Goal: Task Accomplishment & Management: Manage account settings

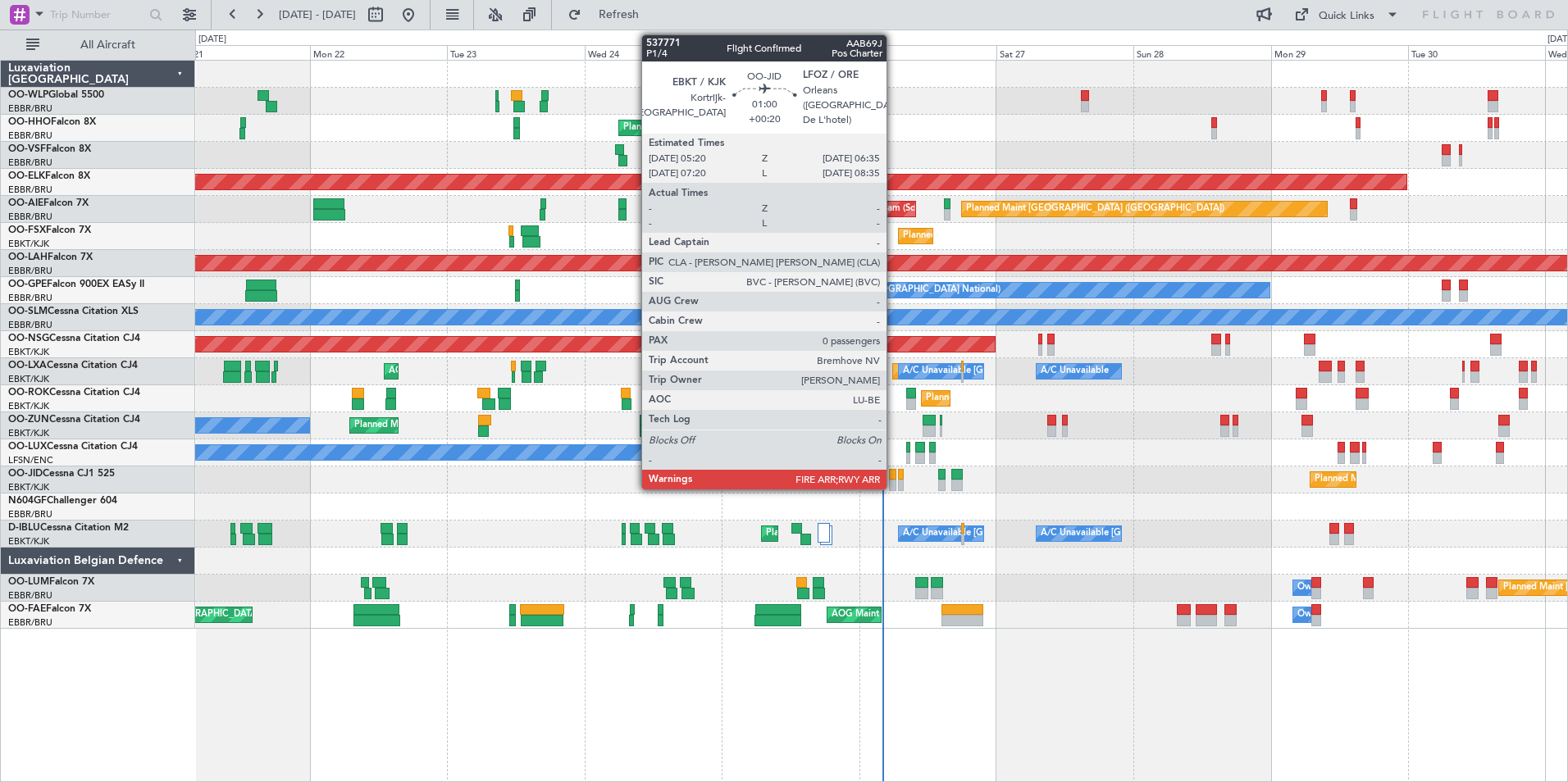
click at [894, 485] on div at bounding box center [892, 485] width 8 height 11
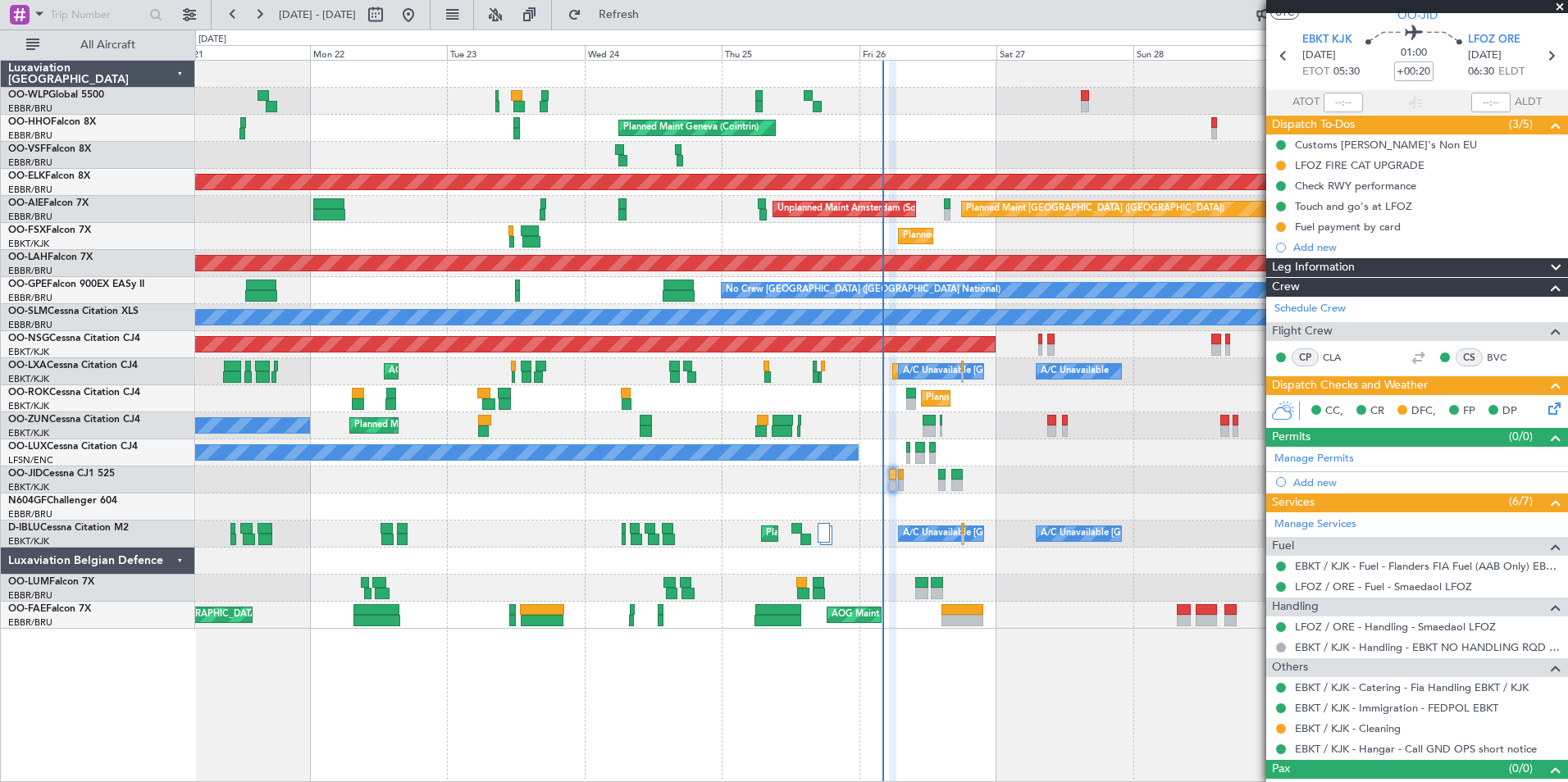
scroll to position [68, 0]
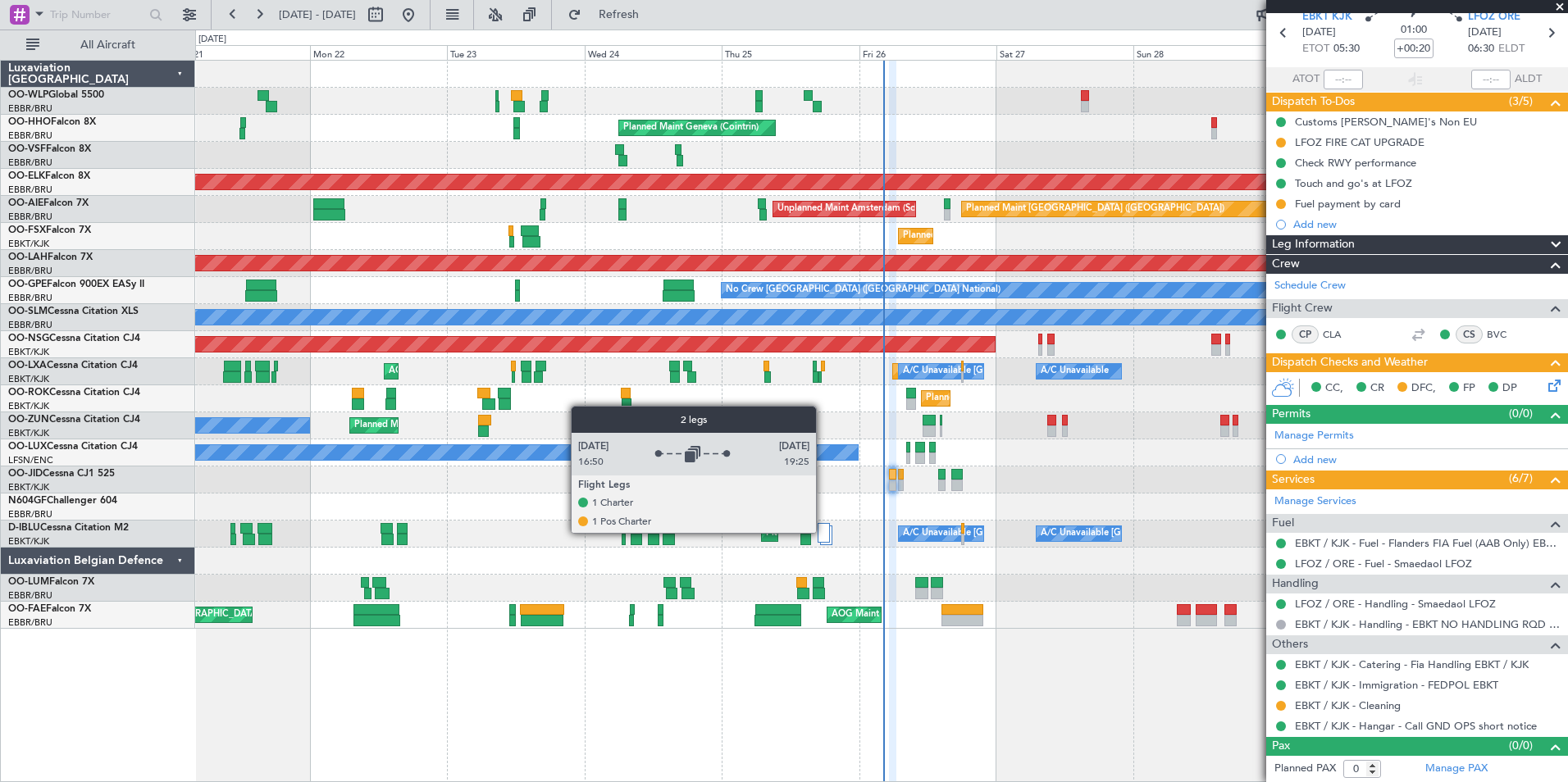
click at [824, 532] on div at bounding box center [824, 532] width 13 height 20
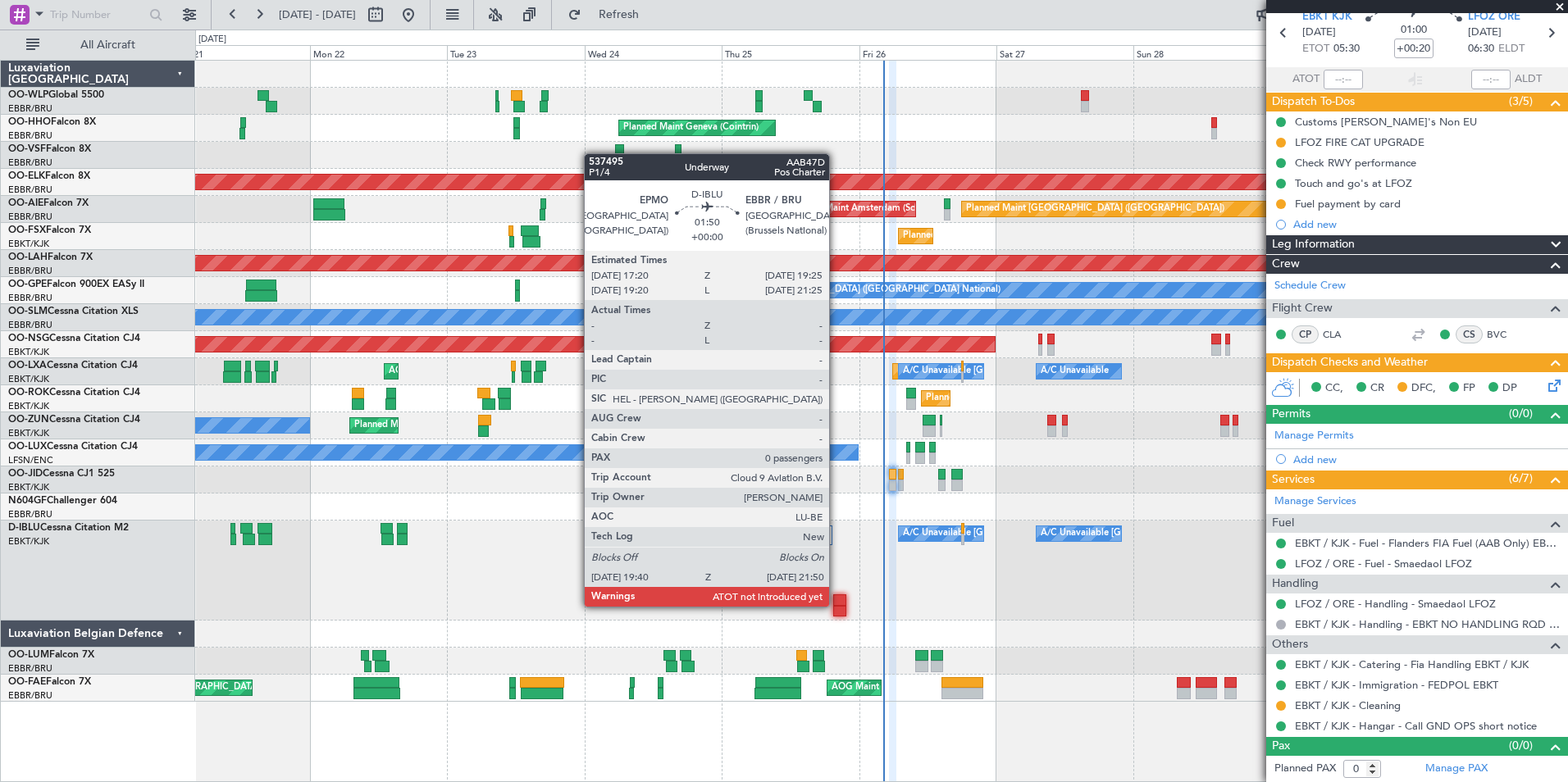
click at [836, 607] on div at bounding box center [839, 611] width 13 height 11
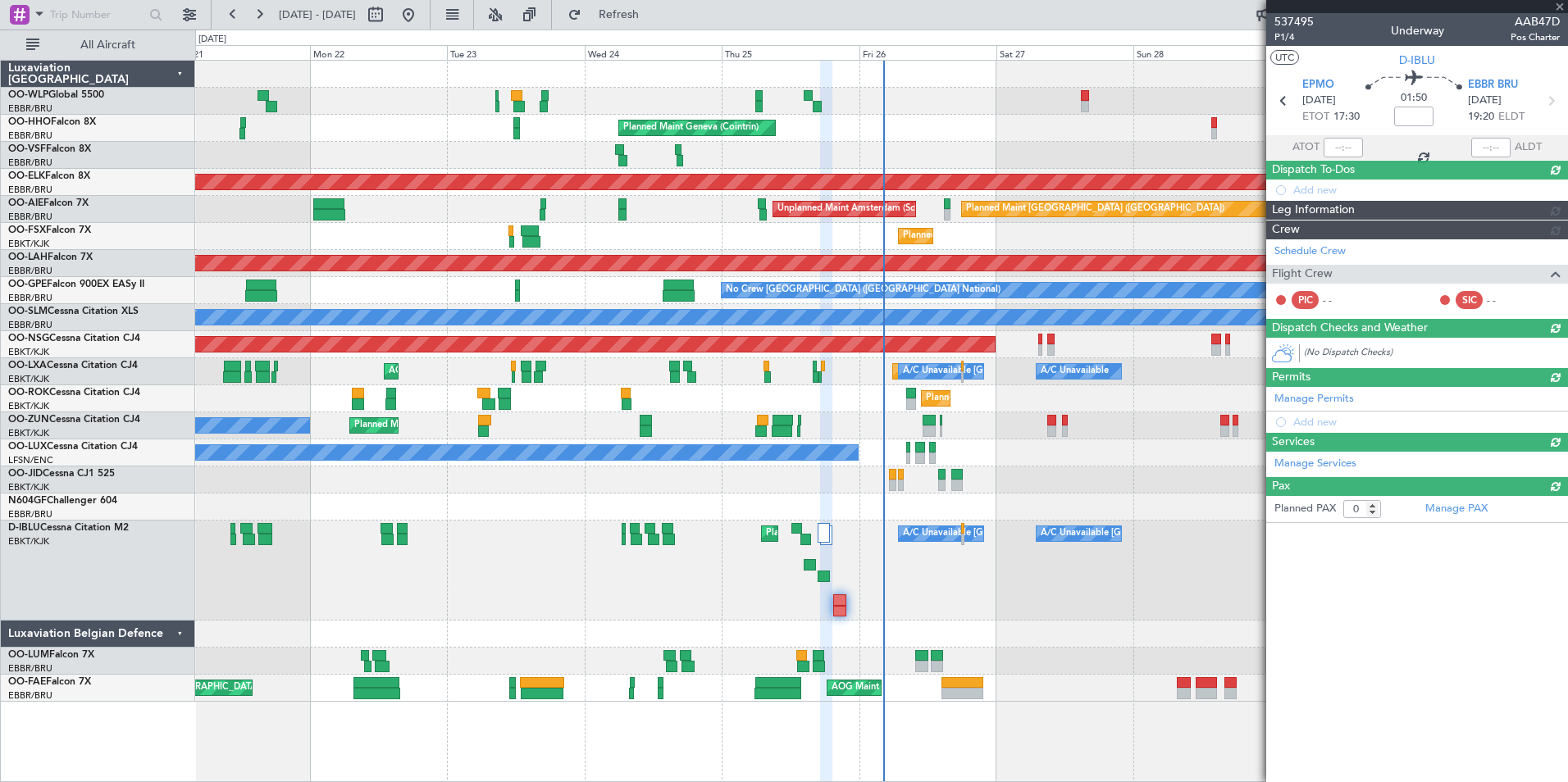
scroll to position [0, 0]
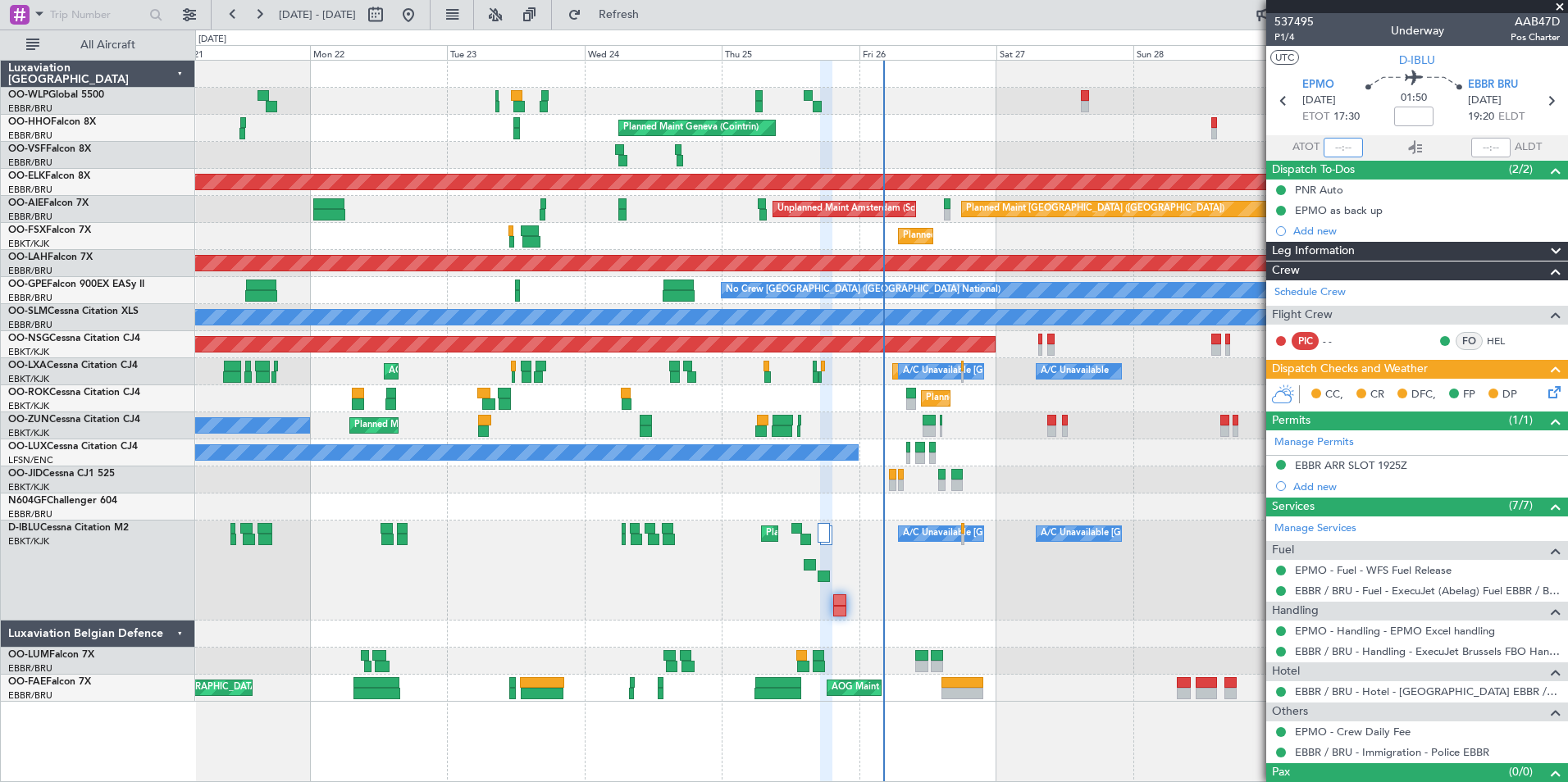
click at [1333, 145] on input "text" at bounding box center [1344, 147] width 40 height 20
click at [1202, 155] on div "AOG Maint [GEOGRAPHIC_DATA] ([GEOGRAPHIC_DATA] National)" at bounding box center [881, 155] width 1372 height 27
type input "19:51"
click at [1499, 142] on div at bounding box center [1492, 147] width 40 height 20
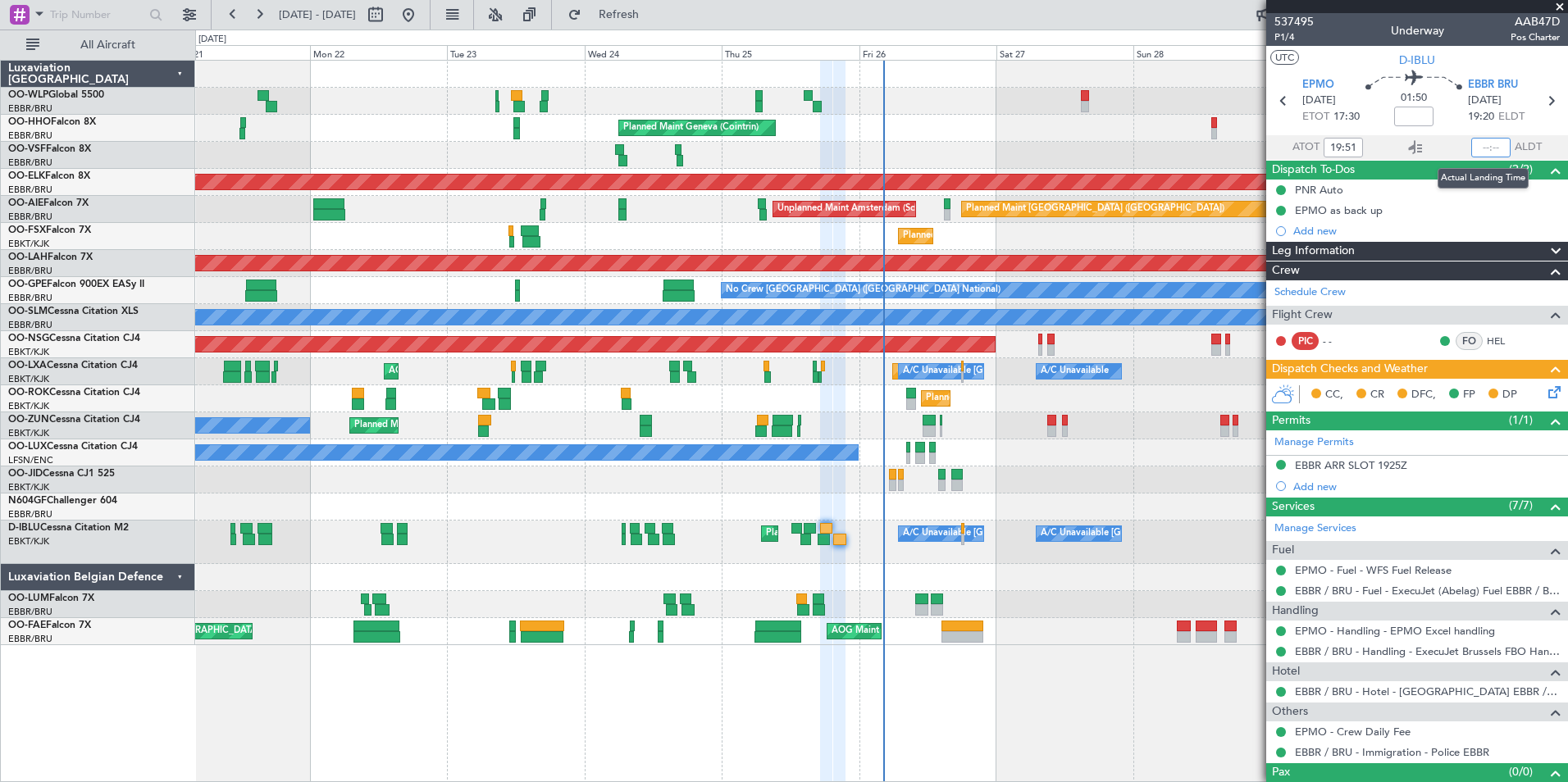
click at [1486, 147] on input "text" at bounding box center [1492, 147] width 40 height 20
click at [1139, 124] on div "Planned Maint Geneva (Cointrin)" at bounding box center [881, 129] width 1372 height 27
type input "21:42"
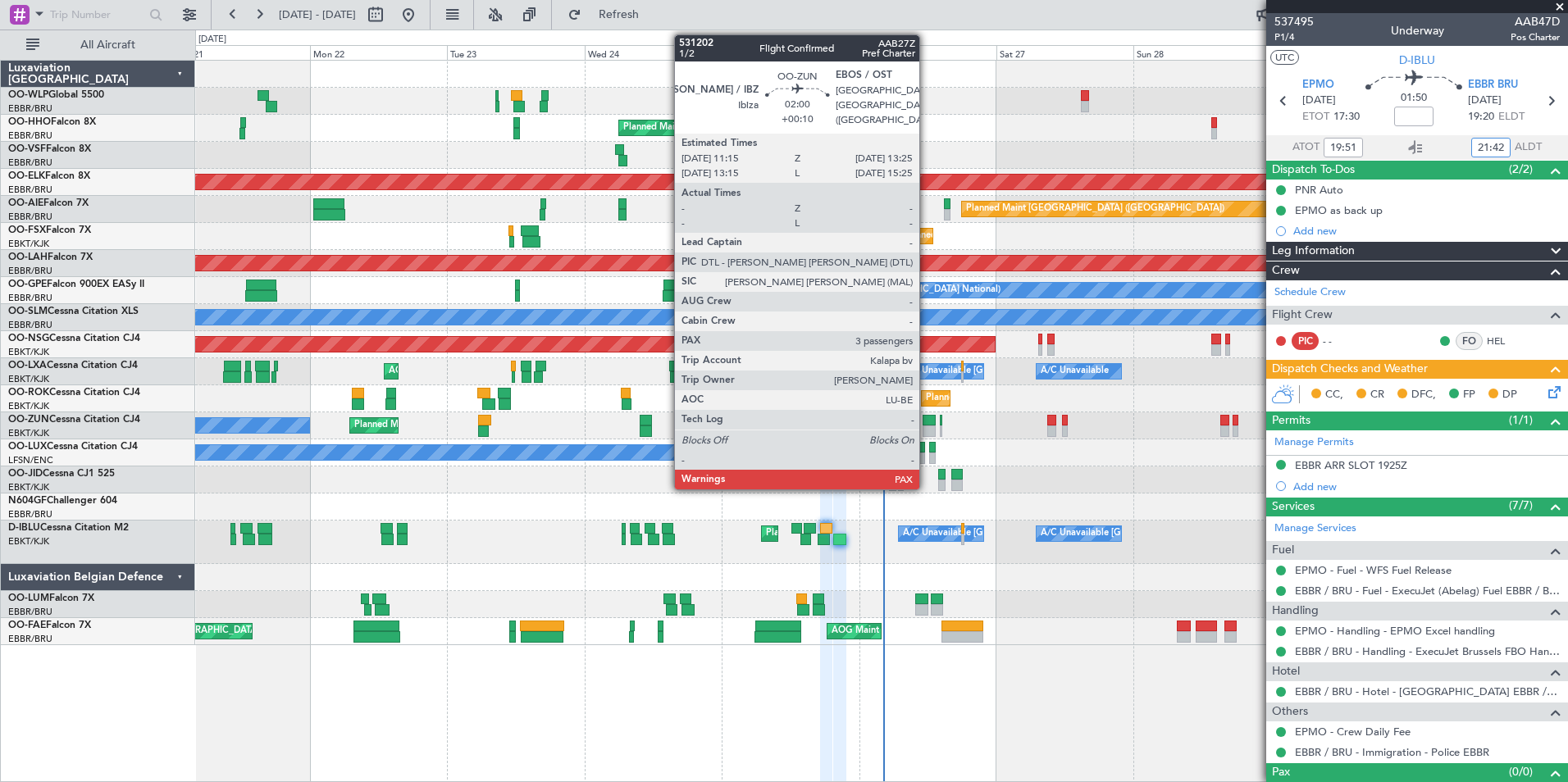
click at [927, 421] on div at bounding box center [929, 420] width 13 height 11
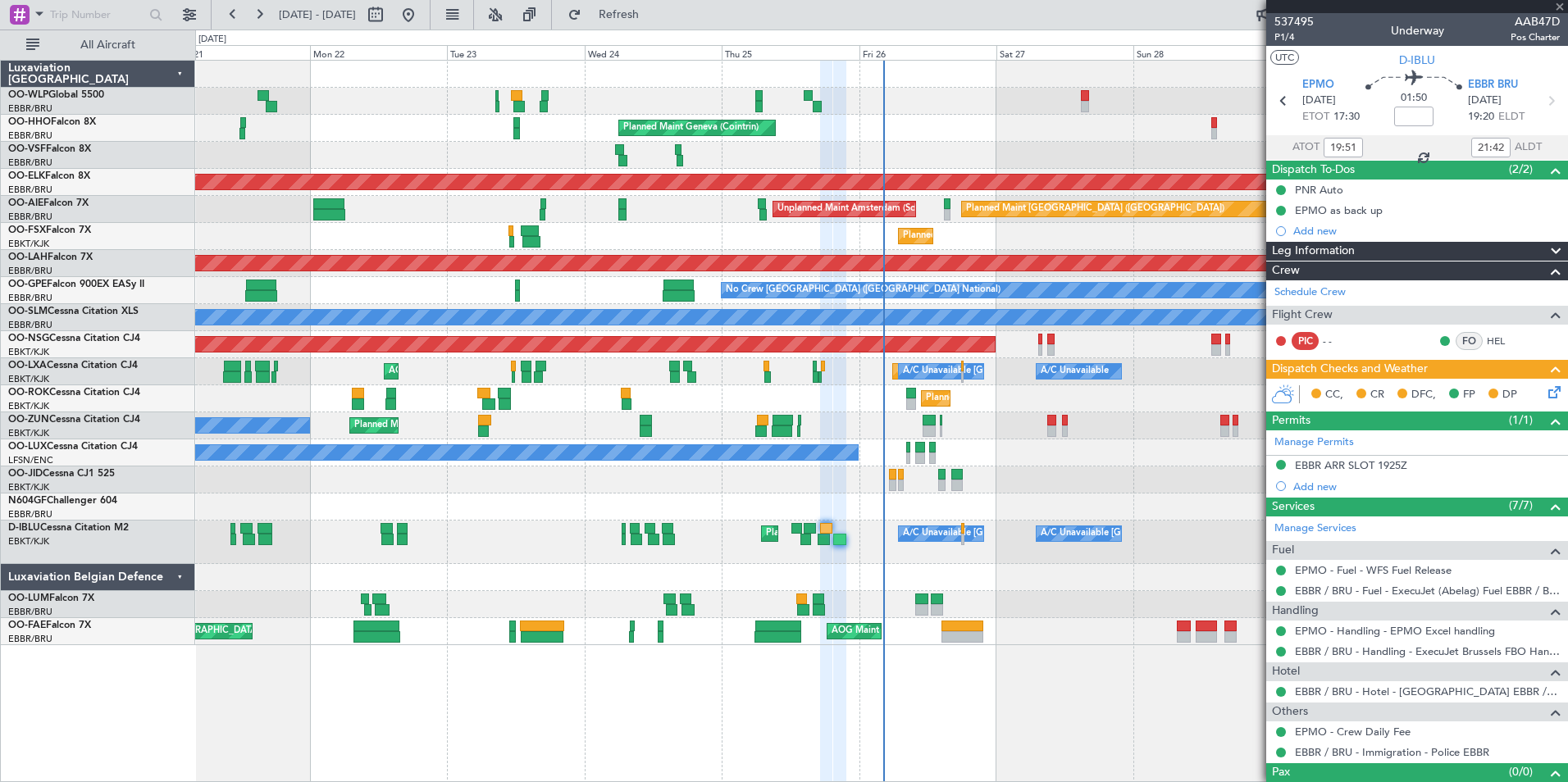
type input "+00:10"
type input "3"
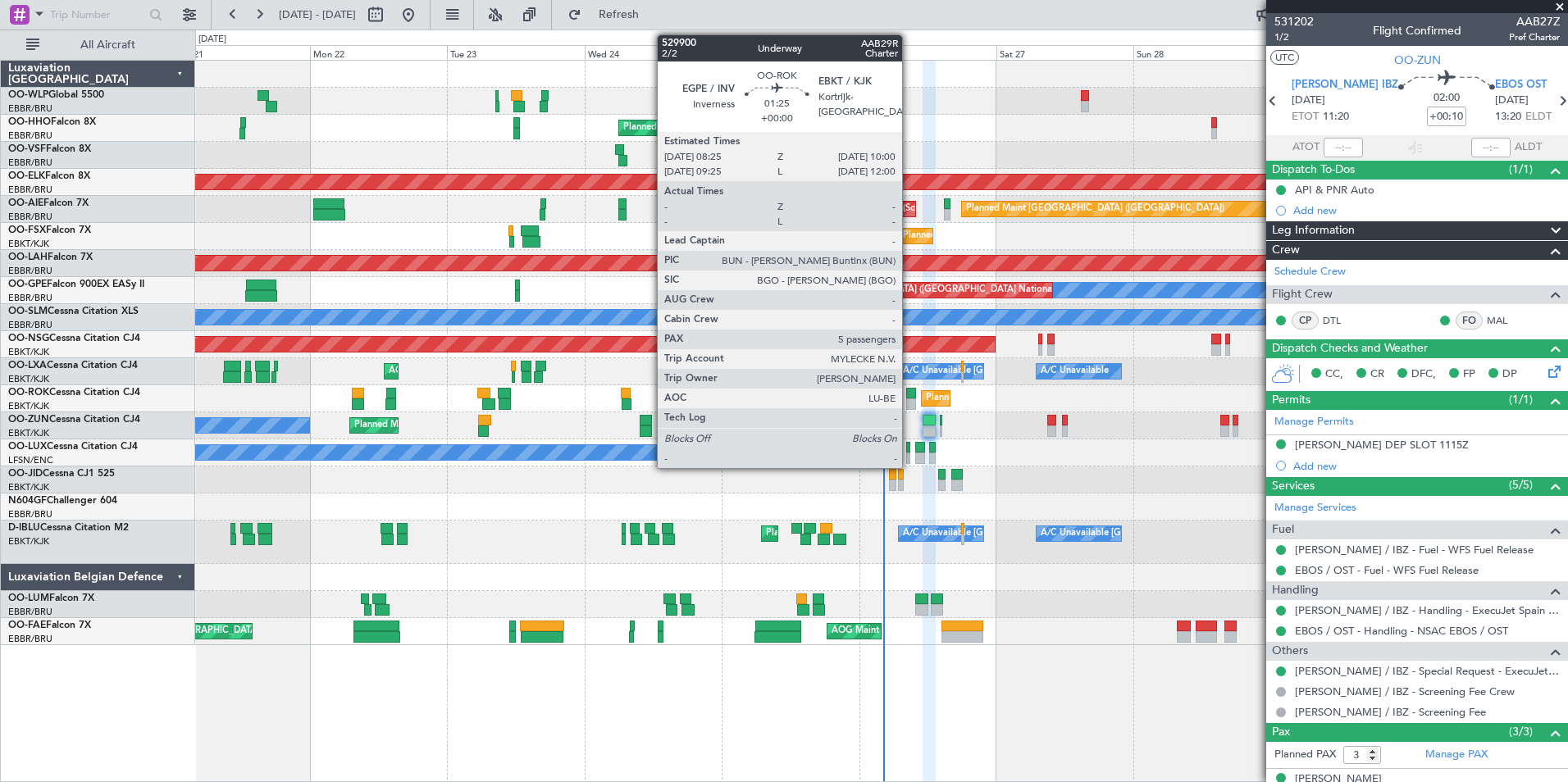
click at [909, 398] on div at bounding box center [910, 403] width 9 height 11
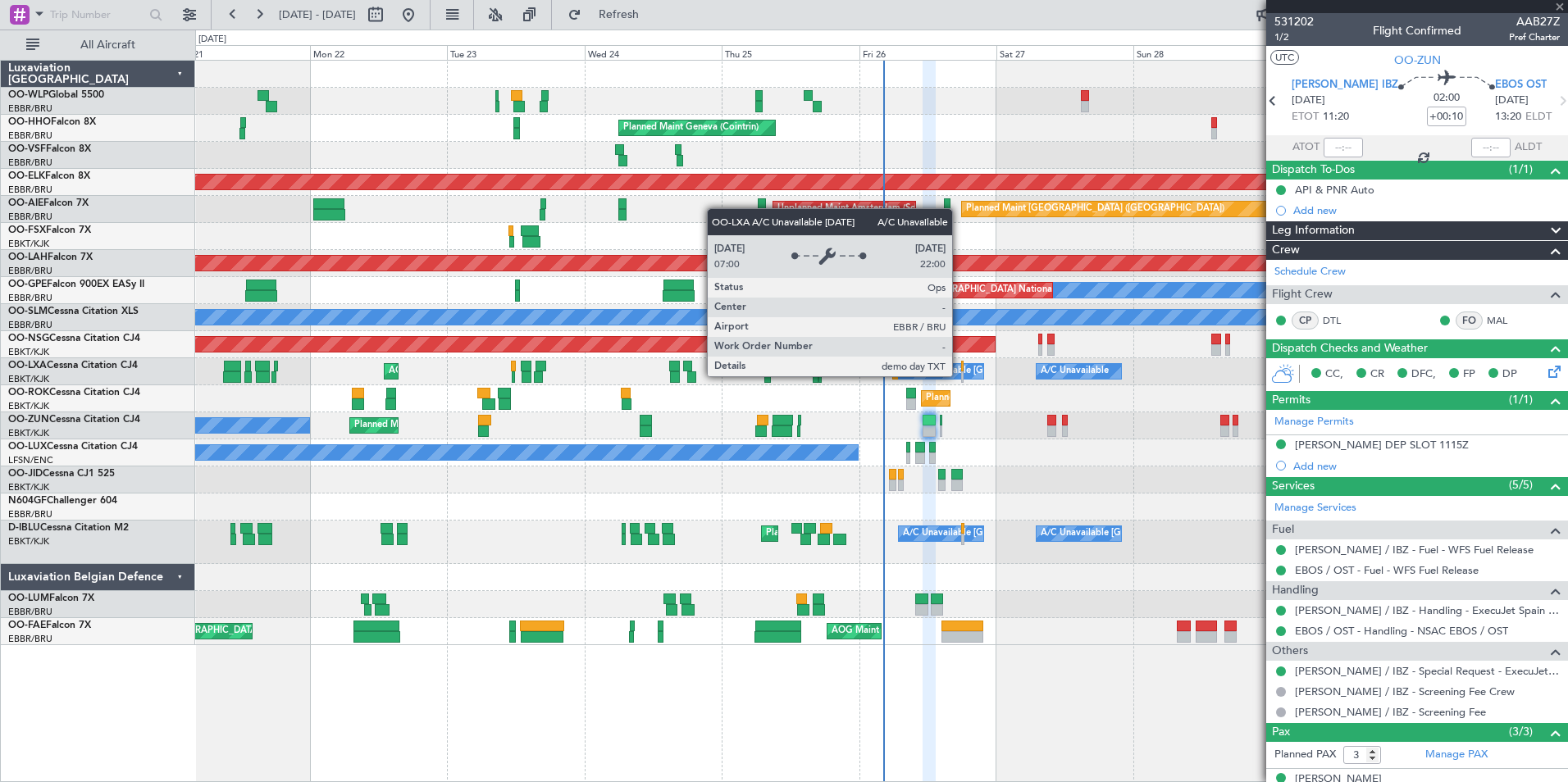
type input "5"
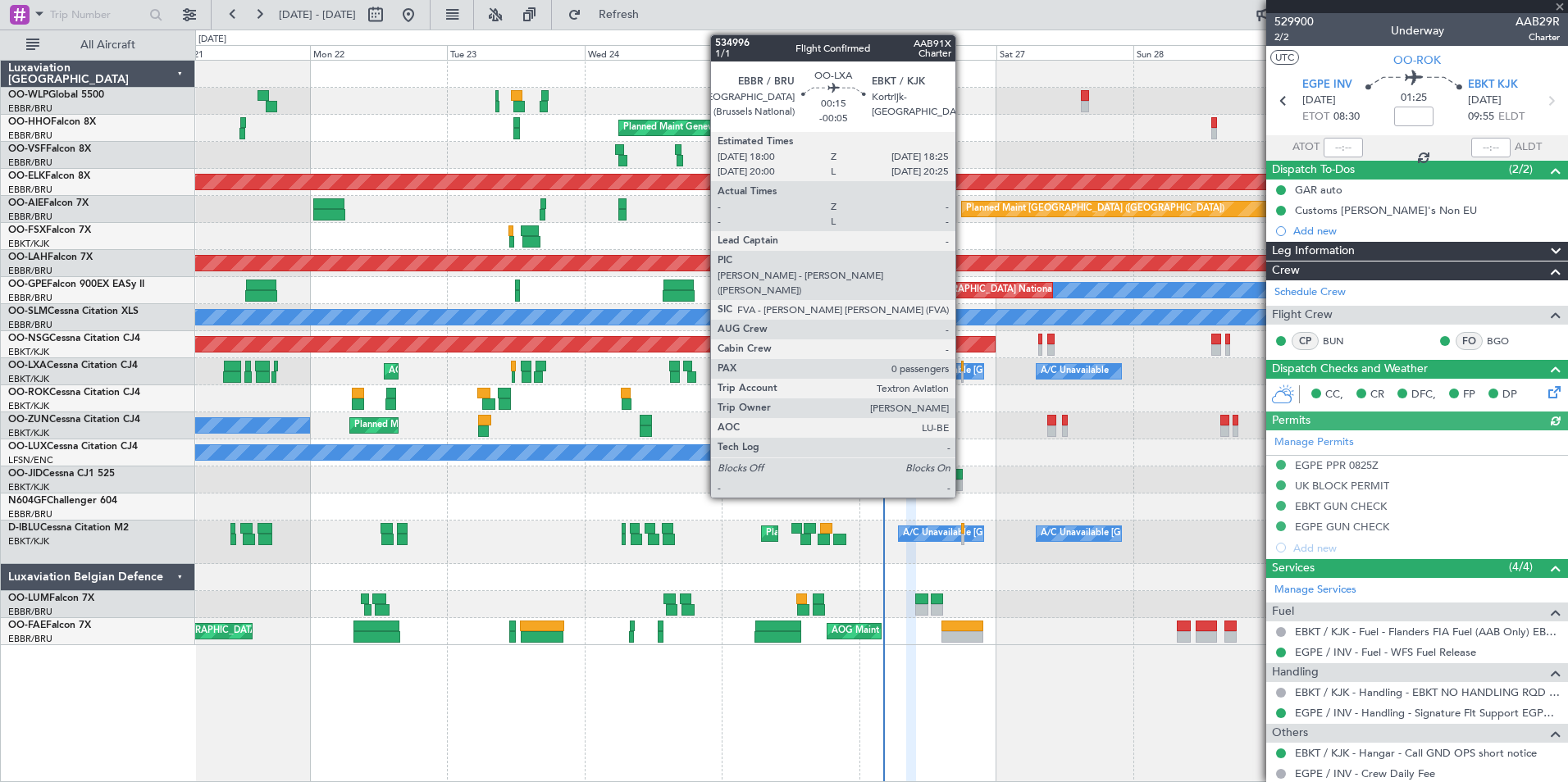
click at [963, 373] on div at bounding box center [962, 377] width 3 height 11
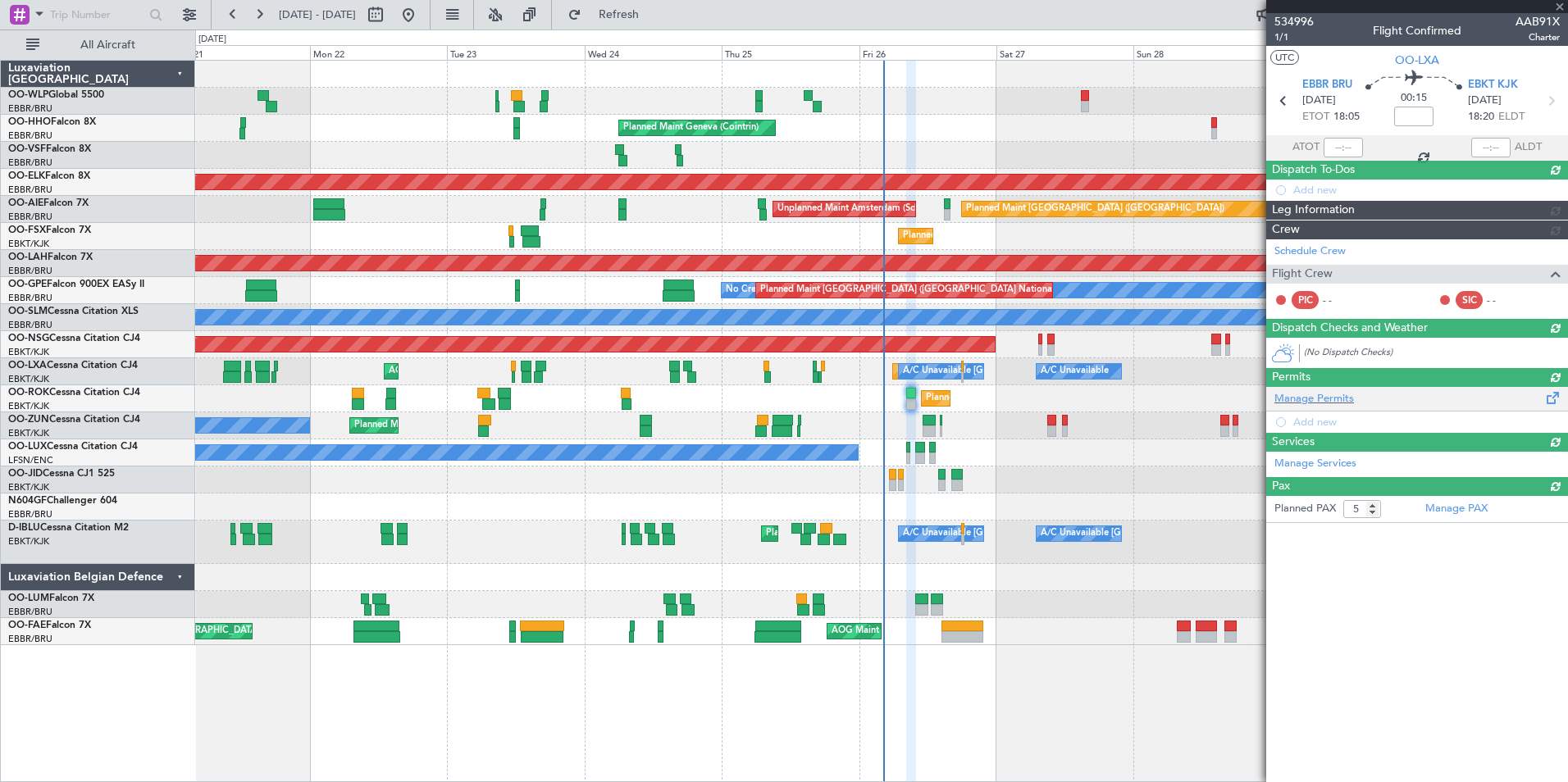
type input "-00:05"
type input "0"
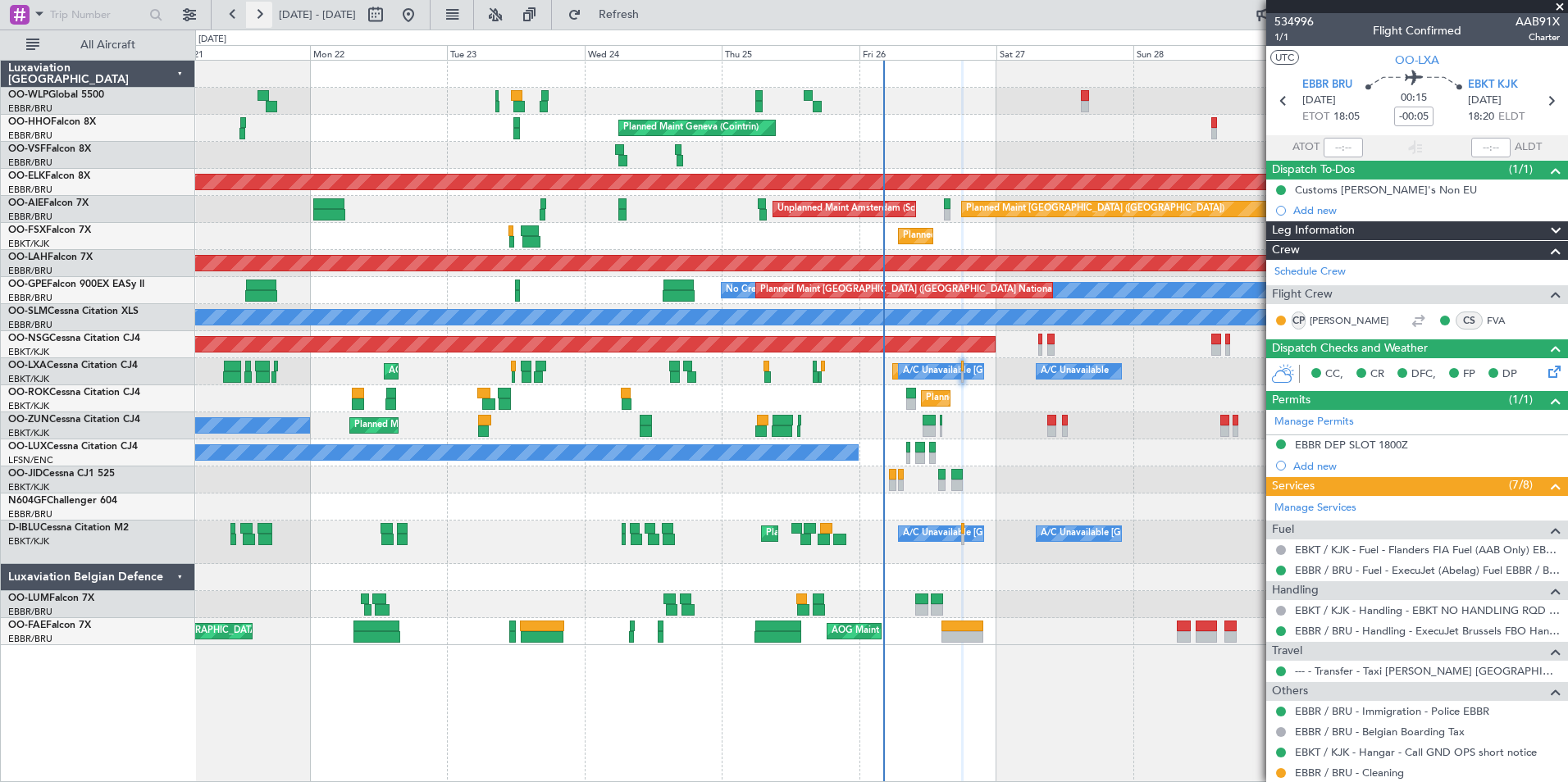
click at [253, 15] on button at bounding box center [259, 15] width 27 height 27
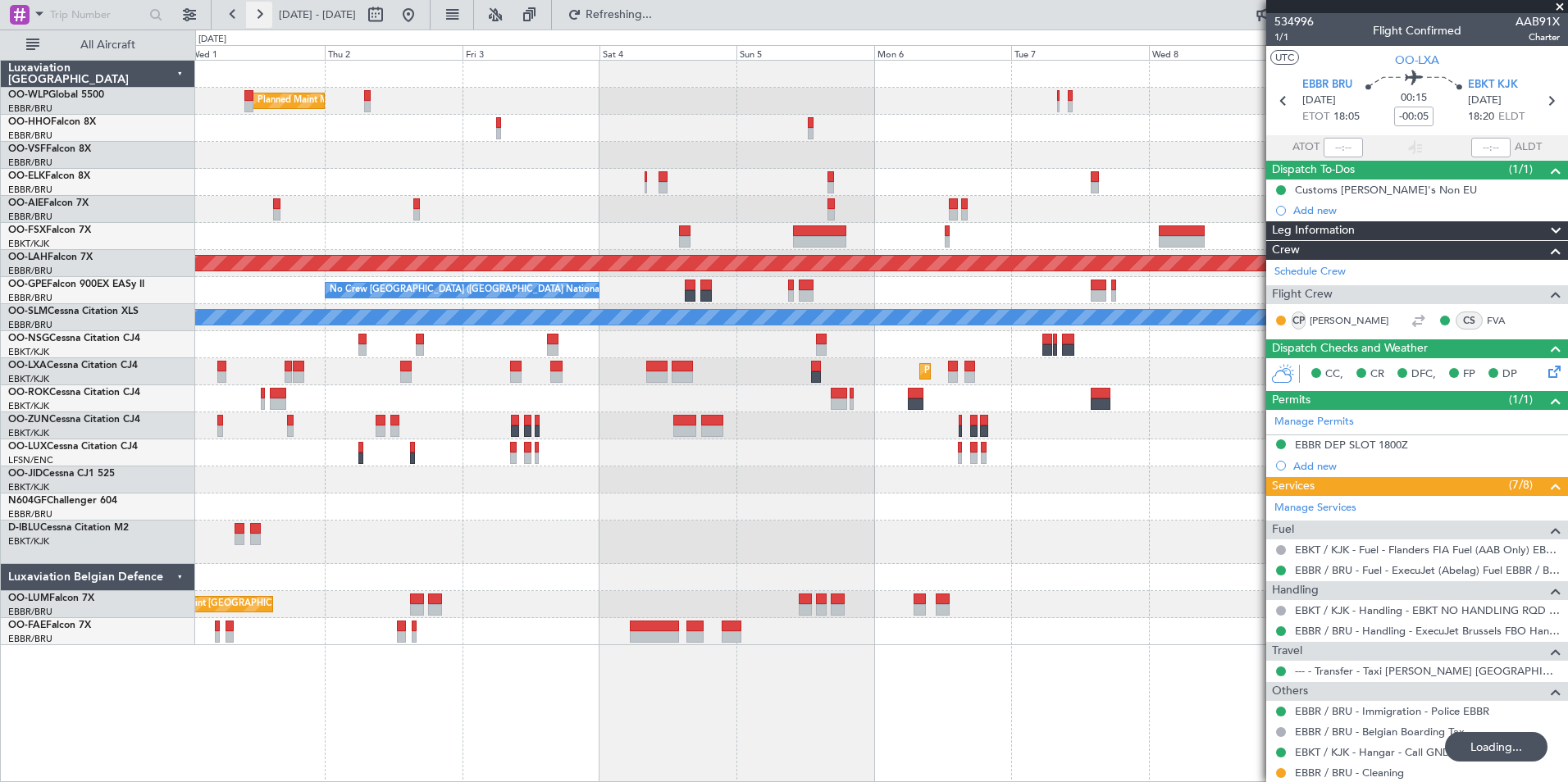
click at [254, 15] on button at bounding box center [259, 15] width 27 height 27
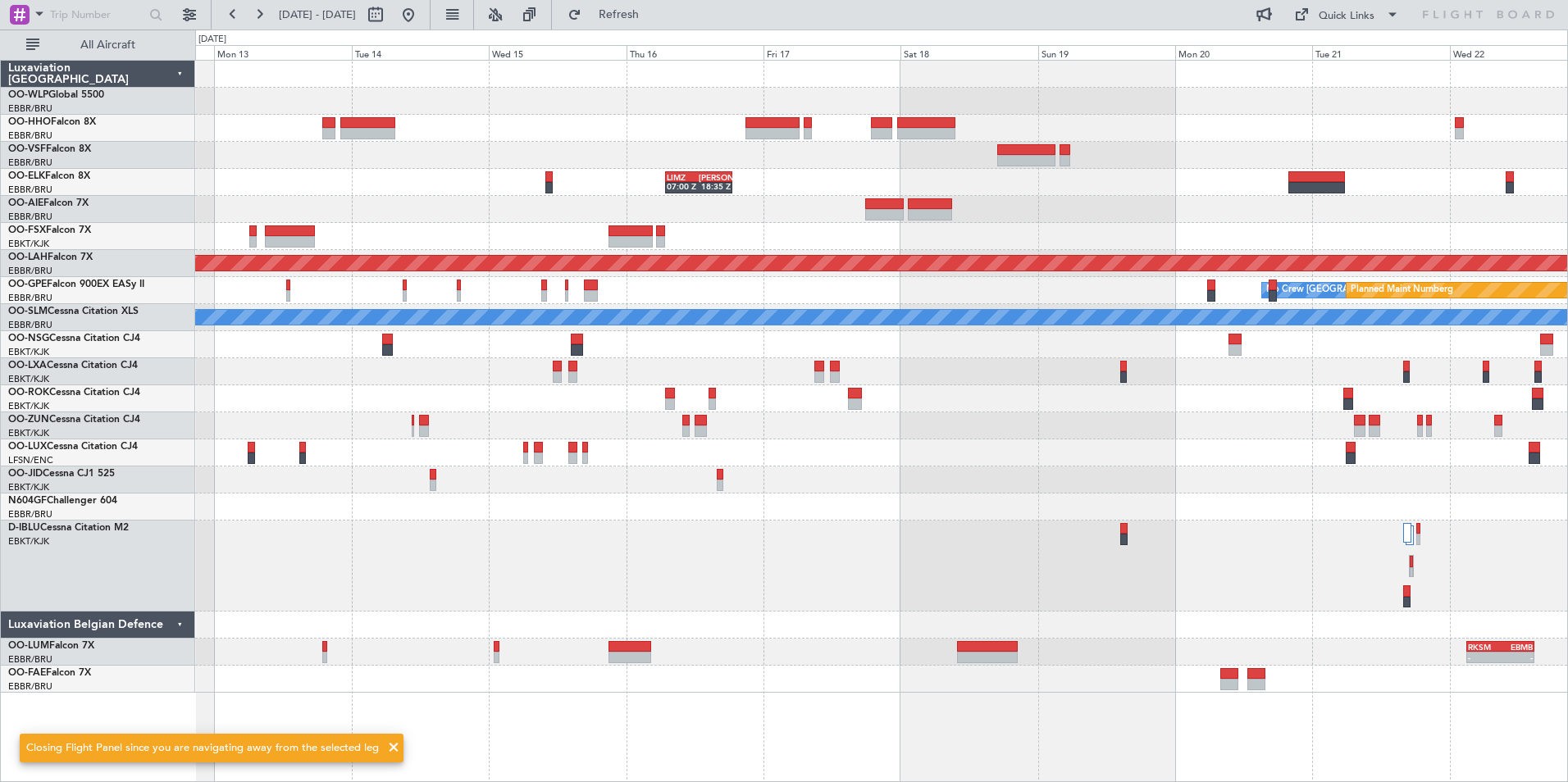
click at [1211, 435] on div at bounding box center [881, 426] width 1372 height 27
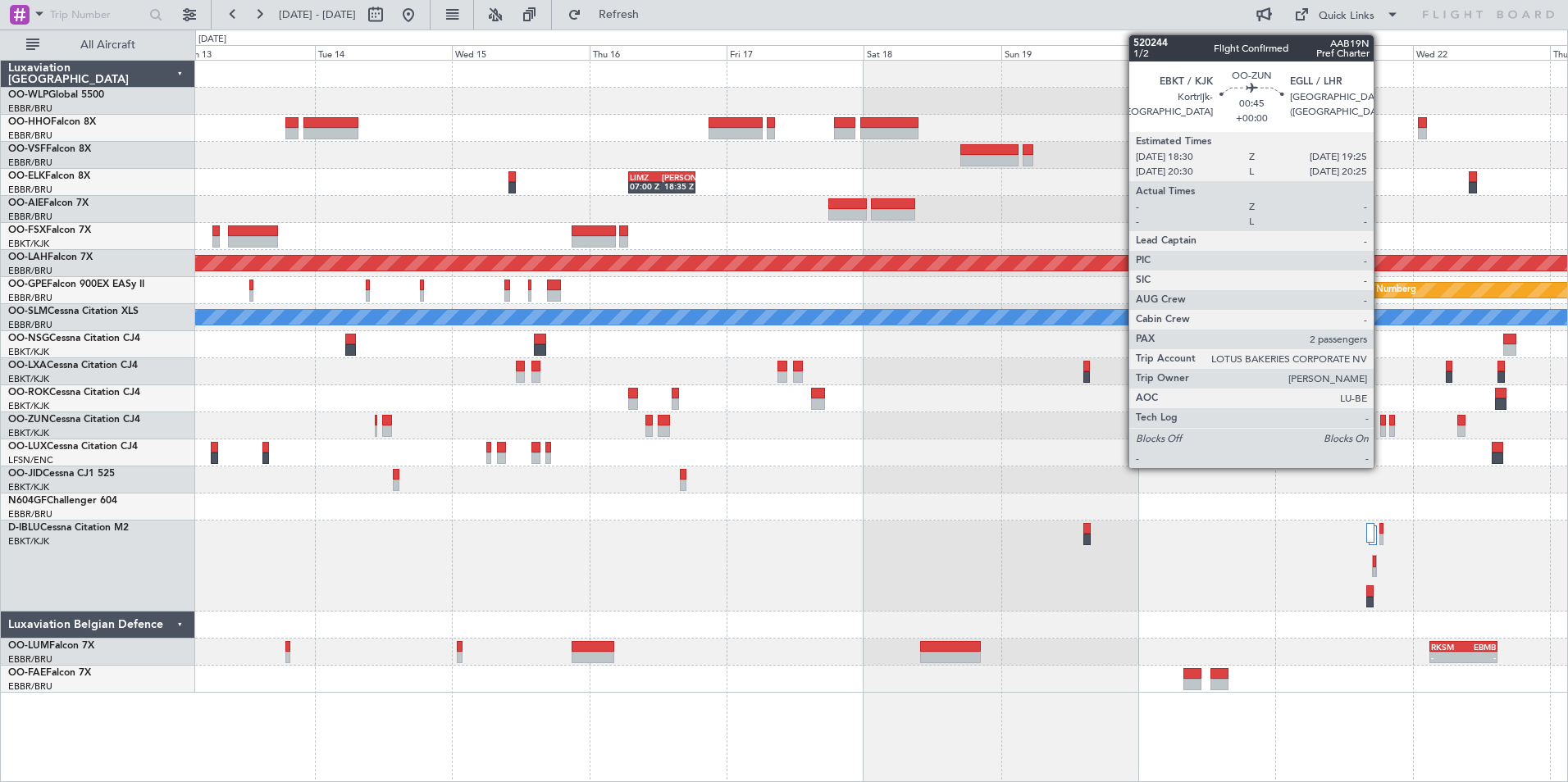
click at [1382, 430] on div at bounding box center [1383, 431] width 6 height 11
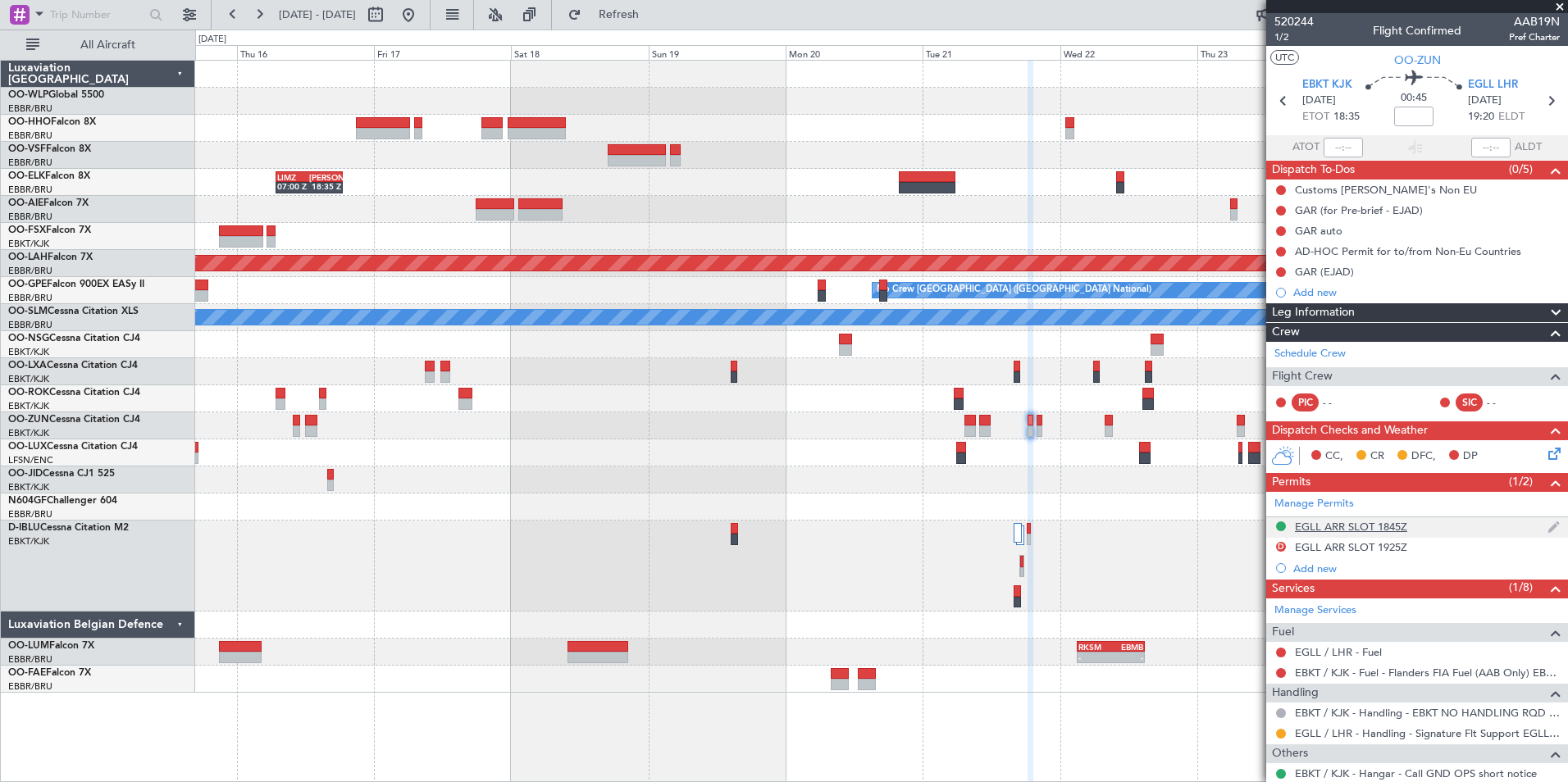
click at [1365, 527] on div "EGLL ARR SLOT 1845Z" at bounding box center [1351, 527] width 112 height 14
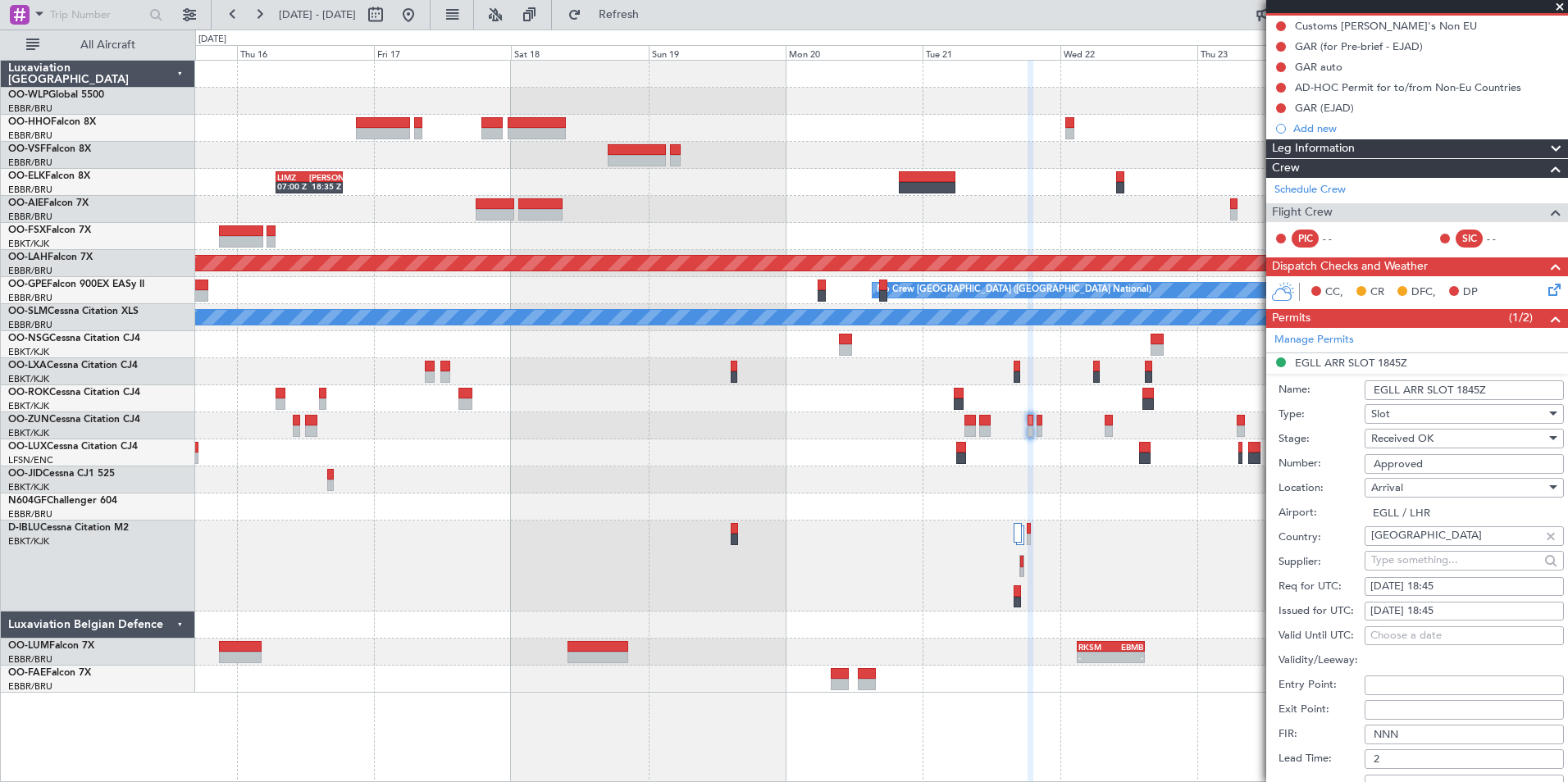
scroll to position [246, 0]
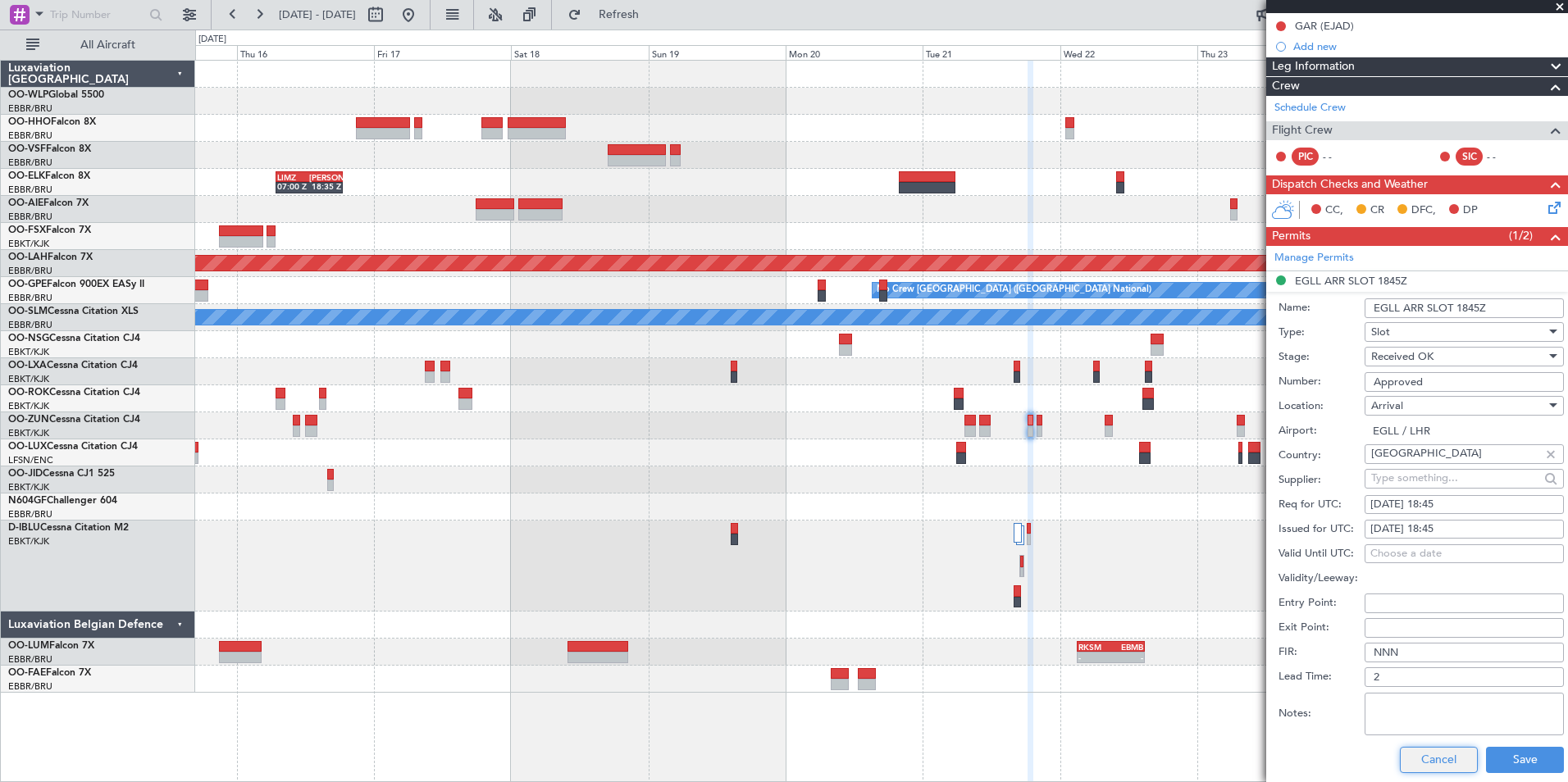
click at [1411, 758] on button "Cancel" at bounding box center [1438, 760] width 78 height 27
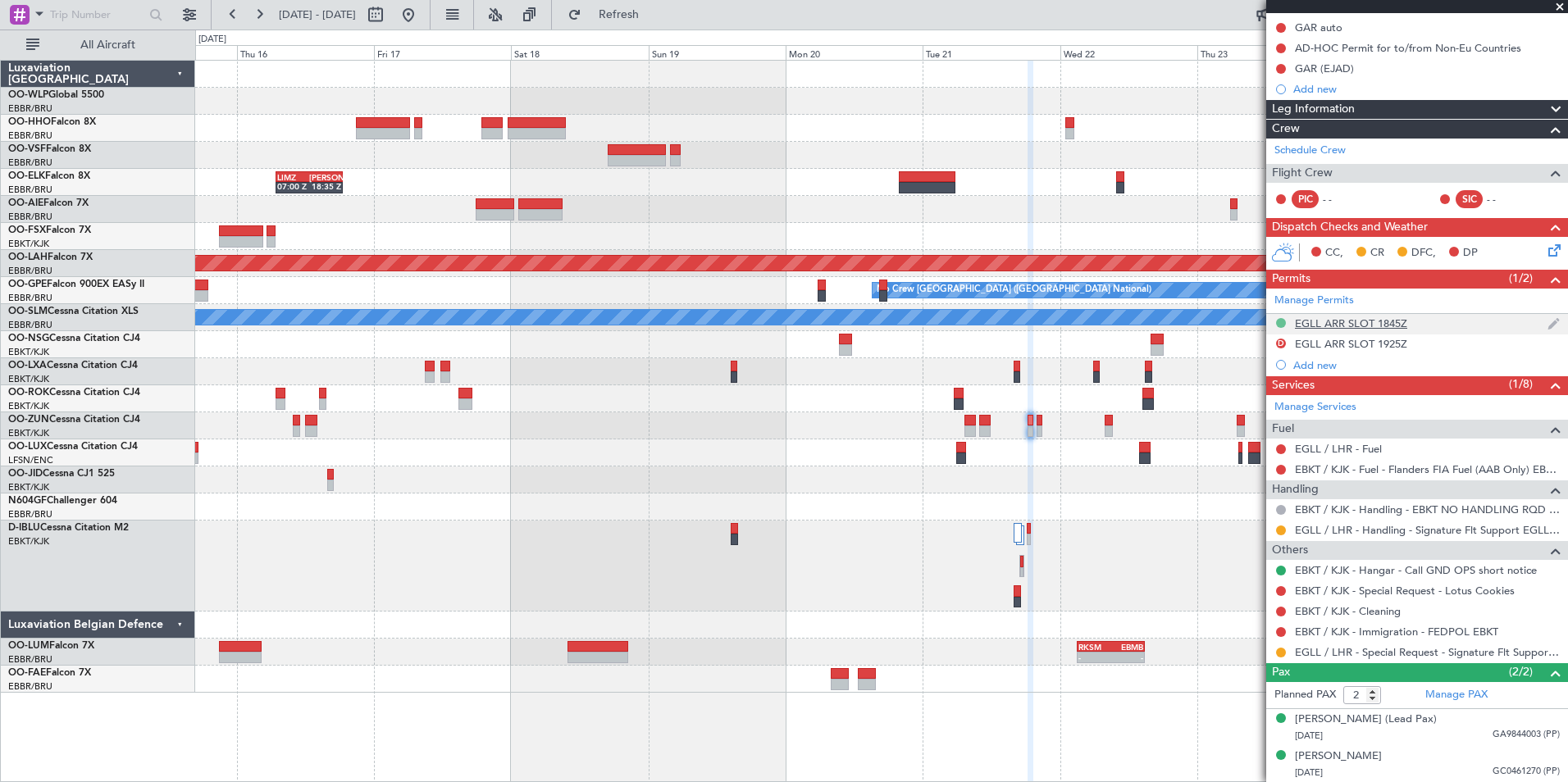
click at [1281, 318] on button at bounding box center [1280, 323] width 9 height 9
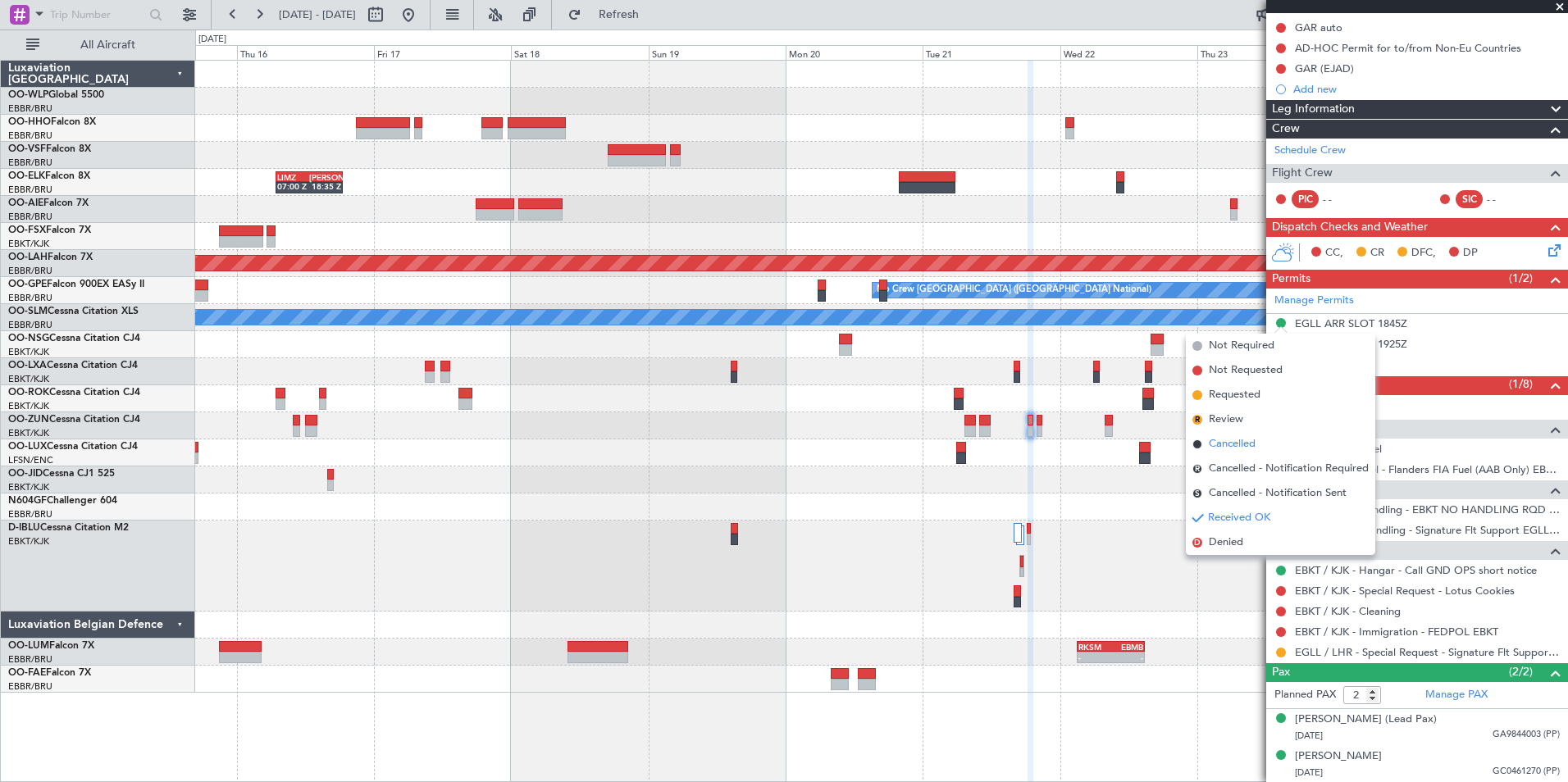
click at [1221, 448] on span "Cancelled" at bounding box center [1232, 444] width 46 height 16
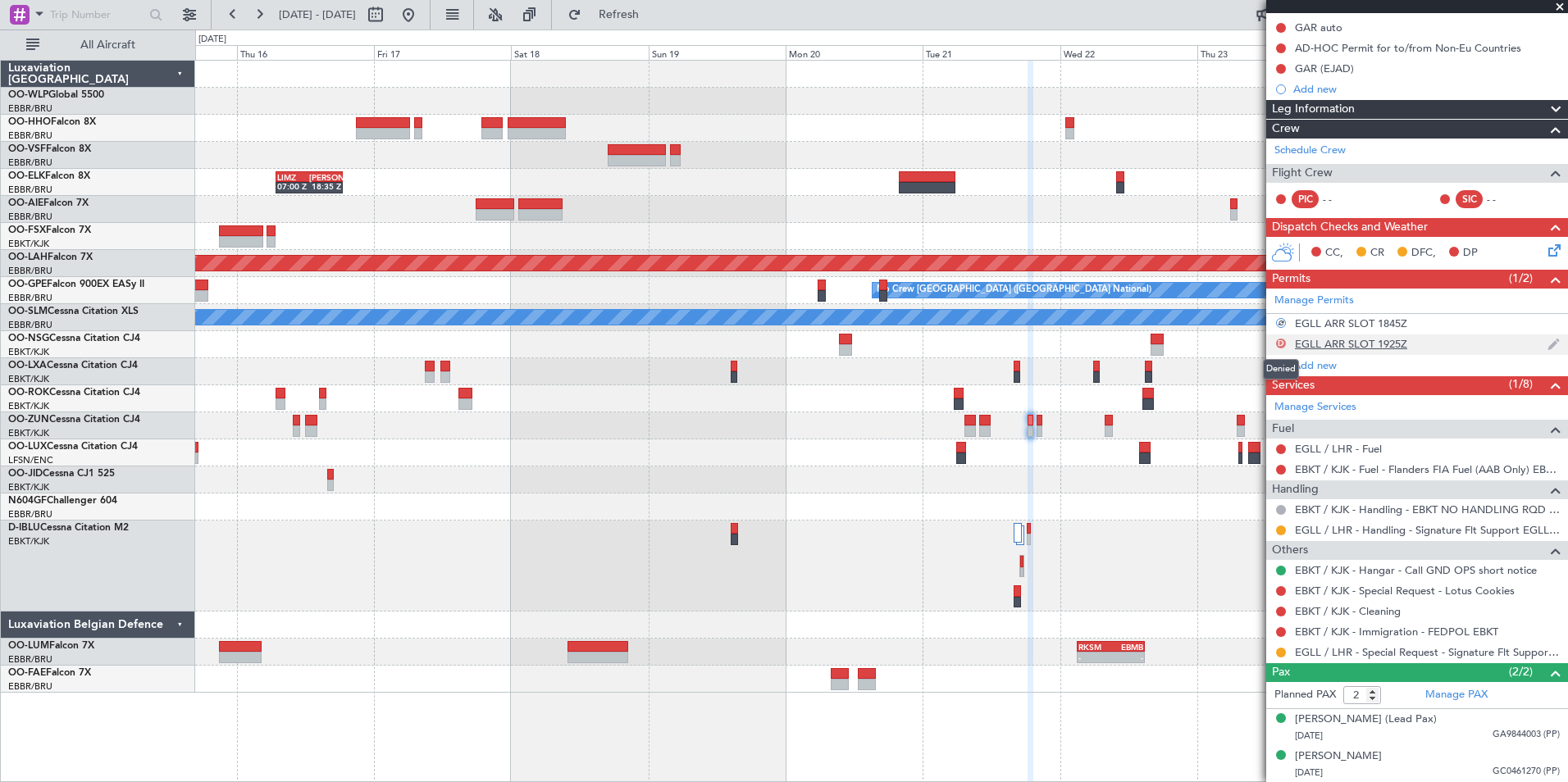
click at [1281, 344] on button "D" at bounding box center [1280, 343] width 9 height 9
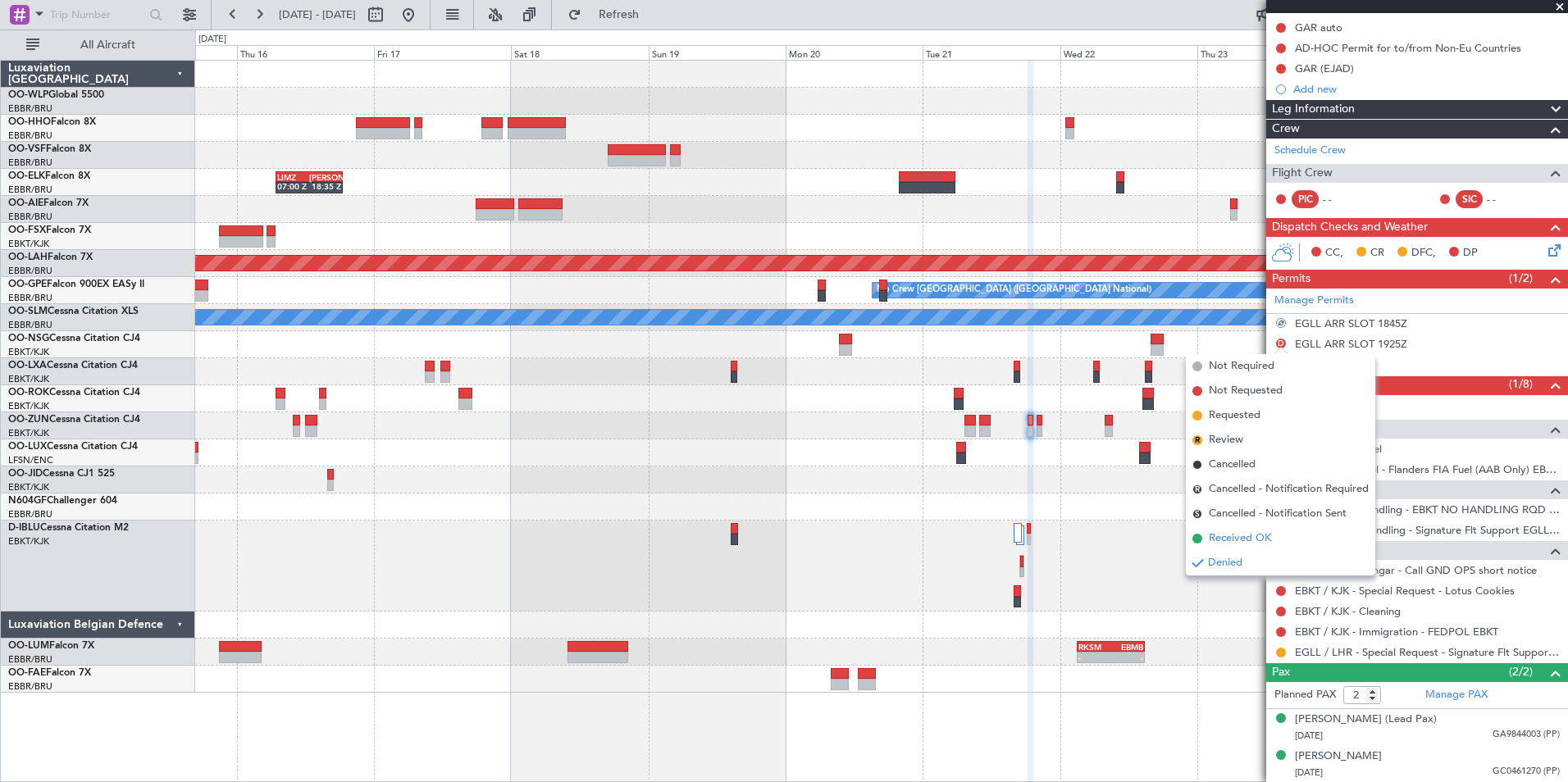
click at [1232, 535] on span "Received OK" at bounding box center [1240, 538] width 63 height 16
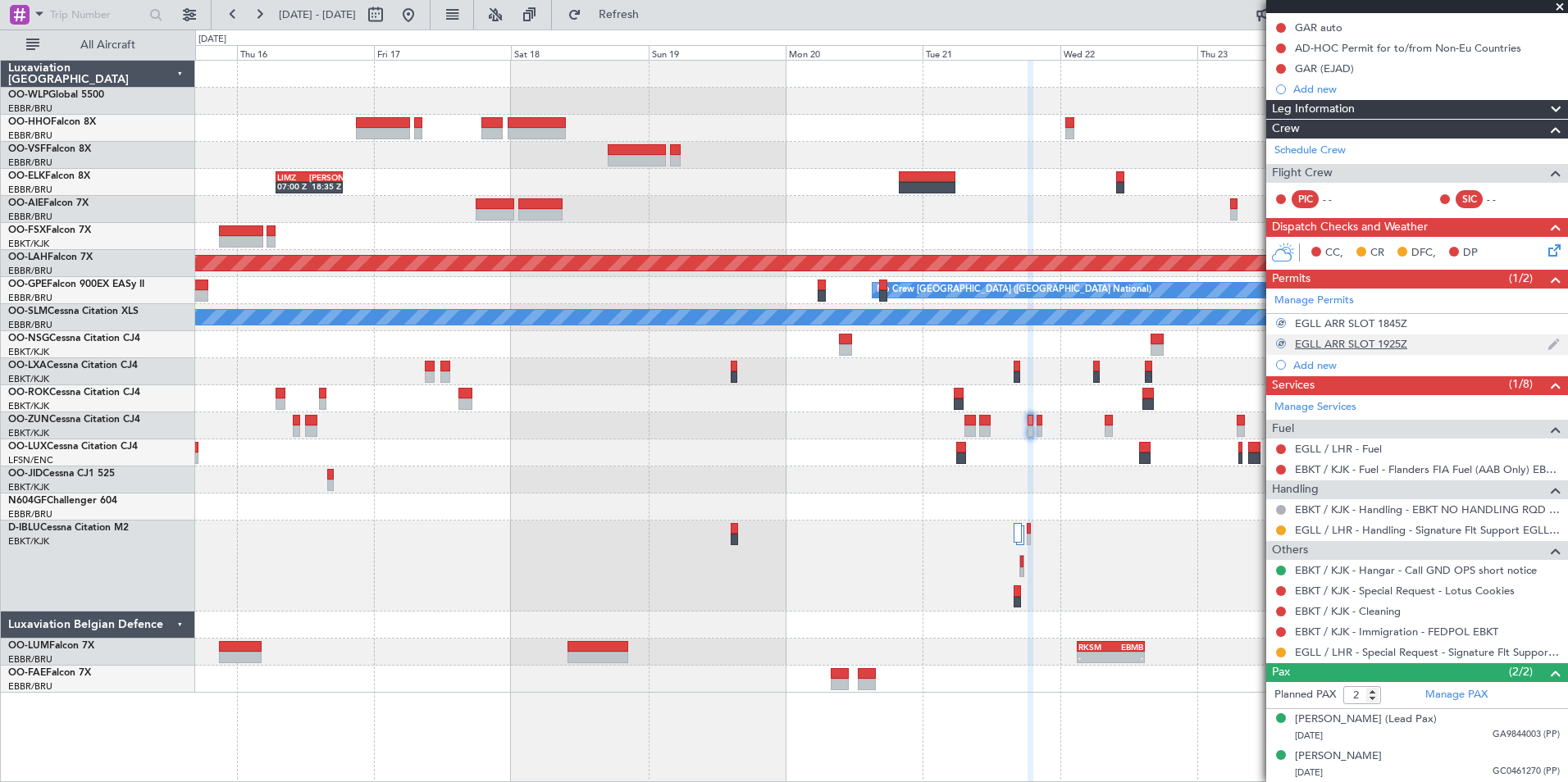
click at [1370, 342] on div "EGLL ARR SLOT 1925Z" at bounding box center [1351, 344] width 112 height 14
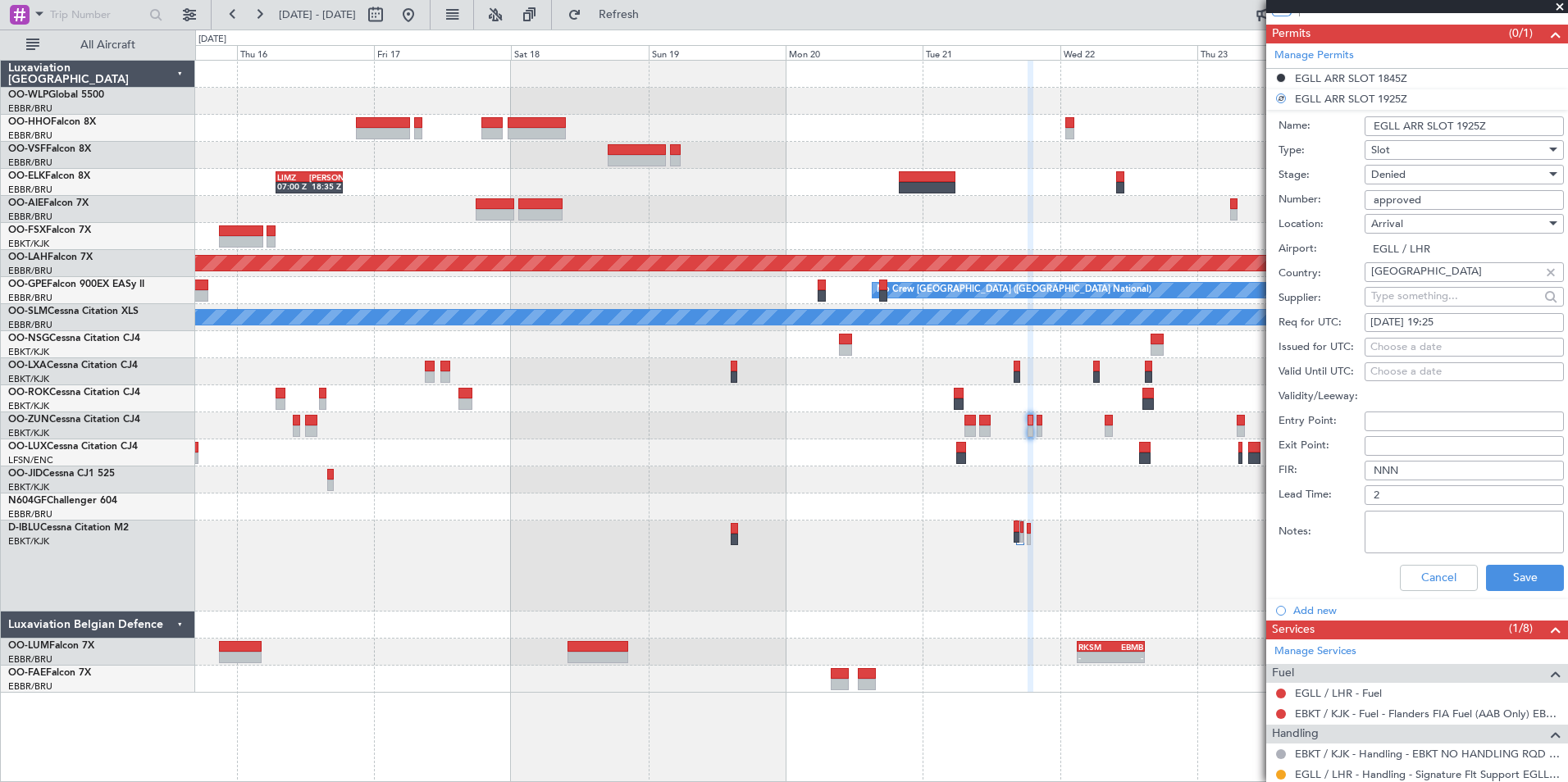
scroll to position [449, 0]
click at [1494, 576] on button "Save" at bounding box center [1525, 577] width 78 height 27
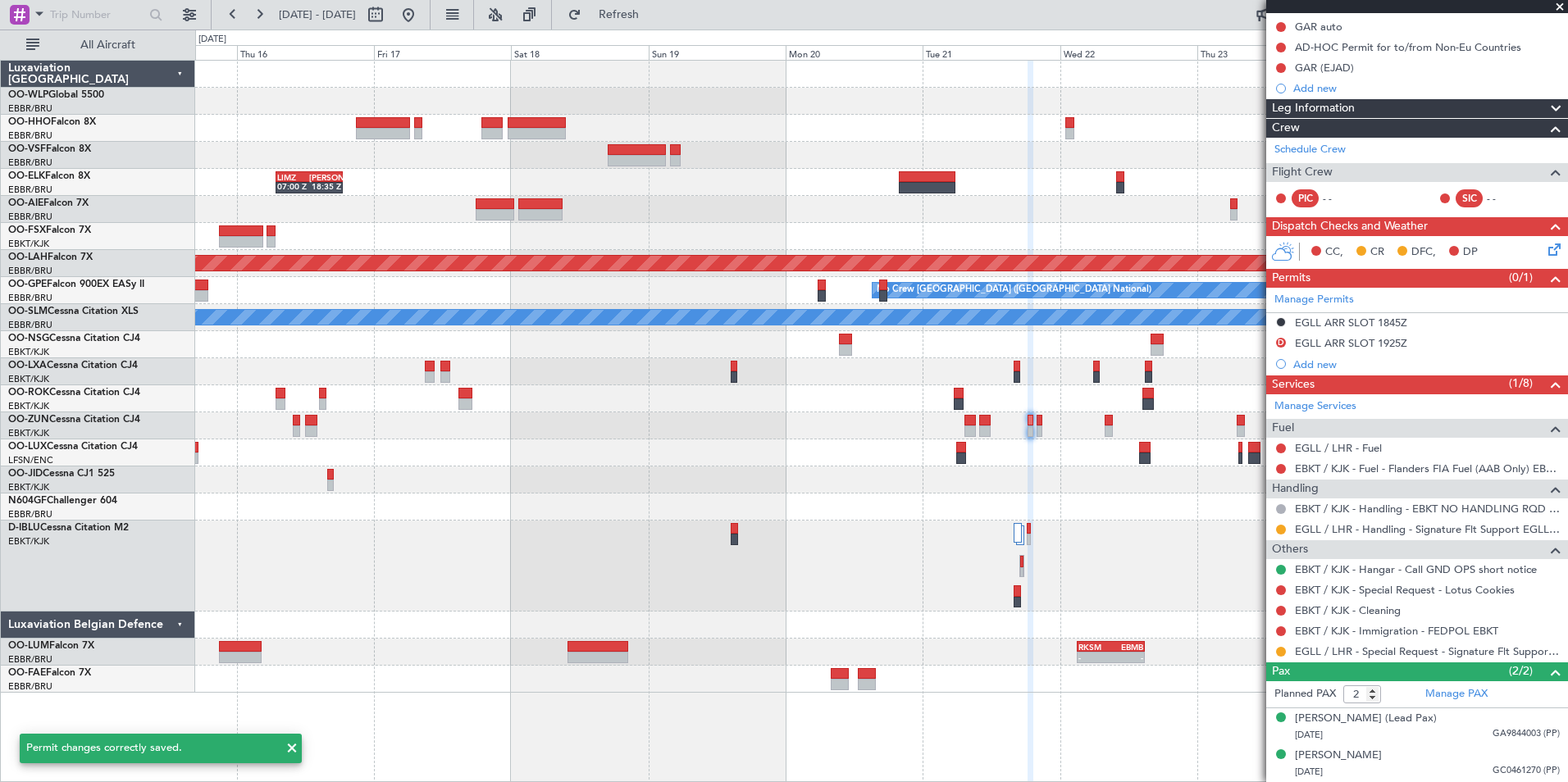
scroll to position [203, 0]
click at [1279, 344] on button "D" at bounding box center [1280, 343] width 9 height 9
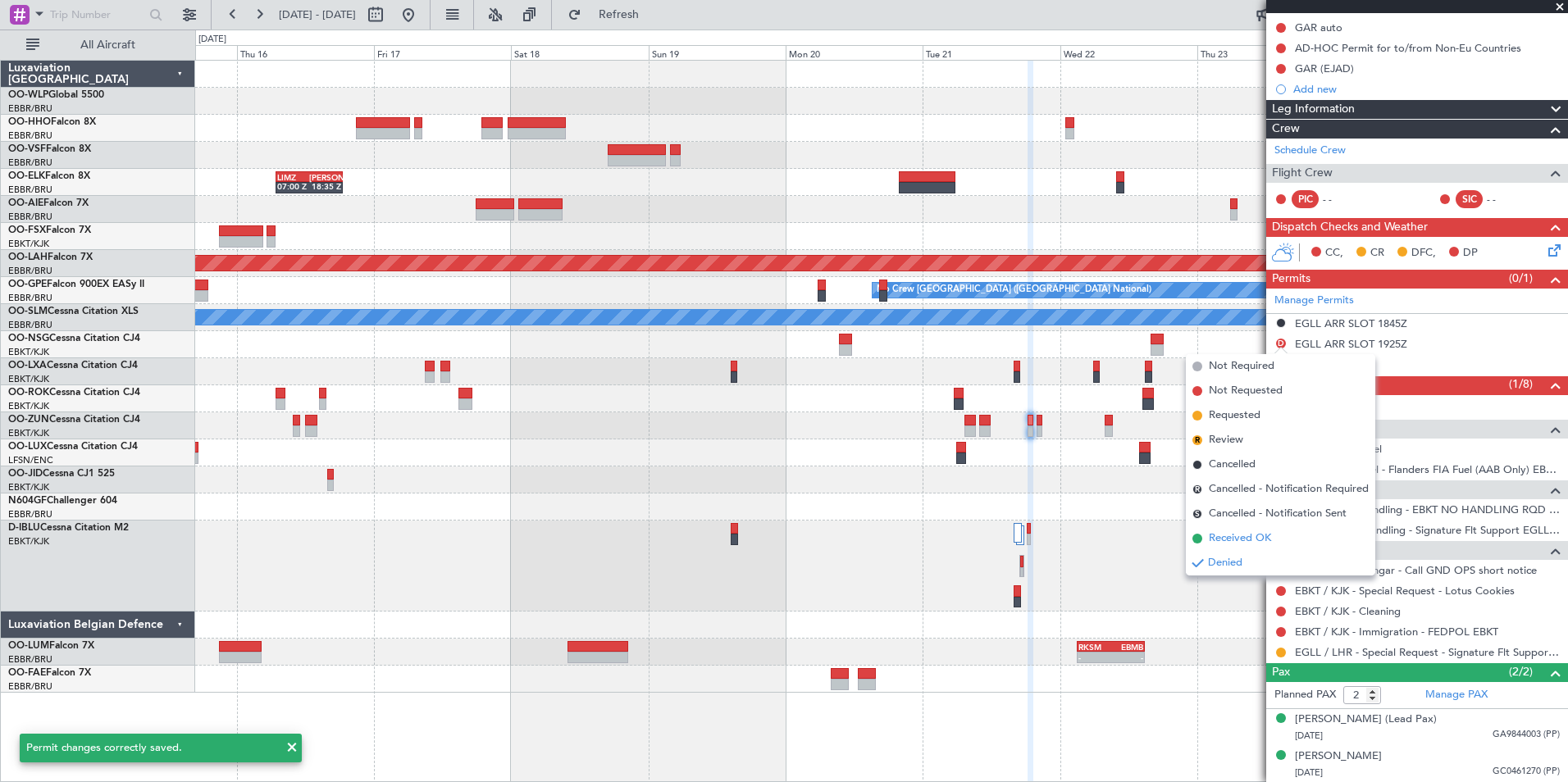
click at [1252, 539] on span "Received OK" at bounding box center [1240, 538] width 63 height 16
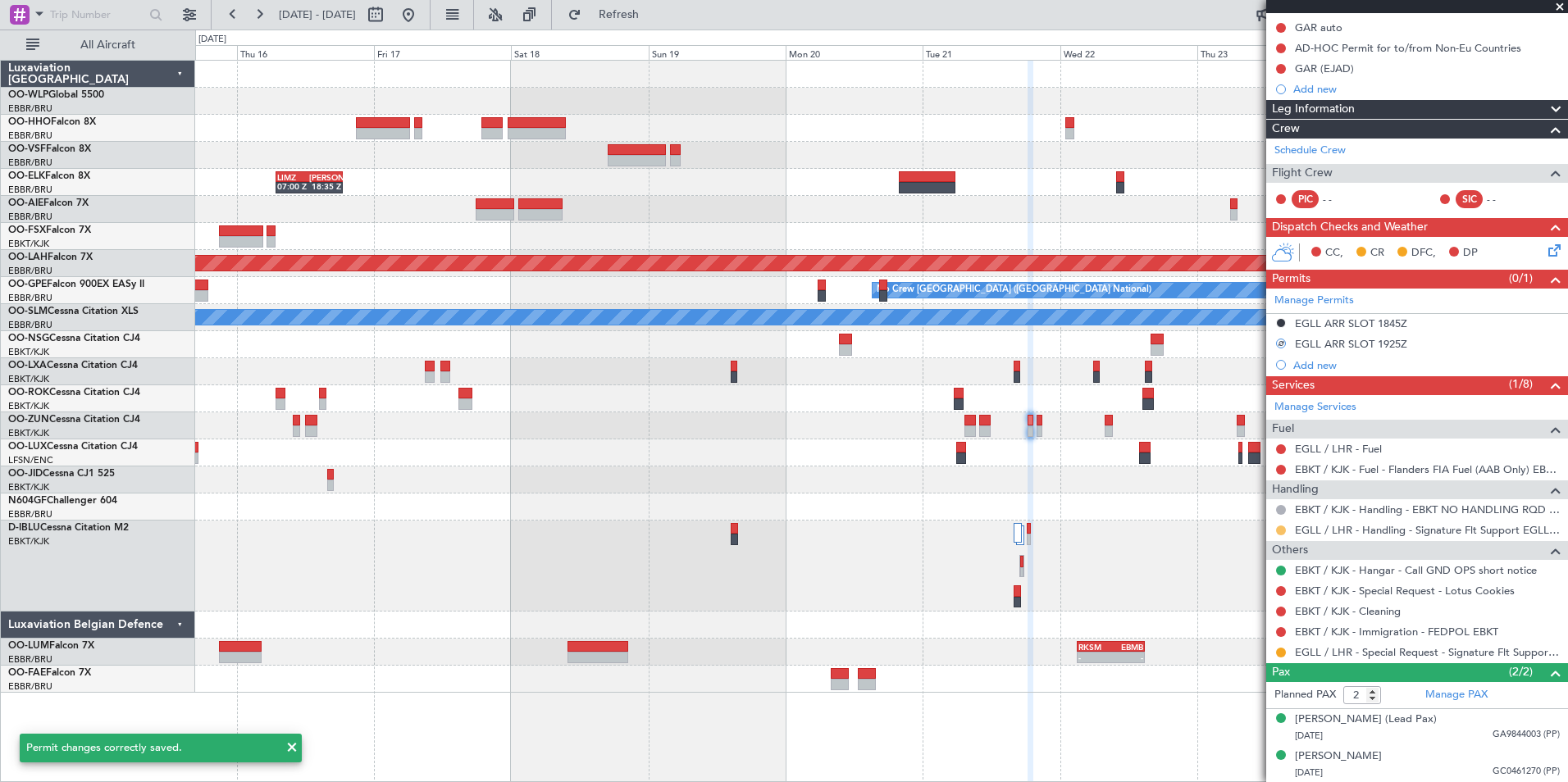
click at [1284, 532] on button at bounding box center [1280, 530] width 9 height 9
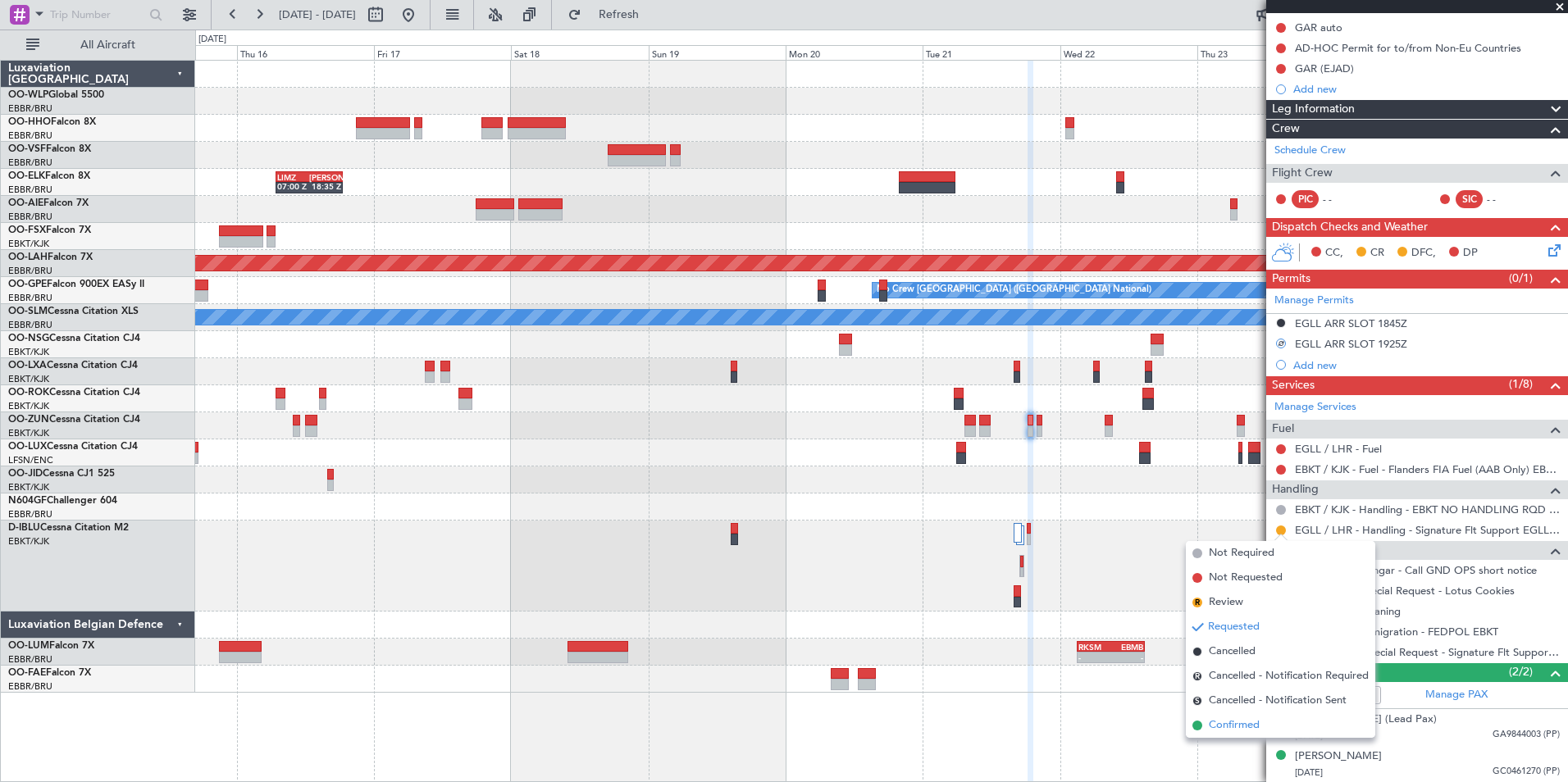
click at [1245, 734] on li "Confirmed" at bounding box center [1280, 725] width 190 height 25
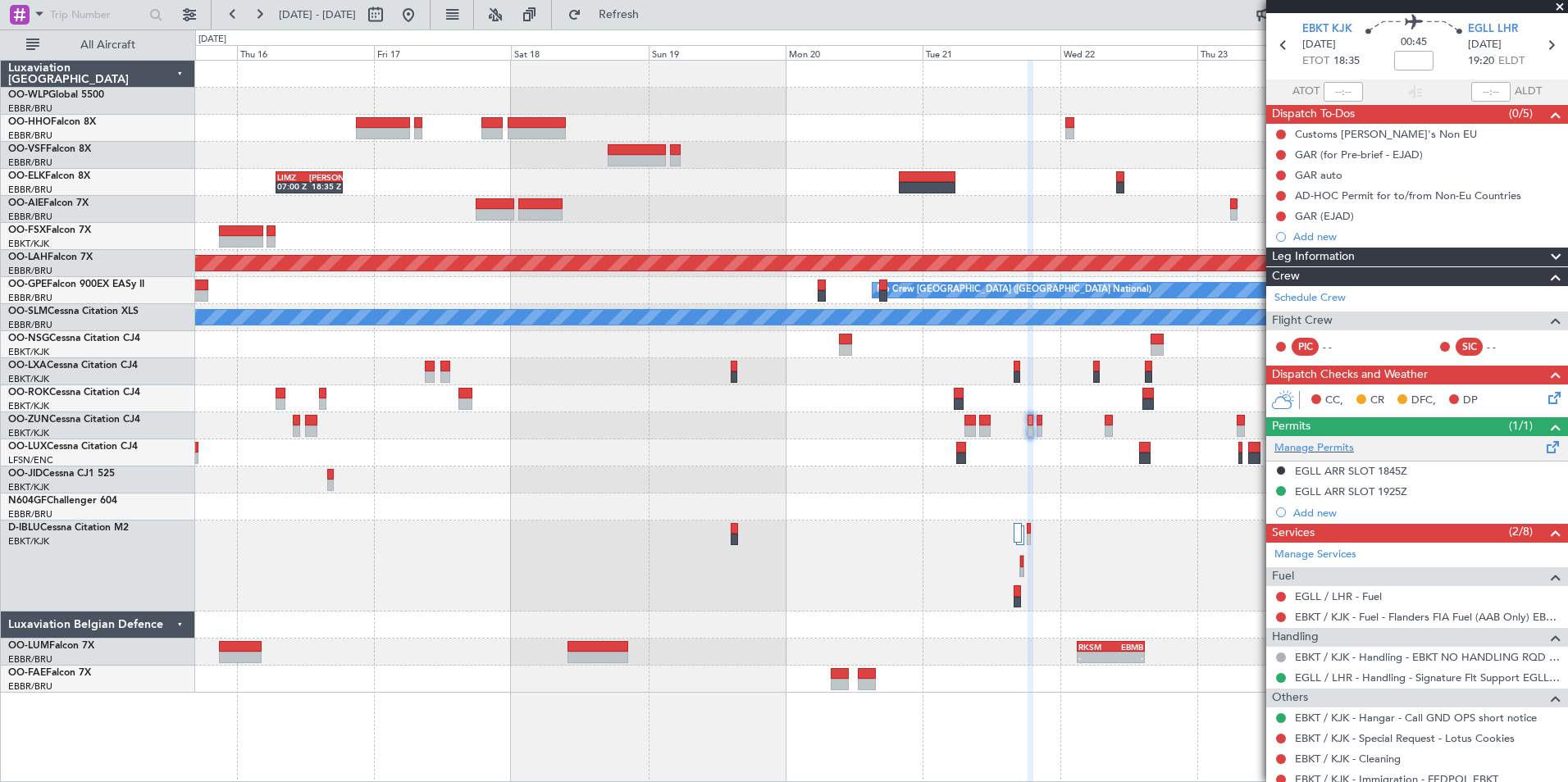
scroll to position [0, 0]
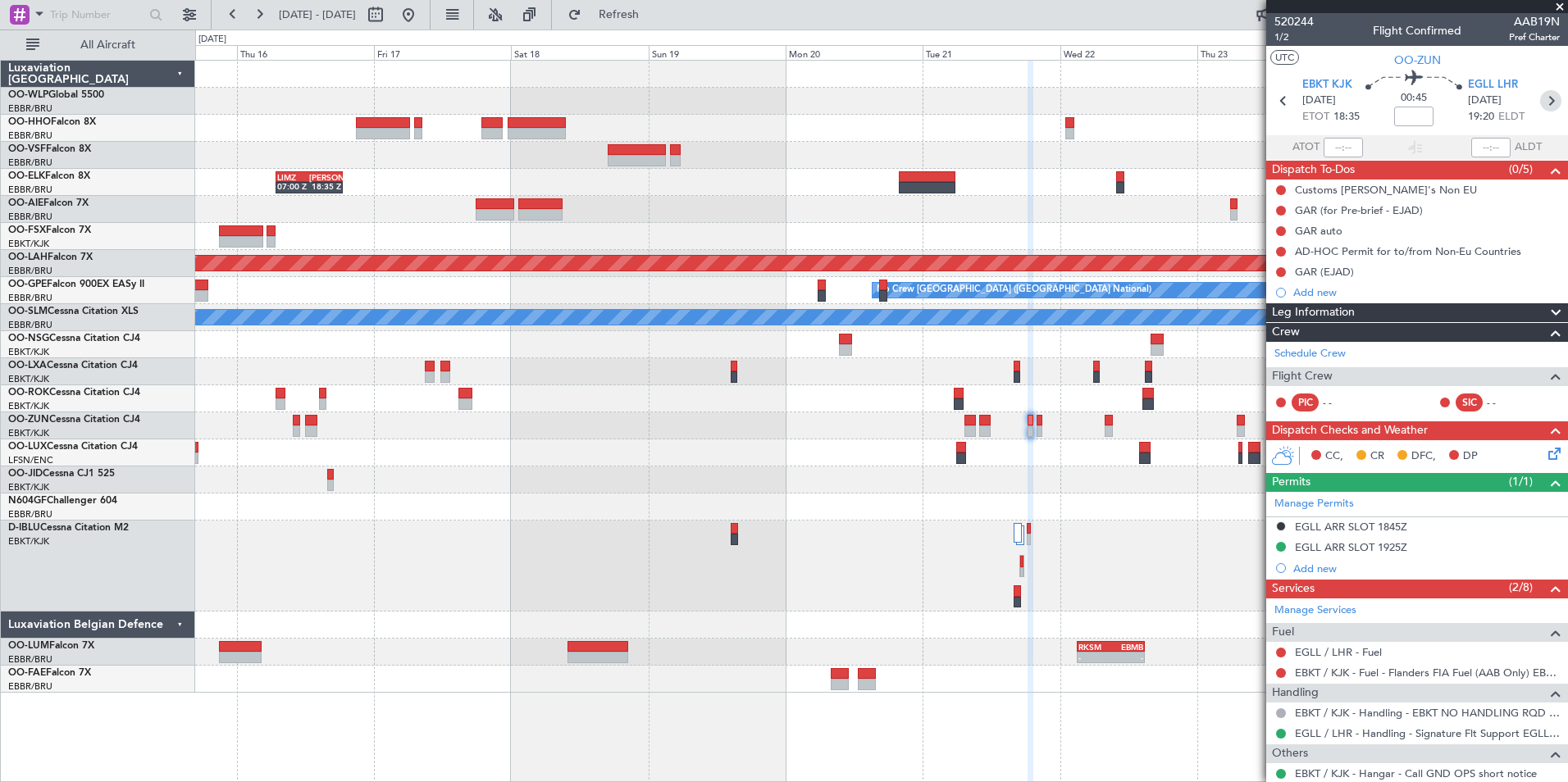
click at [1541, 103] on icon at bounding box center [1551, 100] width 21 height 21
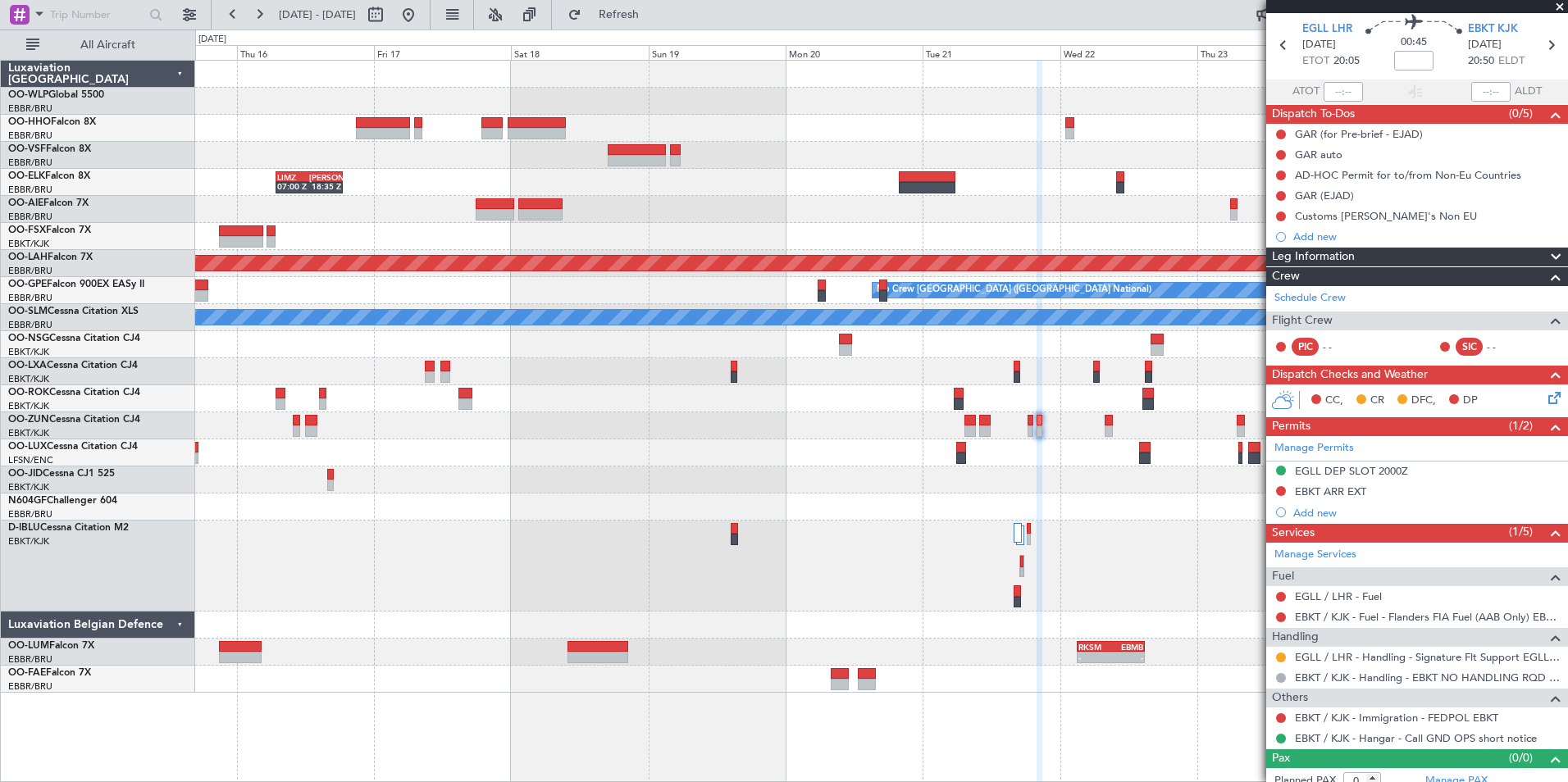
scroll to position [68, 0]
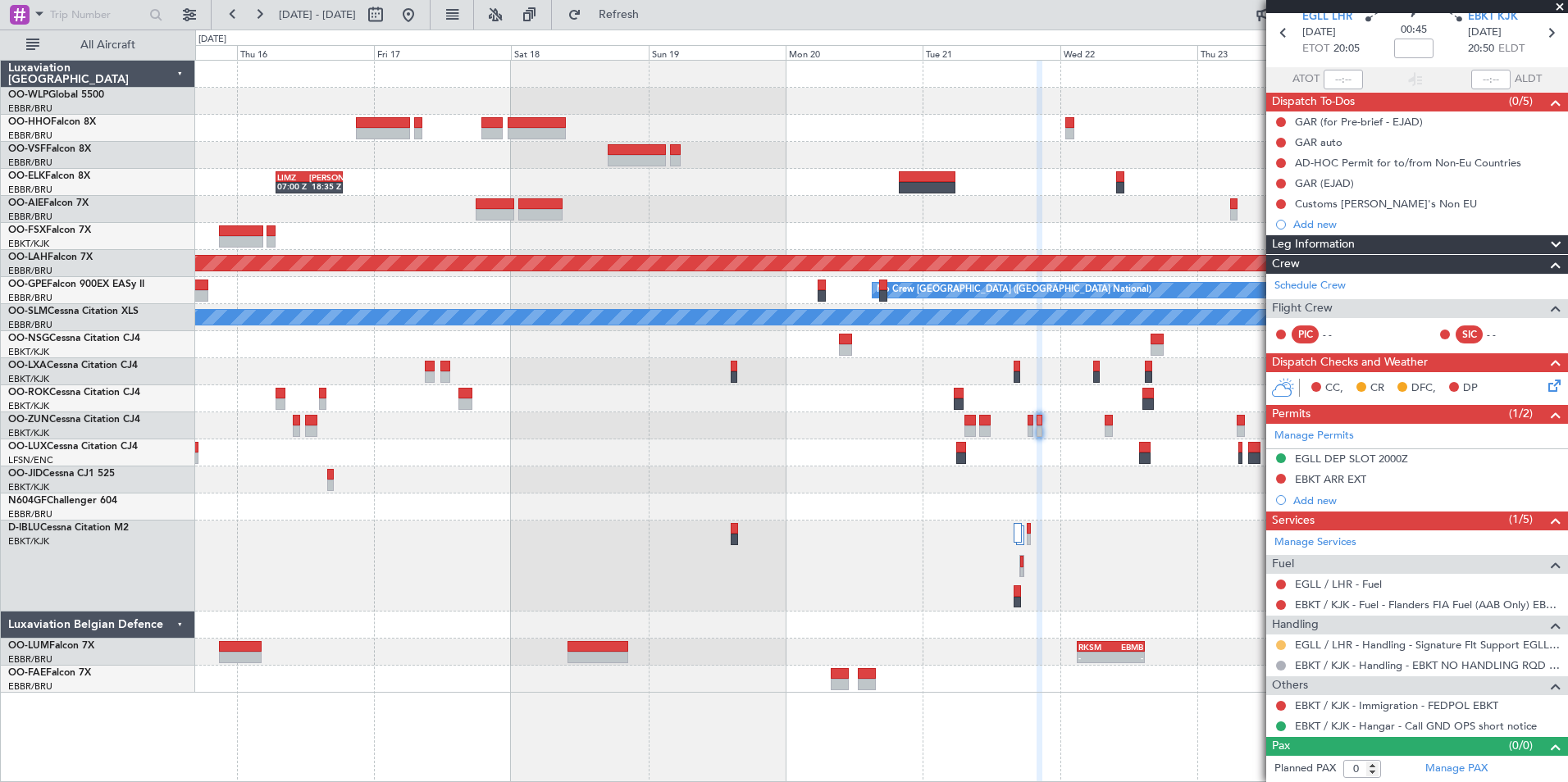
click at [1280, 647] on button at bounding box center [1280, 645] width 9 height 9
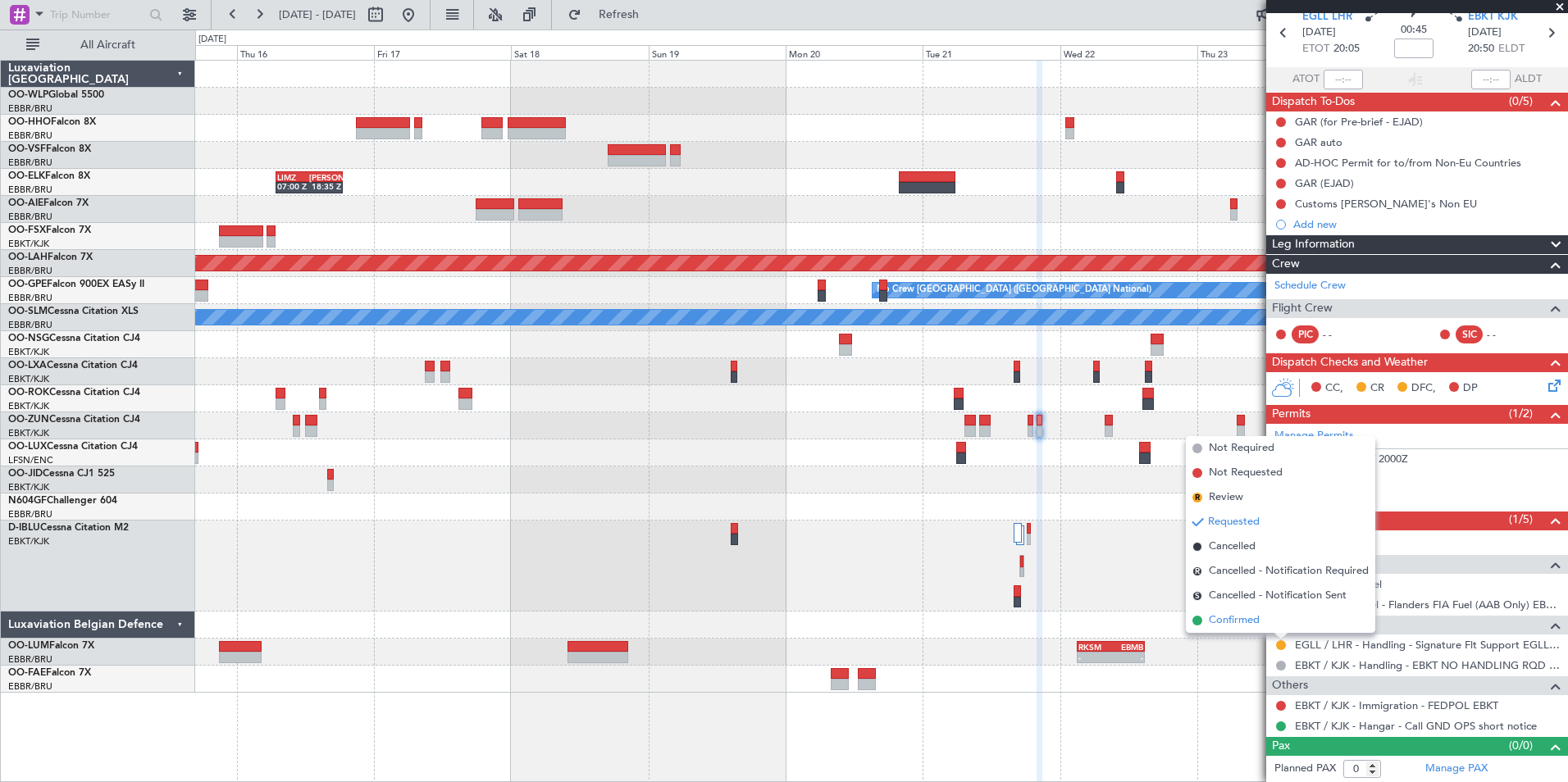
click at [1261, 624] on li "Confirmed" at bounding box center [1280, 621] width 190 height 25
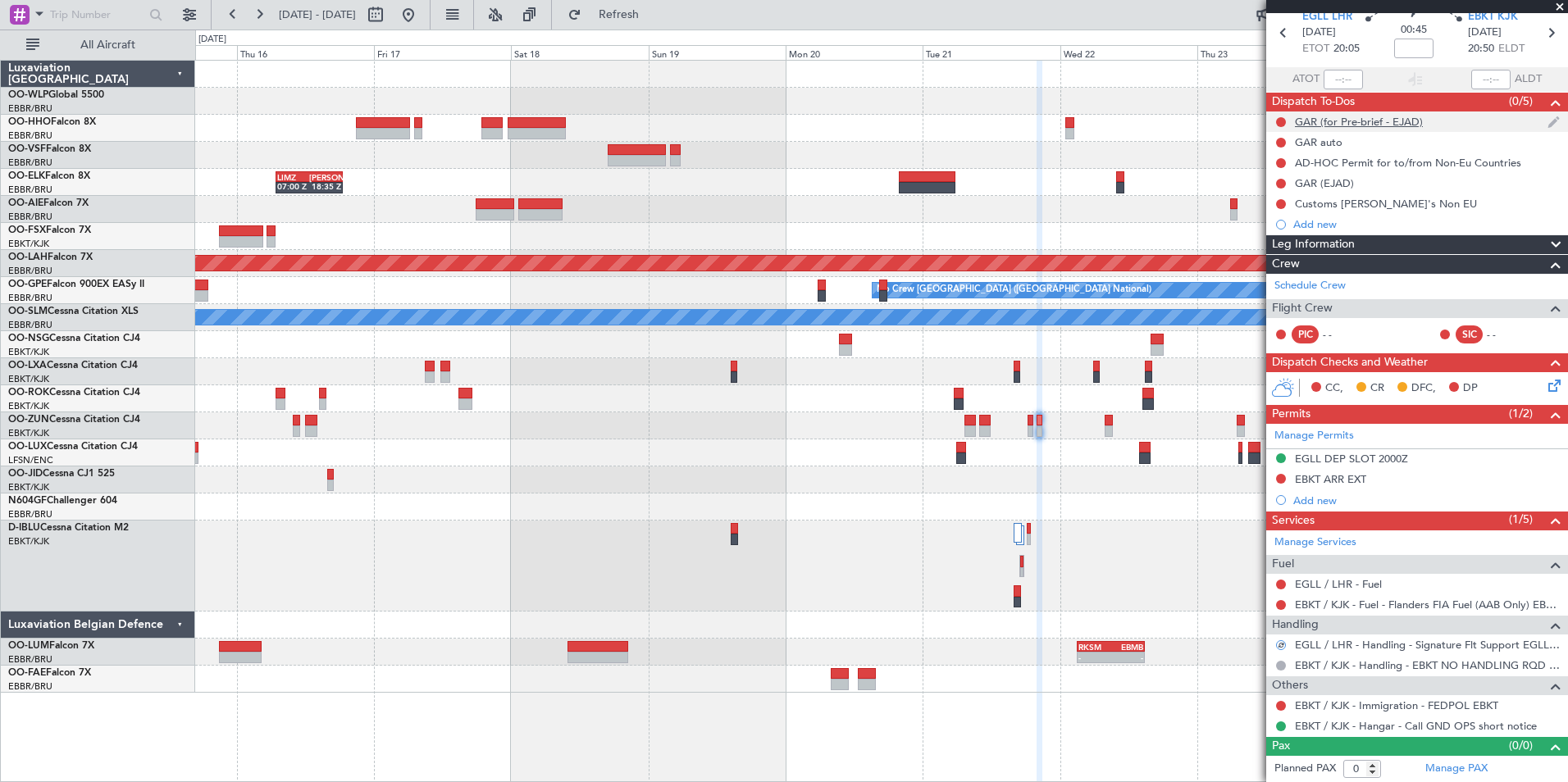
scroll to position [0, 0]
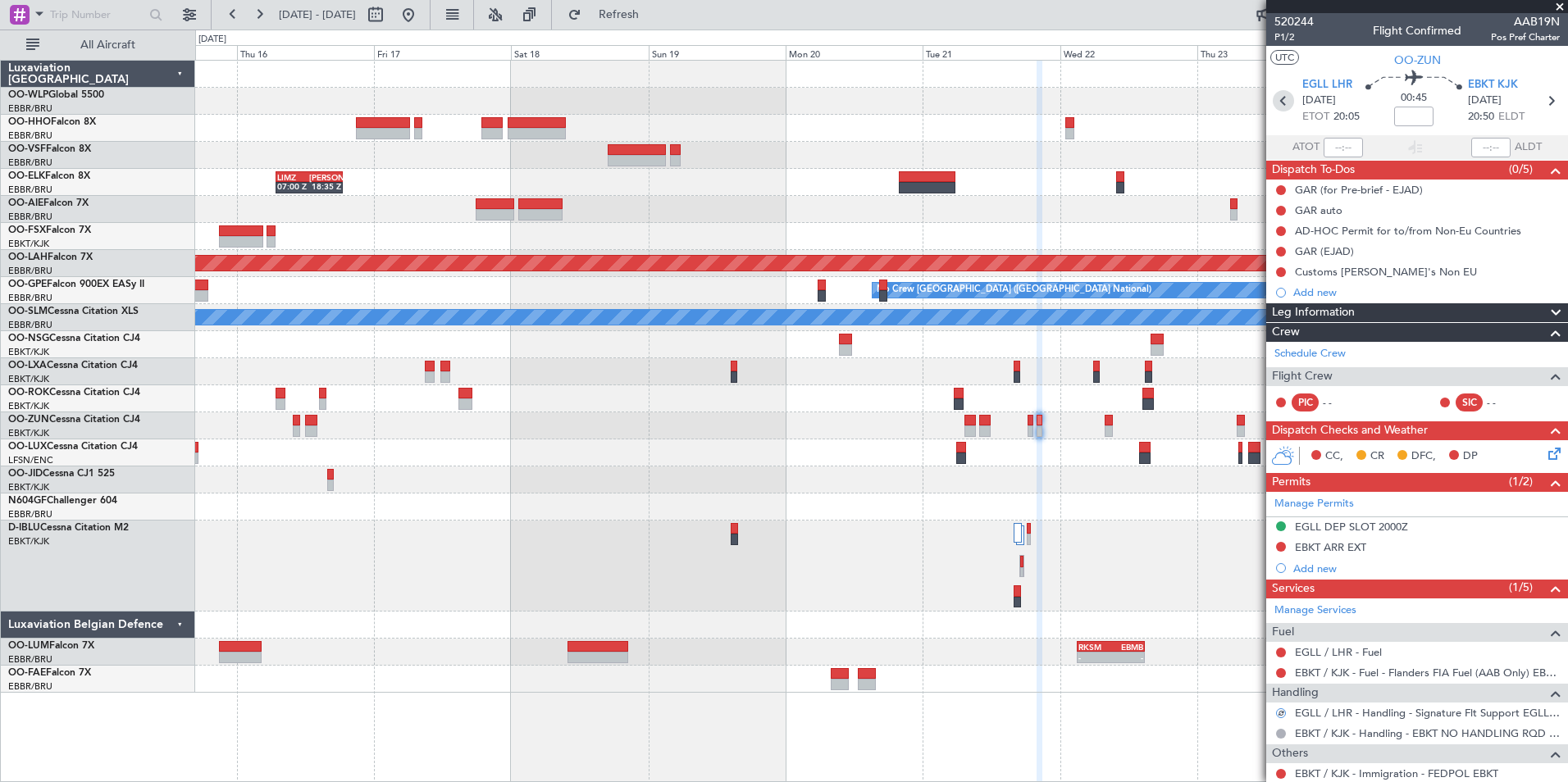
click at [1273, 100] on icon at bounding box center [1283, 100] width 21 height 21
type input "2"
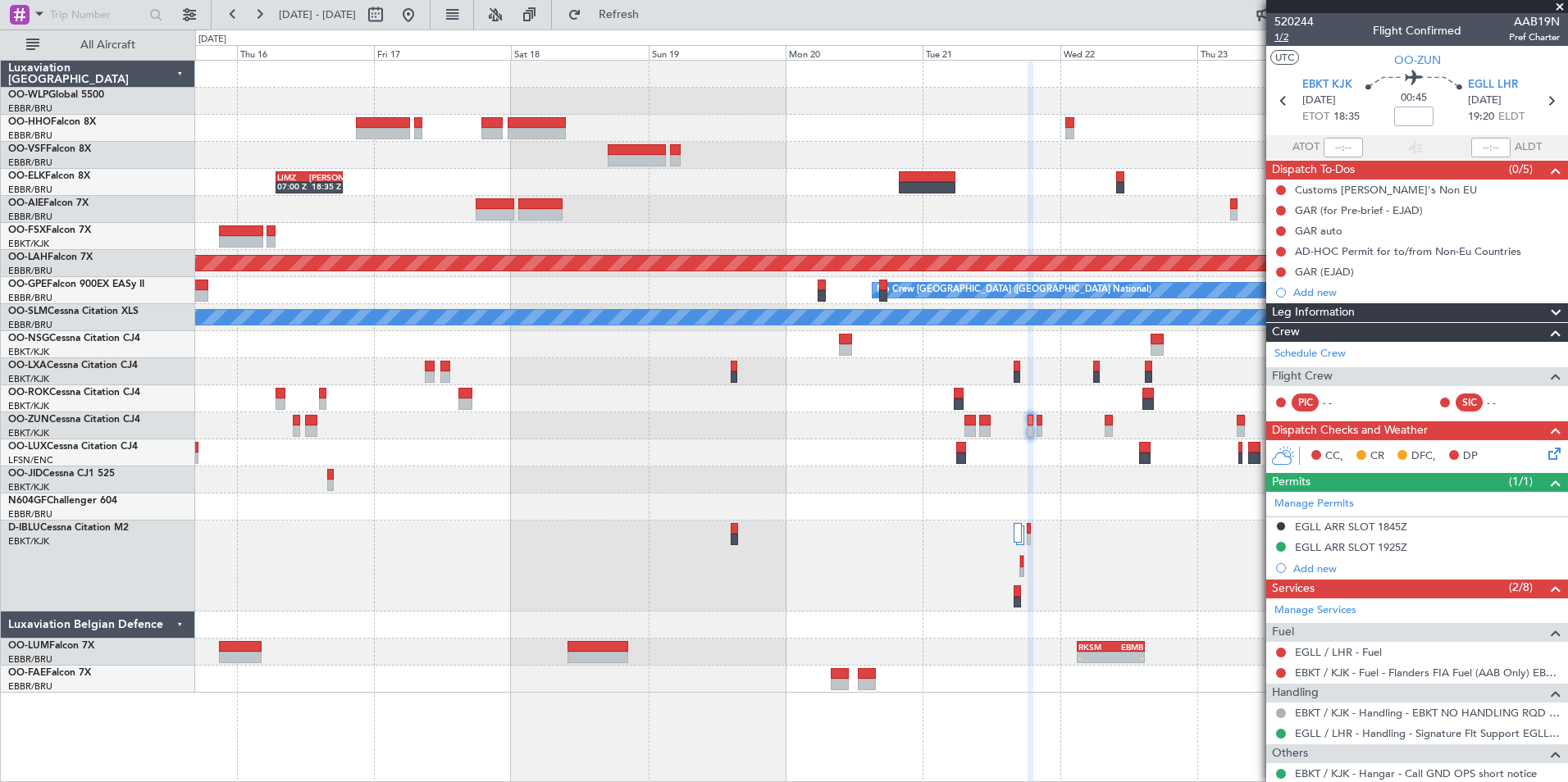
click at [1280, 41] on span "1/2" at bounding box center [1294, 37] width 40 height 14
click at [649, 20] on span "Refresh" at bounding box center [619, 15] width 69 height 11
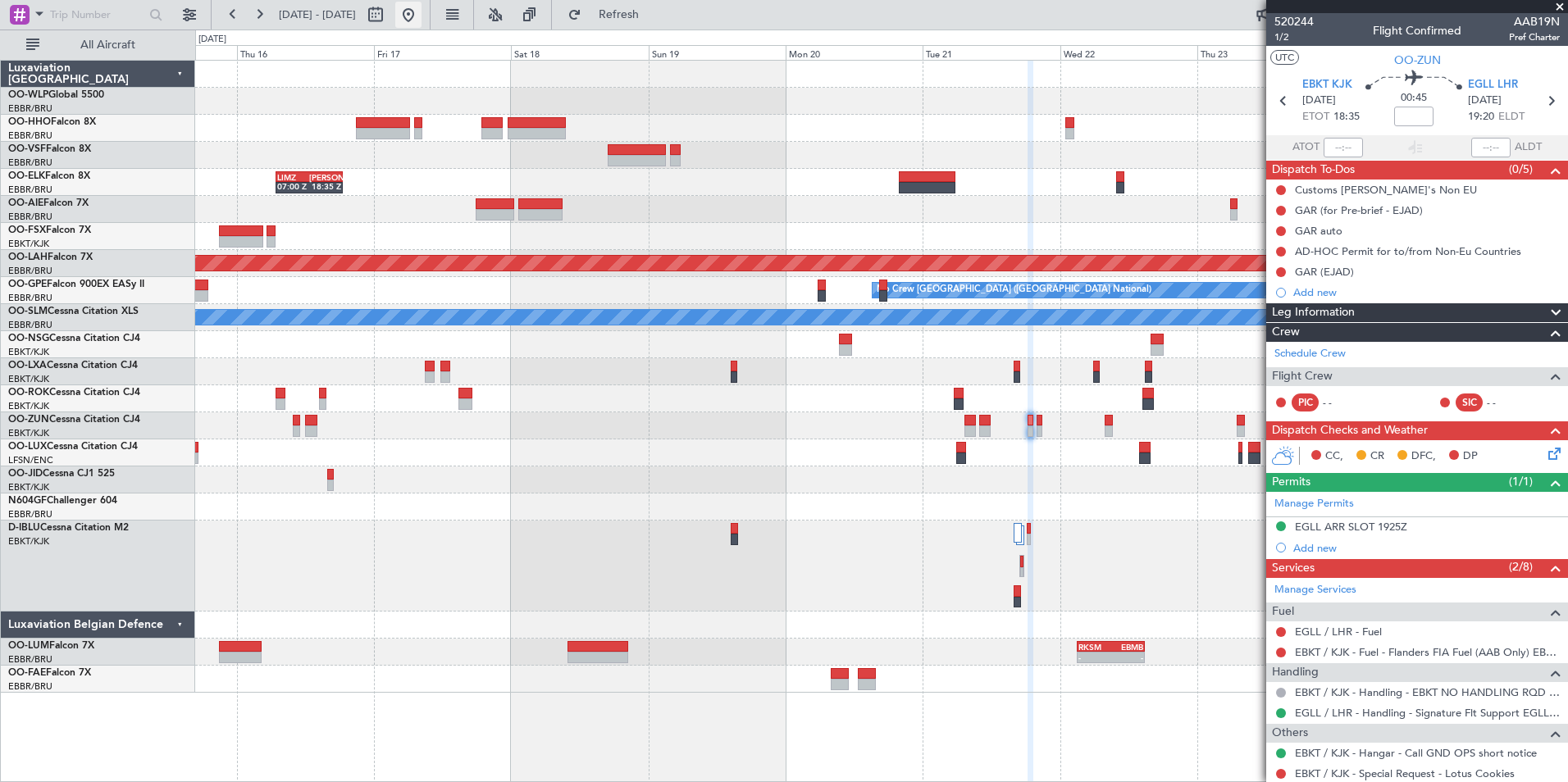
click at [422, 18] on button at bounding box center [408, 15] width 27 height 27
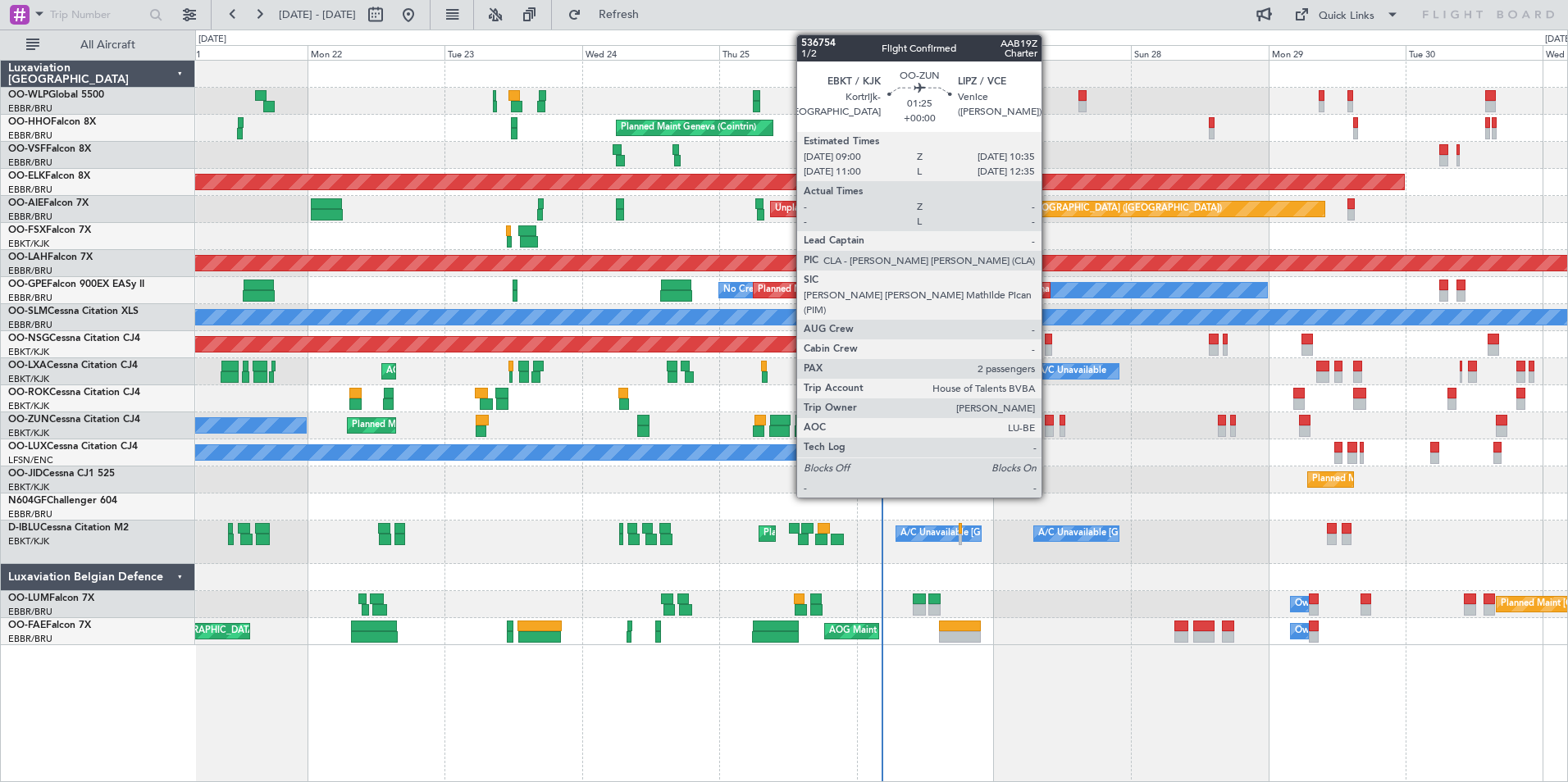
click at [1049, 430] on div at bounding box center [1049, 431] width 9 height 11
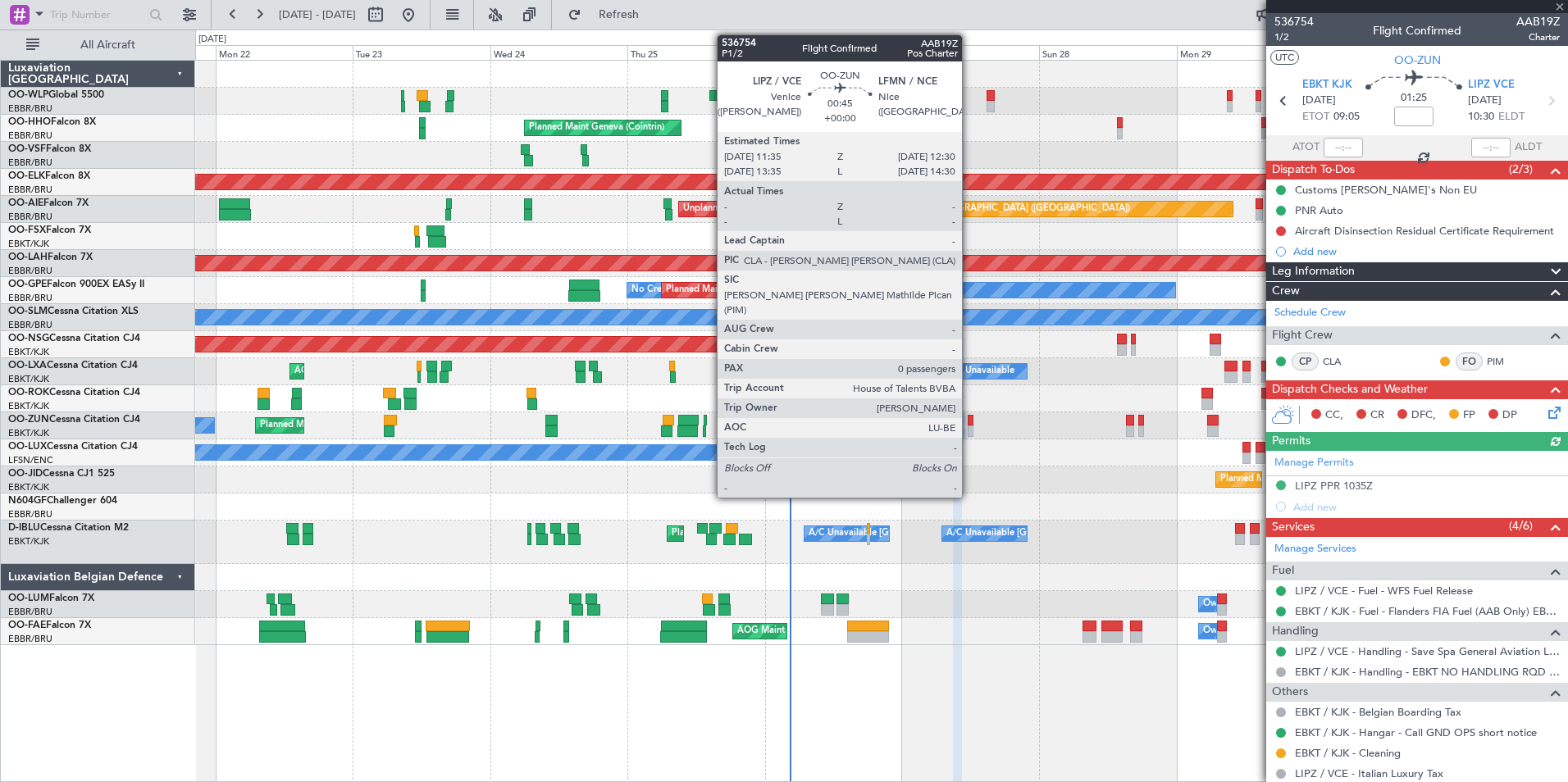
click at [969, 421] on div at bounding box center [970, 420] width 6 height 11
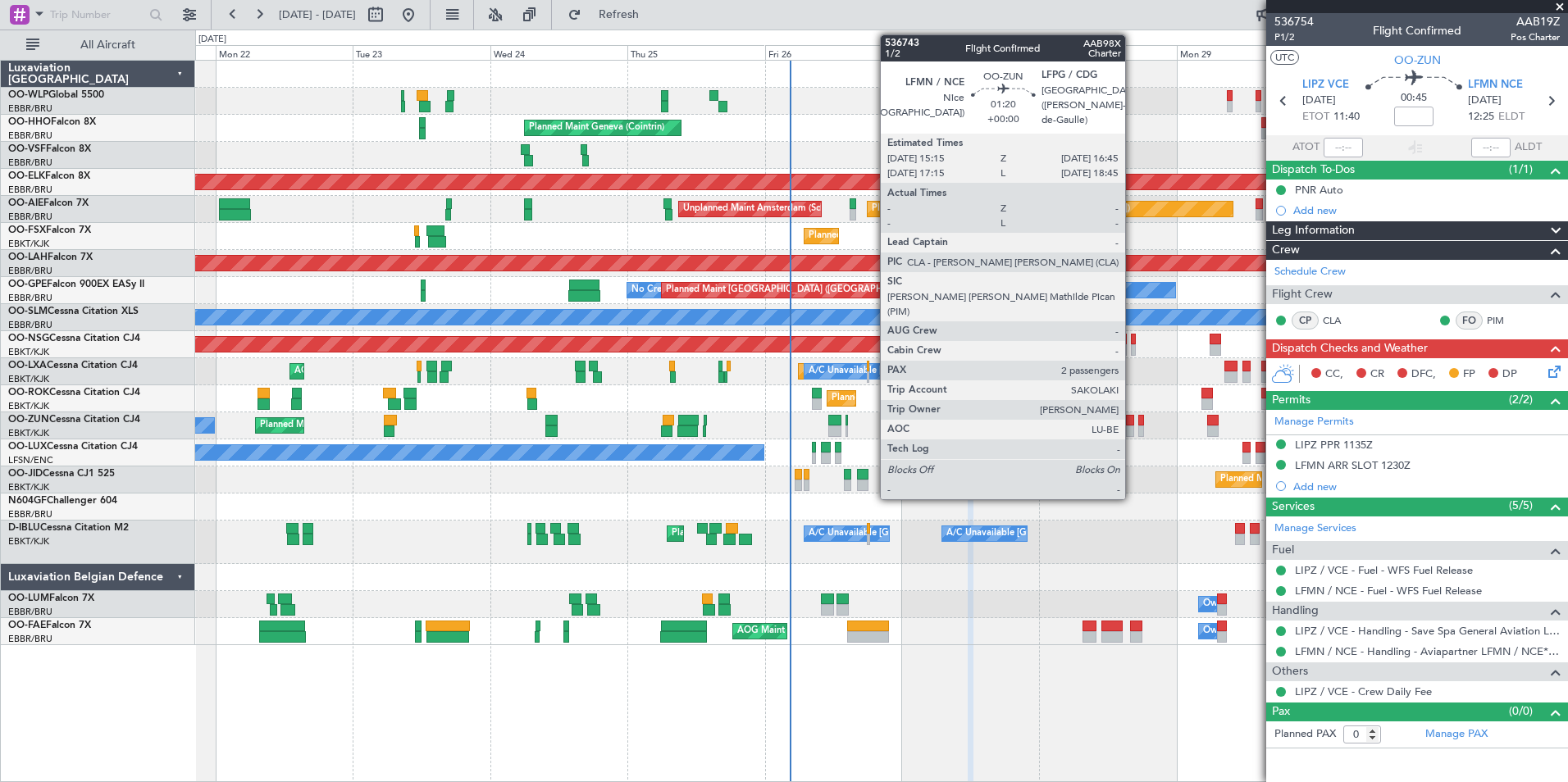
click at [1133, 429] on div at bounding box center [1130, 431] width 9 height 11
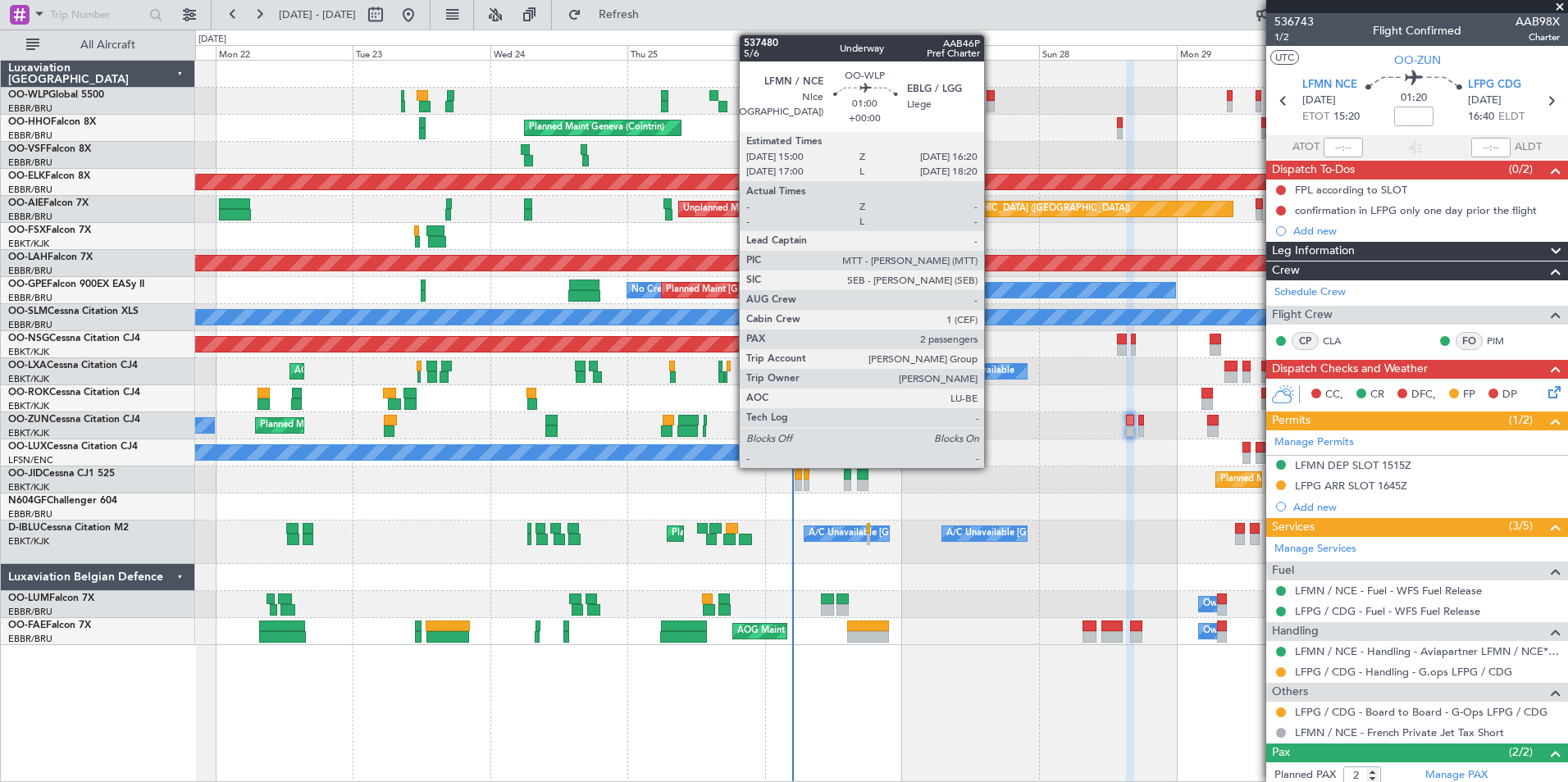
click at [992, 101] on div at bounding box center [991, 106] width 9 height 11
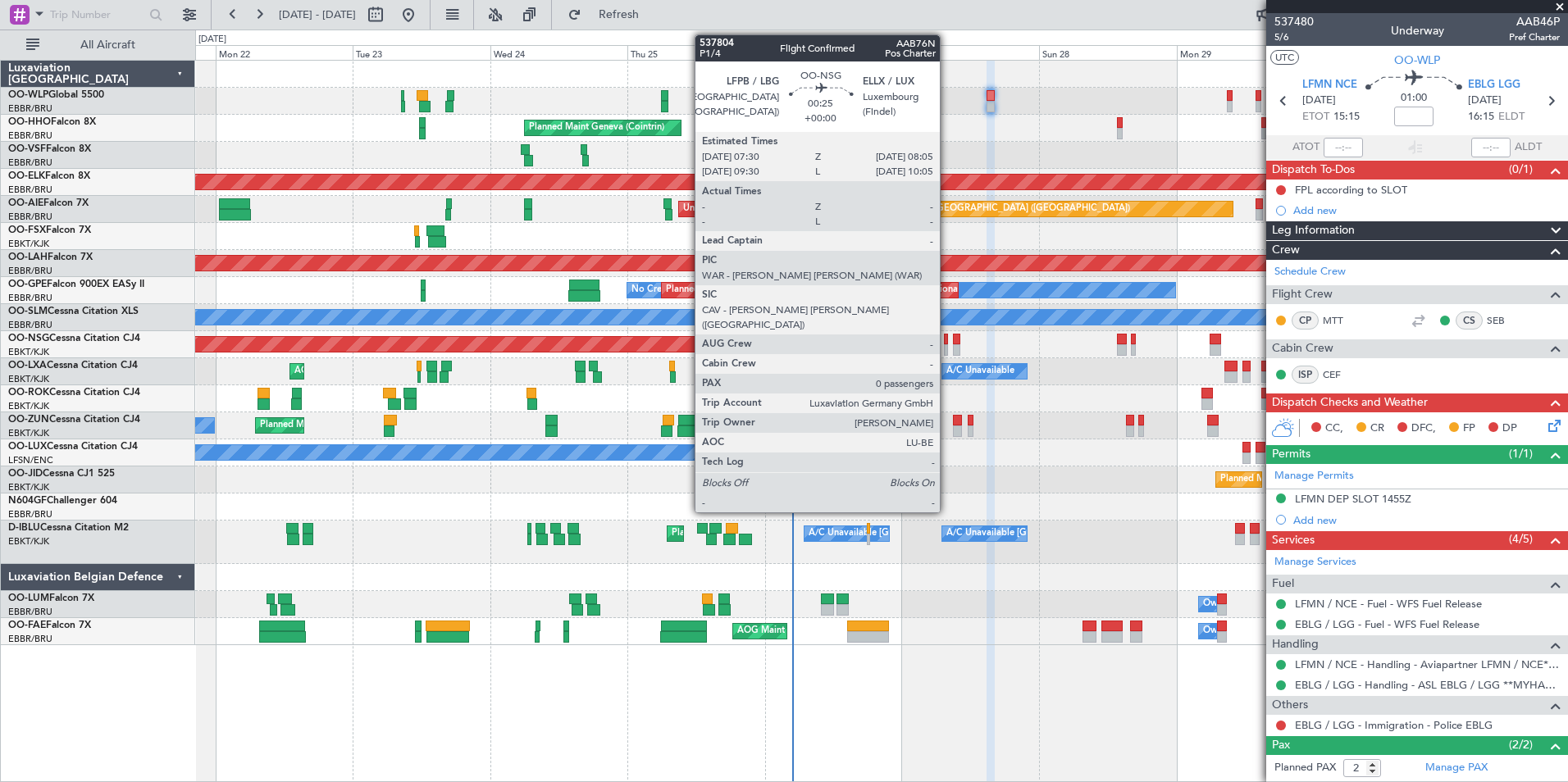
click at [947, 349] on div at bounding box center [945, 349] width 4 height 11
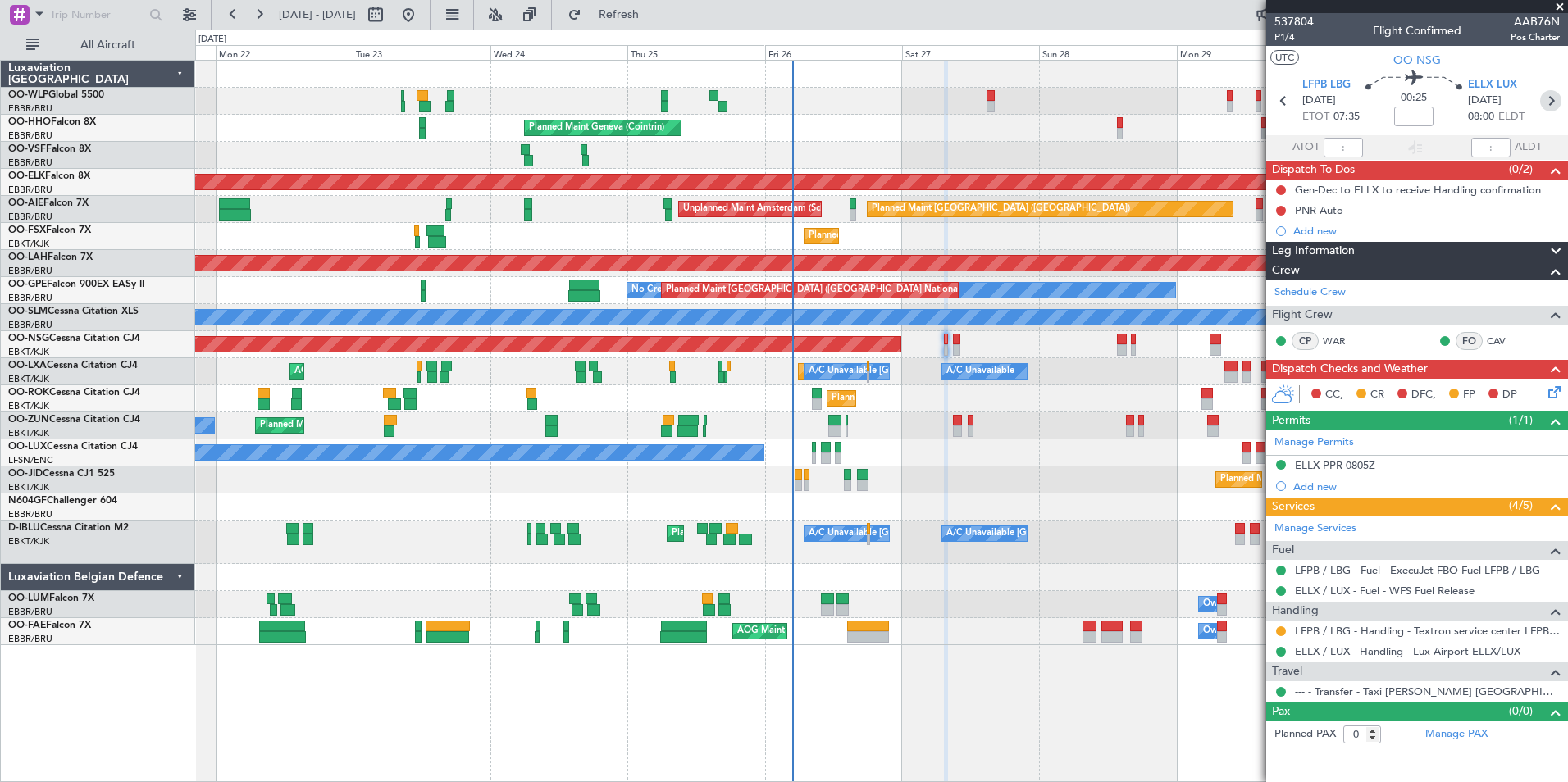
click at [1555, 104] on icon at bounding box center [1551, 100] width 21 height 21
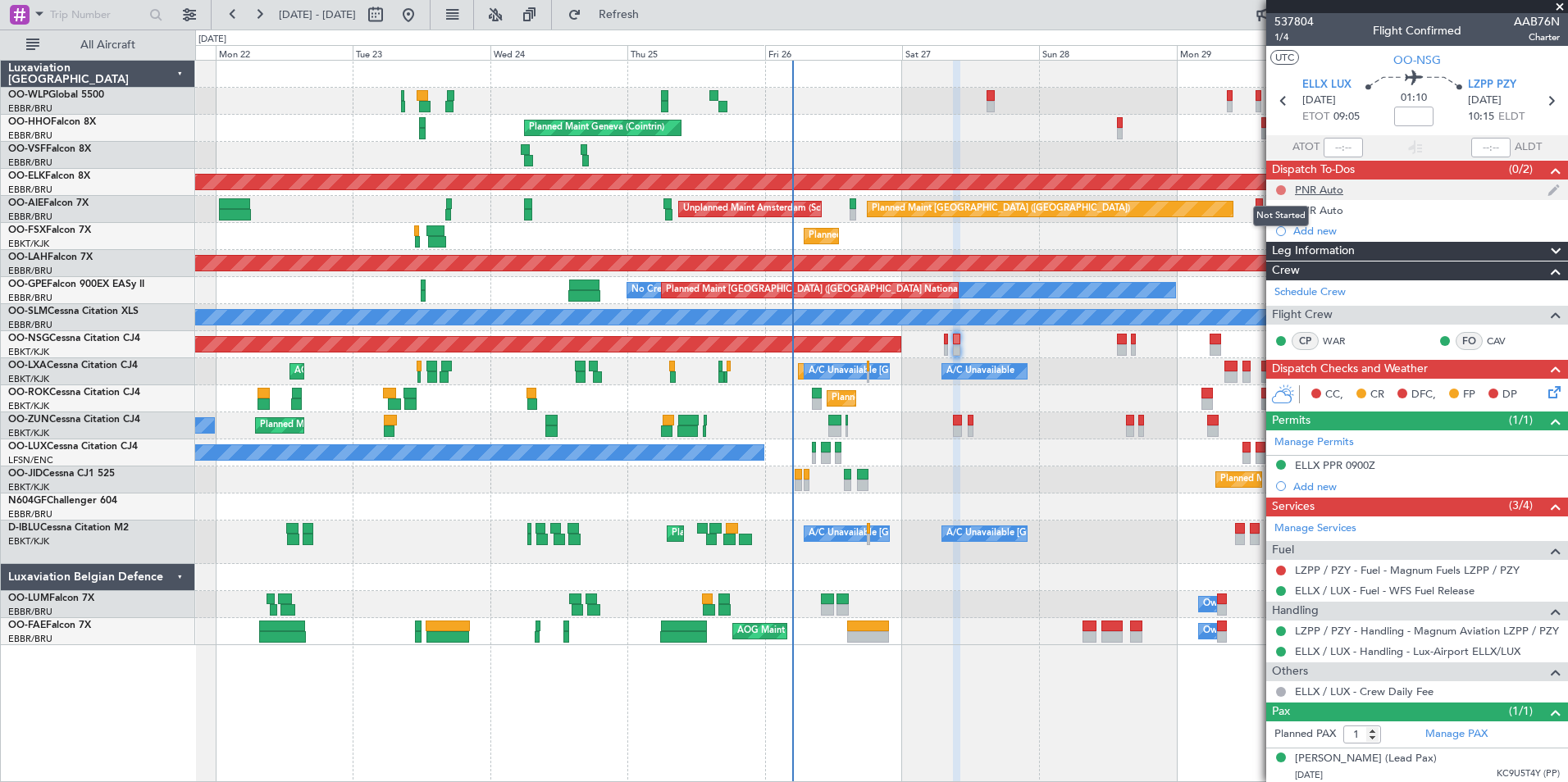
click at [1285, 191] on button at bounding box center [1280, 190] width 9 height 9
click at [1273, 270] on span "Completed" at bounding box center [1288, 262] width 54 height 16
click at [1285, 210] on button at bounding box center [1280, 210] width 9 height 9
click at [1301, 286] on span "Completed" at bounding box center [1288, 282] width 54 height 16
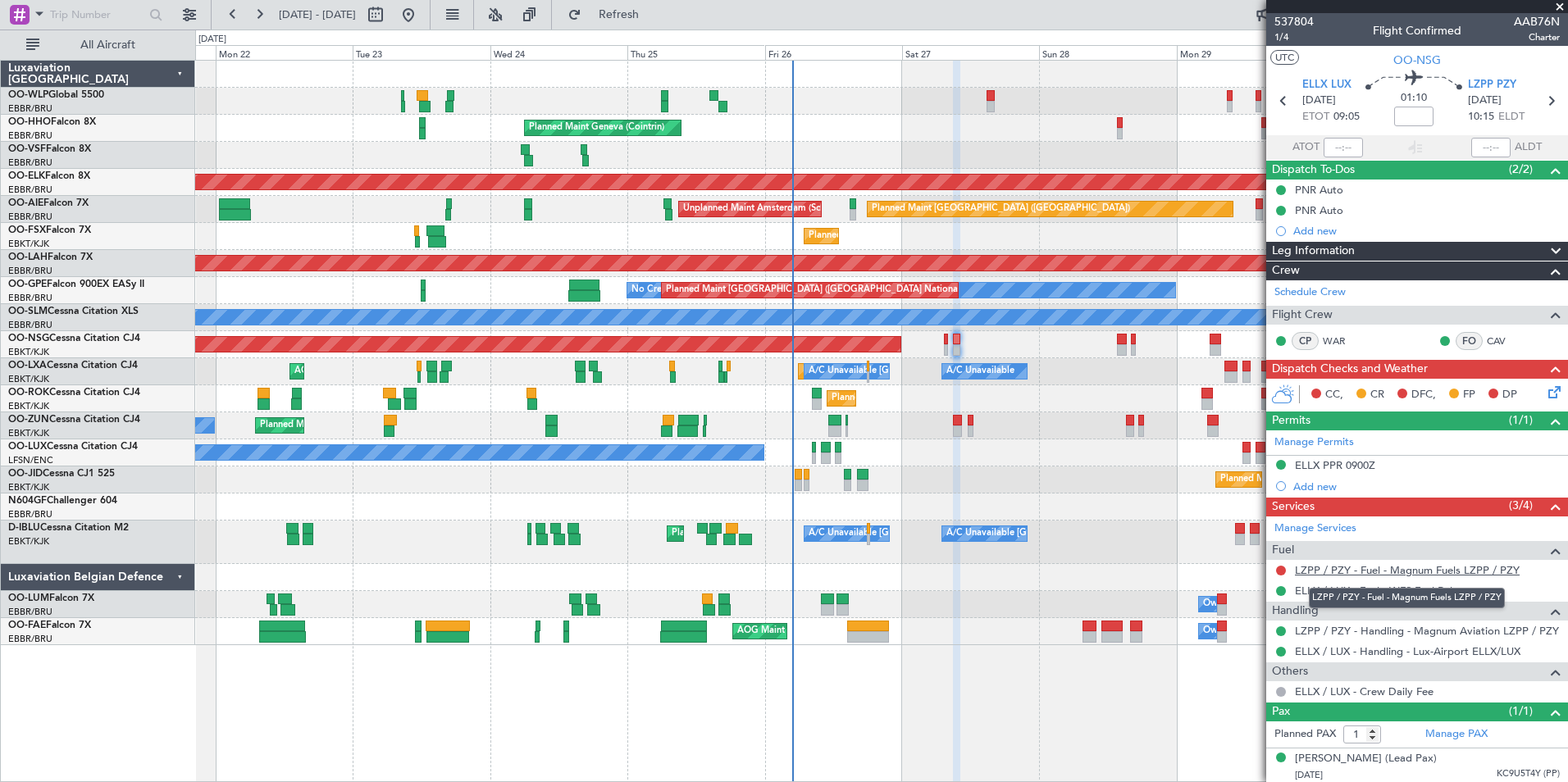
click at [1342, 575] on link "LZPP / PZY - Fuel - Magnum Fuels LZPP / PZY" at bounding box center [1407, 570] width 225 height 14
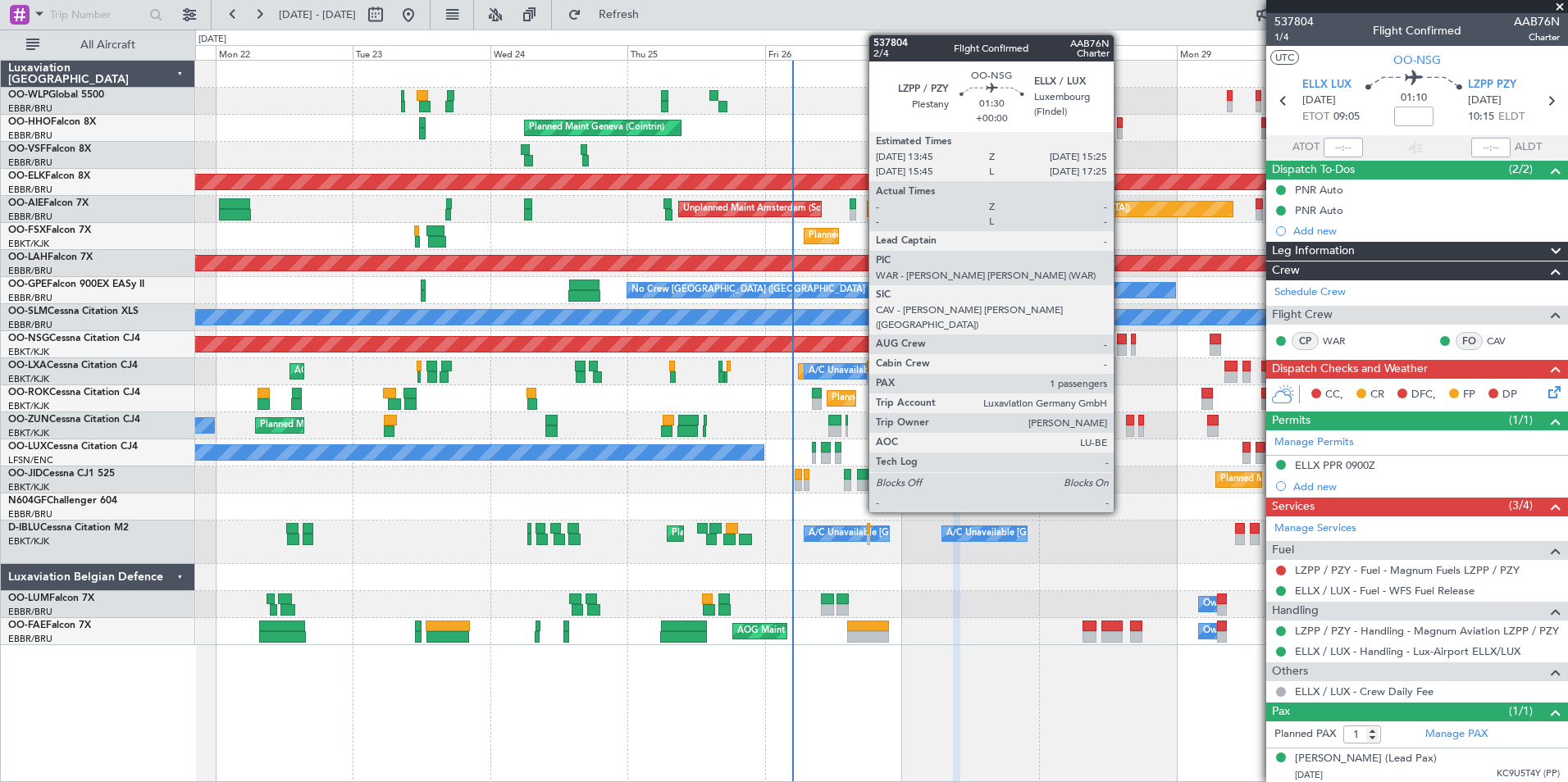
click at [1121, 347] on div at bounding box center [1121, 349] width 9 height 11
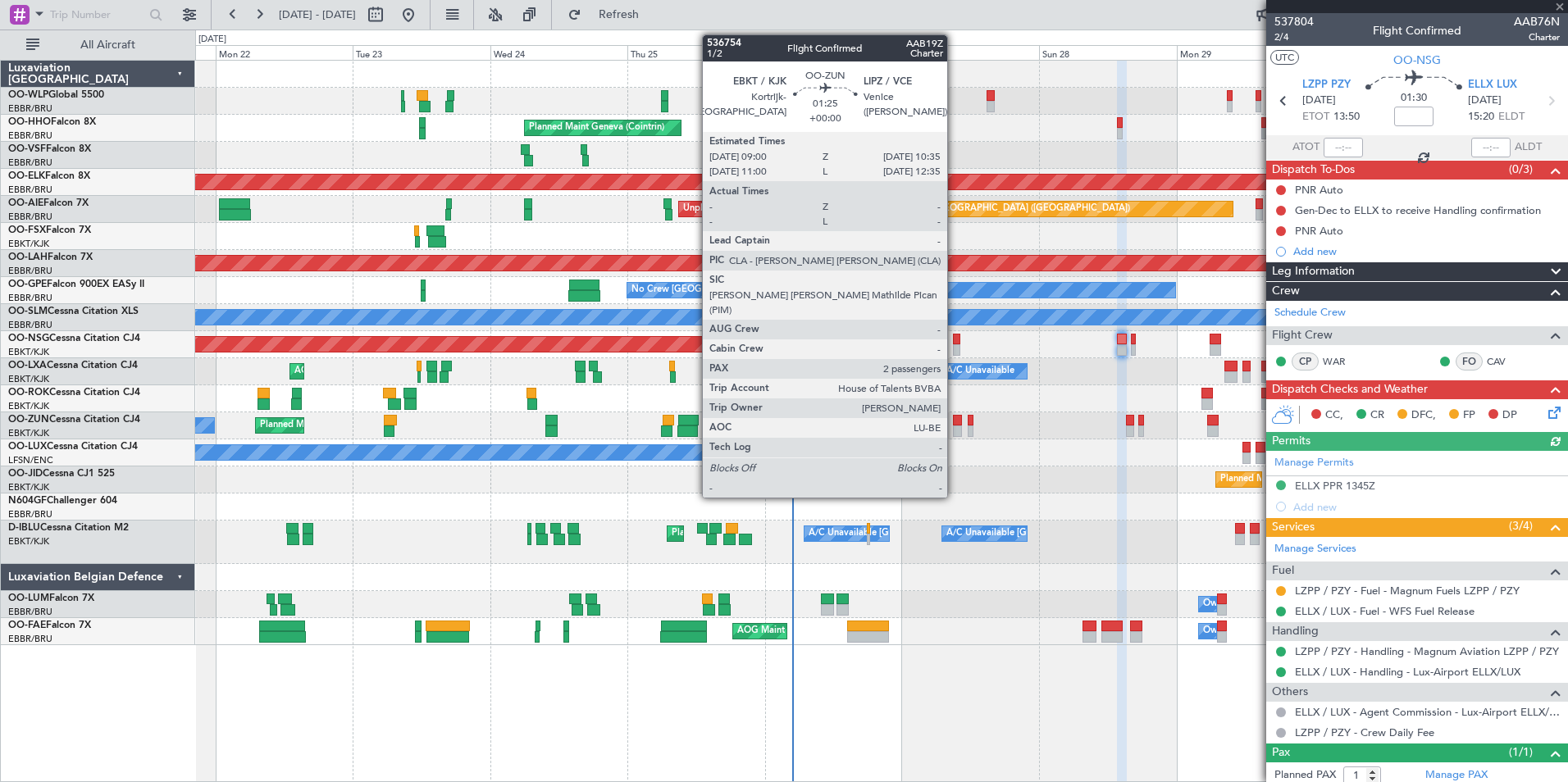
click at [956, 434] on div at bounding box center [957, 431] width 9 height 11
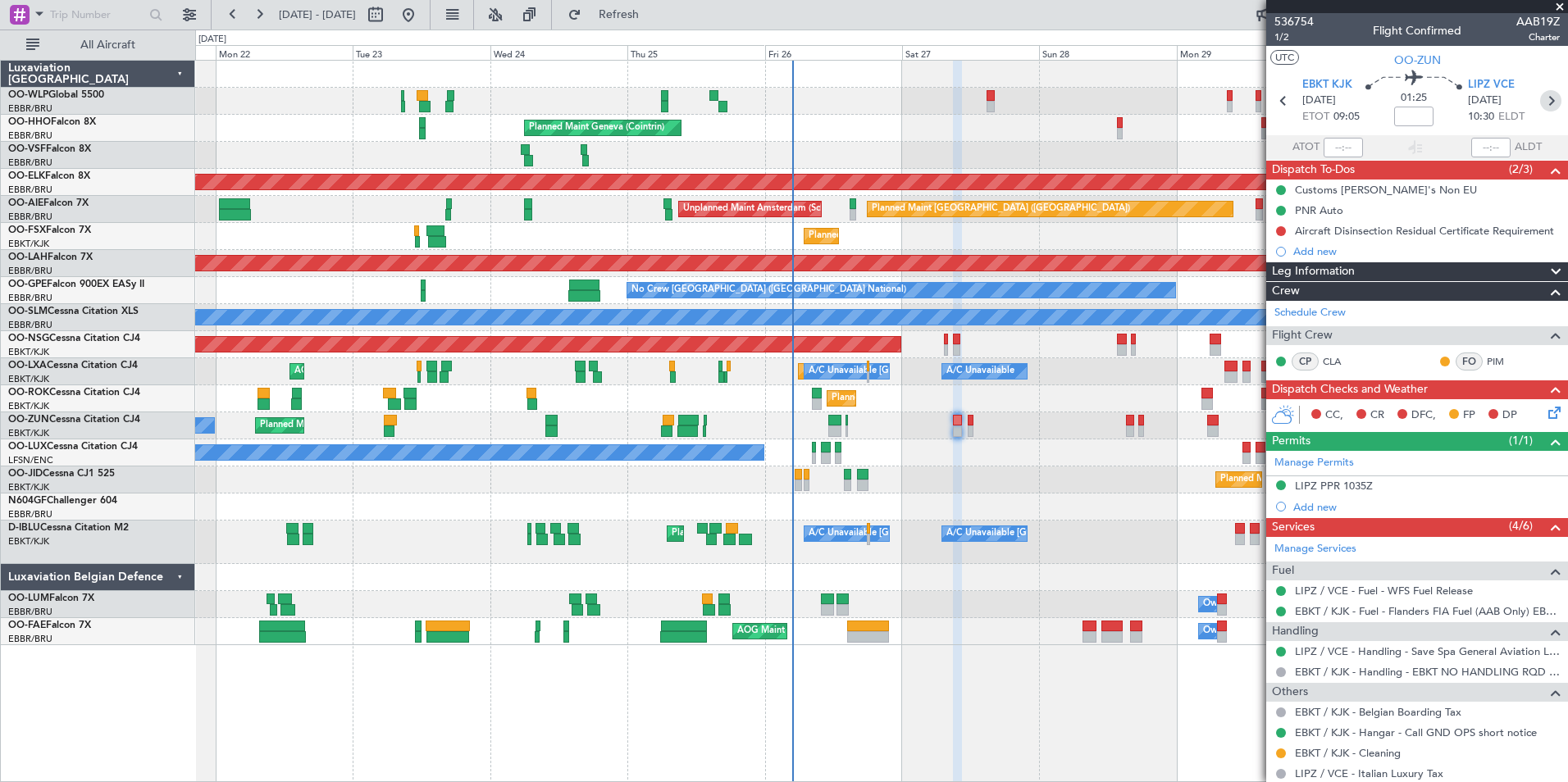
click at [1547, 100] on icon at bounding box center [1551, 100] width 21 height 21
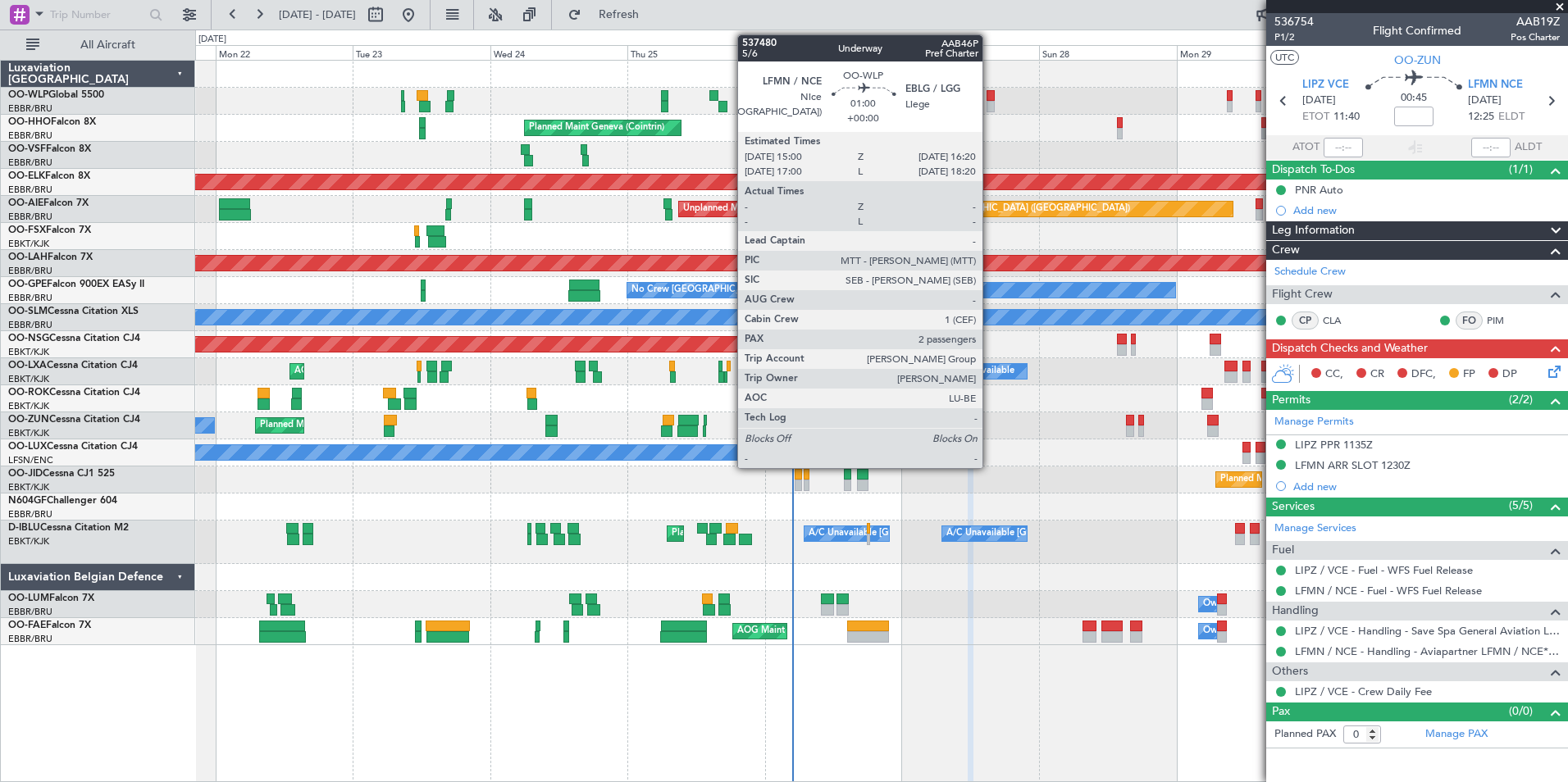
click at [990, 105] on div at bounding box center [991, 106] width 9 height 11
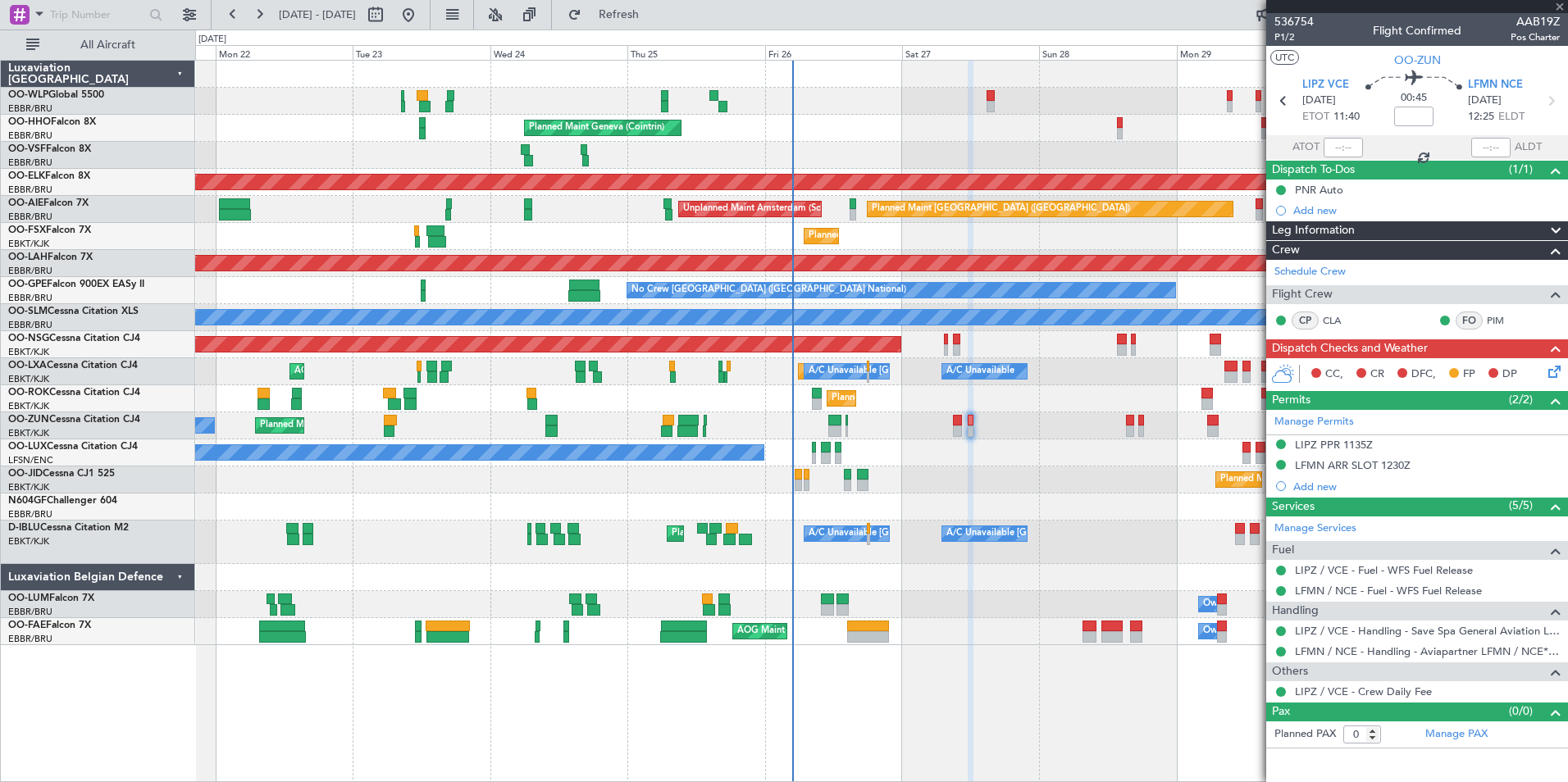
type input "2"
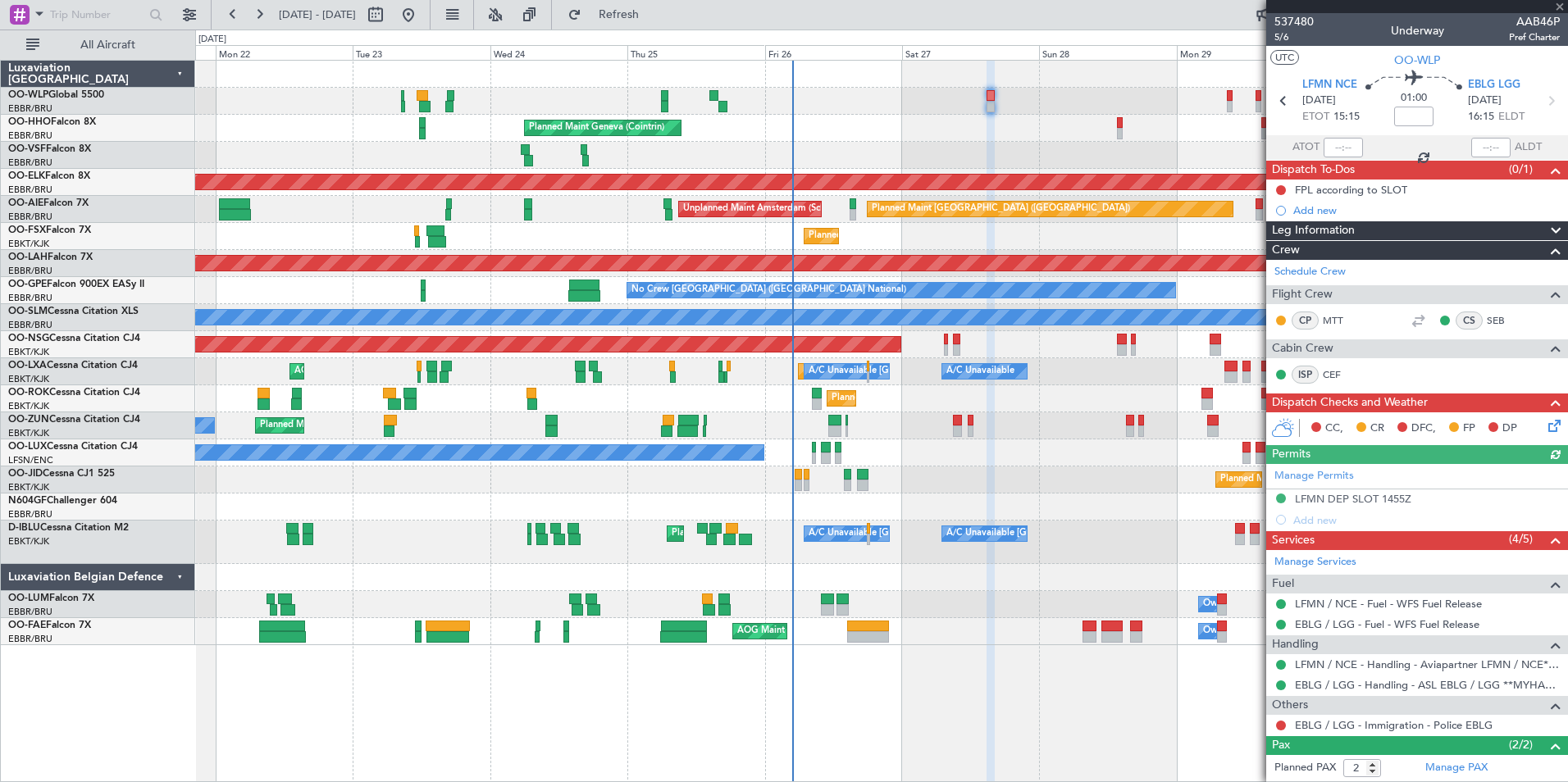
click at [1546, 430] on icon at bounding box center [1552, 422] width 13 height 13
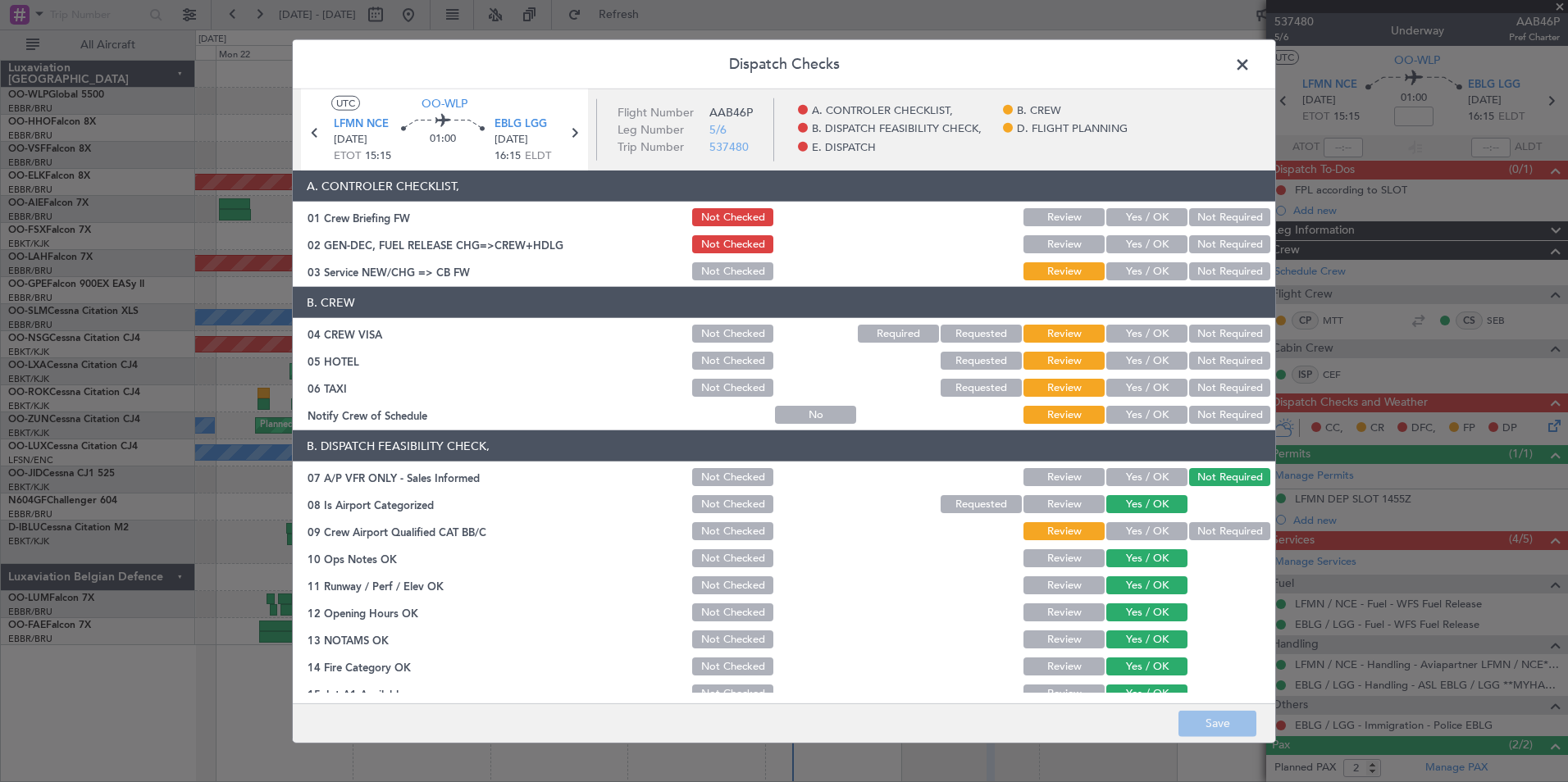
click at [1251, 69] on span at bounding box center [1251, 69] width 0 height 33
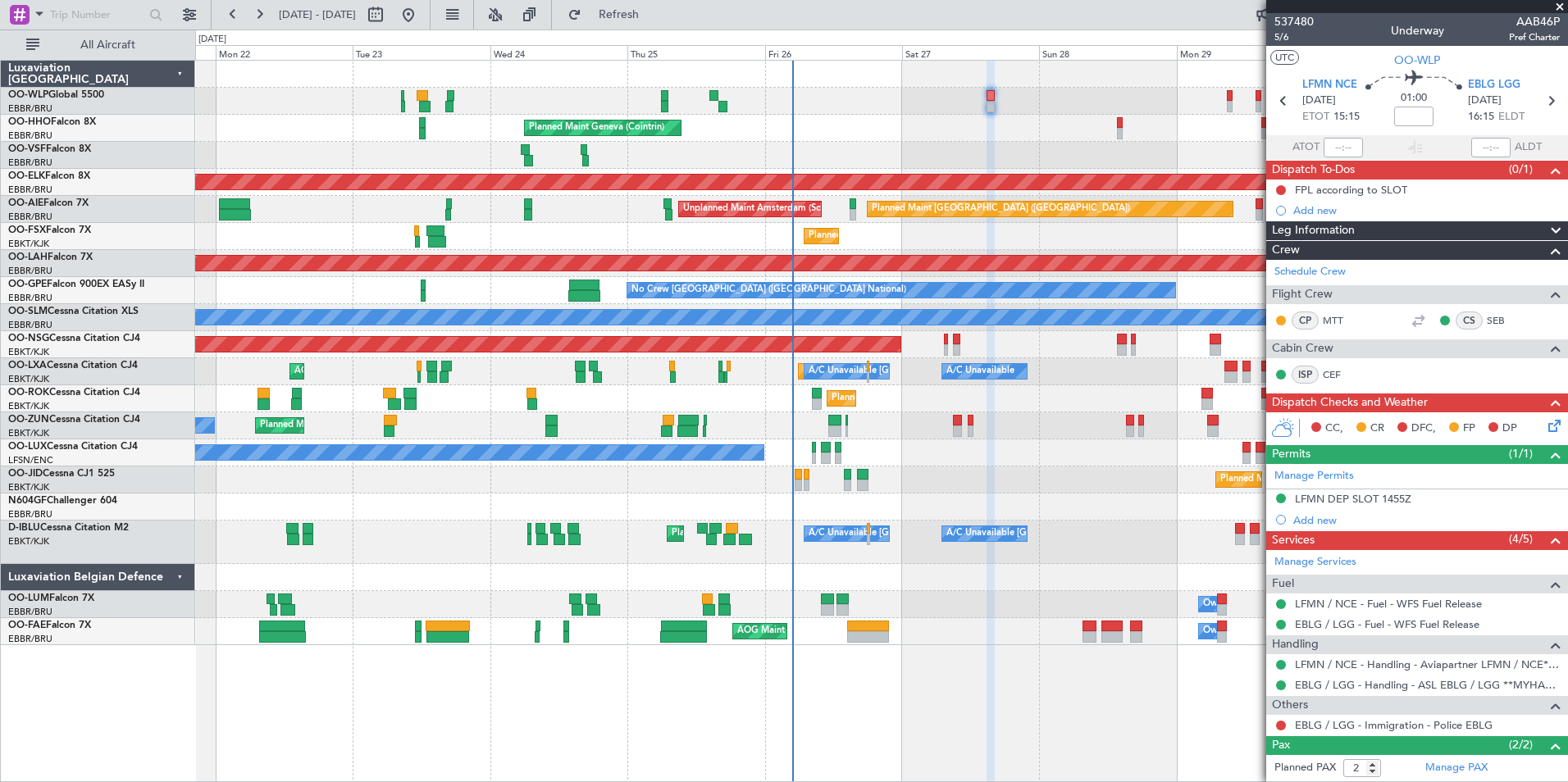
click at [937, 161] on div "AOG Maint Brussels (Brussels National)" at bounding box center [881, 155] width 1372 height 27
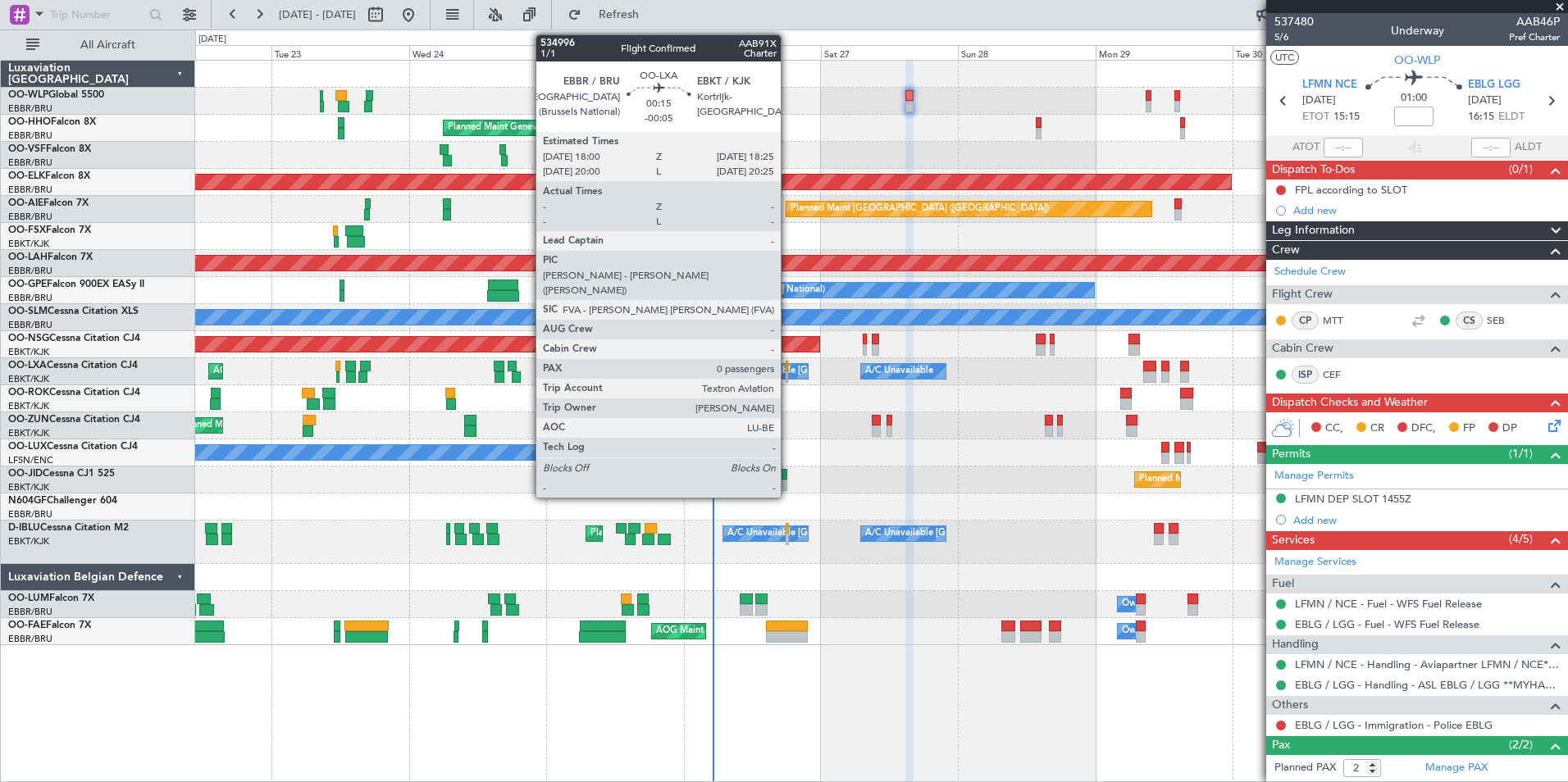
click at [789, 370] on div "A/C Unavailable [GEOGRAPHIC_DATA] ([GEOGRAPHIC_DATA] National)" at bounding box center [879, 371] width 305 height 25
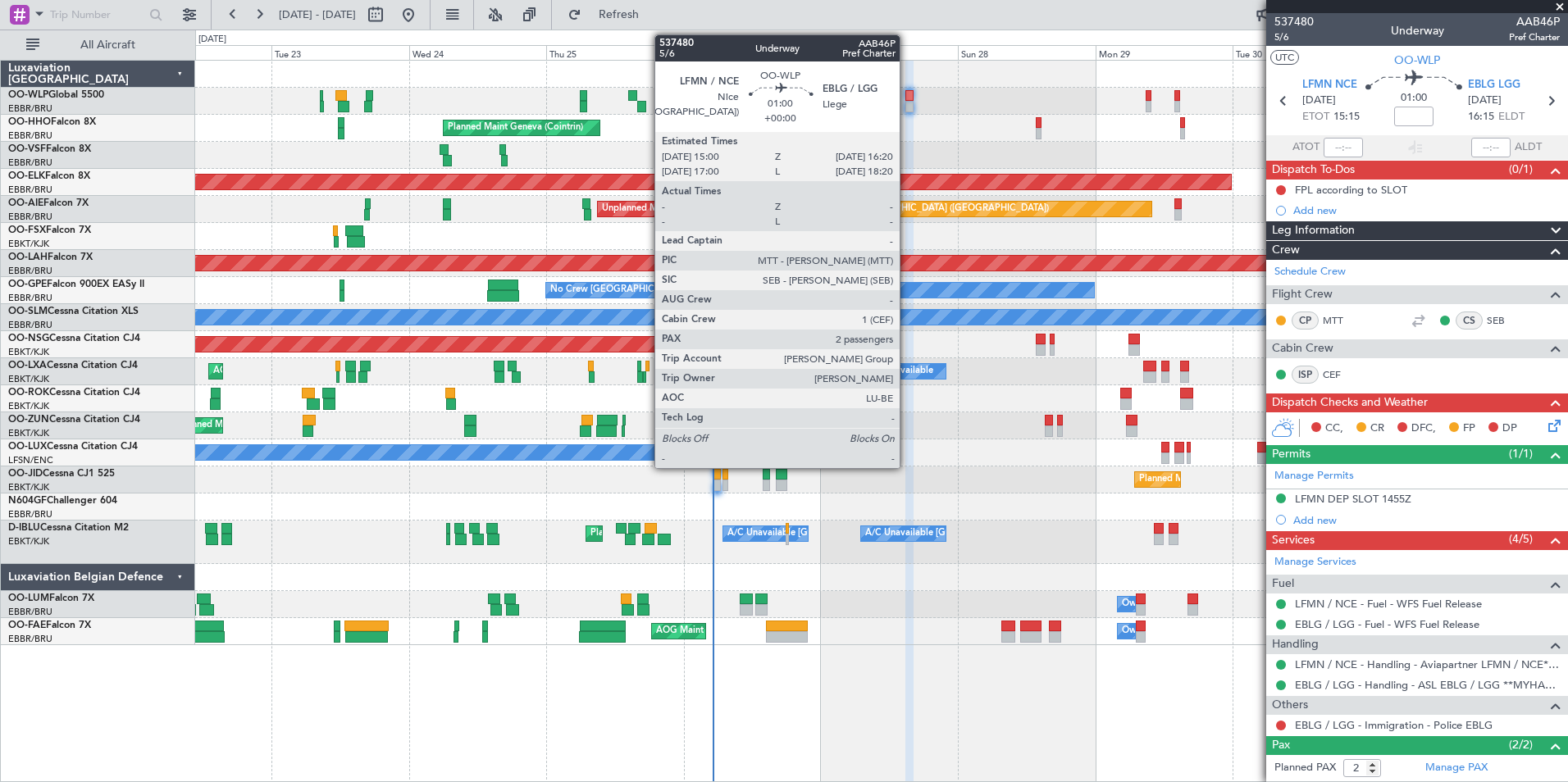
click at [907, 103] on div at bounding box center [910, 106] width 9 height 11
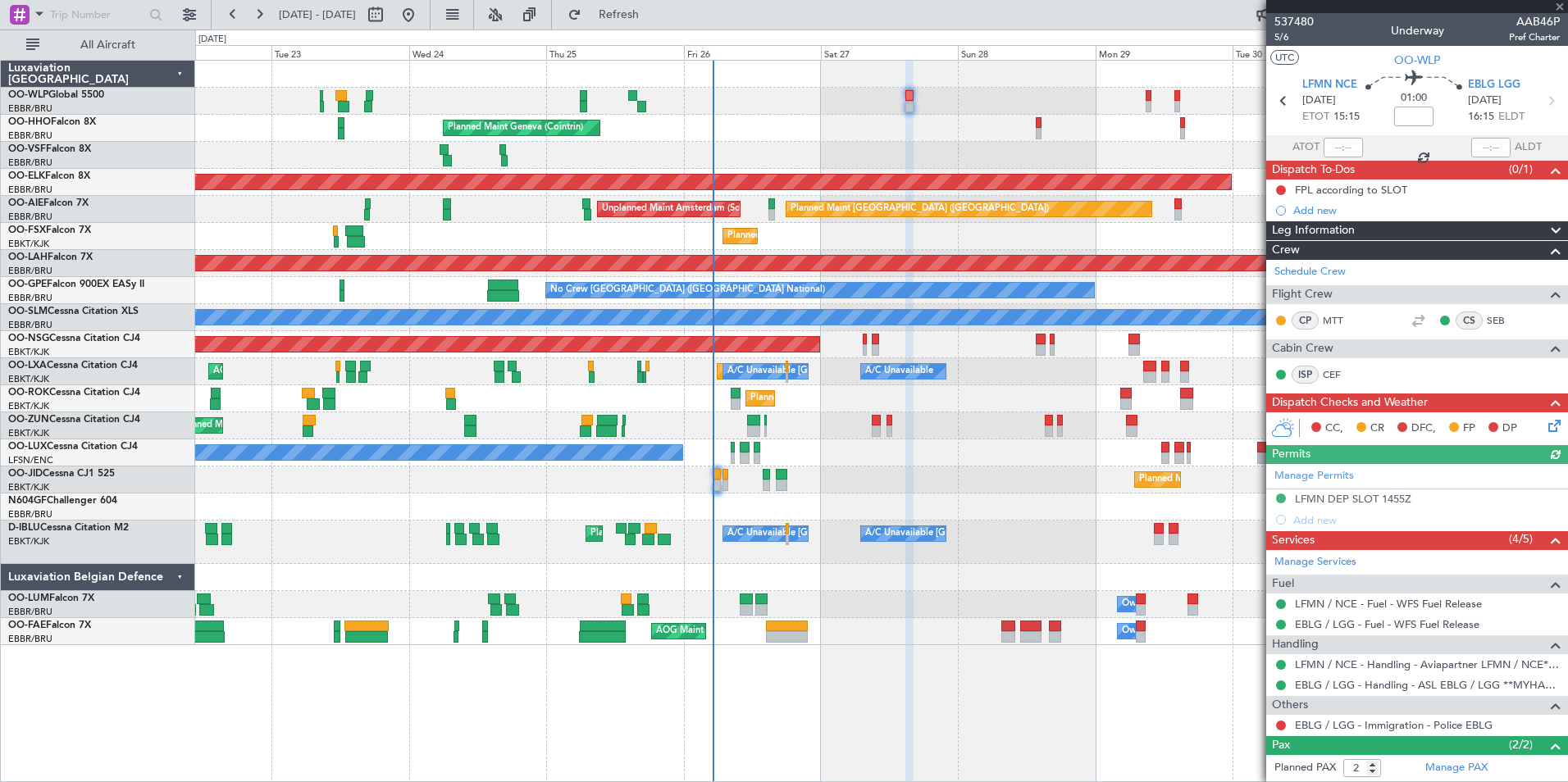
click at [1546, 427] on icon at bounding box center [1552, 422] width 13 height 13
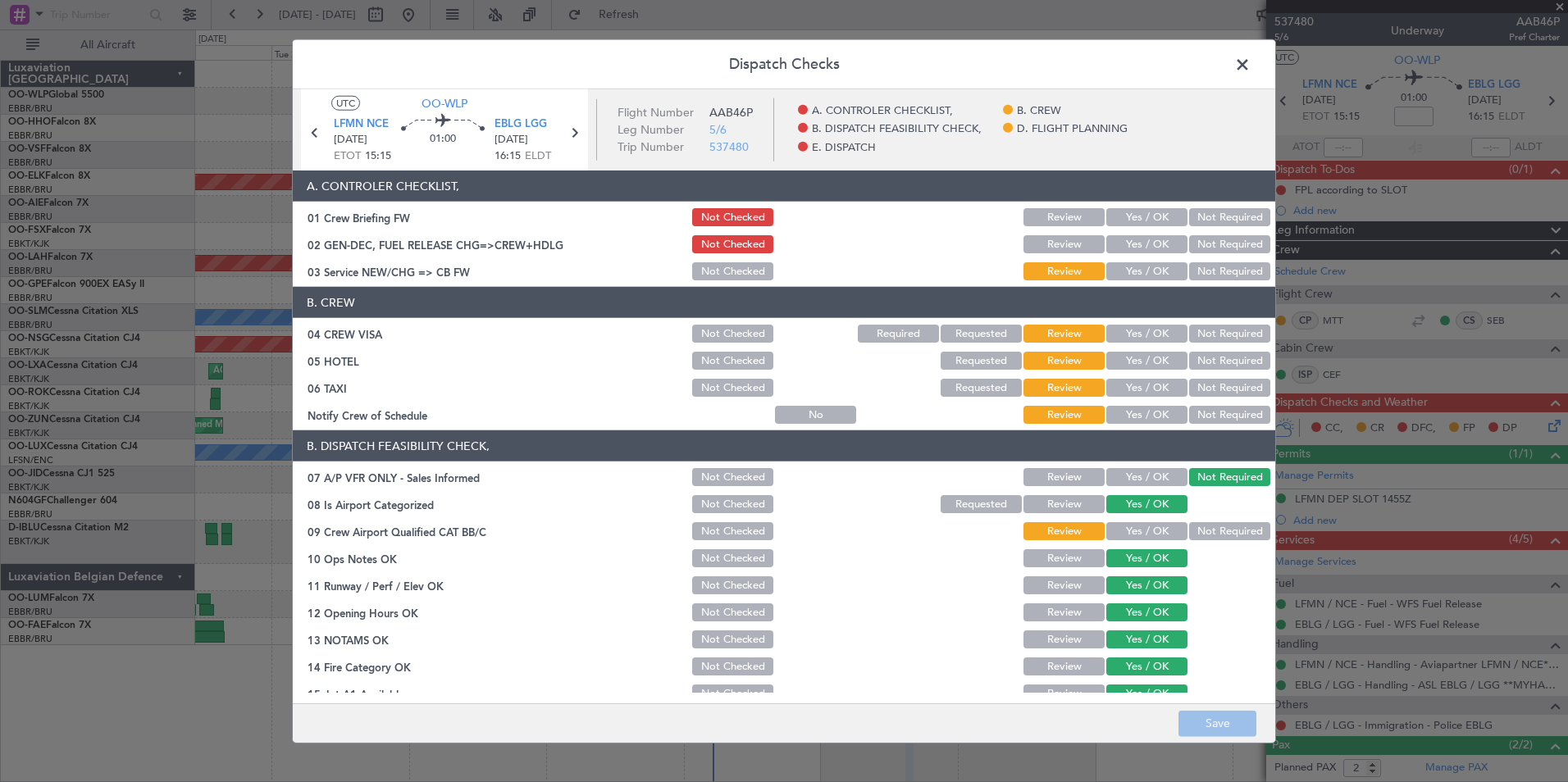
click at [1251, 69] on span at bounding box center [1251, 69] width 0 height 33
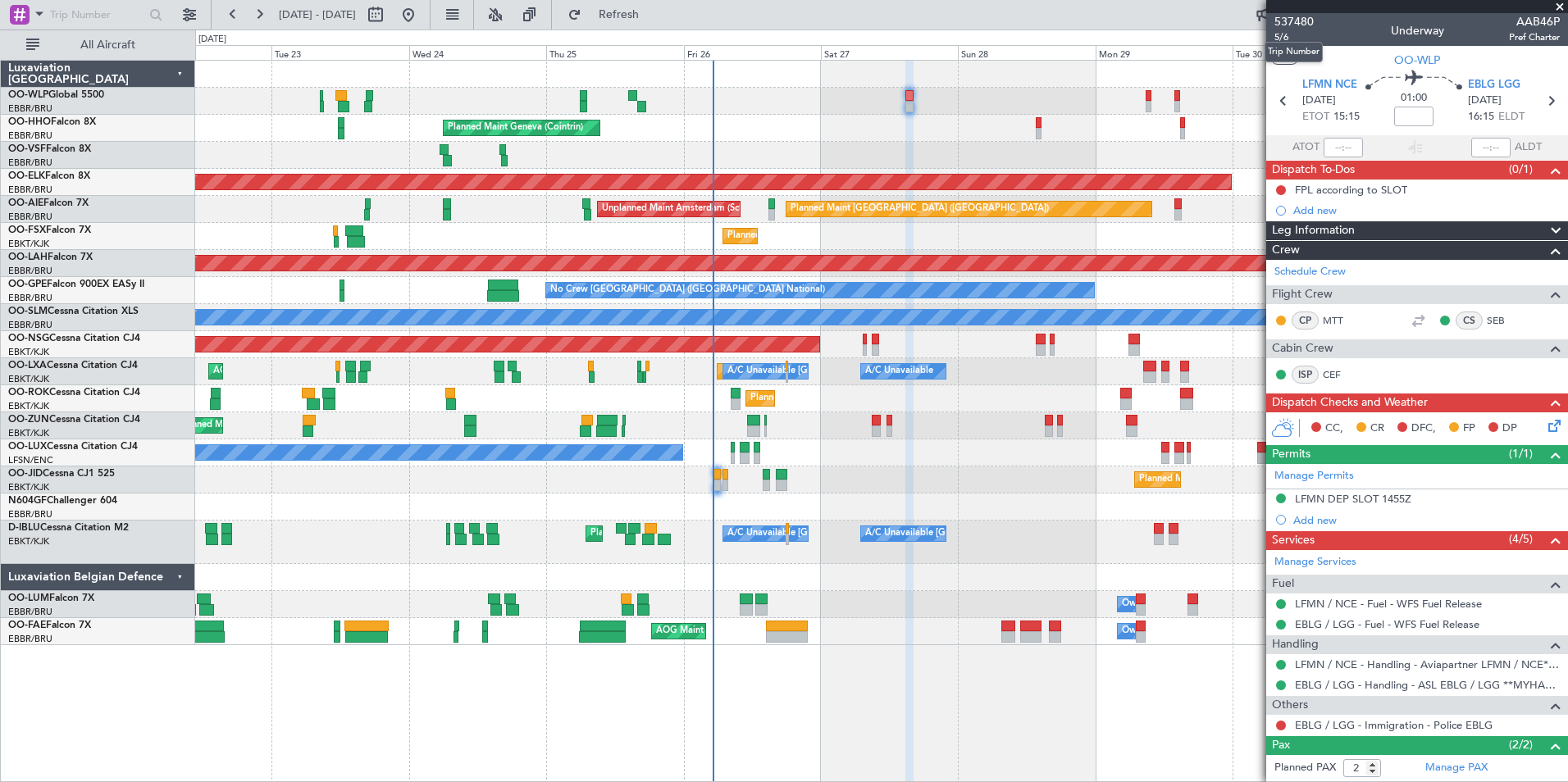
click at [1279, 41] on mat-tooltip-component "Trip Number" at bounding box center [1294, 52] width 82 height 44
click at [1277, 41] on span "5/6" at bounding box center [1294, 37] width 40 height 14
click at [1341, 719] on link "EBLG / LGG - Immigration - Police EBLG" at bounding box center [1394, 725] width 198 height 14
click at [667, 27] on fb-refresh-button "Refresh" at bounding box center [610, 15] width 115 height 29
click at [653, 13] on span "Refresh" at bounding box center [619, 15] width 69 height 11
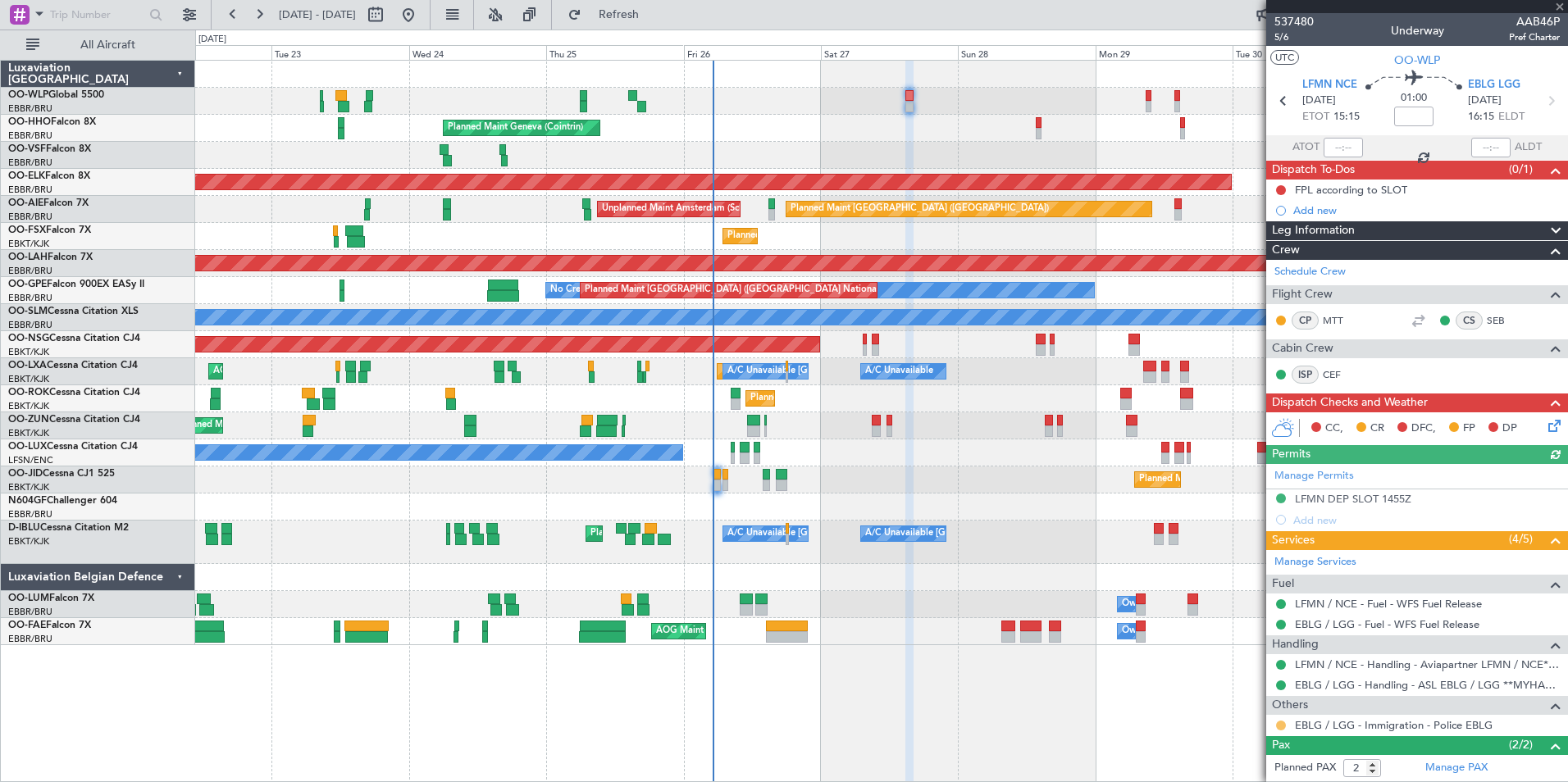
click at [1281, 728] on button at bounding box center [1280, 725] width 9 height 9
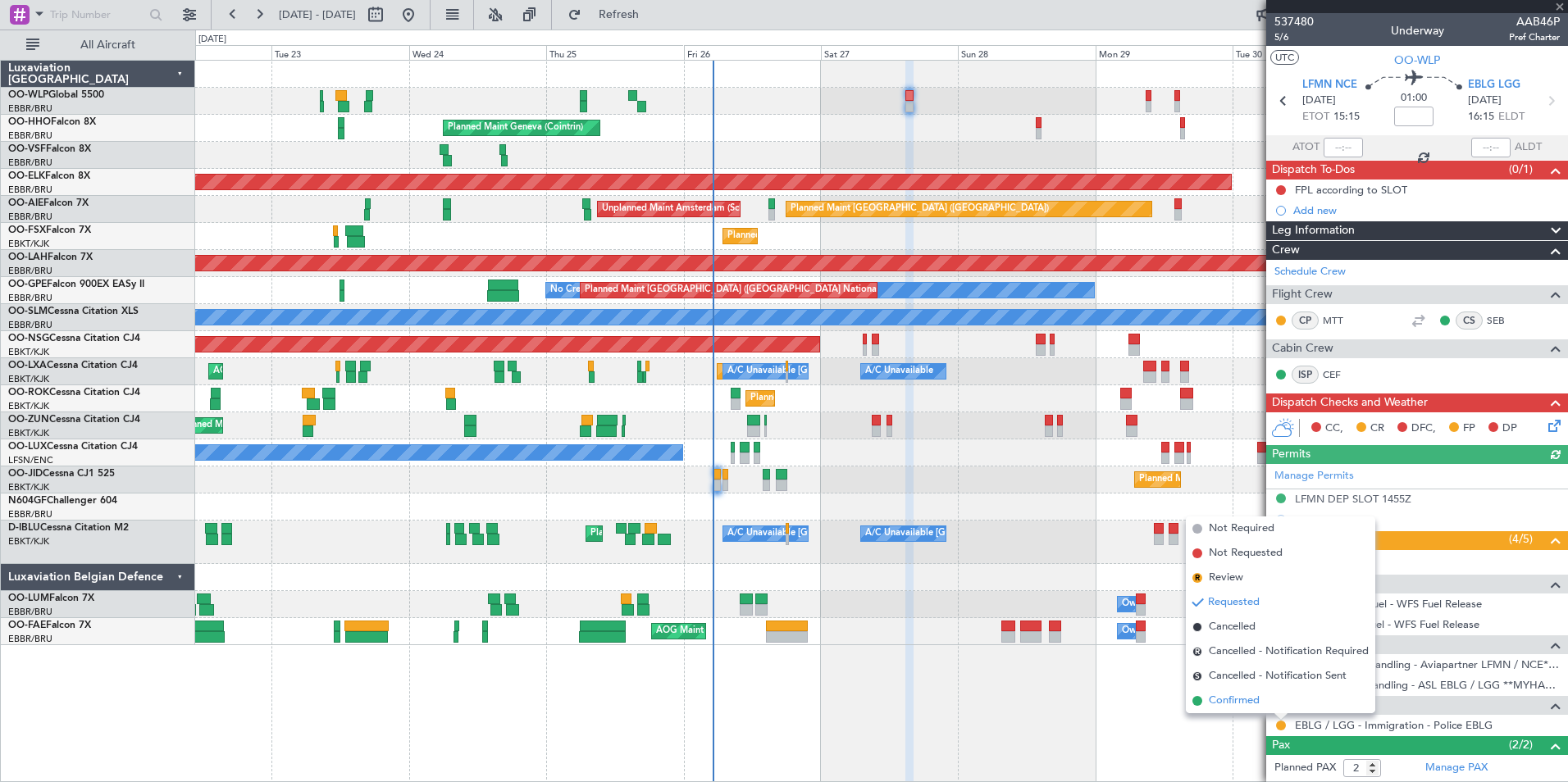
click at [1225, 700] on span "Confirmed" at bounding box center [1234, 700] width 51 height 16
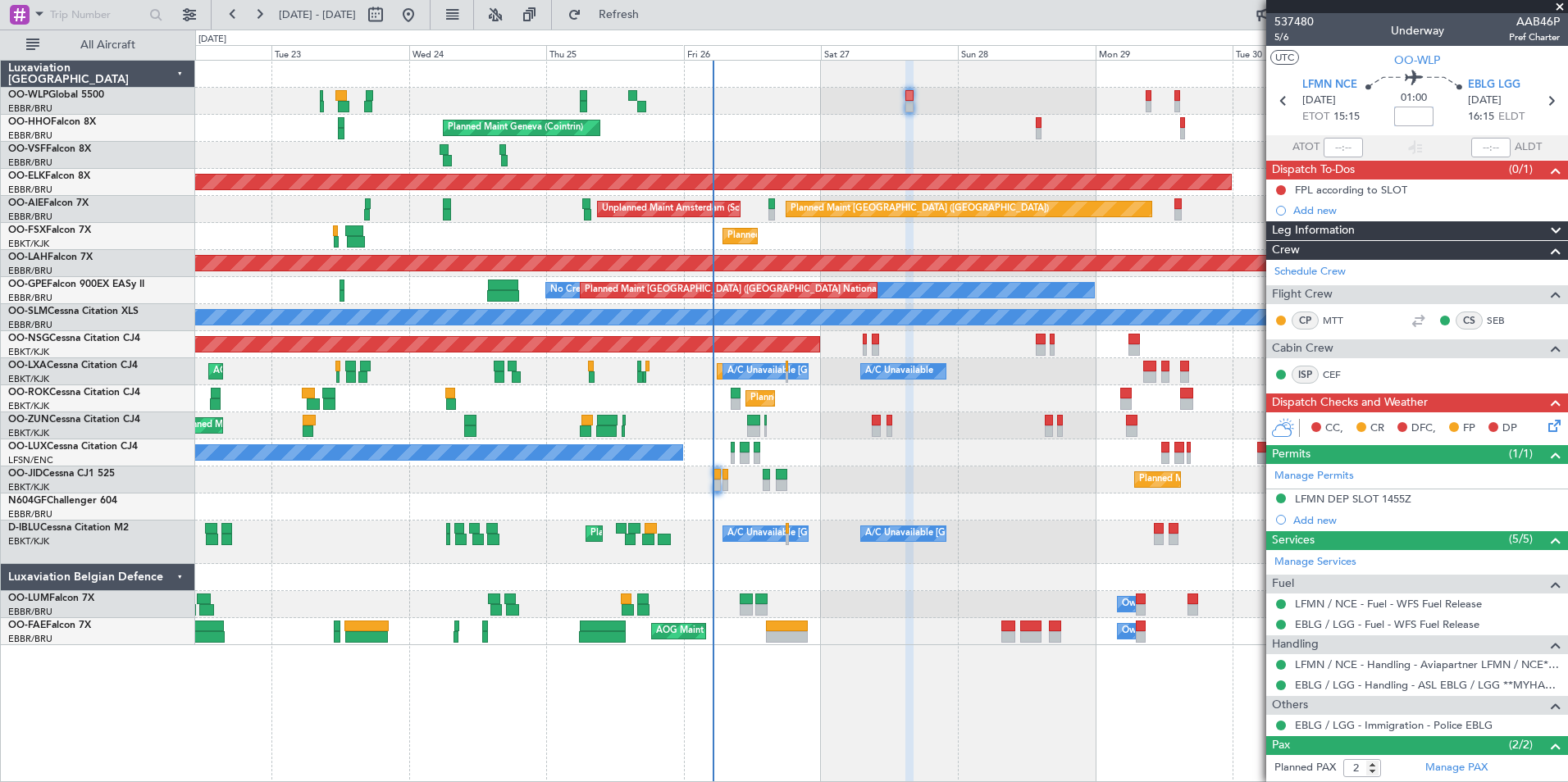
click at [1422, 113] on input at bounding box center [1414, 116] width 40 height 20
click at [1067, 92] on div "Planned Maint Milan (Linate)" at bounding box center [881, 101] width 1372 height 27
type input "+00:10"
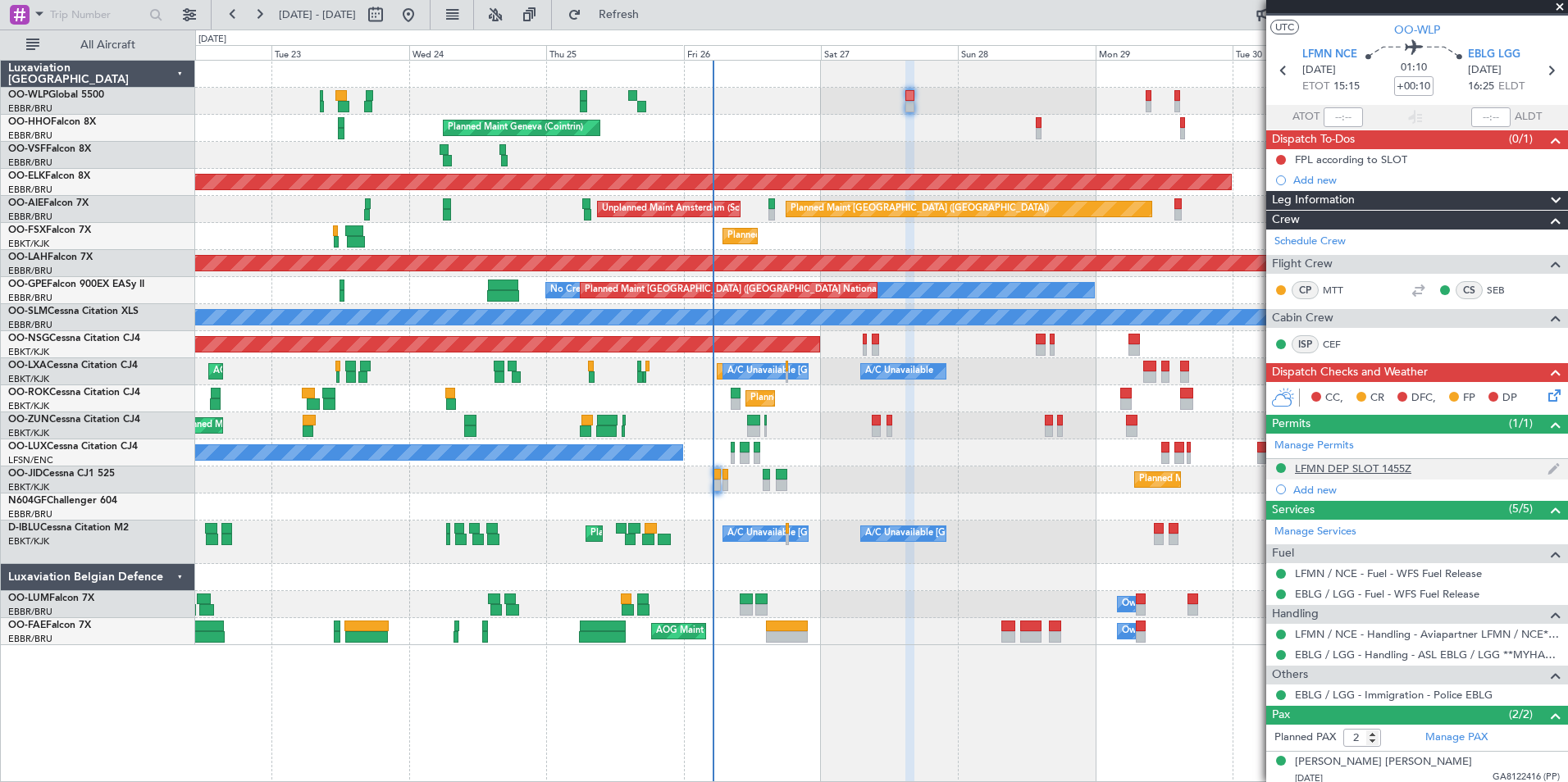
scroll to position [73, 0]
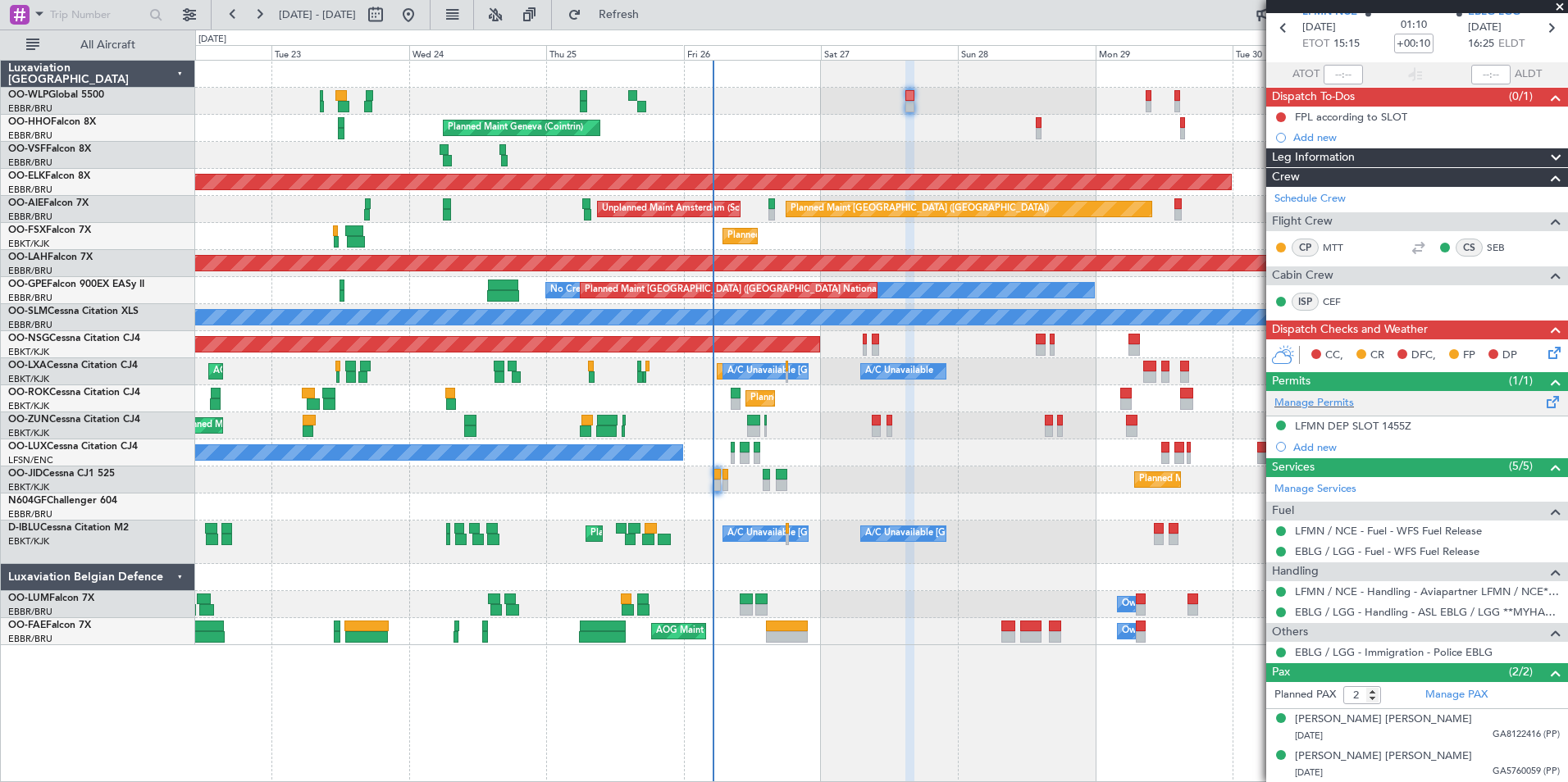
click at [1361, 414] on div "Manage Permits" at bounding box center [1418, 403] width 302 height 25
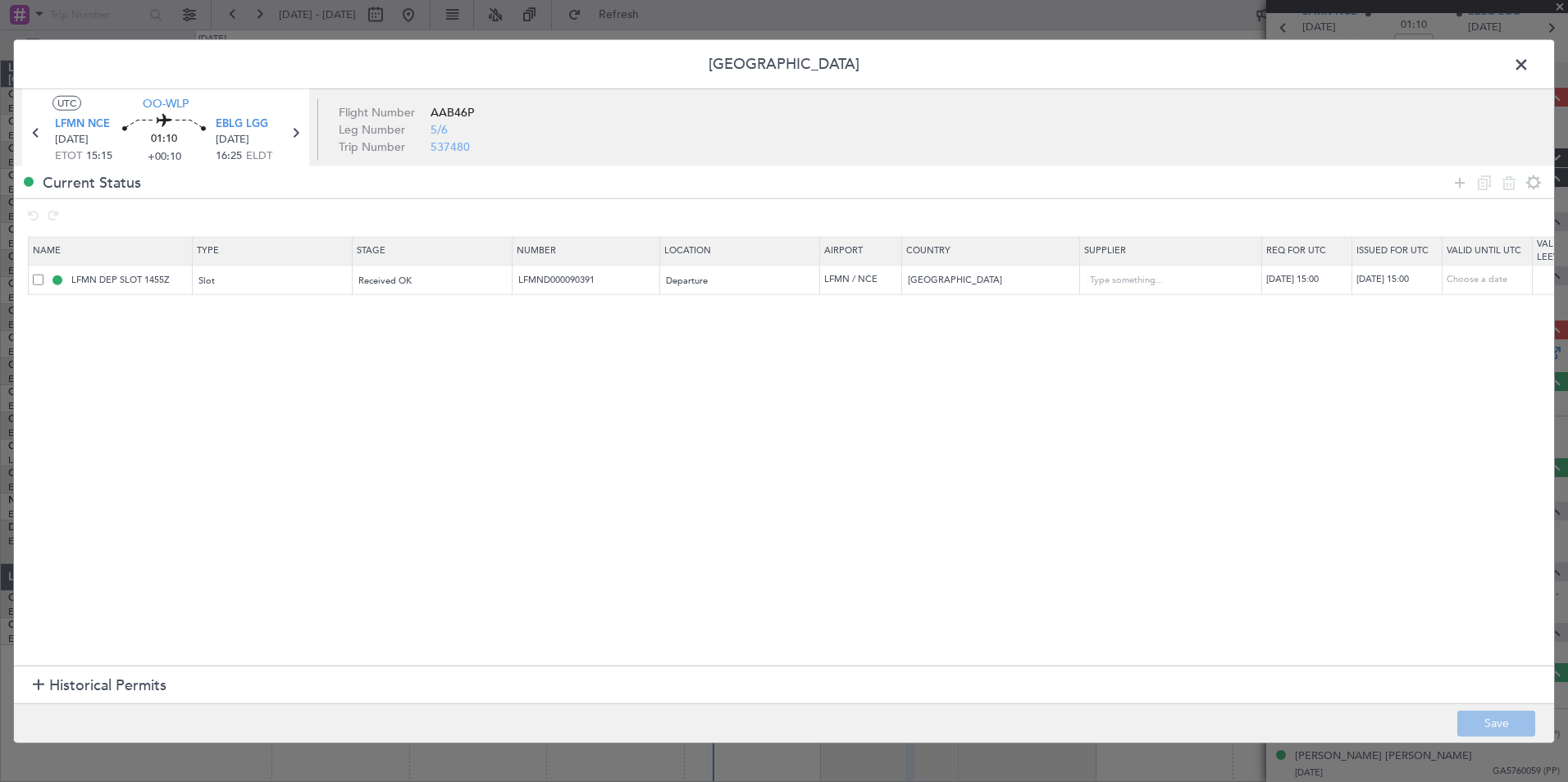
click at [1529, 62] on span at bounding box center [1529, 69] width 0 height 33
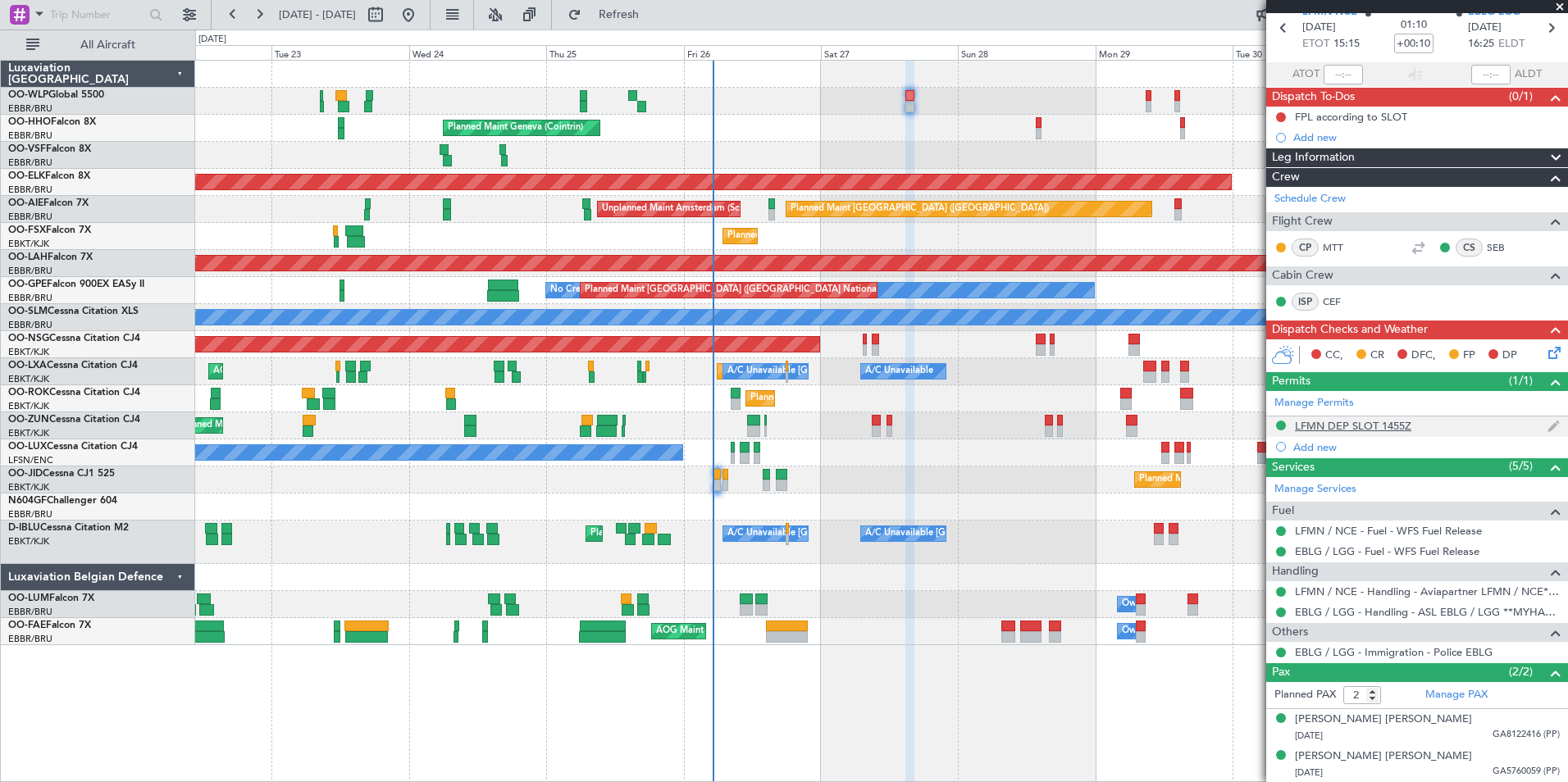
click at [1351, 427] on div "LFMN DEP SLOT 1455Z" at bounding box center [1353, 426] width 117 height 14
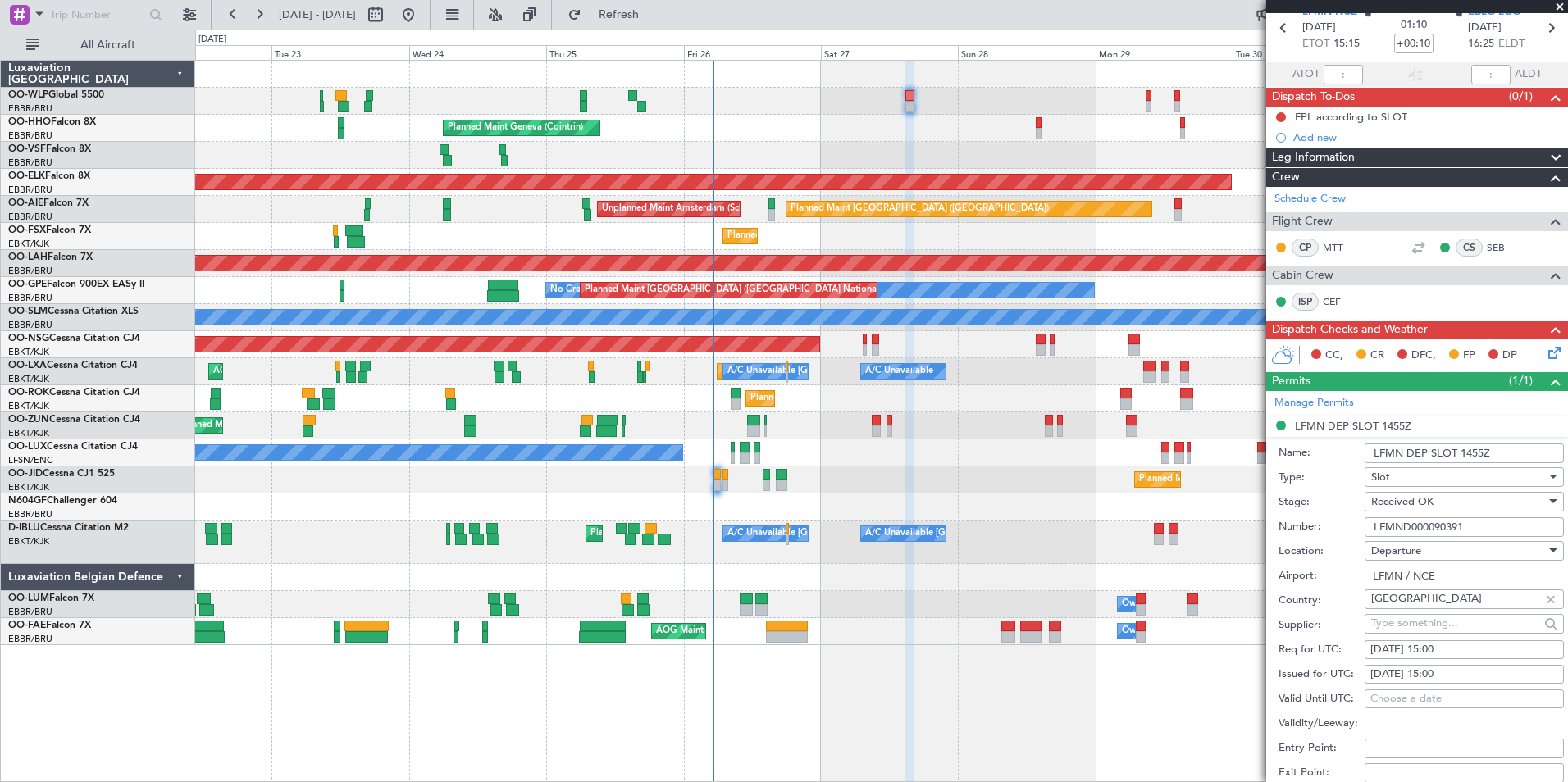
click at [1392, 528] on input "LFMND000090391" at bounding box center [1464, 527] width 199 height 20
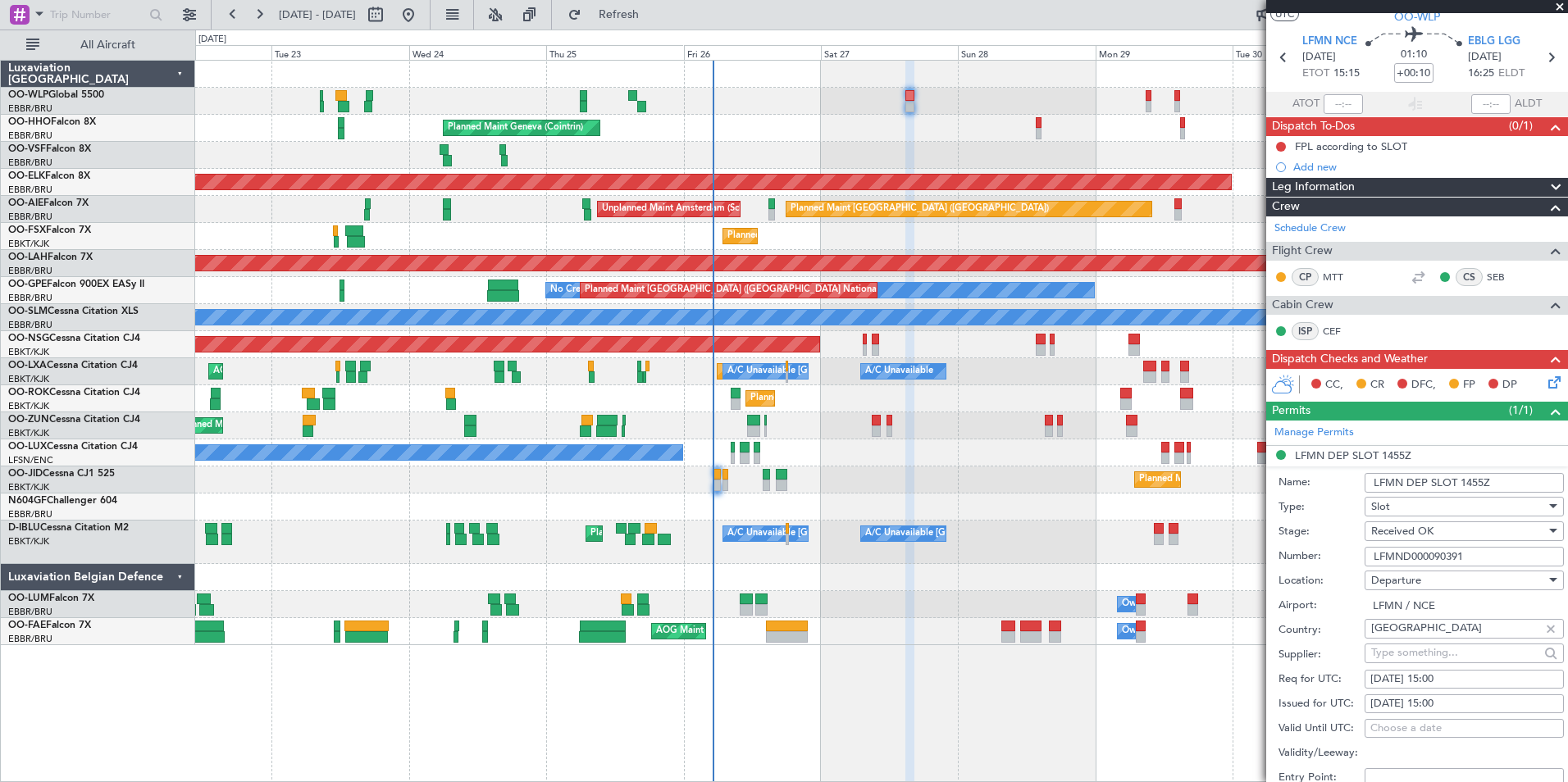
scroll to position [0, 0]
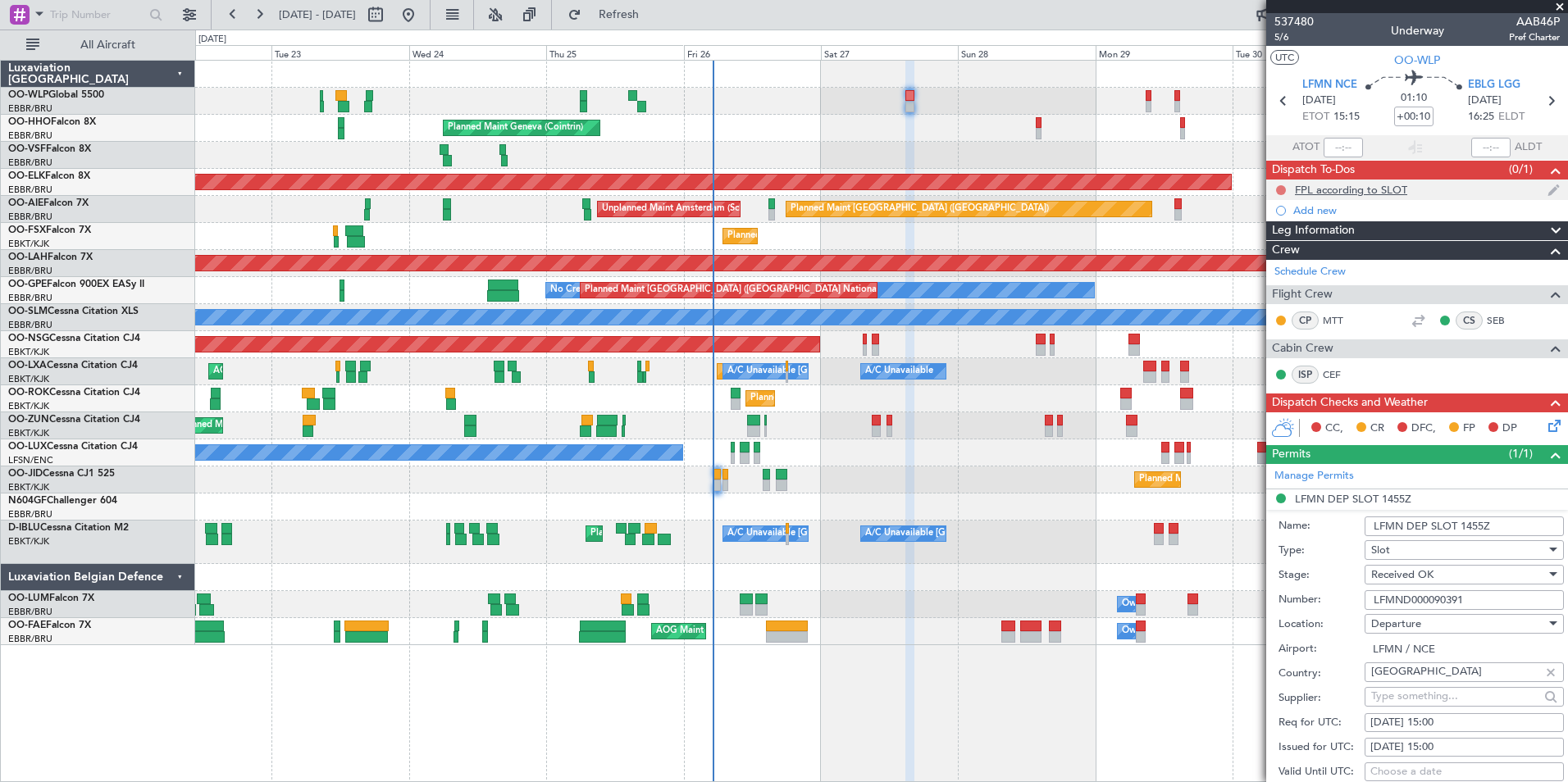
click at [1279, 190] on button at bounding box center [1280, 190] width 9 height 9
click at [1285, 262] on span "Completed" at bounding box center [1288, 262] width 54 height 16
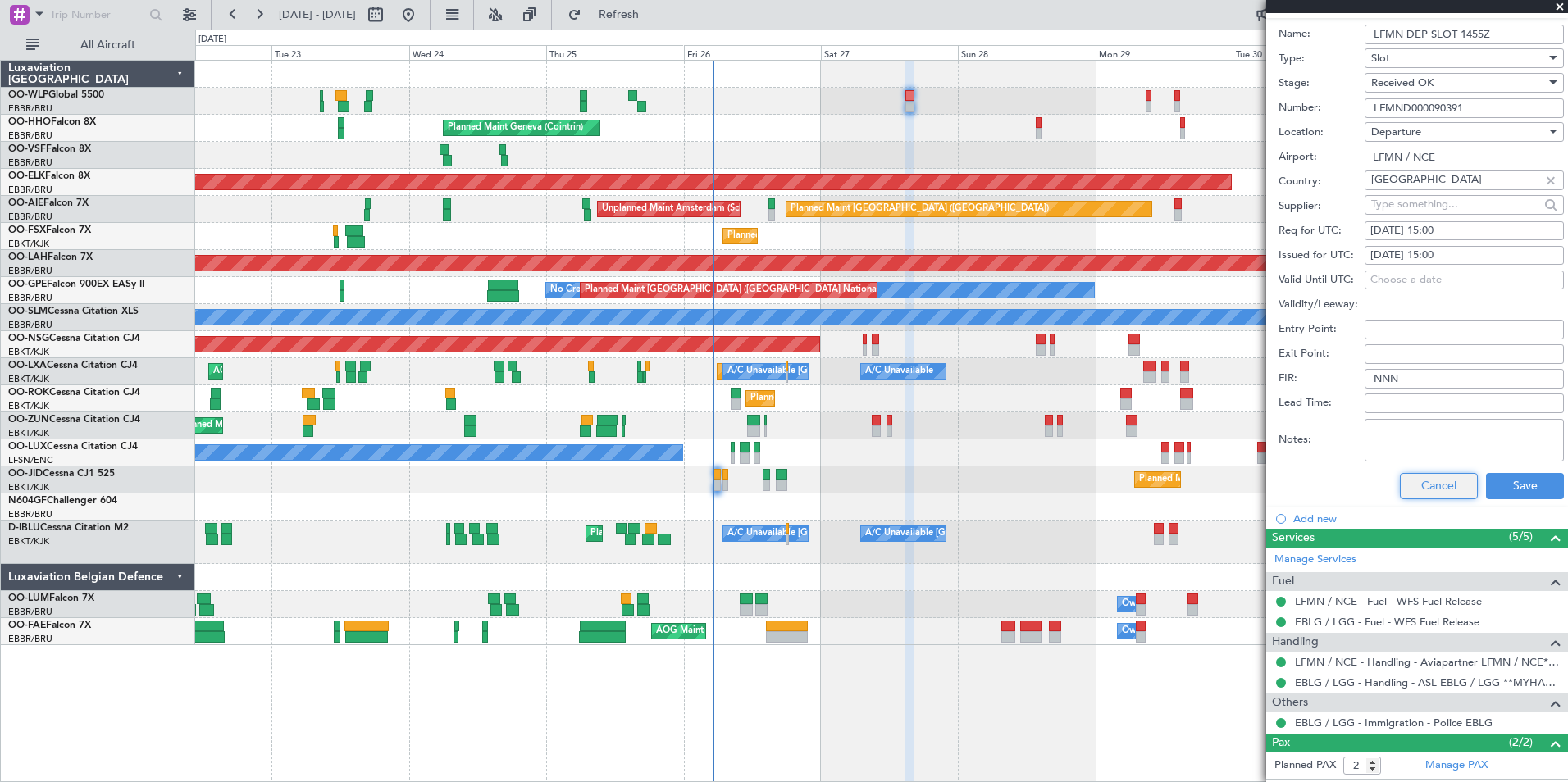
click at [1410, 496] on button "Cancel" at bounding box center [1438, 486] width 78 height 27
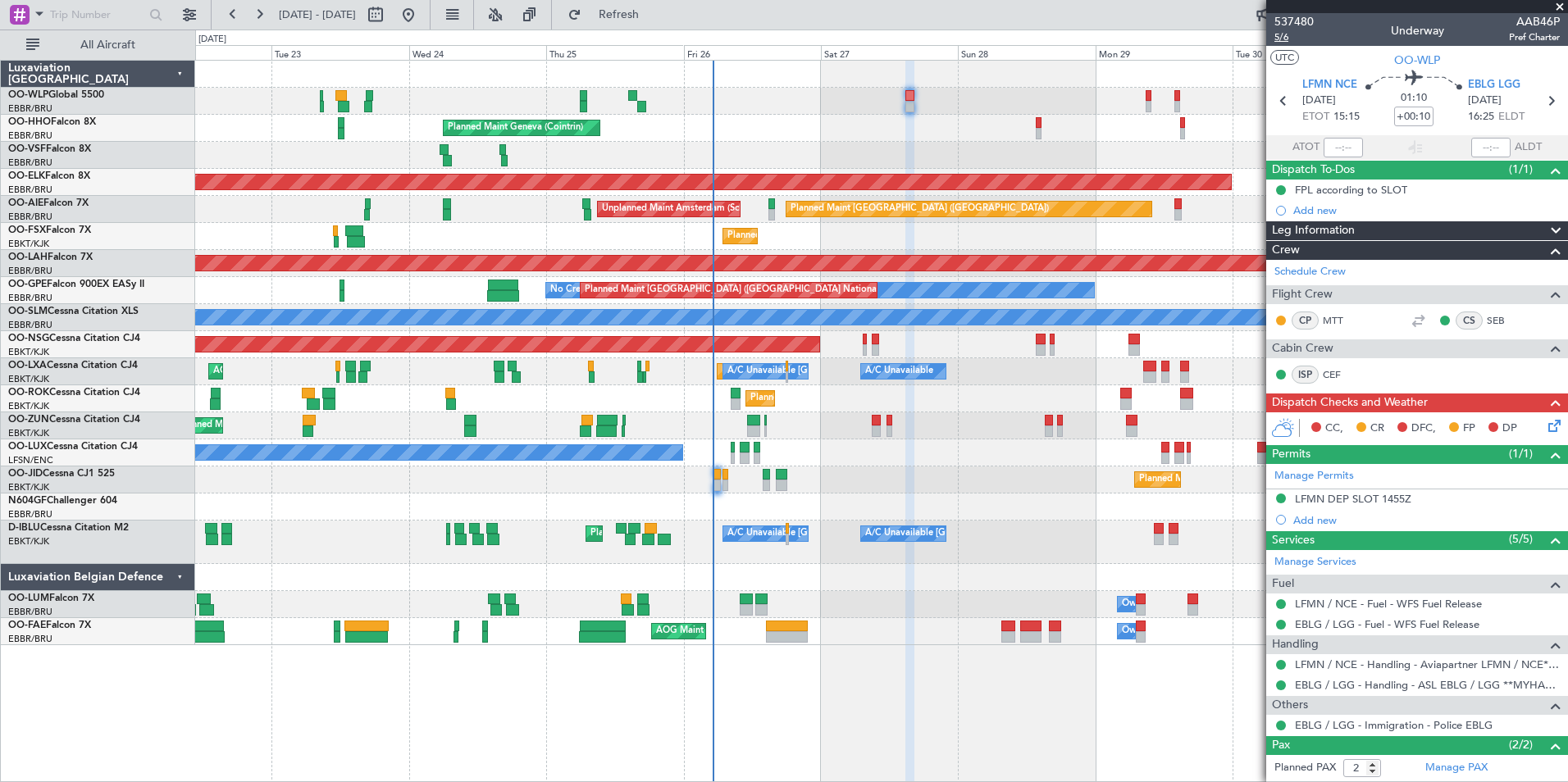
click at [1289, 38] on span "5/6" at bounding box center [1294, 37] width 40 height 14
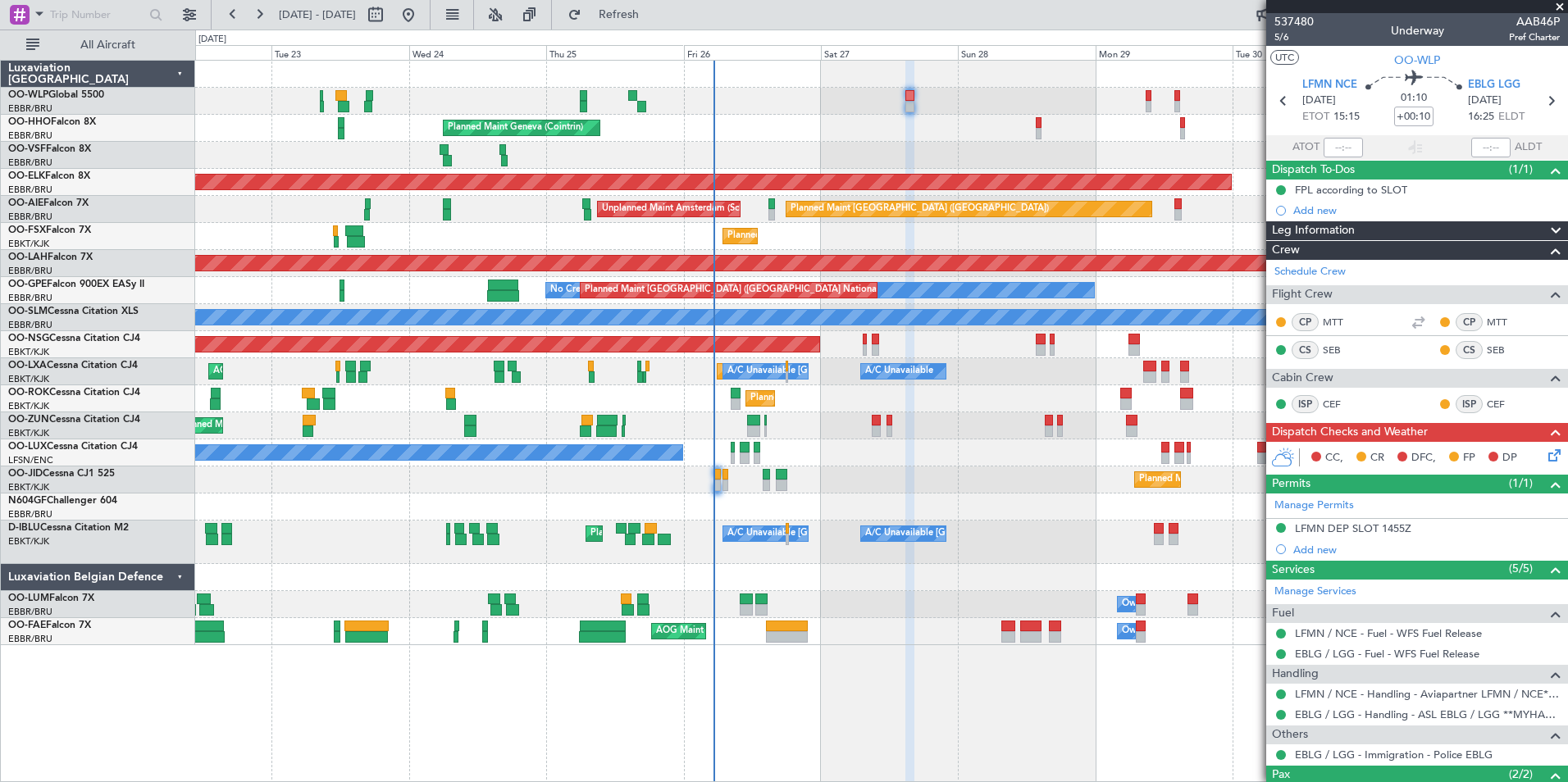
click at [1546, 459] on icon at bounding box center [1552, 452] width 13 height 13
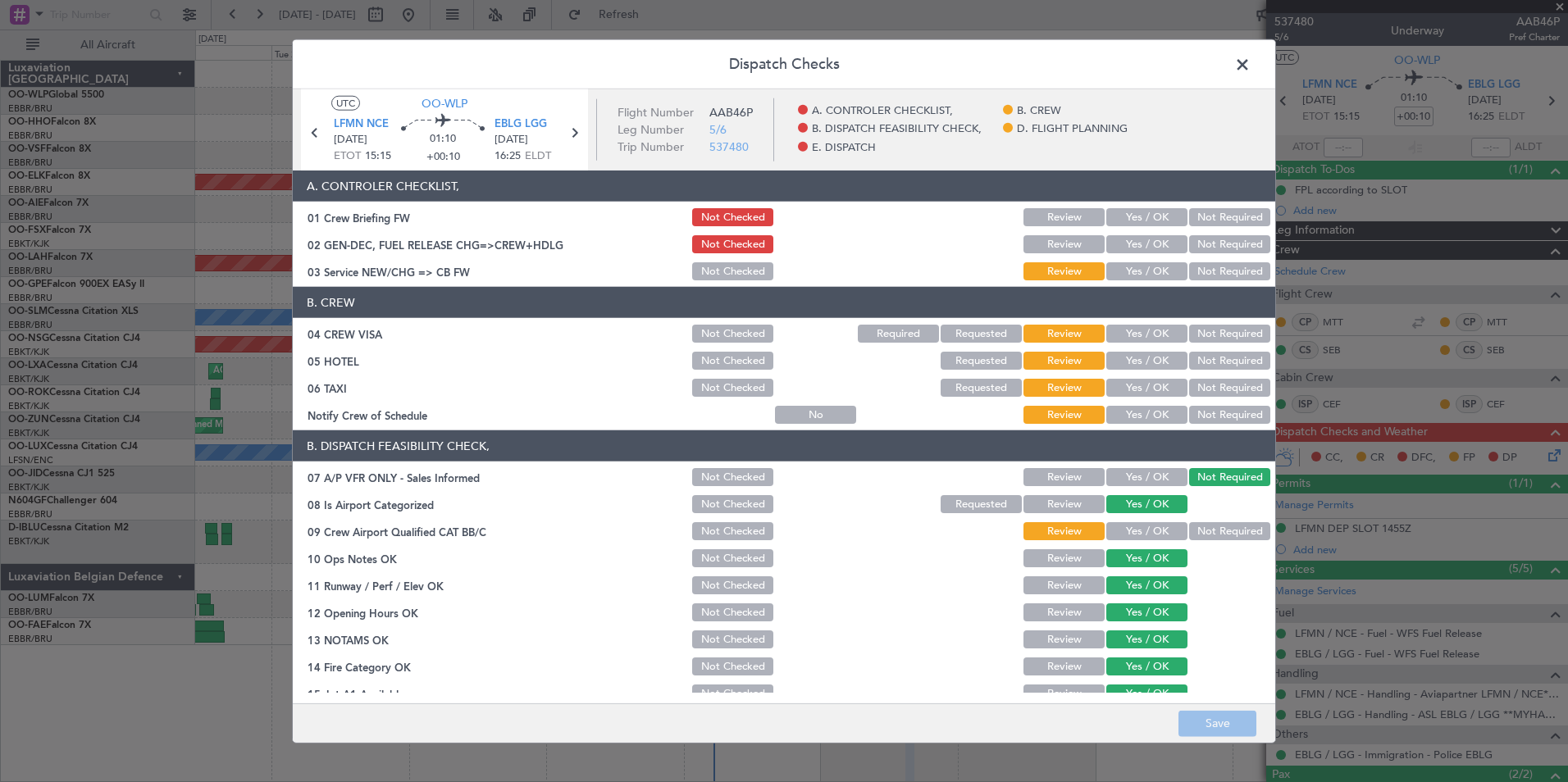
click at [1137, 215] on button "Yes / OK" at bounding box center [1147, 217] width 82 height 18
click at [1133, 258] on section "A. CONTROLER CHECKLIST, 01 Crew Briefing FW Not Checked Review Yes / OK Not Req…" at bounding box center [784, 227] width 982 height 112
click at [1134, 251] on button "Yes / OK" at bounding box center [1147, 244] width 82 height 18
click at [1133, 265] on button "Yes / OK" at bounding box center [1147, 271] width 82 height 18
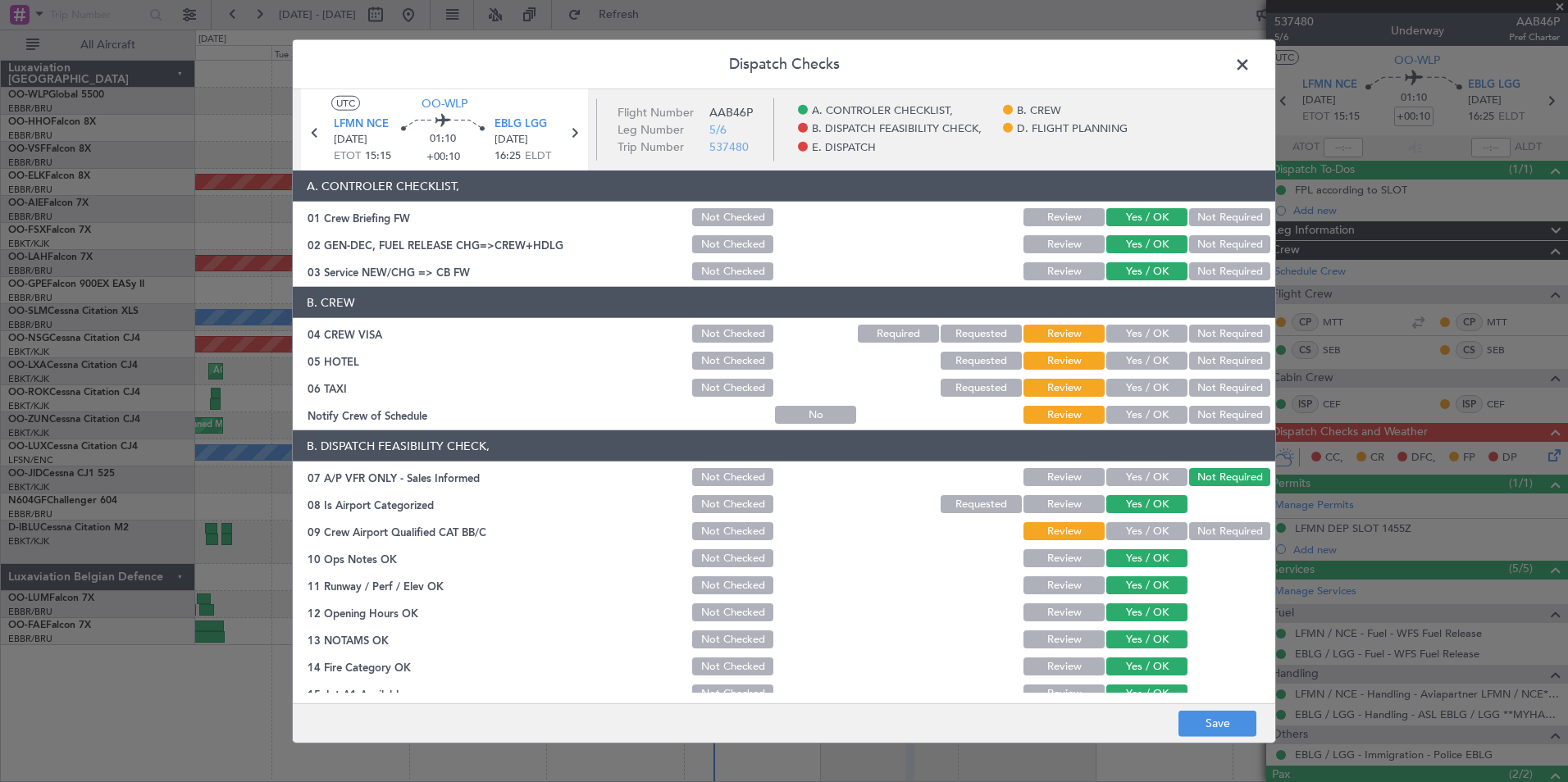
click at [1212, 338] on button "Not Required" at bounding box center [1230, 333] width 82 height 18
click at [1208, 359] on button "Not Required" at bounding box center [1230, 361] width 82 height 18
click at [1198, 388] on button "Not Required" at bounding box center [1230, 387] width 82 height 18
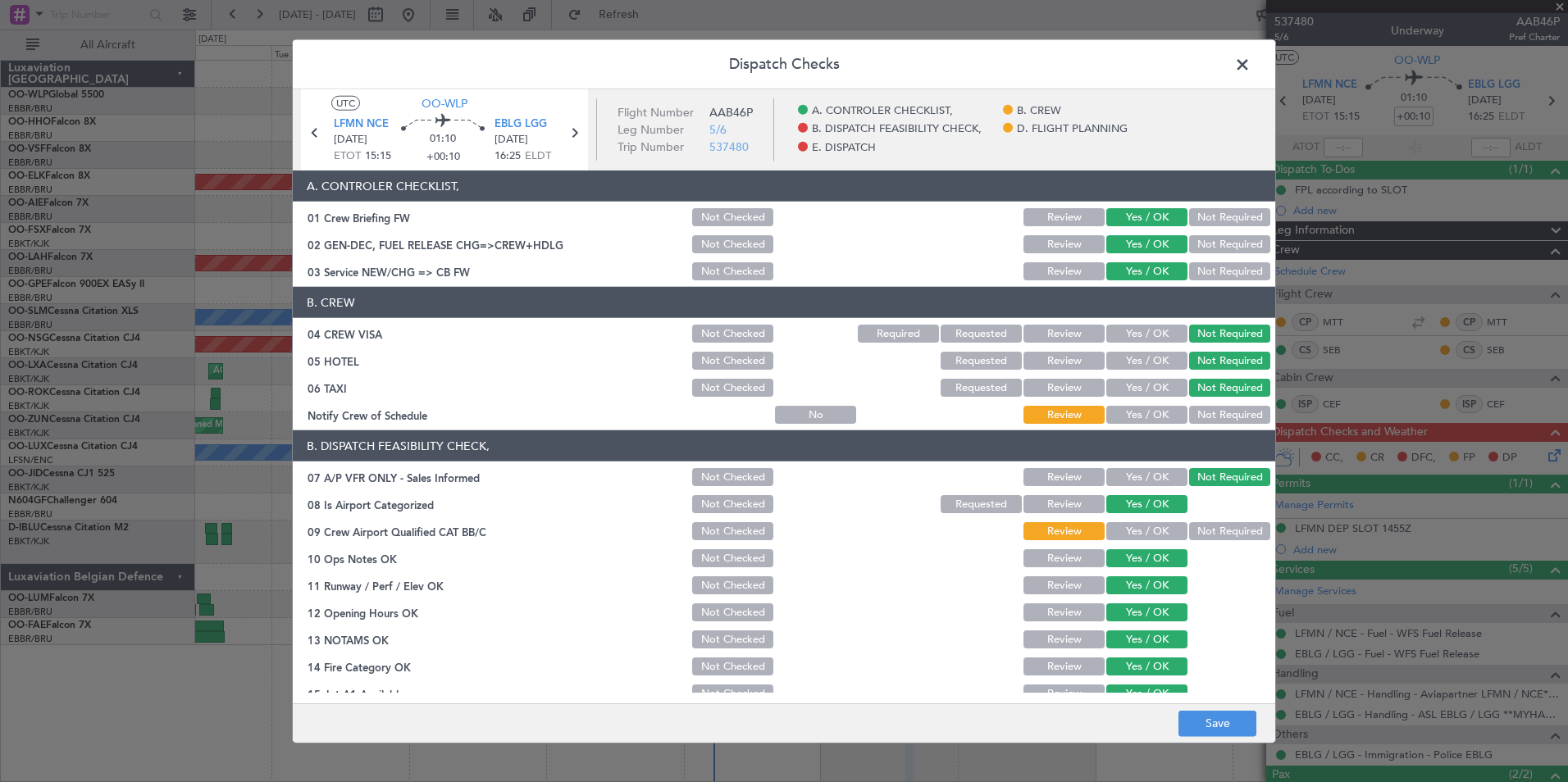
click at [1153, 409] on button "Yes / OK" at bounding box center [1147, 415] width 82 height 18
click at [1140, 525] on button "Yes / OK" at bounding box center [1147, 530] width 82 height 18
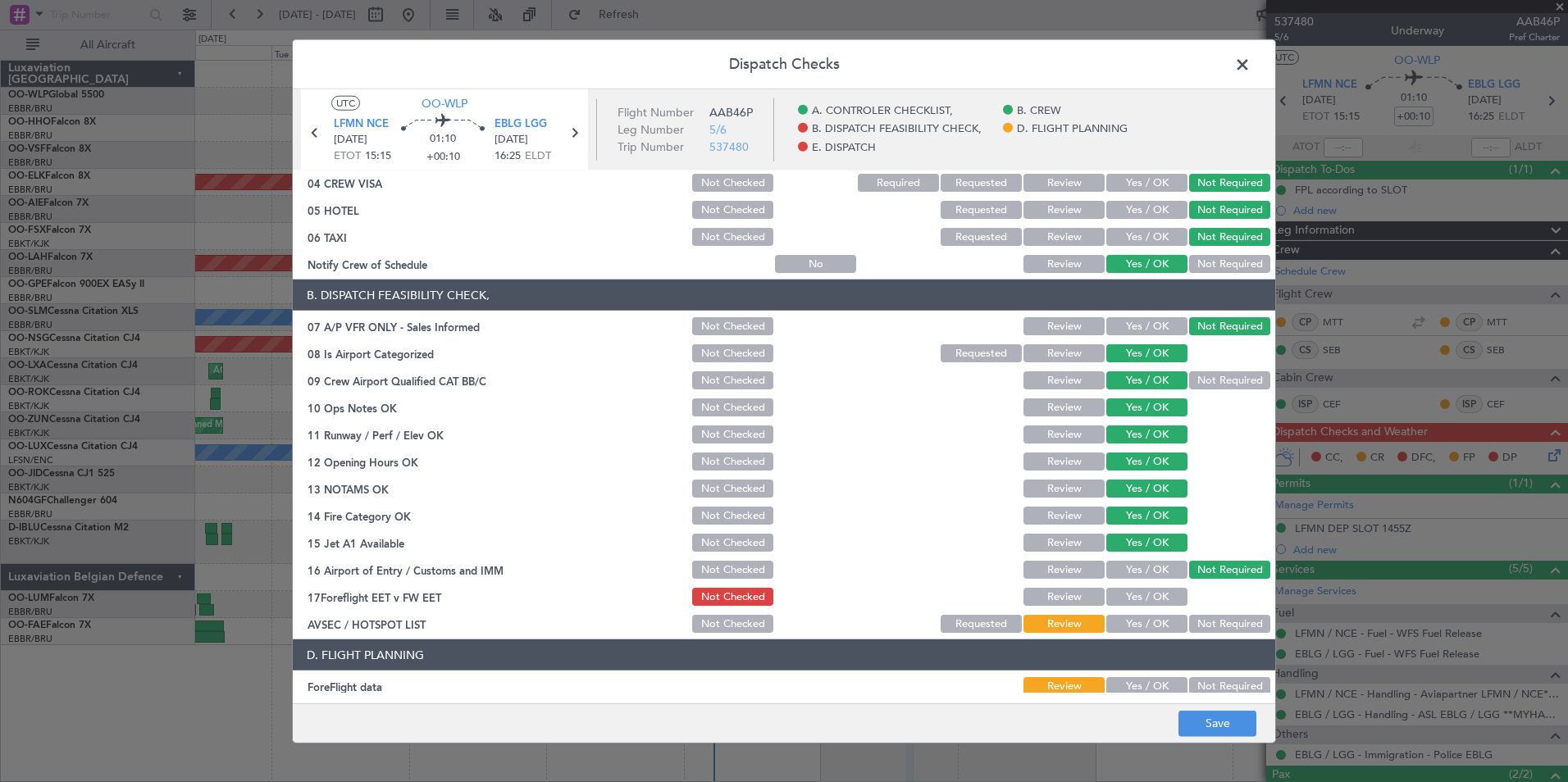
scroll to position [303, 0]
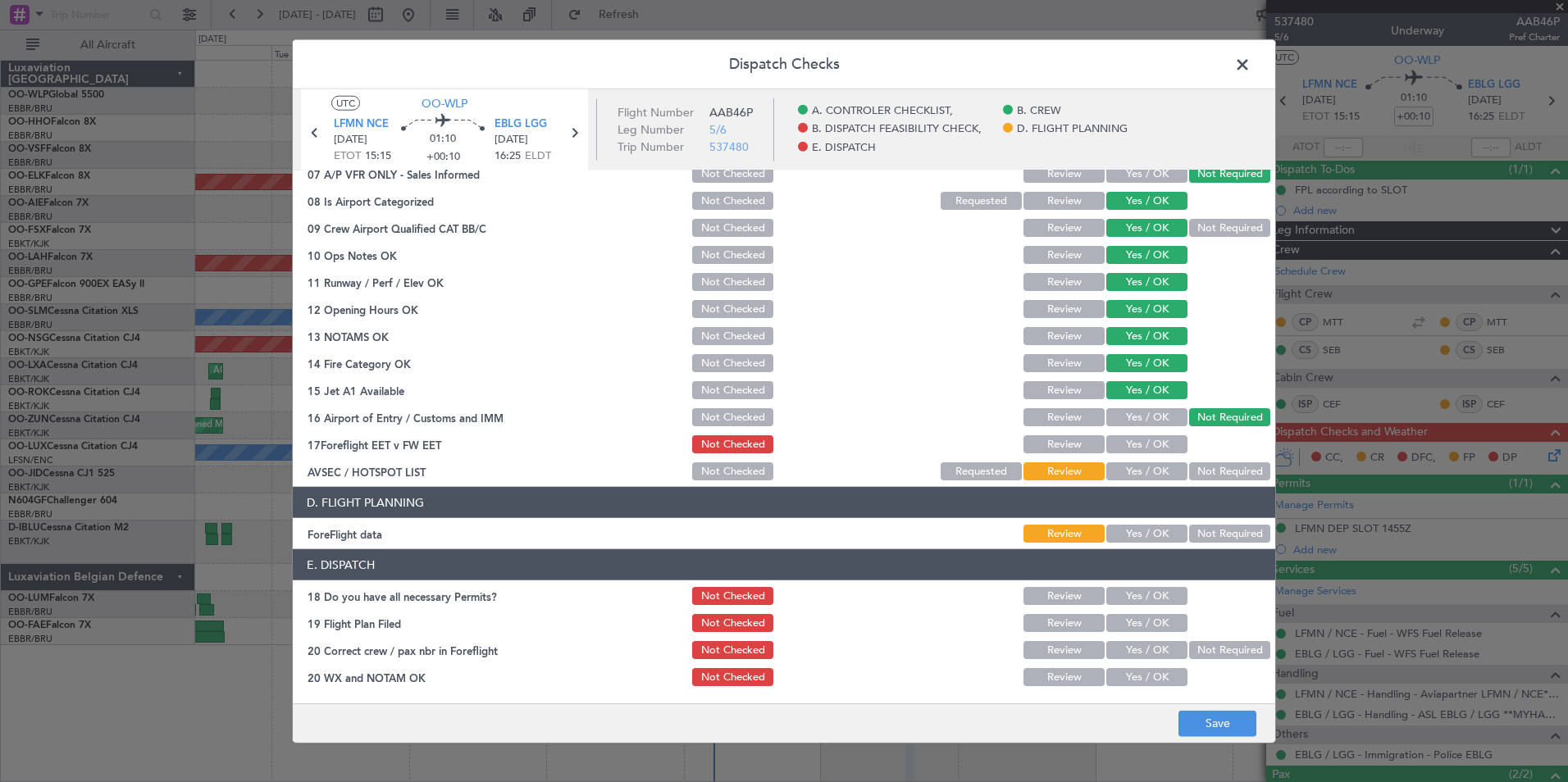
click at [1156, 438] on section "B. DISPATCH FEASIBILITY CHECK, 07 A/P VFR ONLY - Sales Informed Not Checked Rev…" at bounding box center [784, 305] width 982 height 356
click at [1158, 439] on button "Yes / OK" at bounding box center [1147, 444] width 82 height 18
click at [1189, 475] on button "Not Required" at bounding box center [1230, 471] width 82 height 18
click at [1134, 533] on button "Yes / OK" at bounding box center [1147, 533] width 82 height 18
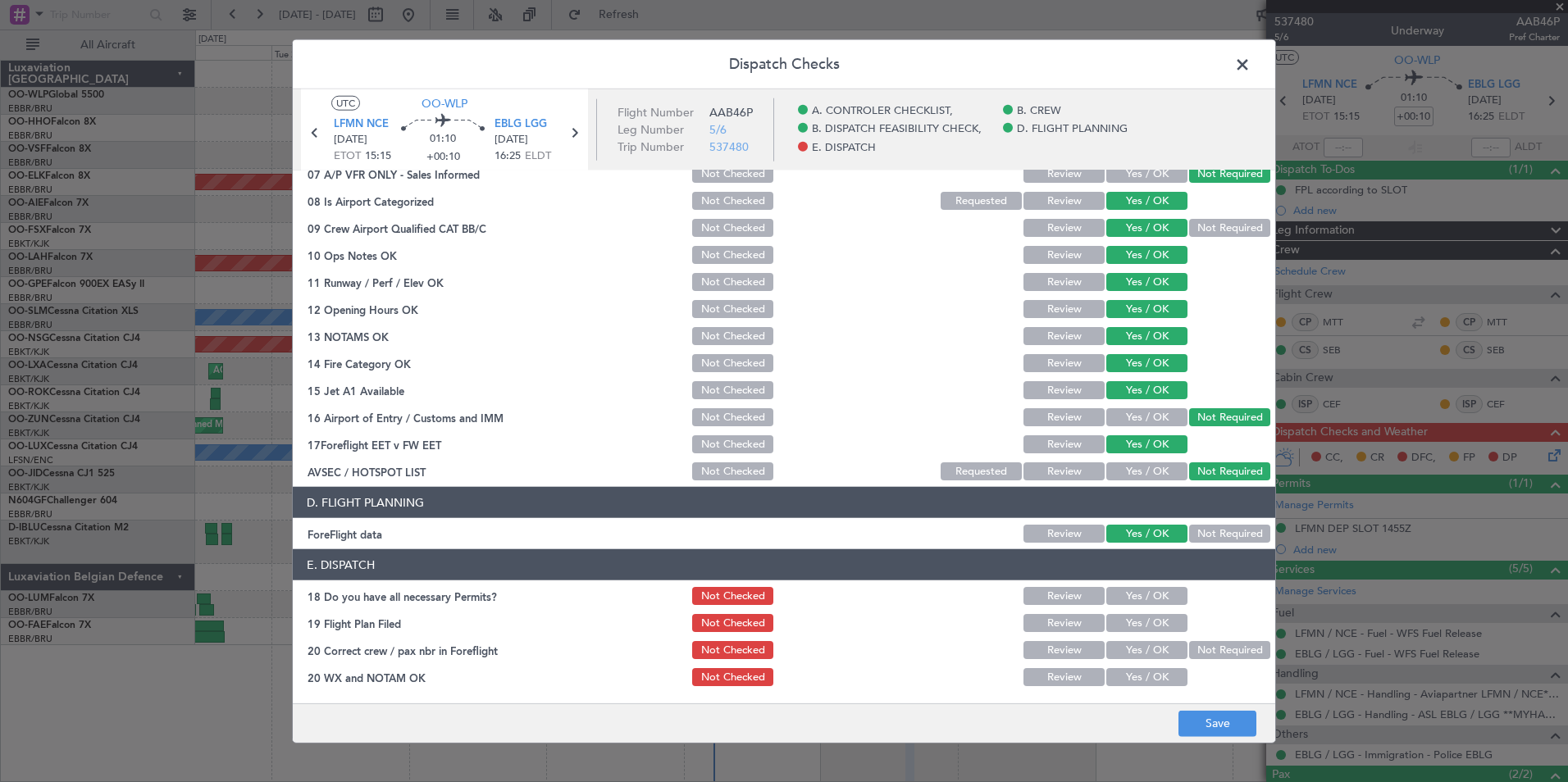
click at [1145, 599] on button "Yes / OK" at bounding box center [1147, 596] width 82 height 18
click at [1140, 617] on button "Yes / OK" at bounding box center [1147, 622] width 82 height 18
click at [1141, 644] on button "Yes / OK" at bounding box center [1147, 650] width 82 height 18
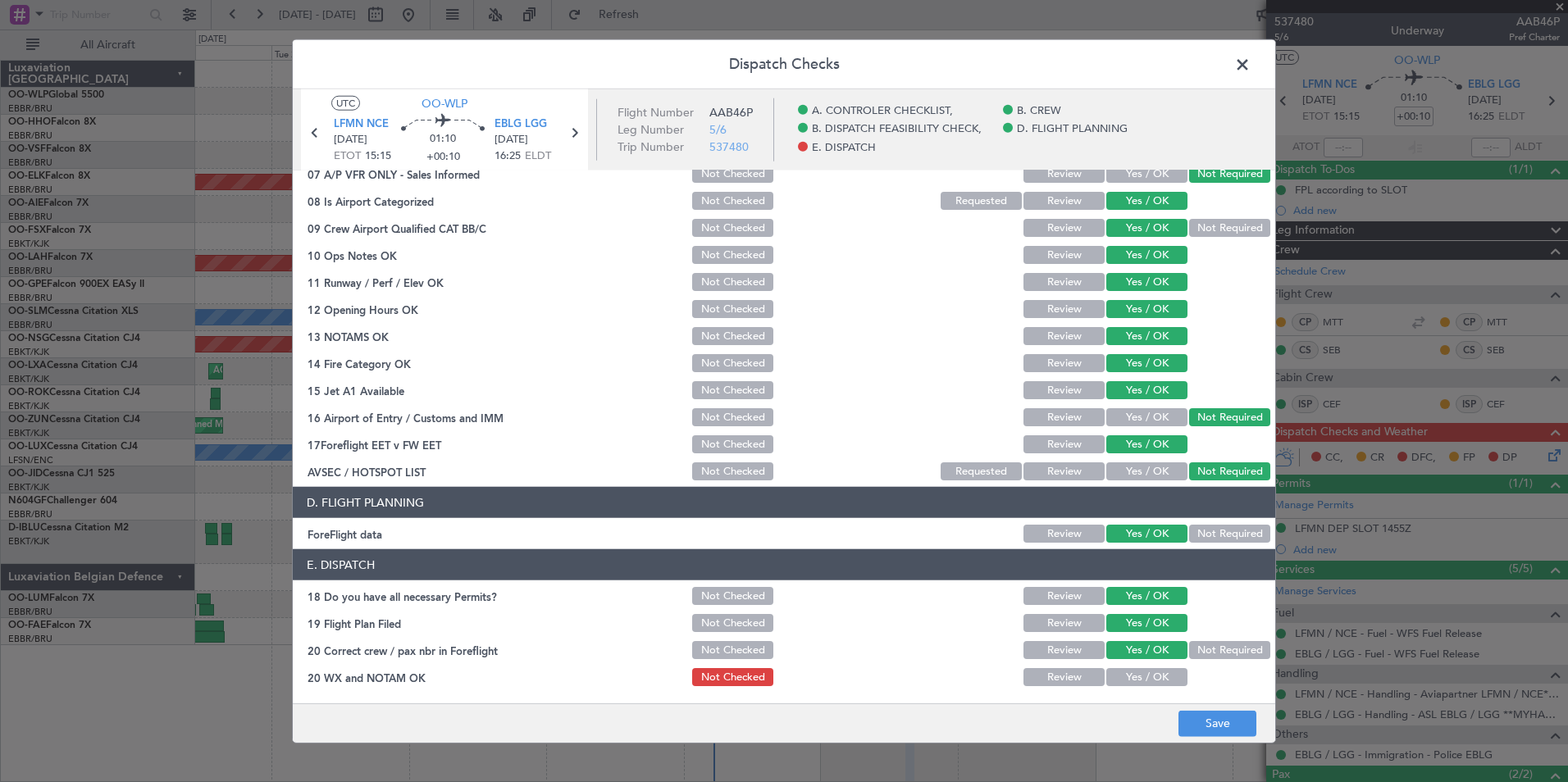
click at [1143, 686] on button "Yes / OK" at bounding box center [1147, 676] width 82 height 18
click at [1218, 715] on button "Save" at bounding box center [1218, 723] width 78 height 27
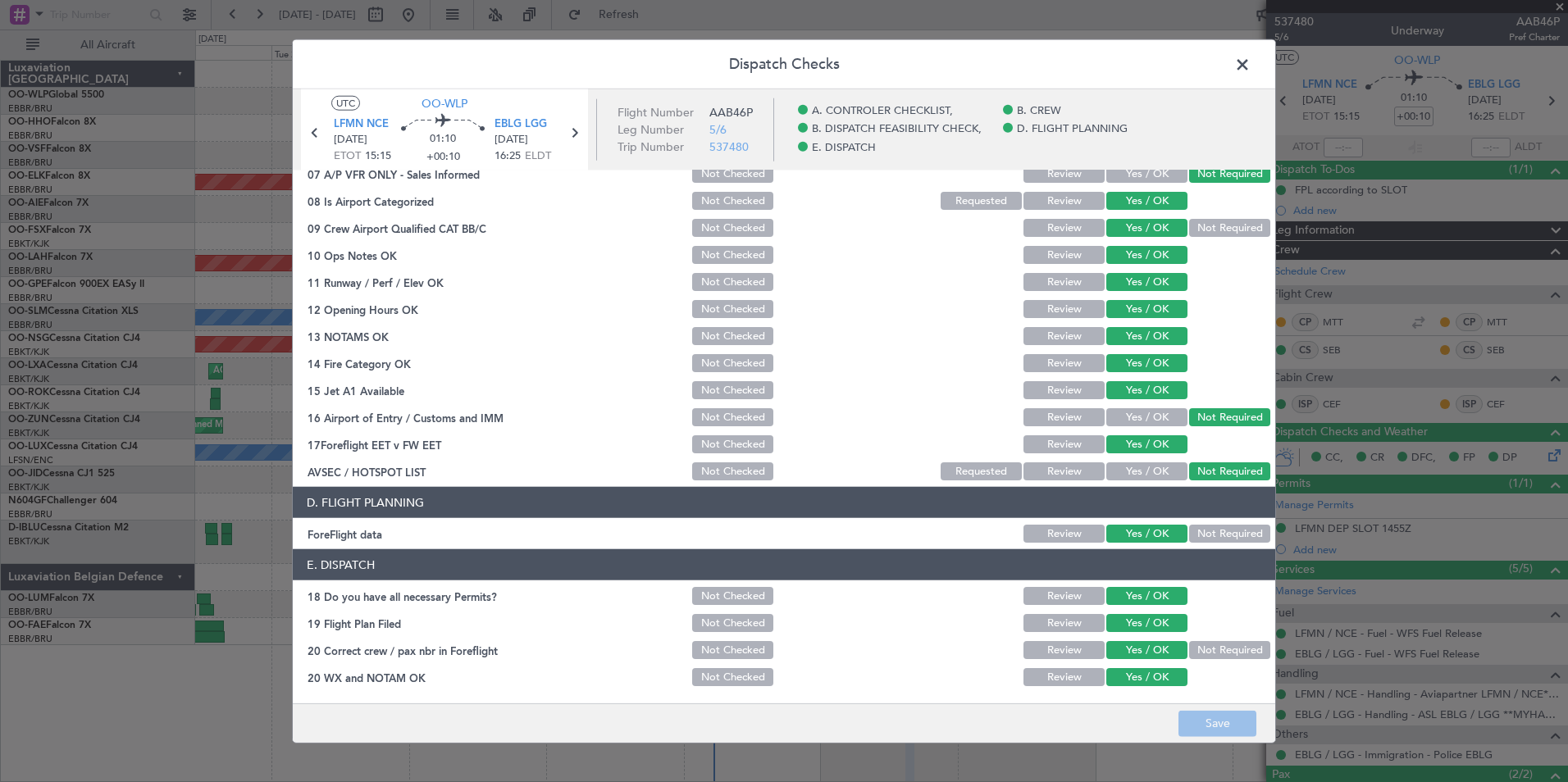
click at [1251, 76] on span at bounding box center [1251, 69] width 0 height 33
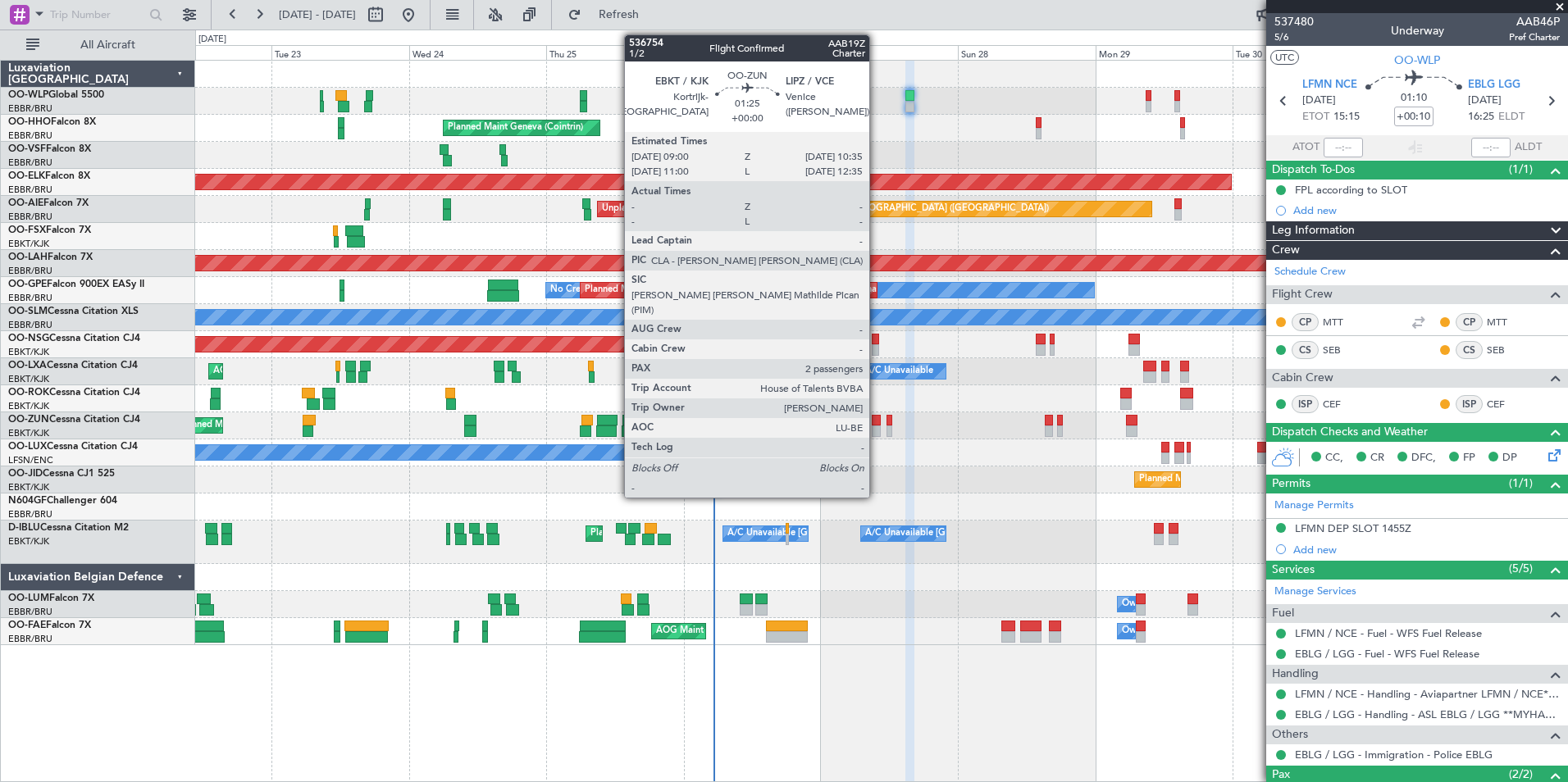
click at [877, 426] on div at bounding box center [876, 431] width 9 height 11
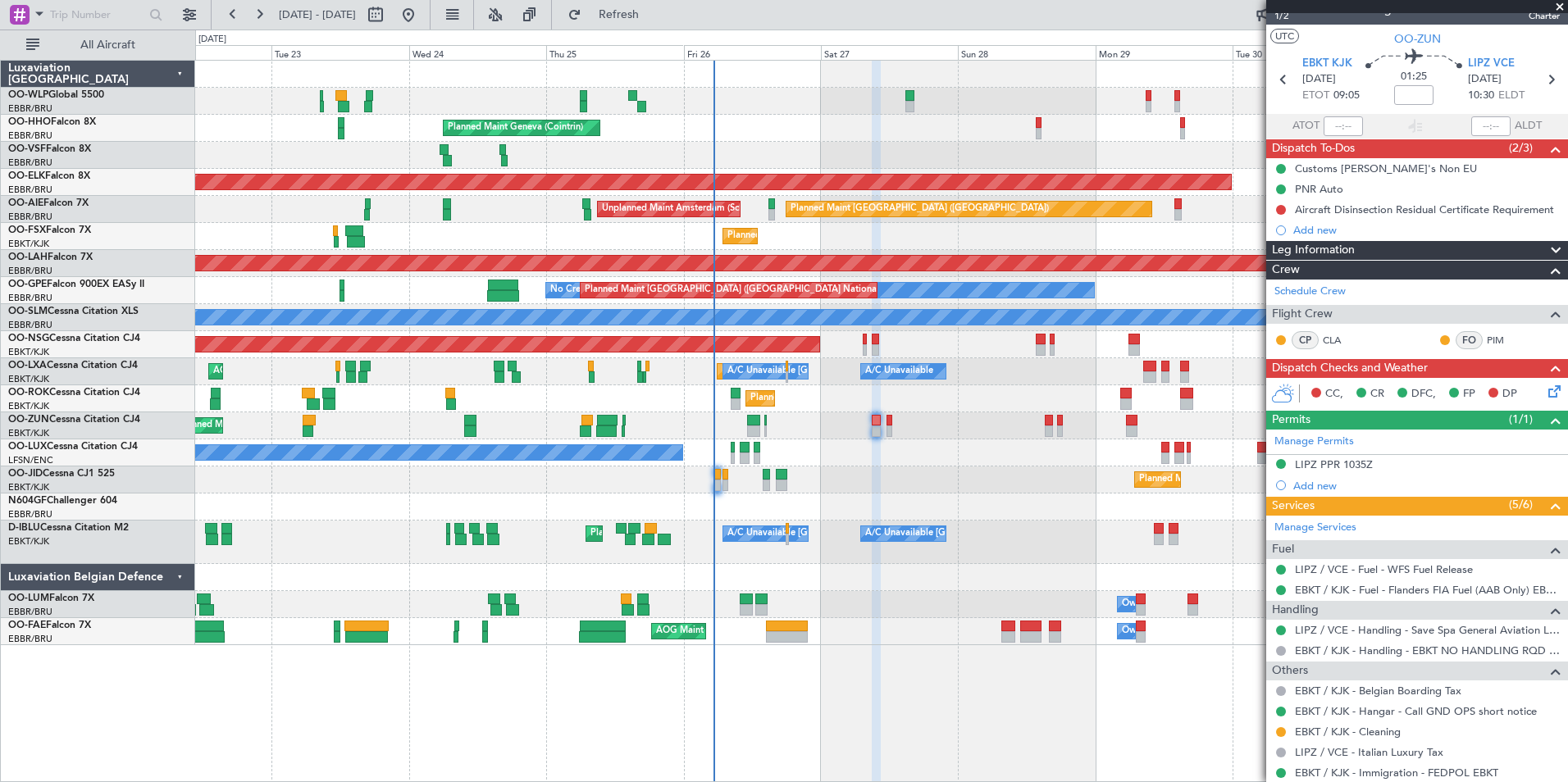
scroll to position [0, 0]
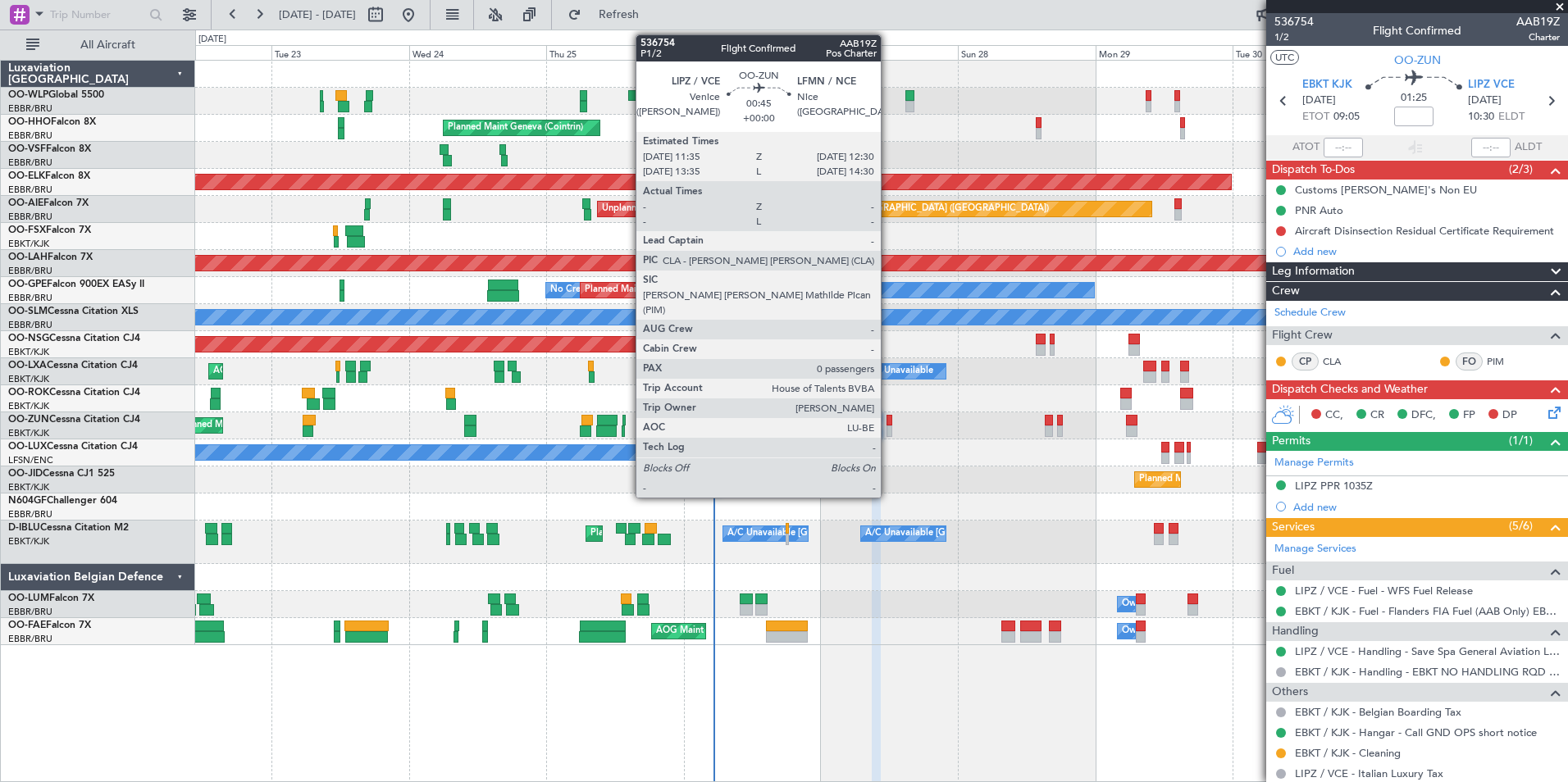
click at [890, 427] on div at bounding box center [890, 431] width 6 height 11
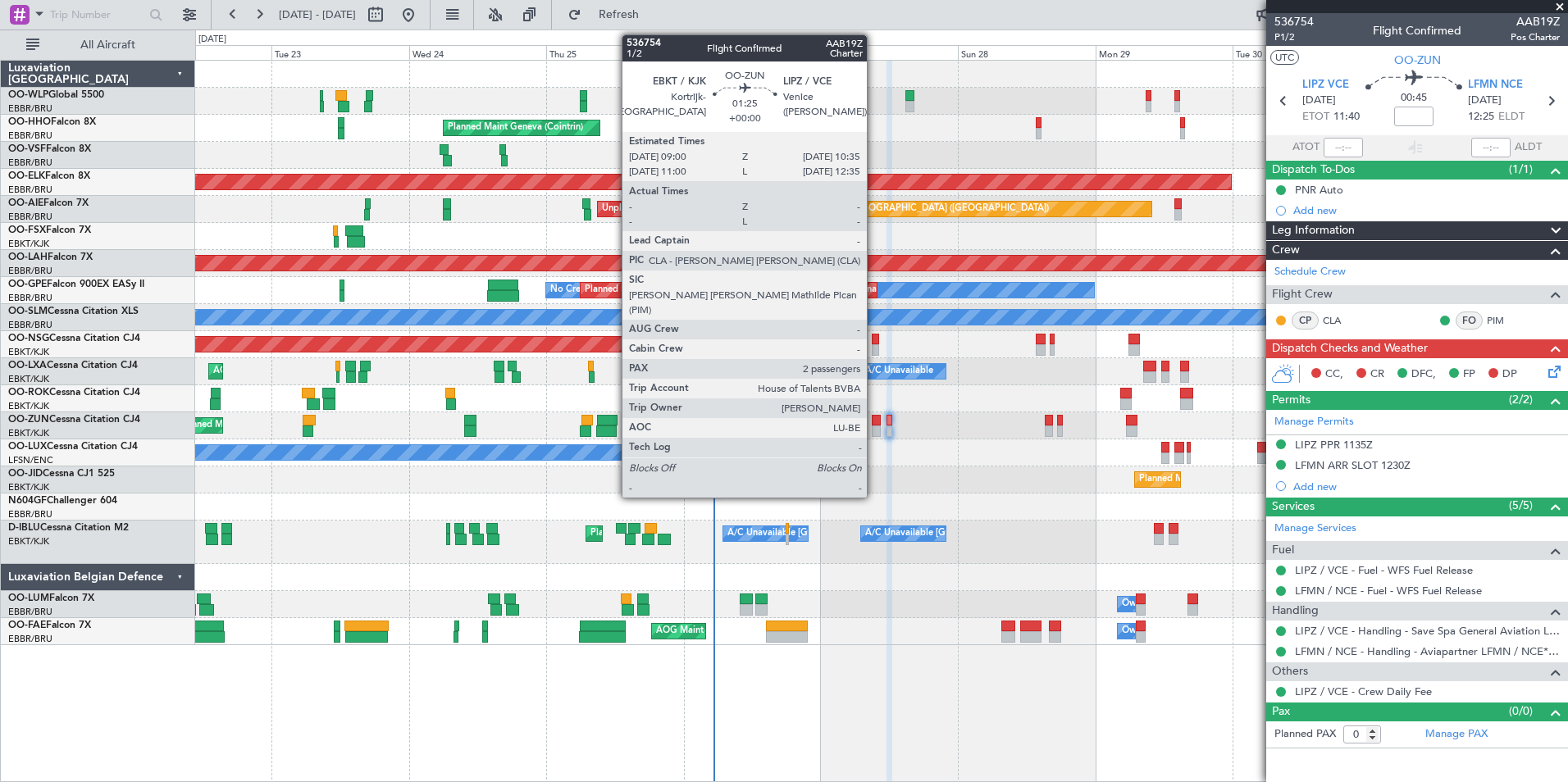
click at [874, 421] on div at bounding box center [876, 420] width 9 height 11
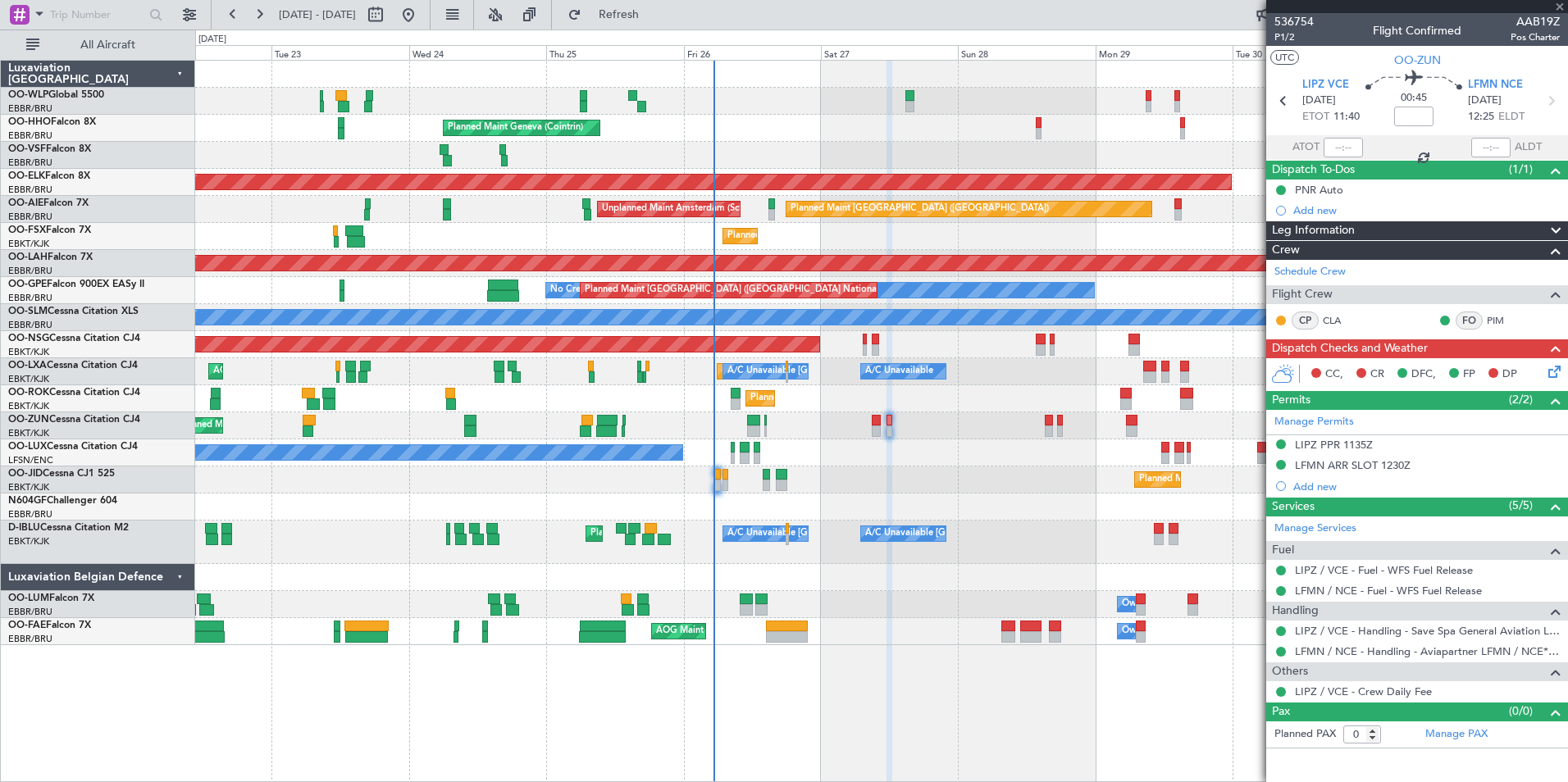
type input "2"
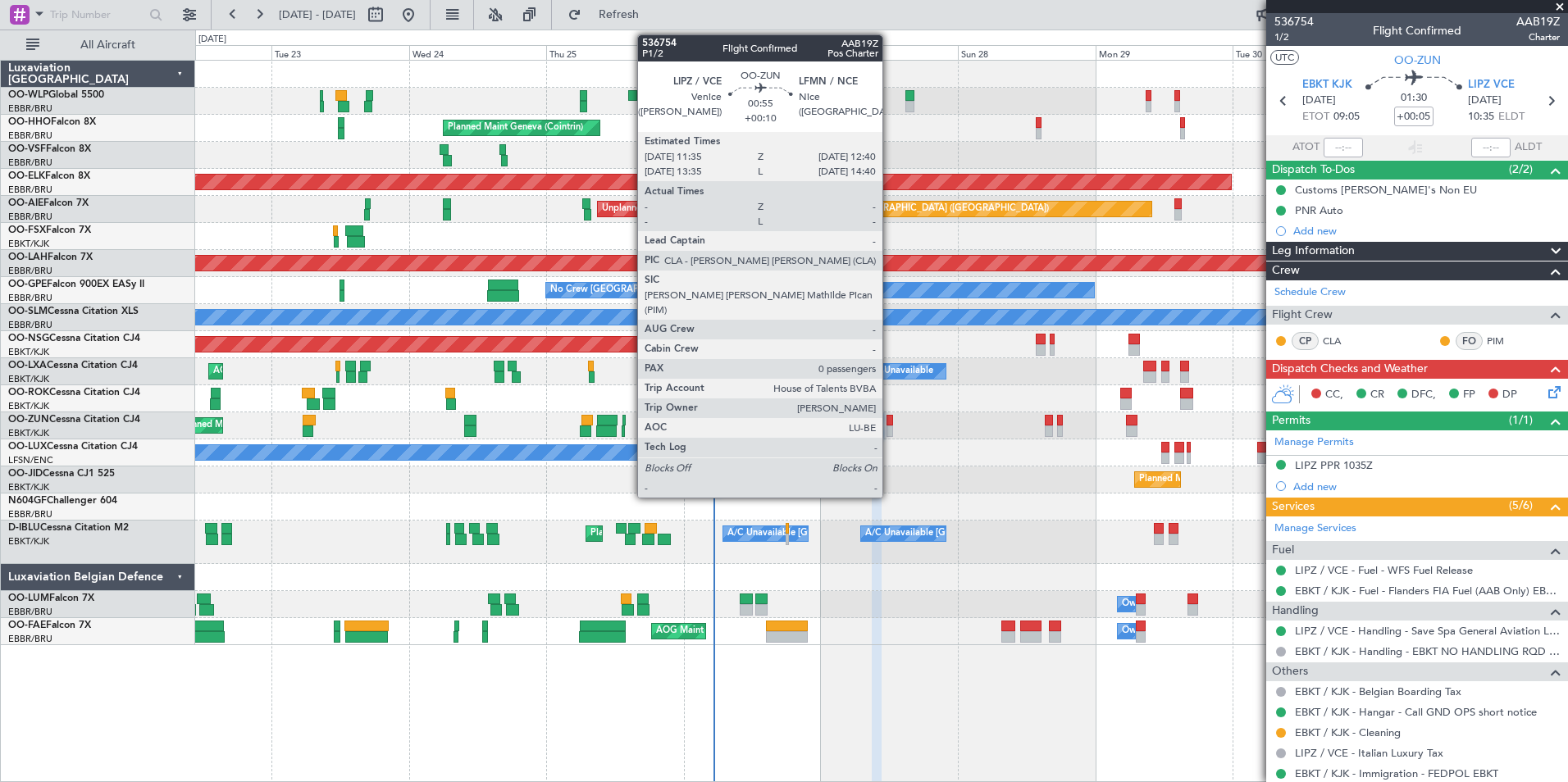
click at [890, 426] on div at bounding box center [890, 431] width 7 height 11
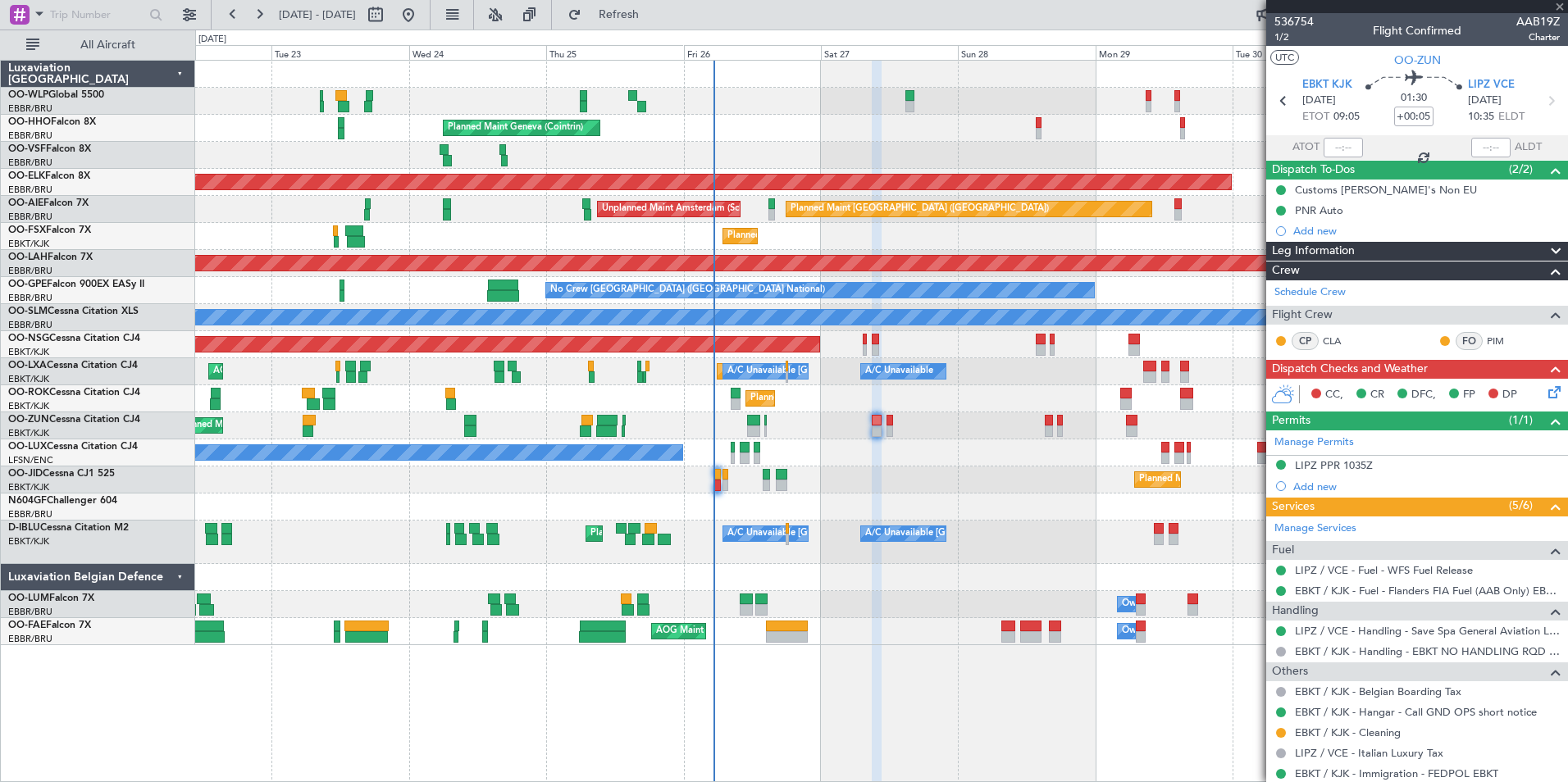
type input "+00:10"
type input "0"
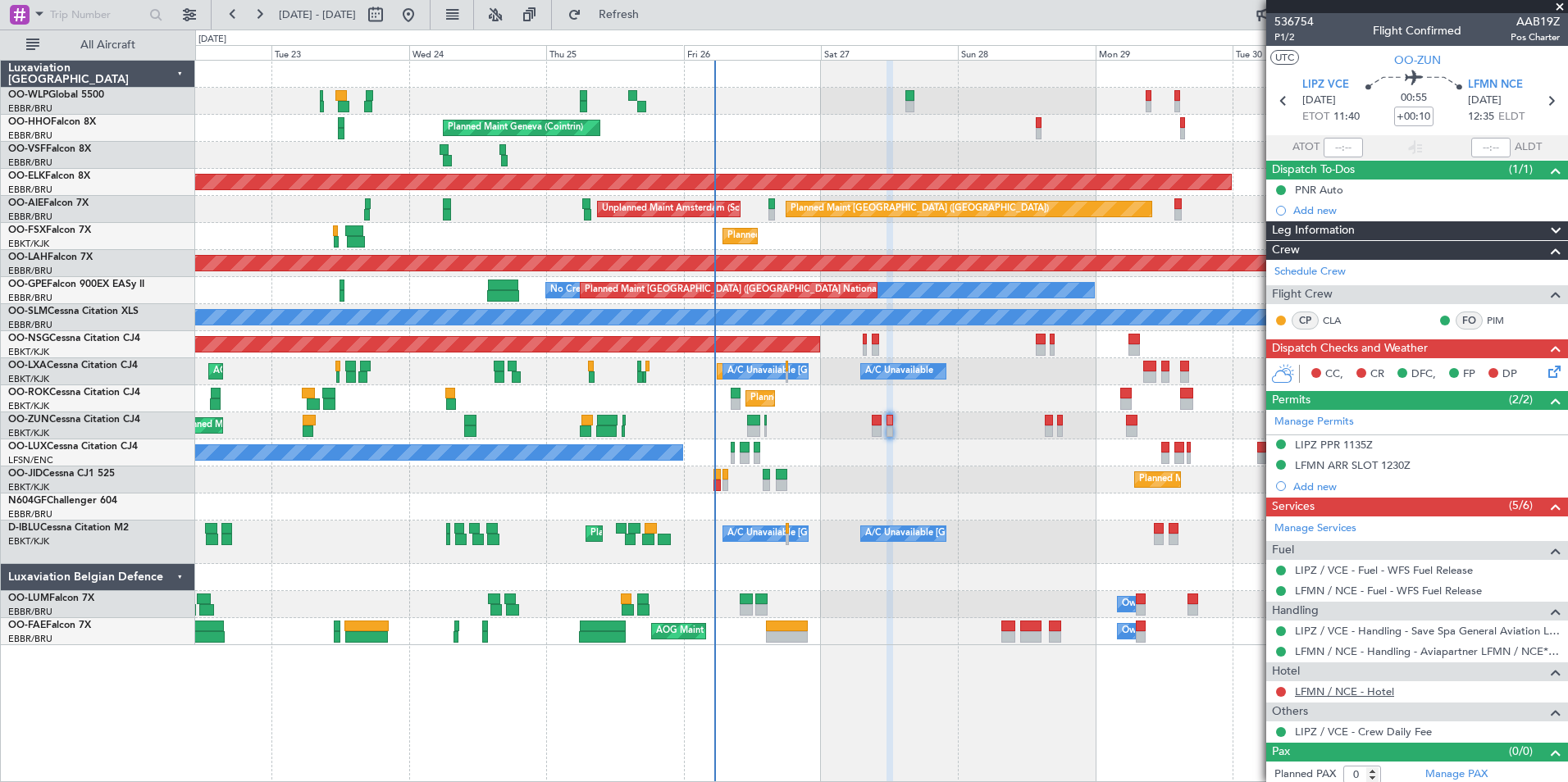
click at [1343, 696] on link "LFMN / NCE - Hotel" at bounding box center [1345, 692] width 100 height 14
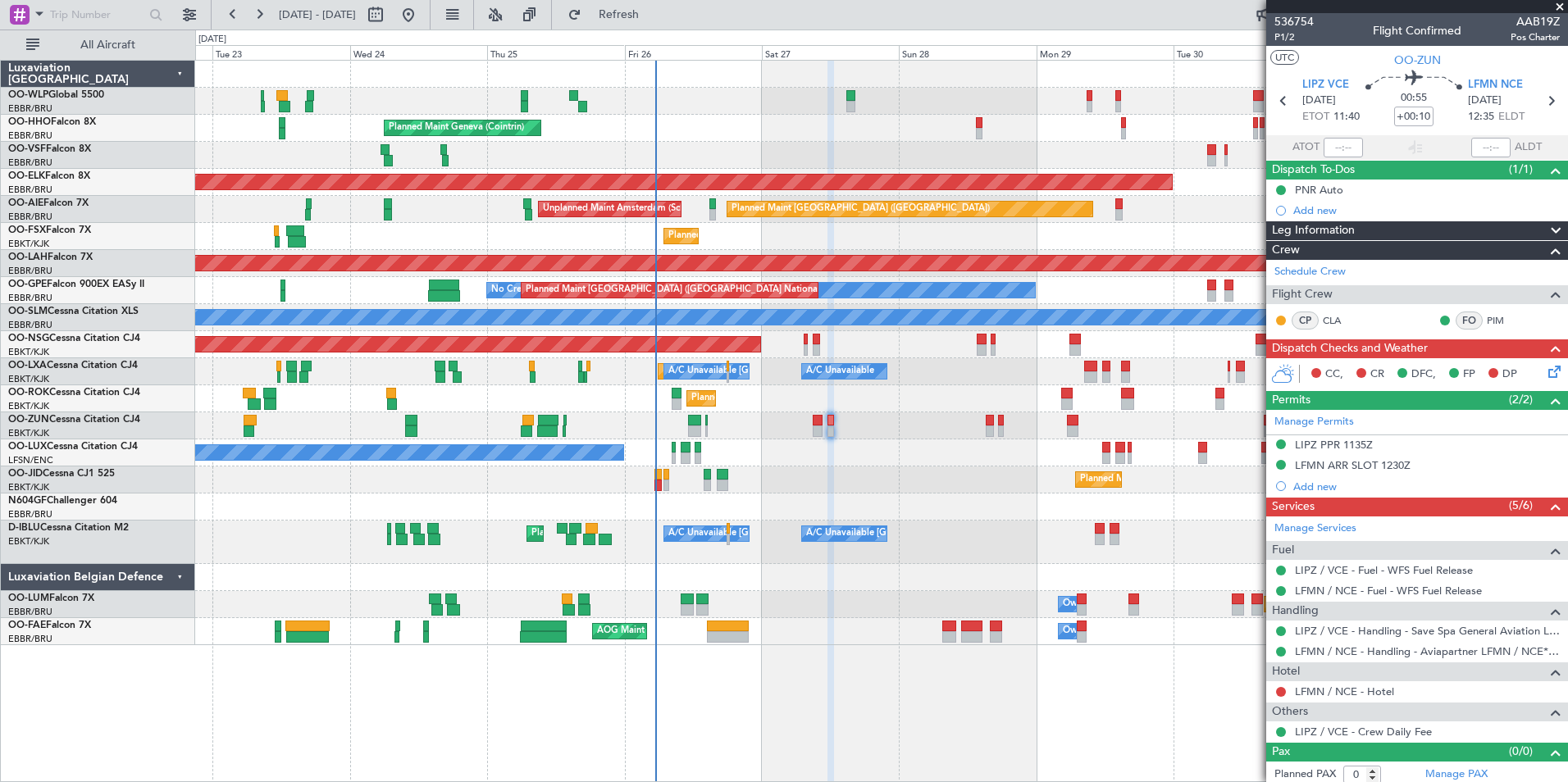
click at [903, 416] on div "Planned Maint Milan (Linate) Planned Maint Geneva (Cointrin) Planned Maint Kort…" at bounding box center [881, 353] width 1372 height 585
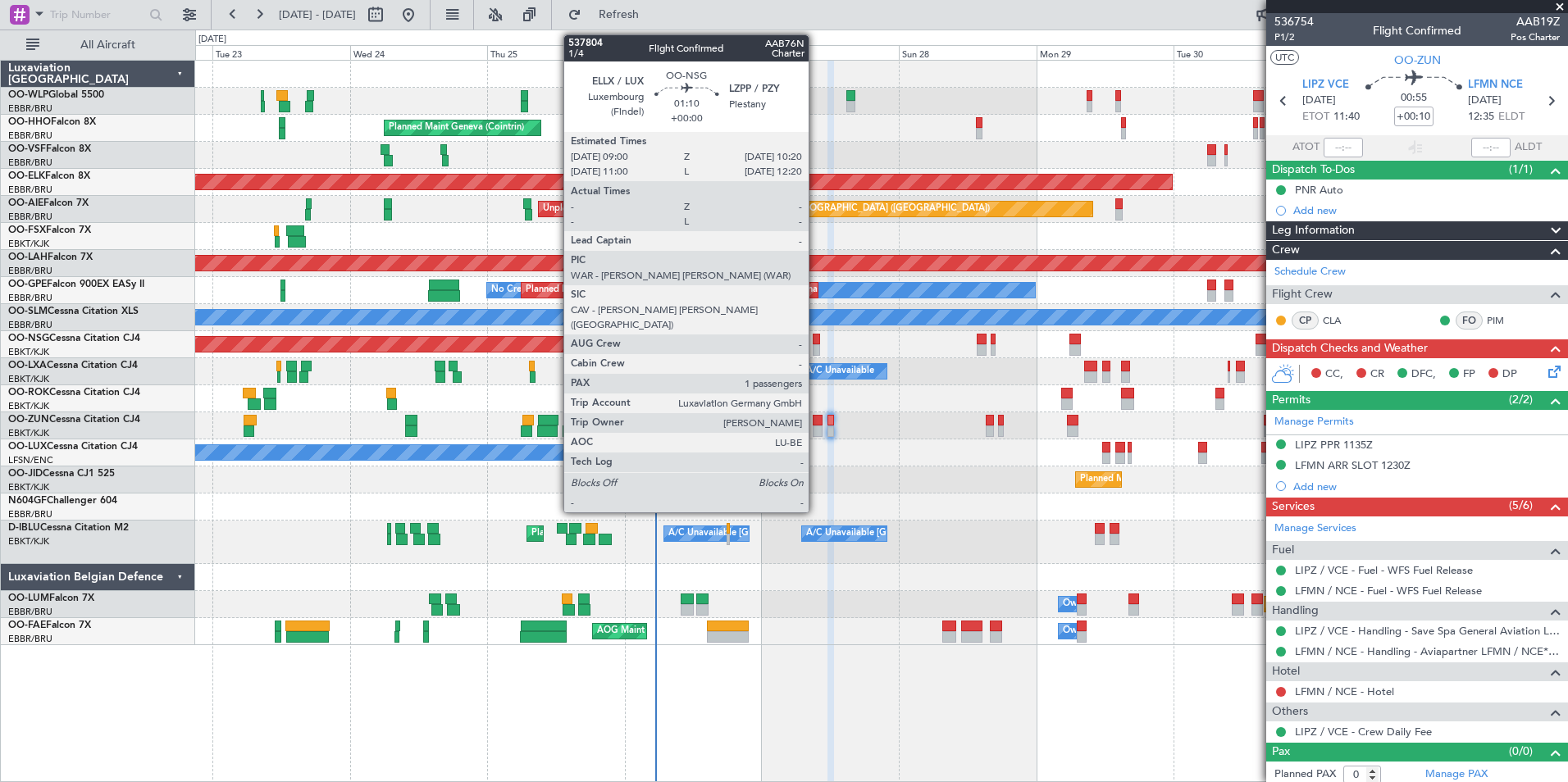
click at [816, 338] on div at bounding box center [817, 339] width 9 height 11
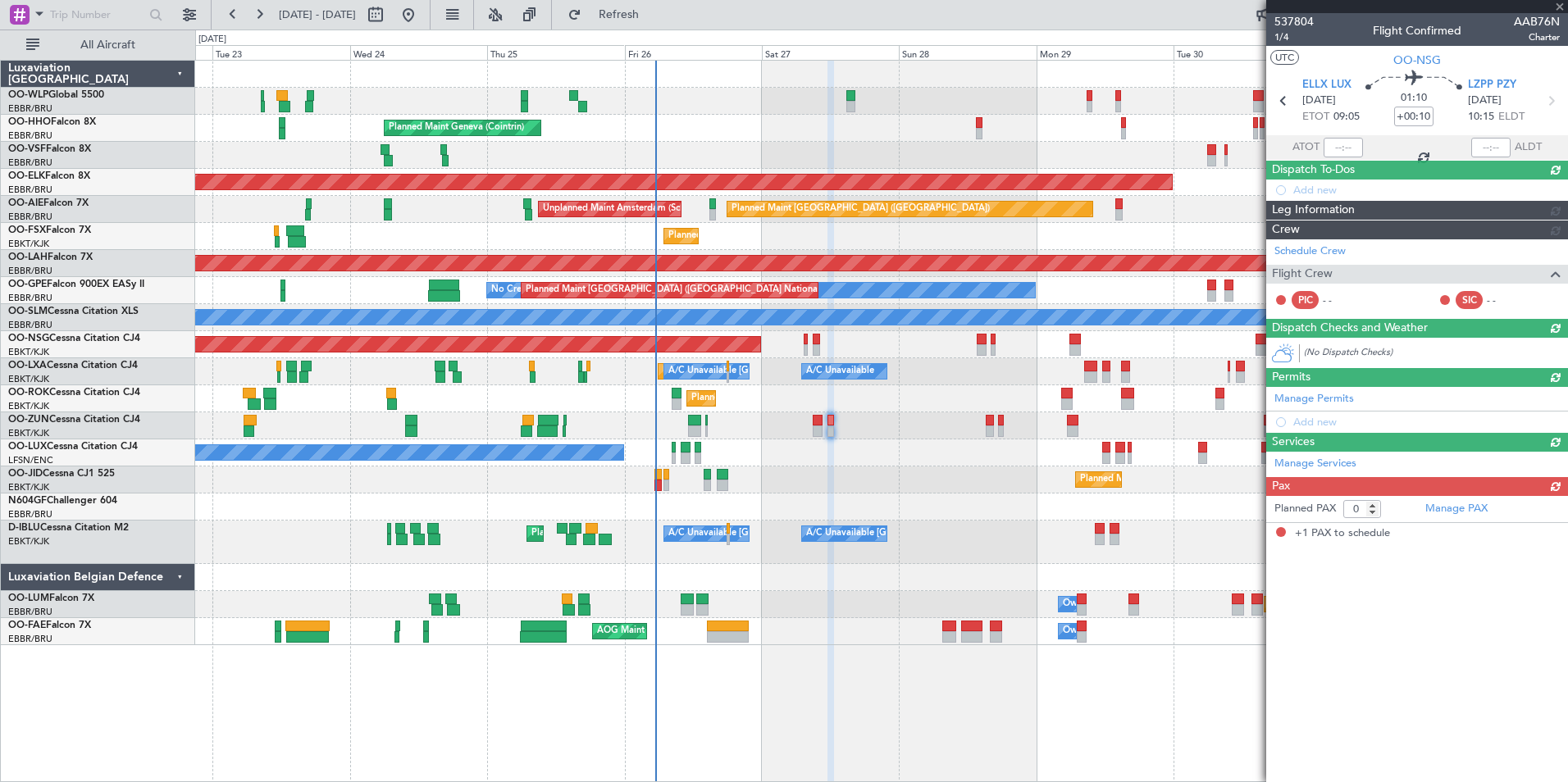
type input "1"
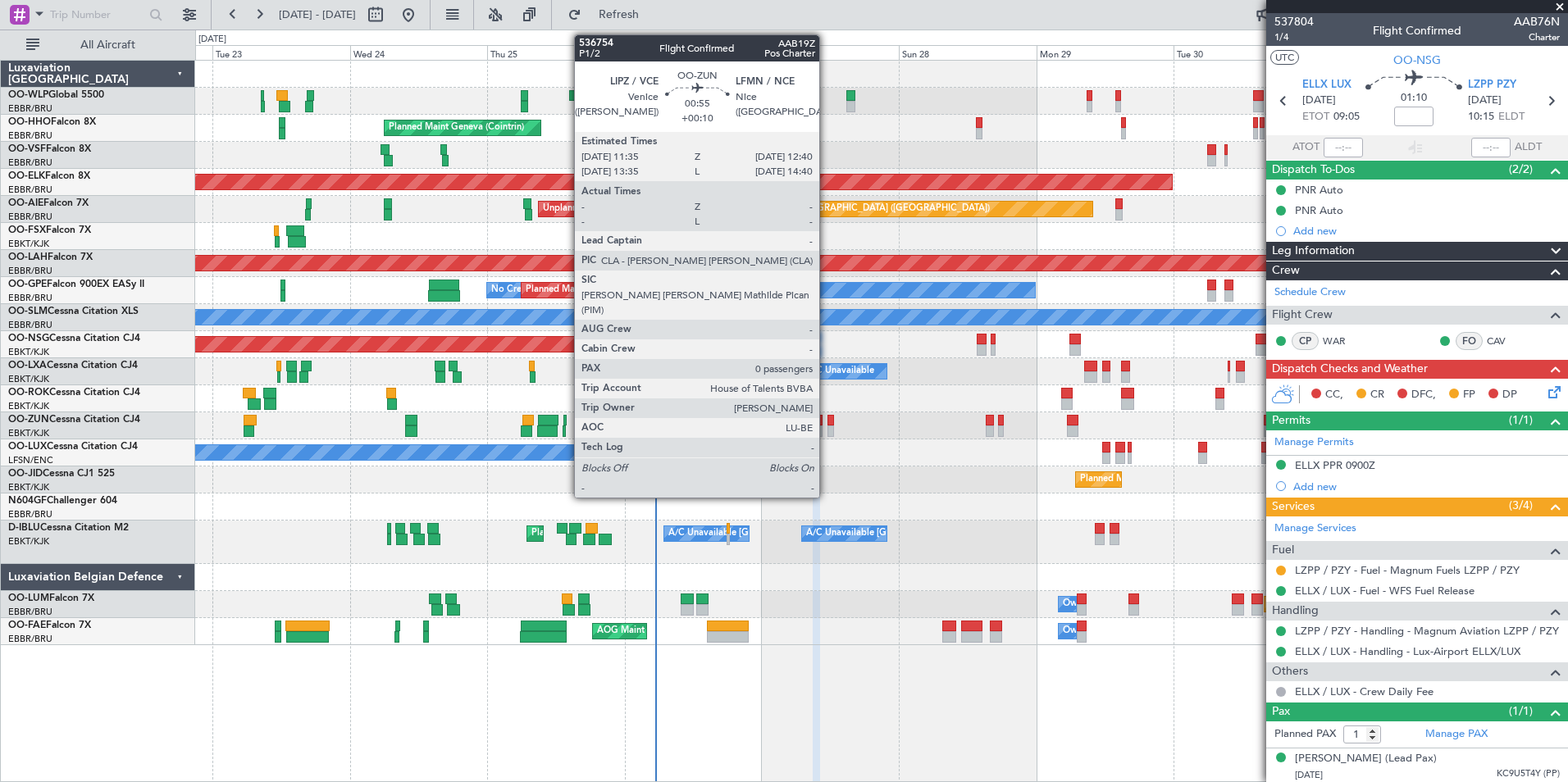
click at [828, 421] on div at bounding box center [831, 420] width 7 height 11
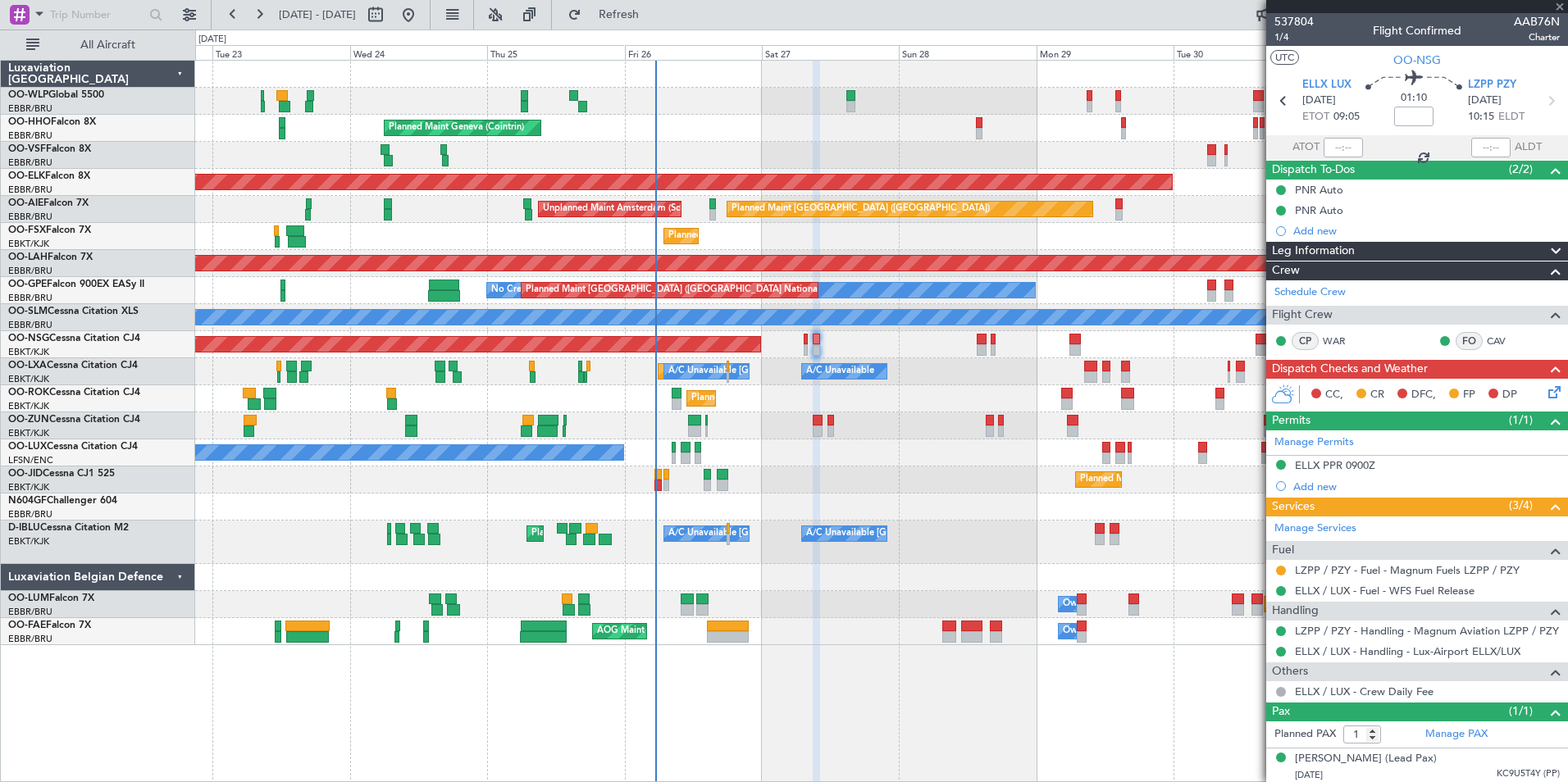
type input "+00:10"
type input "0"
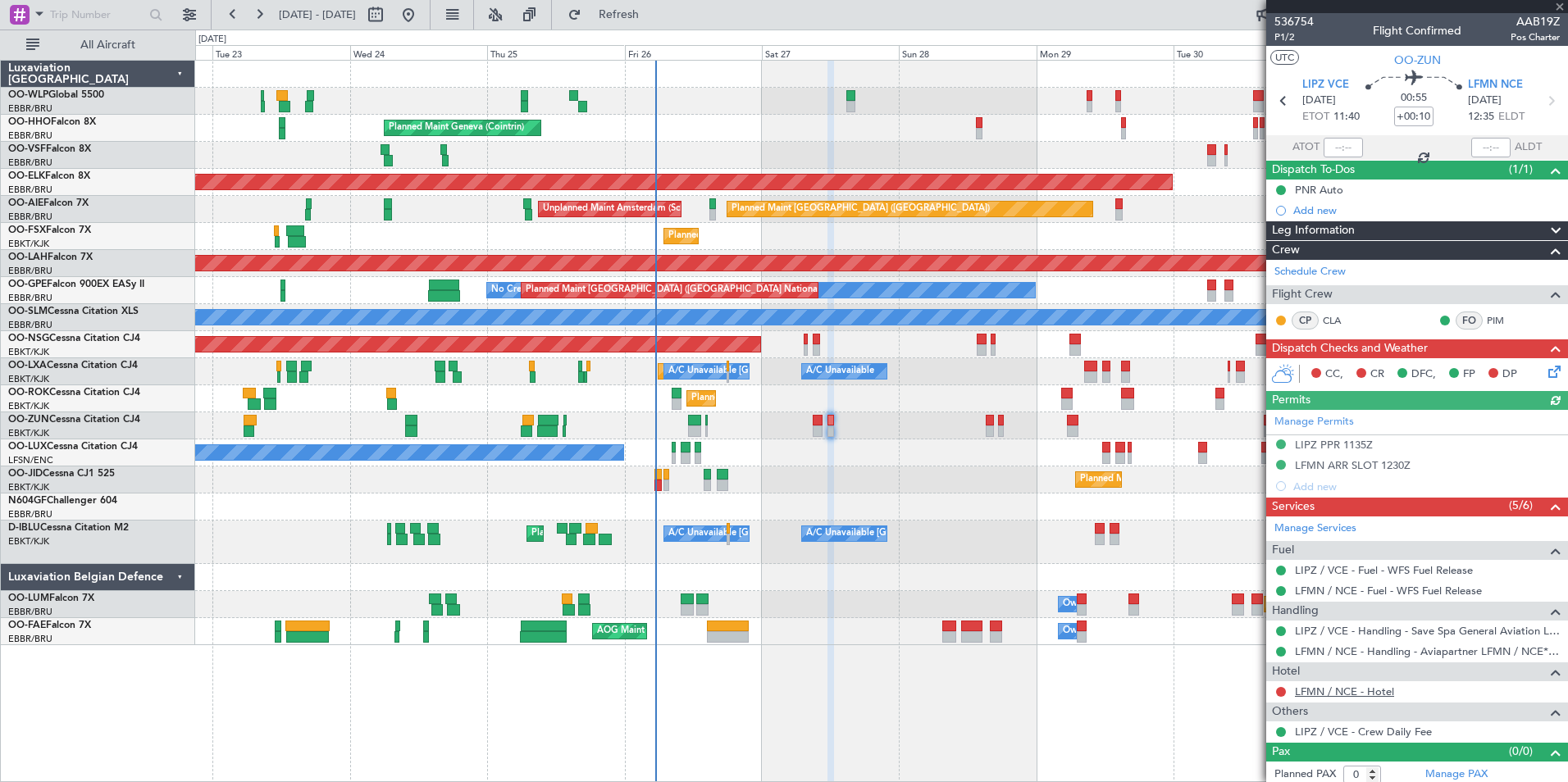
click at [1325, 688] on link "LFMN / NCE - Hotel" at bounding box center [1345, 692] width 100 height 14
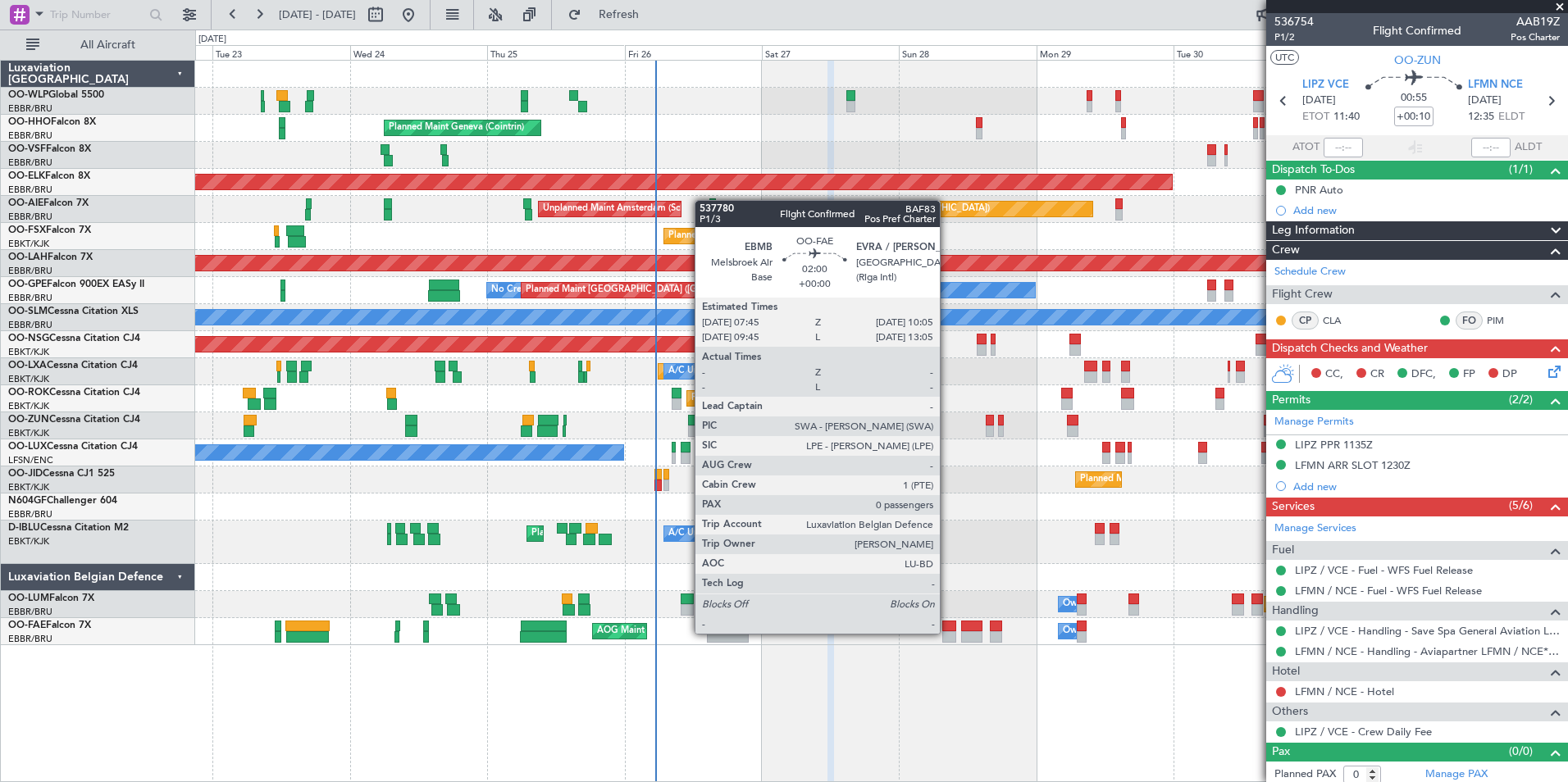
click at [947, 632] on div at bounding box center [949, 636] width 14 height 11
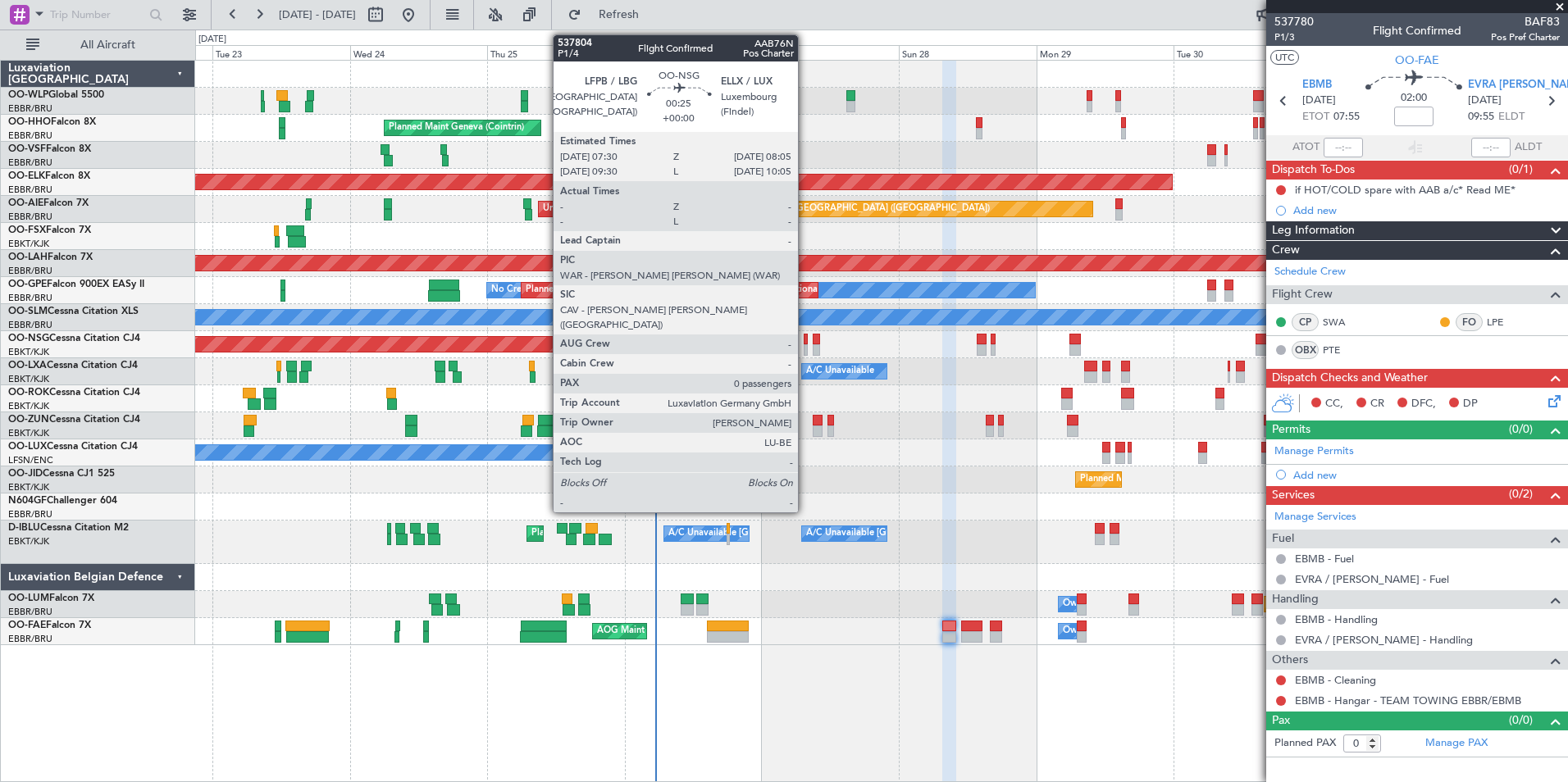
click at [805, 345] on div at bounding box center [805, 349] width 4 height 11
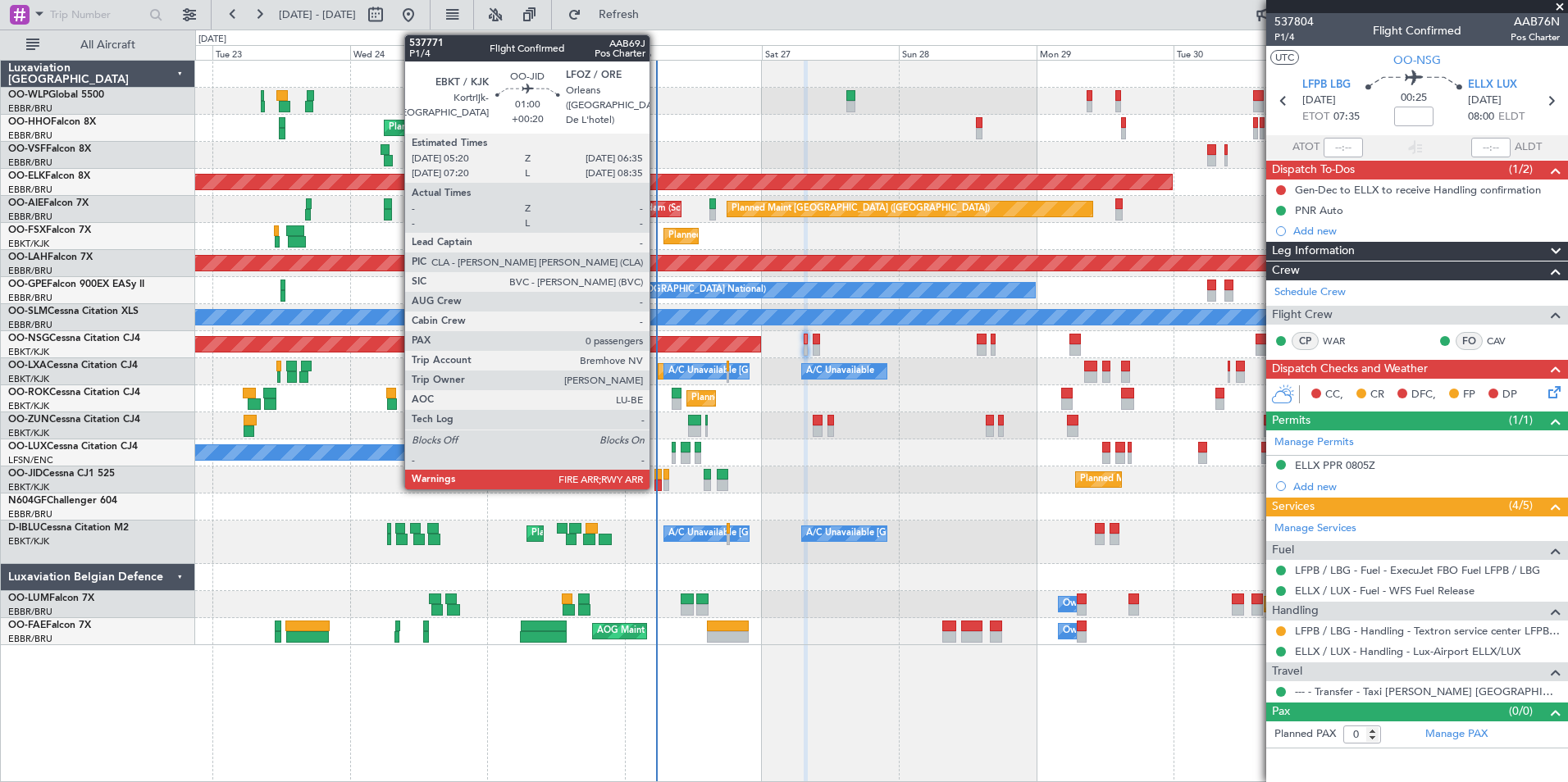
click at [657, 479] on div at bounding box center [658, 474] width 8 height 11
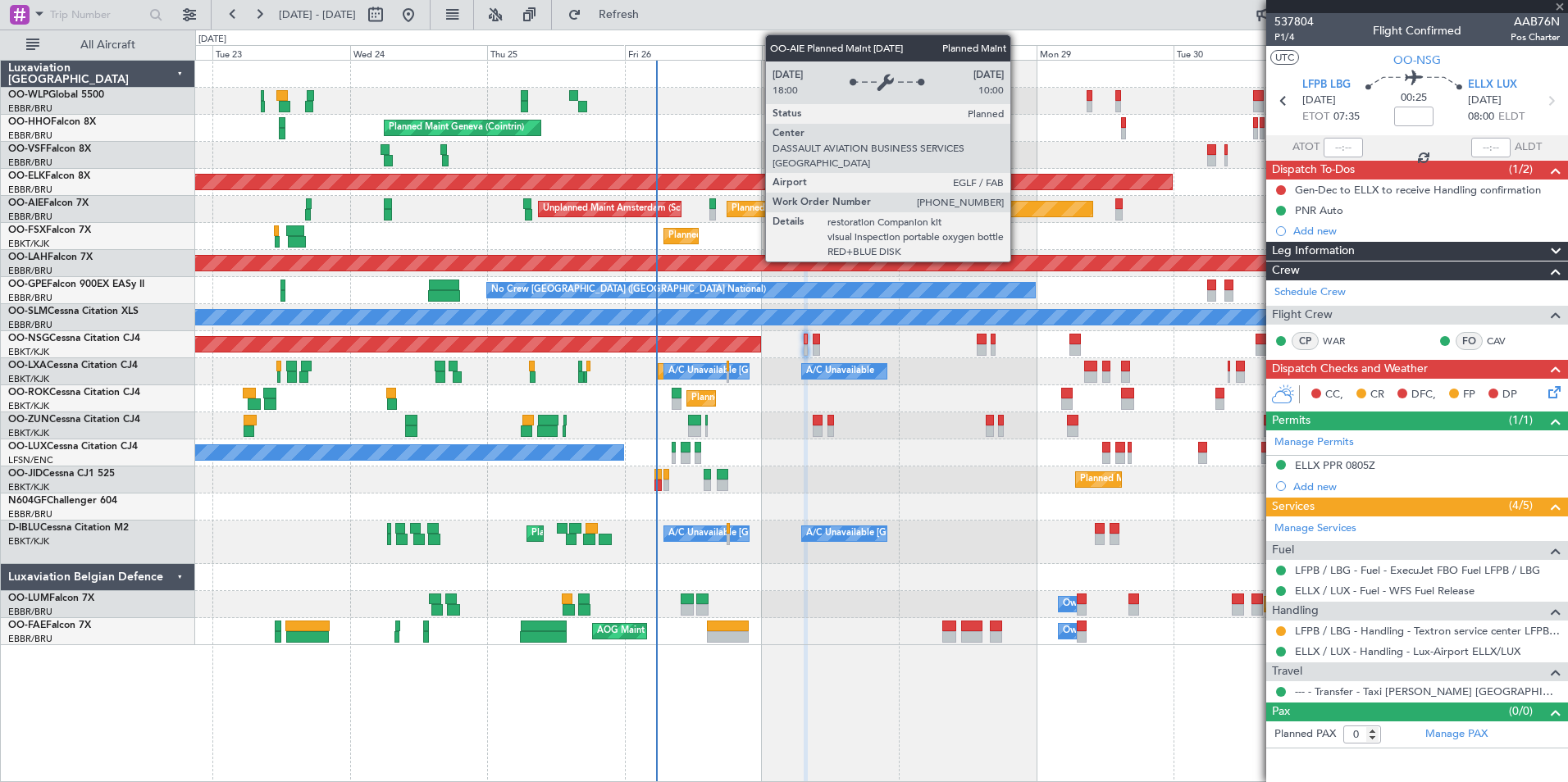
type input "+00:20"
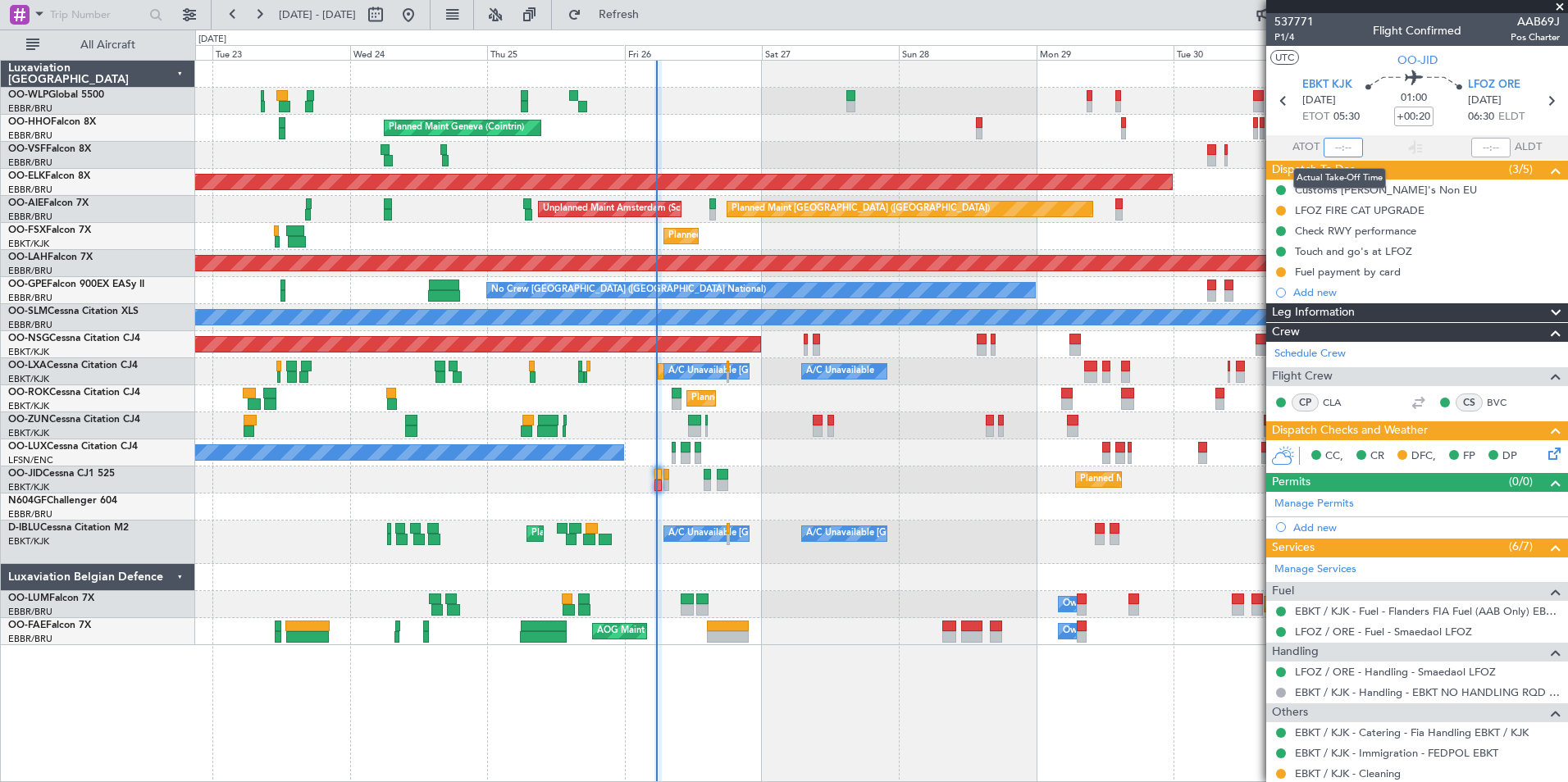
click at [1327, 148] on input "text" at bounding box center [1344, 147] width 40 height 20
click at [1052, 126] on div "Planned Maint Geneva (Cointrin)" at bounding box center [881, 129] width 1372 height 27
type input "05:26"
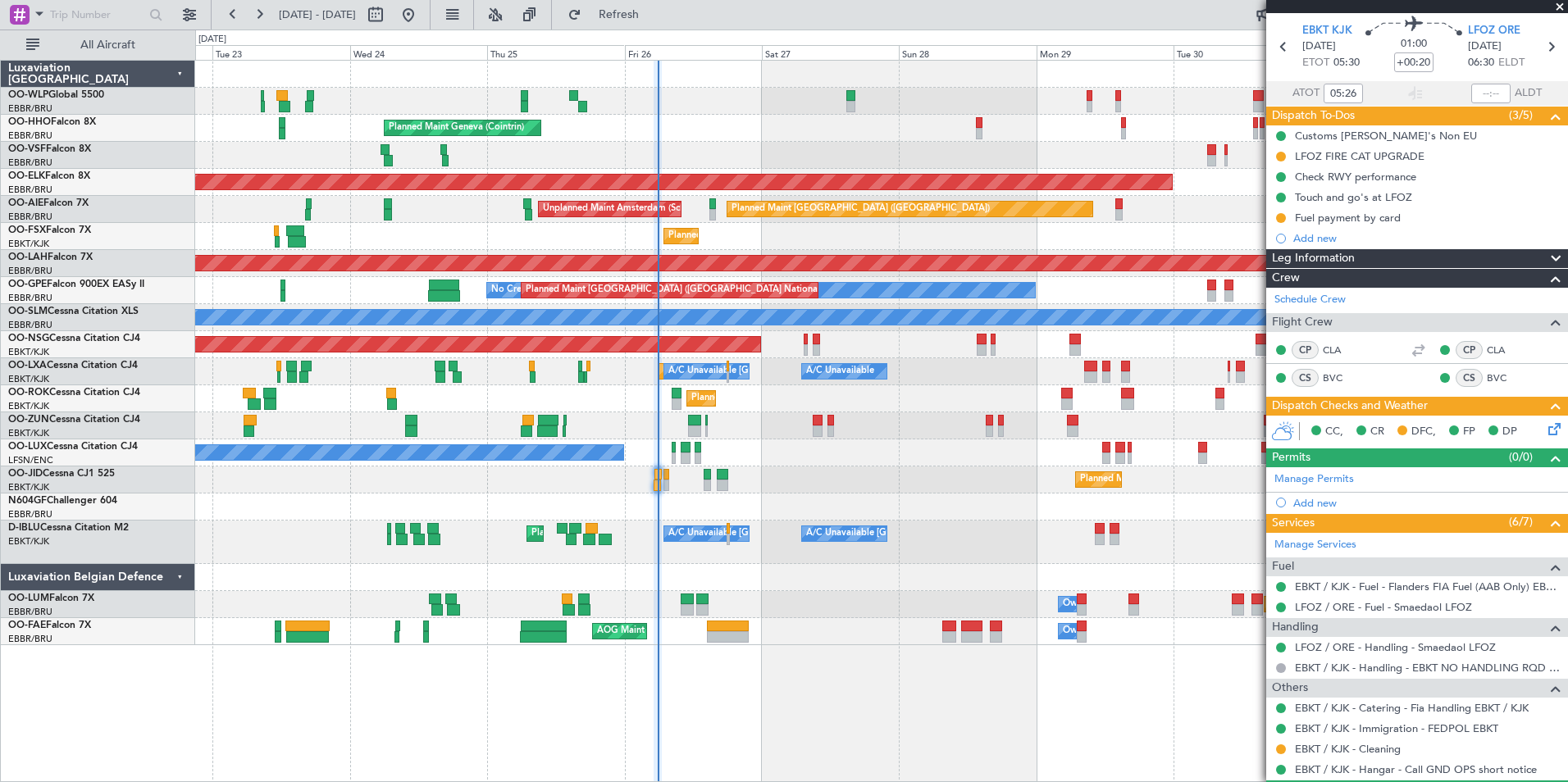
scroll to position [98, 0]
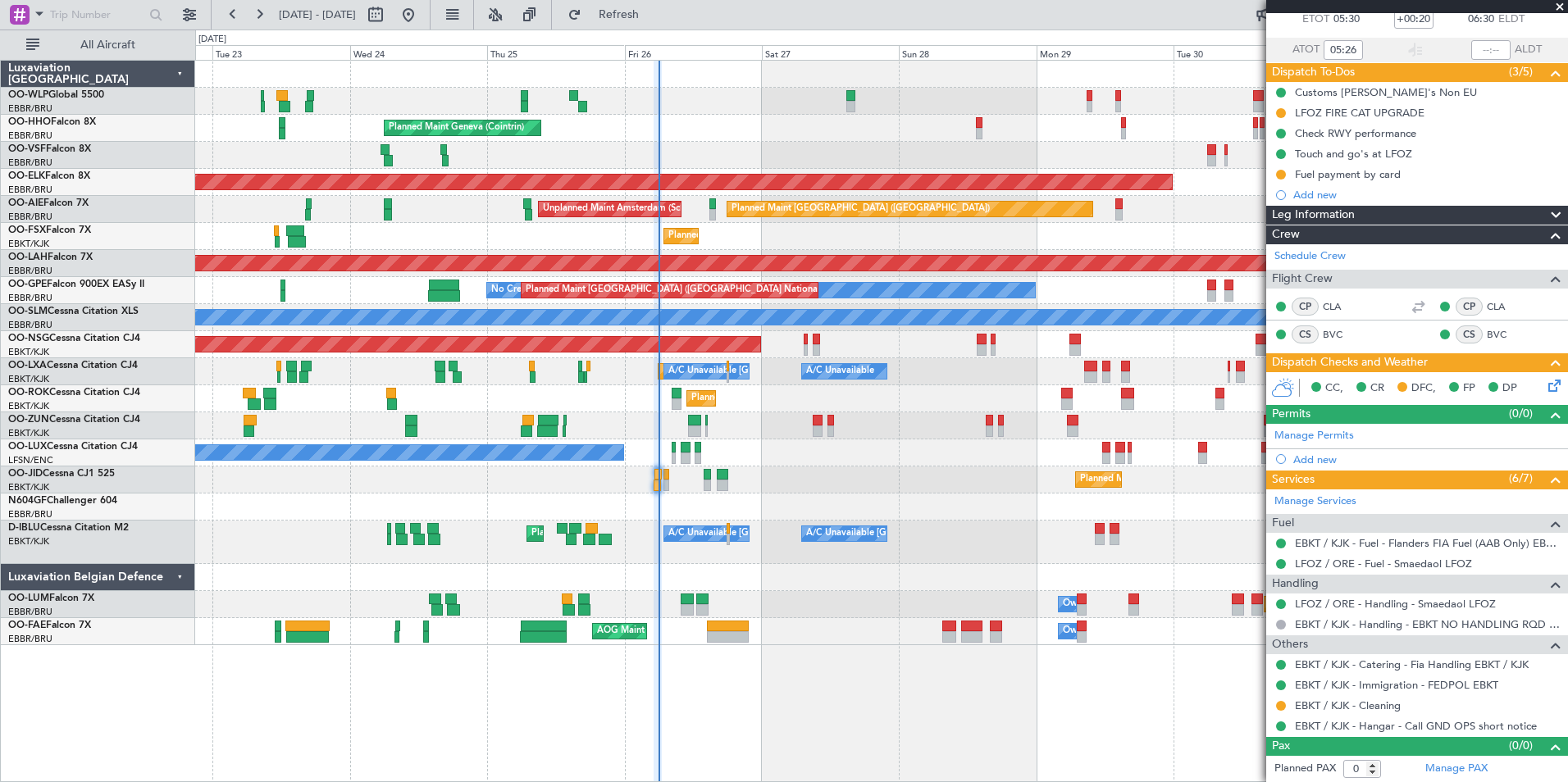
click at [940, 436] on div "Planned Maint Kortrijk-Wevelgem Owner" at bounding box center [881, 426] width 1372 height 27
click at [962, 446] on div "No Crew Nancy (Essey)" at bounding box center [881, 453] width 1372 height 27
click at [983, 370] on div "Planned Maint Kortrijk-Wevelgem A/C Unavailable Brussels (Brussels National) A/…" at bounding box center [881, 372] width 1372 height 27
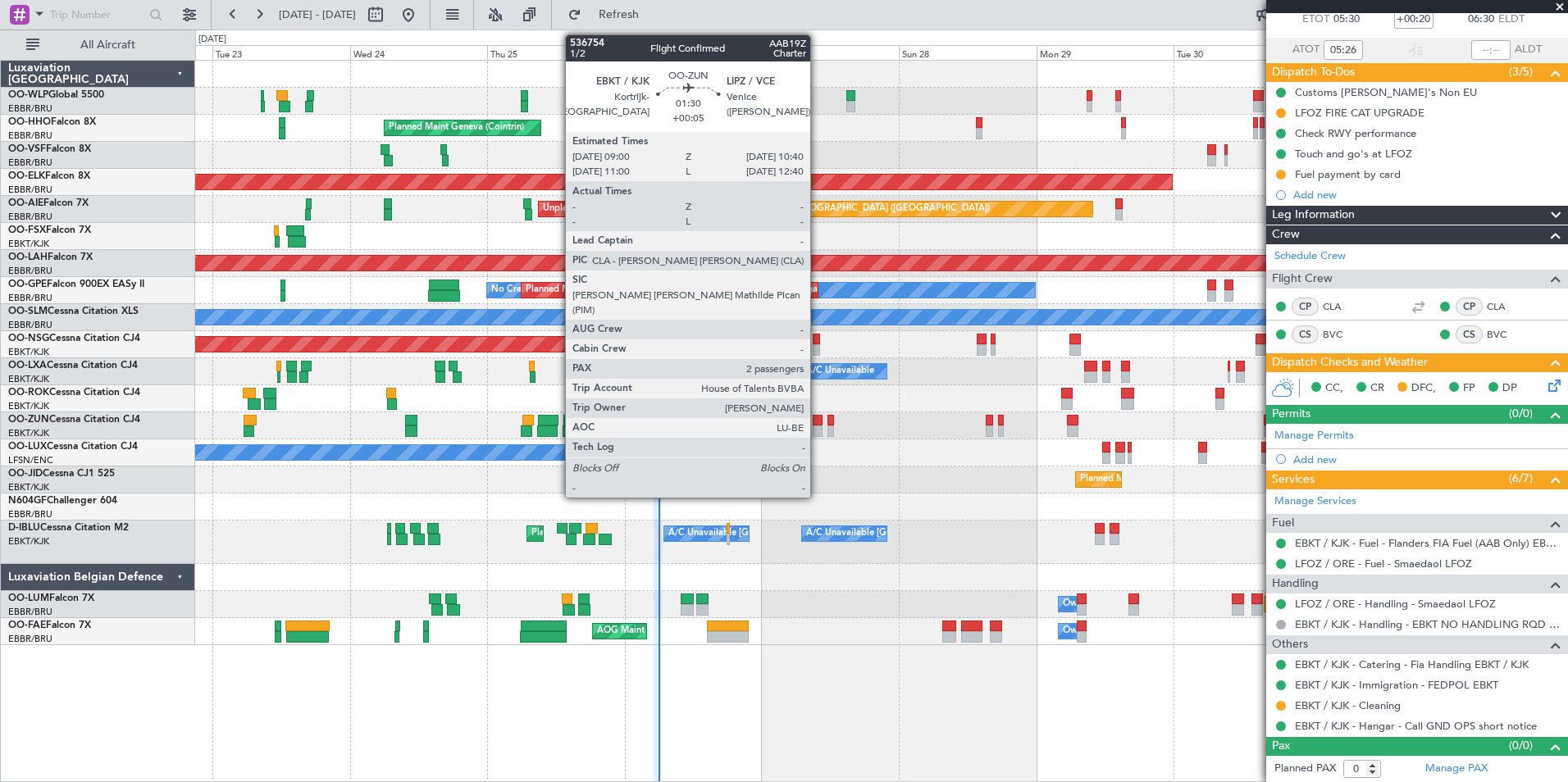
click at [817, 429] on div at bounding box center [817, 431] width 9 height 11
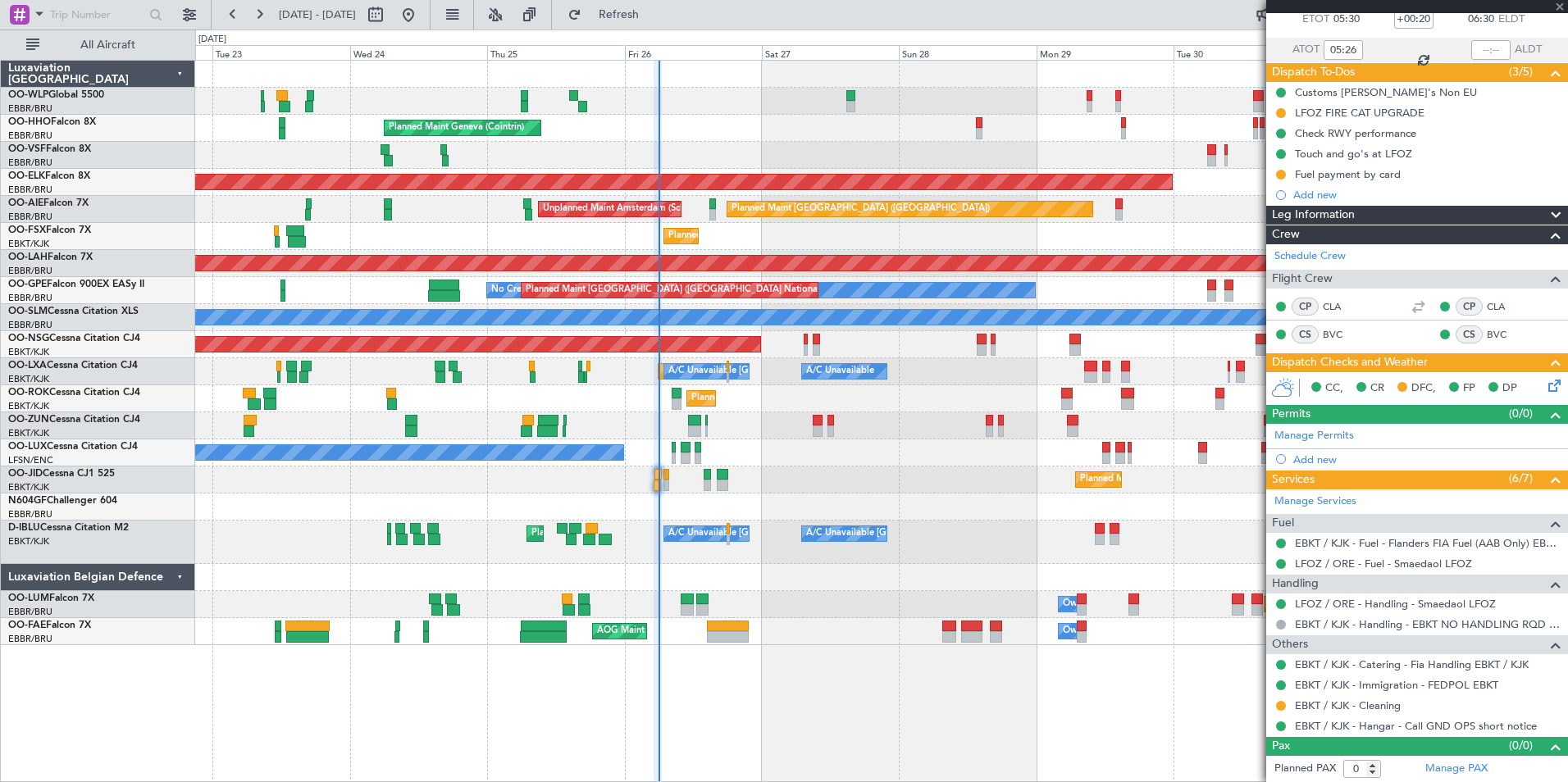
type input "+00:05"
type input "2"
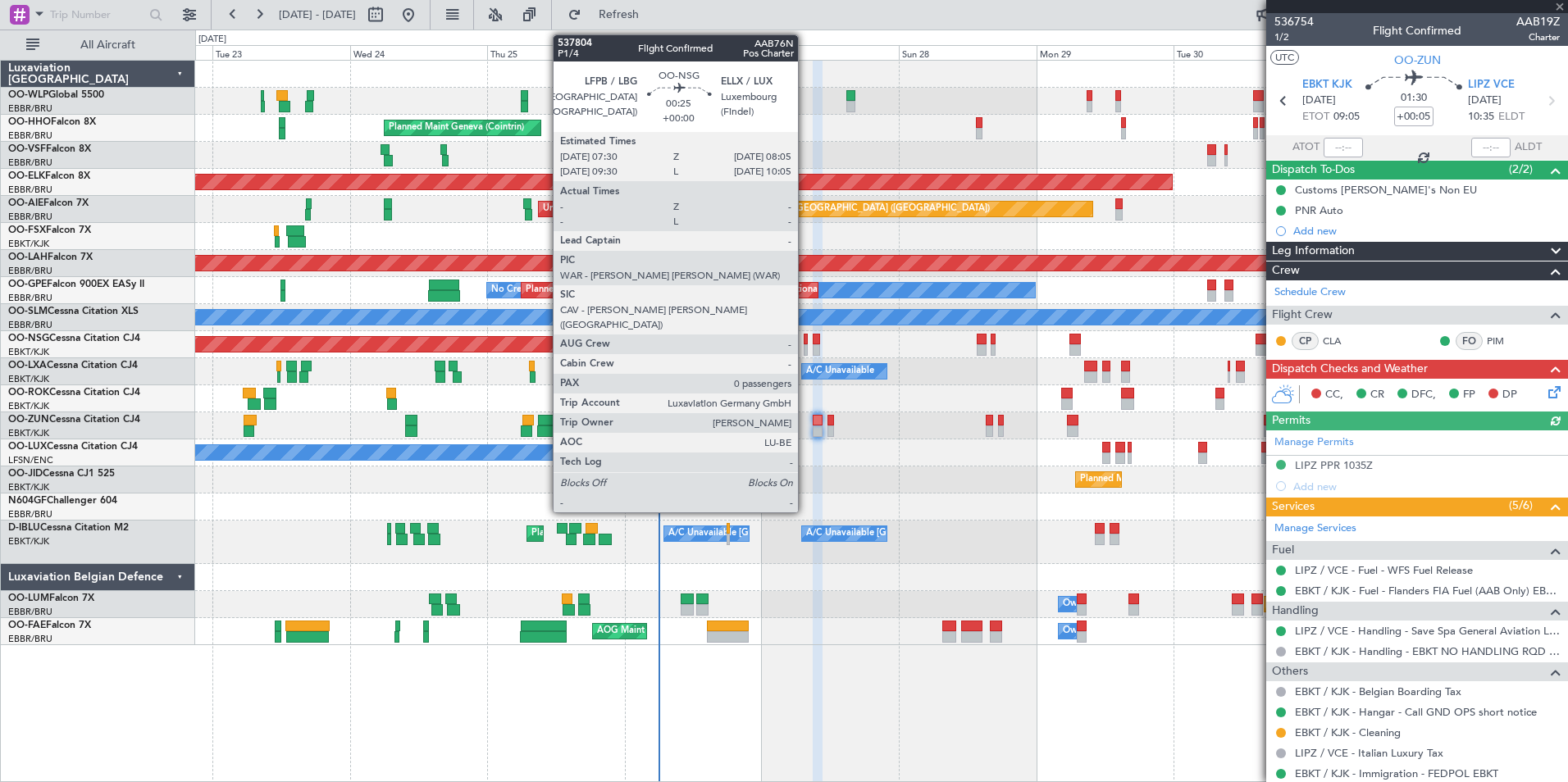
click at [805, 345] on div at bounding box center [805, 349] width 4 height 11
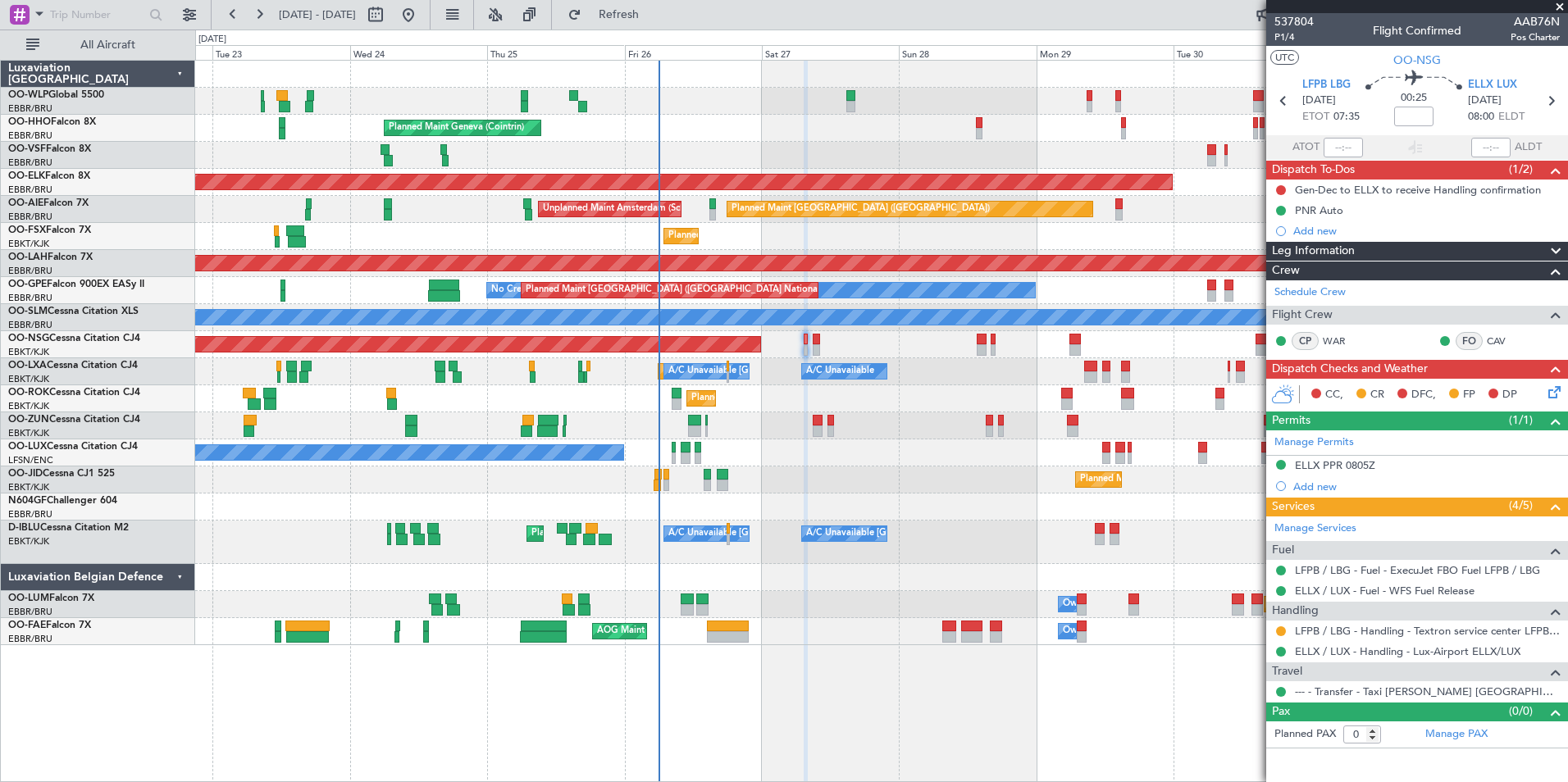
click at [1286, 36] on mat-tooltip-component "Trip Number" at bounding box center [1294, 52] width 82 height 44
click at [1290, 40] on span "P1/4" at bounding box center [1294, 37] width 40 height 14
click at [1292, 36] on span "P1/4" at bounding box center [1294, 37] width 40 height 14
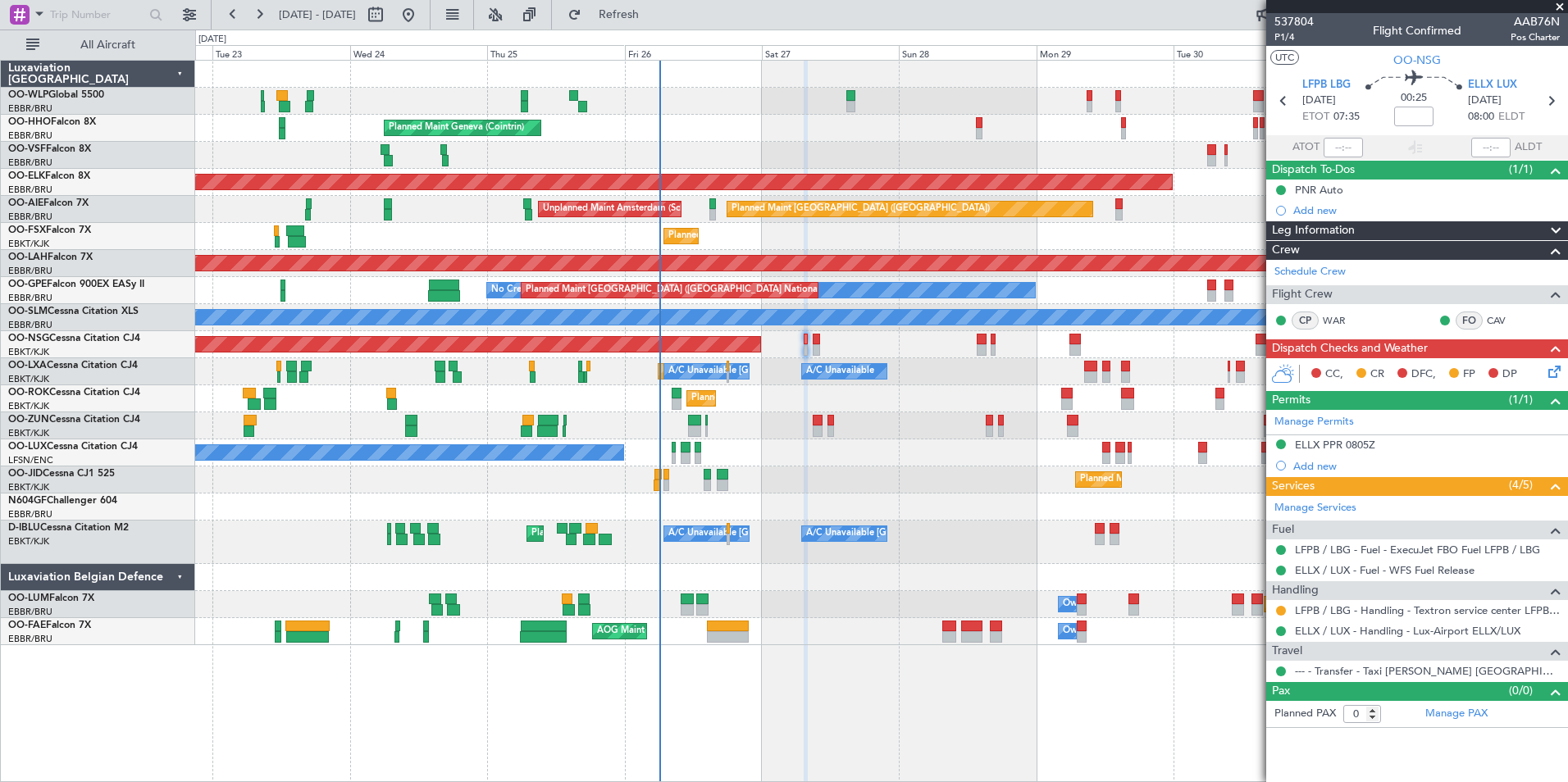
click at [945, 403] on div "Planned Maint Kortrijk-[GEOGRAPHIC_DATA]" at bounding box center [881, 399] width 1372 height 27
click at [1556, 372] on icon at bounding box center [1552, 368] width 13 height 13
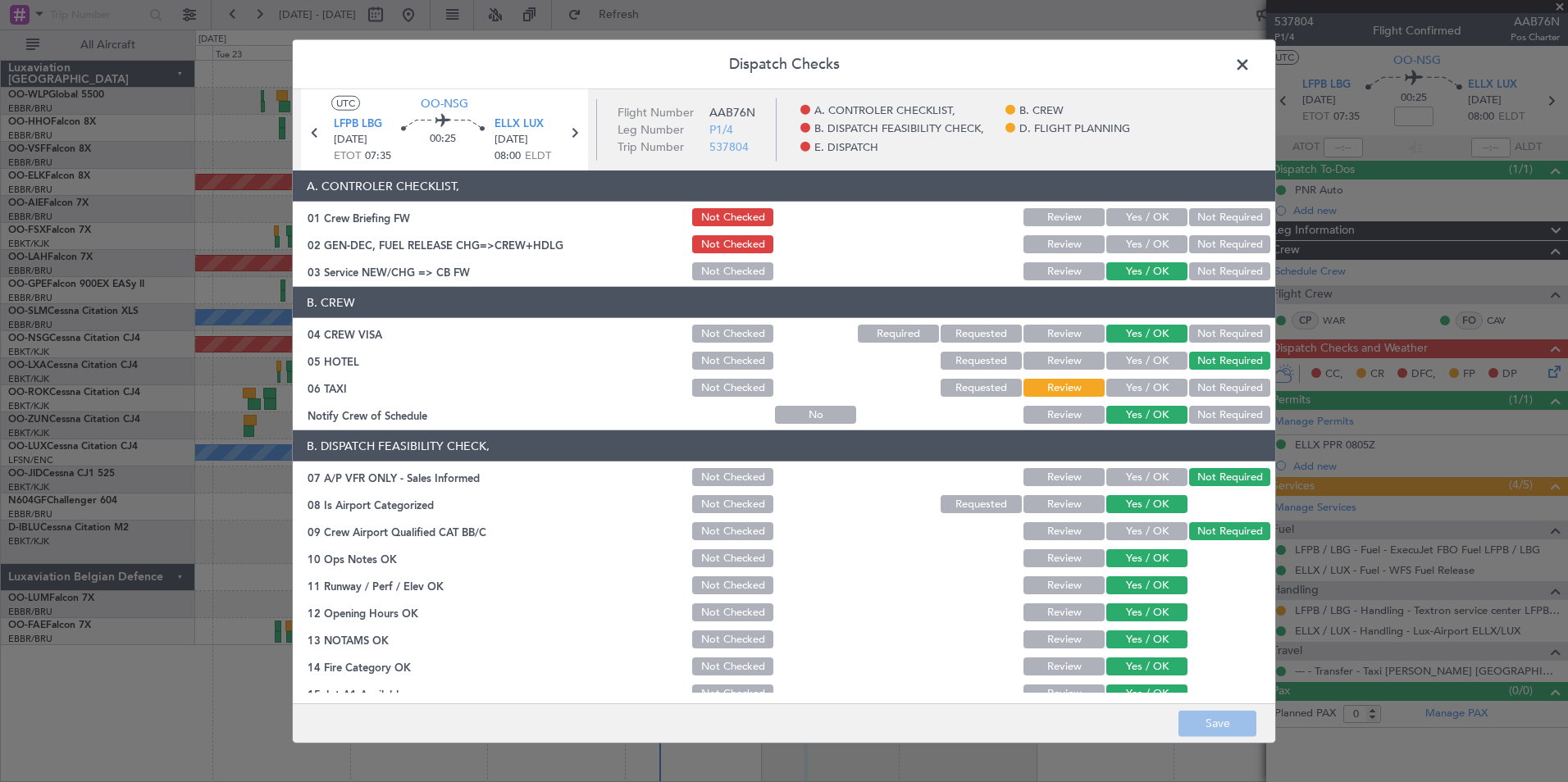
click at [1119, 248] on button "Yes / OK" at bounding box center [1147, 244] width 82 height 18
click at [1210, 717] on button "Save" at bounding box center [1218, 723] width 78 height 27
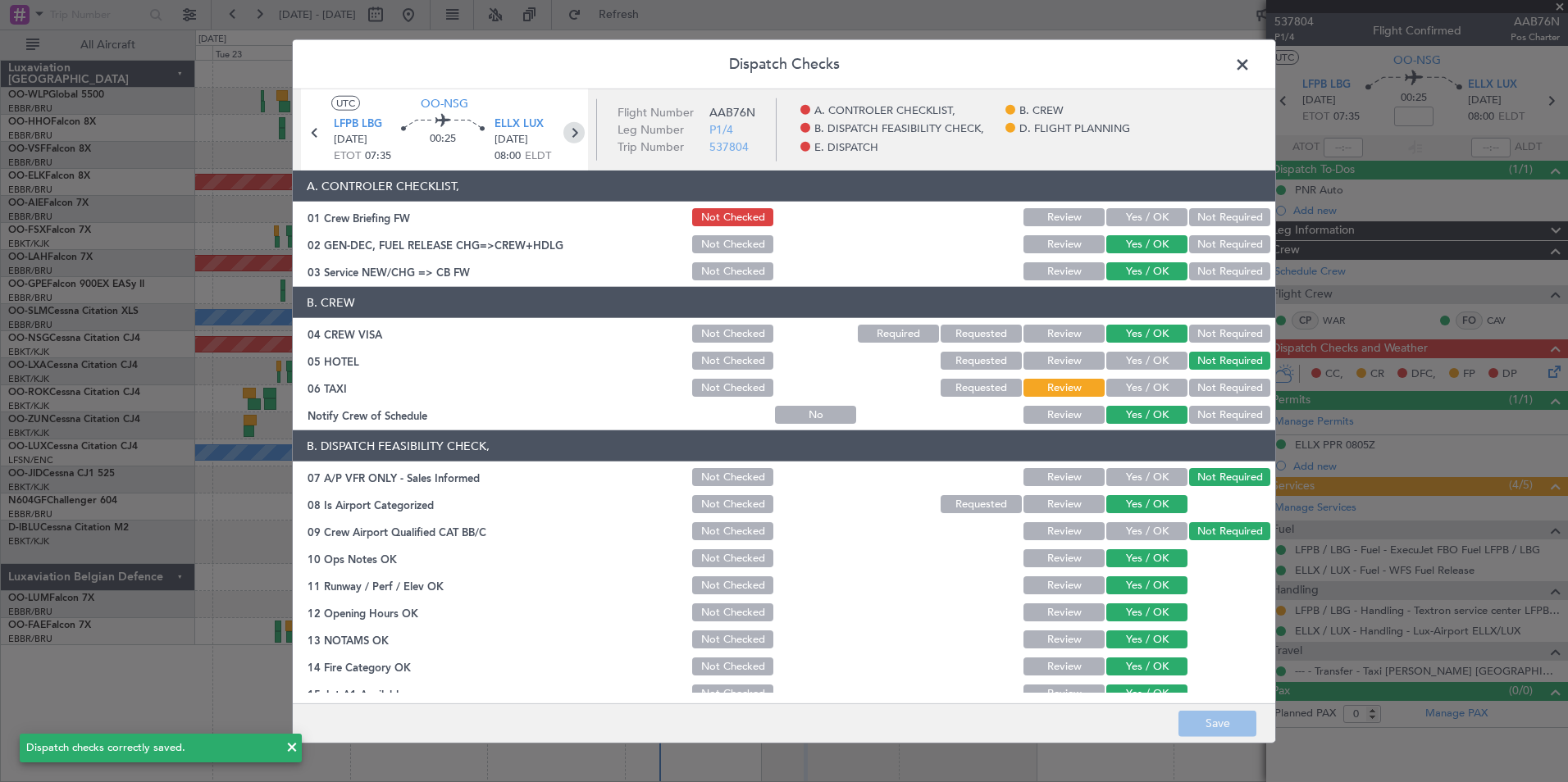
click at [576, 133] on icon at bounding box center [574, 132] width 21 height 21
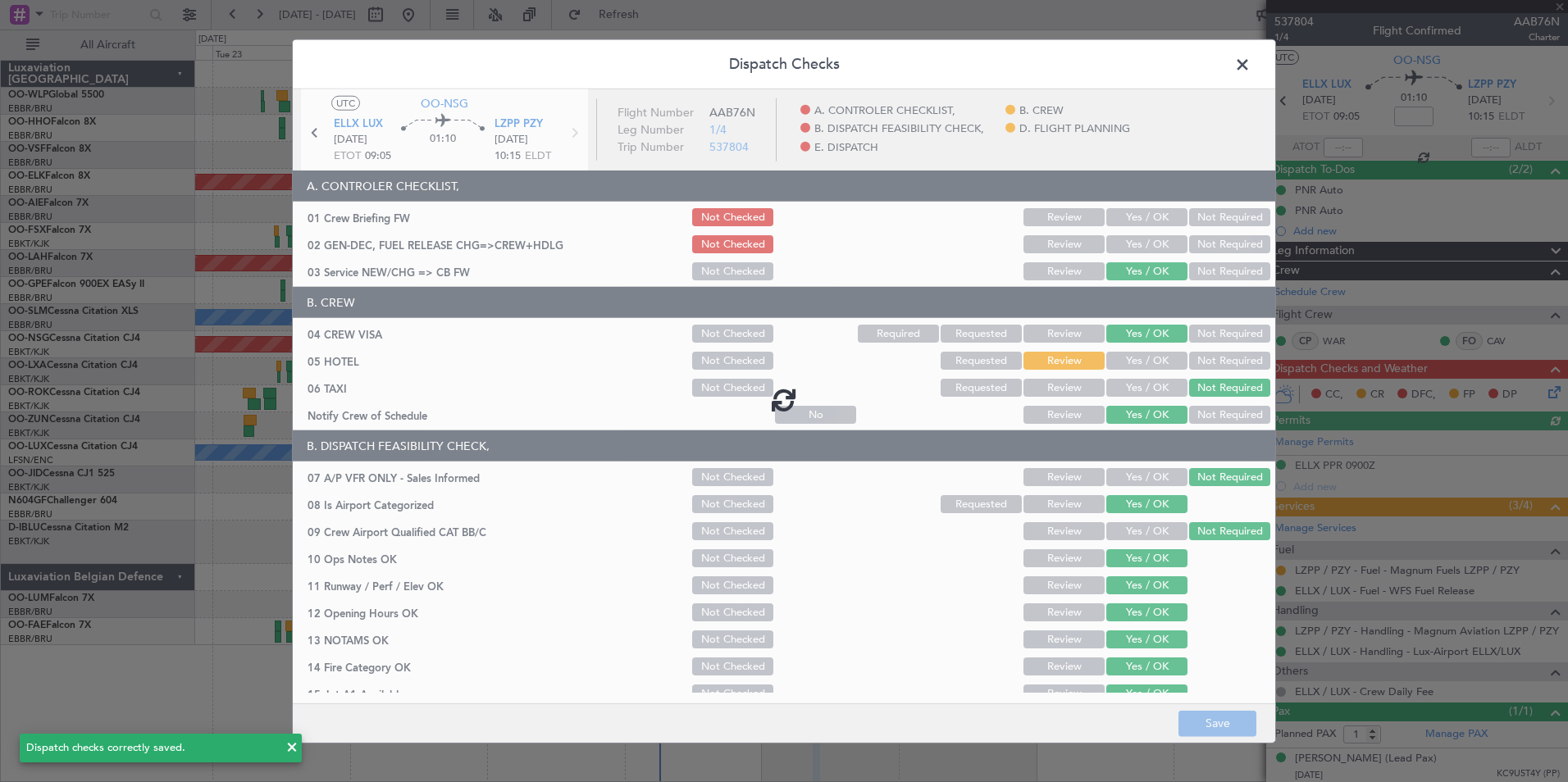
click at [1133, 246] on div at bounding box center [784, 399] width 982 height 621
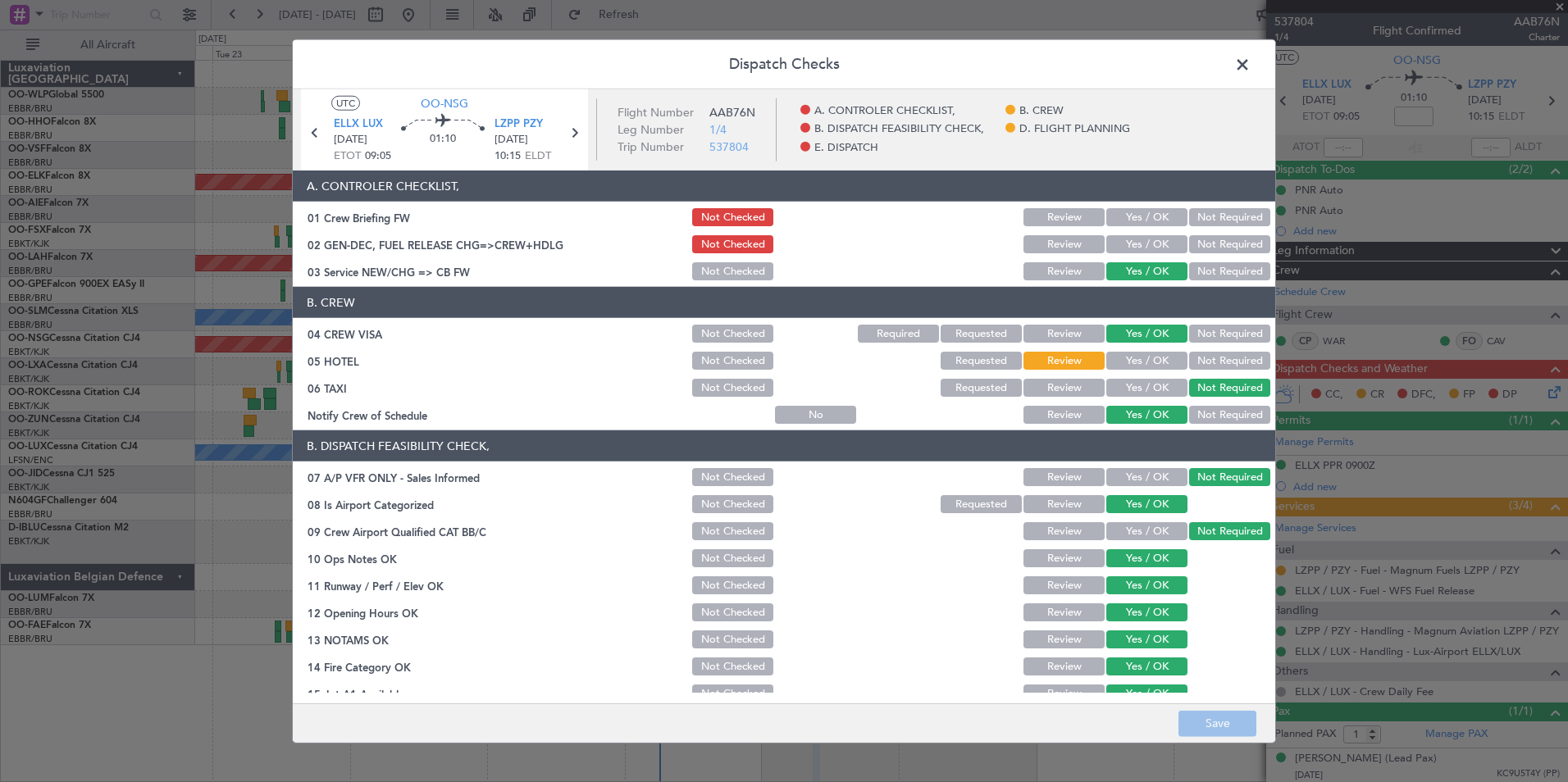
click at [1133, 246] on button "Yes / OK" at bounding box center [1147, 244] width 82 height 18
click at [1207, 719] on button "Save" at bounding box center [1218, 723] width 78 height 27
click at [568, 132] on icon at bounding box center [574, 132] width 21 height 21
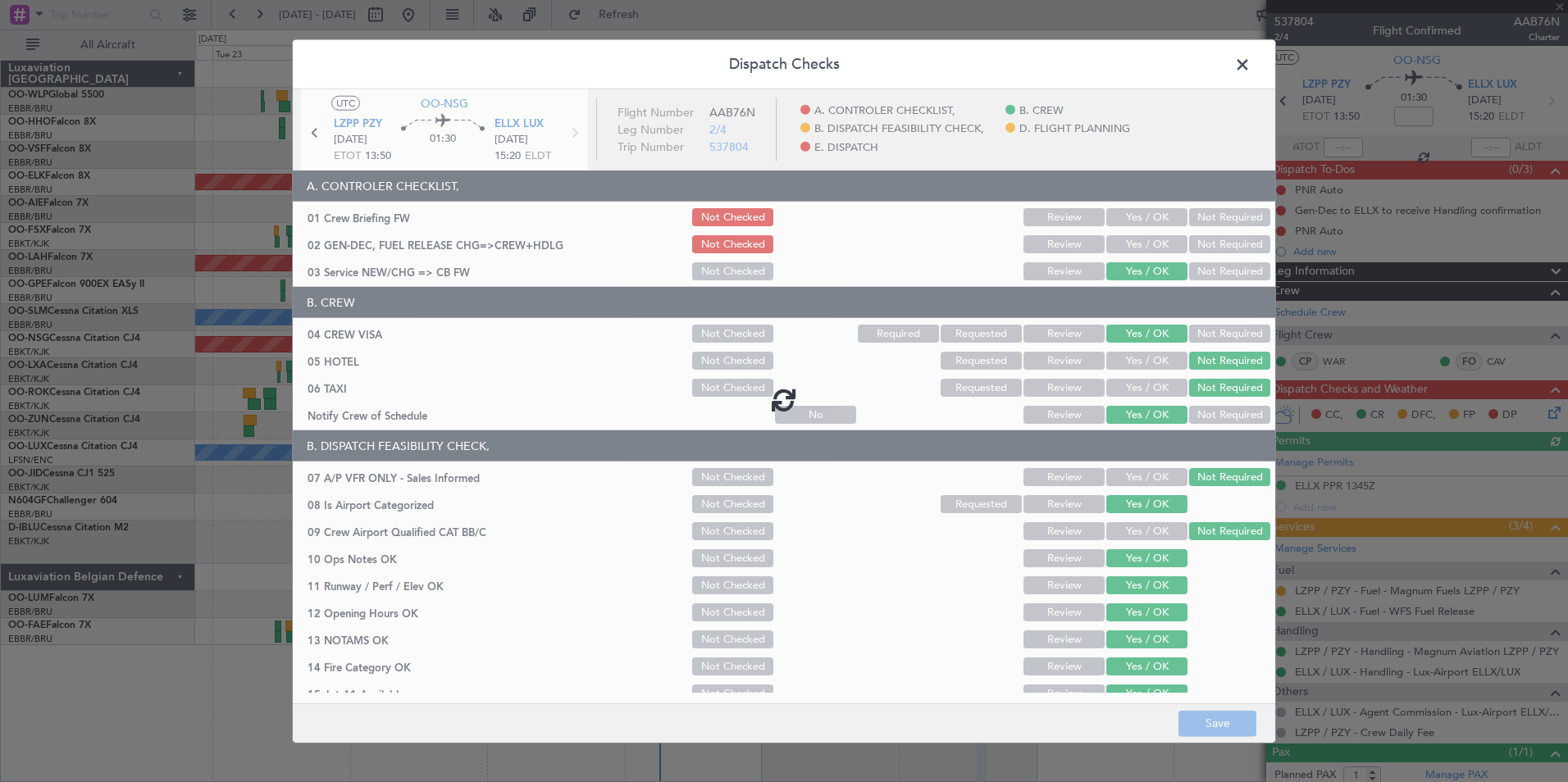
click at [1113, 243] on div at bounding box center [784, 399] width 982 height 621
click at [1116, 243] on div at bounding box center [784, 399] width 982 height 621
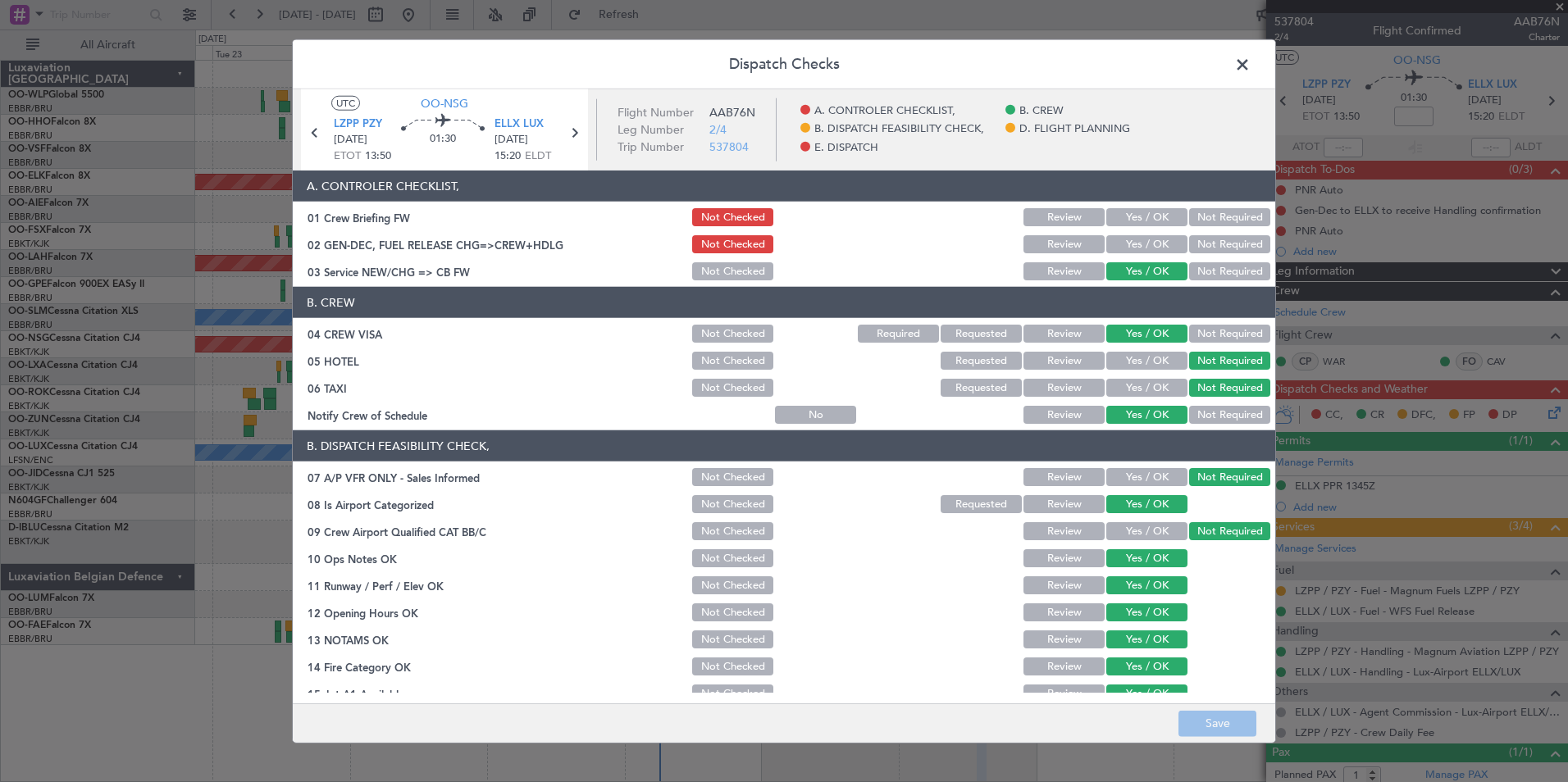
click at [1121, 243] on button "Yes / OK" at bounding box center [1147, 244] width 82 height 18
click at [1222, 723] on button "Save" at bounding box center [1218, 723] width 78 height 27
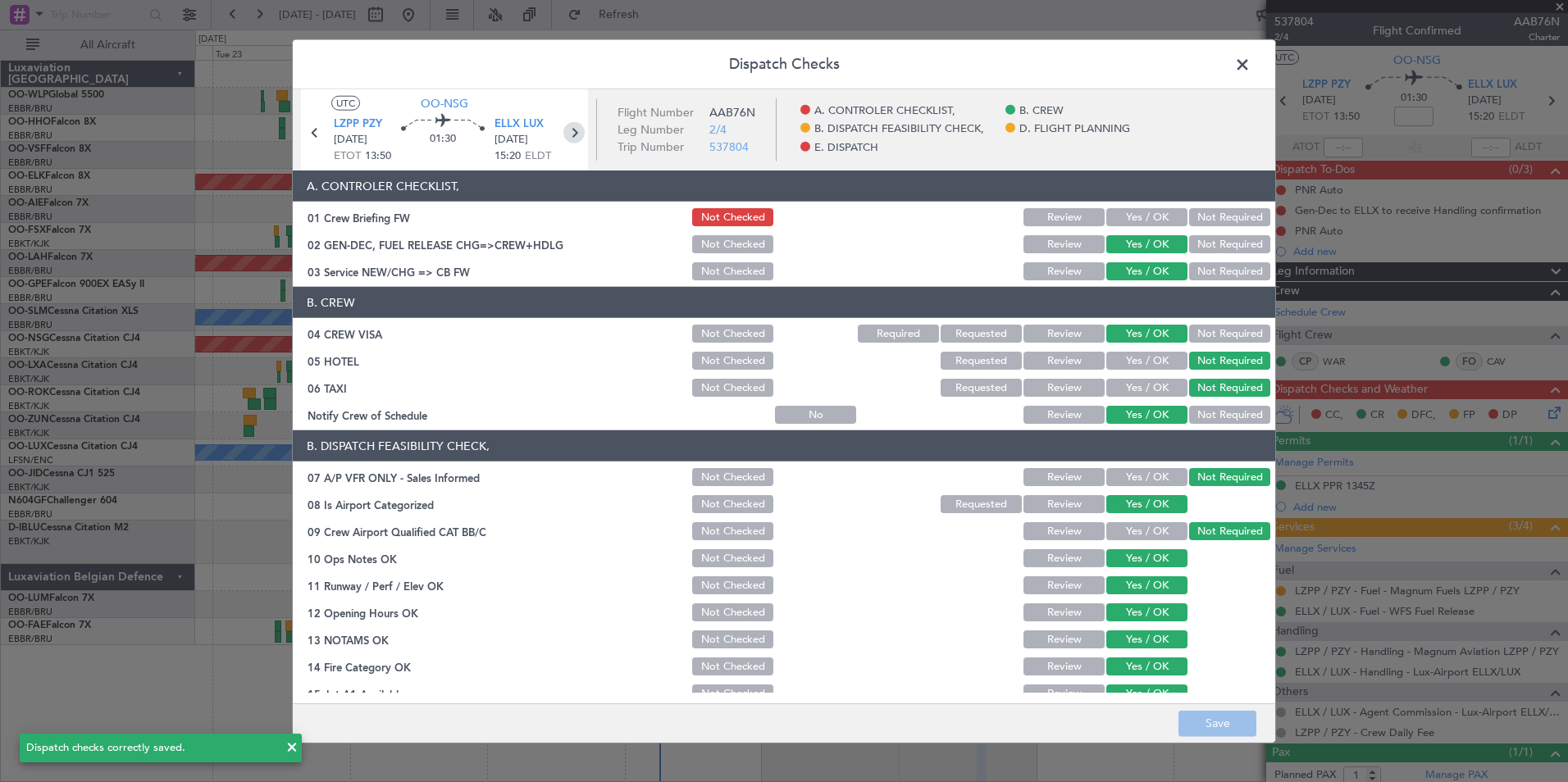
click at [576, 139] on icon at bounding box center [574, 132] width 21 height 21
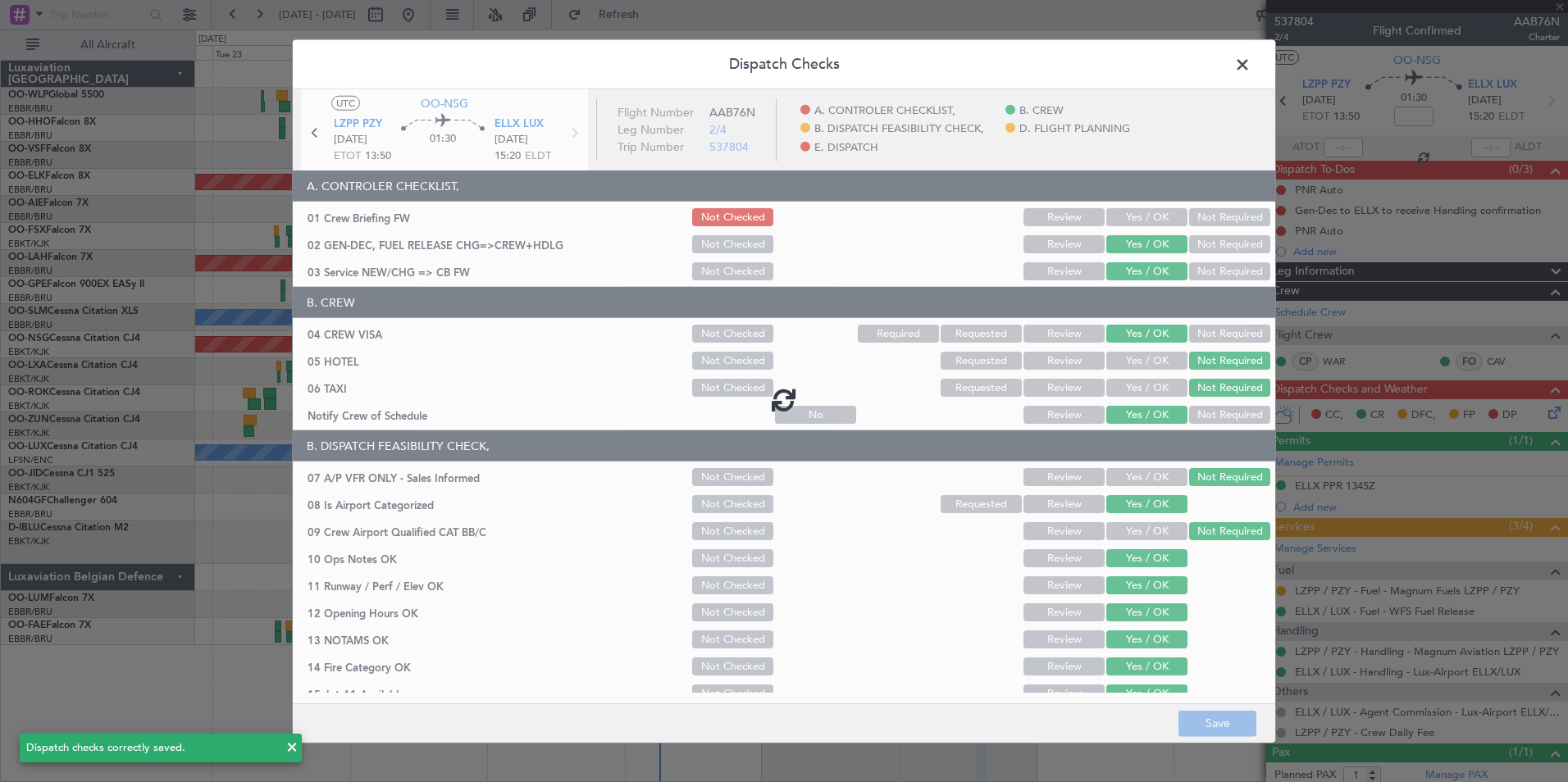
type input "0"
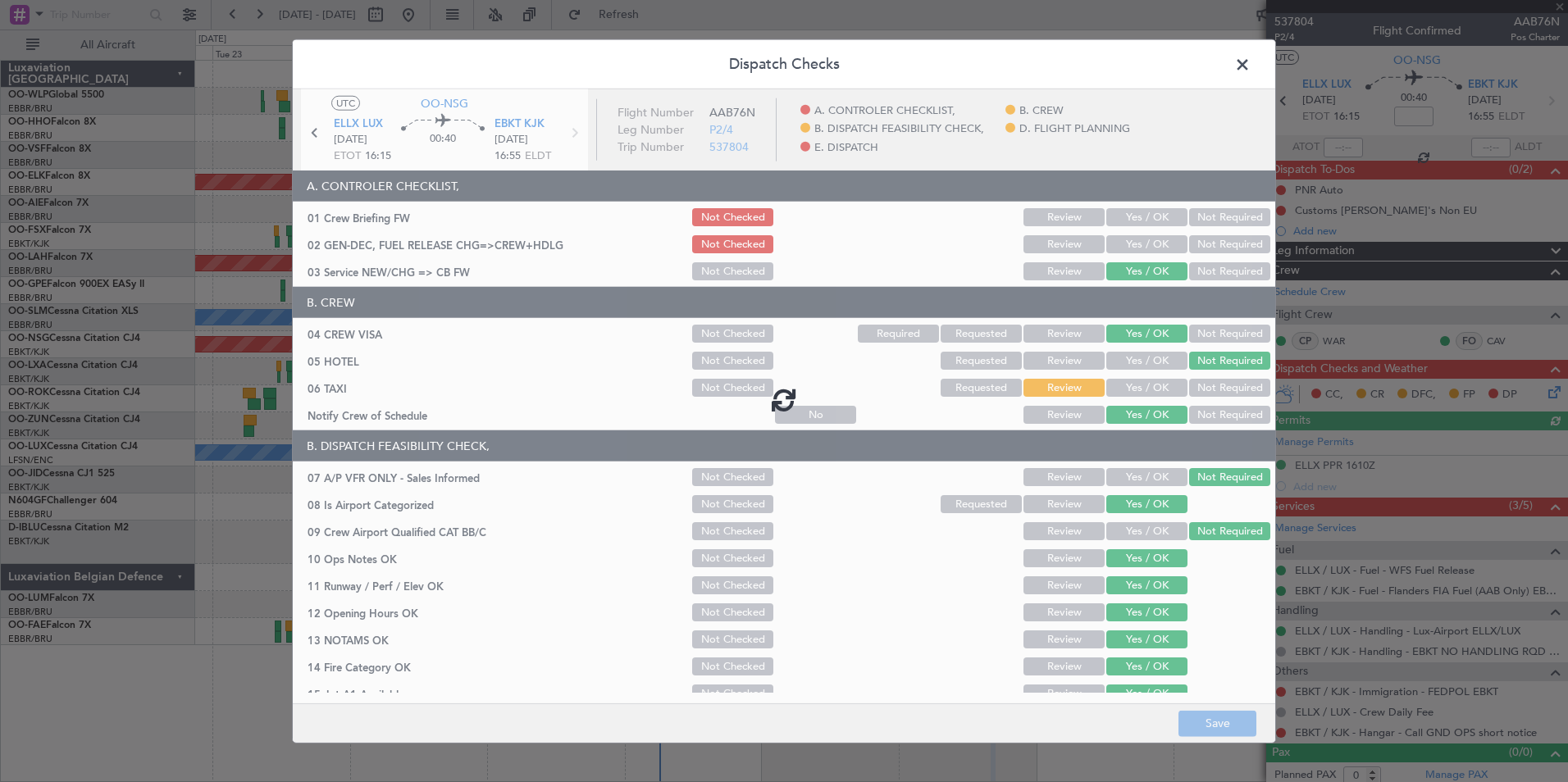
click at [1148, 246] on div at bounding box center [784, 399] width 982 height 621
click at [1146, 246] on div at bounding box center [784, 399] width 982 height 621
click at [1136, 250] on div at bounding box center [784, 399] width 982 height 621
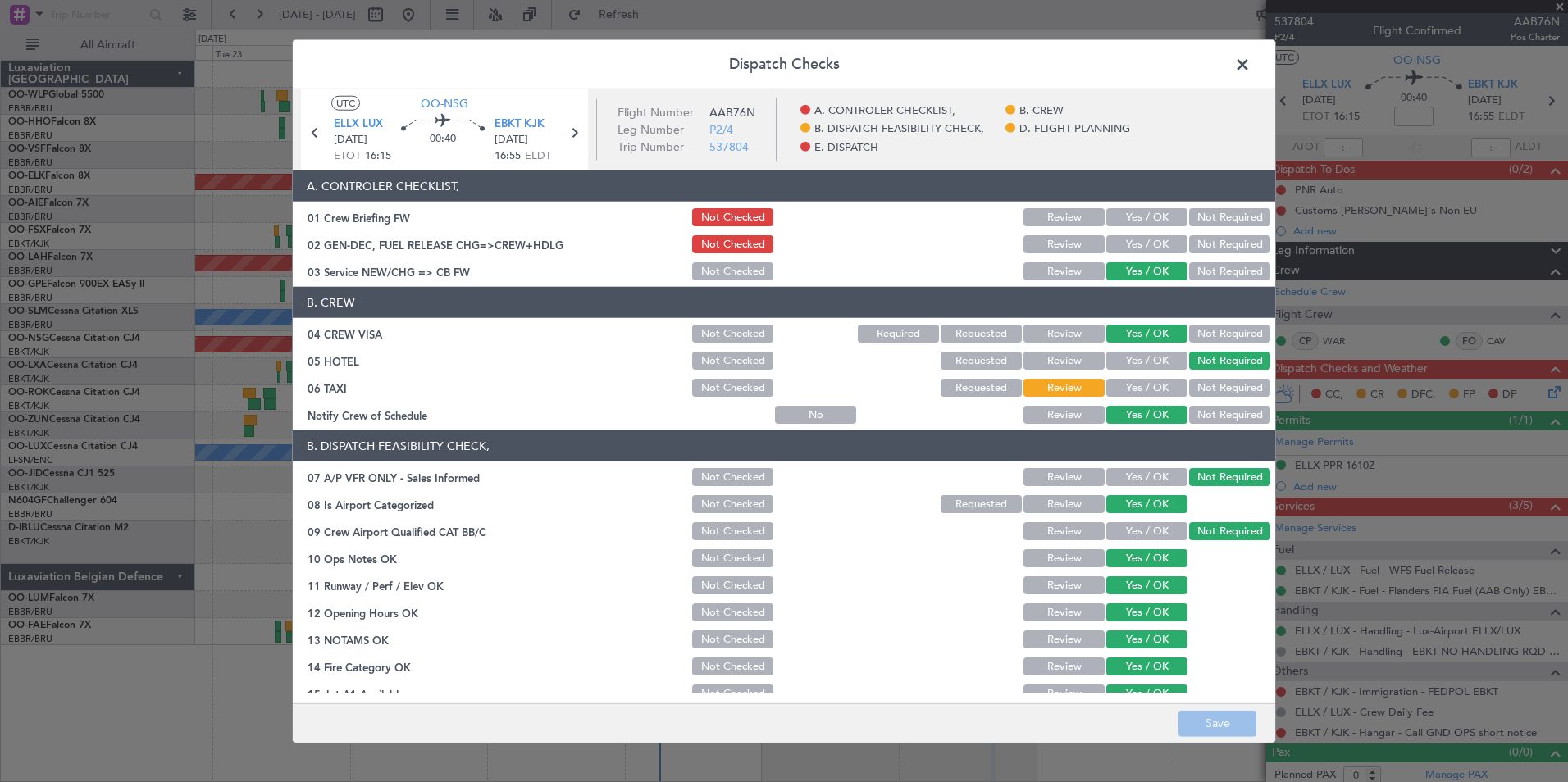
click at [1136, 250] on button "Yes / OK" at bounding box center [1147, 244] width 82 height 18
click at [1199, 723] on button "Save" at bounding box center [1218, 723] width 78 height 27
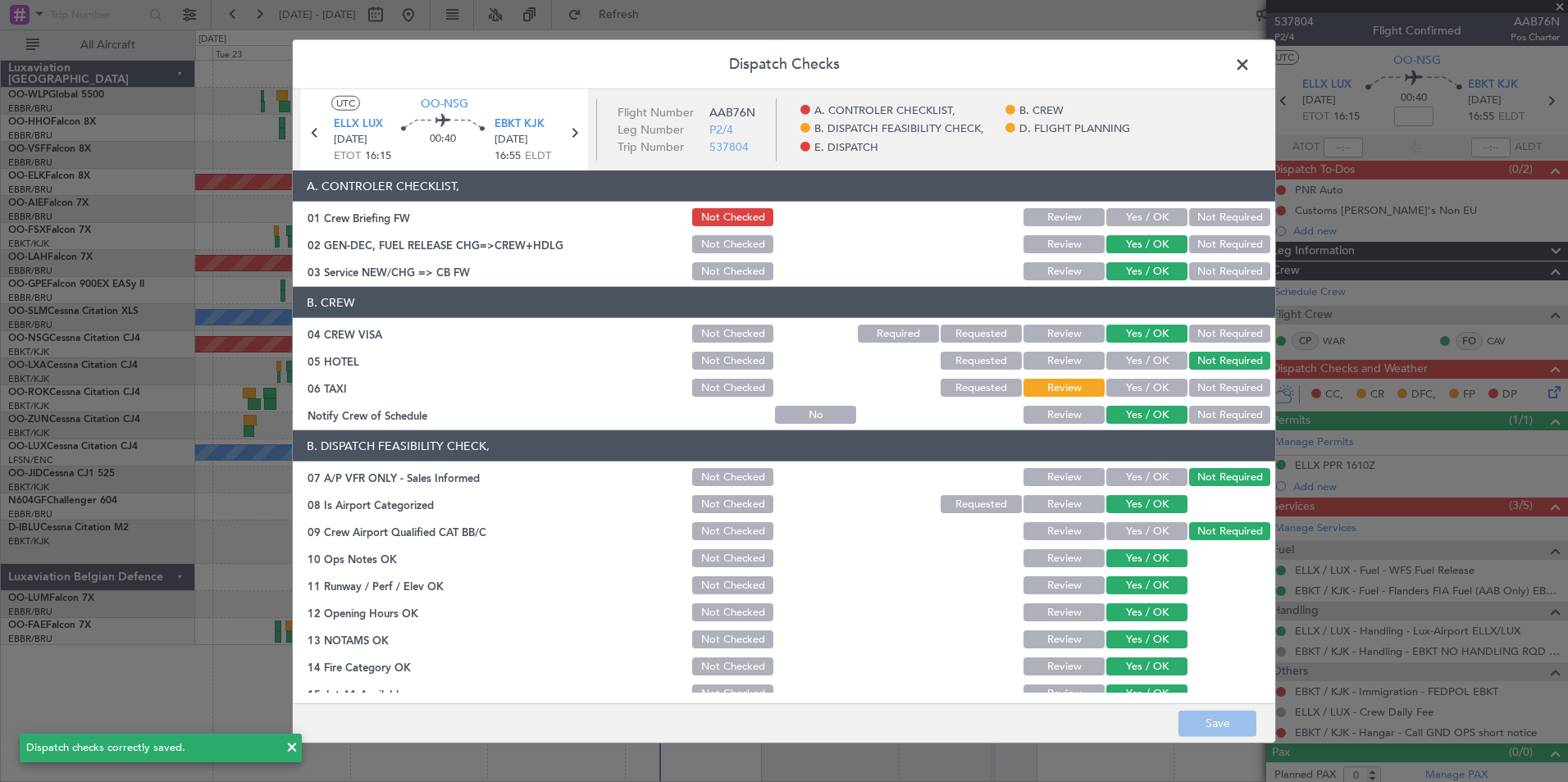
click at [1251, 65] on span at bounding box center [1251, 69] width 0 height 33
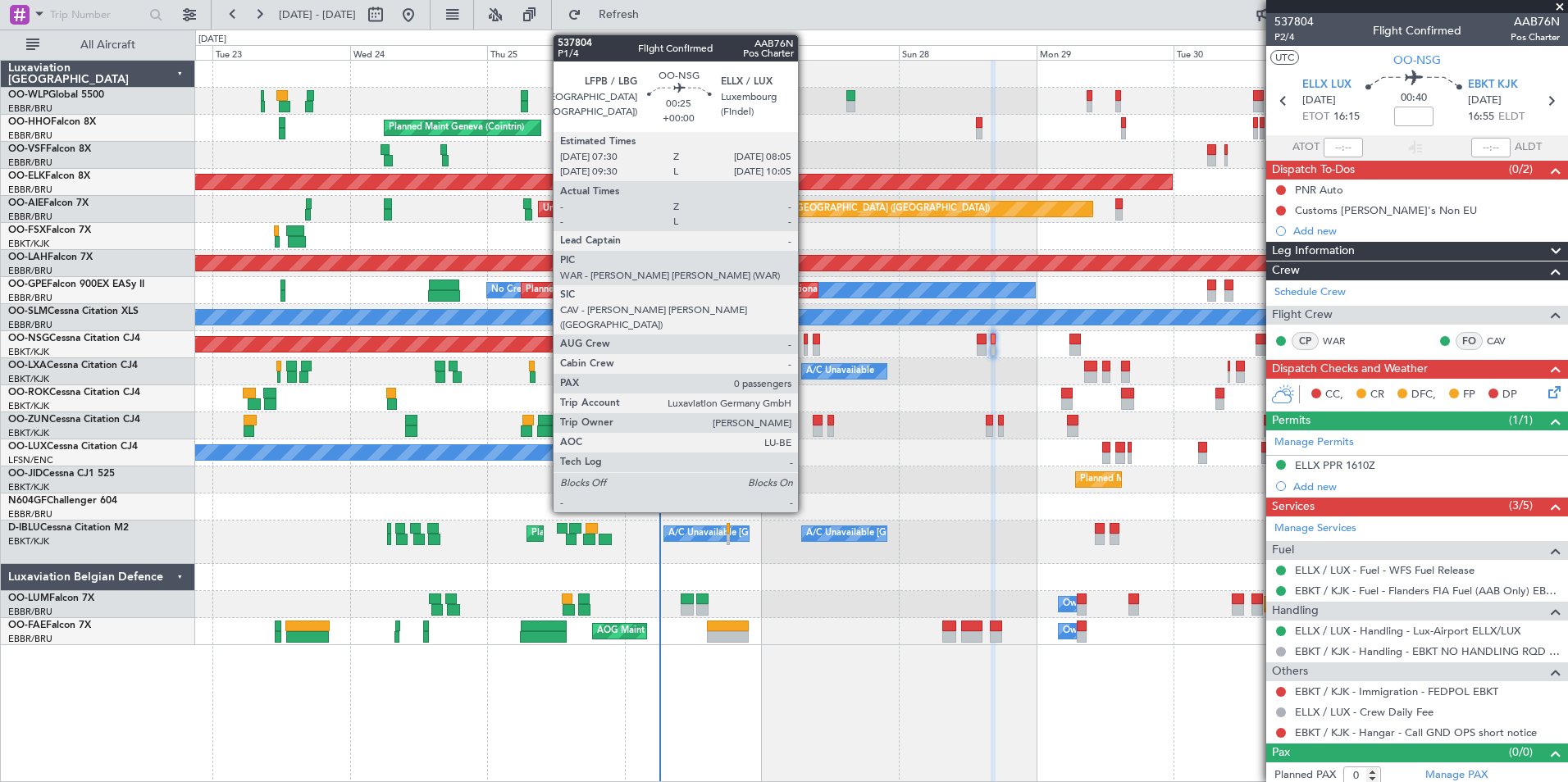
click at [805, 344] on div at bounding box center [805, 349] width 4 height 11
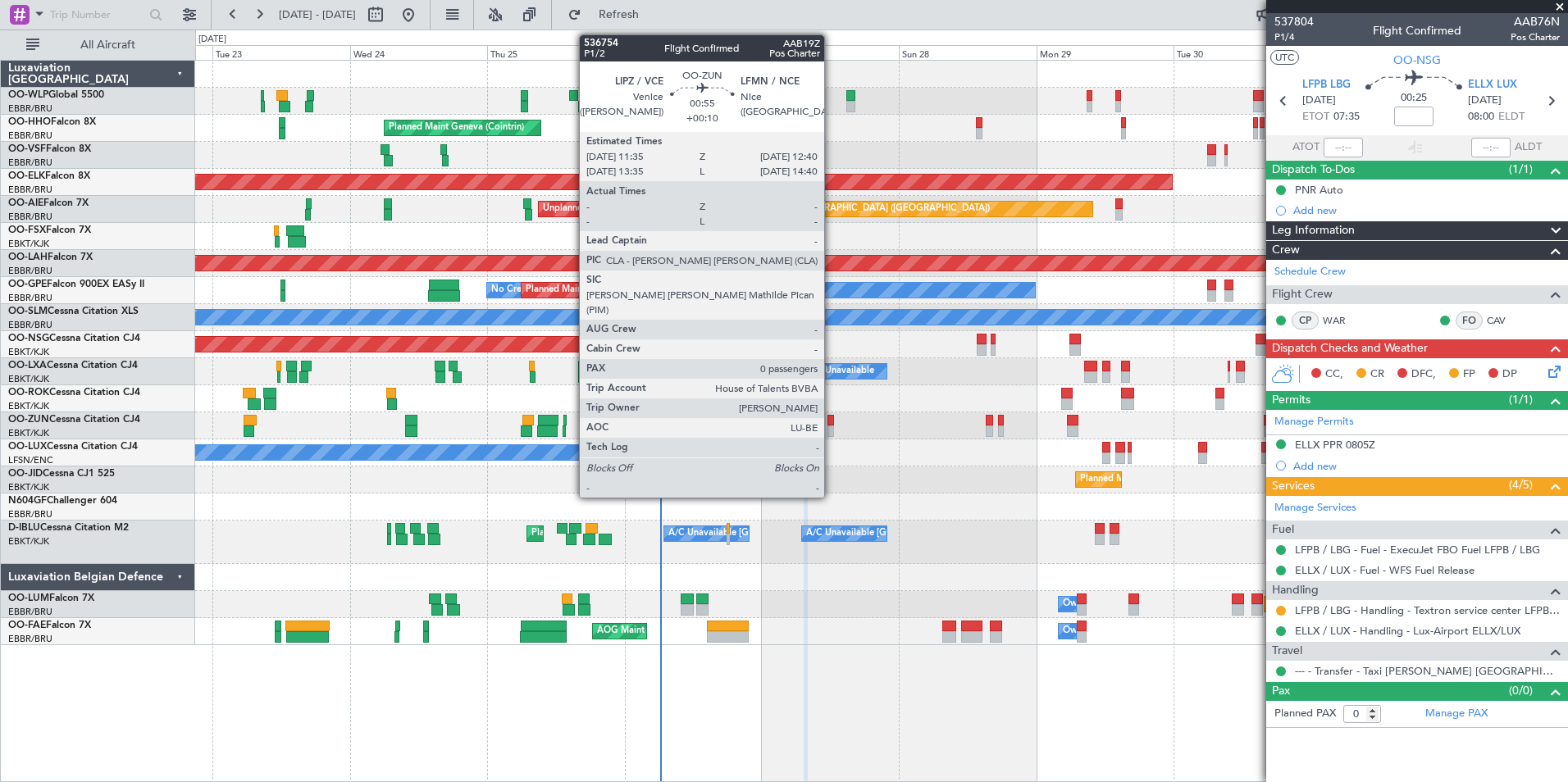
click at [832, 430] on div at bounding box center [831, 431] width 7 height 11
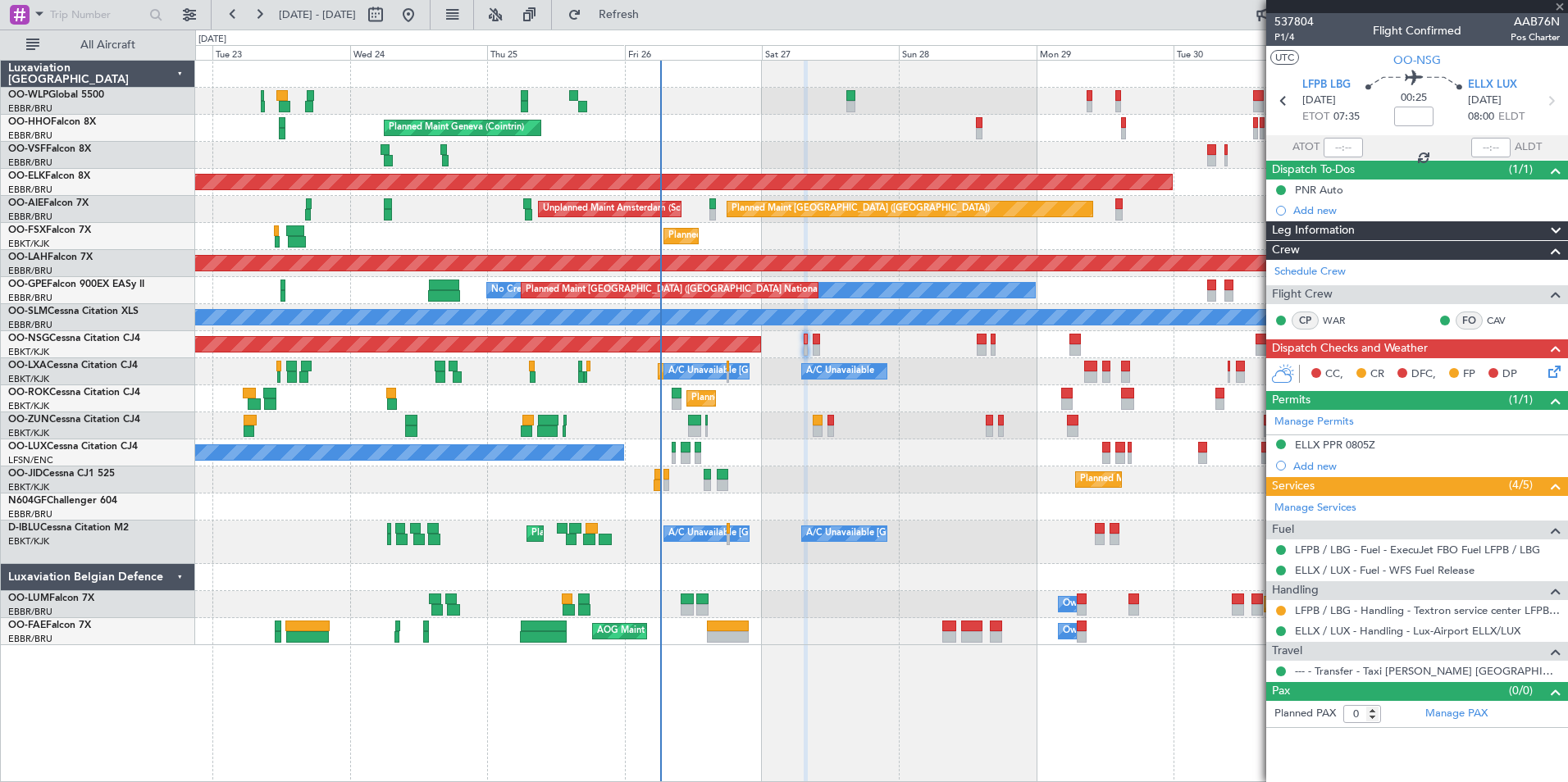
type input "+00:10"
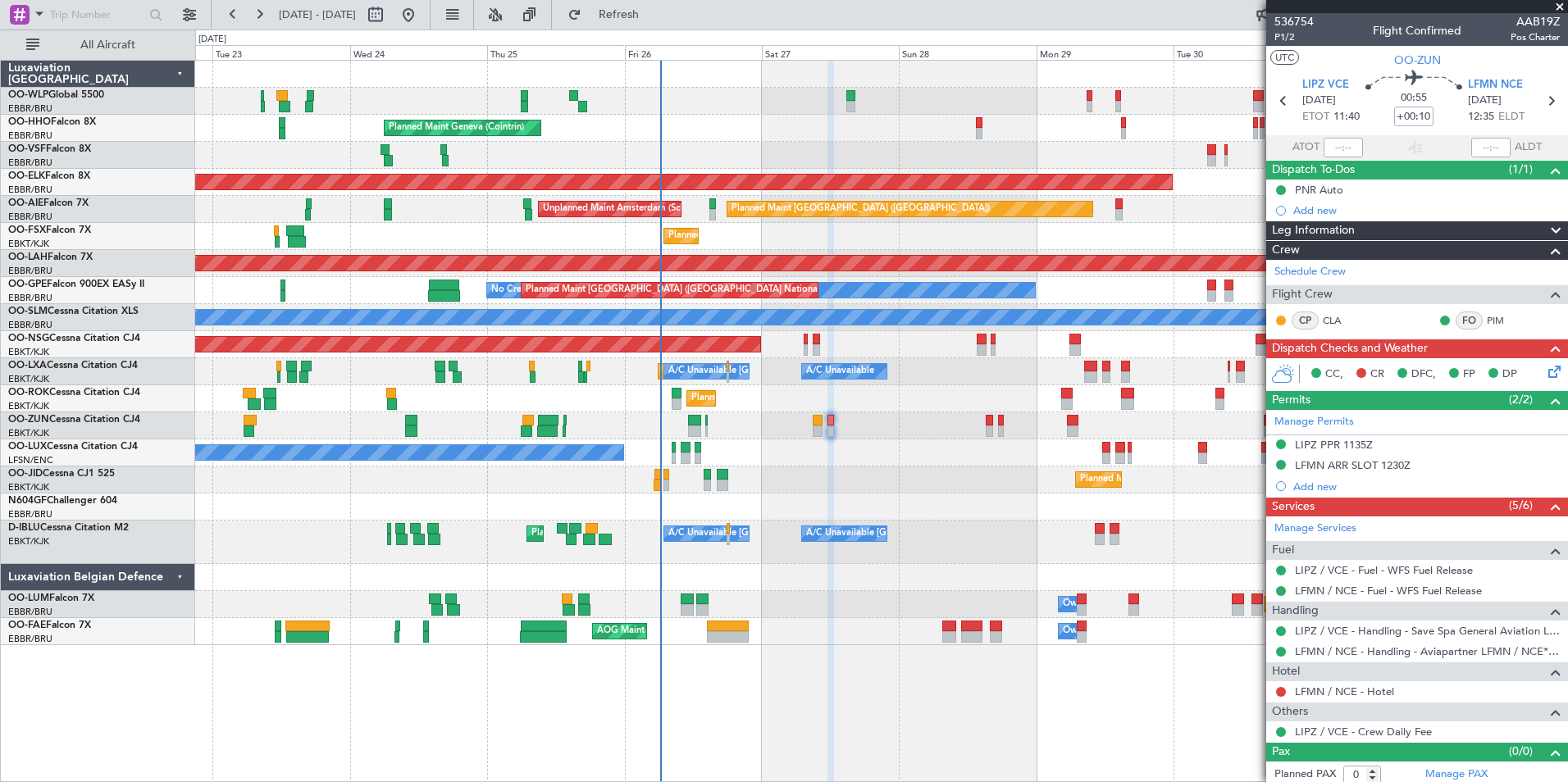
click at [1337, 686] on mat-tooltip-component "LIPZ / VCE - Crew Daily Fee" at bounding box center [1363, 703] width 144 height 44
click at [1335, 689] on link "LFMN / NCE - Hotel" at bounding box center [1345, 692] width 100 height 14
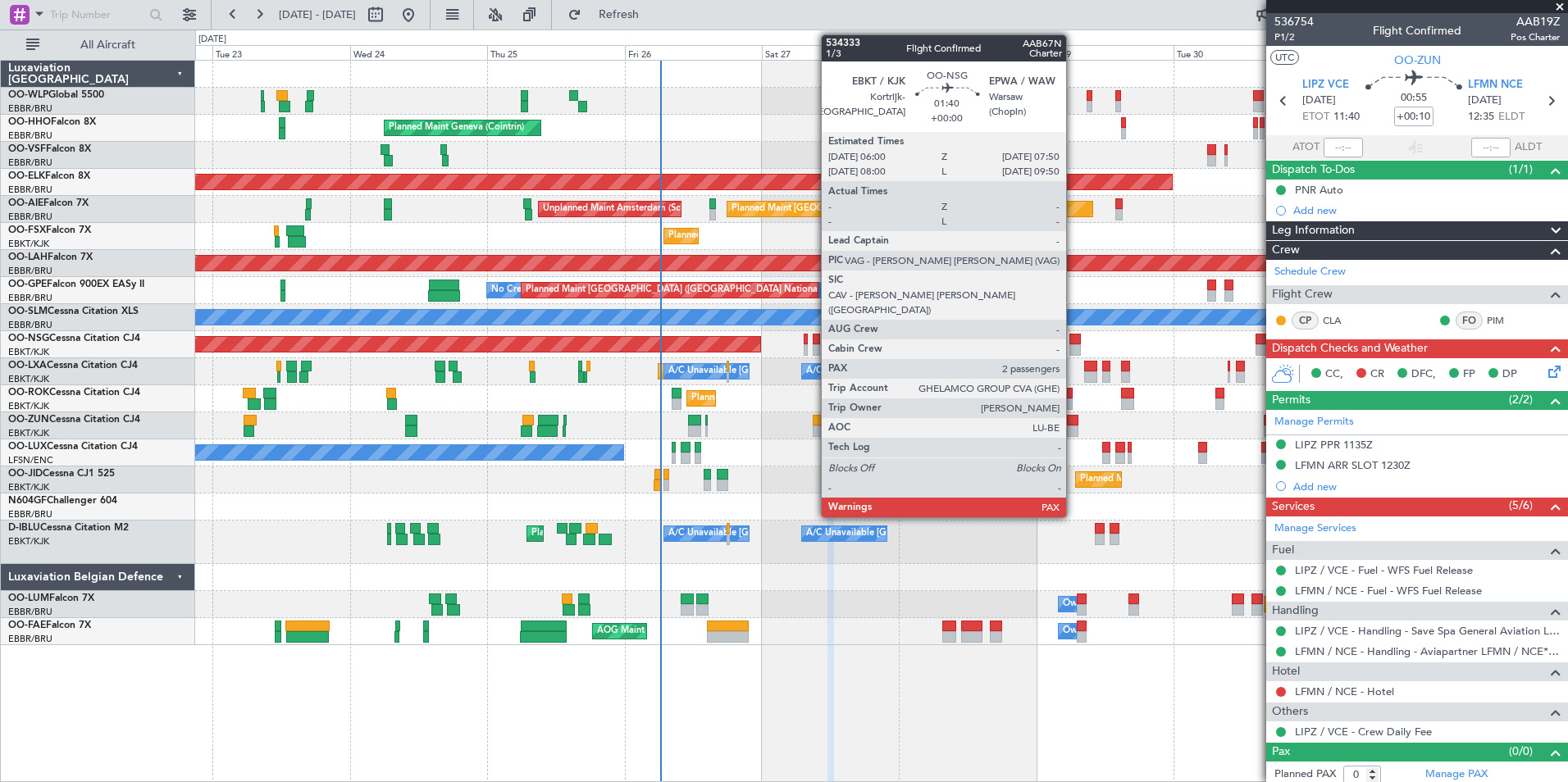
click at [1073, 341] on div at bounding box center [1075, 339] width 10 height 11
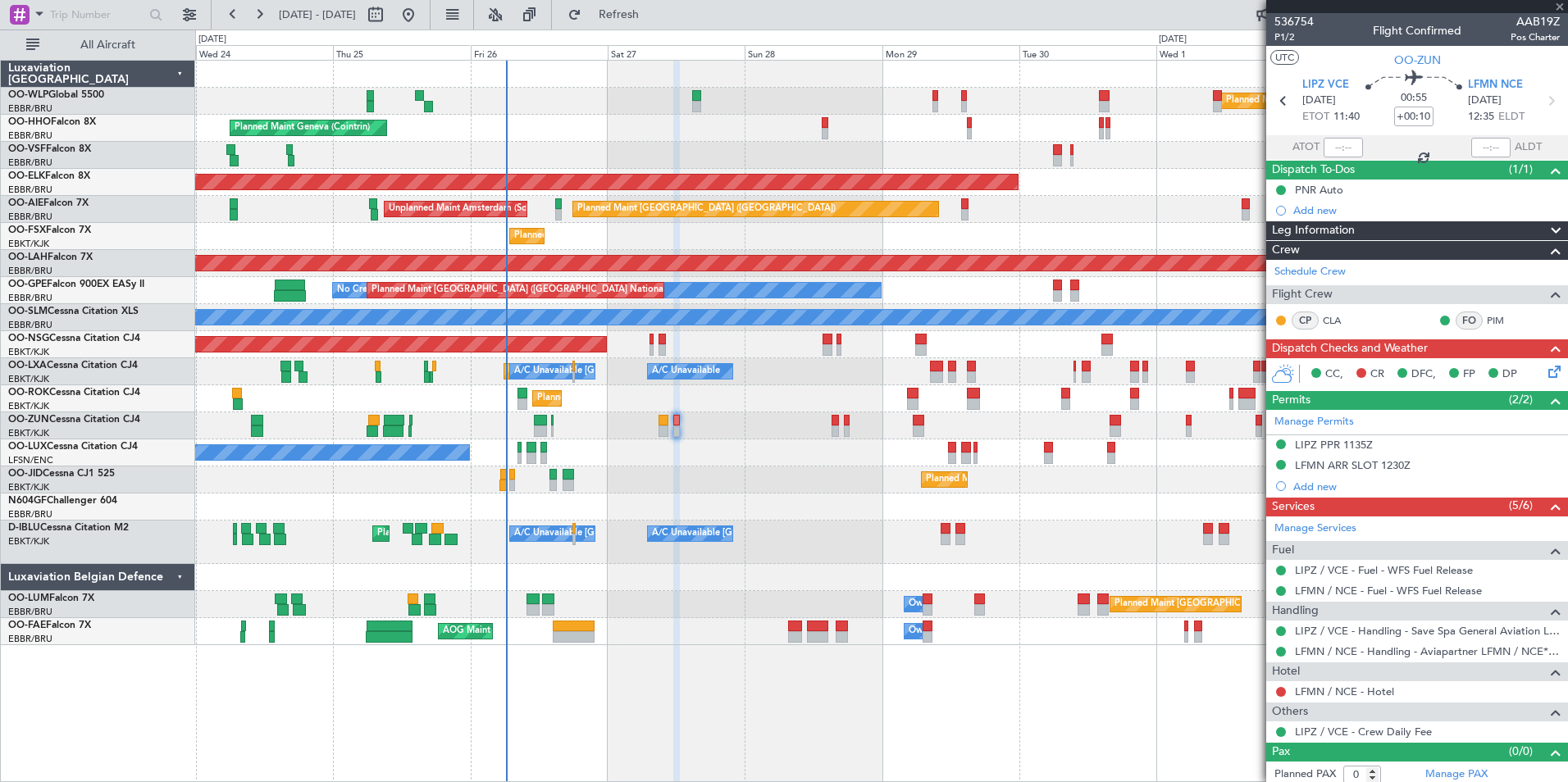
click at [1010, 243] on div "Planned Maint Kortrijk-[GEOGRAPHIC_DATA]" at bounding box center [881, 237] width 1372 height 27
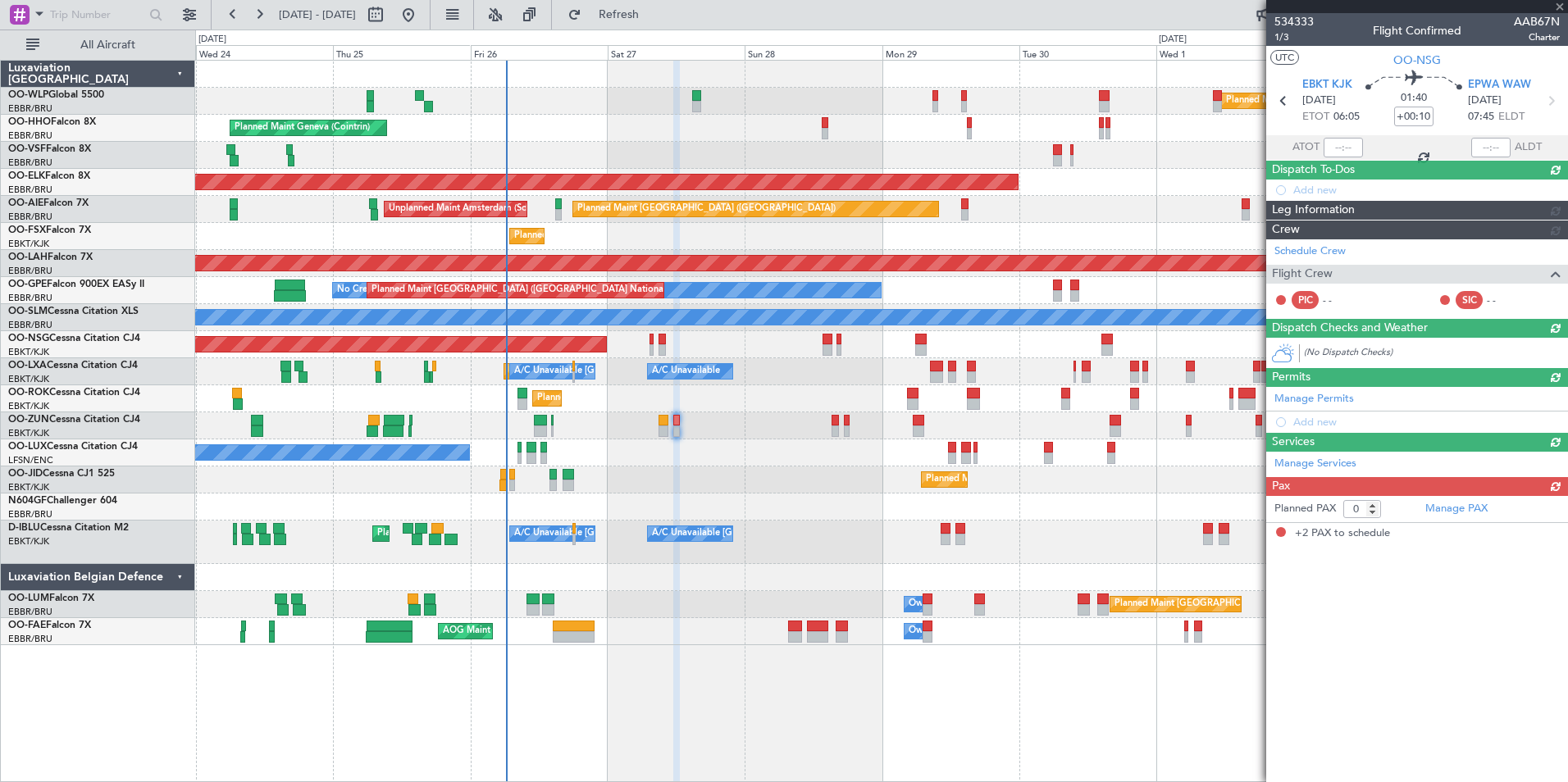
type input "2"
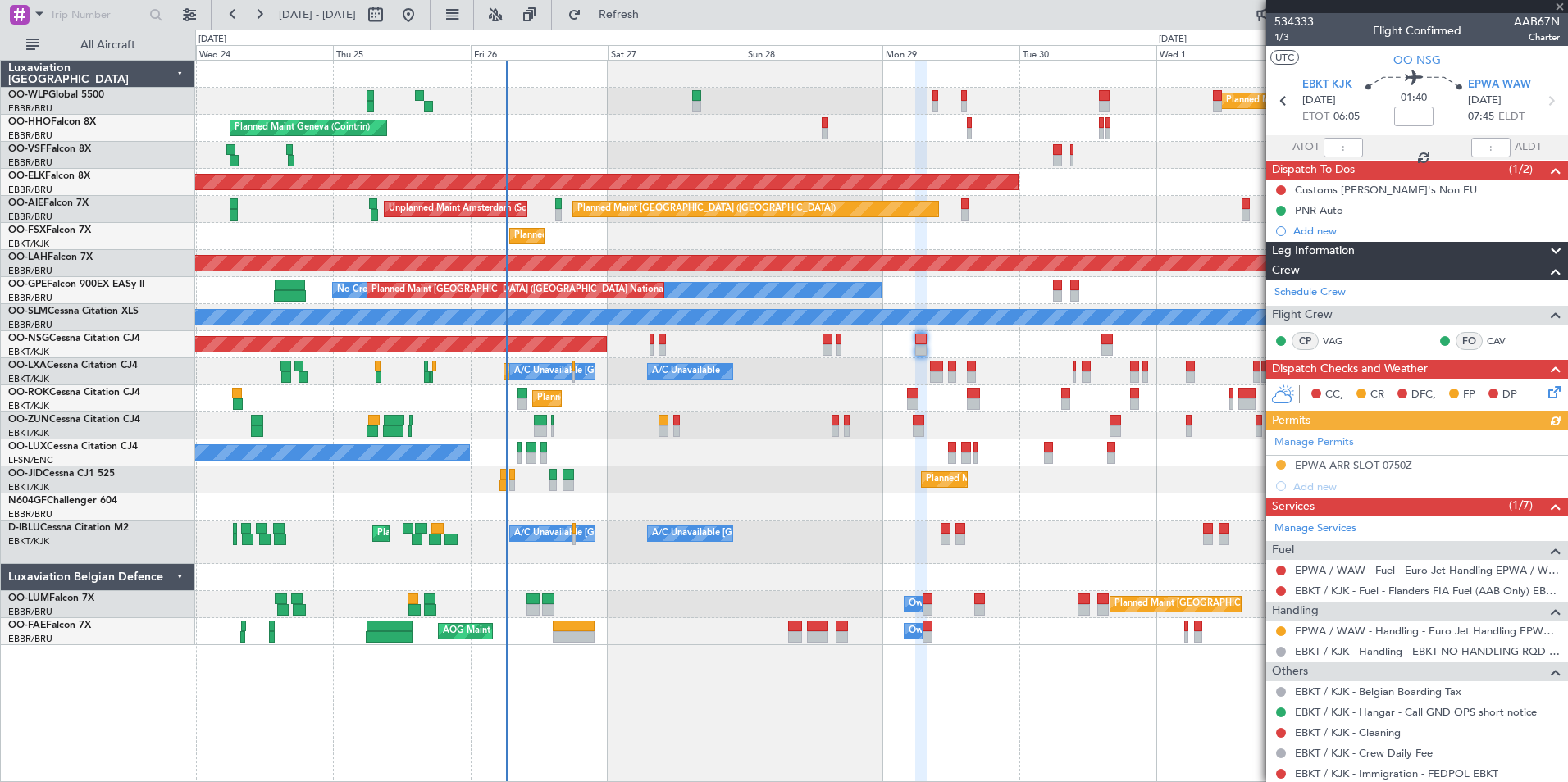
scroll to position [89, 0]
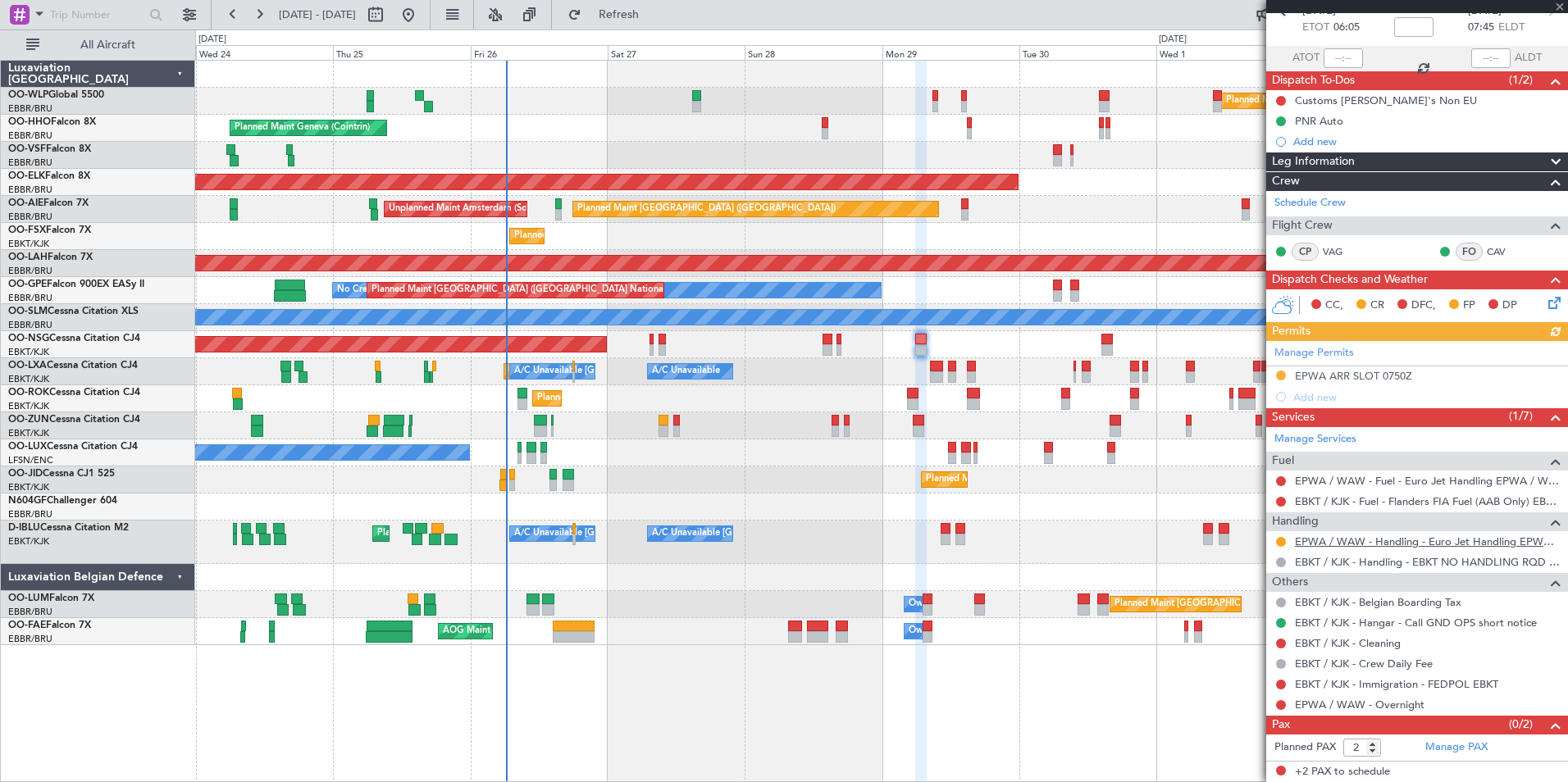
click at [1326, 543] on link "EPWA / WAW - Handling - Euro Jet Handling EPWA / WAW" at bounding box center [1427, 542] width 265 height 14
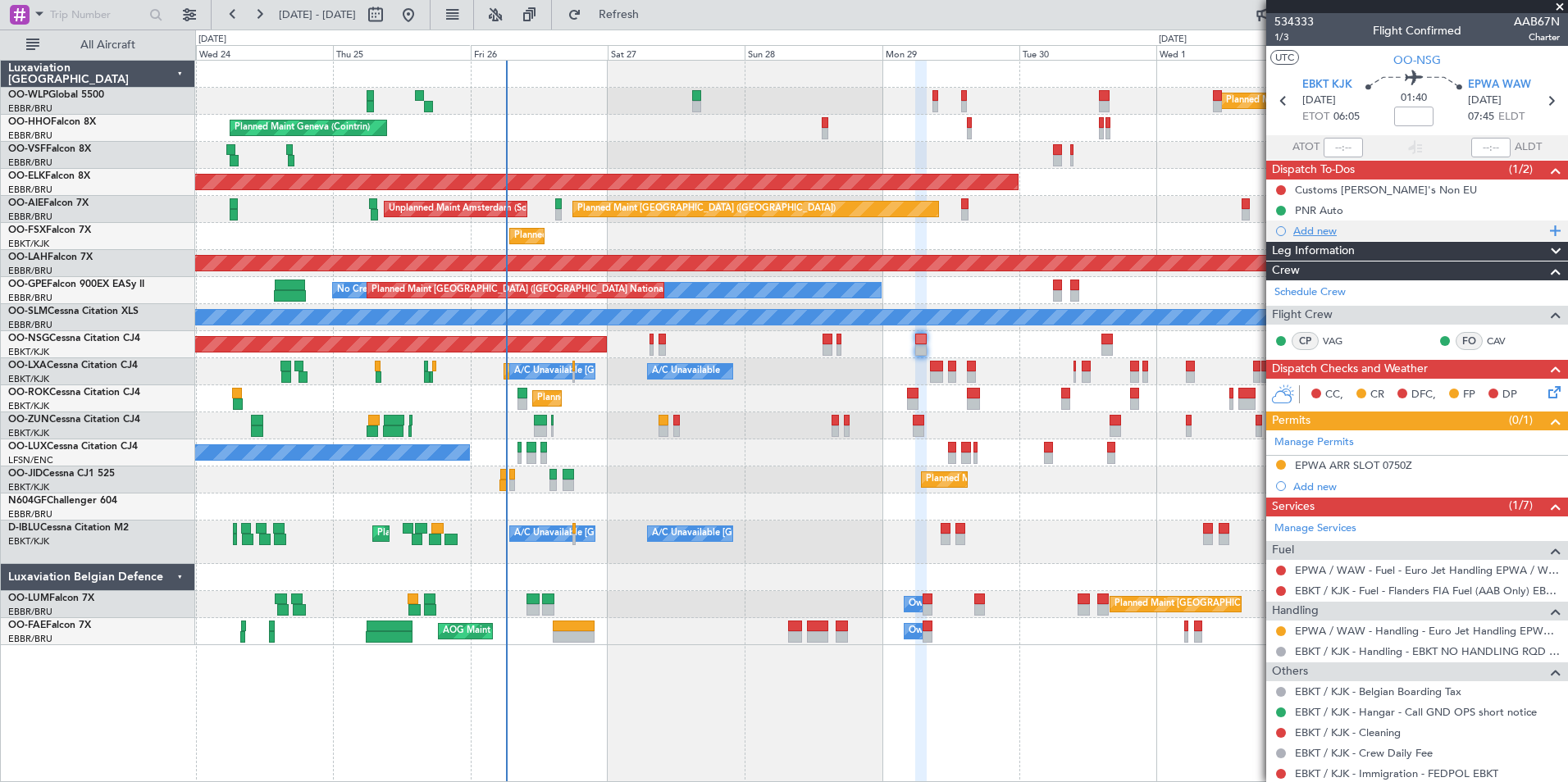
click at [1333, 234] on div "Add new" at bounding box center [1419, 231] width 252 height 14
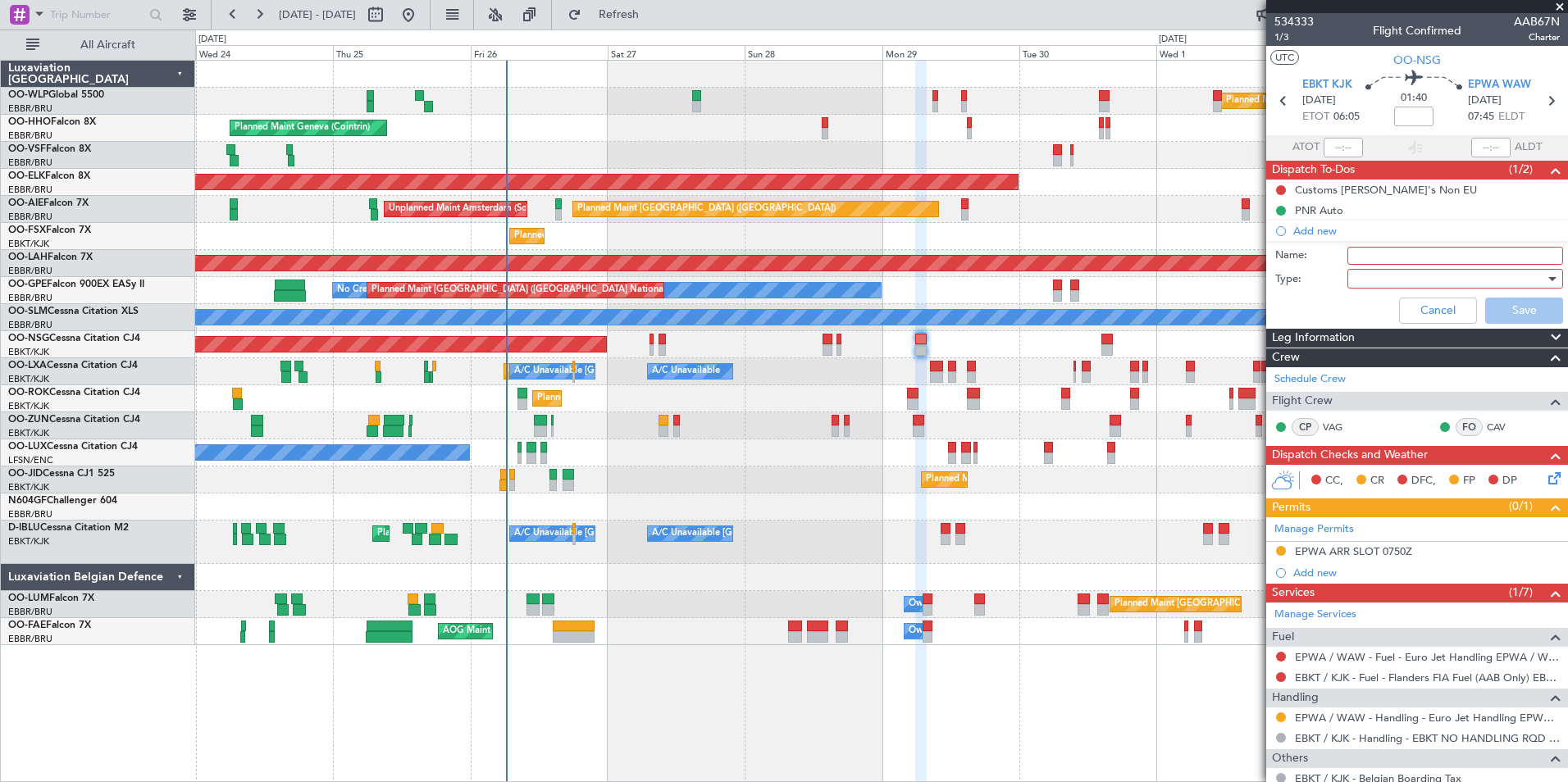
drag, startPoint x: 1391, startPoint y: 254, endPoint x: 1401, endPoint y: 256, distance: 10.2
click at [1391, 254] on input "Name:" at bounding box center [1455, 256] width 216 height 18
type input "EPMO back up"
click at [1355, 278] on div at bounding box center [1449, 278] width 191 height 25
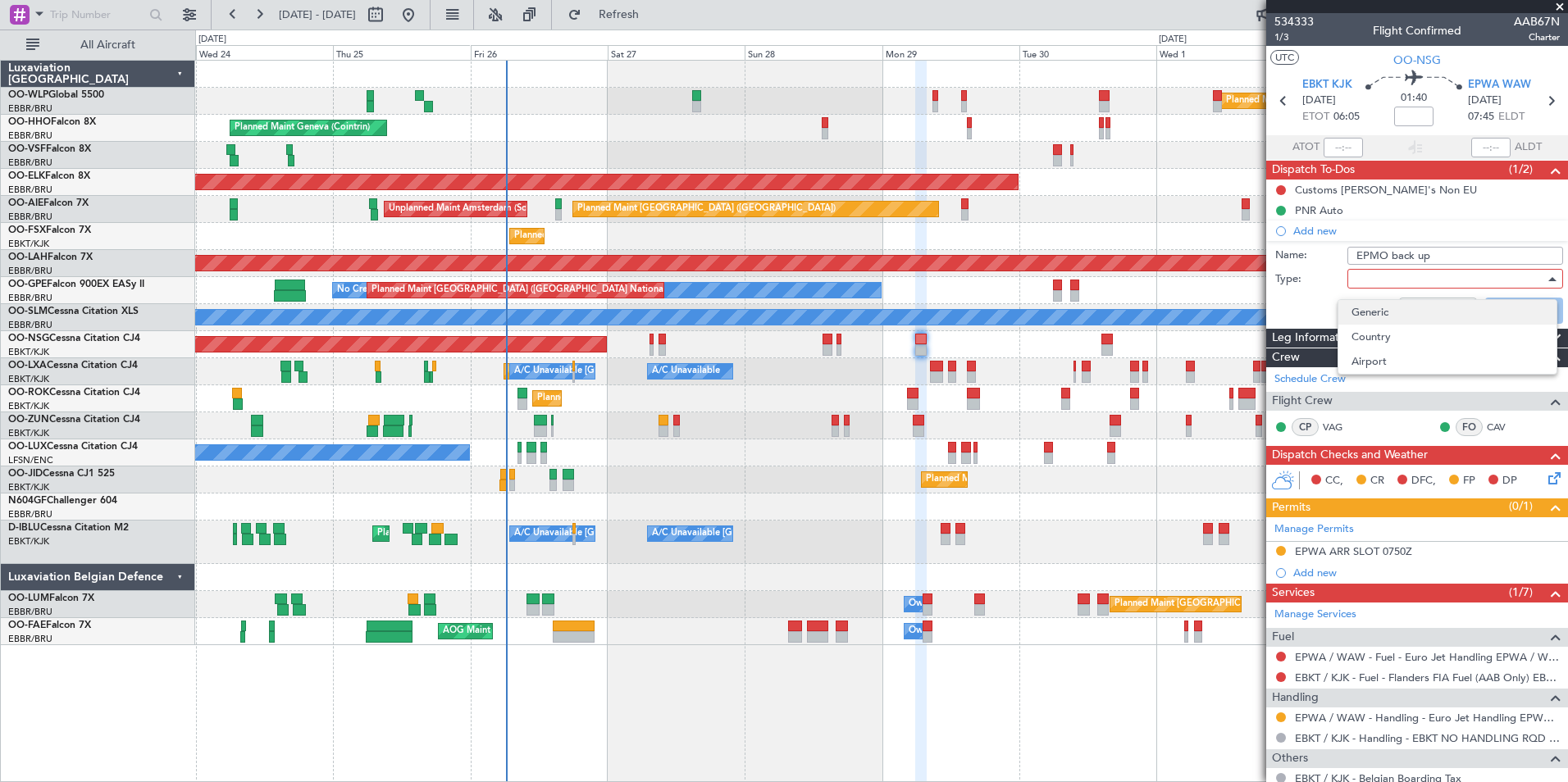
click at [1370, 307] on span "Generic" at bounding box center [1448, 312] width 192 height 25
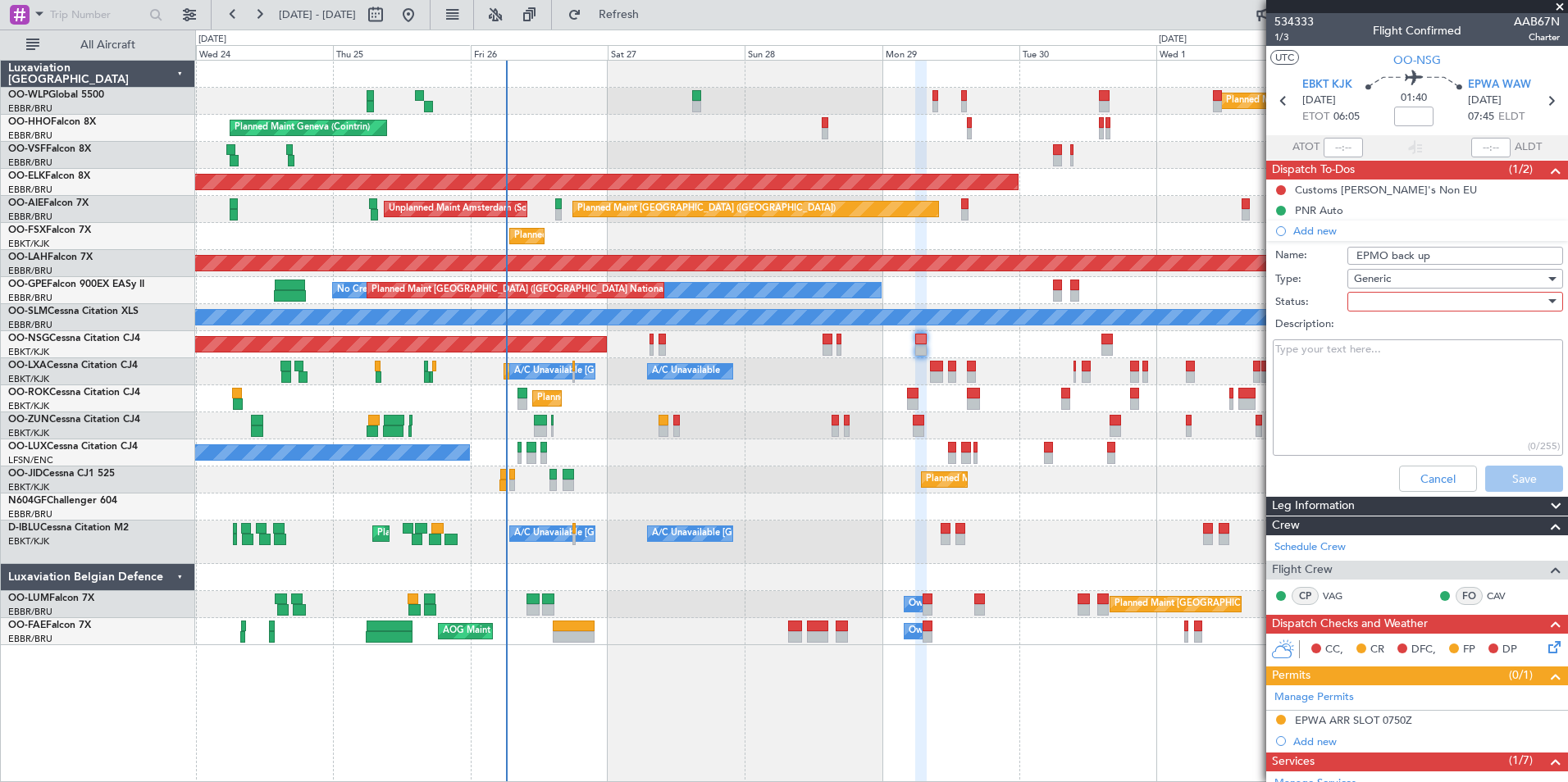
click at [1373, 298] on div at bounding box center [1449, 301] width 191 height 25
click at [1373, 333] on span "Not Started" at bounding box center [1448, 334] width 192 height 25
click at [1513, 472] on button "Save" at bounding box center [1524, 479] width 78 height 27
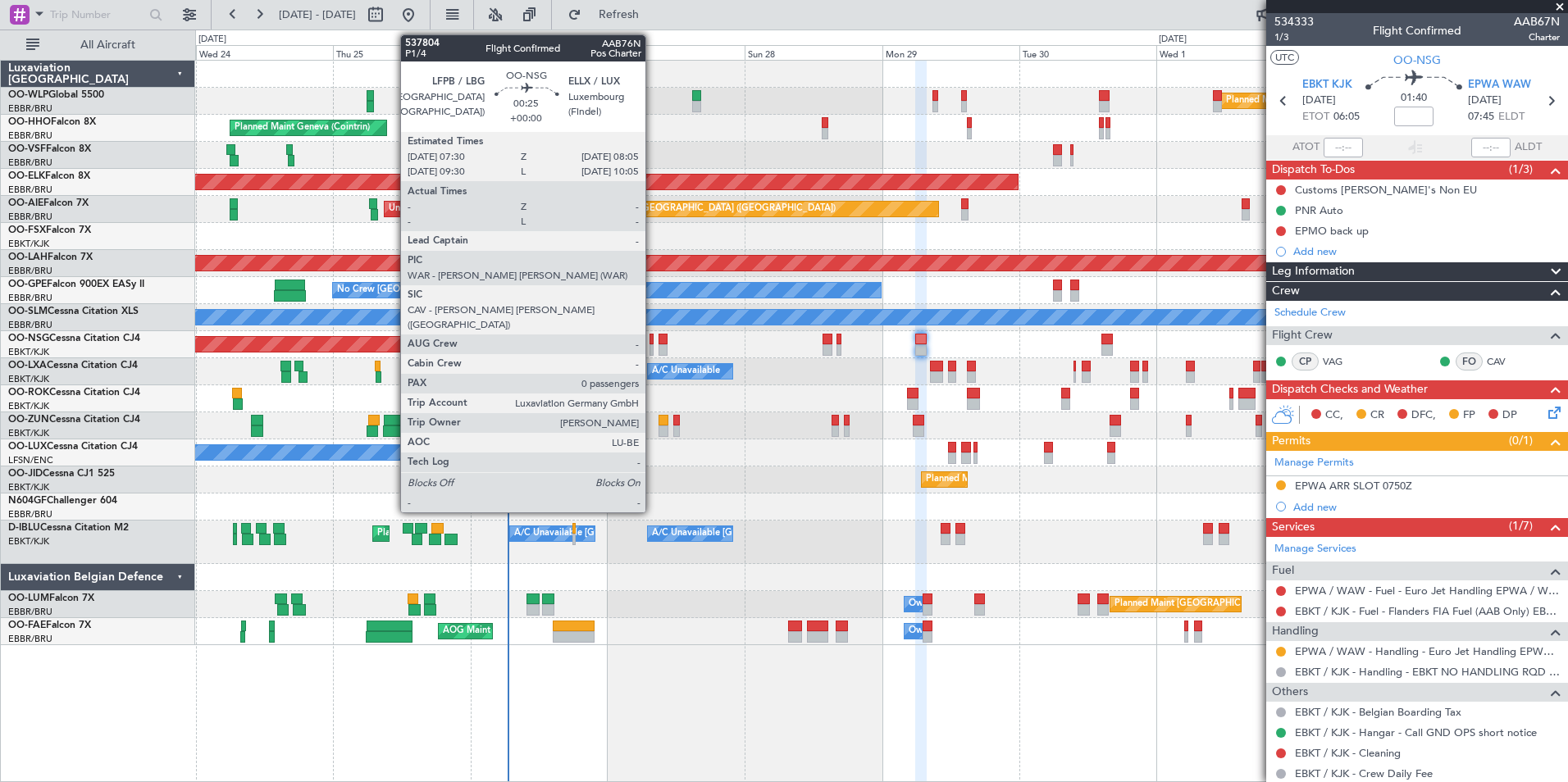
click at [653, 347] on div at bounding box center [651, 349] width 4 height 11
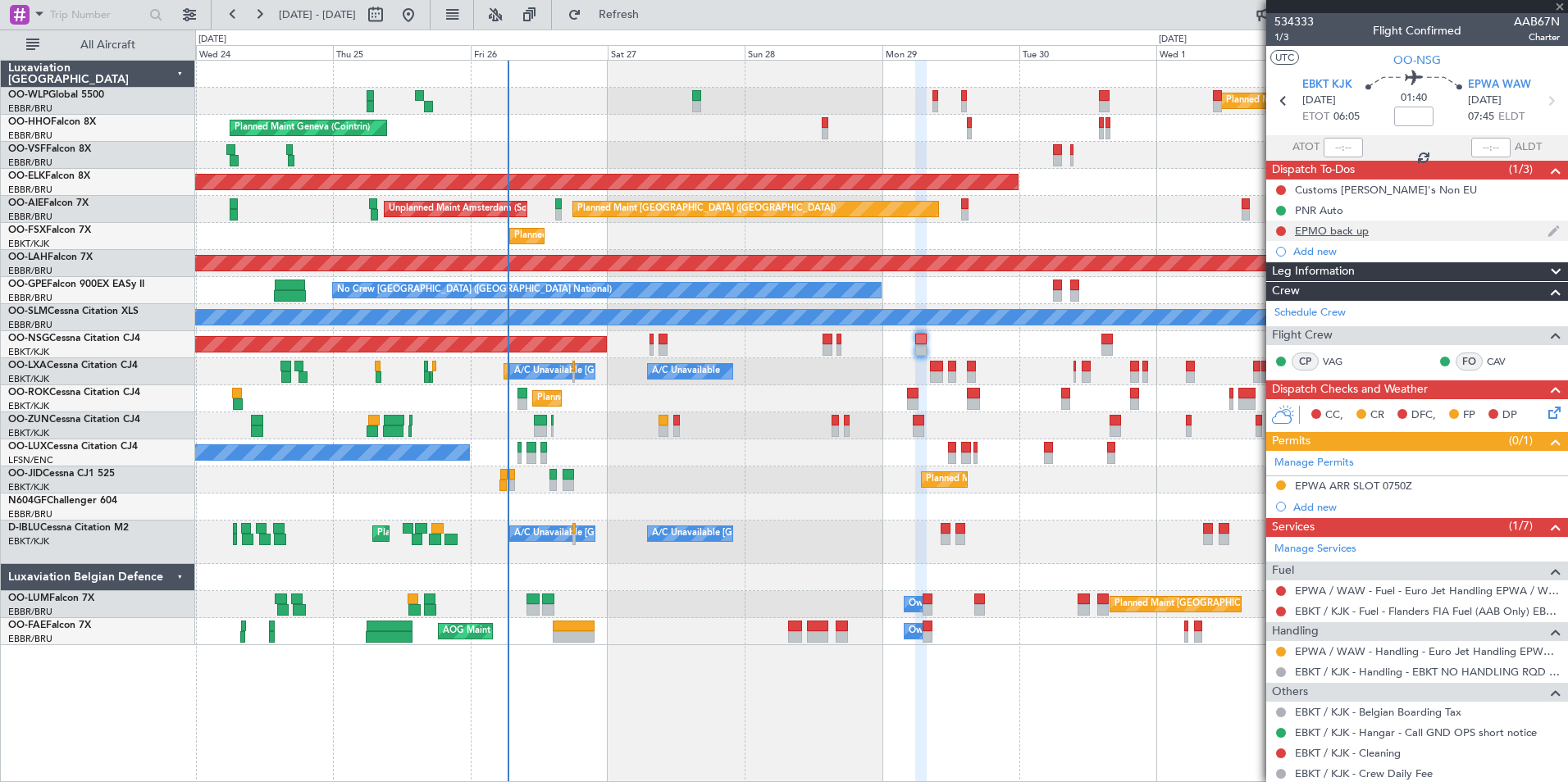
type input "0"
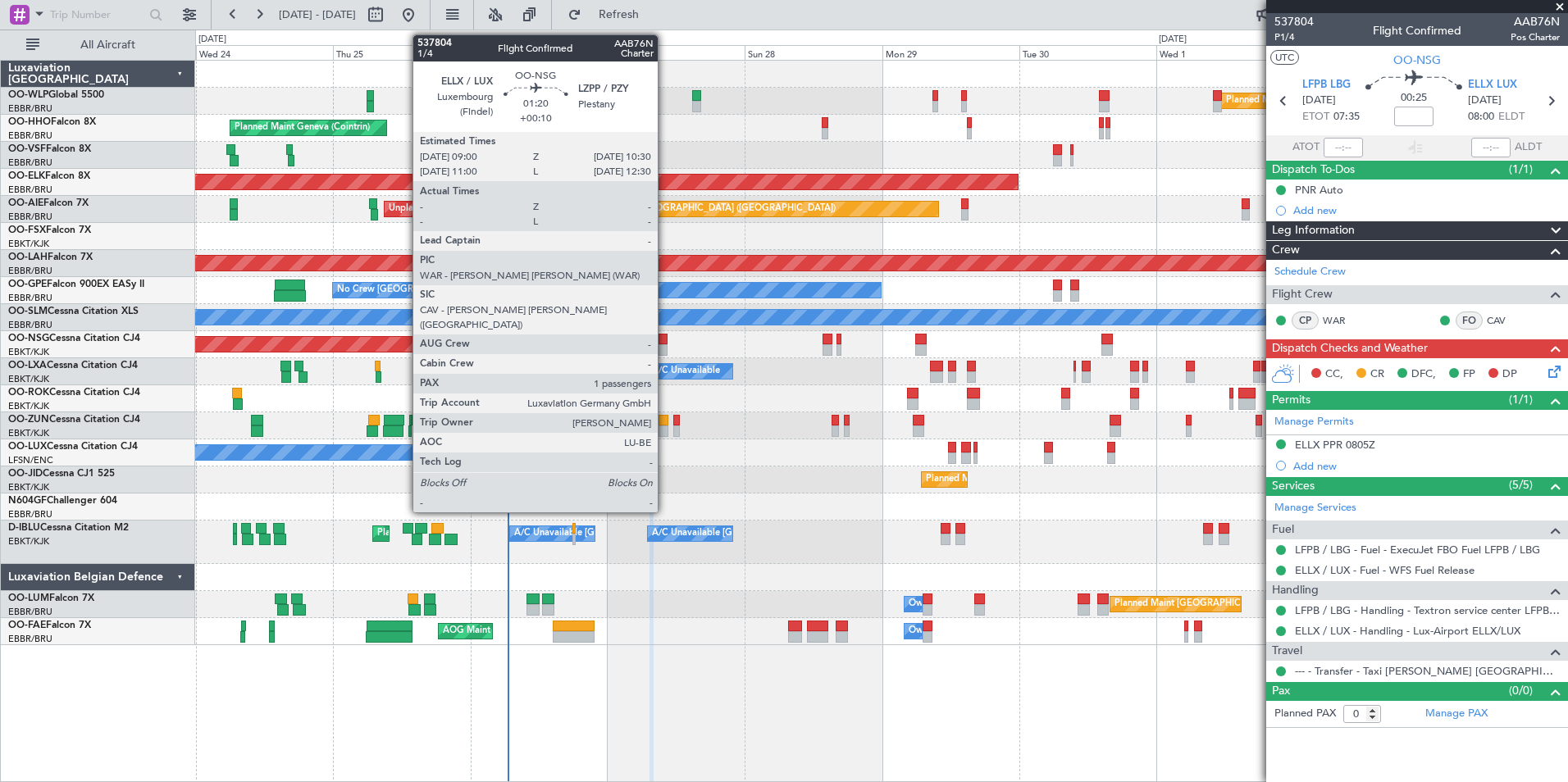
click at [665, 344] on div at bounding box center [663, 349] width 9 height 11
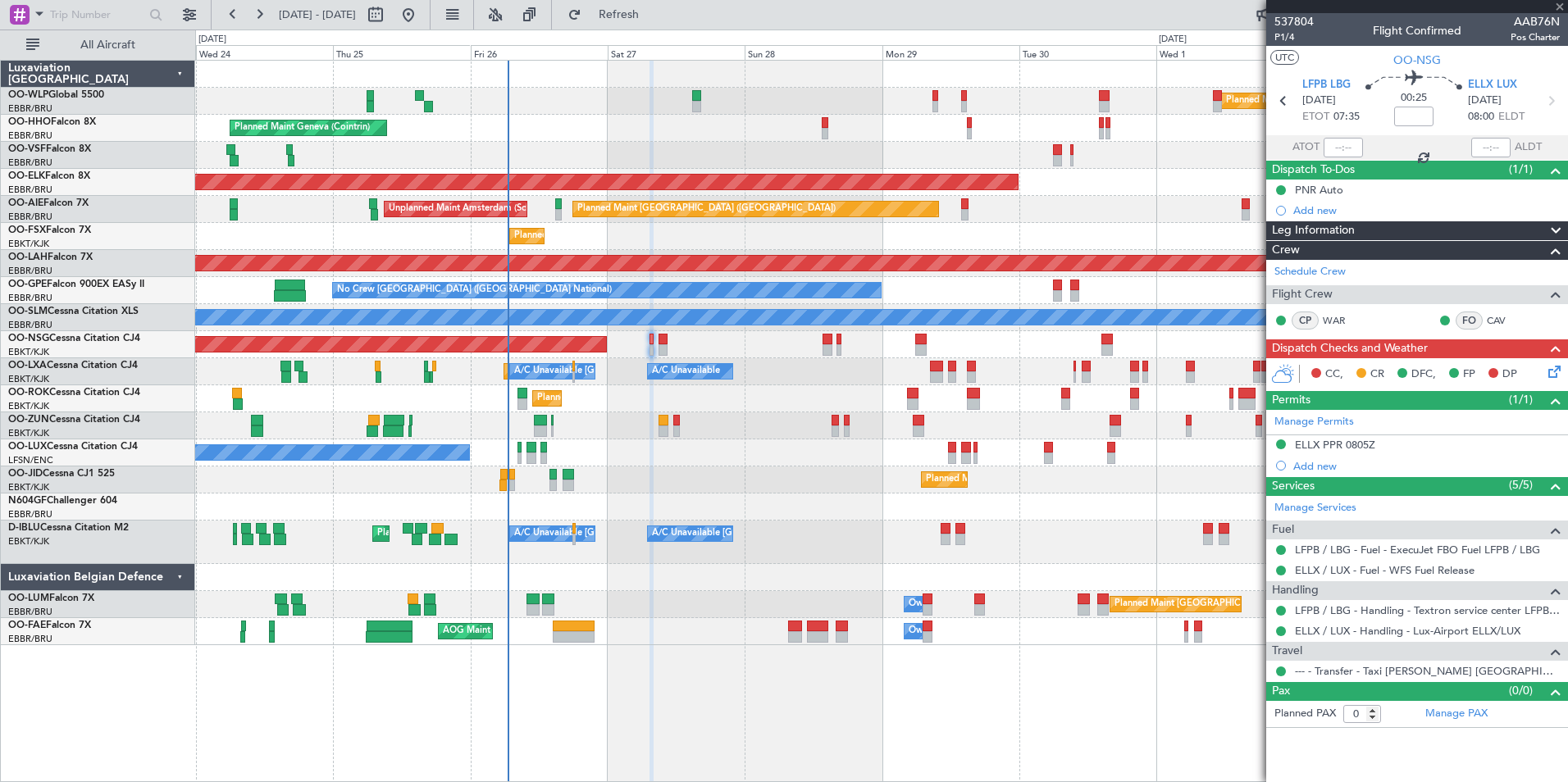
type input "+00:10"
type input "1"
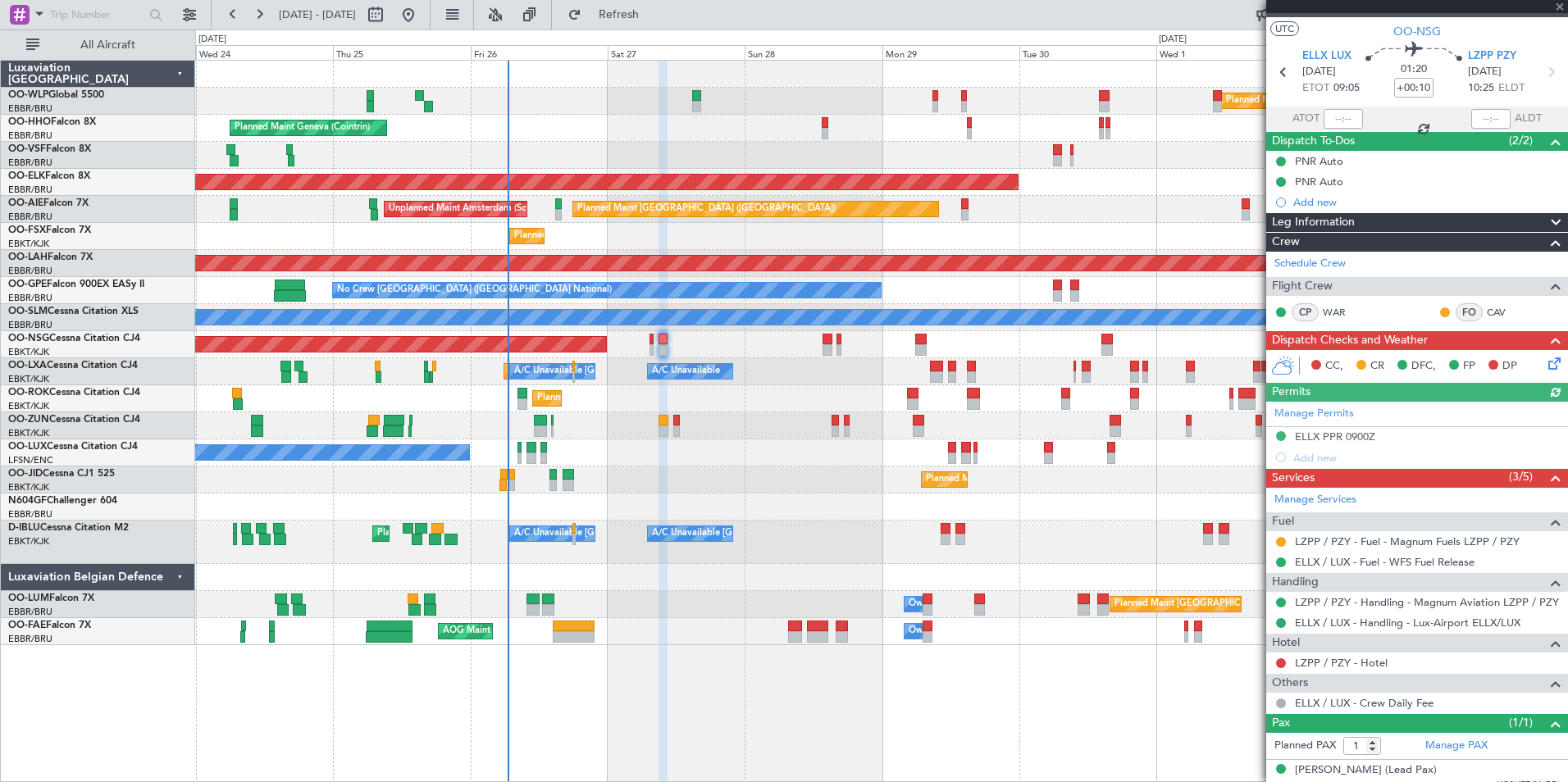
scroll to position [43, 0]
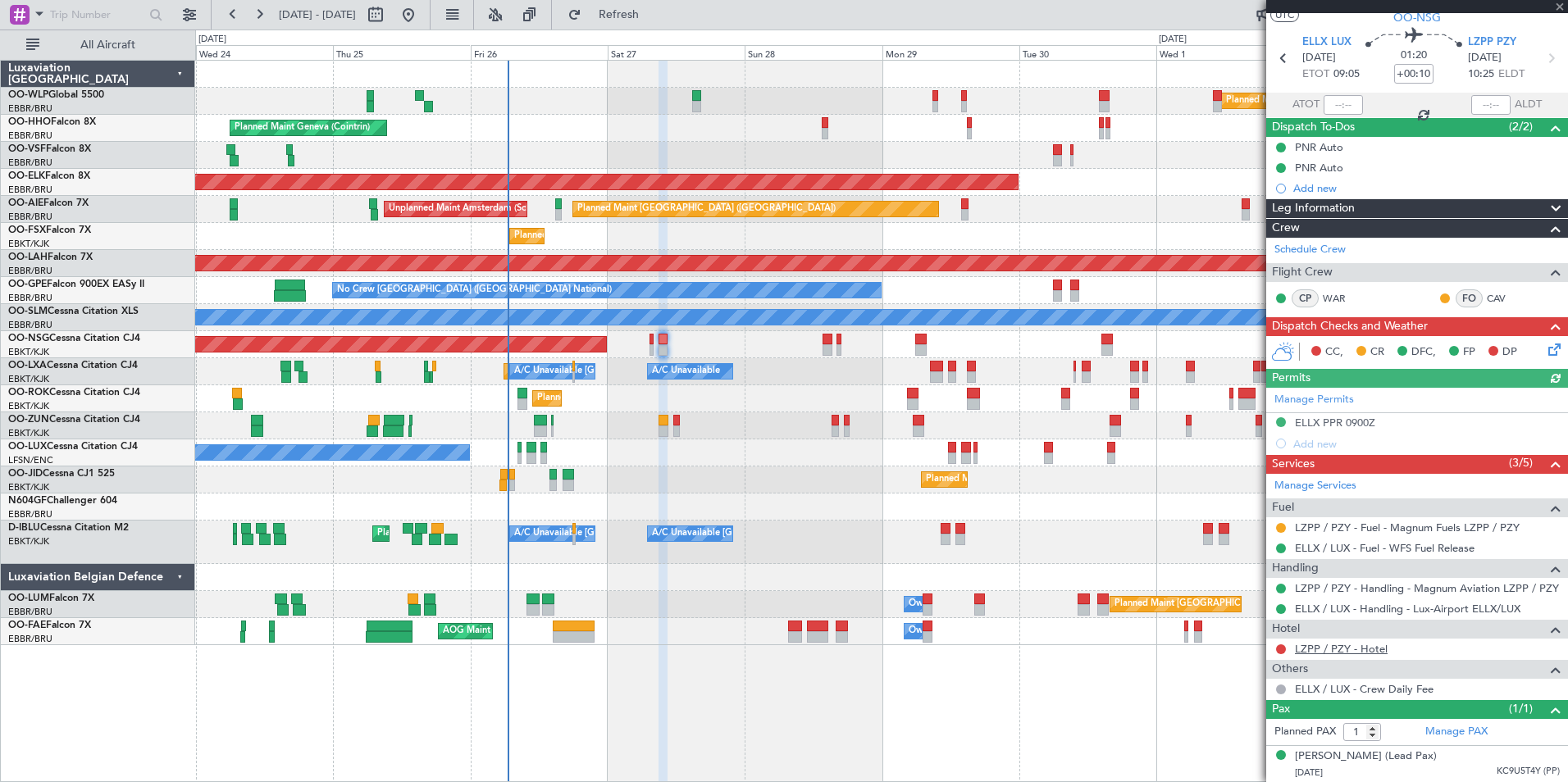
click at [1365, 649] on link "LZPP / PZY - Hotel" at bounding box center [1341, 649] width 93 height 14
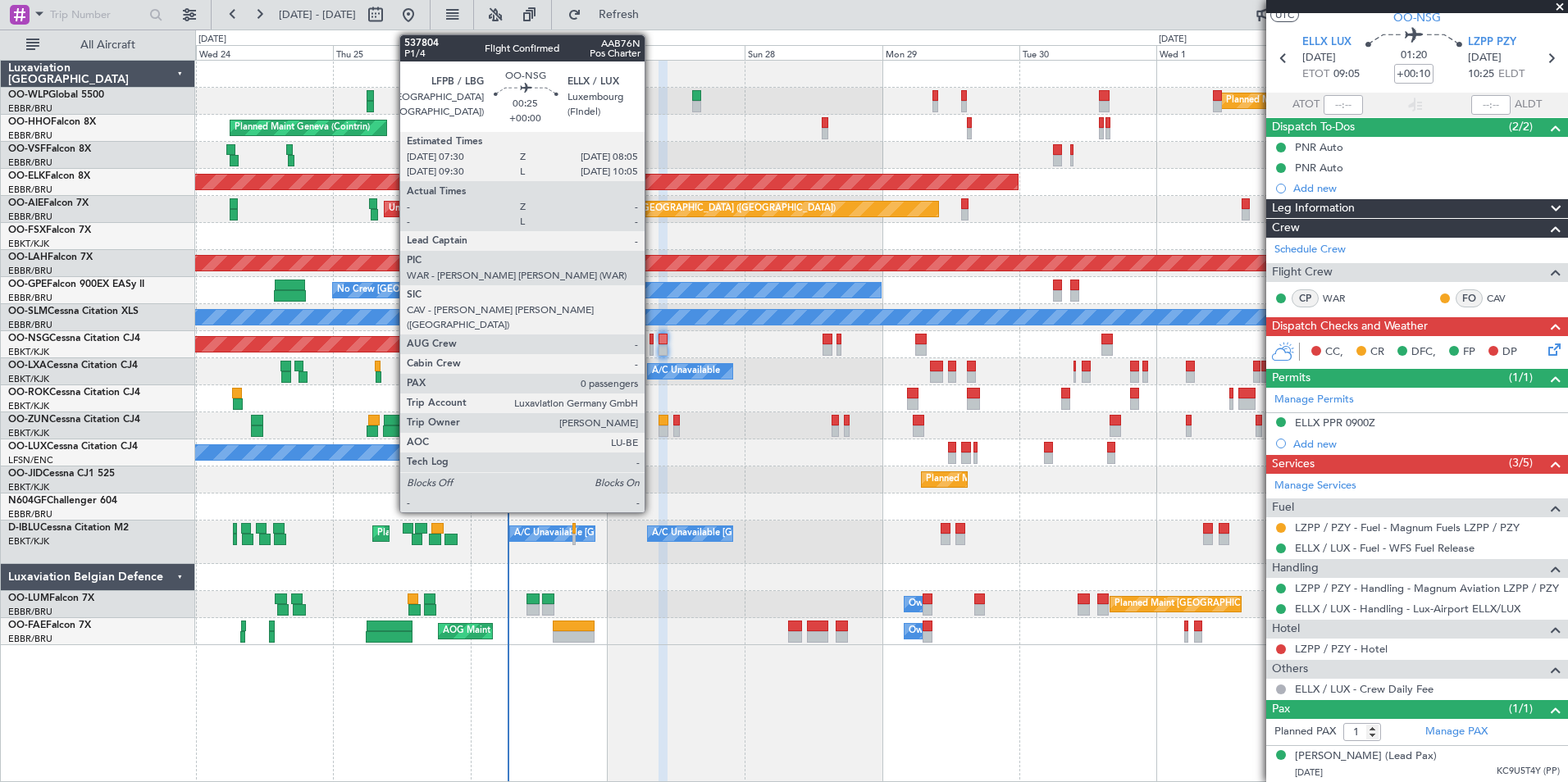
click at [652, 348] on div at bounding box center [651, 349] width 4 height 11
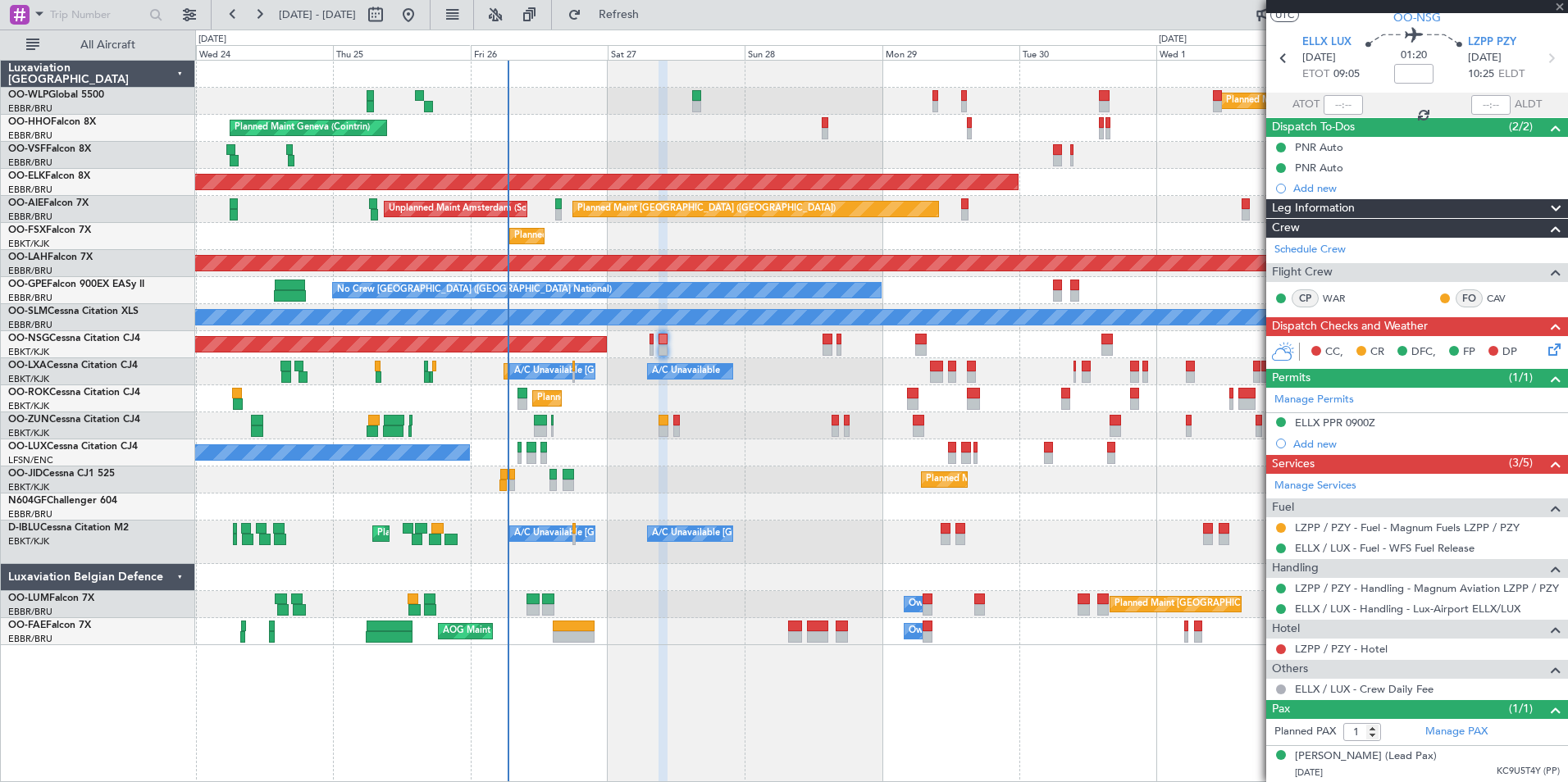
type input "0"
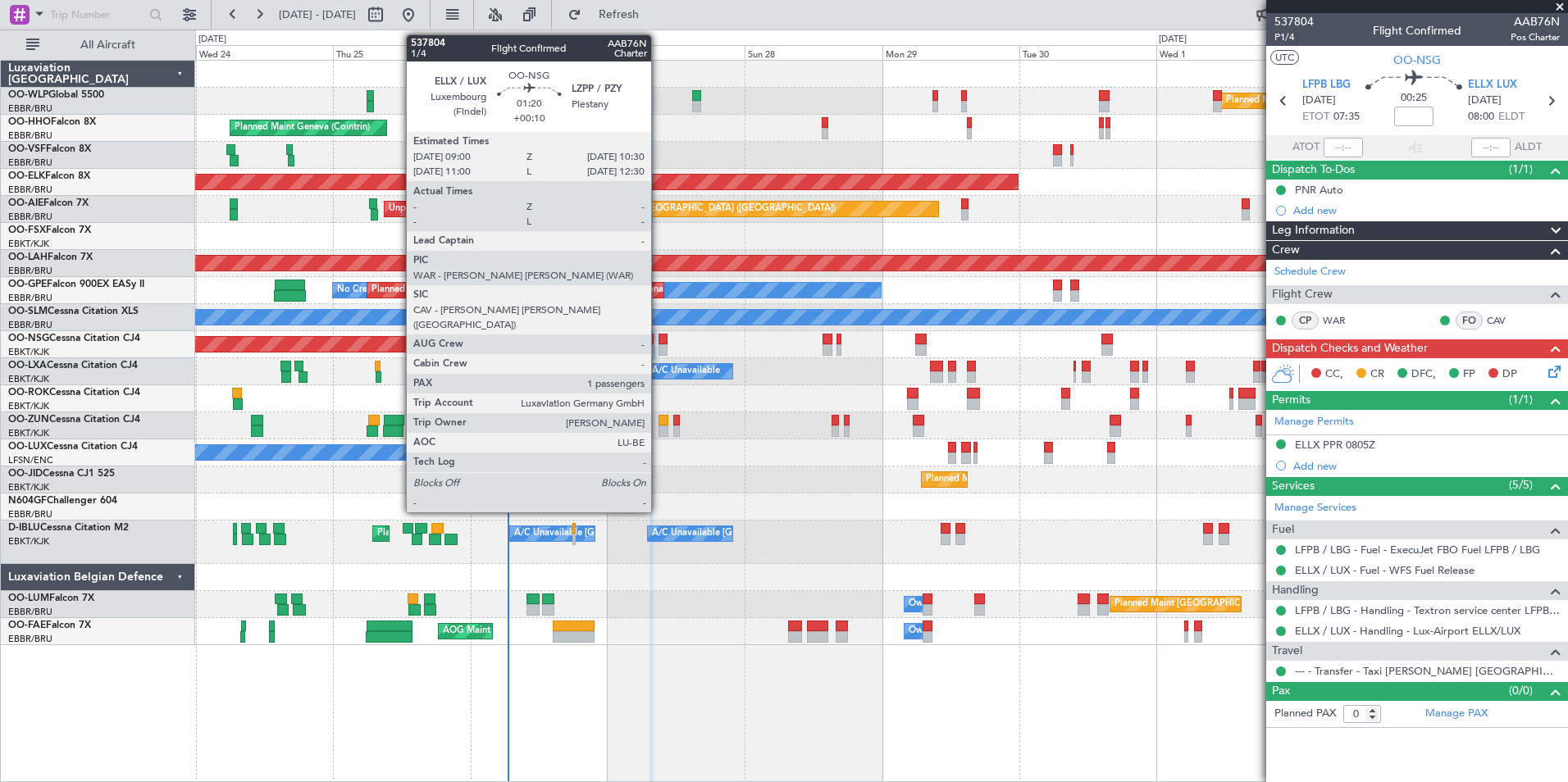
click at [659, 343] on div at bounding box center [663, 339] width 9 height 11
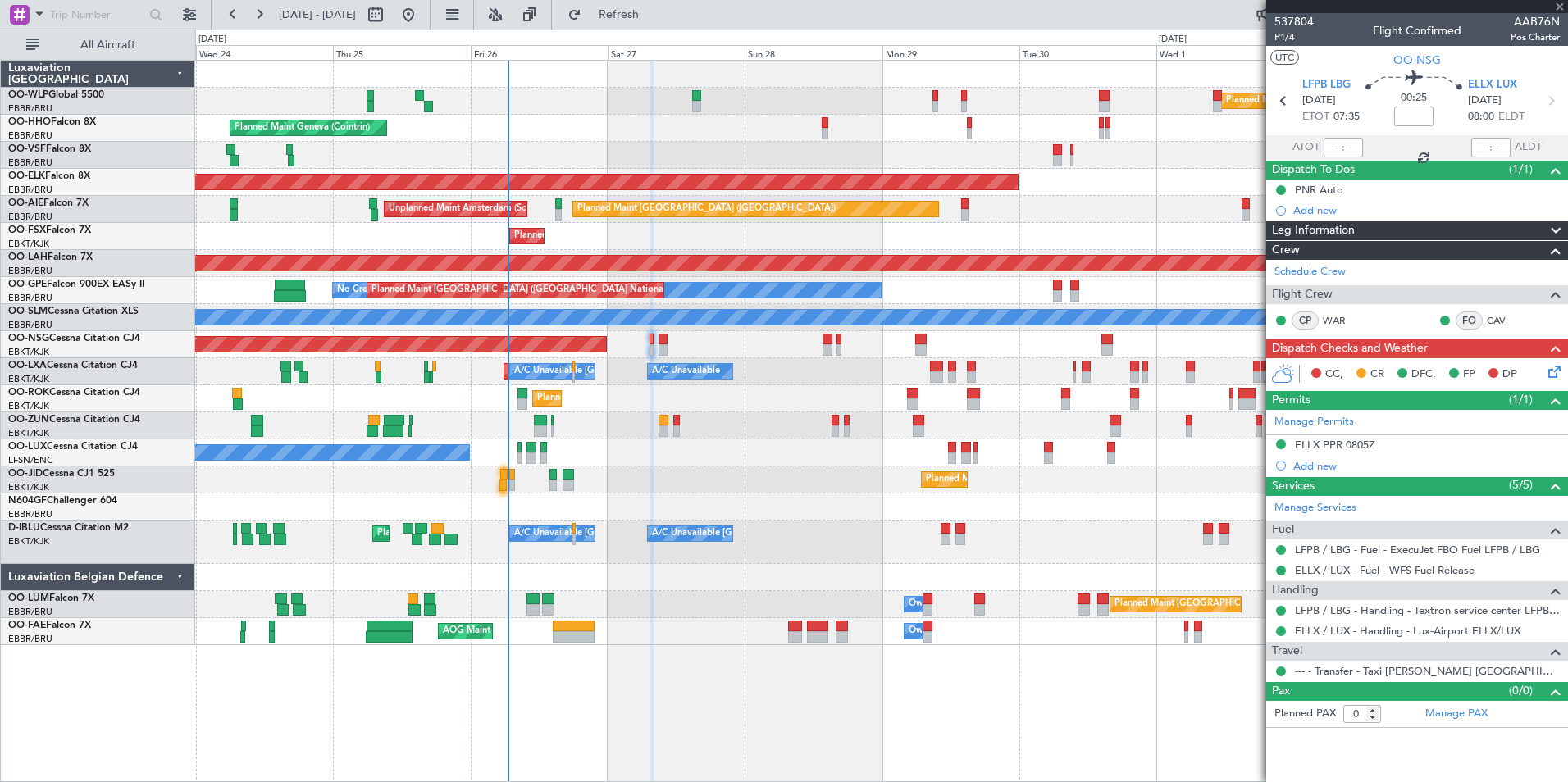
type input "+00:10"
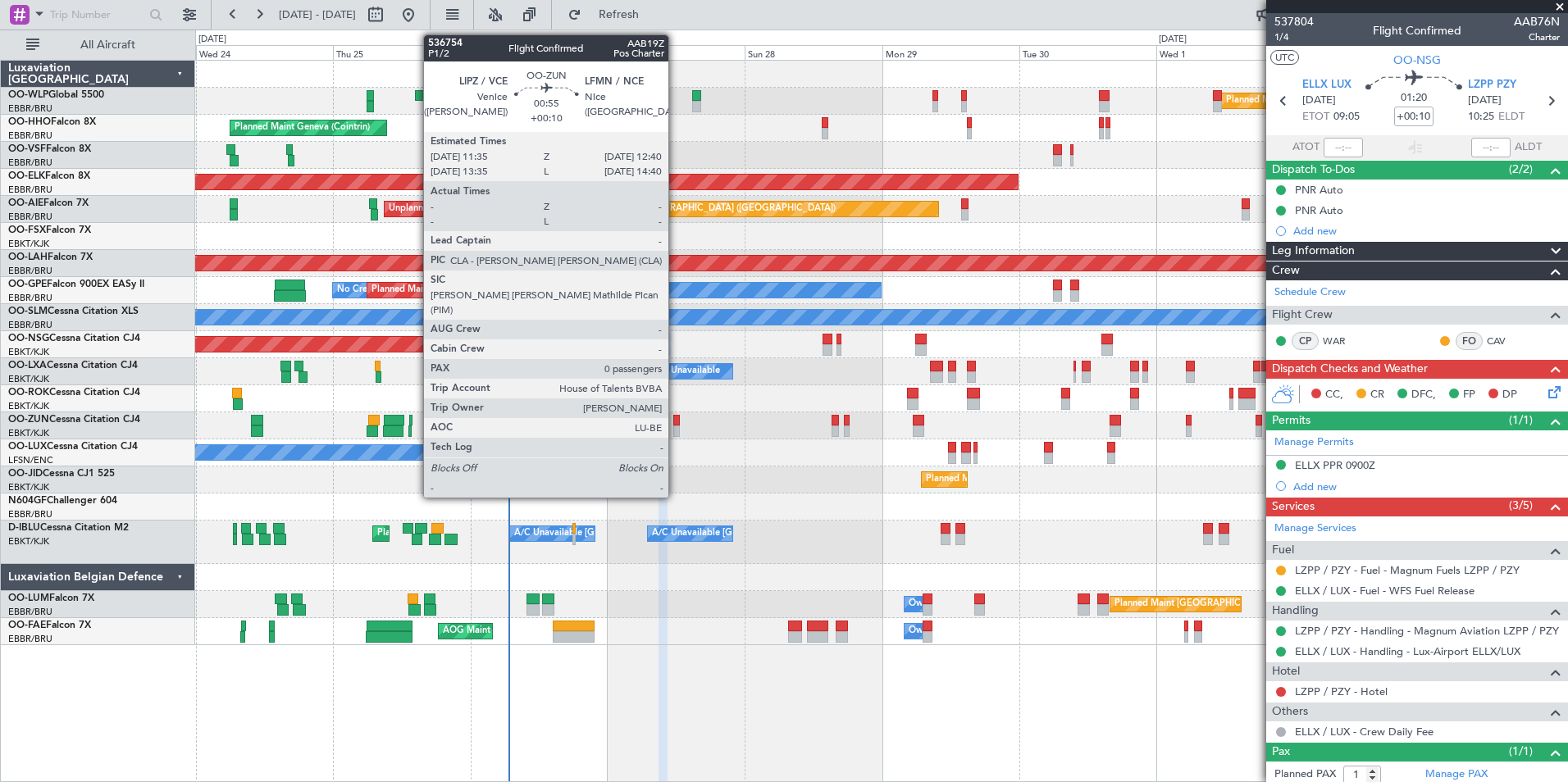
click at [676, 427] on div at bounding box center [677, 431] width 7 height 11
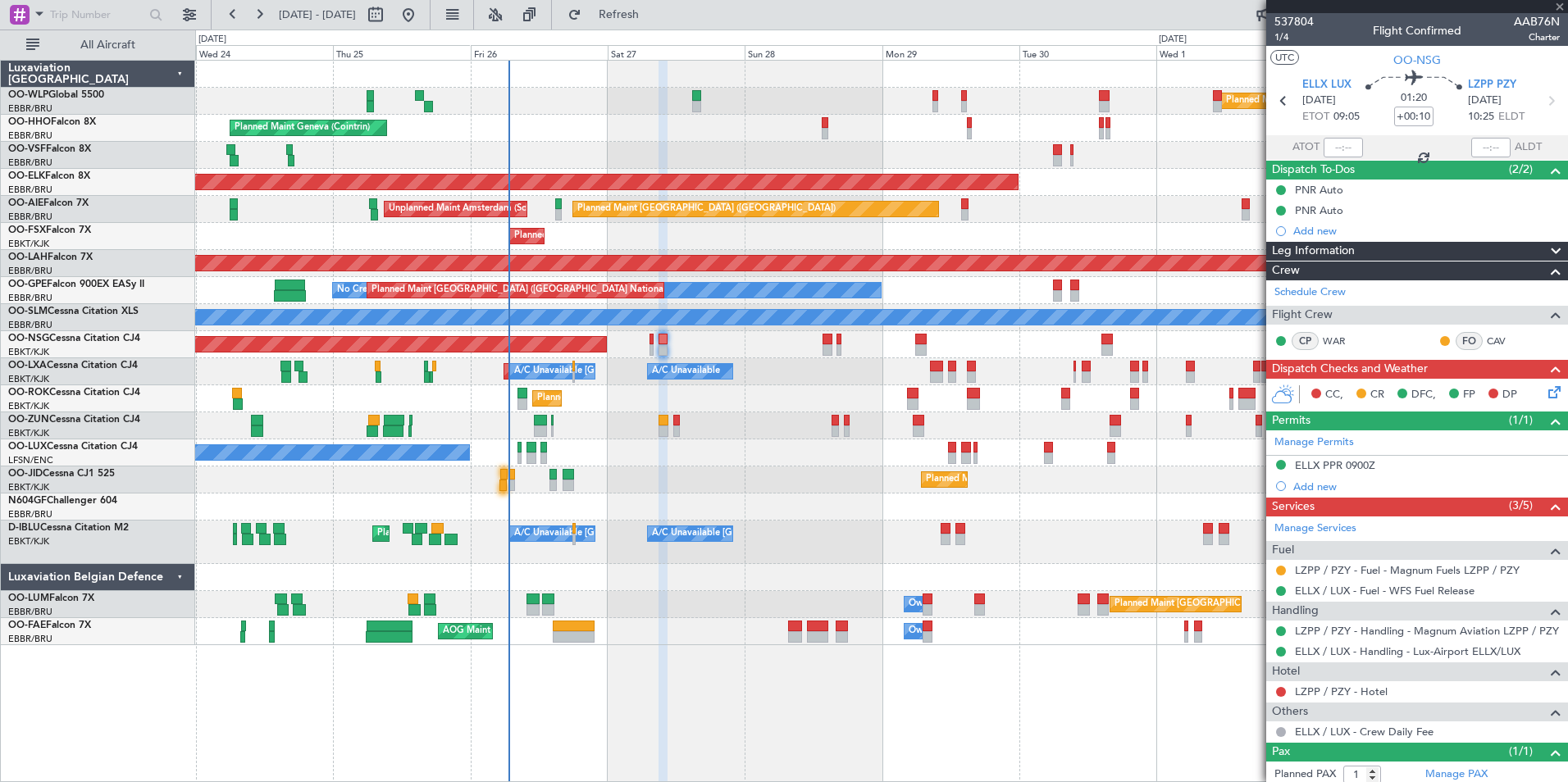
type input "0"
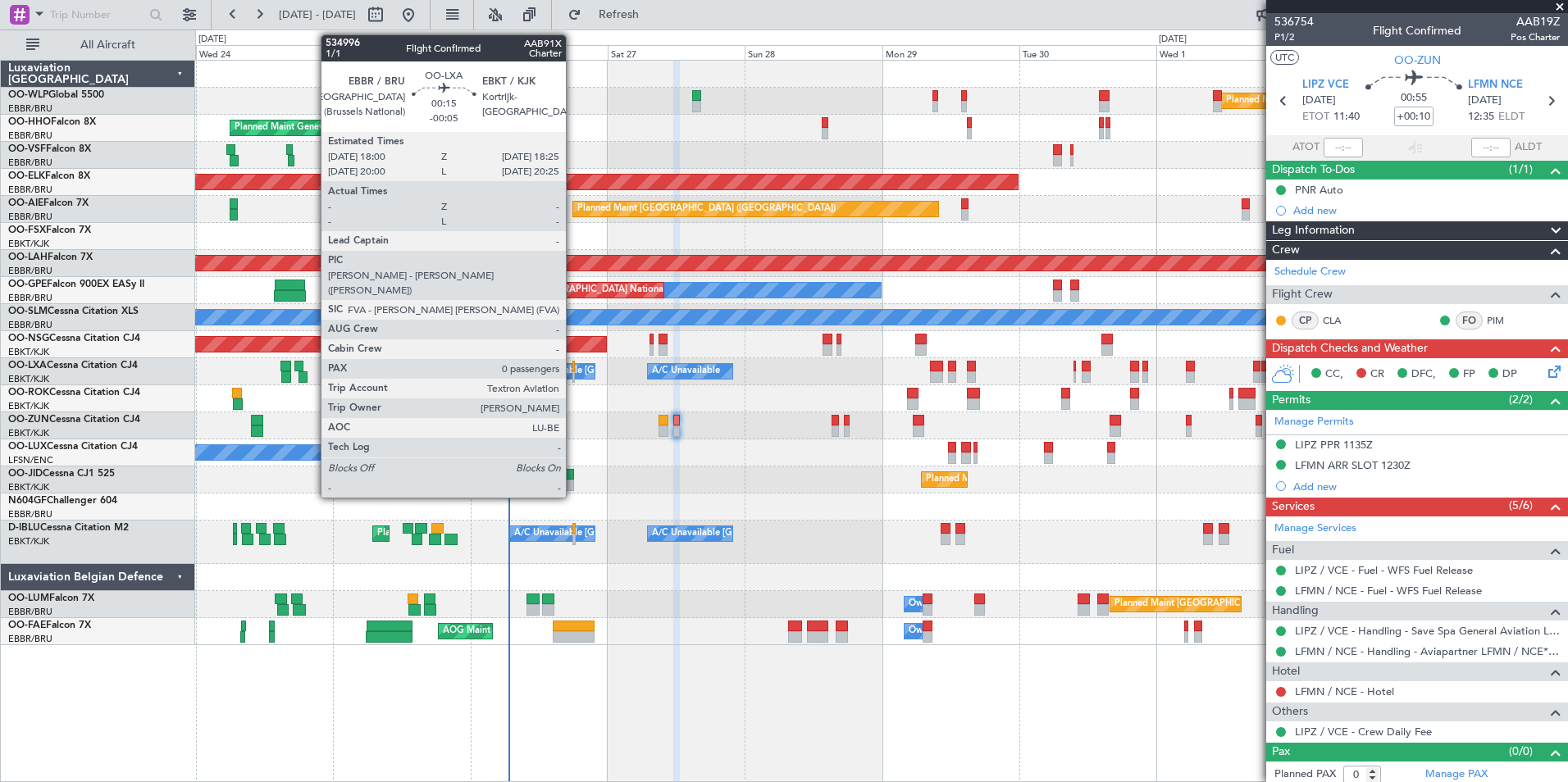
click at [574, 370] on div at bounding box center [574, 366] width 3 height 11
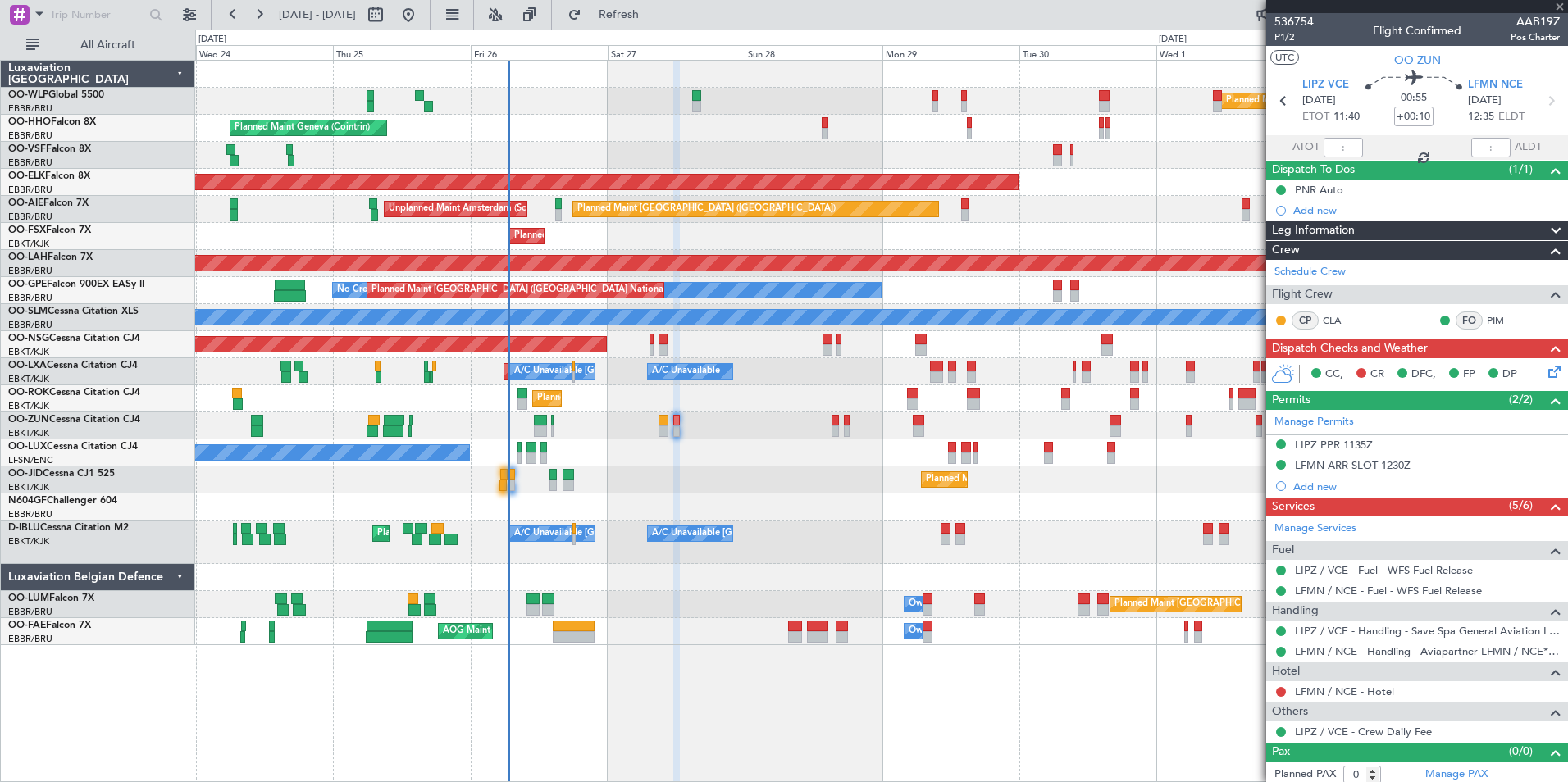
type input "-00:05"
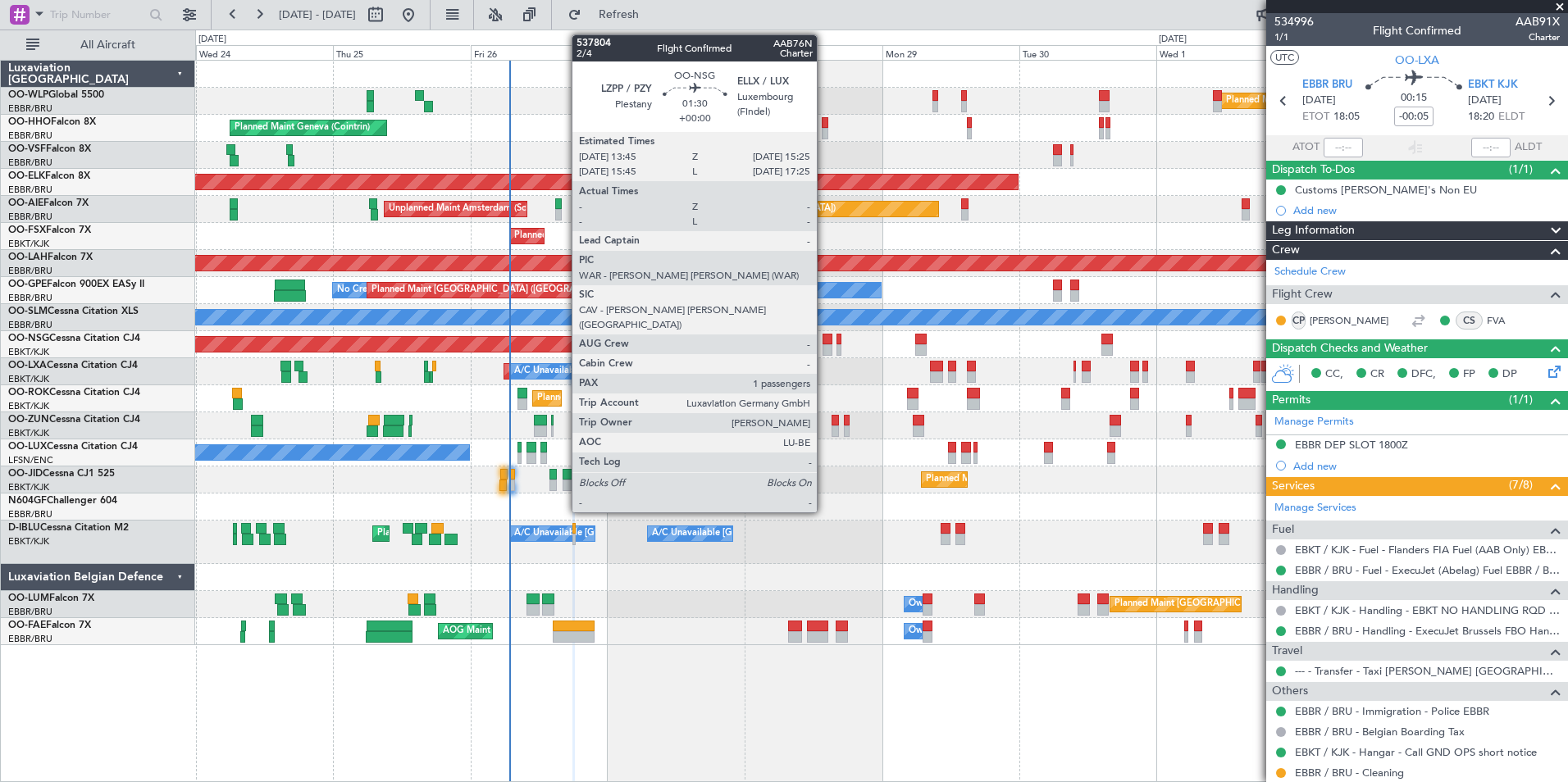
click at [824, 350] on div at bounding box center [827, 349] width 9 height 11
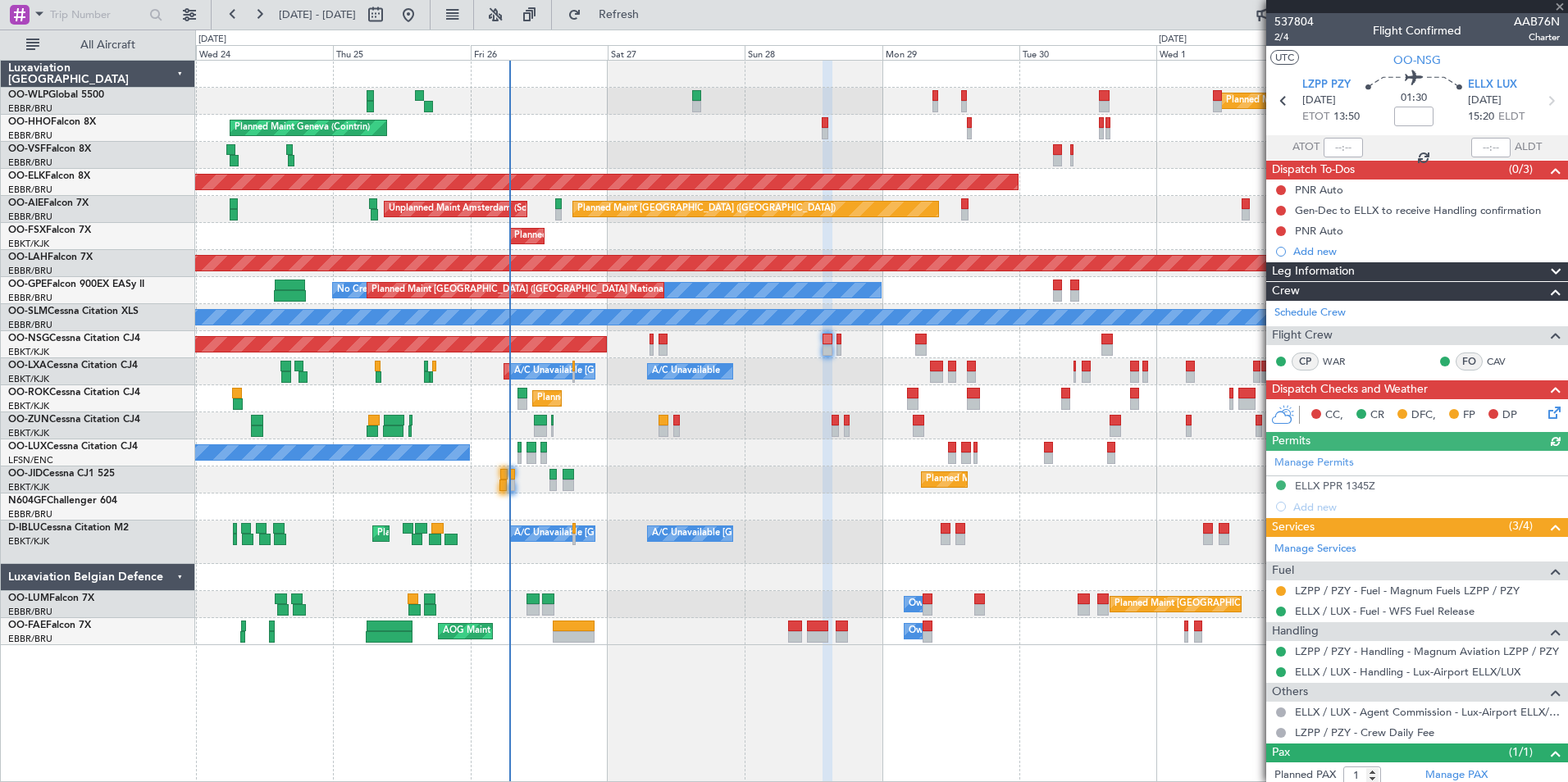
click at [1546, 411] on icon at bounding box center [1552, 409] width 13 height 13
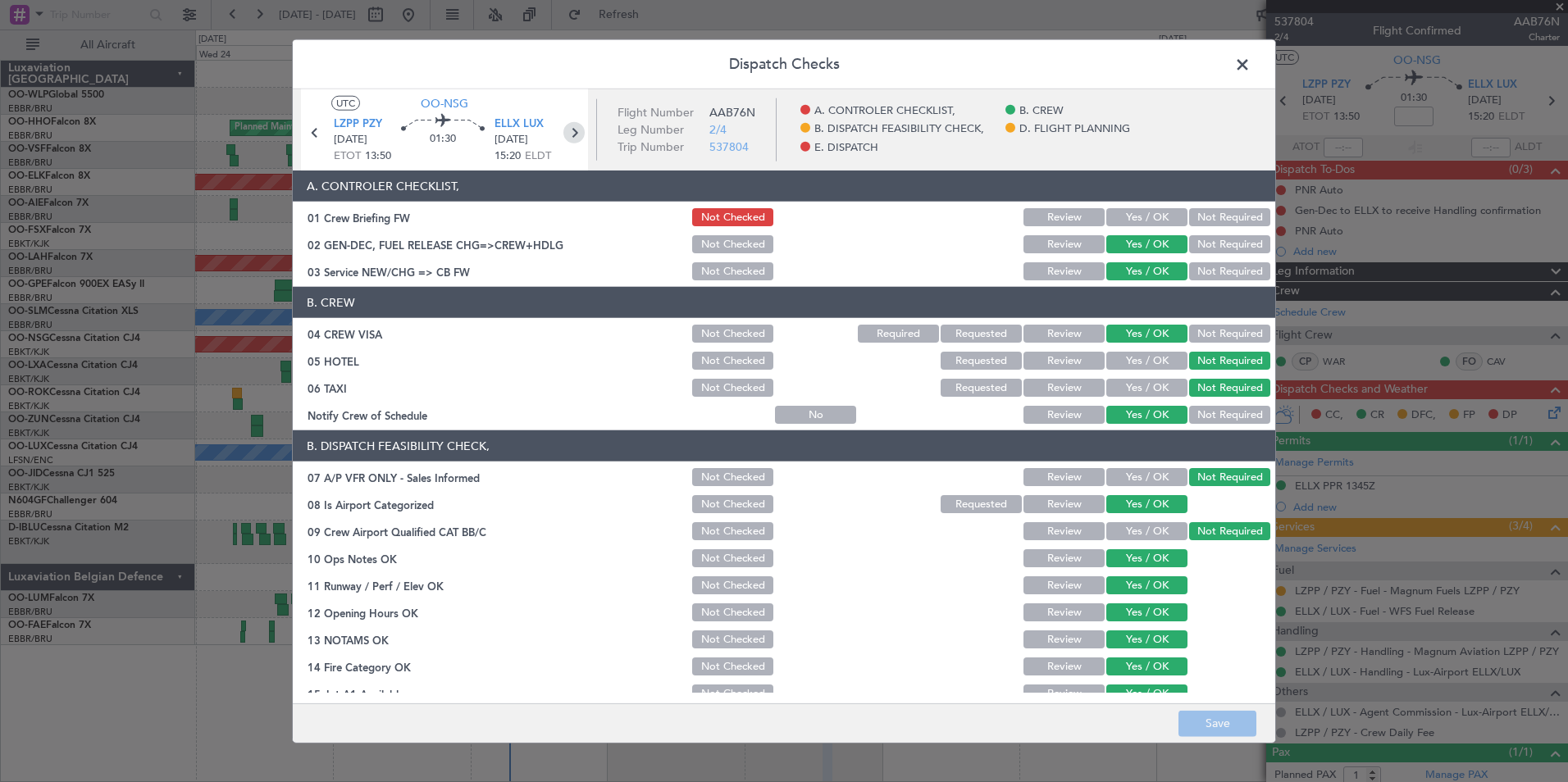
click at [578, 135] on icon at bounding box center [574, 132] width 21 height 21
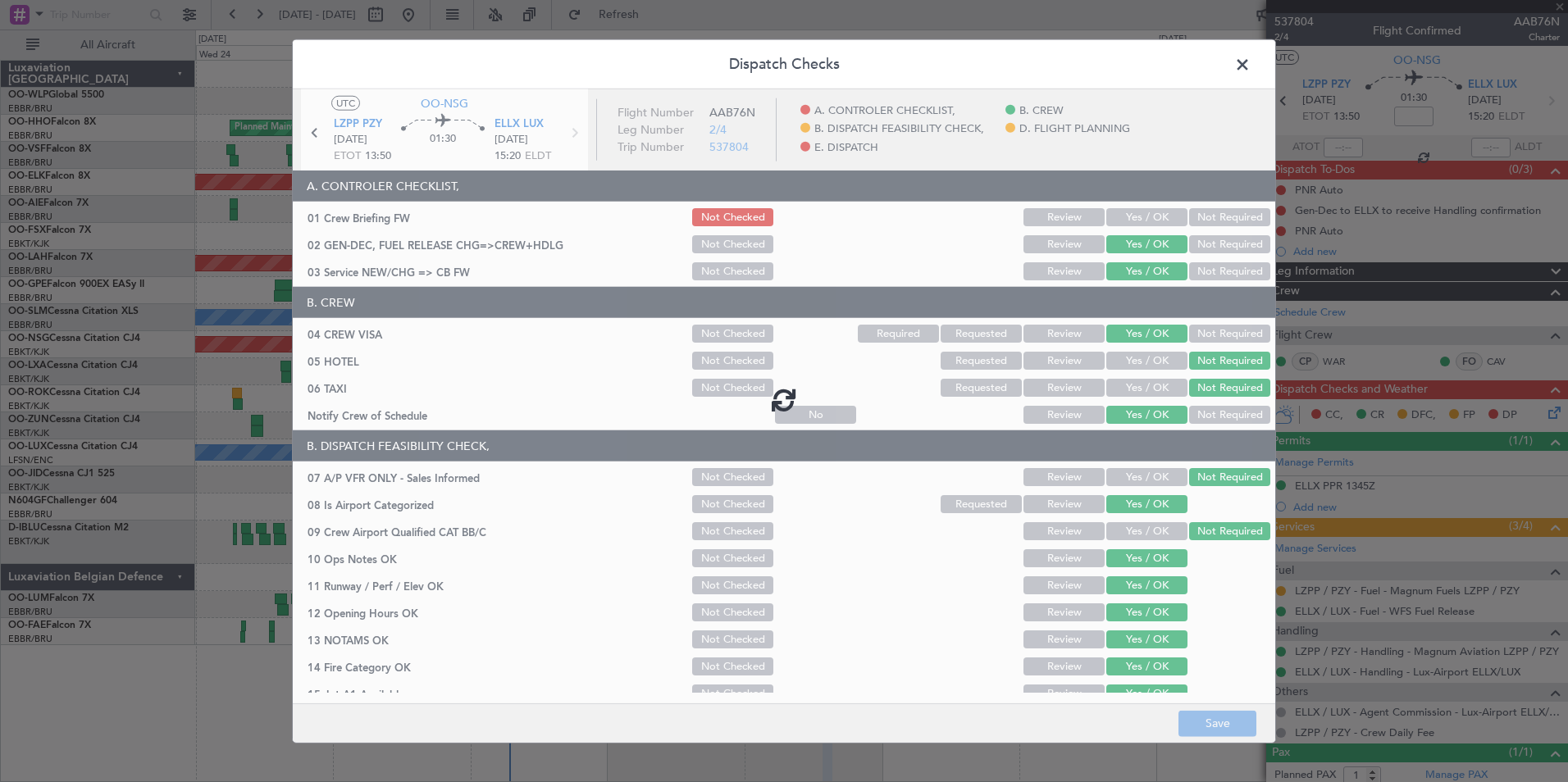
type input "0"
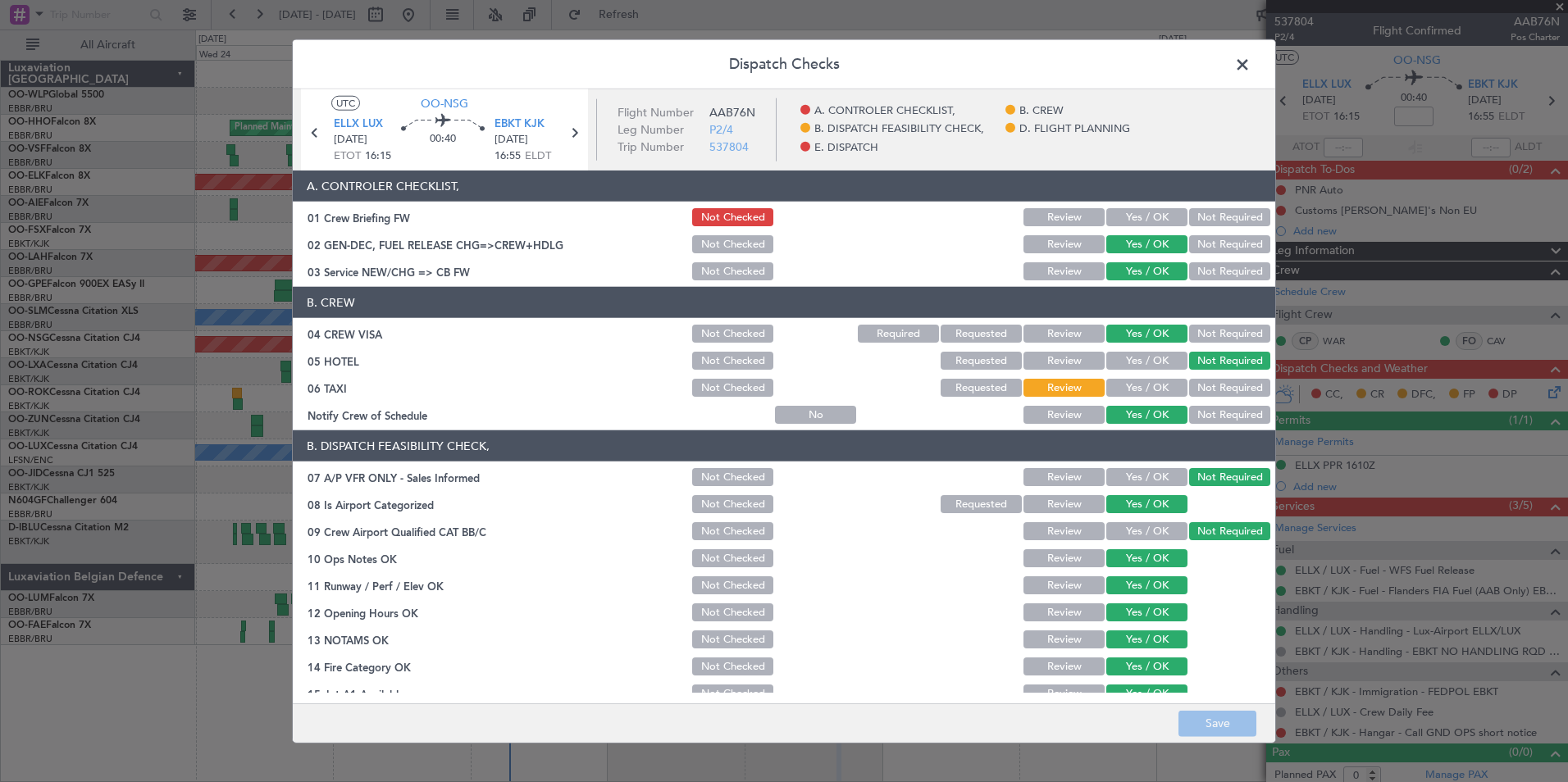
click at [1251, 64] on span at bounding box center [1251, 69] width 0 height 33
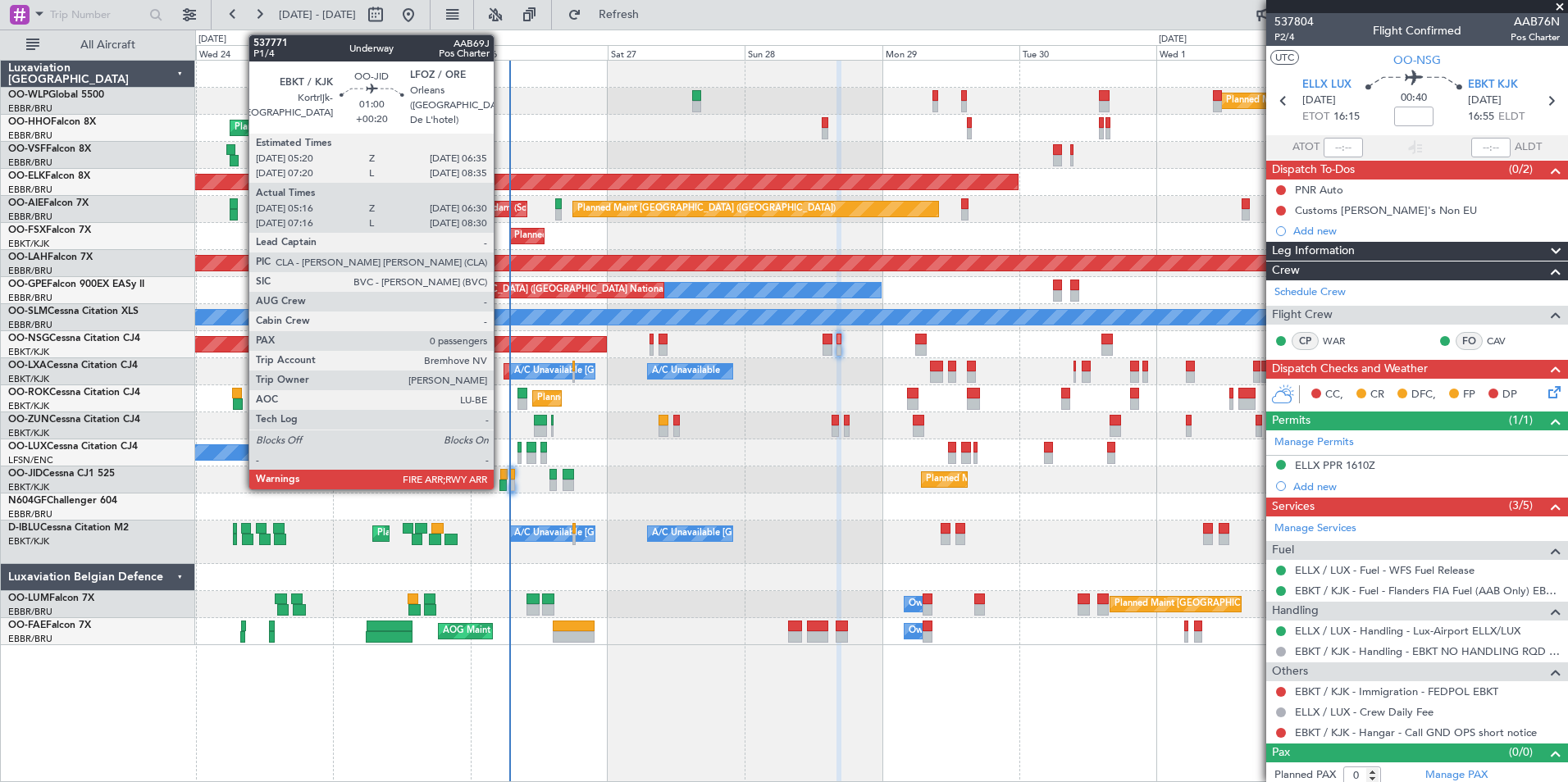
click at [501, 485] on div at bounding box center [503, 485] width 8 height 11
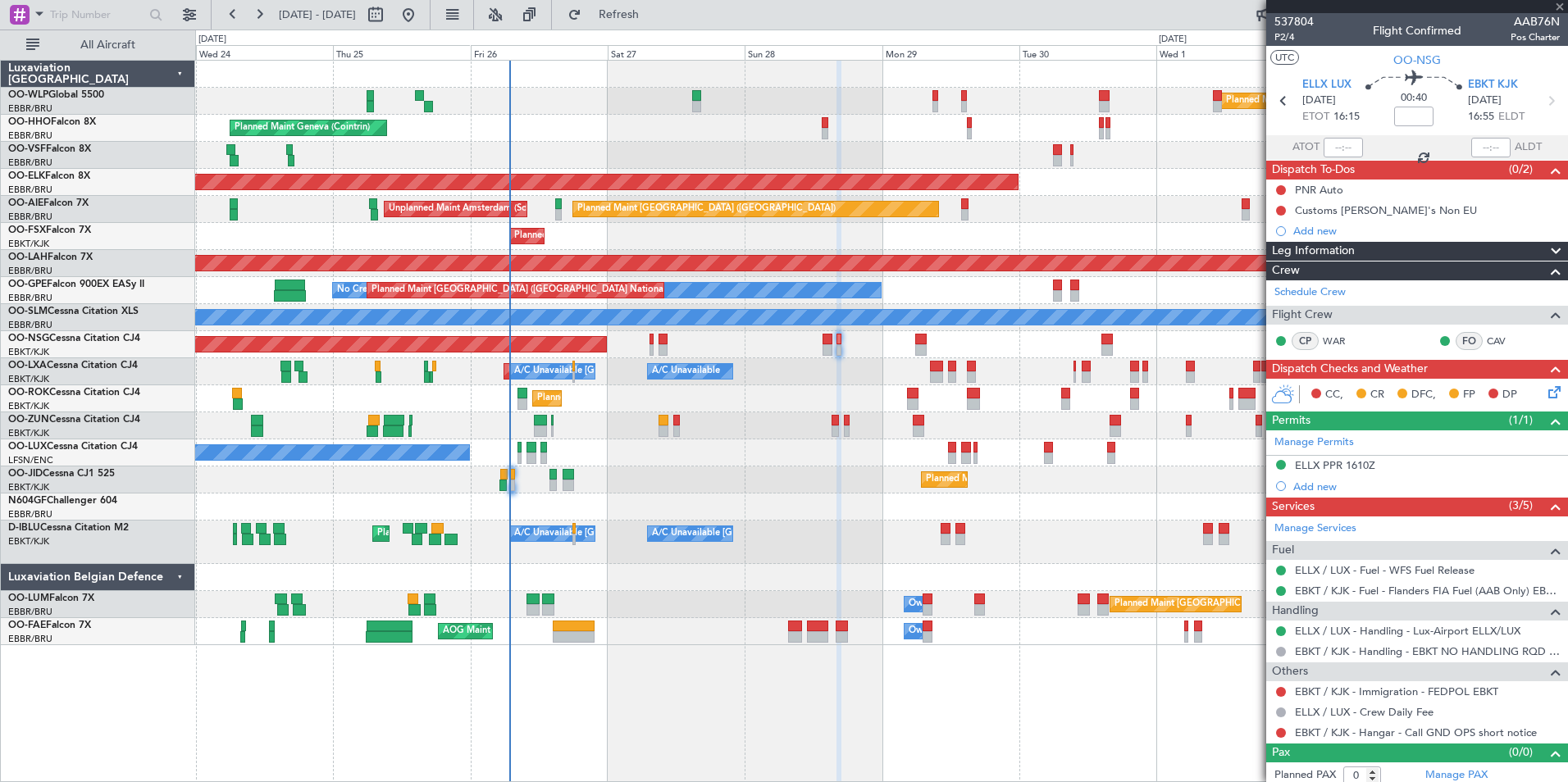
type input "+00:20"
type input "05:26"
type input "06:25"
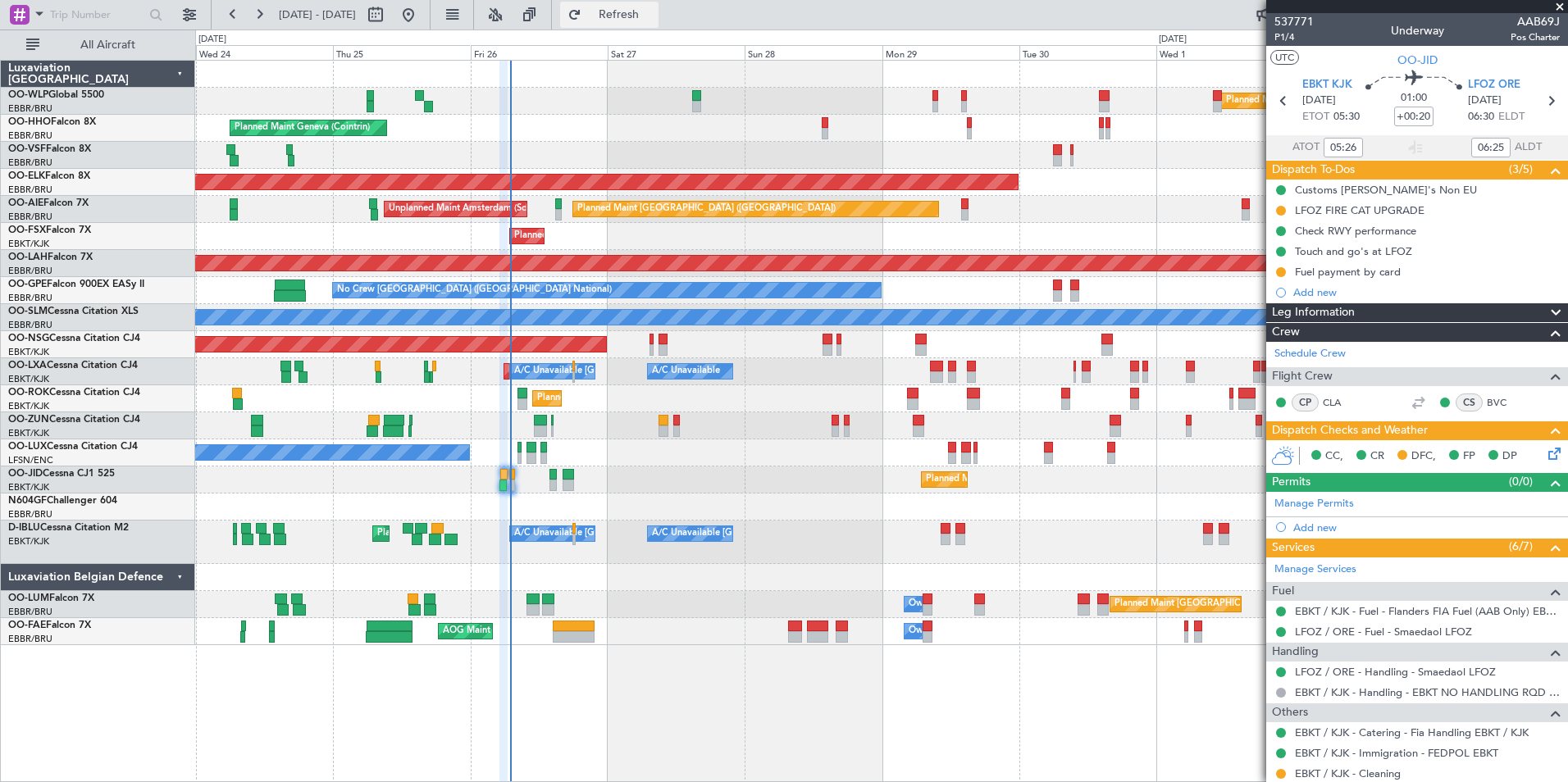
click at [649, 8] on button "Refresh" at bounding box center [609, 15] width 99 height 27
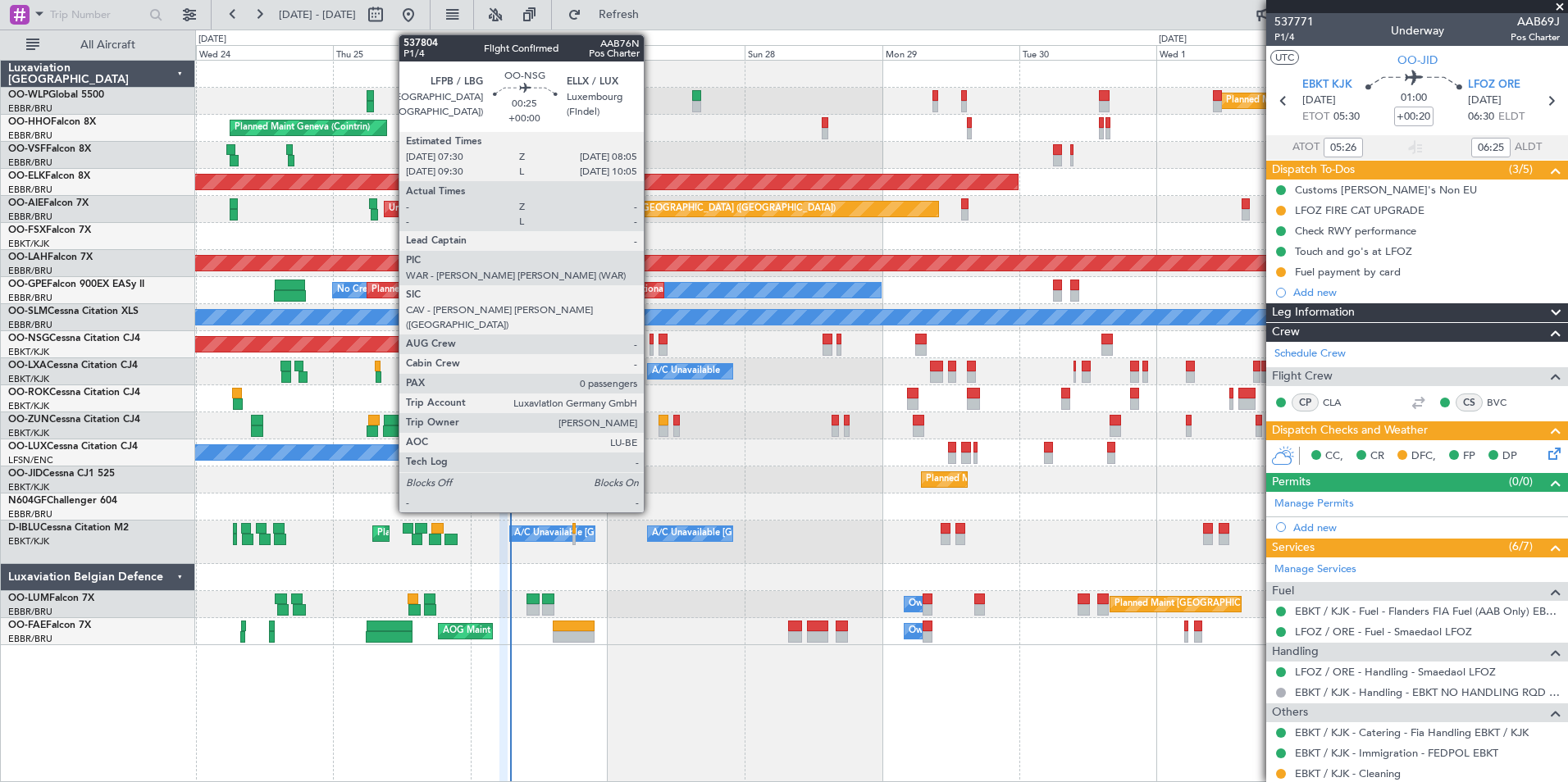
click at [651, 344] on div at bounding box center [651, 349] width 4 height 11
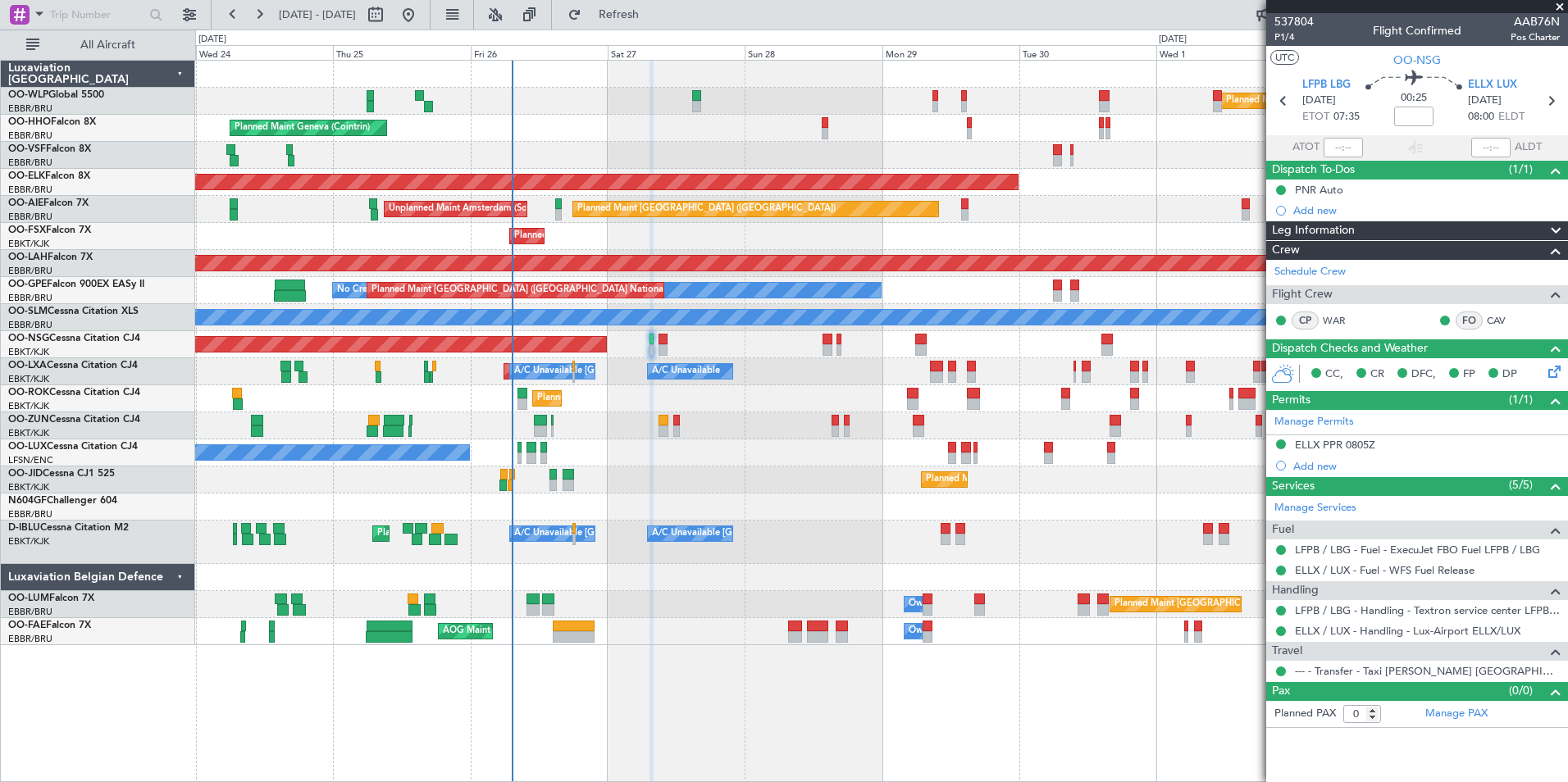
click at [666, 346] on div at bounding box center [663, 349] width 9 height 11
type input "+00:10"
type input "1"
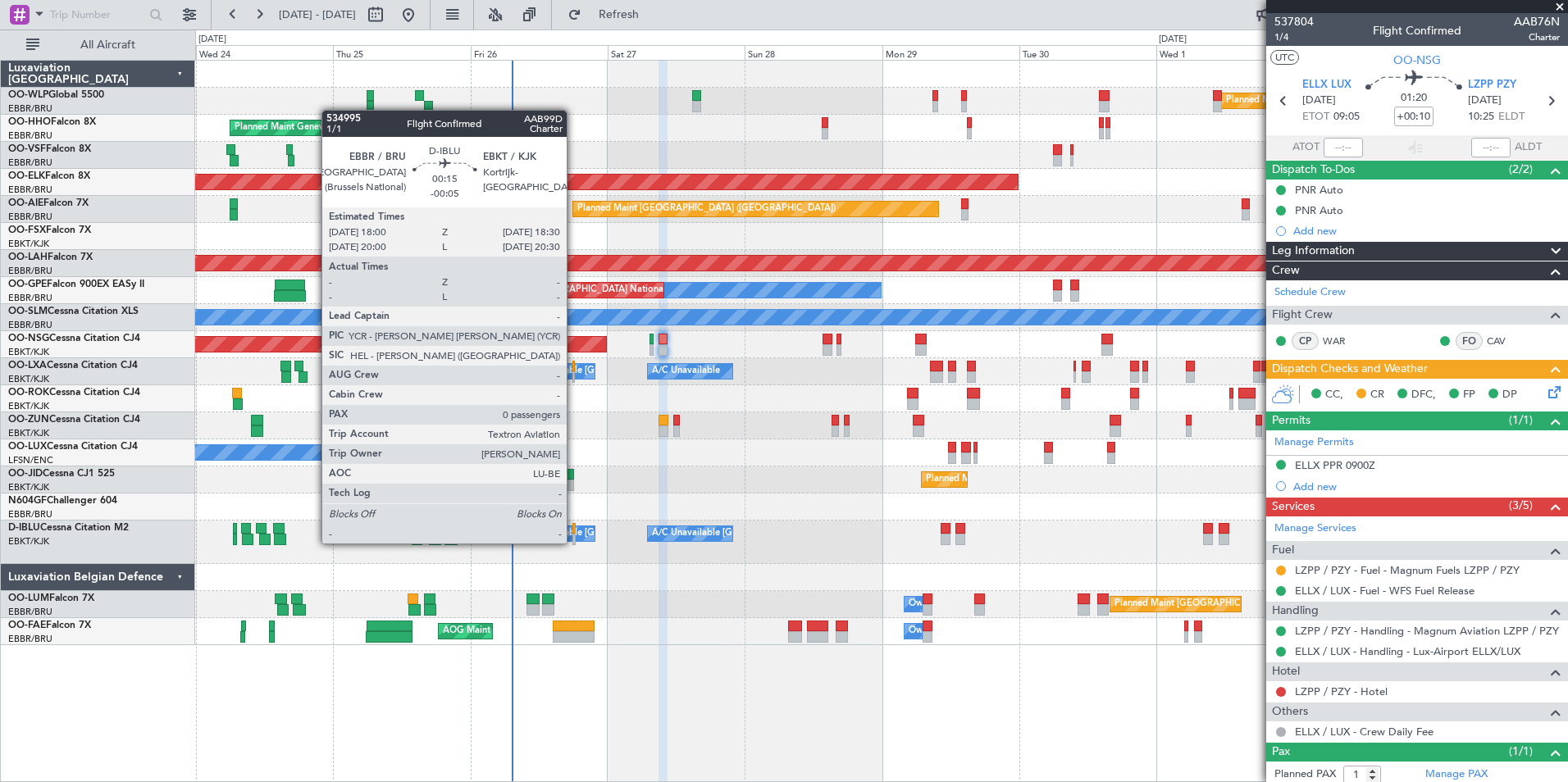
click at [574, 543] on div at bounding box center [574, 539] width 3 height 11
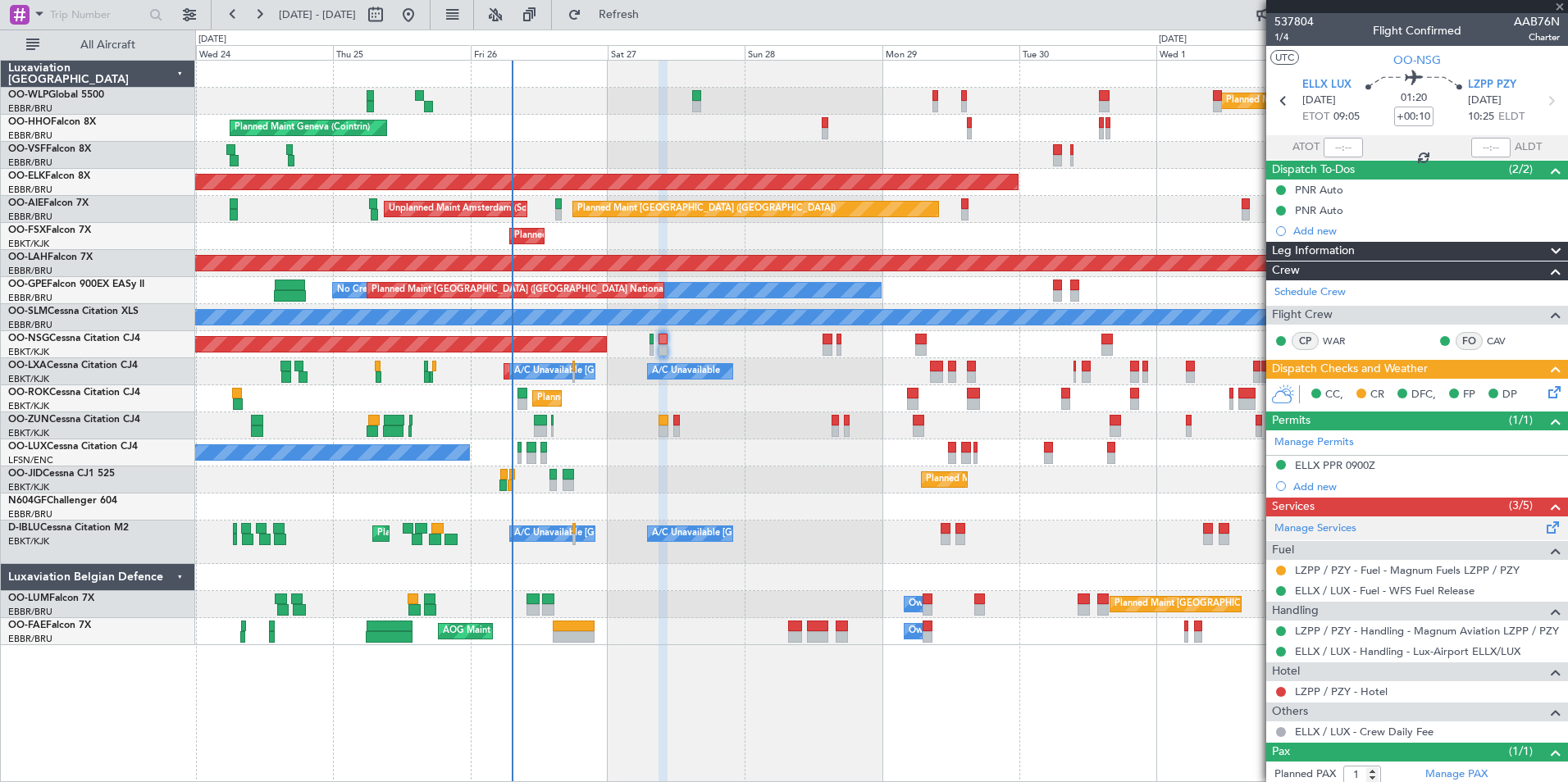
type input "-00:05"
type input "0"
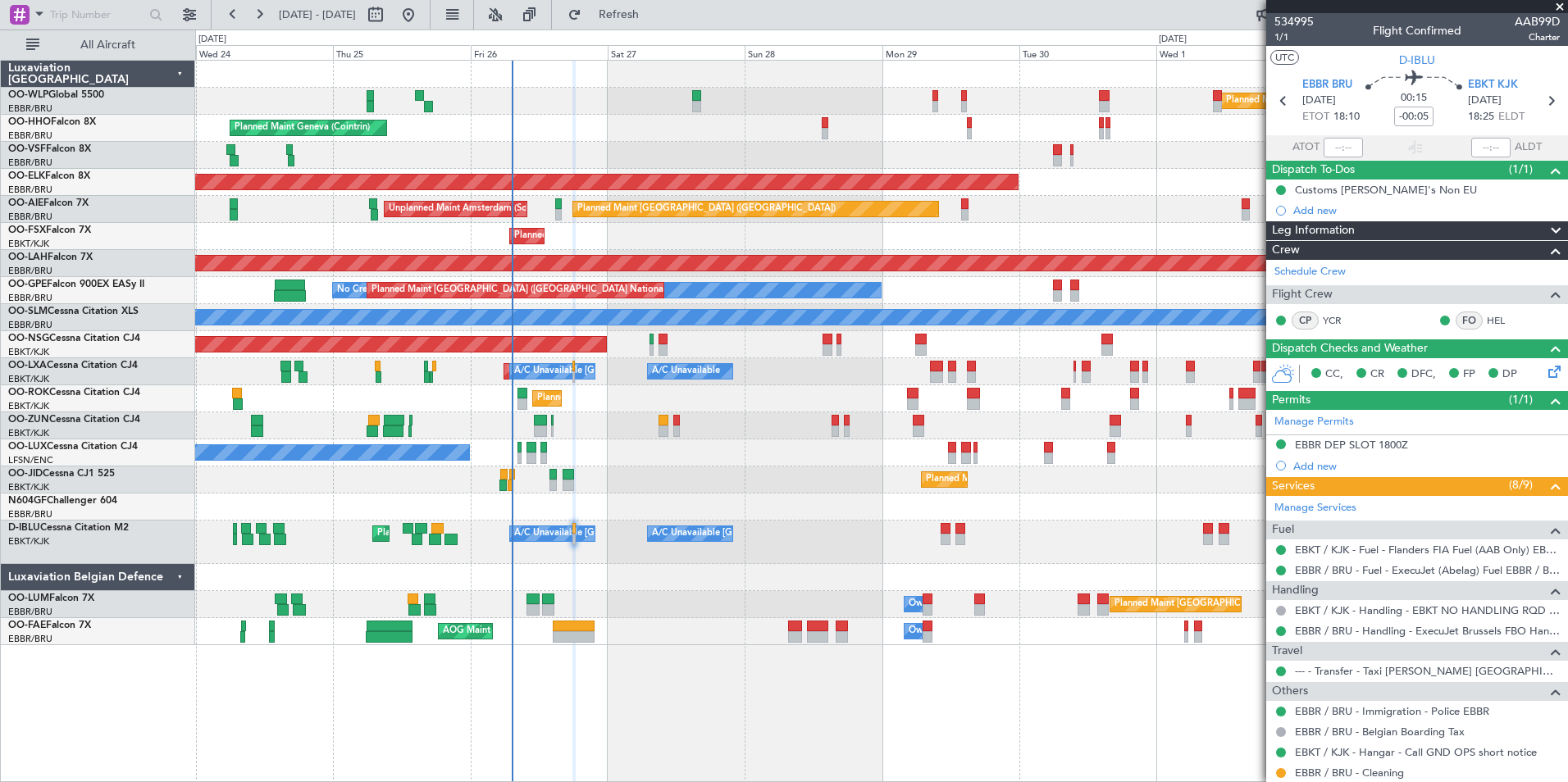
click at [791, 523] on div "Planned Maint Nice (Côte d'Azur Airport) A/C Unavailable Brussels (Brussels Nat…" at bounding box center [881, 543] width 1372 height 44
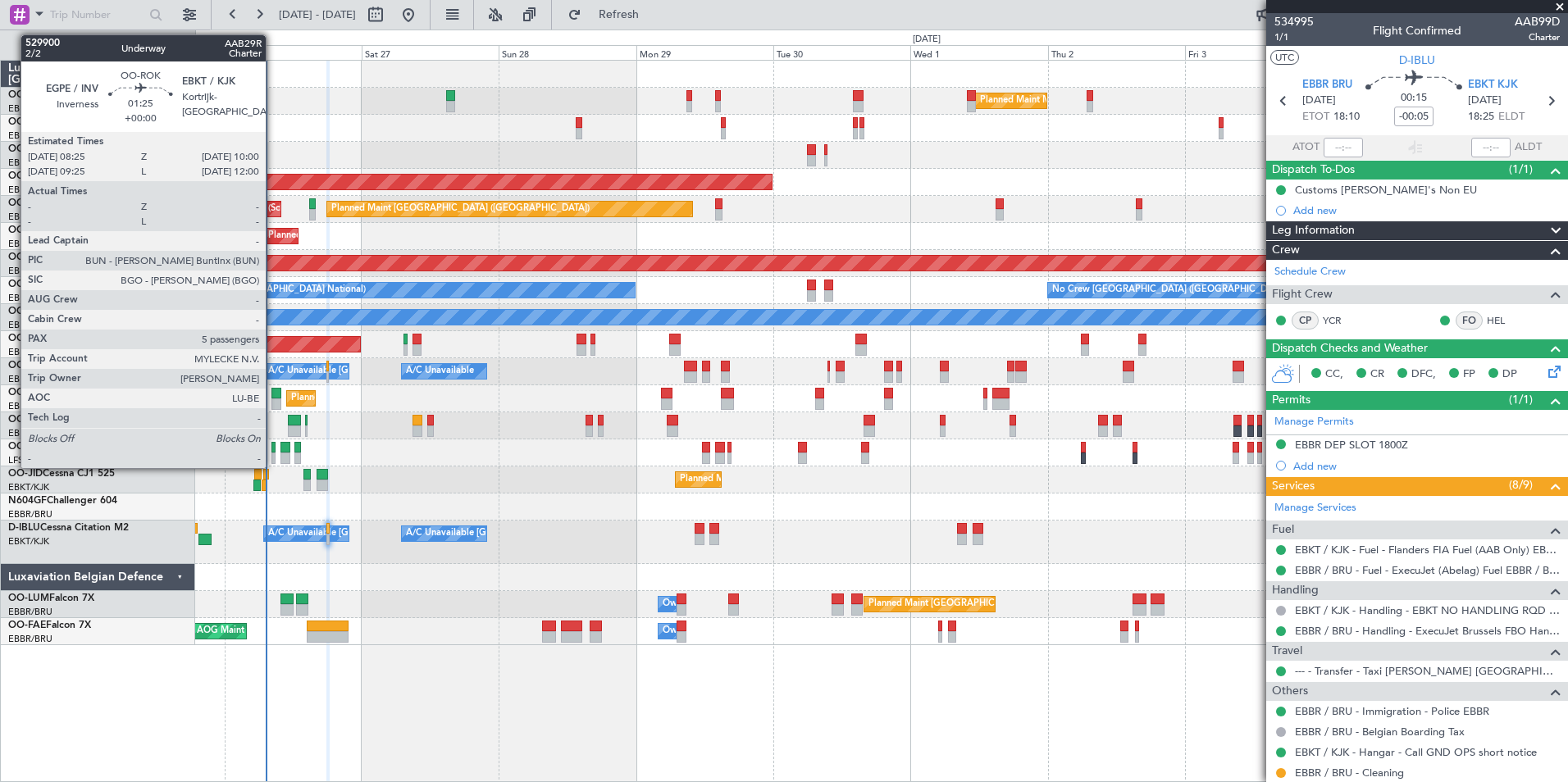
click at [273, 403] on div at bounding box center [276, 403] width 9 height 11
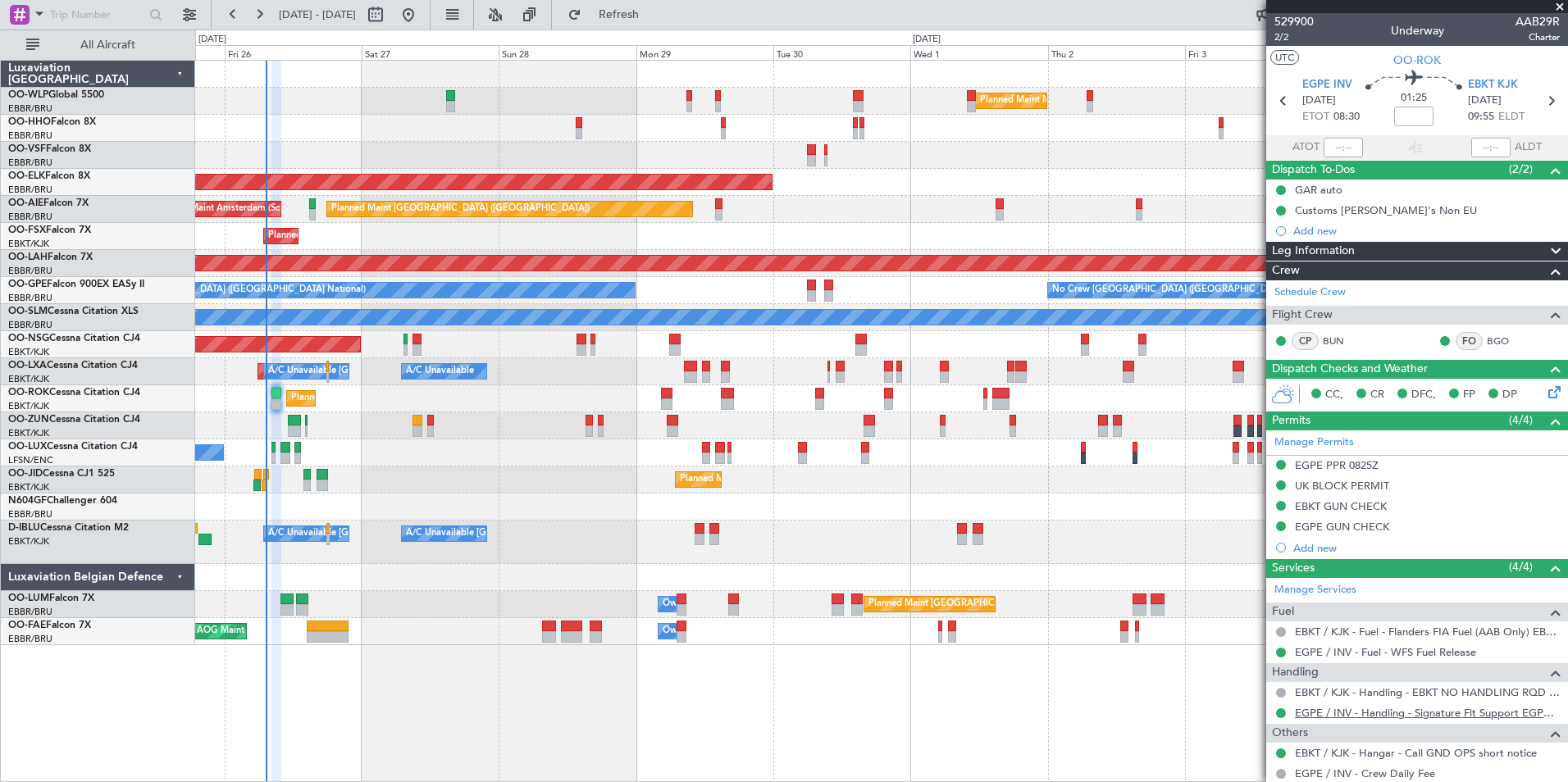
click at [1339, 718] on link "EGPE / INV - Handling - Signature Flt Support EGPE / INV" at bounding box center [1427, 712] width 265 height 14
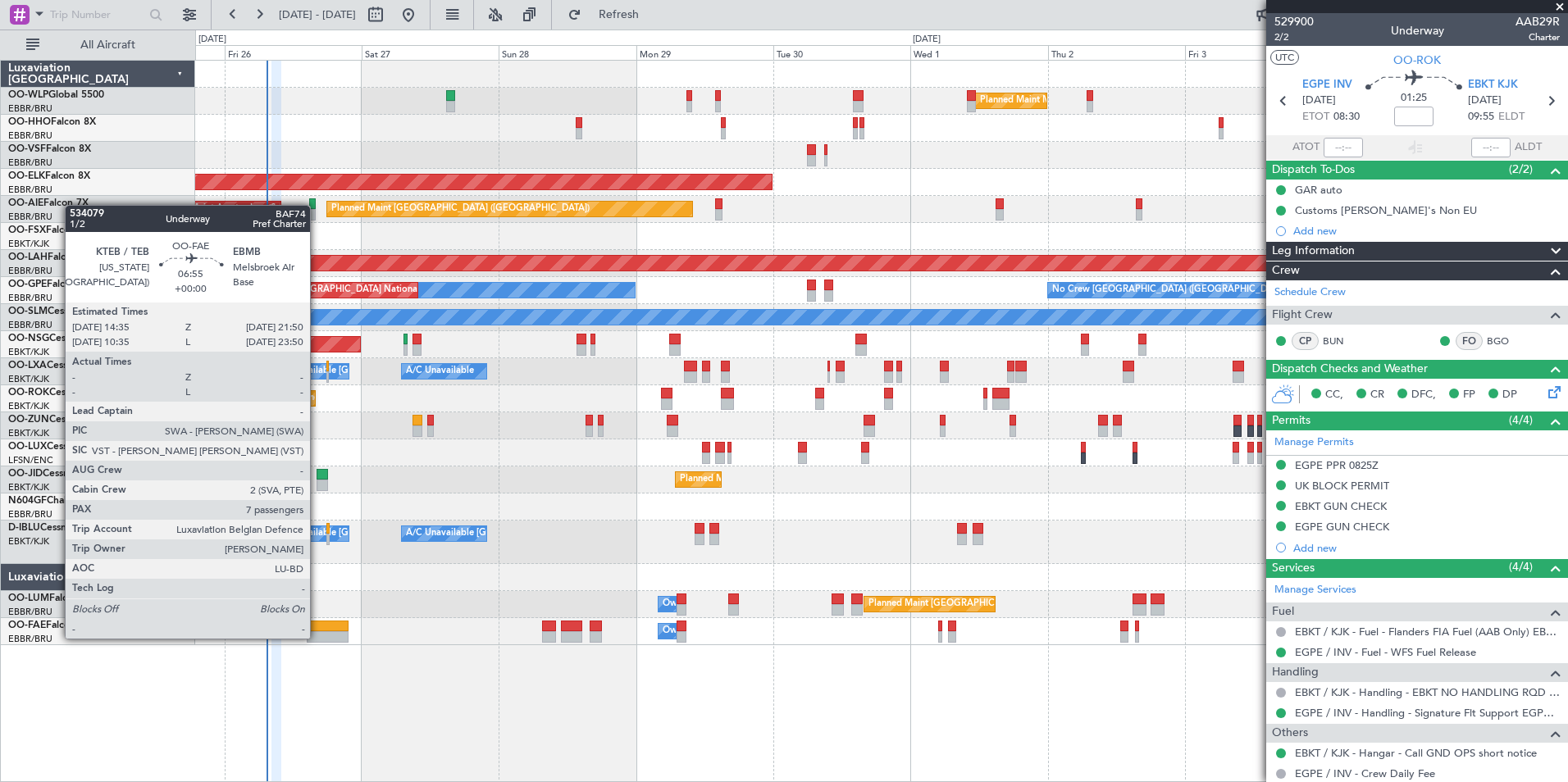
click at [318, 637] on div at bounding box center [327, 636] width 42 height 11
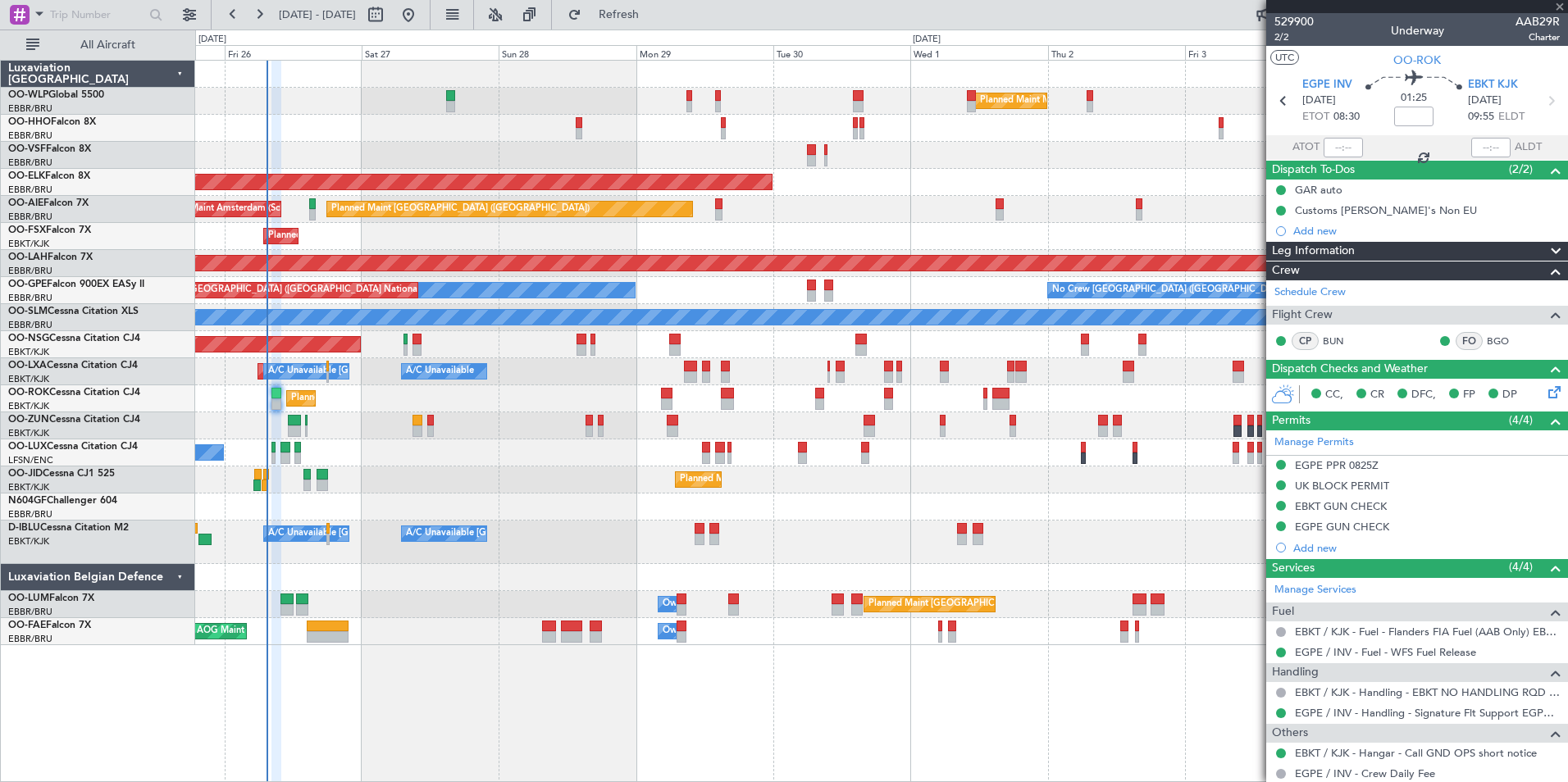
type input "7"
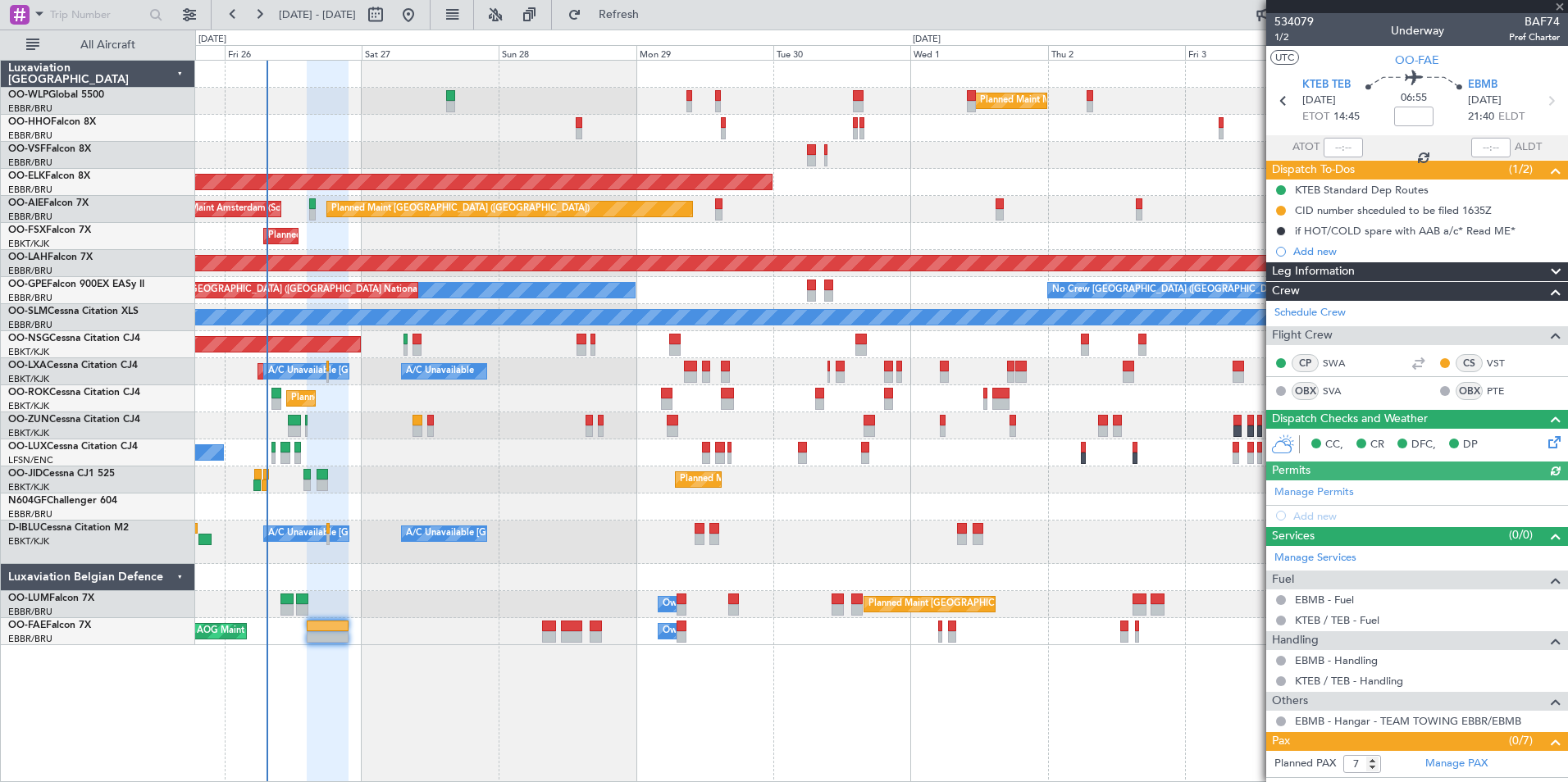
click at [1395, 125] on mat-tooltip-component "Flight Time" at bounding box center [1410, 128] width 76 height 44
click at [1411, 118] on mat-tooltip-component "Flight Time" at bounding box center [1410, 128] width 76 height 44
click at [1402, 115] on input at bounding box center [1414, 116] width 40 height 20
click at [1146, 178] on div "Planned Maint Kortrijk-[GEOGRAPHIC_DATA]" at bounding box center [881, 183] width 1372 height 27
type input "-00:40"
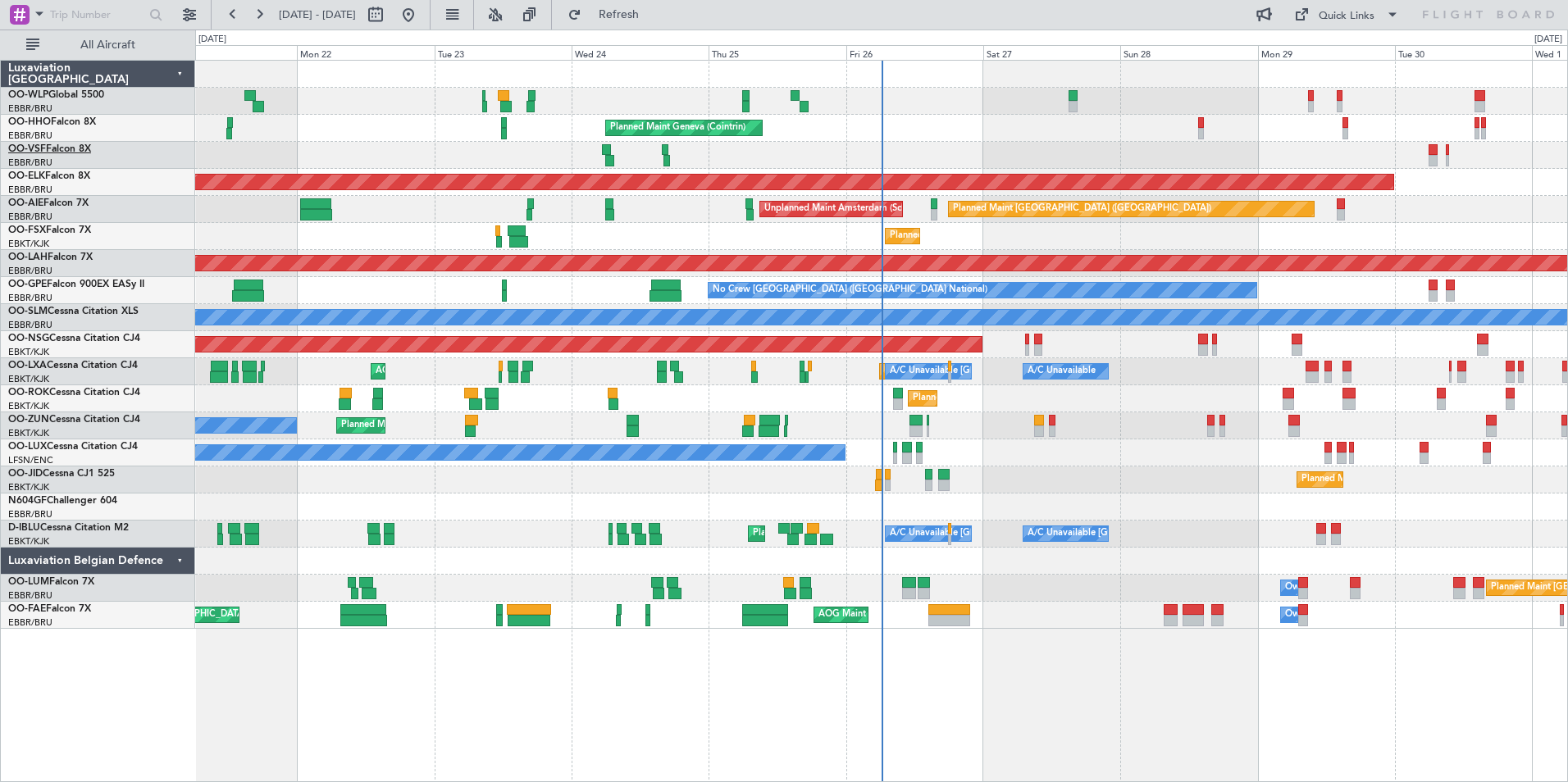
click at [59, 155] on link "OO-VSF Falcon 8X" at bounding box center [50, 149] width 82 height 9
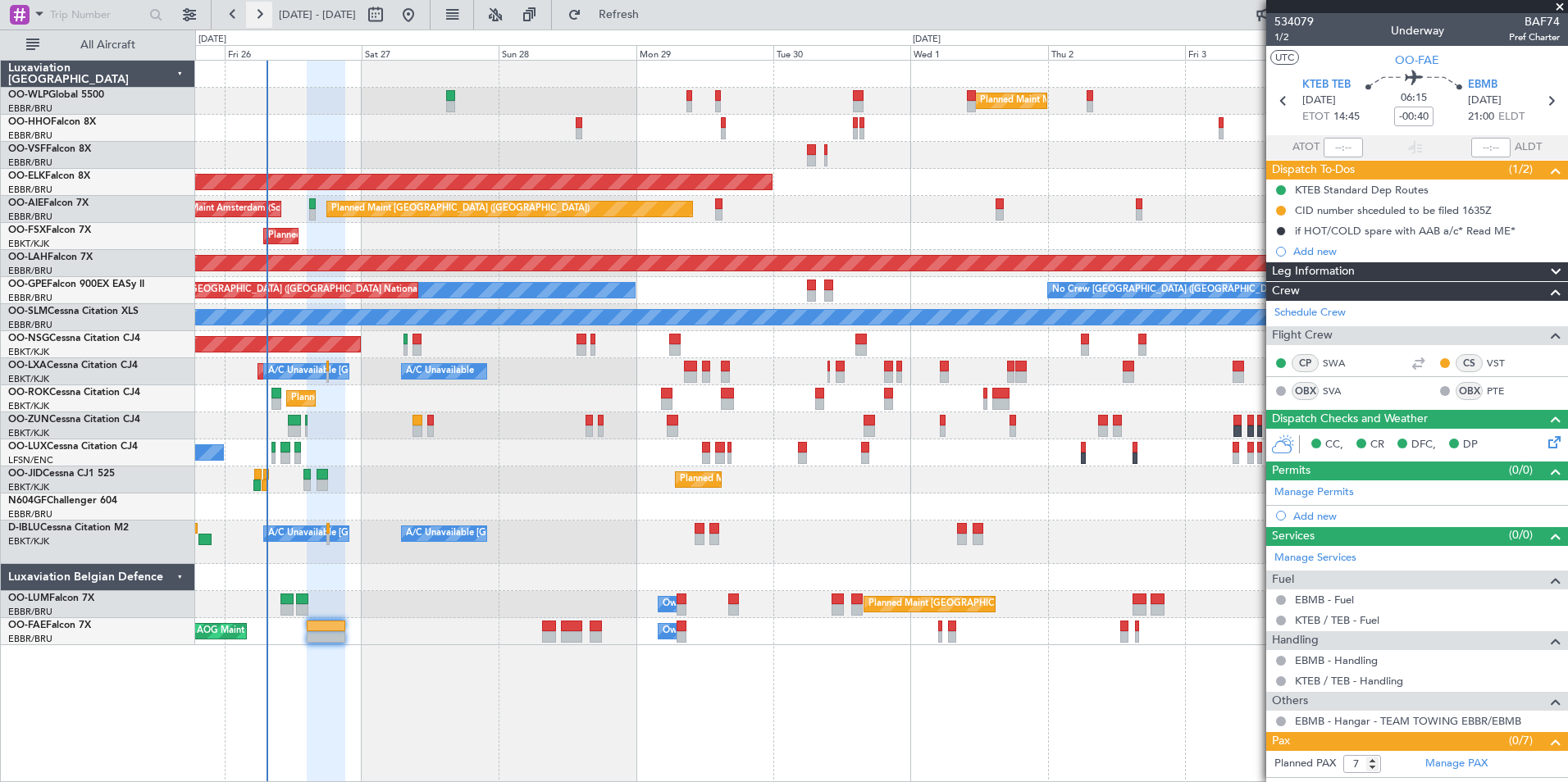
click at [260, 22] on button at bounding box center [259, 15] width 27 height 27
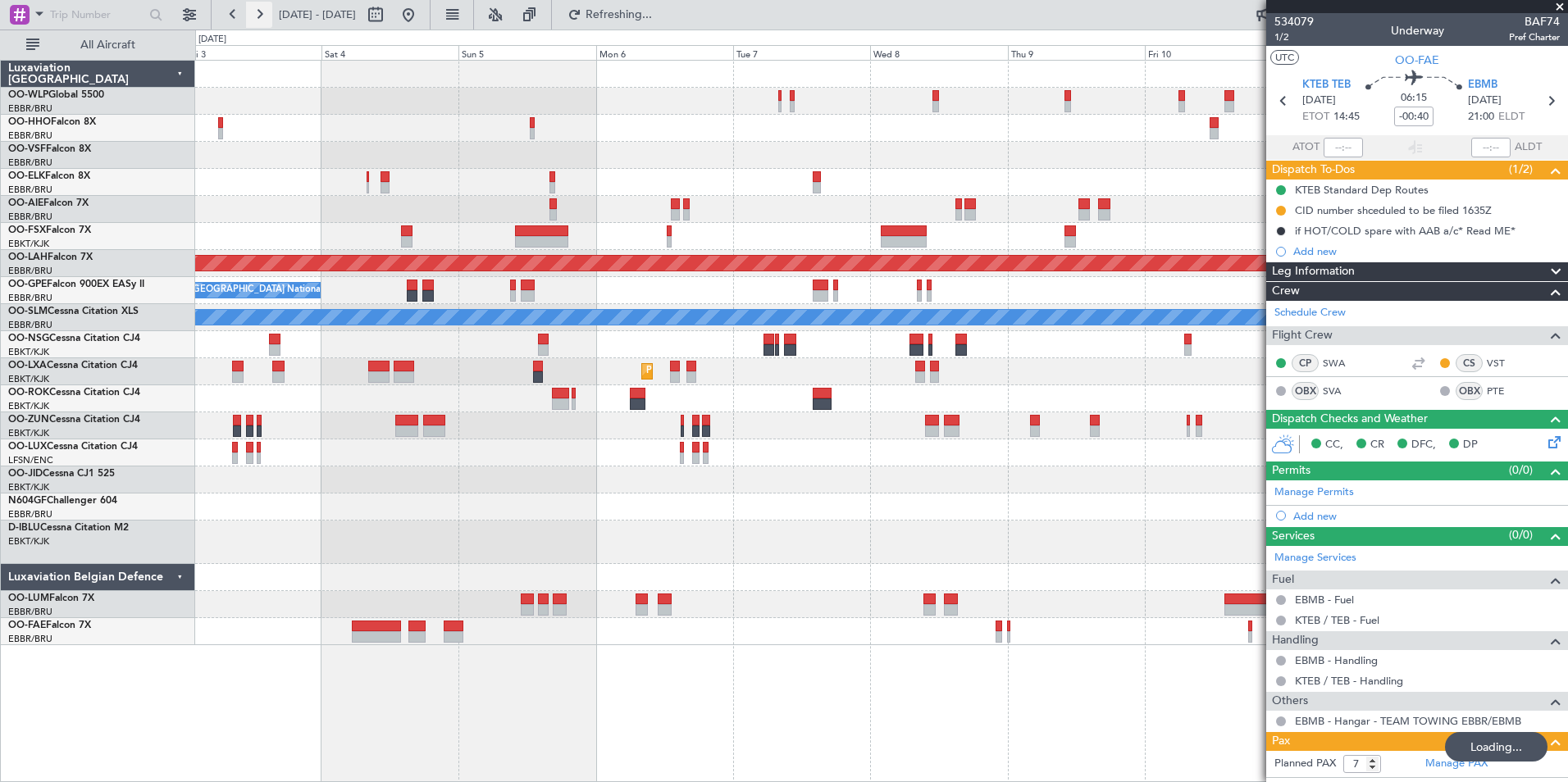
click at [260, 22] on button at bounding box center [259, 15] width 27 height 27
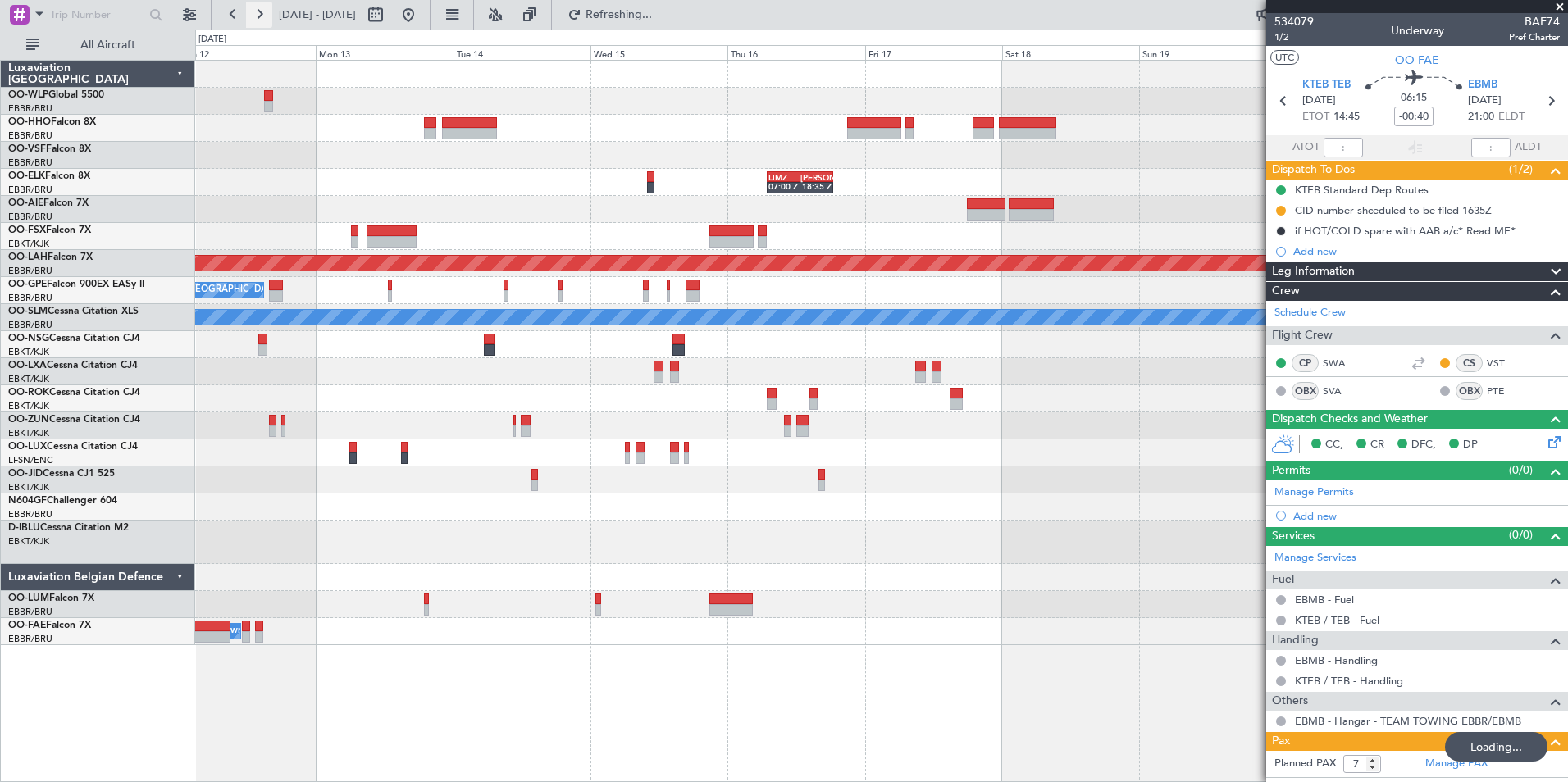
click at [260, 22] on button at bounding box center [259, 15] width 27 height 27
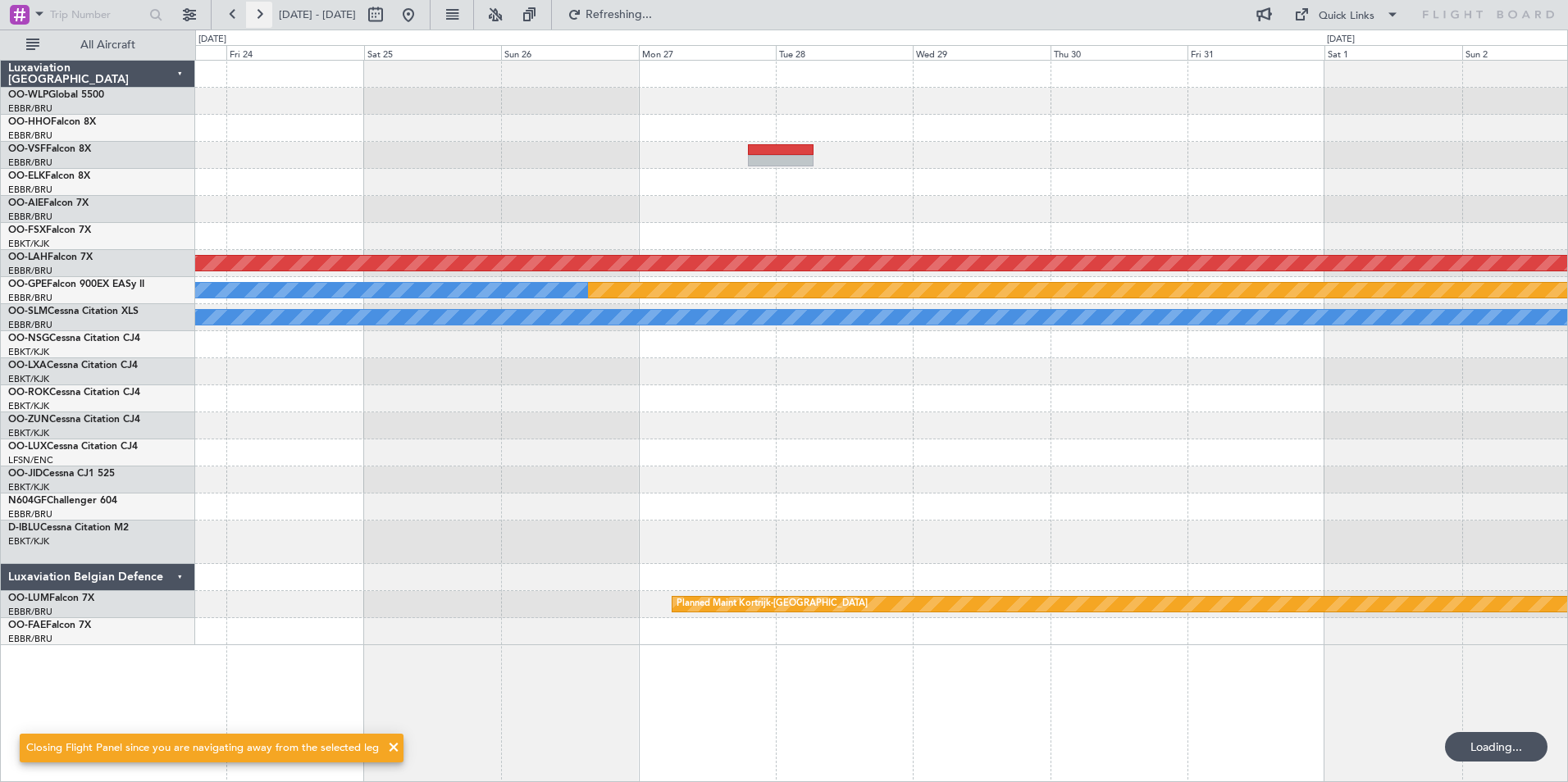
click at [260, 22] on button at bounding box center [259, 15] width 27 height 27
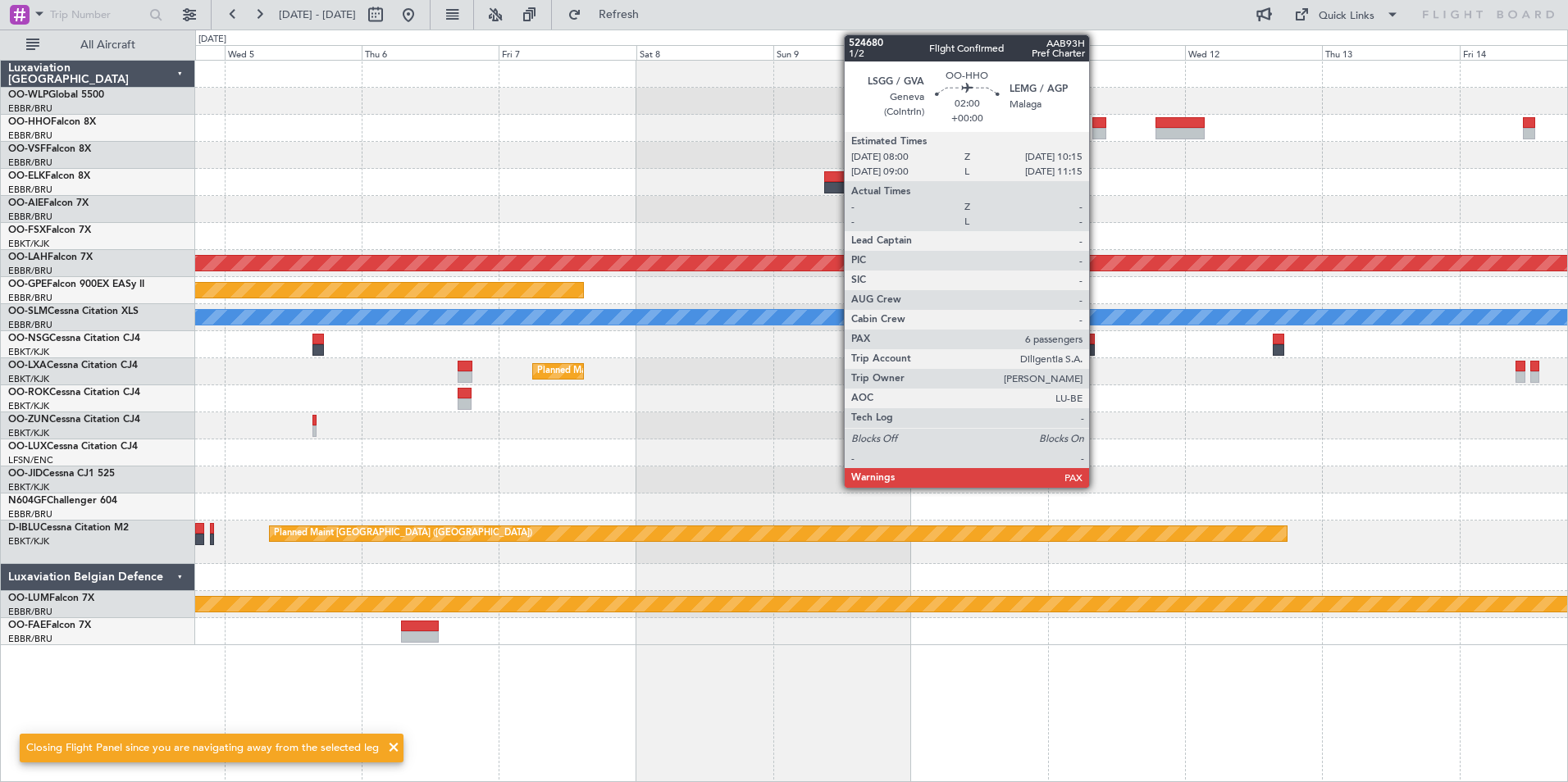
click at [1097, 134] on div at bounding box center [1098, 133] width 13 height 11
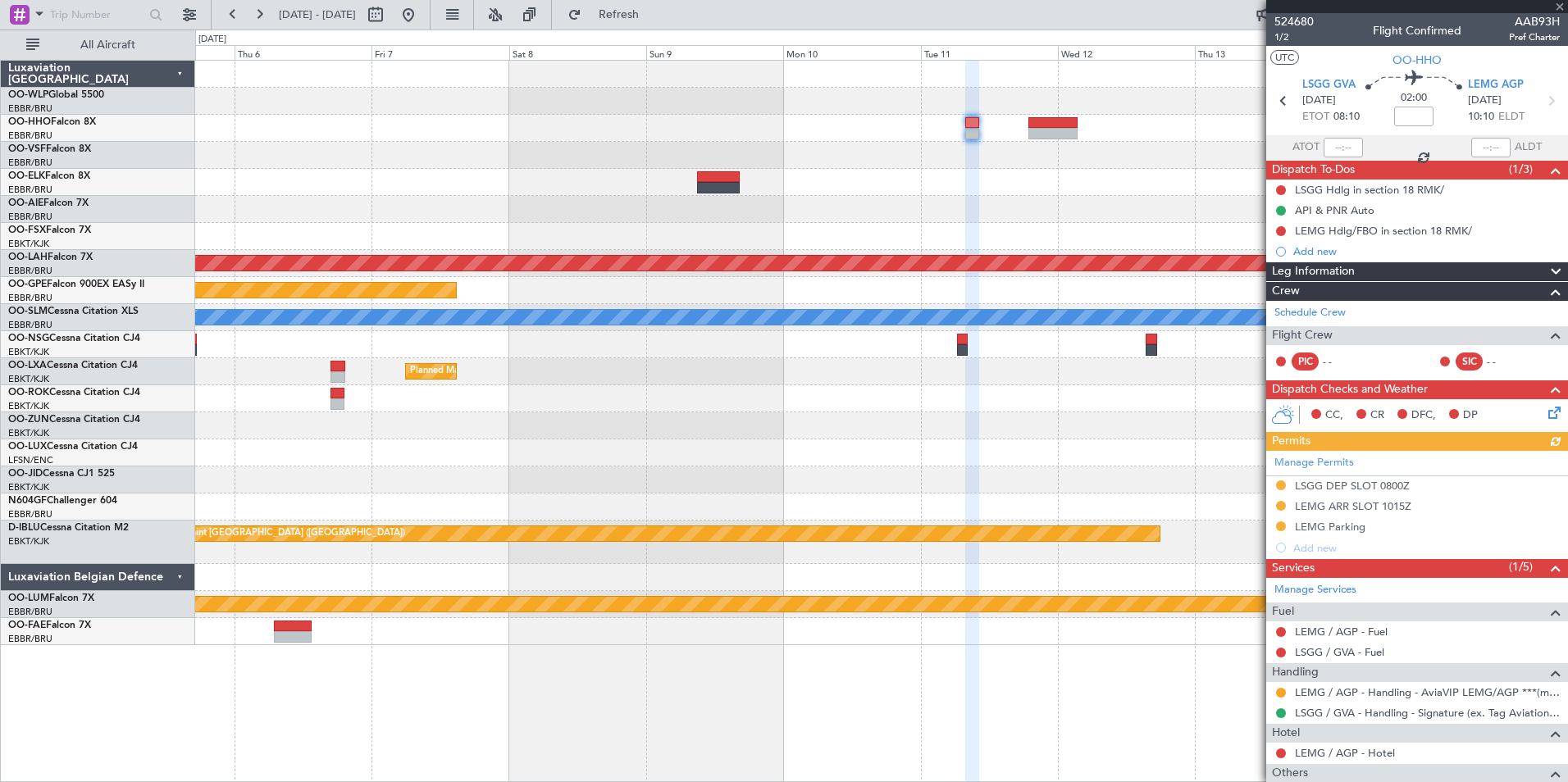
click at [1039, 224] on div at bounding box center [881, 237] width 1372 height 27
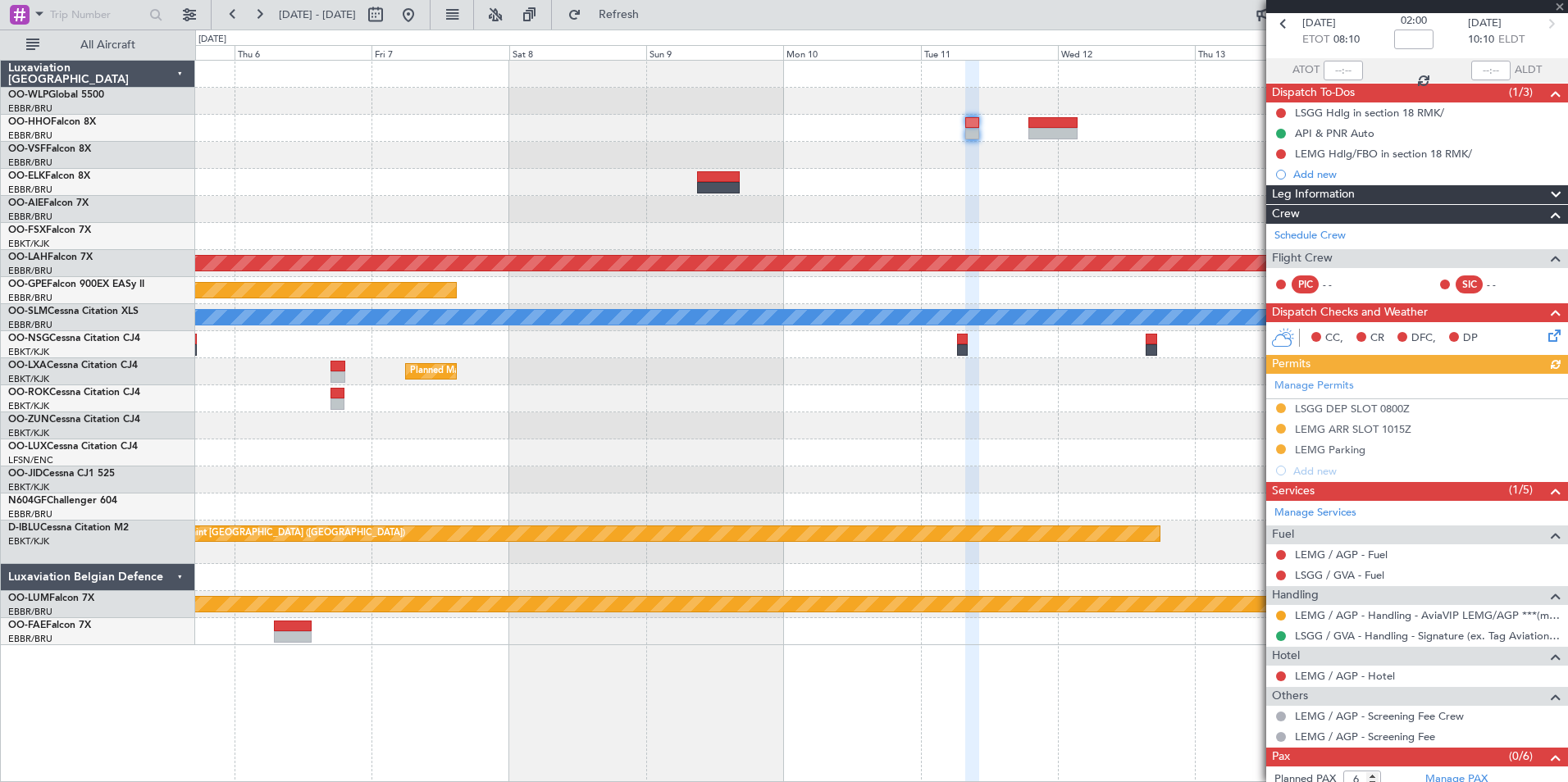
scroll to position [109, 0]
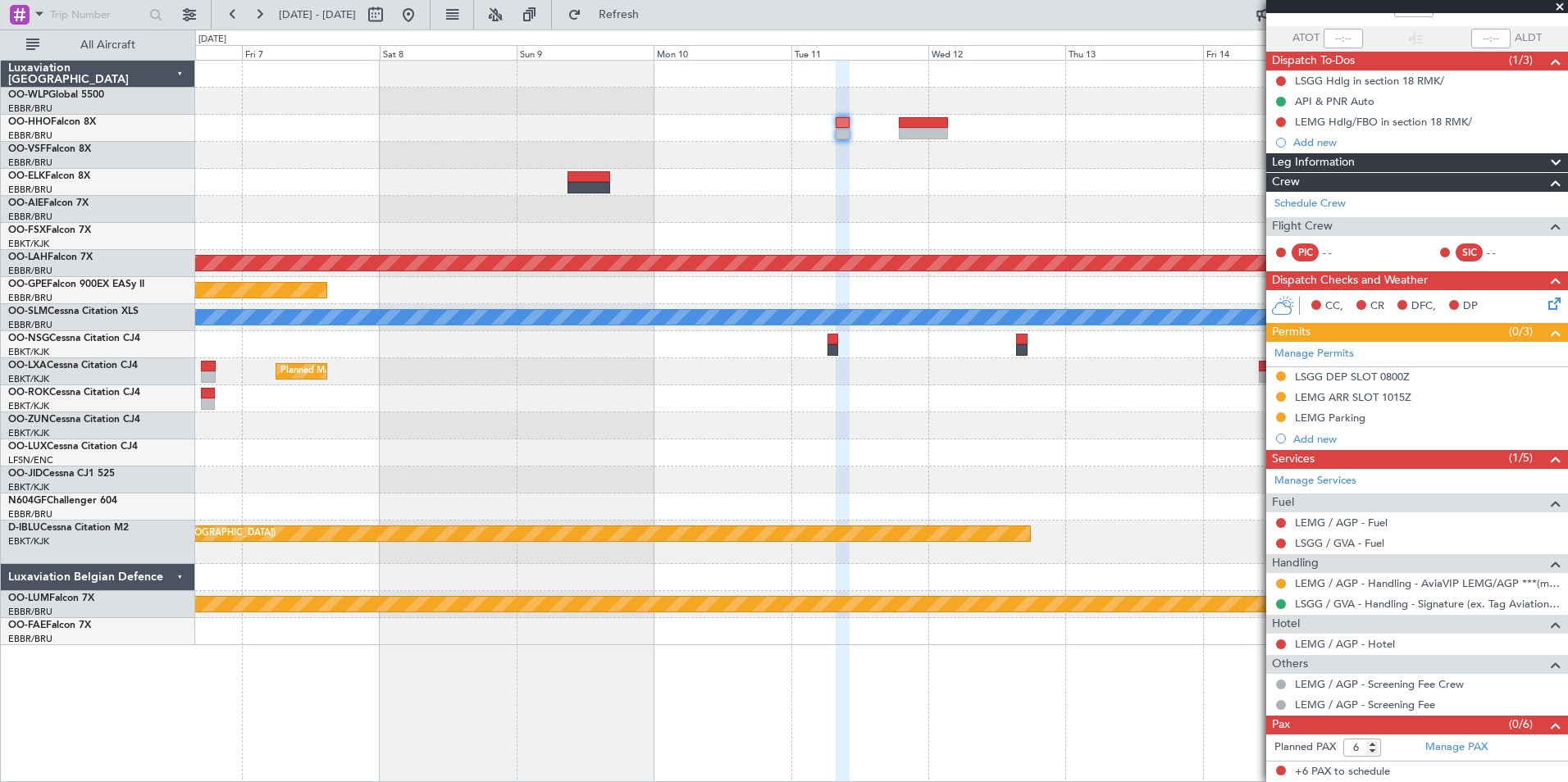
click at [966, 177] on div "Planned Maint [PERSON_NAME]-[GEOGRAPHIC_DATA][PERSON_NAME] ([GEOGRAPHIC_DATA][P…" at bounding box center [881, 353] width 1372 height 585
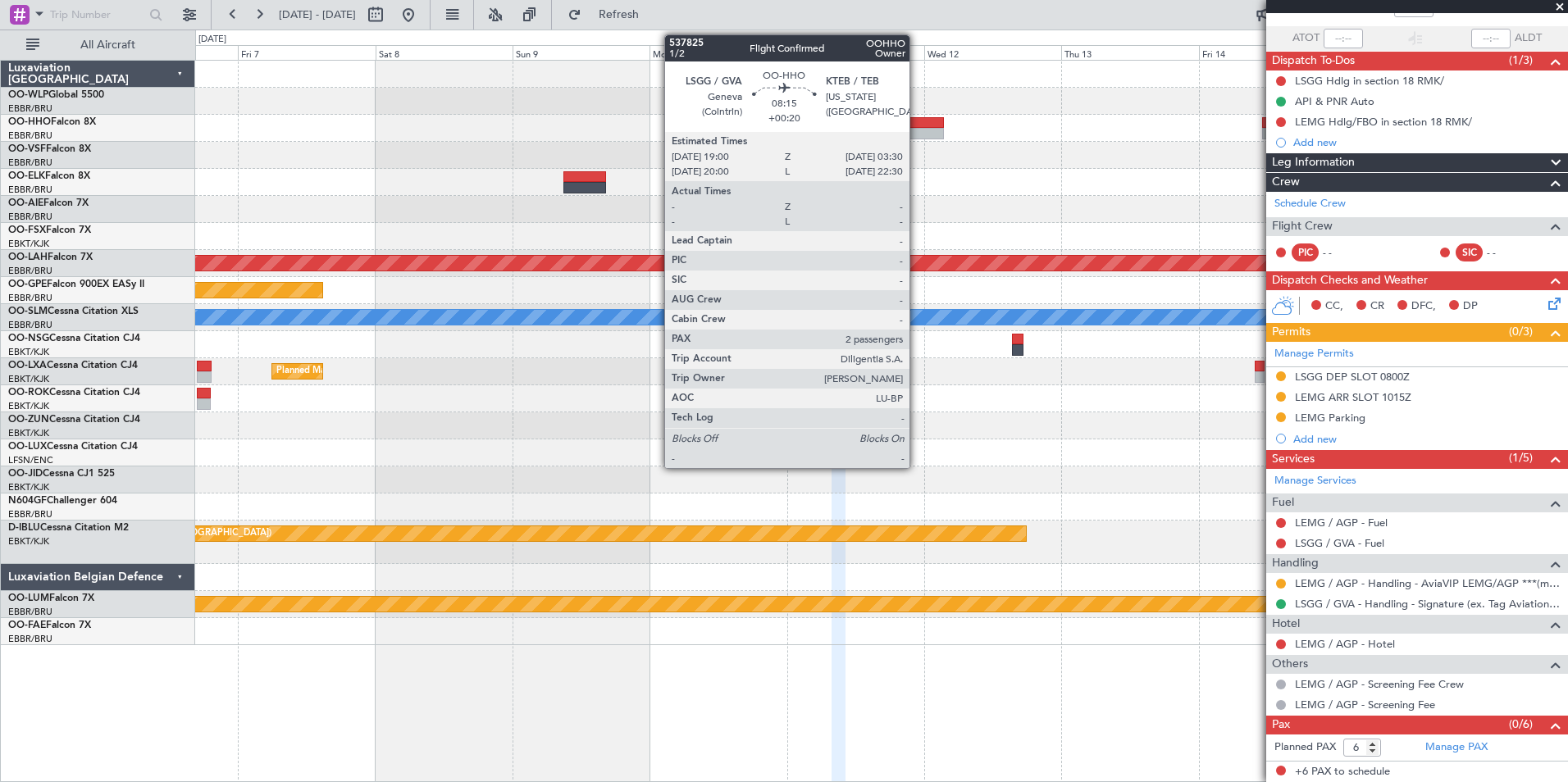
click at [917, 129] on div at bounding box center [919, 133] width 49 height 11
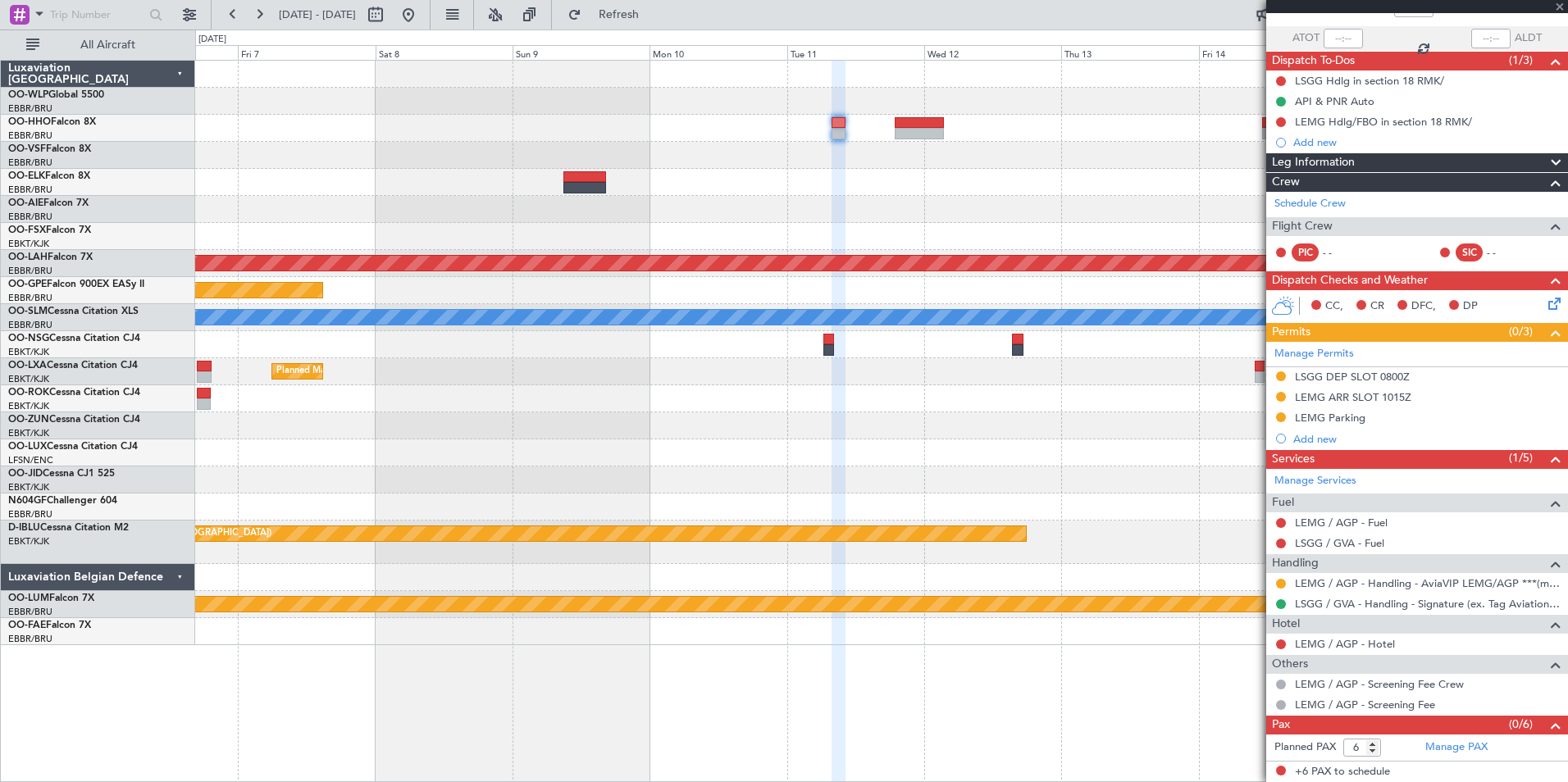
type input "+00:20"
type input "2"
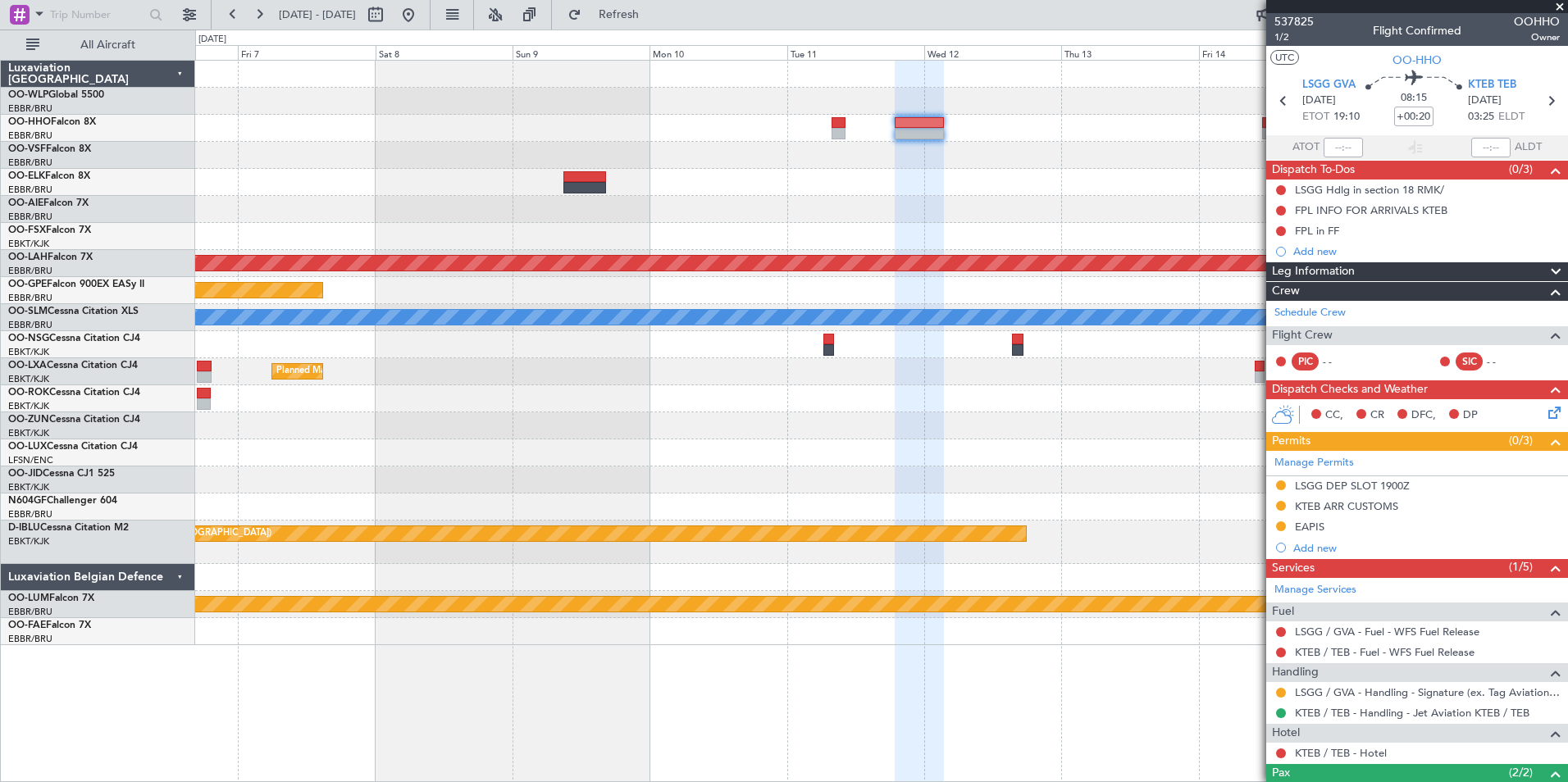
click at [915, 138] on div at bounding box center [881, 129] width 1372 height 27
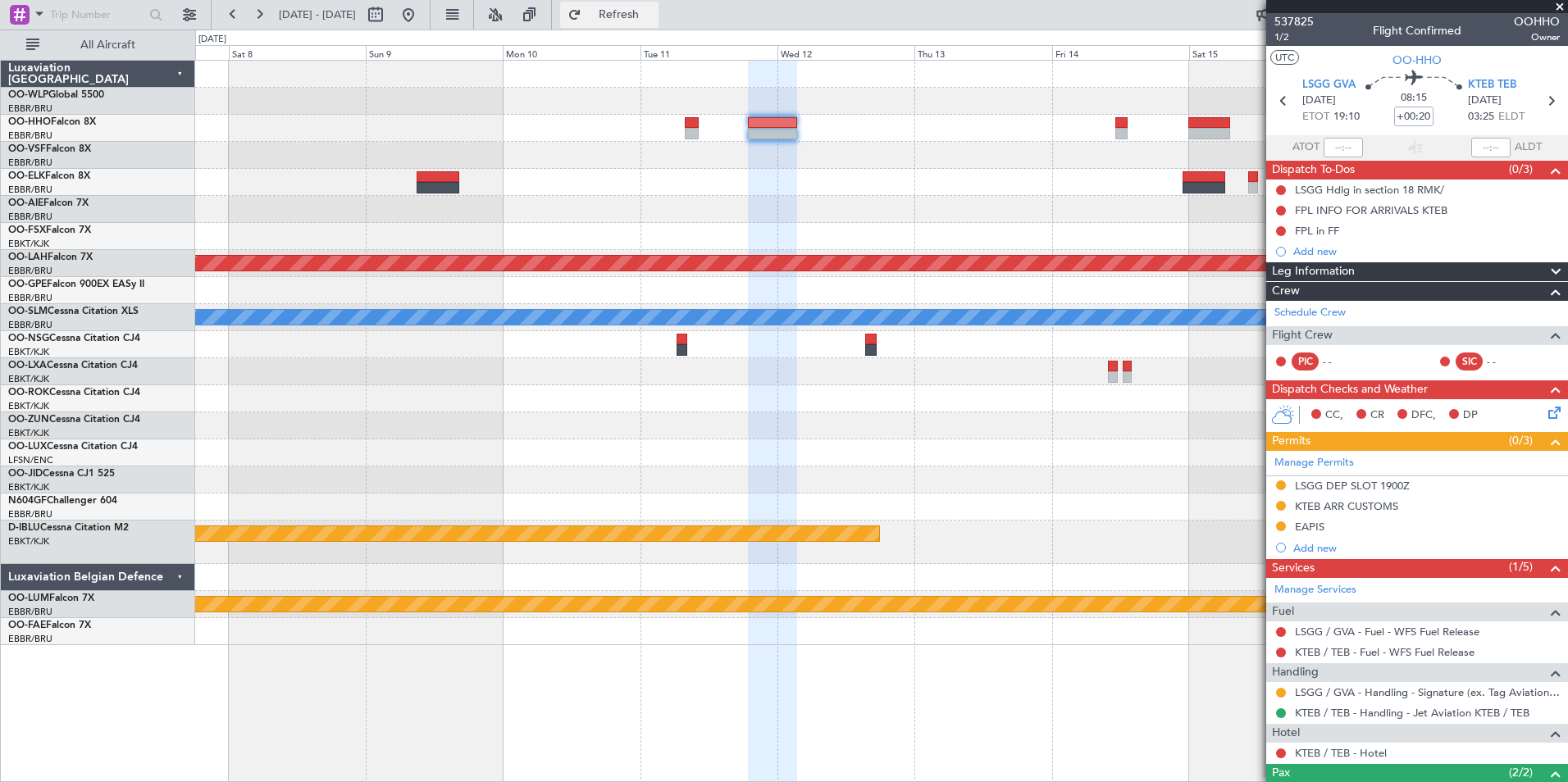
click at [653, 18] on span "Refresh" at bounding box center [619, 15] width 69 height 11
click at [924, 170] on div at bounding box center [881, 183] width 1372 height 27
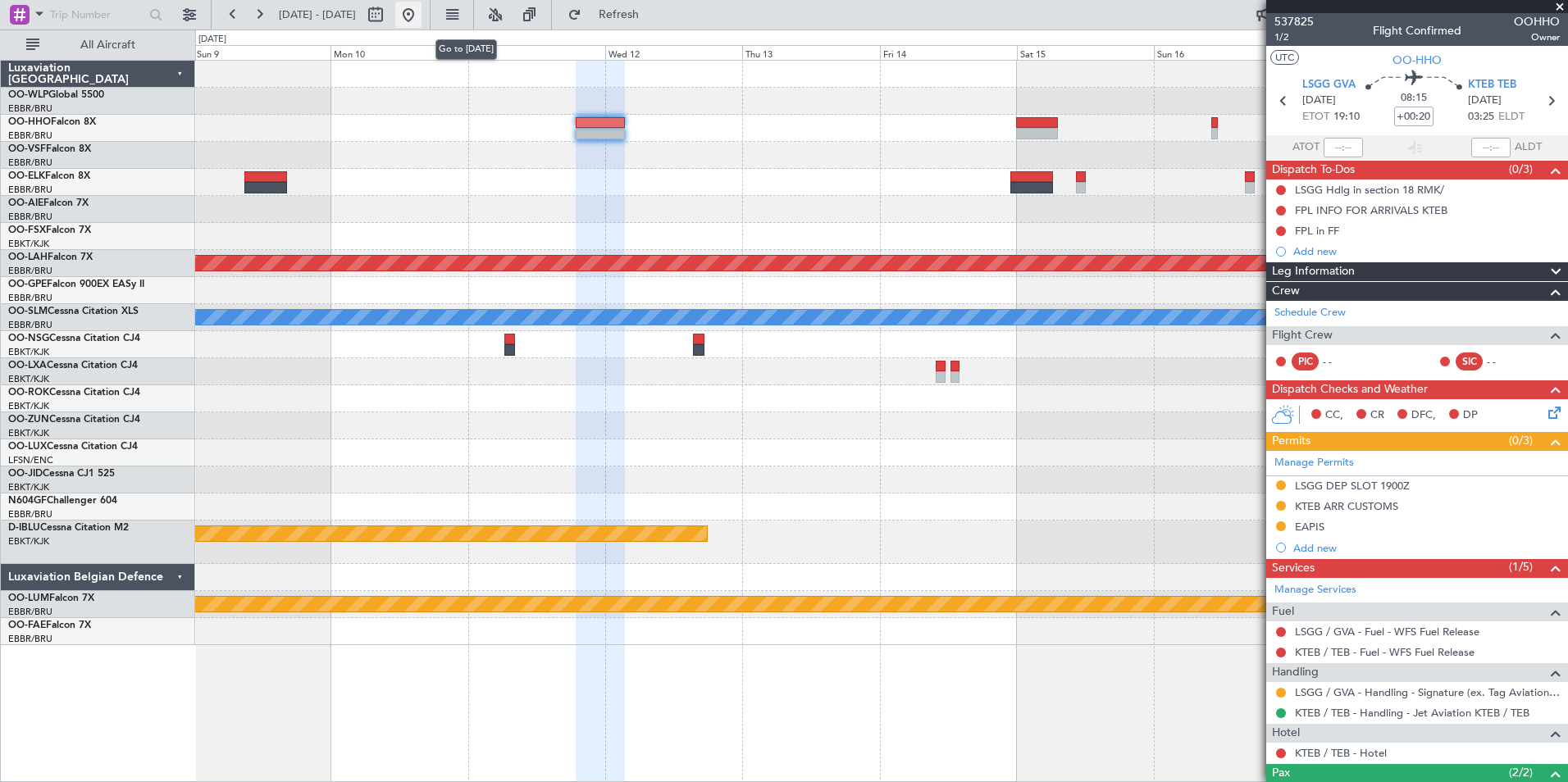
click at [422, 15] on button at bounding box center [408, 15] width 27 height 27
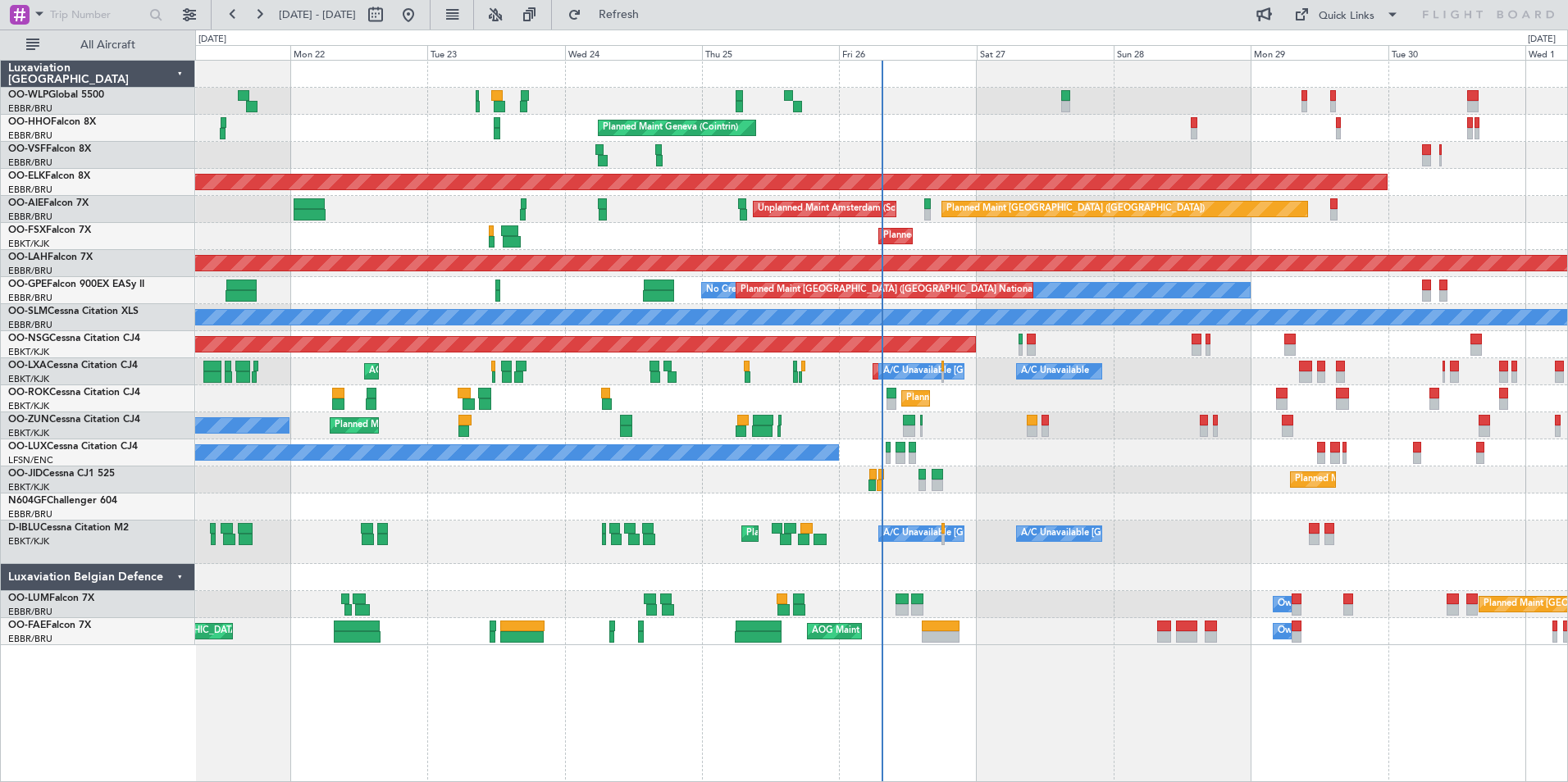
click at [946, 239] on div "Planned Maint Kortrijk-[GEOGRAPHIC_DATA]" at bounding box center [881, 237] width 1372 height 27
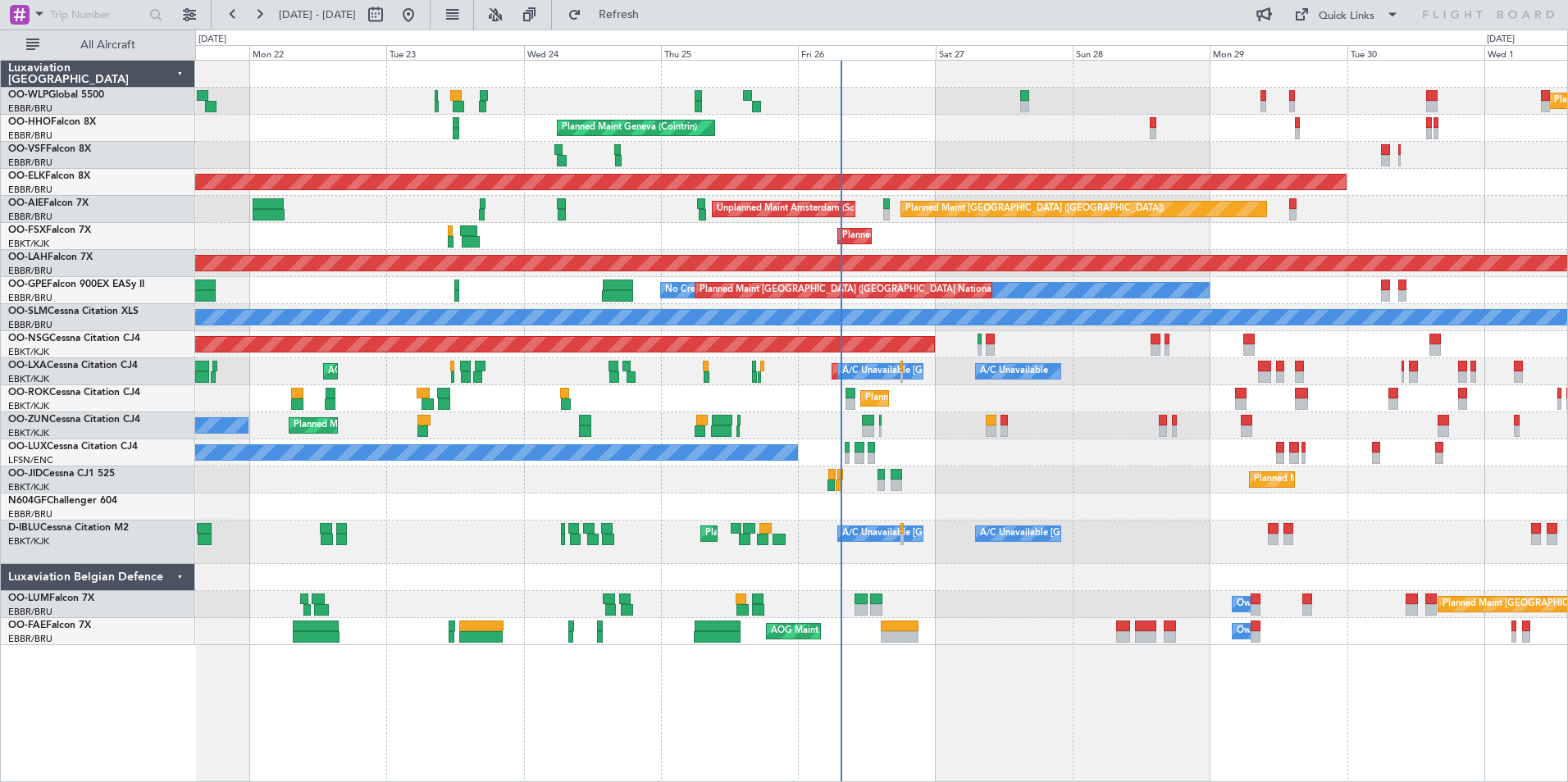
click at [1233, 237] on div "Planned Maint Kortrijk-[GEOGRAPHIC_DATA]" at bounding box center [881, 237] width 1372 height 27
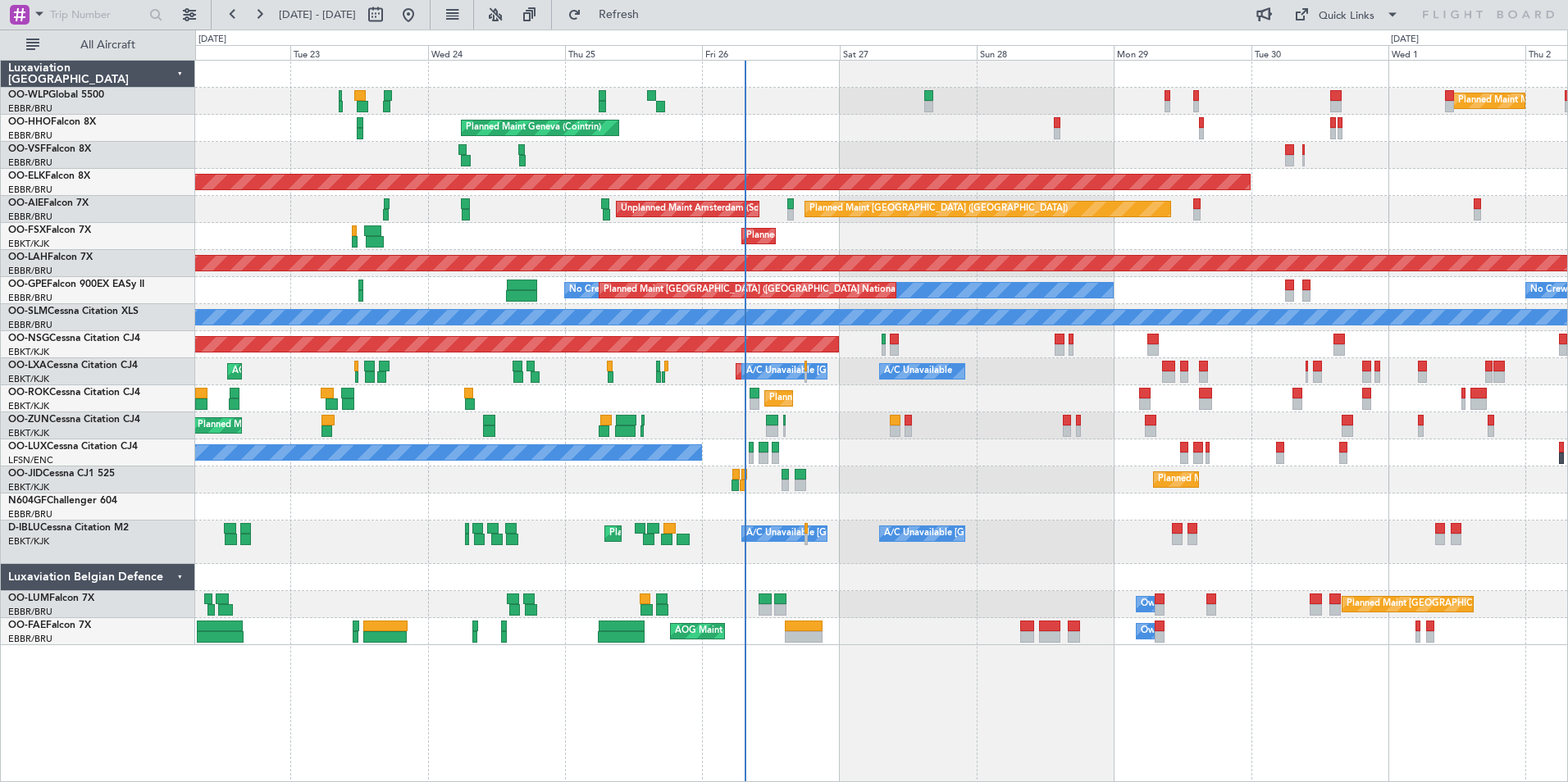
click at [960, 143] on div "Planned Maint Milan (Linate) Planned Maint Geneva ([GEOGRAPHIC_DATA]) Planned M…" at bounding box center [881, 353] width 1372 height 585
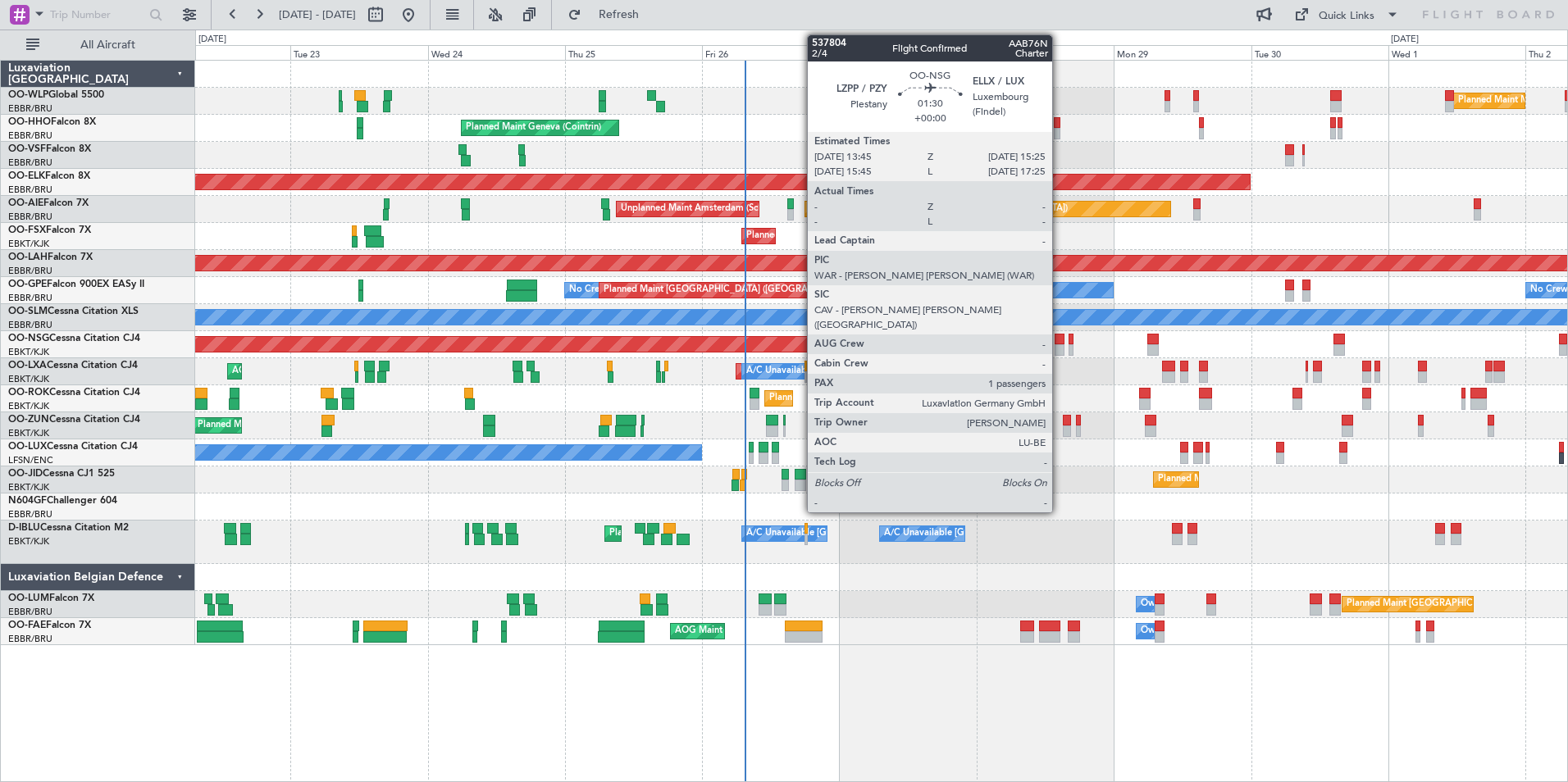
click at [1060, 342] on div at bounding box center [1059, 339] width 9 height 11
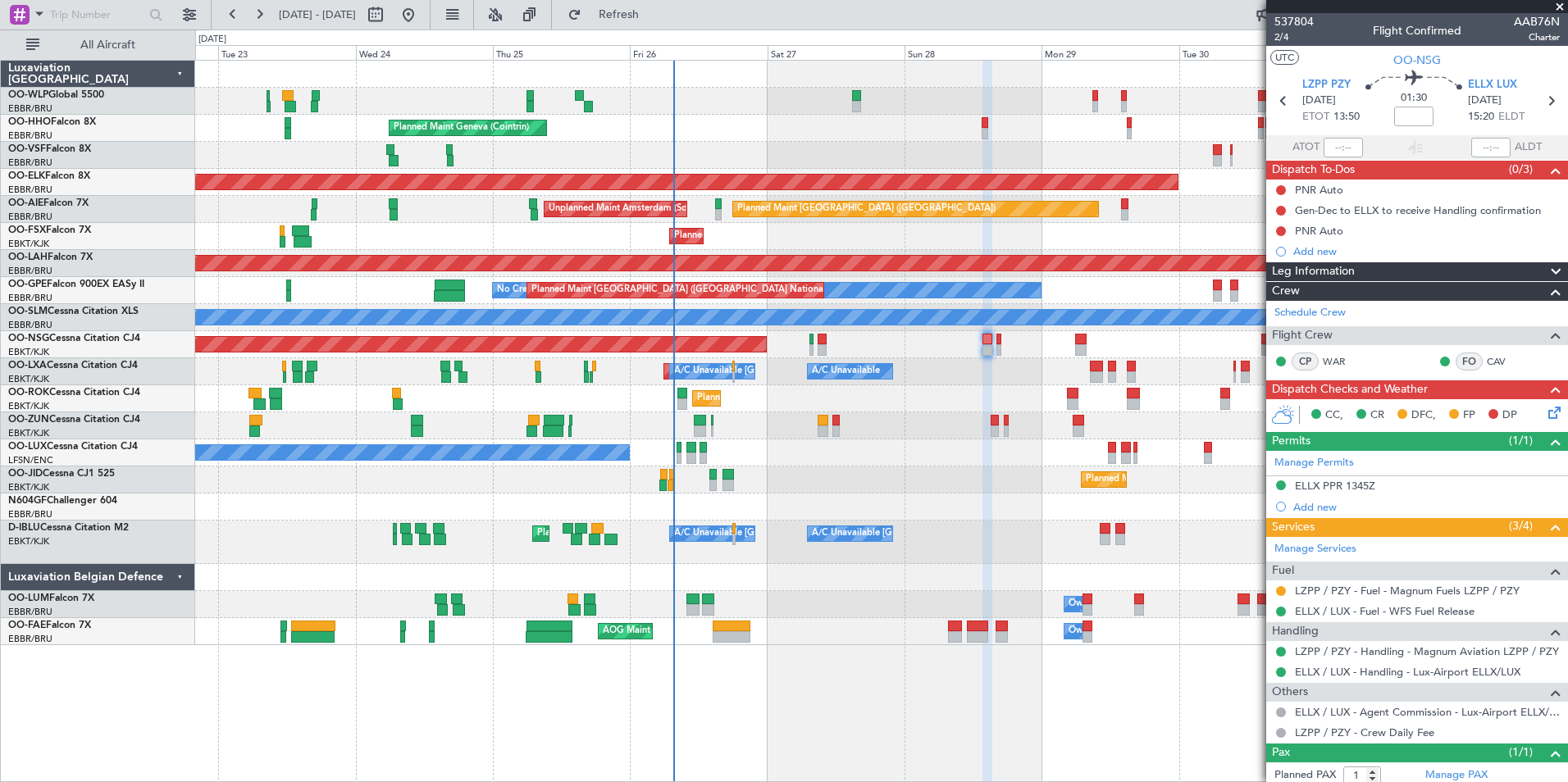
click at [1030, 246] on div "Planned Maint Kortrijk-[GEOGRAPHIC_DATA]" at bounding box center [881, 237] width 1372 height 27
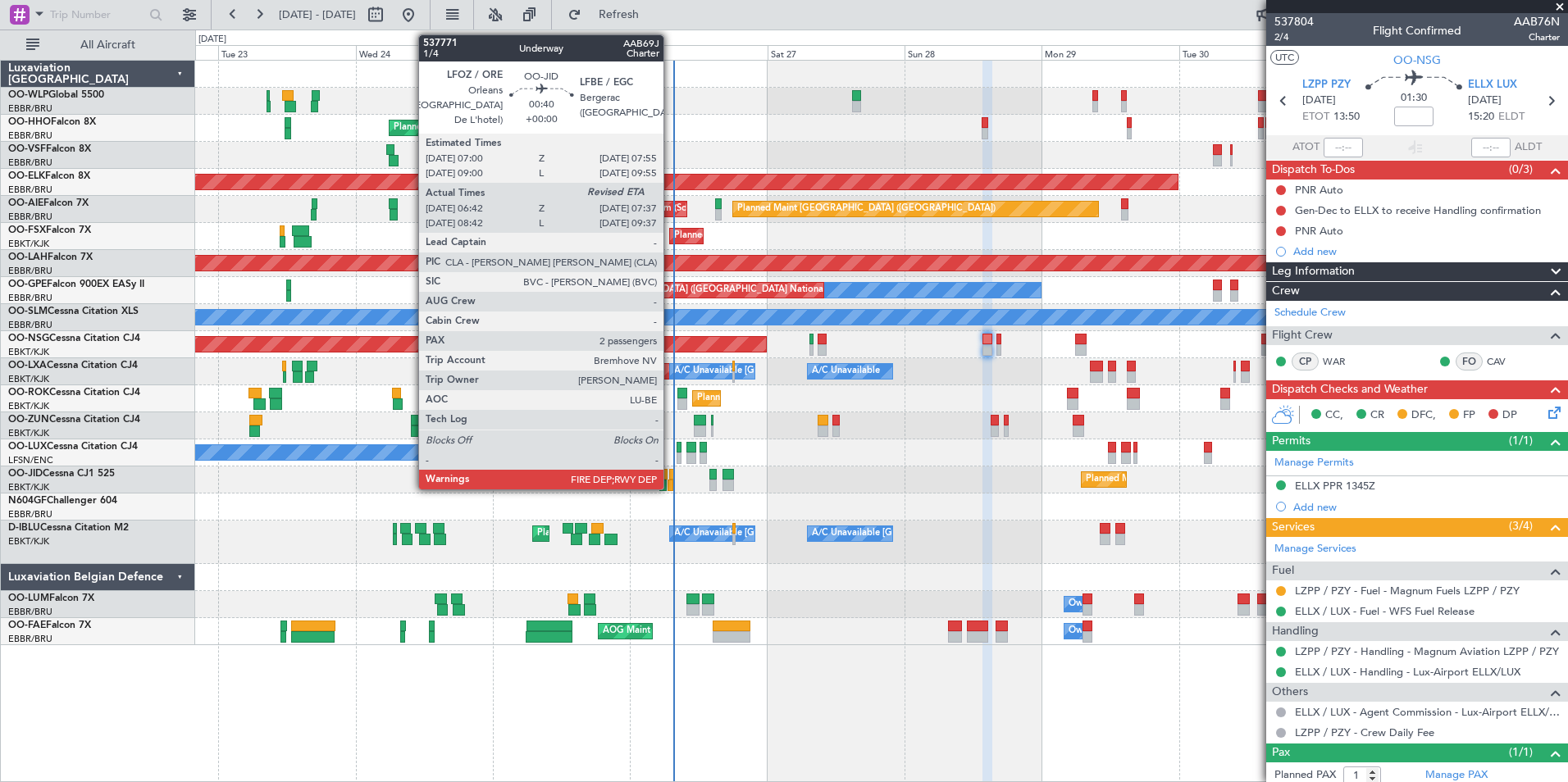
click at [671, 486] on div at bounding box center [671, 485] width 6 height 11
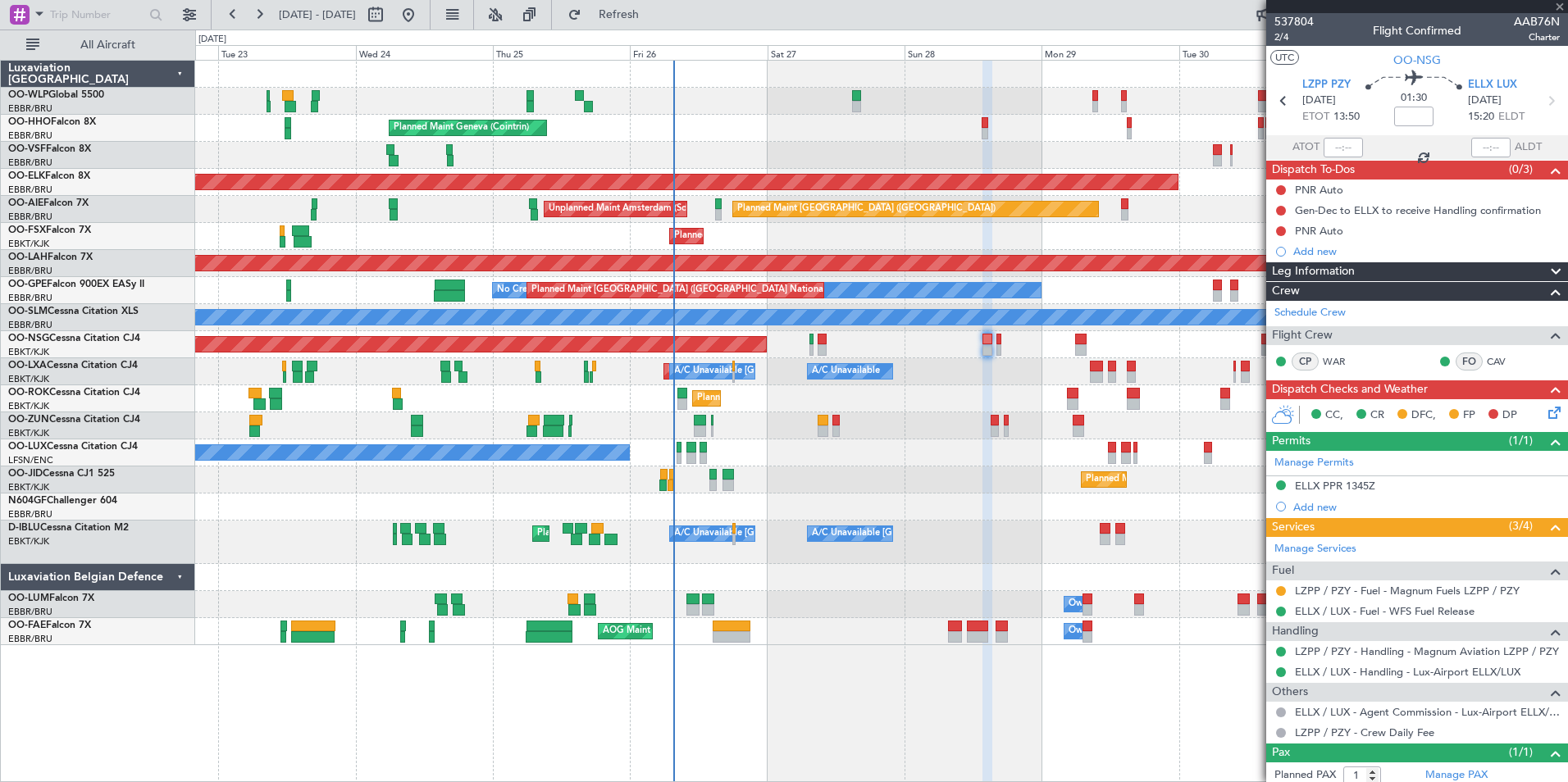
type input "06:52"
type input "2"
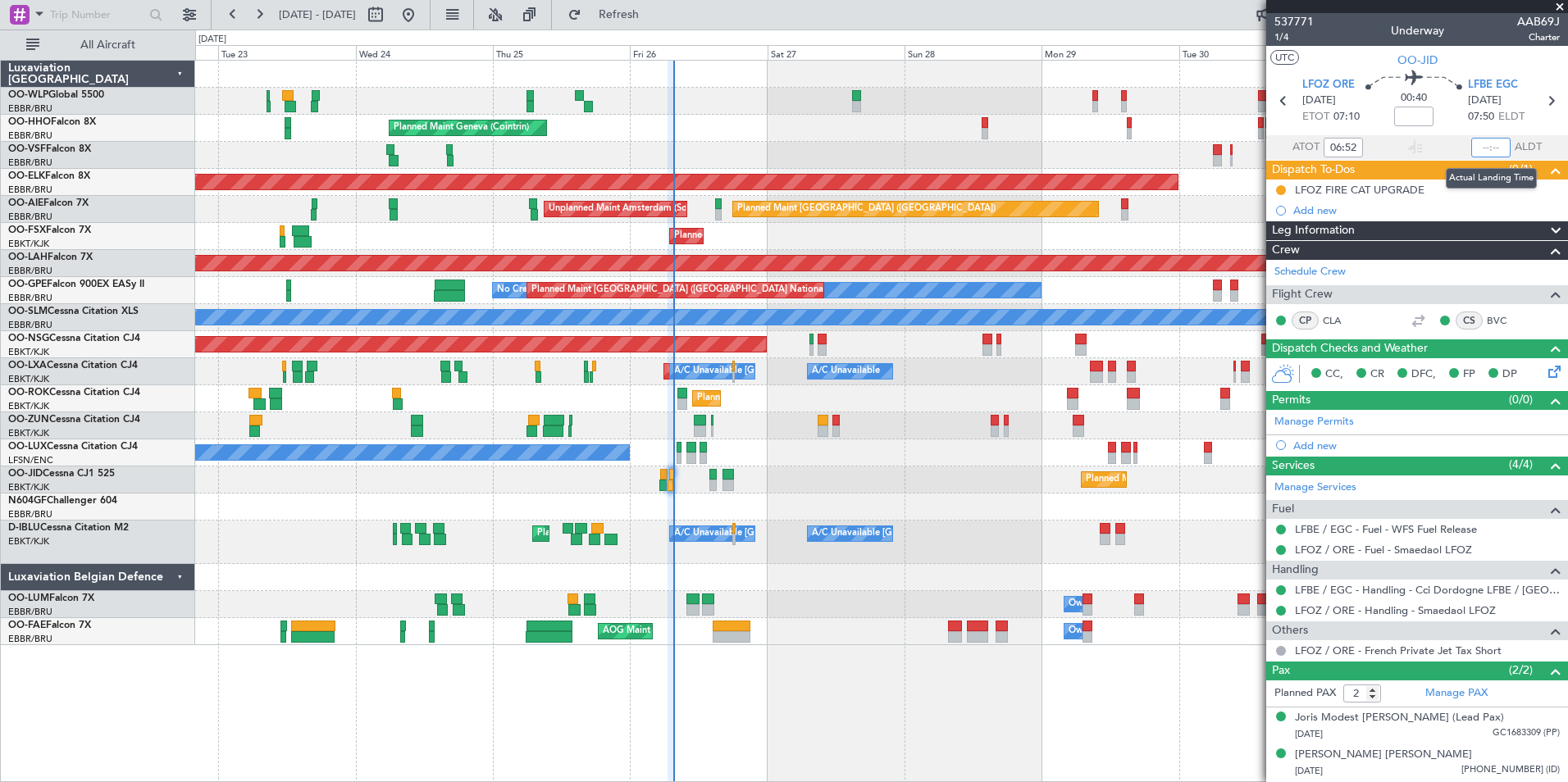
click at [1480, 149] on input "text" at bounding box center [1492, 147] width 40 height 20
click at [1485, 154] on input "text" at bounding box center [1492, 147] width 40 height 20
click at [1484, 149] on input "text" at bounding box center [1492, 147] width 40 height 20
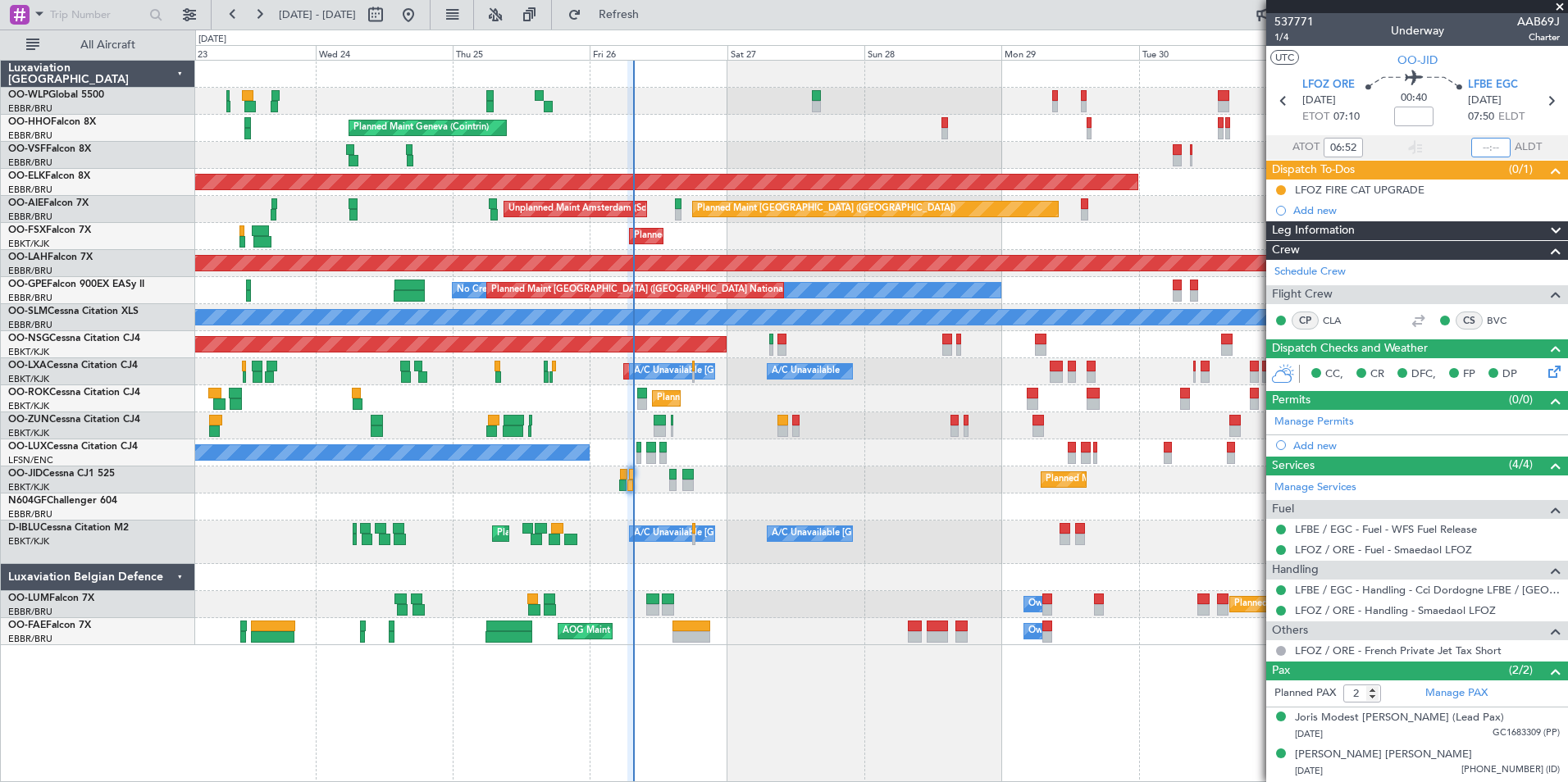
click at [846, 394] on div "Planned Maint Kortrijk-[GEOGRAPHIC_DATA]" at bounding box center [881, 399] width 1372 height 27
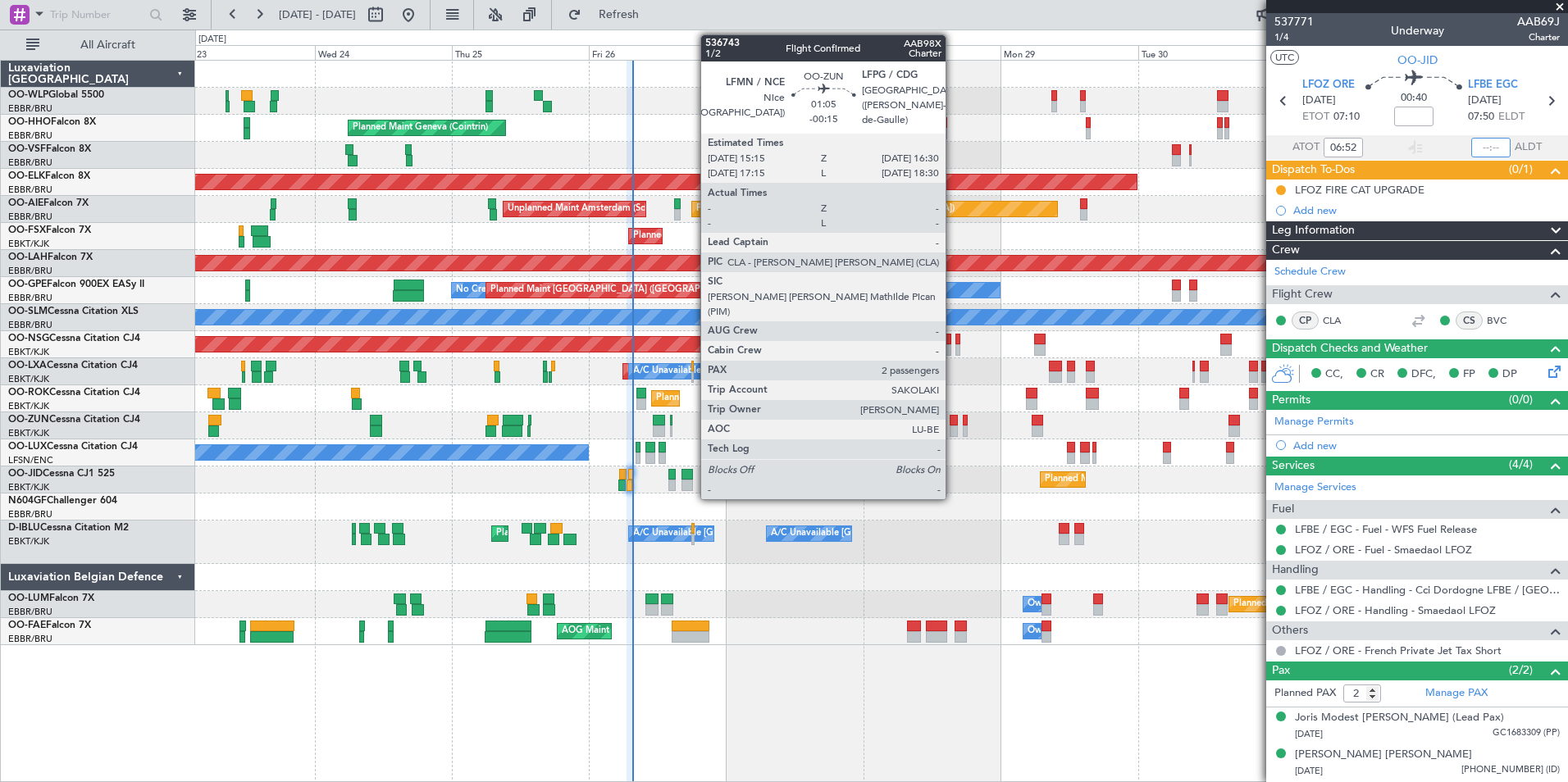
click at [953, 422] on div at bounding box center [953, 420] width 8 height 11
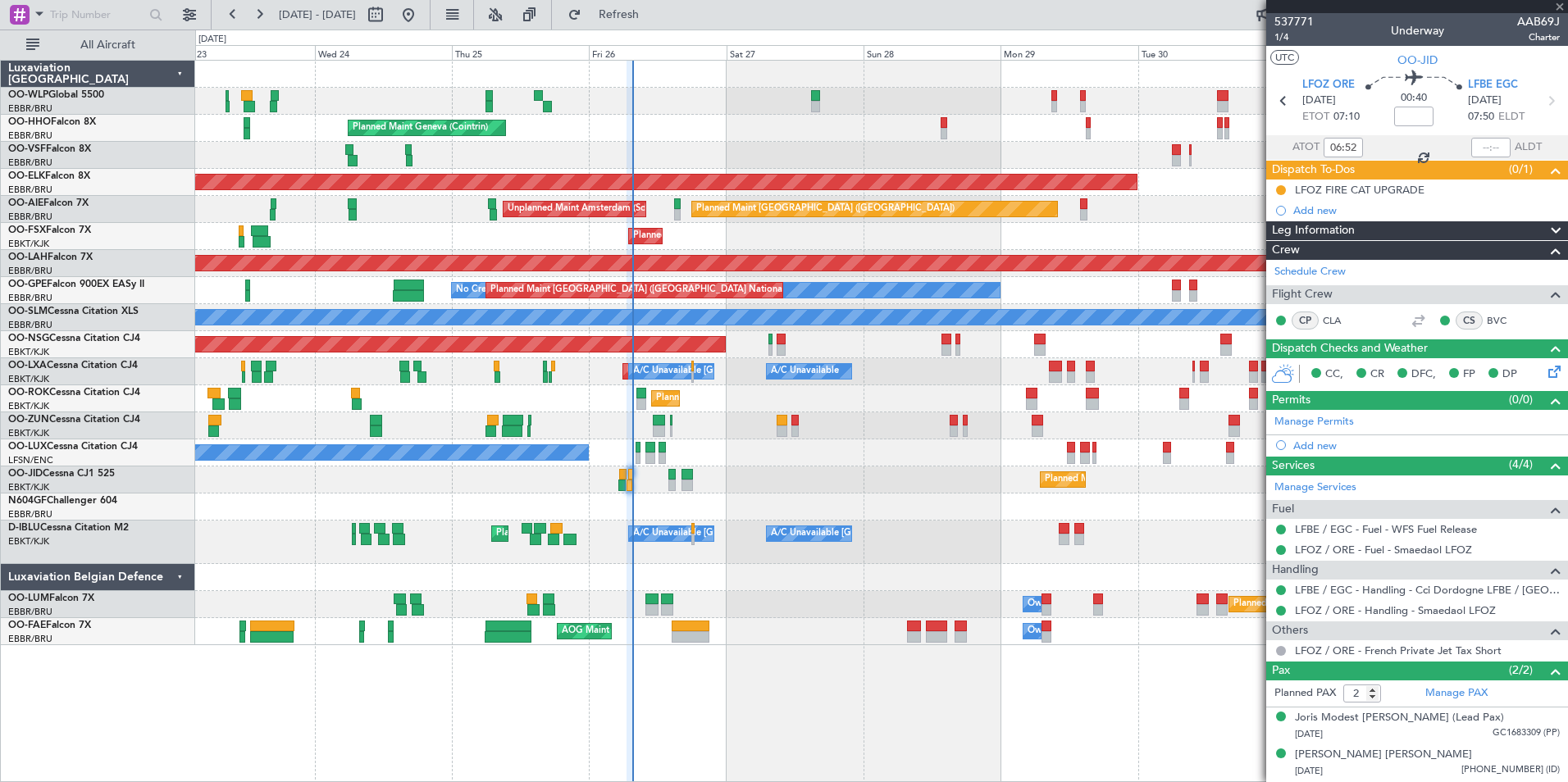
type input "-00:15"
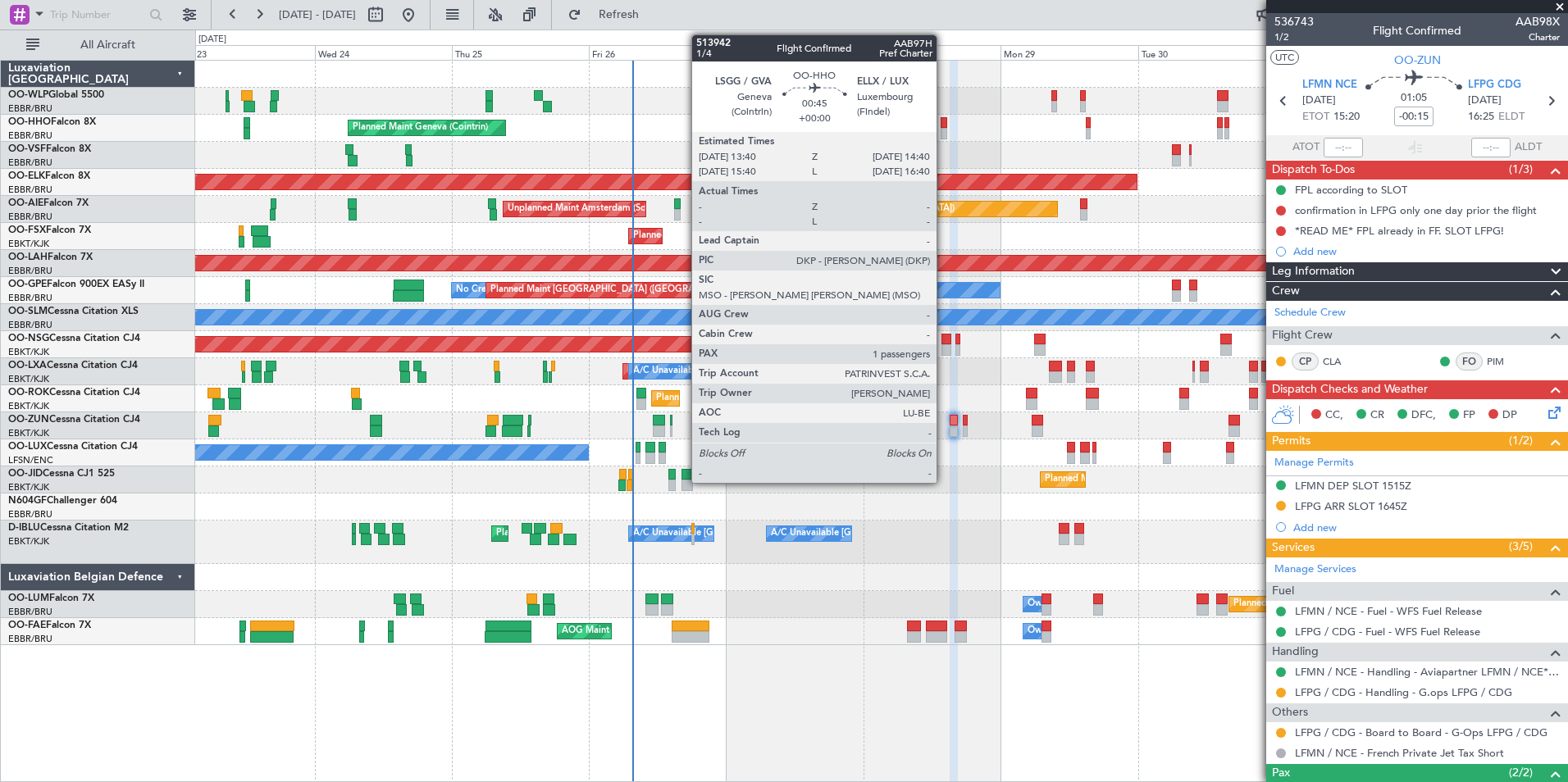
click at [944, 132] on div at bounding box center [944, 133] width 6 height 11
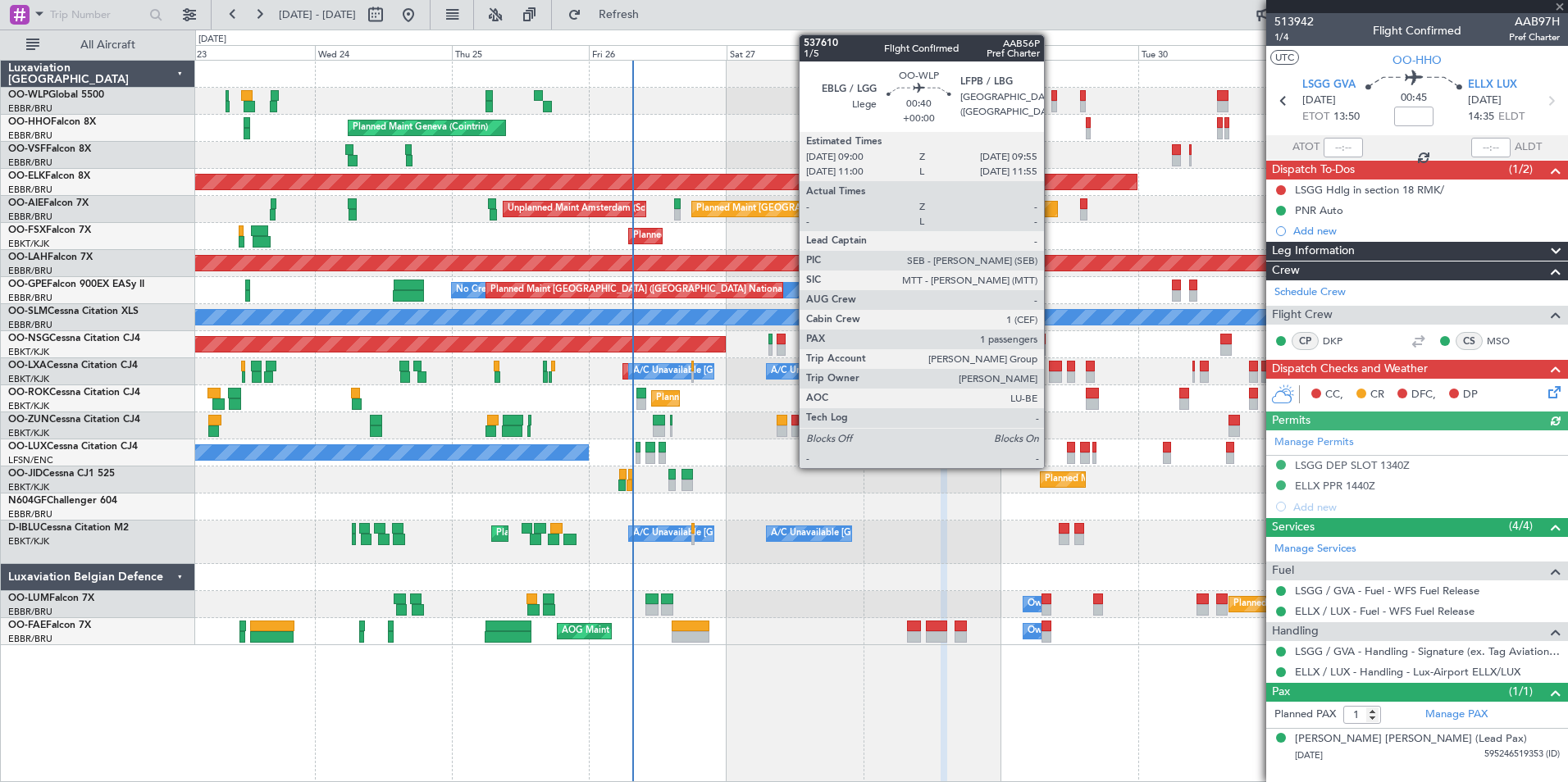
click at [1052, 100] on div at bounding box center [1054, 106] width 6 height 11
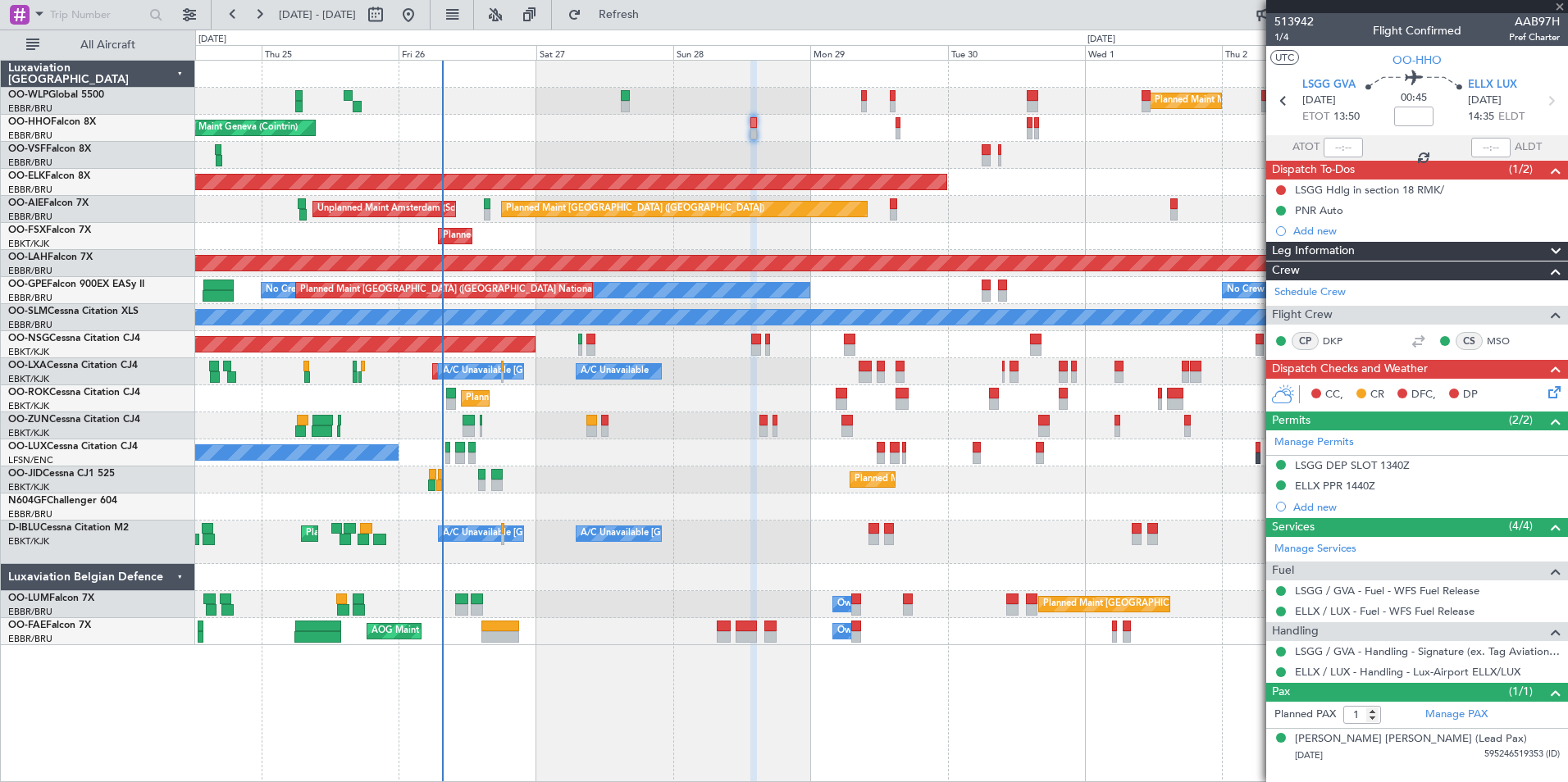
click at [908, 246] on div "Planned Maint Milan (Linate) Planned Maint Geneva ([GEOGRAPHIC_DATA]) Planned M…" at bounding box center [881, 353] width 1372 height 585
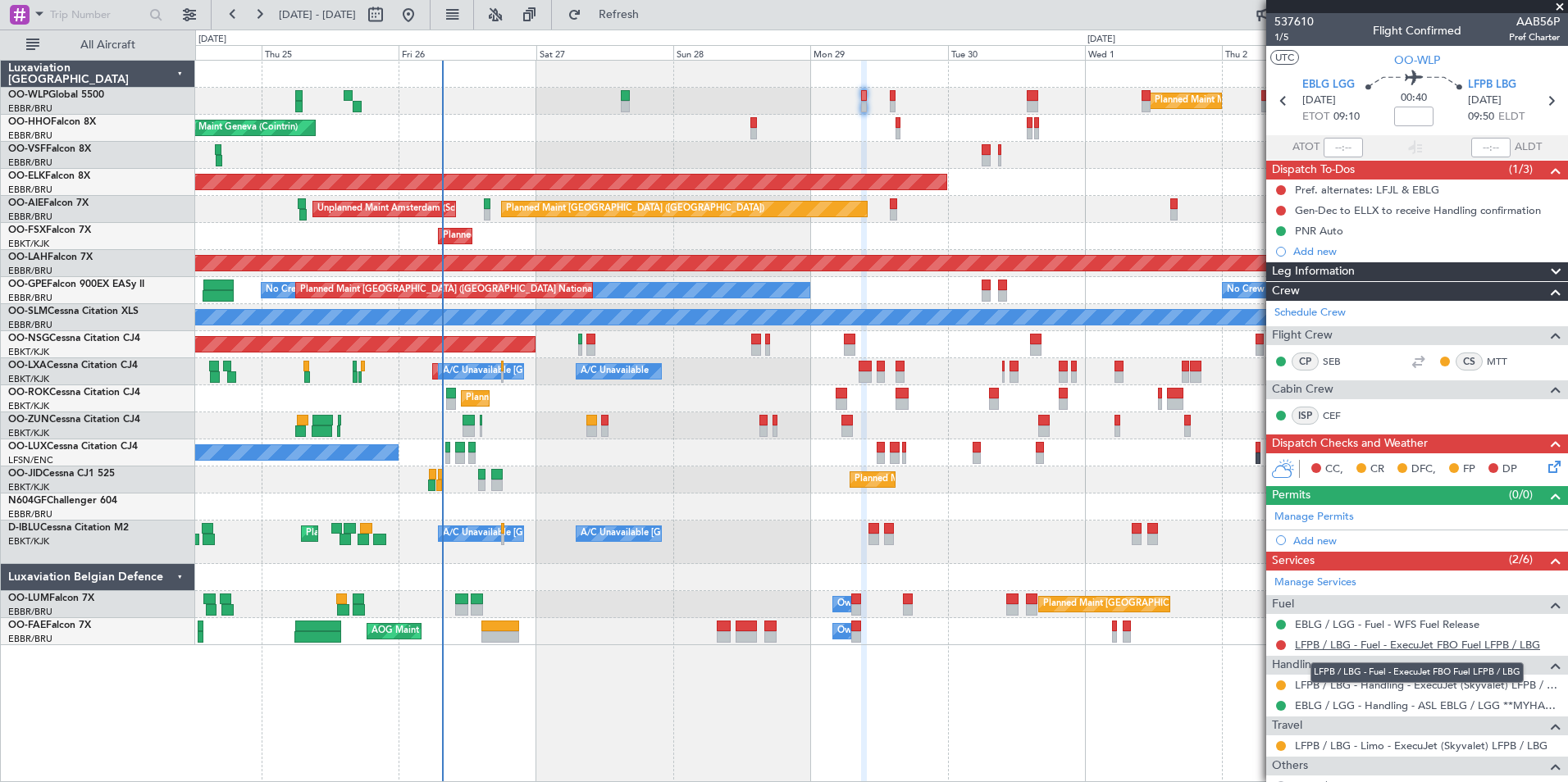
click at [1376, 649] on link "LFPB / LBG - Fuel - ExecuJet FBO Fuel LFPB / LBG" at bounding box center [1418, 645] width 246 height 14
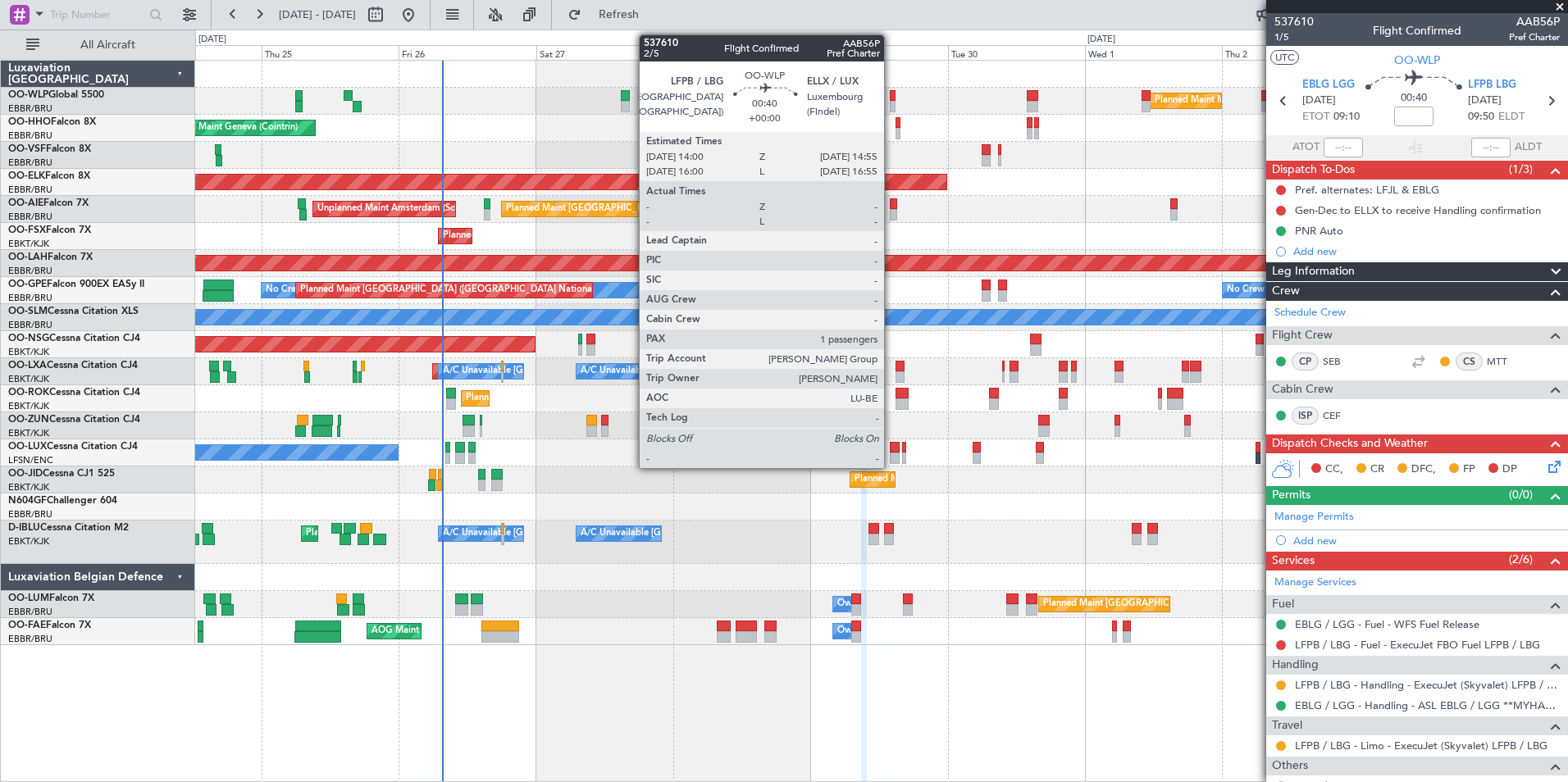
click at [891, 106] on div at bounding box center [892, 106] width 6 height 11
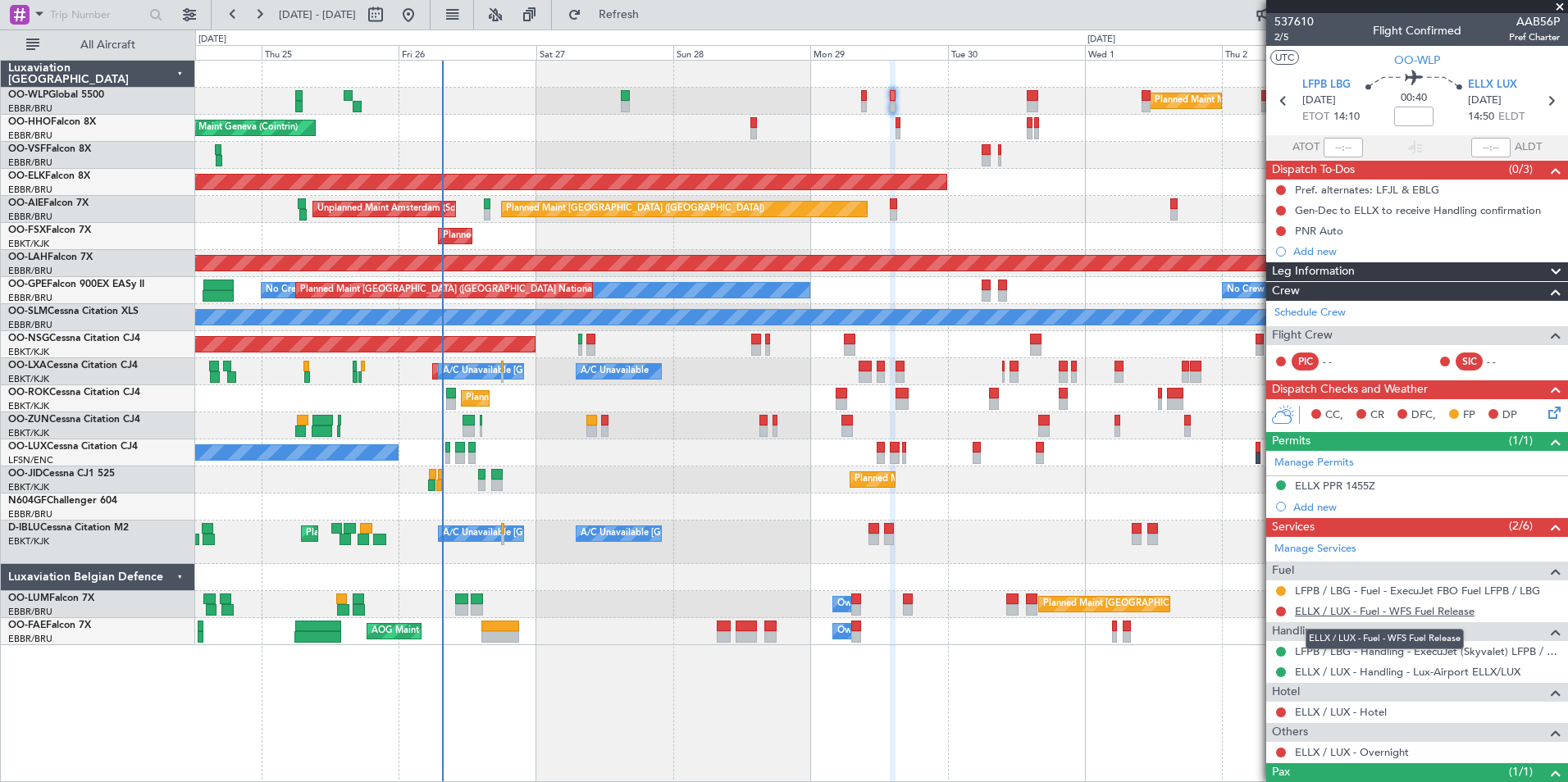
click at [1341, 607] on link "ELLX / LUX - Fuel - WFS Fuel Release" at bounding box center [1384, 611] width 179 height 14
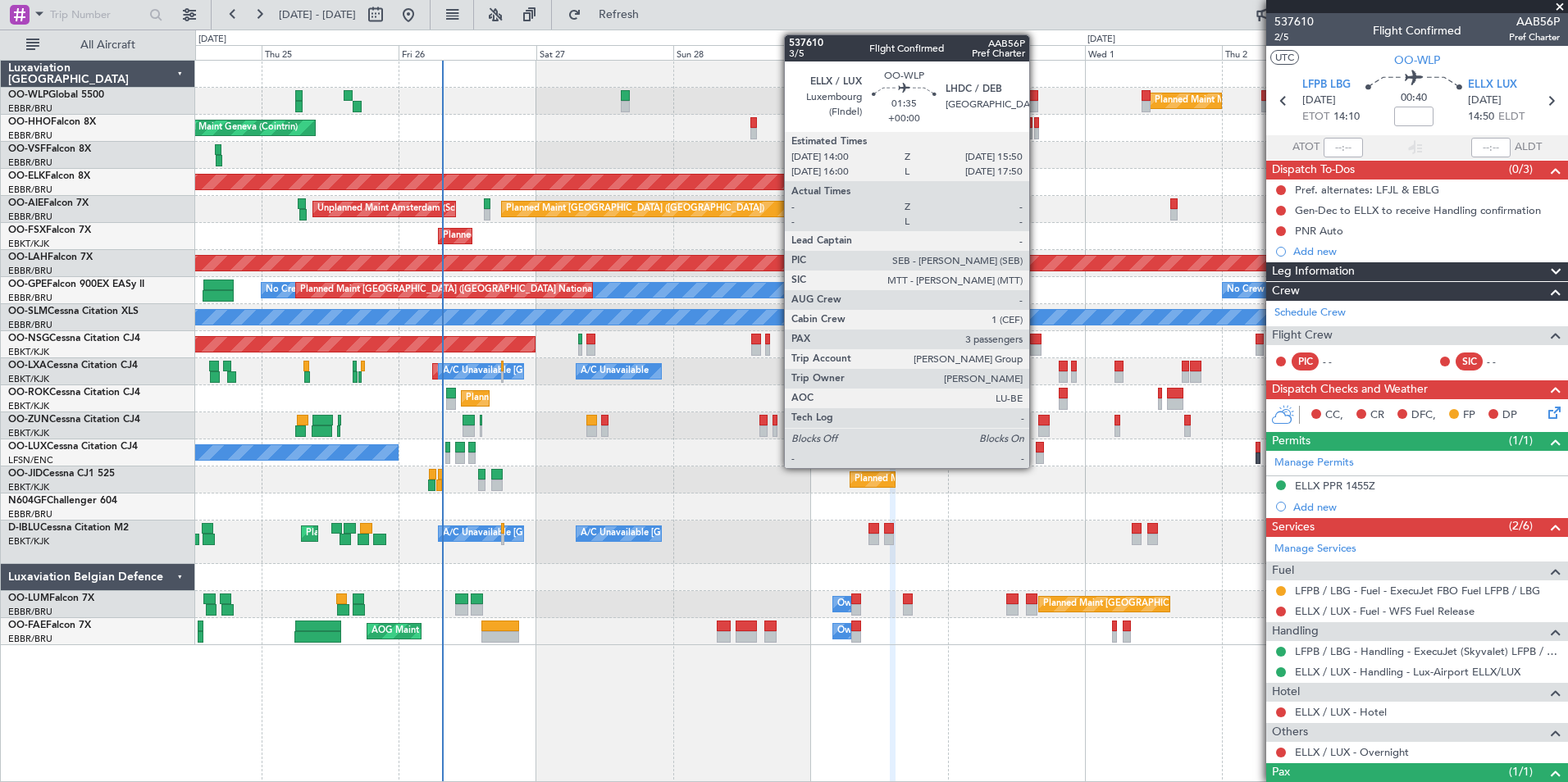
click at [1036, 96] on div at bounding box center [1032, 95] width 10 height 11
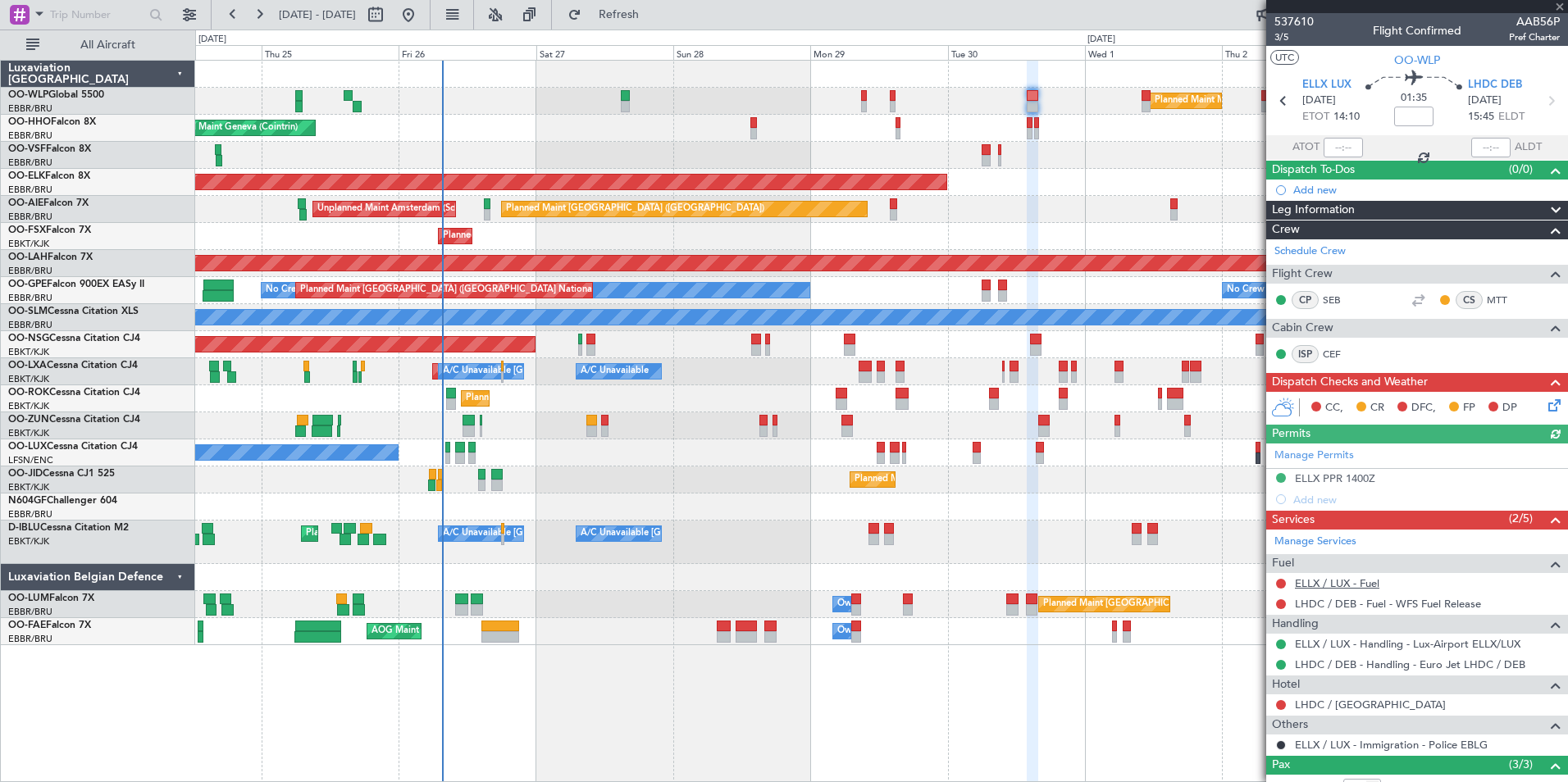
click at [1349, 585] on link "ELLX / LUX - Fuel" at bounding box center [1337, 583] width 84 height 14
click at [617, 19] on button "Refresh" at bounding box center [609, 15] width 99 height 27
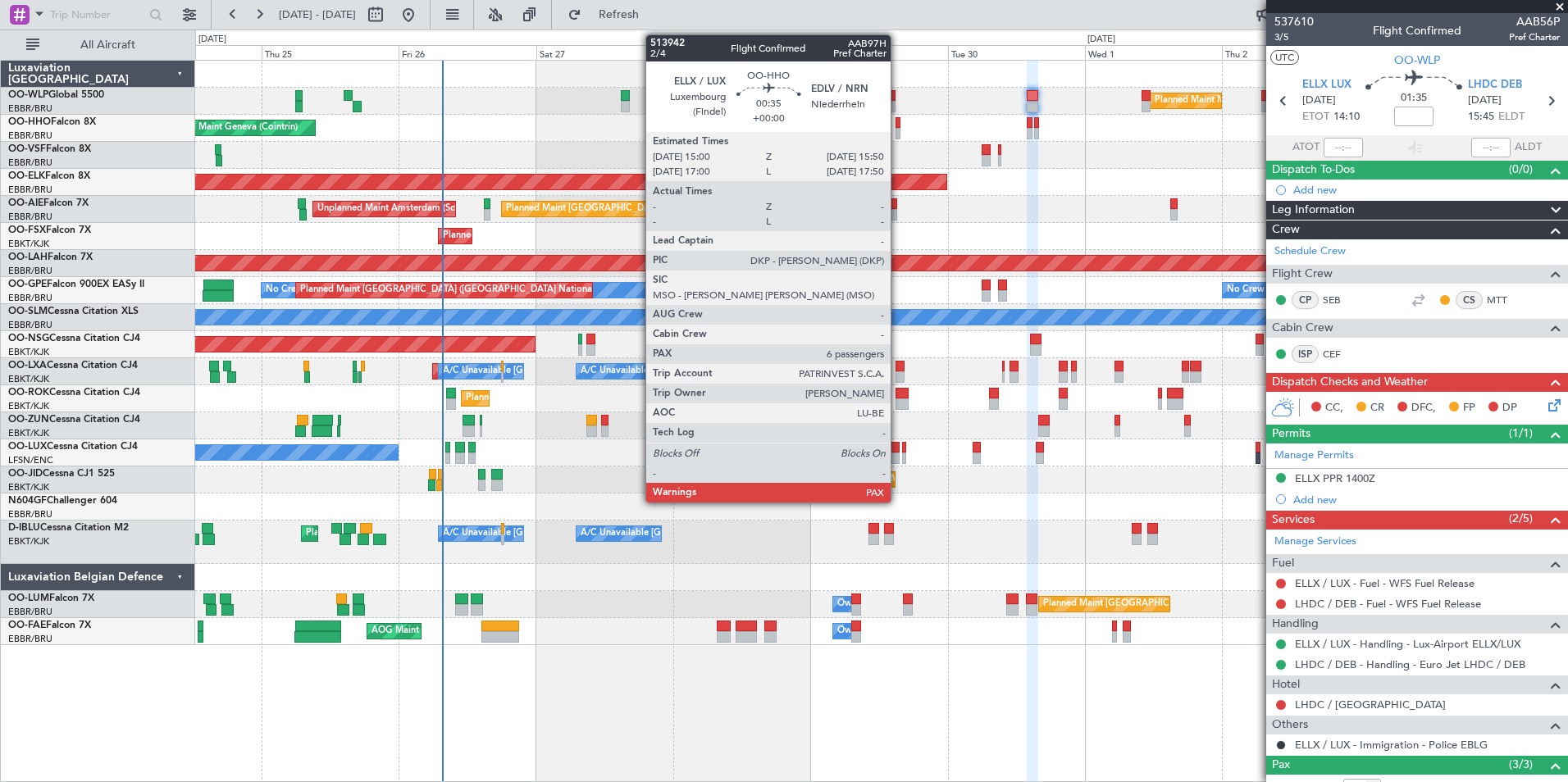
click at [898, 129] on div at bounding box center [898, 133] width 5 height 11
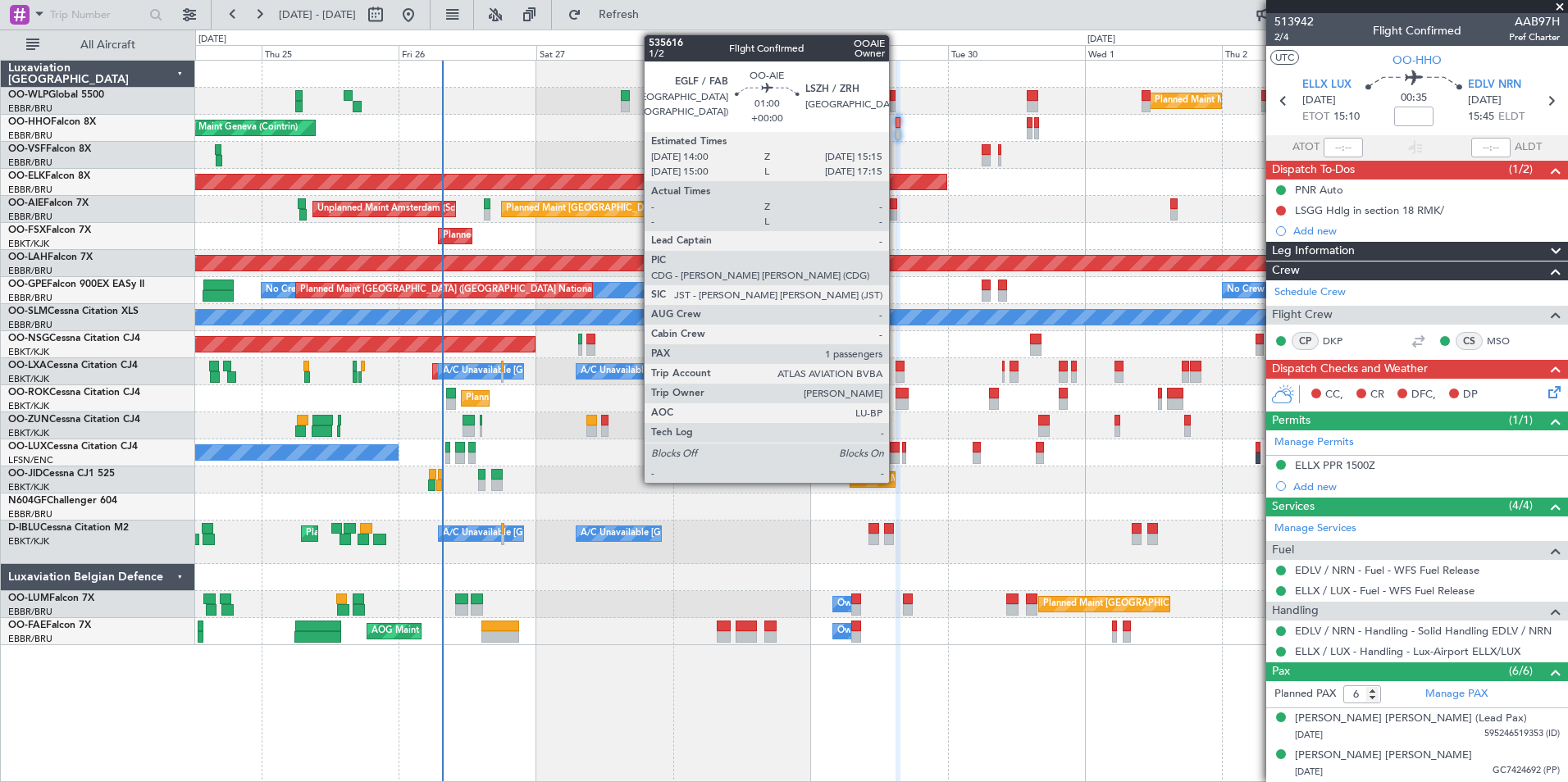
click at [896, 209] on div at bounding box center [893, 203] width 8 height 11
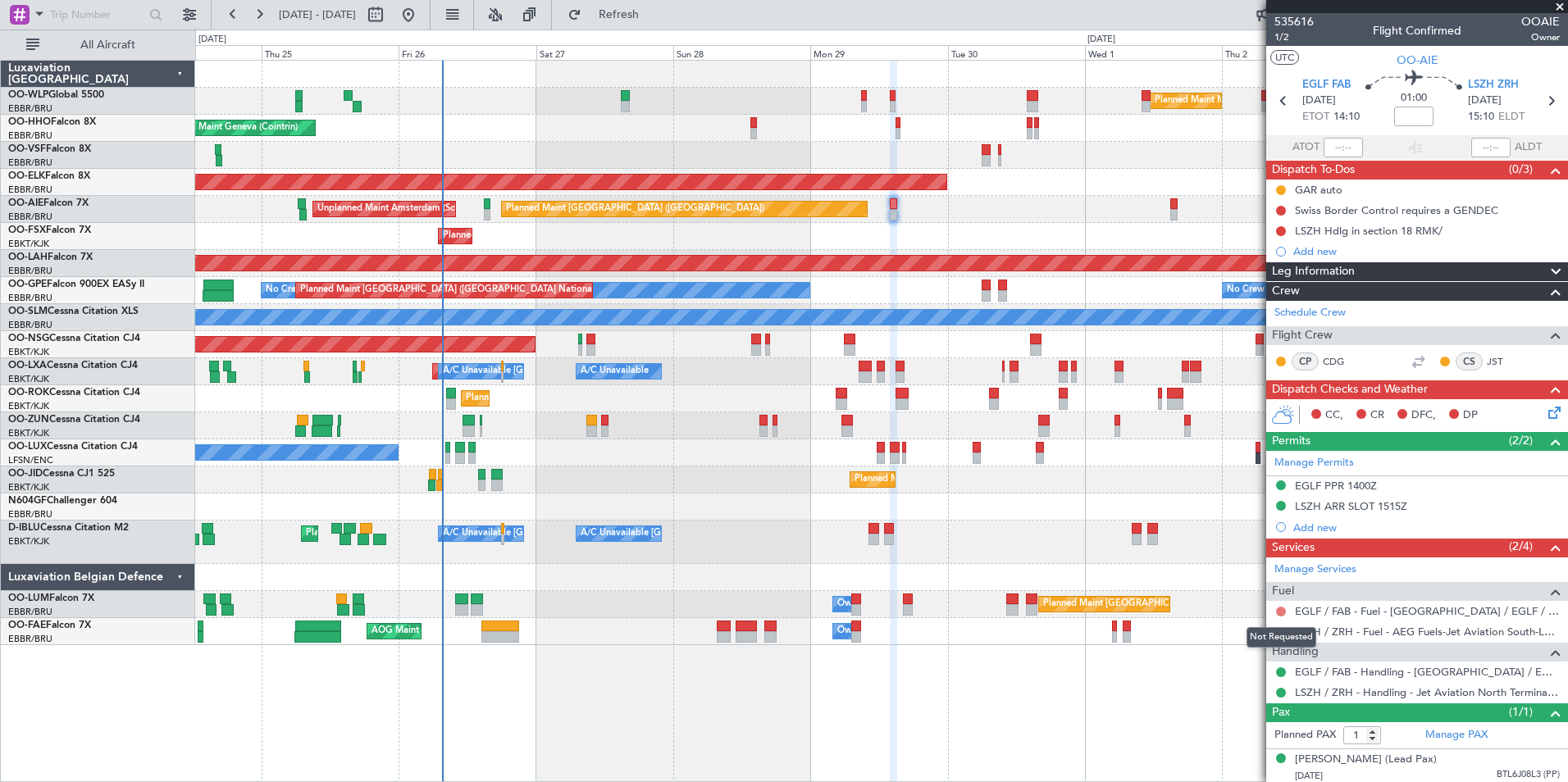
click at [1282, 608] on button at bounding box center [1280, 611] width 9 height 9
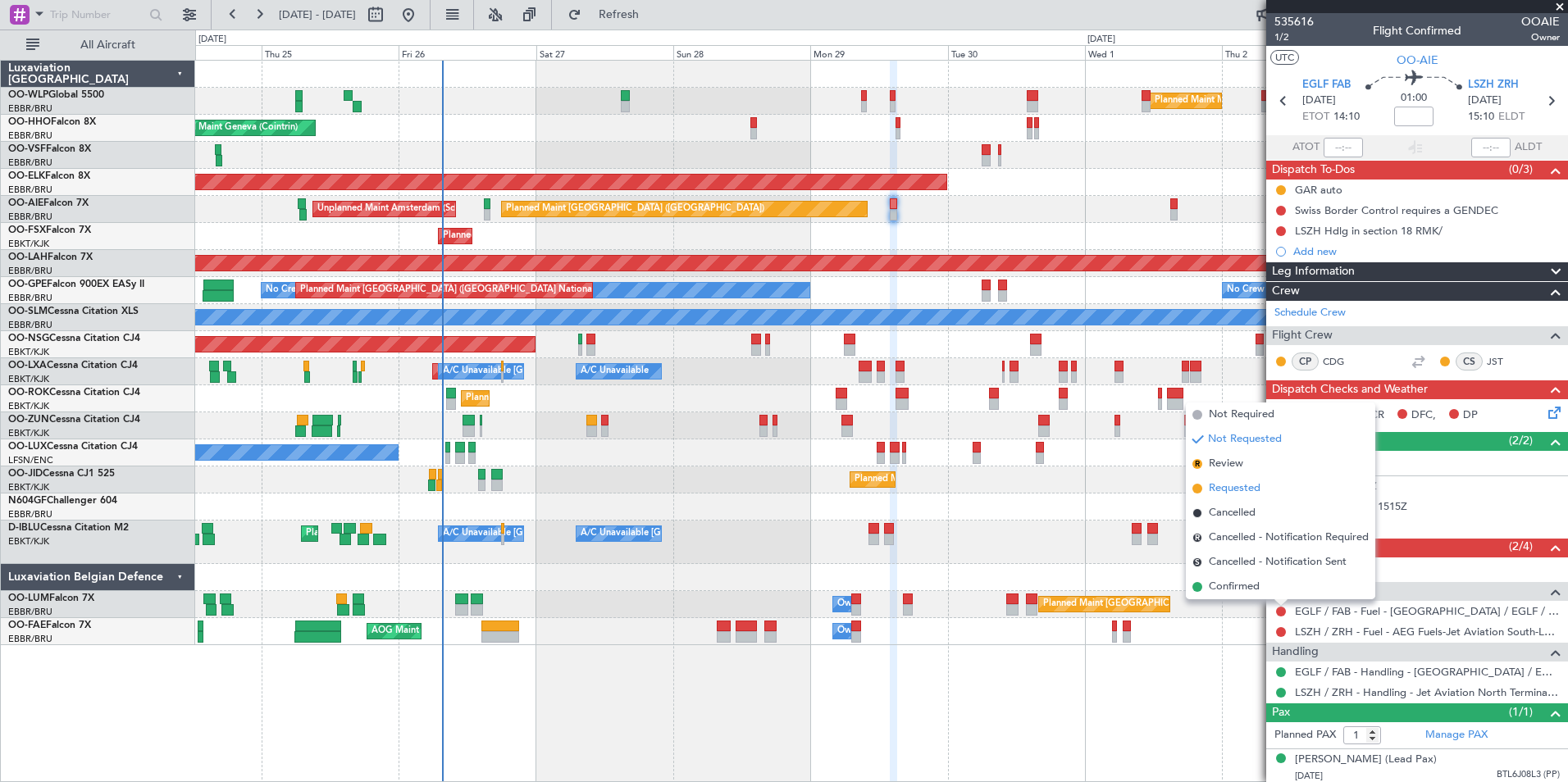
click at [1255, 488] on span "Requested" at bounding box center [1235, 488] width 52 height 16
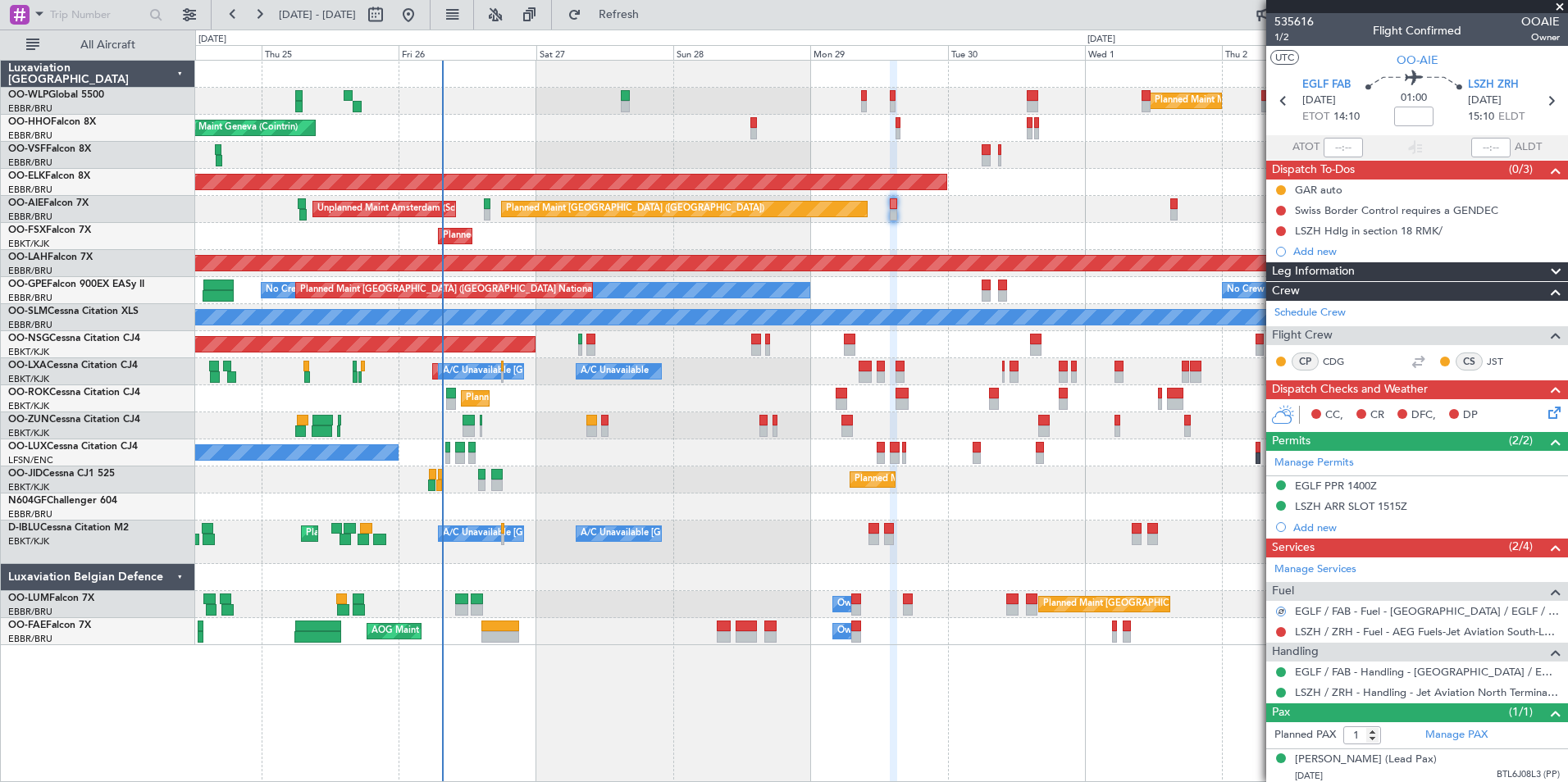
click at [1352, 638] on div "LSZH / ZRH - Fuel - AEG Fuels-Jet Aviation South-LSZH/ZRH" at bounding box center [1418, 632] width 302 height 21
click at [1354, 629] on link "LSZH / ZRH - Fuel - AEG Fuels-Jet Aviation South-LSZH/ZRH" at bounding box center [1427, 632] width 265 height 14
click at [1544, 106] on icon at bounding box center [1551, 100] width 21 height 21
click at [1329, 613] on link "LSZH / ZRH - Fuel - AEG Fuels-Jet Aviation South-LSZH/ZRH" at bounding box center [1427, 611] width 265 height 14
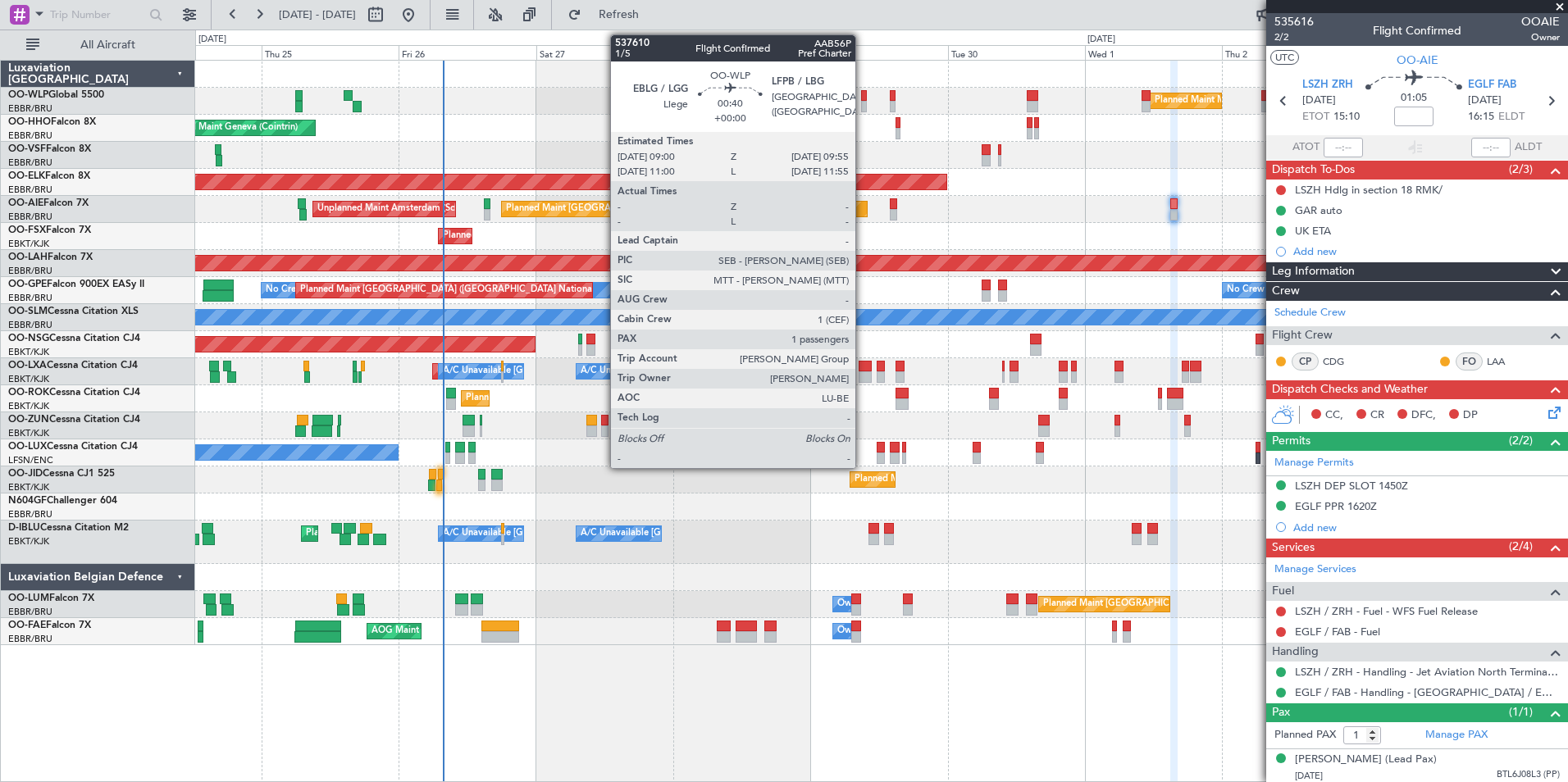
click at [864, 102] on div at bounding box center [864, 106] width 6 height 11
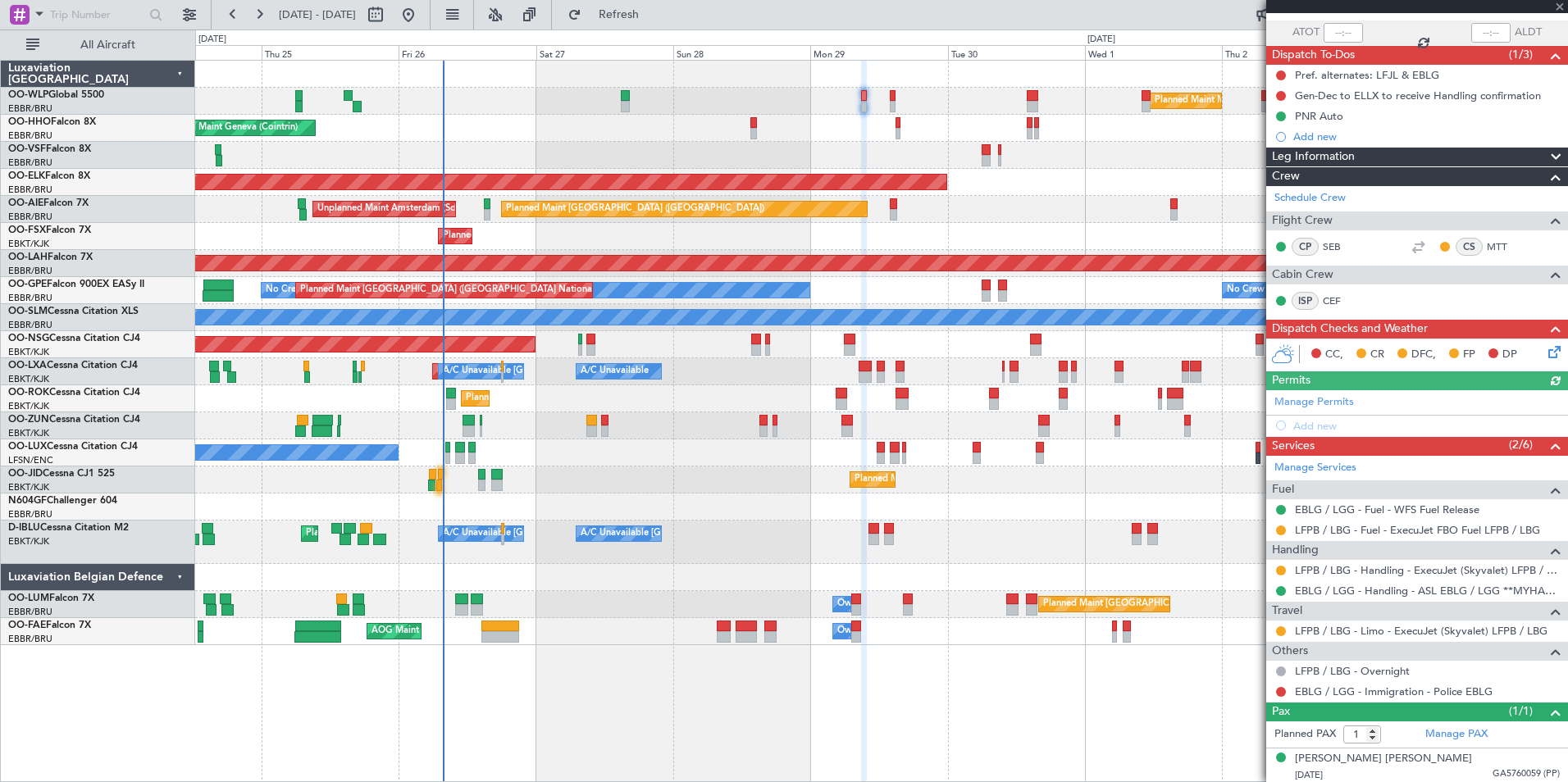
scroll to position [118, 0]
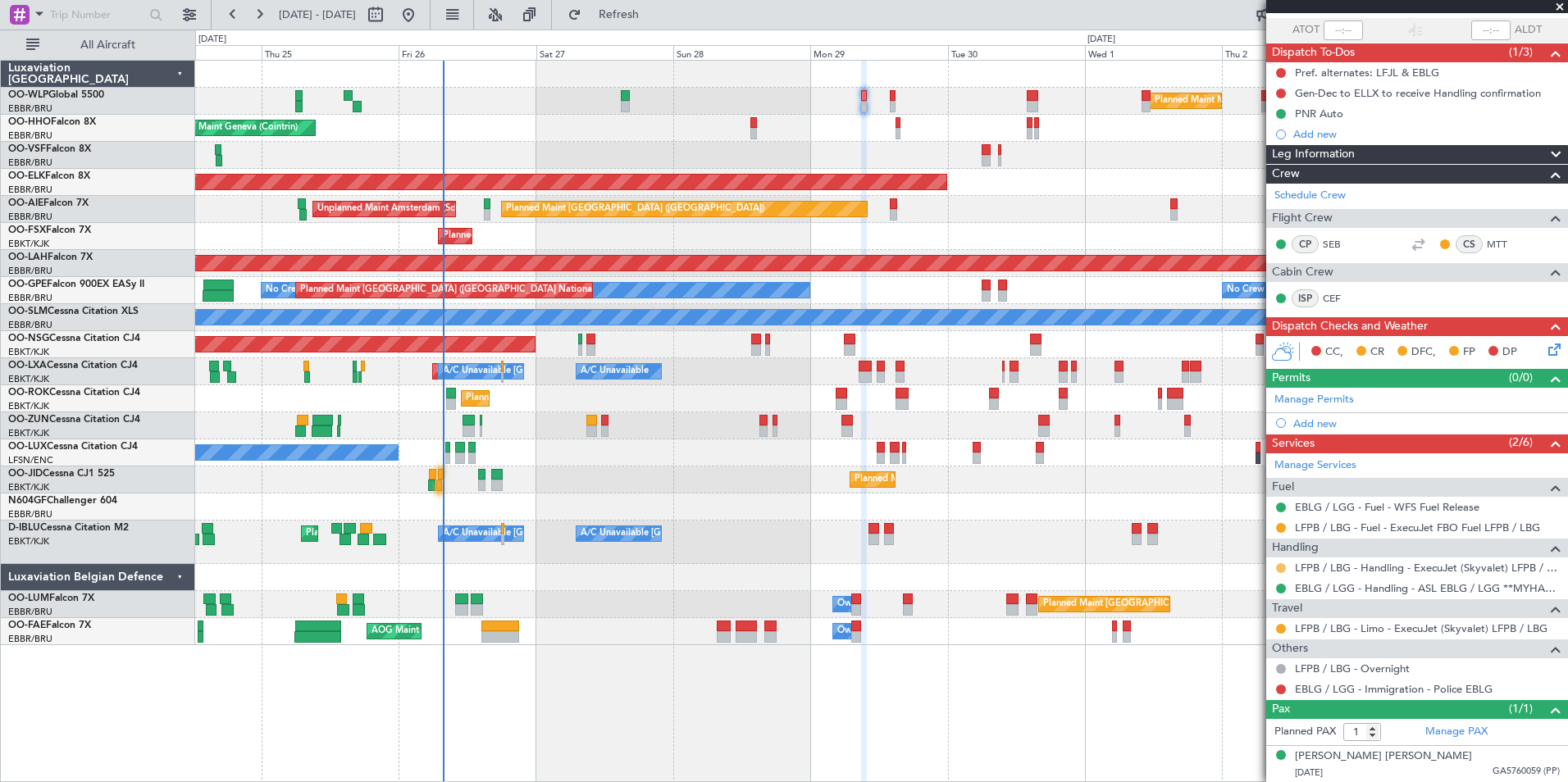
click at [1282, 567] on button at bounding box center [1280, 567] width 9 height 9
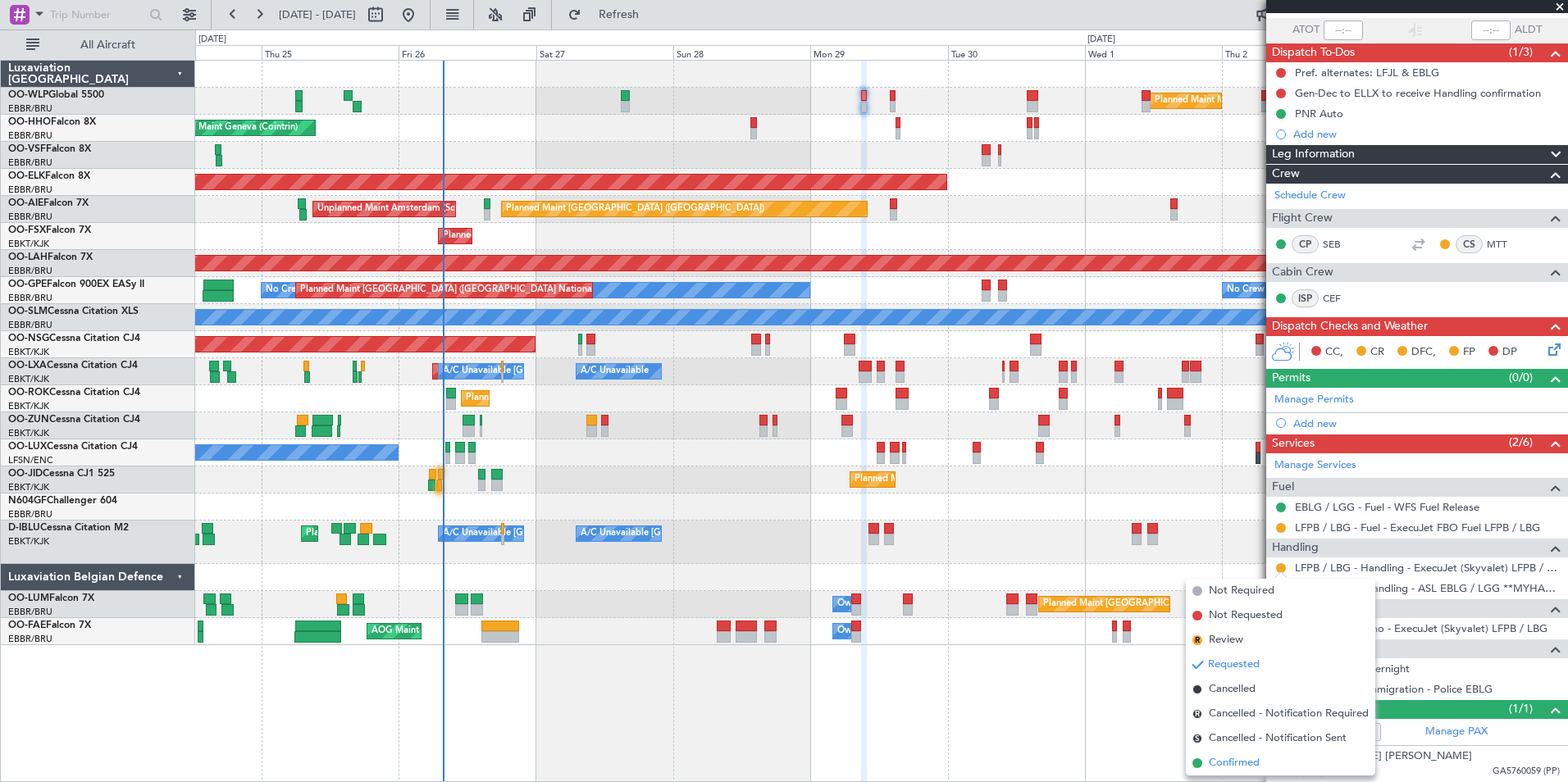
click at [1225, 762] on span "Confirmed" at bounding box center [1234, 763] width 51 height 16
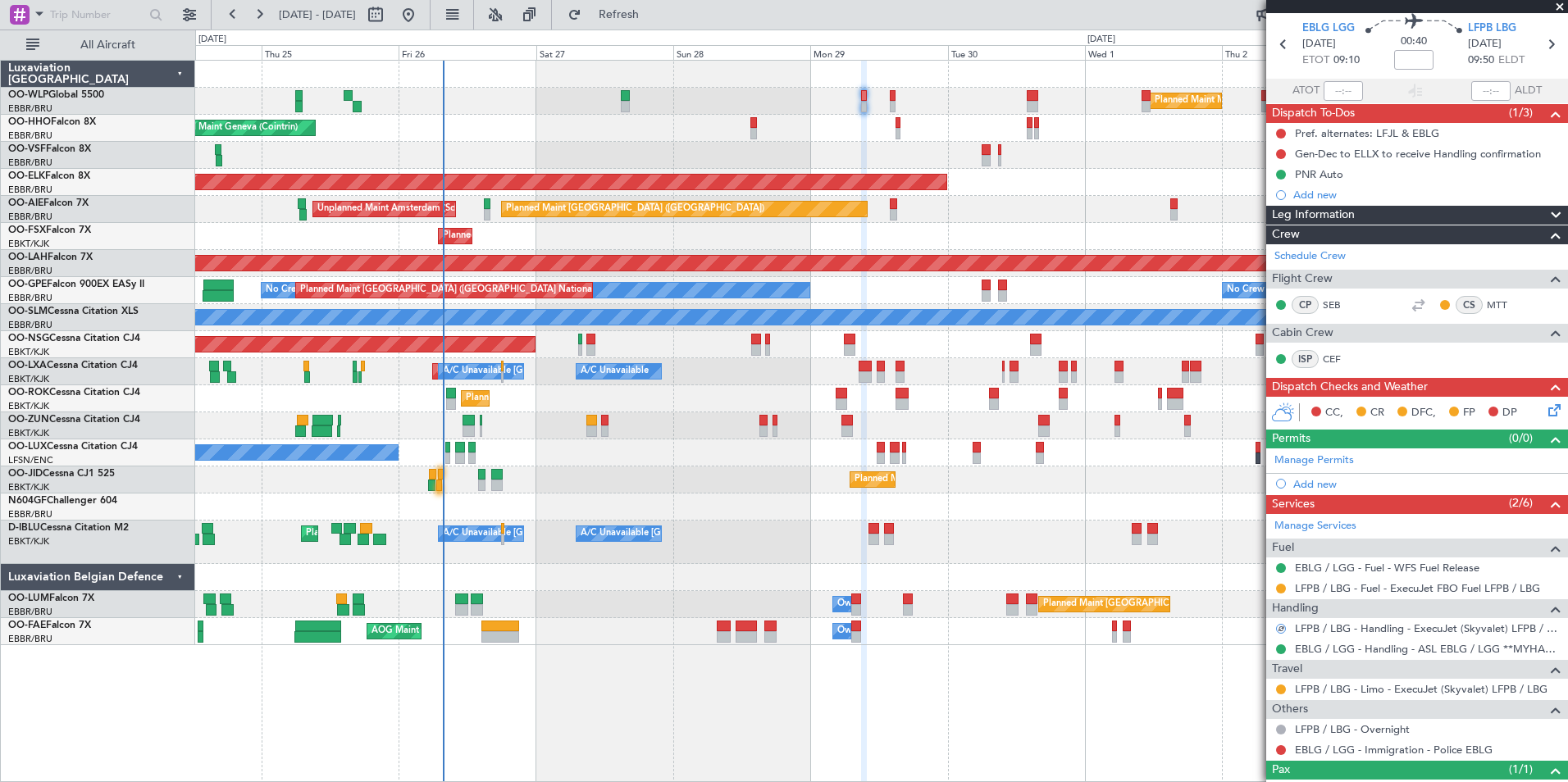
scroll to position [0, 0]
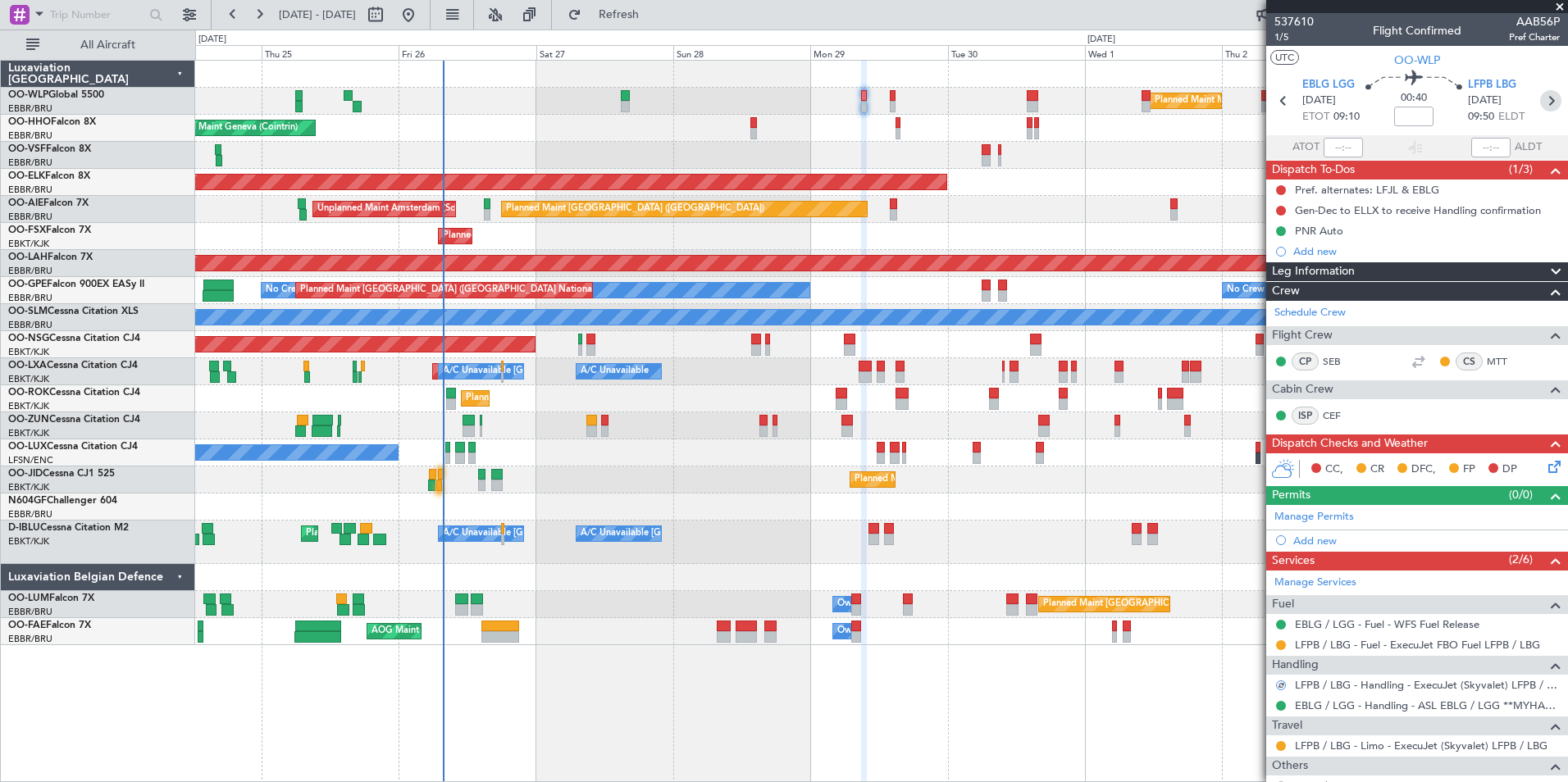
click at [1541, 97] on icon at bounding box center [1551, 100] width 21 height 21
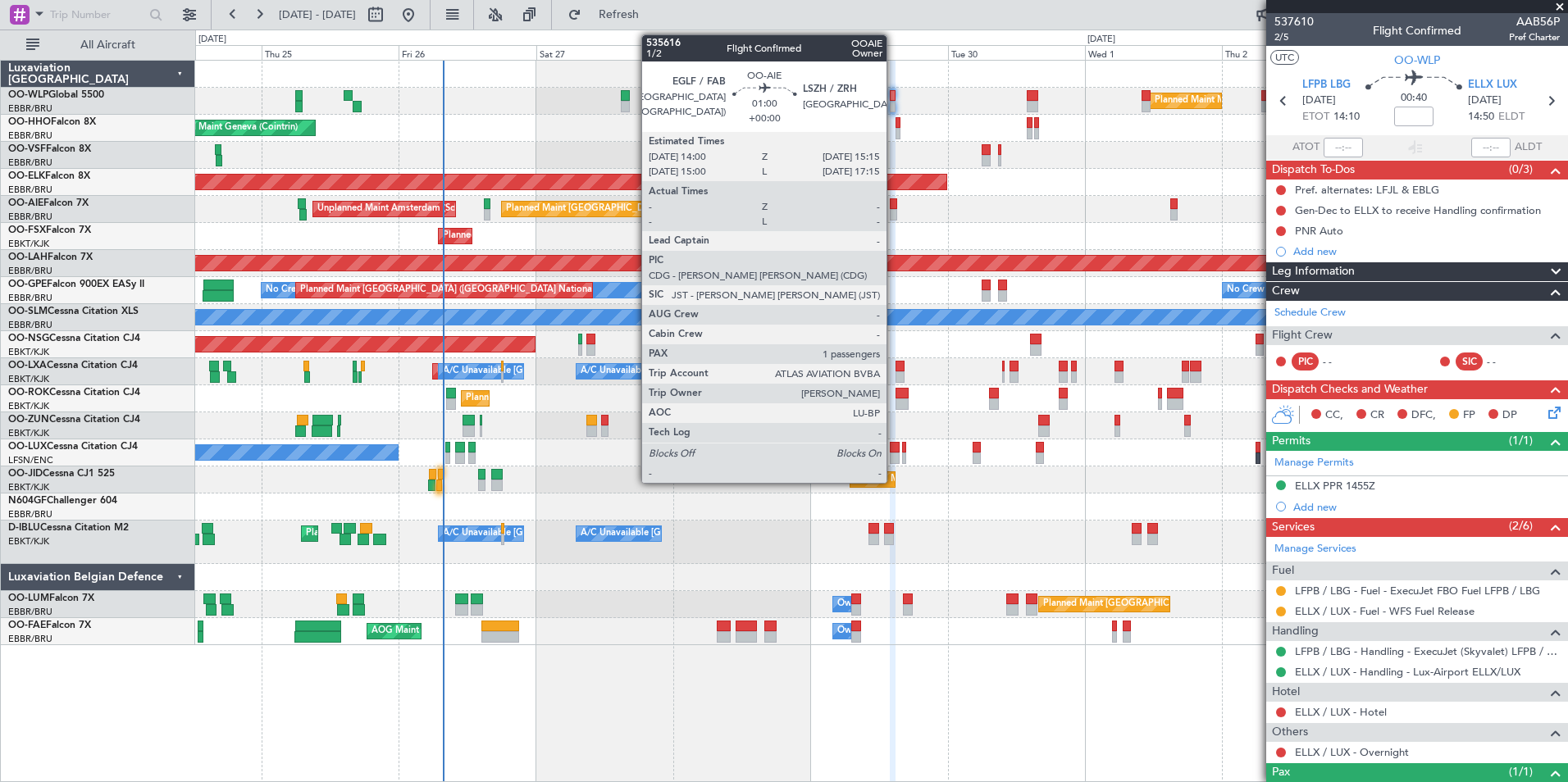
click at [894, 213] on div at bounding box center [893, 215] width 8 height 11
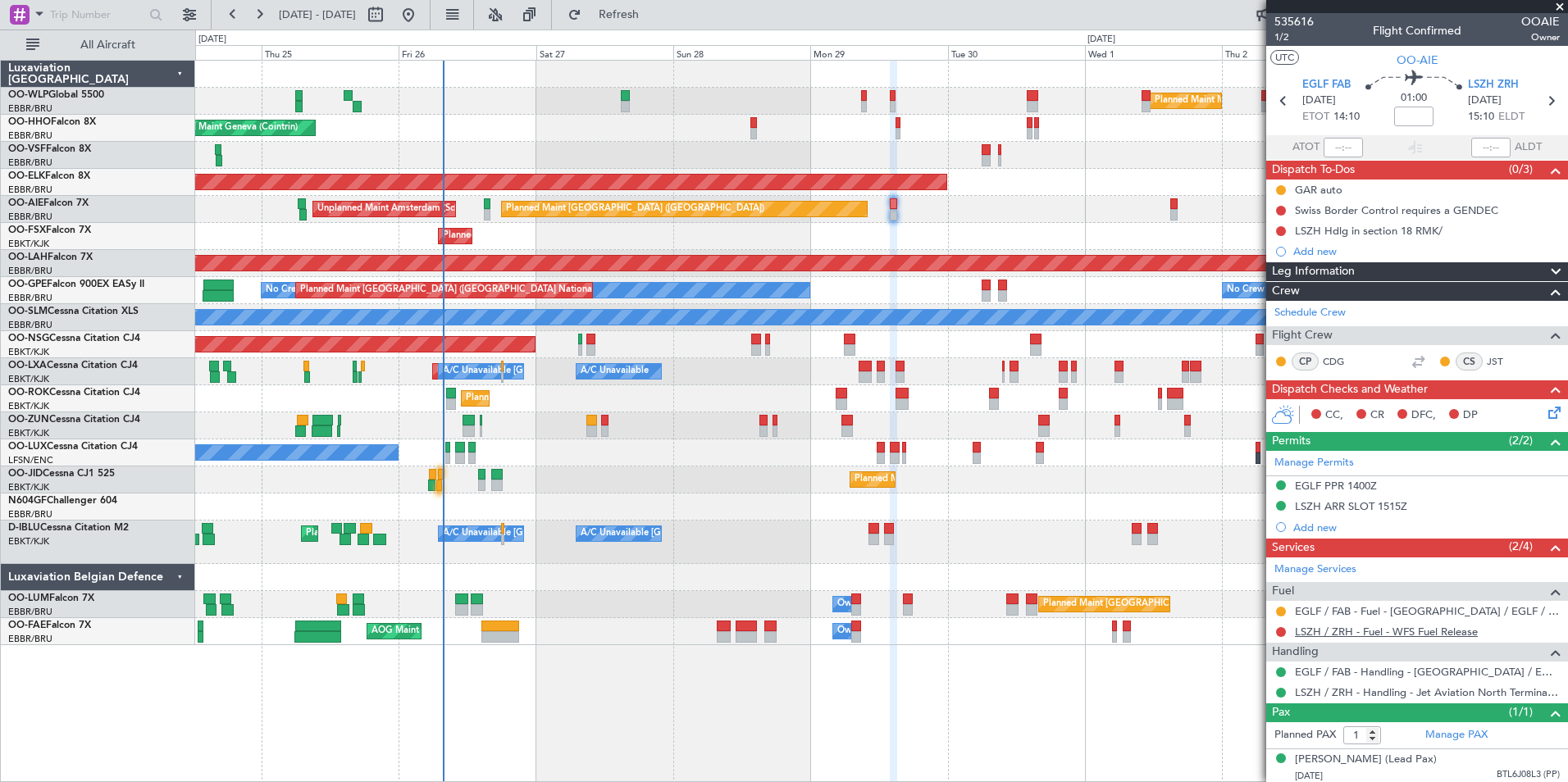
click at [1407, 634] on link "LSZH / ZRH - Fuel - WFS Fuel Release" at bounding box center [1386, 632] width 183 height 14
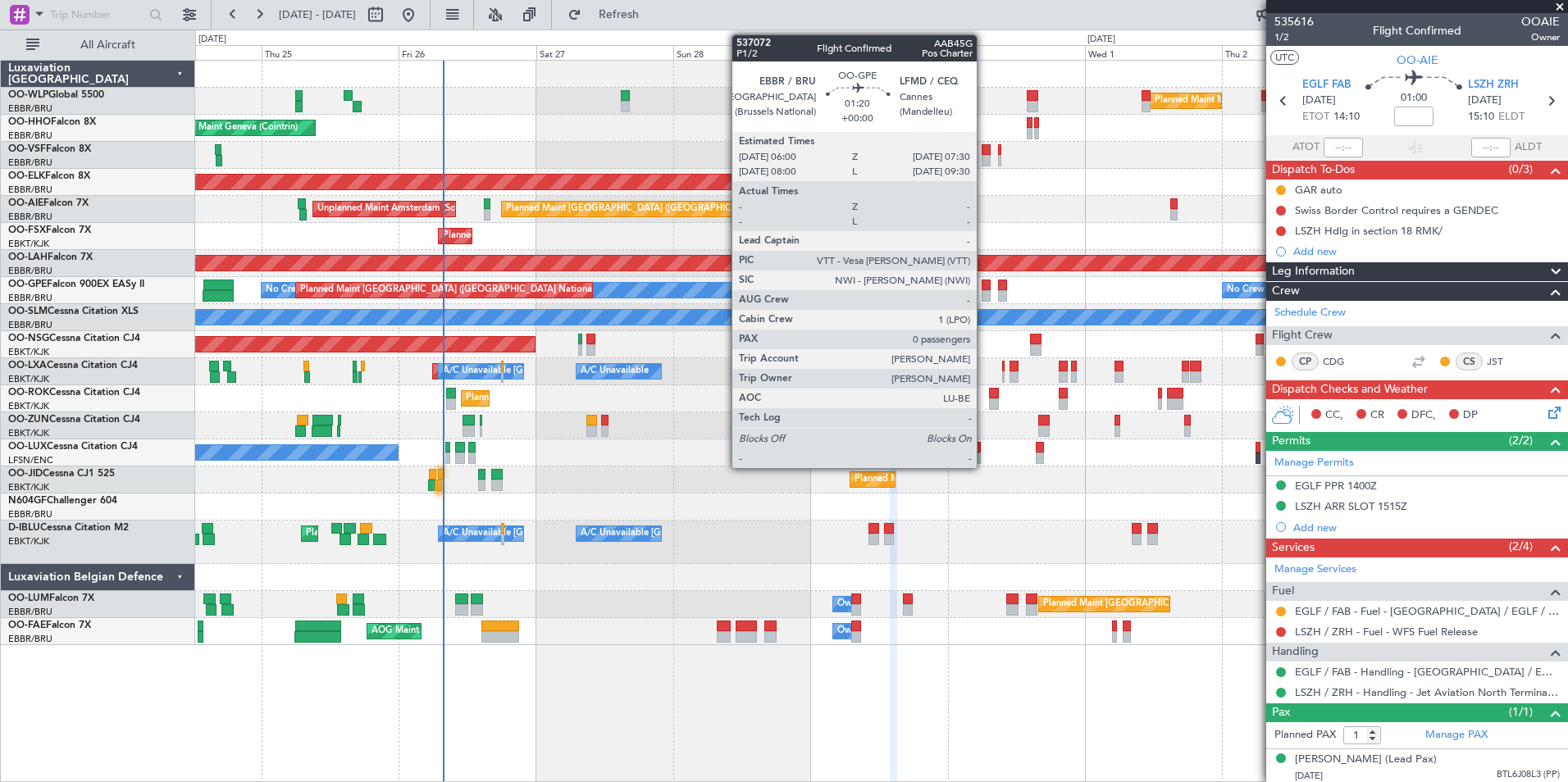
click at [984, 294] on div at bounding box center [986, 295] width 9 height 11
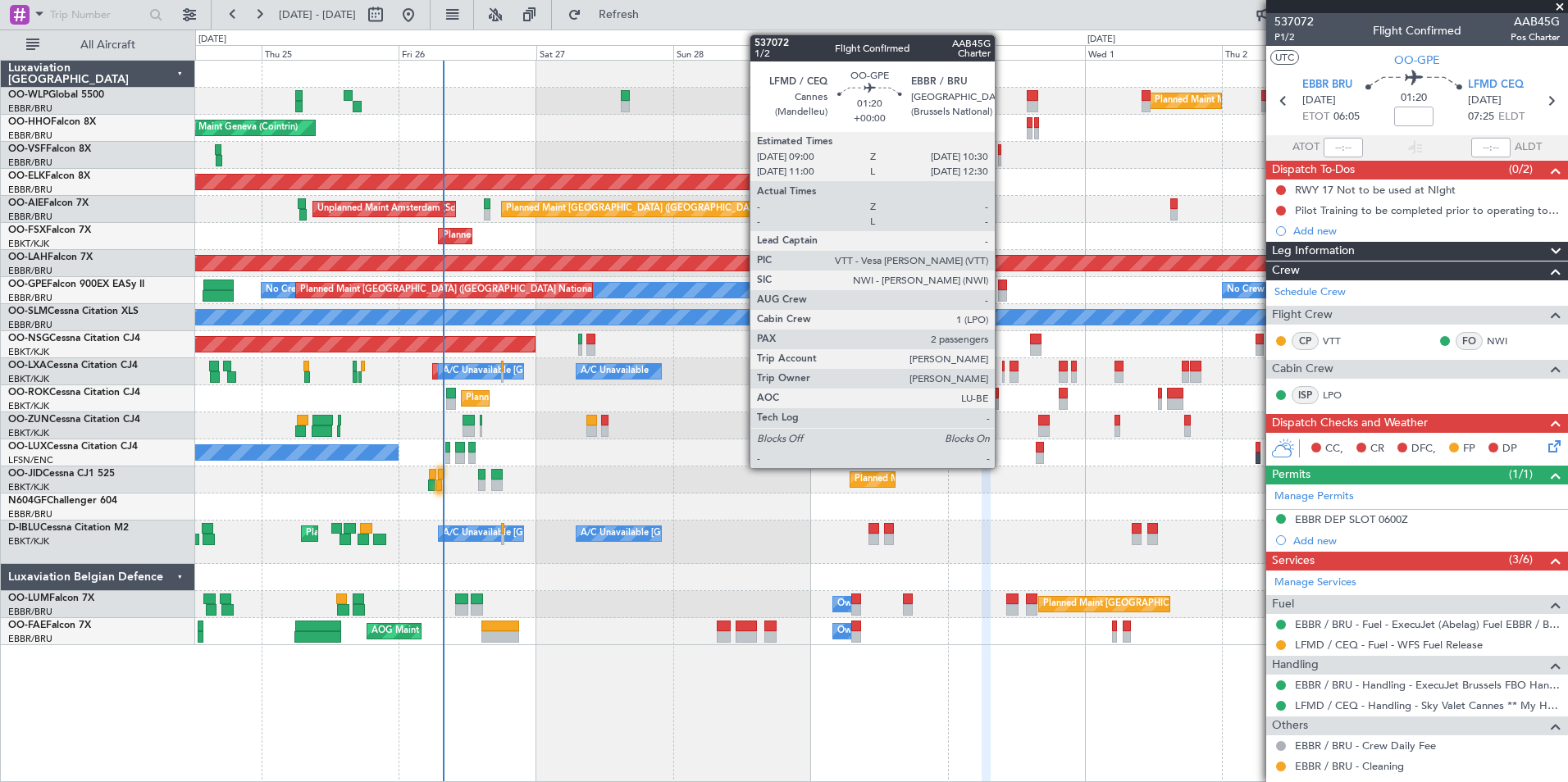
click at [1002, 288] on div at bounding box center [1002, 285] width 9 height 11
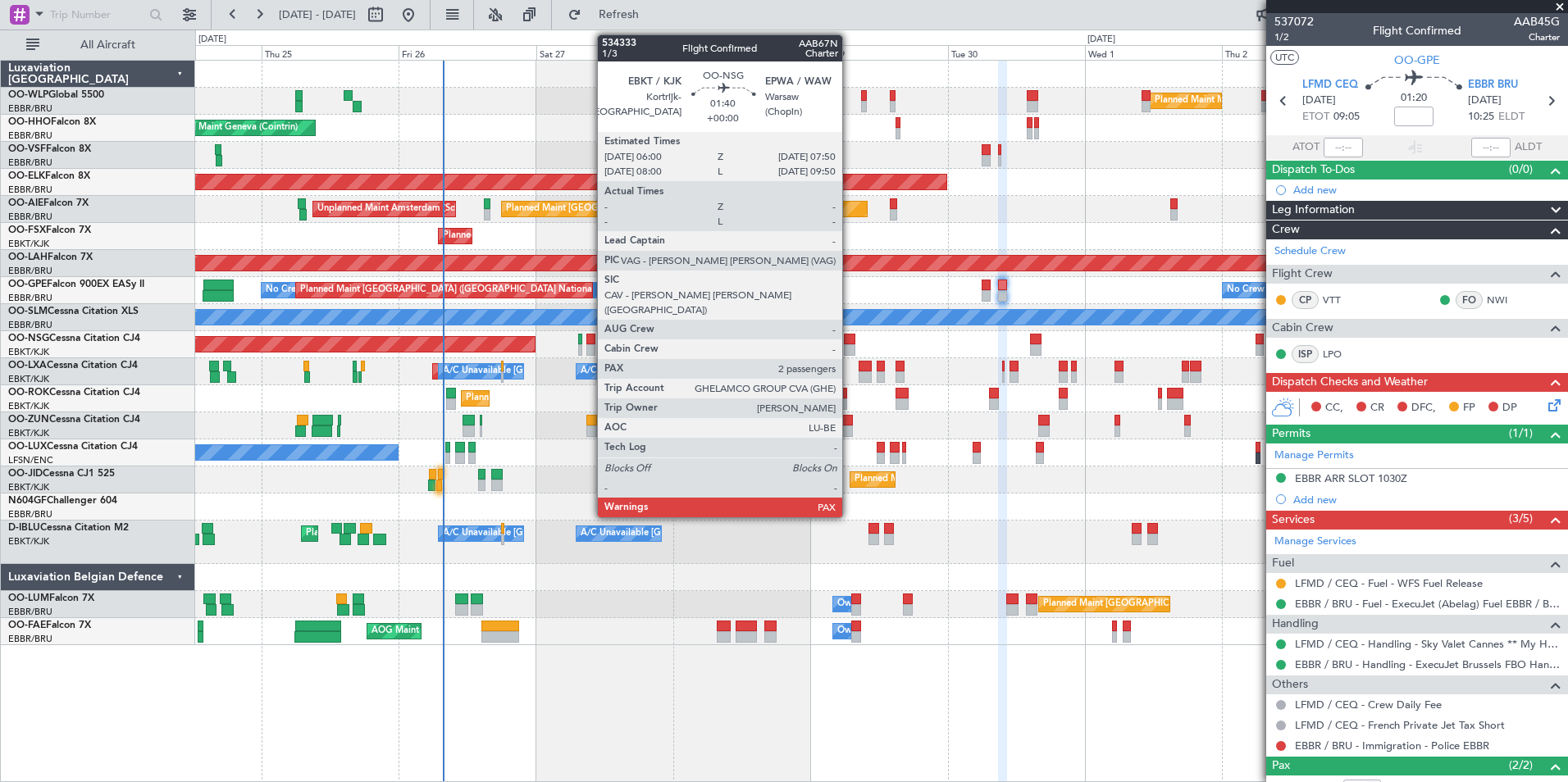
click at [850, 343] on div at bounding box center [849, 339] width 10 height 11
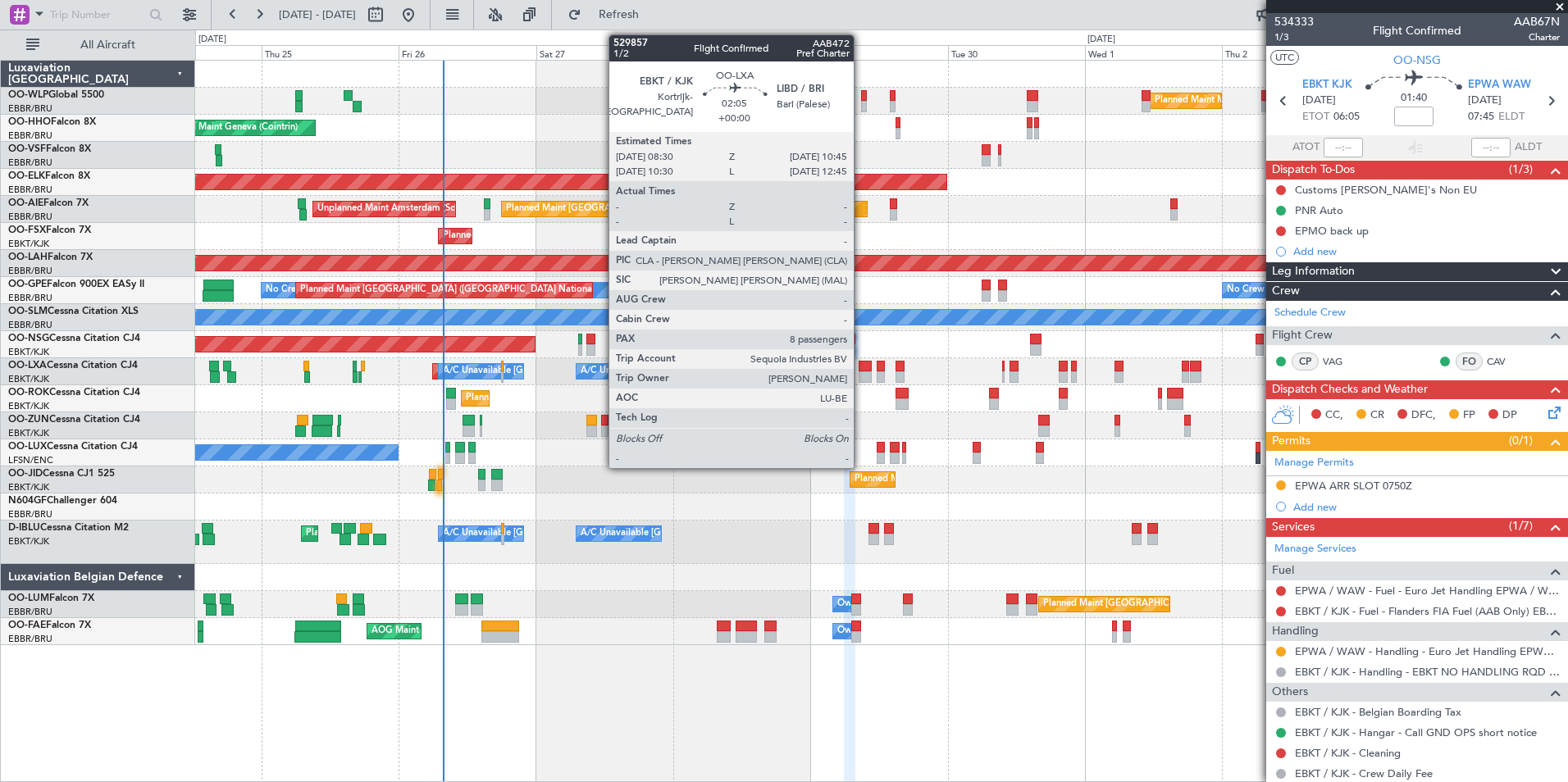
click at [861, 372] on div at bounding box center [865, 377] width 13 height 11
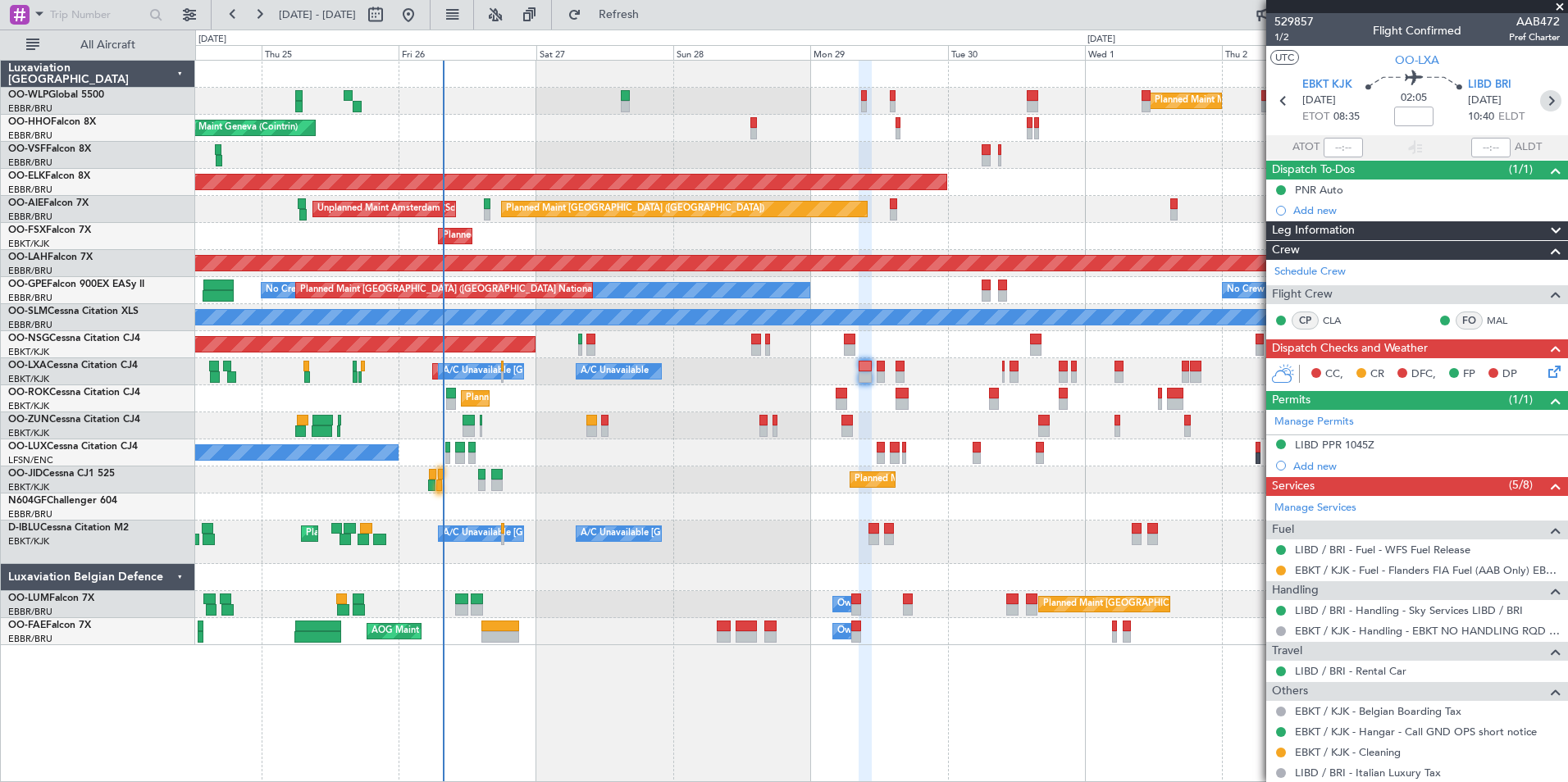
click at [1541, 98] on icon at bounding box center [1551, 100] width 21 height 21
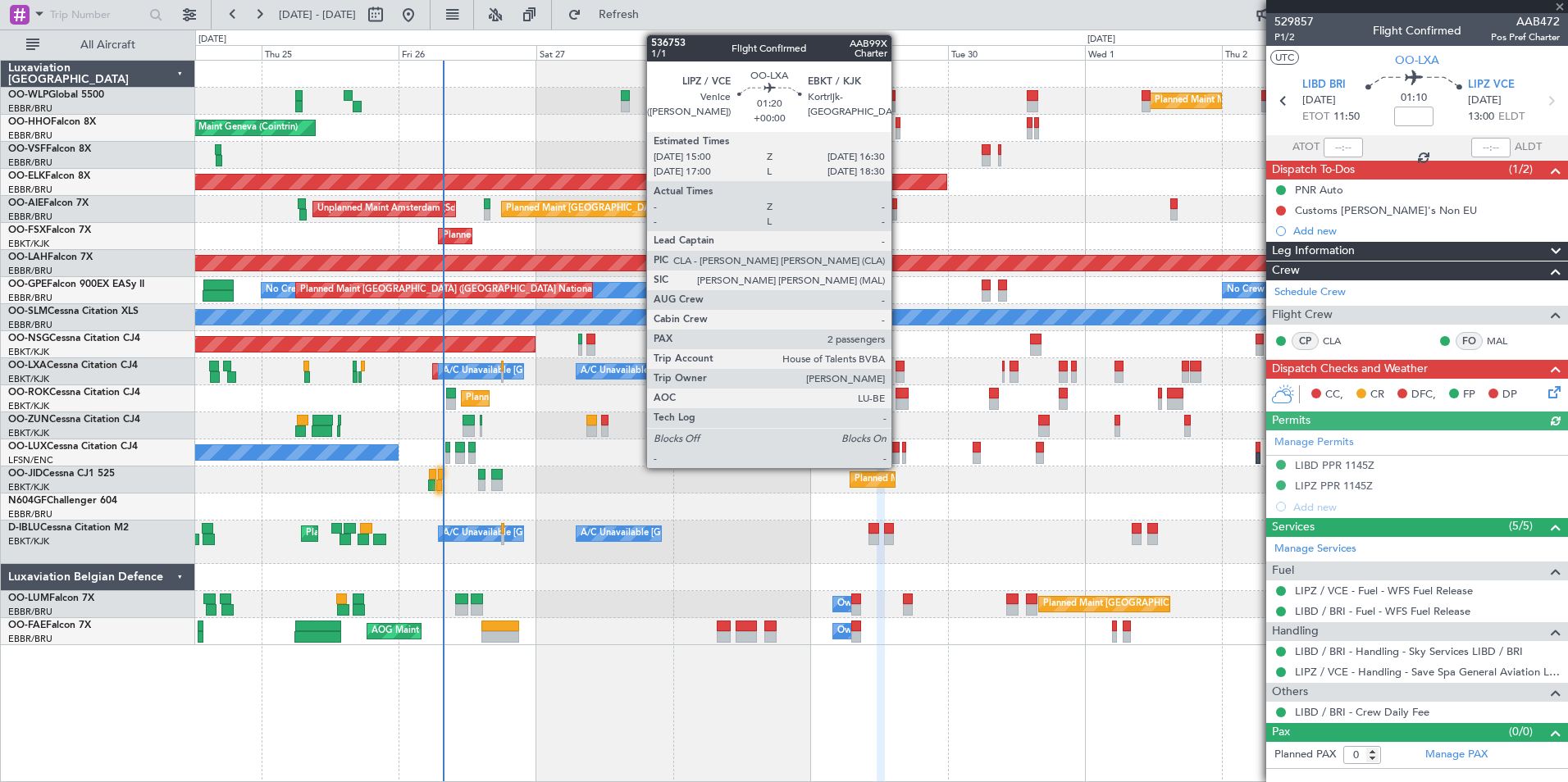
click at [899, 370] on div at bounding box center [900, 366] width 9 height 11
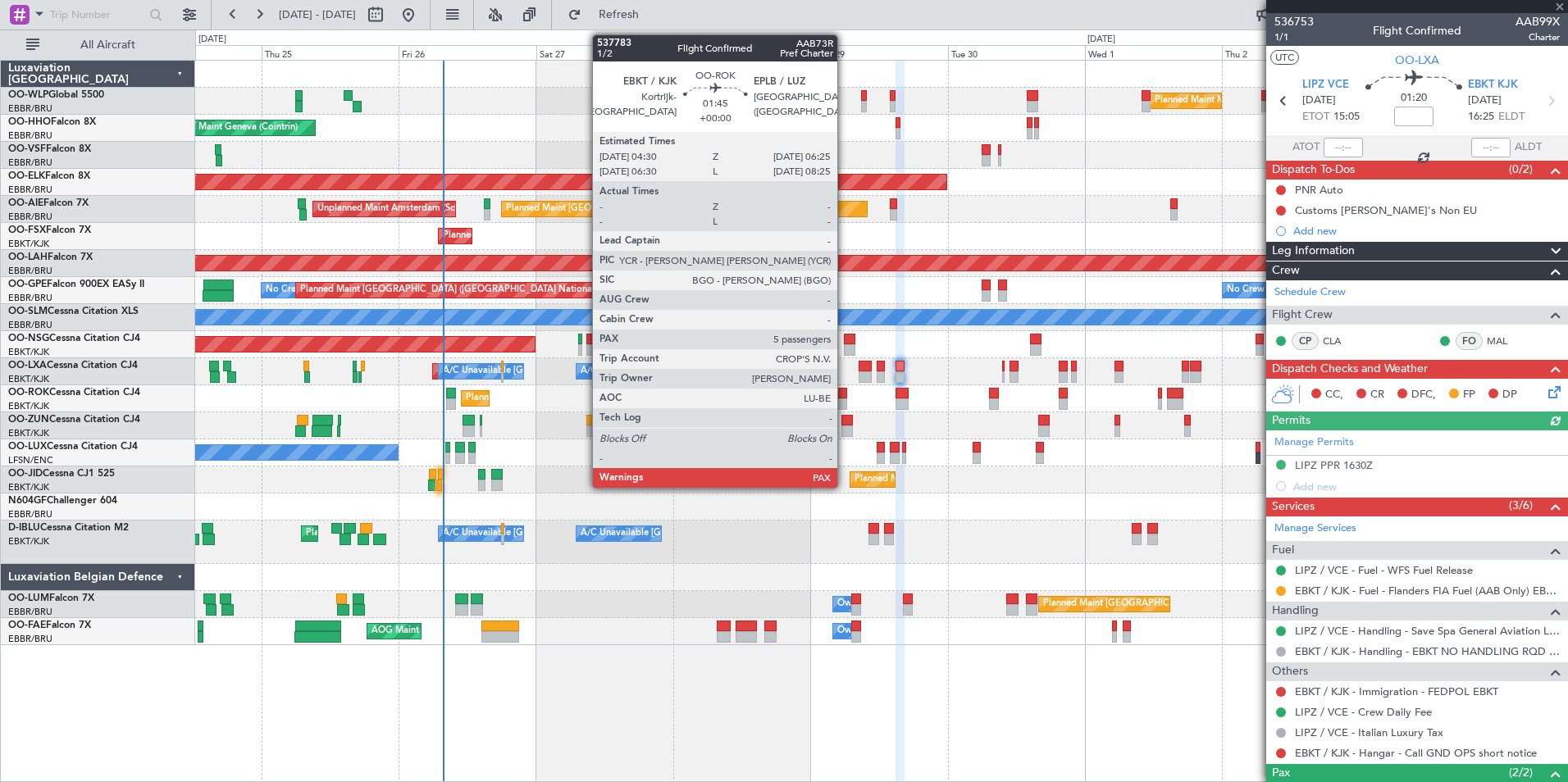
click at [845, 398] on div at bounding box center [841, 403] width 11 height 11
type input "5"
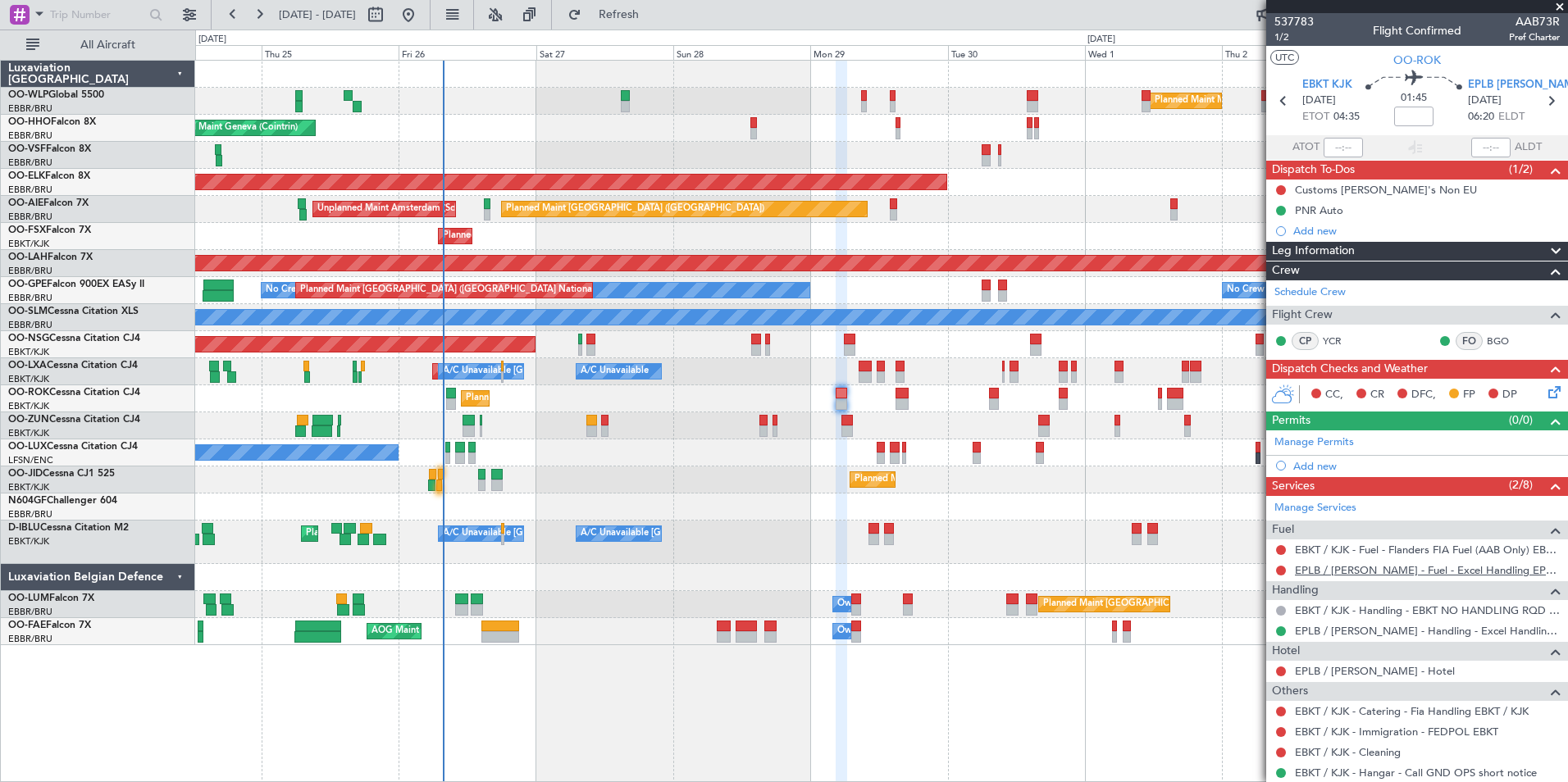
click at [1313, 575] on link "EPLB / LUZ - Fuel - Excel Handling EPLB / LUZ" at bounding box center [1427, 570] width 265 height 14
click at [1337, 556] on div "EBKT / KJK - Fuel - Flanders FIA Fuel (AAB Only) EBKT / KJK" at bounding box center [1418, 550] width 302 height 21
click at [1340, 550] on link "EBKT / KJK - Fuel - Flanders FIA Fuel (AAB Only) EBKT / KJK" at bounding box center [1427, 549] width 265 height 14
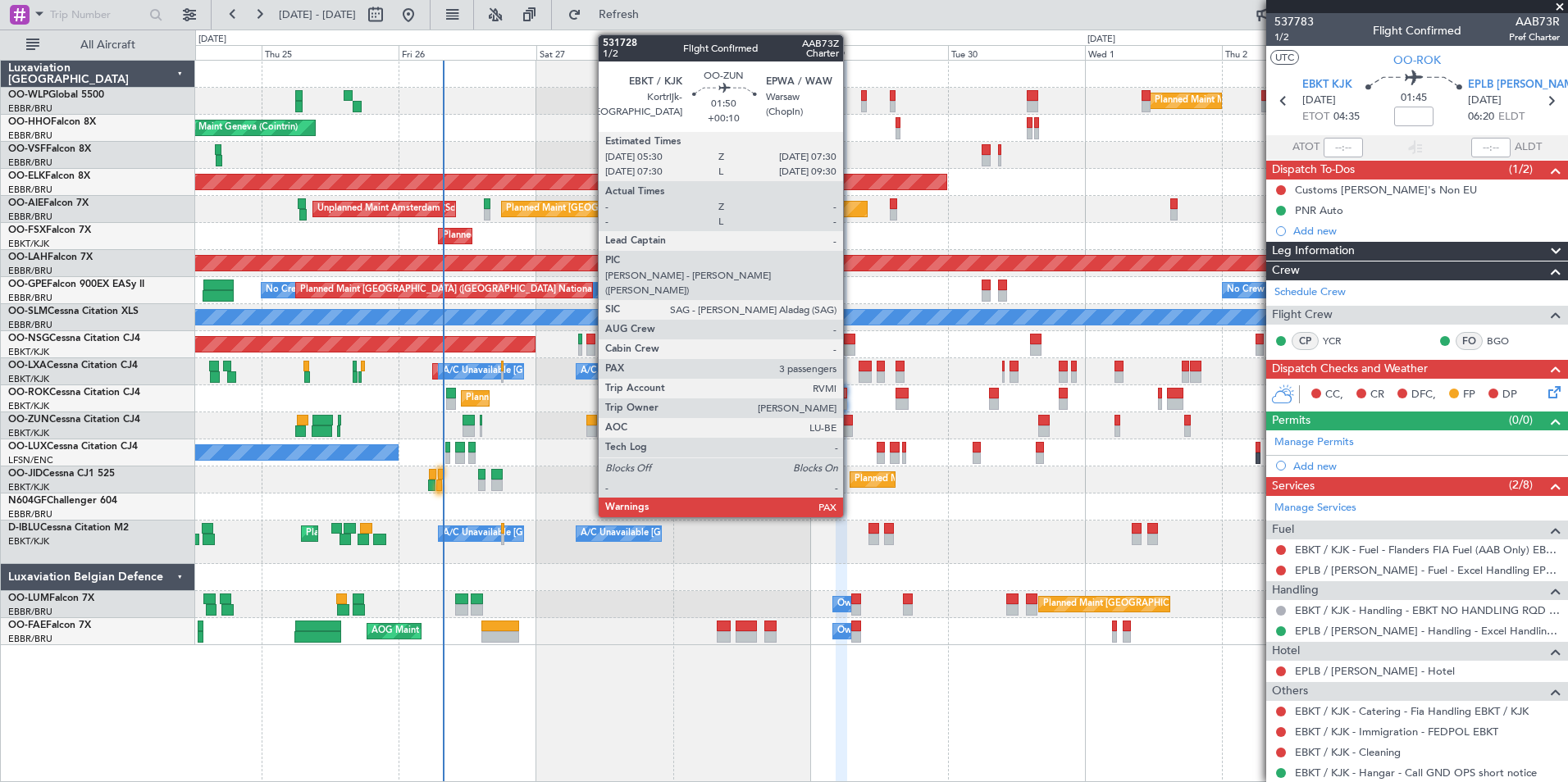
click at [851, 425] on div at bounding box center [847, 420] width 11 height 11
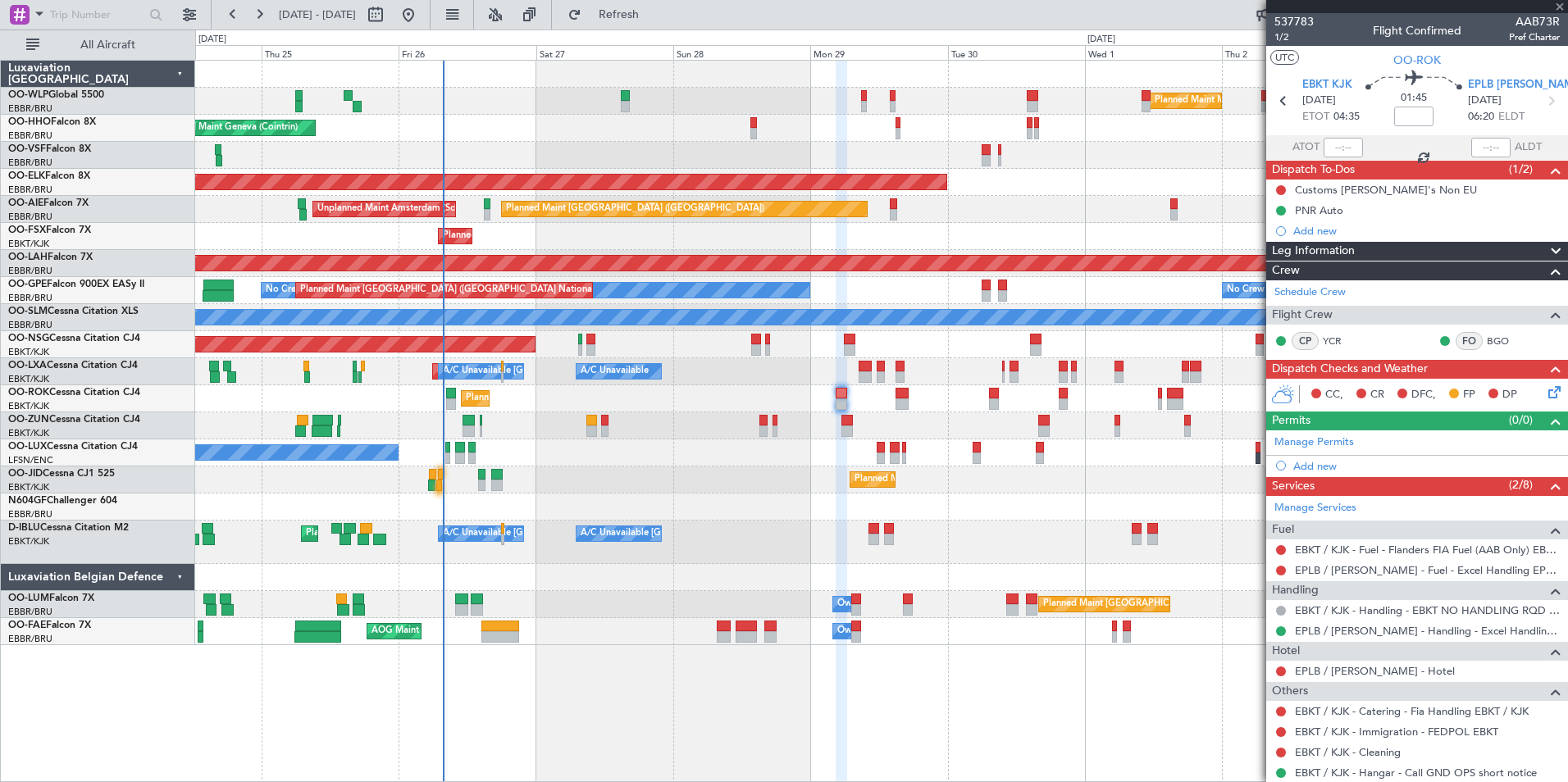
type input "+00:10"
type input "3"
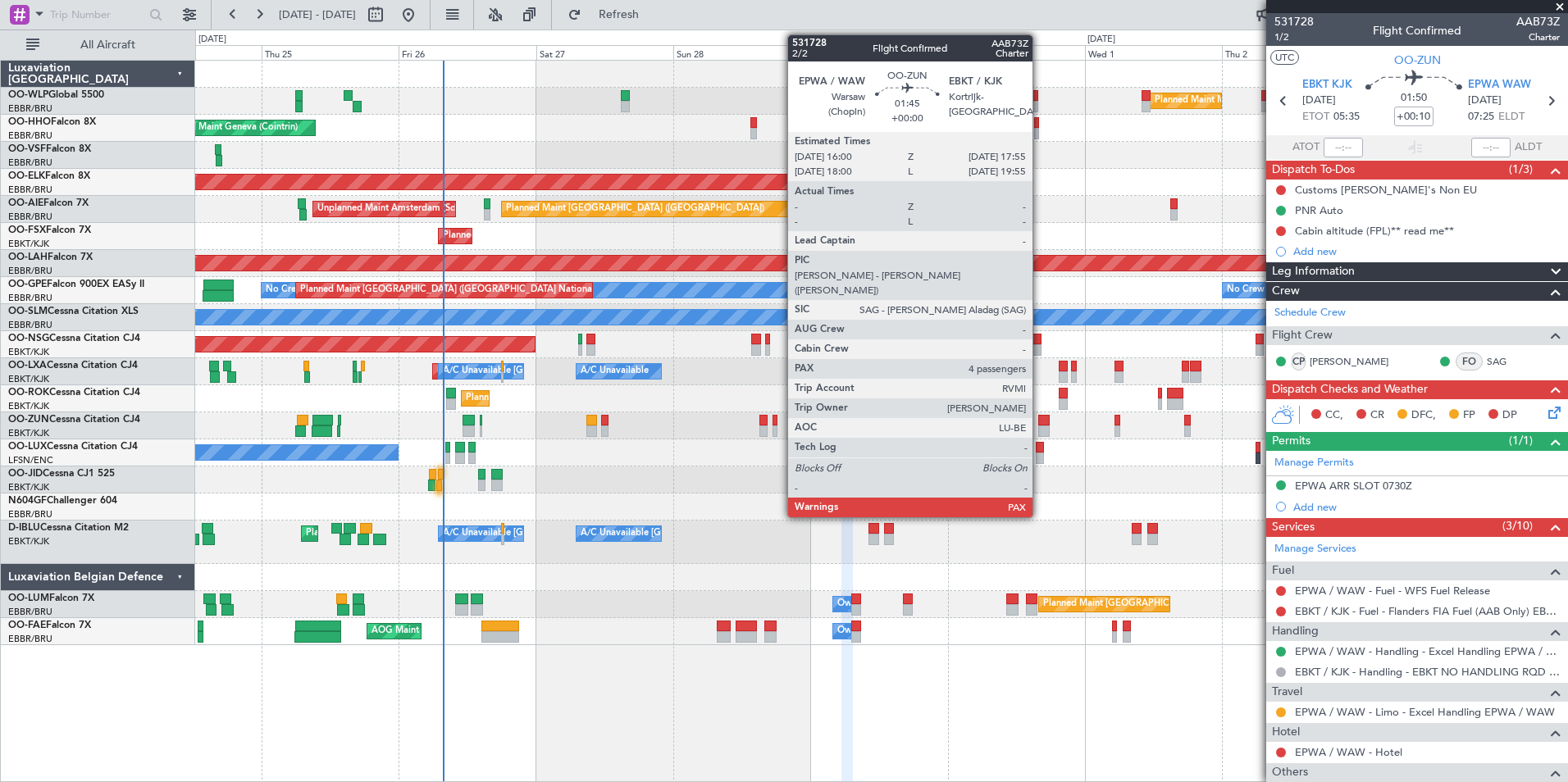
click at [1040, 421] on div at bounding box center [1043, 420] width 11 height 11
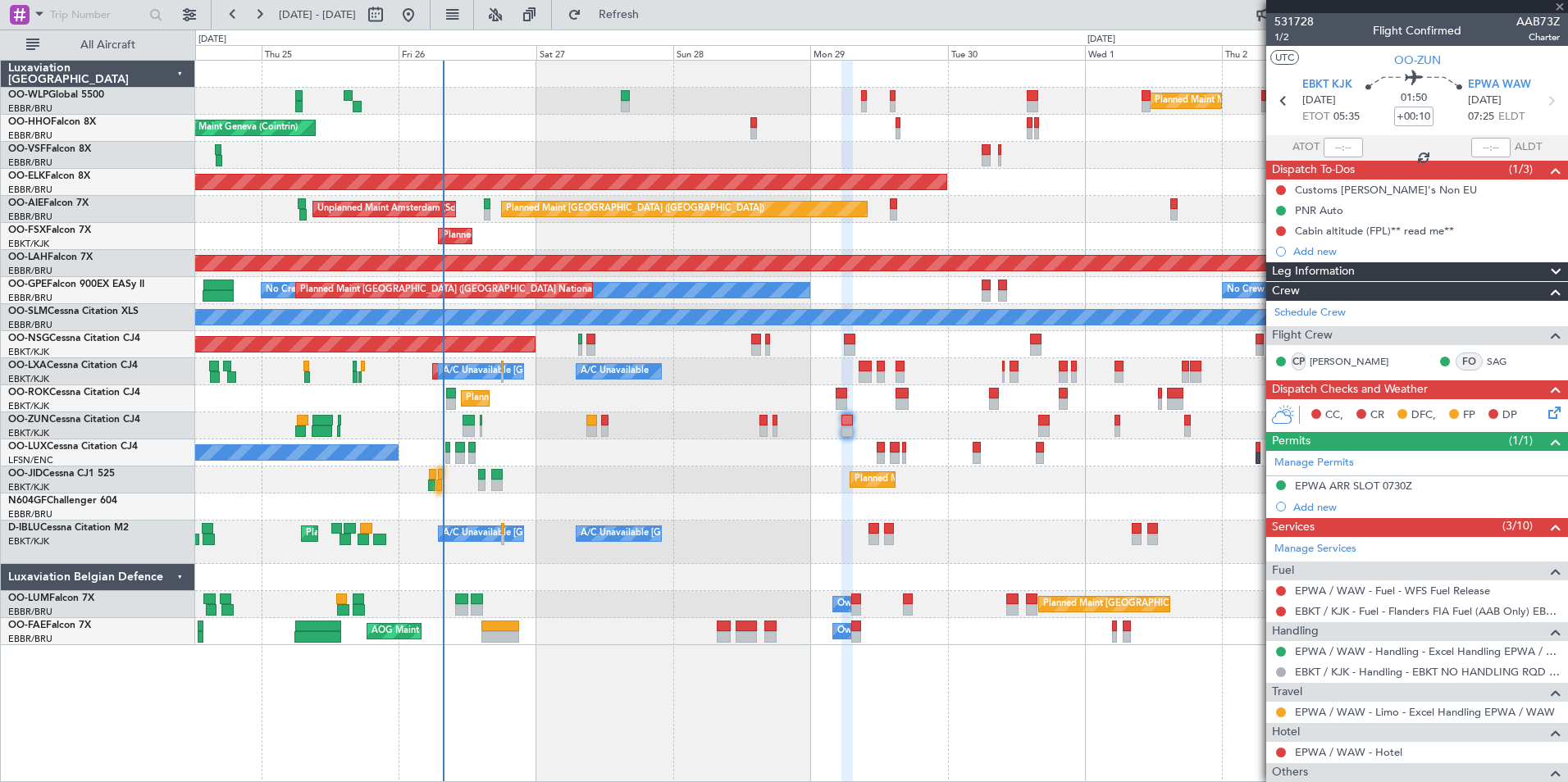
type input "4"
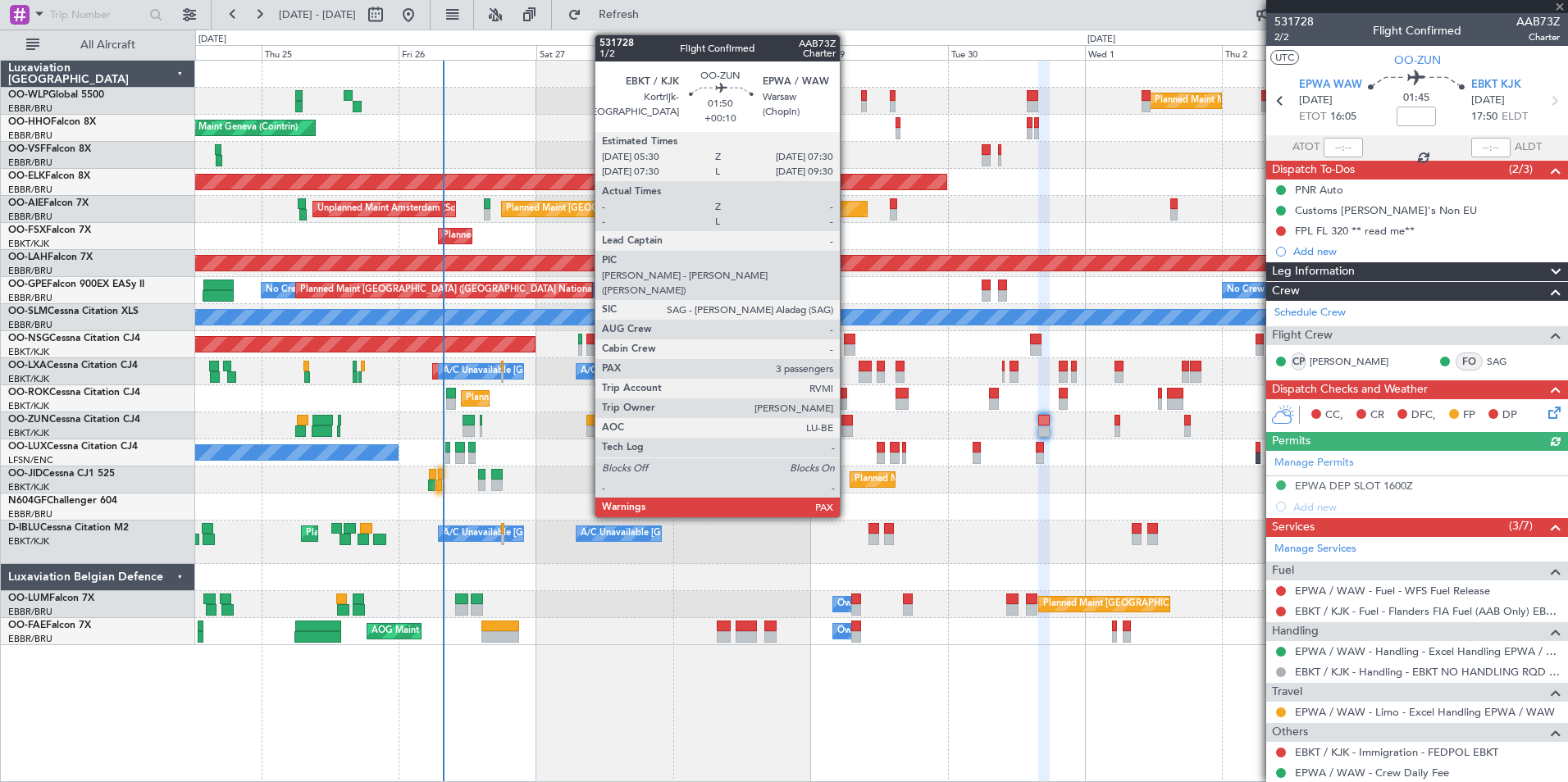
click at [848, 426] on div at bounding box center [847, 431] width 11 height 11
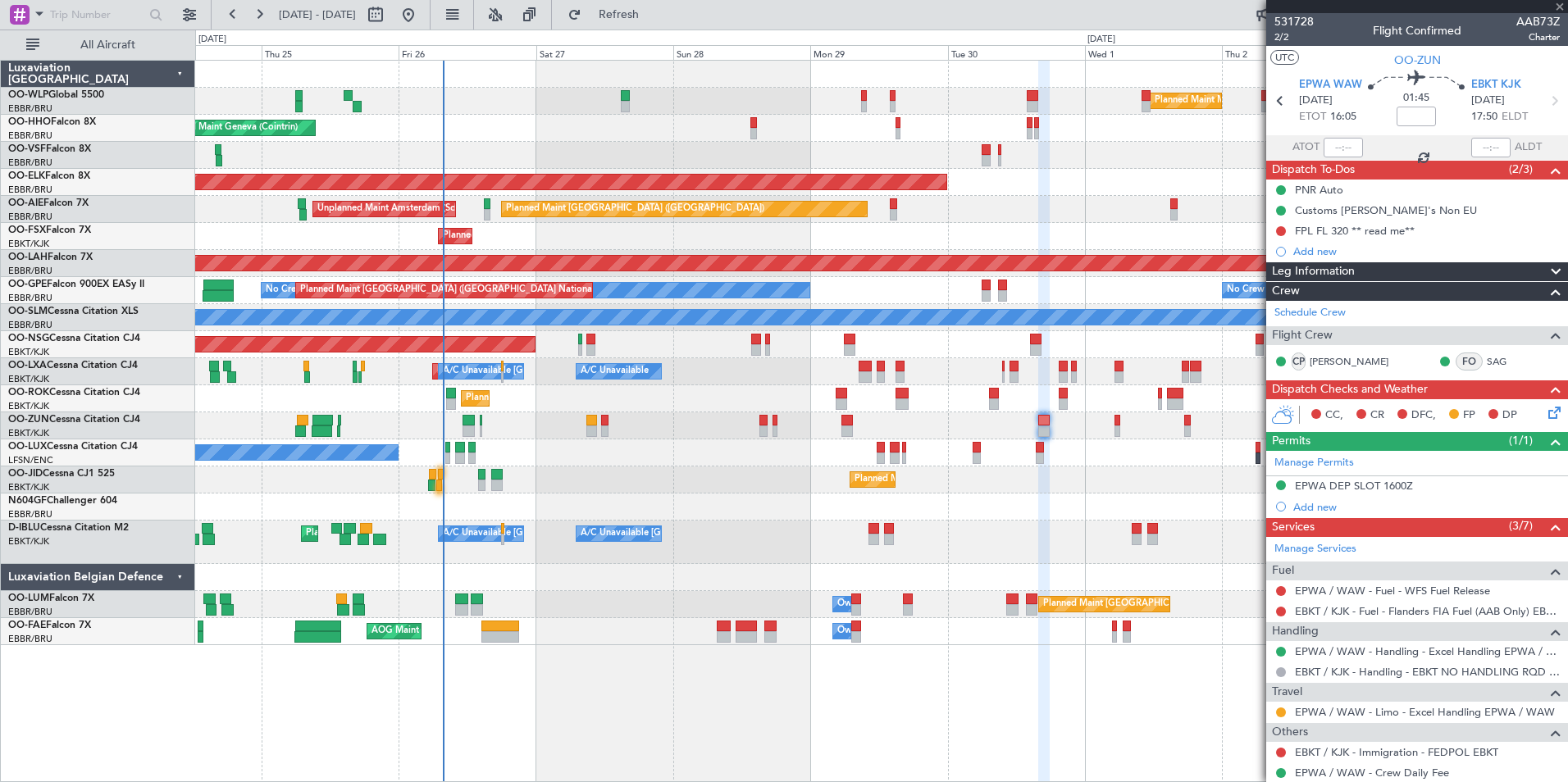
type input "+00:10"
type input "3"
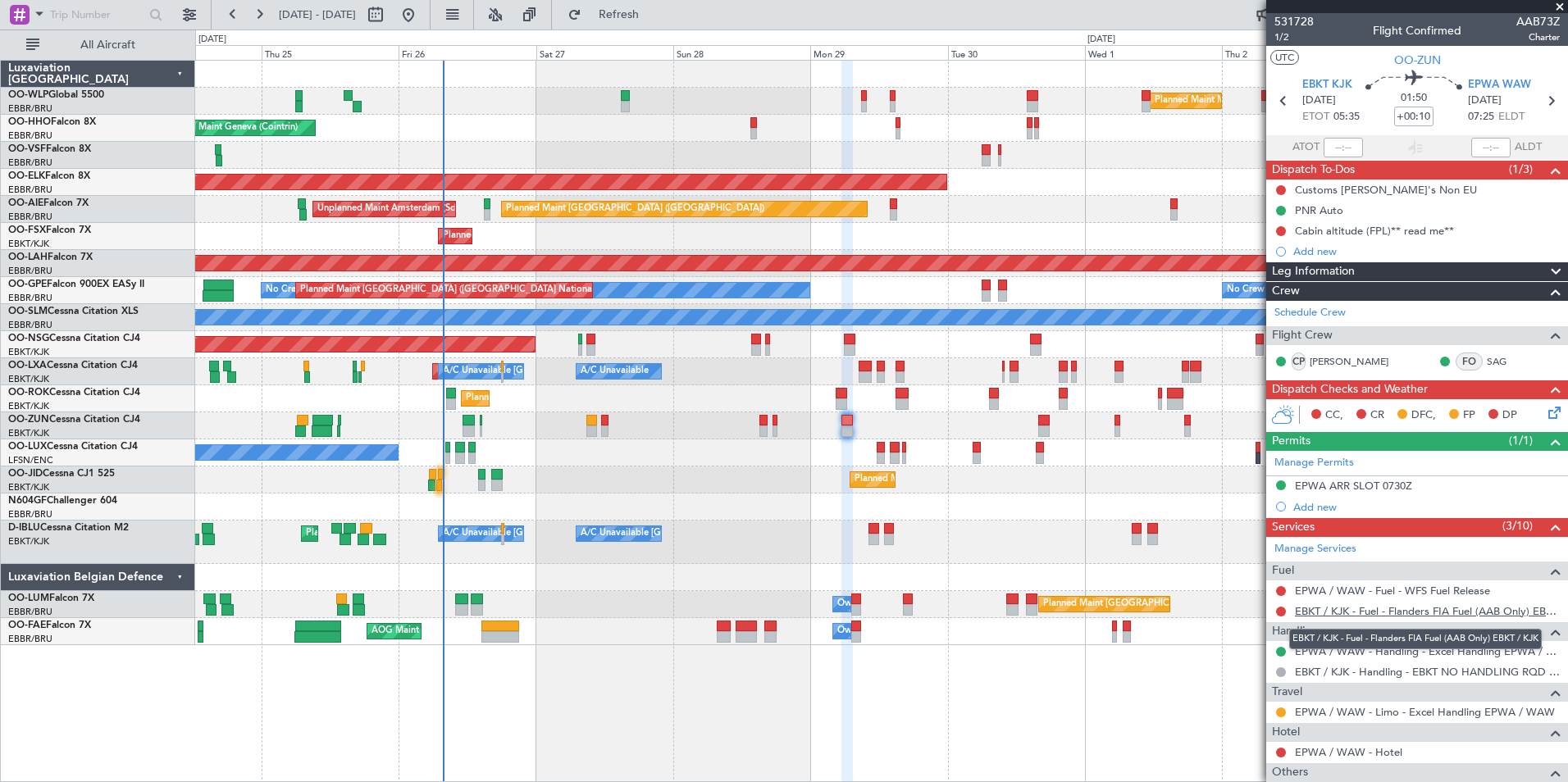
click at [1346, 615] on link "EBKT / KJK - Fuel - Flanders FIA Fuel (AAB Only) EBKT / KJK" at bounding box center [1427, 611] width 265 height 14
click at [1380, 590] on link "EPWA / WAW - Fuel - WFS Fuel Release" at bounding box center [1392, 591] width 195 height 14
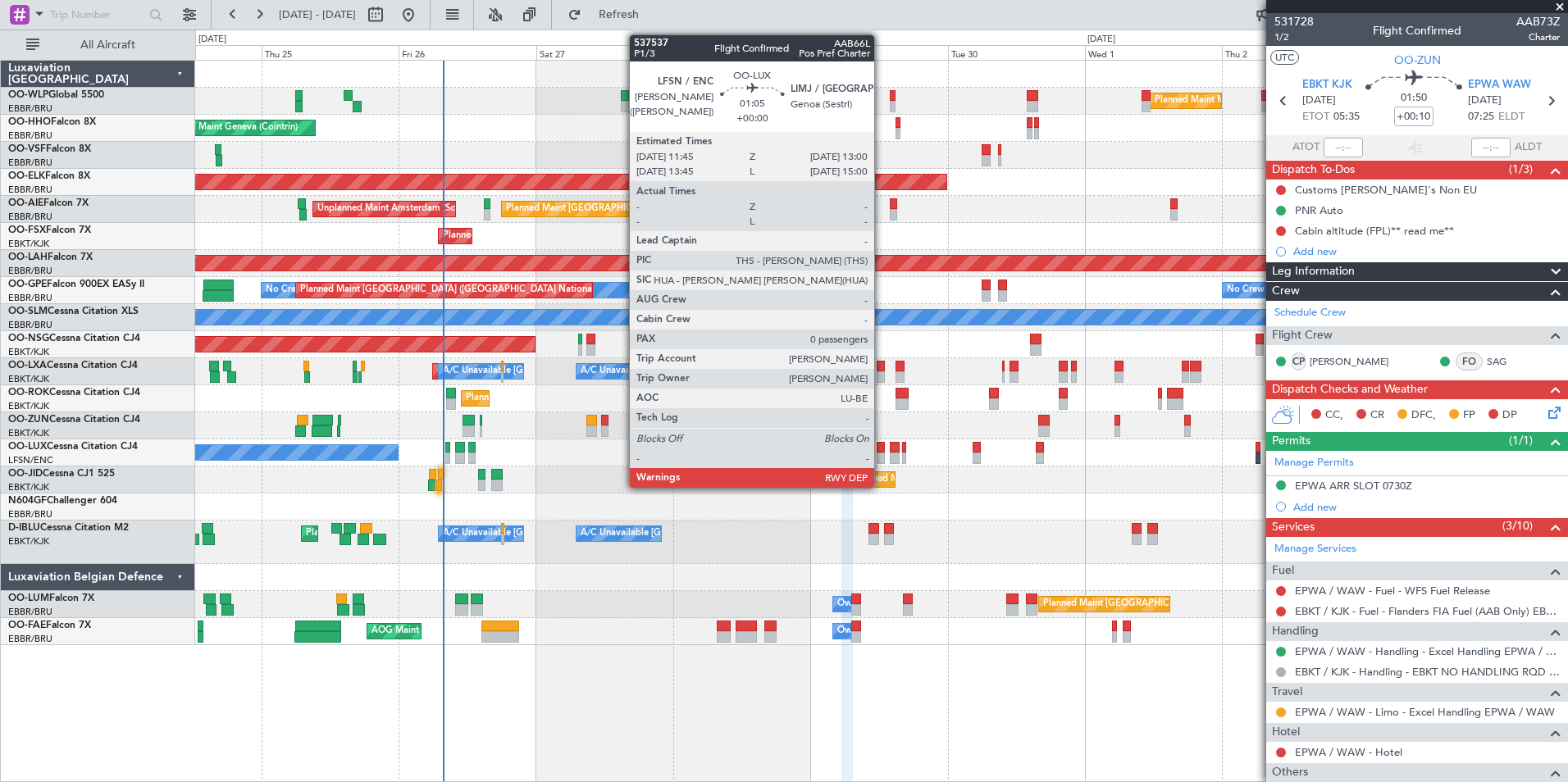
click at [882, 453] on div at bounding box center [880, 458] width 8 height 11
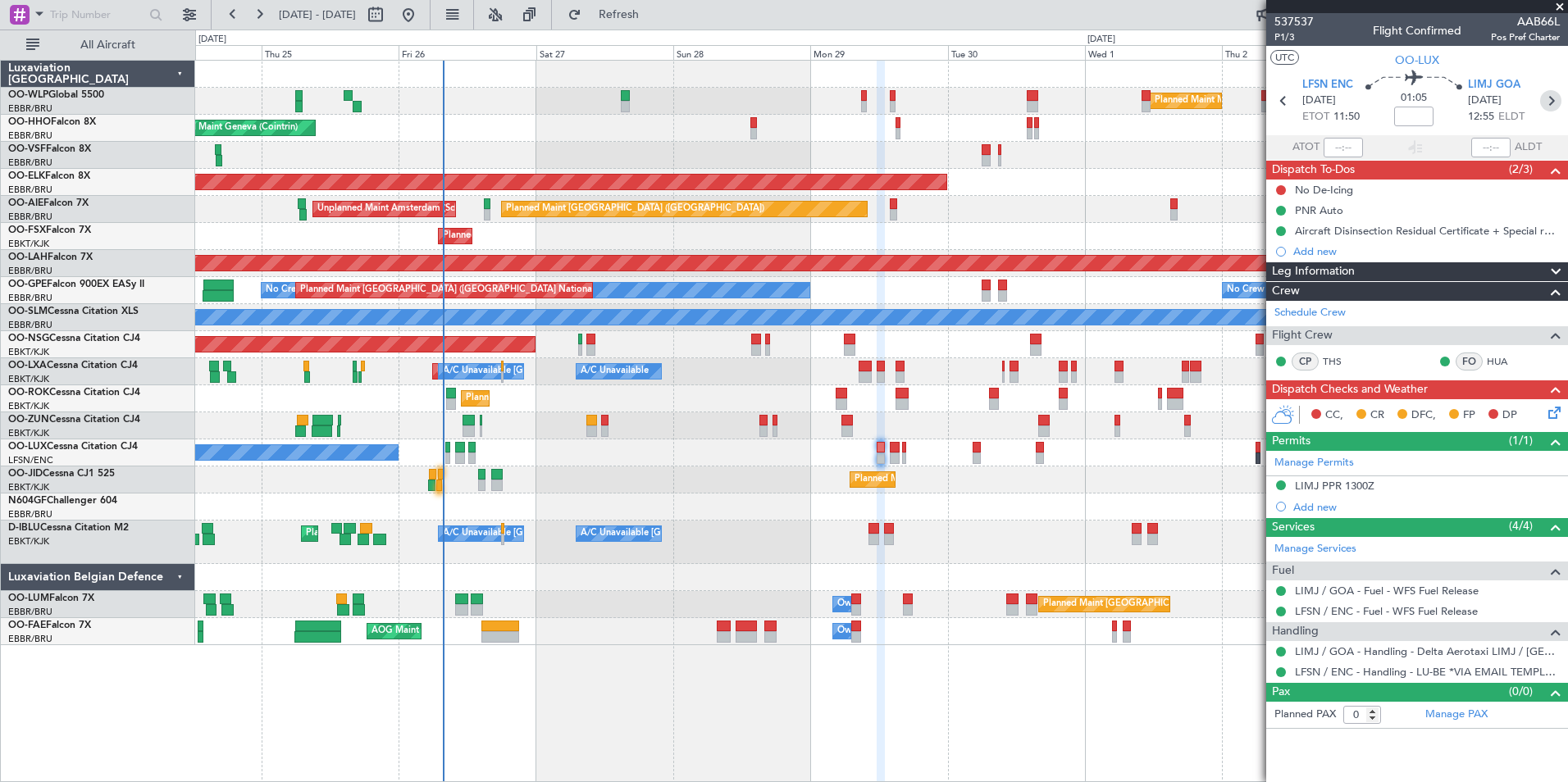
click at [1547, 102] on icon at bounding box center [1551, 100] width 21 height 21
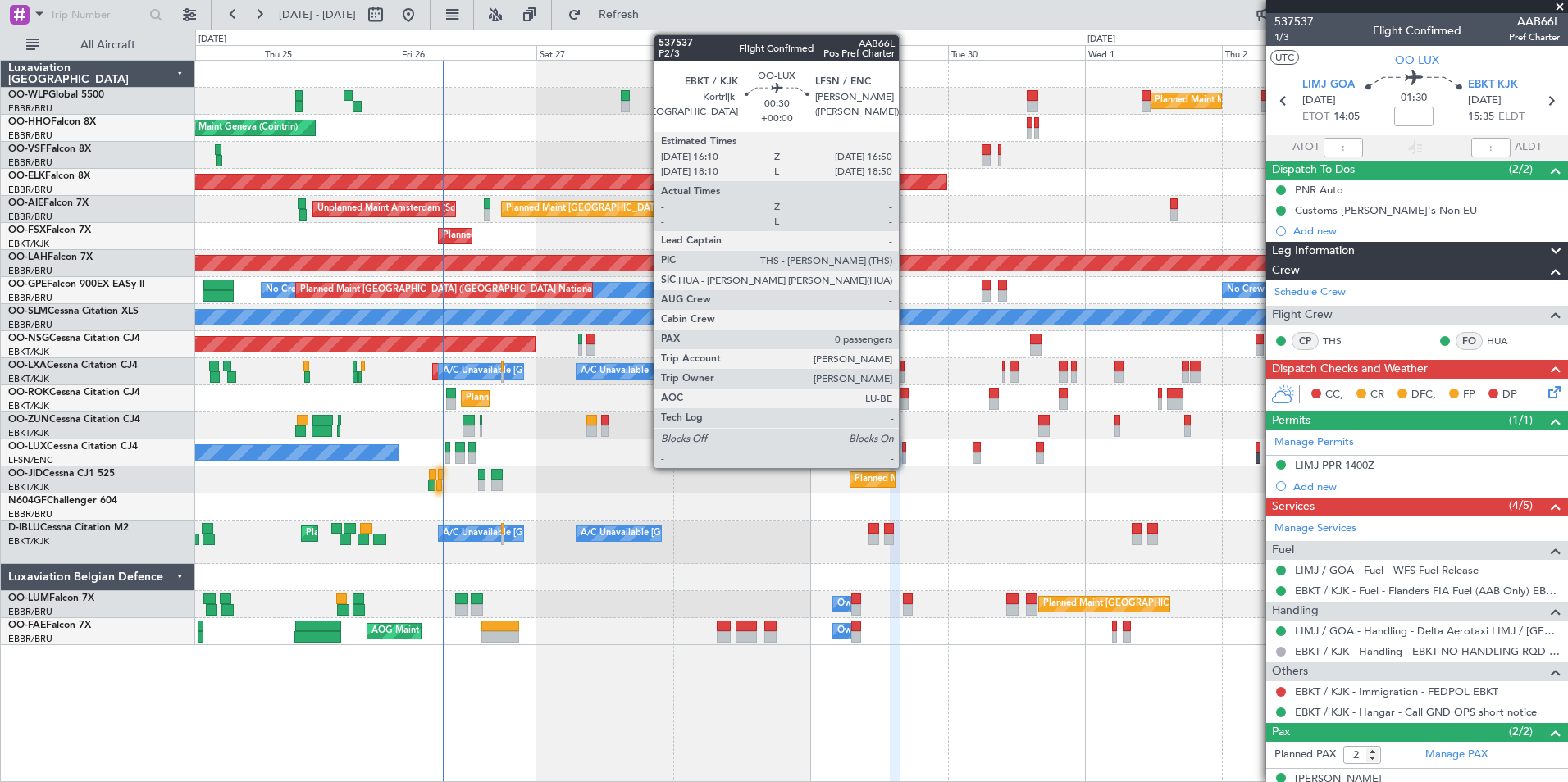
click at [906, 451] on div at bounding box center [904, 447] width 4 height 11
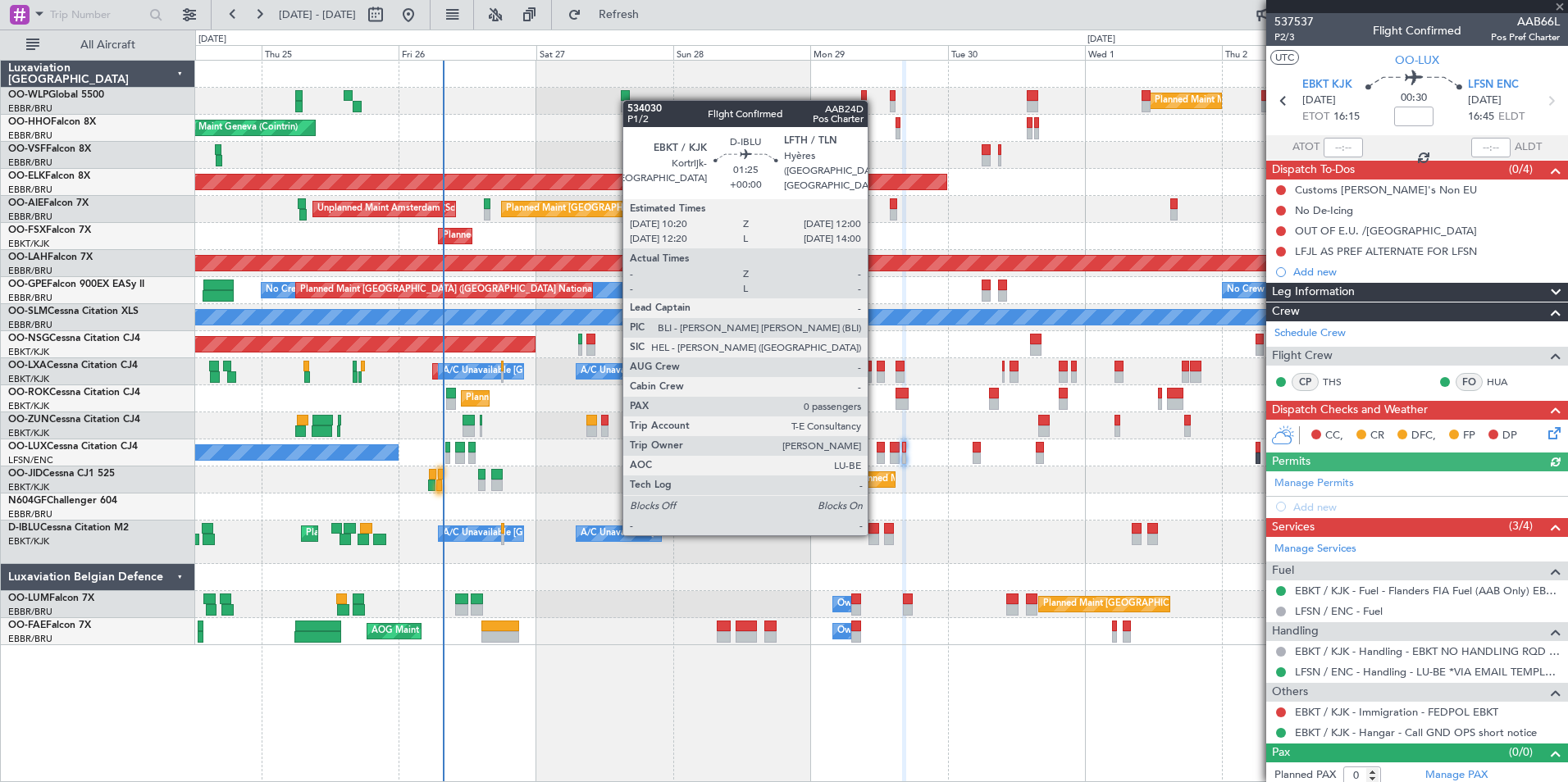
click at [875, 532] on div at bounding box center [873, 528] width 9 height 11
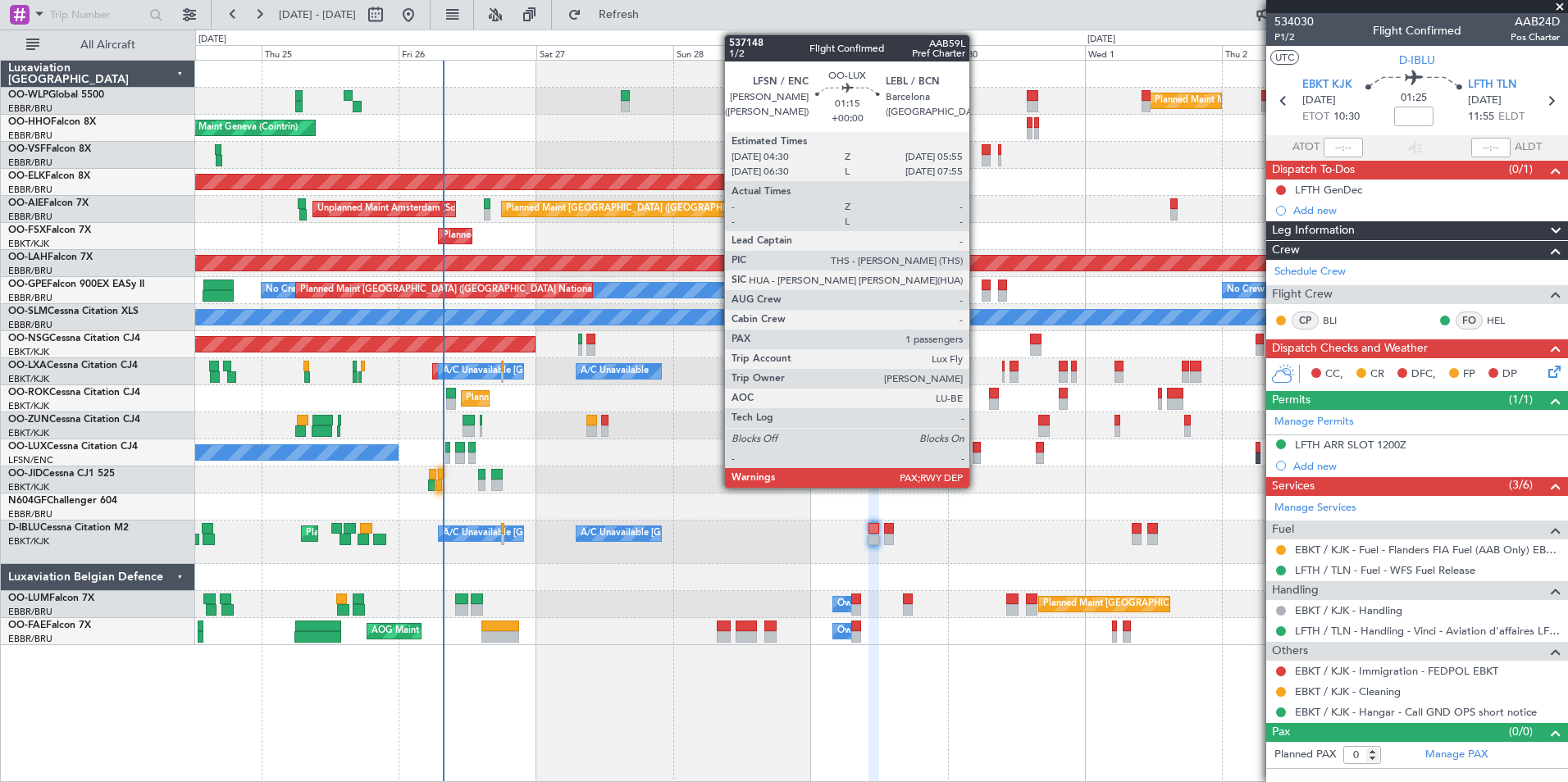
click at [977, 455] on div at bounding box center [977, 458] width 9 height 11
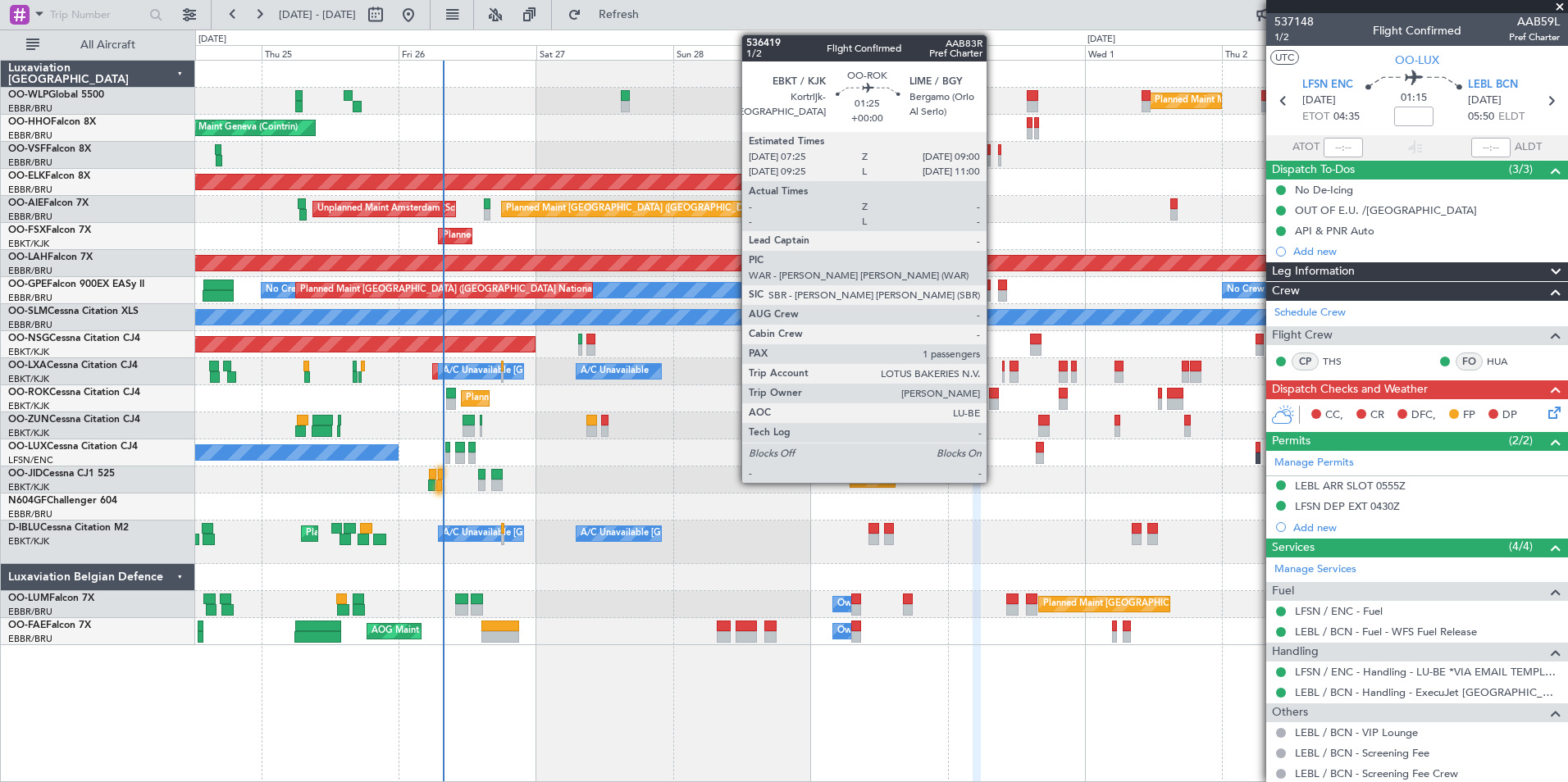
click at [994, 403] on div at bounding box center [994, 403] width 9 height 11
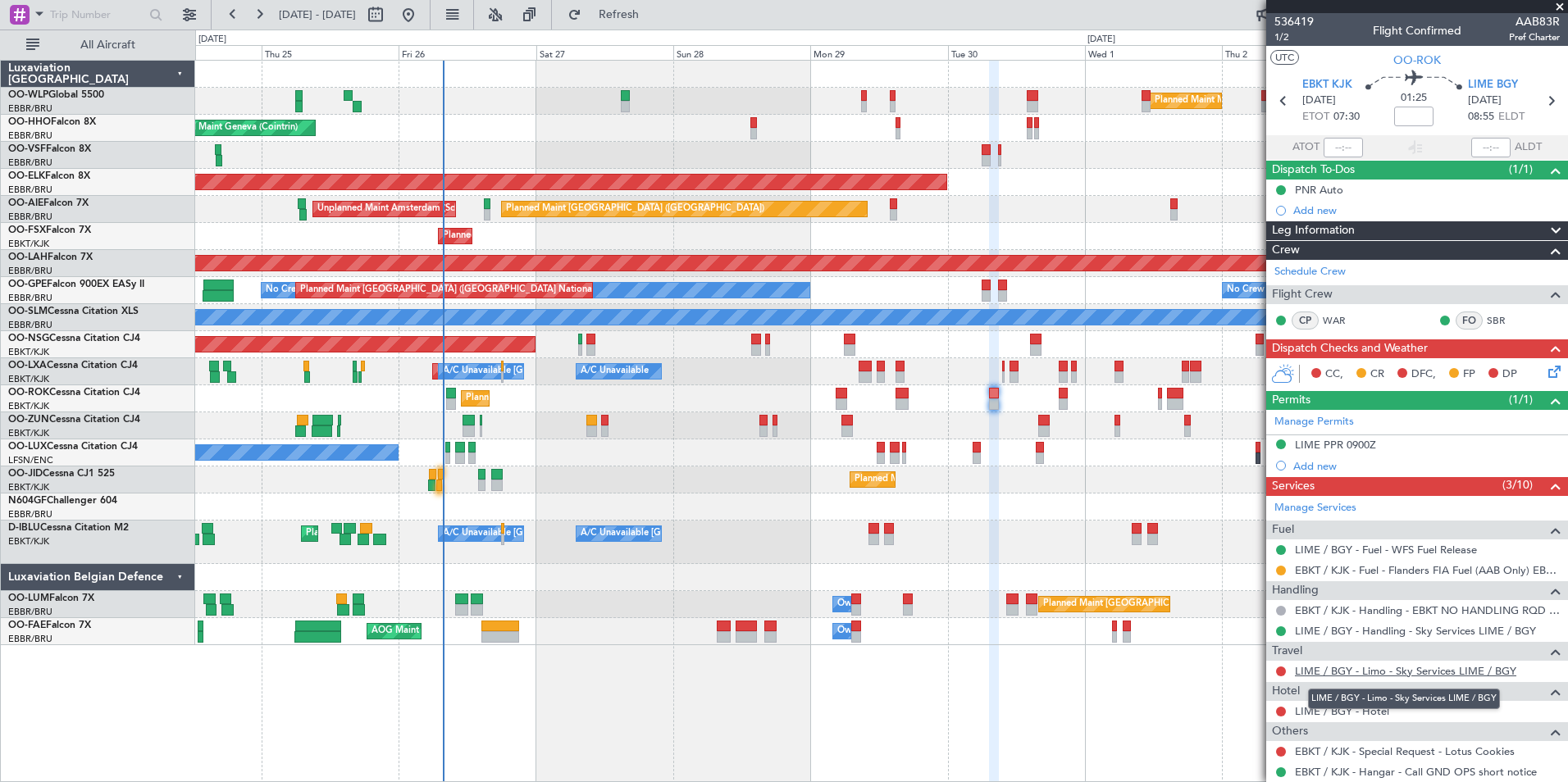
click at [1370, 668] on link "LIME / BGY - Limo - Sky Services LIME / BGY" at bounding box center [1406, 671] width 222 height 14
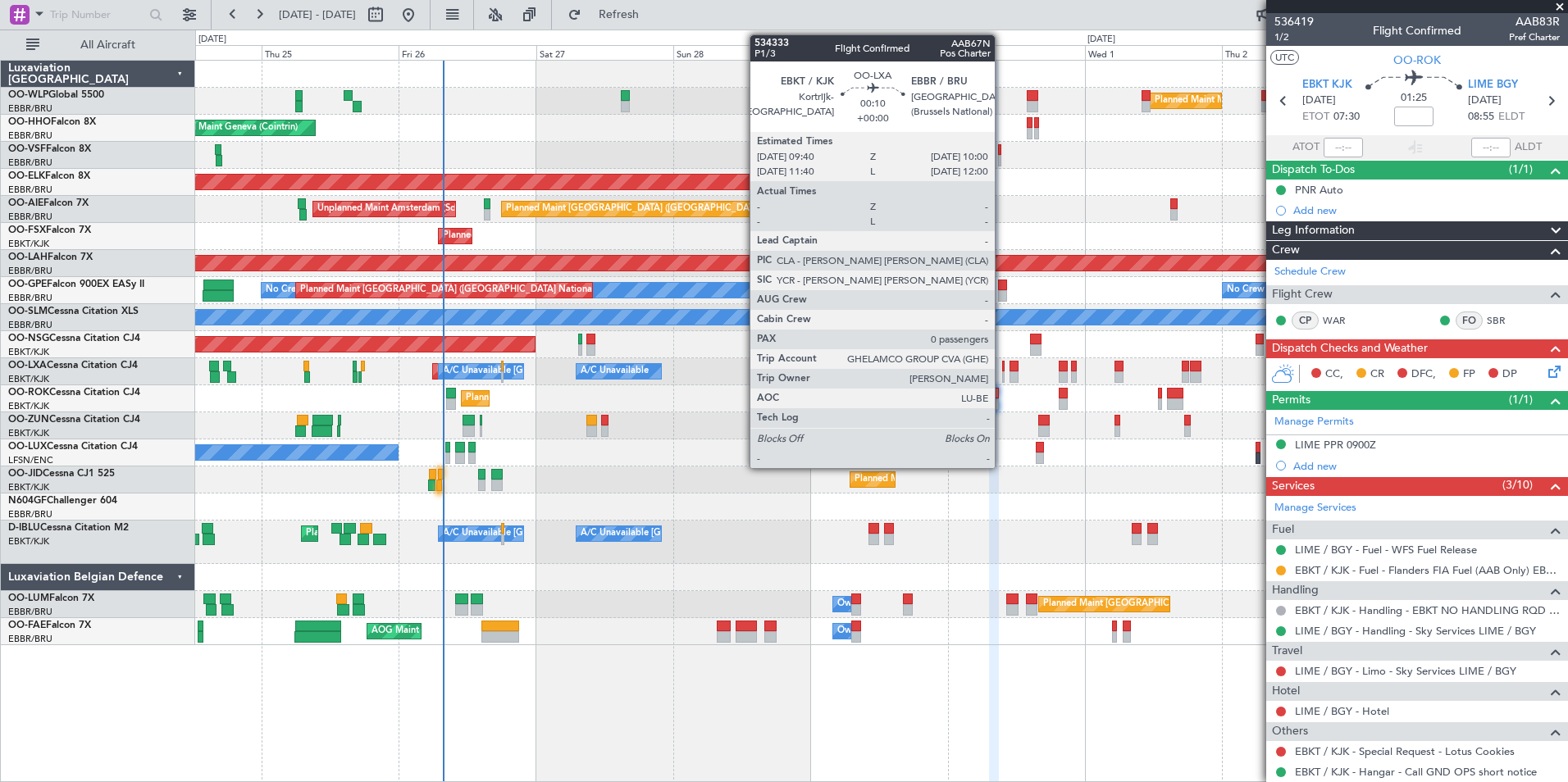
click at [1002, 374] on div at bounding box center [1003, 377] width 3 height 11
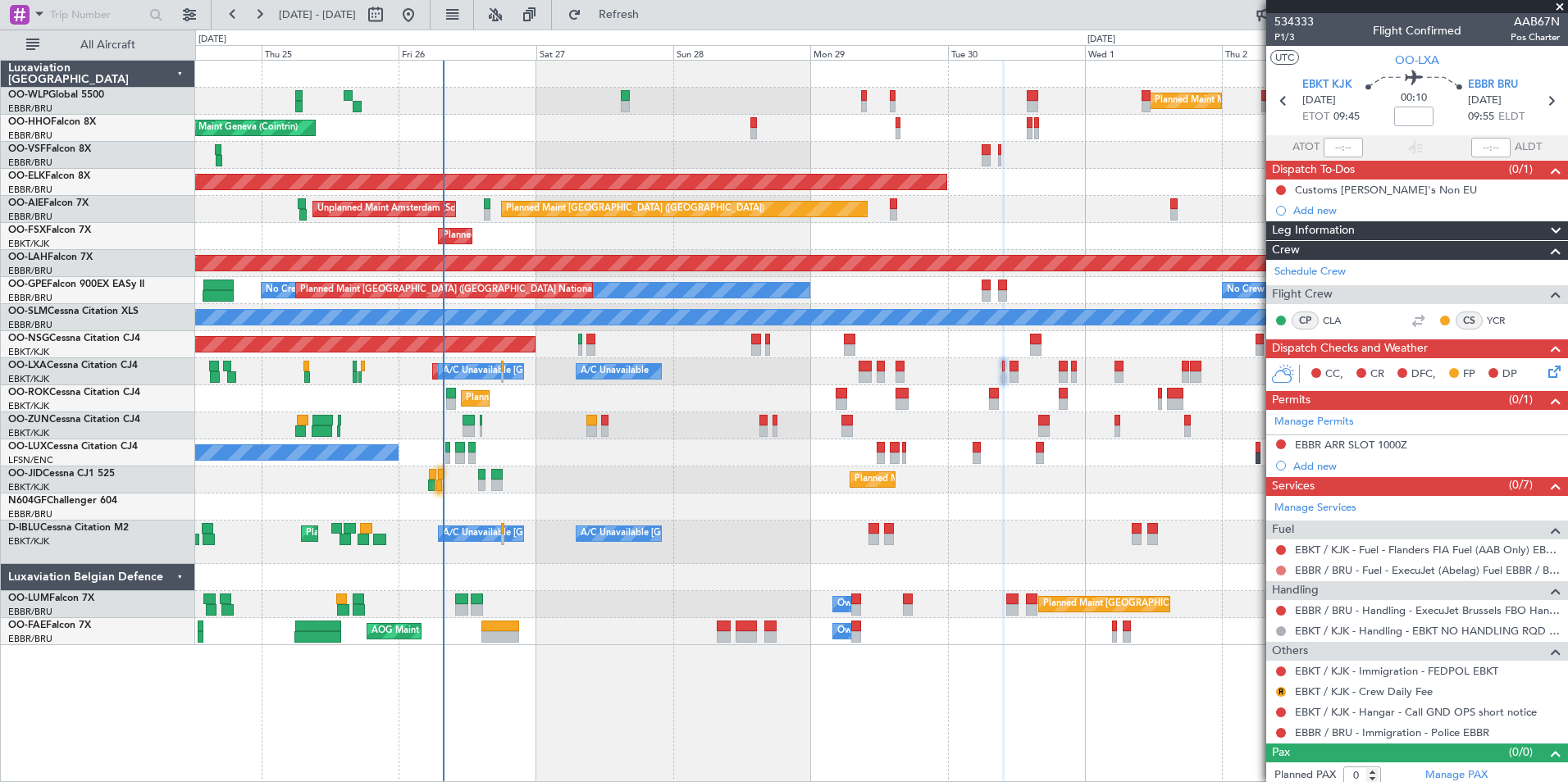
click at [1282, 567] on button at bounding box center [1280, 570] width 9 height 9
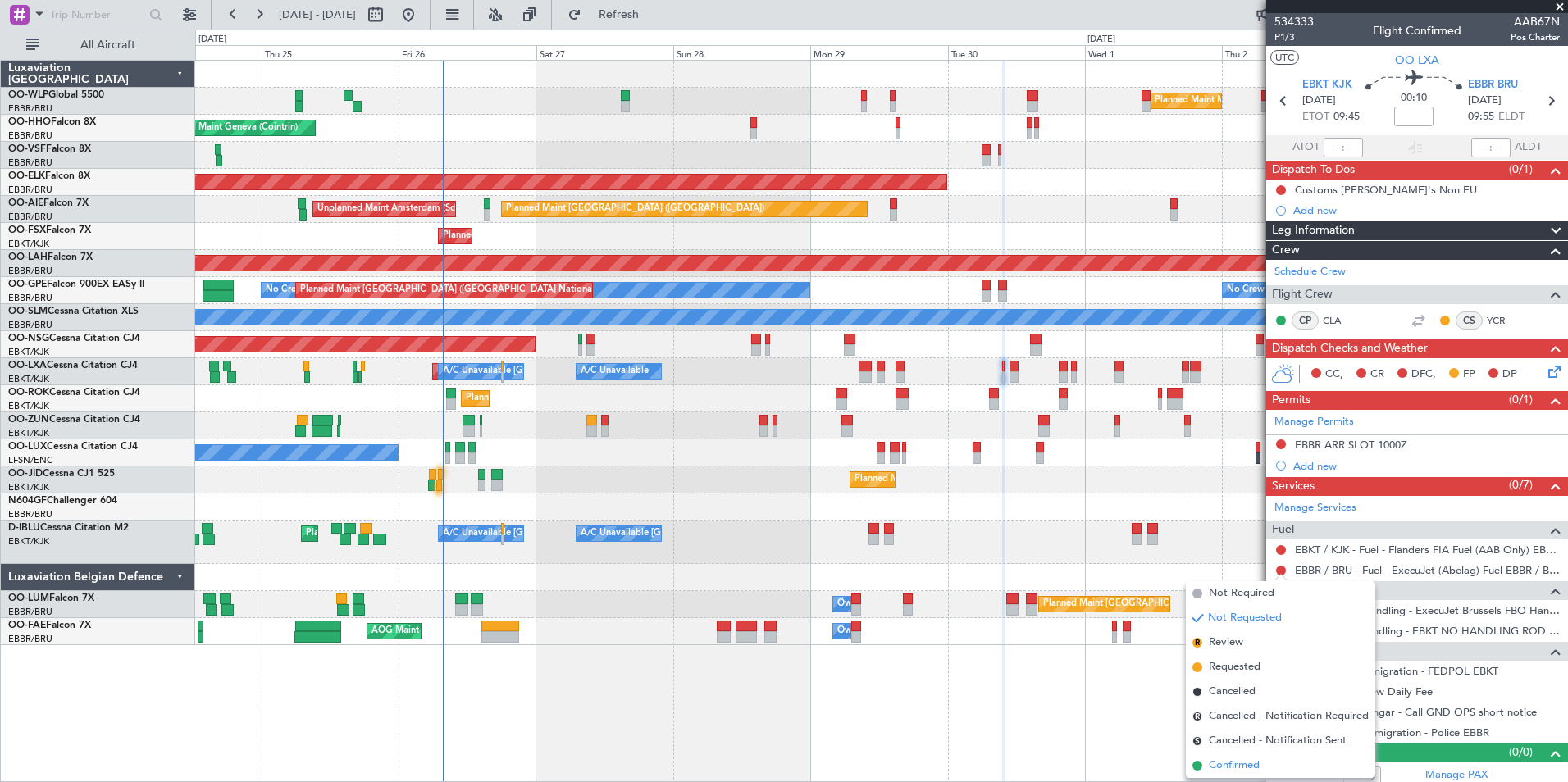
click at [1239, 764] on span "Confirmed" at bounding box center [1234, 766] width 51 height 16
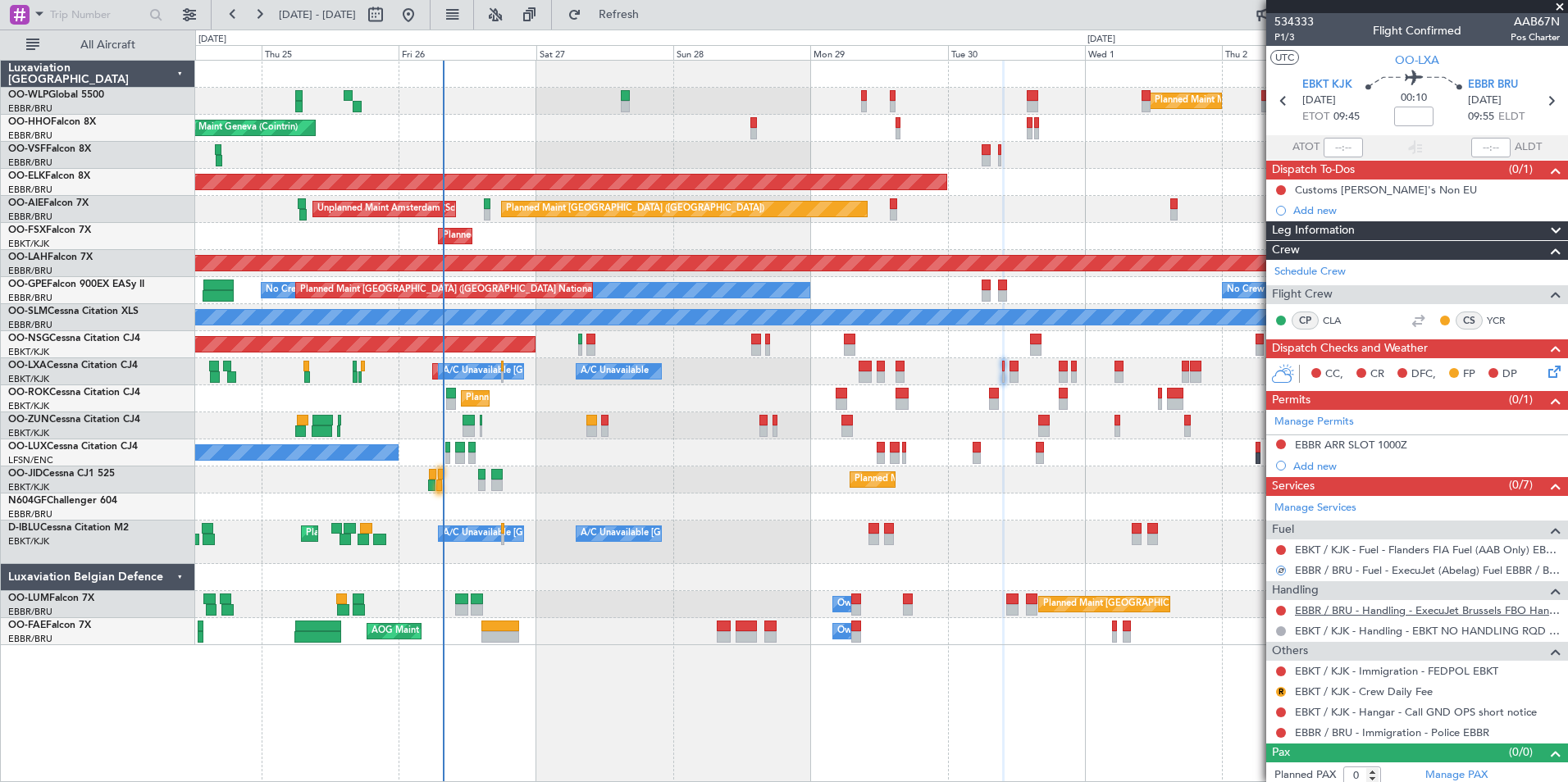
click at [1309, 606] on link "EBBR / BRU - Handling - ExecuJet Brussels FBO Handling Abelag" at bounding box center [1427, 610] width 265 height 14
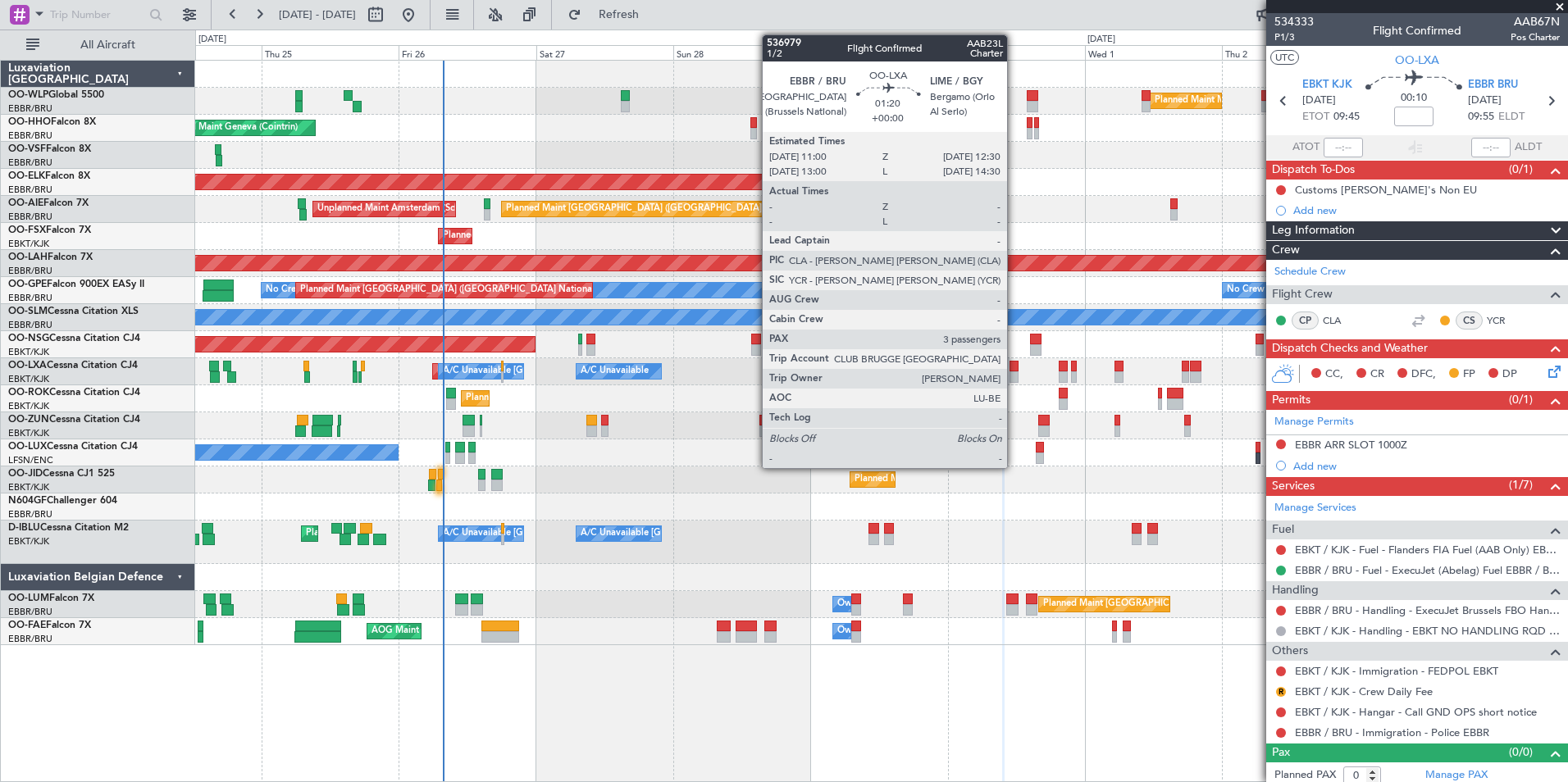
click at [1015, 372] on div at bounding box center [1014, 377] width 9 height 11
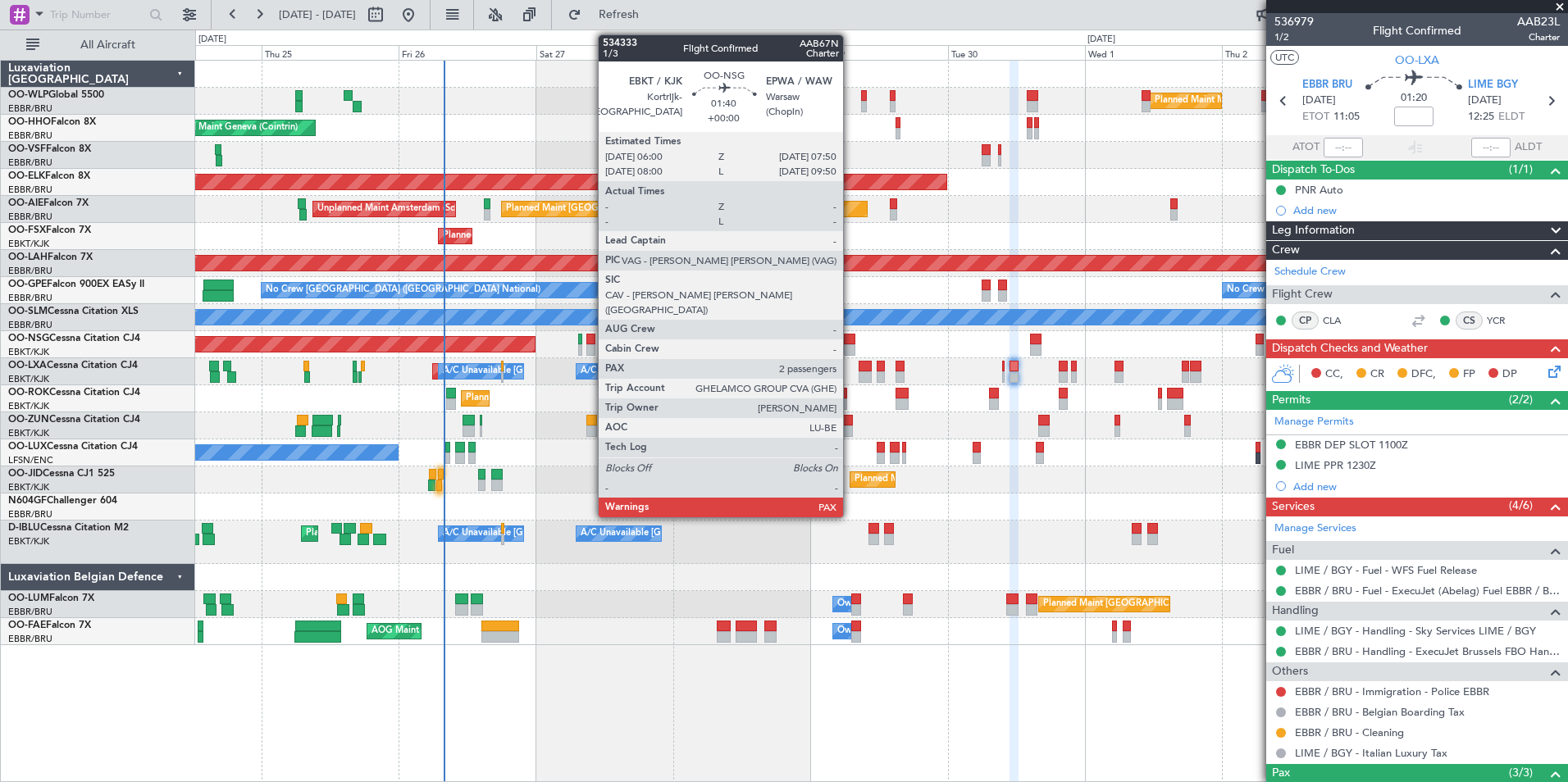
click at [851, 348] on div at bounding box center [849, 349] width 10 height 11
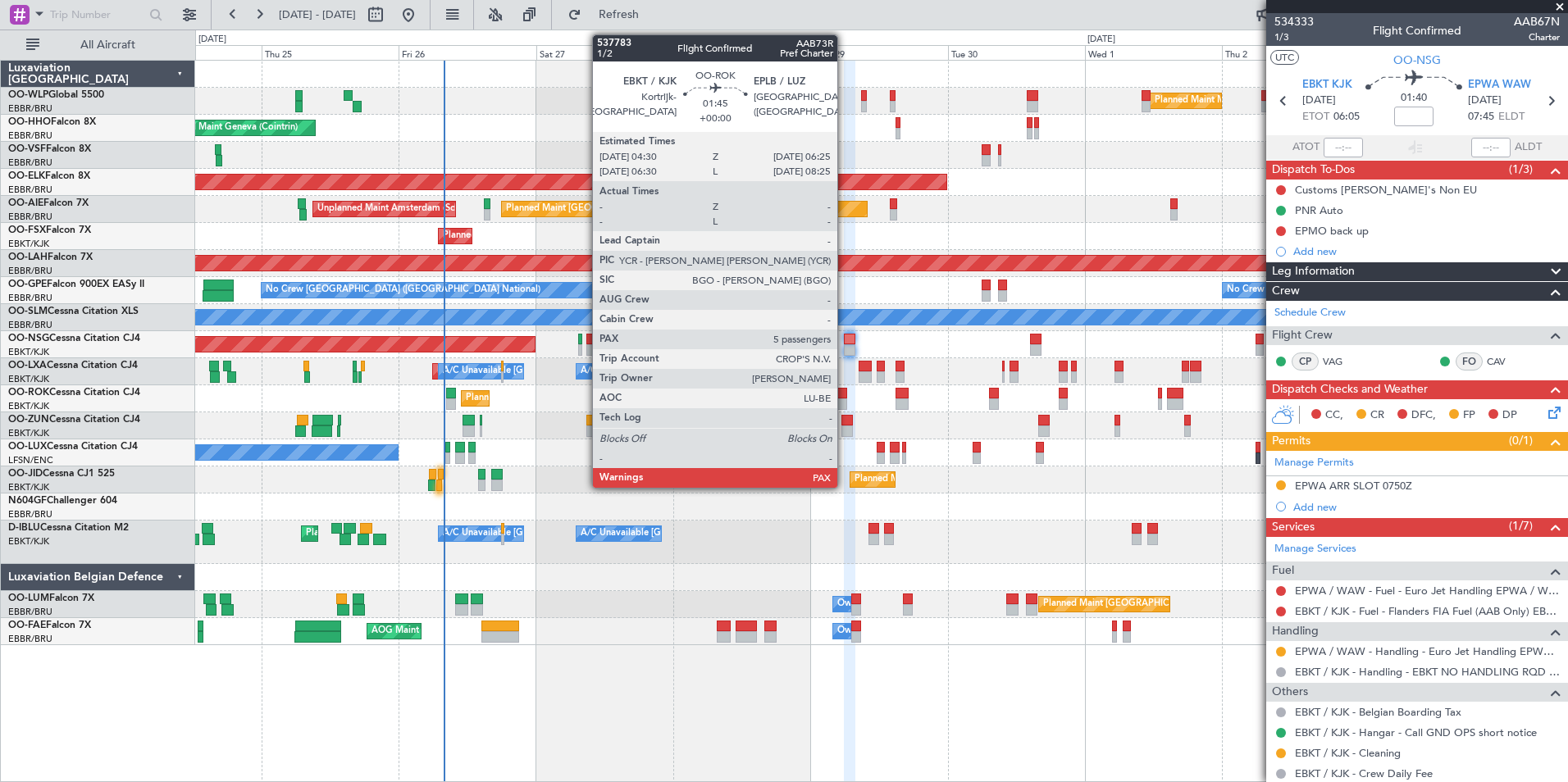
click at [845, 397] on div at bounding box center [841, 393] width 11 height 11
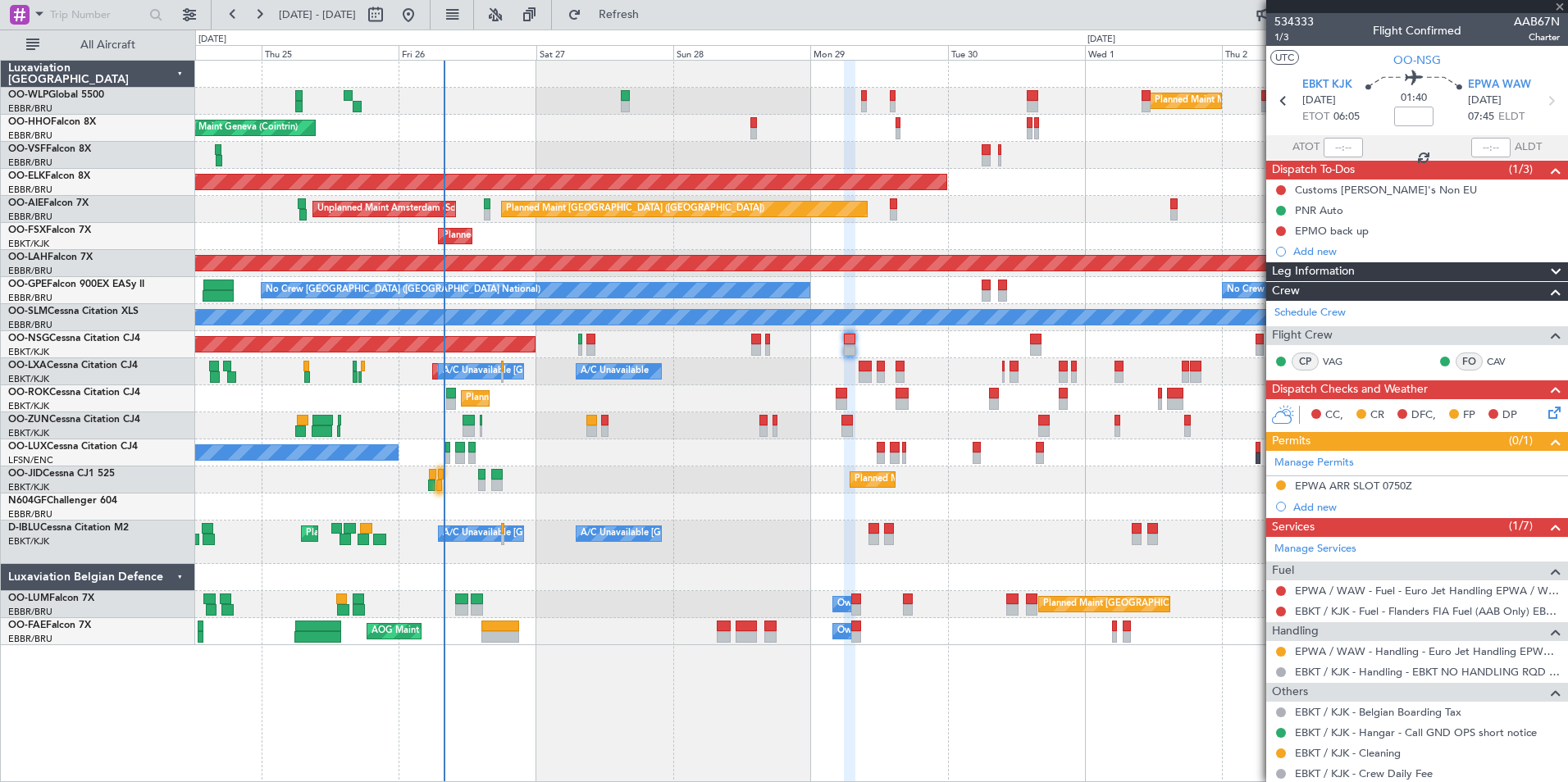
type input "5"
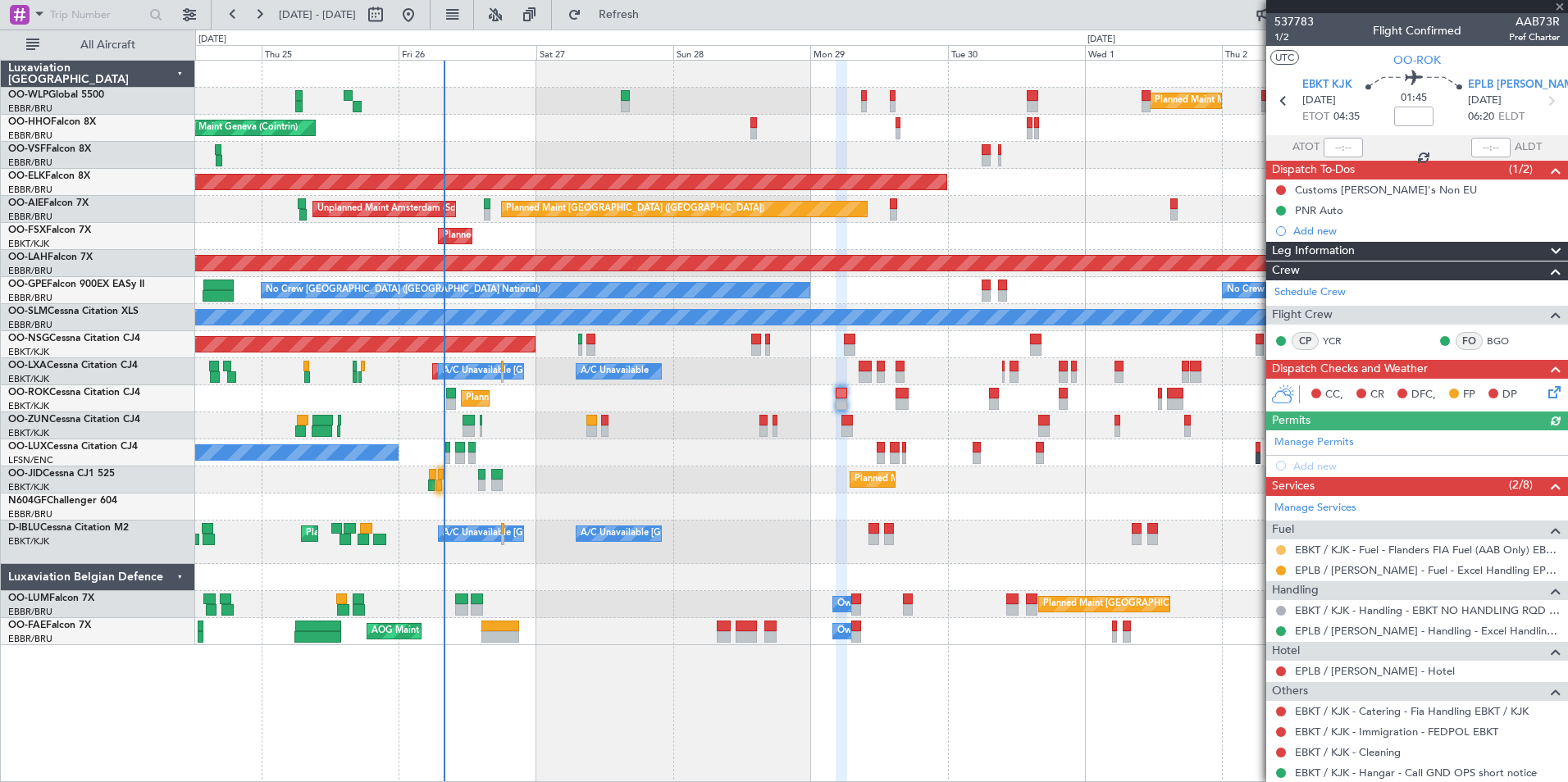
click at [1279, 549] on button at bounding box center [1280, 549] width 9 height 9
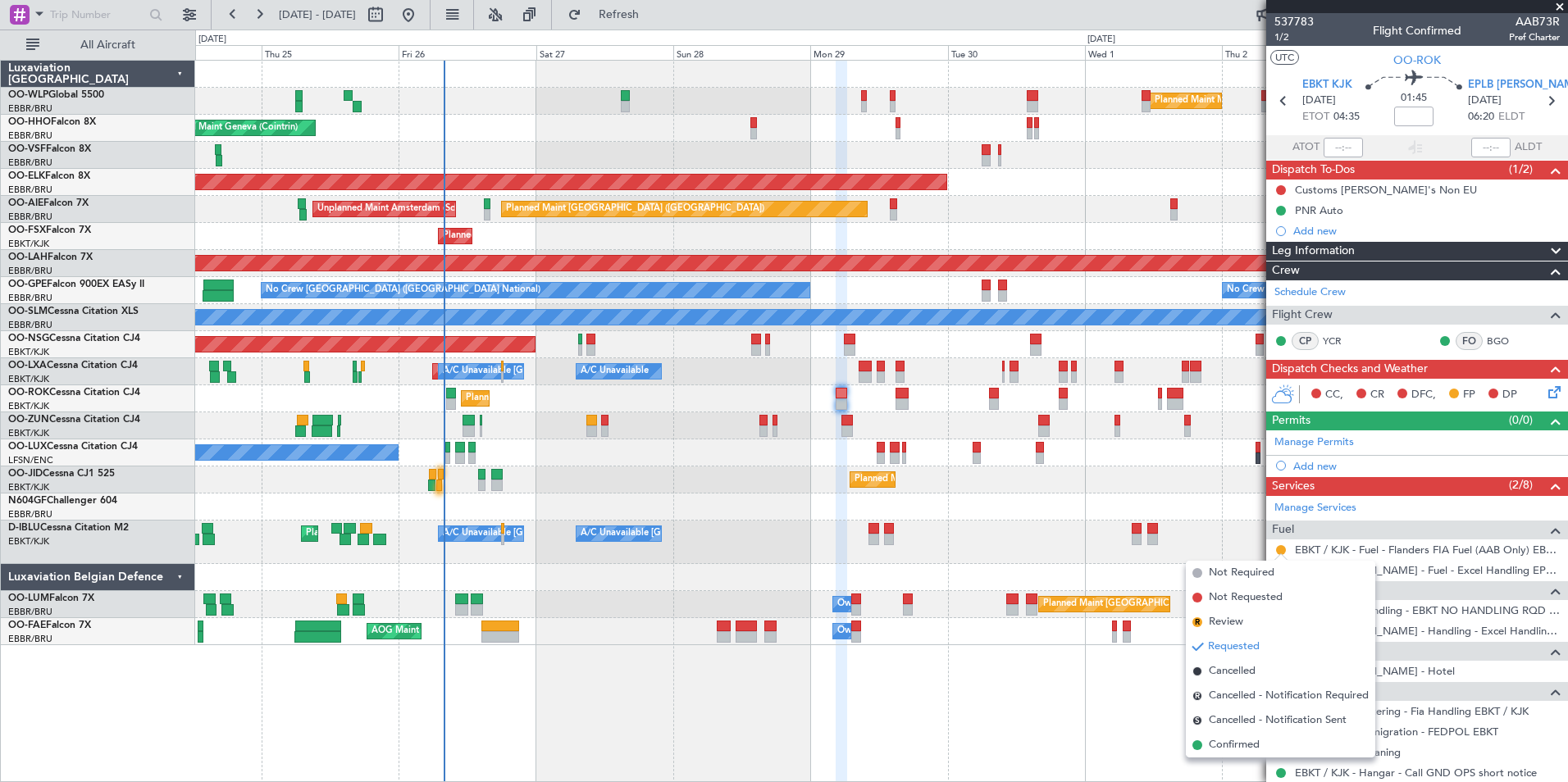
drag, startPoint x: 1240, startPoint y: 738, endPoint x: 1238, endPoint y: 723, distance: 15.1
click at [1239, 739] on span "Confirmed" at bounding box center [1234, 745] width 51 height 16
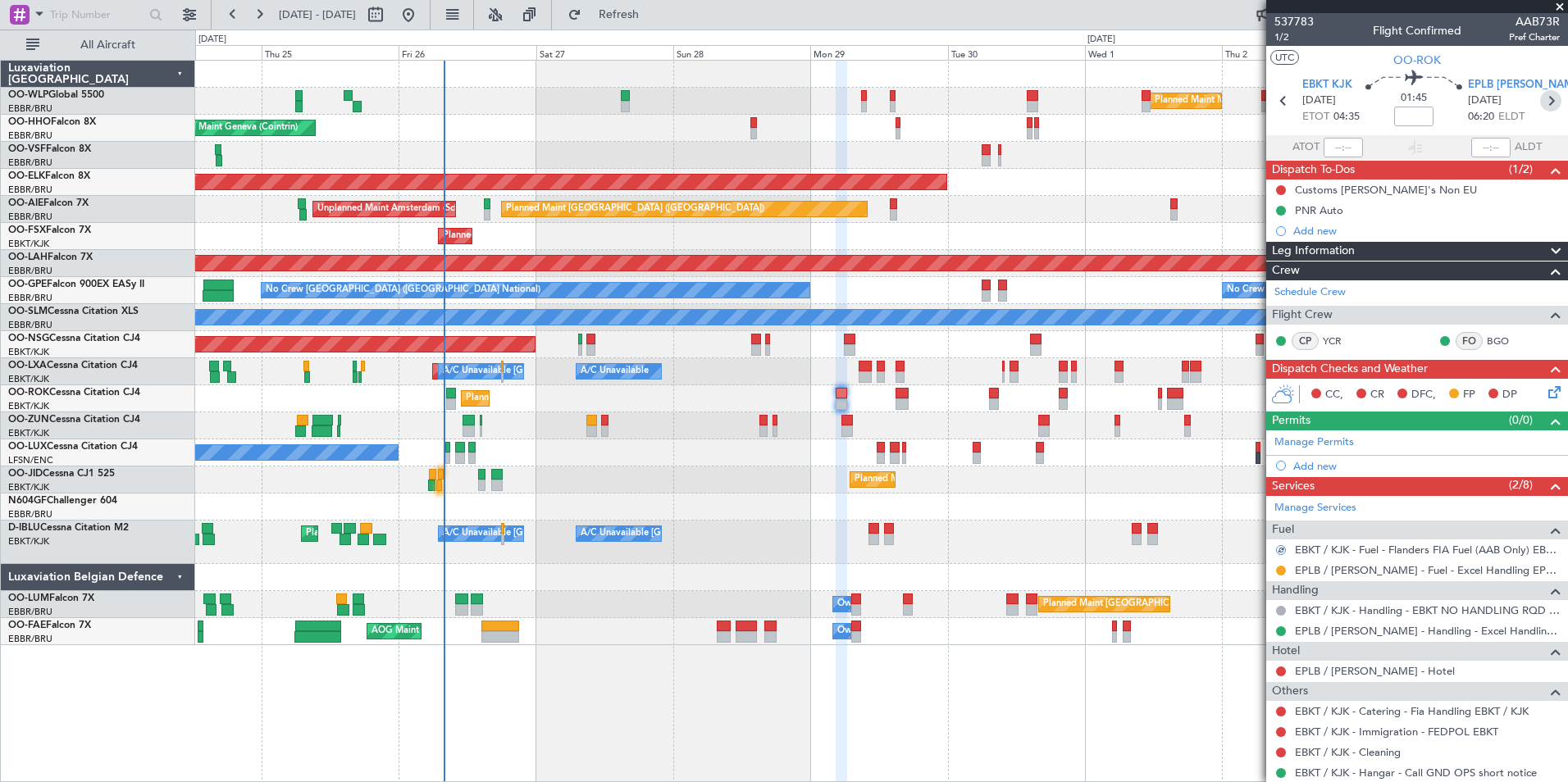
click at [1543, 101] on icon at bounding box center [1551, 100] width 21 height 21
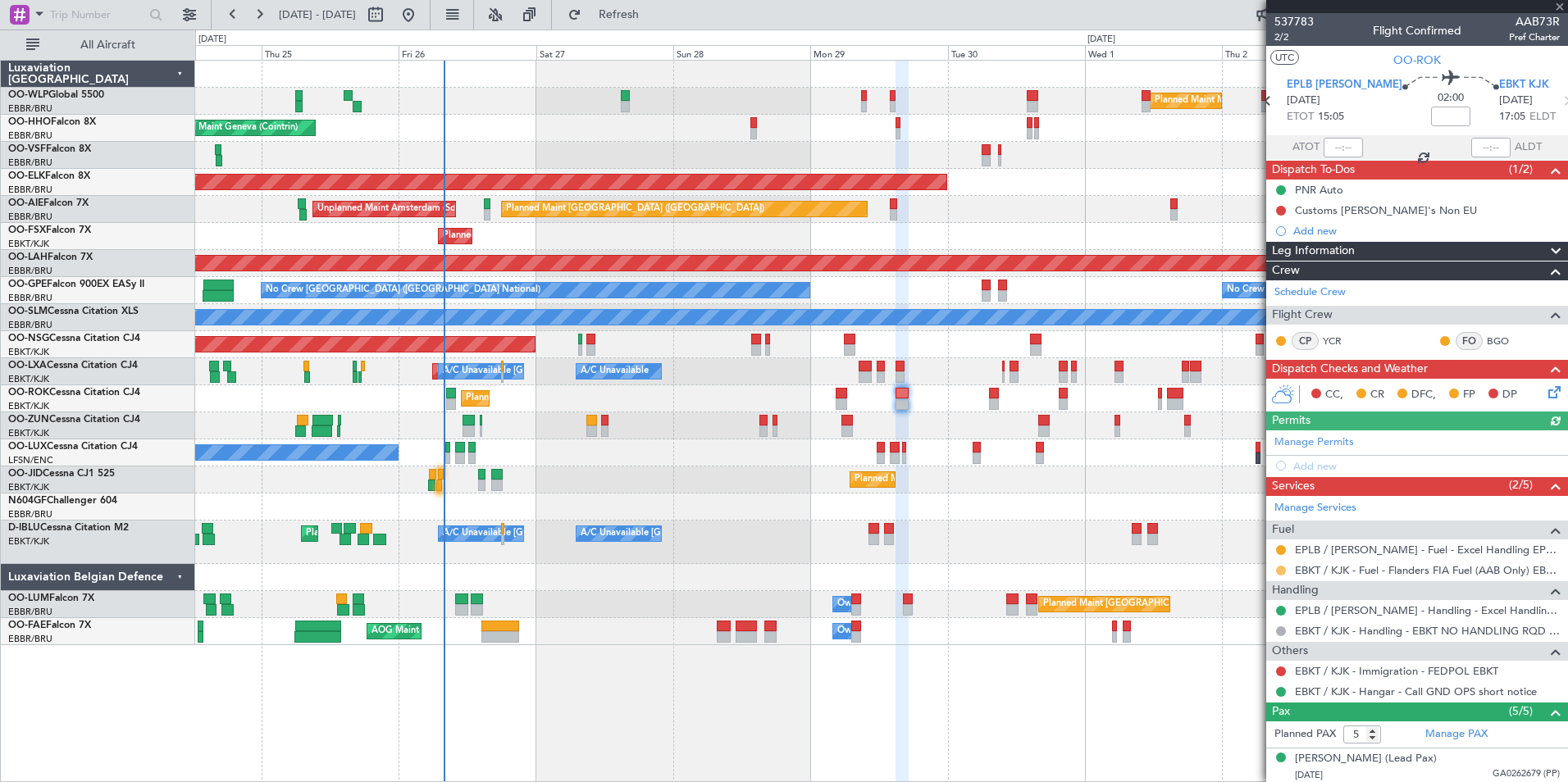
click at [1282, 571] on button at bounding box center [1280, 570] width 9 height 9
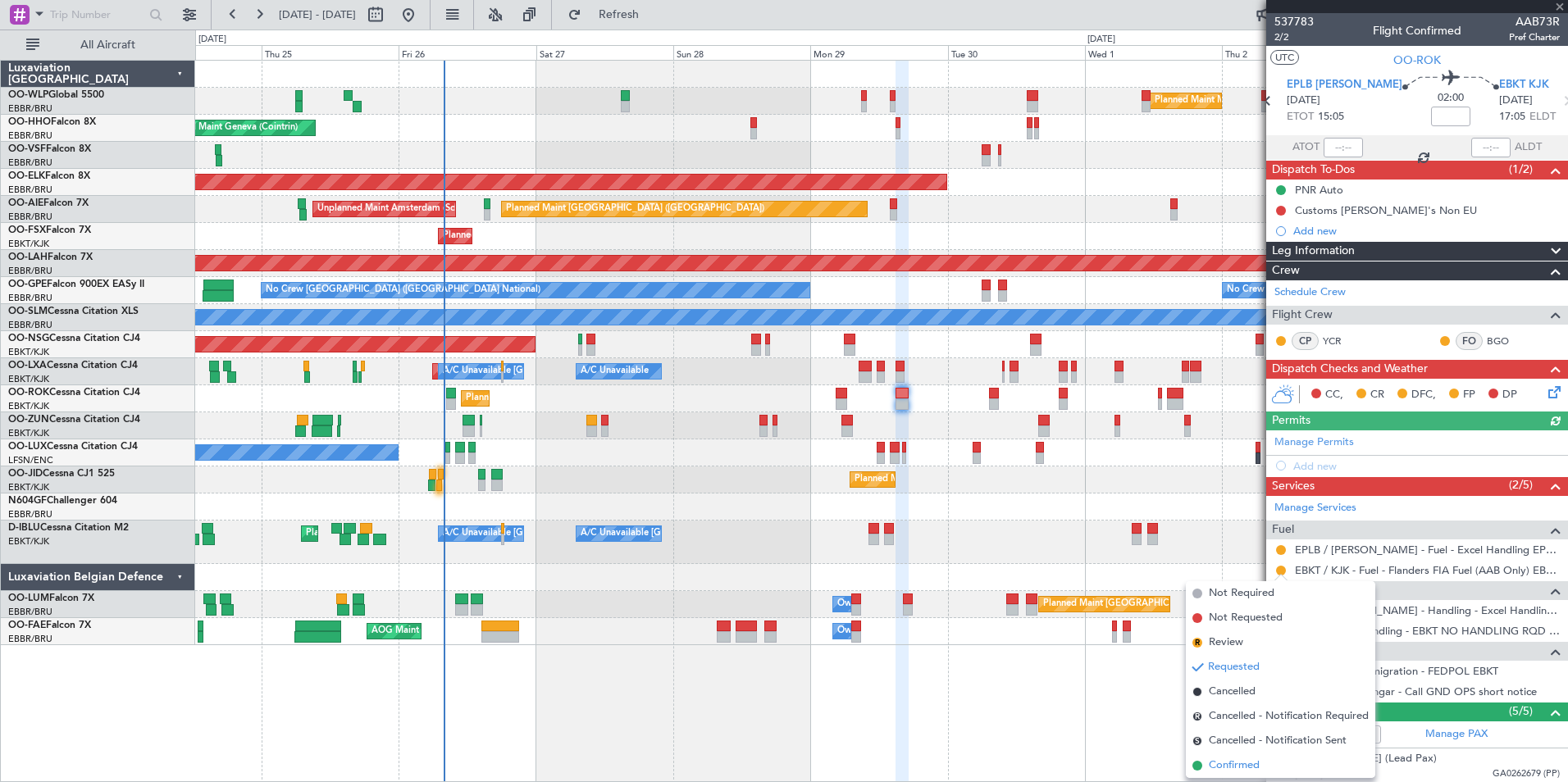
click at [1247, 765] on span "Confirmed" at bounding box center [1234, 766] width 51 height 16
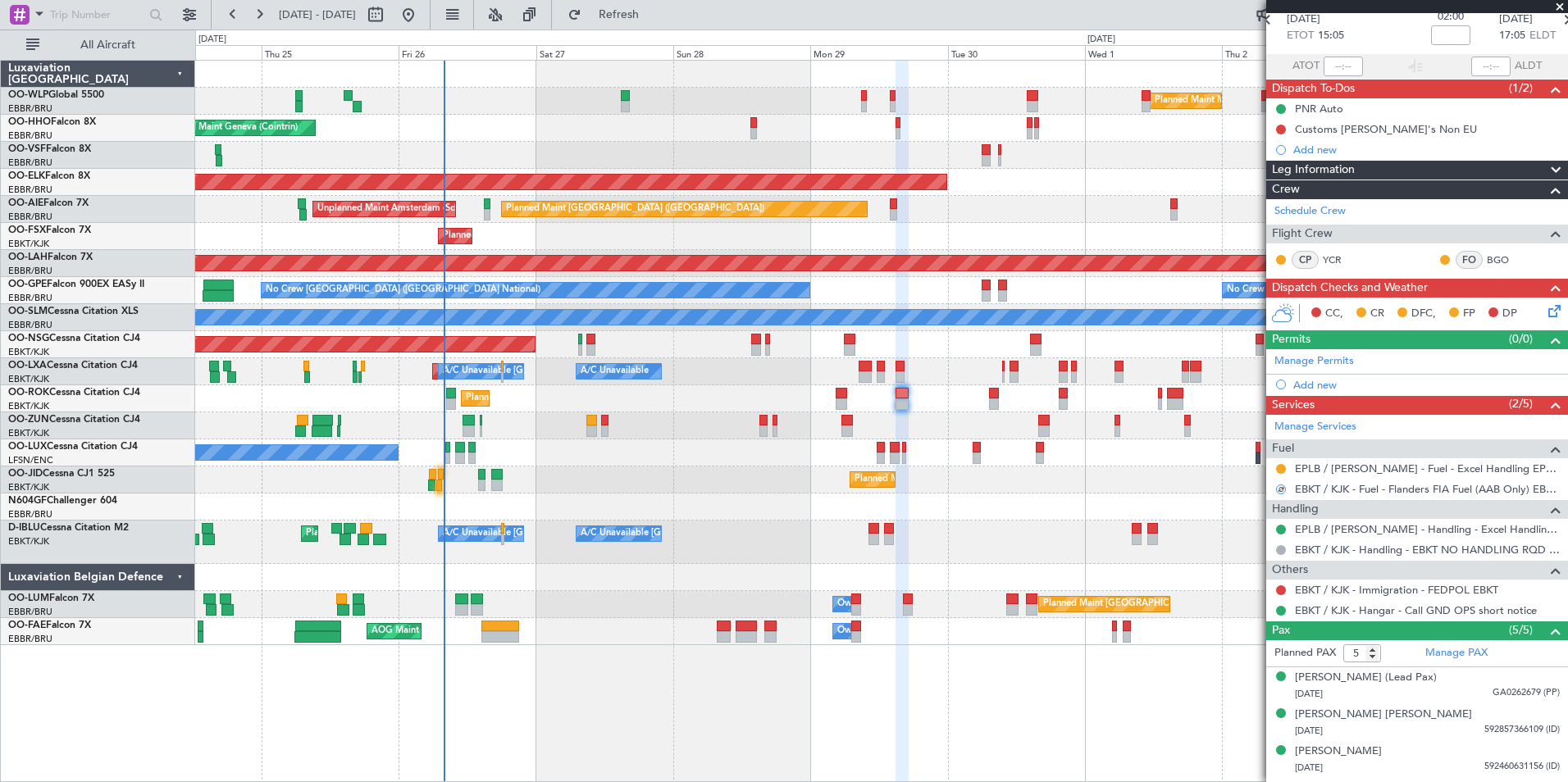
scroll to position [150, 0]
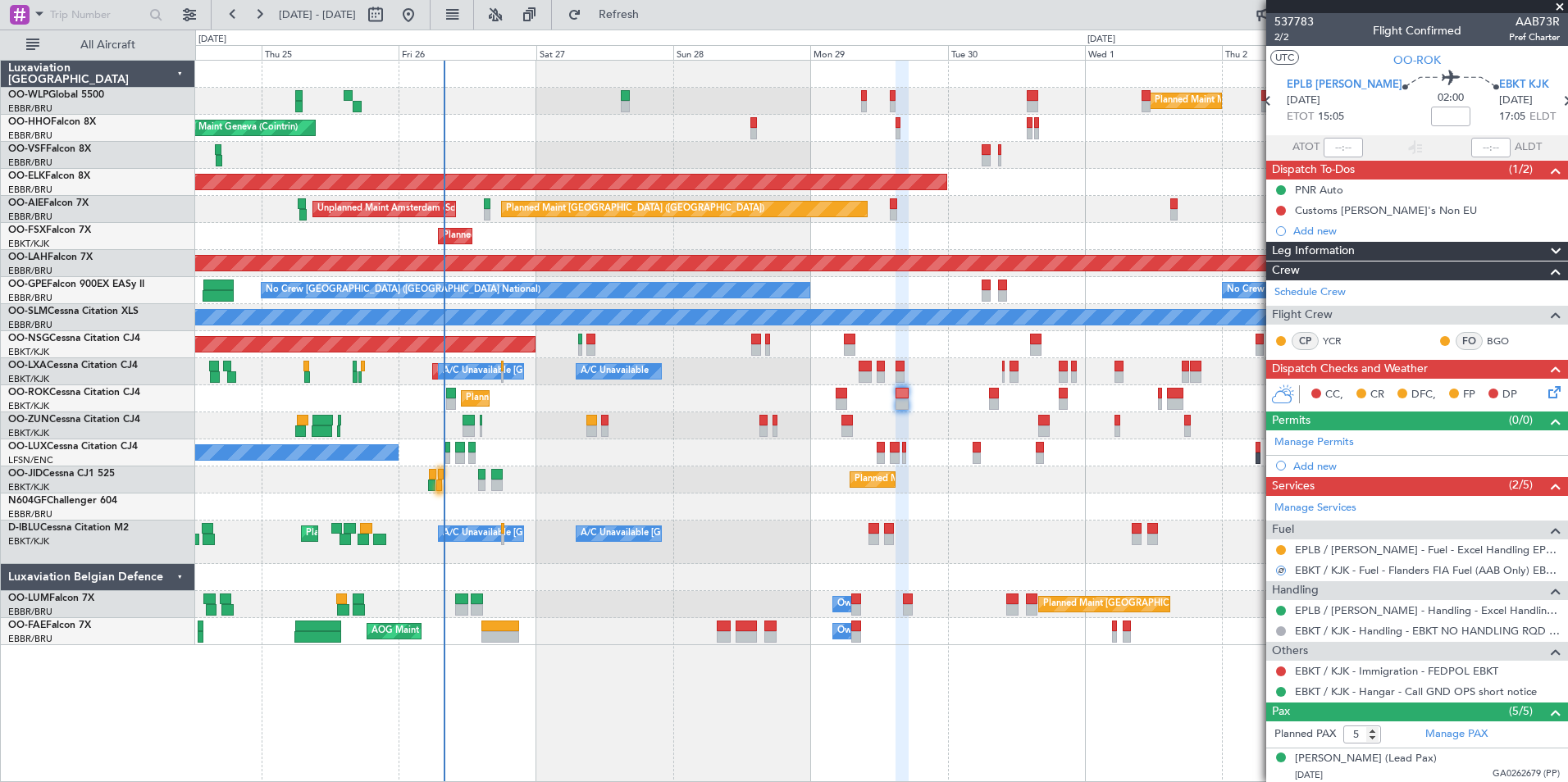
scroll to position [150, 0]
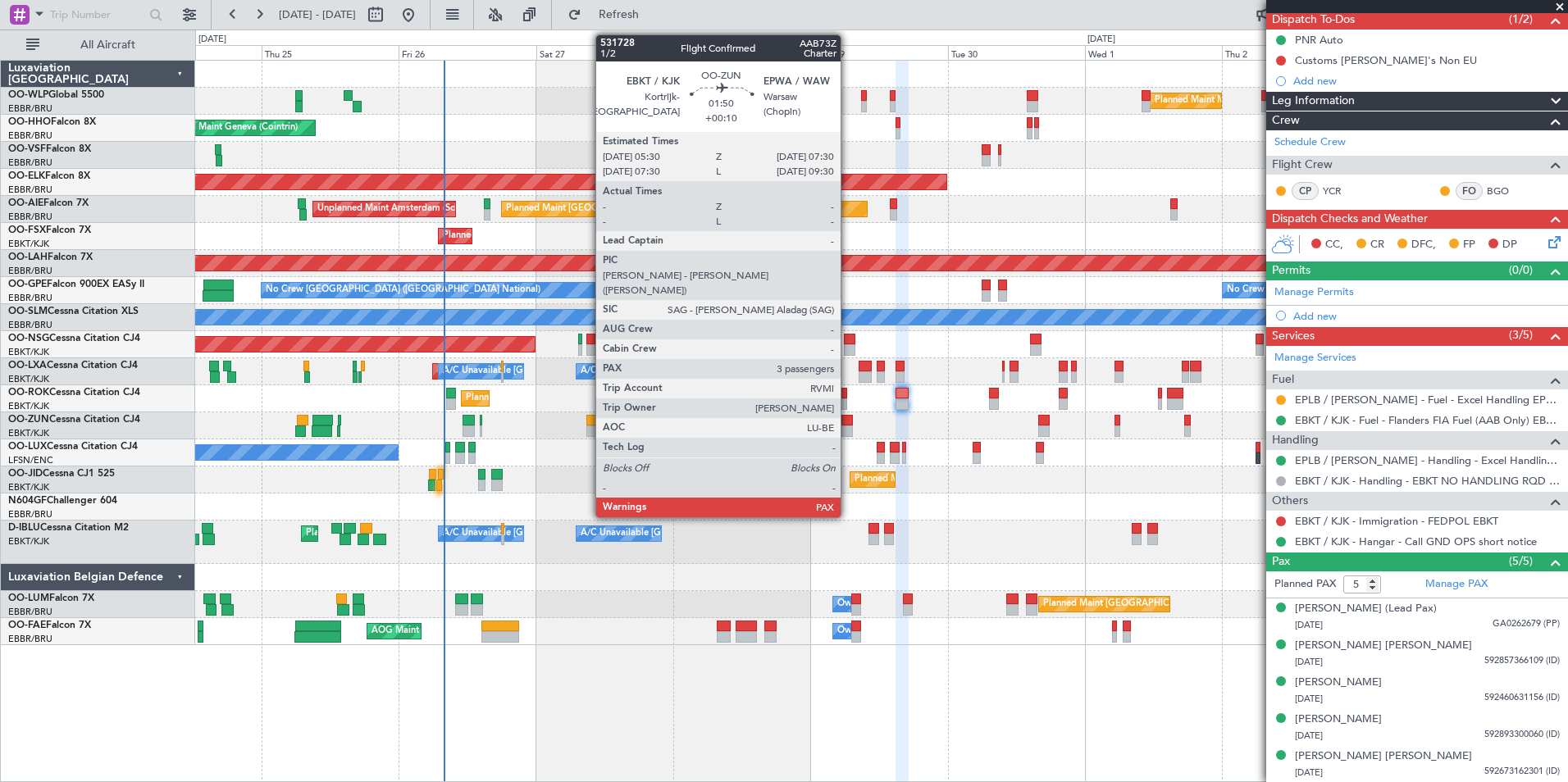
click at [848, 421] on div at bounding box center [847, 420] width 11 height 11
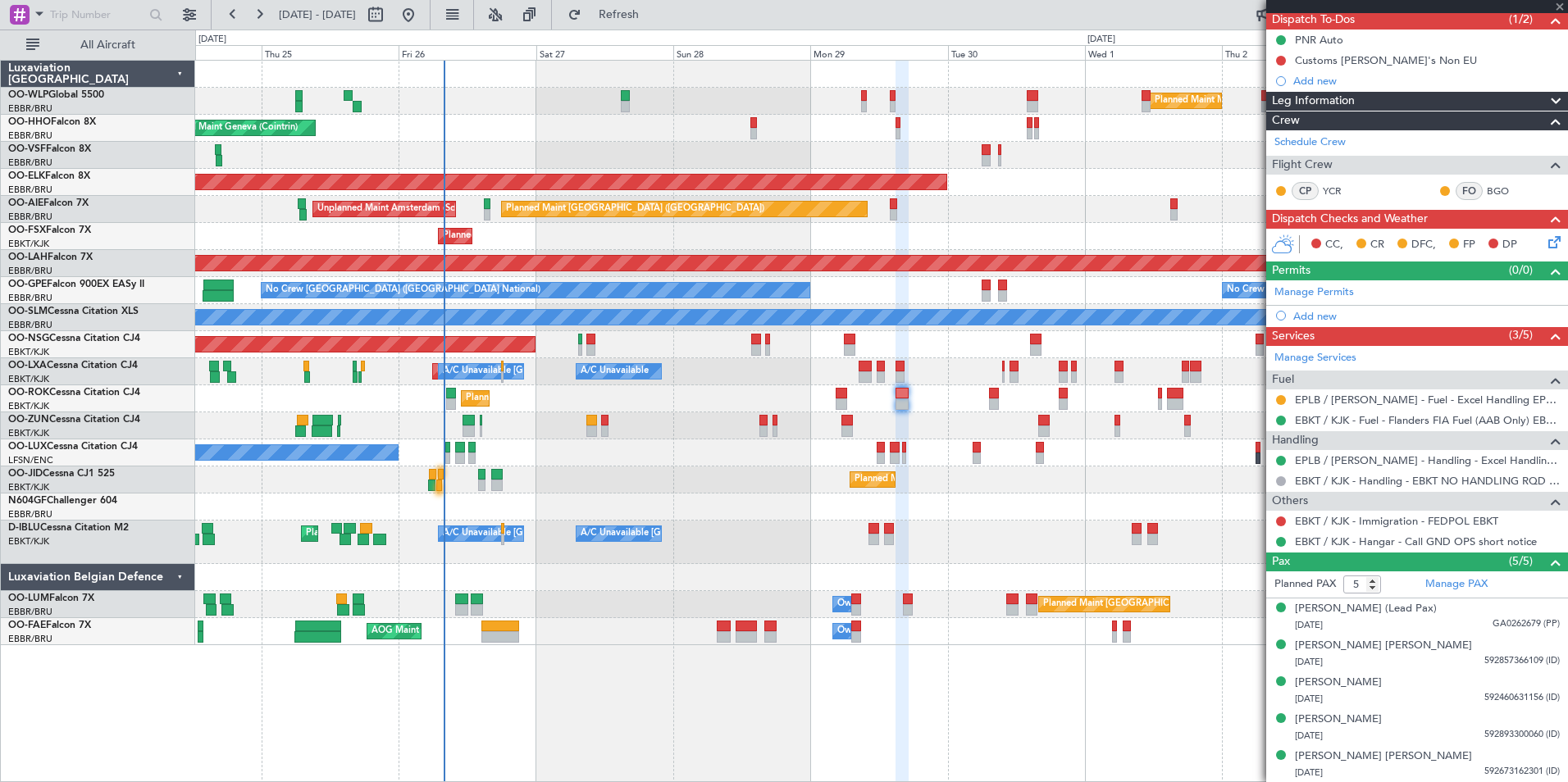
type input "+00:10"
type input "3"
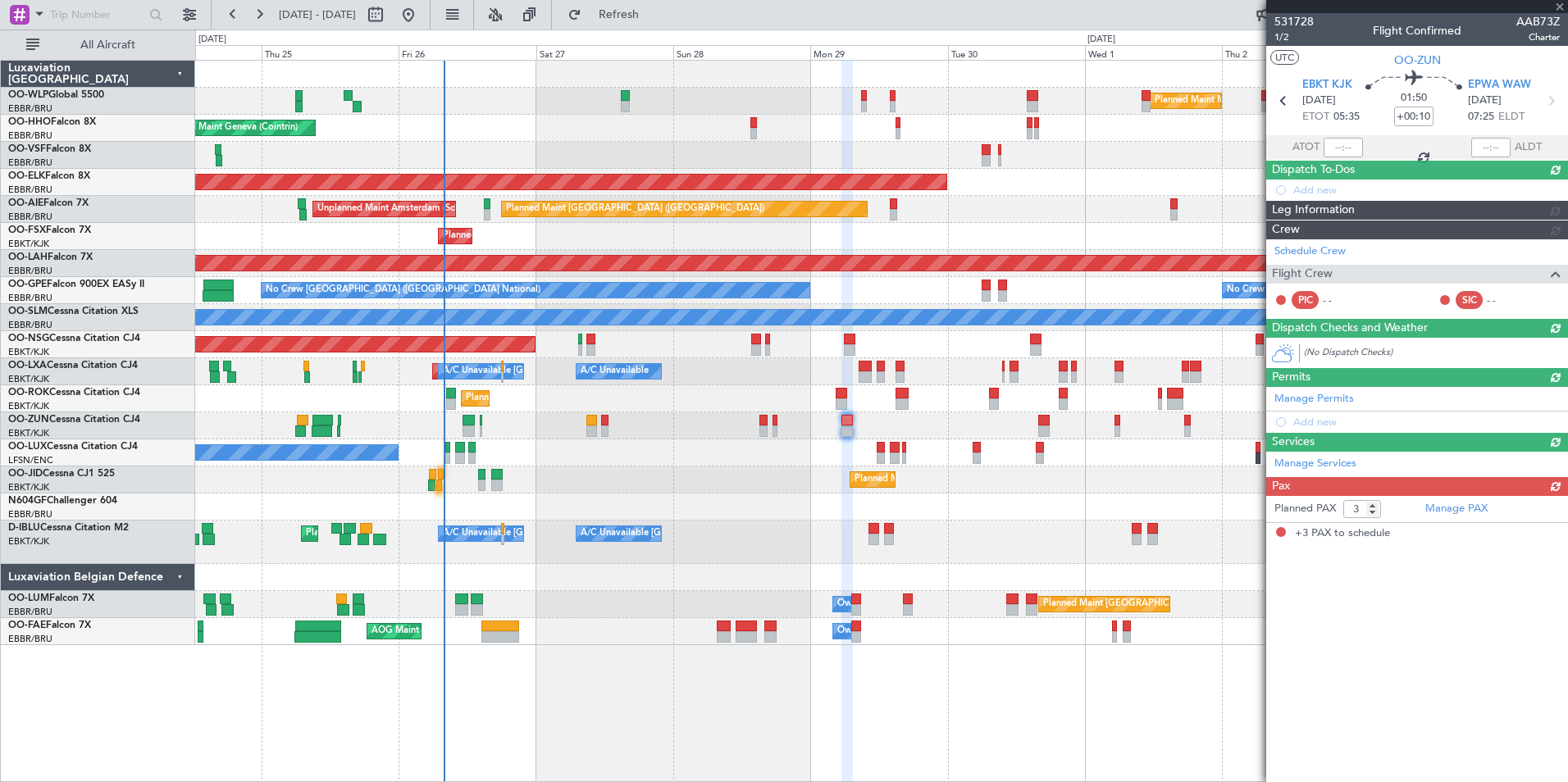
scroll to position [0, 0]
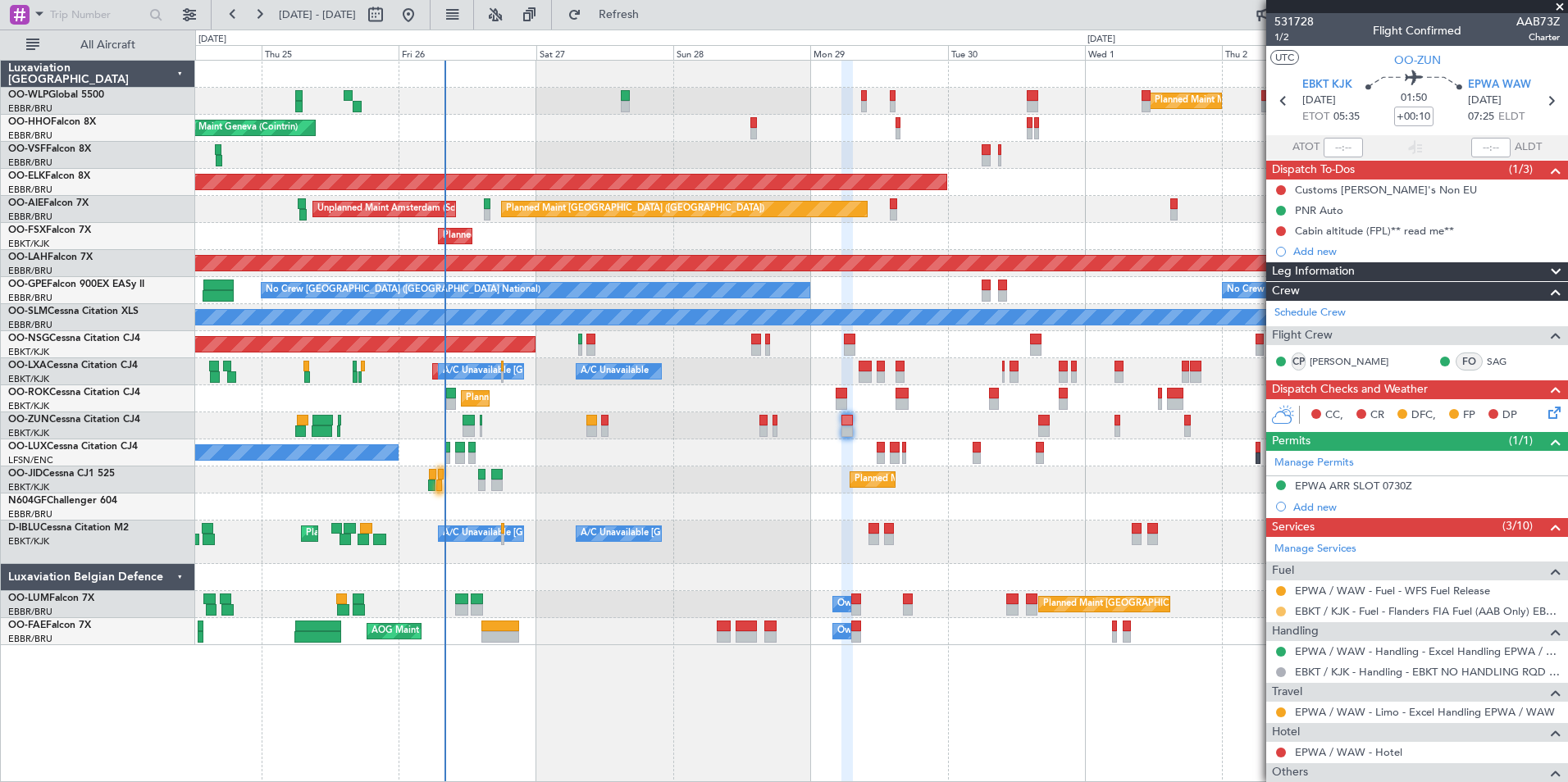
click at [1283, 609] on button at bounding box center [1280, 611] width 9 height 9
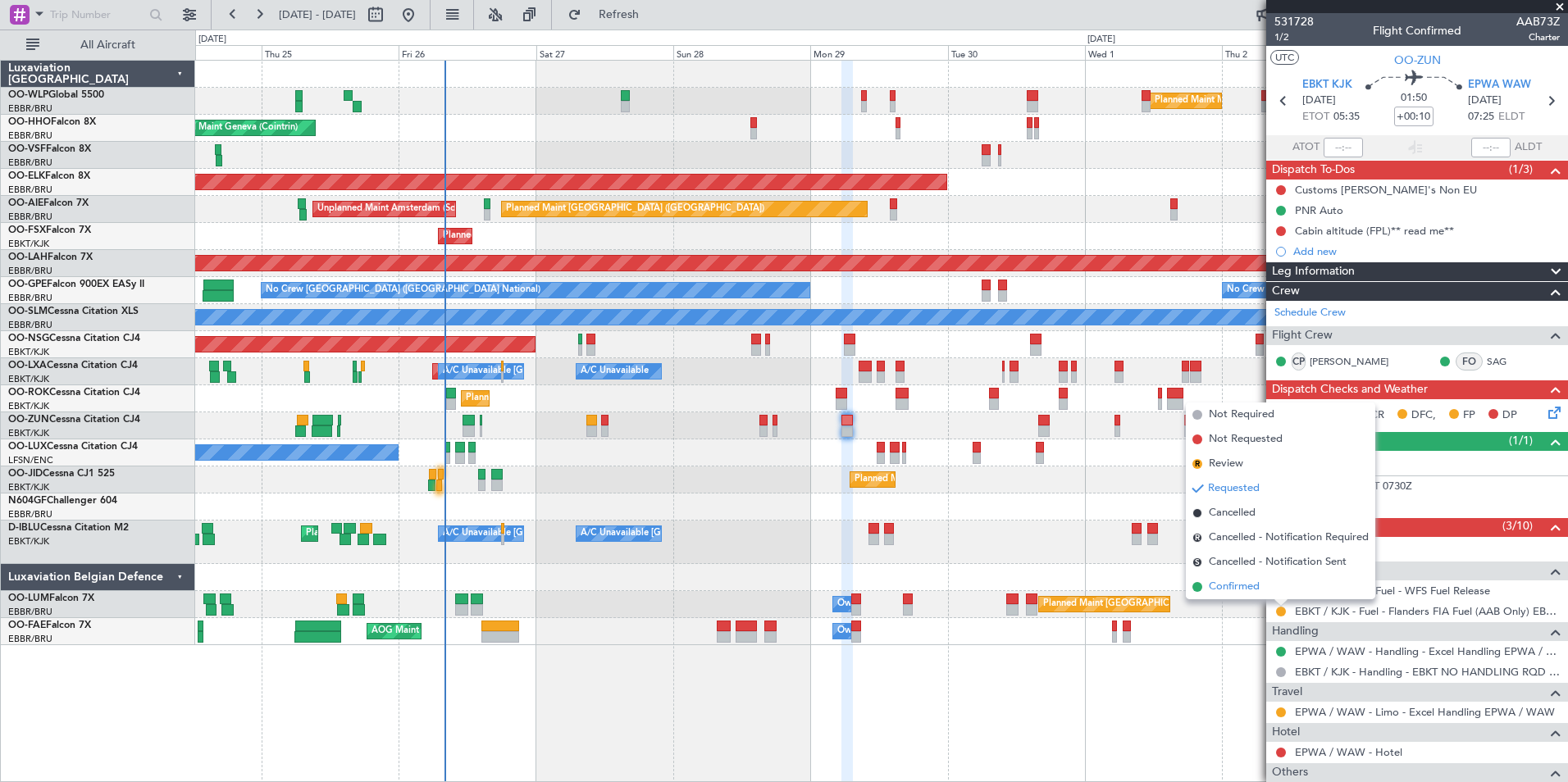
click at [1259, 586] on span "Confirmed" at bounding box center [1234, 586] width 51 height 16
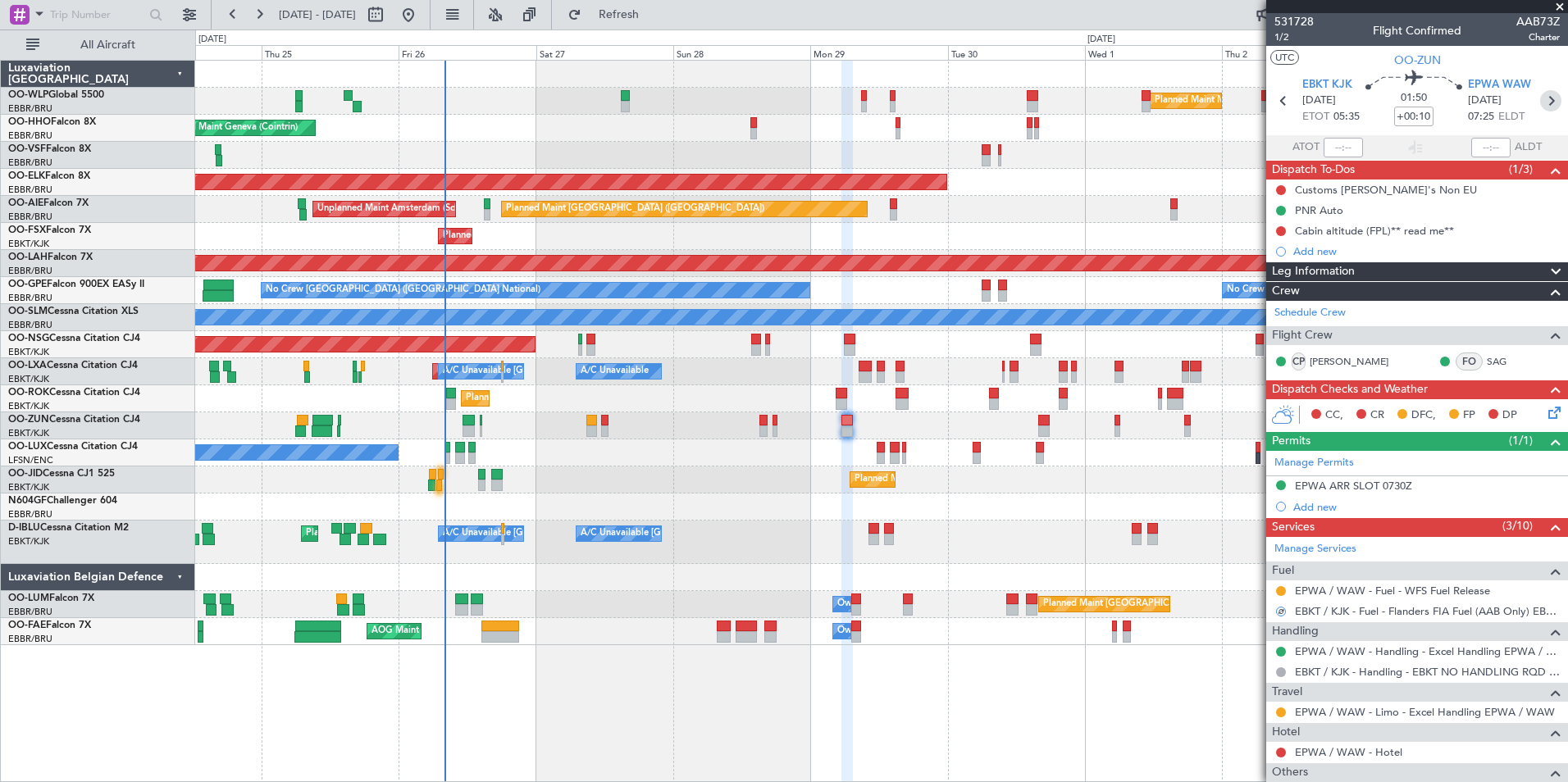
click at [1541, 99] on icon at bounding box center [1551, 100] width 21 height 21
type input "4"
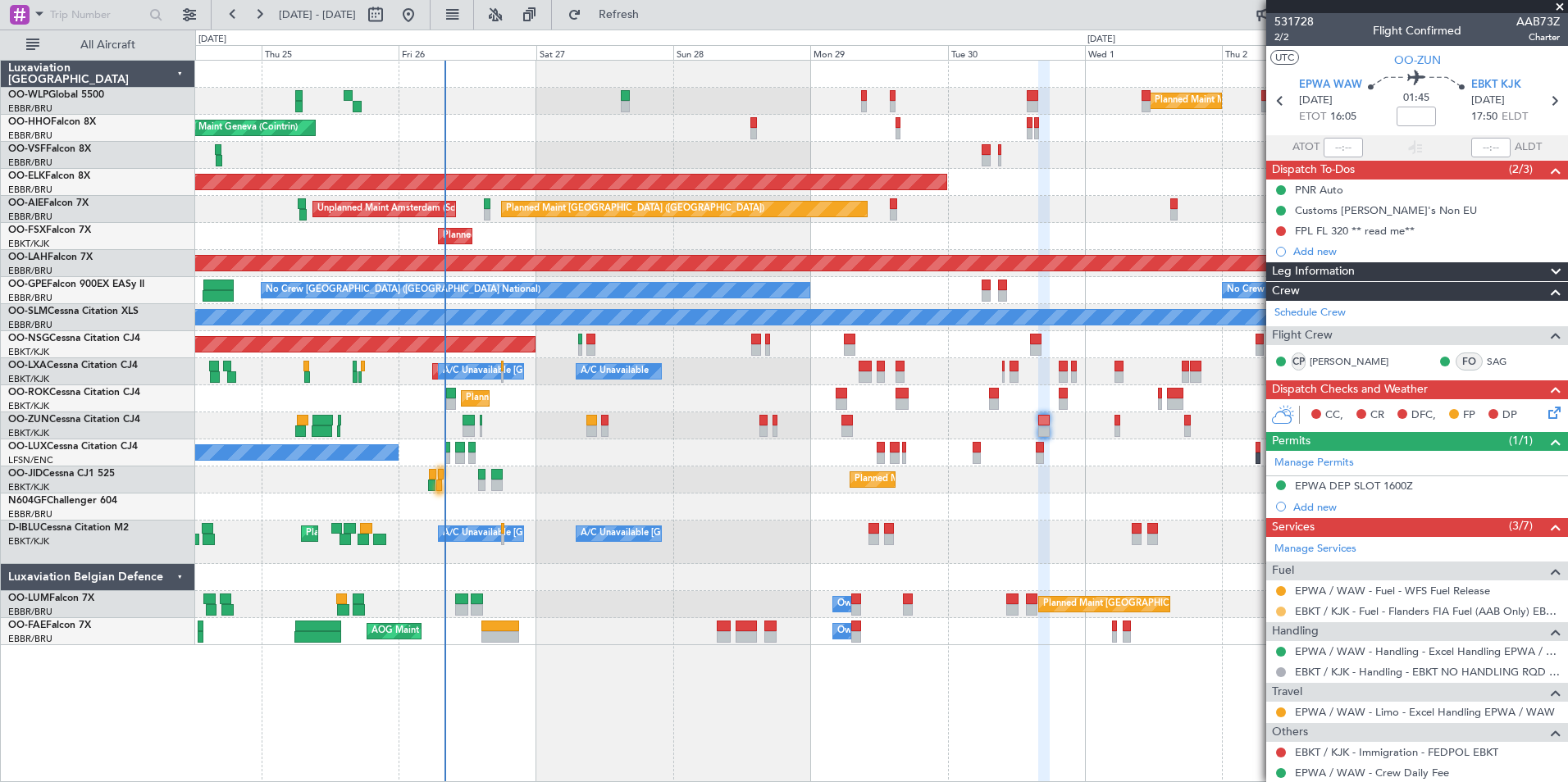
click at [1284, 613] on button at bounding box center [1280, 611] width 9 height 9
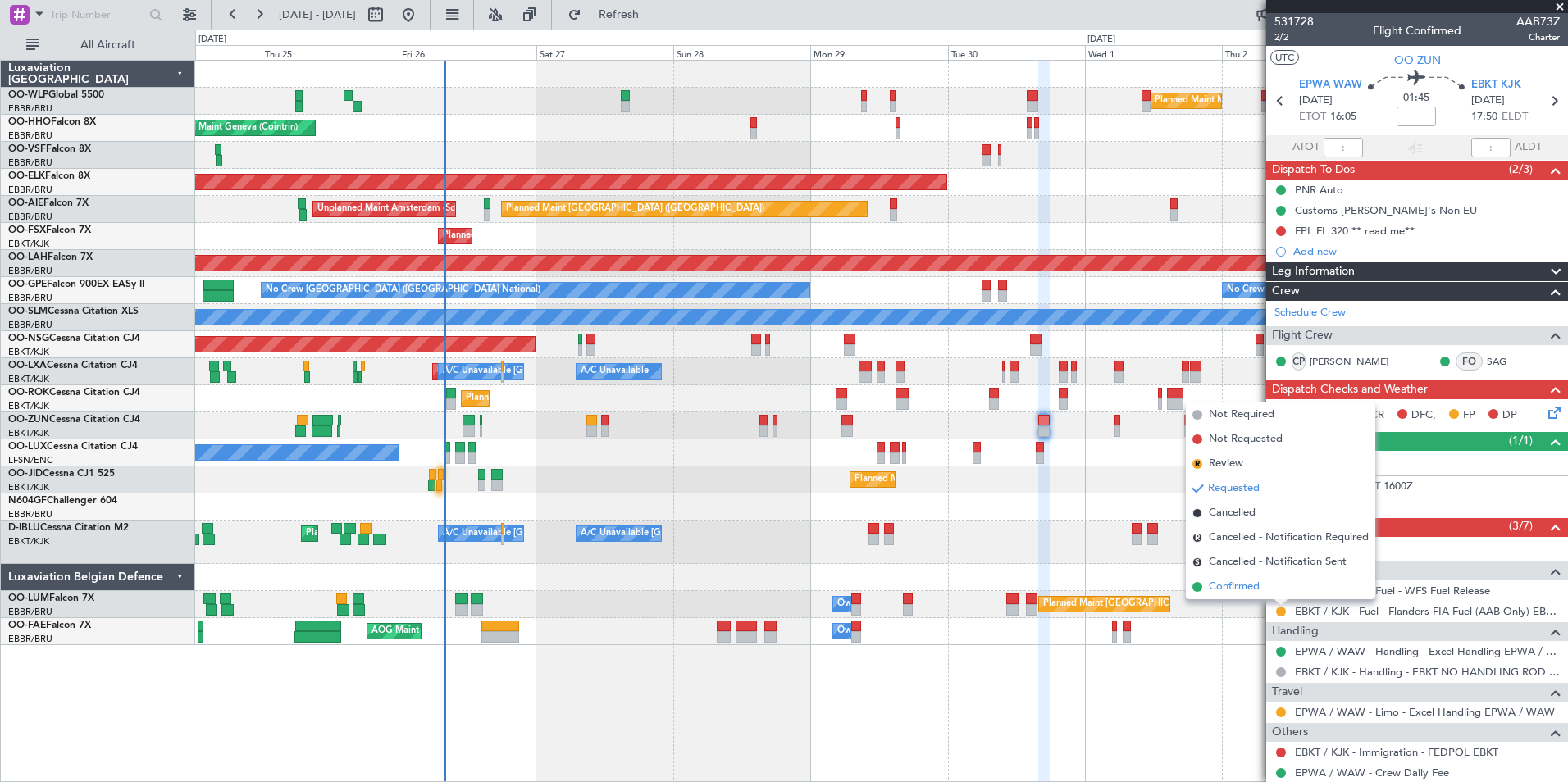
click at [1255, 590] on span "Confirmed" at bounding box center [1234, 586] width 51 height 16
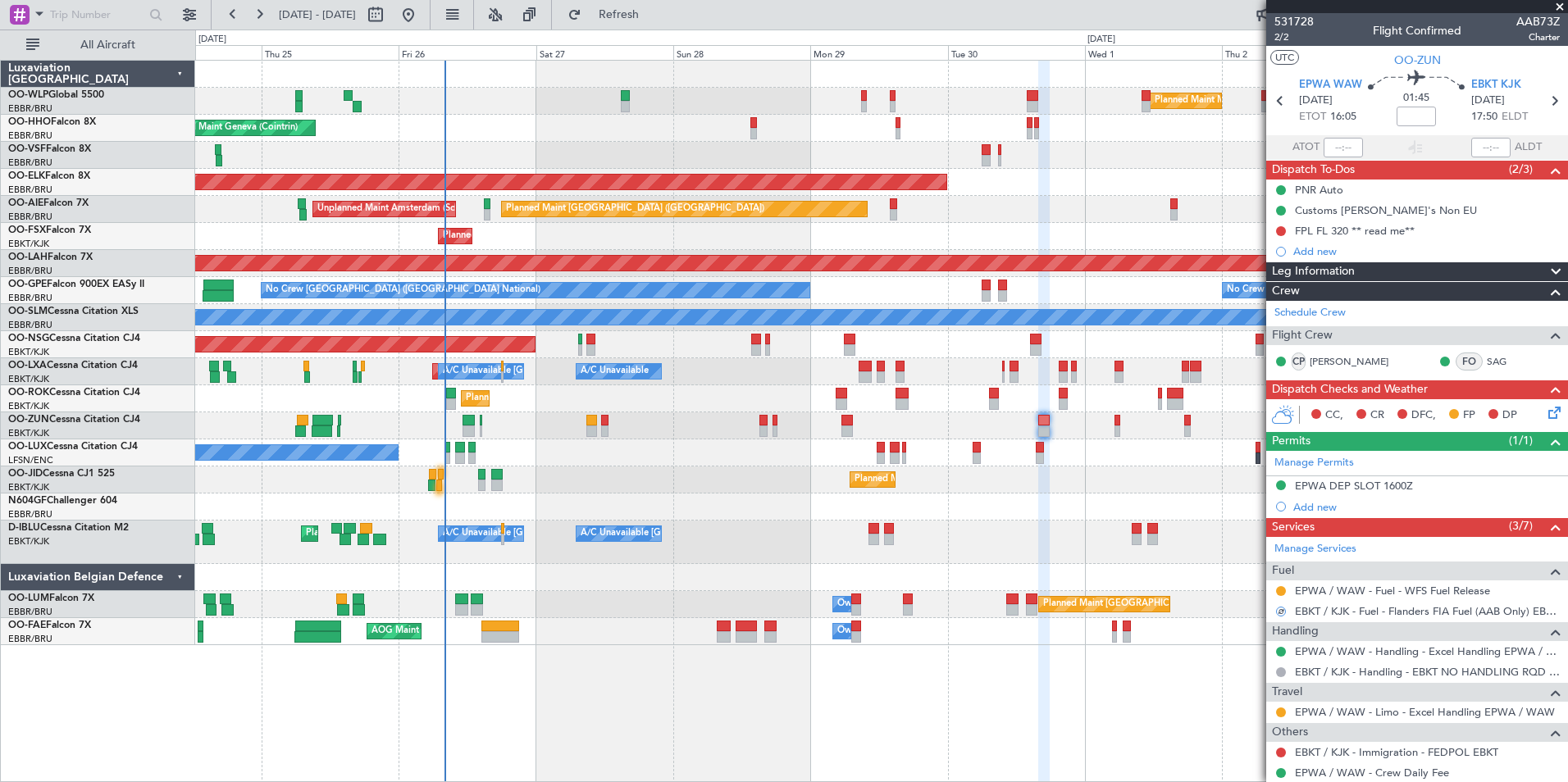
click at [1286, 591] on div at bounding box center [1280, 591] width 13 height 13
click at [1285, 591] on button at bounding box center [1280, 591] width 9 height 9
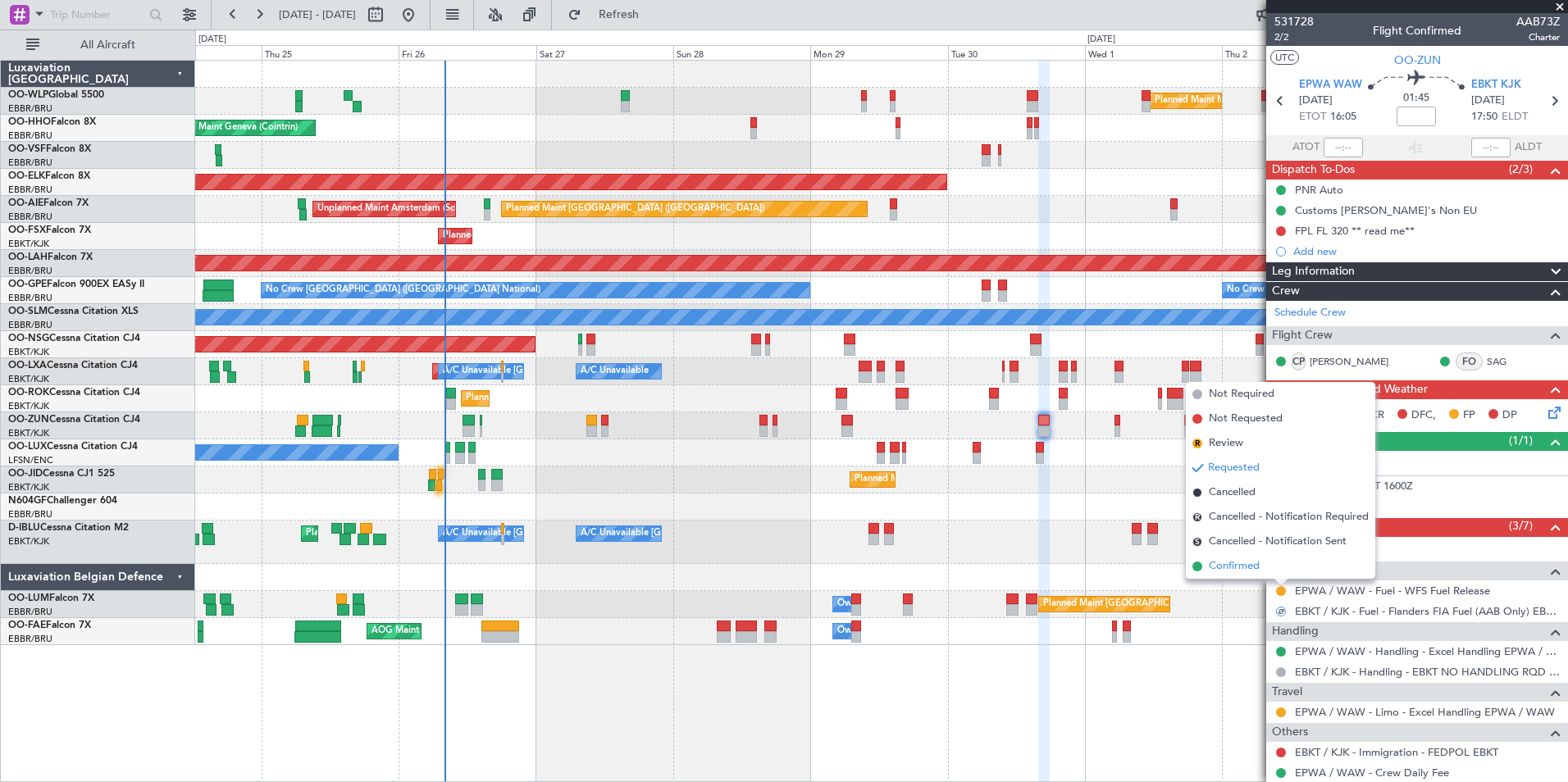
click at [1251, 562] on span "Confirmed" at bounding box center [1234, 566] width 51 height 16
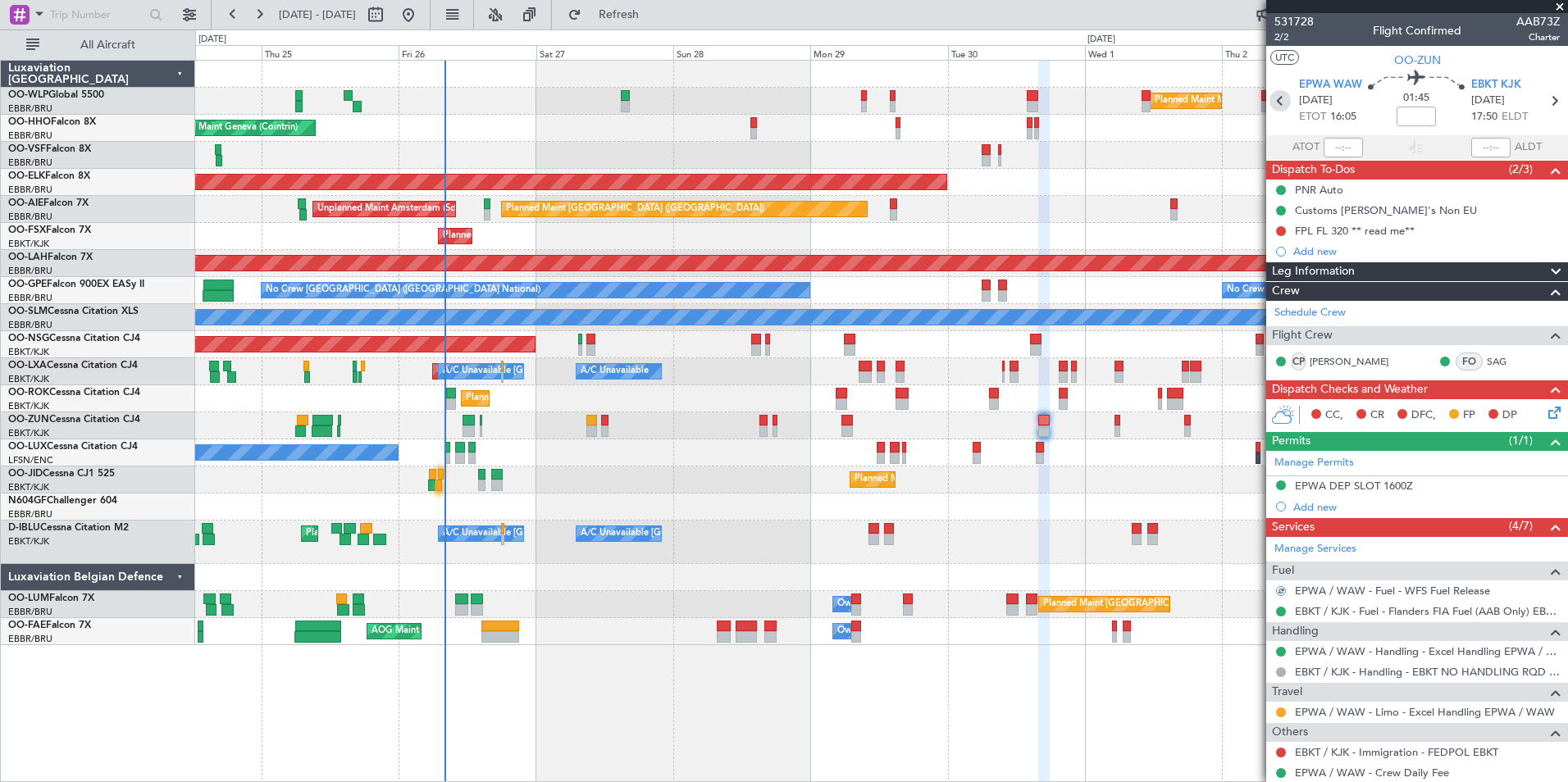
click at [1279, 103] on icon at bounding box center [1280, 100] width 21 height 21
type input "+00:10"
type input "3"
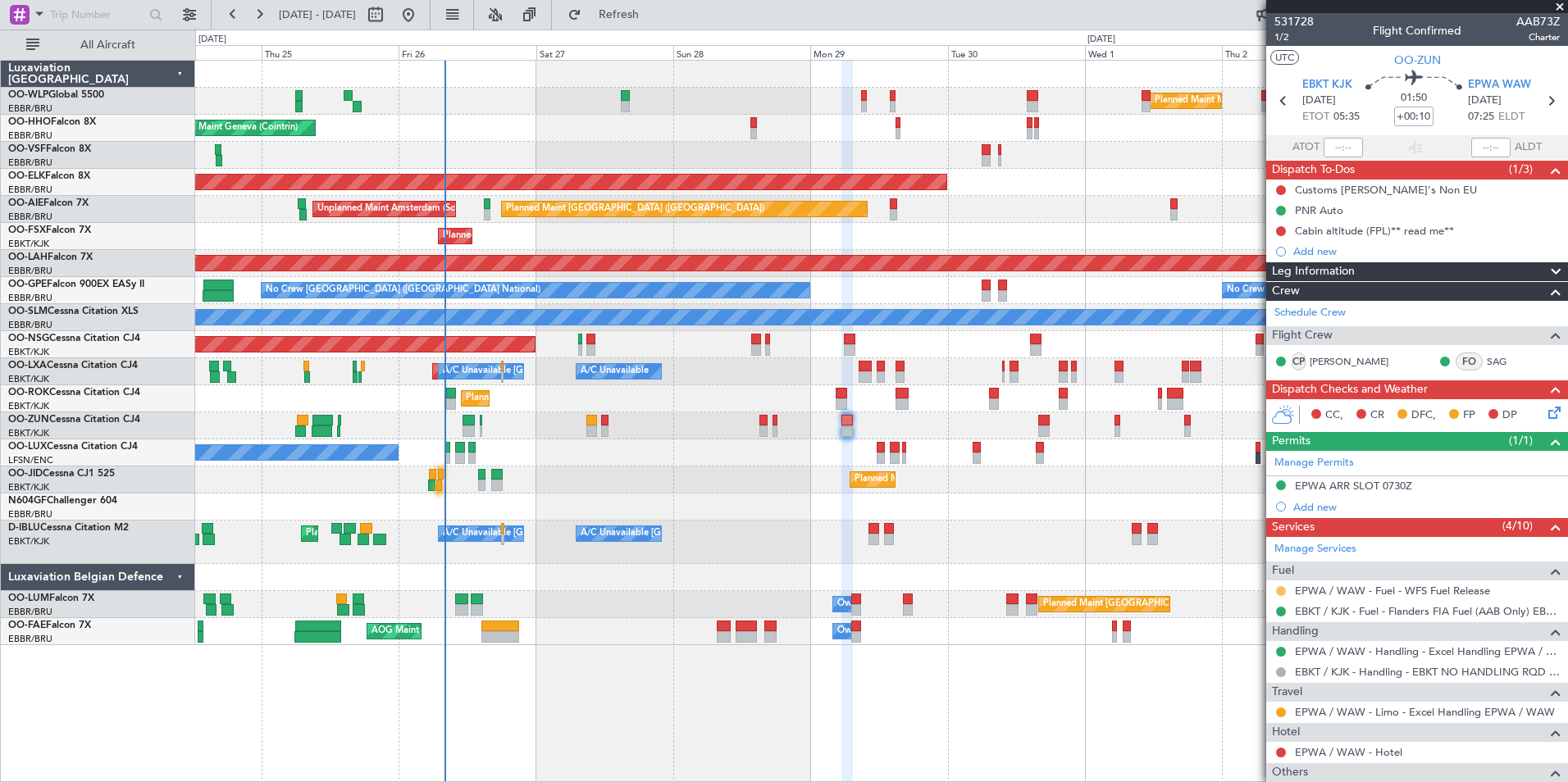
click at [1279, 590] on button at bounding box center [1280, 591] width 9 height 9
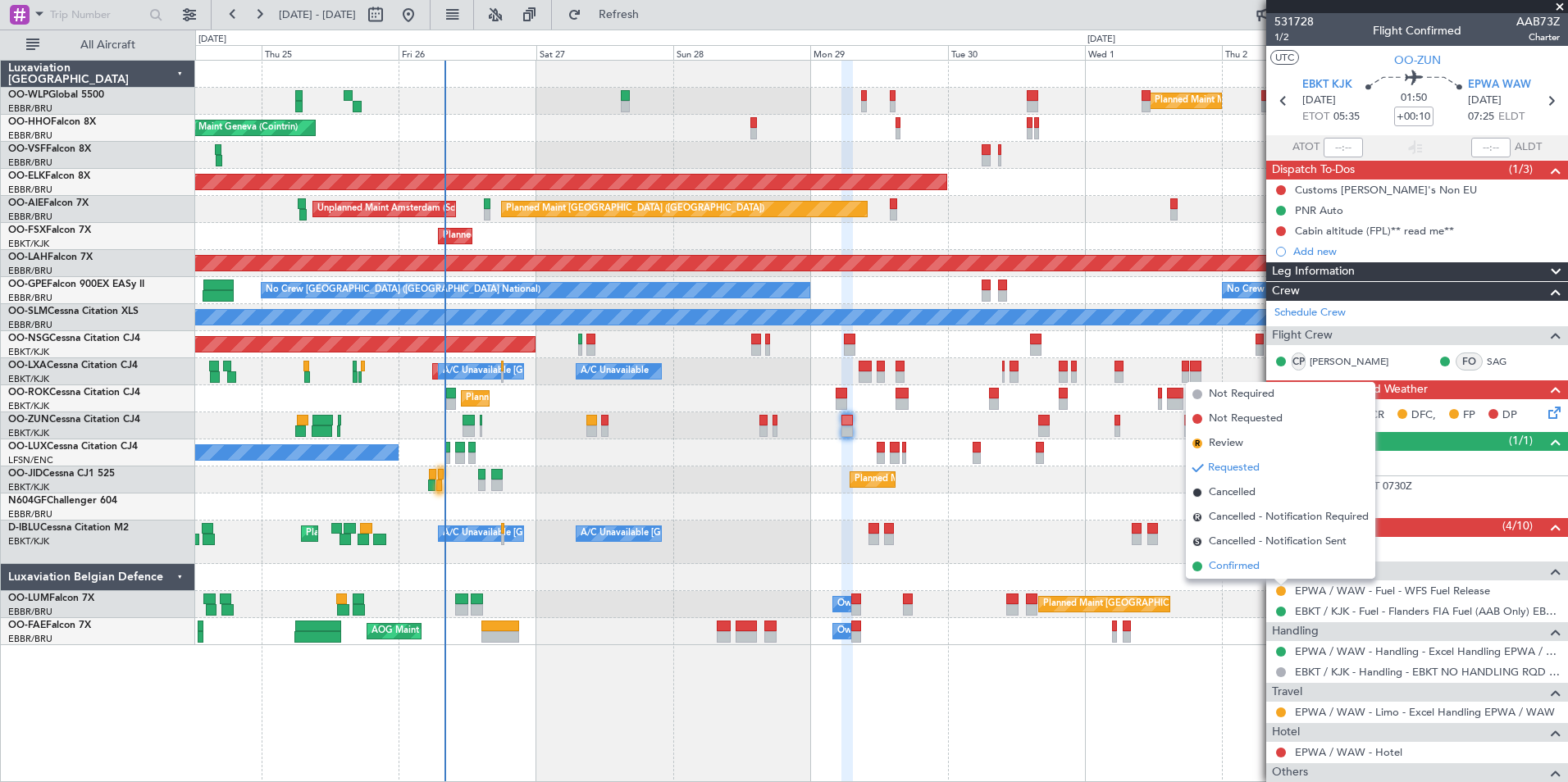
click at [1254, 573] on span "Confirmed" at bounding box center [1234, 566] width 51 height 16
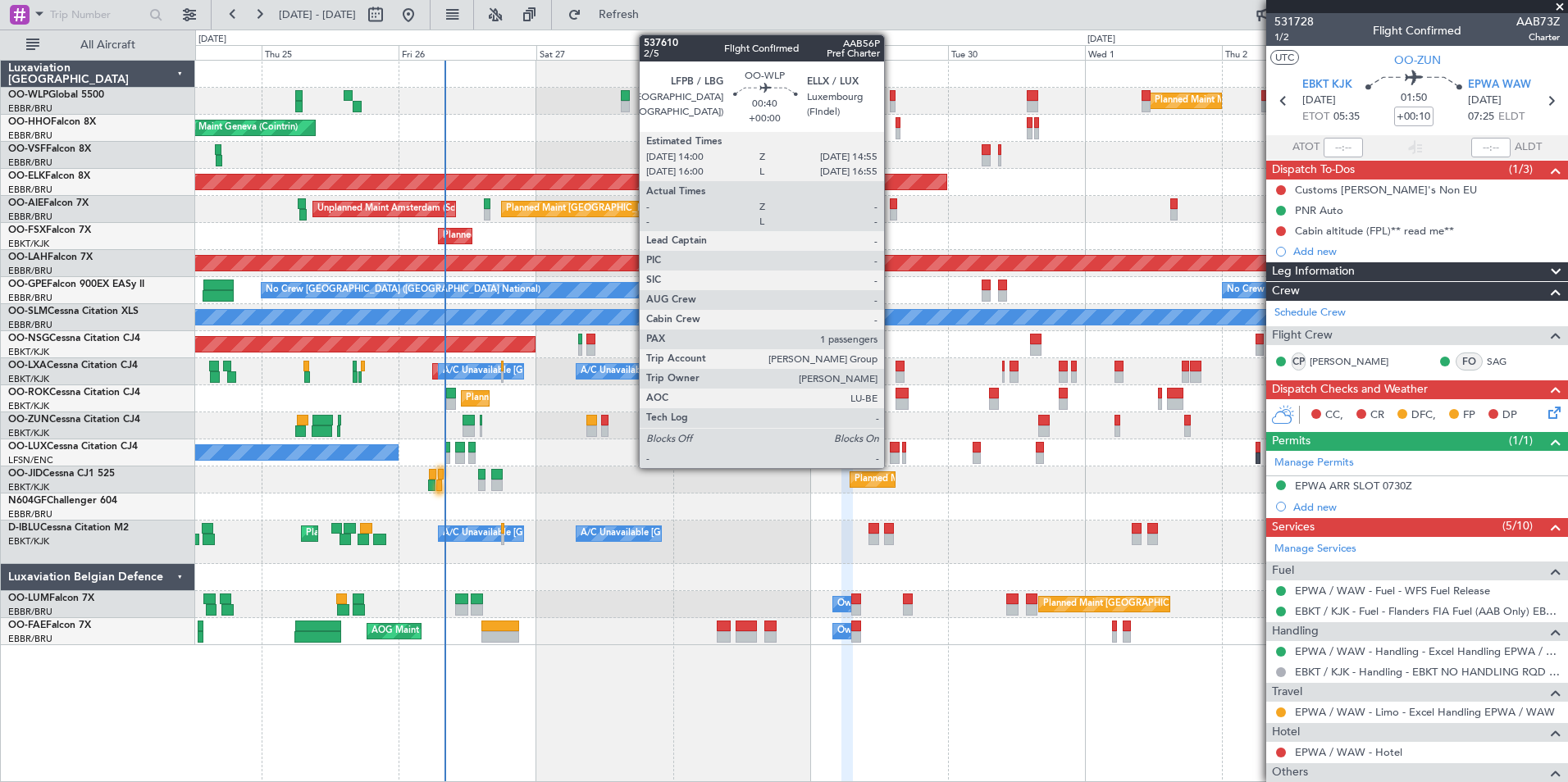
click at [891, 97] on div at bounding box center [892, 95] width 6 height 11
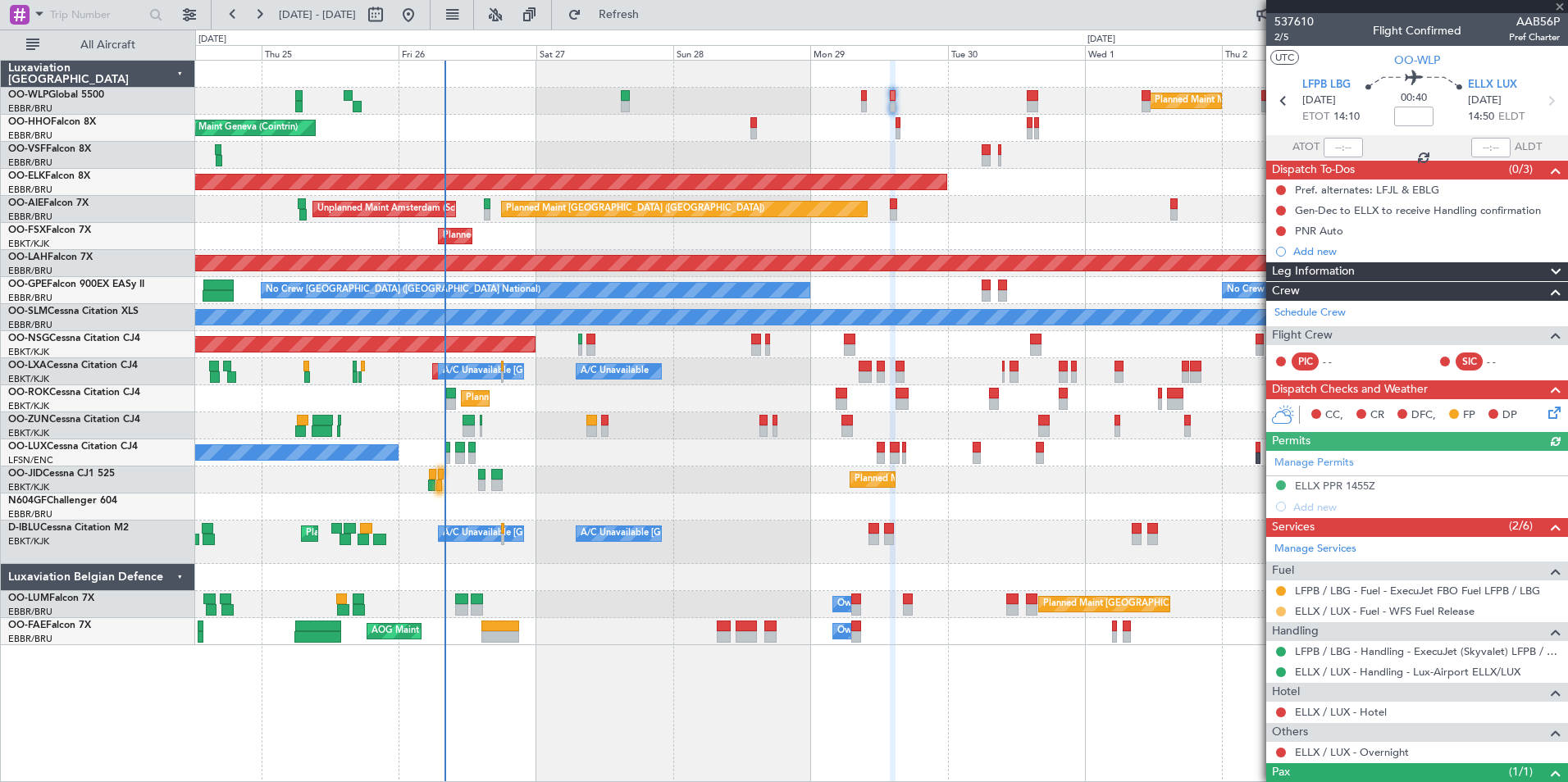
click at [1280, 609] on button at bounding box center [1280, 611] width 9 height 9
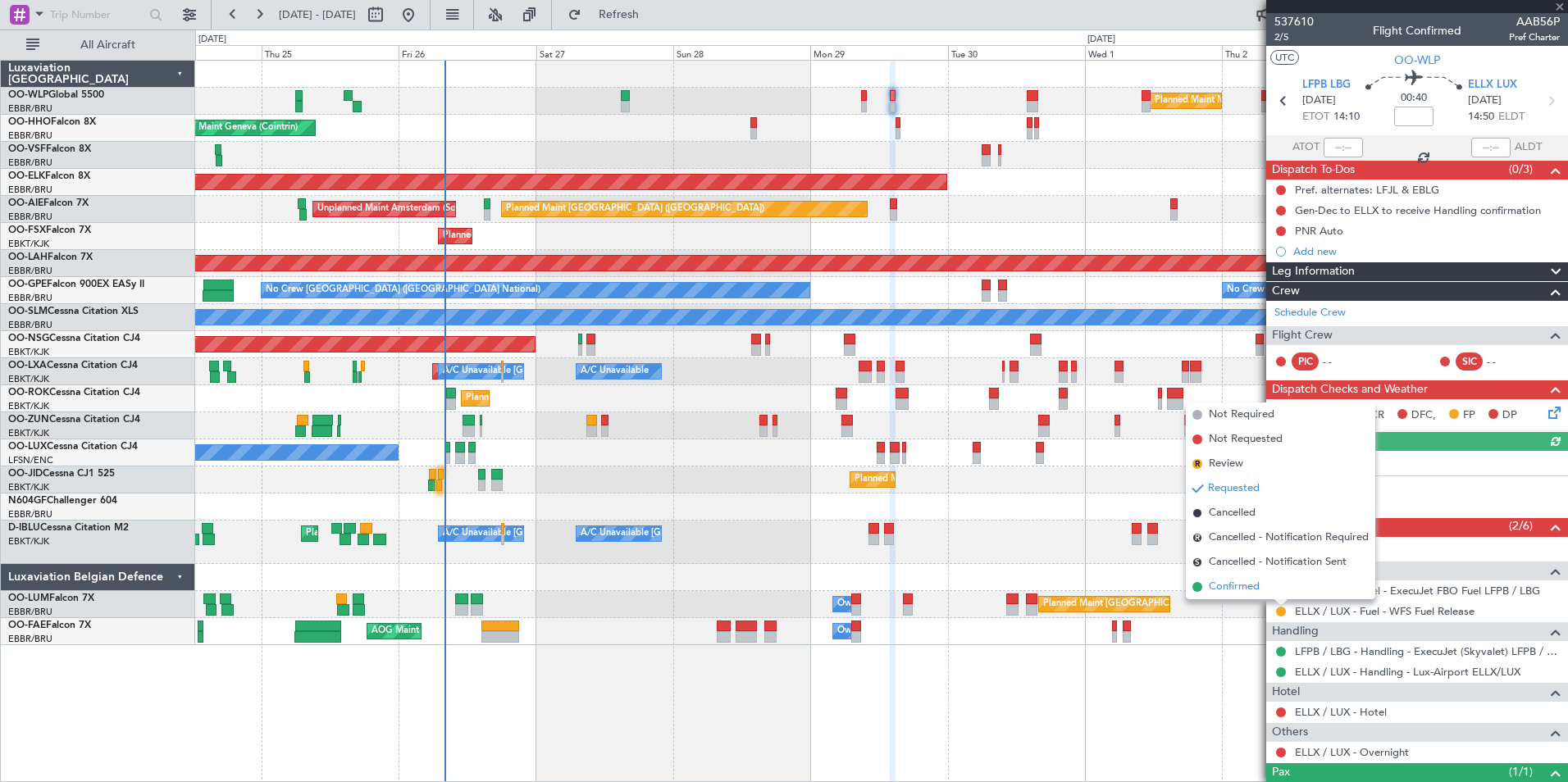
click at [1237, 583] on span "Confirmed" at bounding box center [1234, 586] width 51 height 16
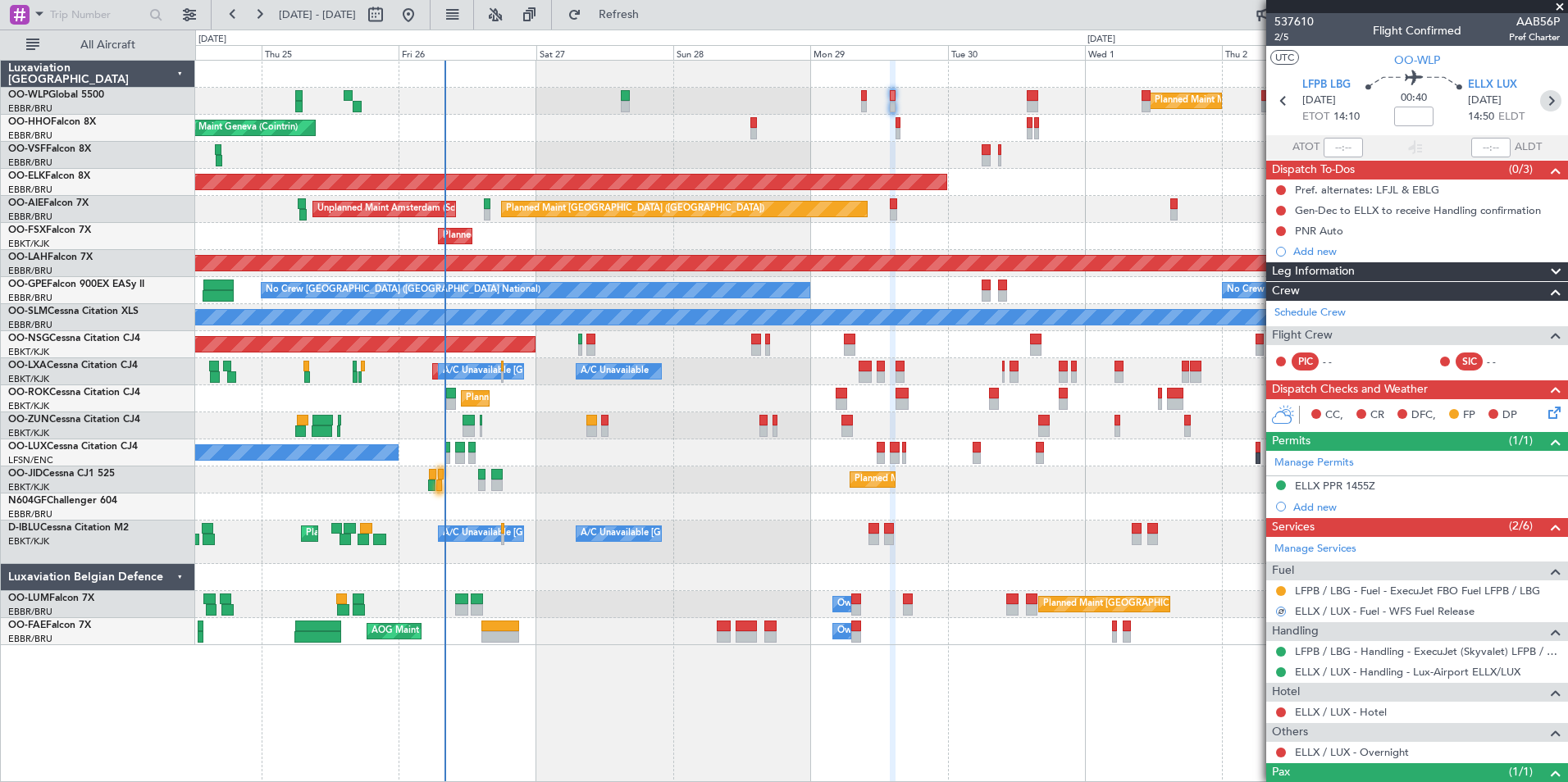
click at [1544, 100] on icon at bounding box center [1551, 100] width 21 height 21
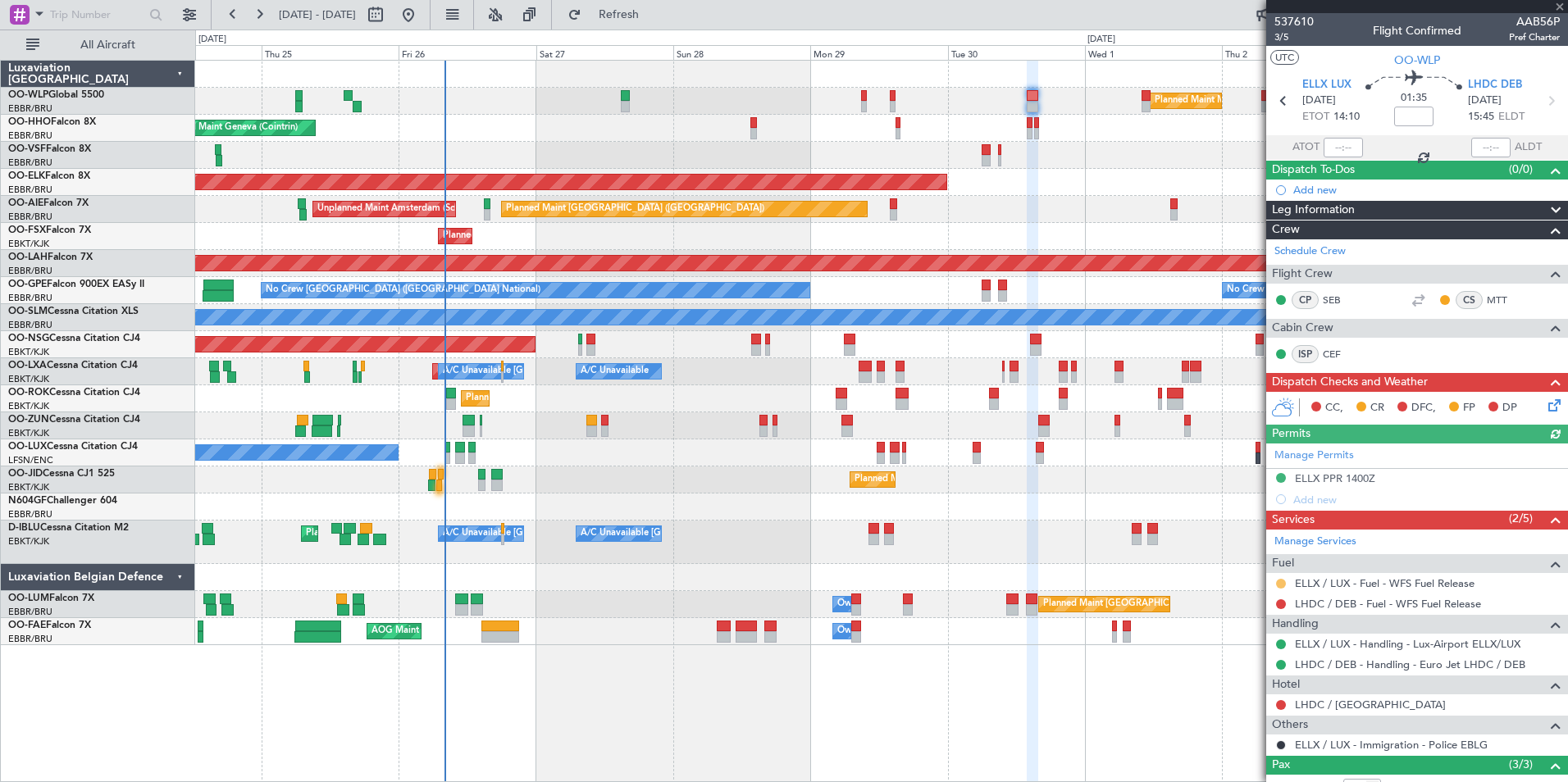
click at [1282, 584] on button at bounding box center [1280, 583] width 9 height 9
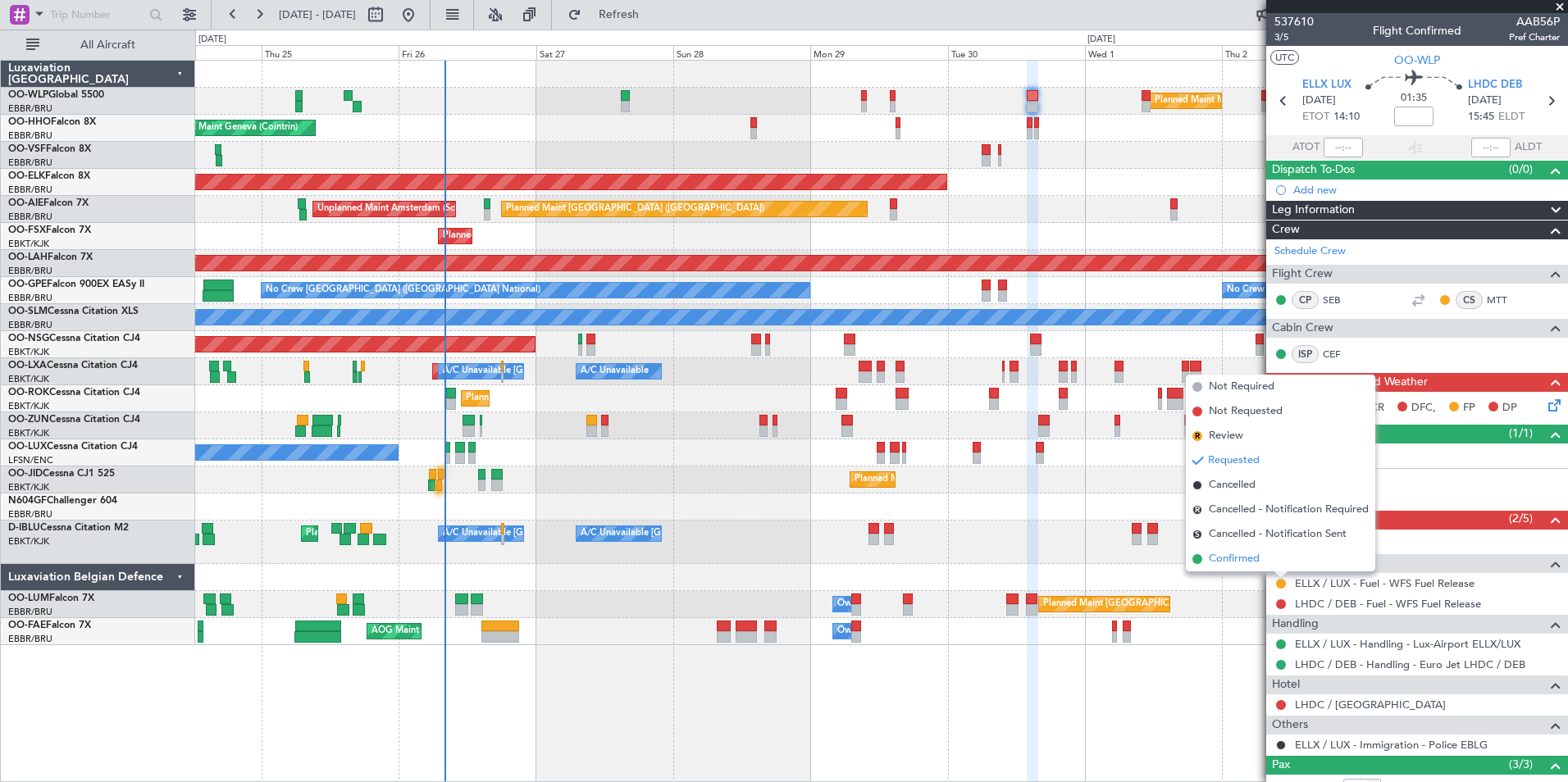
click at [1240, 553] on span "Confirmed" at bounding box center [1234, 559] width 51 height 16
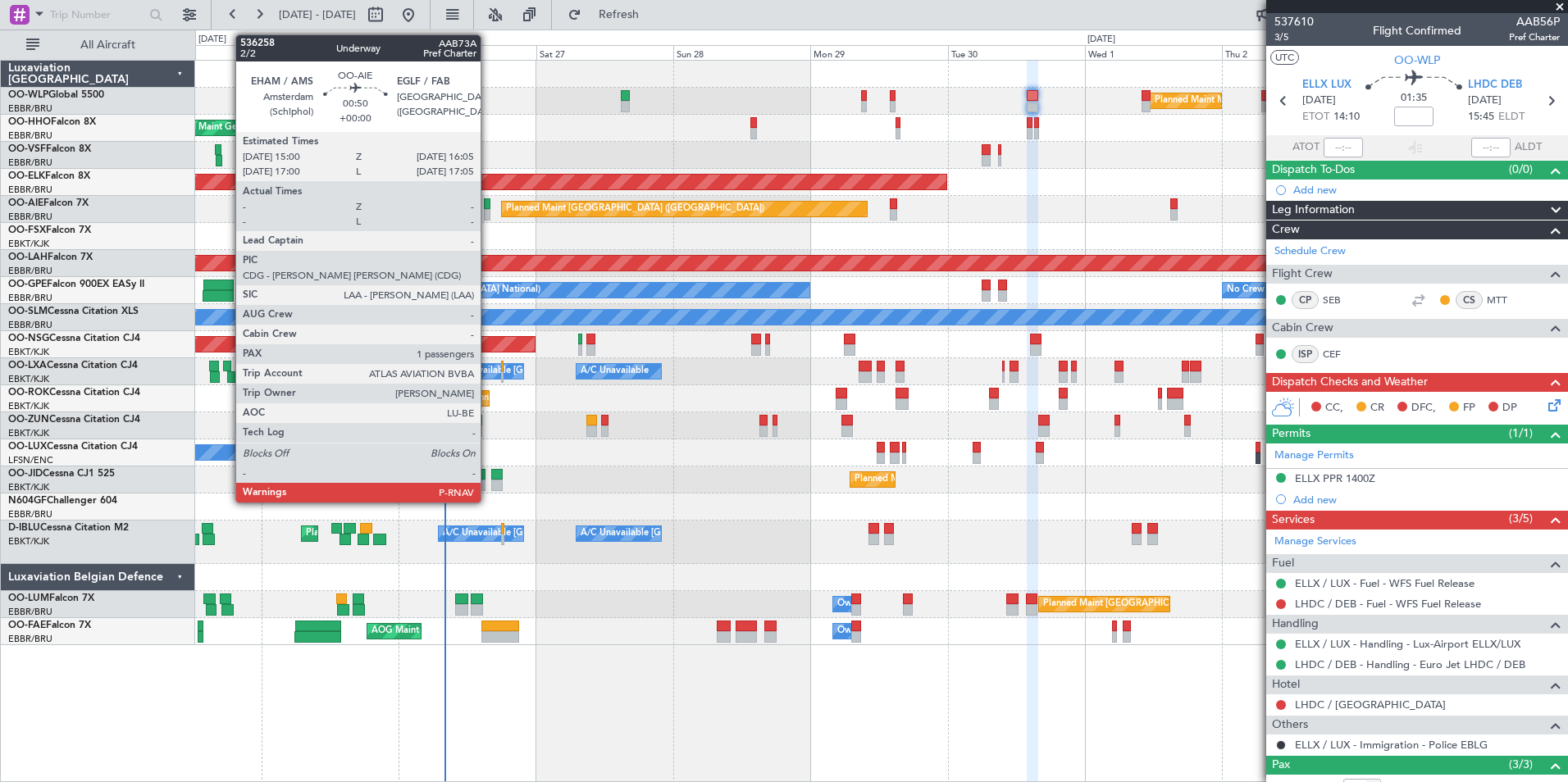
click at [488, 210] on div at bounding box center [488, 215] width 7 height 11
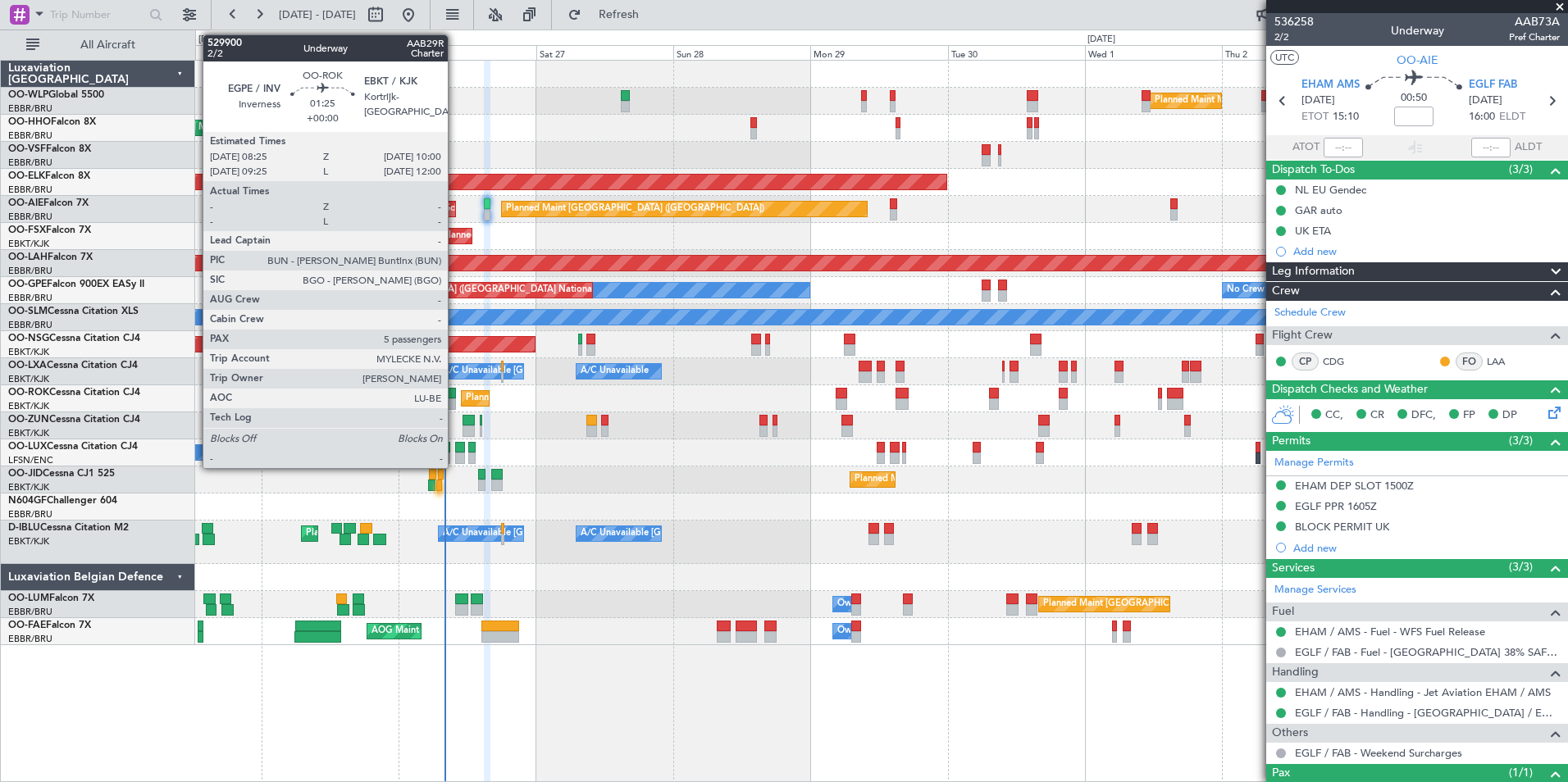
click at [455, 403] on div at bounding box center [451, 403] width 9 height 11
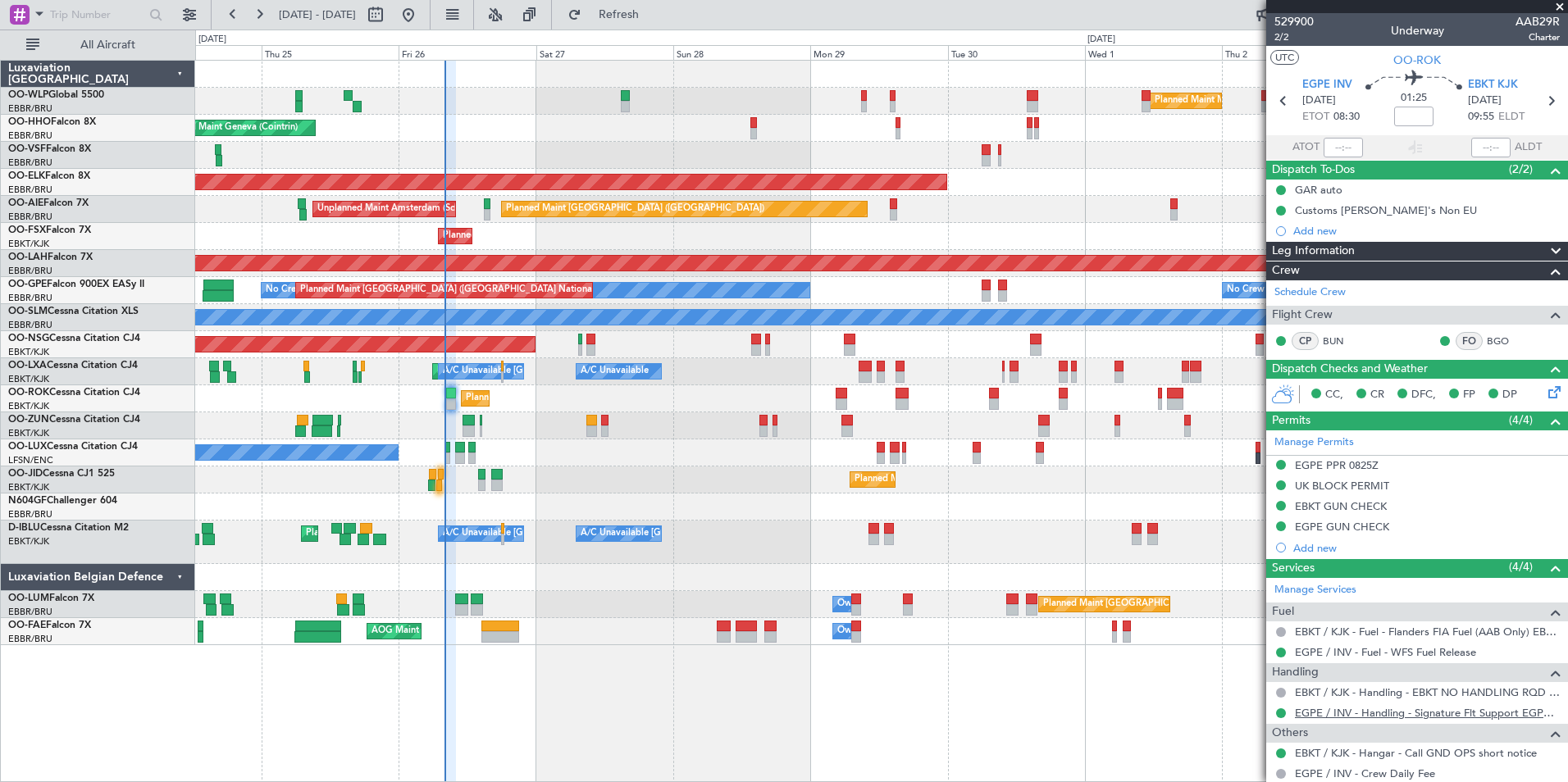
click at [1335, 718] on link "EGPE / INV - Handling - Signature Flt Support EGPE / INV" at bounding box center [1427, 712] width 265 height 14
click at [826, 219] on div "Planned Maint London (Farnborough) Unplanned Maint Amsterdam (Schiphol)" at bounding box center [881, 209] width 1372 height 27
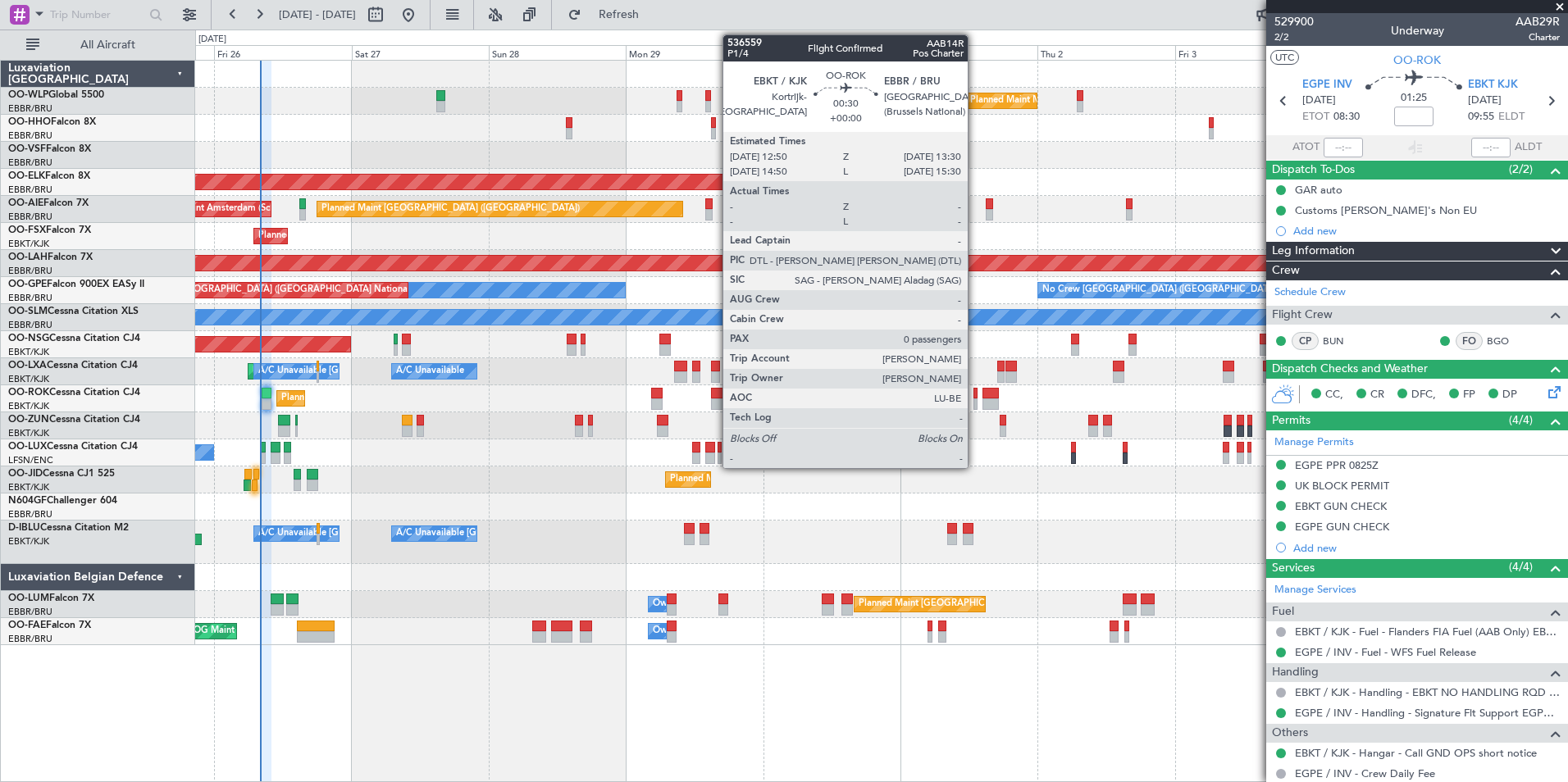
click at [975, 399] on div at bounding box center [975, 403] width 4 height 11
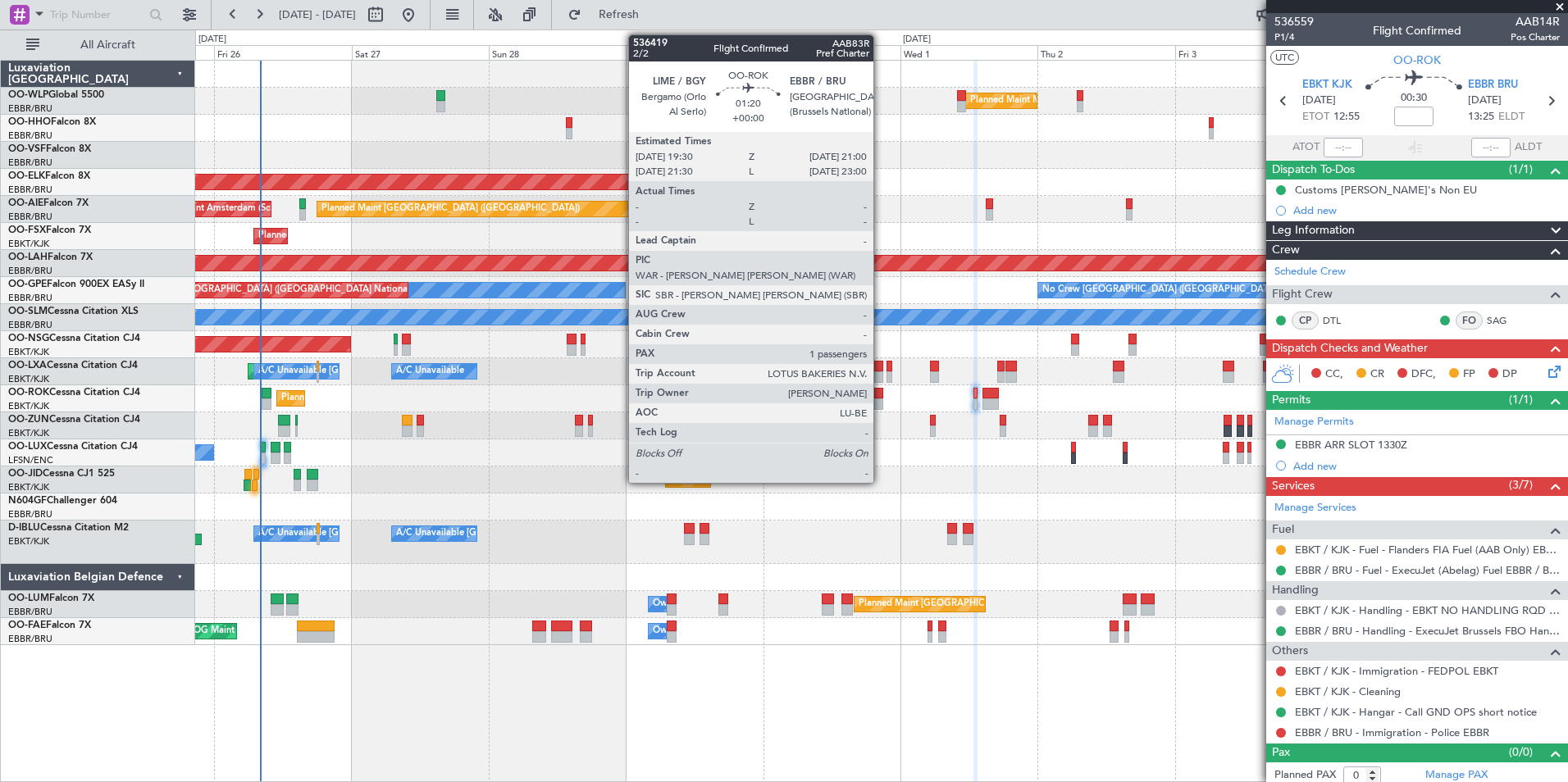
click at [881, 399] on div at bounding box center [878, 403] width 9 height 11
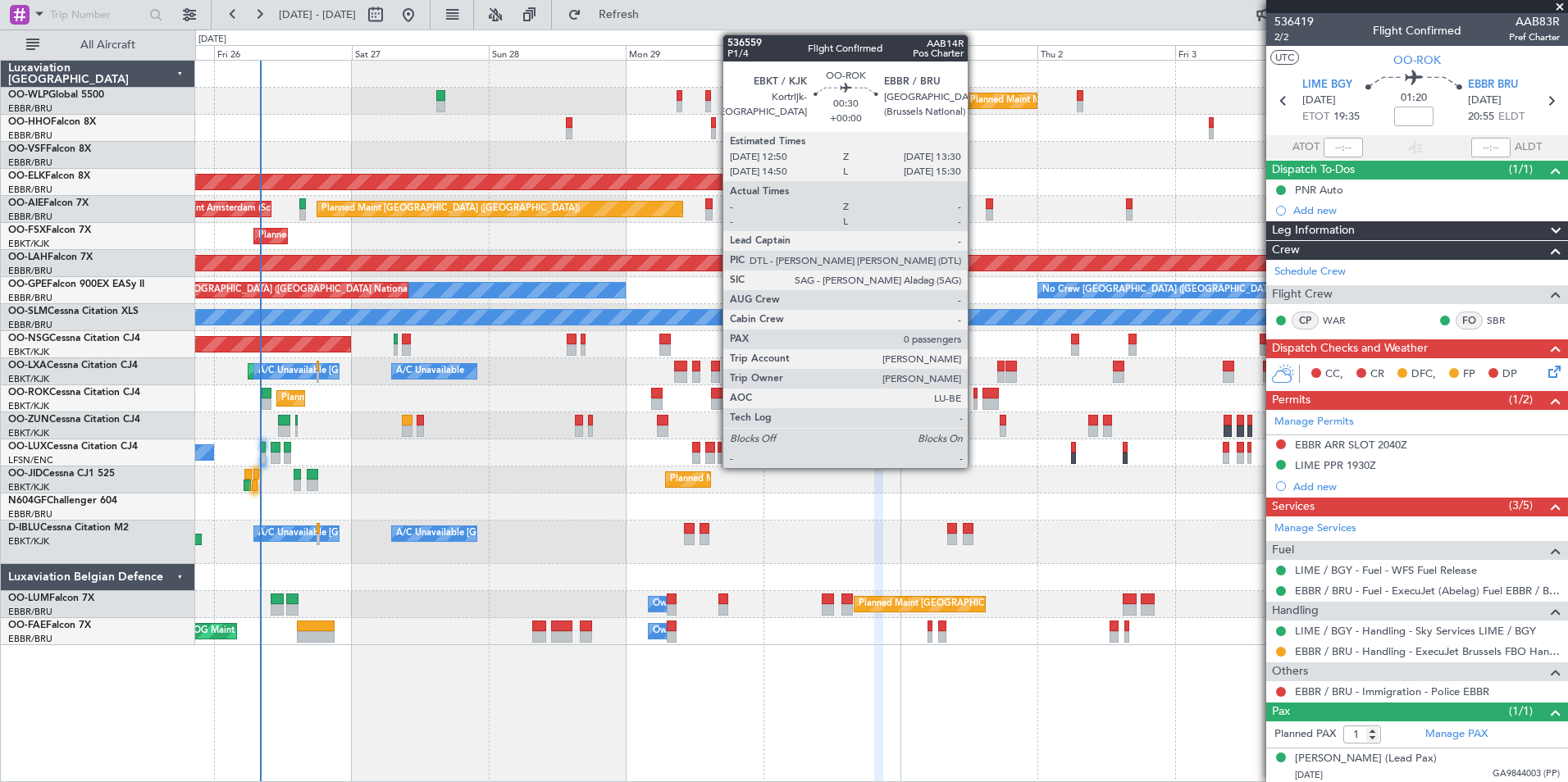
click at [975, 398] on div at bounding box center [975, 403] width 4 height 11
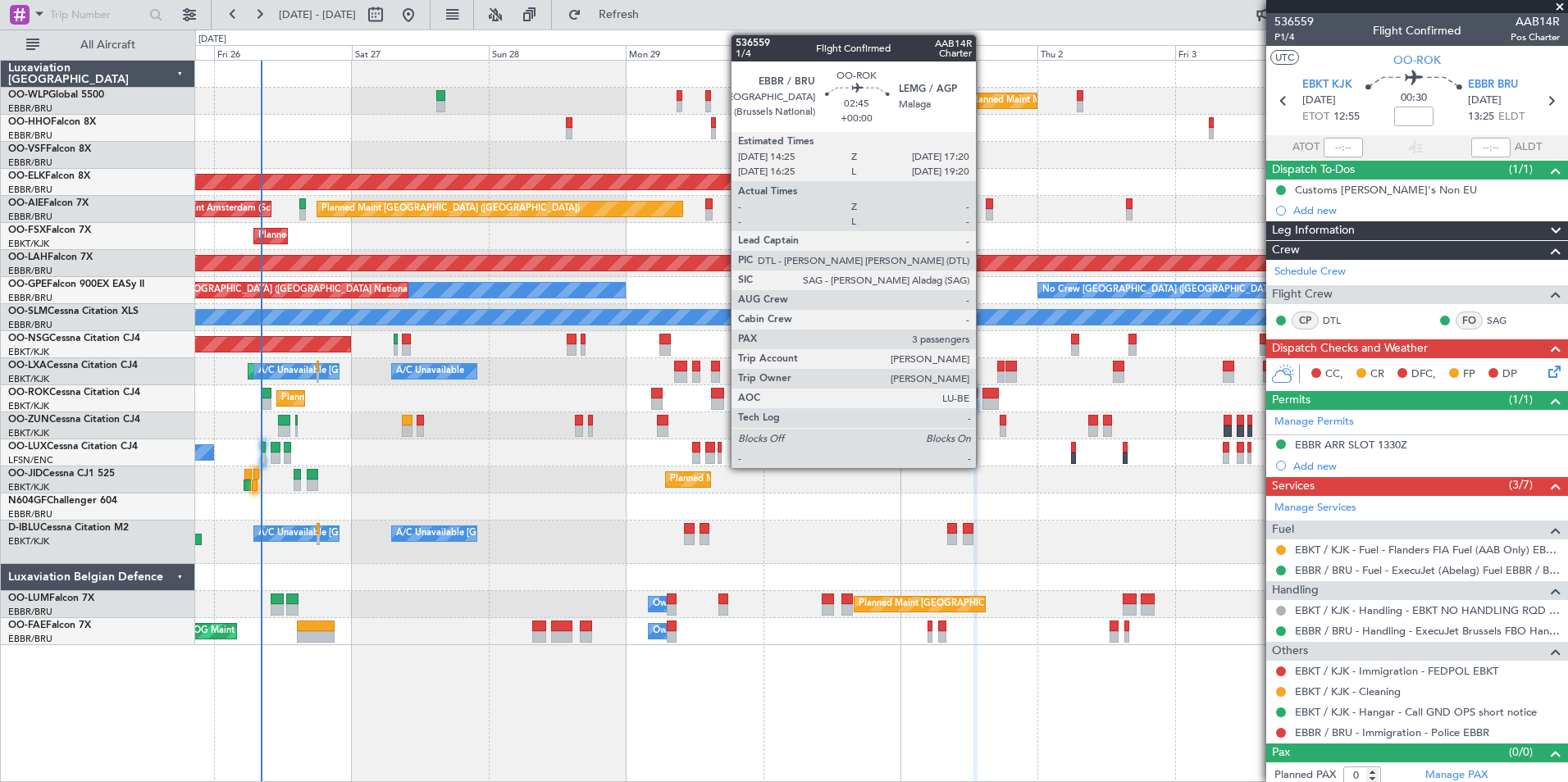
click at [983, 397] on div at bounding box center [991, 393] width 17 height 11
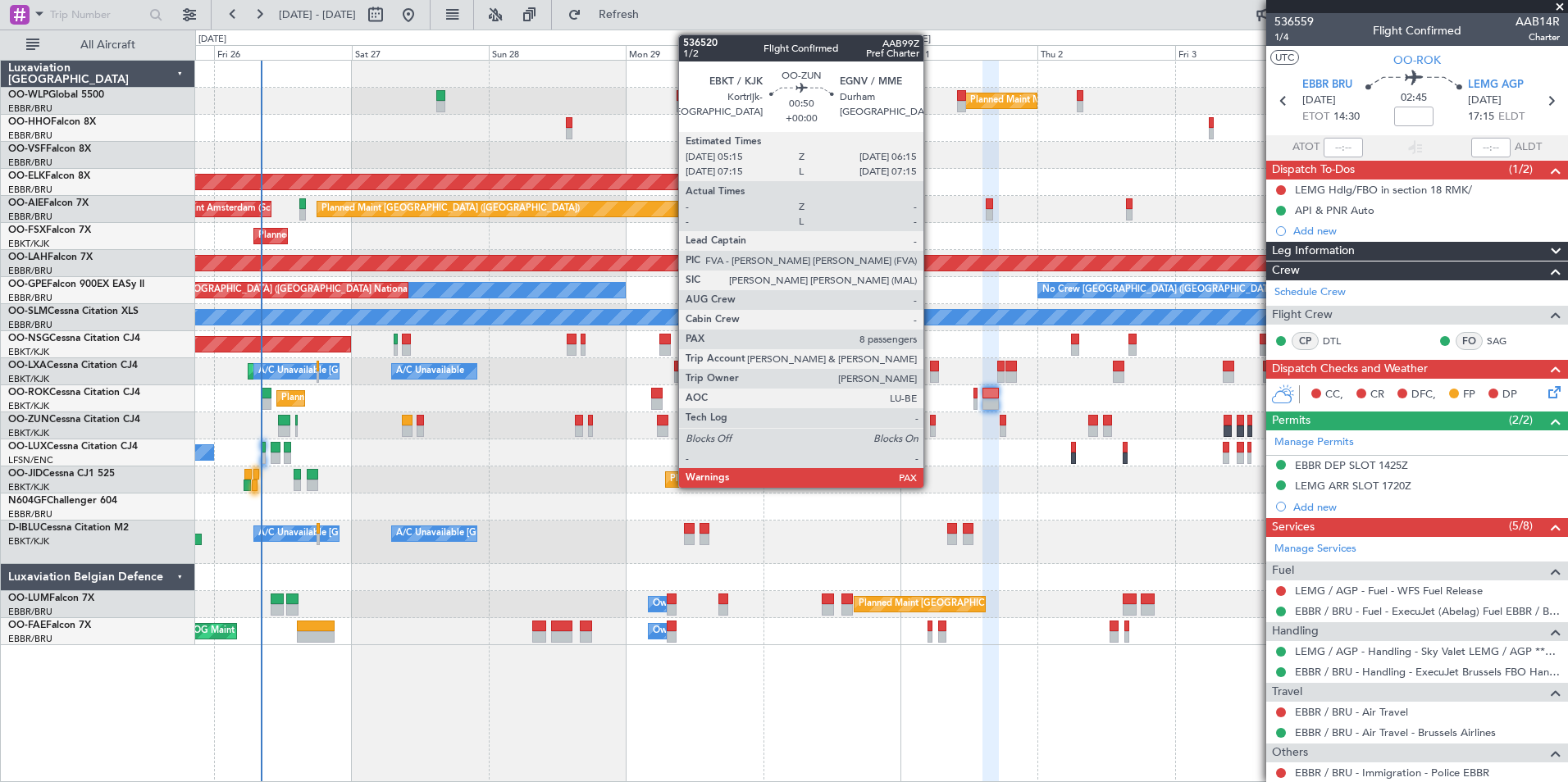
click at [931, 427] on div at bounding box center [933, 431] width 6 height 11
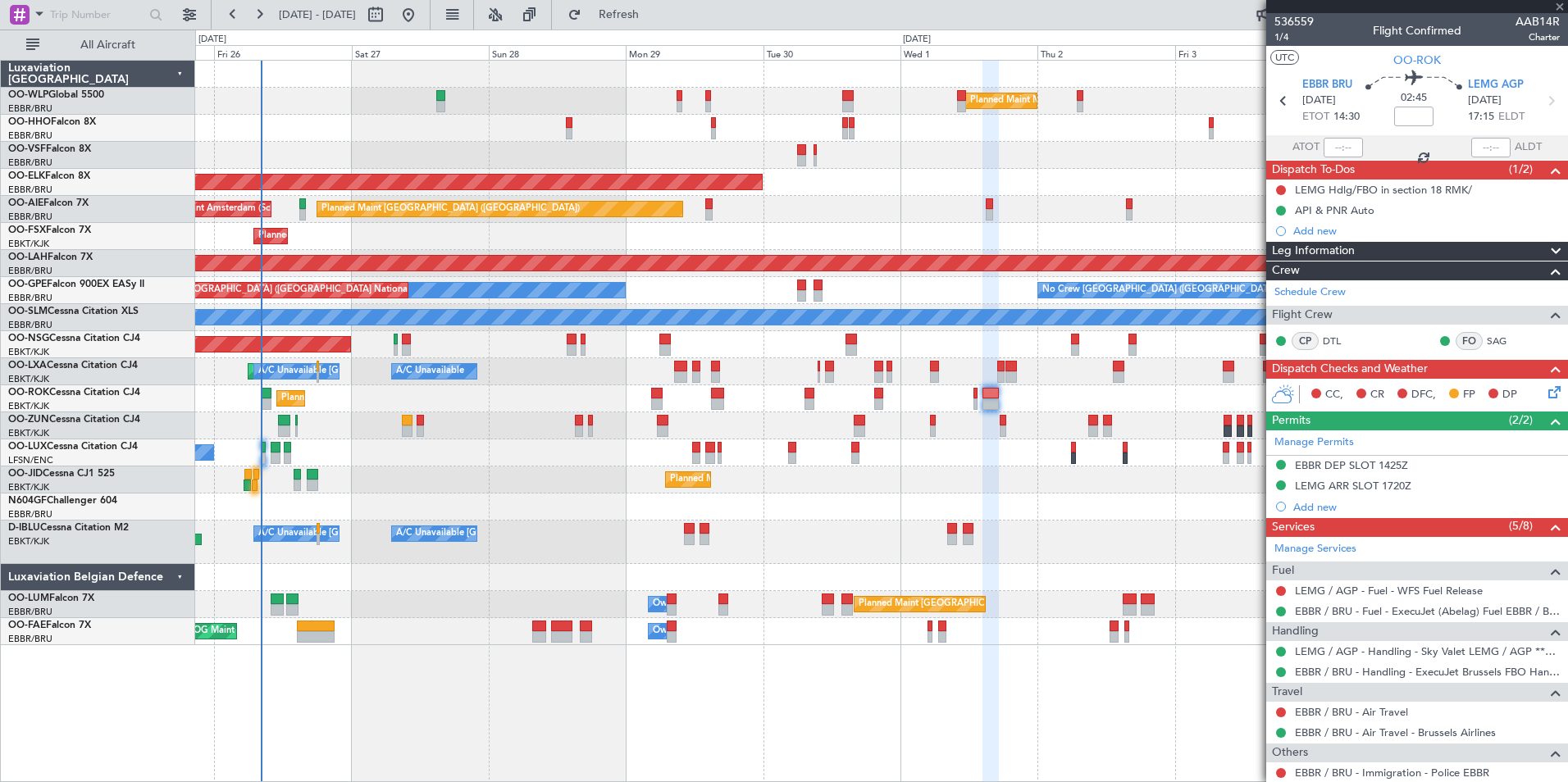
type input "8"
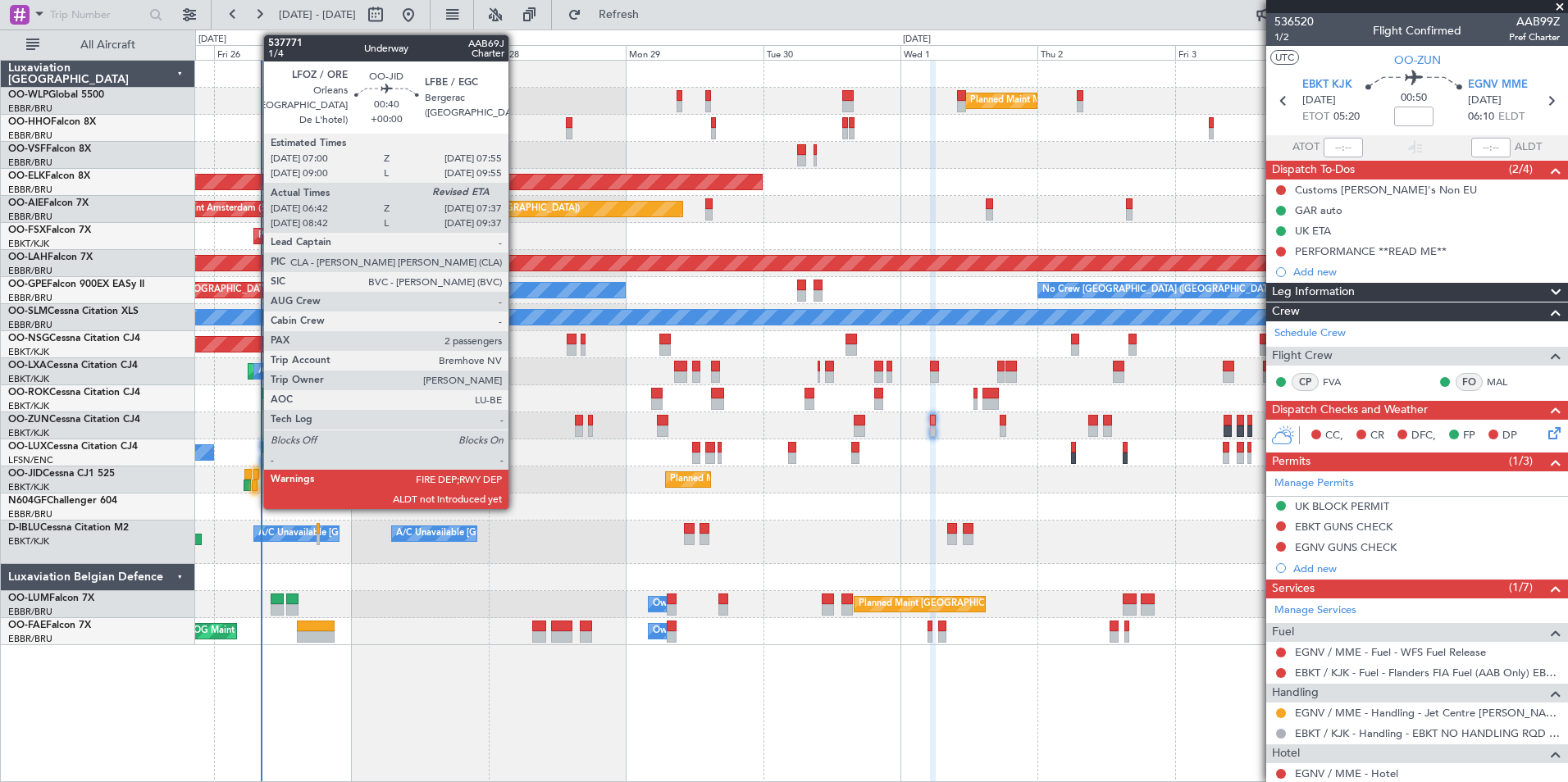
click at [255, 481] on div at bounding box center [254, 485] width 6 height 11
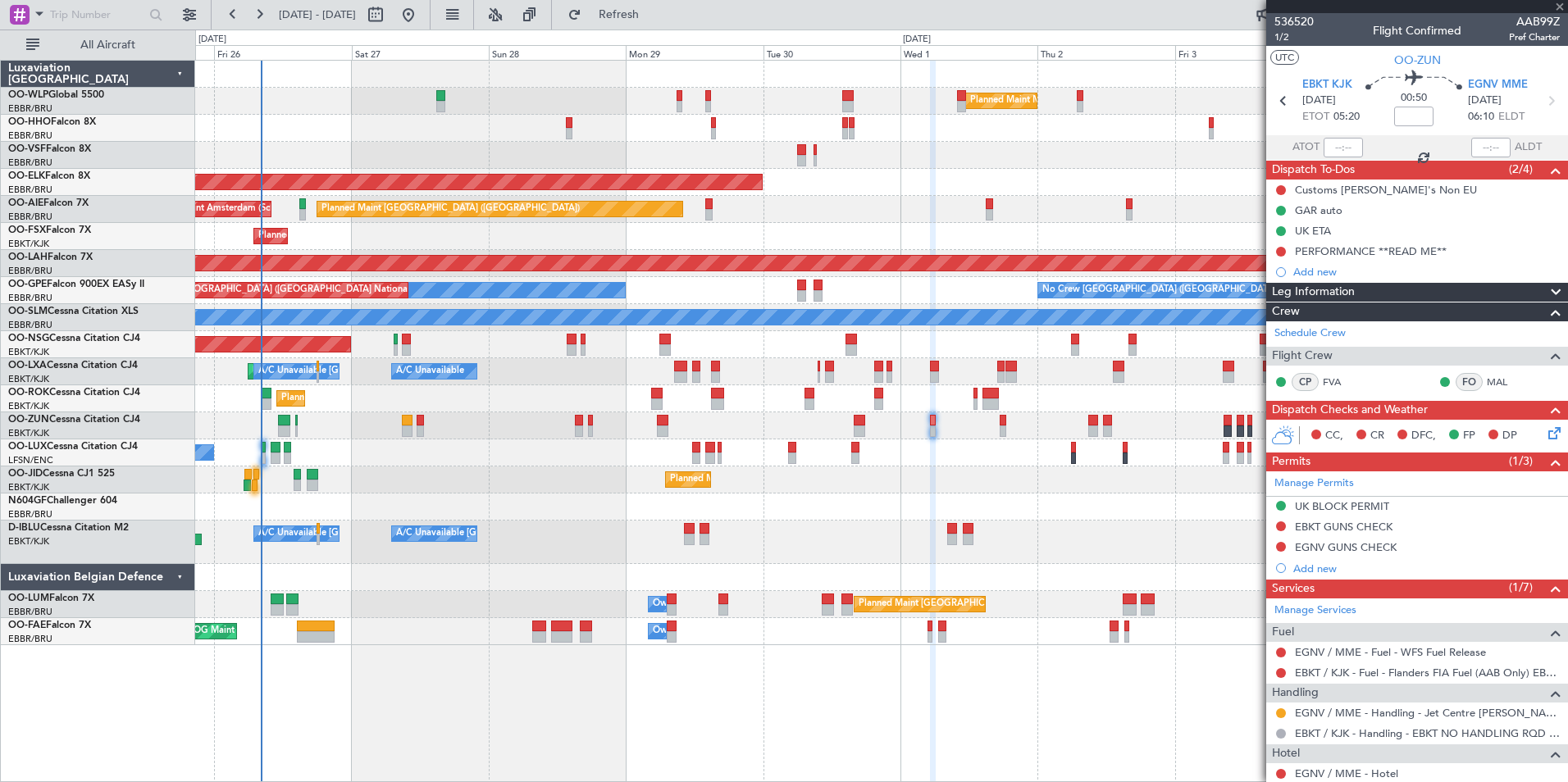
type input "06:52"
type input "2"
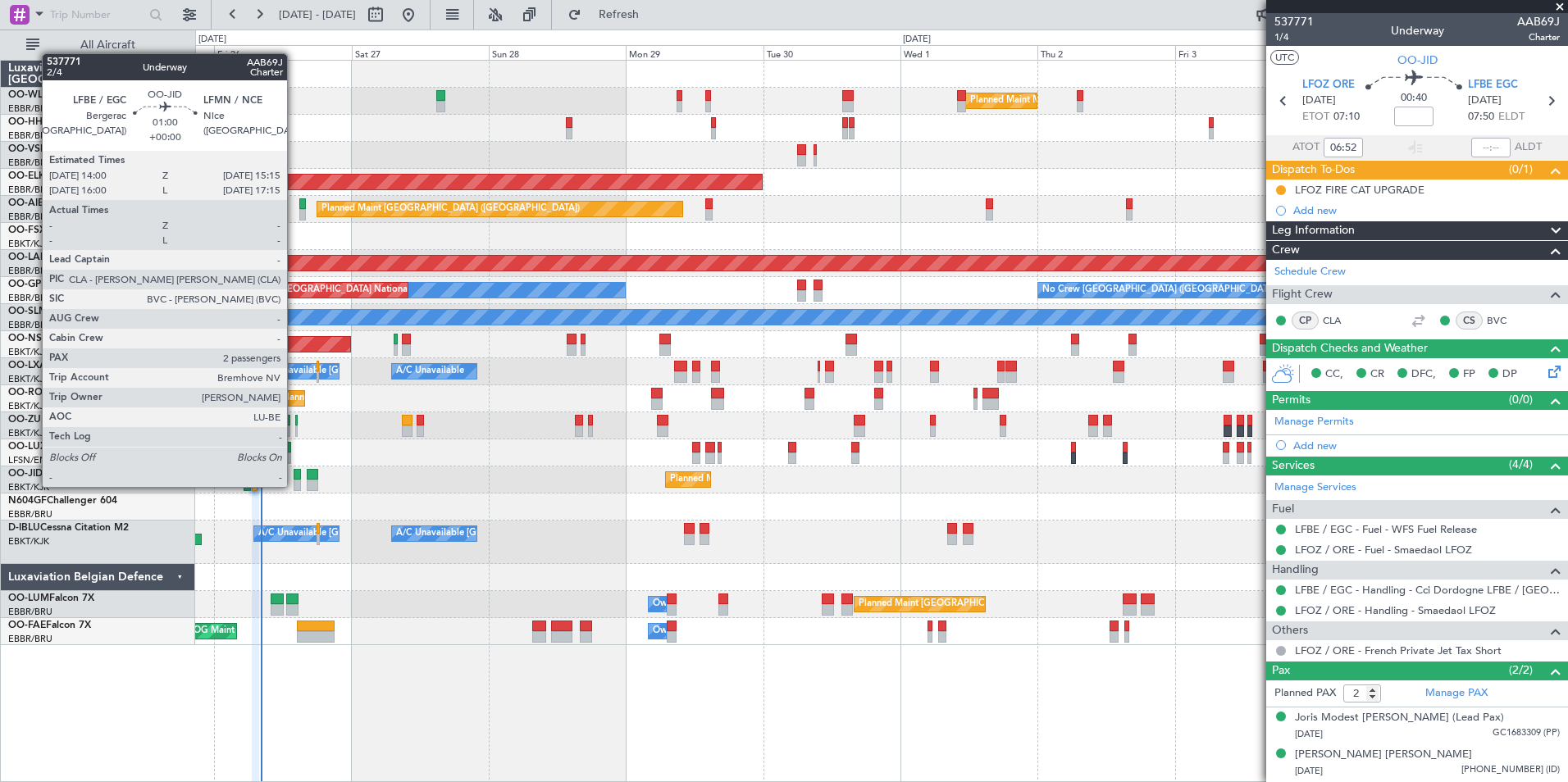
click at [295, 485] on div at bounding box center [297, 485] width 8 height 11
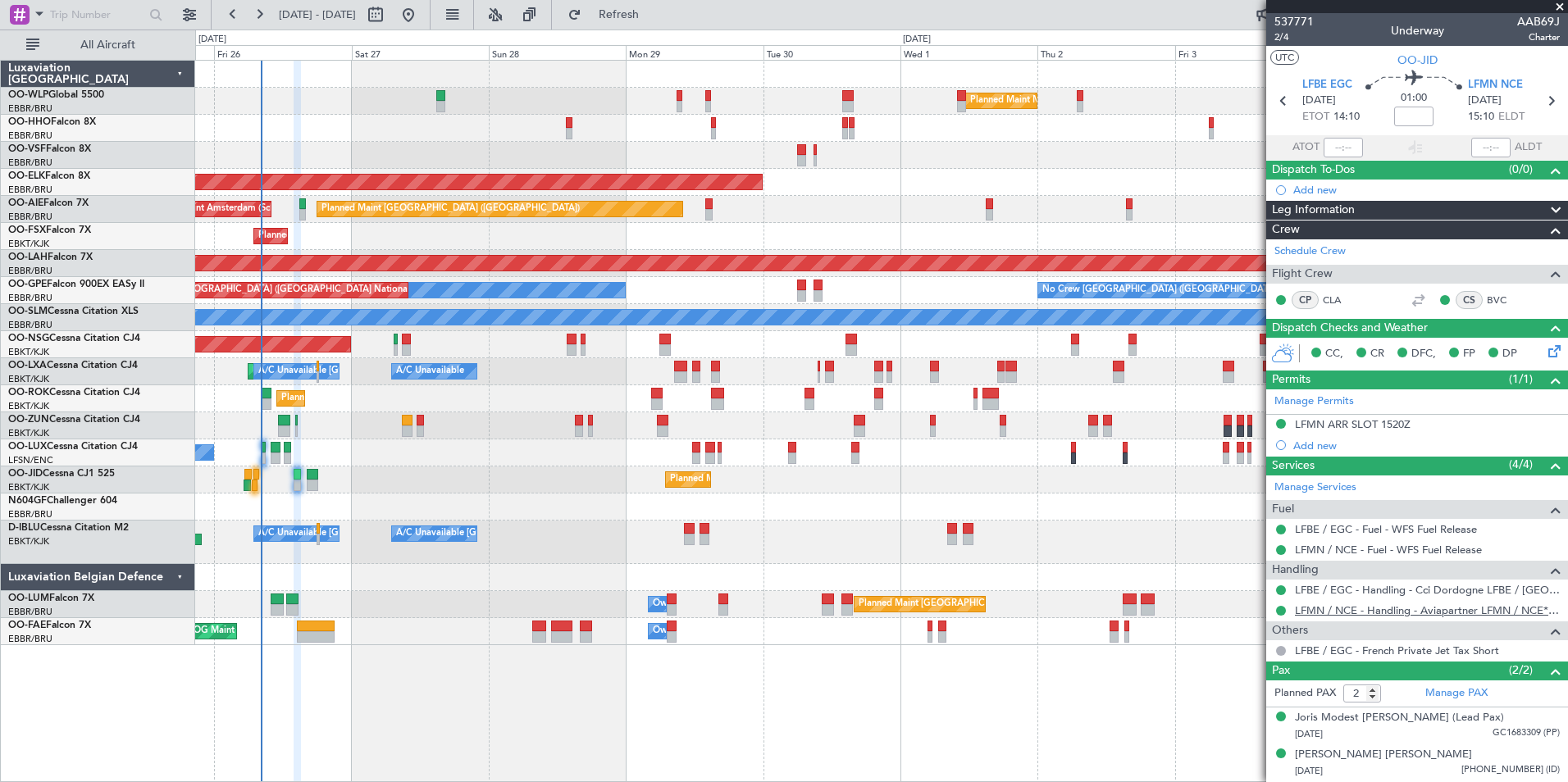
click at [1363, 613] on link "LFMN / NCE - Handling - Aviapartner LFMN / NCE*****MY HANDLING****" at bounding box center [1427, 610] width 265 height 14
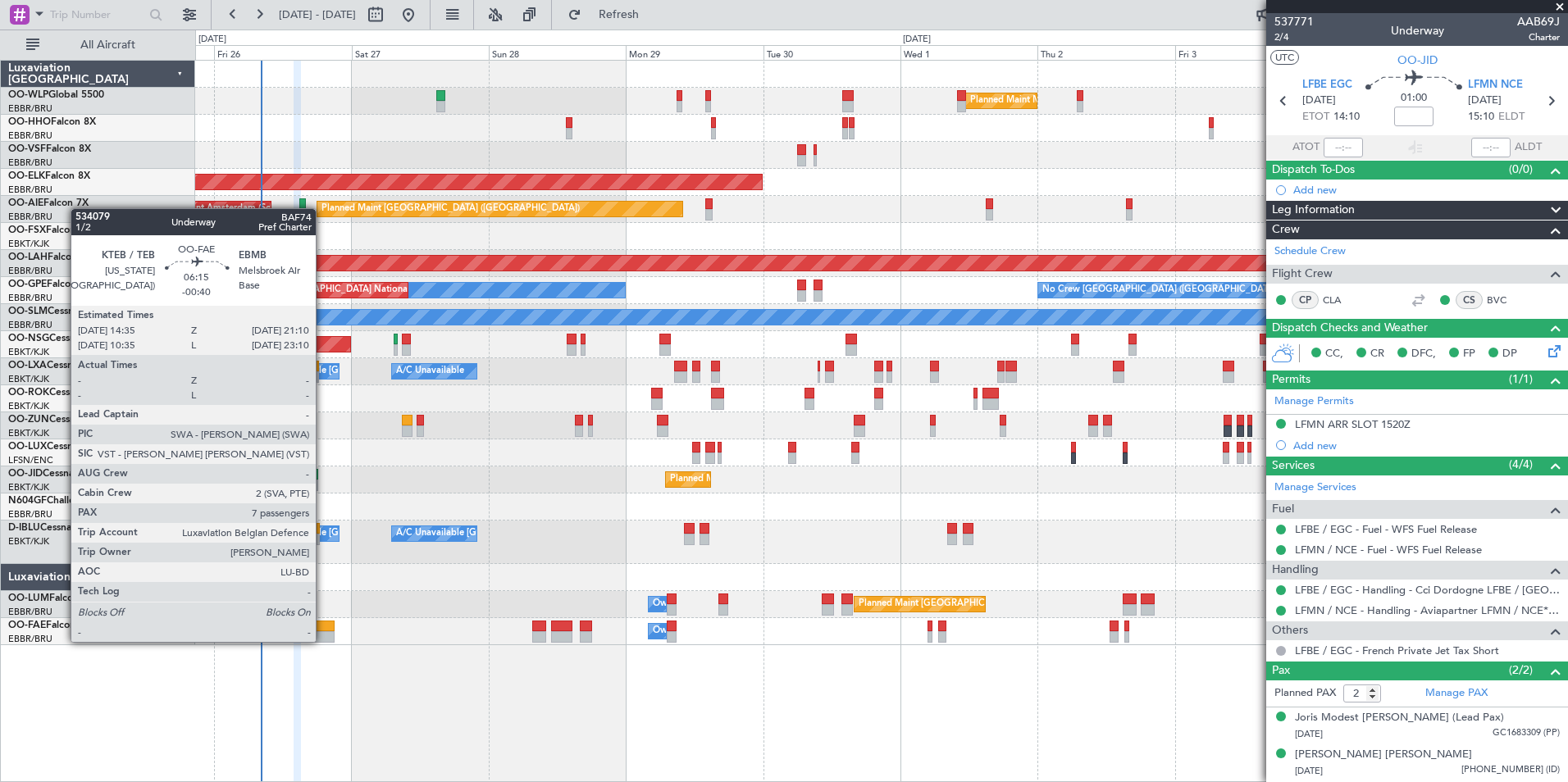
click at [320, 637] on div at bounding box center [316, 636] width 38 height 11
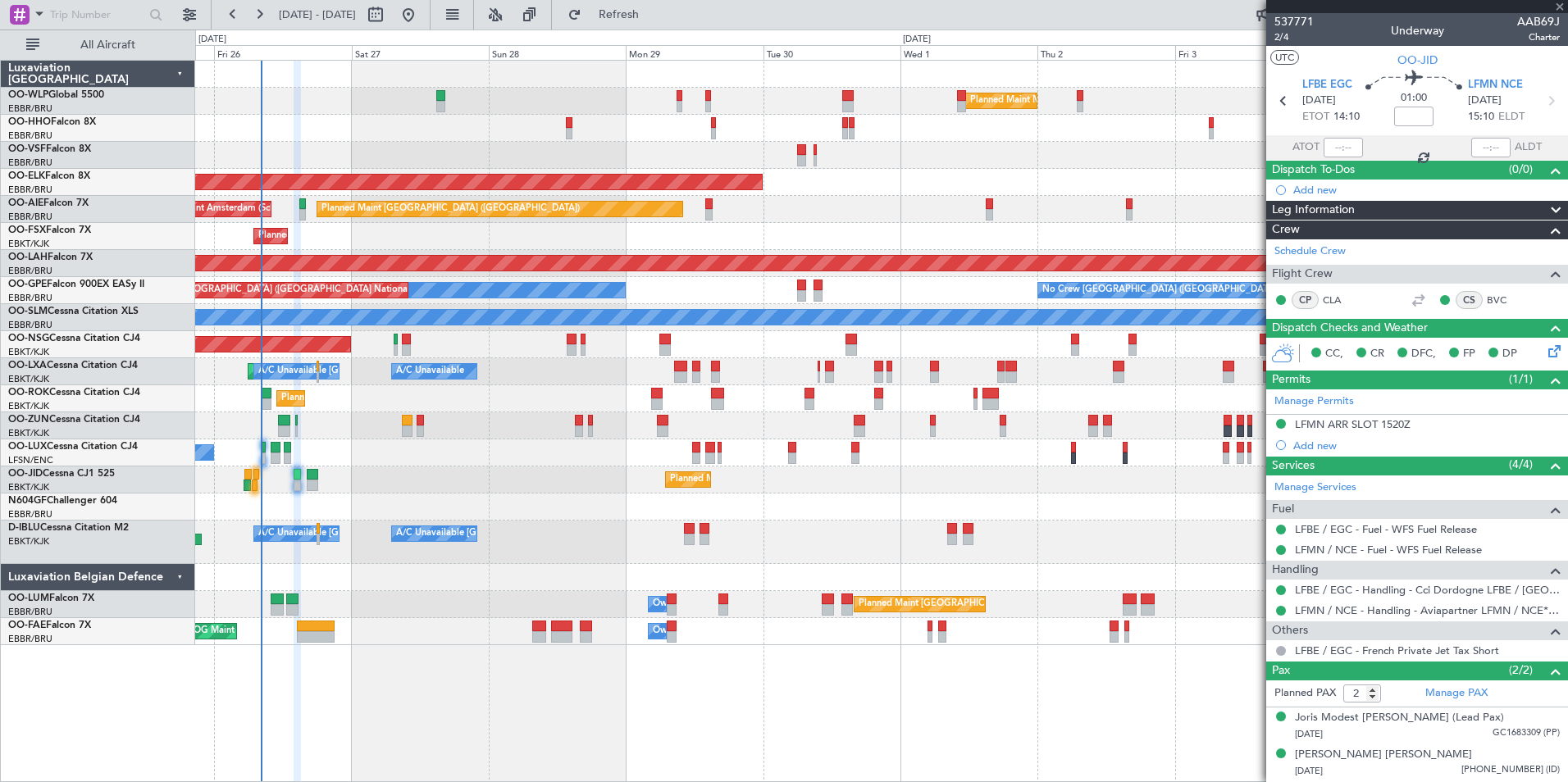
type input "-00:40"
type input "7"
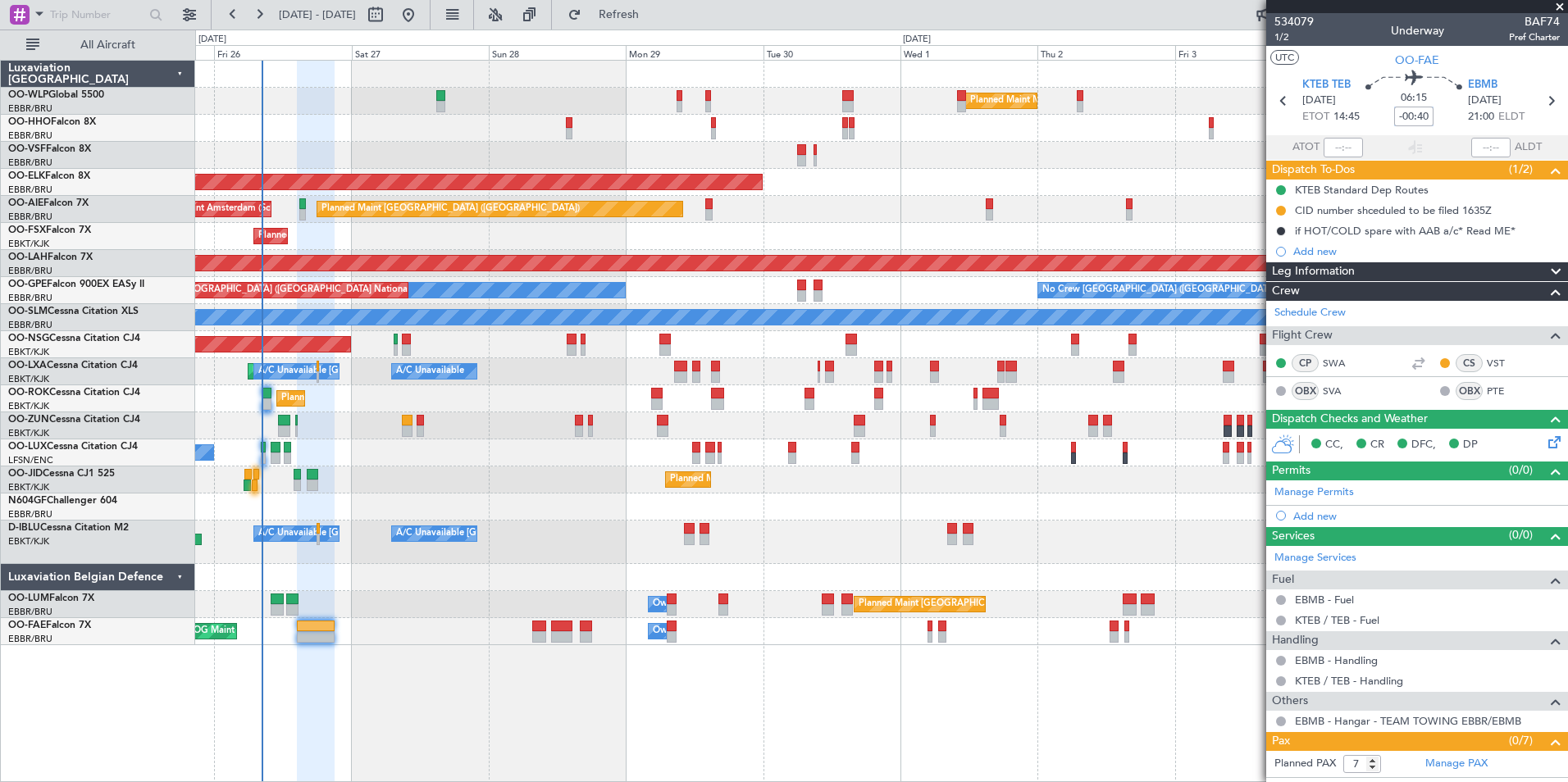
click at [1415, 119] on input "-00:40" at bounding box center [1414, 116] width 40 height 20
click at [1164, 151] on div at bounding box center [881, 155] width 1372 height 27
type input "-00:25"
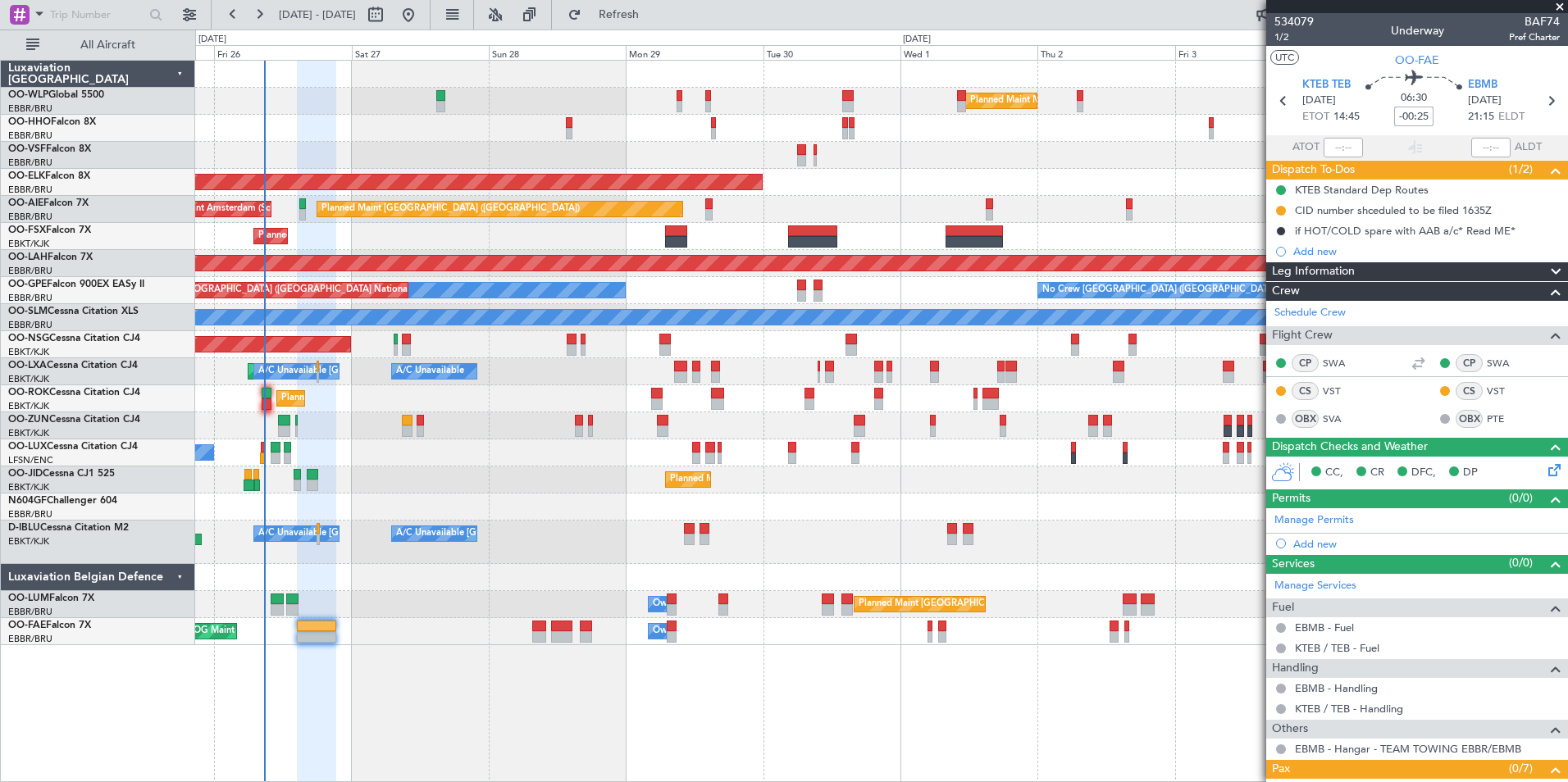
click at [629, 301] on div "No Crew Brussels (Brussels National) No Crew Brussels (Brussels National) Plann…" at bounding box center [881, 291] width 1372 height 27
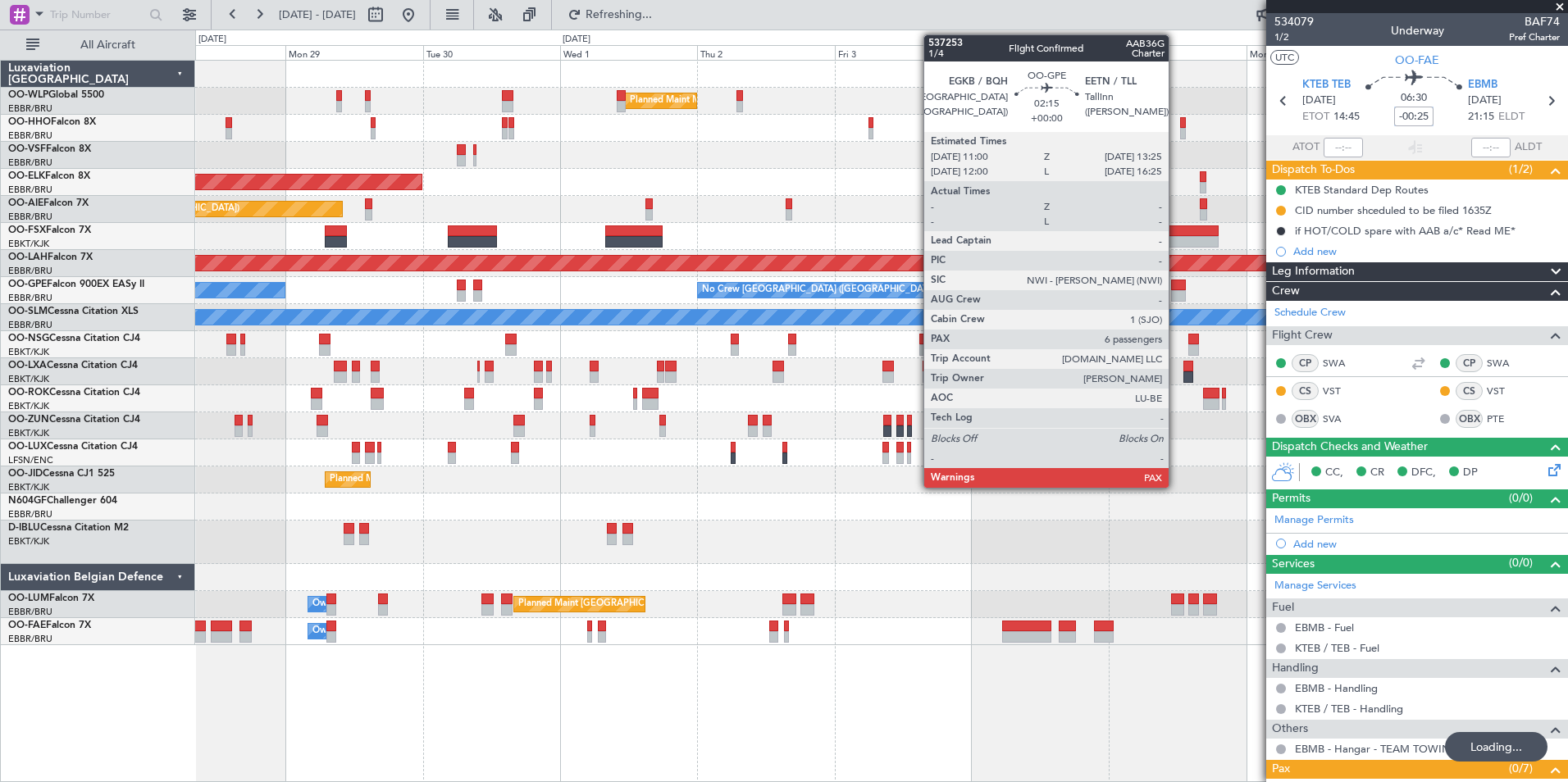
click at [1176, 284] on div at bounding box center [1178, 285] width 14 height 11
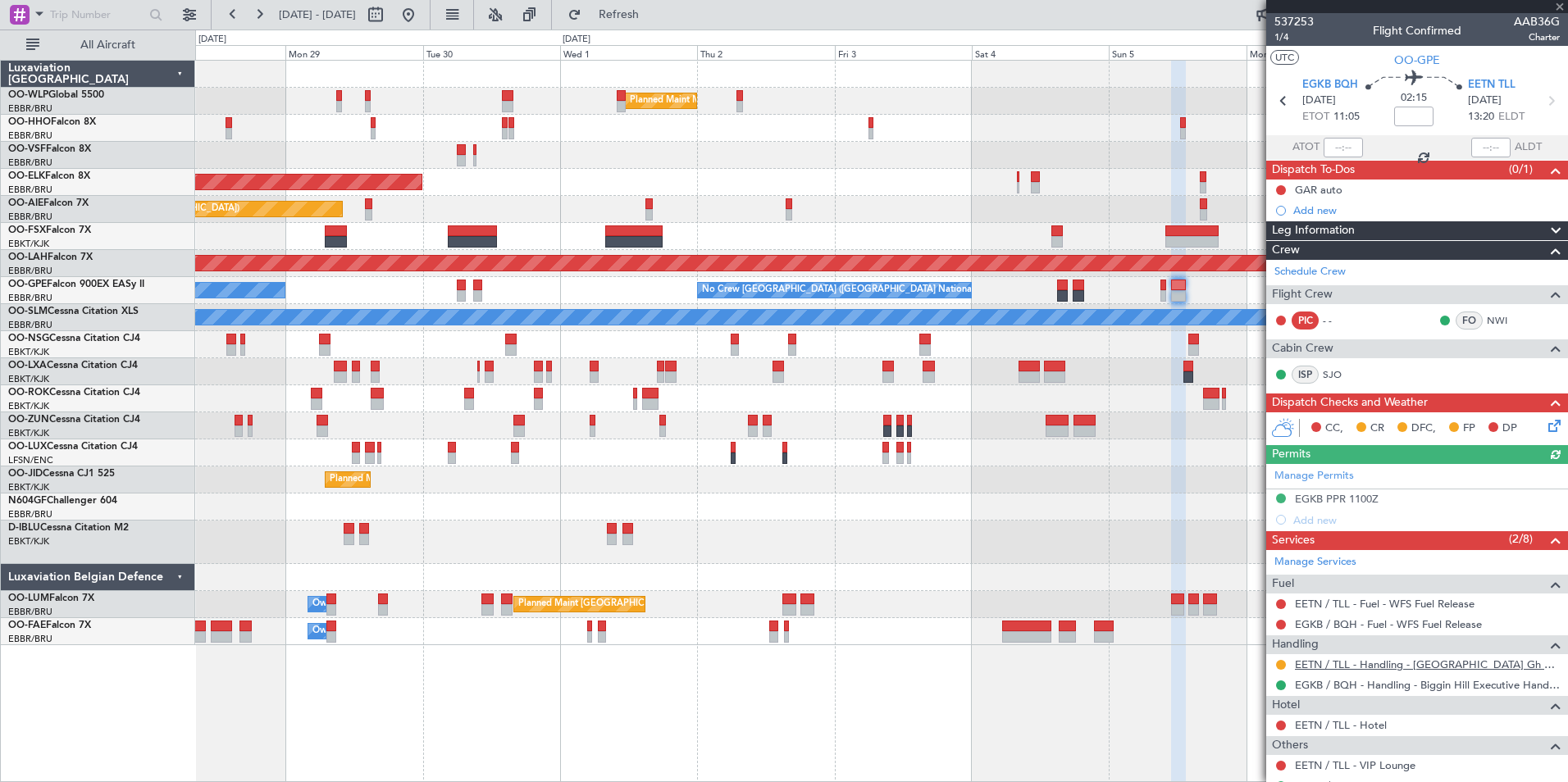
click at [1407, 670] on link "EETN / TLL - Handling - Tallinn Airport Gh EETN / TLL" at bounding box center [1427, 664] width 265 height 14
click at [520, 562] on div "A/C Unavailable Brussels (Brussels National) A/C Unavailable Kortrijk-Wevelgem" at bounding box center [881, 543] width 1372 height 44
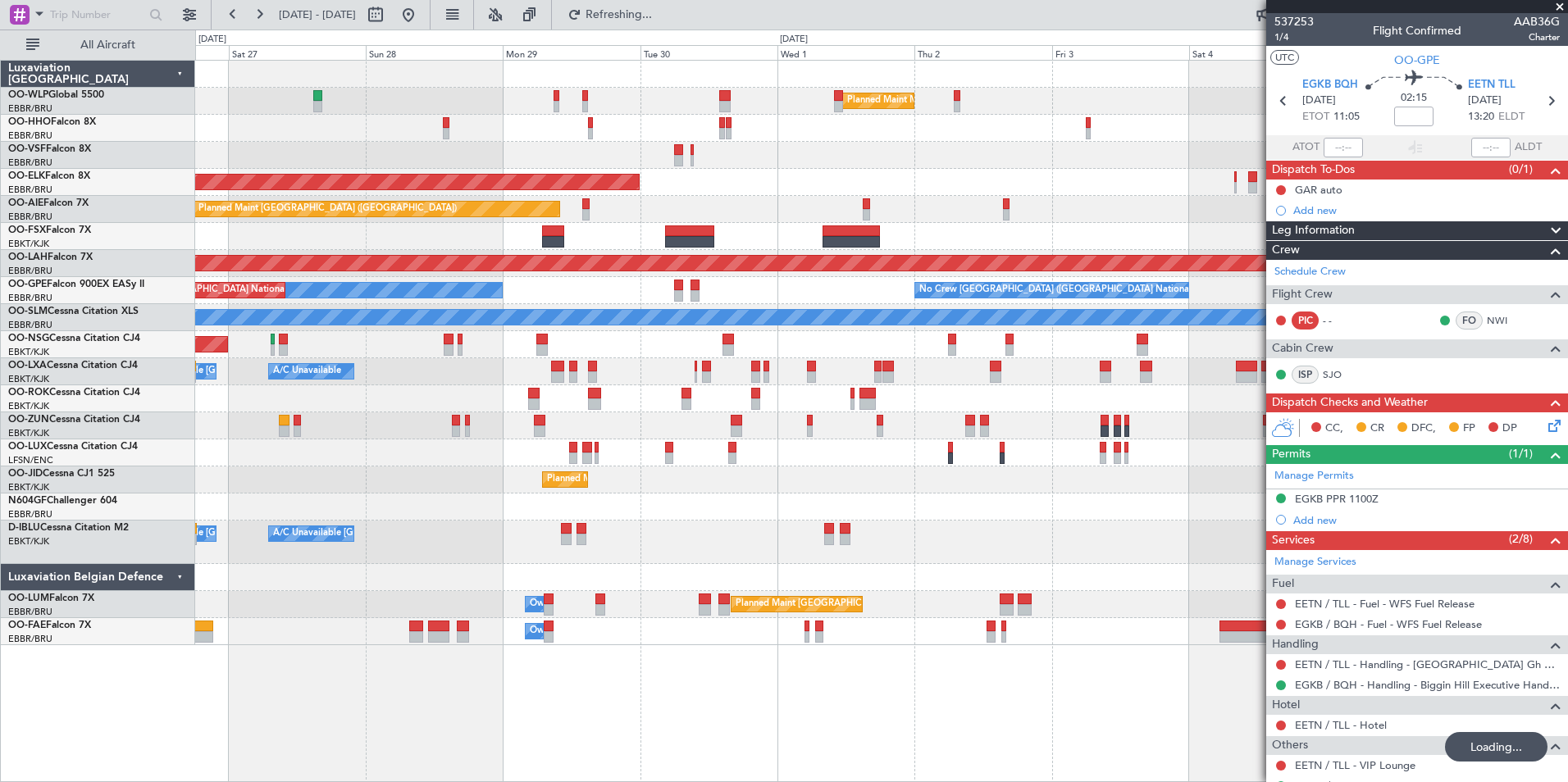
click at [635, 591] on div "Planned Maint Brussels (Brussels National) Owner Melsbroek Air Base" at bounding box center [881, 605] width 1372 height 27
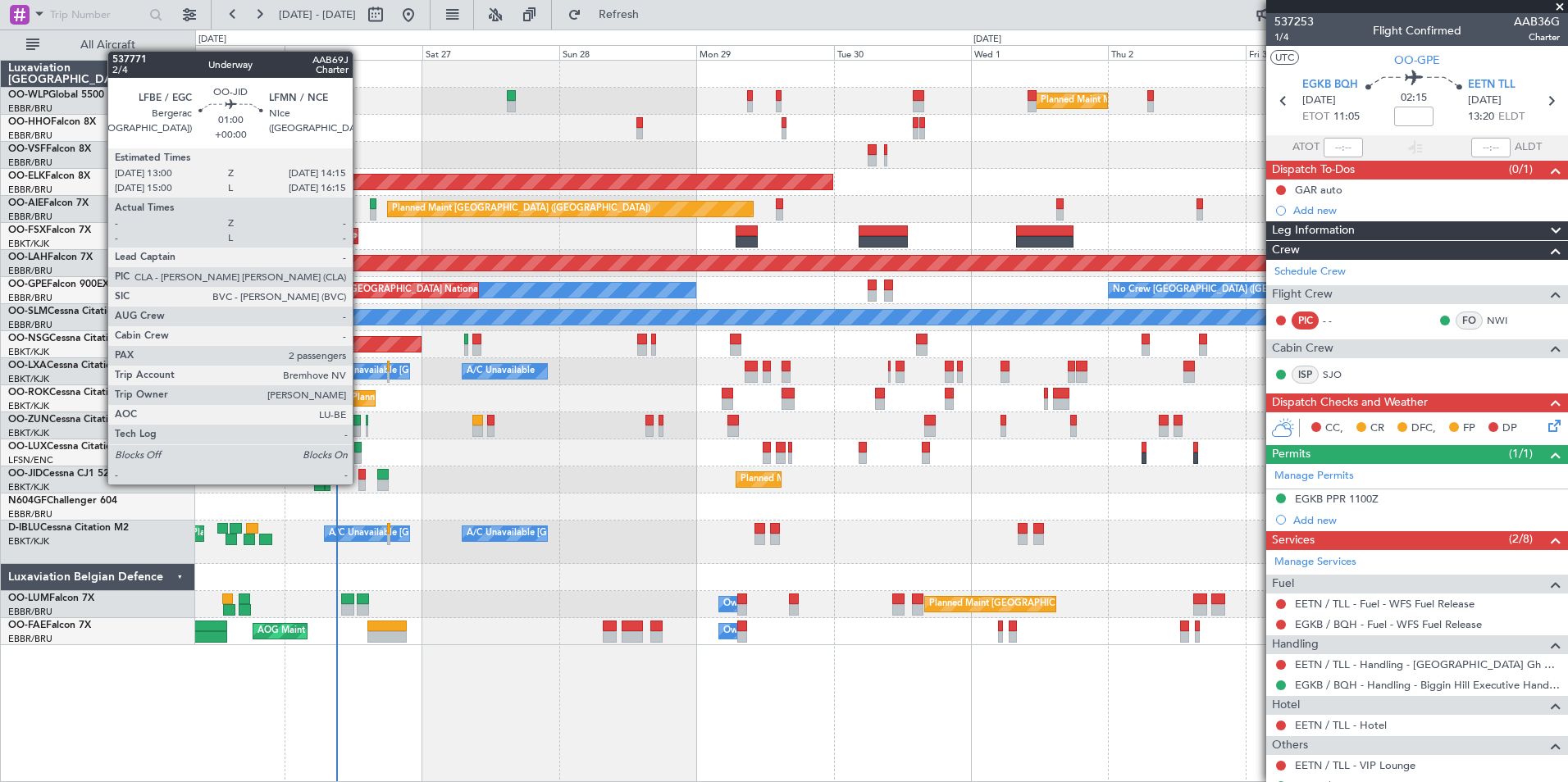
click at [360, 483] on div at bounding box center [362, 485] width 8 height 11
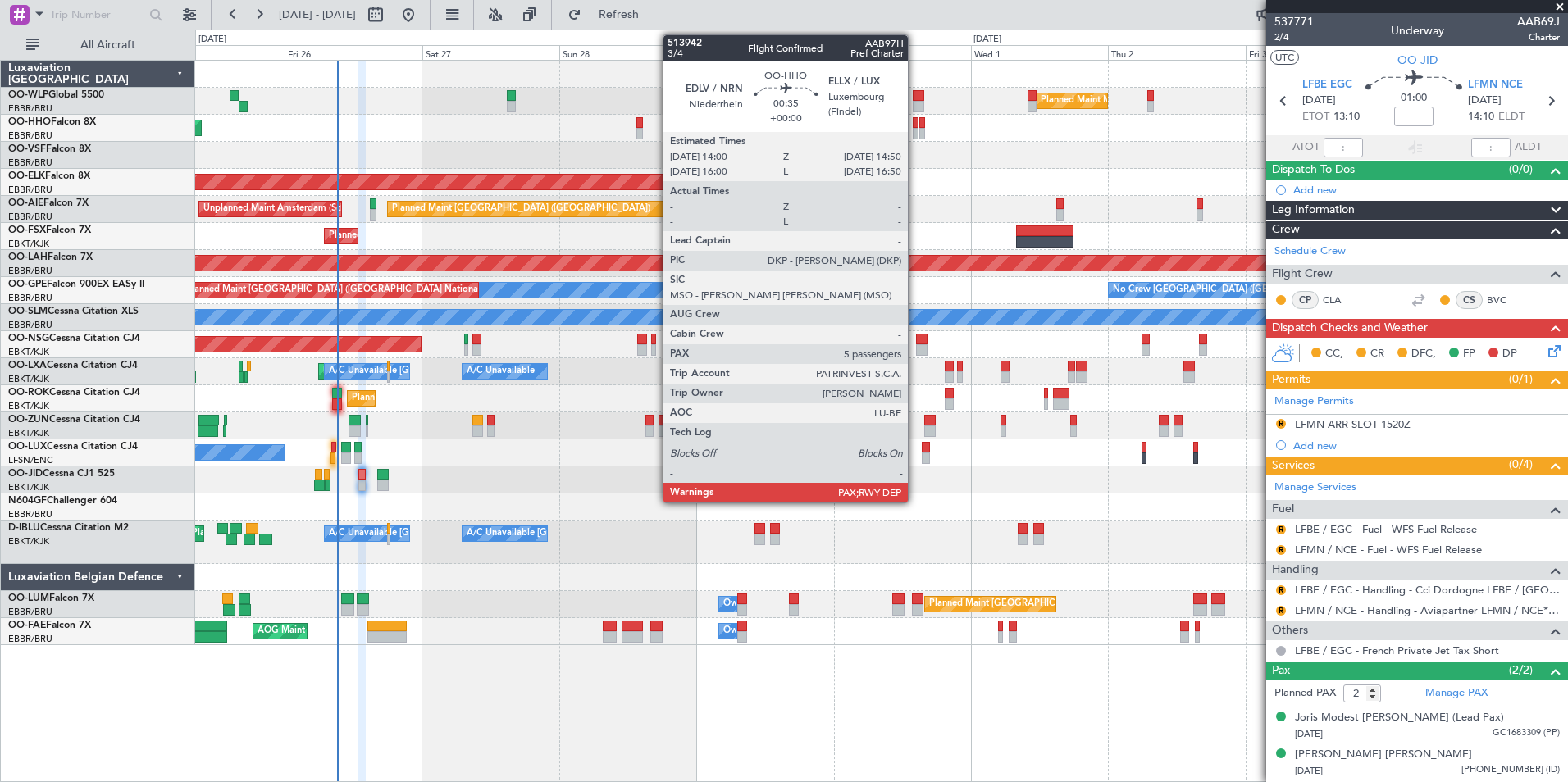
click at [915, 131] on div at bounding box center [915, 133] width 5 height 11
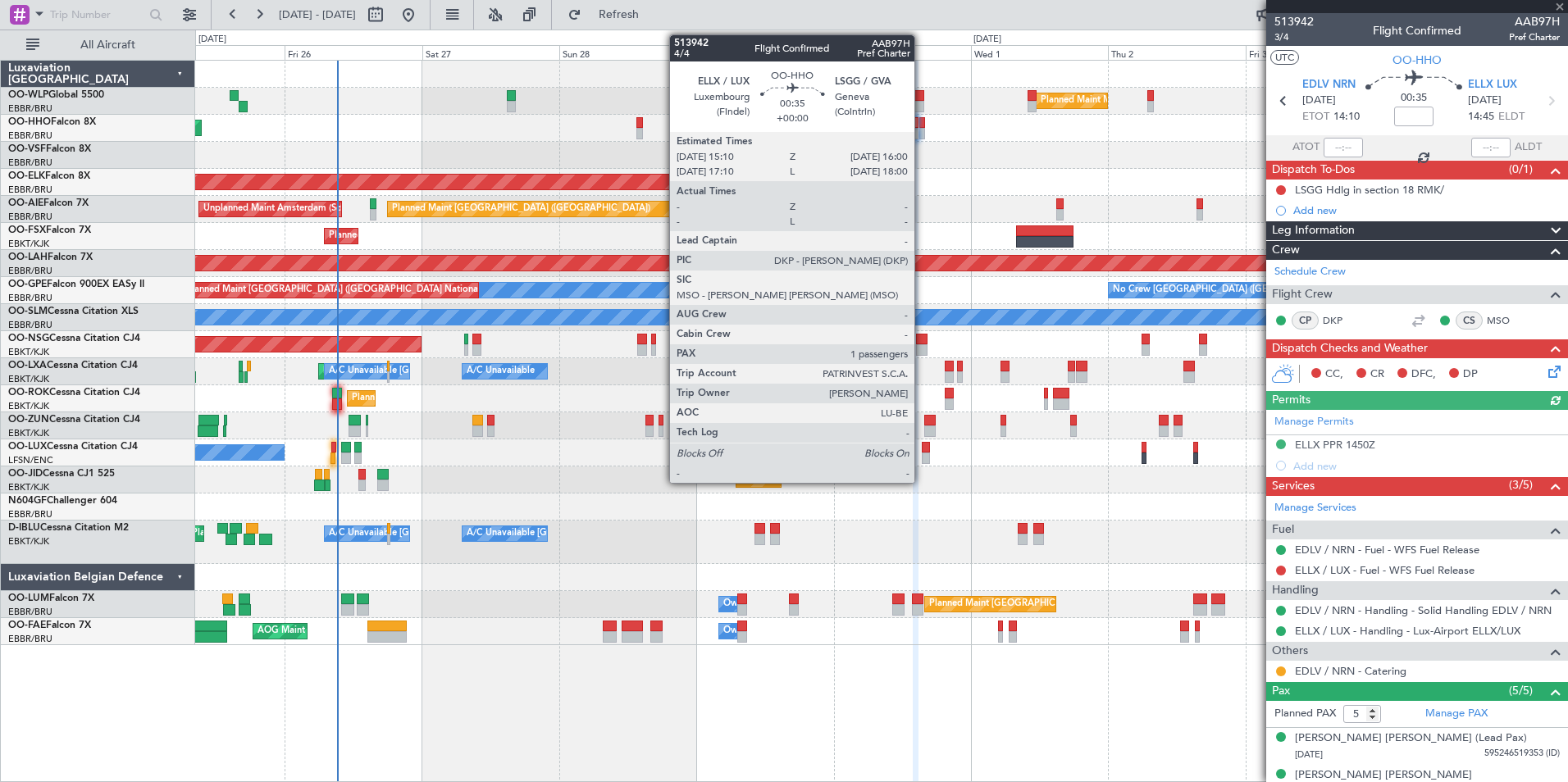
click at [922, 129] on div at bounding box center [922, 133] width 5 height 11
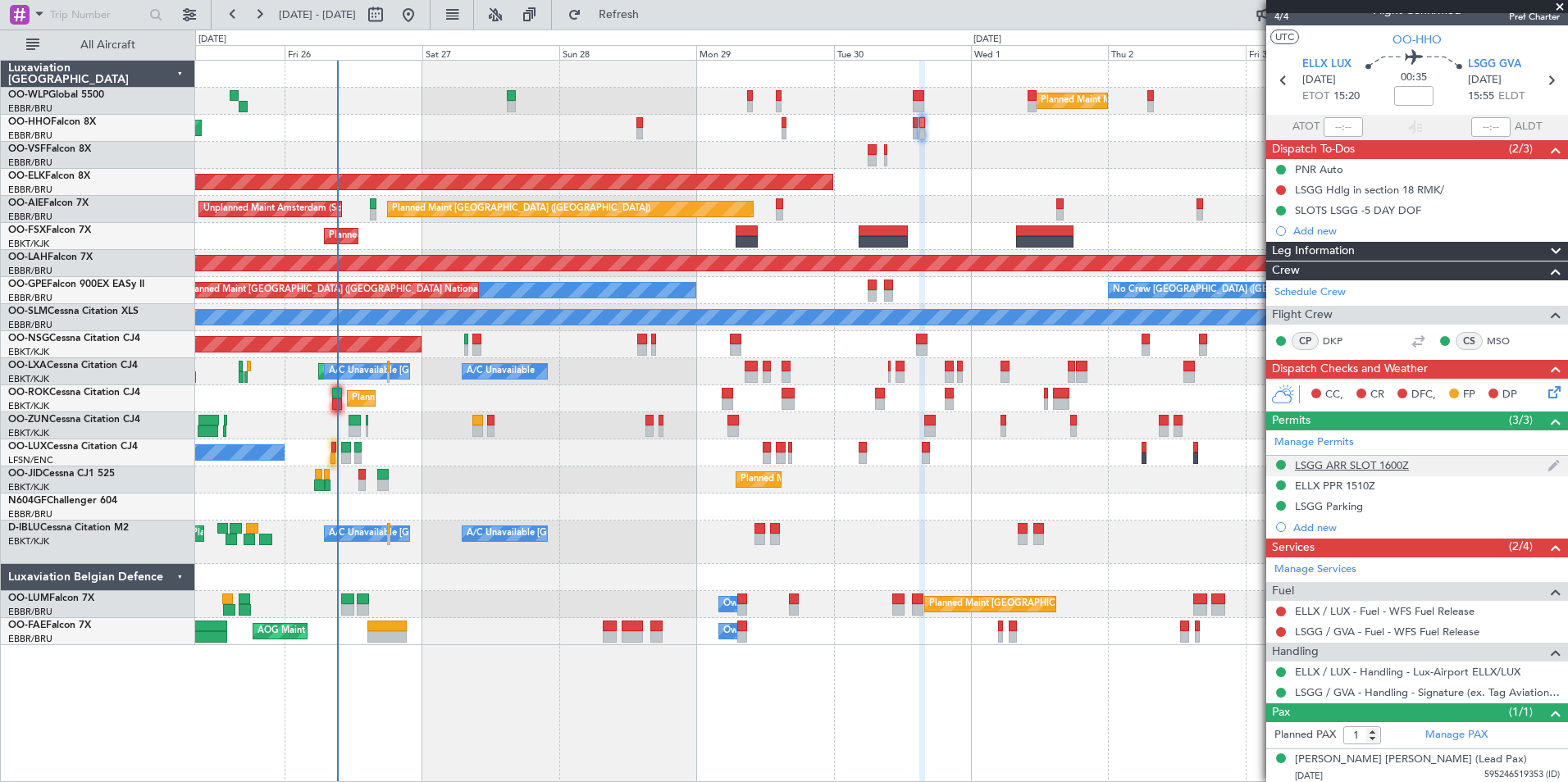
scroll to position [24, 0]
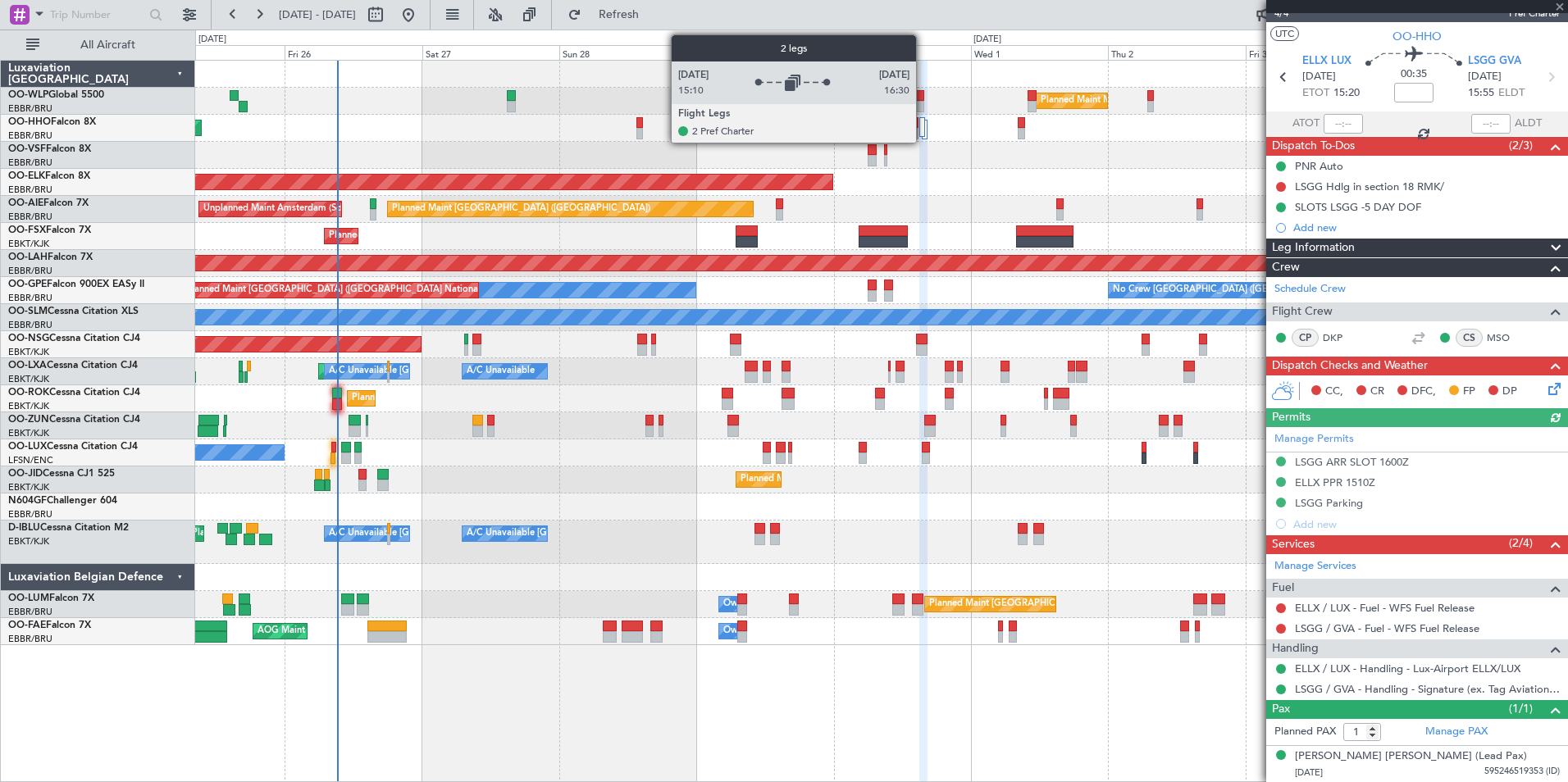
click at [924, 134] on div at bounding box center [922, 127] width 6 height 20
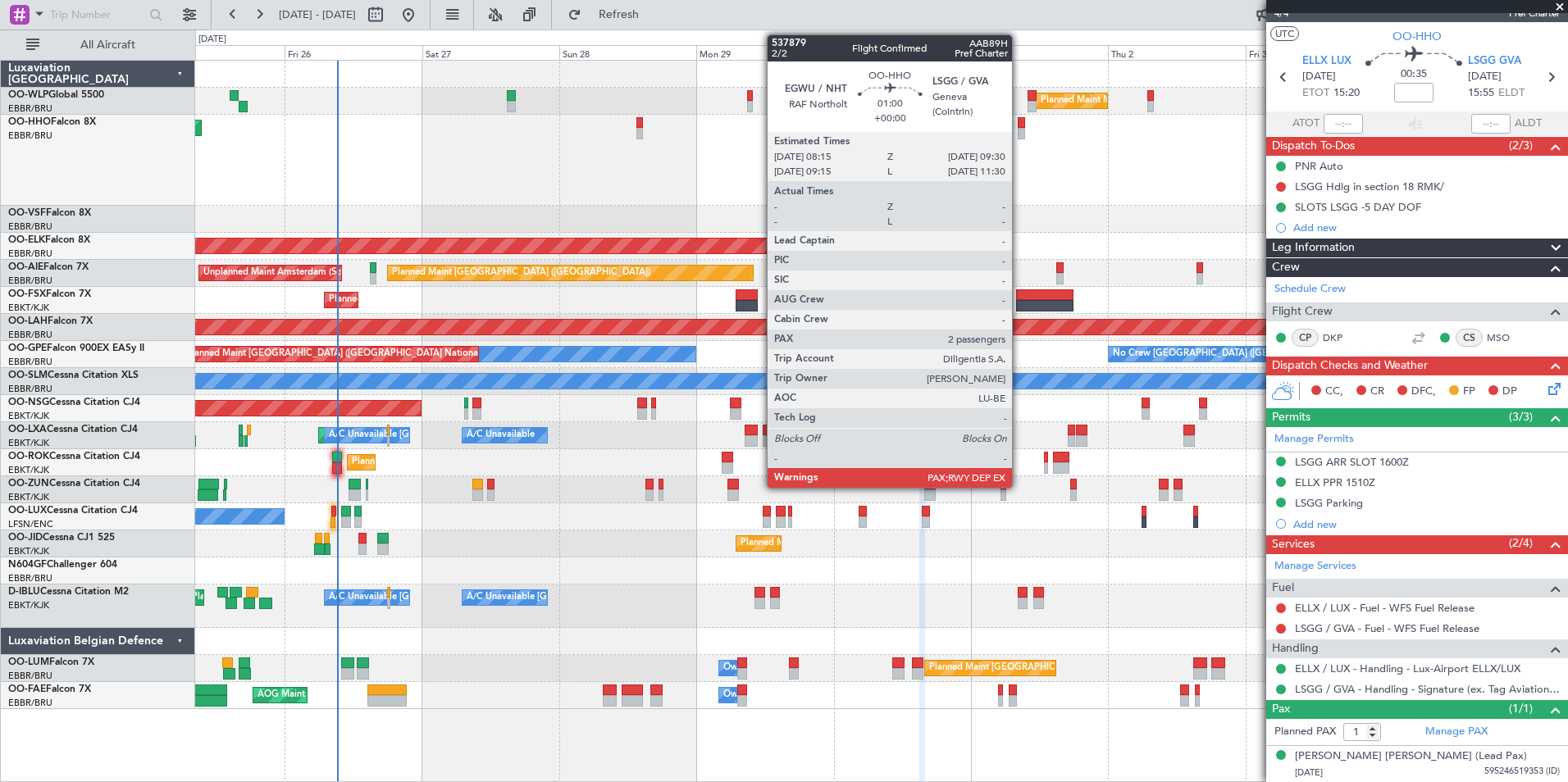
click at [1019, 131] on div at bounding box center [1021, 133] width 8 height 11
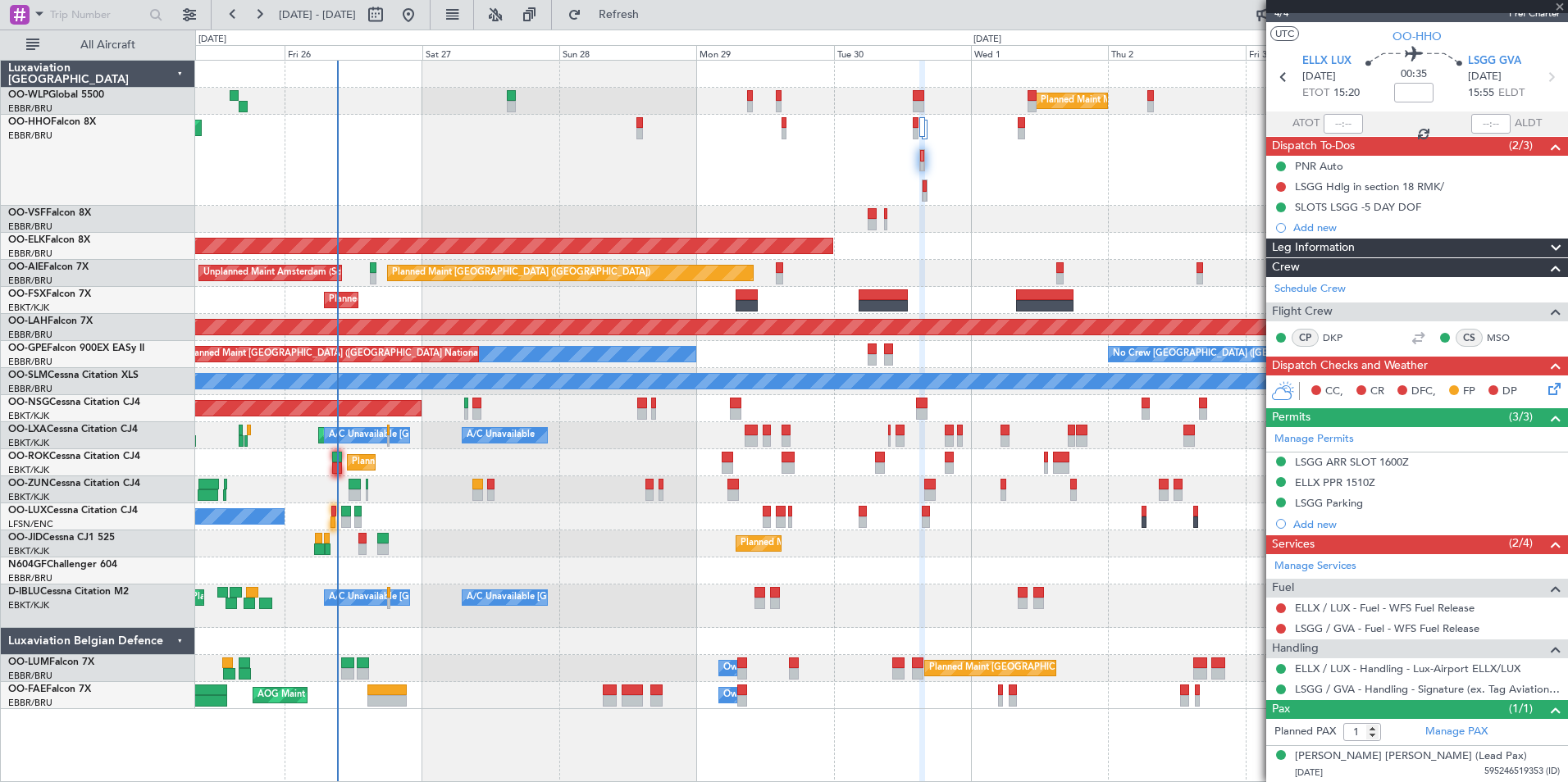
type input "2"
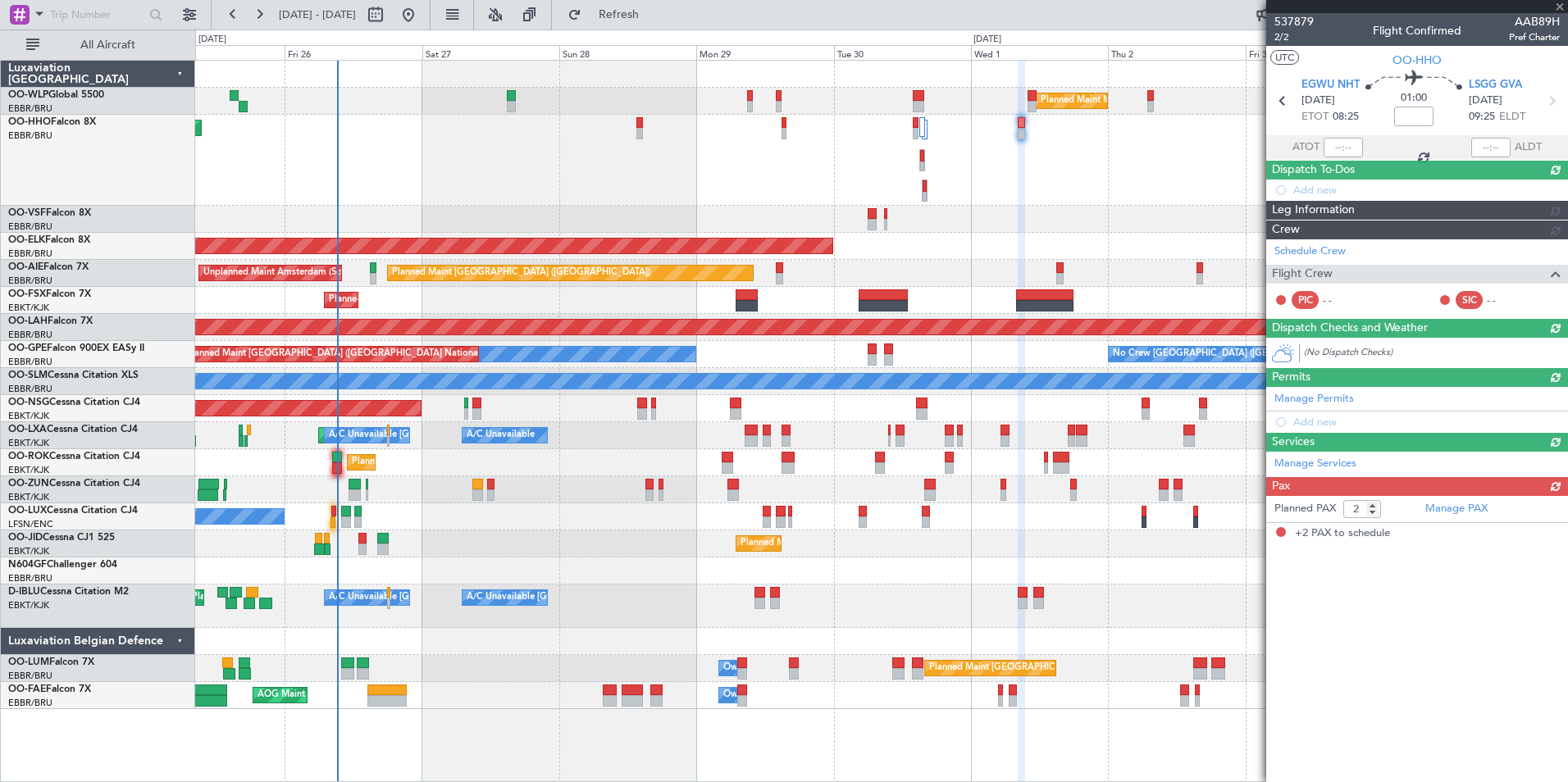
scroll to position [0, 0]
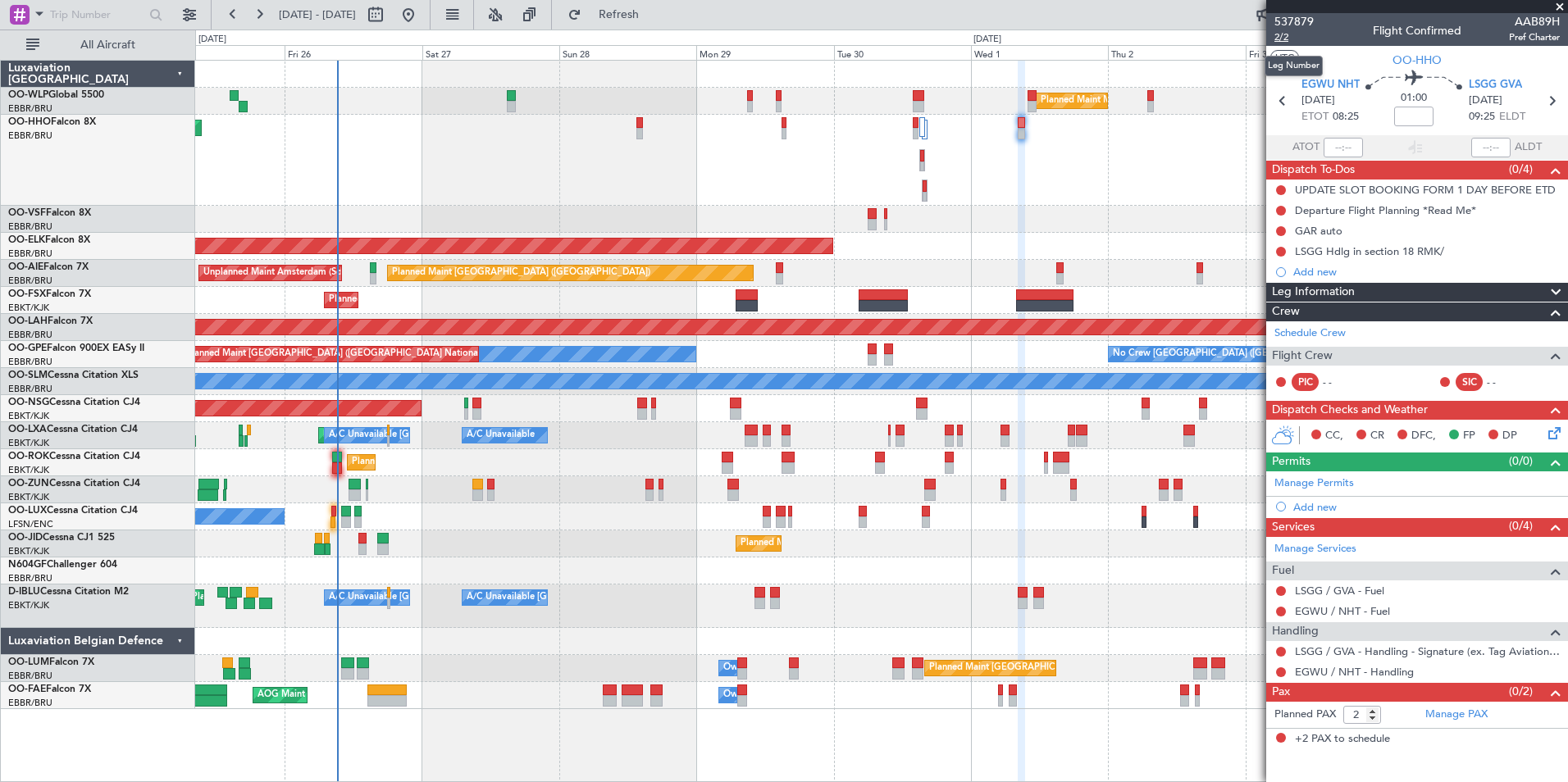
click at [1279, 35] on span "2/2" at bounding box center [1294, 37] width 40 height 14
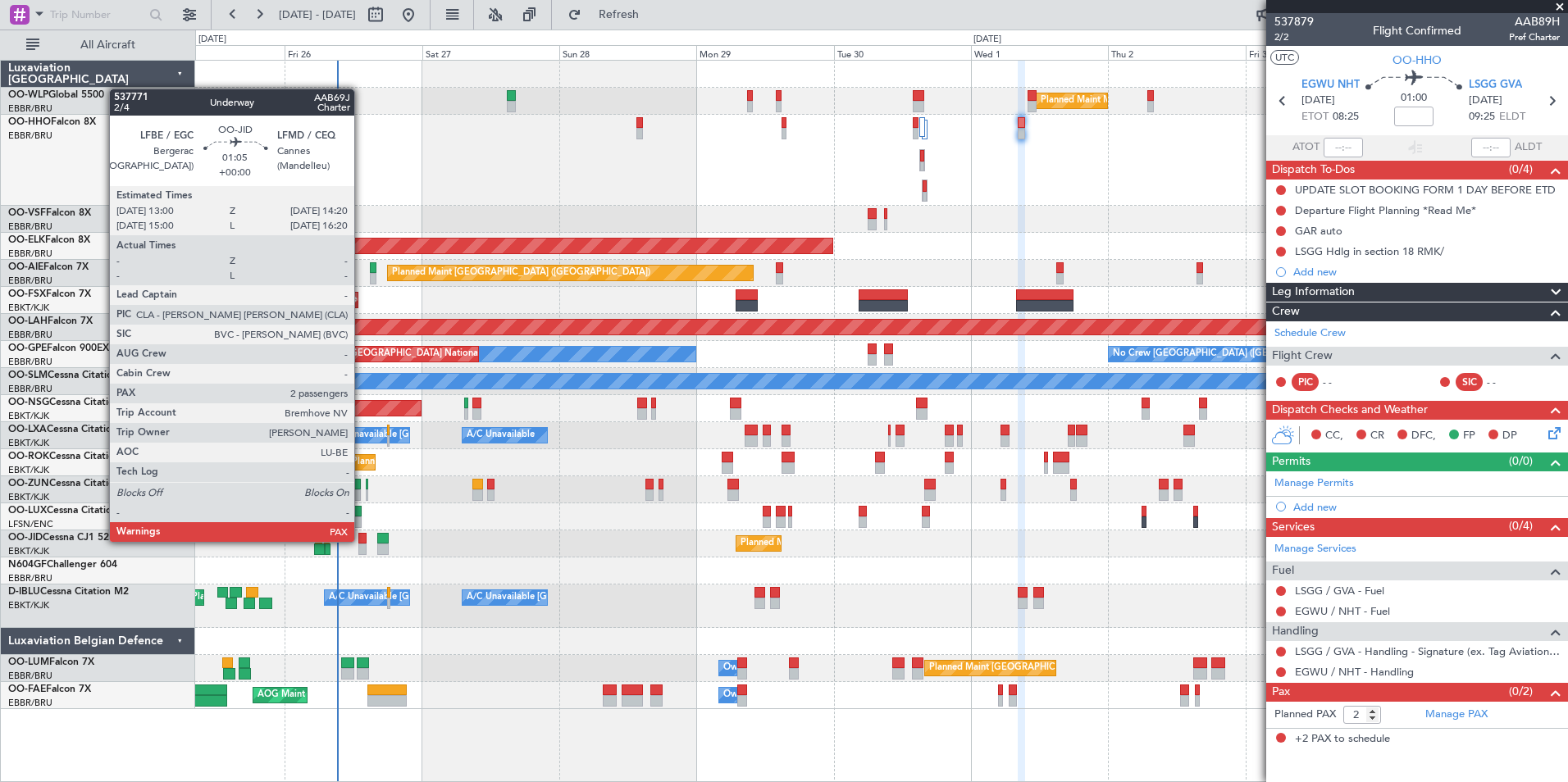
click at [362, 540] on div at bounding box center [362, 538] width 9 height 11
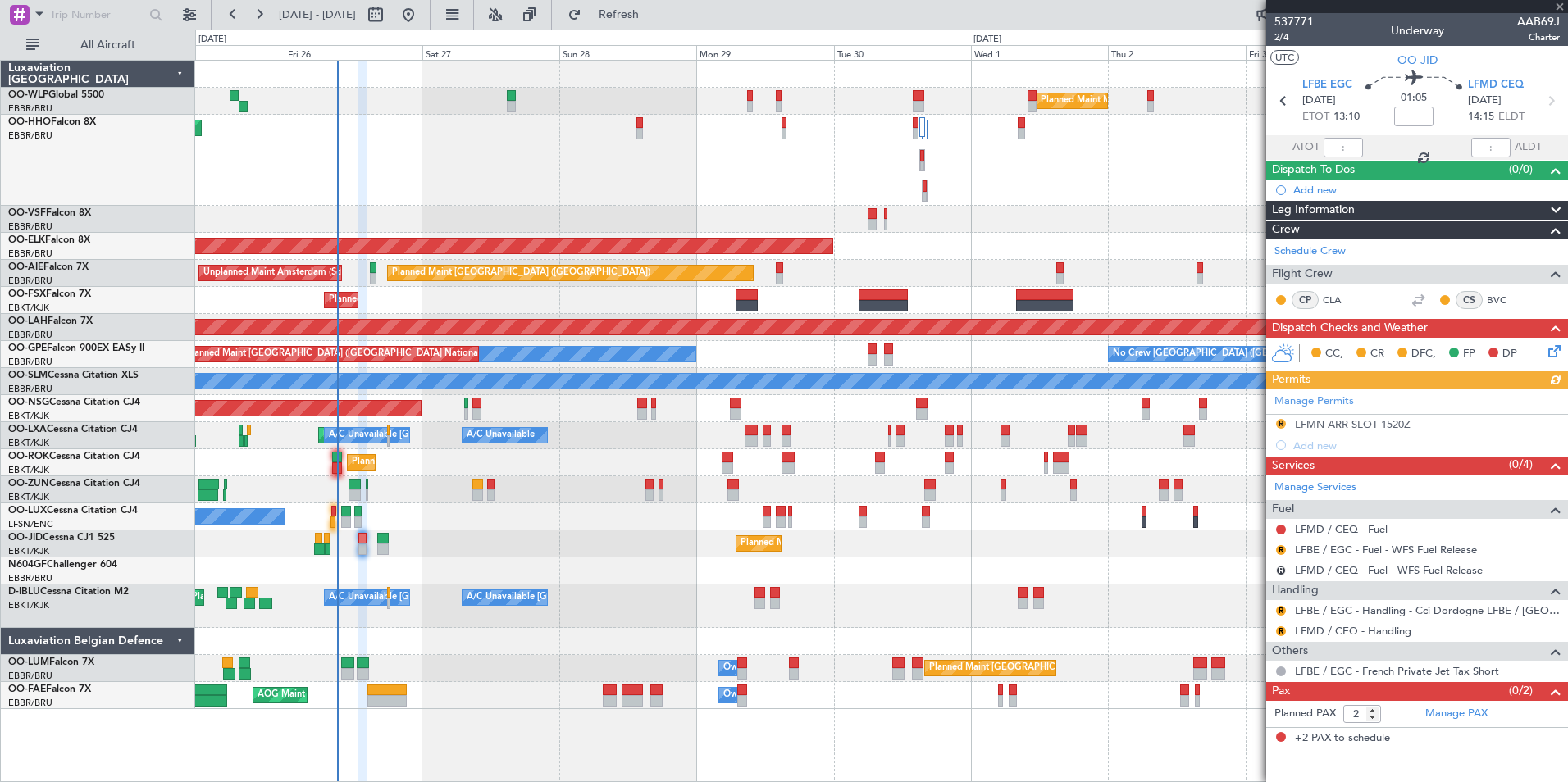
click at [1406, 112] on mat-tooltip-component "Flight Time" at bounding box center [1414, 128] width 76 height 44
click at [1428, 119] on input at bounding box center [1414, 116] width 40 height 20
click at [1235, 157] on div "Planned Maint Geneva (Cointrin)" at bounding box center [881, 161] width 1372 height 91
type input "-00:05"
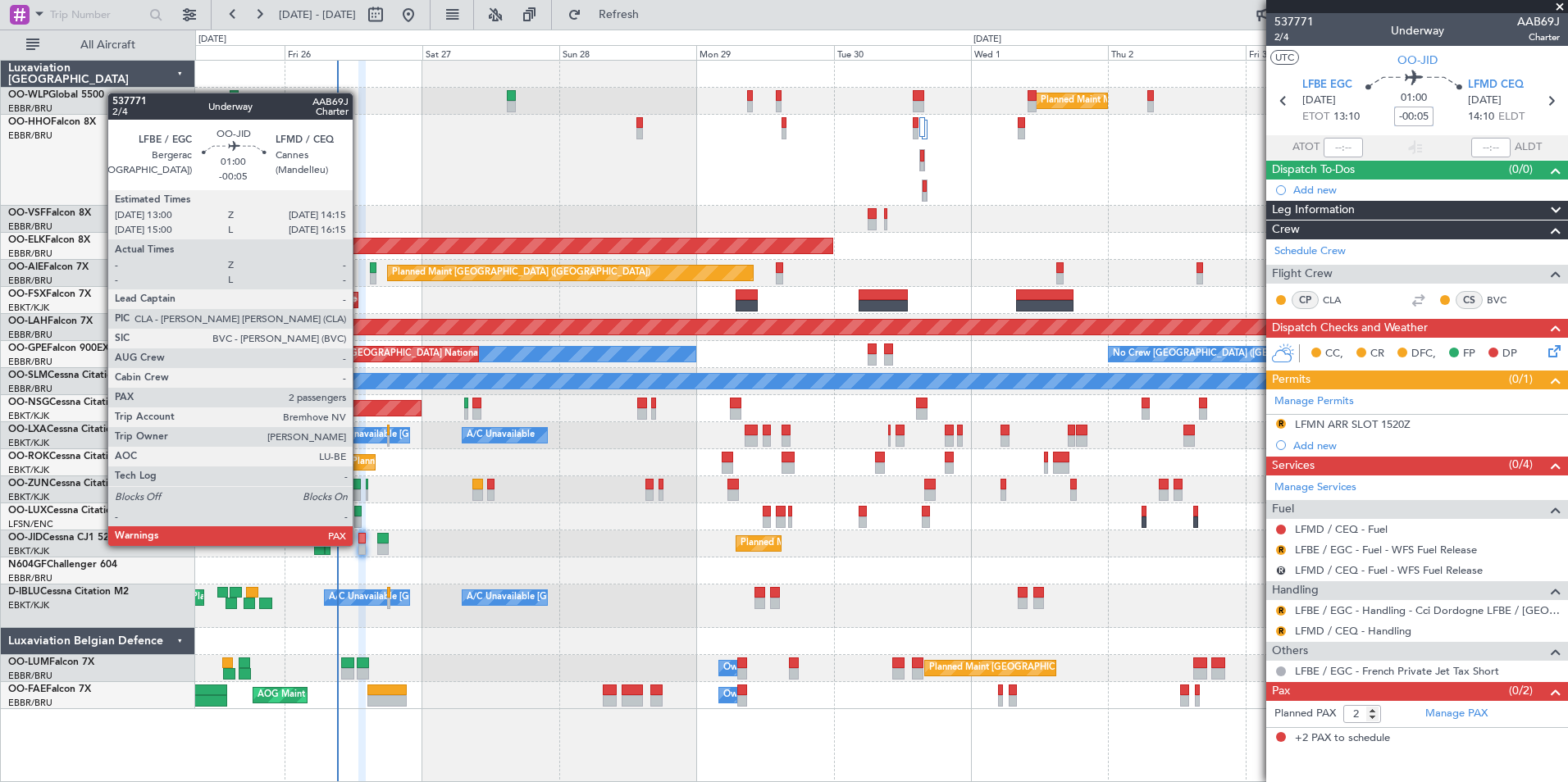
click at [360, 544] on div at bounding box center [362, 549] width 8 height 11
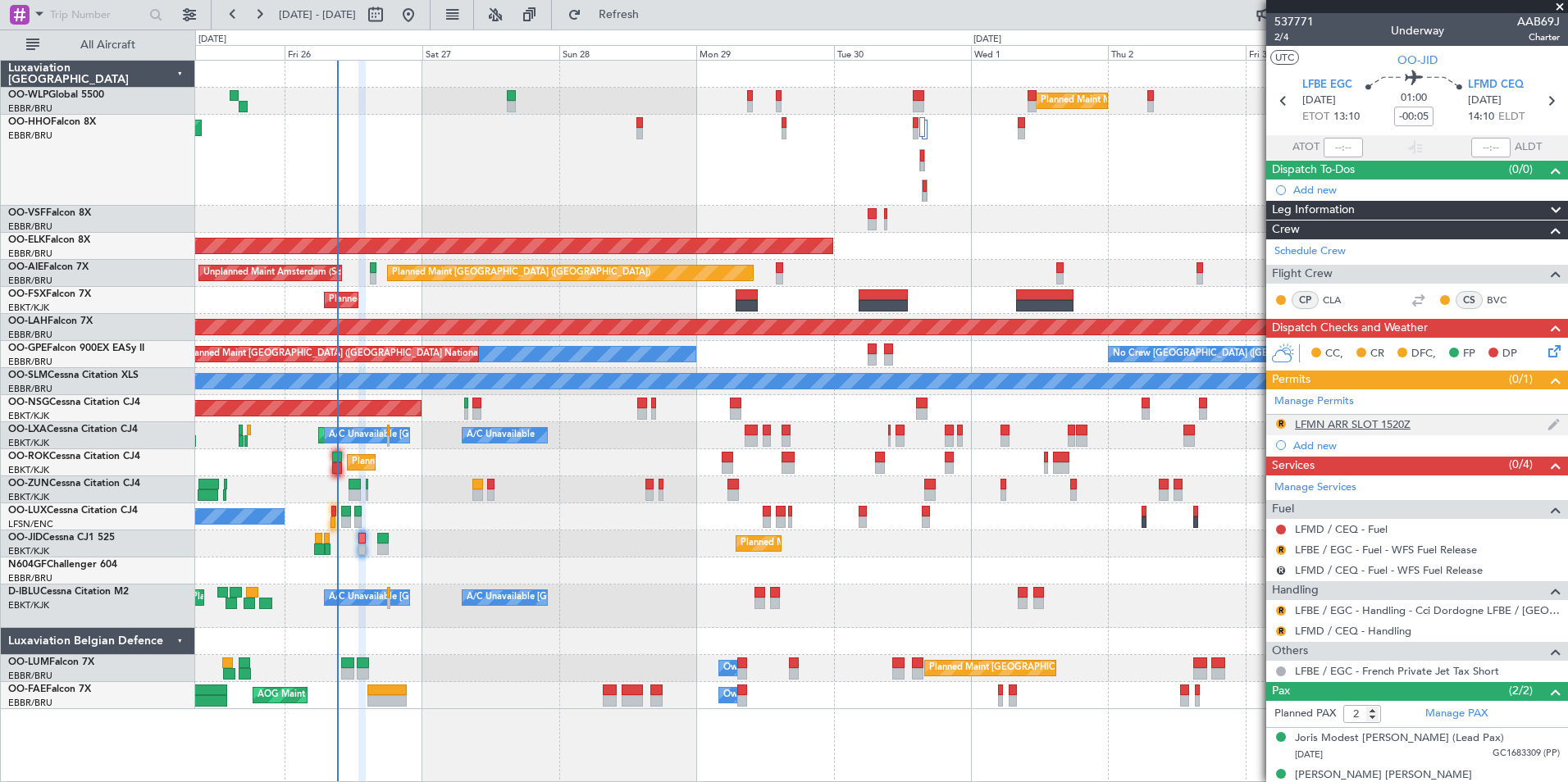
click at [1374, 428] on div "LFMN ARR SLOT 1520Z" at bounding box center [1352, 424] width 116 height 14
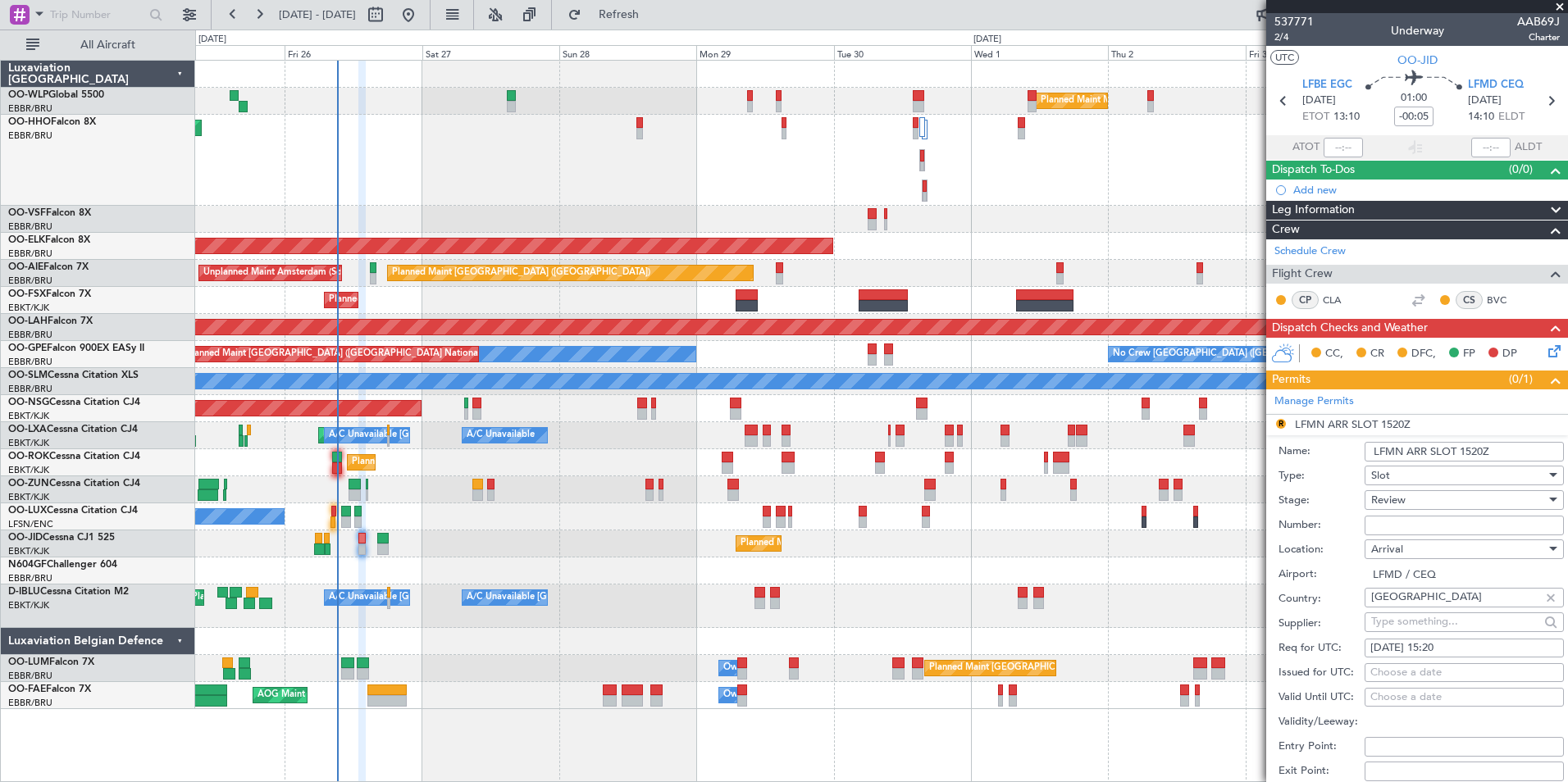
click at [1455, 649] on div "[DATE] 15:20" at bounding box center [1464, 648] width 188 height 16
select select "9"
select select "2025"
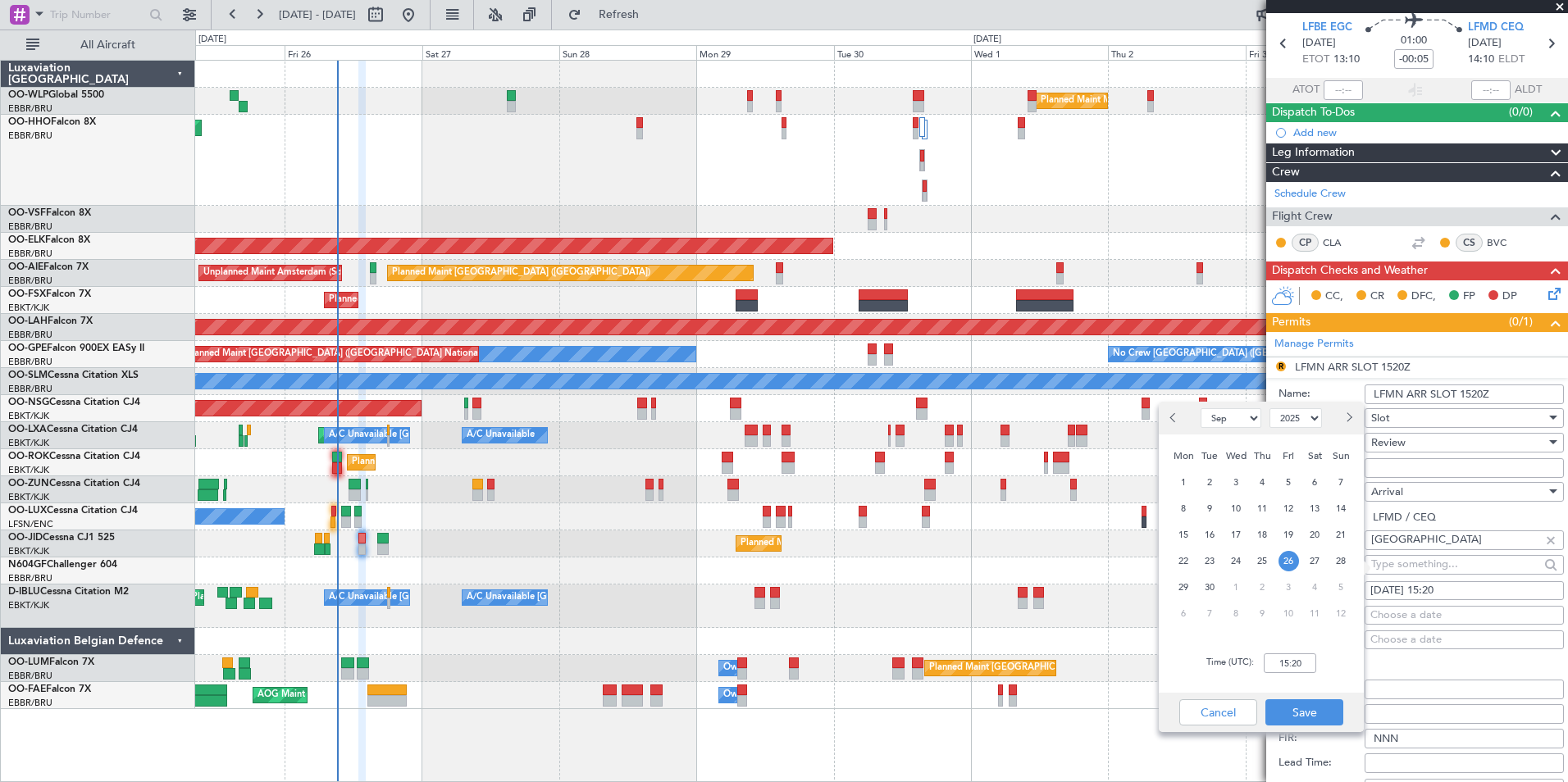
scroll to position [82, 0]
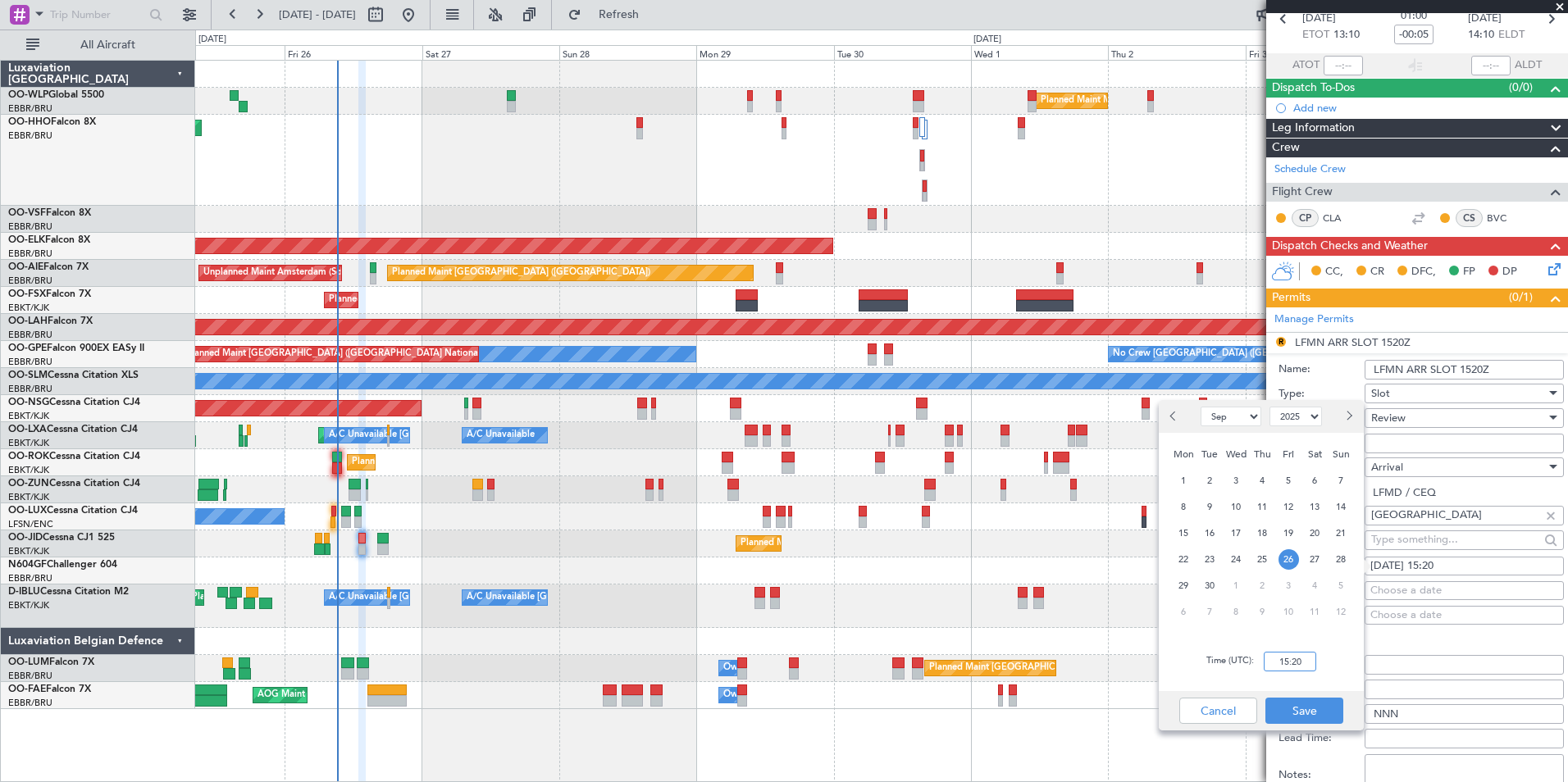
click at [1287, 668] on input "15:20" at bounding box center [1290, 661] width 52 height 20
type input "14:15"
click at [1278, 712] on button "Save" at bounding box center [1304, 711] width 78 height 27
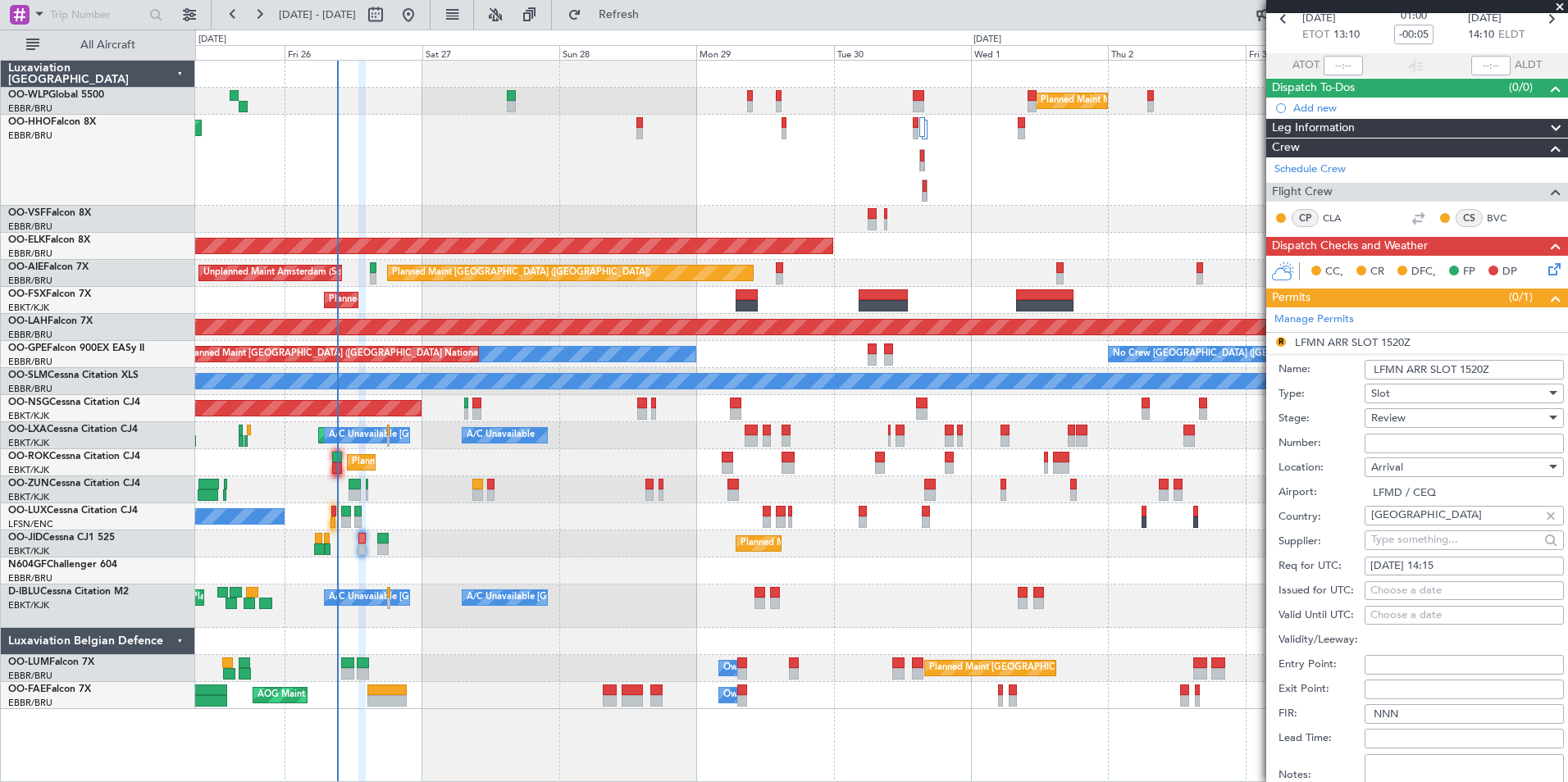
click at [1374, 413] on span "Review" at bounding box center [1389, 418] width 34 height 15
click at [1397, 518] on span "Requested" at bounding box center [1458, 524] width 173 height 25
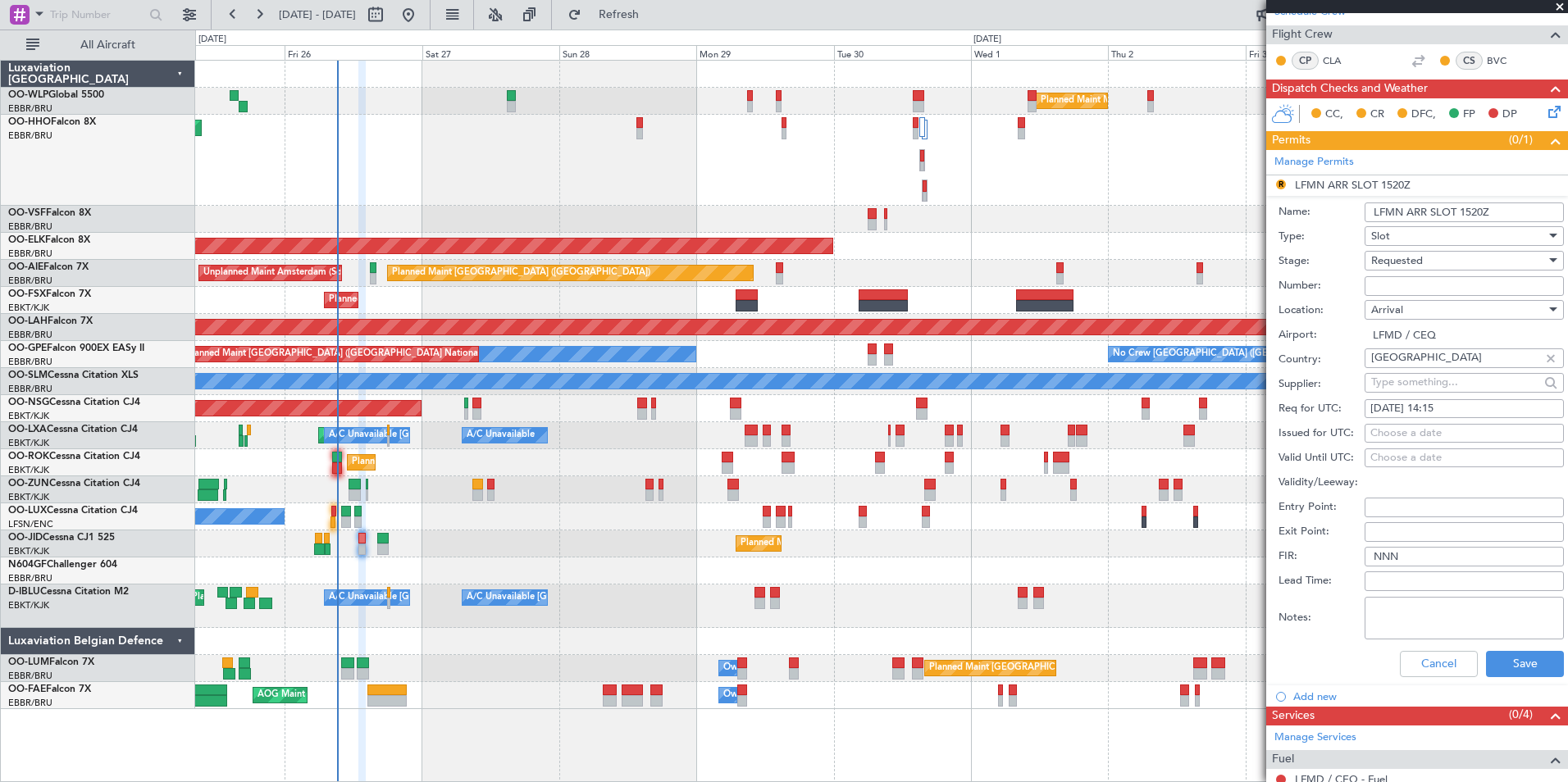
scroll to position [246, 0]
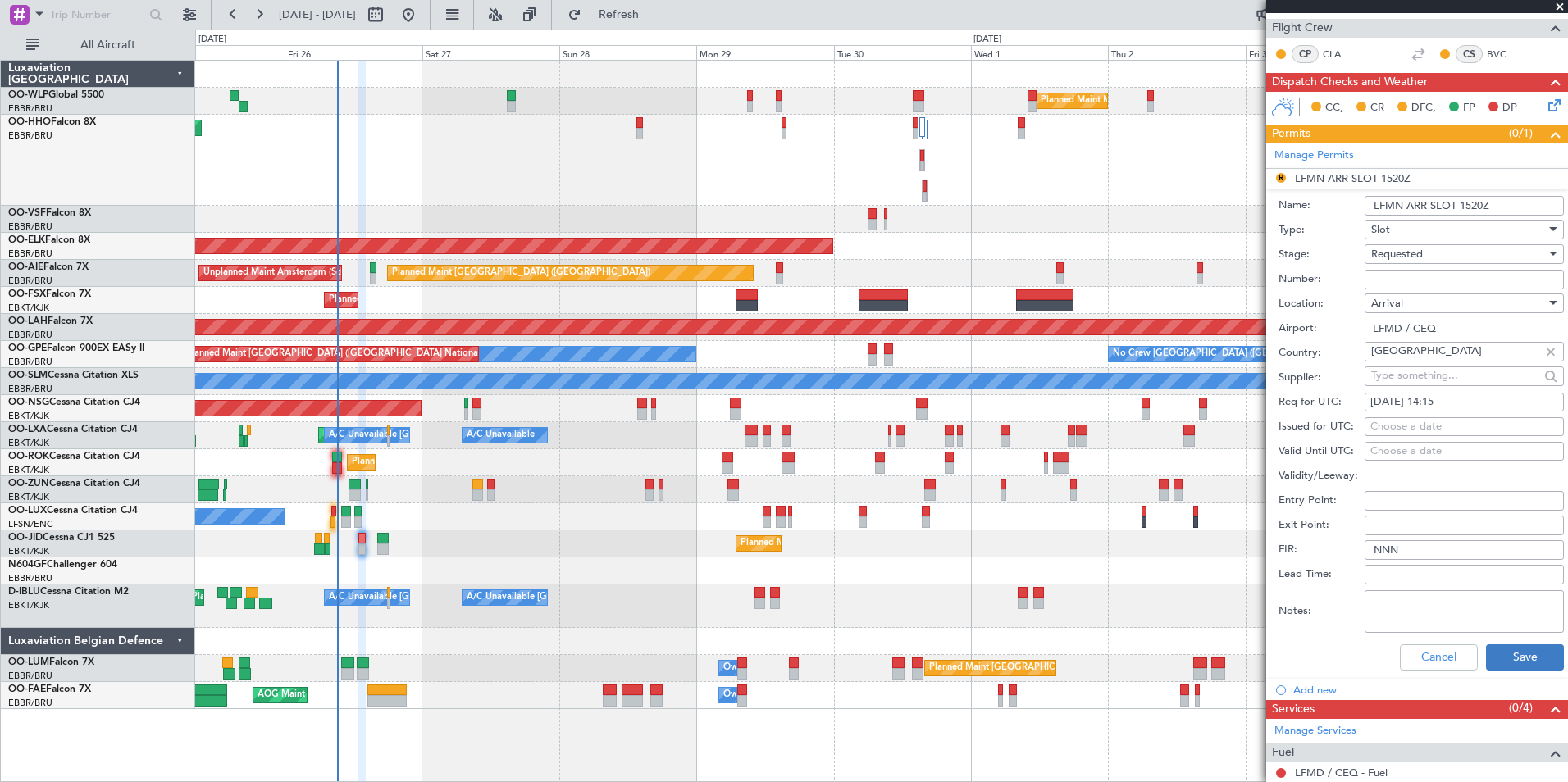
drag, startPoint x: 1491, startPoint y: 641, endPoint x: 1498, endPoint y: 652, distance: 13.0
click at [1491, 642] on div "Cancel Save" at bounding box center [1421, 658] width 285 height 43
click at [1499, 653] on button "Save" at bounding box center [1525, 658] width 78 height 27
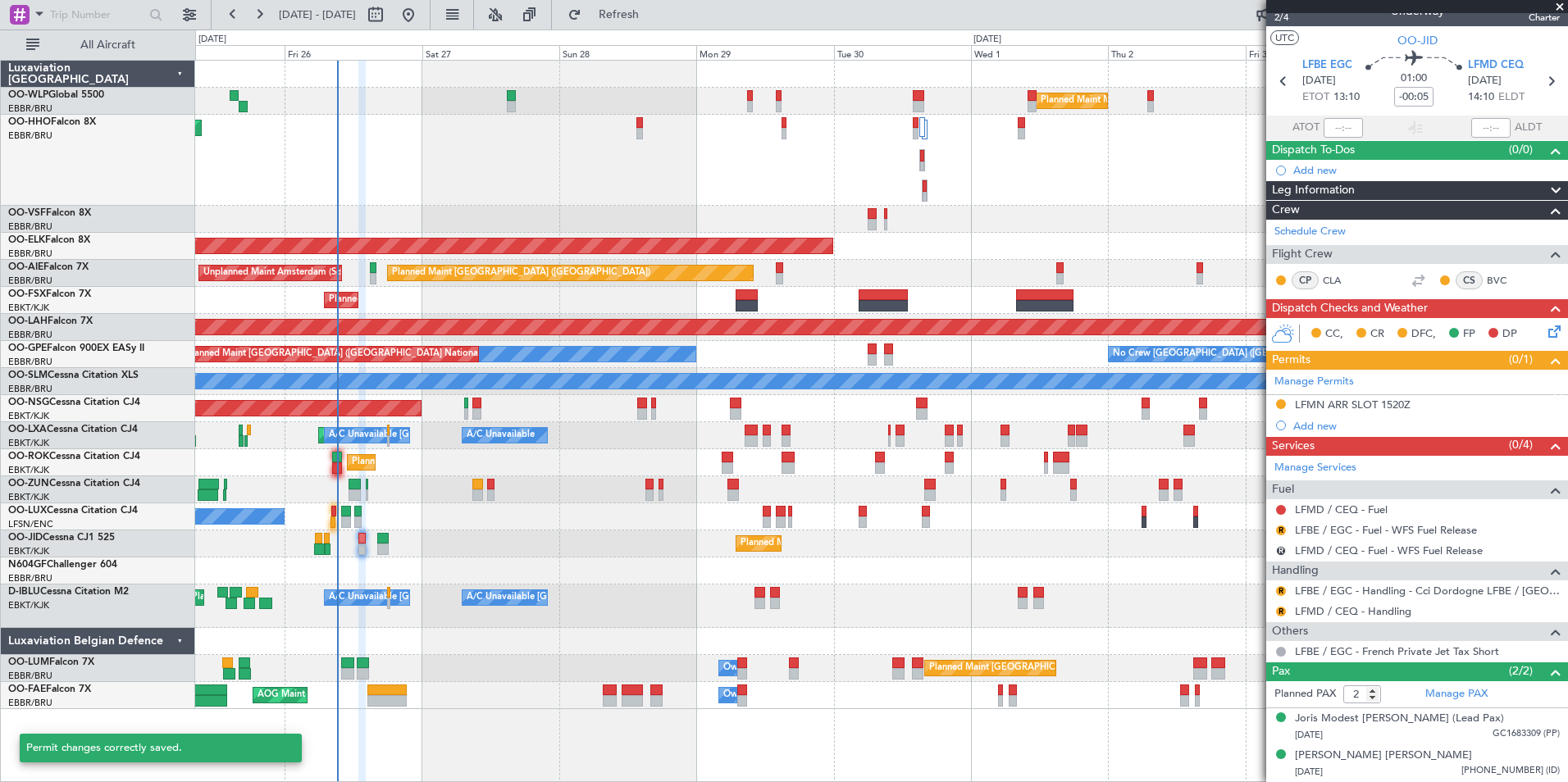
scroll to position [19, 0]
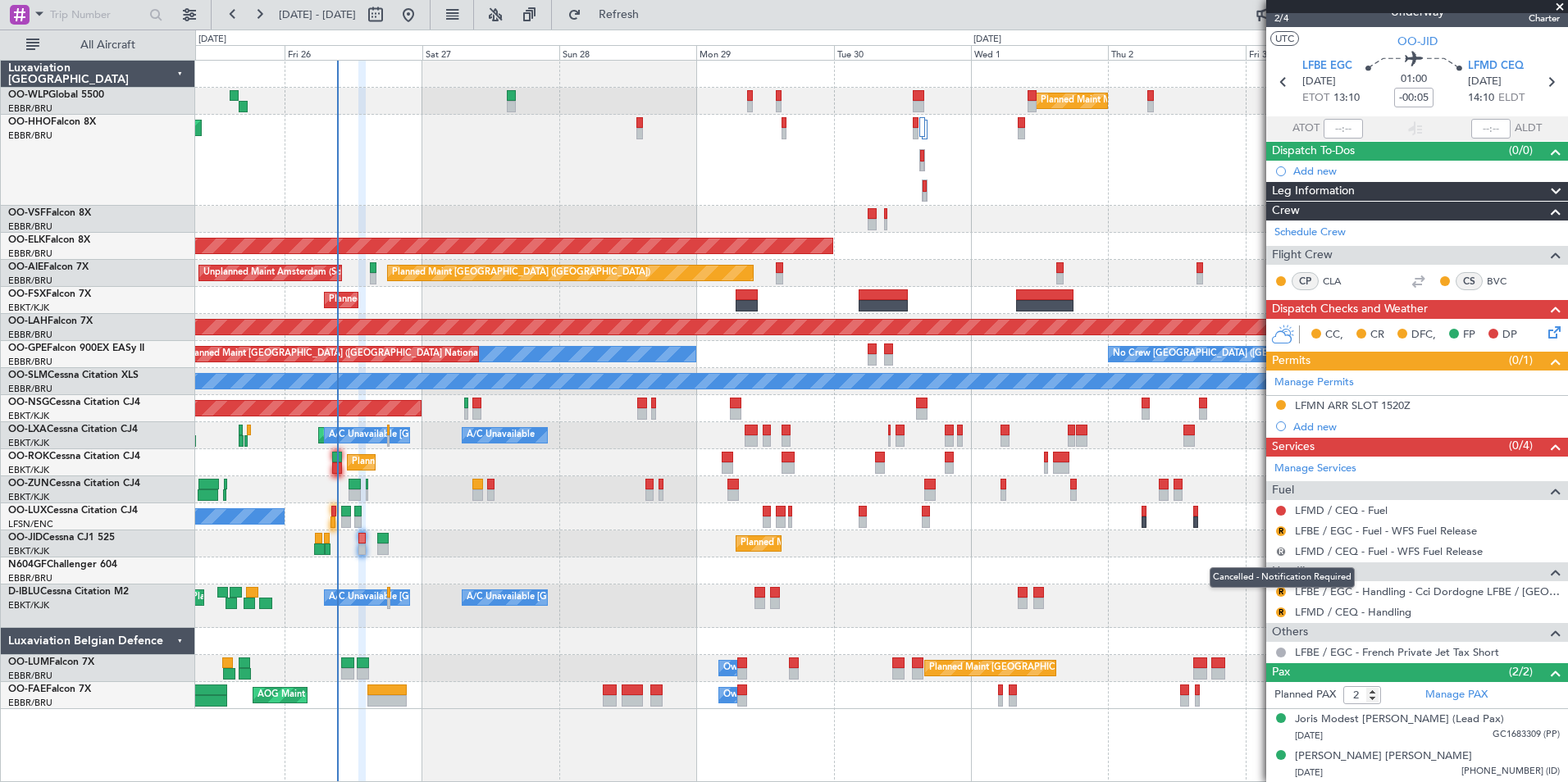
click at [1280, 550] on button "R" at bounding box center [1280, 551] width 9 height 9
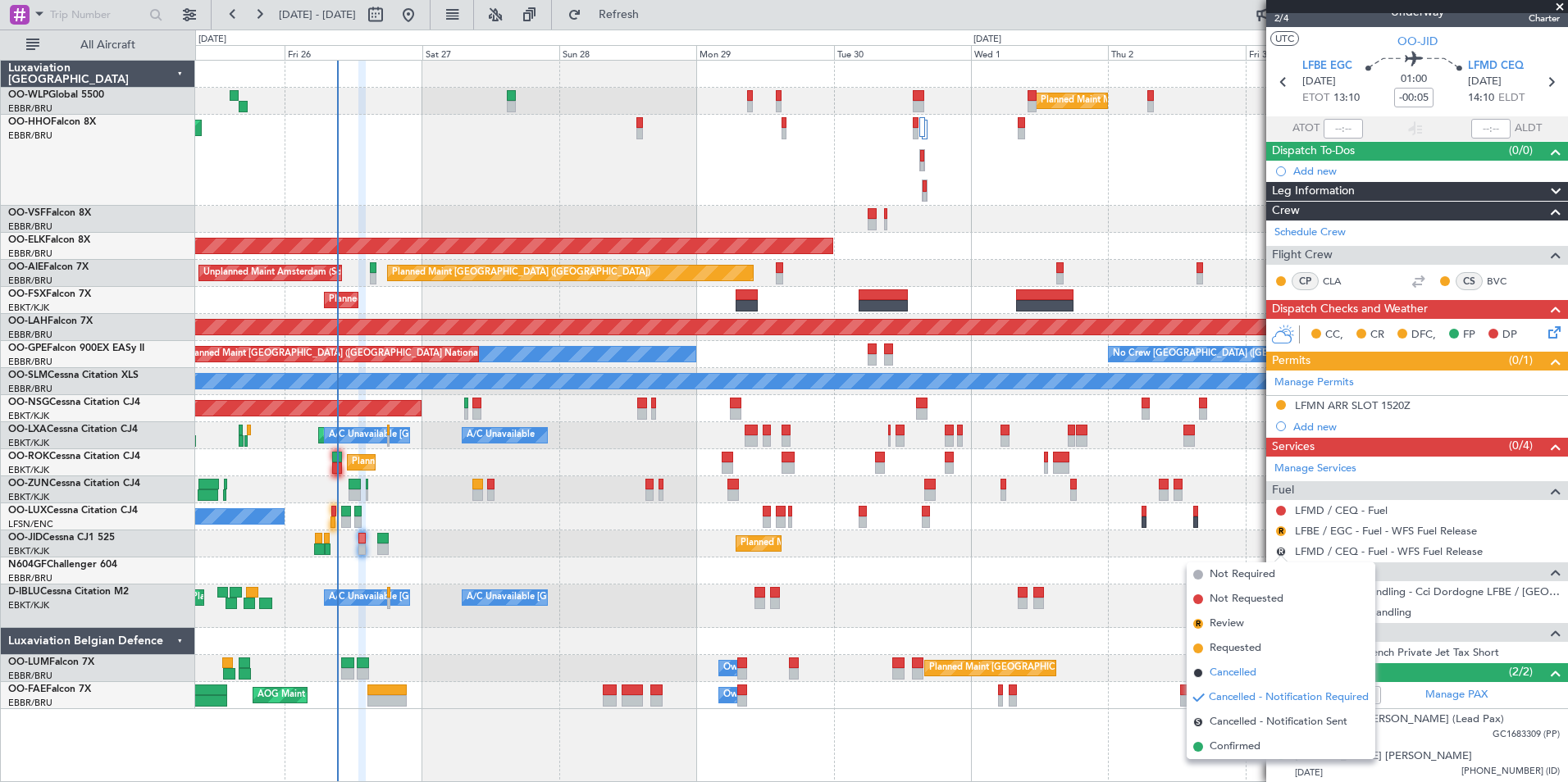
click at [1240, 676] on span "Cancelled" at bounding box center [1233, 673] width 46 height 16
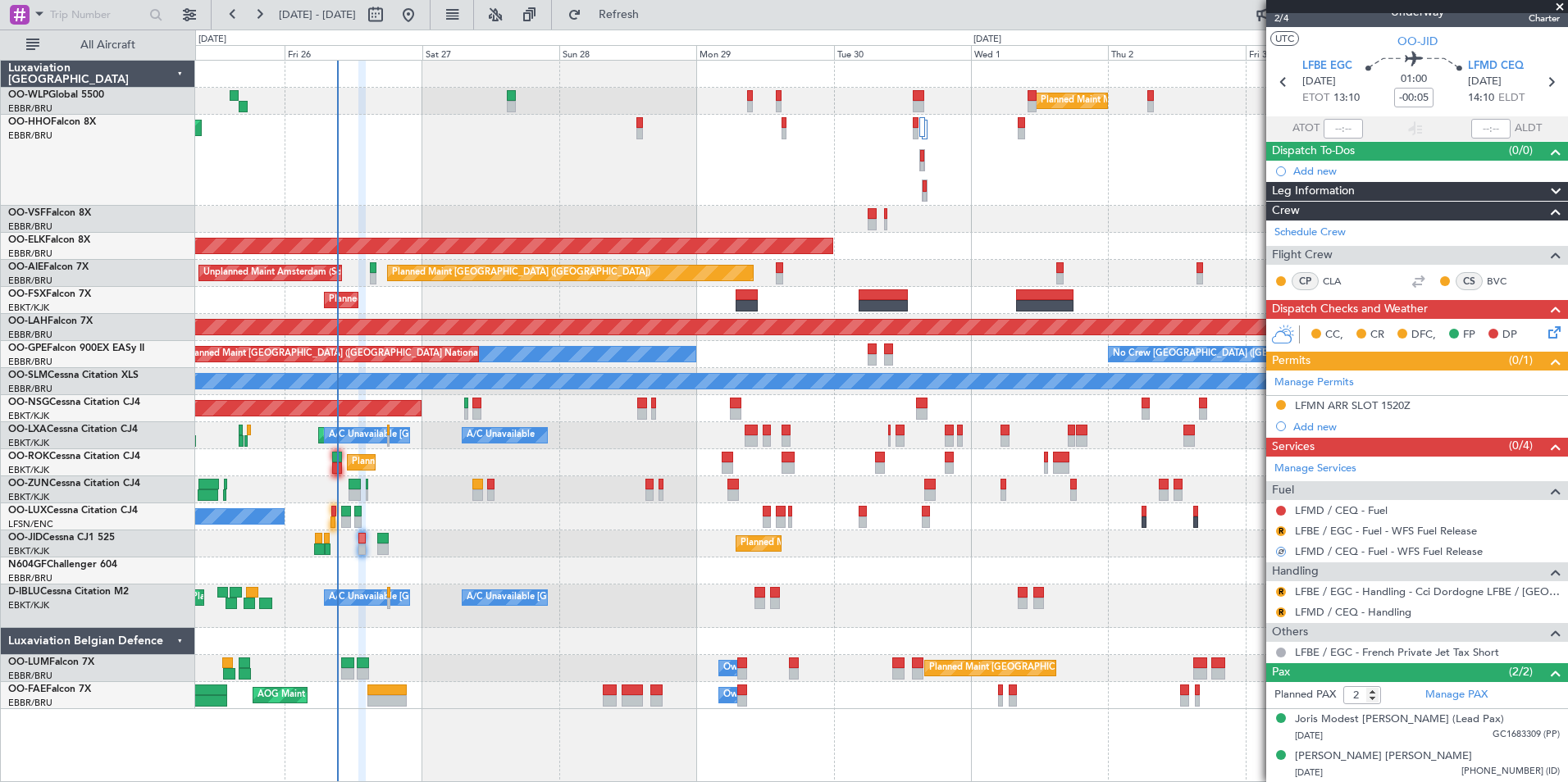
click at [1319, 521] on div "R LFBE / EGC - Fuel - WFS Fuel Release" at bounding box center [1418, 531] width 302 height 21
click at [1319, 512] on link "LFMD / CEQ - Fuel" at bounding box center [1341, 510] width 93 height 14
click at [1310, 609] on link "LFMD / CEQ - Handling" at bounding box center [1353, 612] width 117 height 14
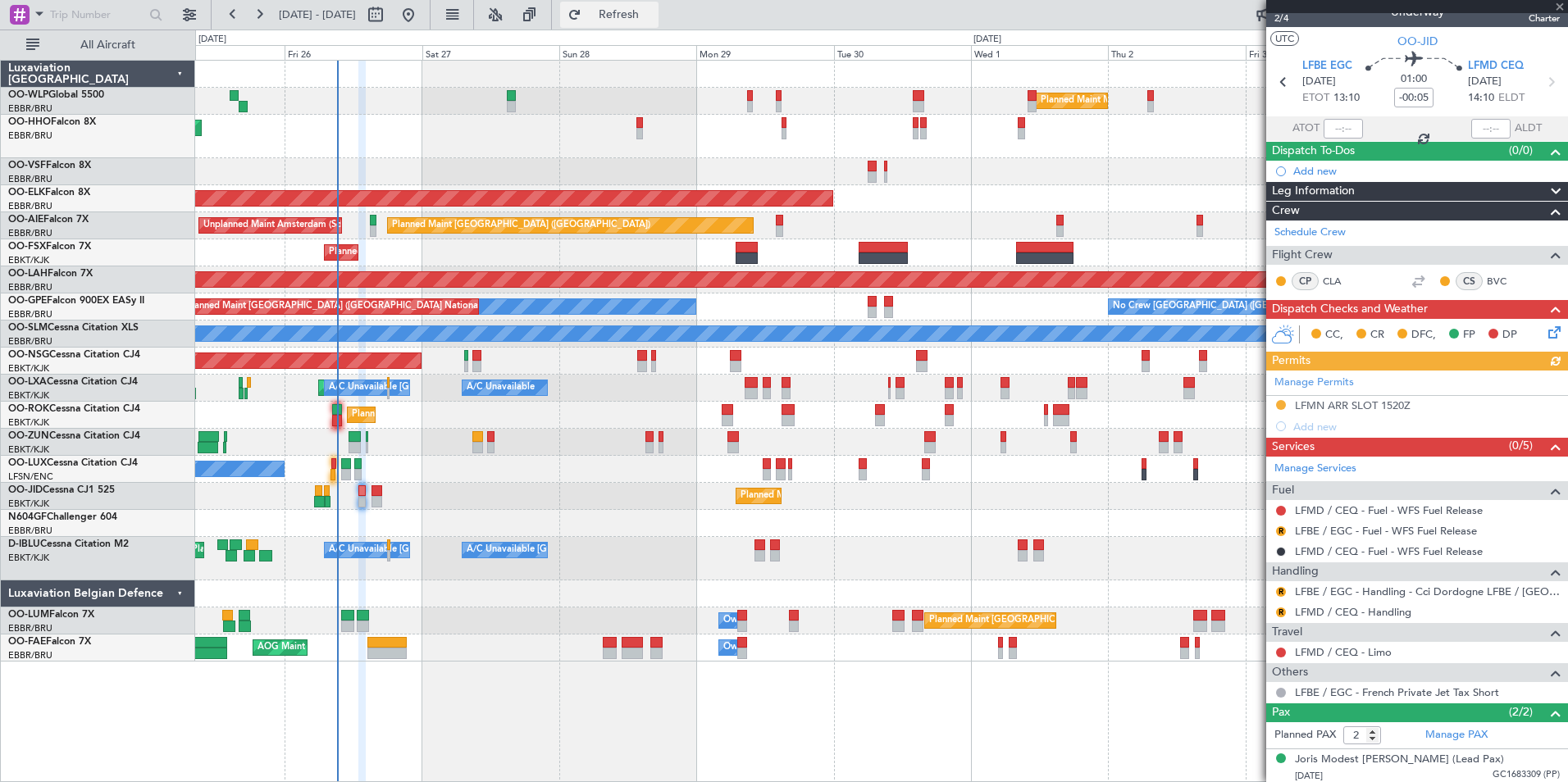
click at [646, 9] on button "Refresh" at bounding box center [609, 15] width 99 height 27
click at [1281, 612] on button at bounding box center [1280, 612] width 9 height 9
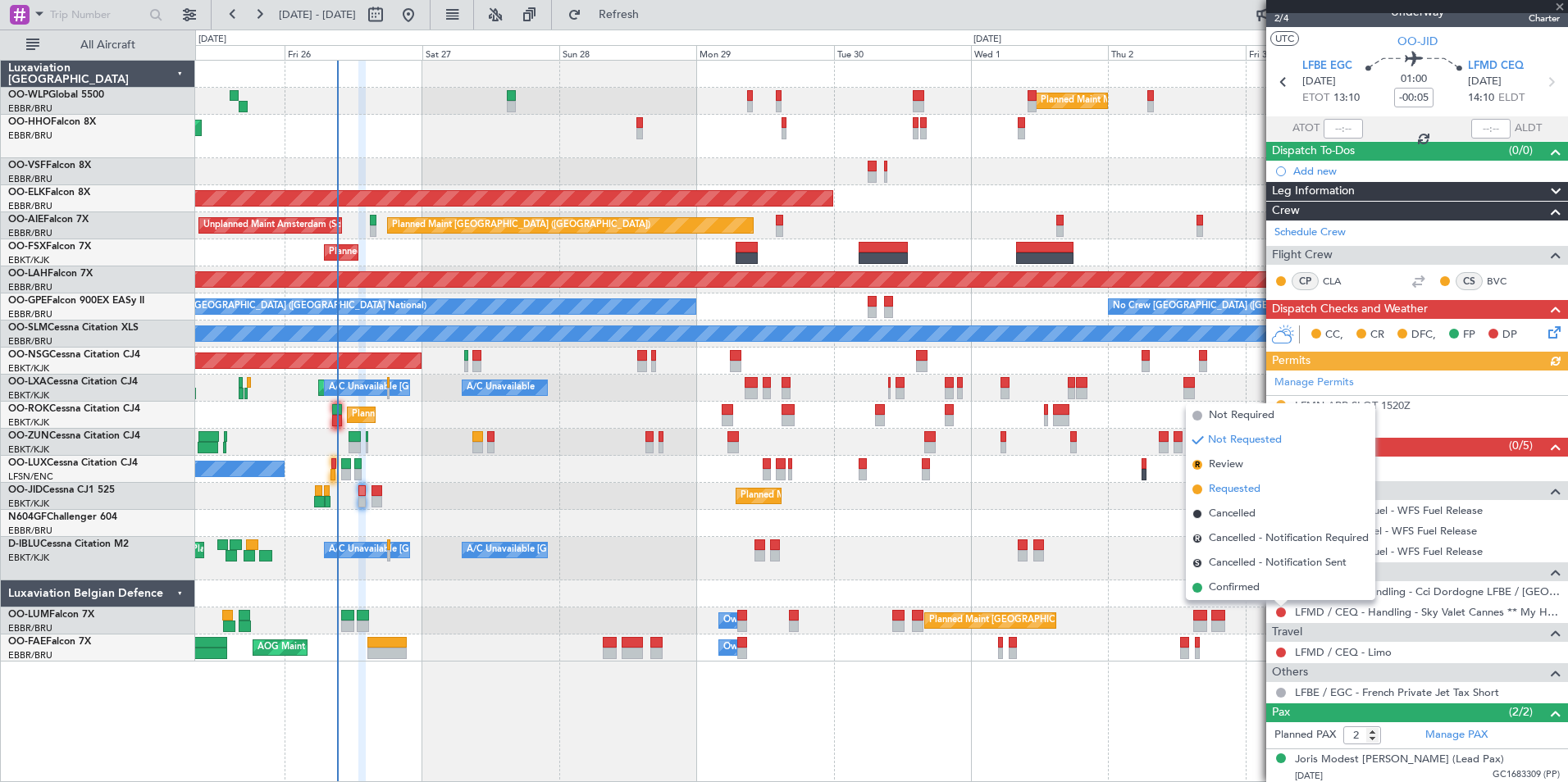
click at [1226, 490] on span "Requested" at bounding box center [1235, 489] width 52 height 16
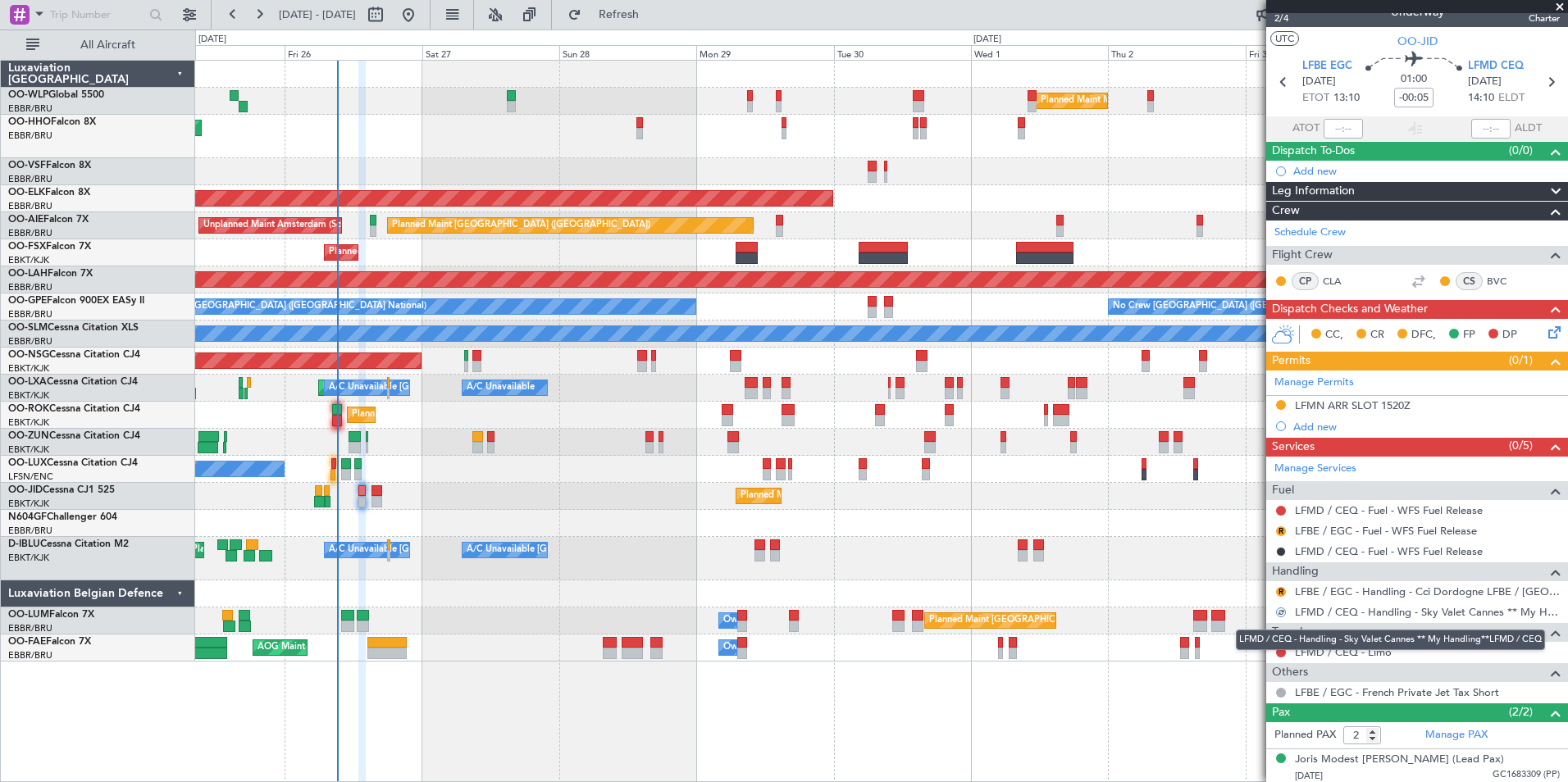
click at [1341, 656] on mat-tooltip-component "LFMD / CEQ - Handling - Sky Valet Cannes ** My Handling**LFMD / CEQ" at bounding box center [1390, 640] width 332 height 44
click at [1328, 649] on link "LFMD / CEQ - Limo" at bounding box center [1343, 652] width 97 height 14
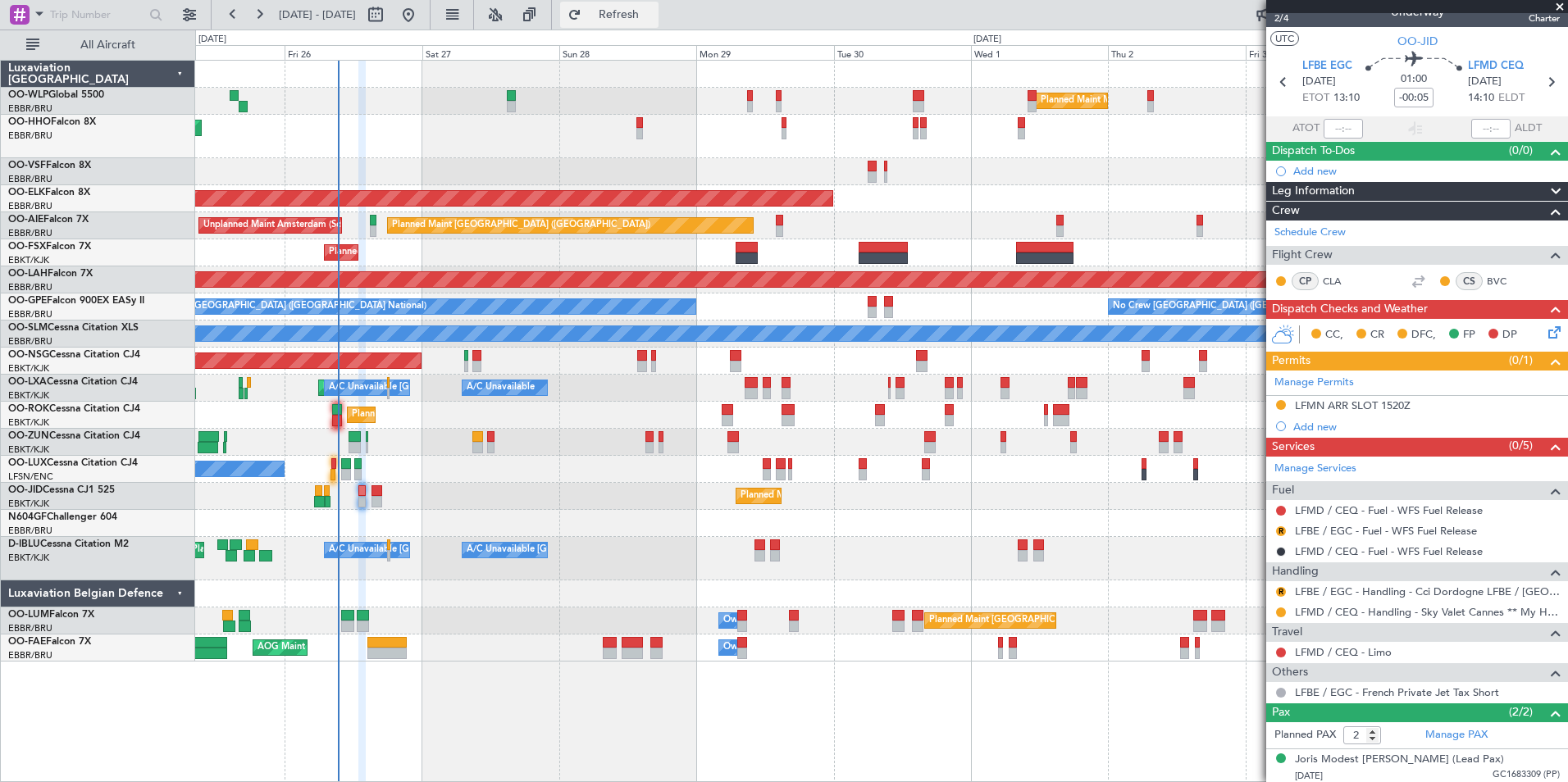
click at [653, 15] on span "Refresh" at bounding box center [619, 15] width 69 height 11
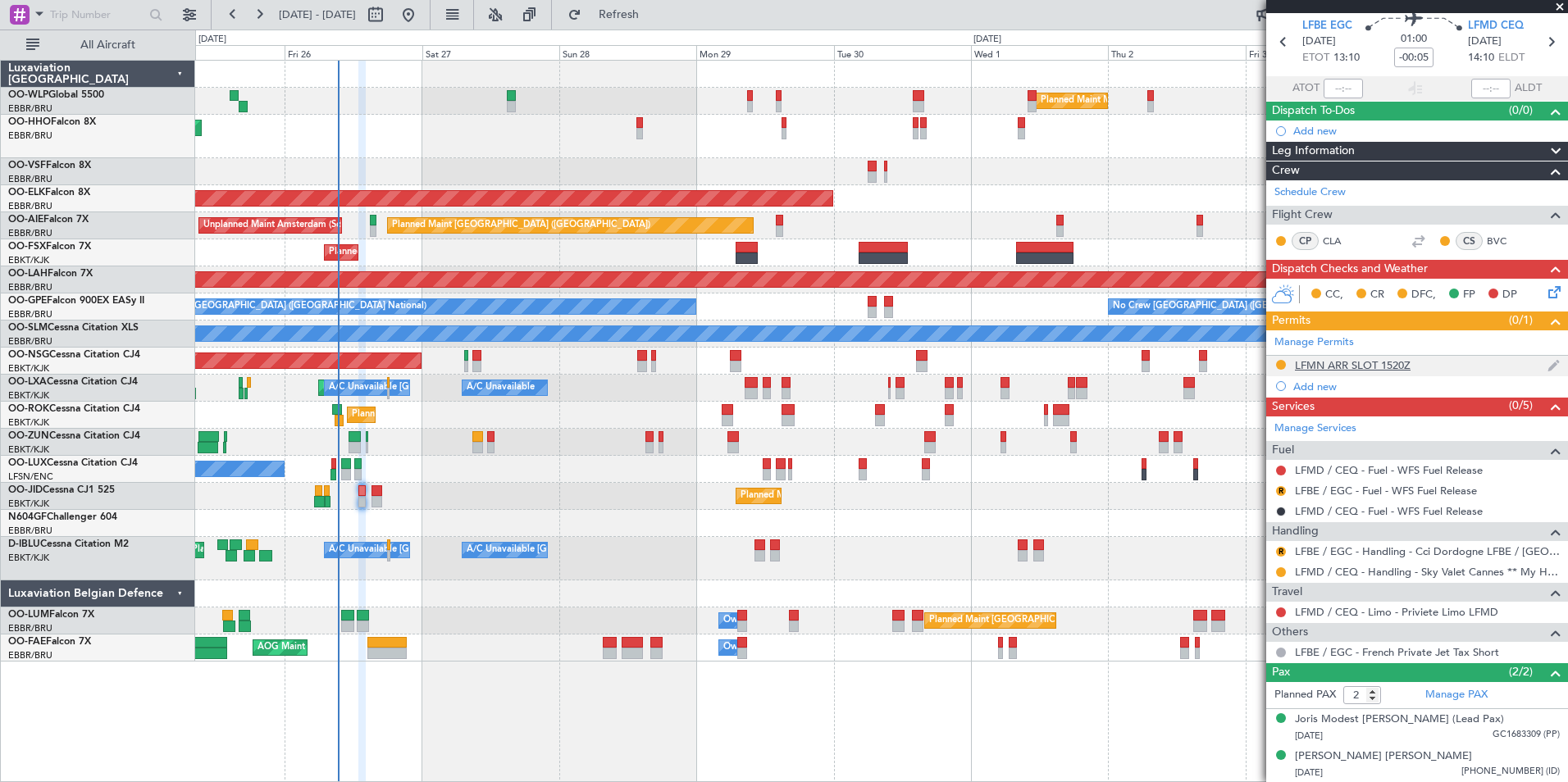
click at [1365, 364] on div "LFMN ARR SLOT 1520Z" at bounding box center [1352, 365] width 116 height 14
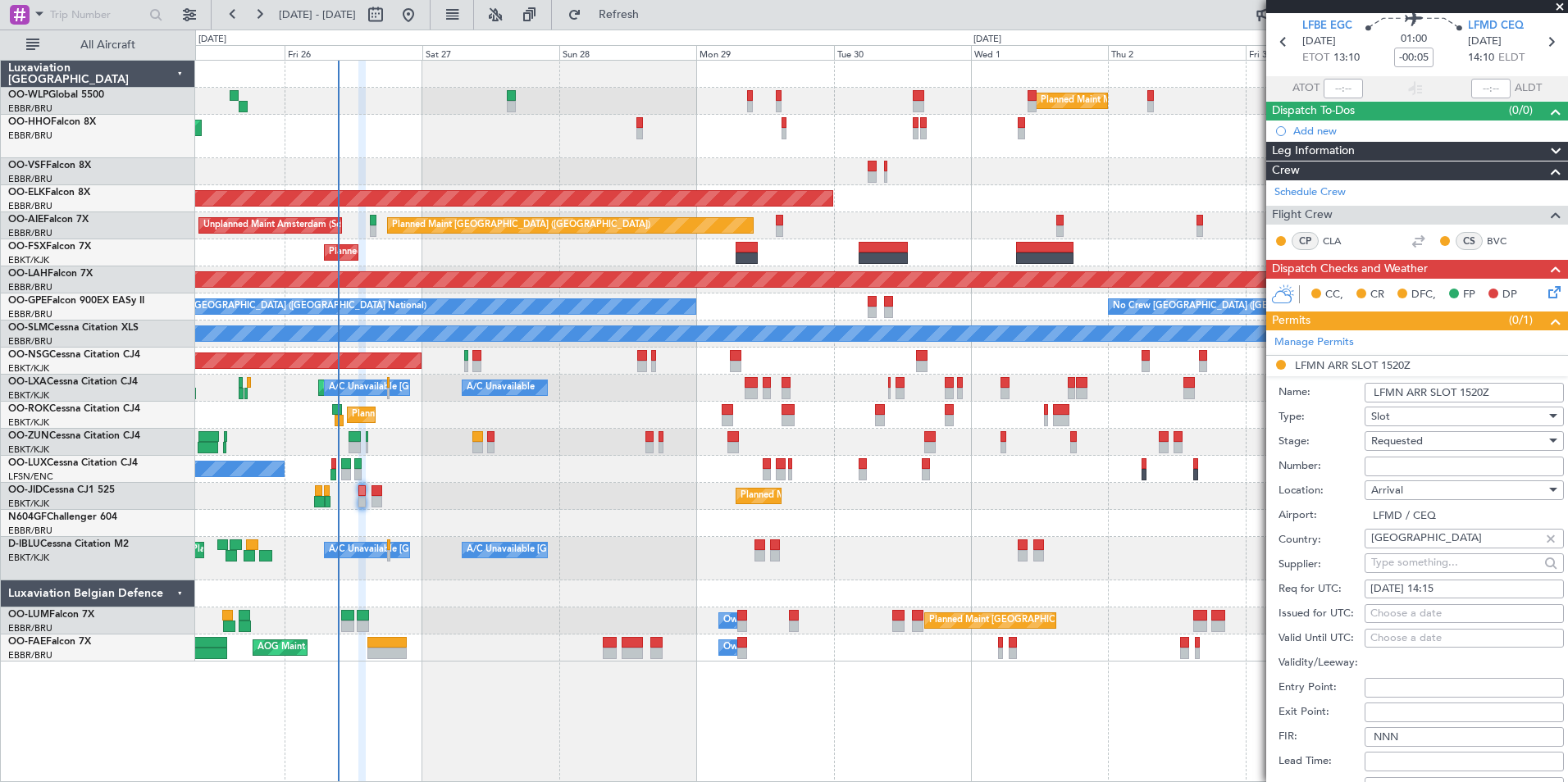
click at [1475, 395] on input "LFMN ARR SLOT 1520Z" at bounding box center [1464, 392] width 199 height 20
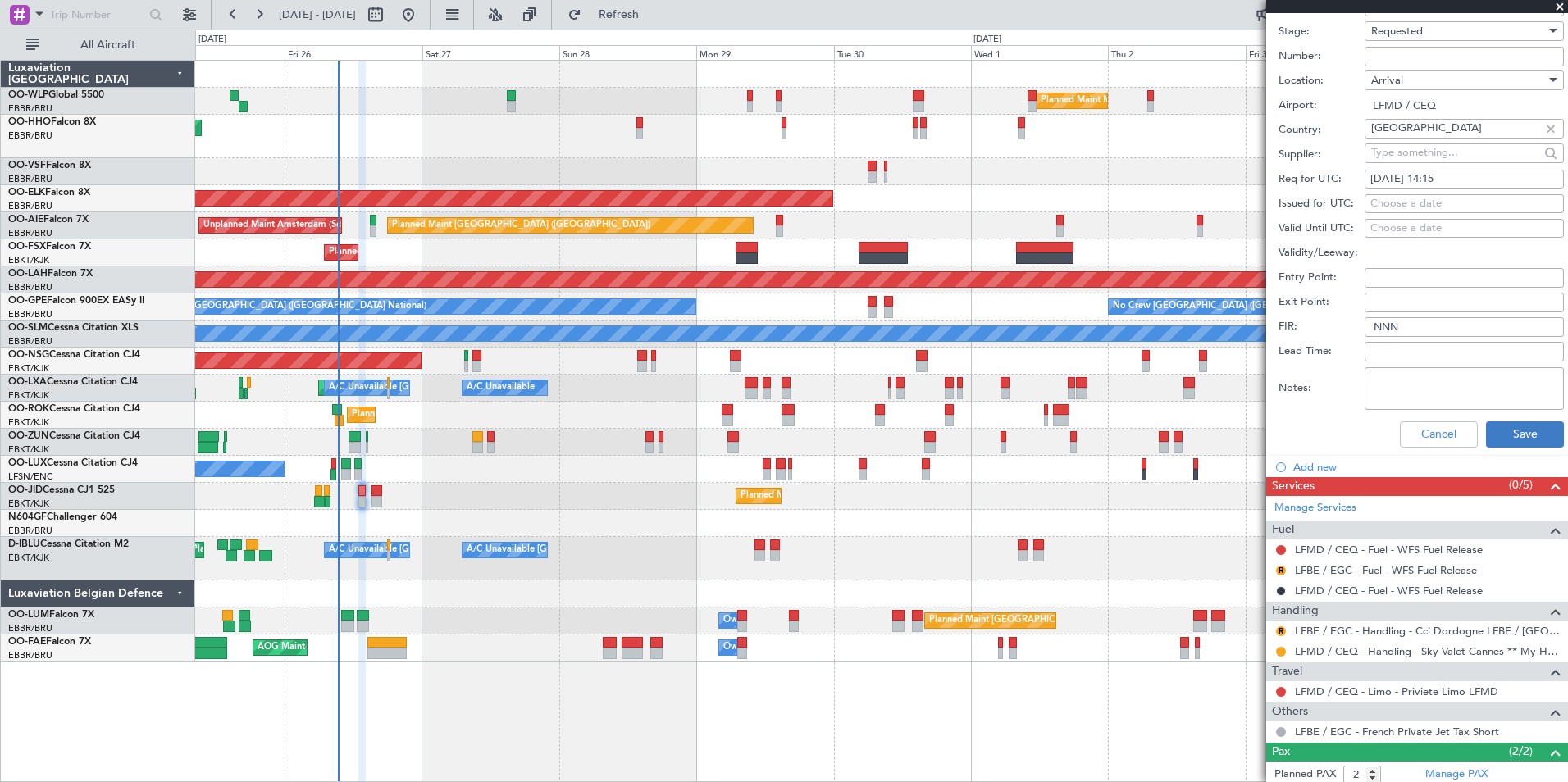
type input "LFMN ARR SLOT 1415Z"
click at [1516, 431] on button "Save" at bounding box center [1525, 434] width 78 height 27
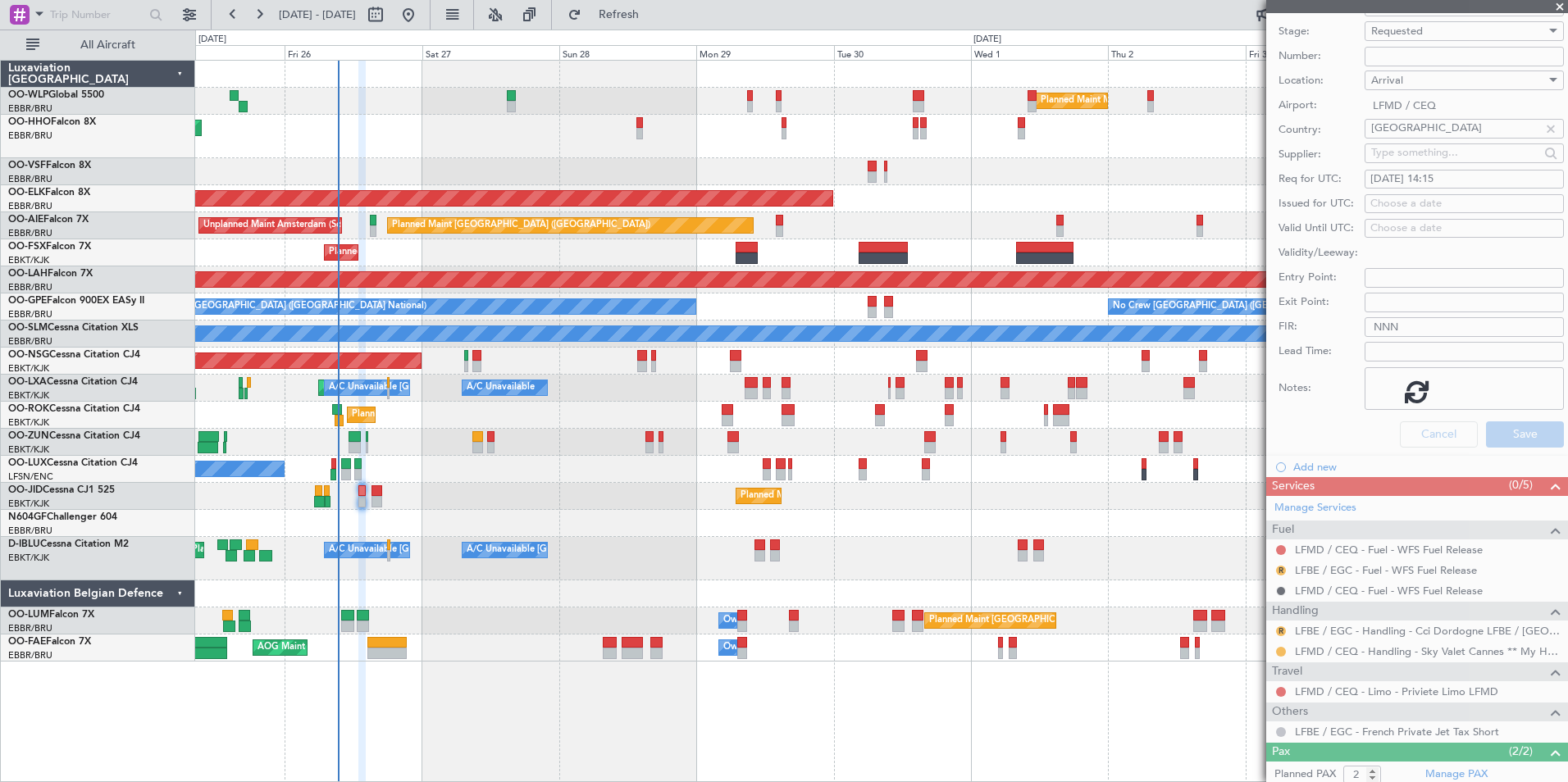
scroll to position [0, 0]
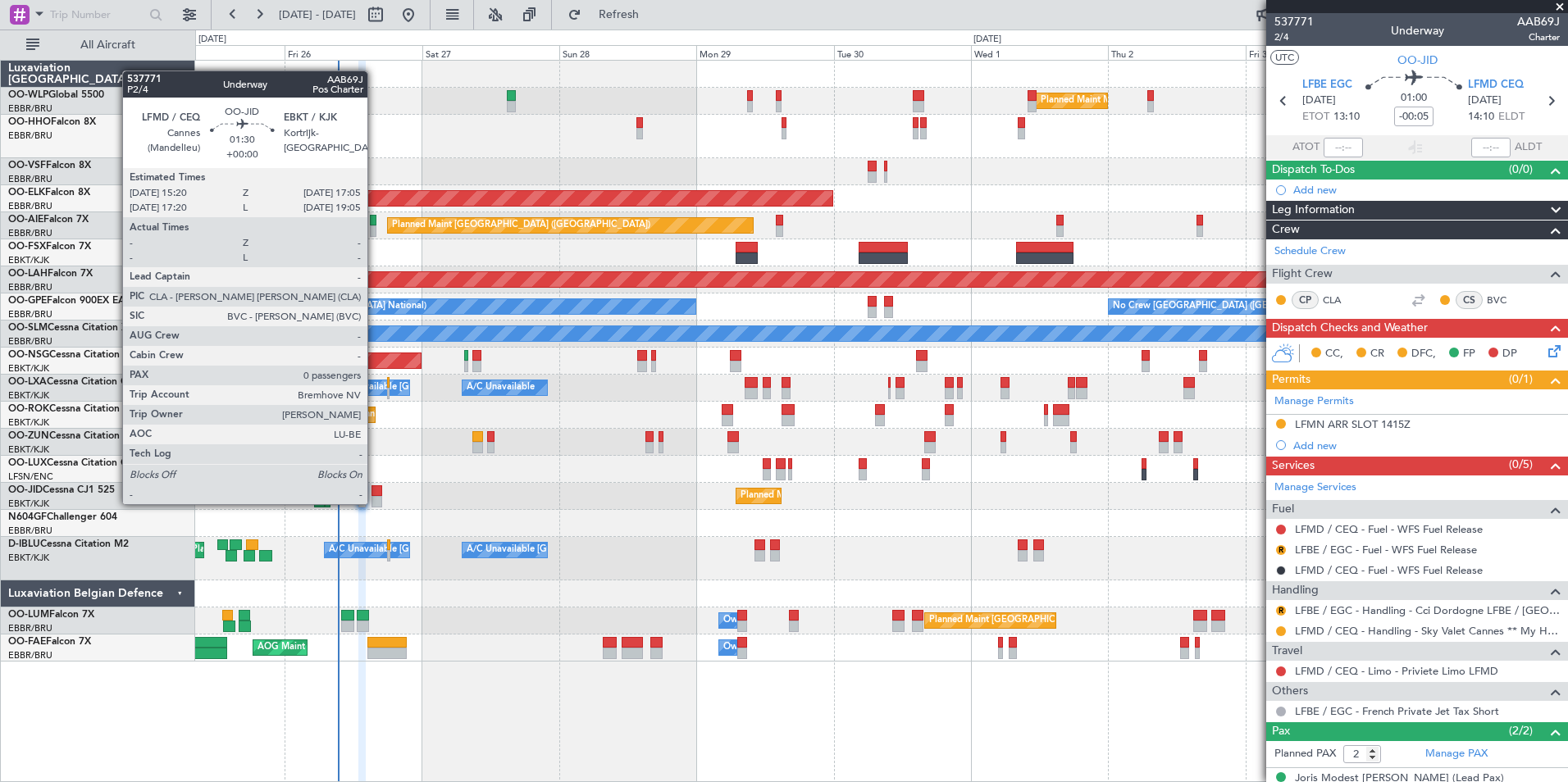
click at [375, 503] on div at bounding box center [377, 501] width 10 height 11
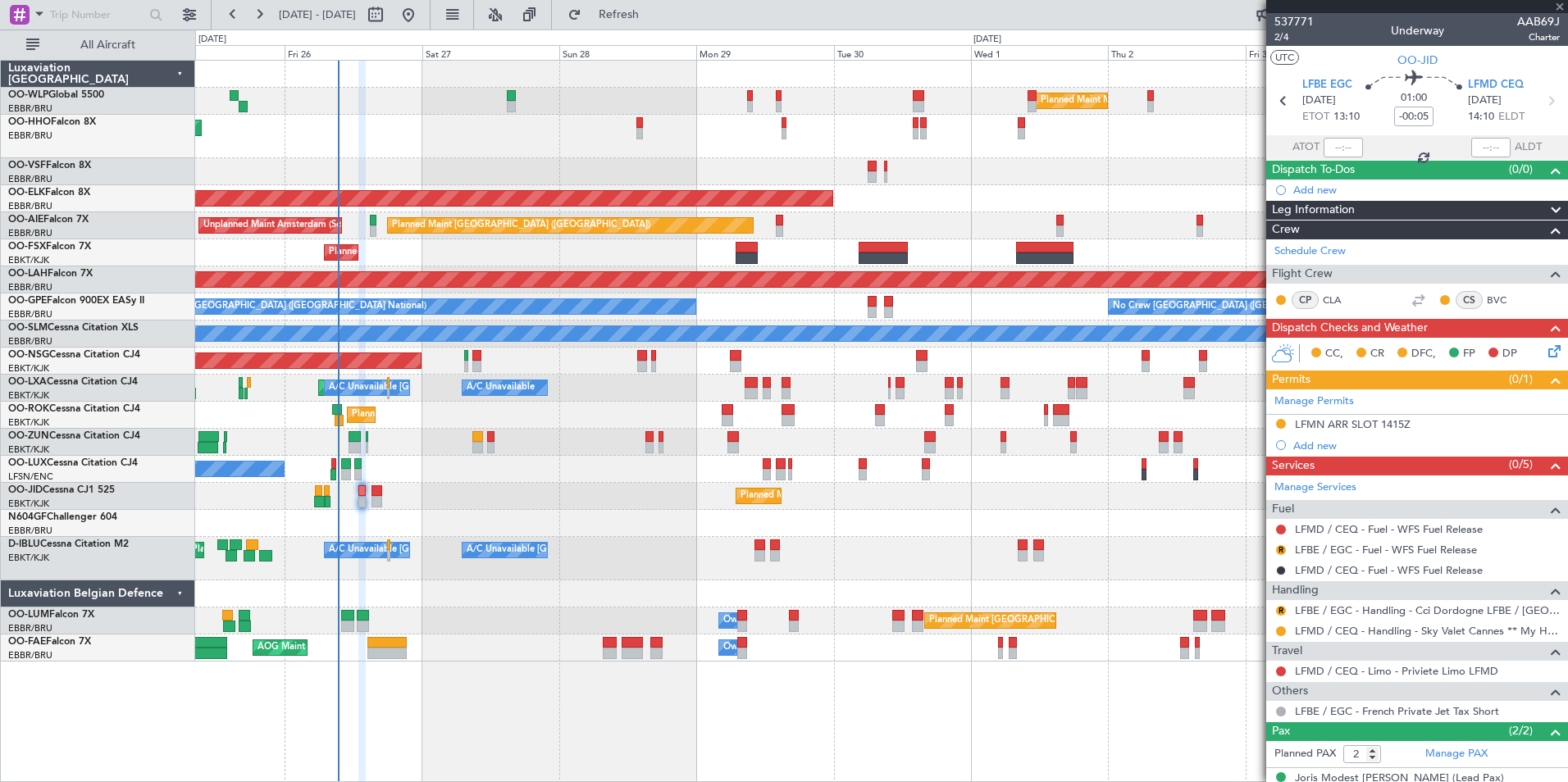
type input "0"
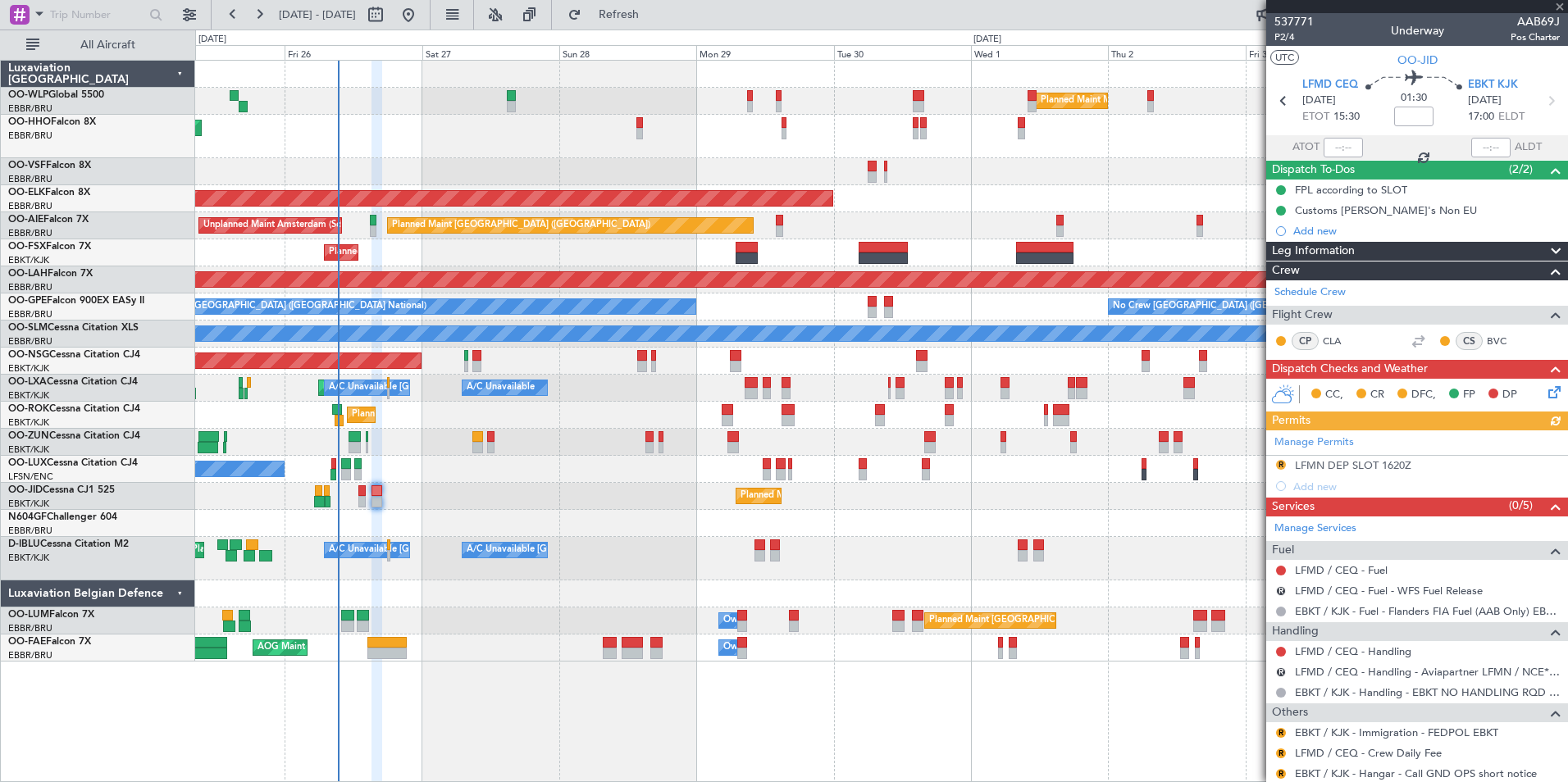
click at [1336, 463] on div "Manage Permits R LFMN DEP SLOT 1620Z Add new" at bounding box center [1418, 463] width 302 height 66
click at [1280, 466] on button "R" at bounding box center [1280, 464] width 9 height 9
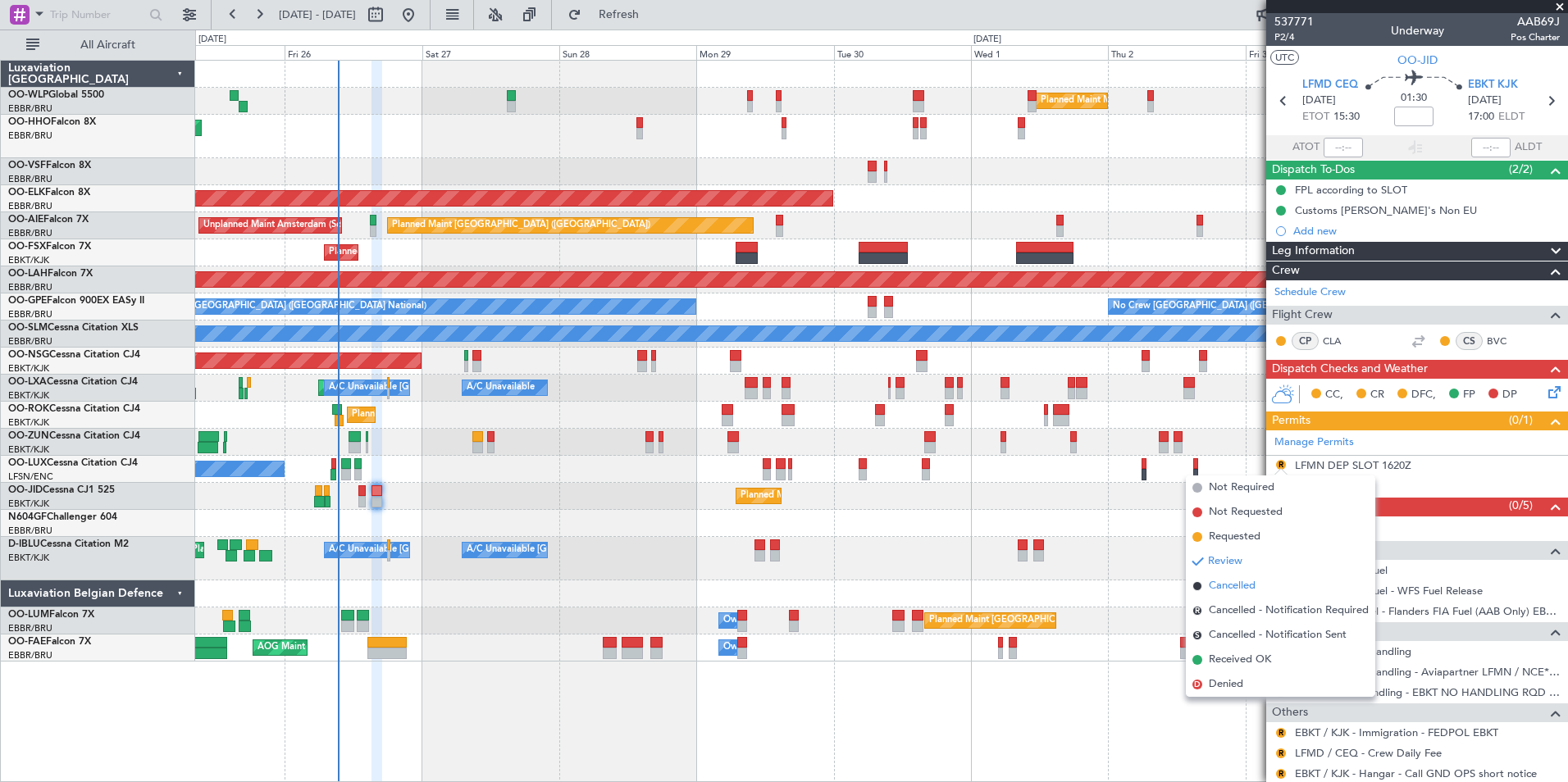
click at [1225, 585] on span "Cancelled" at bounding box center [1232, 585] width 46 height 16
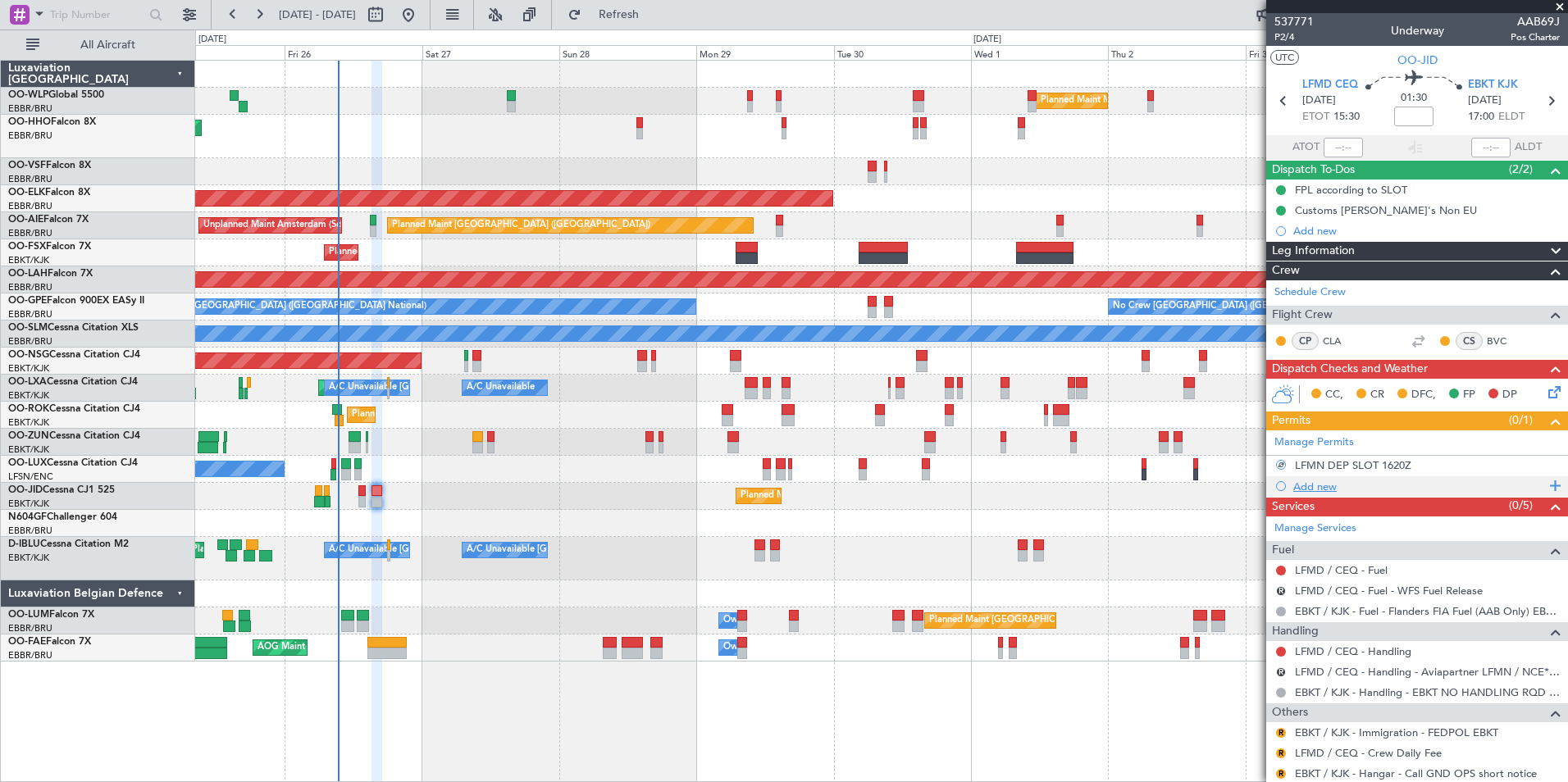
click at [1317, 494] on div "Add new" at bounding box center [1418, 487] width 302 height 21
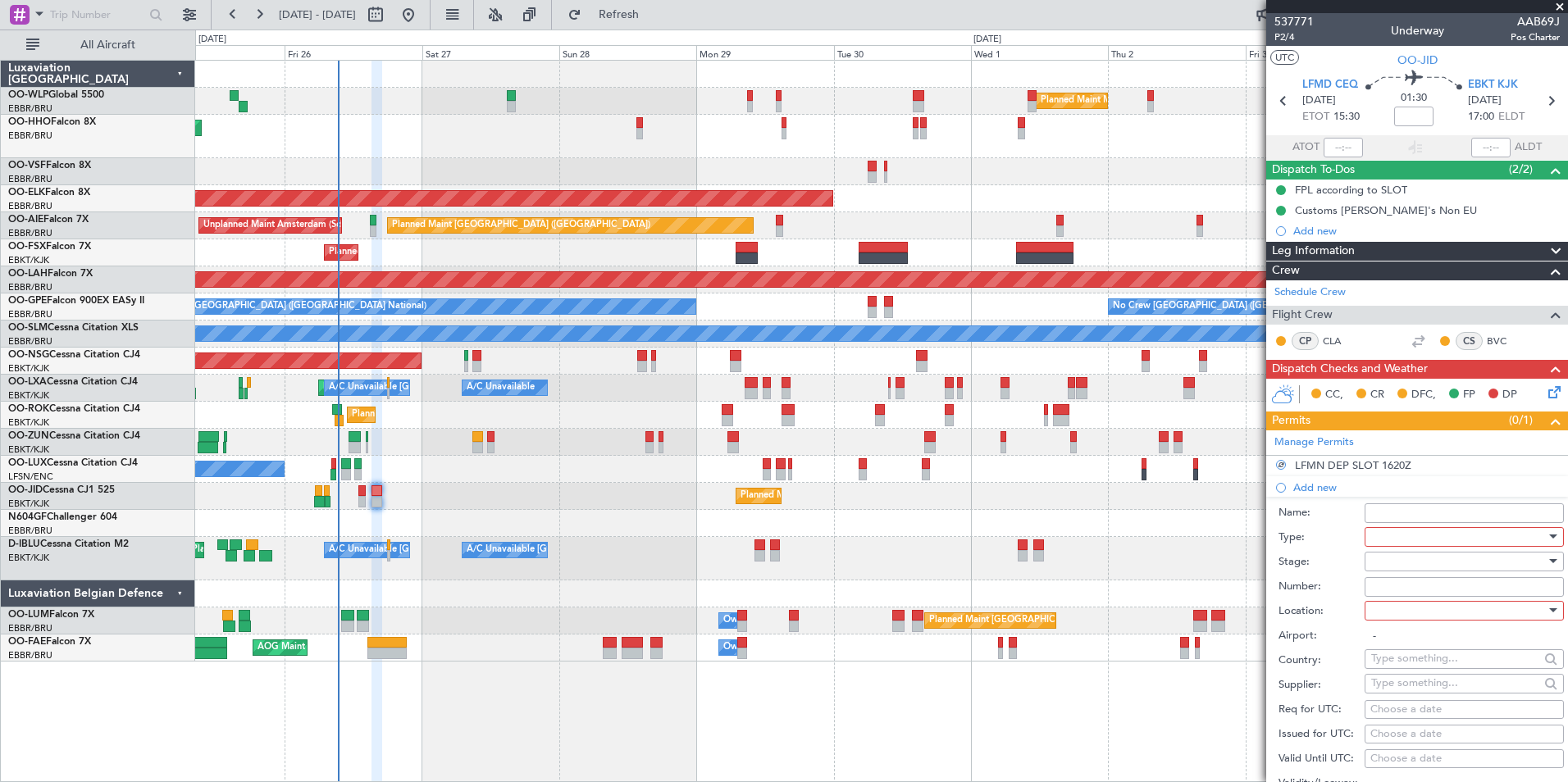
click at [1392, 535] on div at bounding box center [1458, 536] width 174 height 25
drag, startPoint x: 1400, startPoint y: 700, endPoint x: 1386, endPoint y: 653, distance: 49.0
click at [1400, 700] on span "PPR" at bounding box center [1458, 700] width 173 height 25
click at [1391, 566] on div at bounding box center [1458, 561] width 174 height 25
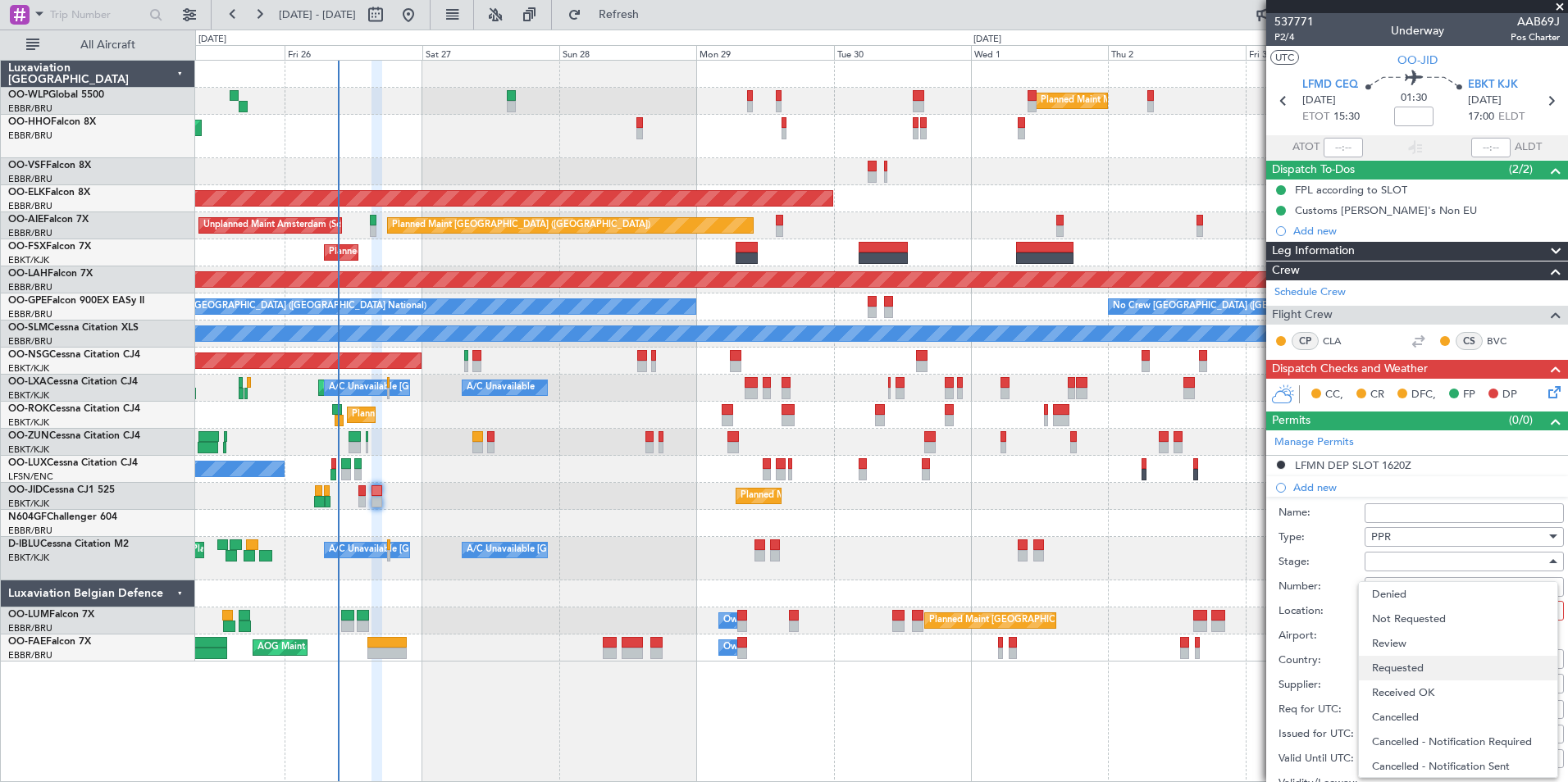
click at [1390, 662] on span "Requested" at bounding box center [1458, 668] width 173 height 25
click at [1393, 601] on div at bounding box center [1458, 610] width 174 height 25
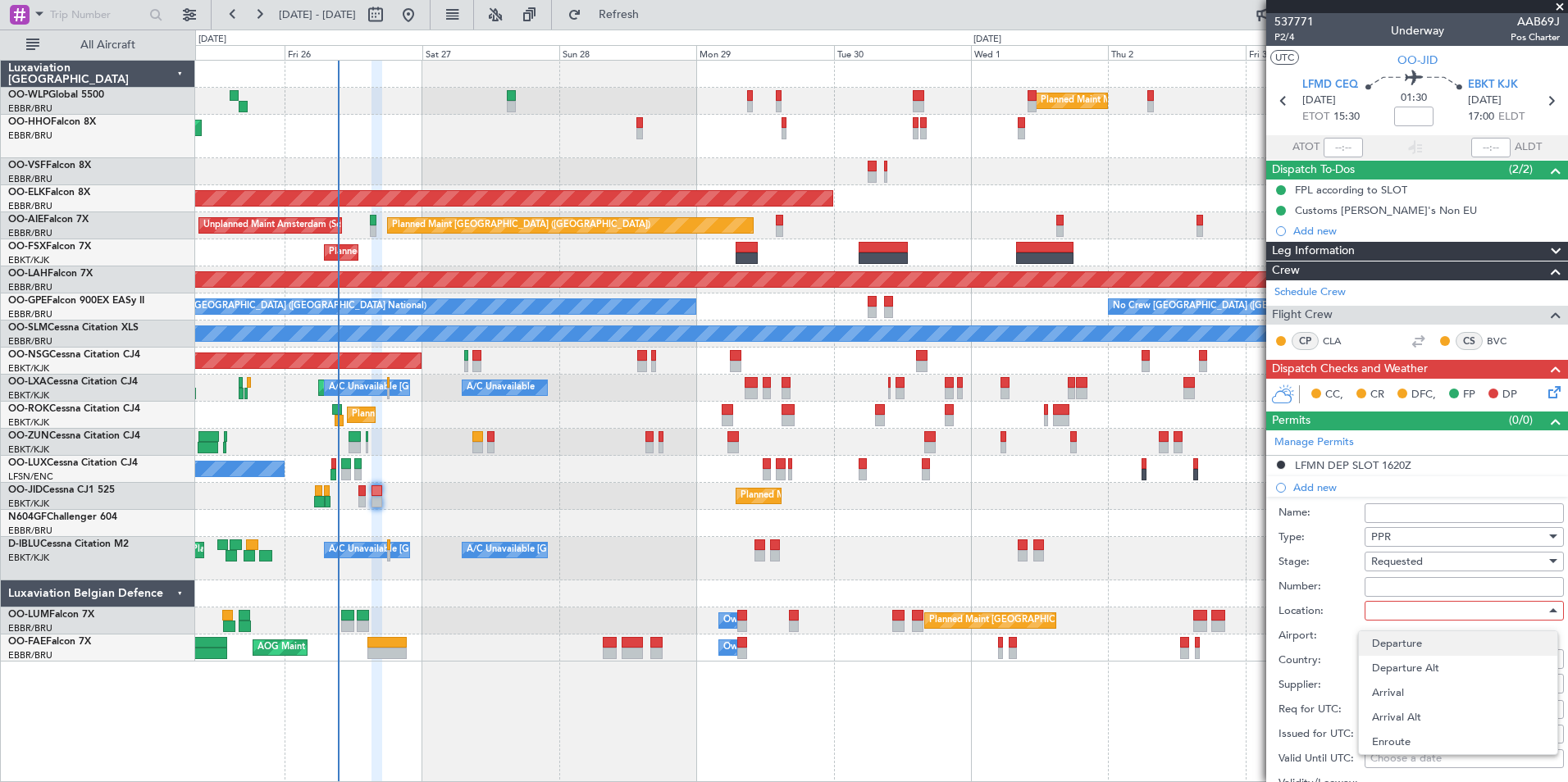
click at [1401, 646] on span "Departure" at bounding box center [1458, 643] width 173 height 25
type input "LFMD / CEQ"
click at [1406, 708] on div "Choose a date" at bounding box center [1464, 710] width 188 height 16
select select "9"
select select "2025"
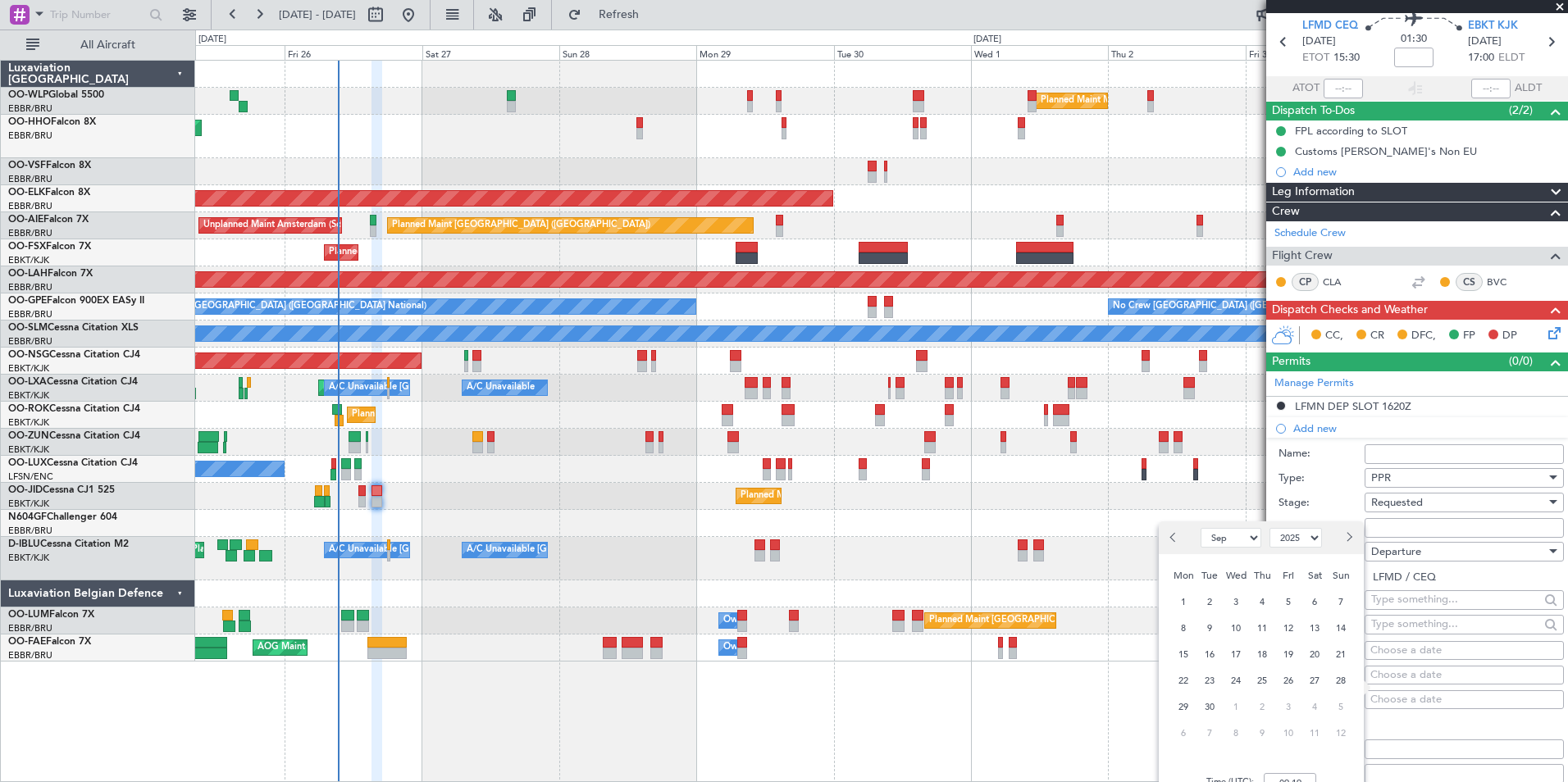
scroll to position [82, 0]
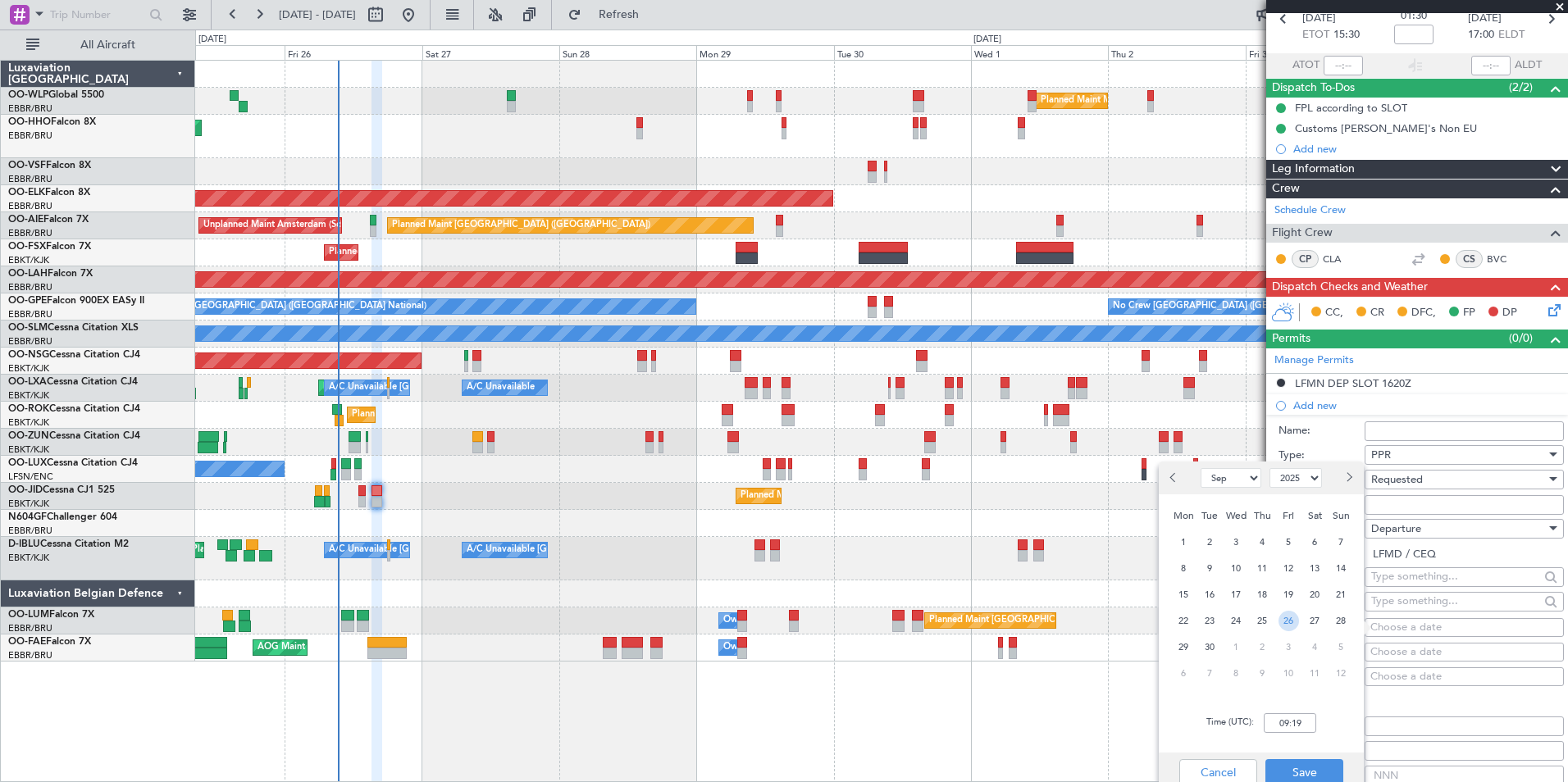
click at [1296, 626] on span "26" at bounding box center [1289, 621] width 21 height 21
click at [1303, 723] on input "00:00" at bounding box center [1290, 723] width 52 height 20
type input "15:20"
click at [1292, 766] on button "Save" at bounding box center [1304, 772] width 78 height 27
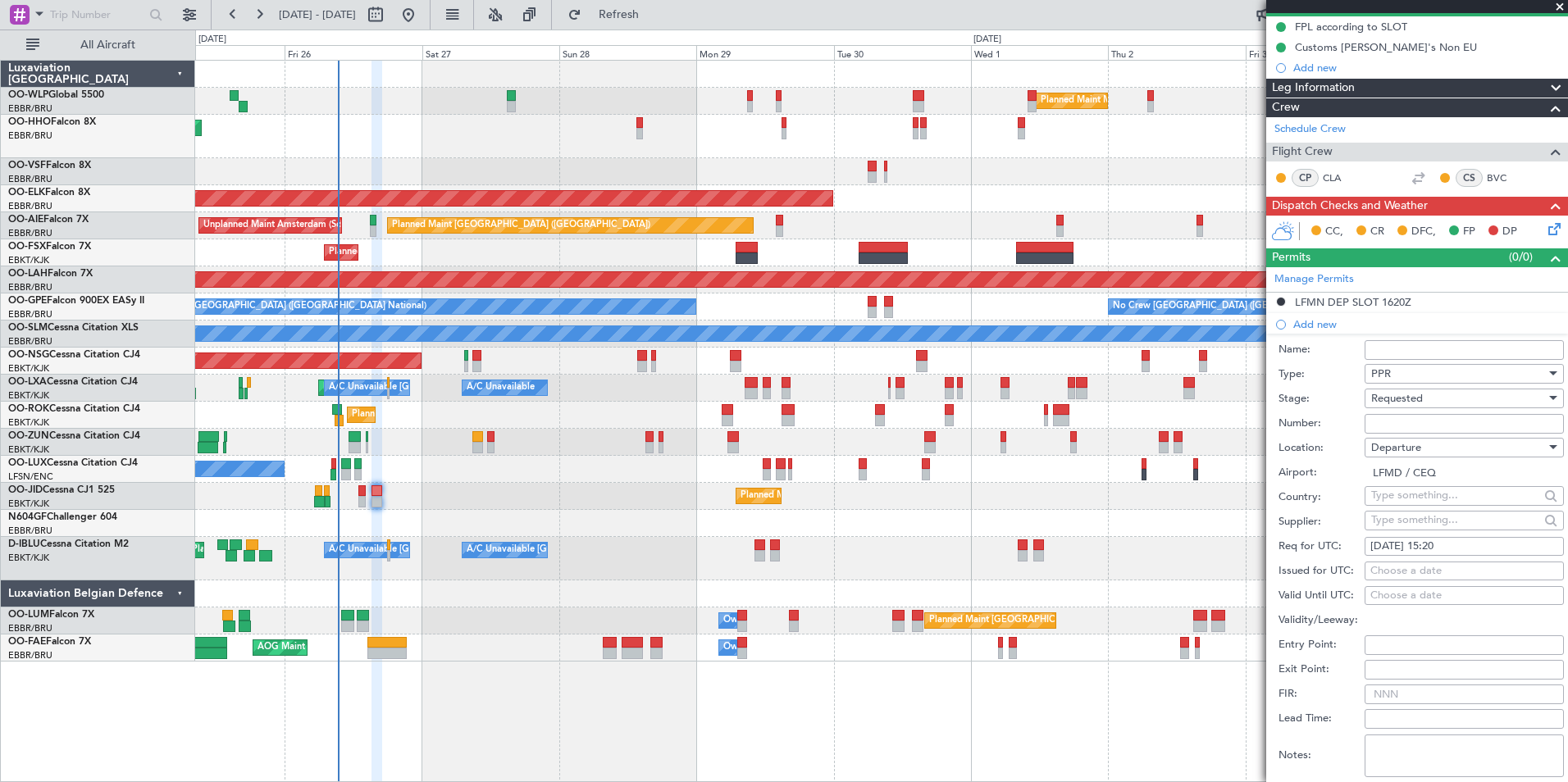
scroll to position [246, 0]
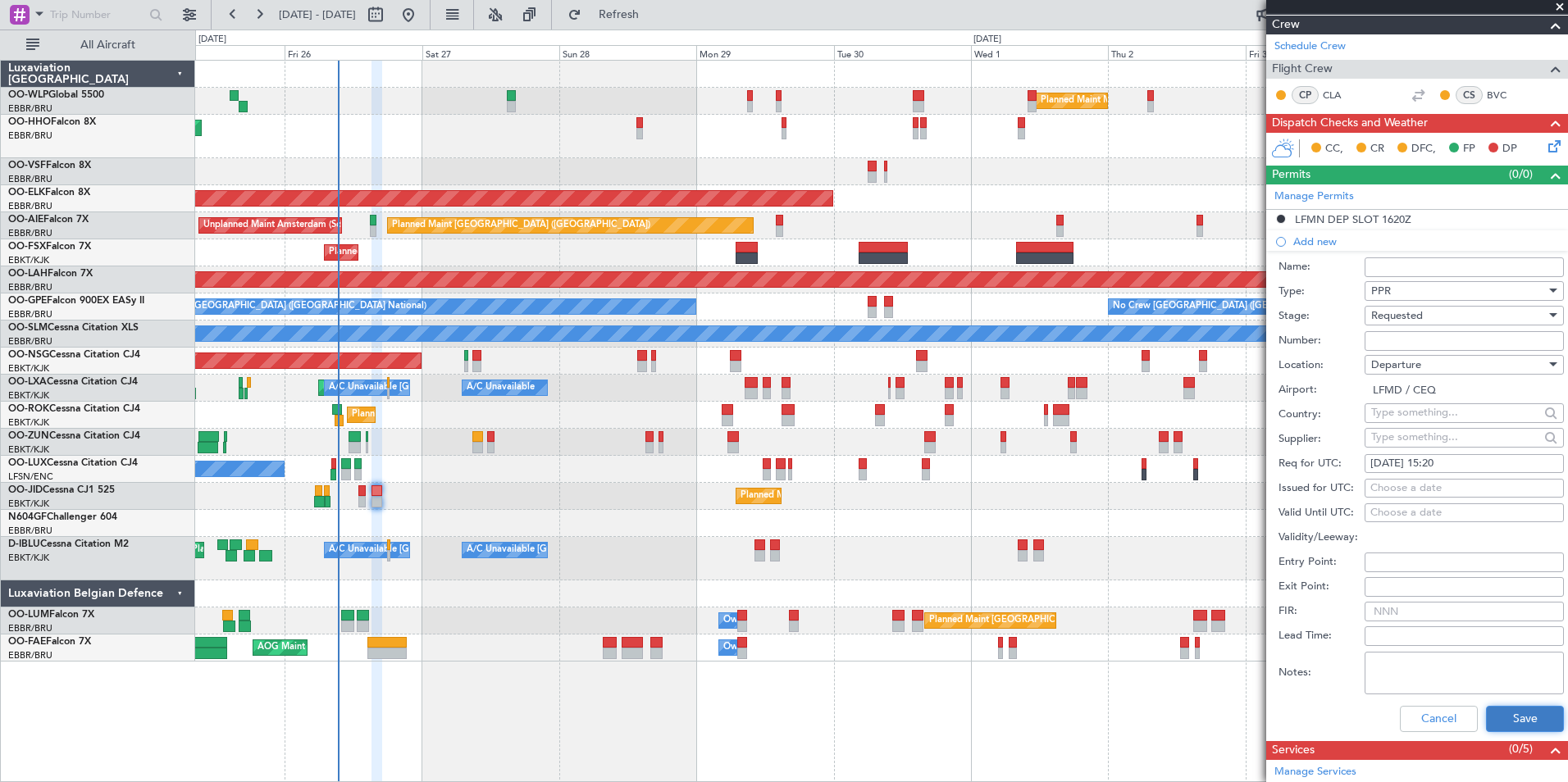
click at [1498, 718] on button "Save" at bounding box center [1525, 718] width 78 height 27
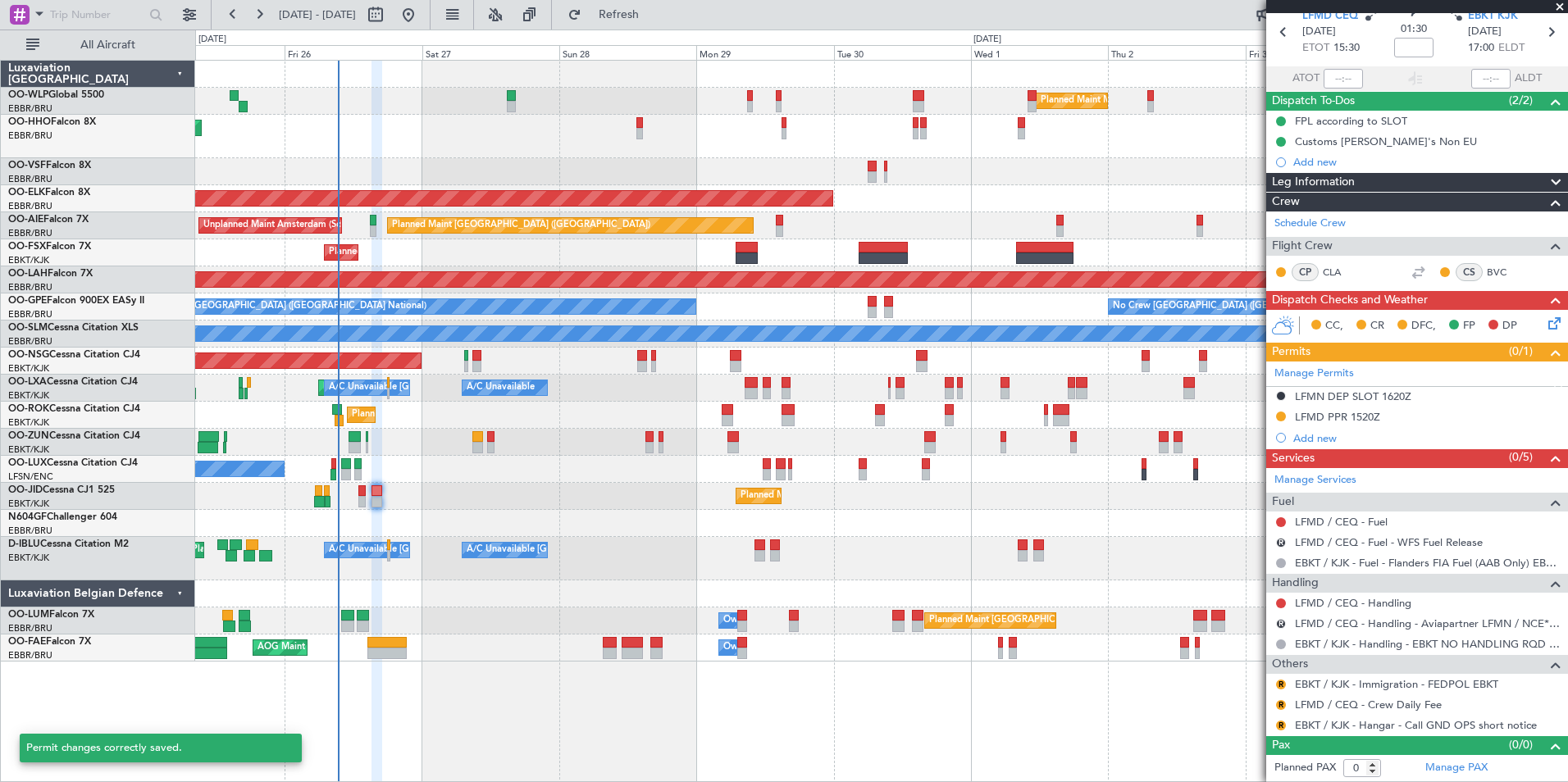
scroll to position [68, 0]
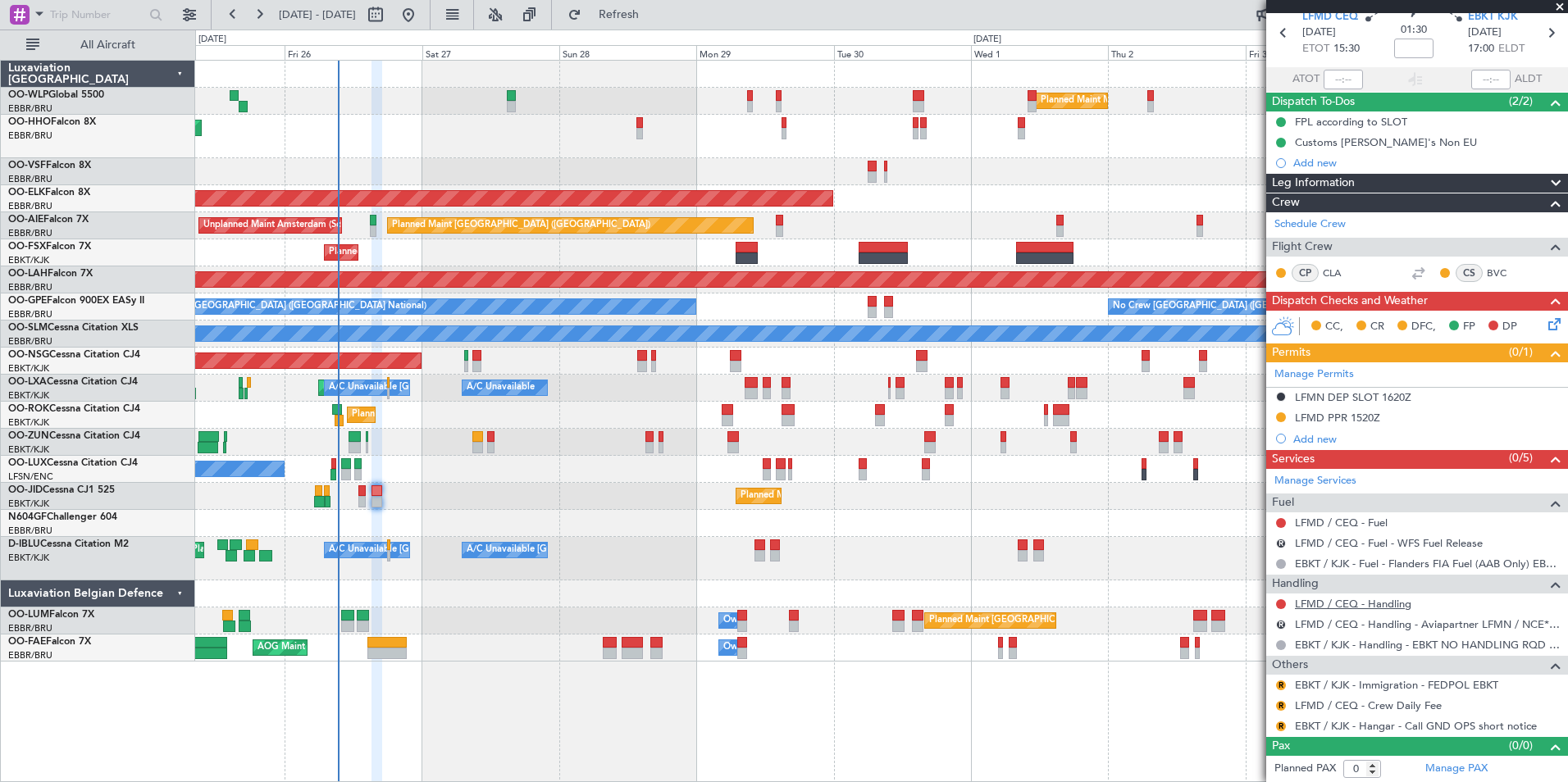
click at [1334, 597] on link "LFMD / CEQ - Handling" at bounding box center [1353, 603] width 117 height 14
click at [637, 21] on button "Refresh" at bounding box center [609, 15] width 99 height 27
click at [1282, 605] on button at bounding box center [1280, 603] width 9 height 9
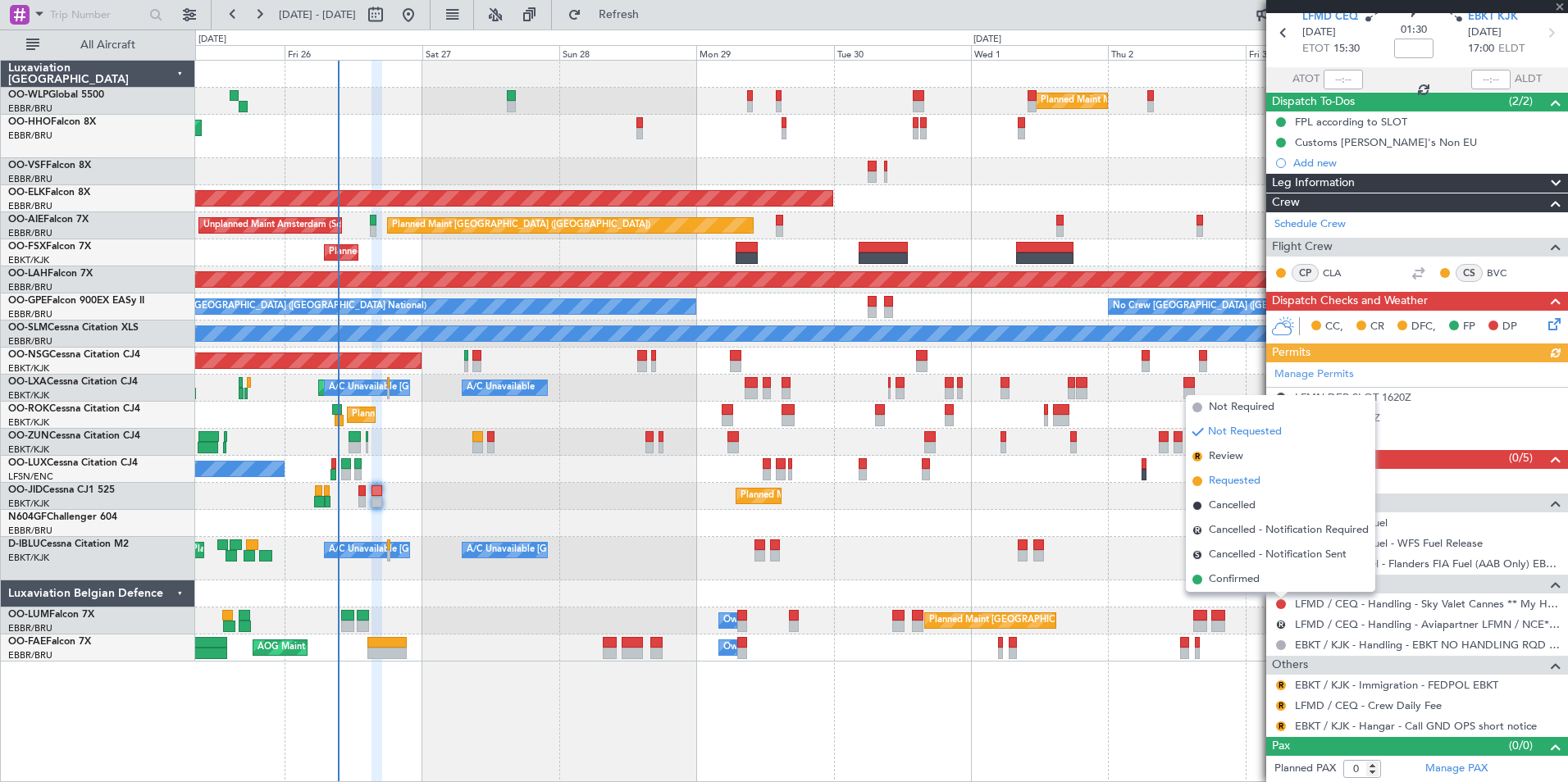
click at [1232, 480] on span "Requested" at bounding box center [1235, 481] width 52 height 16
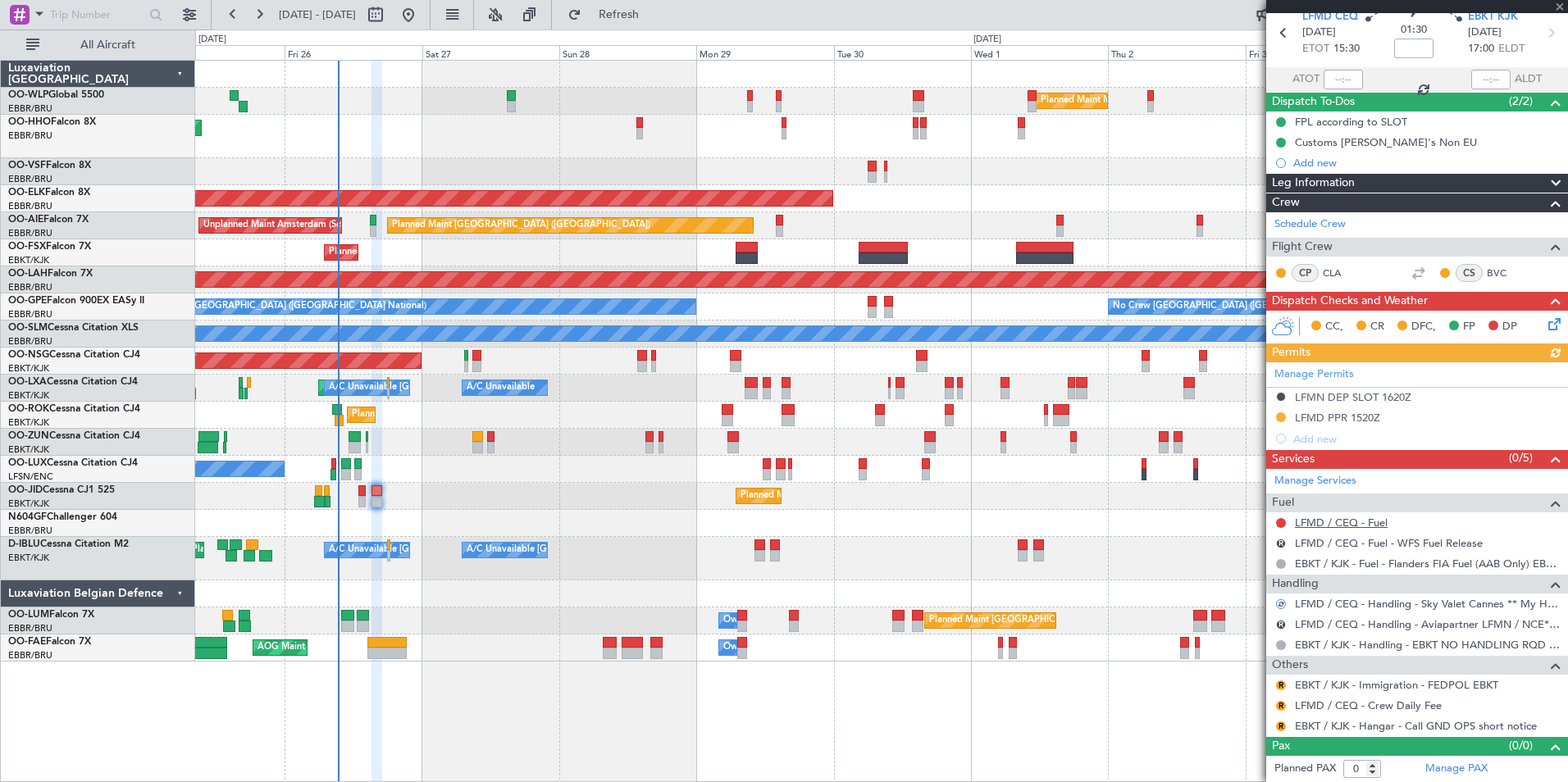
click at [1324, 519] on link "LFMD / CEQ - Fuel" at bounding box center [1341, 523] width 93 height 14
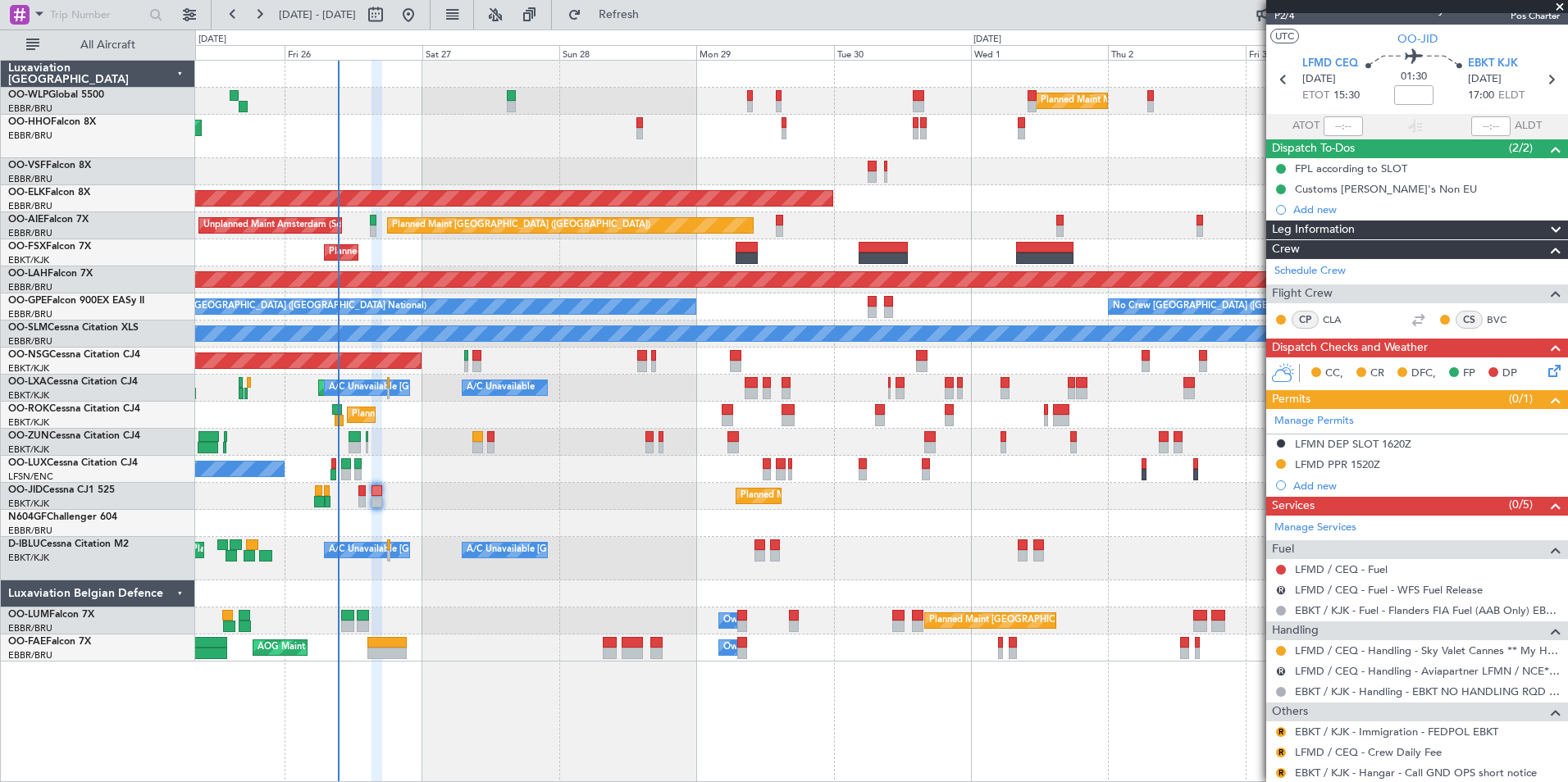
scroll to position [0, 0]
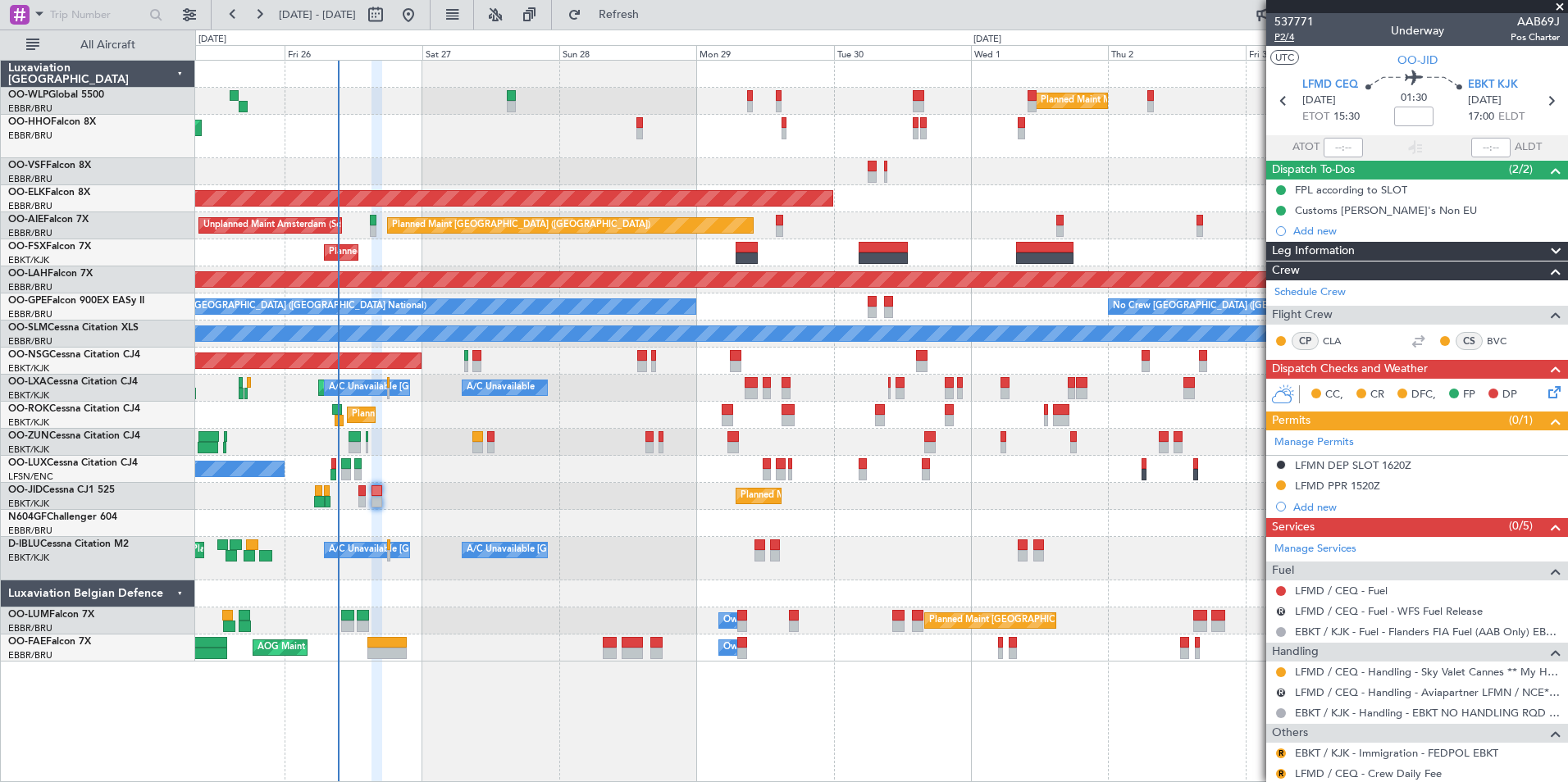
click at [1291, 39] on span "P2/4" at bounding box center [1294, 37] width 40 height 14
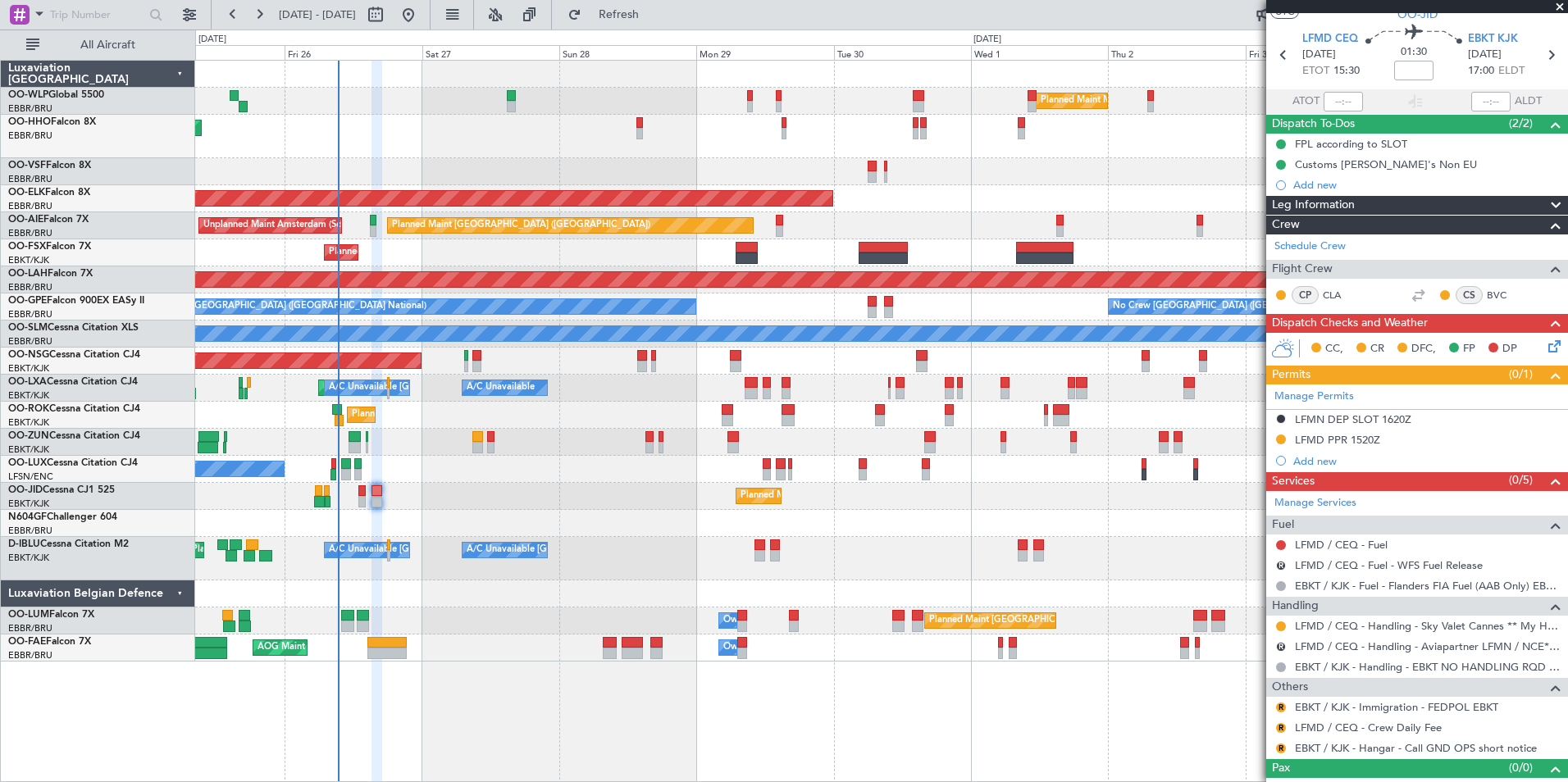
scroll to position [68, 0]
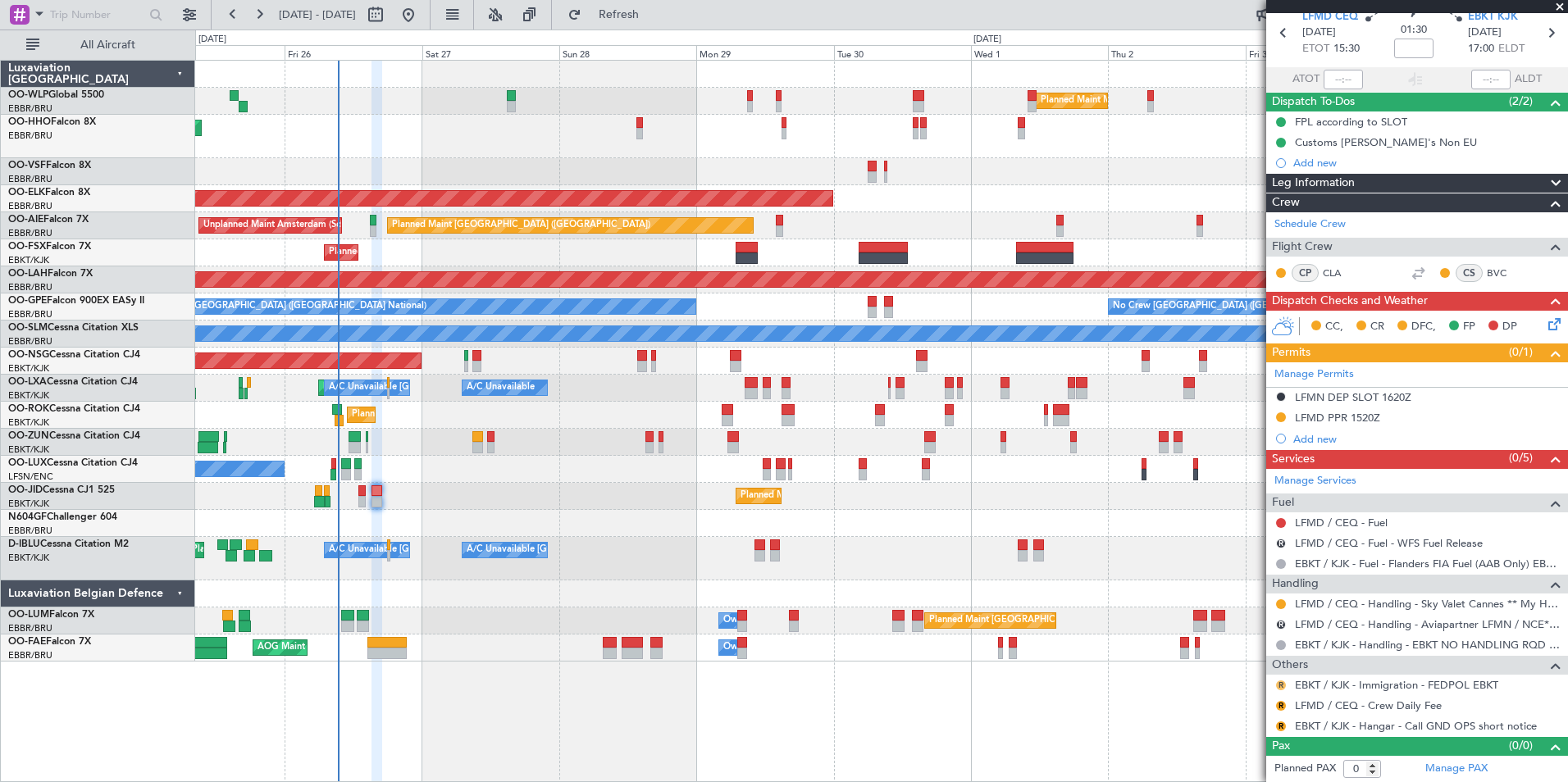
click at [1282, 683] on button "R" at bounding box center [1280, 685] width 9 height 9
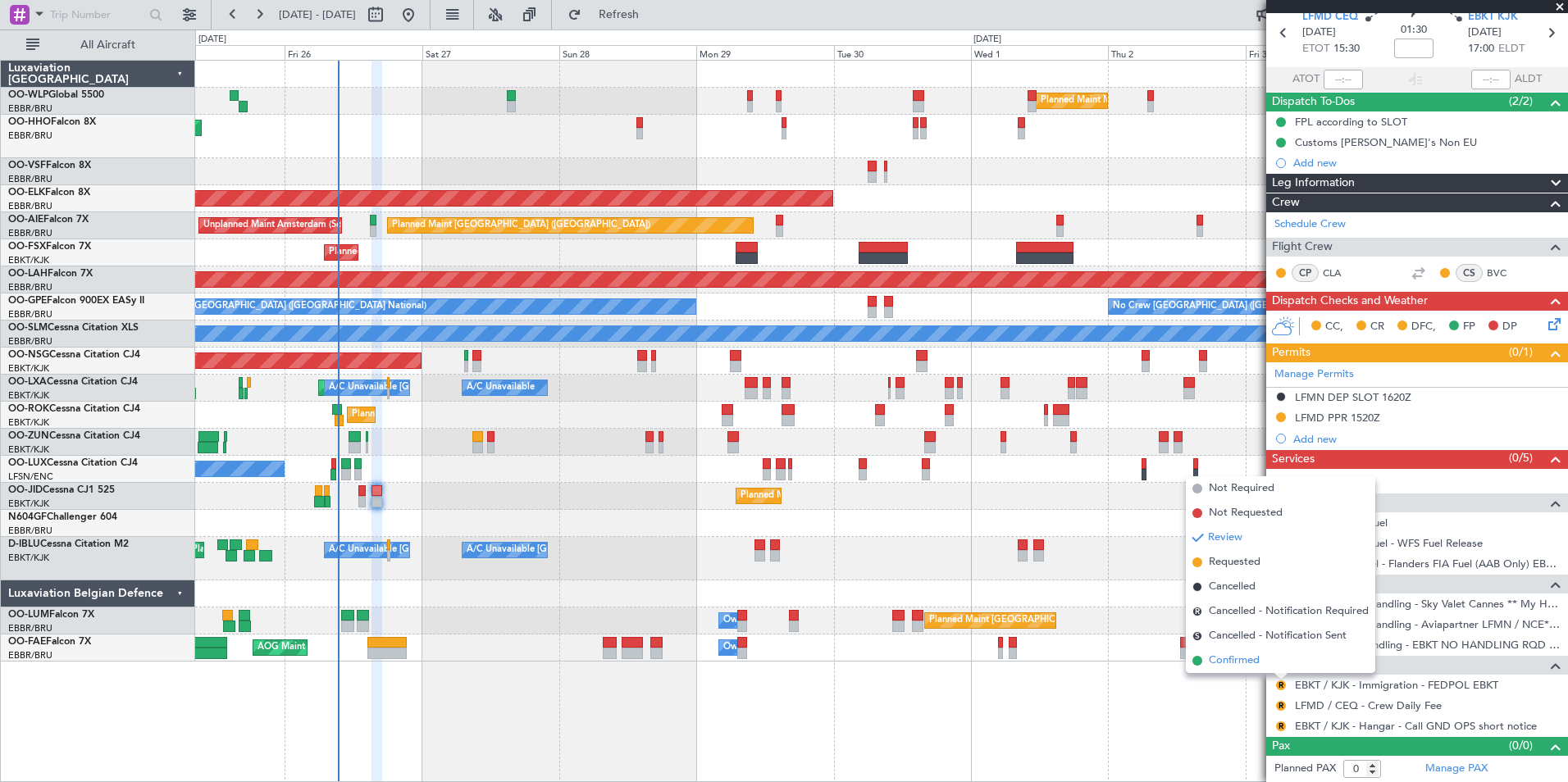
click at [1229, 661] on span "Confirmed" at bounding box center [1234, 660] width 51 height 16
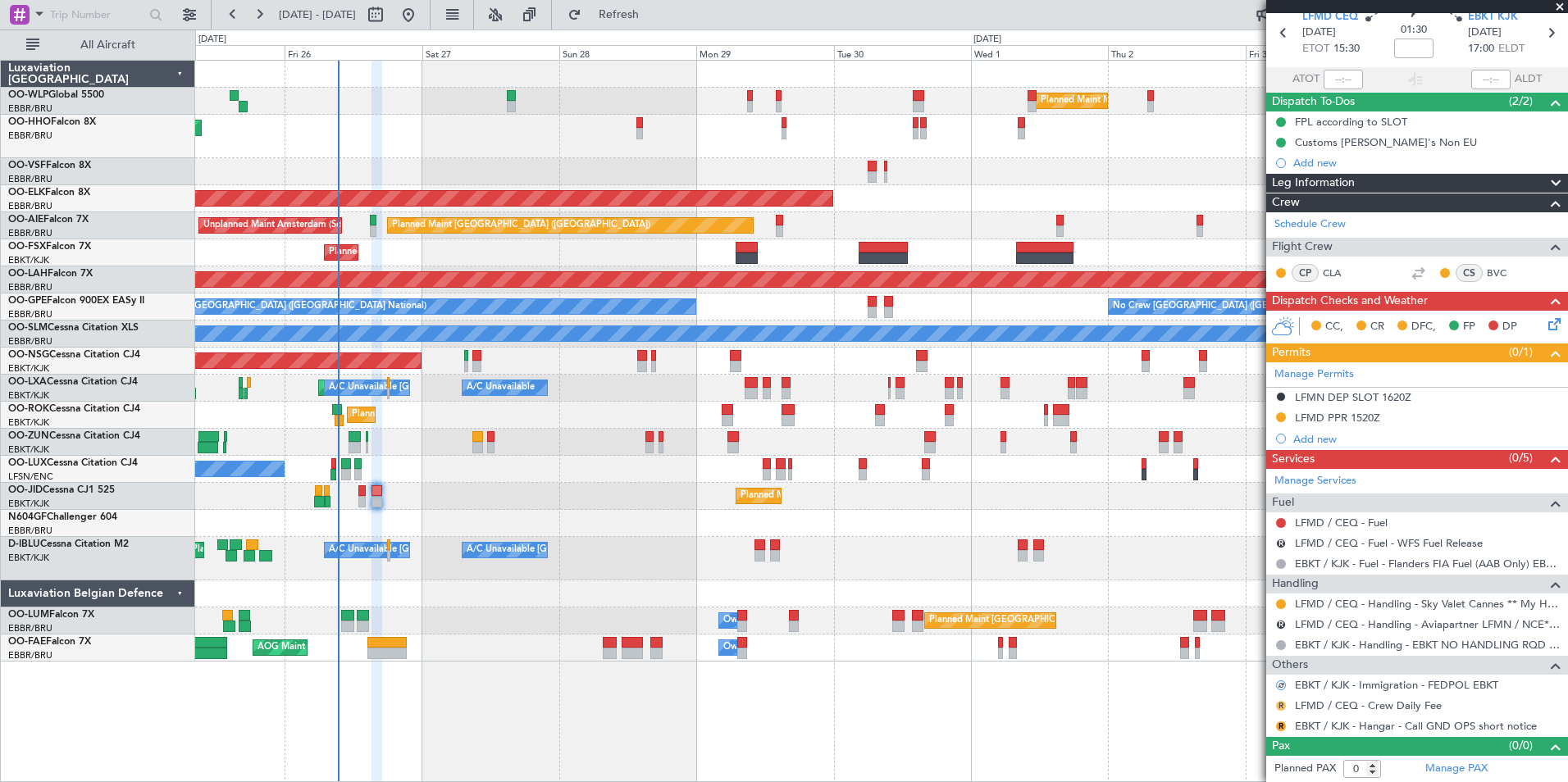
click at [1280, 706] on button "R" at bounding box center [1280, 706] width 9 height 9
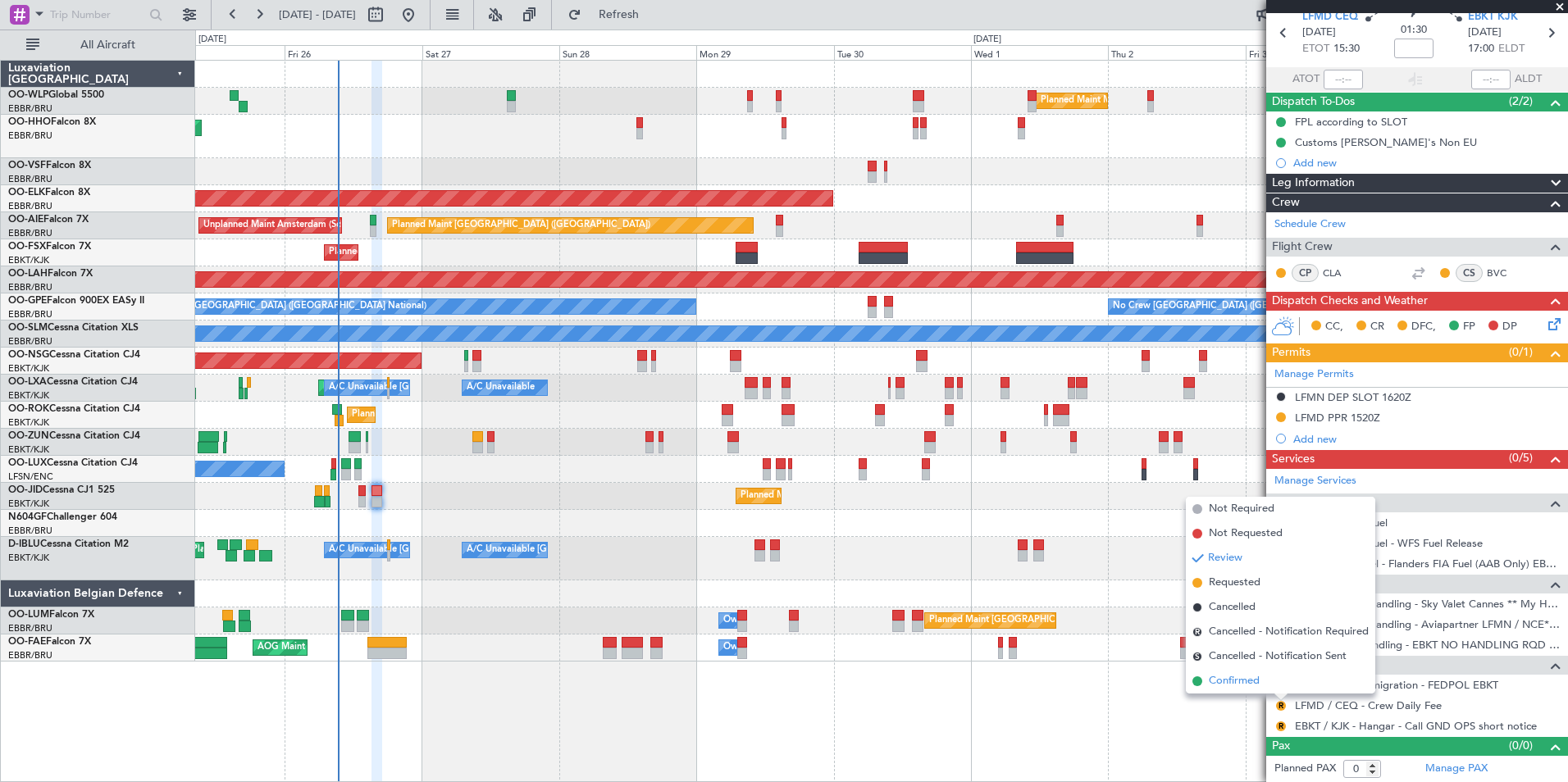
click at [1239, 676] on span "Confirmed" at bounding box center [1234, 681] width 51 height 16
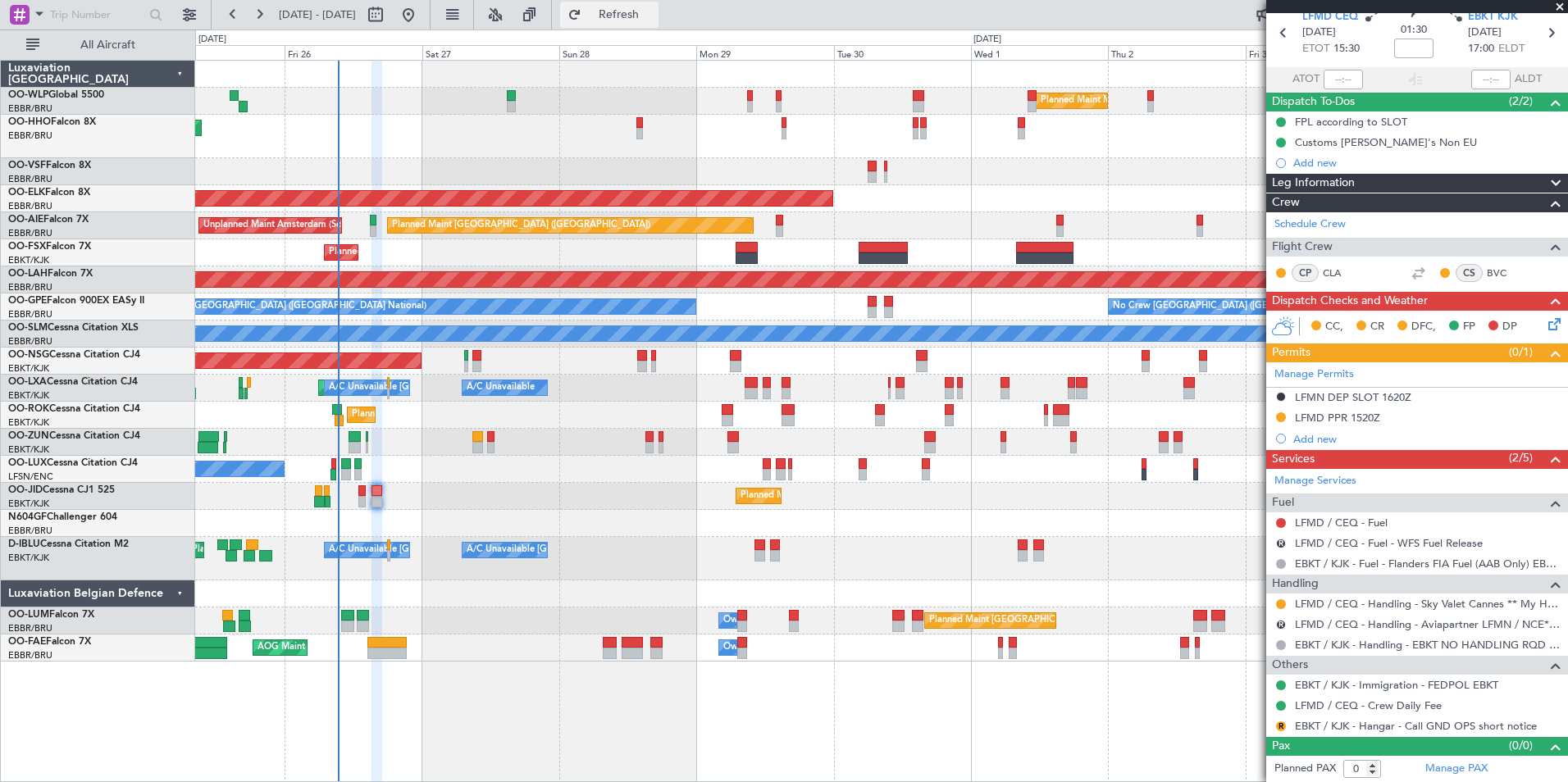
click at [659, 6] on button "Refresh" at bounding box center [609, 15] width 99 height 27
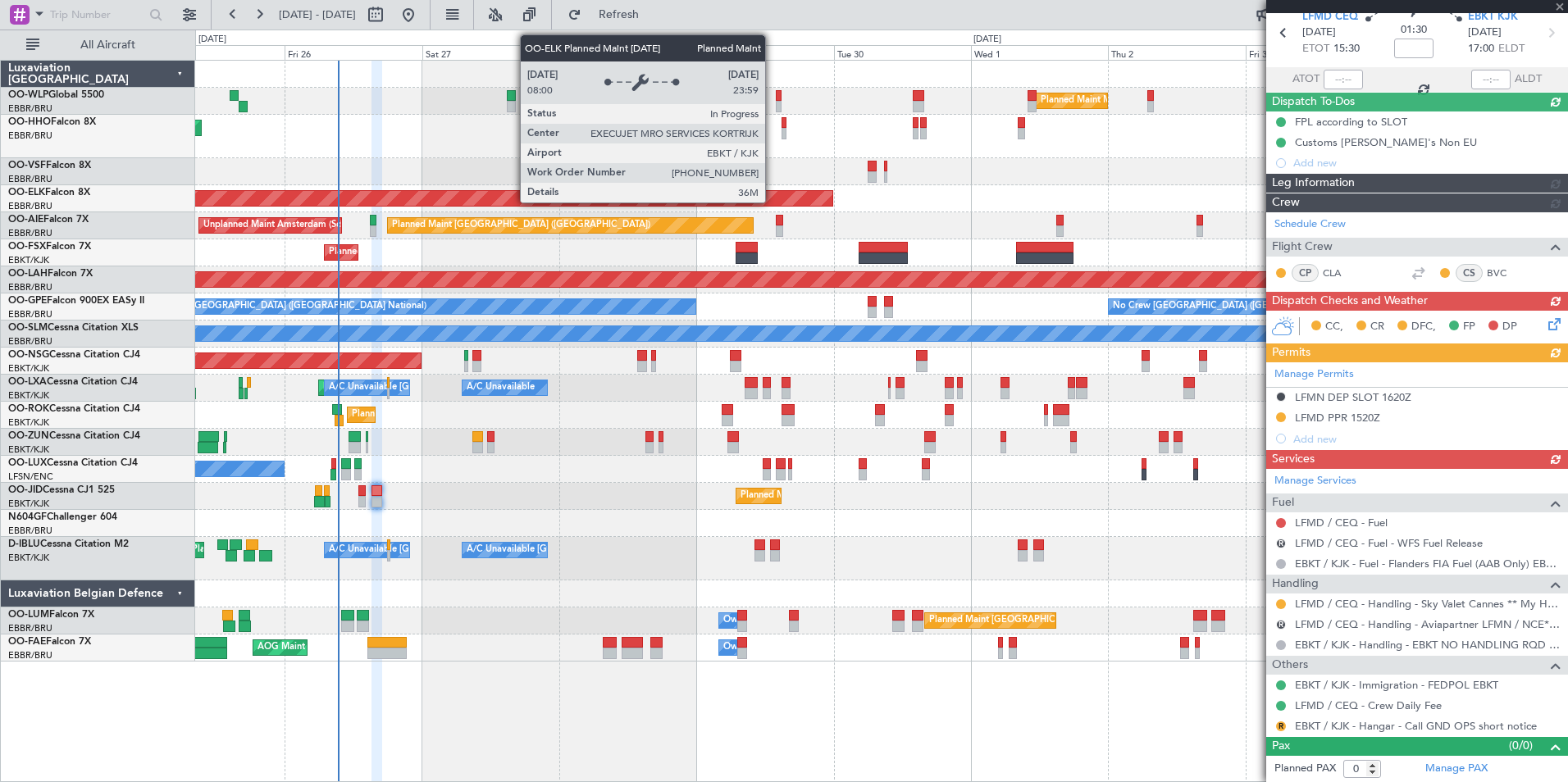
scroll to position [7, 0]
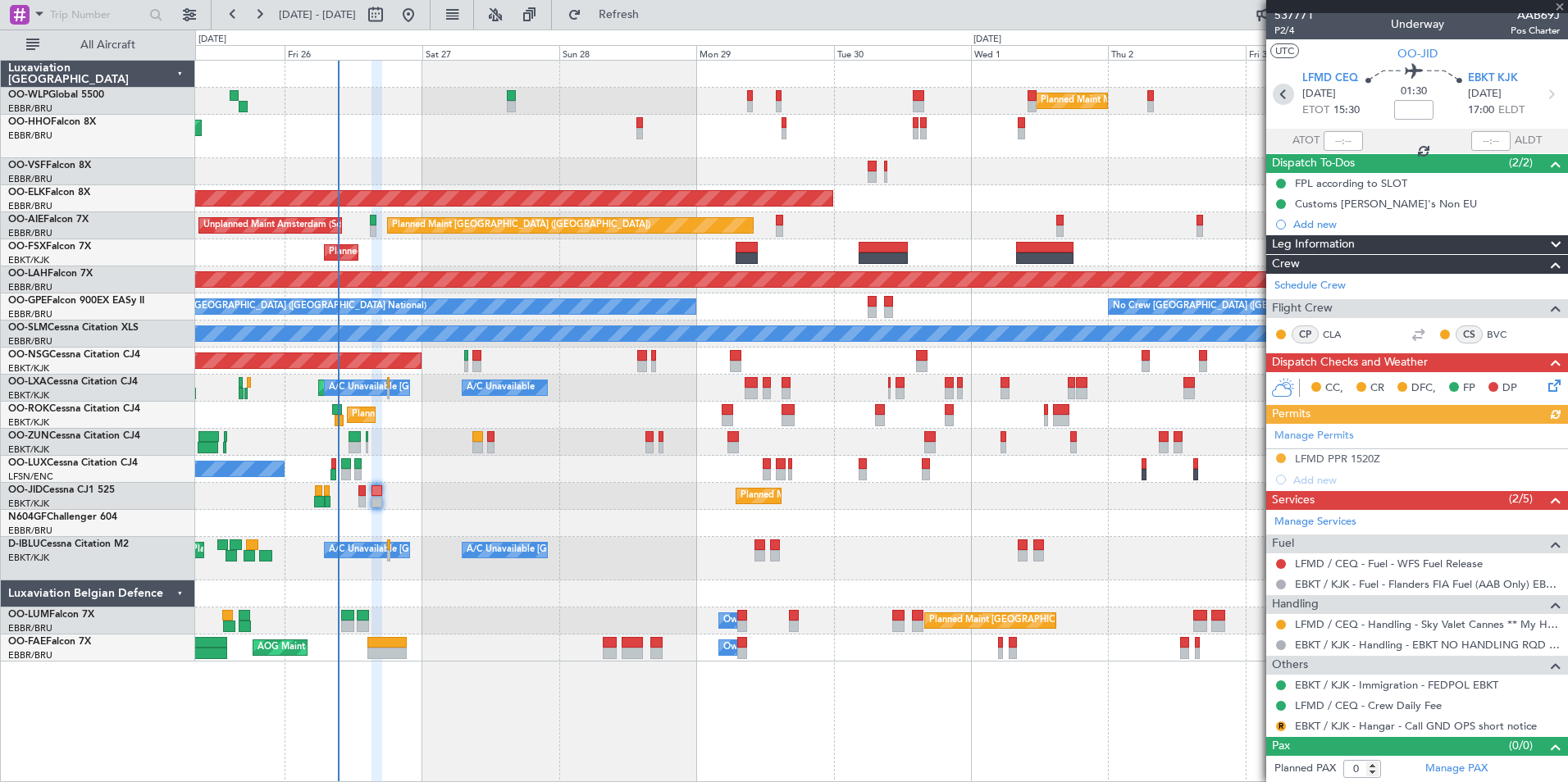
click at [1277, 91] on icon at bounding box center [1283, 94] width 21 height 21
type input "-00:05"
type input "2"
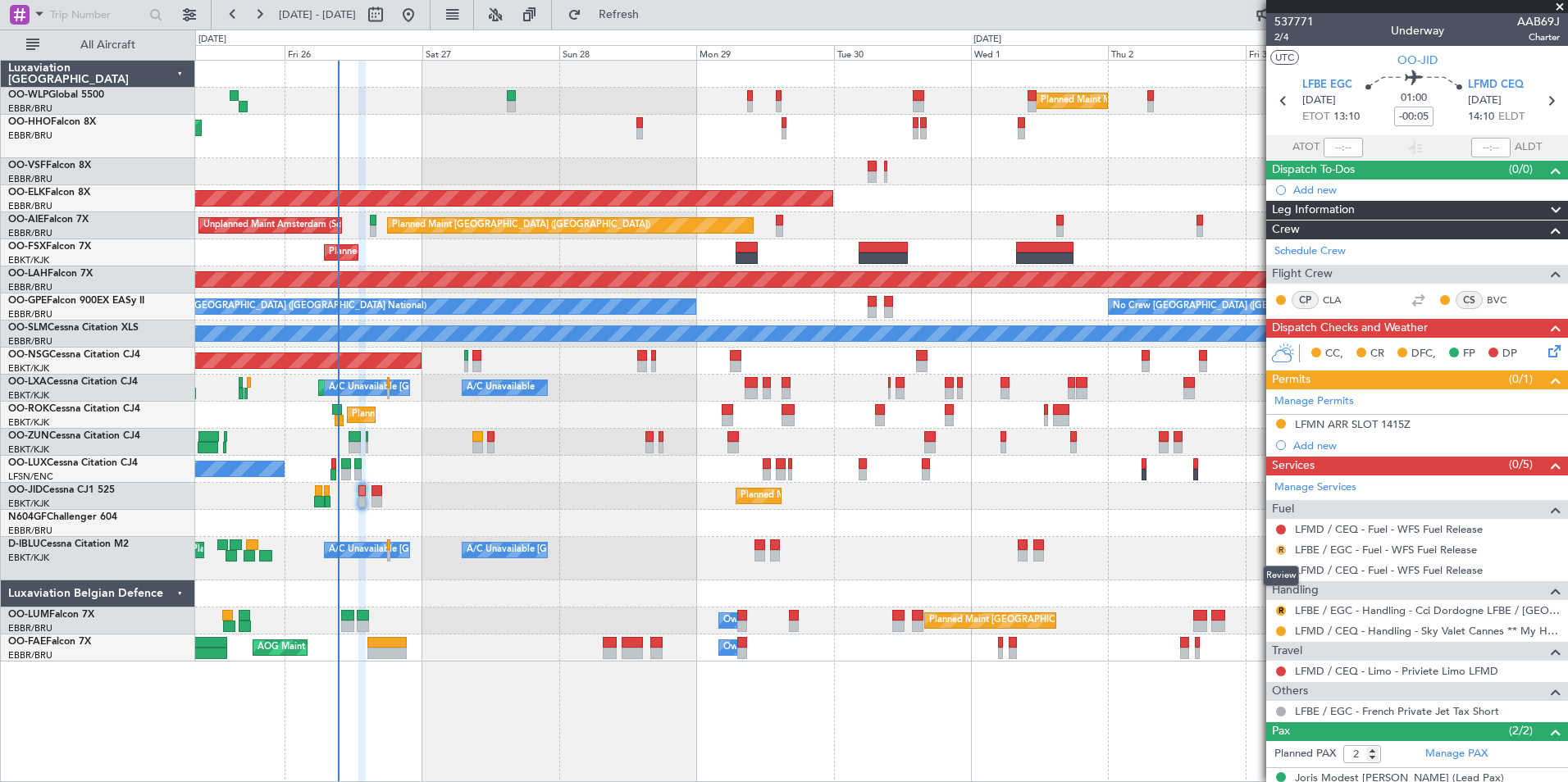
click at [1283, 551] on button "R" at bounding box center [1280, 549] width 9 height 9
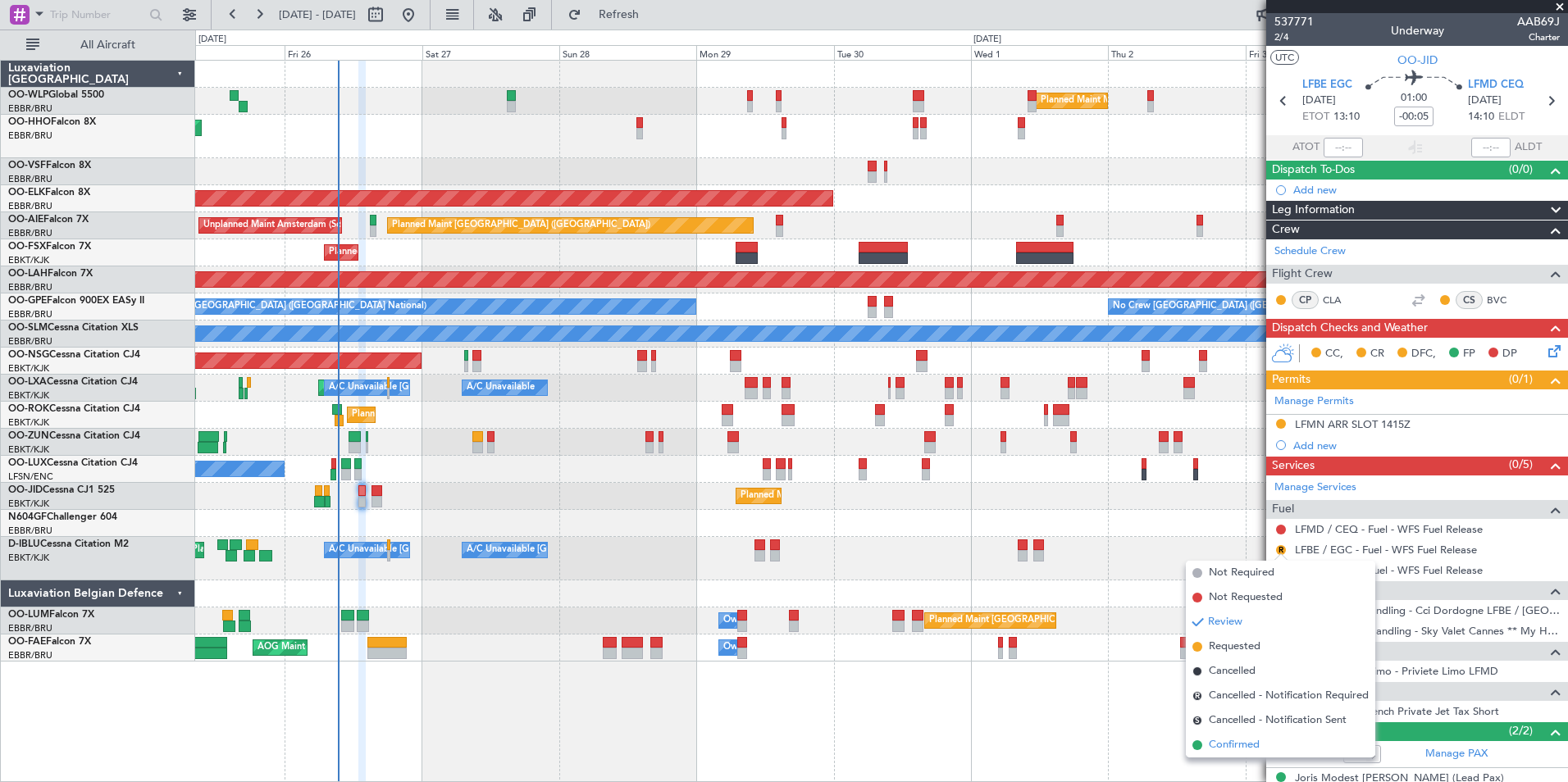
click at [1238, 746] on span "Confirmed" at bounding box center [1234, 745] width 51 height 16
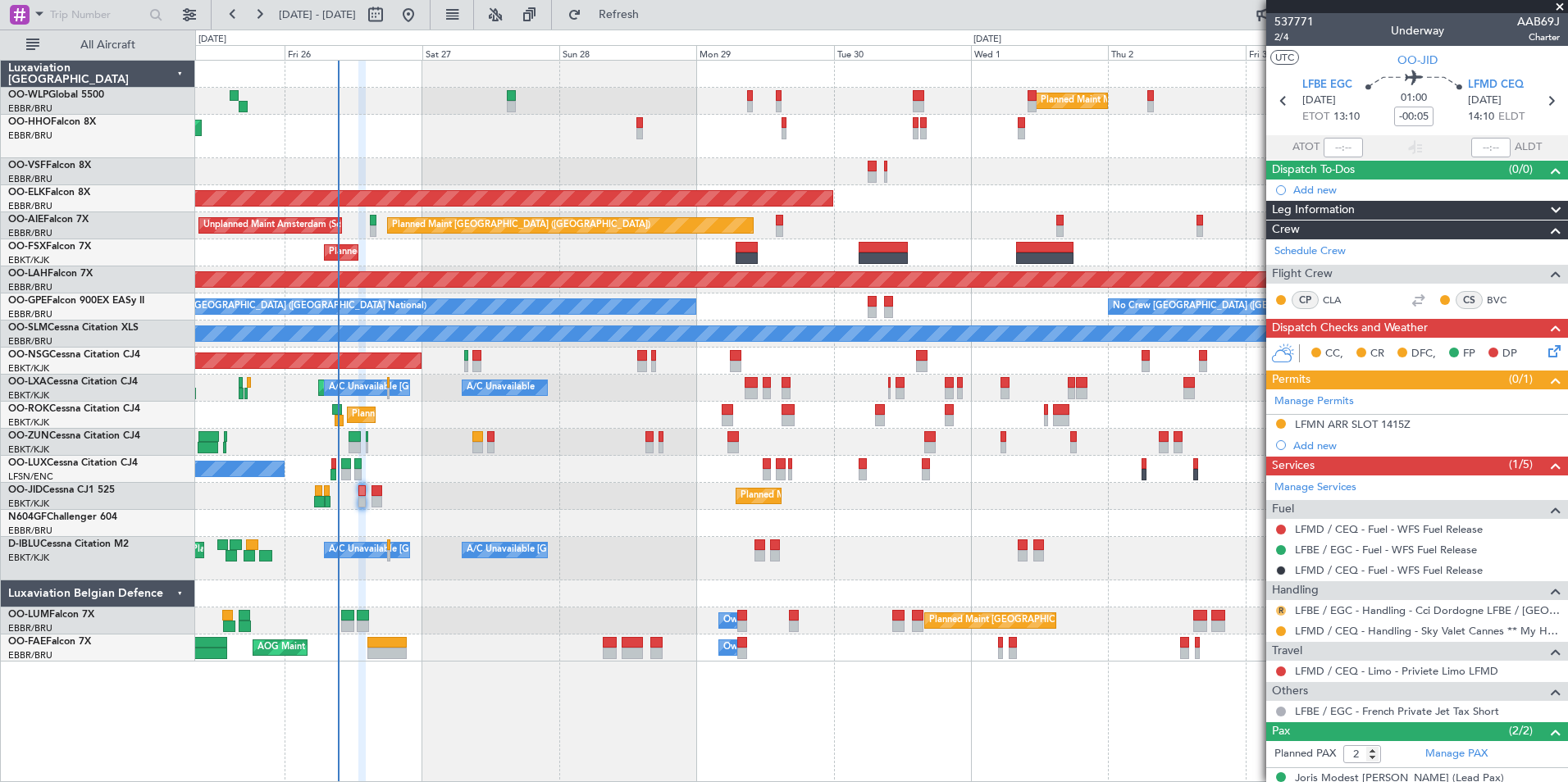
click at [1282, 609] on button "R" at bounding box center [1280, 610] width 9 height 9
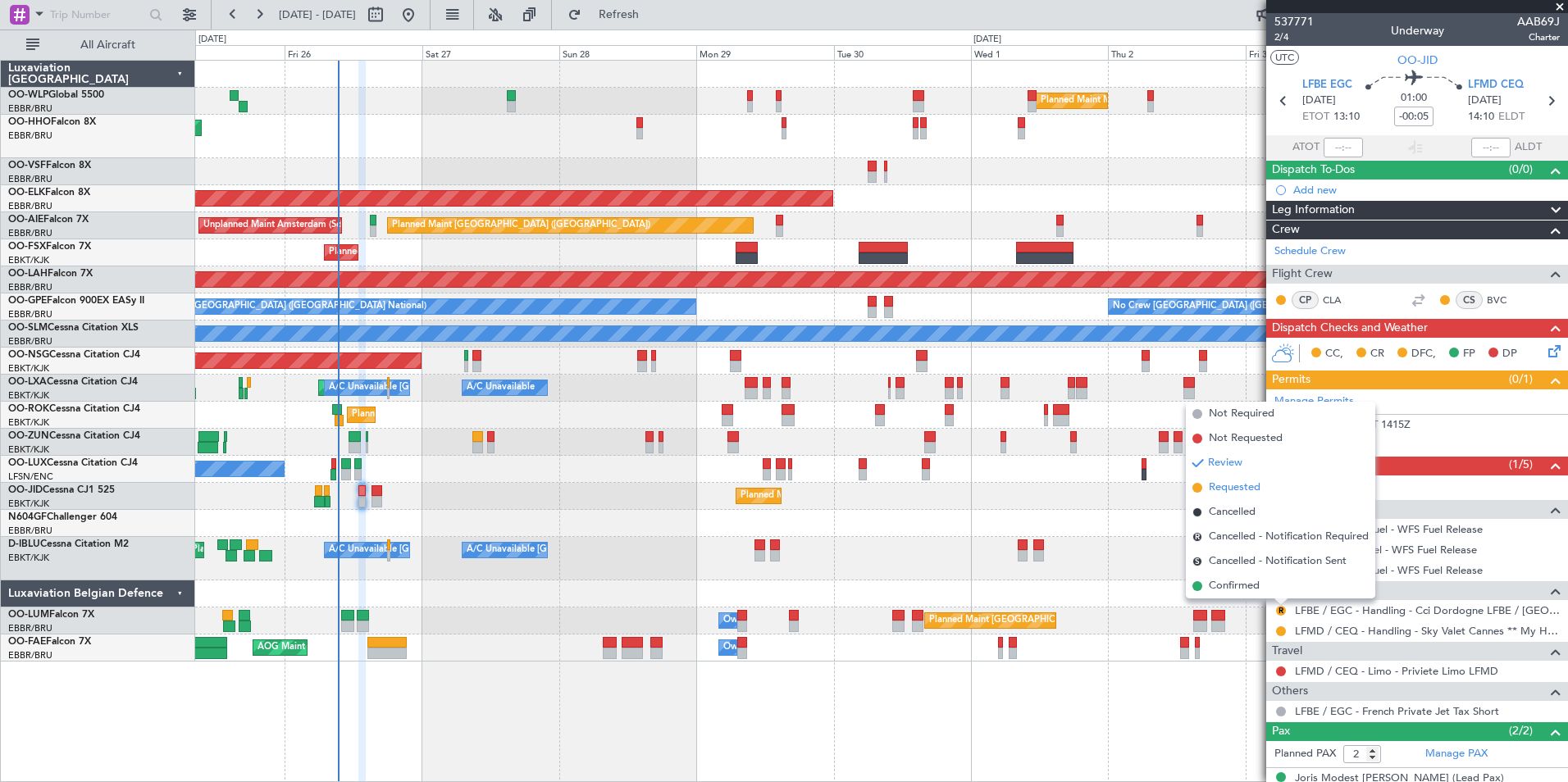
click at [1219, 483] on span "Requested" at bounding box center [1235, 488] width 52 height 16
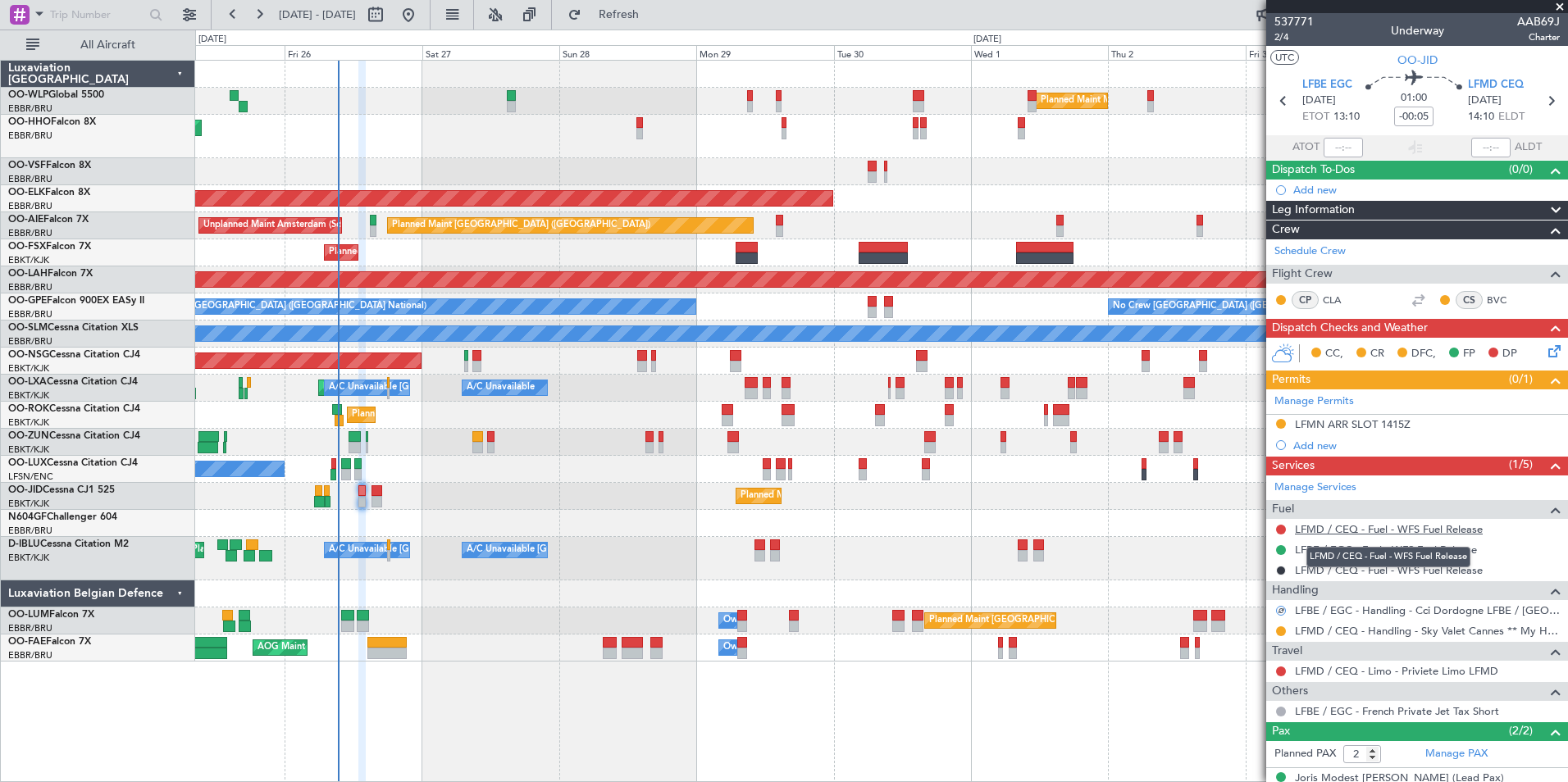
click at [1321, 526] on link "LFMD / CEQ - Fuel - WFS Fuel Release" at bounding box center [1389, 529] width 188 height 14
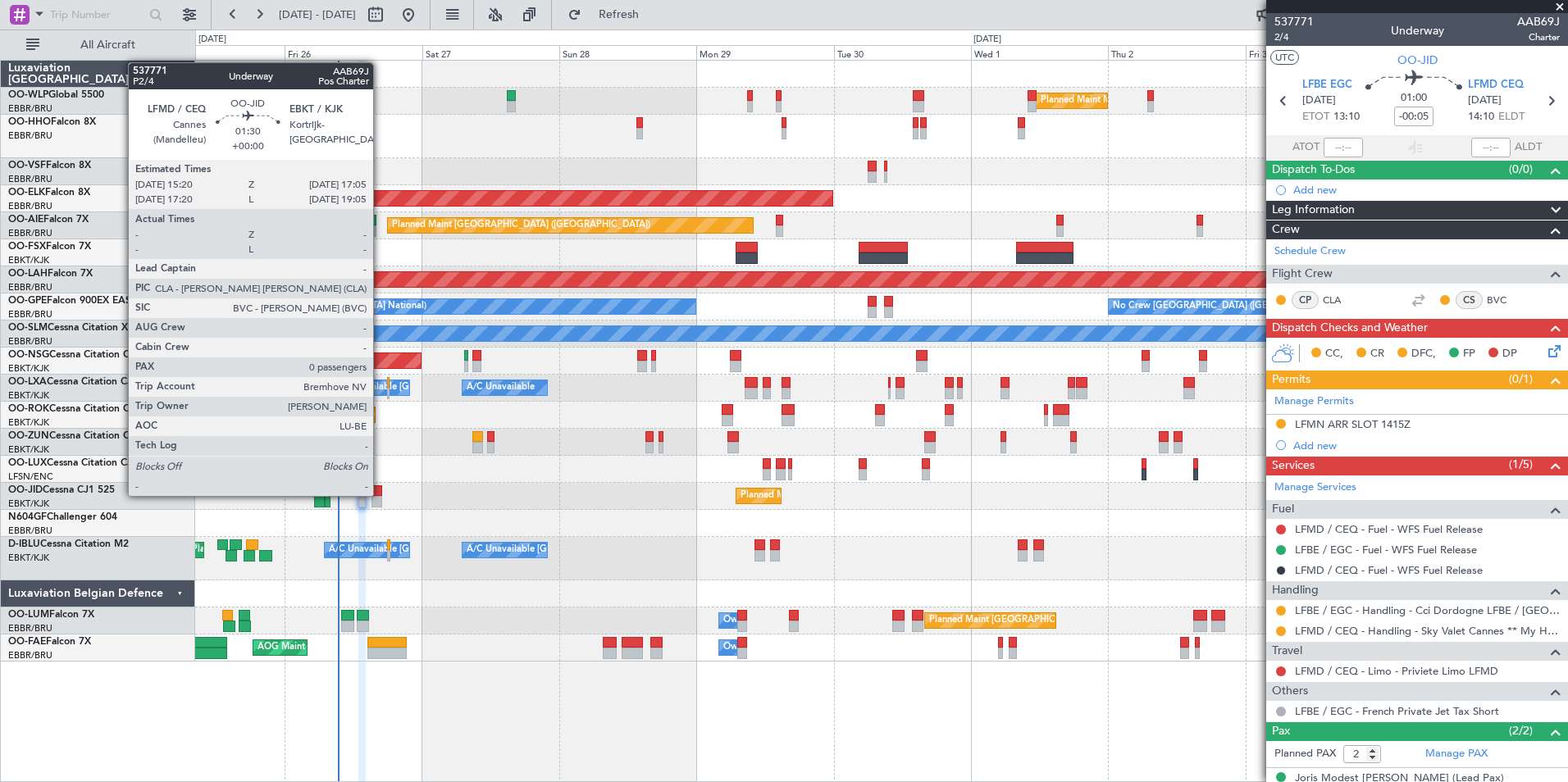
click at [380, 494] on div at bounding box center [377, 490] width 10 height 11
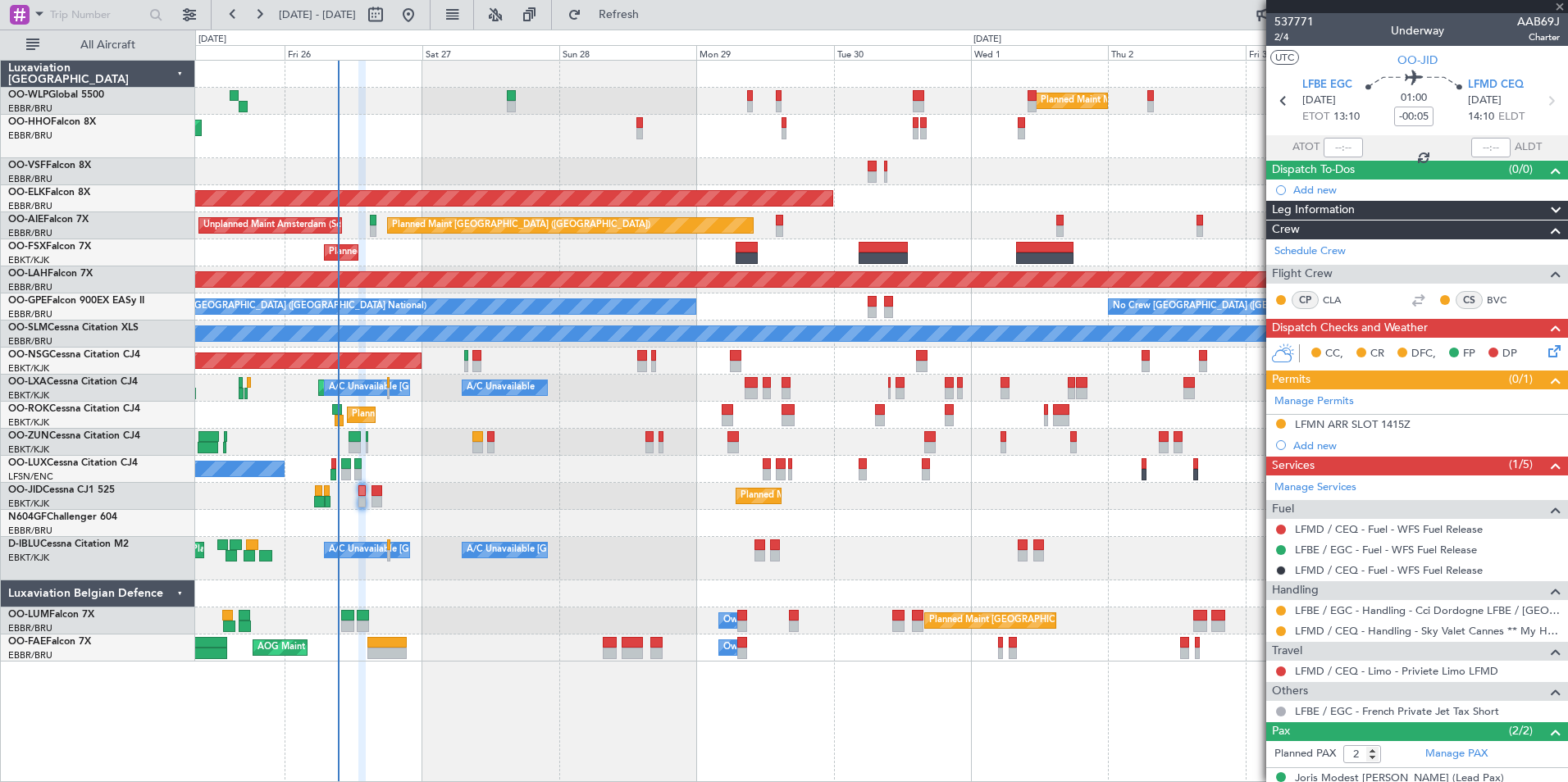
type input "0"
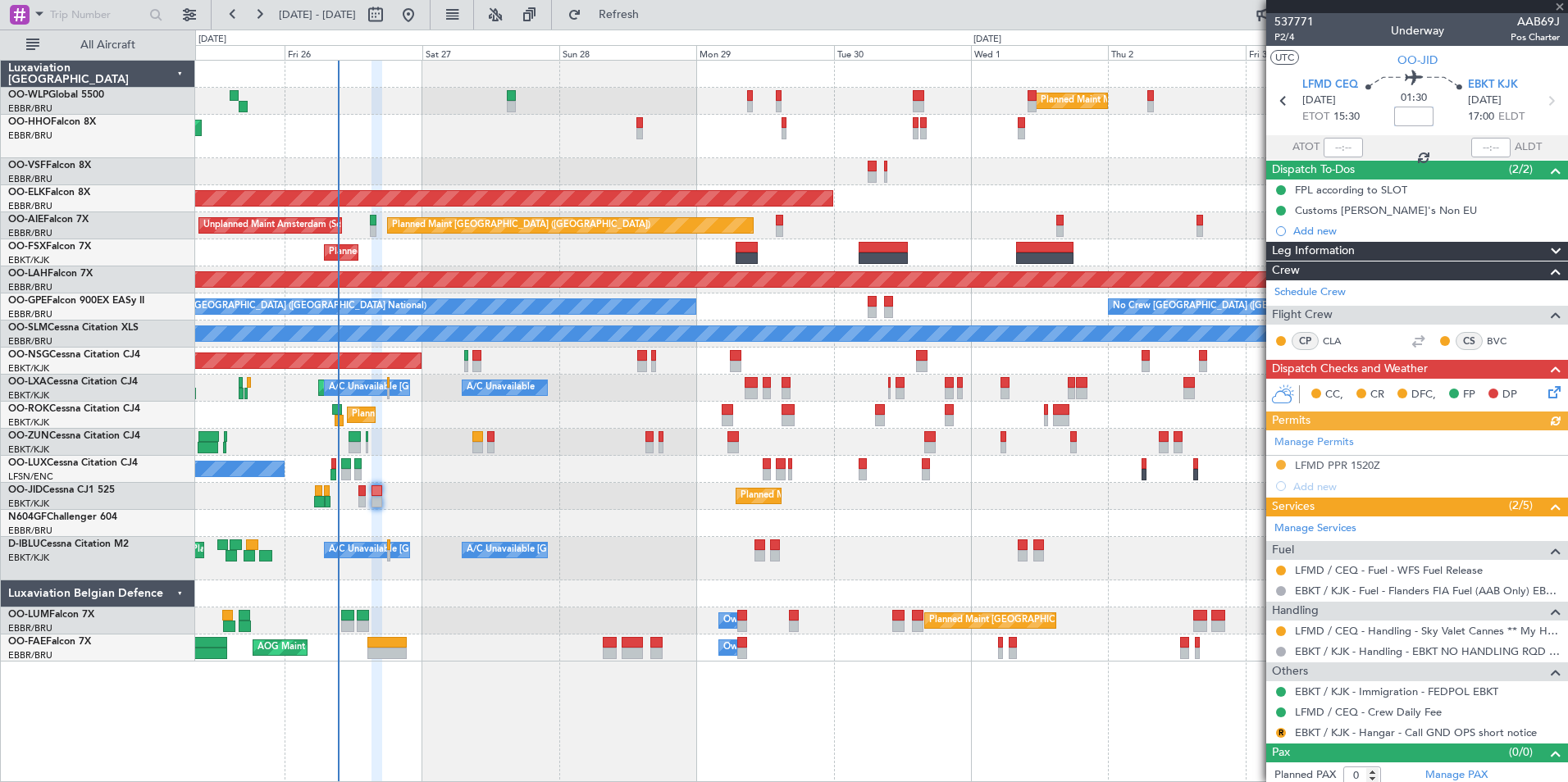
click at [1411, 117] on input at bounding box center [1414, 116] width 40 height 20
click at [1155, 147] on div "Planned Maint Geneva (Cointrin)" at bounding box center [881, 136] width 1372 height 44
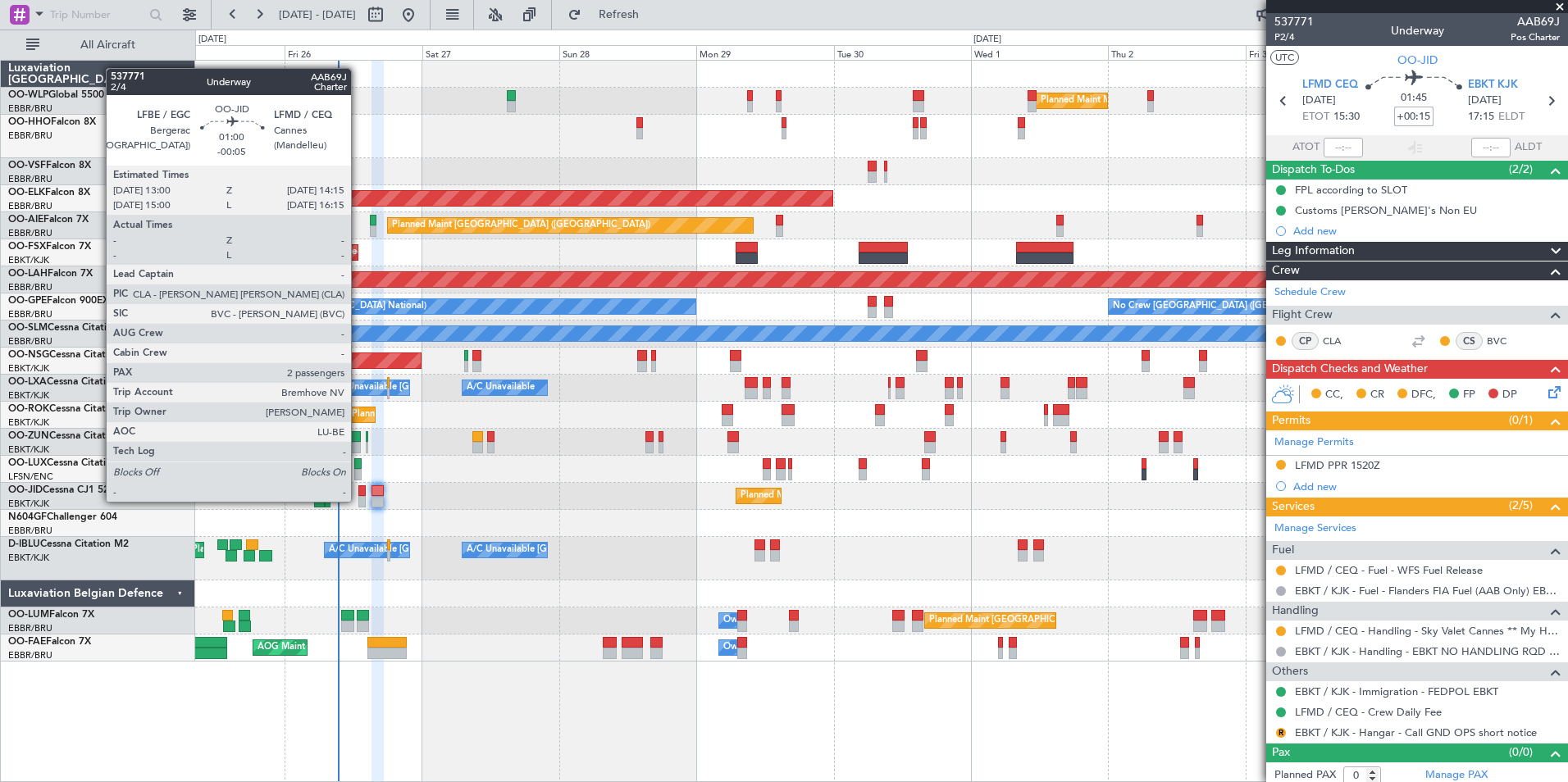
click at [359, 500] on div at bounding box center [362, 501] width 8 height 11
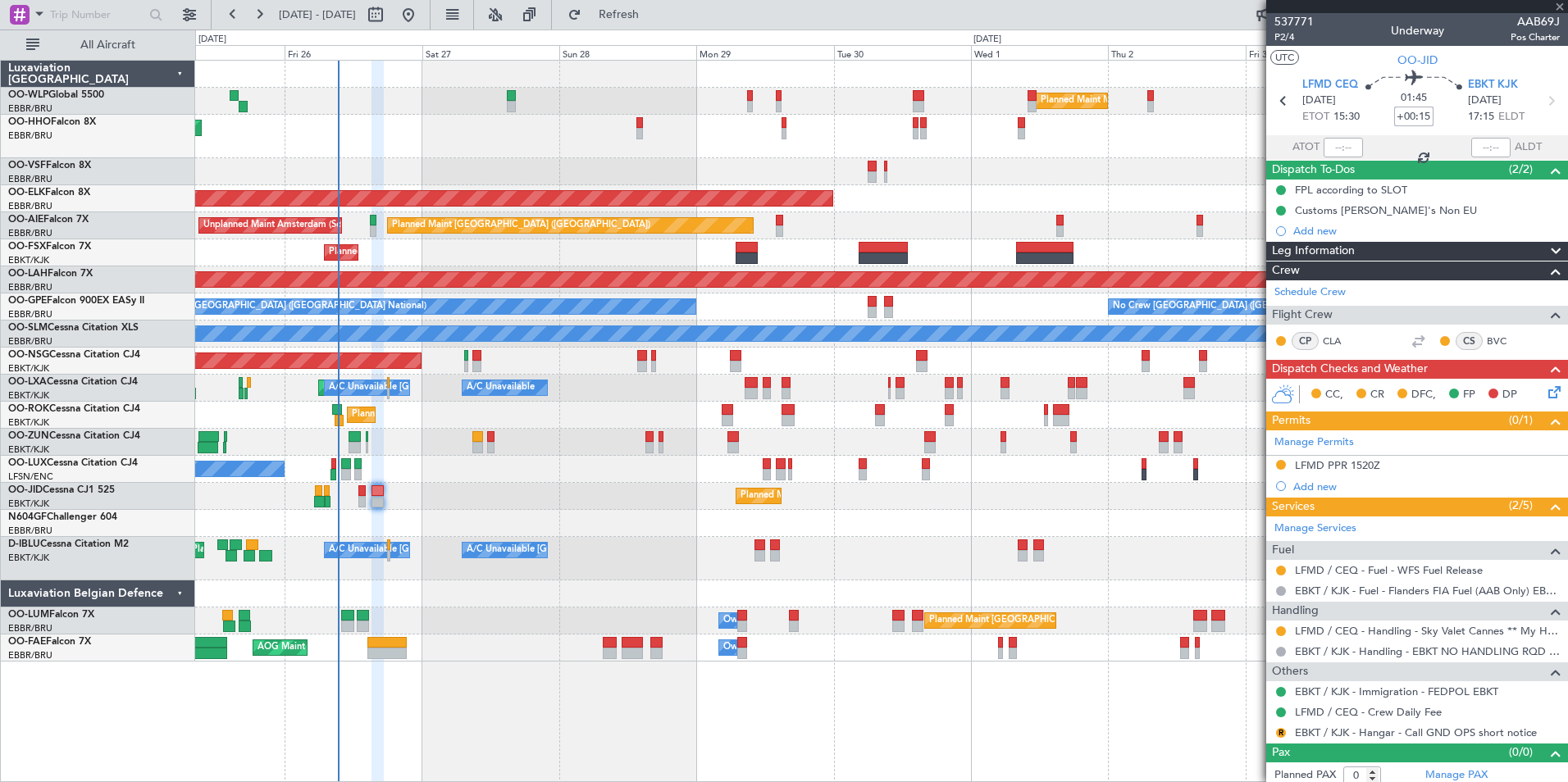
type input "-00:05"
type input "2"
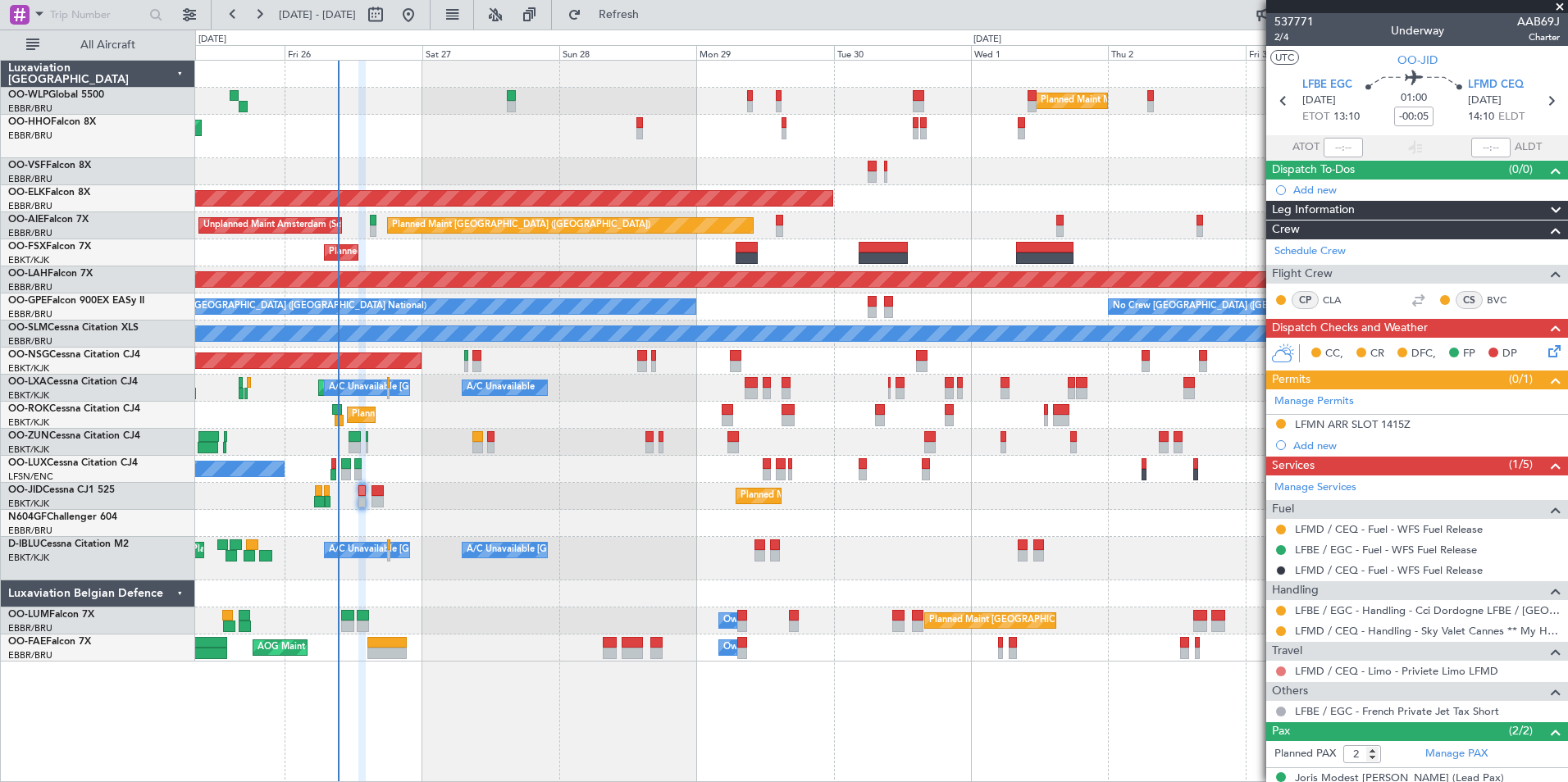
click at [1281, 670] on button at bounding box center [1280, 671] width 9 height 9
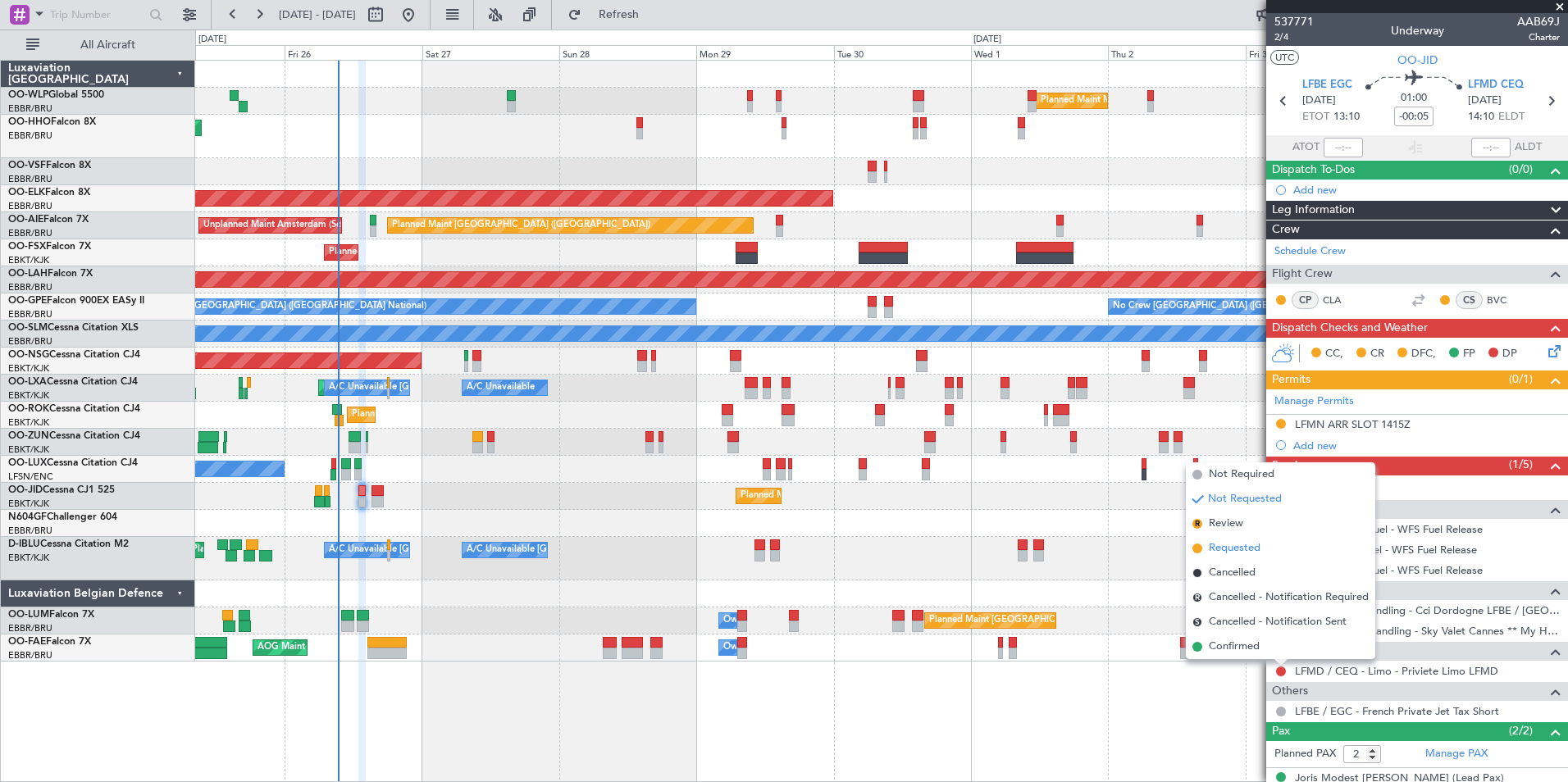
click at [1235, 538] on li "Requested" at bounding box center [1280, 549] width 190 height 25
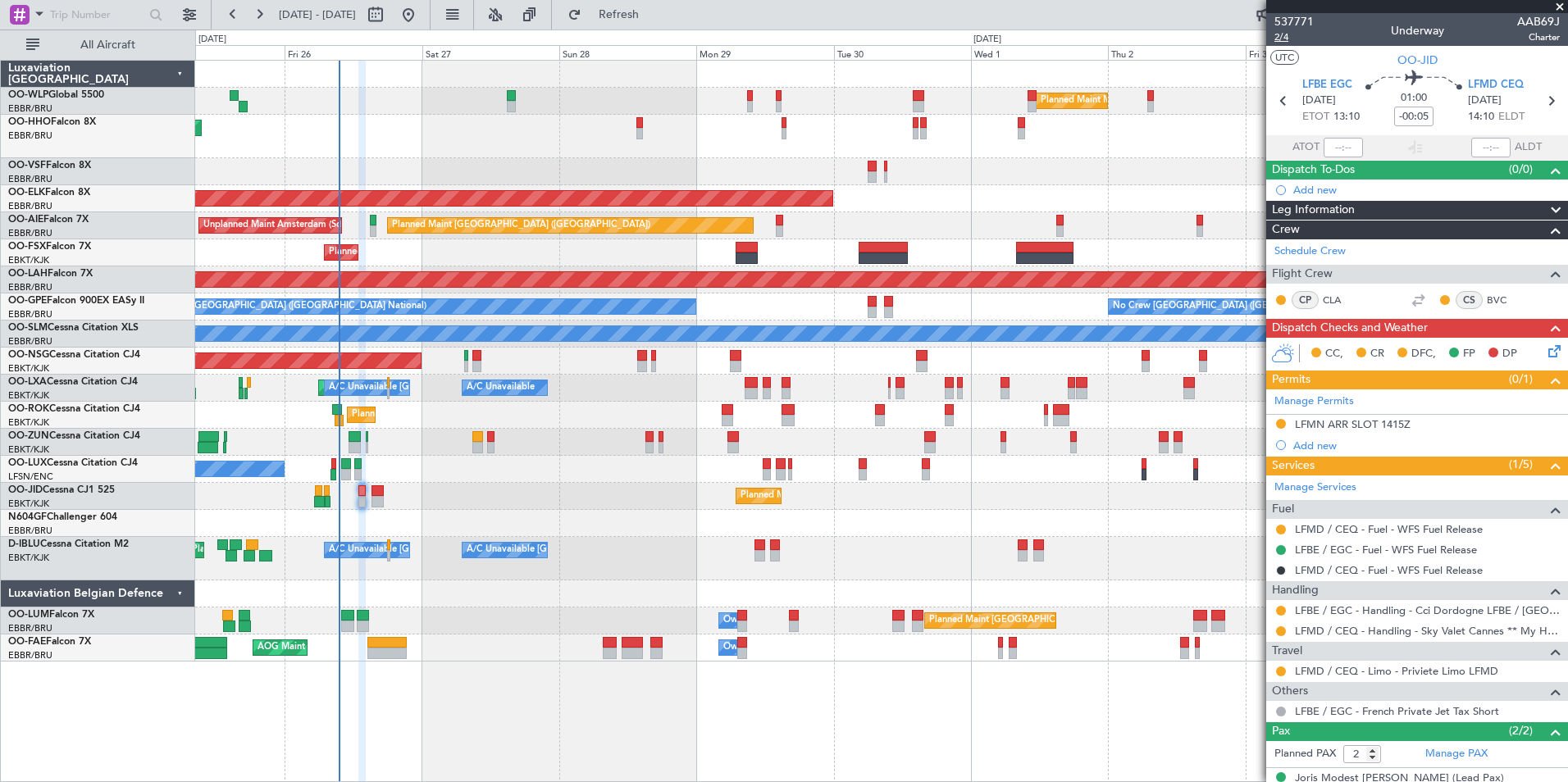
click at [1298, 37] on span "2/4" at bounding box center [1294, 37] width 40 height 14
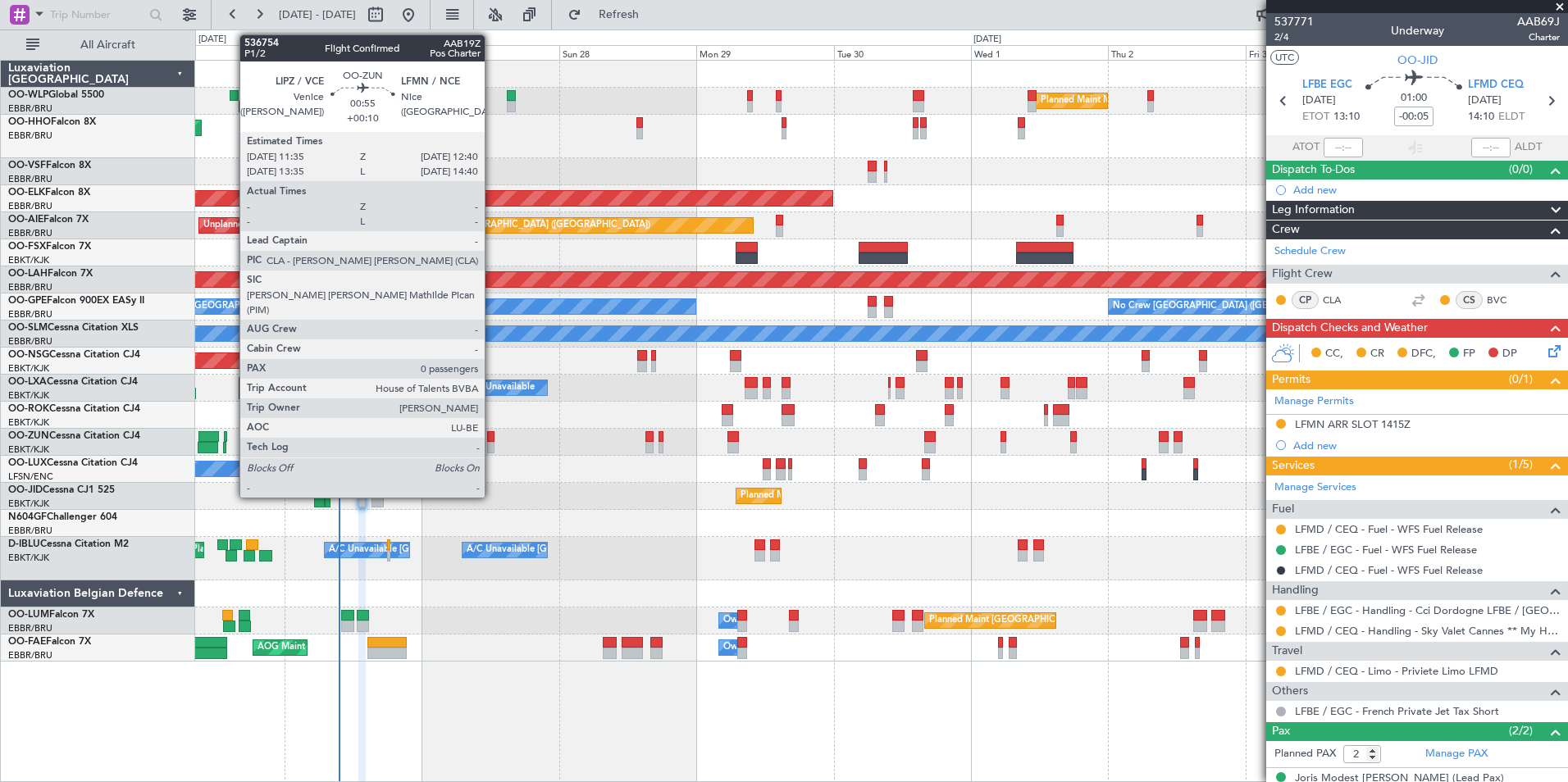
click at [492, 433] on div at bounding box center [490, 436] width 7 height 11
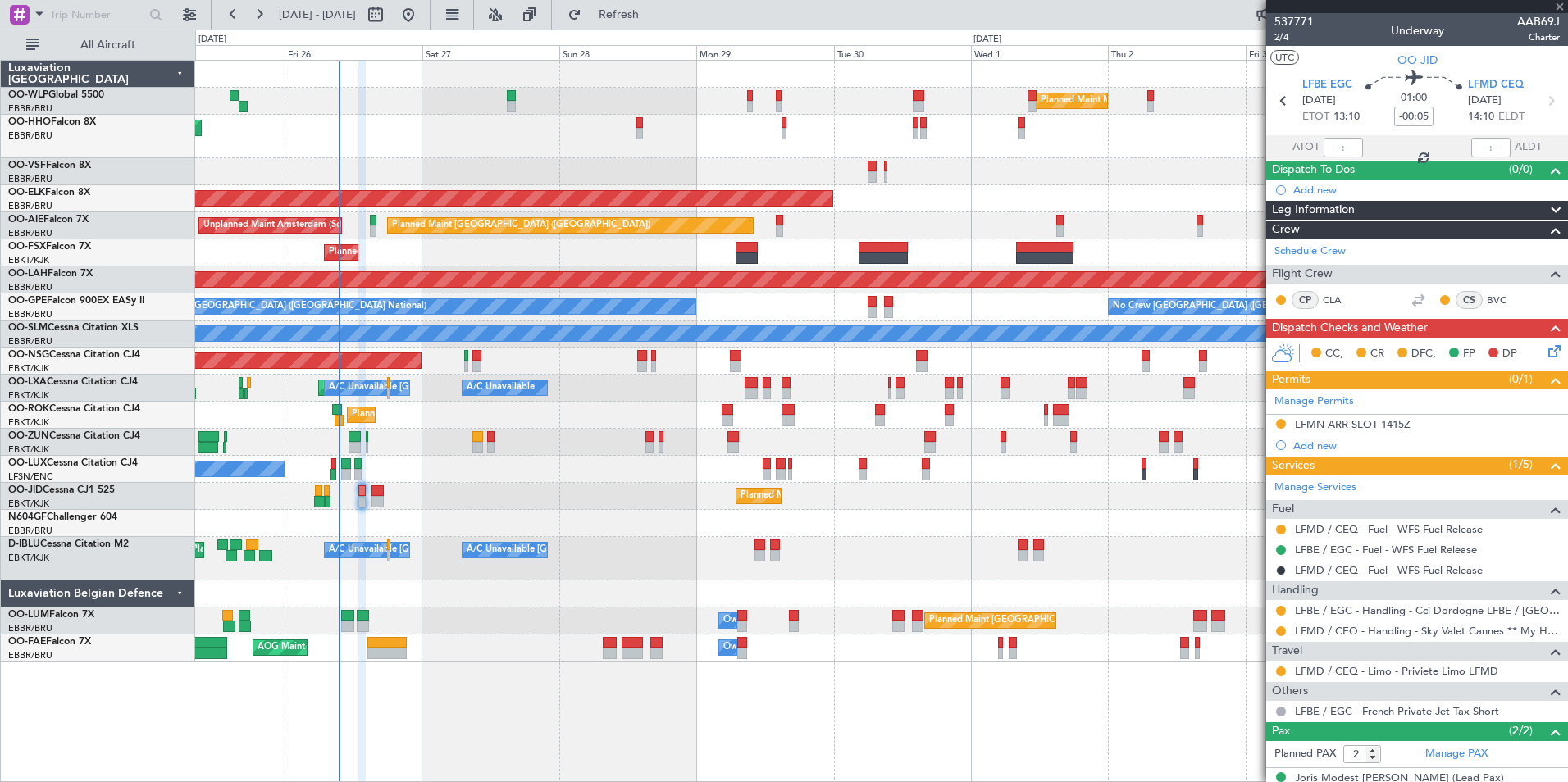
type input "+00:10"
type input "0"
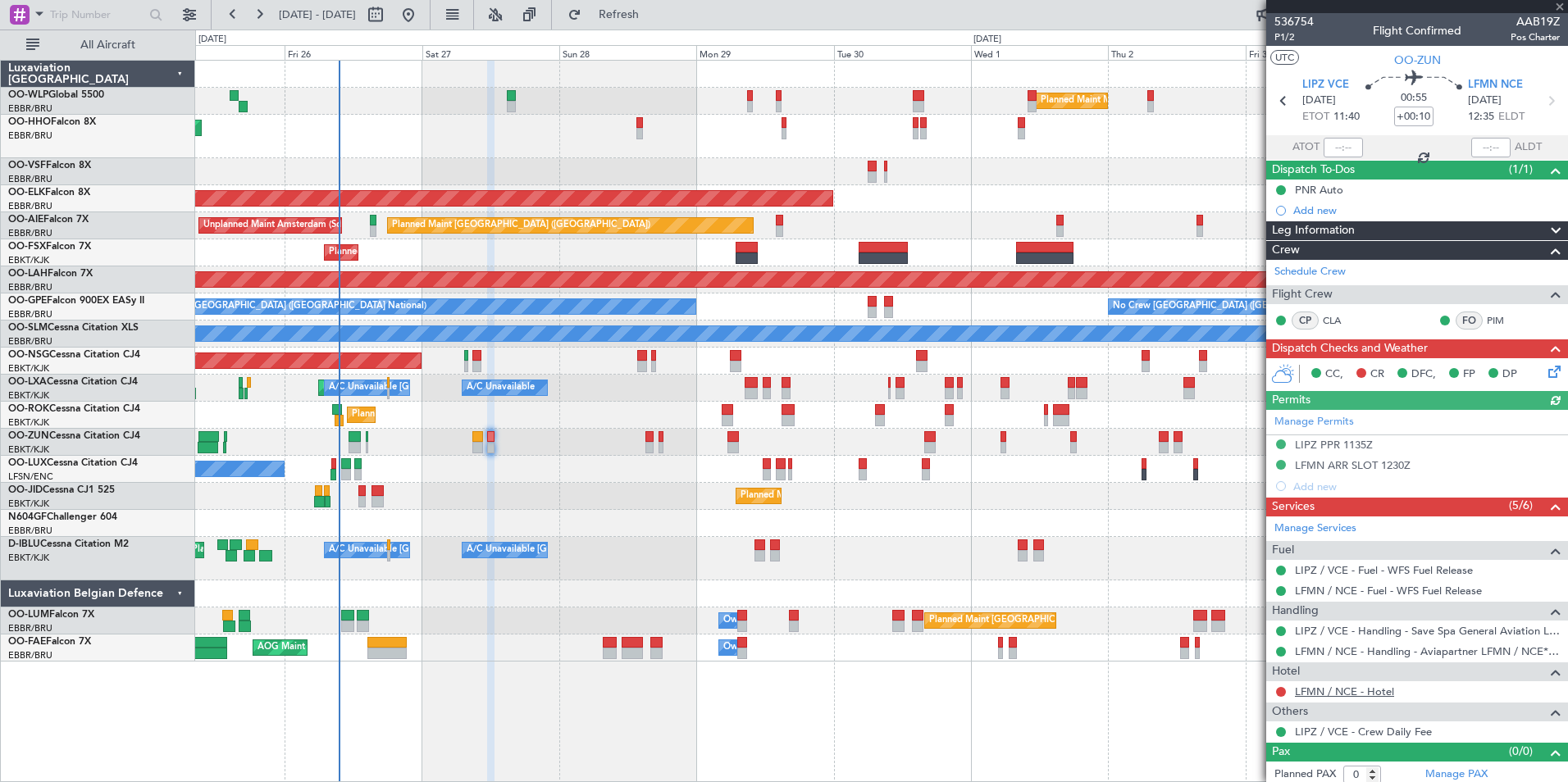
click at [1363, 691] on link "LFMN / NCE - Hotel" at bounding box center [1345, 692] width 100 height 14
click at [1285, 688] on button at bounding box center [1280, 691] width 9 height 9
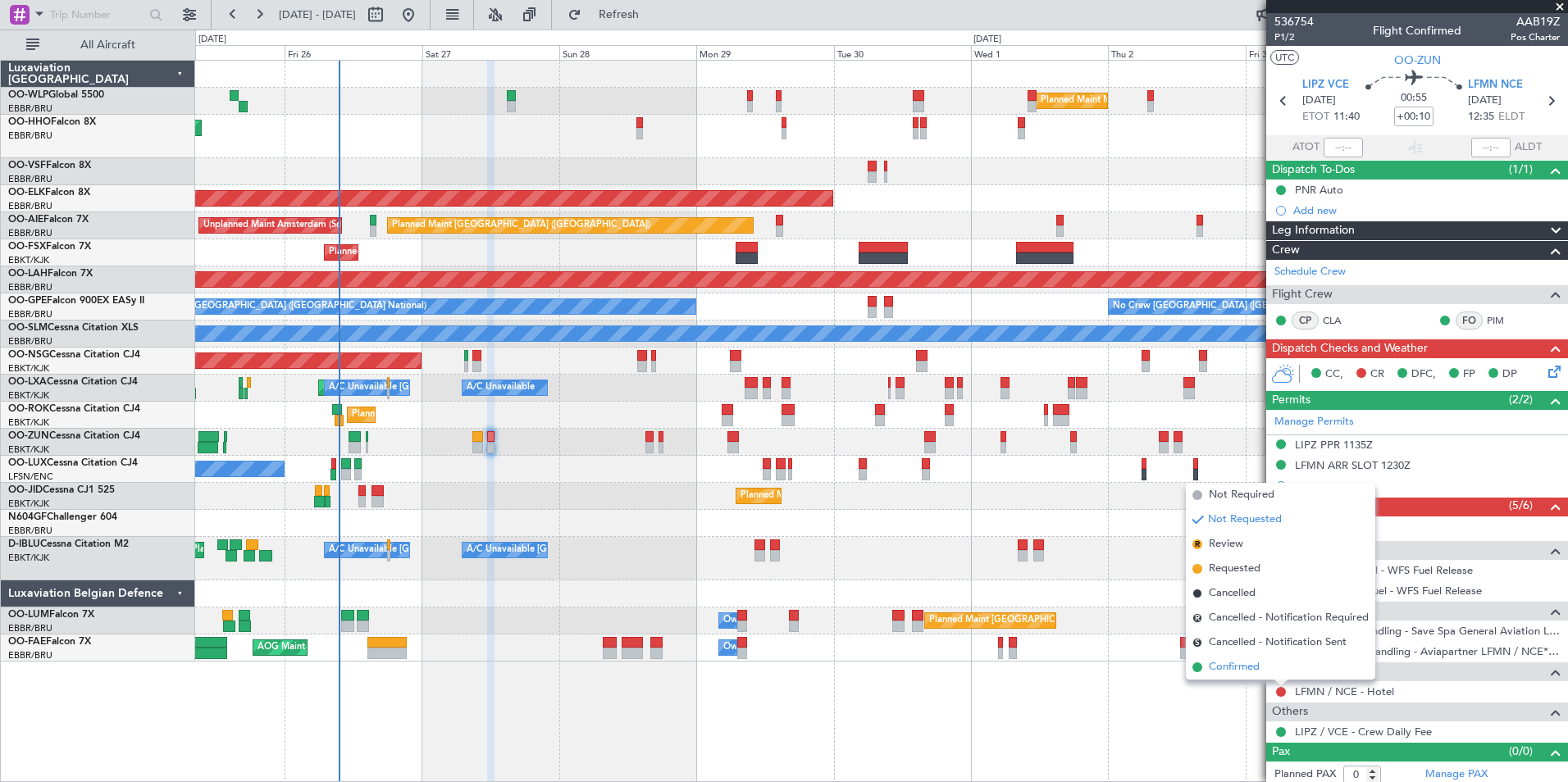
click at [1244, 661] on span "Confirmed" at bounding box center [1234, 667] width 51 height 16
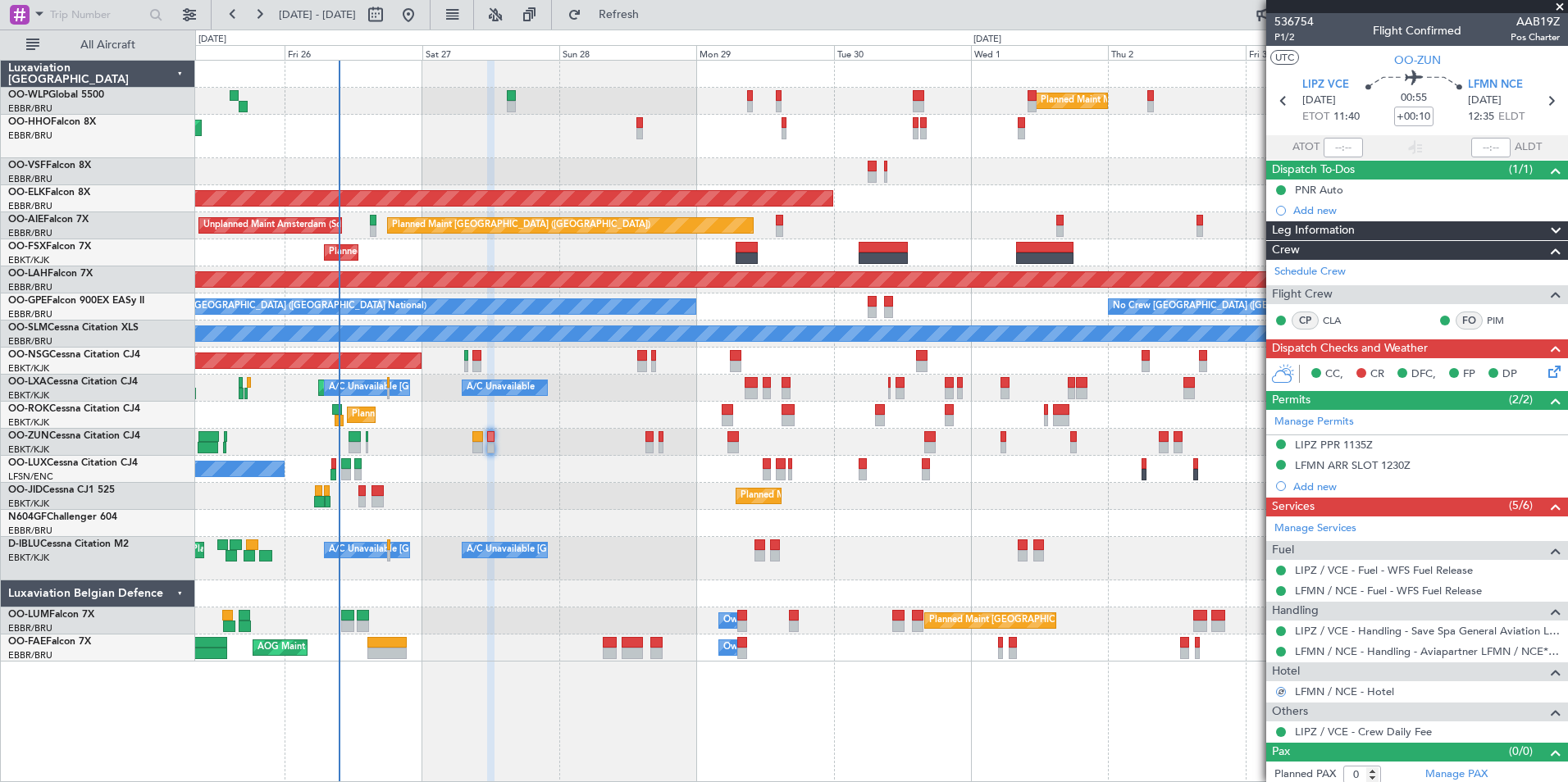
click at [1546, 362] on icon at bounding box center [1552, 368] width 13 height 13
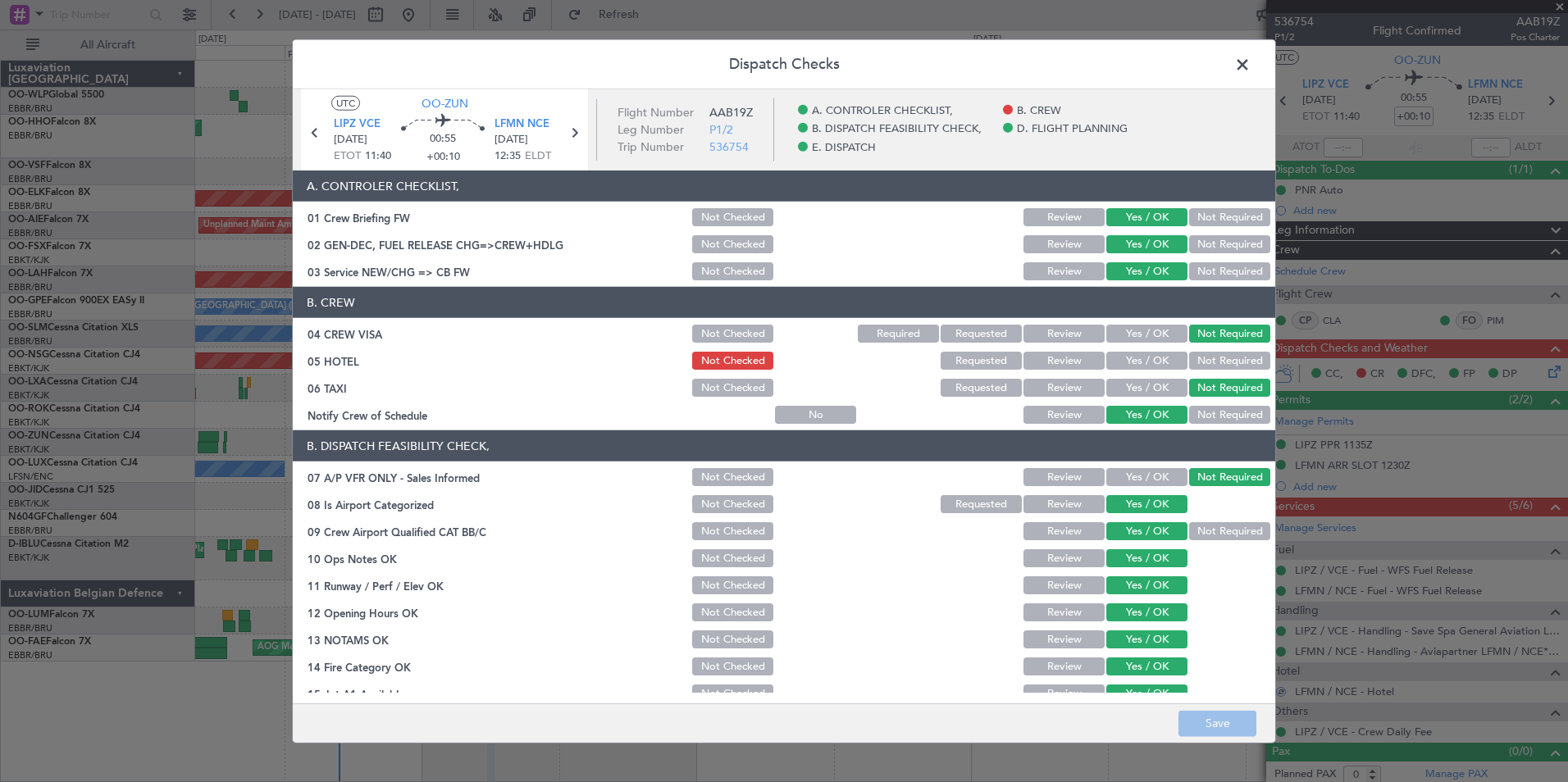
click at [1138, 357] on button "Yes / OK" at bounding box center [1147, 361] width 82 height 18
click at [1230, 727] on button "Save" at bounding box center [1218, 723] width 78 height 27
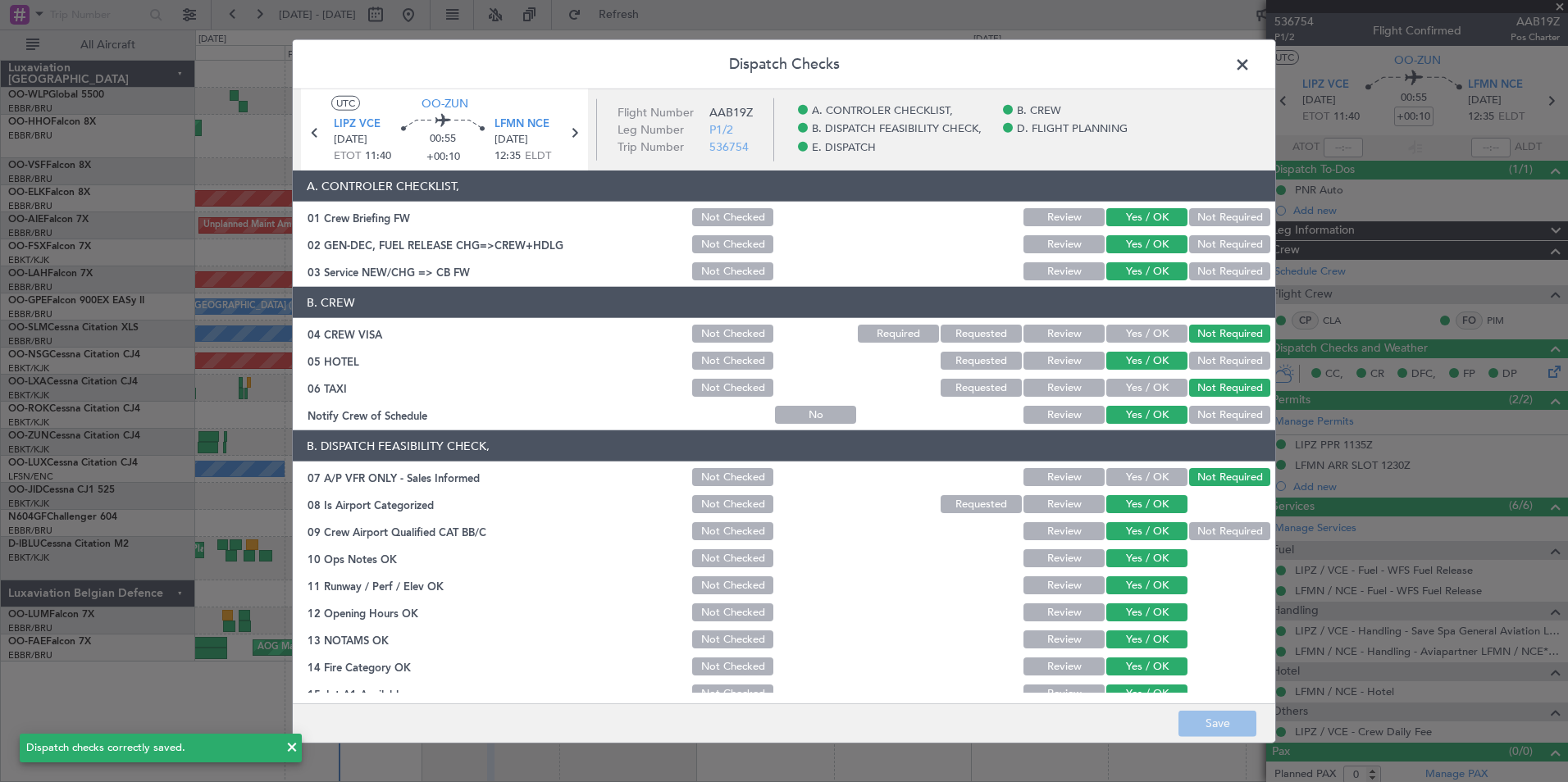
click at [1251, 59] on span at bounding box center [1251, 69] width 0 height 33
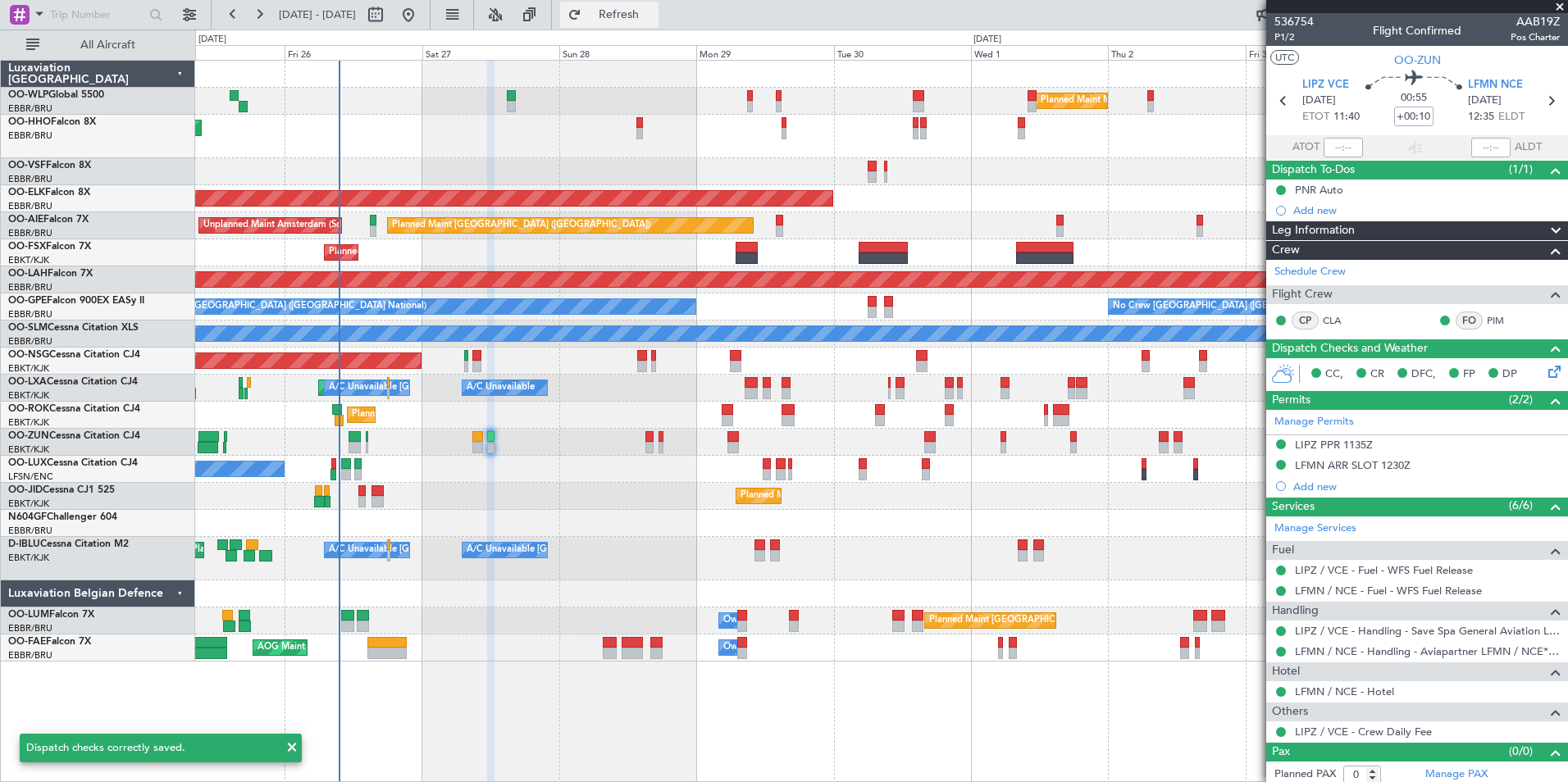
click at [643, 13] on span "Refresh" at bounding box center [619, 15] width 69 height 11
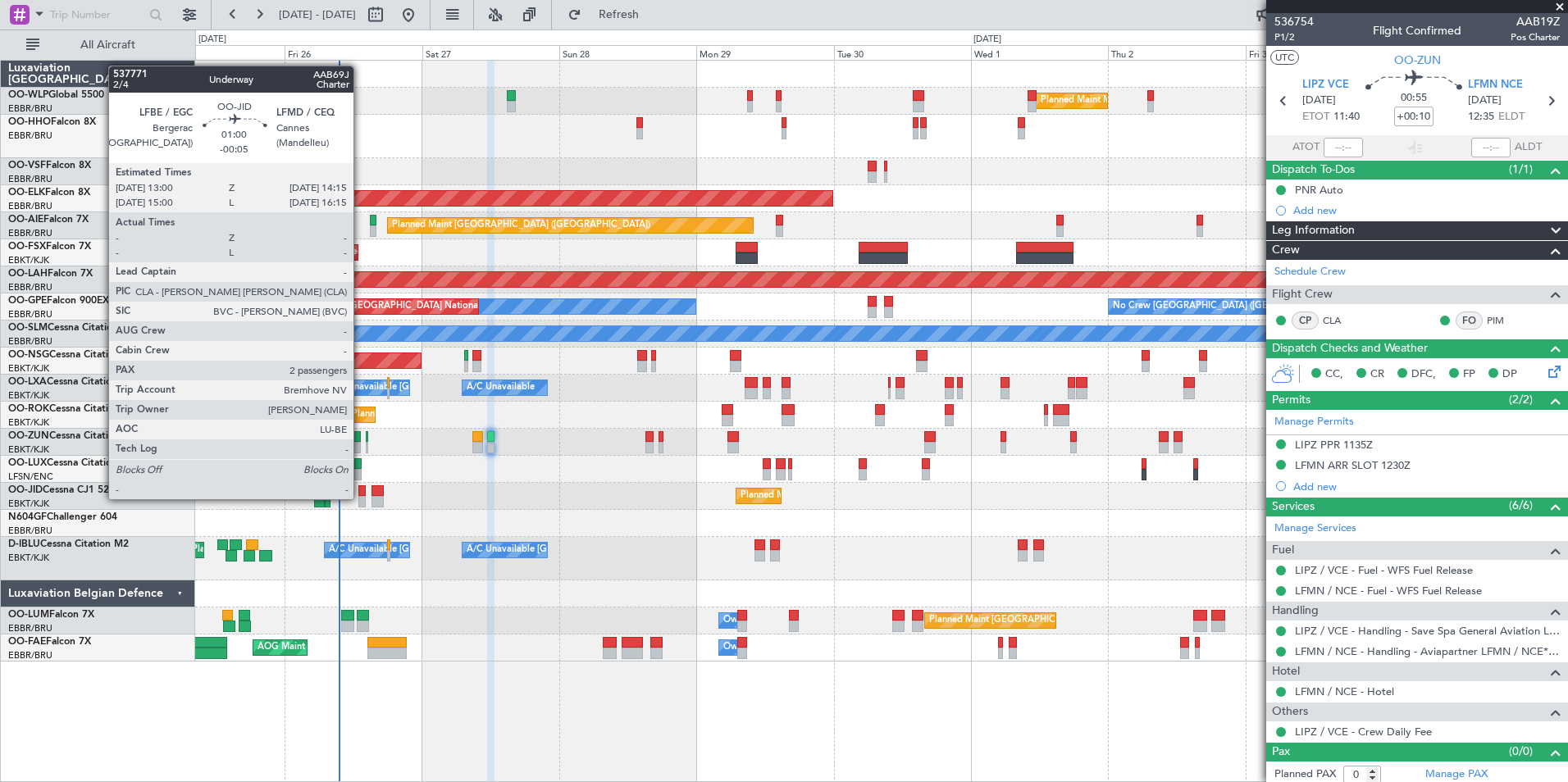
click at [361, 498] on div at bounding box center [362, 501] width 8 height 11
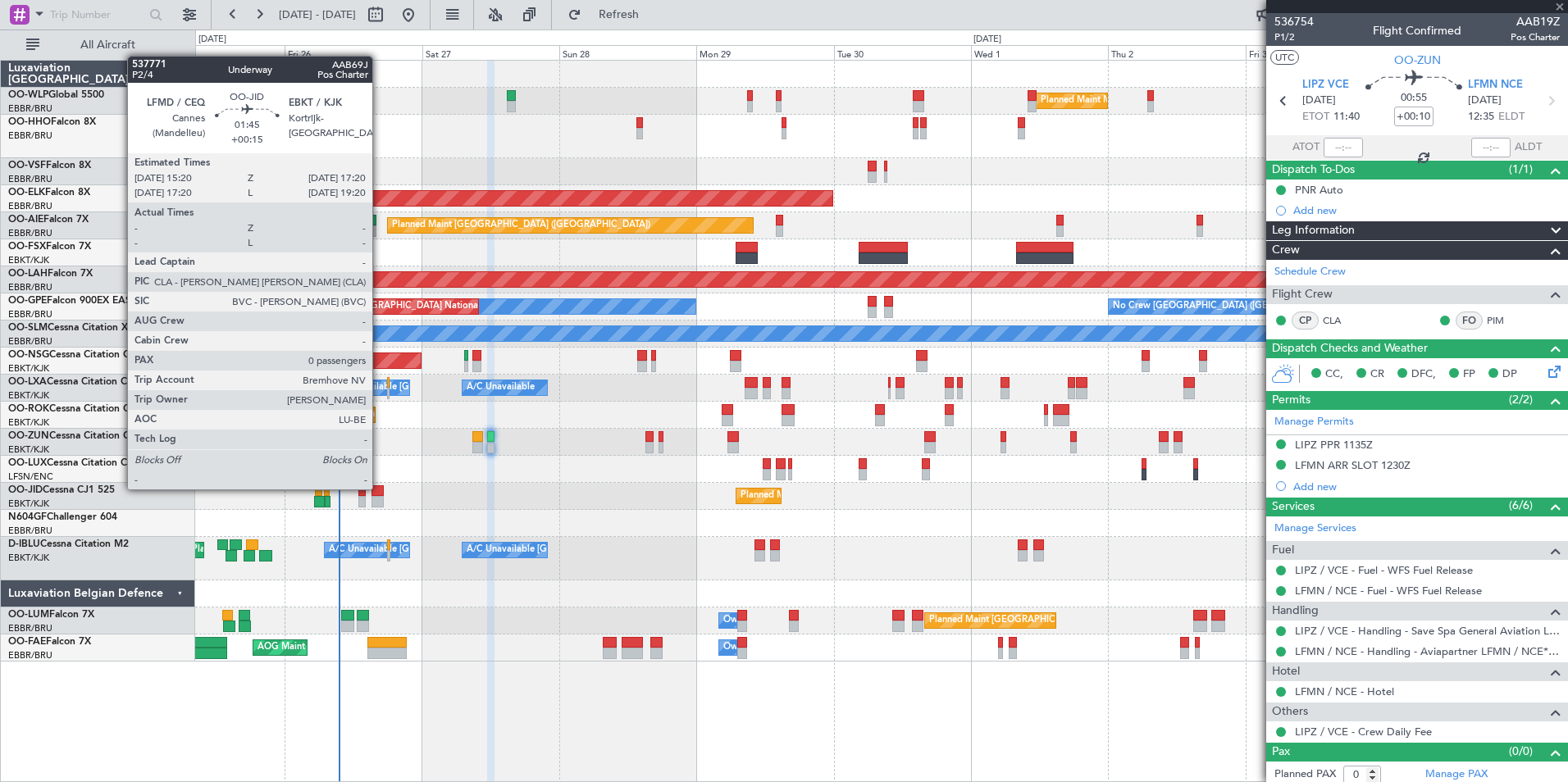
type input "-00:05"
type input "2"
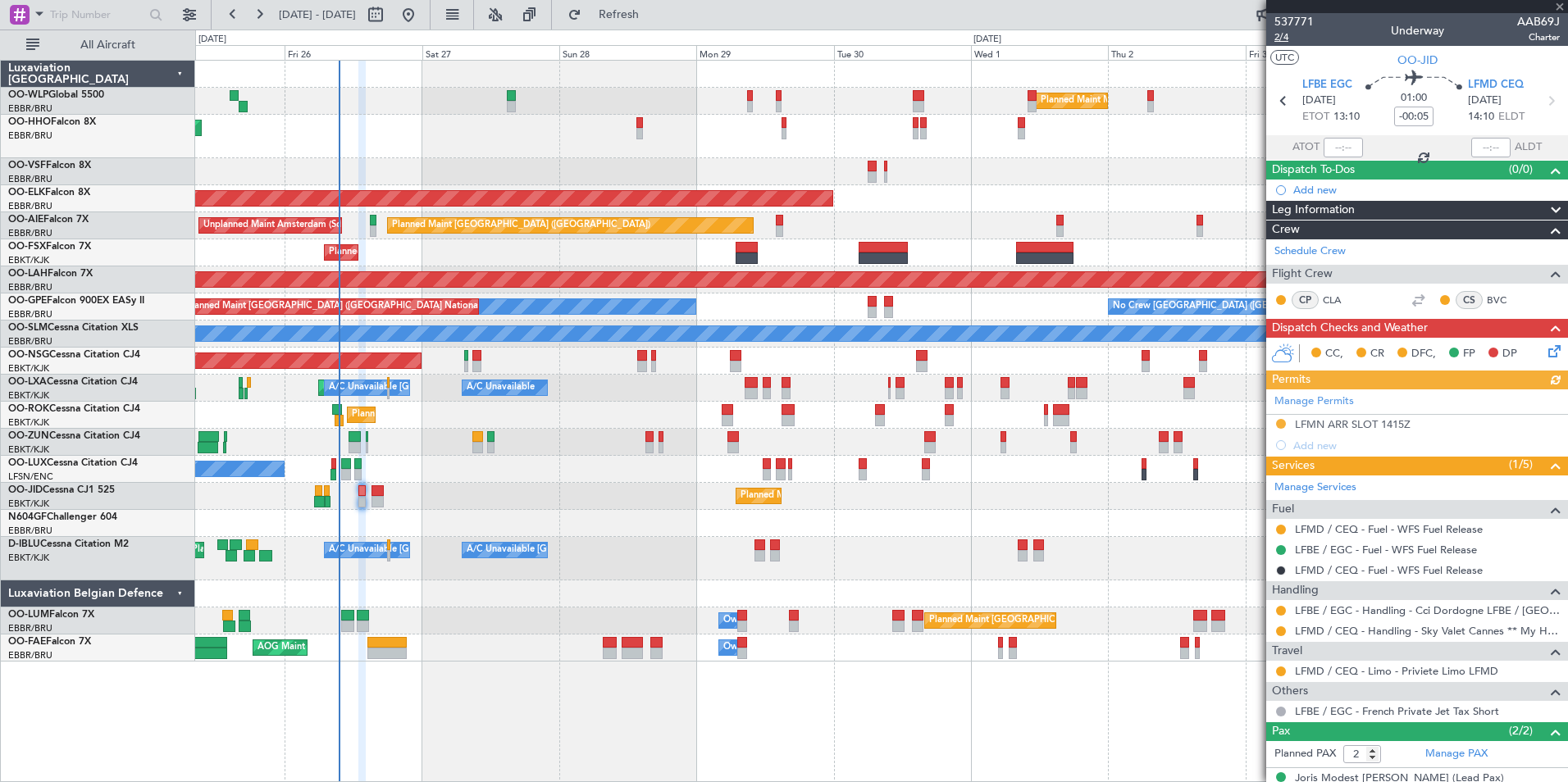
click at [1279, 34] on span "2/4" at bounding box center [1294, 37] width 40 height 14
click at [1546, 349] on icon at bounding box center [1552, 348] width 13 height 13
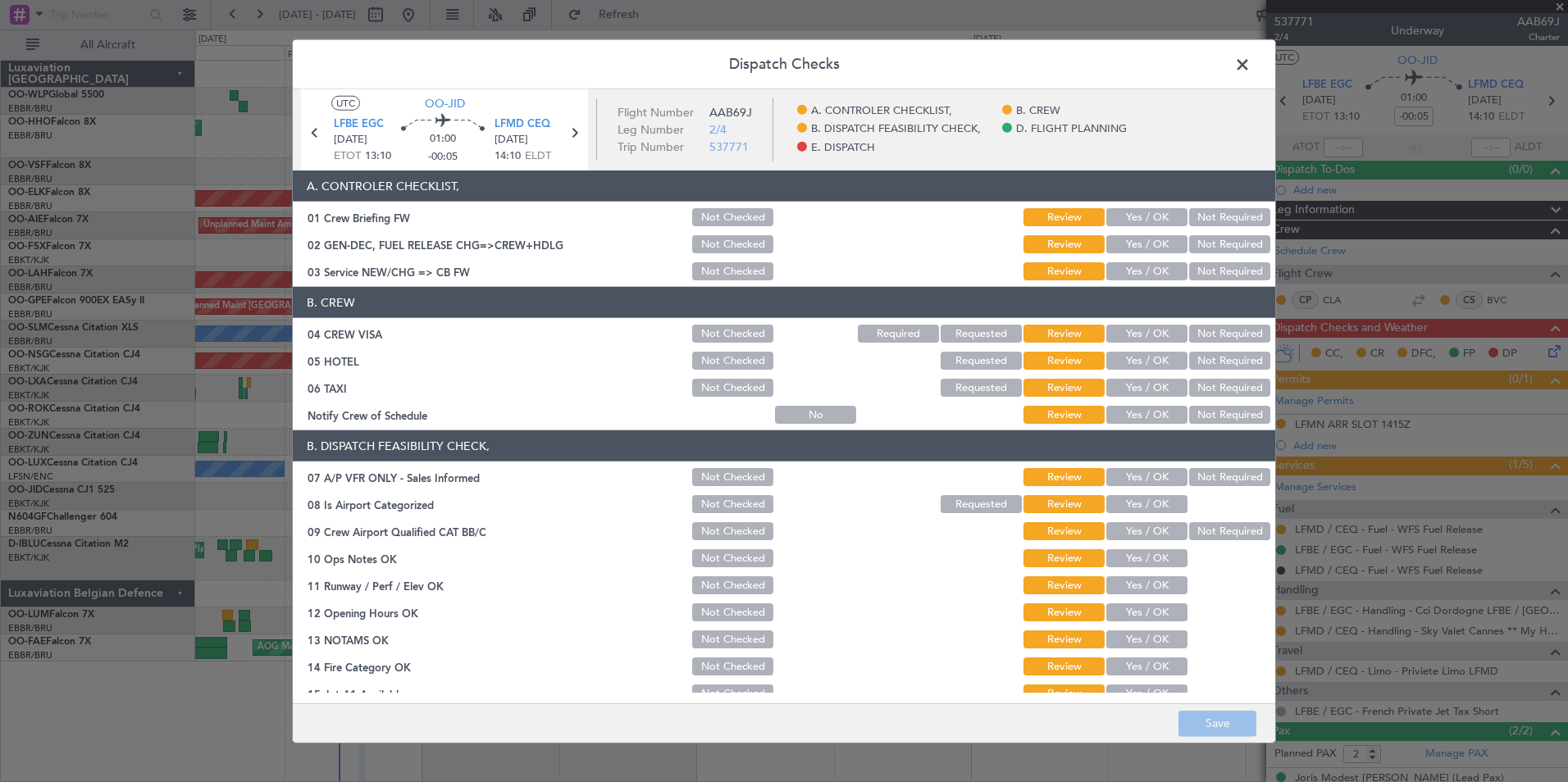
click at [1142, 197] on header "A. CONTROLER CHECKLIST," at bounding box center [784, 186] width 982 height 31
click at [1142, 210] on button "Yes / OK" at bounding box center [1147, 217] width 82 height 18
click at [1142, 242] on button "Yes / OK" at bounding box center [1147, 244] width 82 height 18
click at [1141, 267] on button "Yes / OK" at bounding box center [1147, 271] width 82 height 18
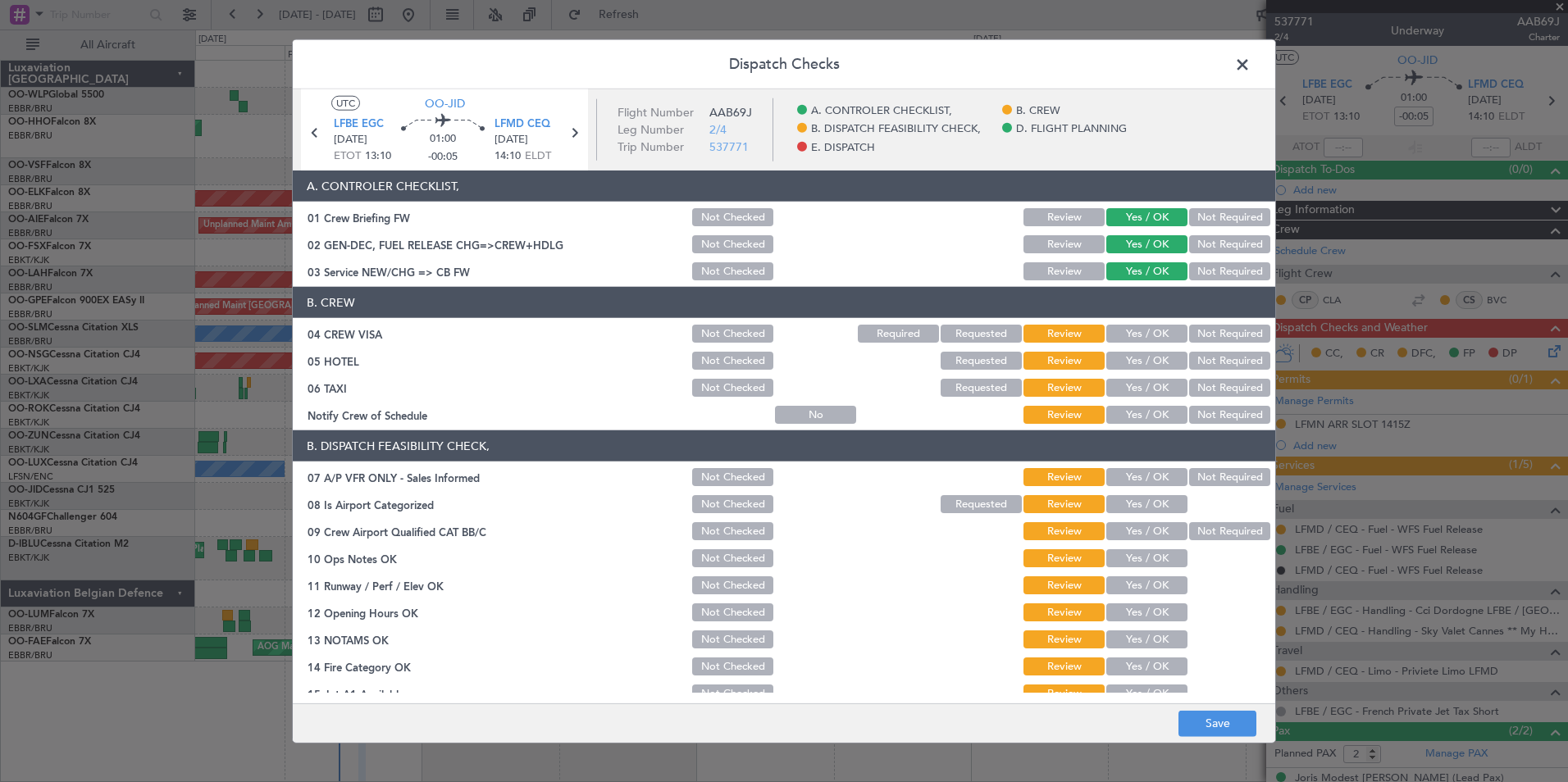
click at [1231, 336] on button "Not Required" at bounding box center [1230, 333] width 82 height 18
click at [1217, 373] on section "B. CREW 04 CREW VISA Not Checked Required Requested Review Yes / OK Not Require…" at bounding box center [784, 356] width 982 height 139
click at [1210, 366] on button "Not Required" at bounding box center [1230, 361] width 82 height 18
click at [1203, 391] on button "Not Required" at bounding box center [1230, 387] width 82 height 18
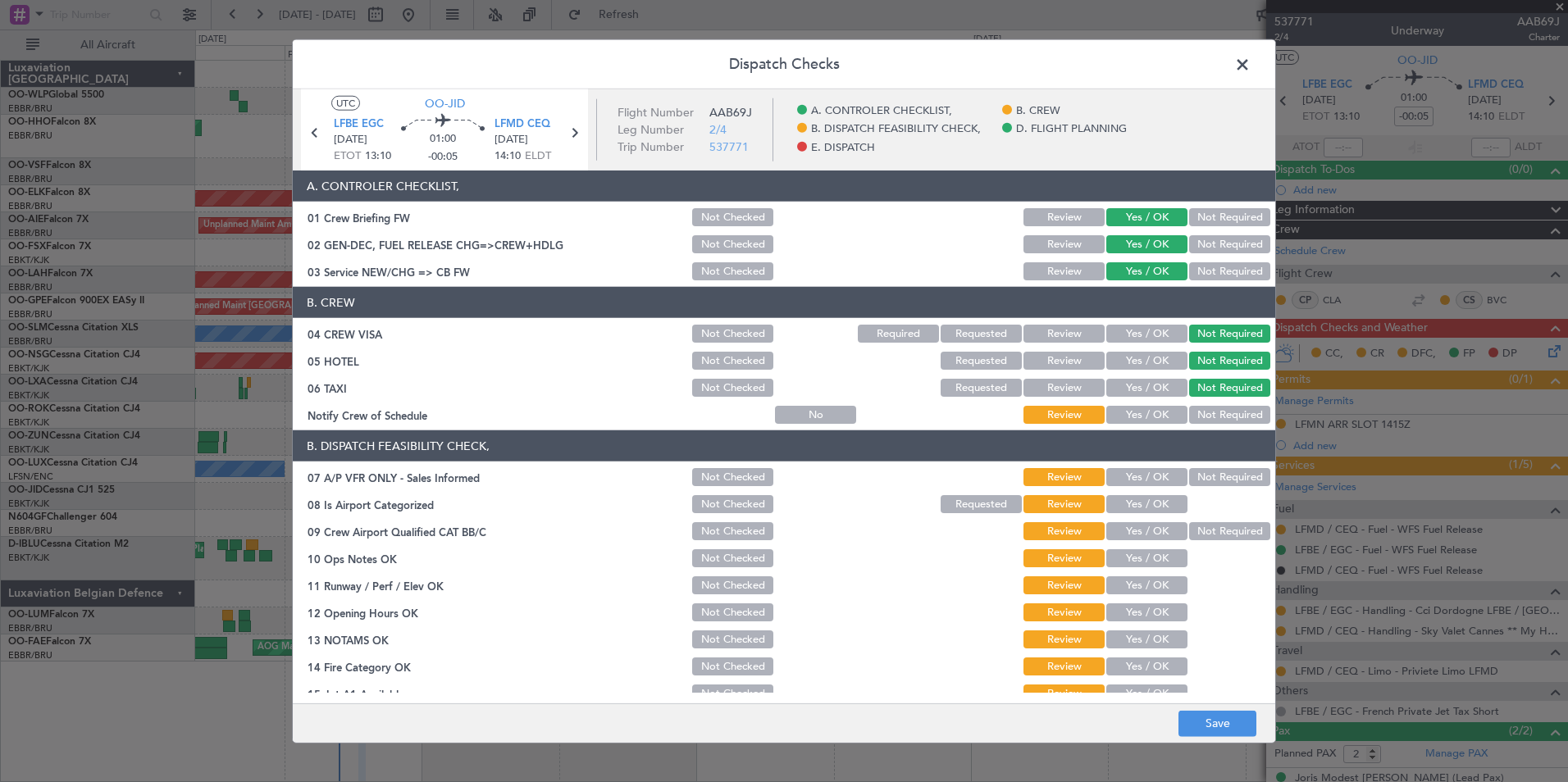
click at [1156, 421] on button "Yes / OK" at bounding box center [1147, 415] width 82 height 18
click at [1206, 492] on section "B. DISPATCH FEASIBILITY CHECK, 07 A/P VFR ONLY - Sales Informed Not Checked Rev…" at bounding box center [784, 608] width 982 height 356
click at [1199, 481] on button "Not Required" at bounding box center [1230, 476] width 82 height 18
click at [1158, 503] on button "Yes / OK" at bounding box center [1147, 504] width 82 height 18
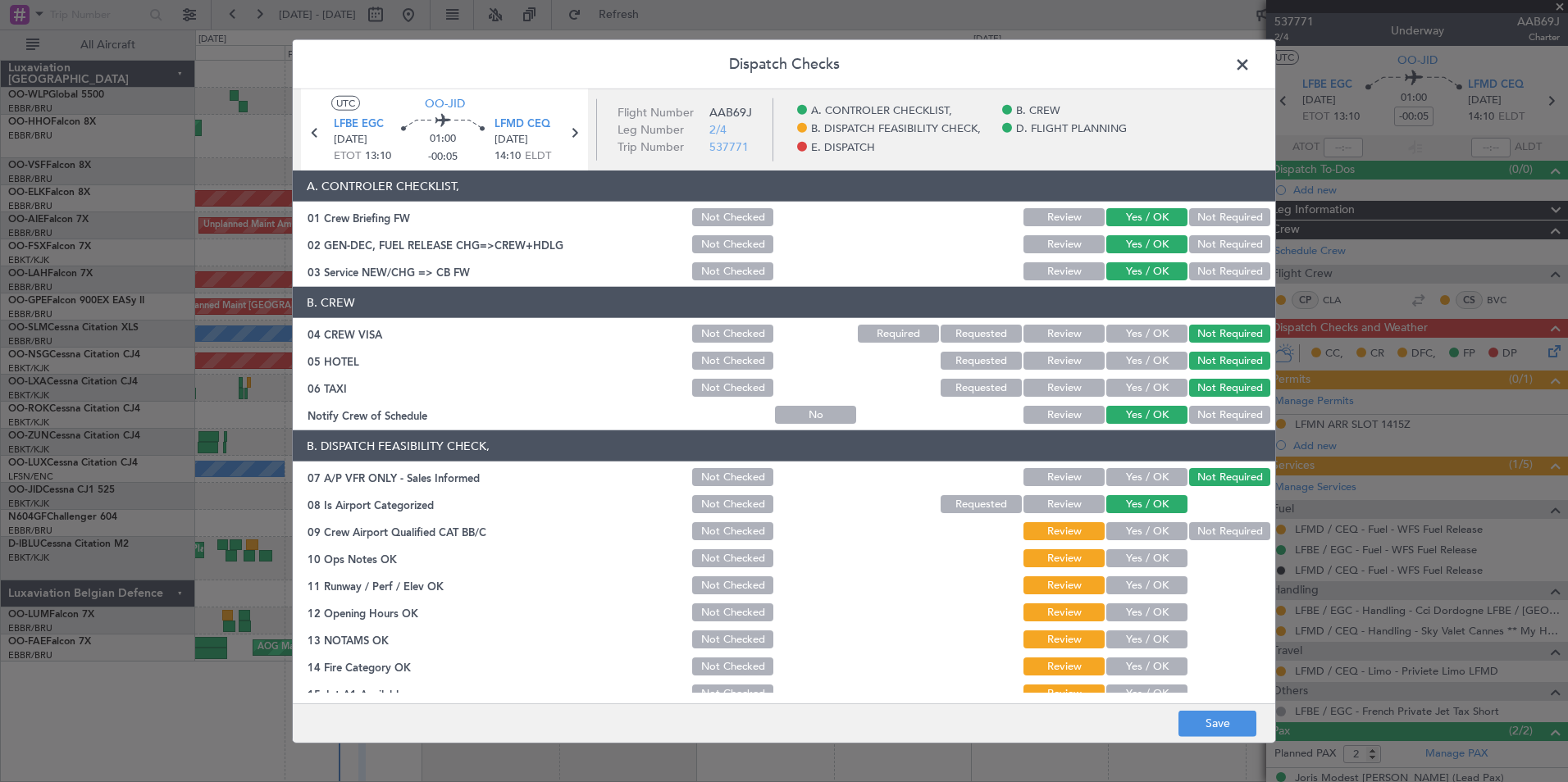
click at [1153, 534] on button "Yes / OK" at bounding box center [1147, 530] width 82 height 18
click at [1152, 558] on button "Yes / OK" at bounding box center [1147, 558] width 82 height 18
click at [1148, 593] on button "Yes / OK" at bounding box center [1147, 585] width 82 height 18
click at [1146, 610] on button "Yes / OK" at bounding box center [1147, 612] width 82 height 18
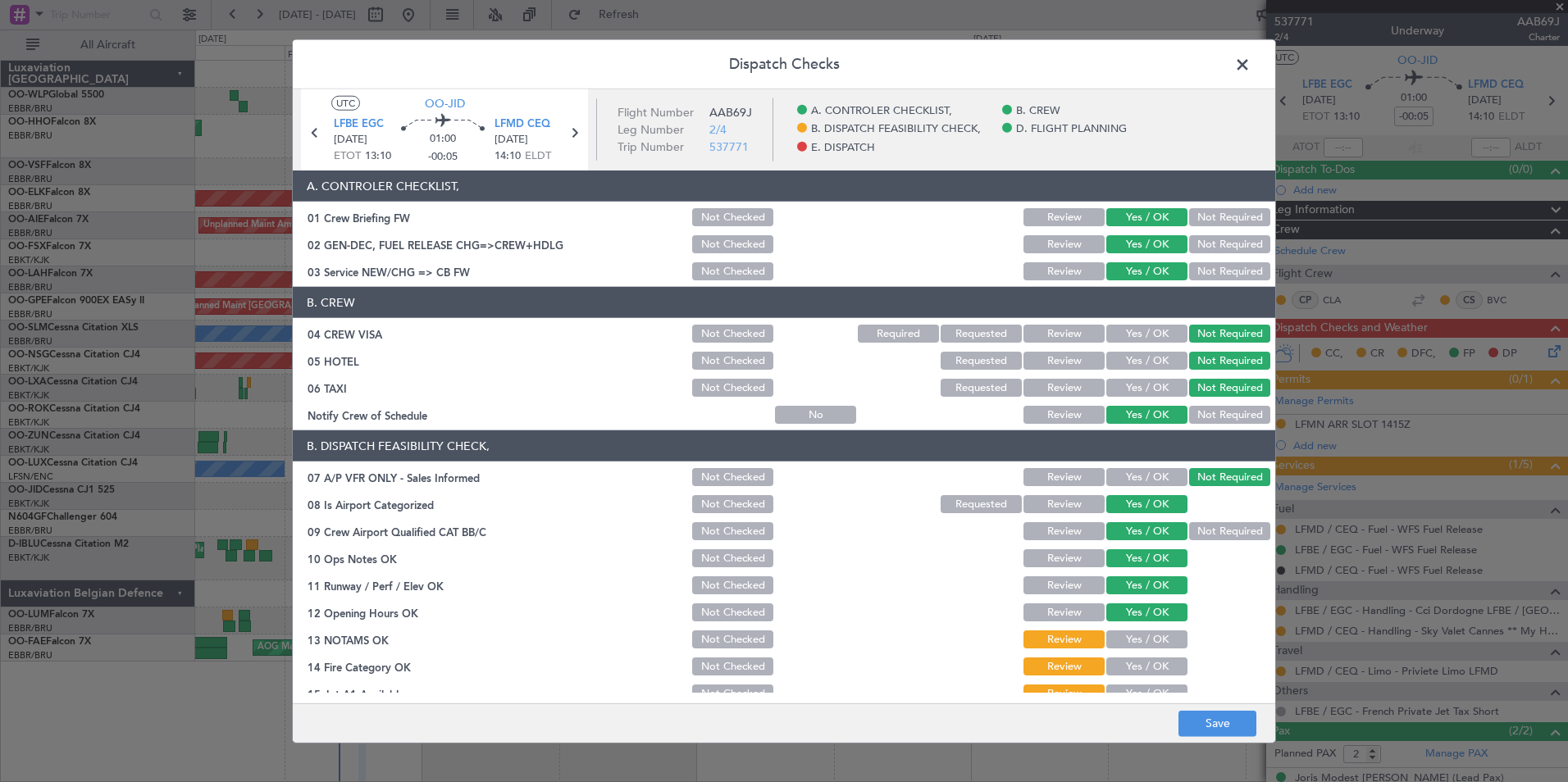
click at [1146, 642] on button "Yes / OK" at bounding box center [1147, 640] width 82 height 18
click at [1141, 668] on button "Yes / OK" at bounding box center [1147, 666] width 82 height 18
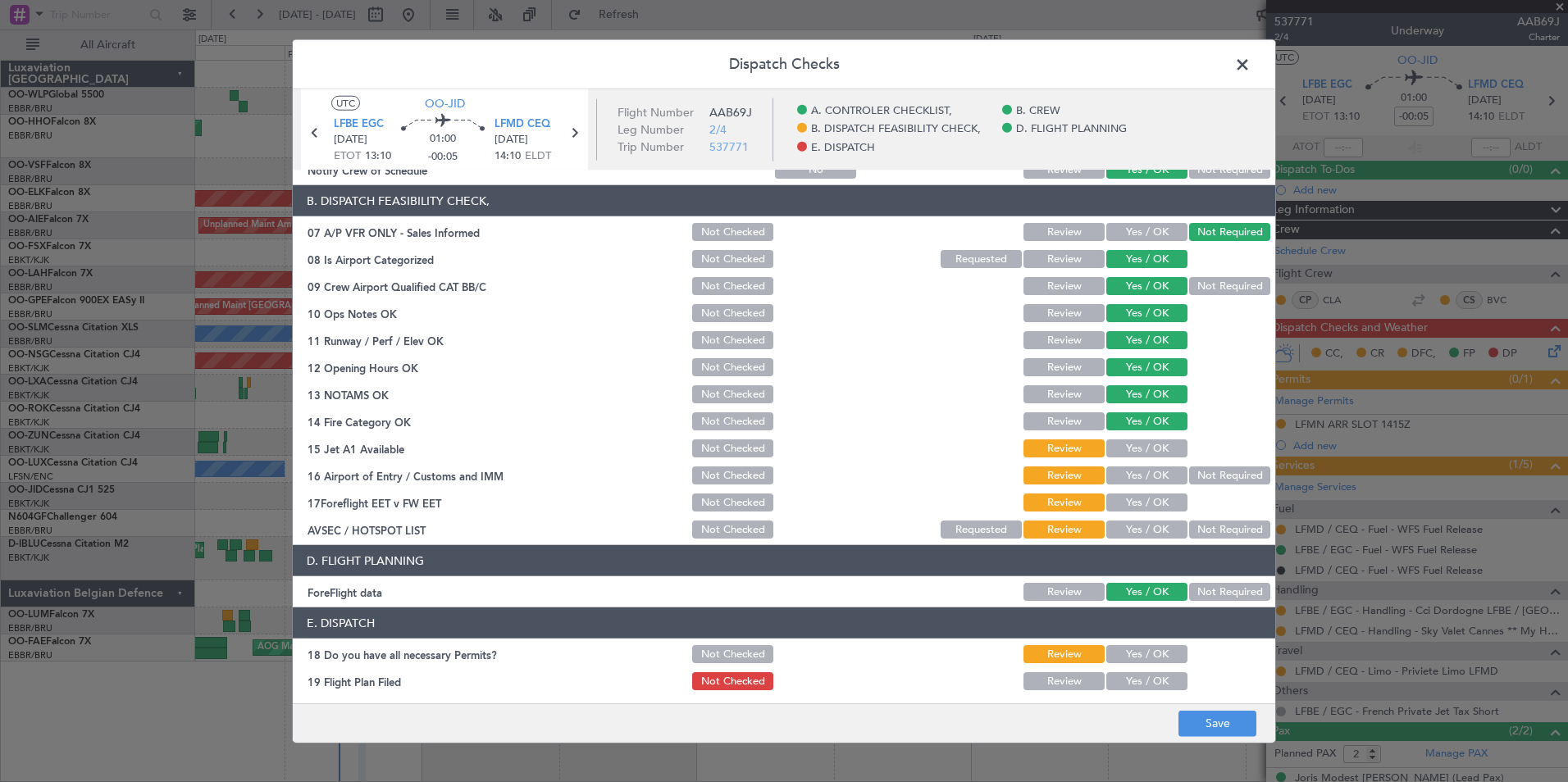
scroll to position [246, 0]
click at [1142, 443] on button "Yes / OK" at bounding box center [1147, 447] width 82 height 18
click at [1201, 472] on button "Not Required" at bounding box center [1230, 475] width 82 height 18
click at [1135, 500] on button "Yes / OK" at bounding box center [1147, 501] width 82 height 18
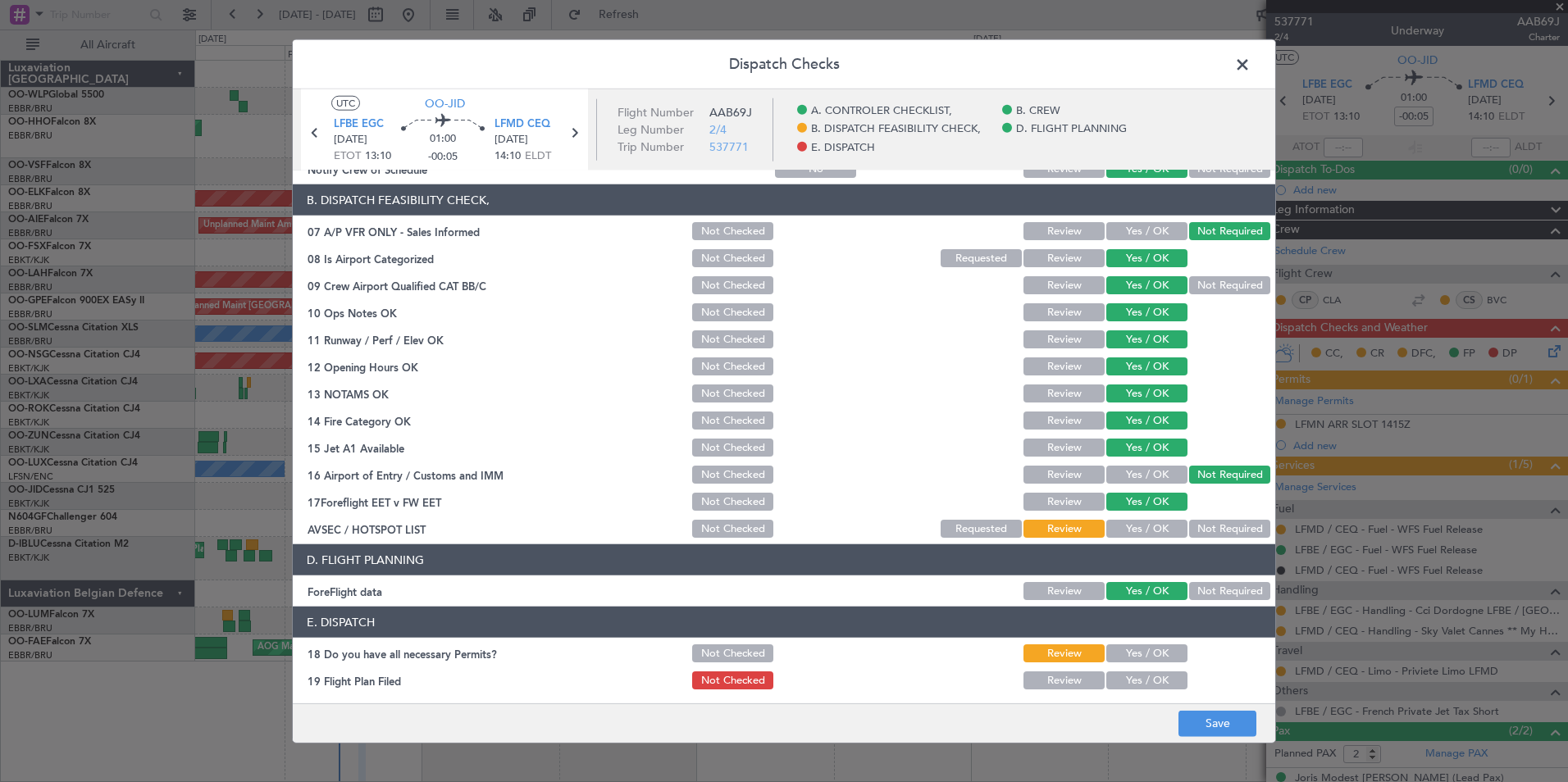
click at [1210, 524] on button "Not Required" at bounding box center [1230, 529] width 82 height 18
click at [1141, 649] on button "Yes / OK" at bounding box center [1147, 653] width 82 height 18
click at [1149, 679] on button "Yes / OK" at bounding box center [1147, 680] width 82 height 18
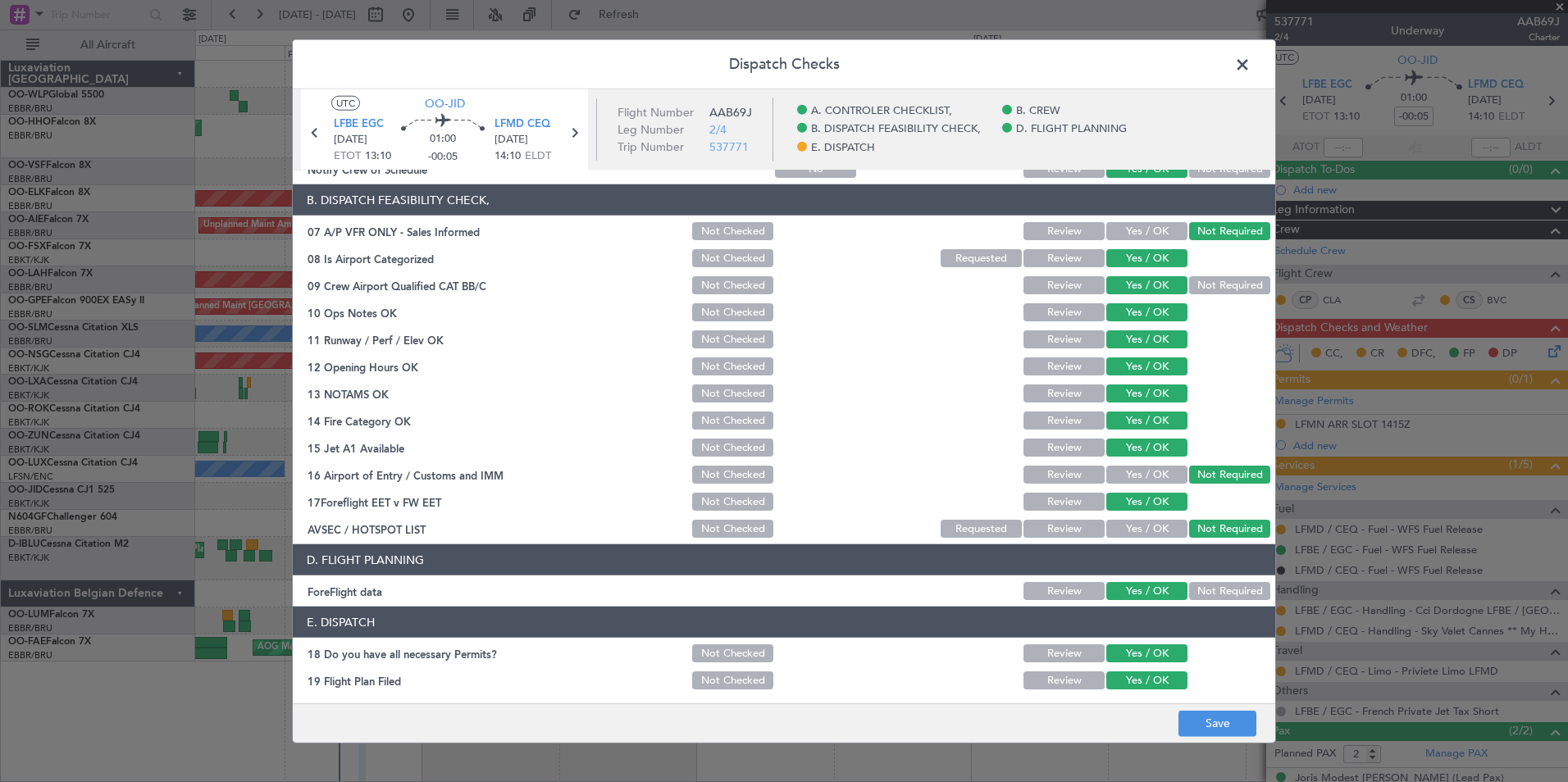
scroll to position [303, 0]
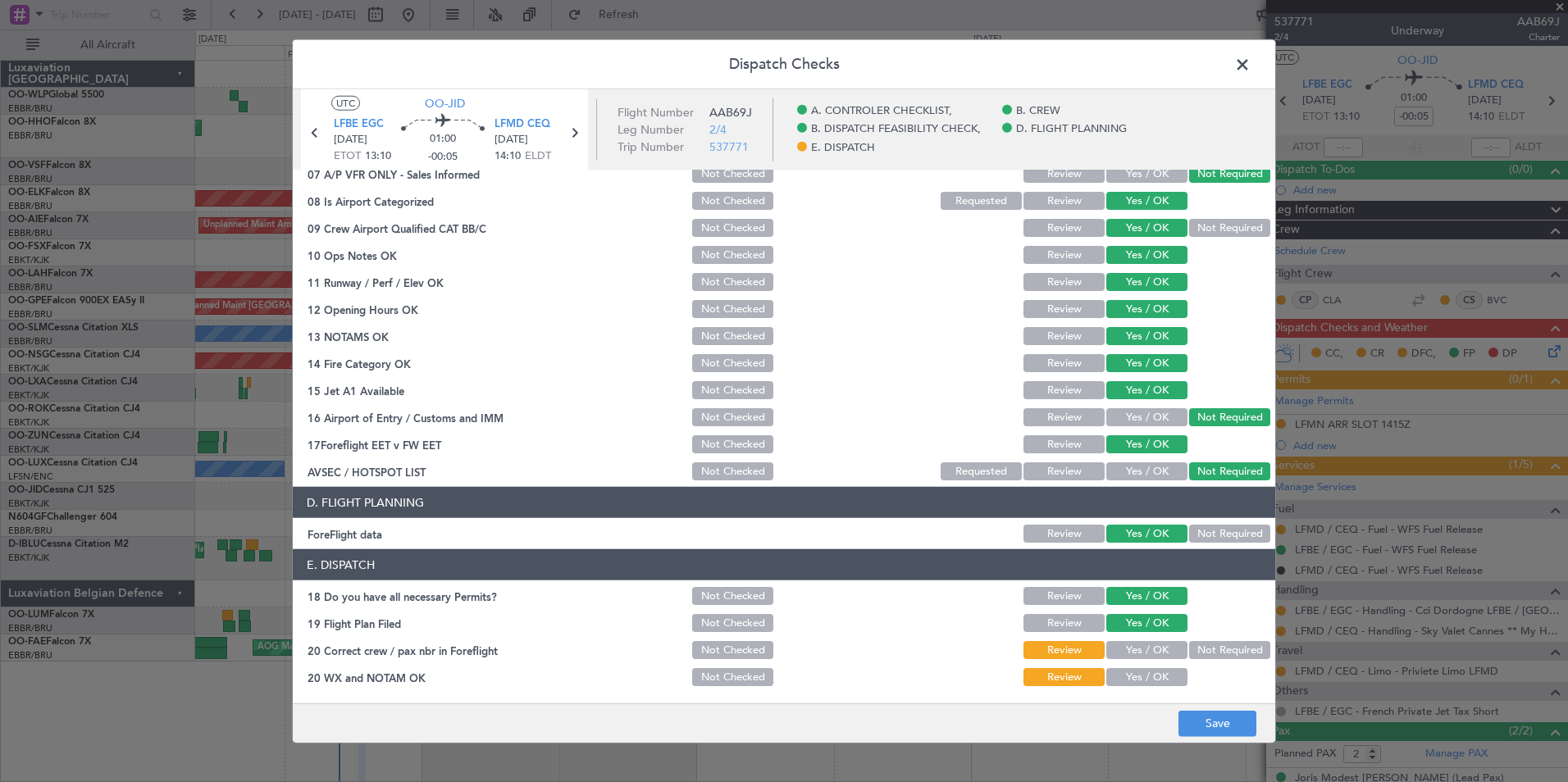
click at [1157, 658] on button "Yes / OK" at bounding box center [1147, 650] width 82 height 18
click at [1150, 679] on button "Yes / OK" at bounding box center [1147, 676] width 82 height 18
click at [1214, 721] on button "Save" at bounding box center [1218, 723] width 78 height 27
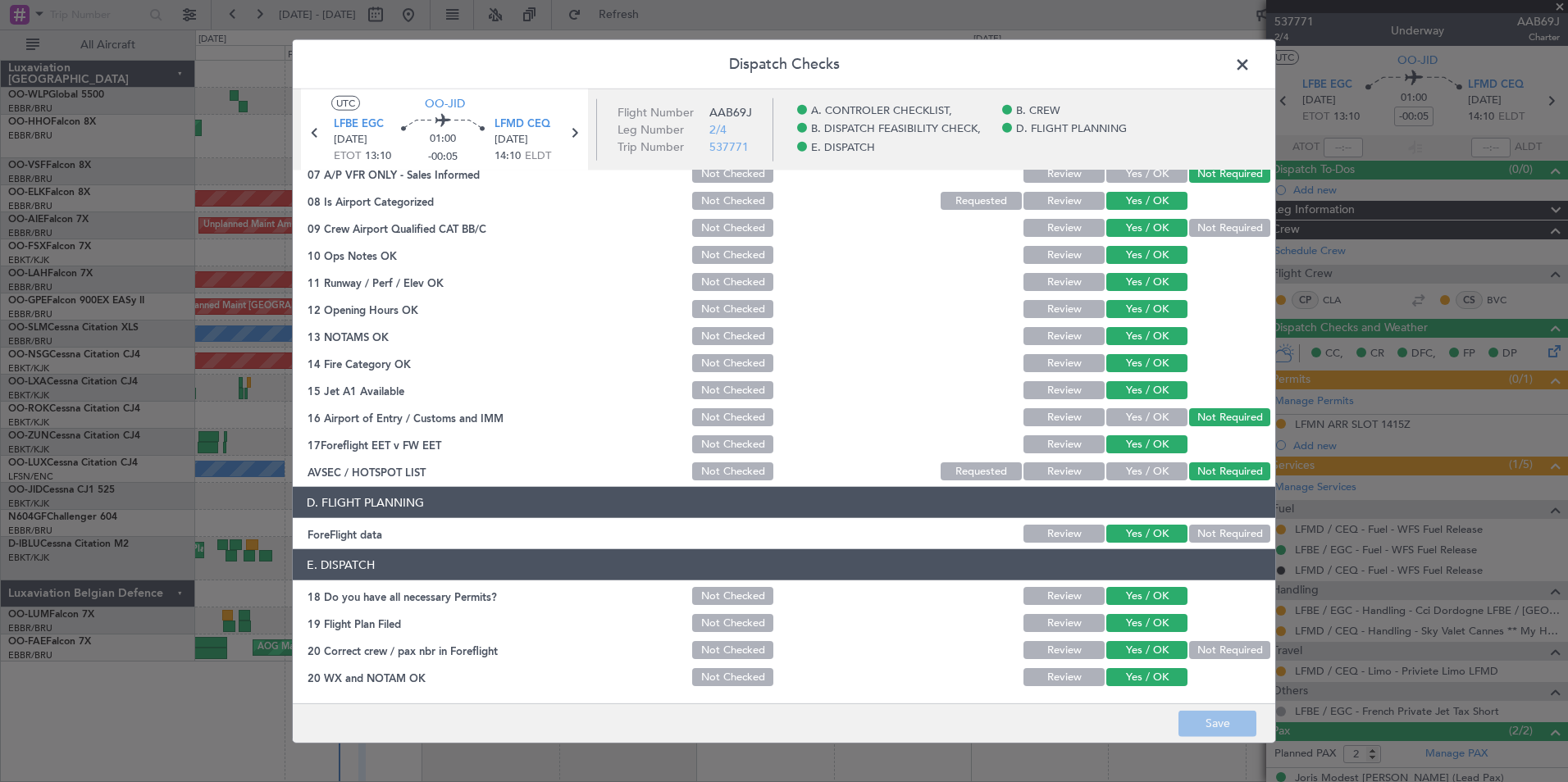
click at [1251, 70] on span at bounding box center [1251, 69] width 0 height 33
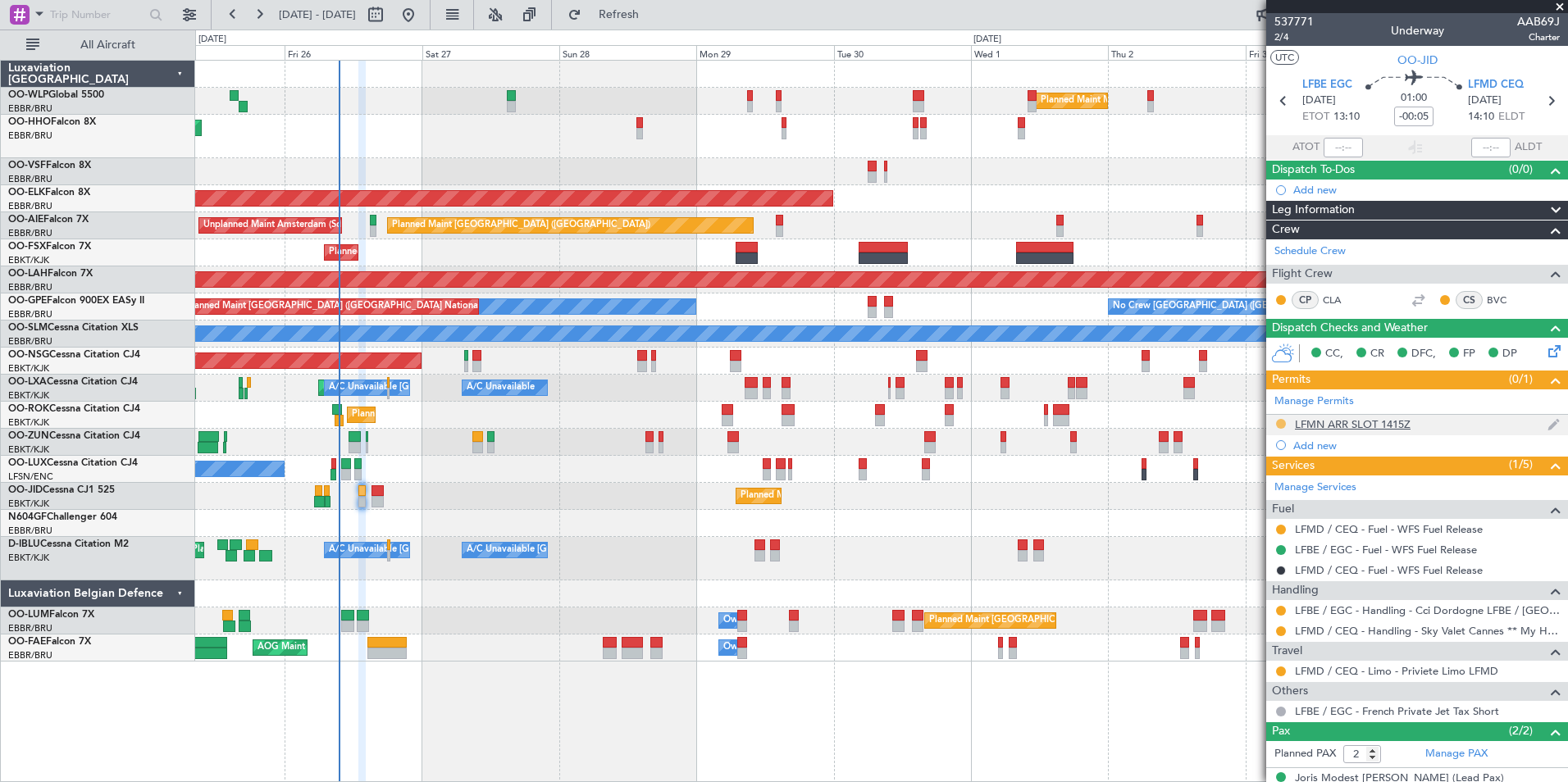
click at [1277, 422] on button at bounding box center [1280, 423] width 9 height 9
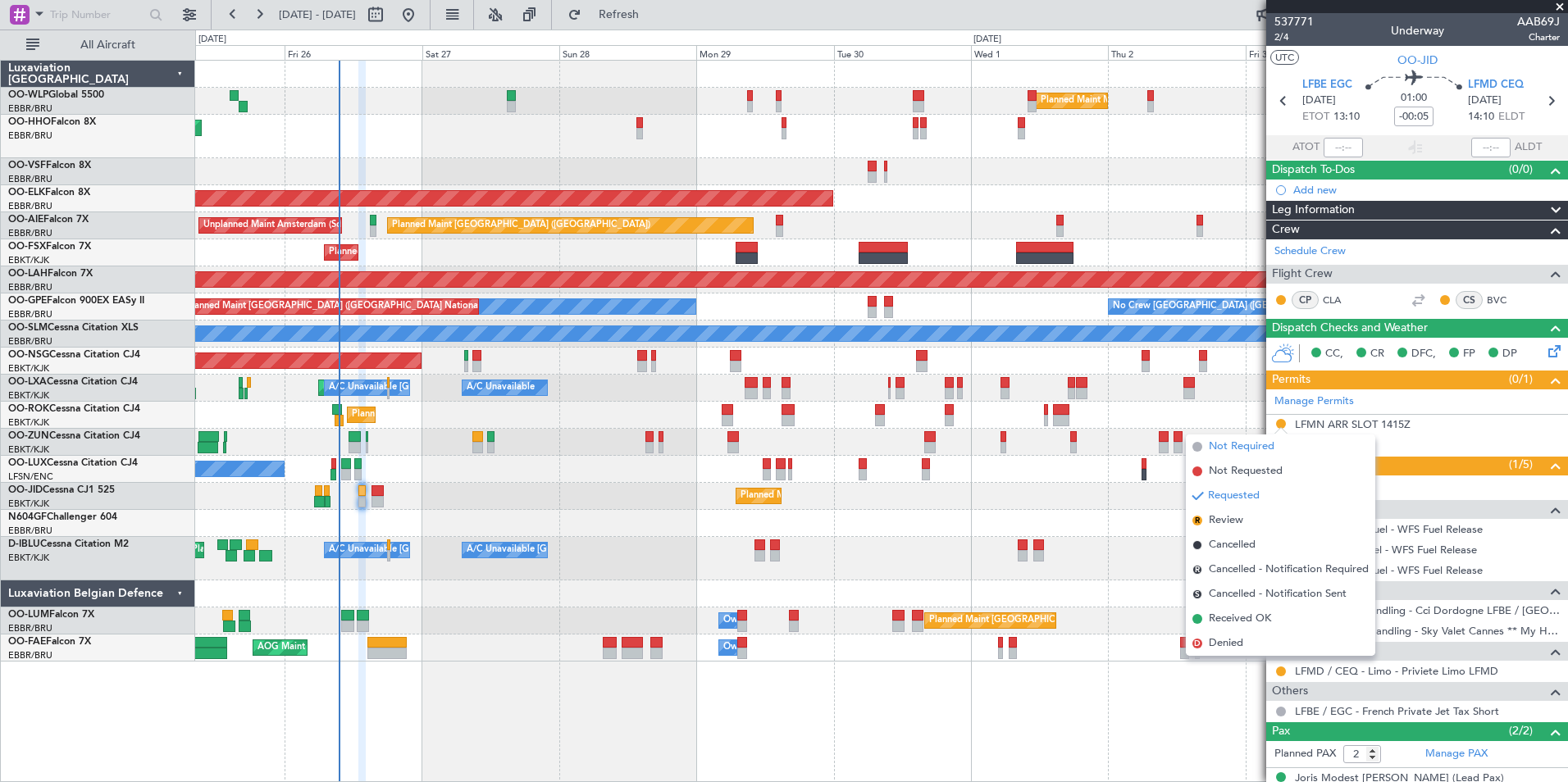
click at [1243, 446] on span "Not Required" at bounding box center [1242, 446] width 65 height 16
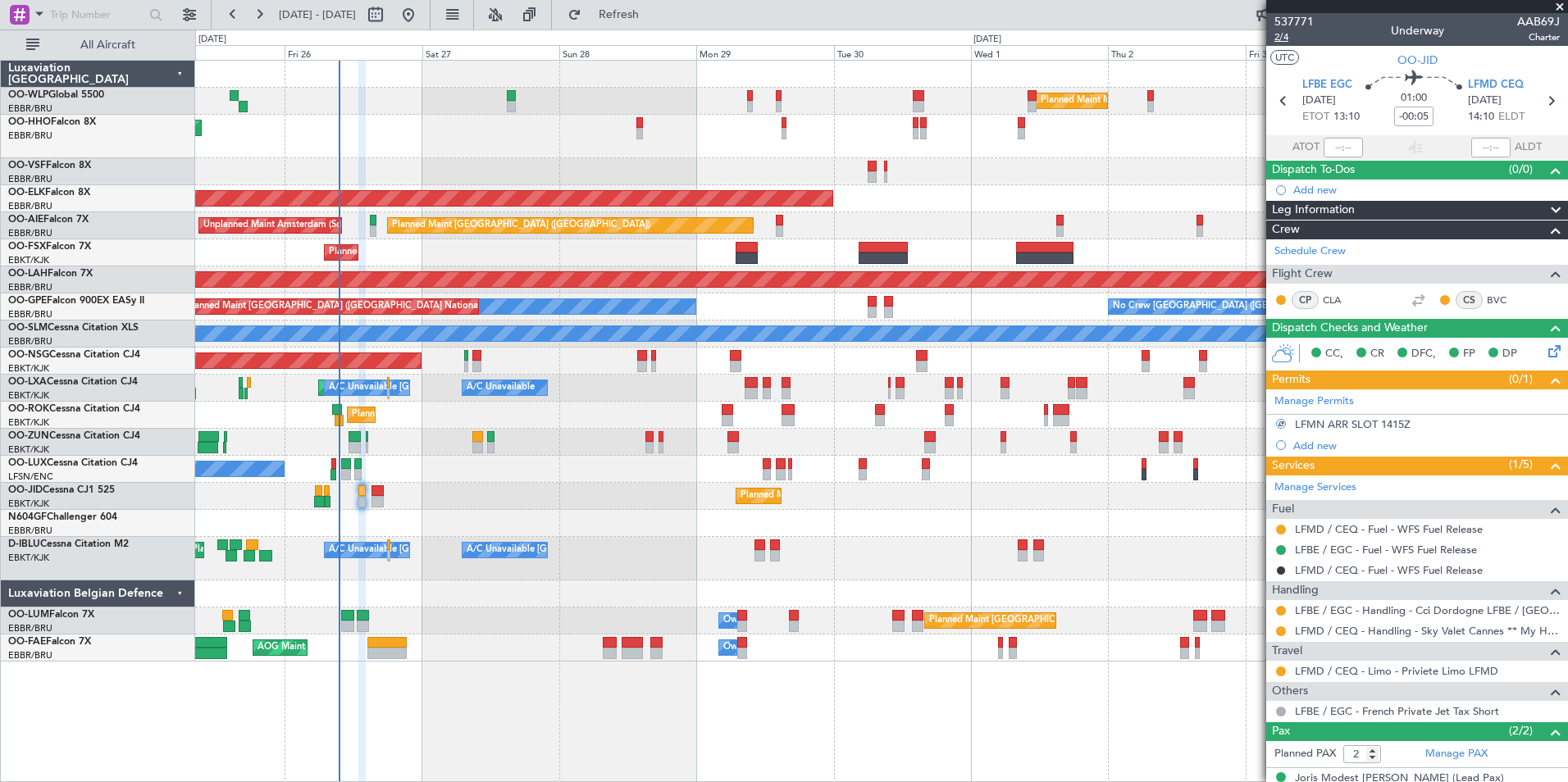
click at [1286, 34] on span "2/4" at bounding box center [1294, 37] width 40 height 14
click at [1286, 633] on div at bounding box center [1280, 631] width 13 height 13
click at [1285, 633] on button at bounding box center [1280, 631] width 9 height 9
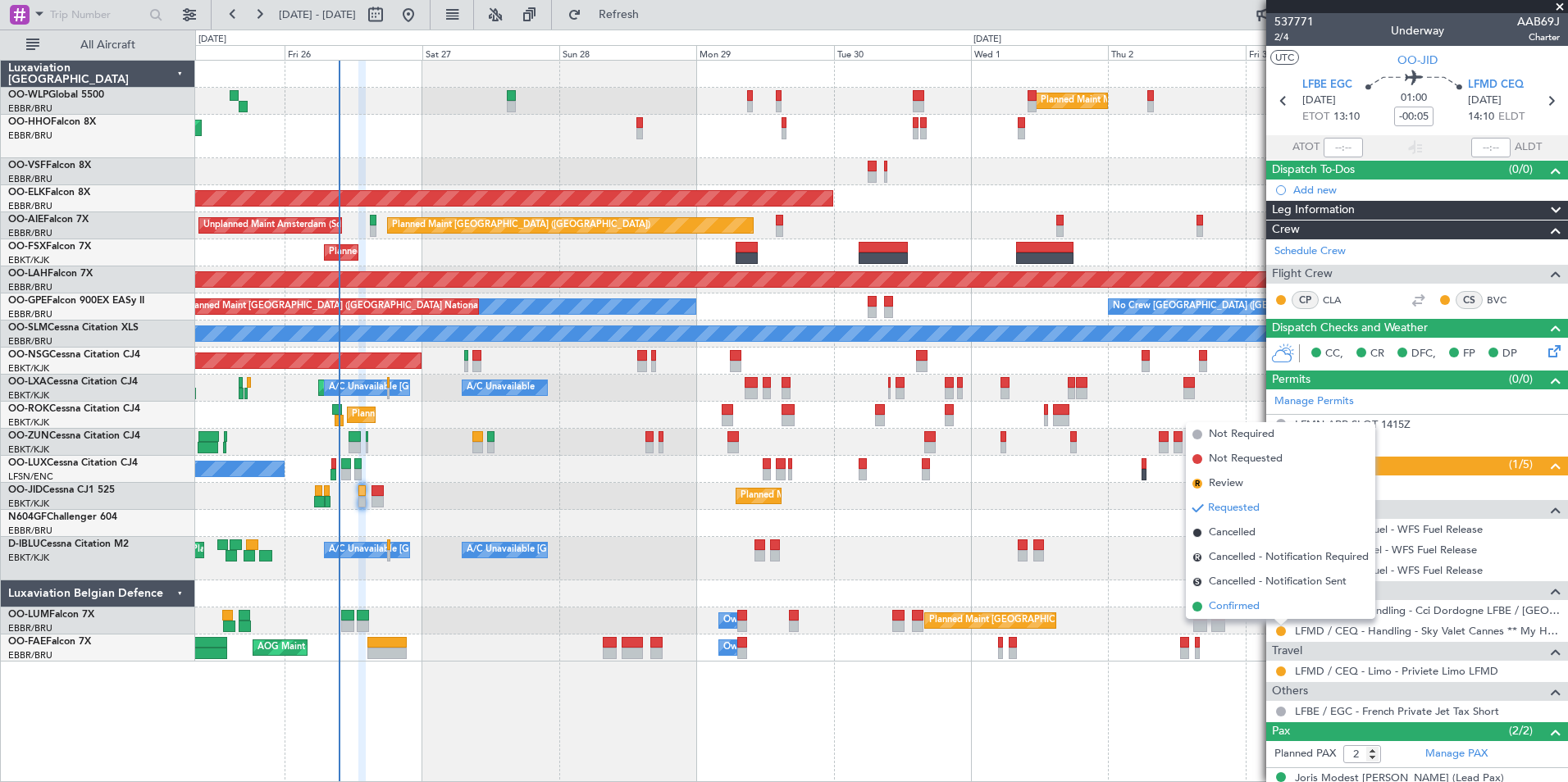
click at [1253, 607] on span "Confirmed" at bounding box center [1234, 606] width 51 height 16
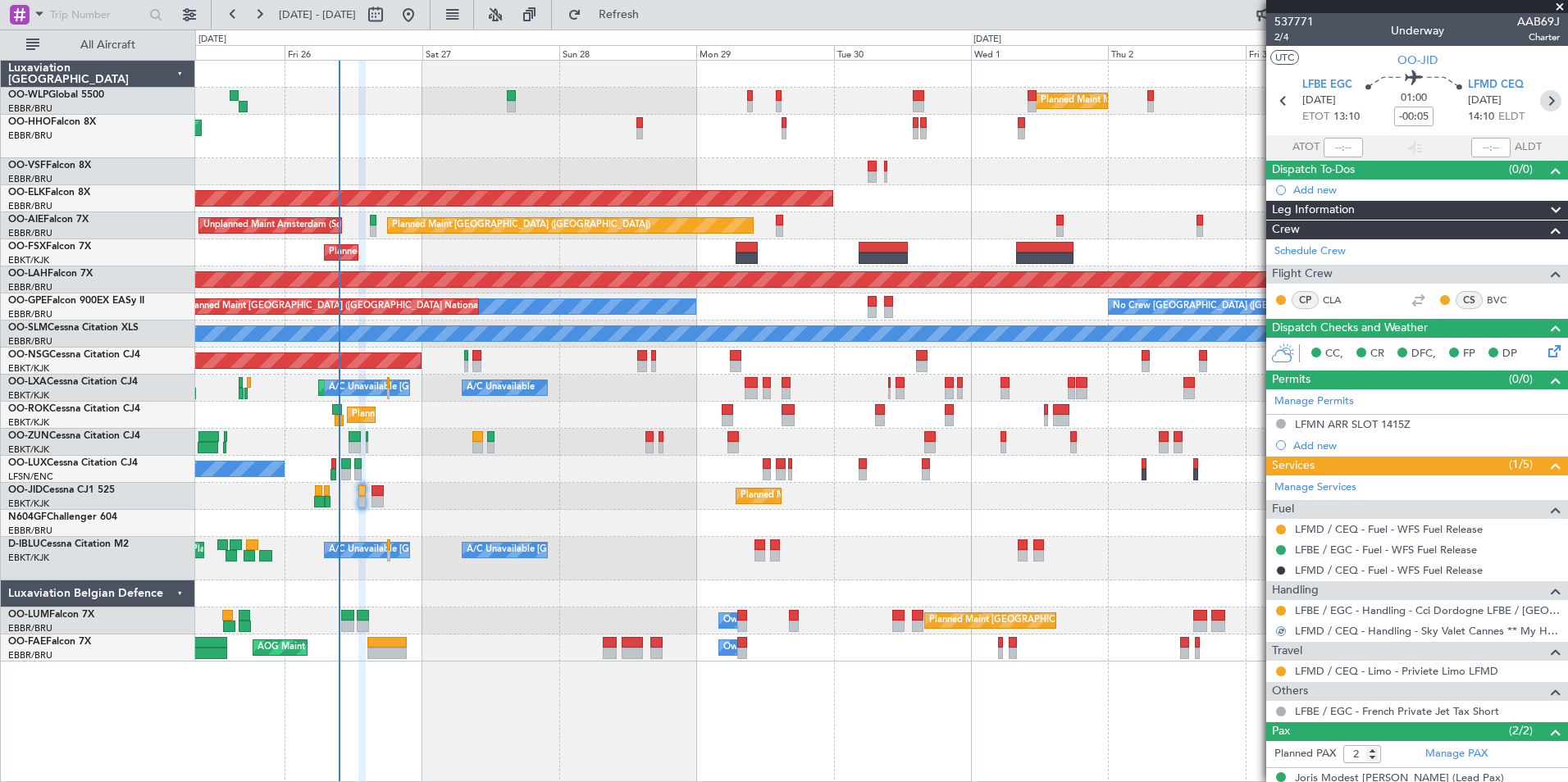
click at [1547, 106] on icon at bounding box center [1551, 100] width 21 height 21
type input "+00:15"
type input "0"
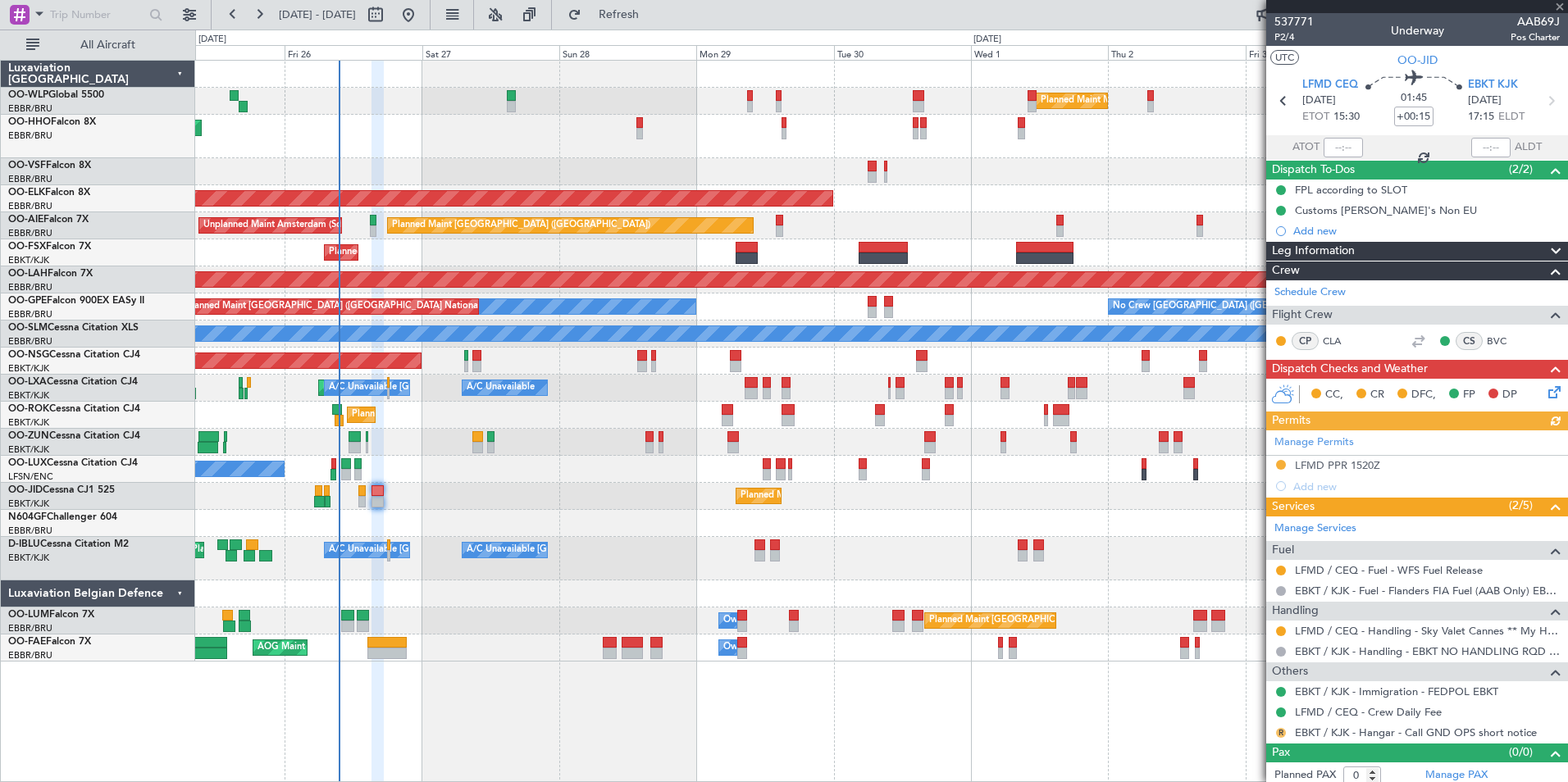
click at [1276, 730] on button "R" at bounding box center [1280, 732] width 9 height 9
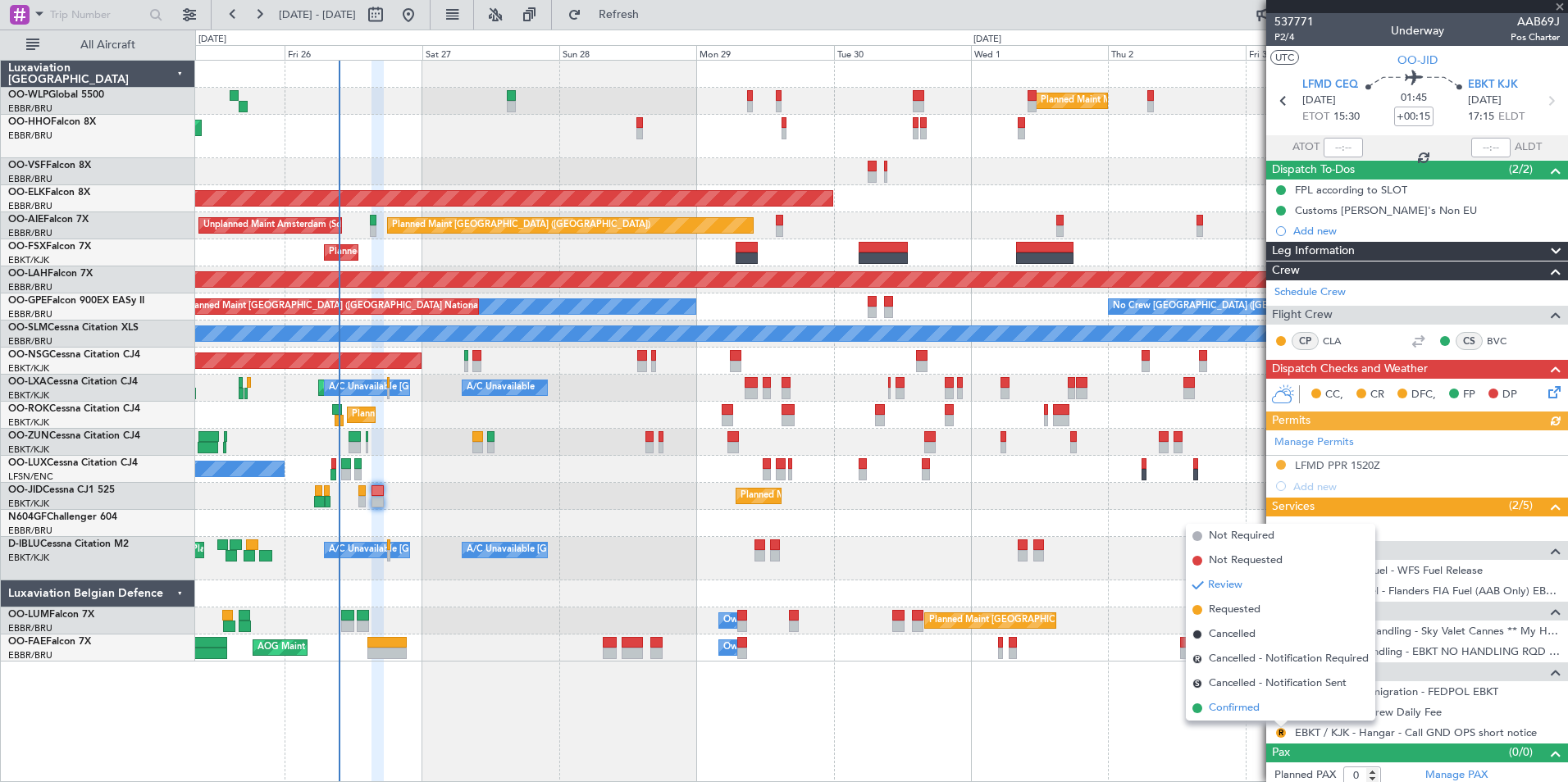
click at [1218, 703] on span "Confirmed" at bounding box center [1234, 708] width 51 height 16
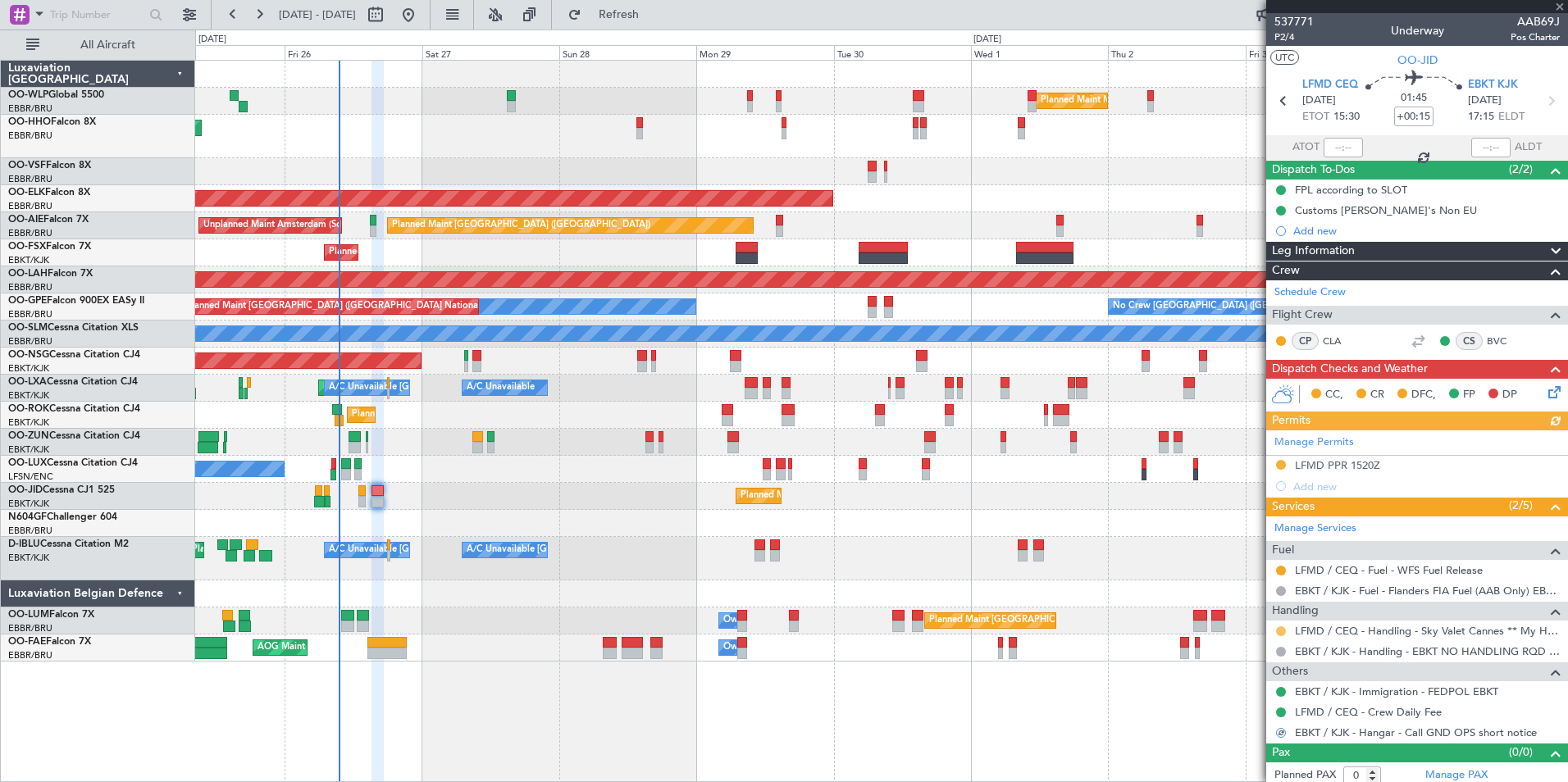
click at [1282, 630] on button at bounding box center [1280, 631] width 9 height 9
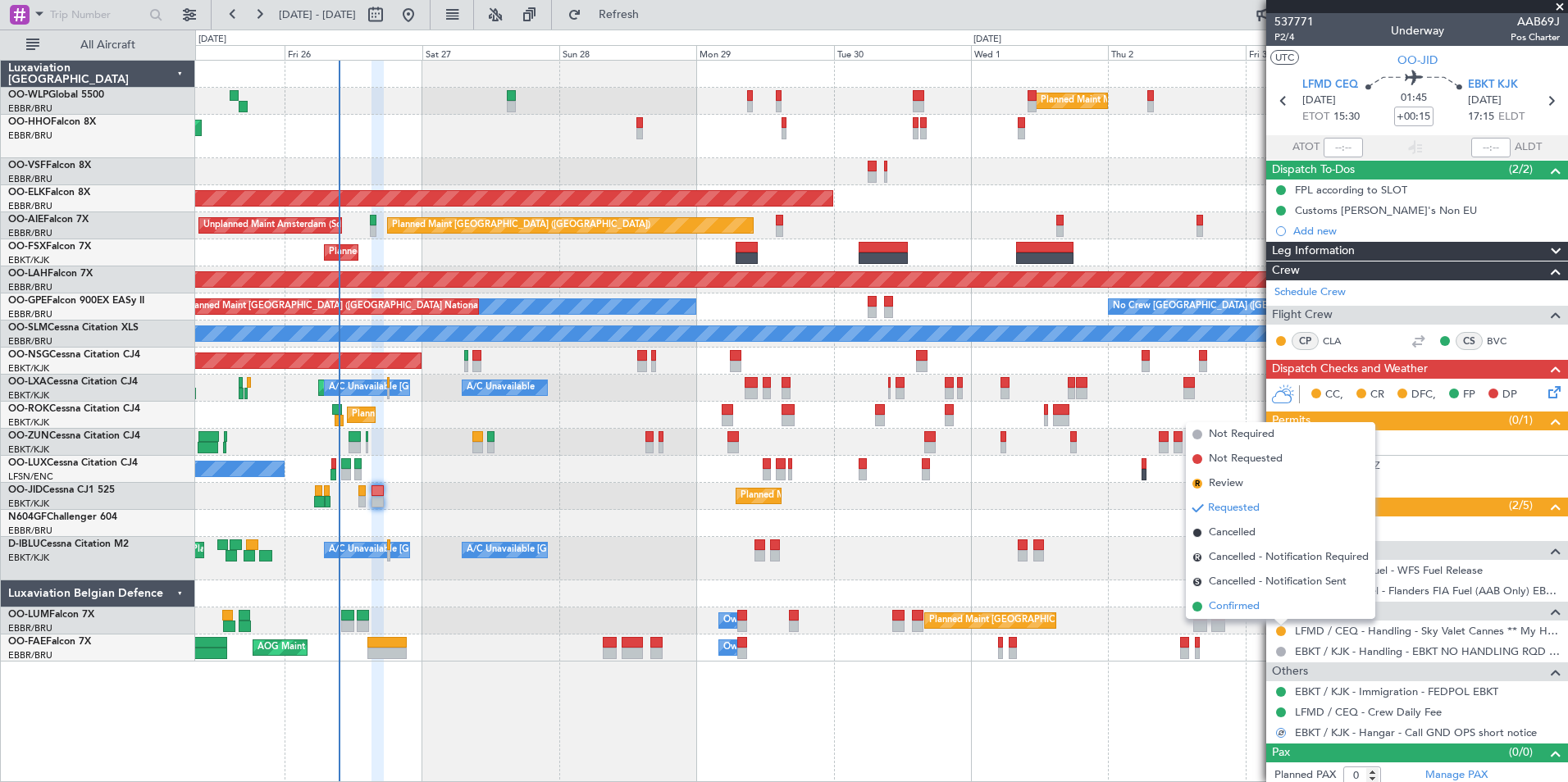
click at [1249, 607] on span "Confirmed" at bounding box center [1234, 606] width 51 height 16
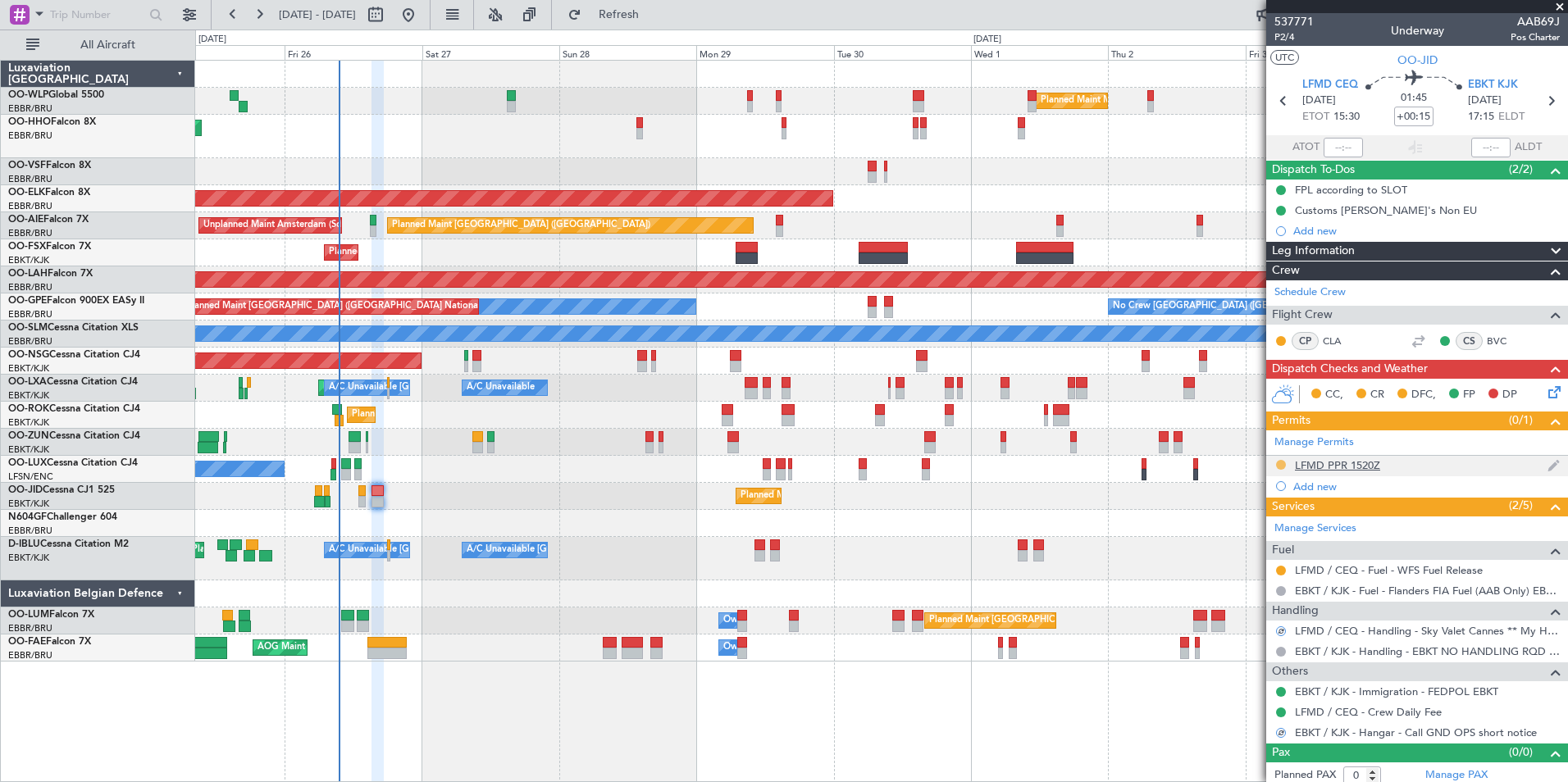
click at [1284, 462] on button at bounding box center [1280, 464] width 9 height 9
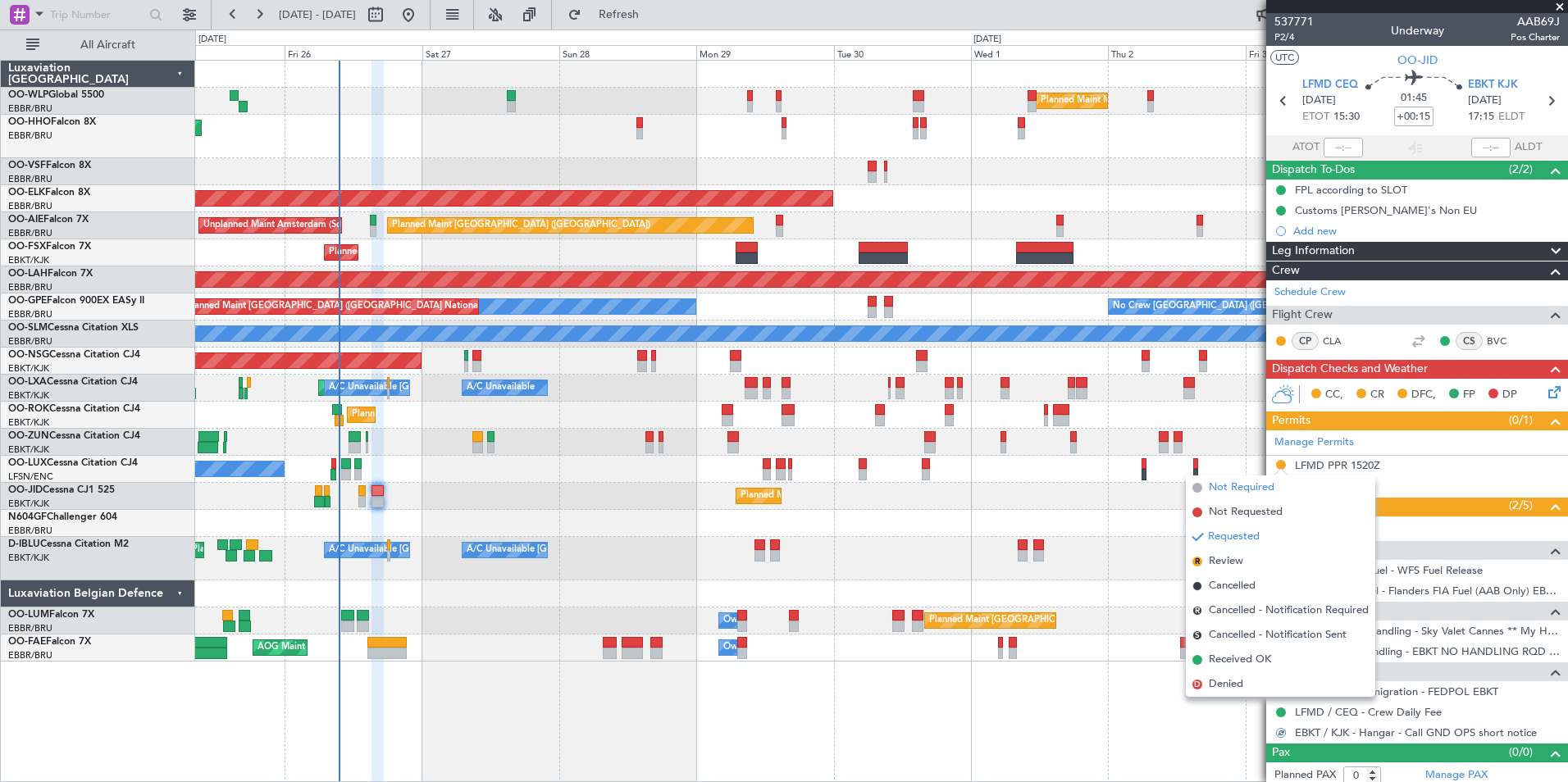
click at [1249, 494] on span "Not Required" at bounding box center [1242, 488] width 65 height 16
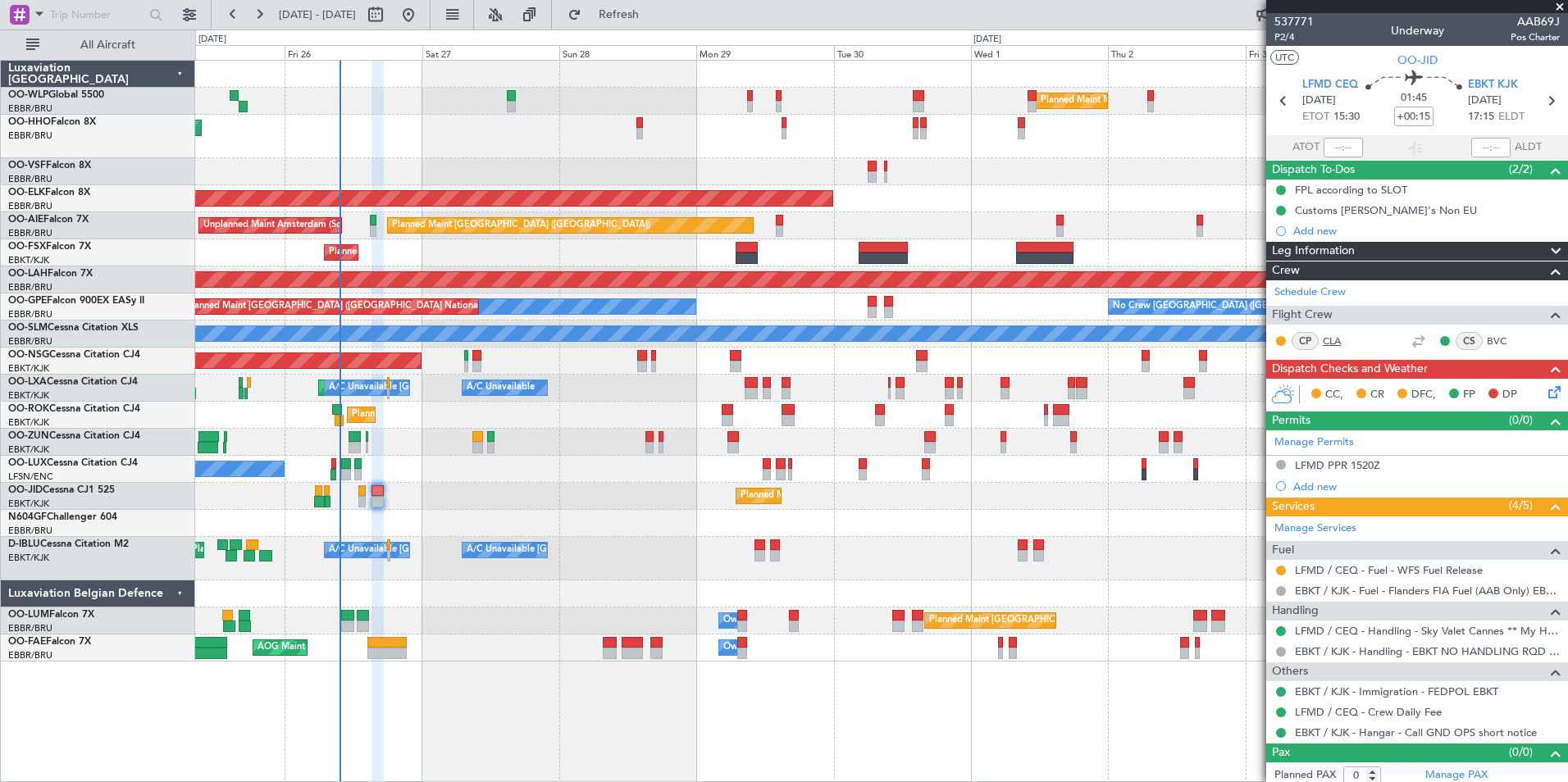
click at [1334, 342] on link "CLA" at bounding box center [1341, 341] width 37 height 15
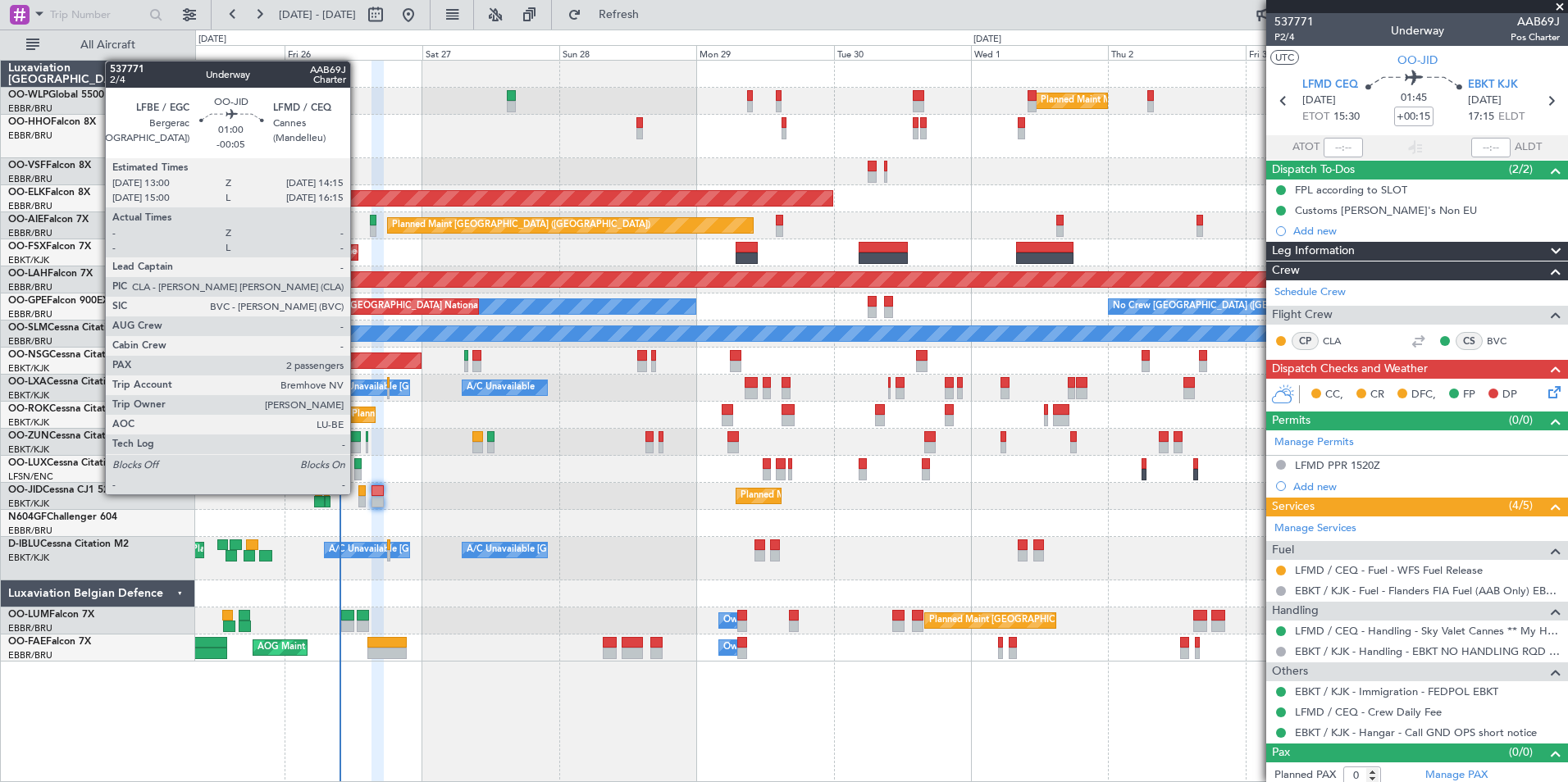
click at [358, 493] on div at bounding box center [362, 490] width 8 height 11
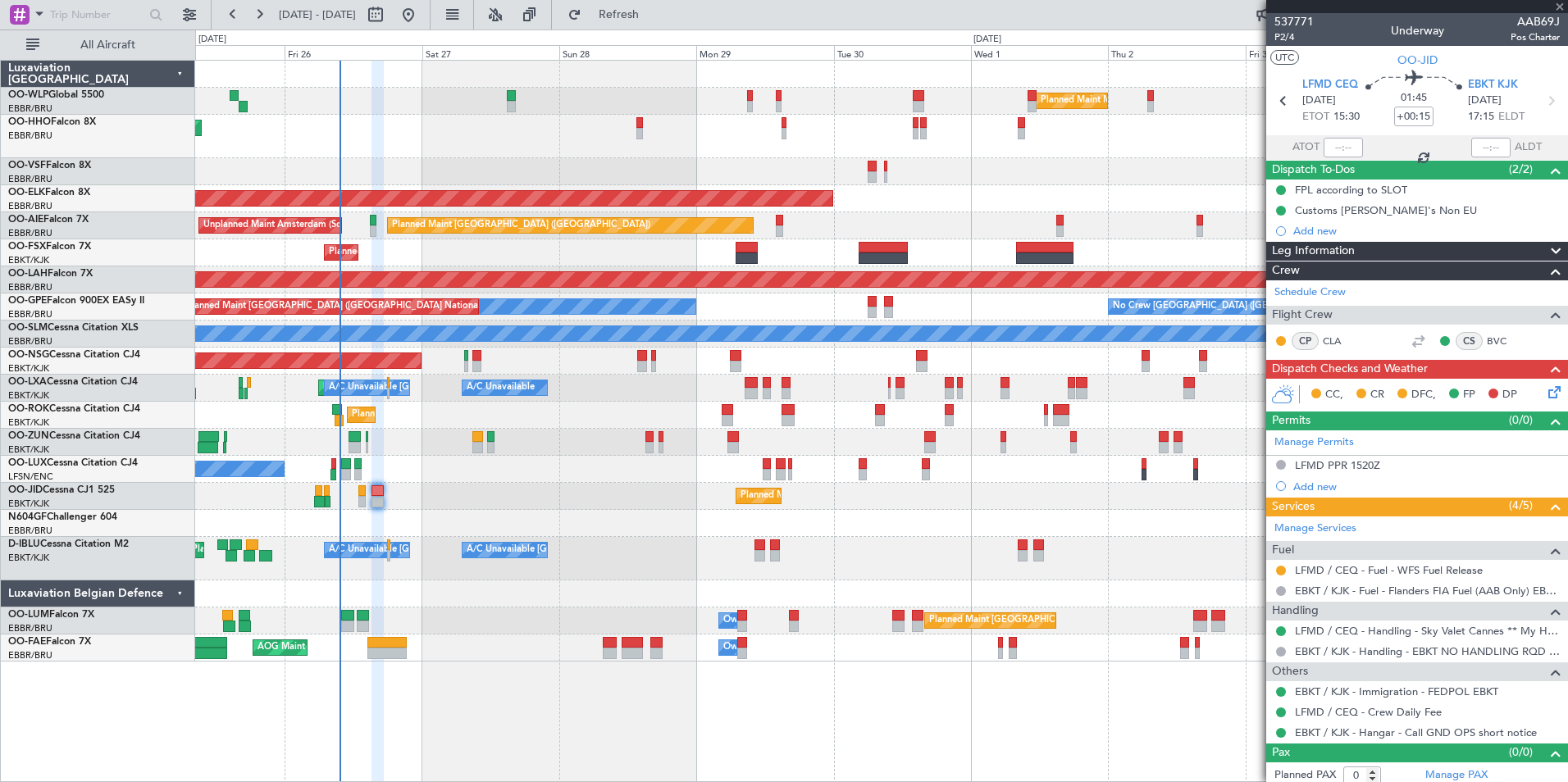
type input "-00:05"
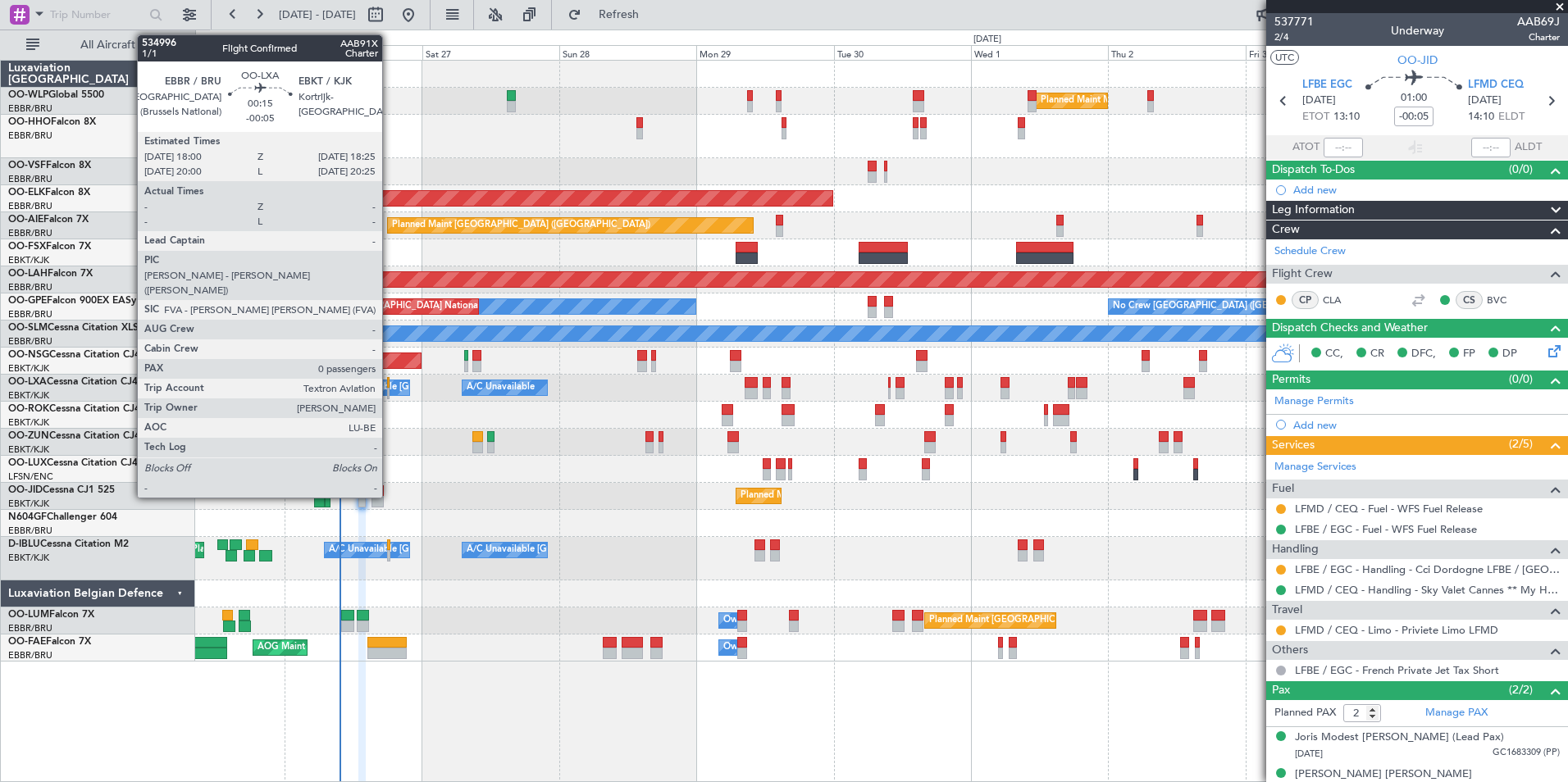
click at [390, 381] on div at bounding box center [388, 382] width 3 height 11
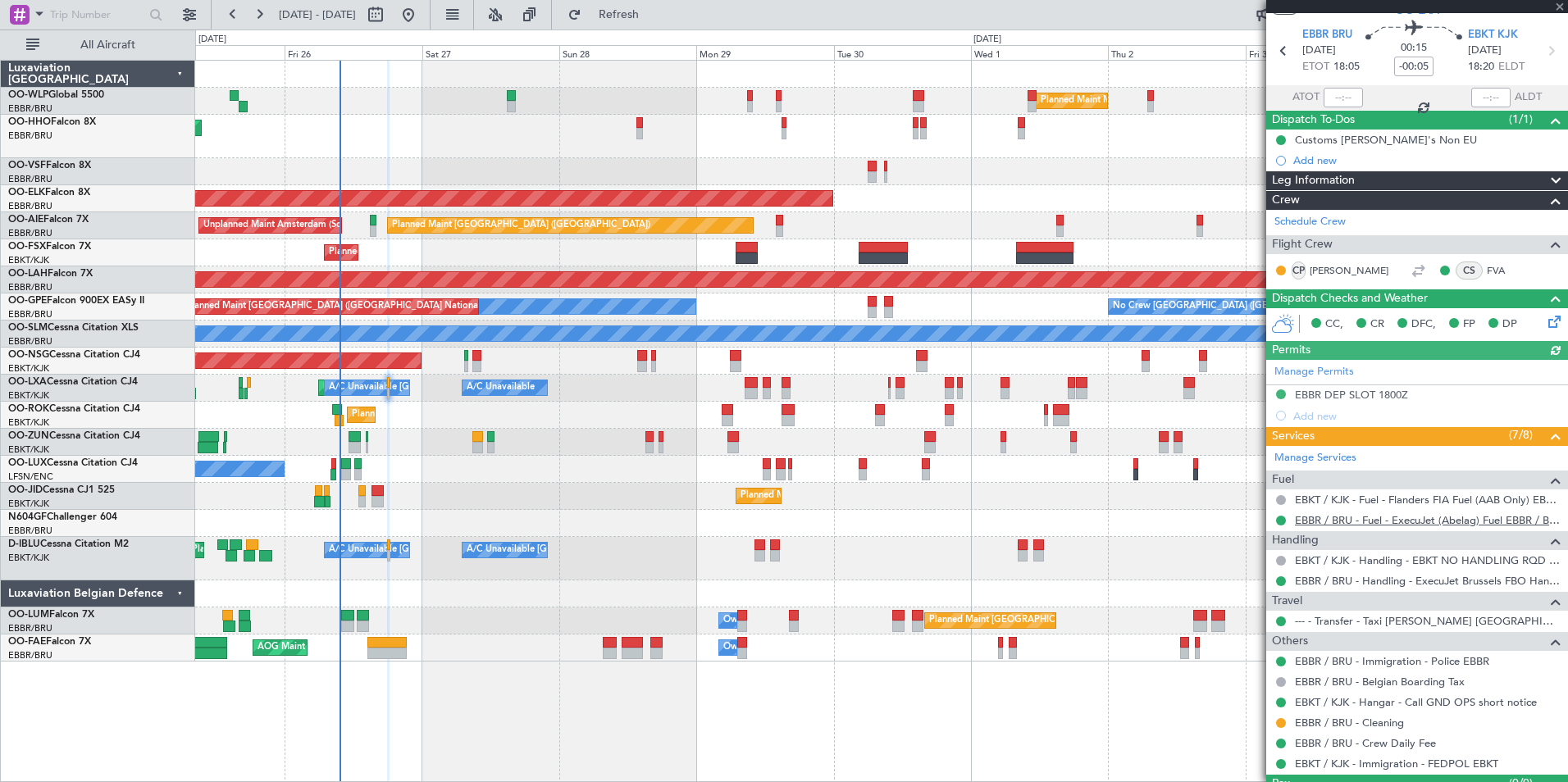
scroll to position [88, 0]
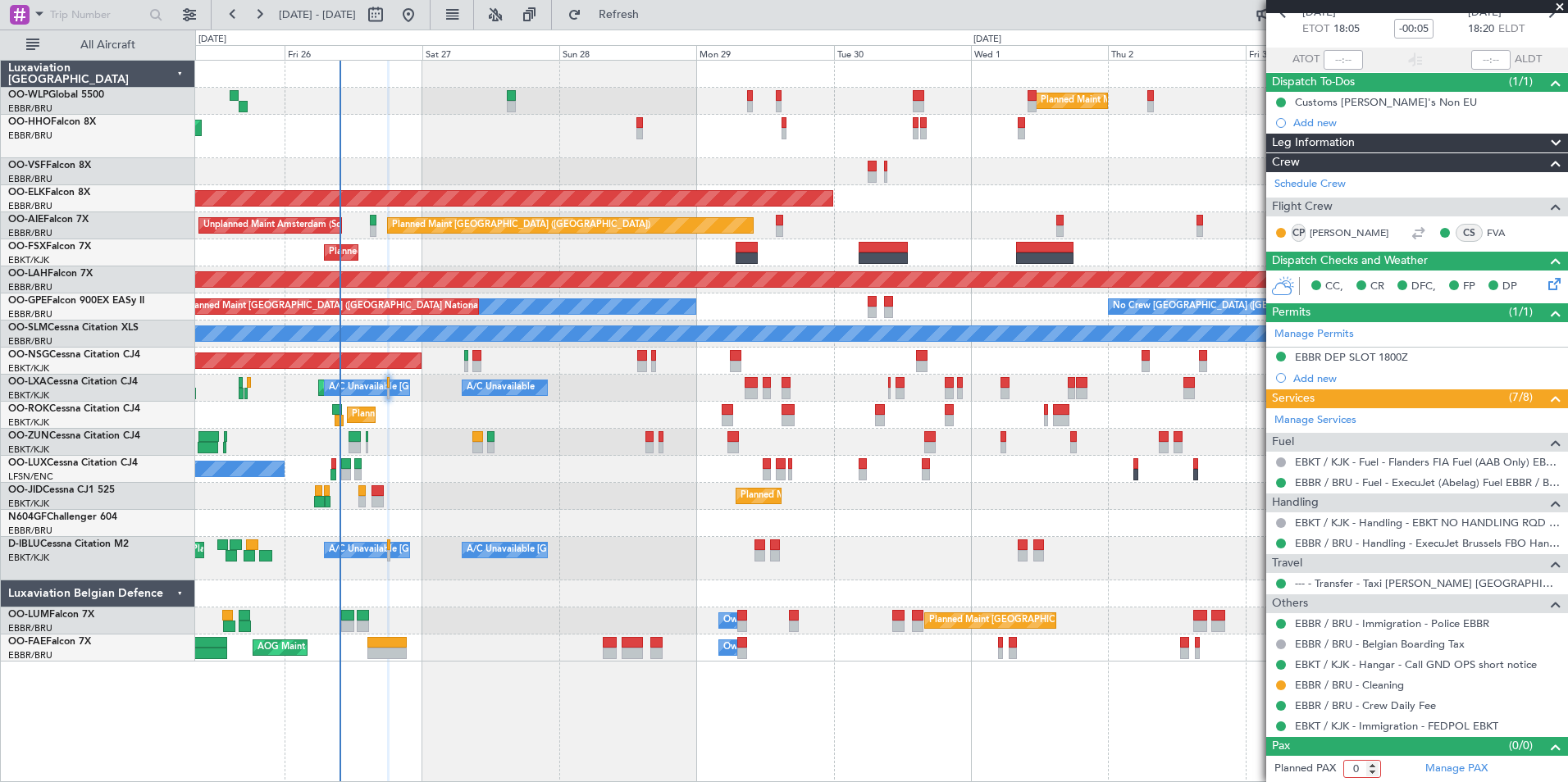
click at [1346, 767] on input "0" at bounding box center [1363, 768] width 38 height 18
type input "5"
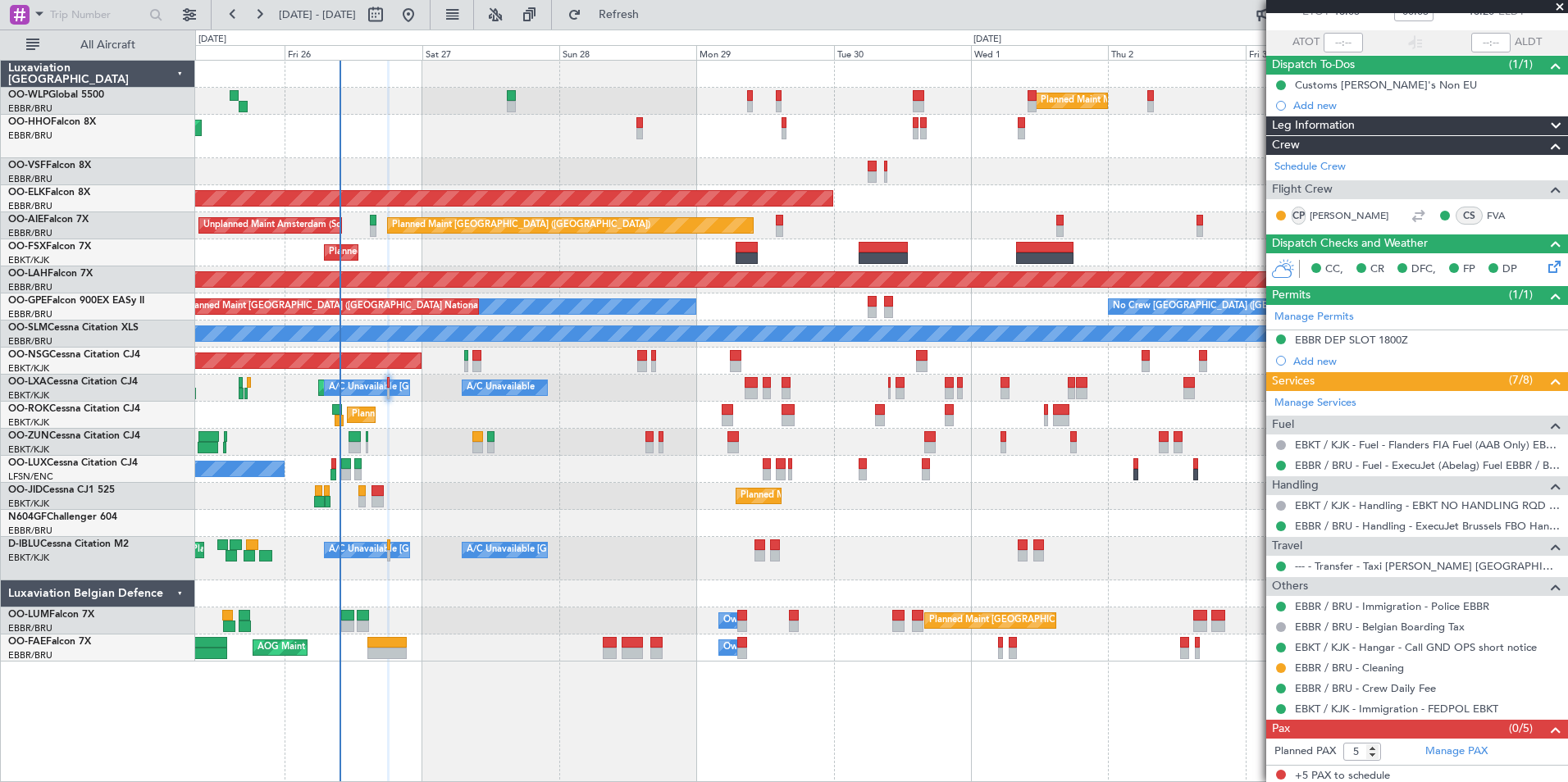
scroll to position [109, 0]
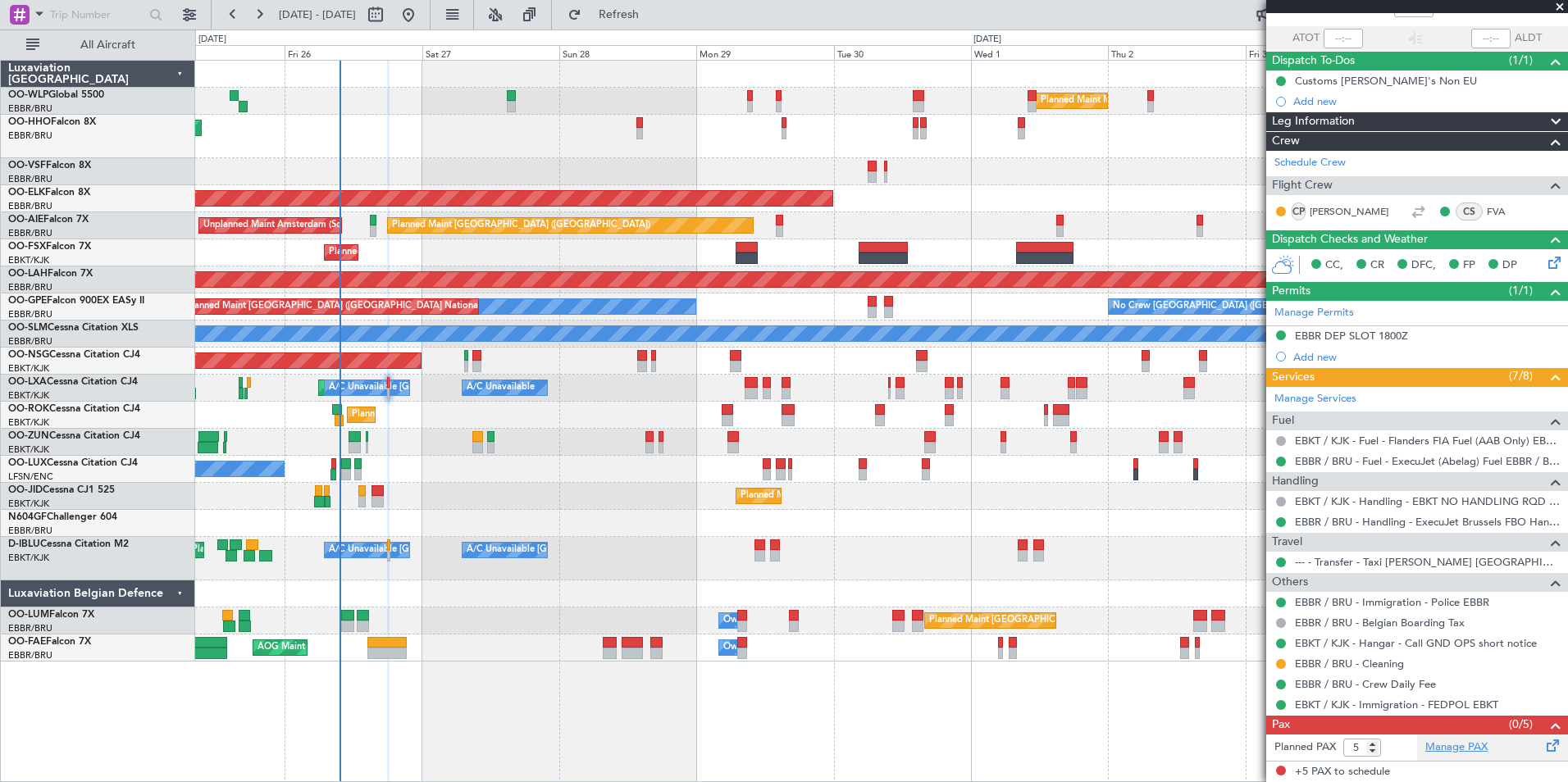
click at [1453, 742] on link "Manage PAX" at bounding box center [1456, 748] width 63 height 16
click at [619, 15] on button "Refresh" at bounding box center [609, 15] width 99 height 27
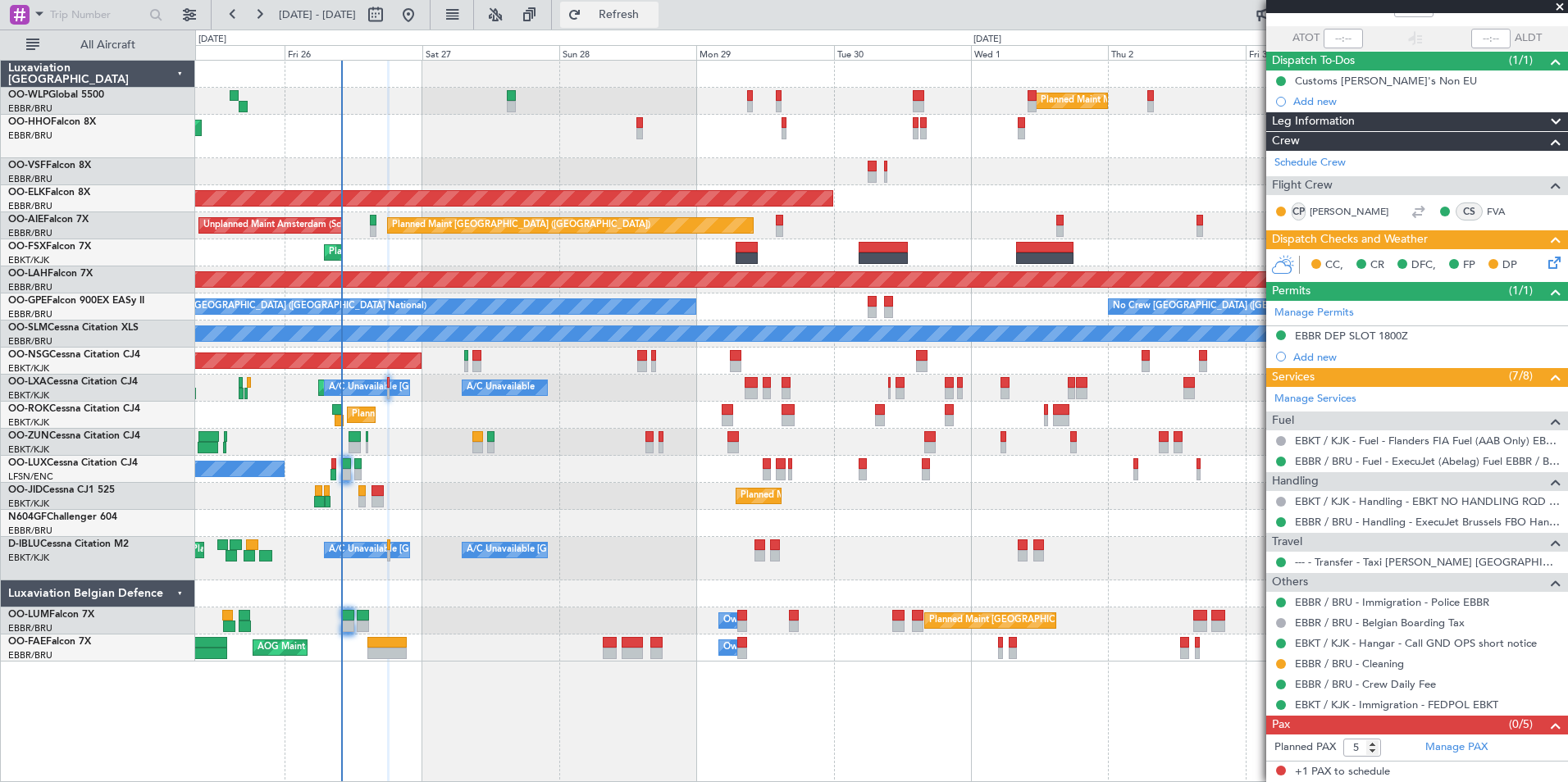
click at [653, 16] on span "Refresh" at bounding box center [619, 15] width 69 height 11
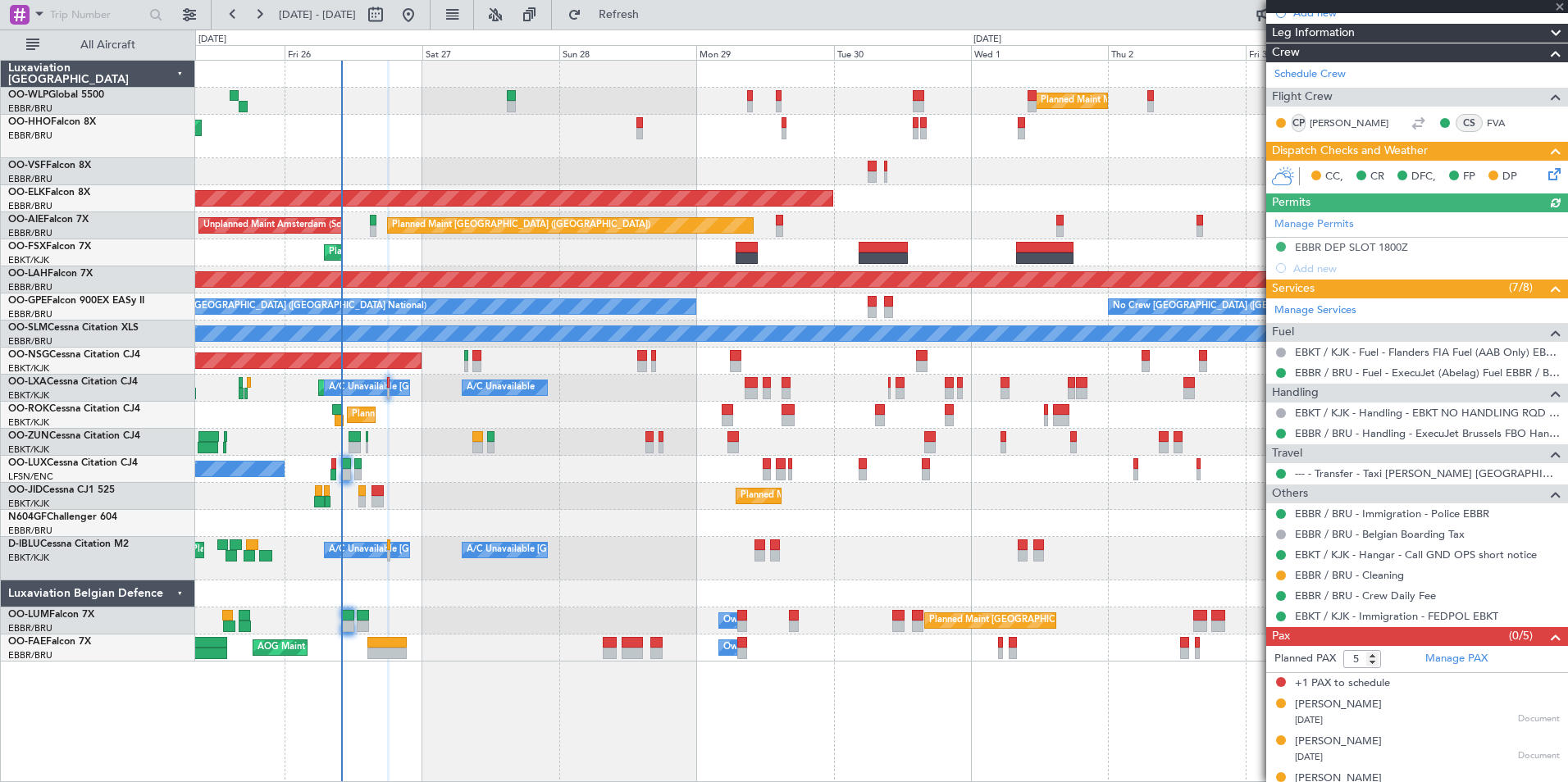
scroll to position [257, 0]
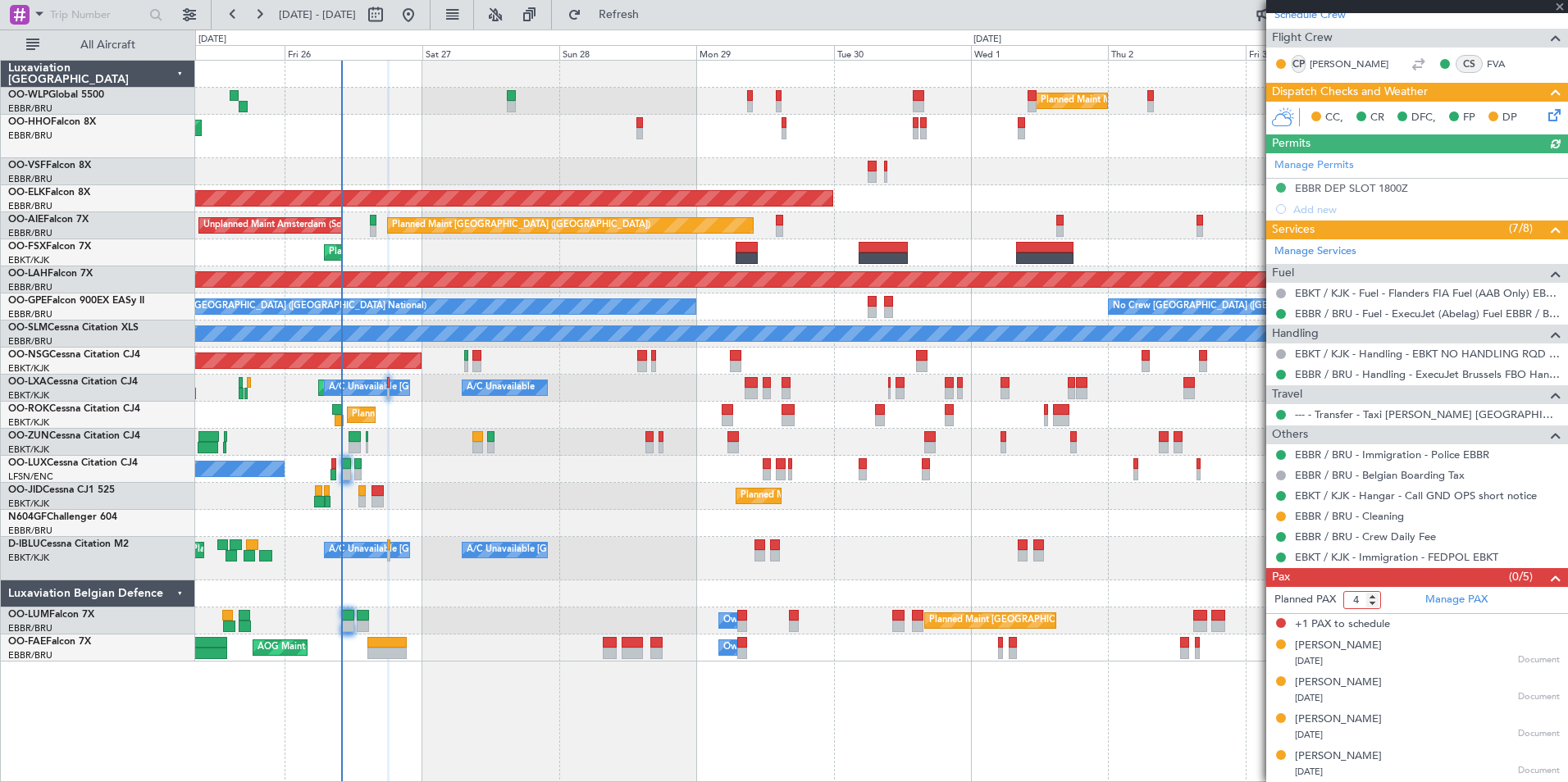
type input "4"
click at [1375, 604] on input "4" at bounding box center [1363, 600] width 38 height 18
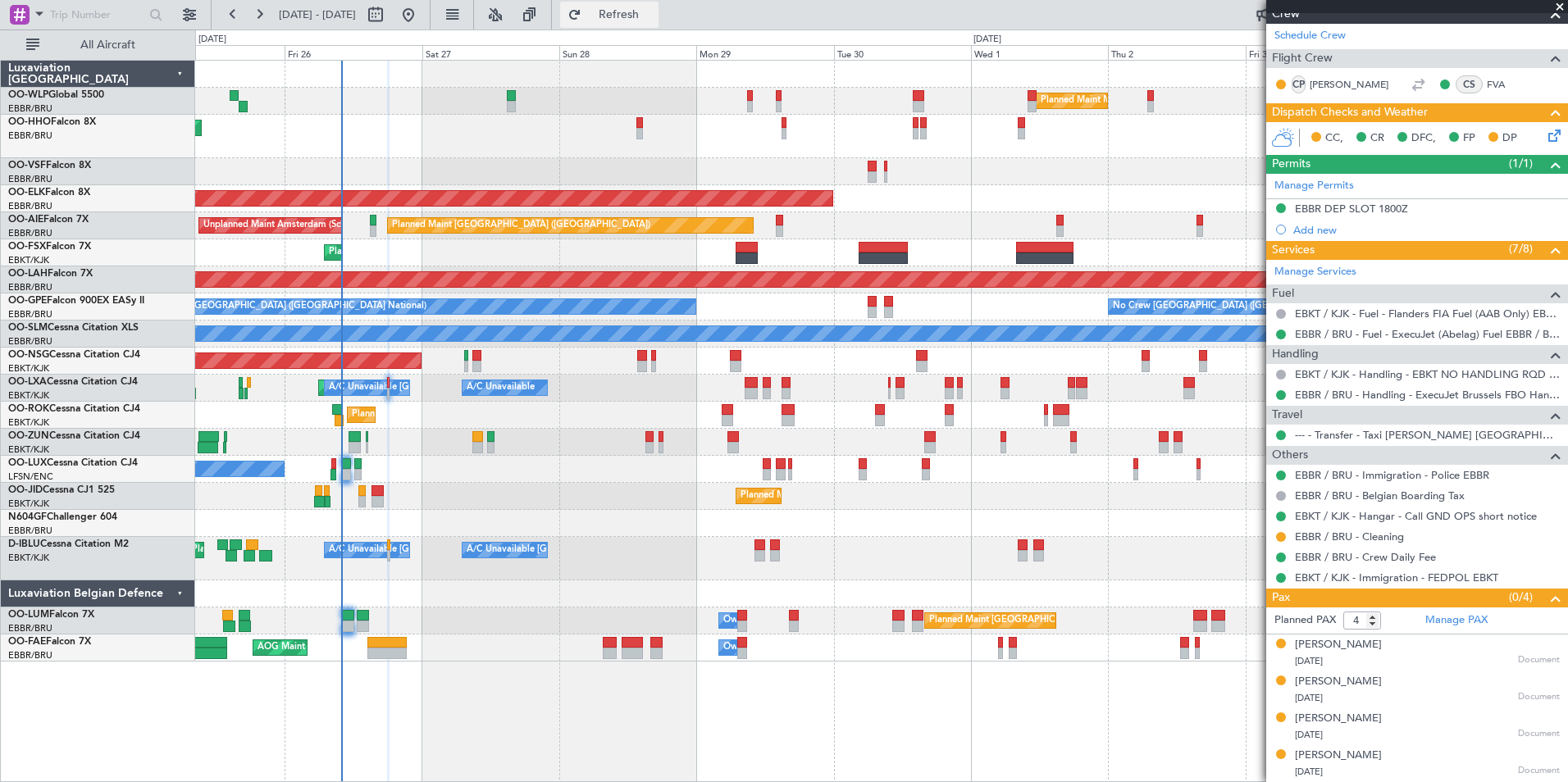
scroll to position [235, 0]
click at [653, 21] on span "Refresh" at bounding box center [619, 15] width 69 height 11
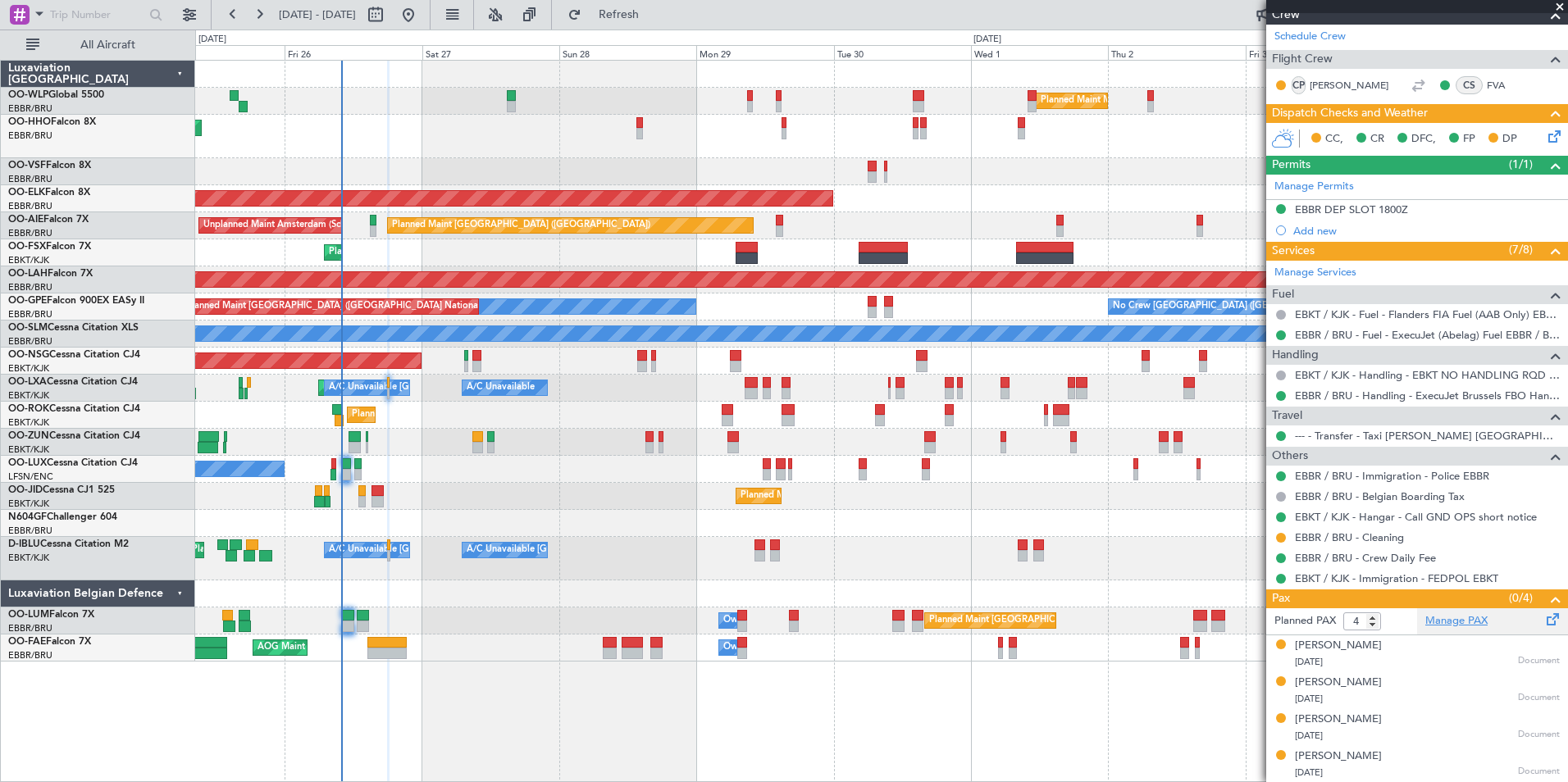
click at [1440, 615] on link "Manage PAX" at bounding box center [1456, 621] width 63 height 16
click at [653, 15] on span "Refresh" at bounding box center [619, 15] width 69 height 11
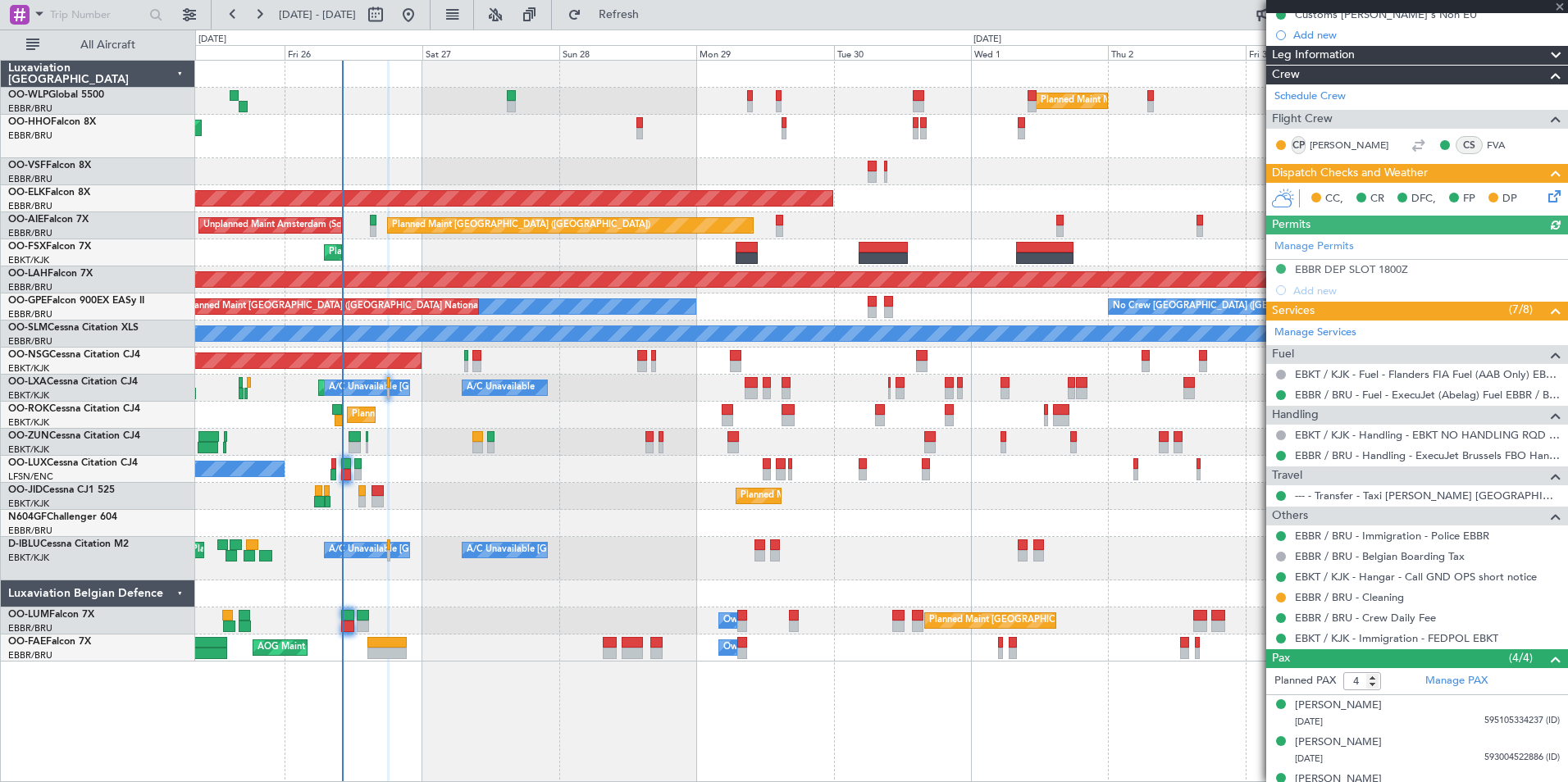
scroll to position [154, 0]
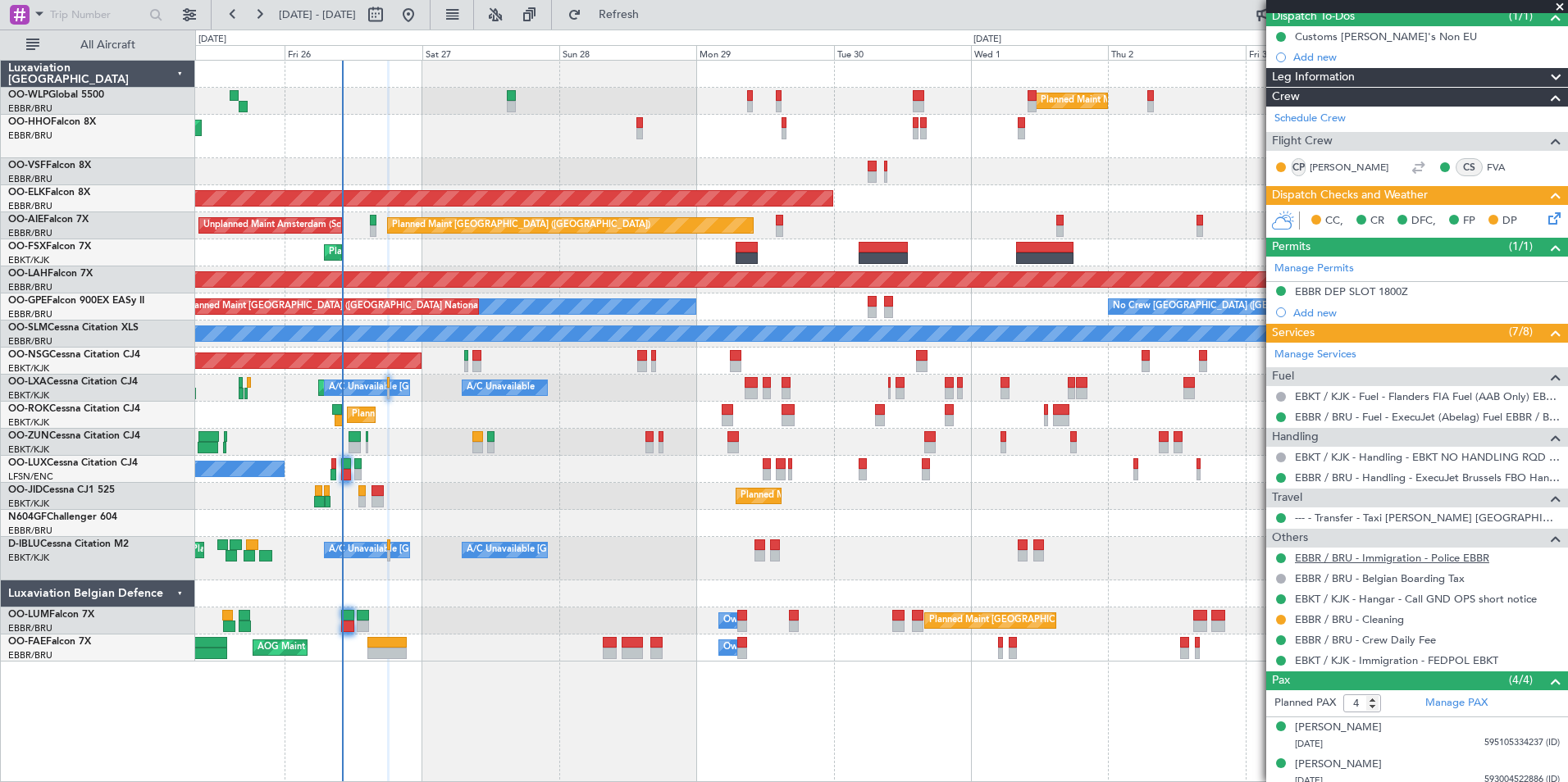
click at [1358, 558] on link "EBBR / BRU - Immigration - Police EBBR" at bounding box center [1392, 558] width 194 height 14
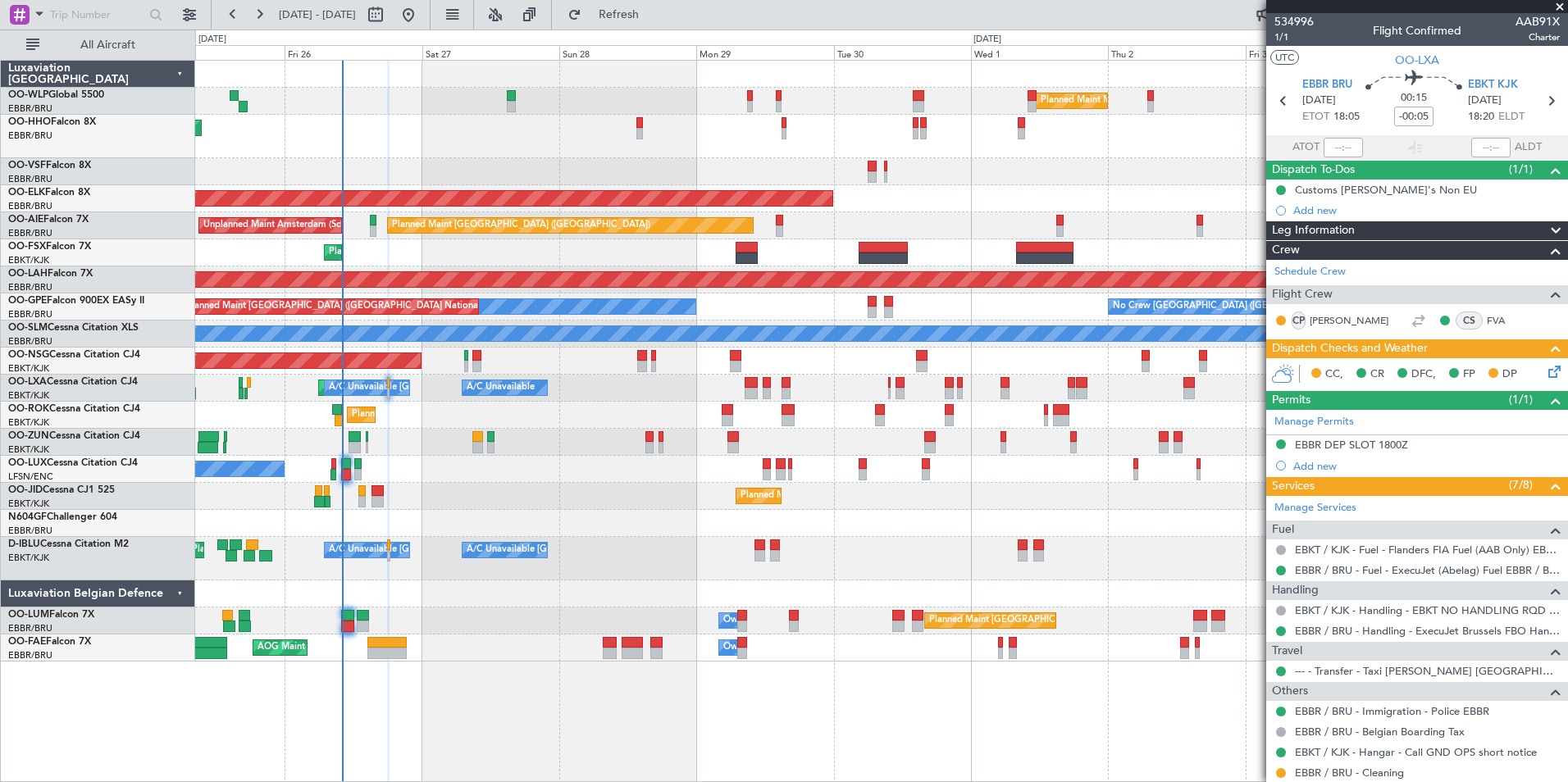
scroll to position [154, 0]
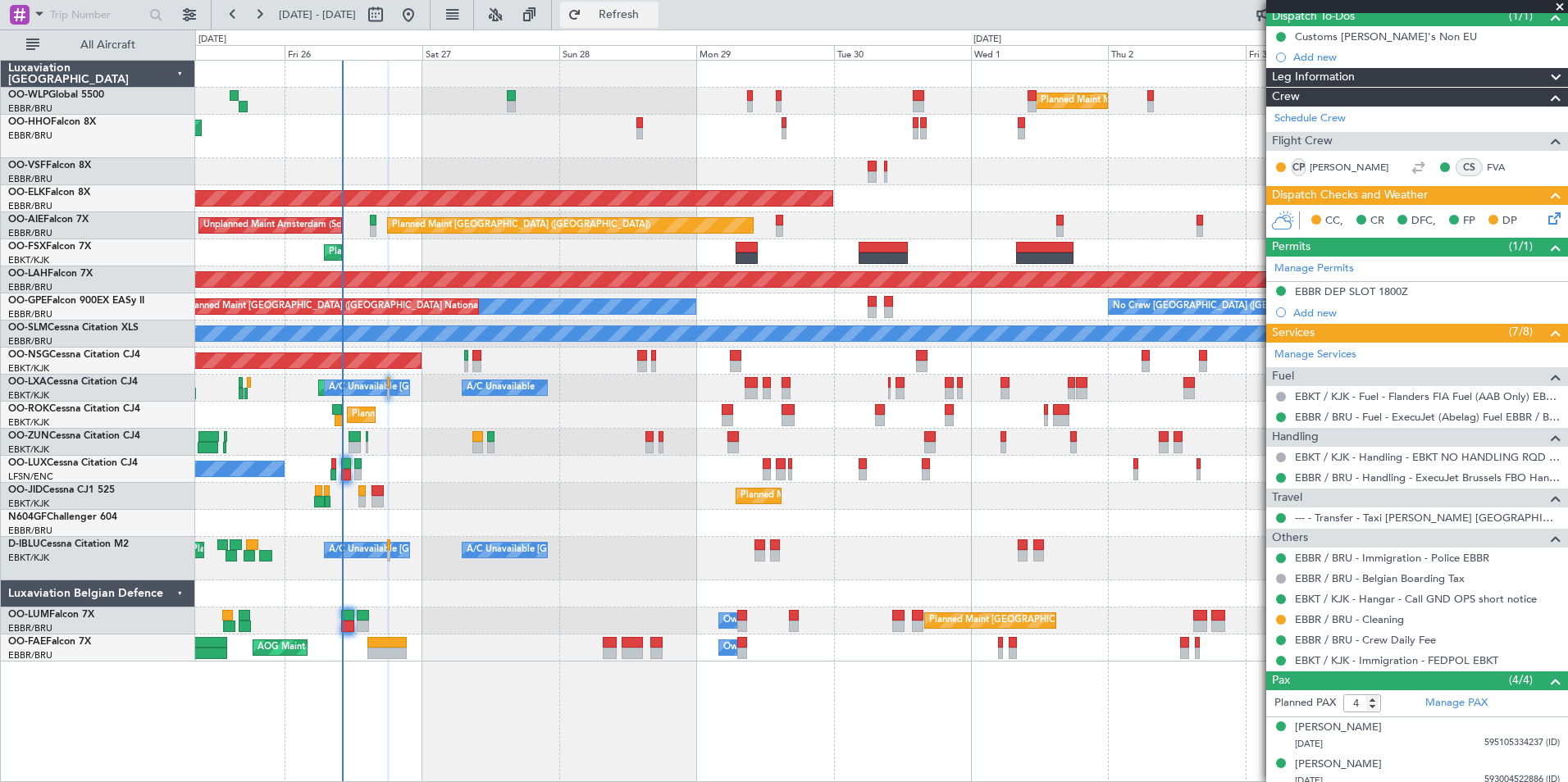
click at [653, 15] on span "Refresh" at bounding box center [619, 15] width 69 height 11
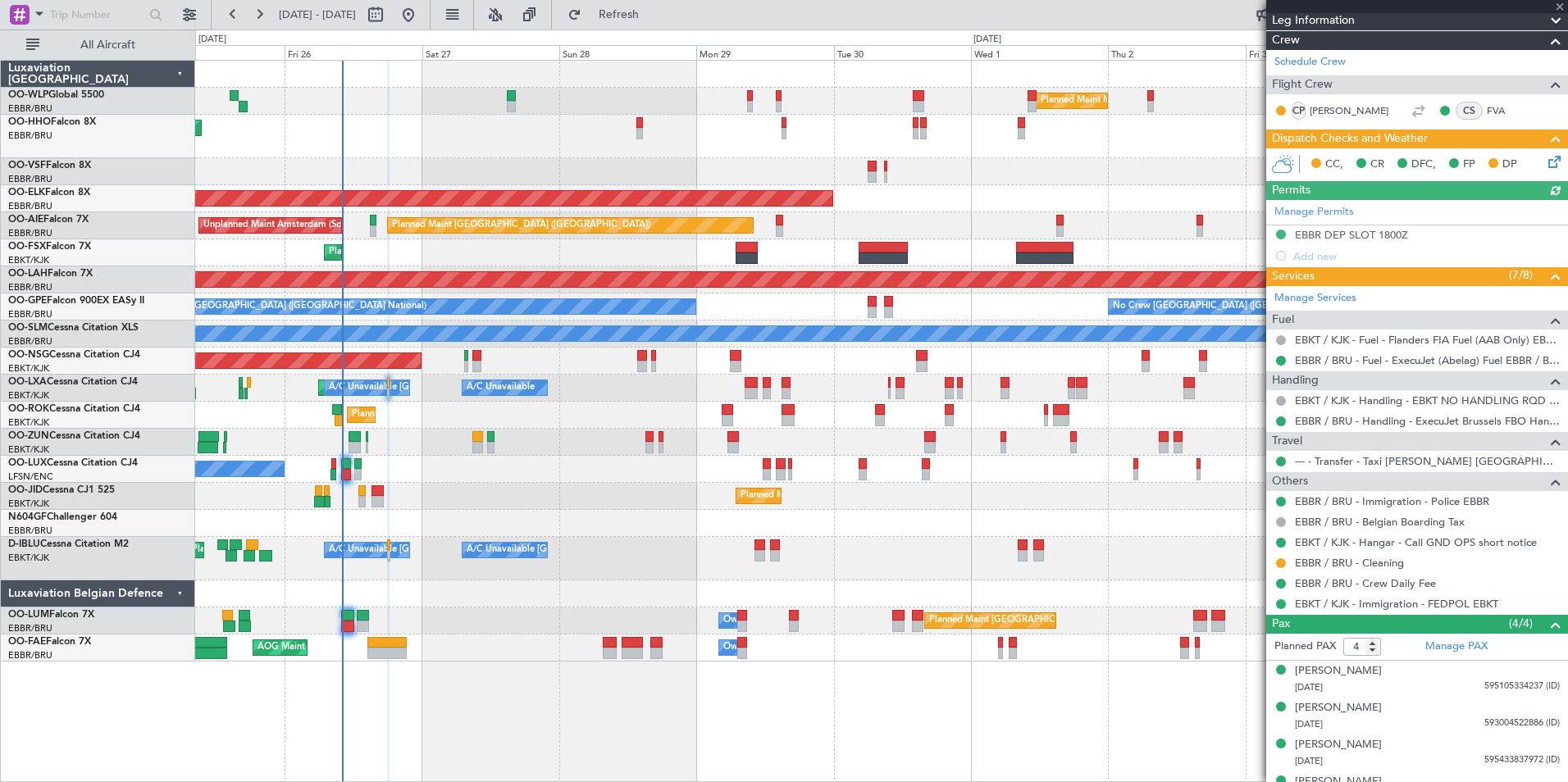
scroll to position [235, 0]
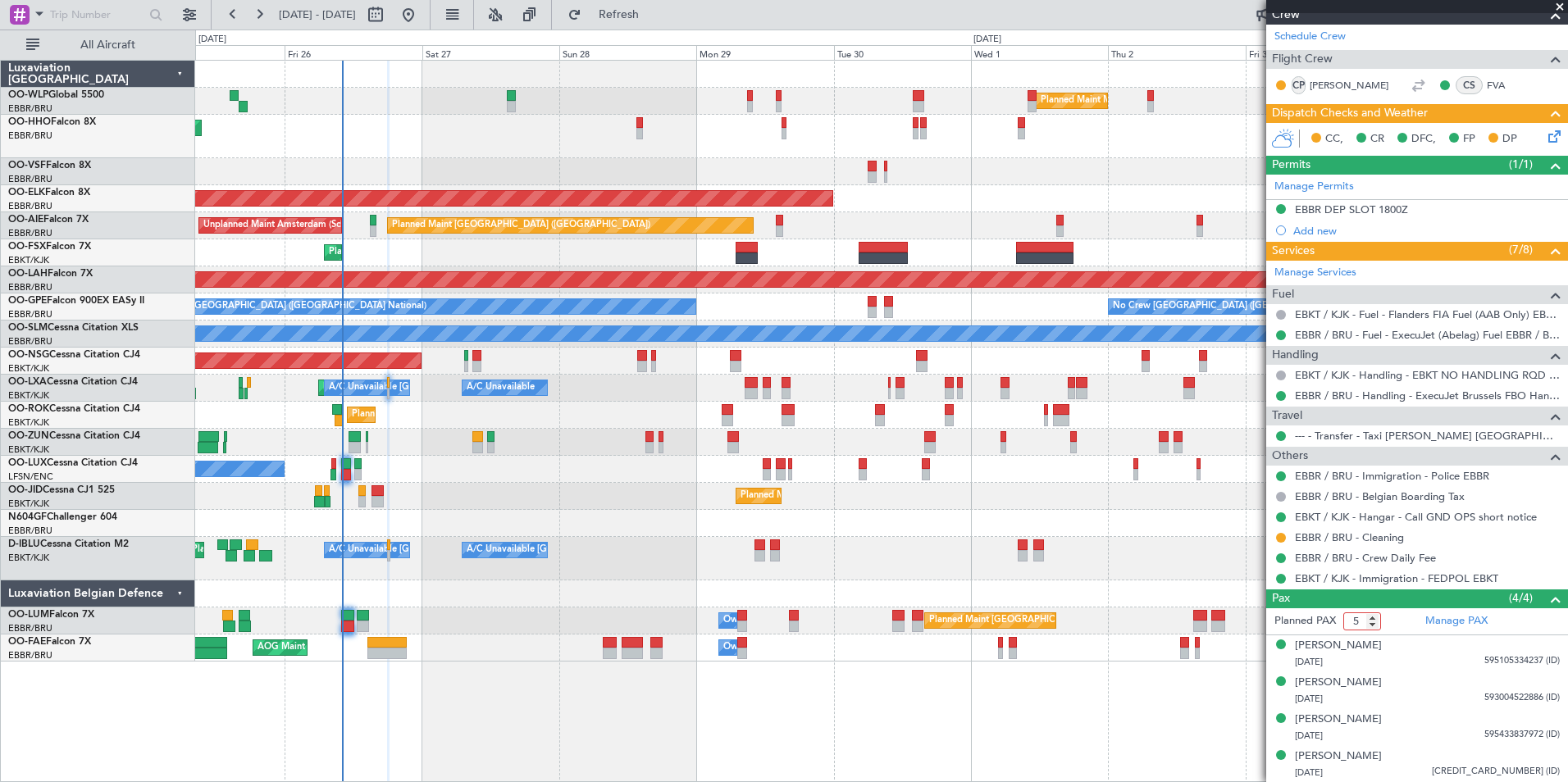
type input "5"
click at [1373, 619] on input "5" at bounding box center [1363, 621] width 38 height 18
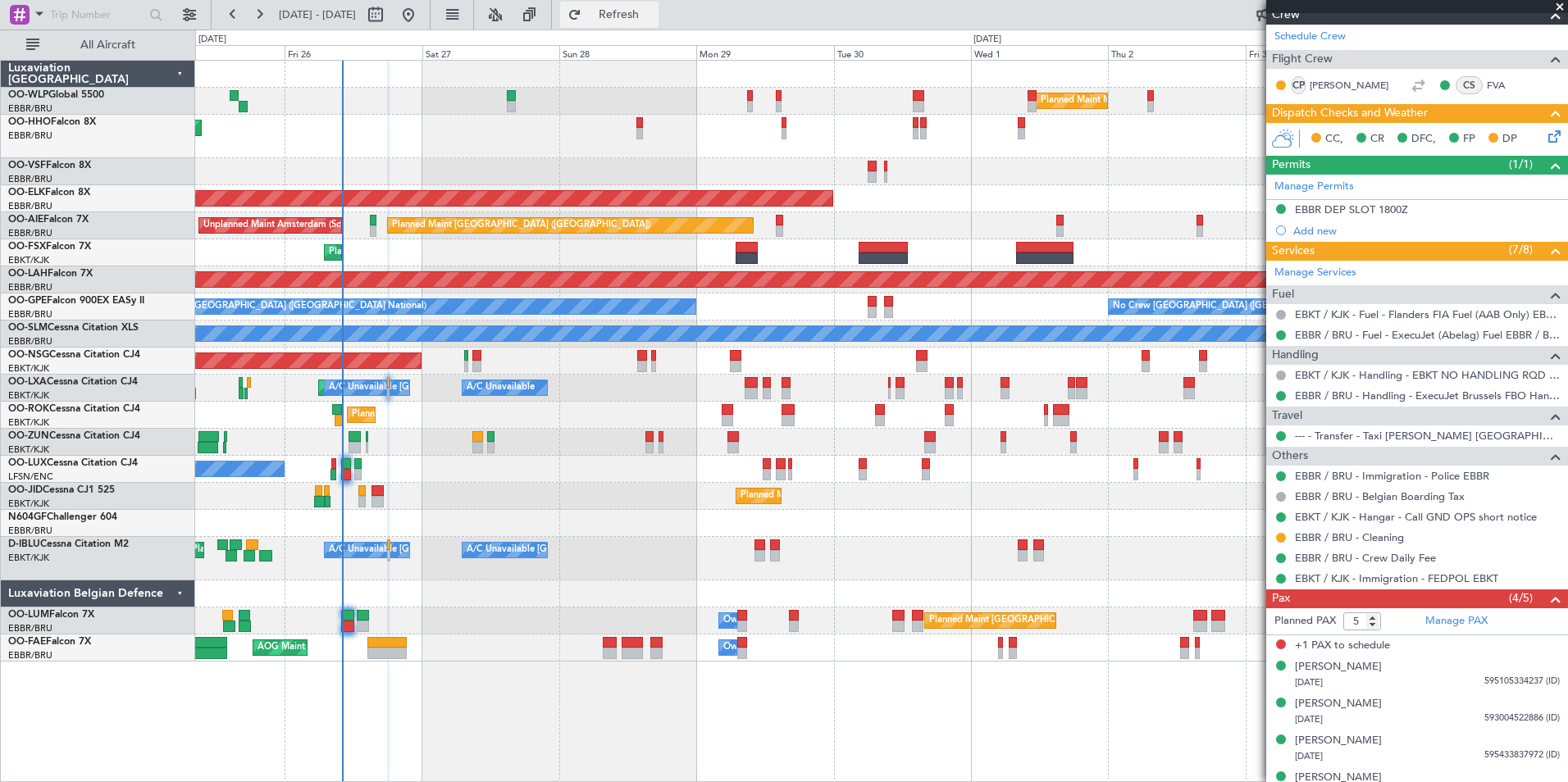
click at [659, 5] on button "Refresh" at bounding box center [609, 15] width 99 height 27
click at [653, 13] on span "Refreshing..." at bounding box center [619, 15] width 69 height 11
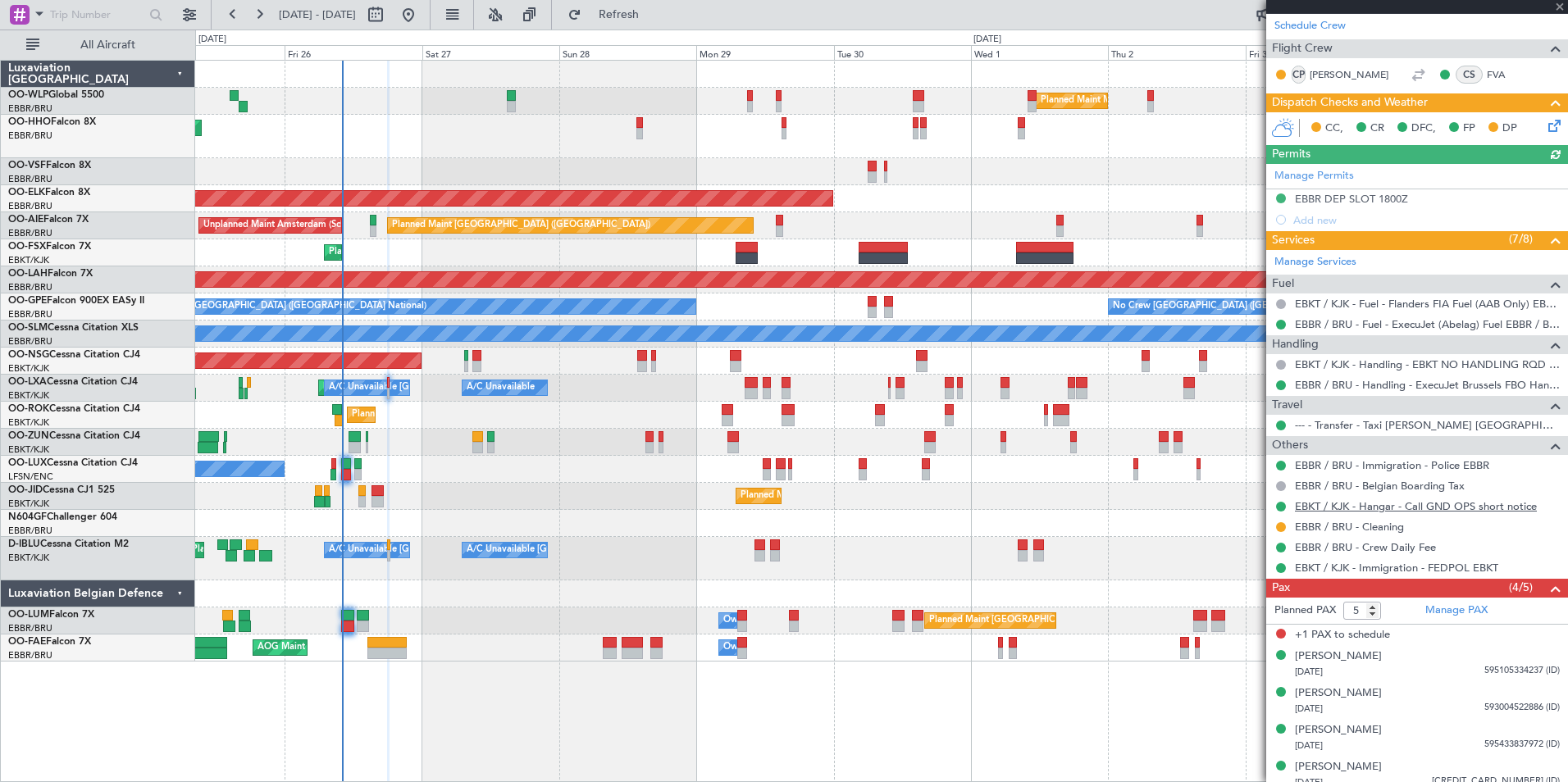
scroll to position [257, 0]
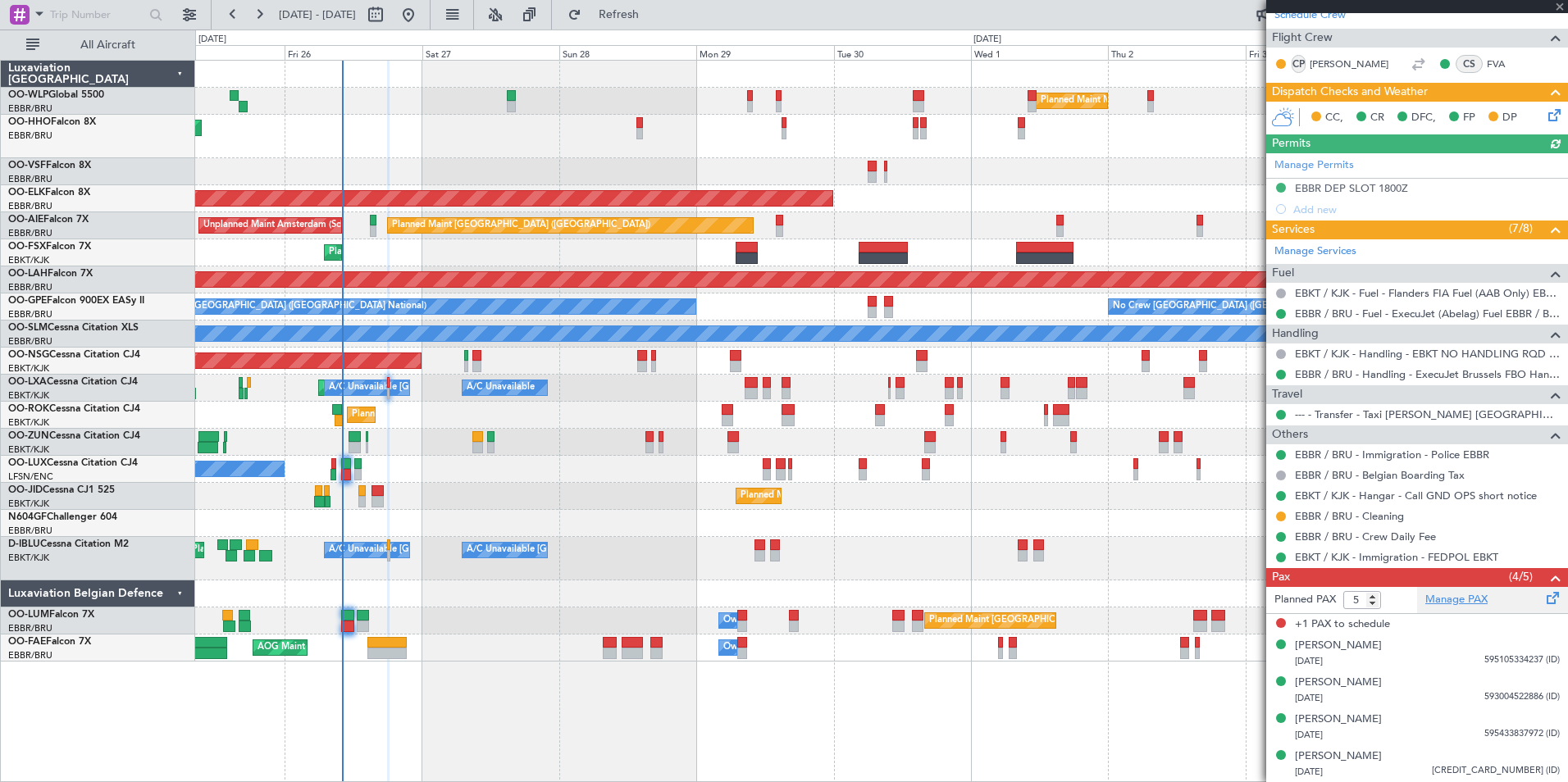
click at [1449, 603] on link "Manage PAX" at bounding box center [1456, 600] width 63 height 16
click at [647, 15] on span "Refresh" at bounding box center [619, 15] width 69 height 11
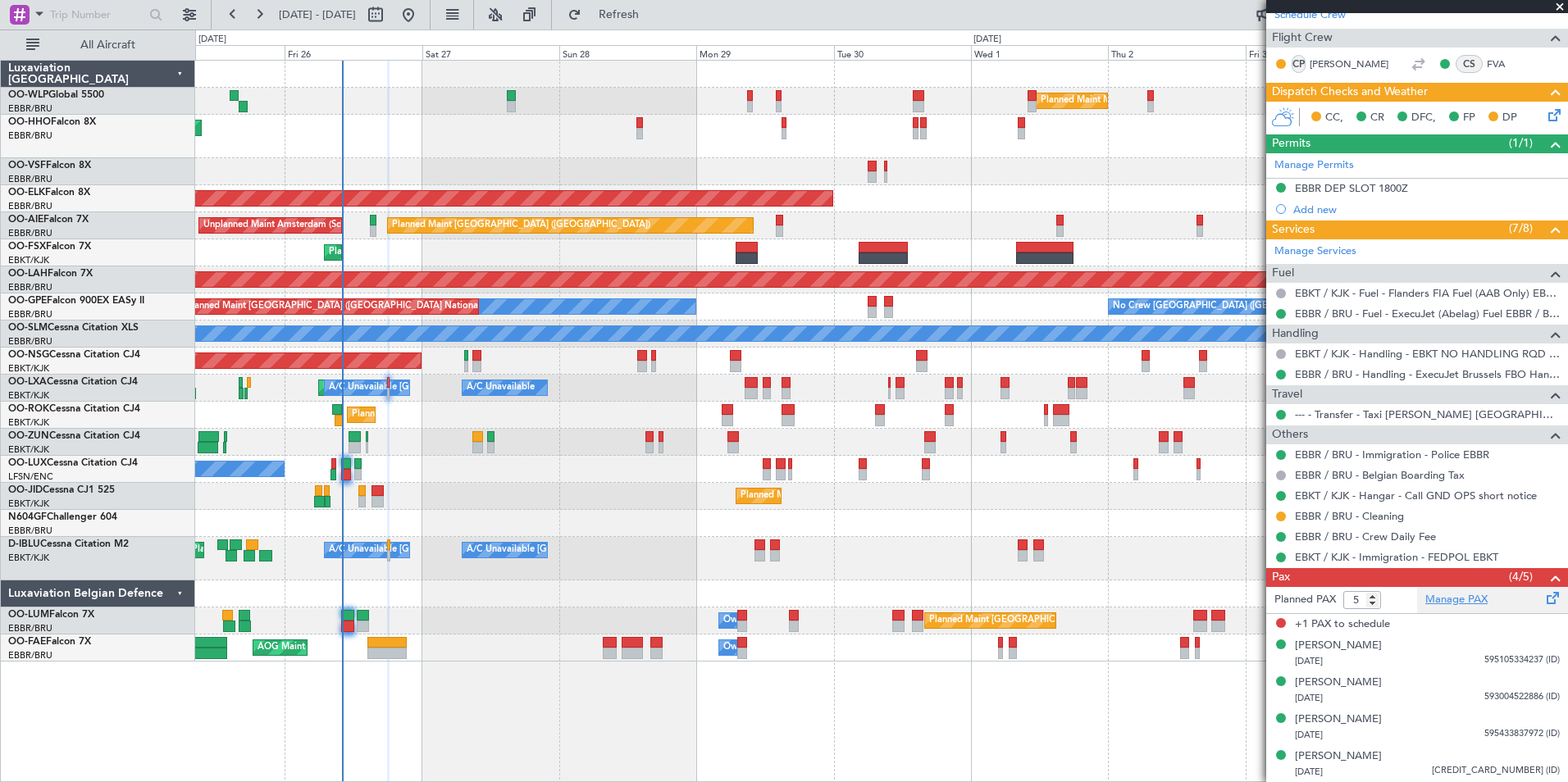
click at [1477, 597] on link "Manage PAX" at bounding box center [1456, 600] width 63 height 16
click at [659, 9] on button "Refresh" at bounding box center [609, 15] width 99 height 27
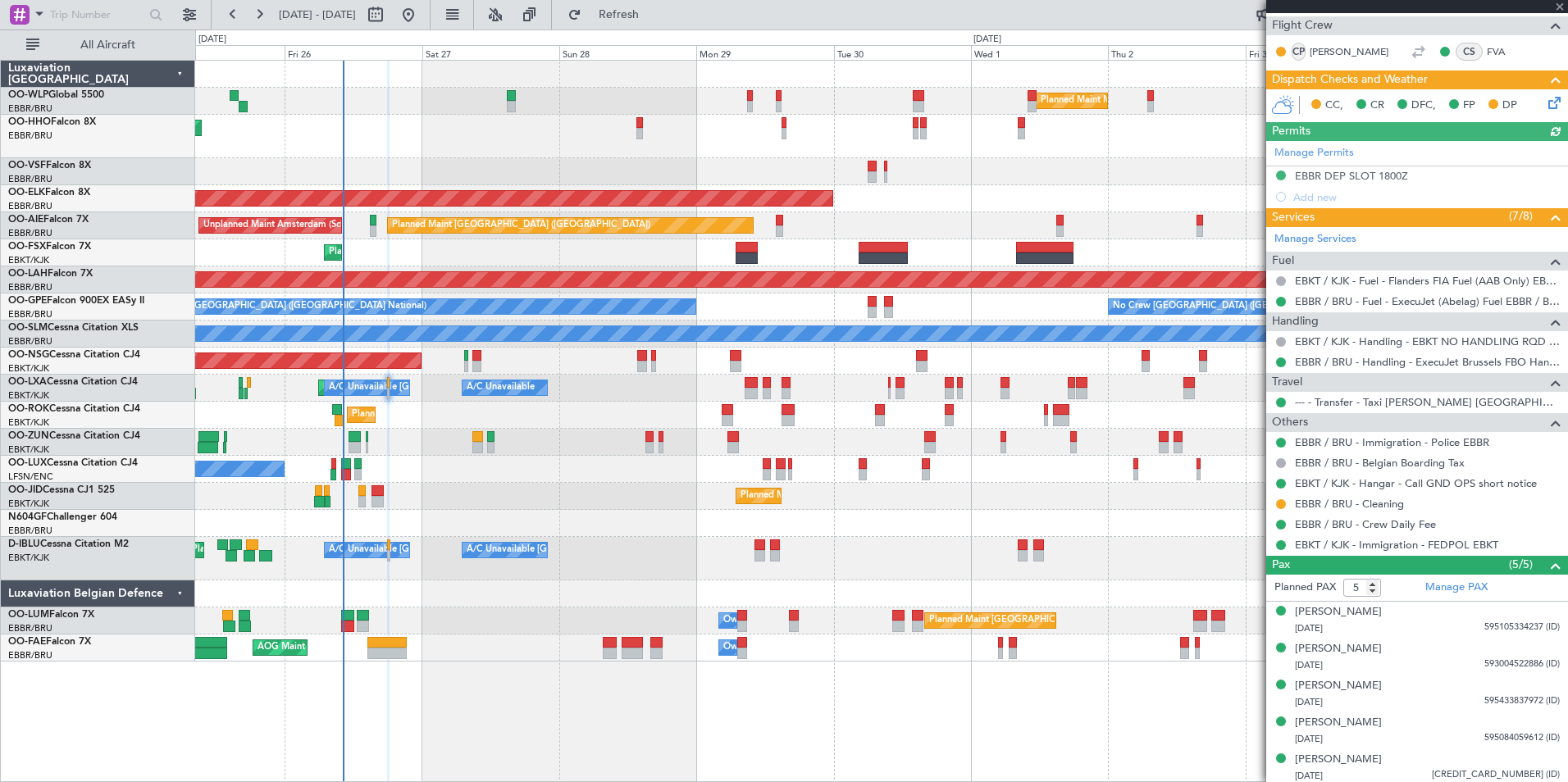
scroll to position [272, 0]
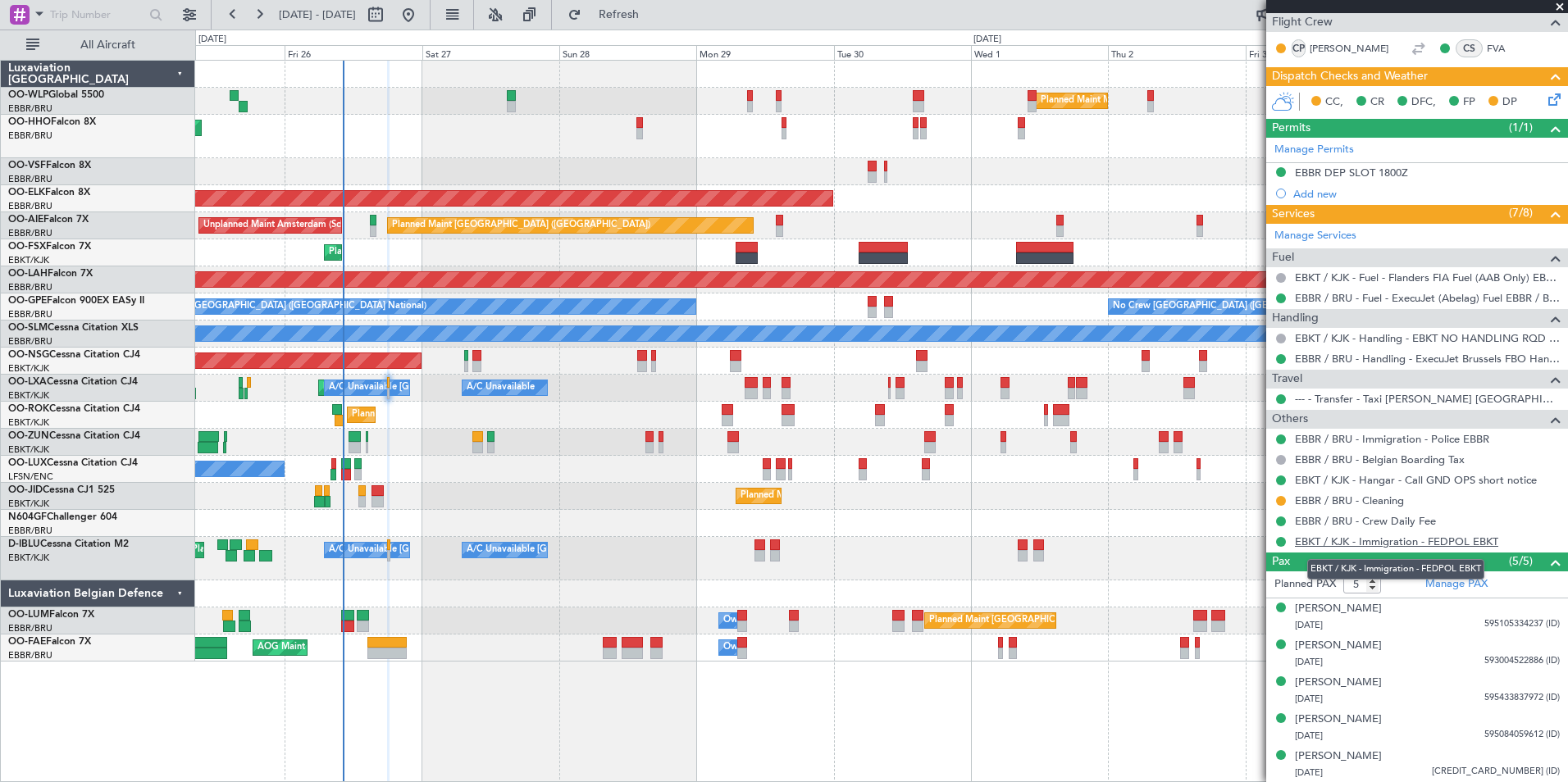
click at [1322, 543] on link "EBKT / KJK - Immigration - FEDPOL EBKT" at bounding box center [1396, 542] width 204 height 14
click at [1418, 443] on link "EBBR / BRU - Immigration - Police EBBR" at bounding box center [1392, 439] width 194 height 14
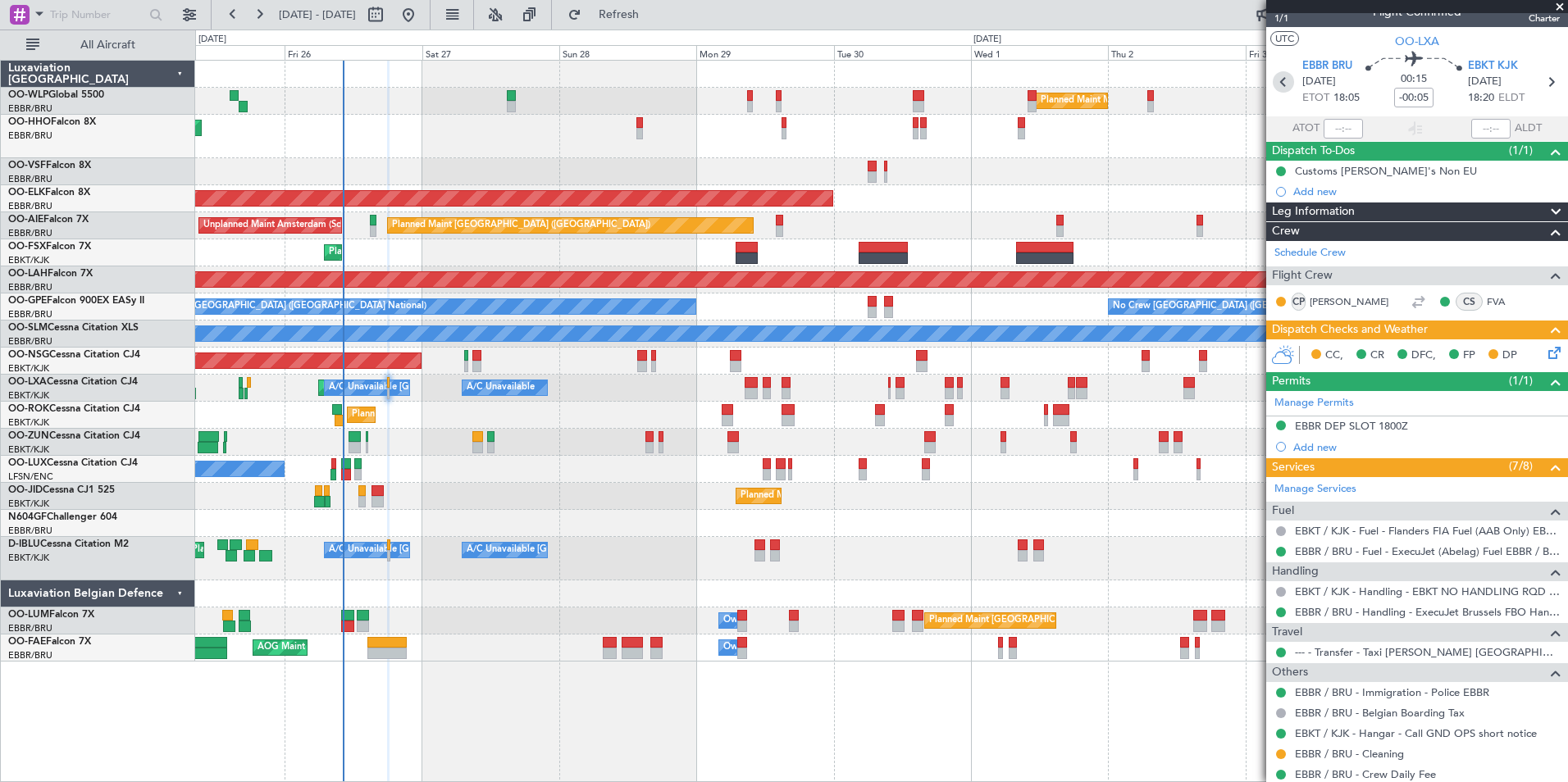
scroll to position [0, 0]
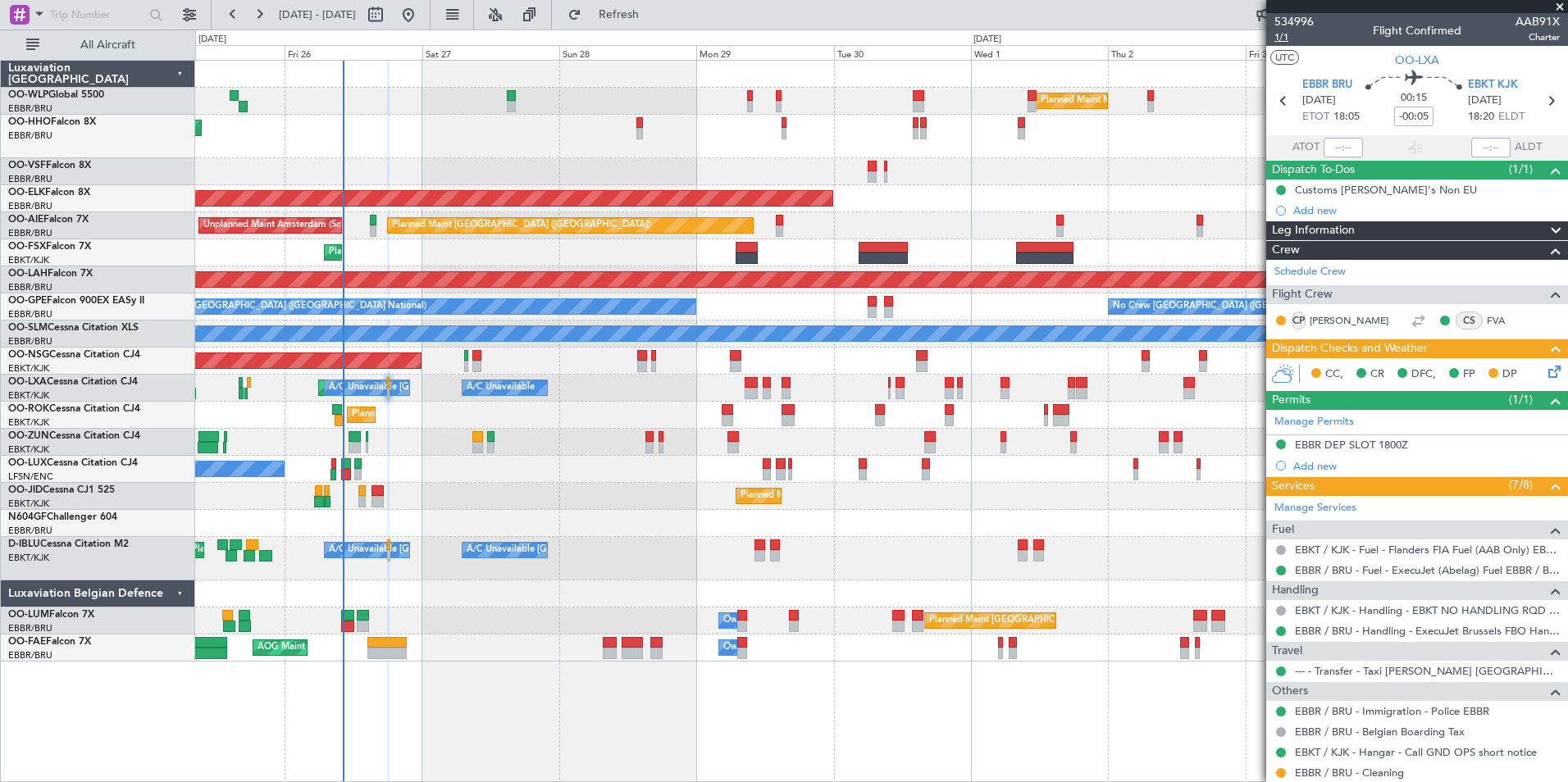
click at [1289, 42] on span "1/1" at bounding box center [1294, 37] width 40 height 14
click at [713, 161] on div at bounding box center [881, 172] width 1372 height 27
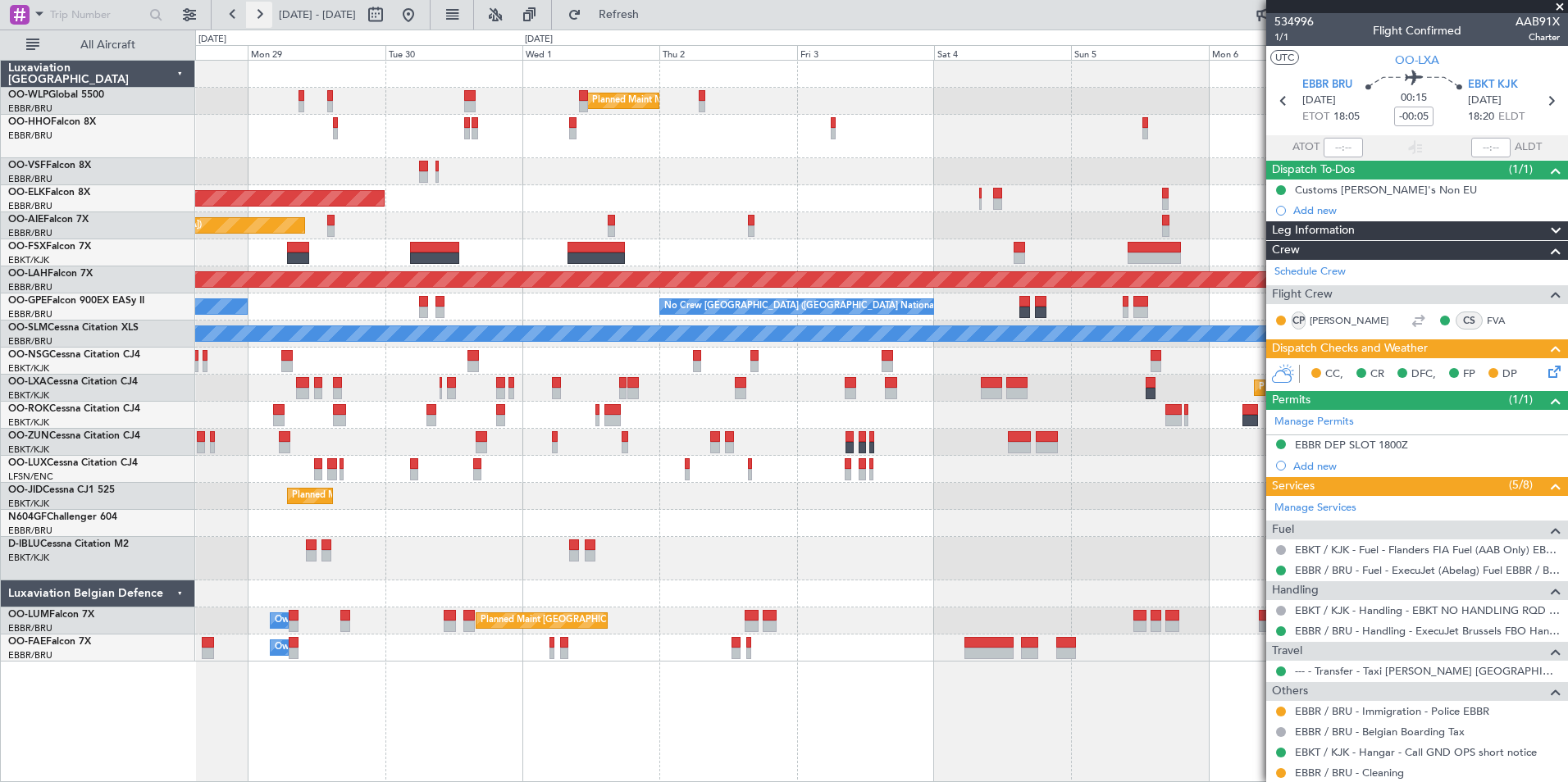
click at [271, 18] on button at bounding box center [259, 15] width 27 height 27
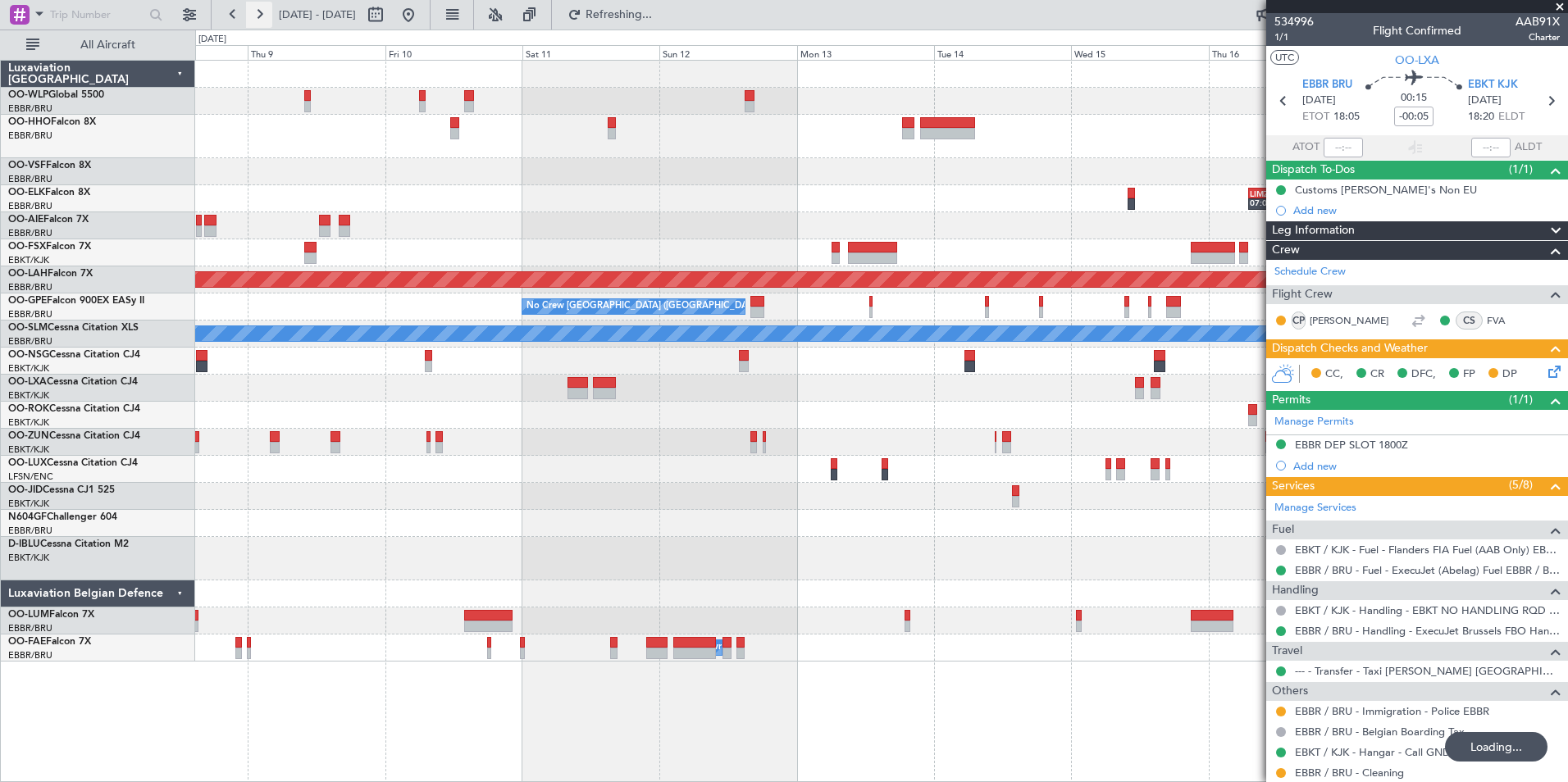
click at [271, 18] on button at bounding box center [259, 15] width 27 height 27
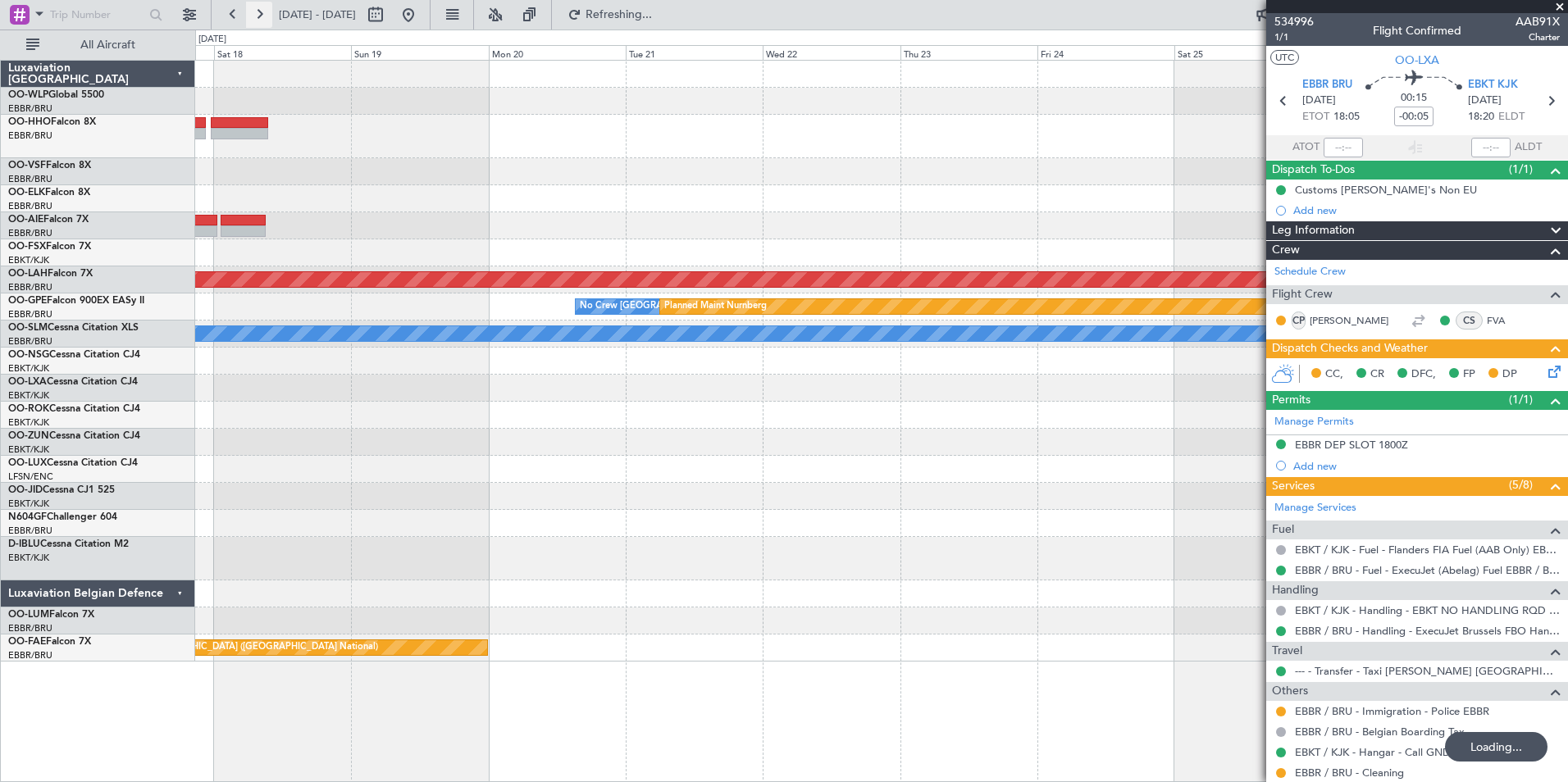
click at [271, 18] on button at bounding box center [259, 15] width 27 height 27
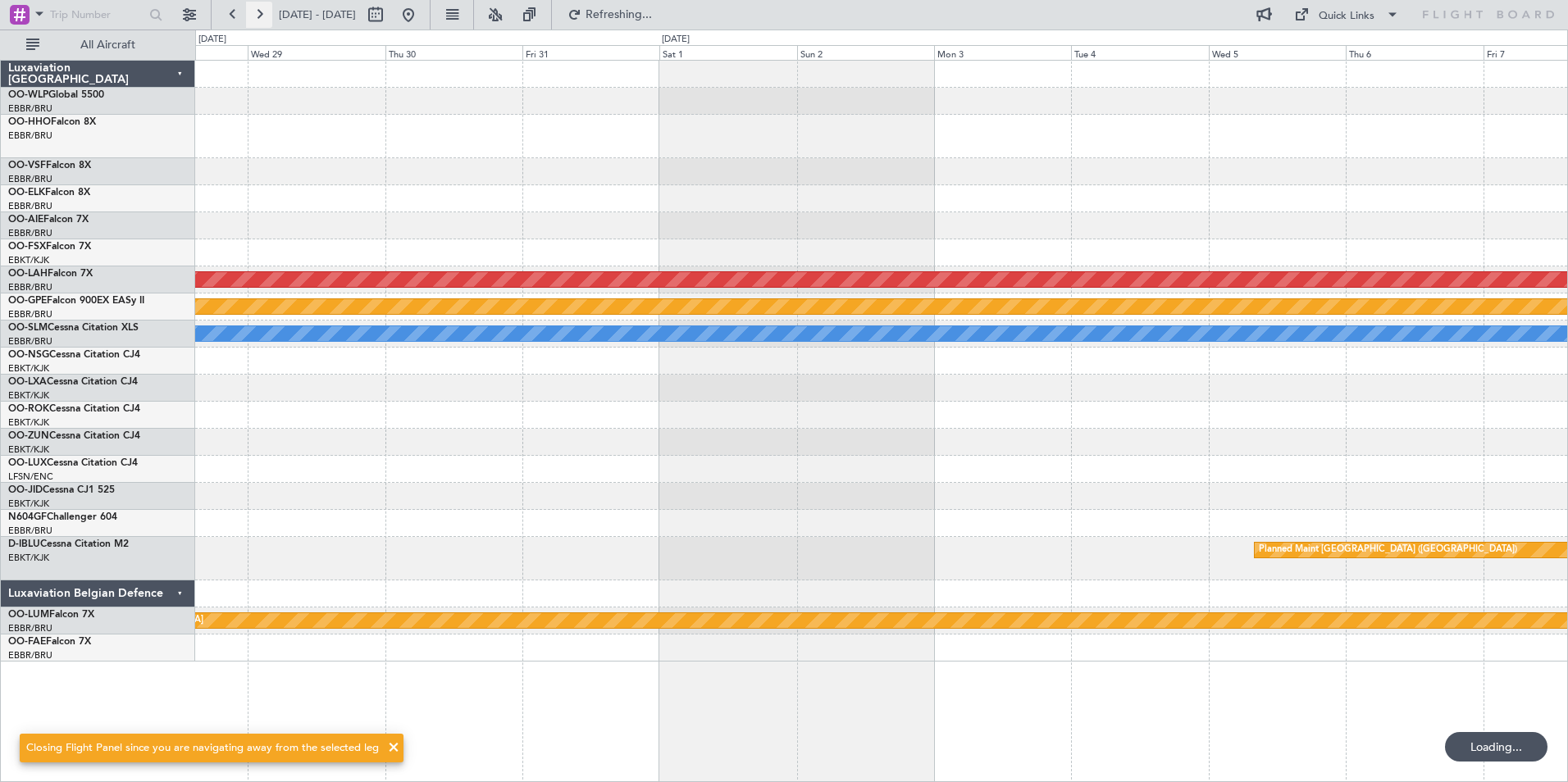
click at [271, 18] on button at bounding box center [259, 15] width 27 height 27
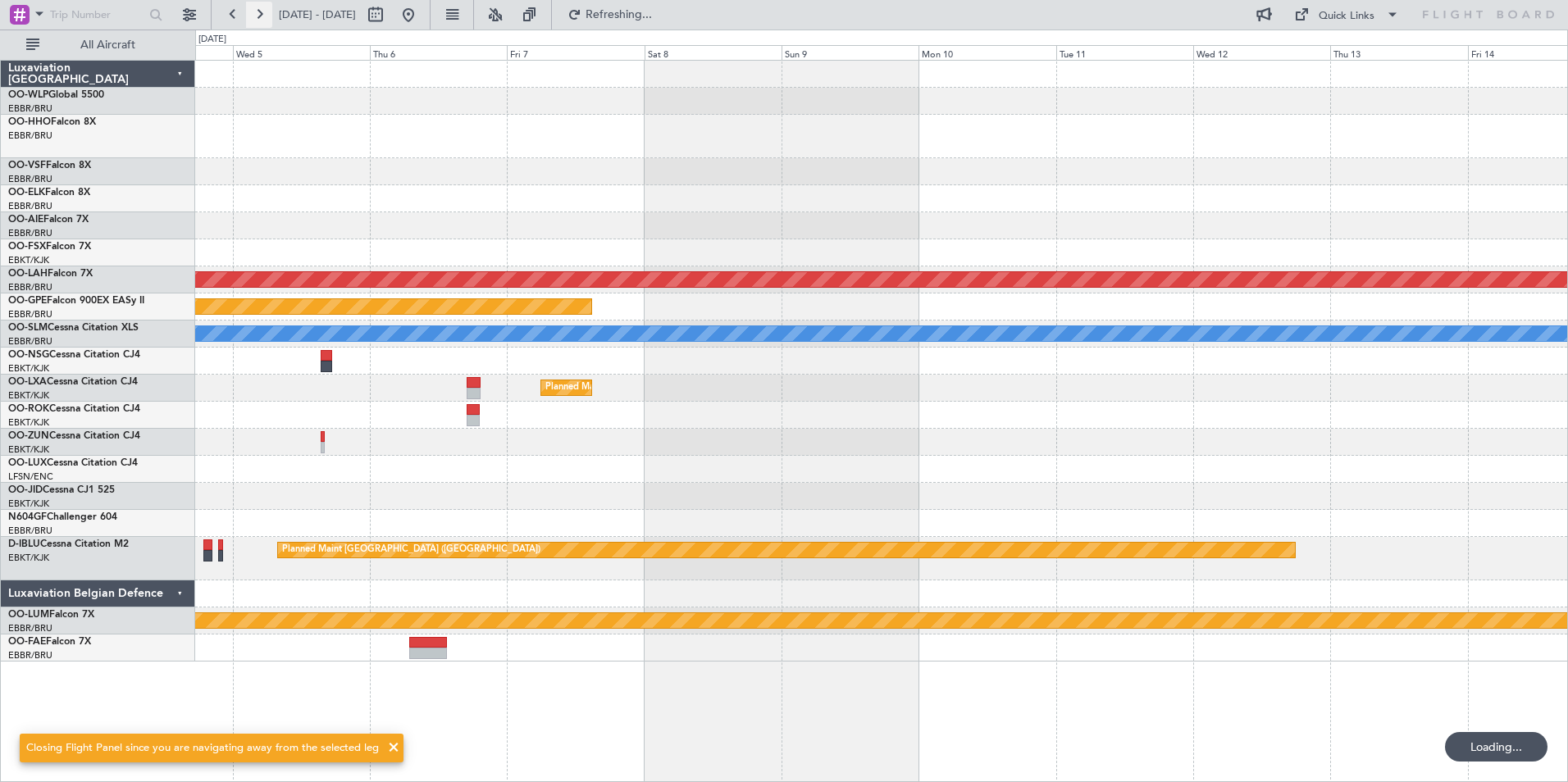
click at [271, 18] on button at bounding box center [259, 15] width 27 height 27
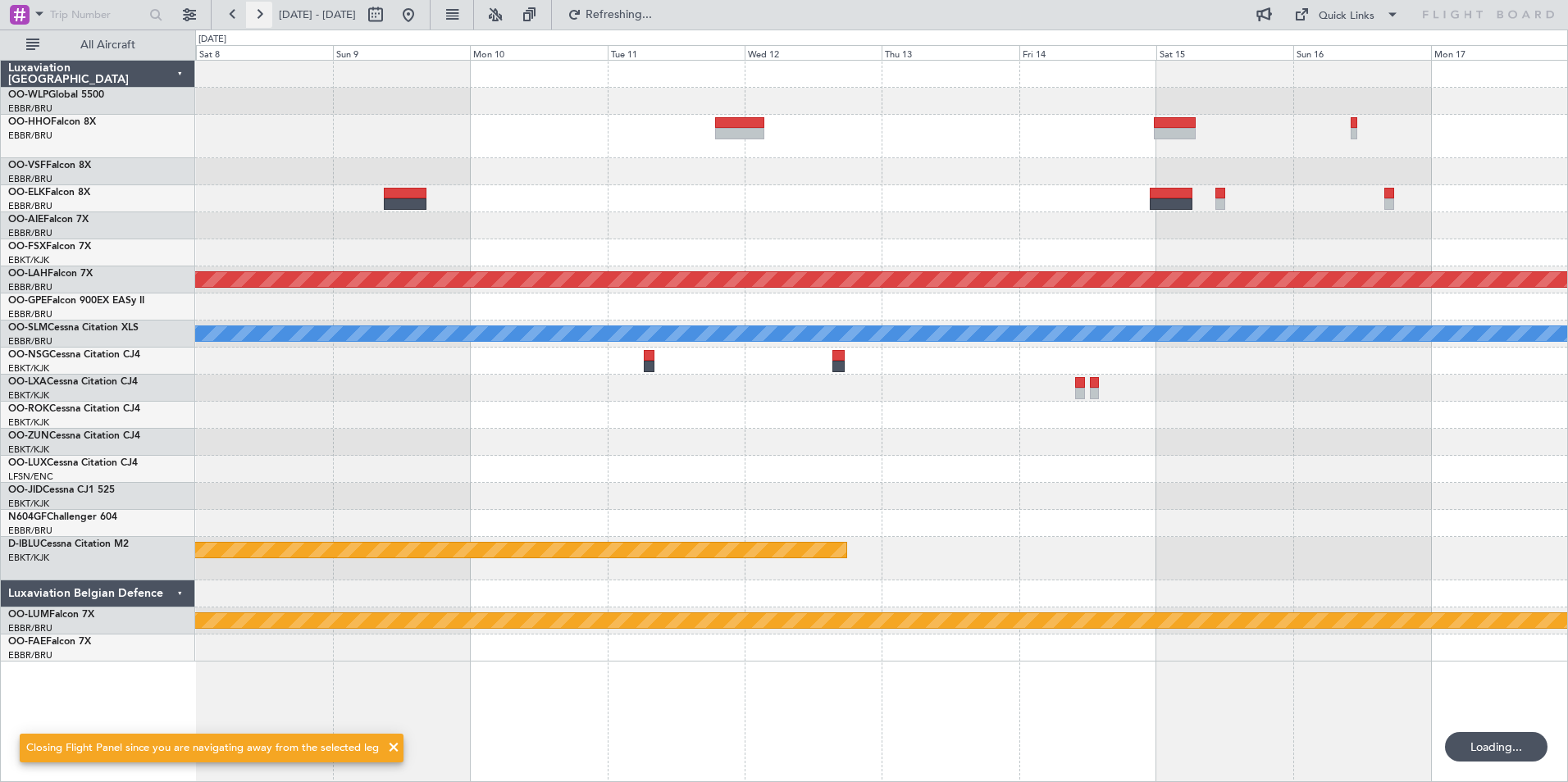
click at [271, 18] on button at bounding box center [259, 15] width 27 height 27
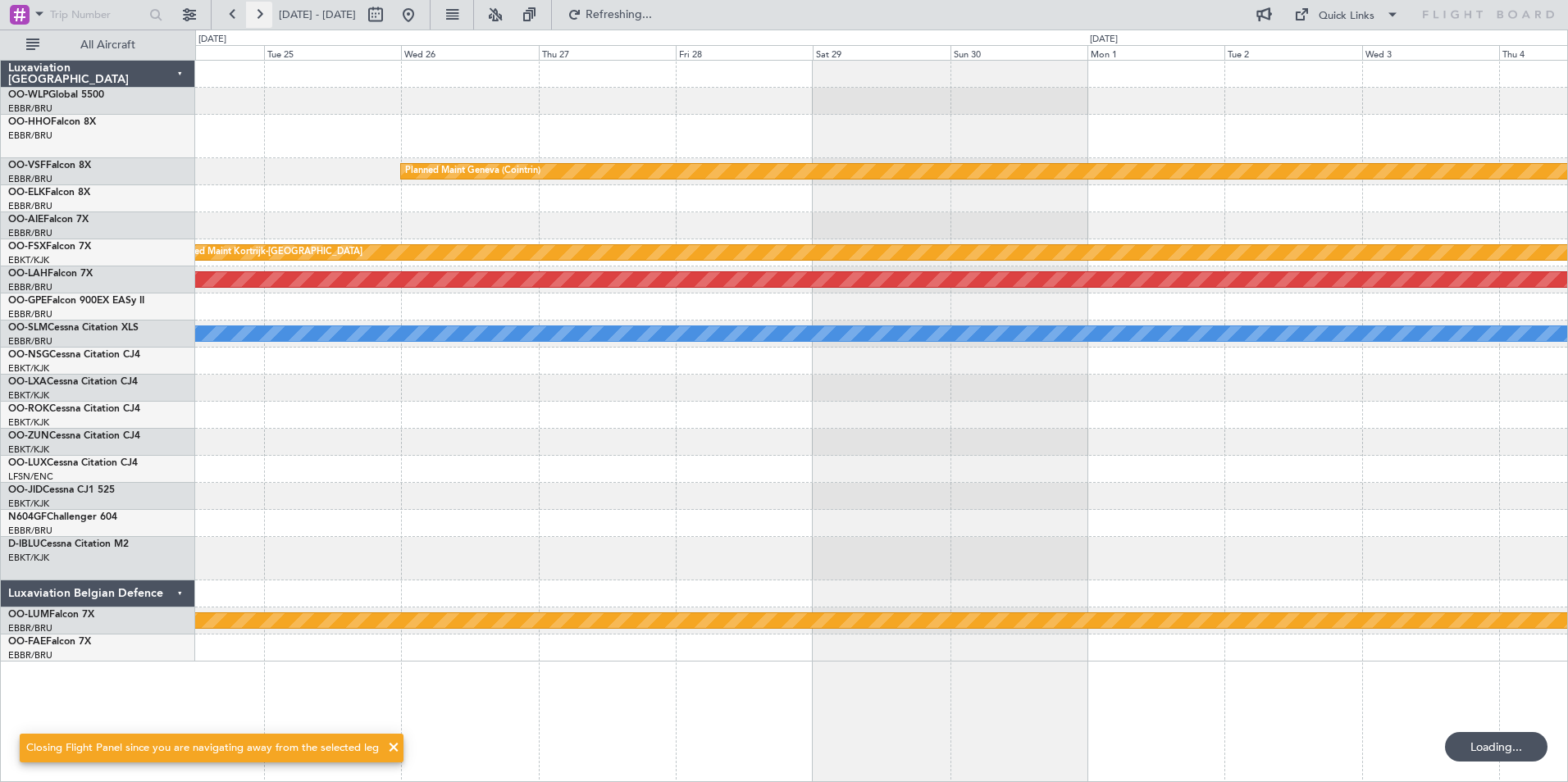
click at [271, 18] on button at bounding box center [259, 15] width 27 height 27
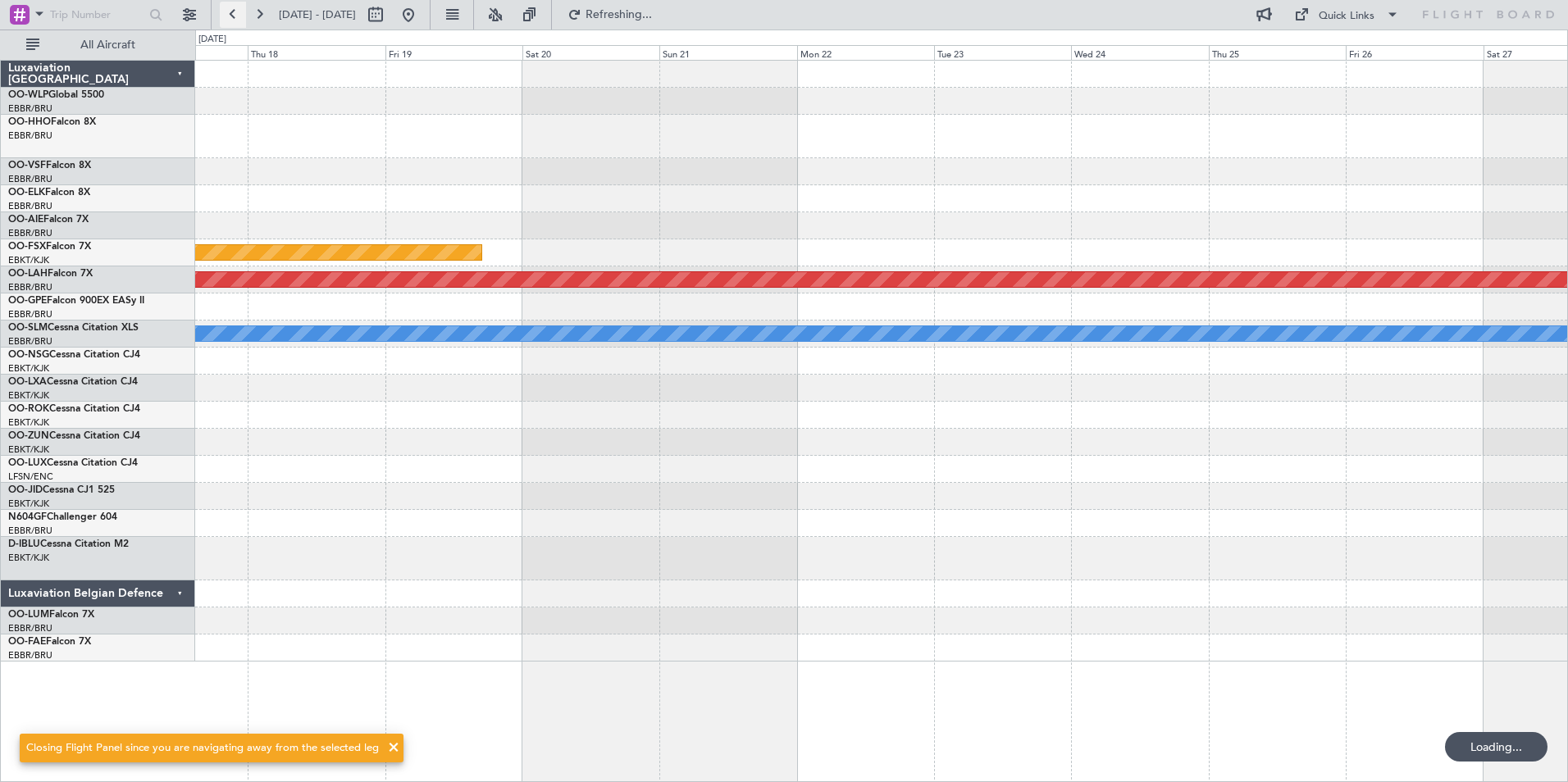
click at [234, 9] on button at bounding box center [233, 15] width 27 height 27
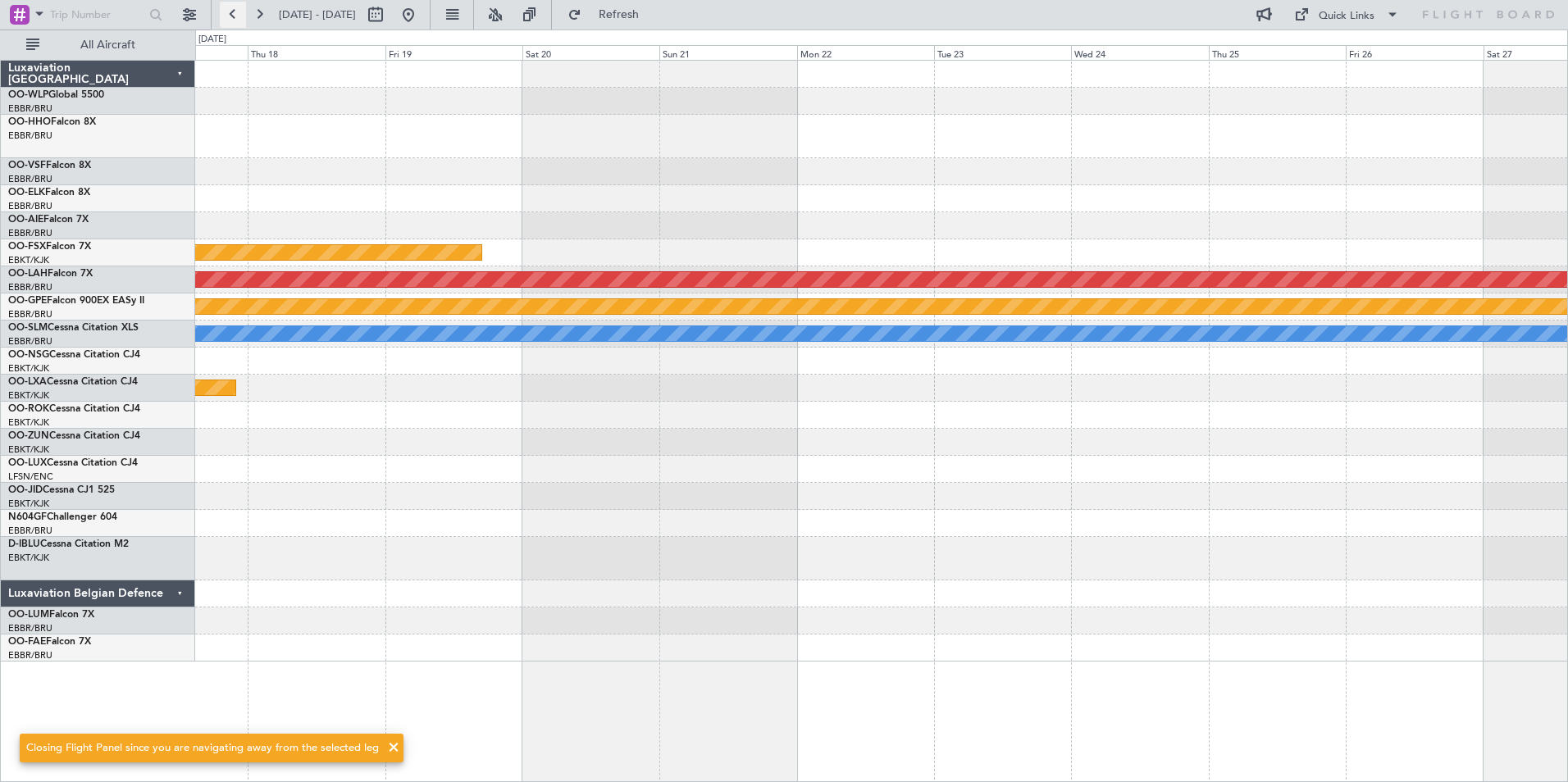
click at [234, 9] on button at bounding box center [233, 15] width 27 height 27
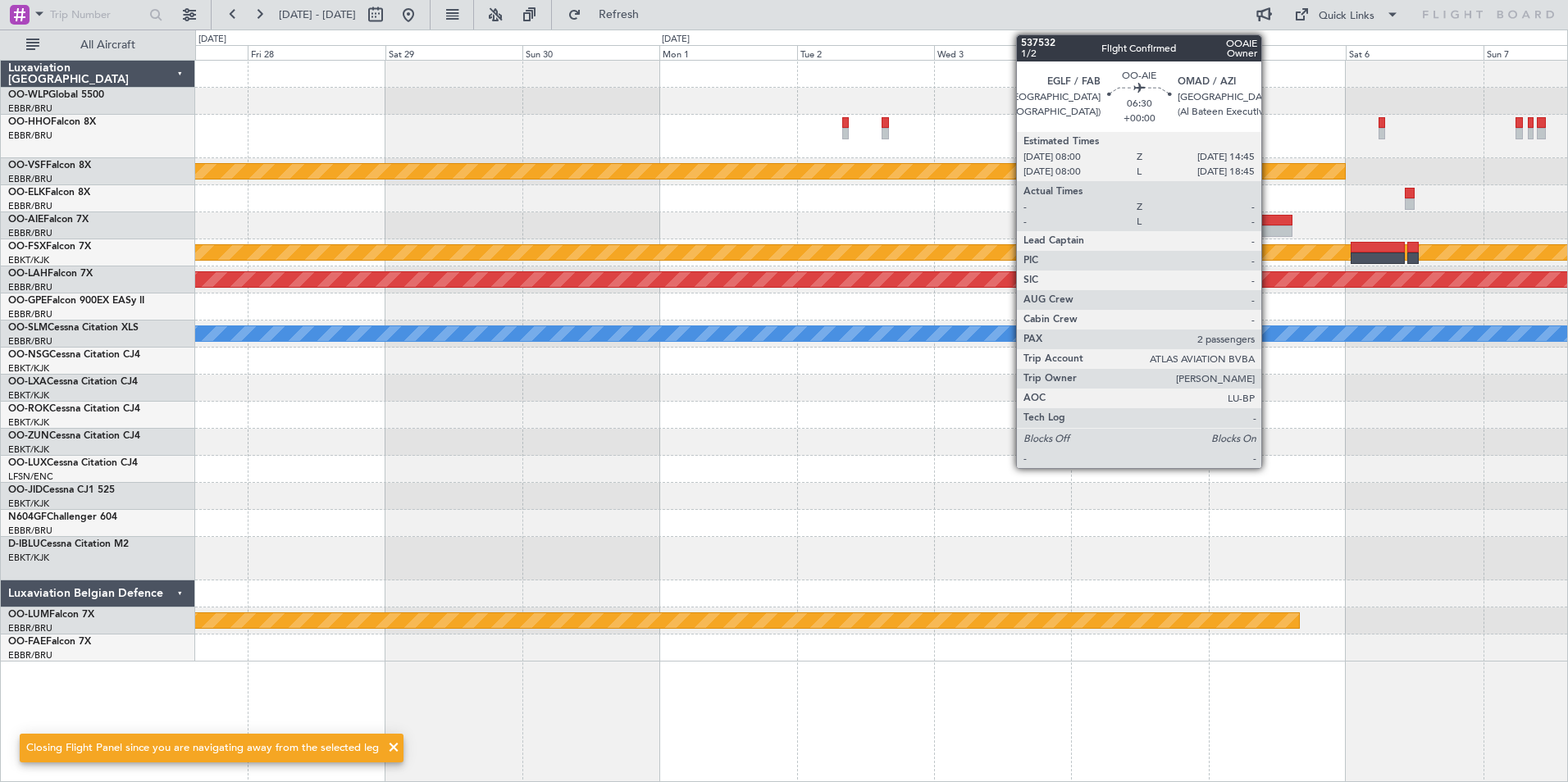
click at [1269, 230] on div at bounding box center [1273, 231] width 40 height 11
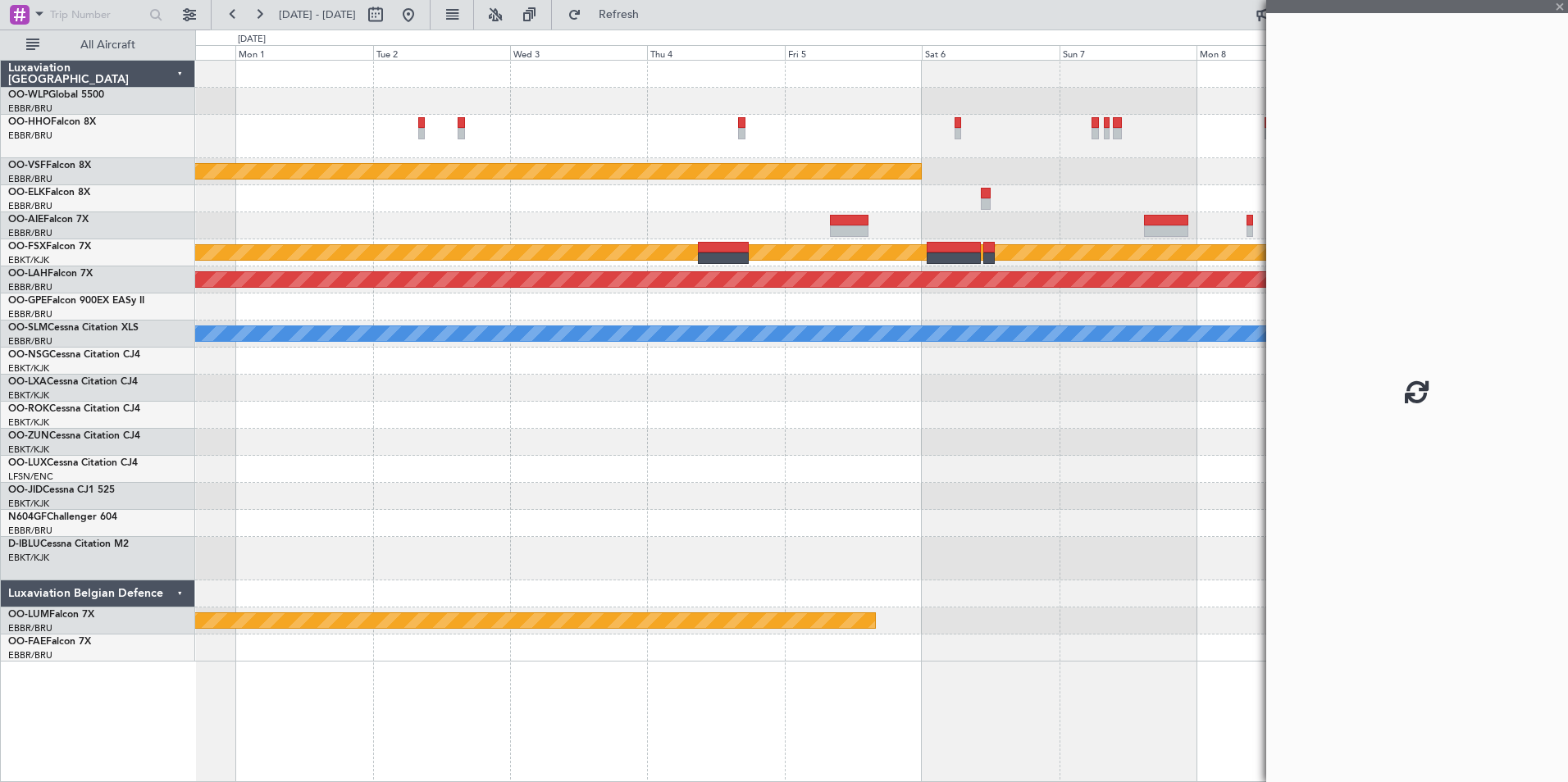
click at [717, 147] on div at bounding box center [881, 136] width 1372 height 44
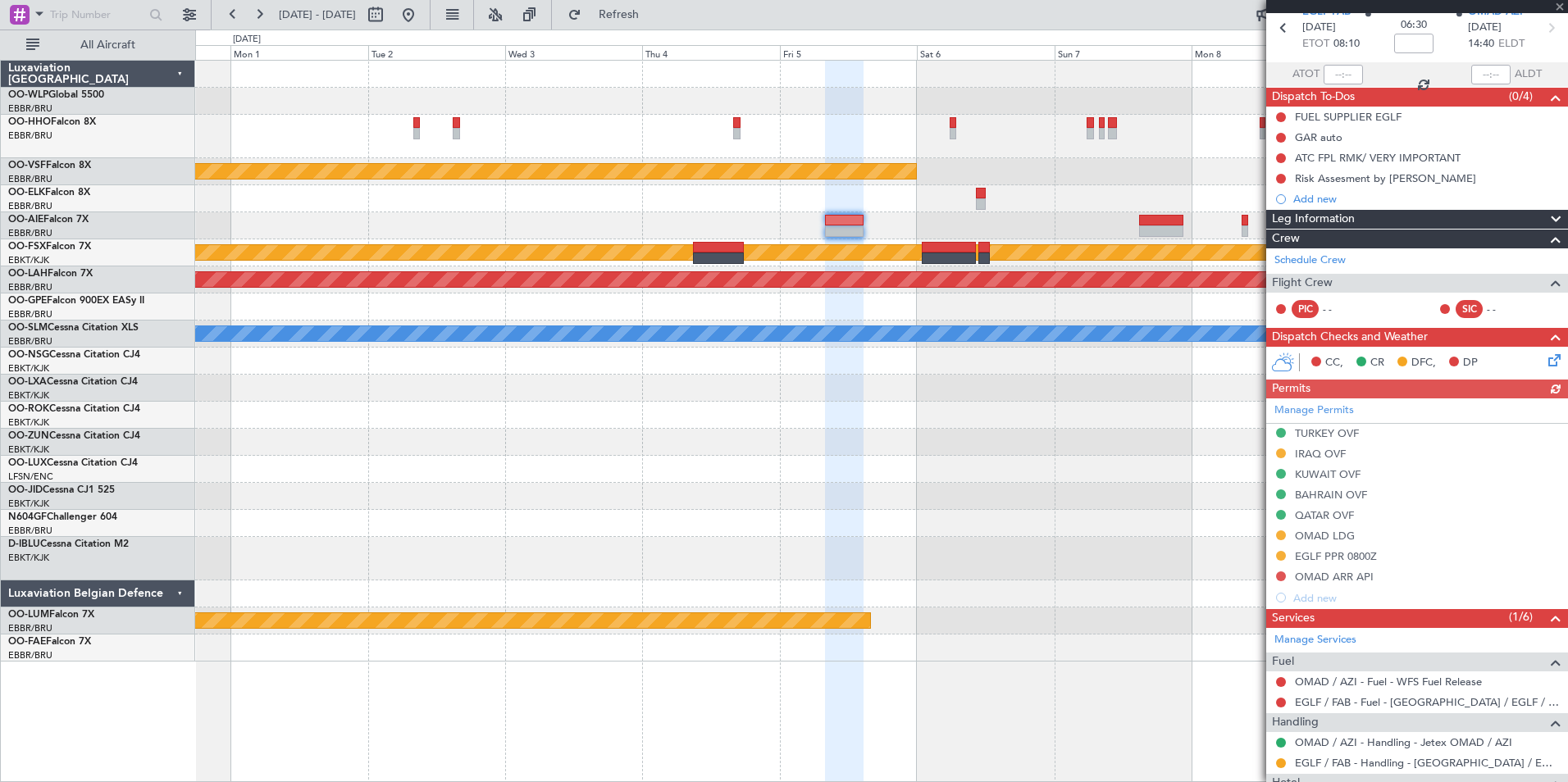
scroll to position [164, 0]
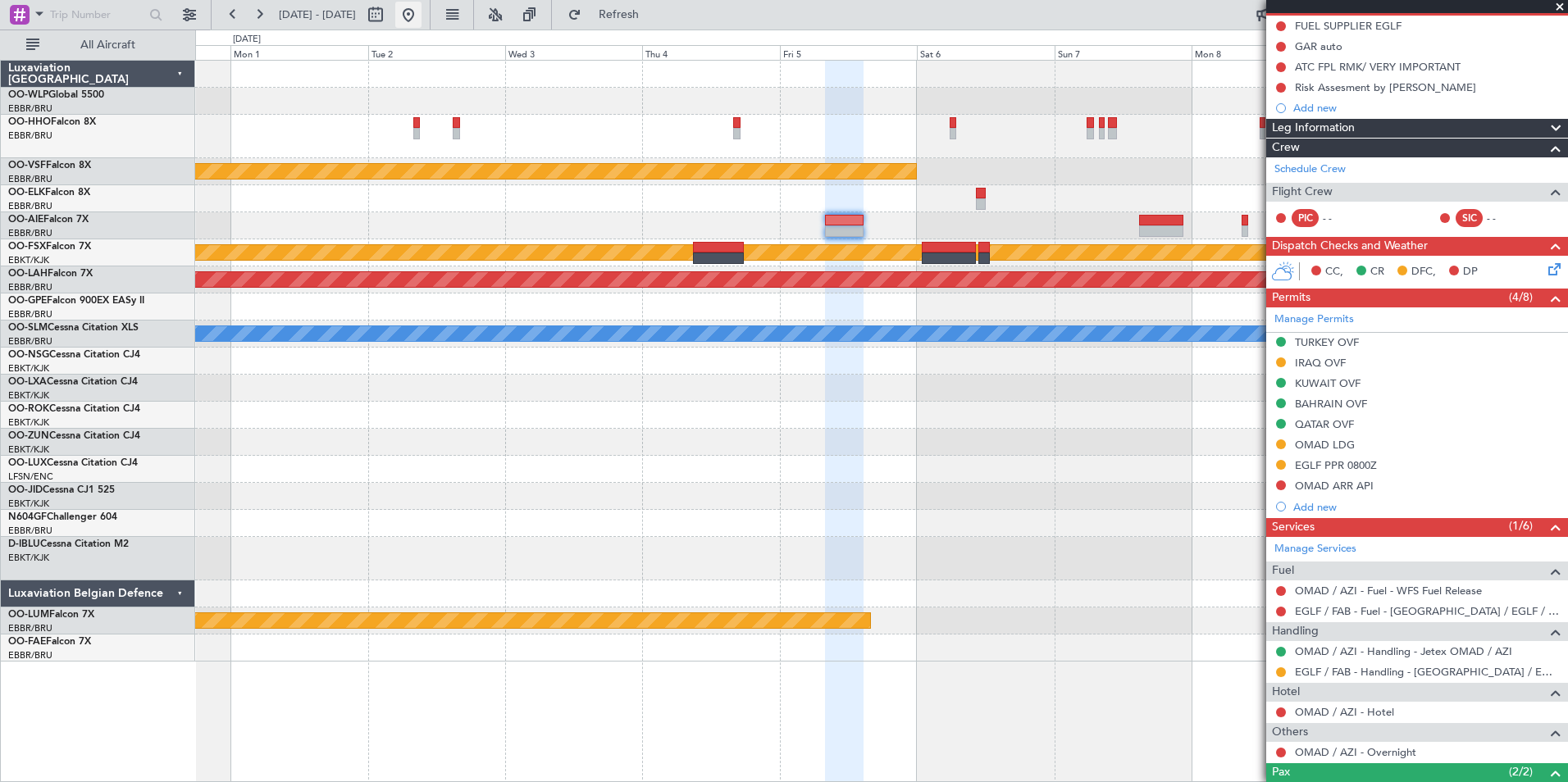
click at [422, 18] on button at bounding box center [408, 15] width 27 height 27
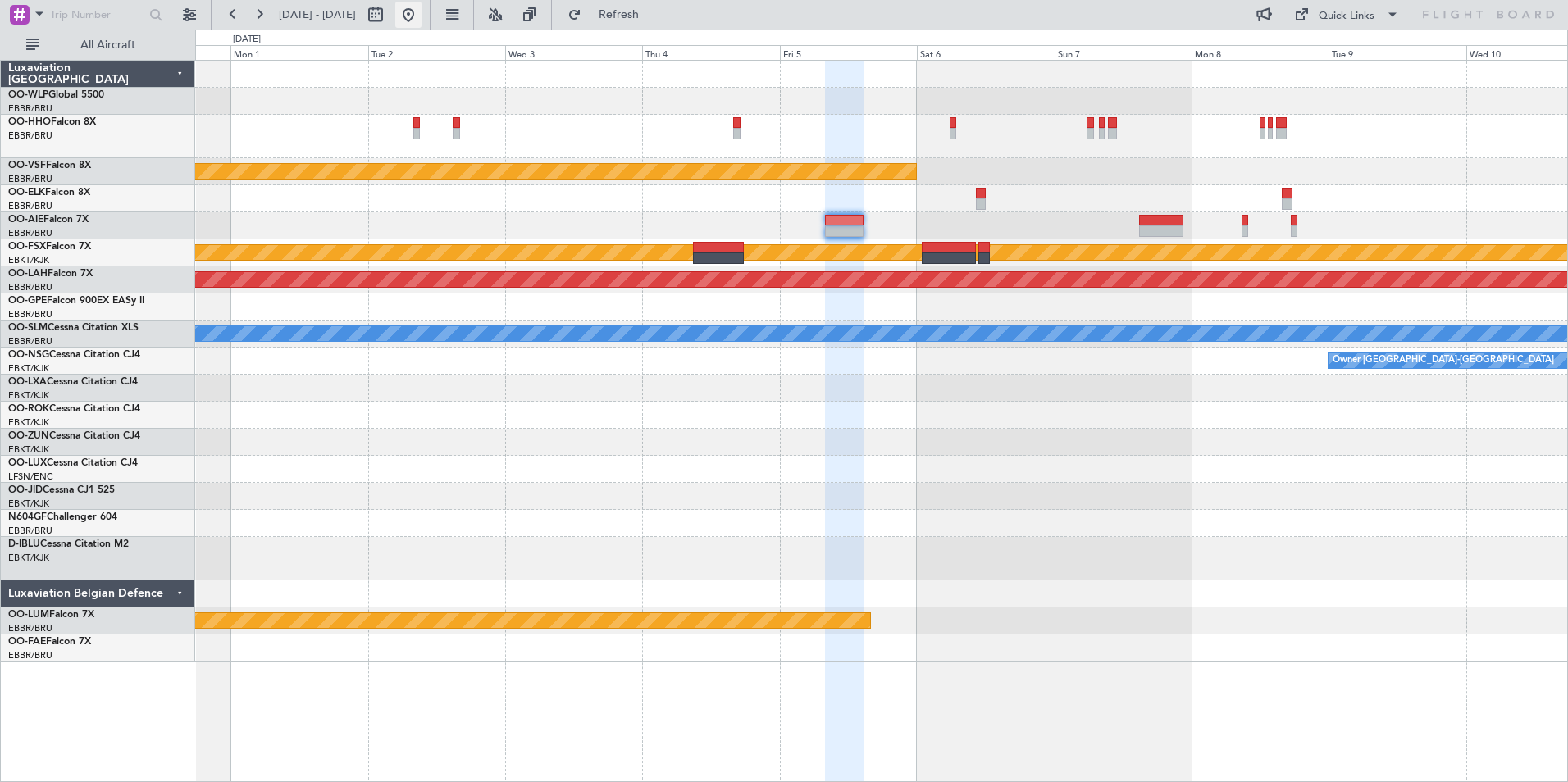
scroll to position [0, 0]
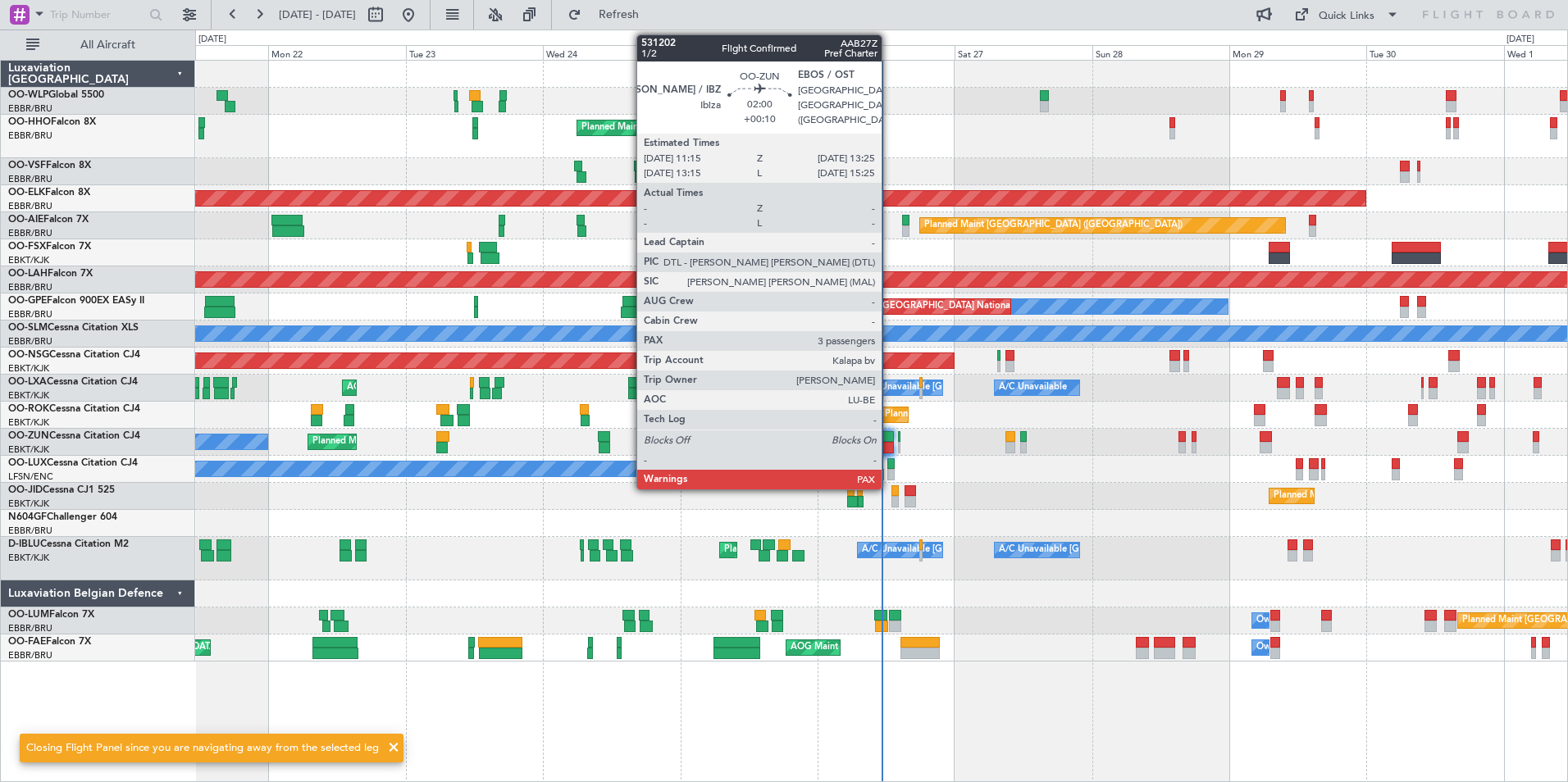
click at [889, 446] on div at bounding box center [887, 447] width 13 height 11
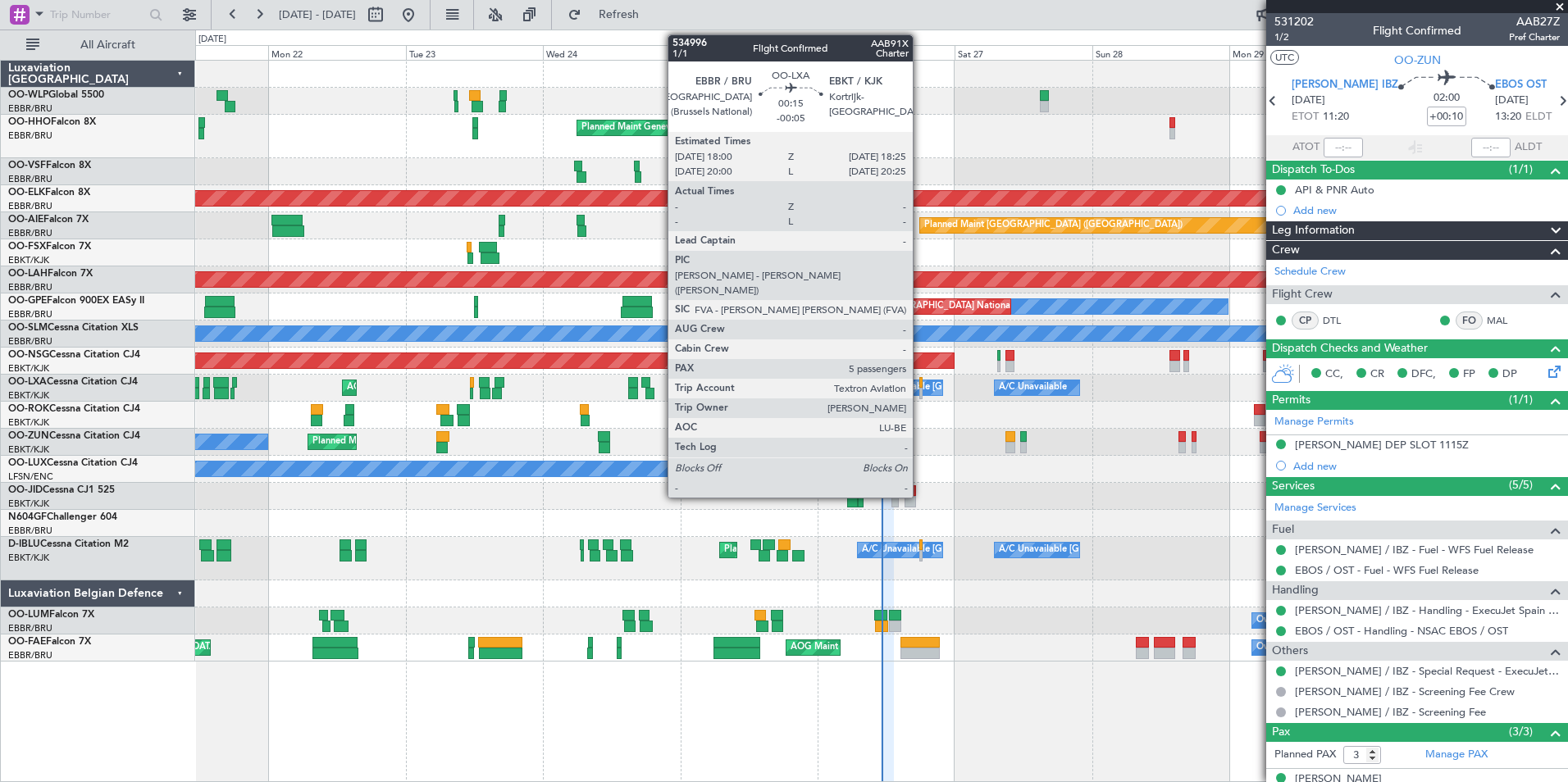
click at [921, 385] on div at bounding box center [921, 382] width 3 height 11
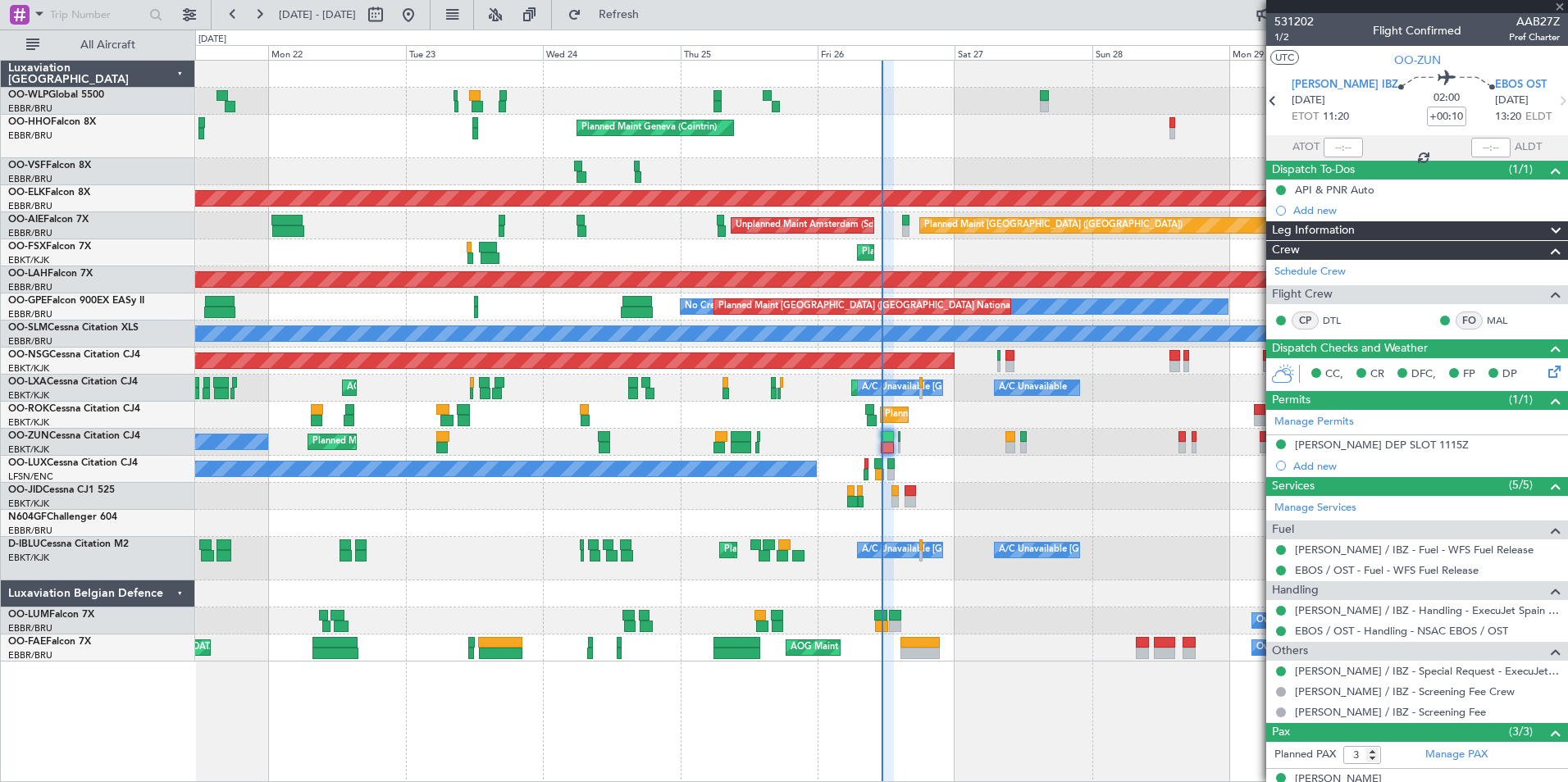
type input "-00:05"
type input "5"
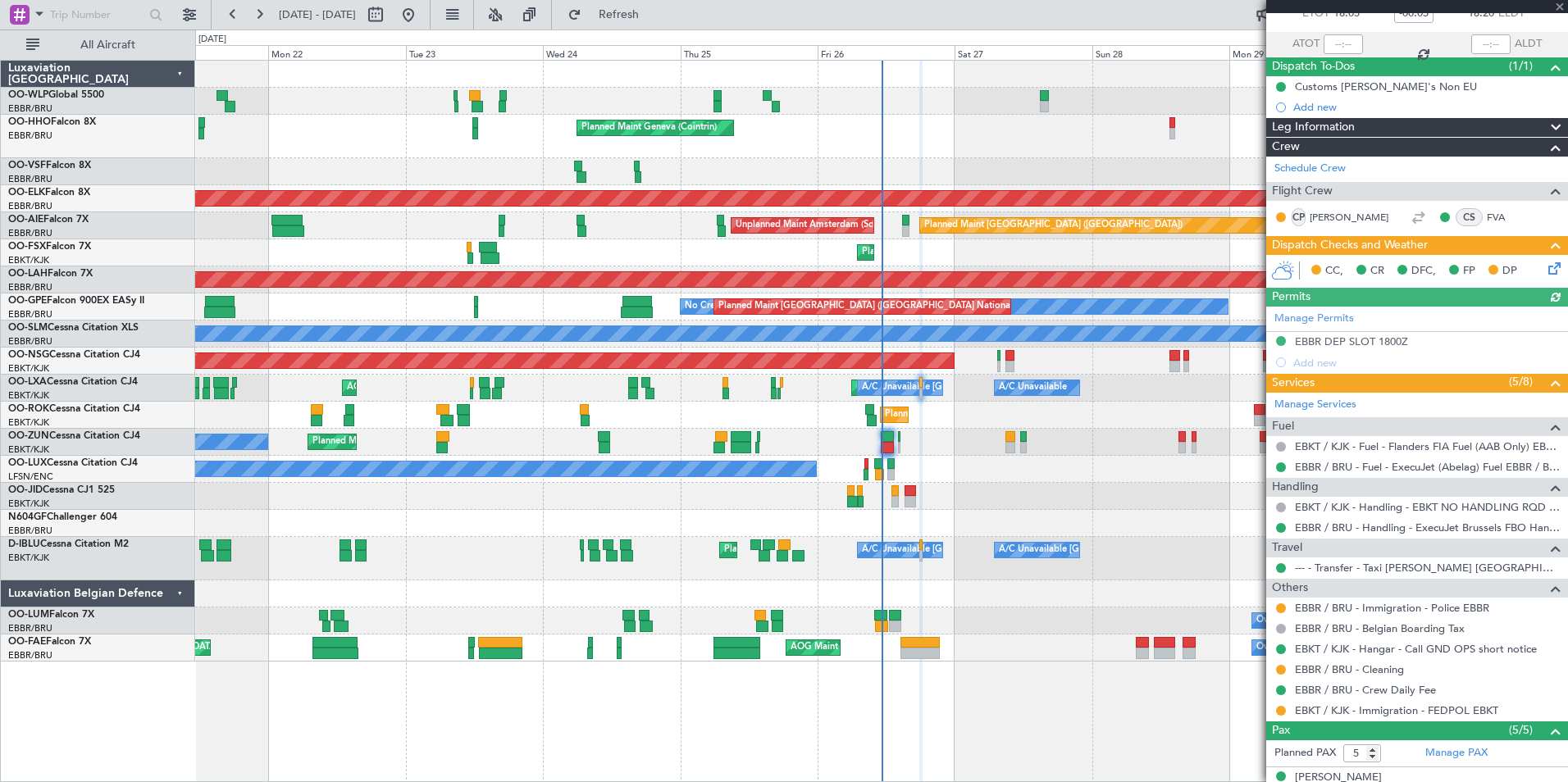
scroll to position [272, 0]
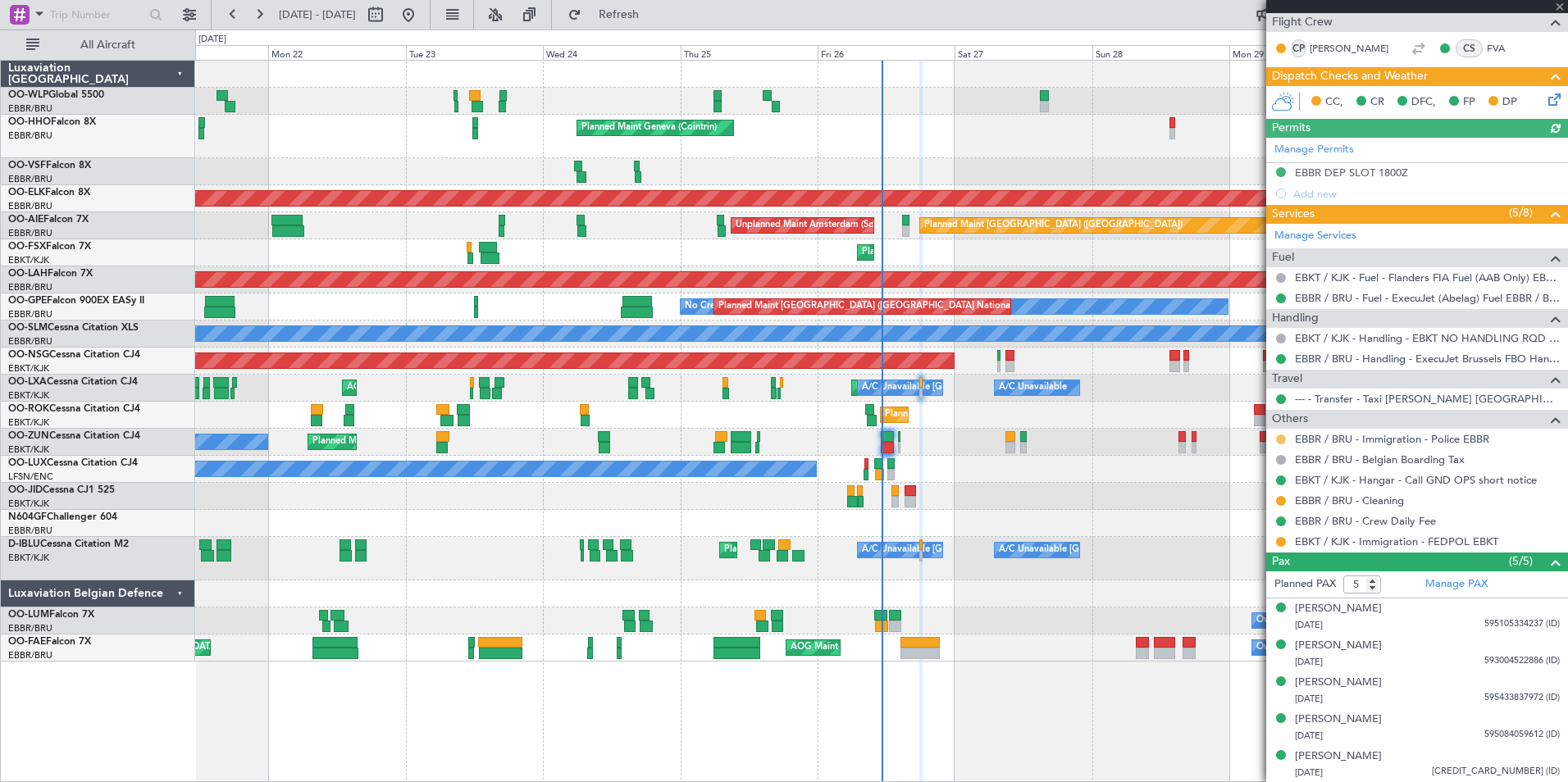
click at [1282, 438] on button at bounding box center [1280, 439] width 9 height 9
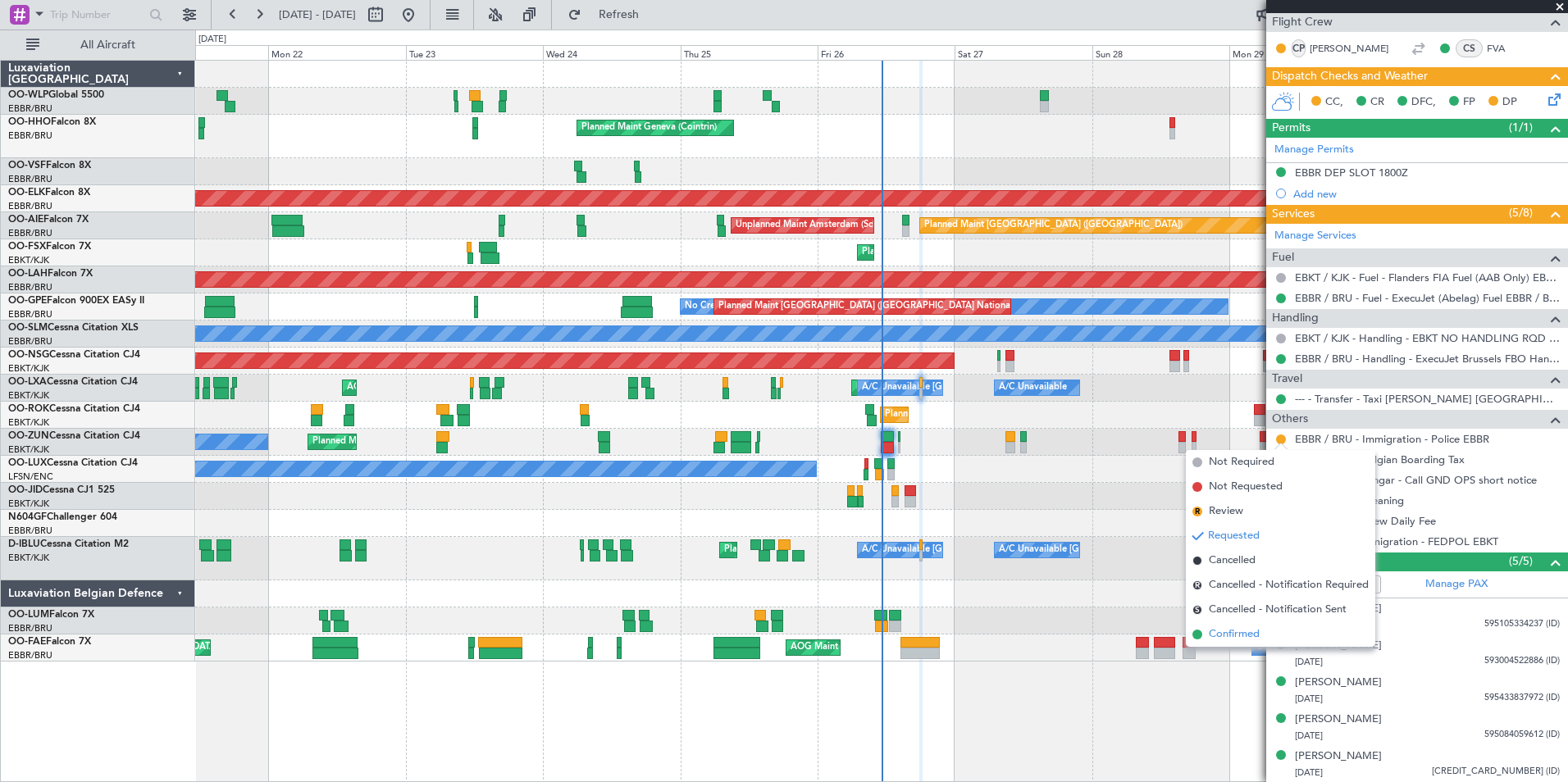
click at [1234, 642] on span "Confirmed" at bounding box center [1234, 634] width 51 height 16
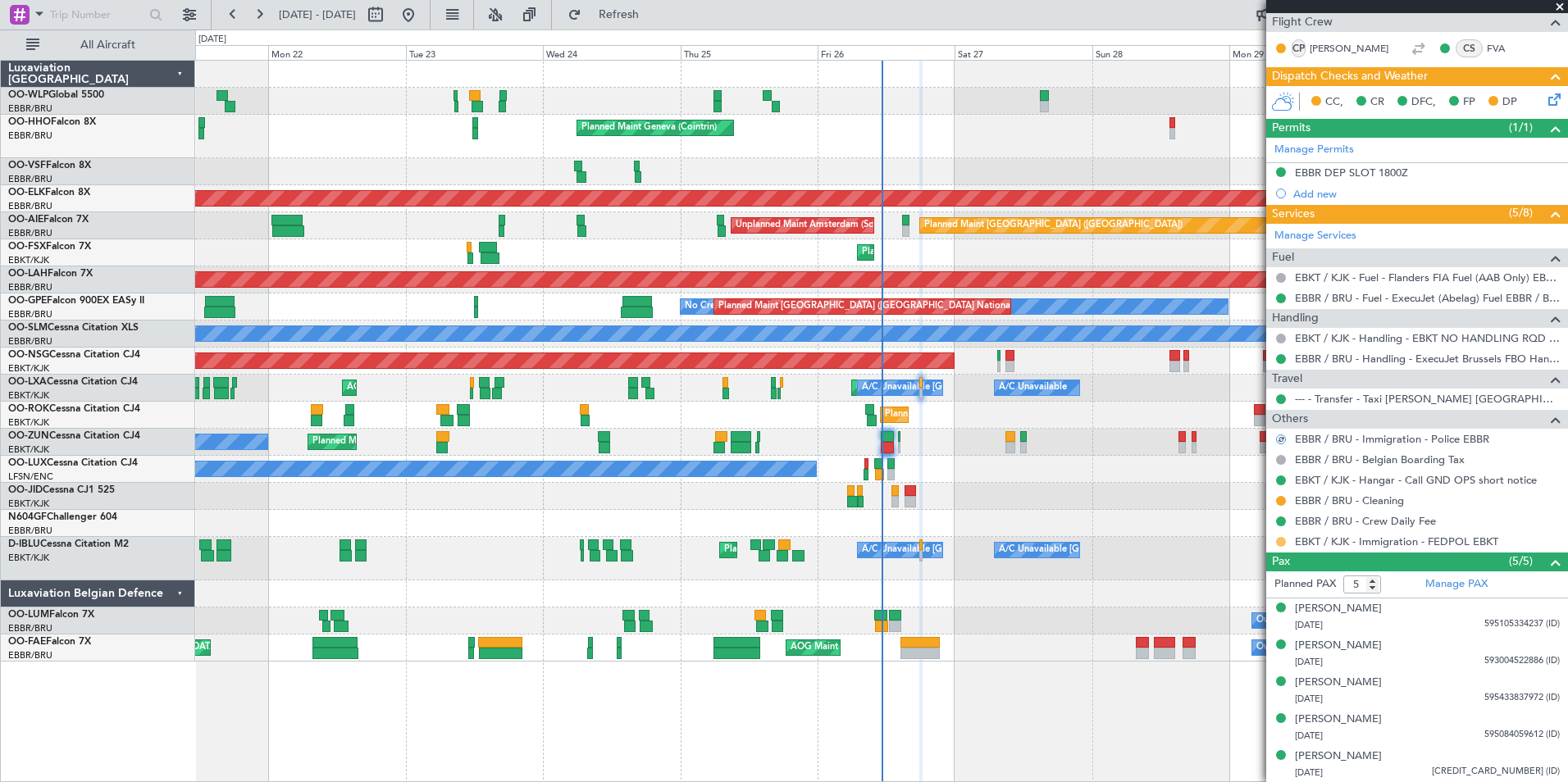
click at [1276, 541] on button at bounding box center [1280, 542] width 9 height 9
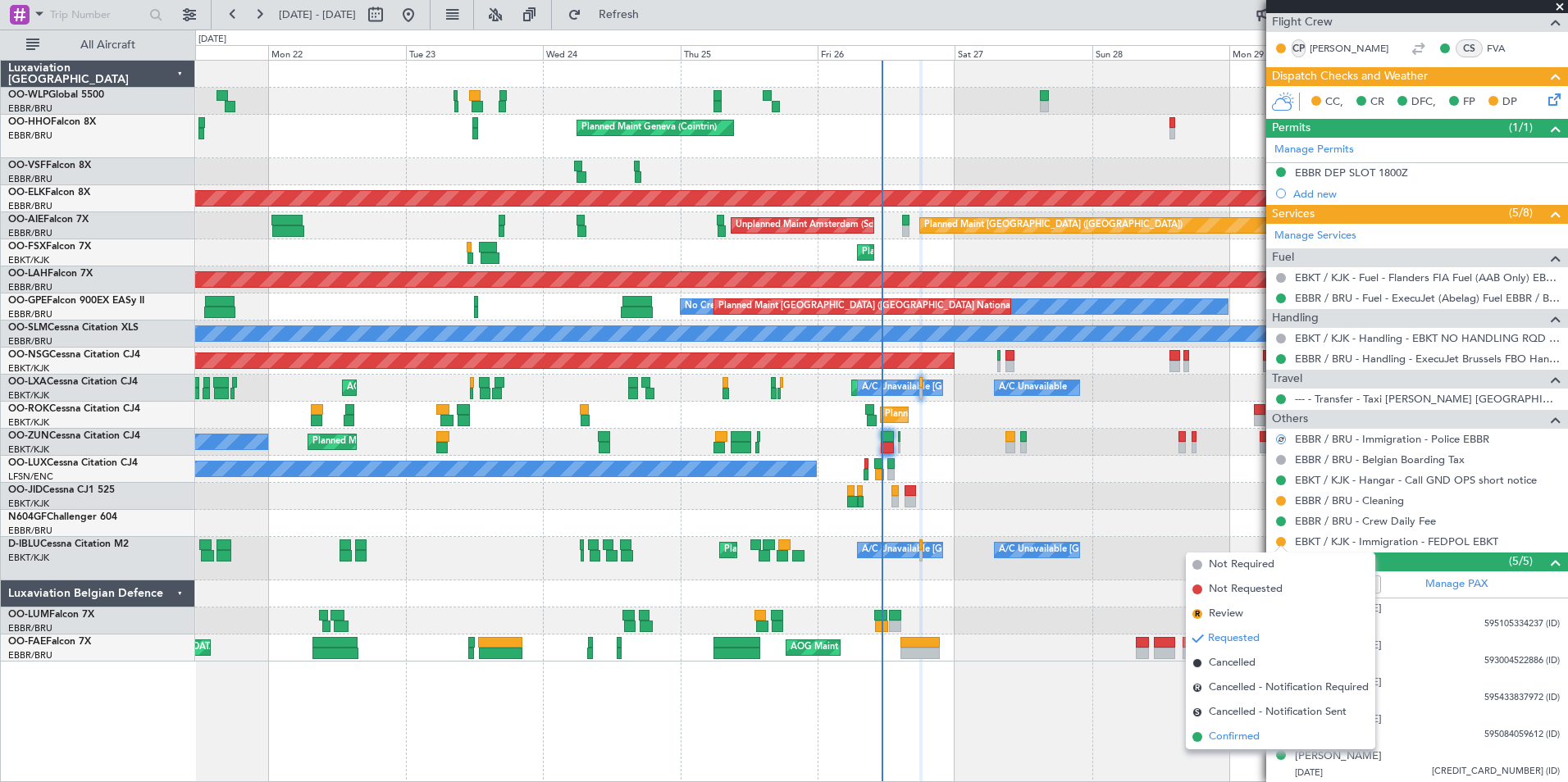
click at [1236, 734] on span "Confirmed" at bounding box center [1234, 737] width 51 height 16
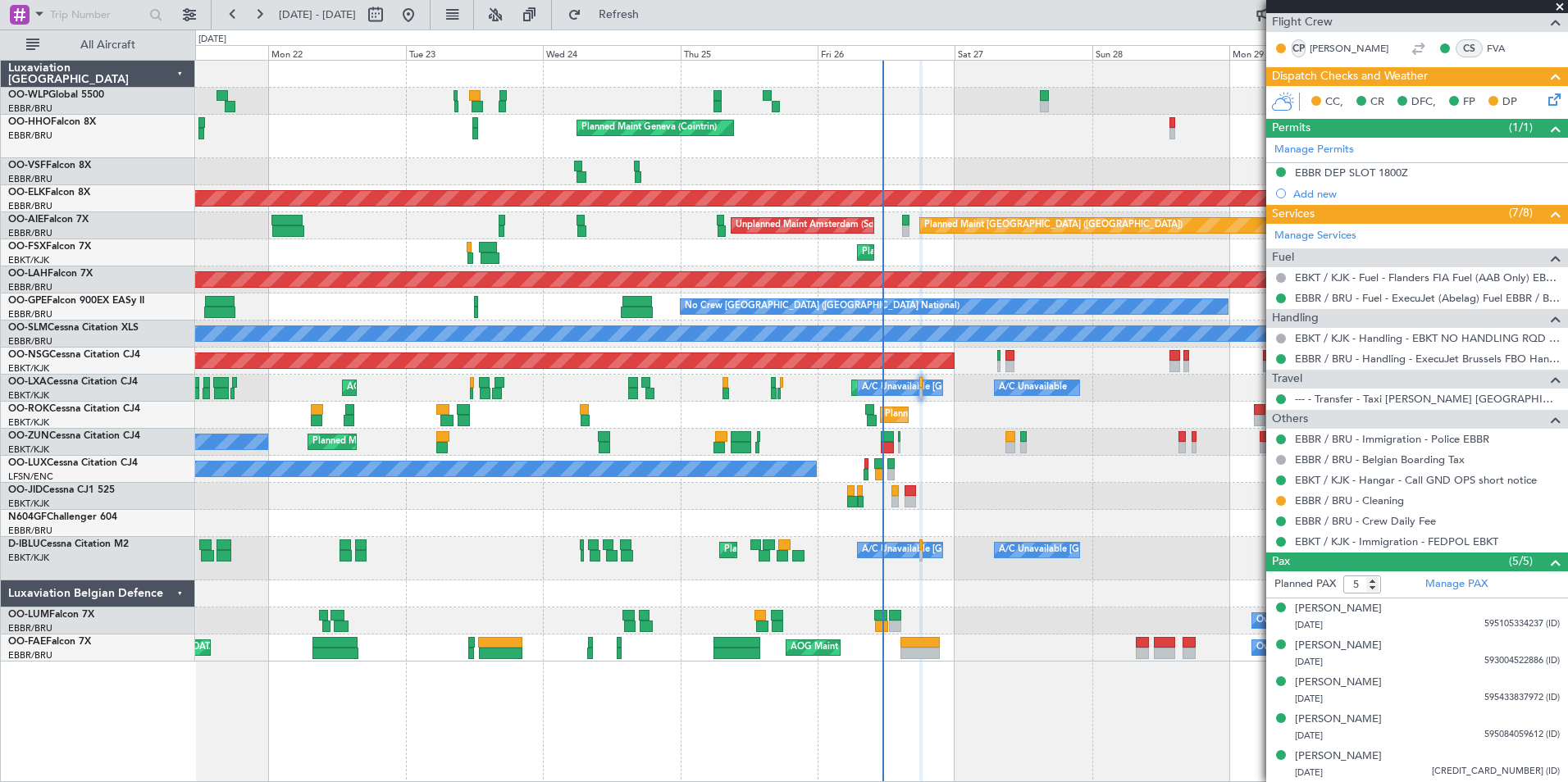
click at [472, 135] on div "Planned Maint Geneva (Cointrin)" at bounding box center [881, 136] width 1372 height 44
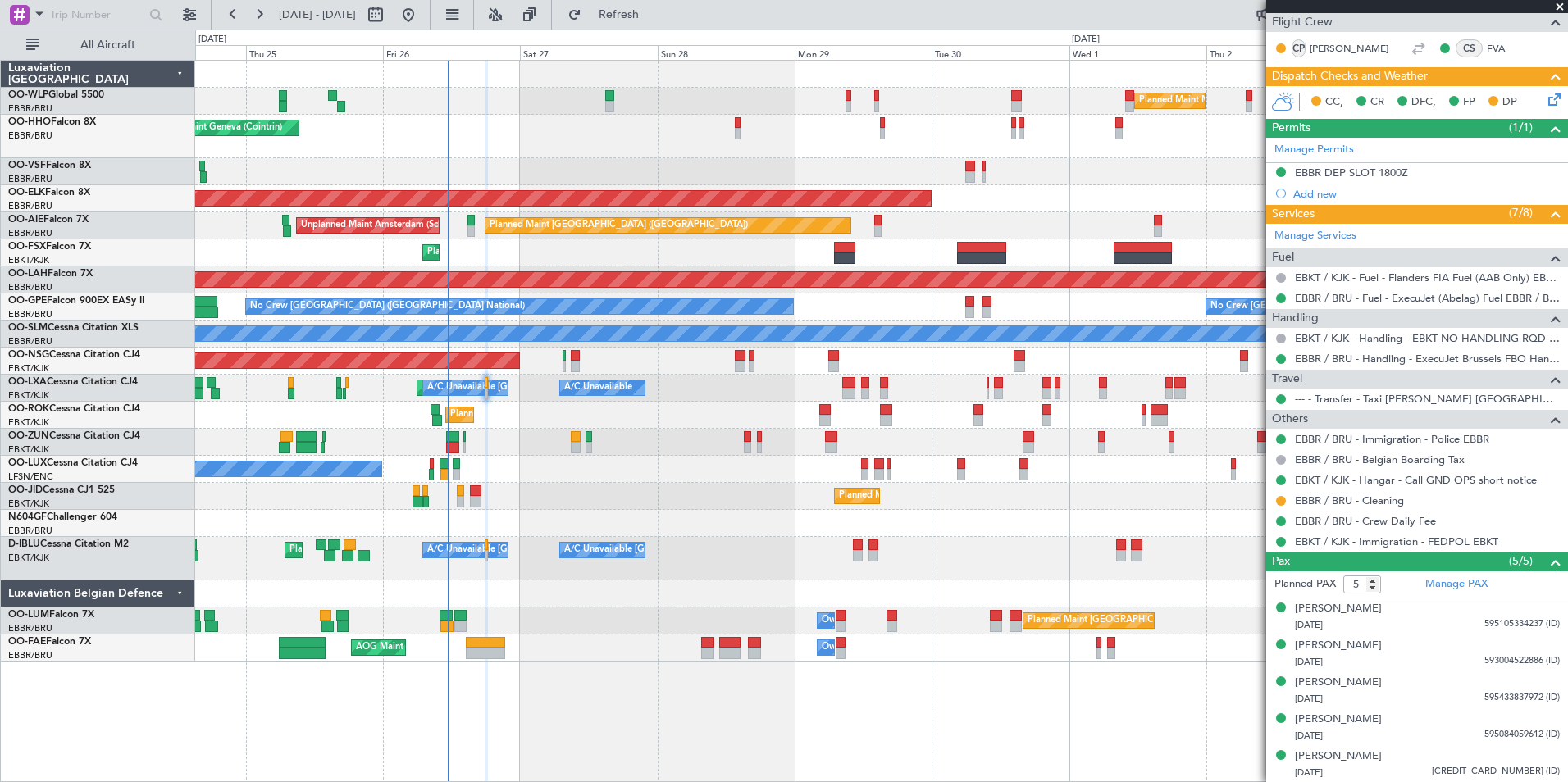
click at [756, 171] on div "Planned Maint Milan (Linate) Planned Maint Geneva (Cointrin) Planned Maint Kort…" at bounding box center [881, 361] width 1372 height 601
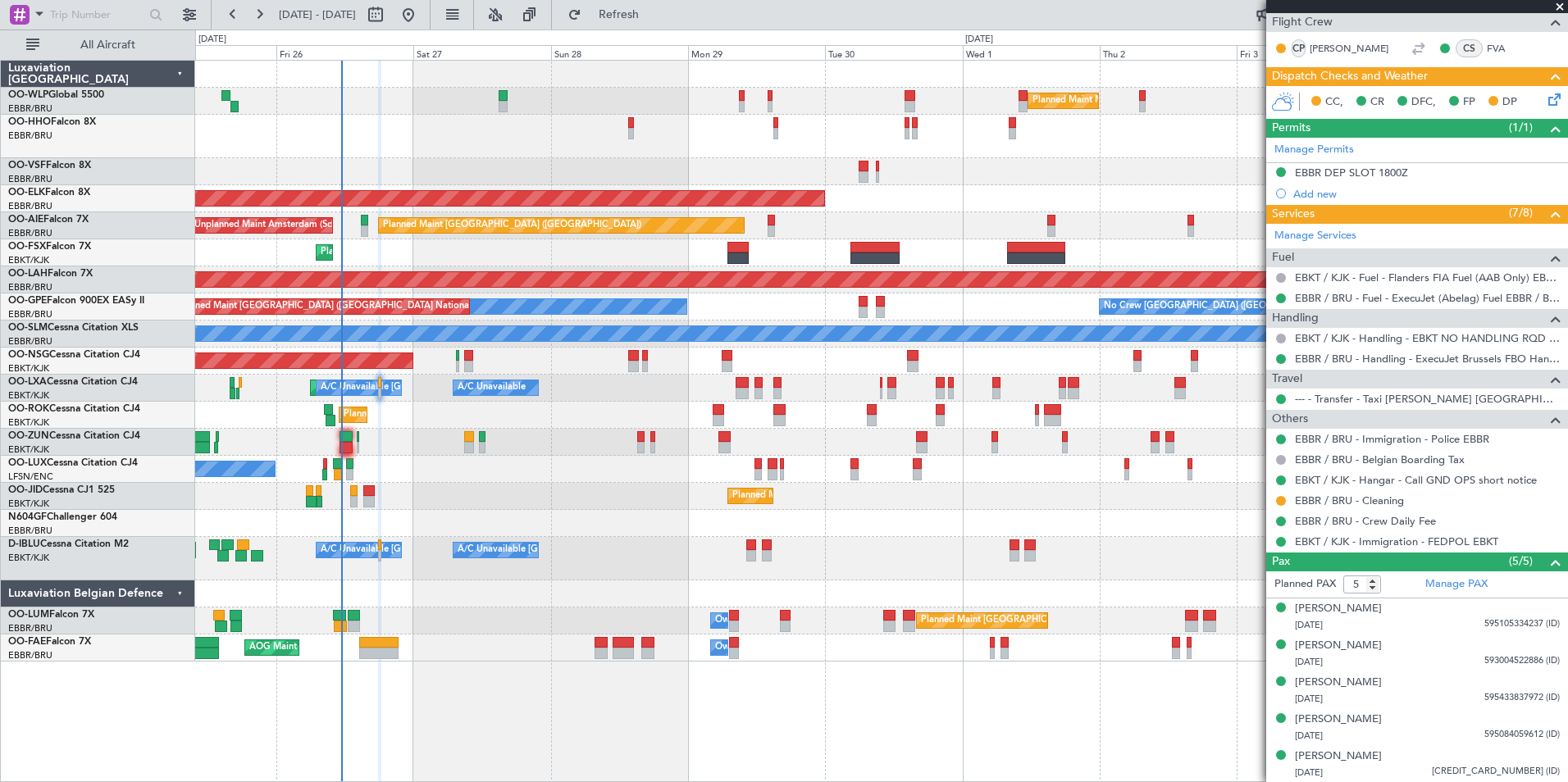
click at [742, 182] on div "Planned Maint Milan (Linate) Planned Maint Geneva (Cointrin) Planned Maint Kort…" at bounding box center [881, 361] width 1372 height 601
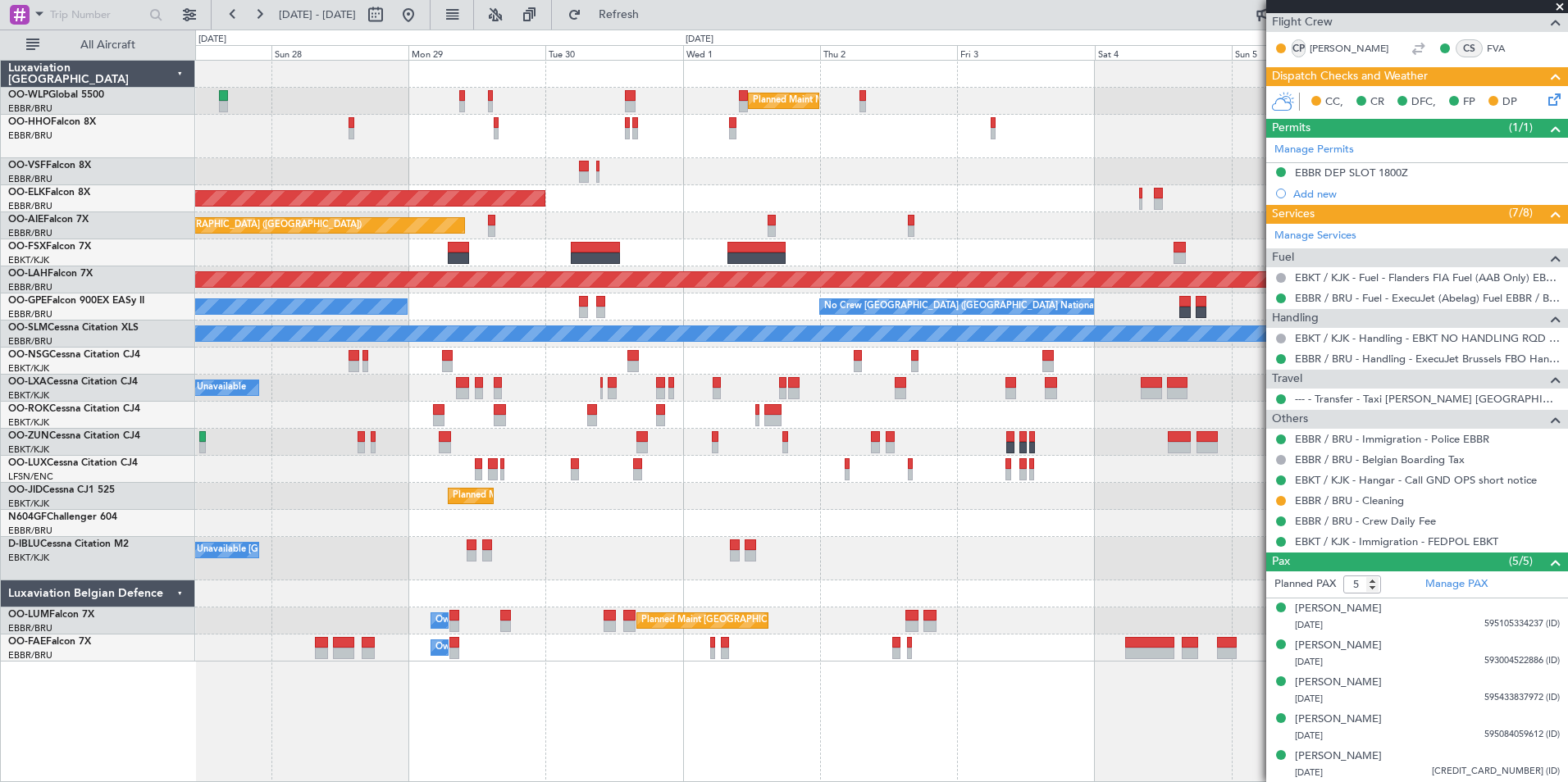
click at [761, 167] on div at bounding box center [881, 172] width 1372 height 27
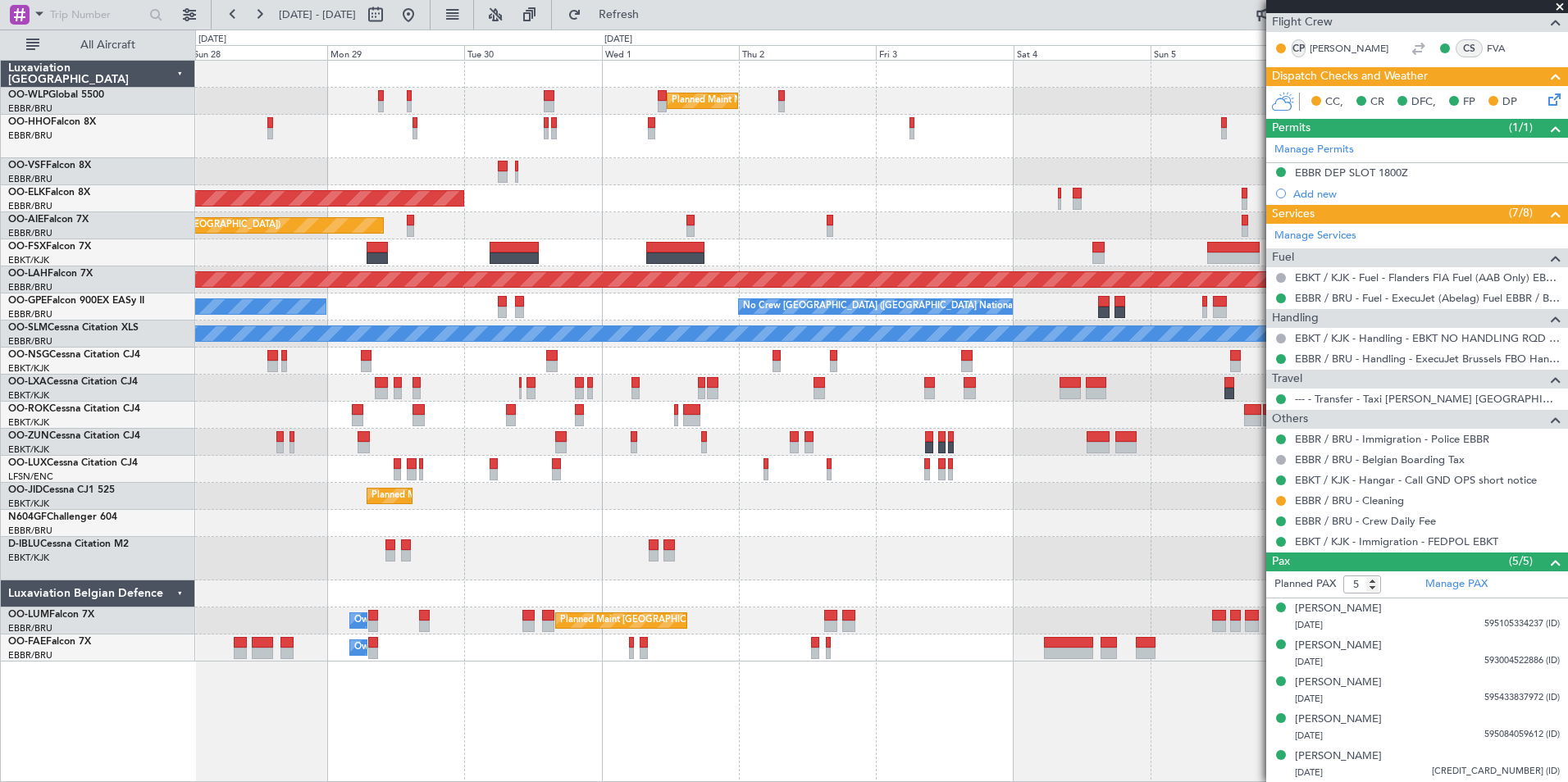
click at [792, 169] on div at bounding box center [881, 172] width 1372 height 27
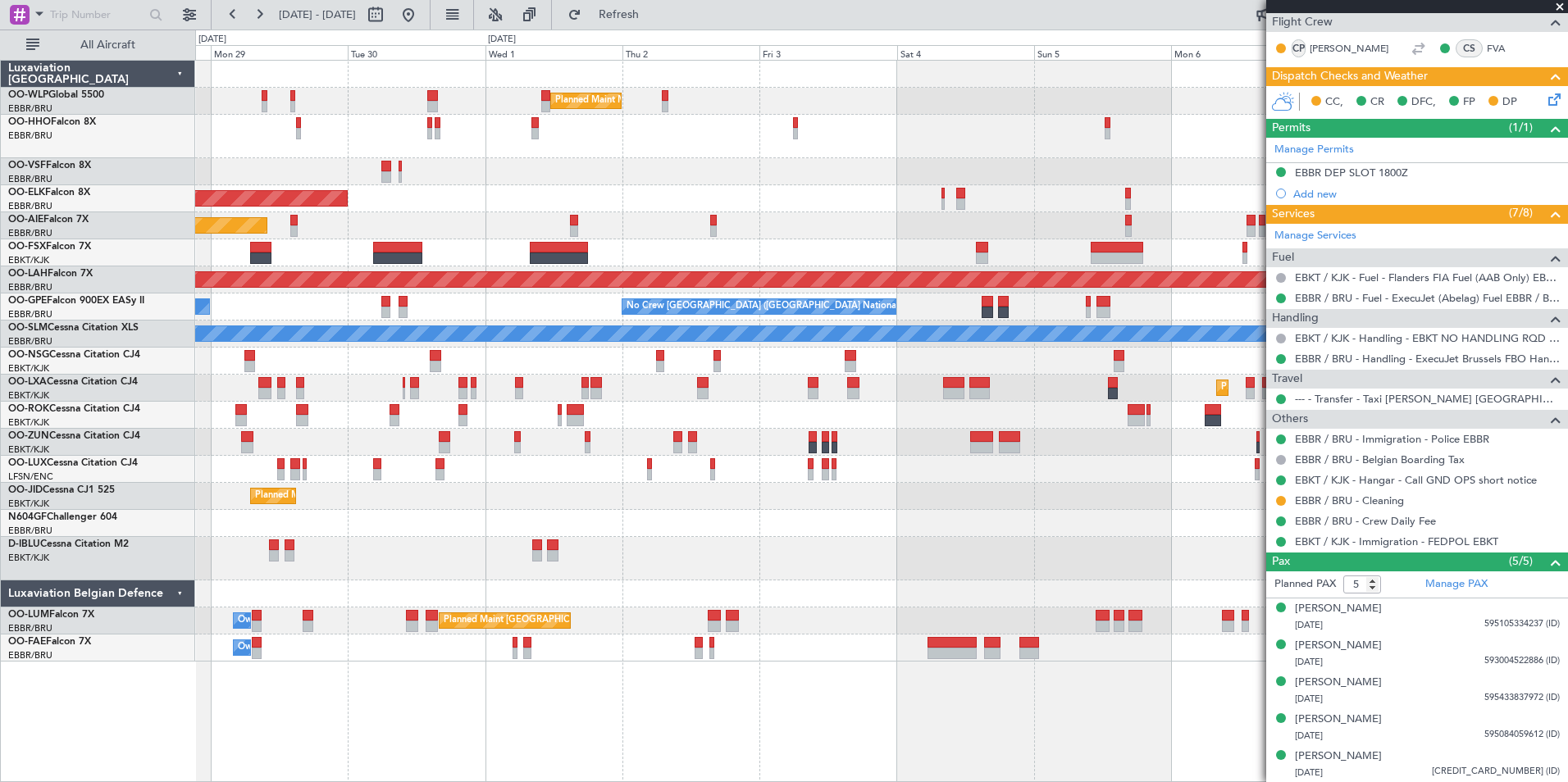
click at [1030, 247] on div "Planned Maint Milan (Linate) Planned Maint Kortrijk-Wevelgem Planned Maint Lond…" at bounding box center [881, 361] width 1372 height 601
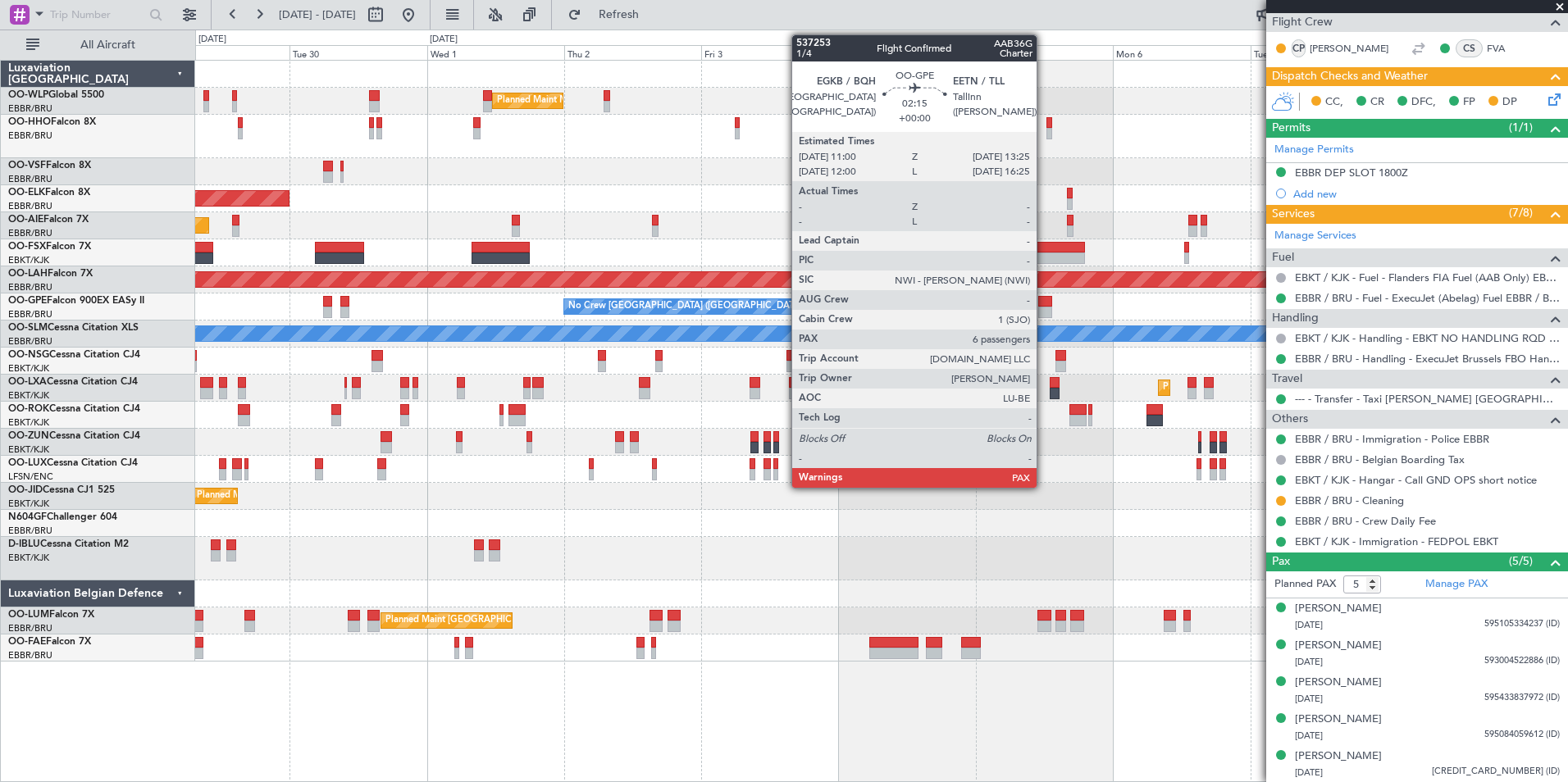
click at [1044, 316] on div at bounding box center [1045, 312] width 14 height 11
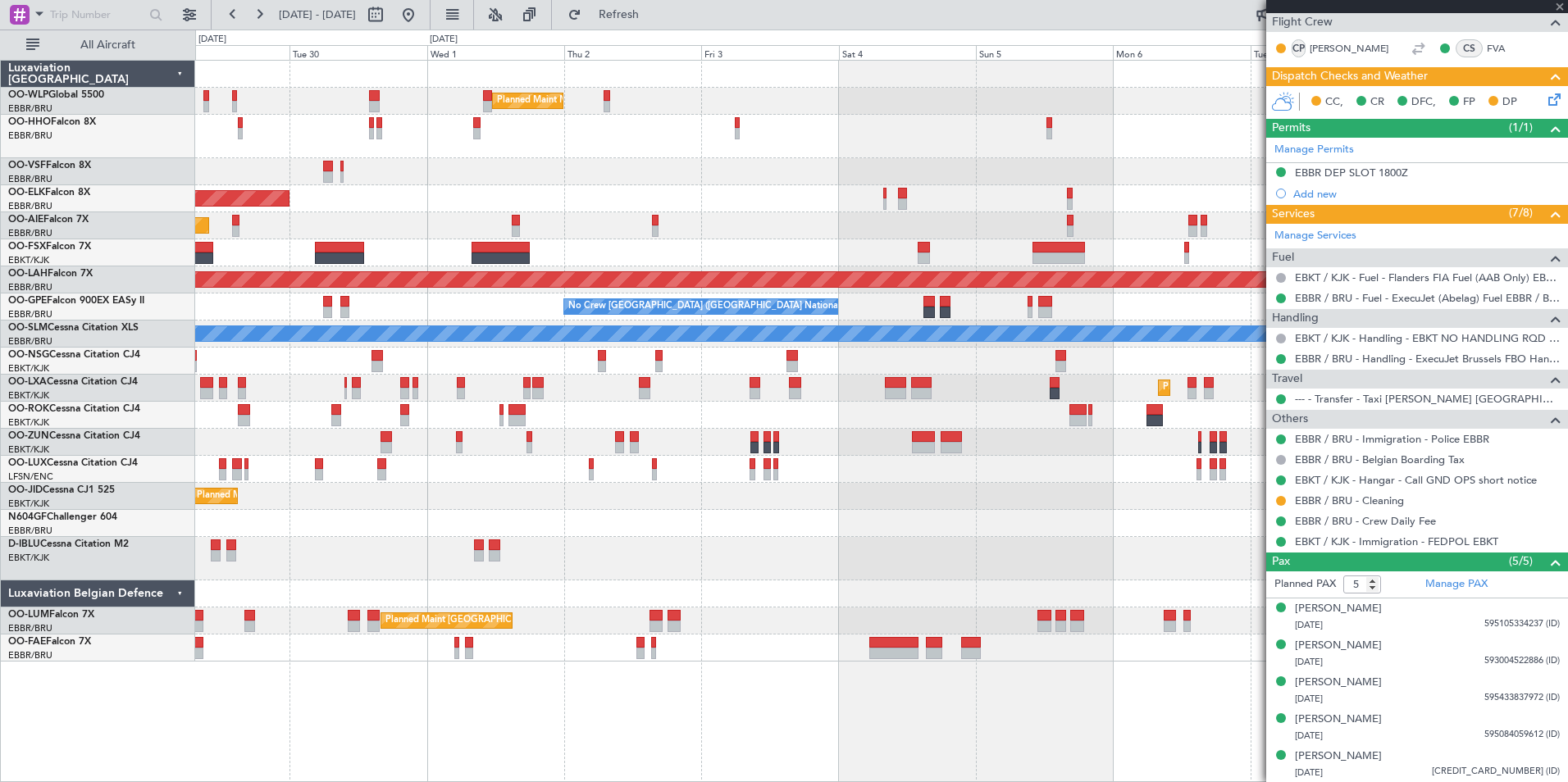
type input "7"
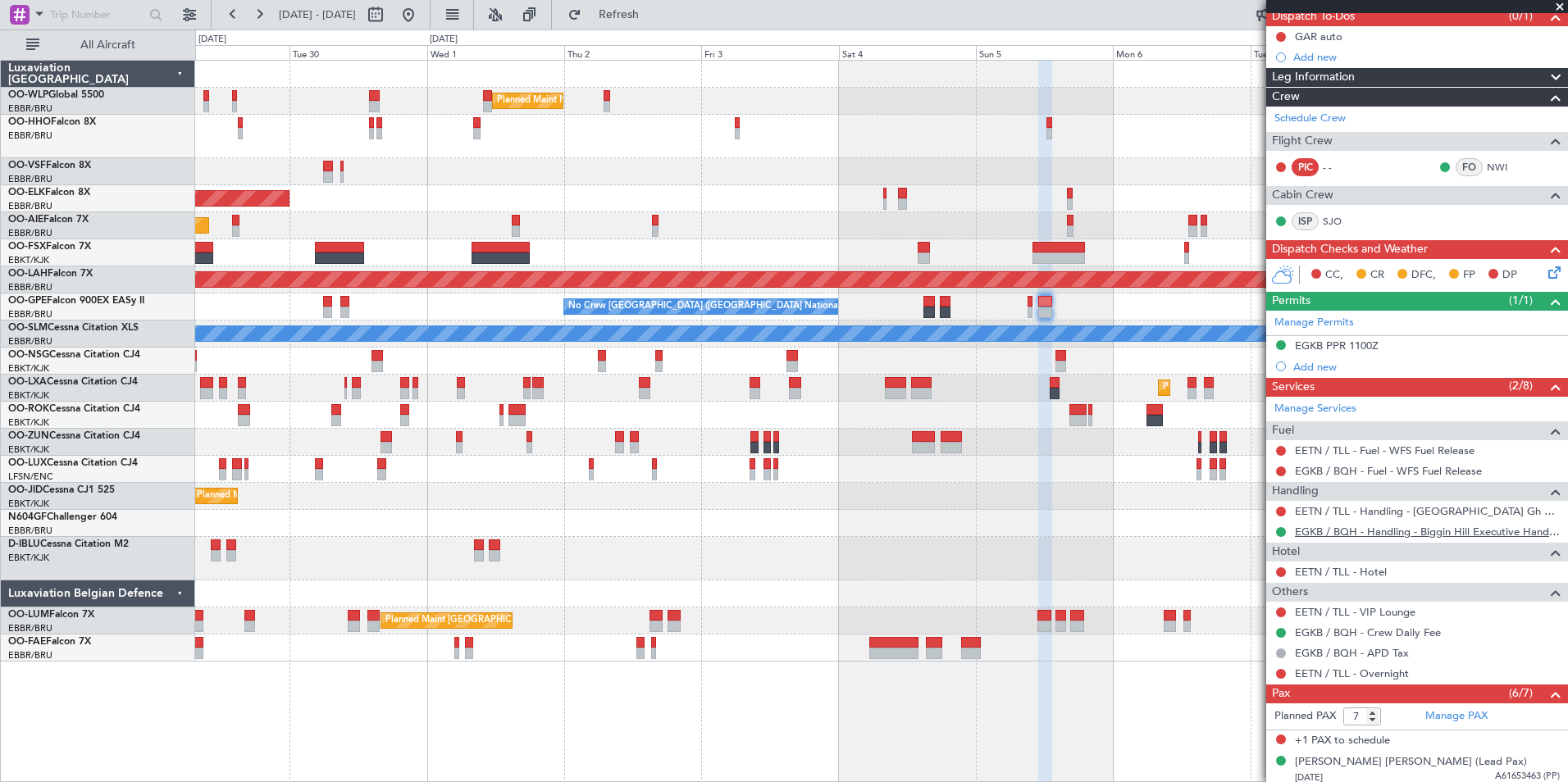
scroll to position [164, 0]
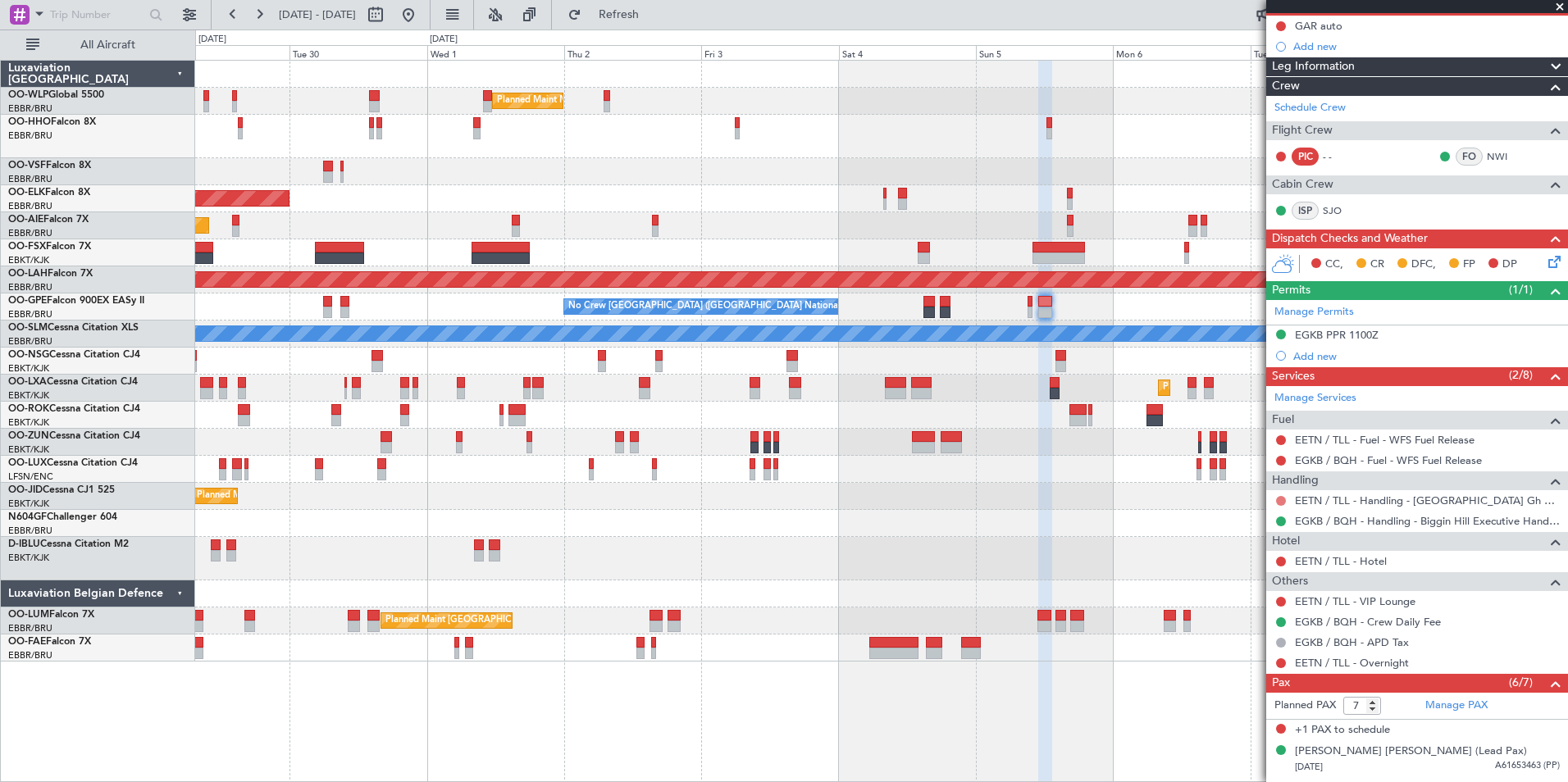
click at [1277, 499] on button at bounding box center [1280, 500] width 9 height 9
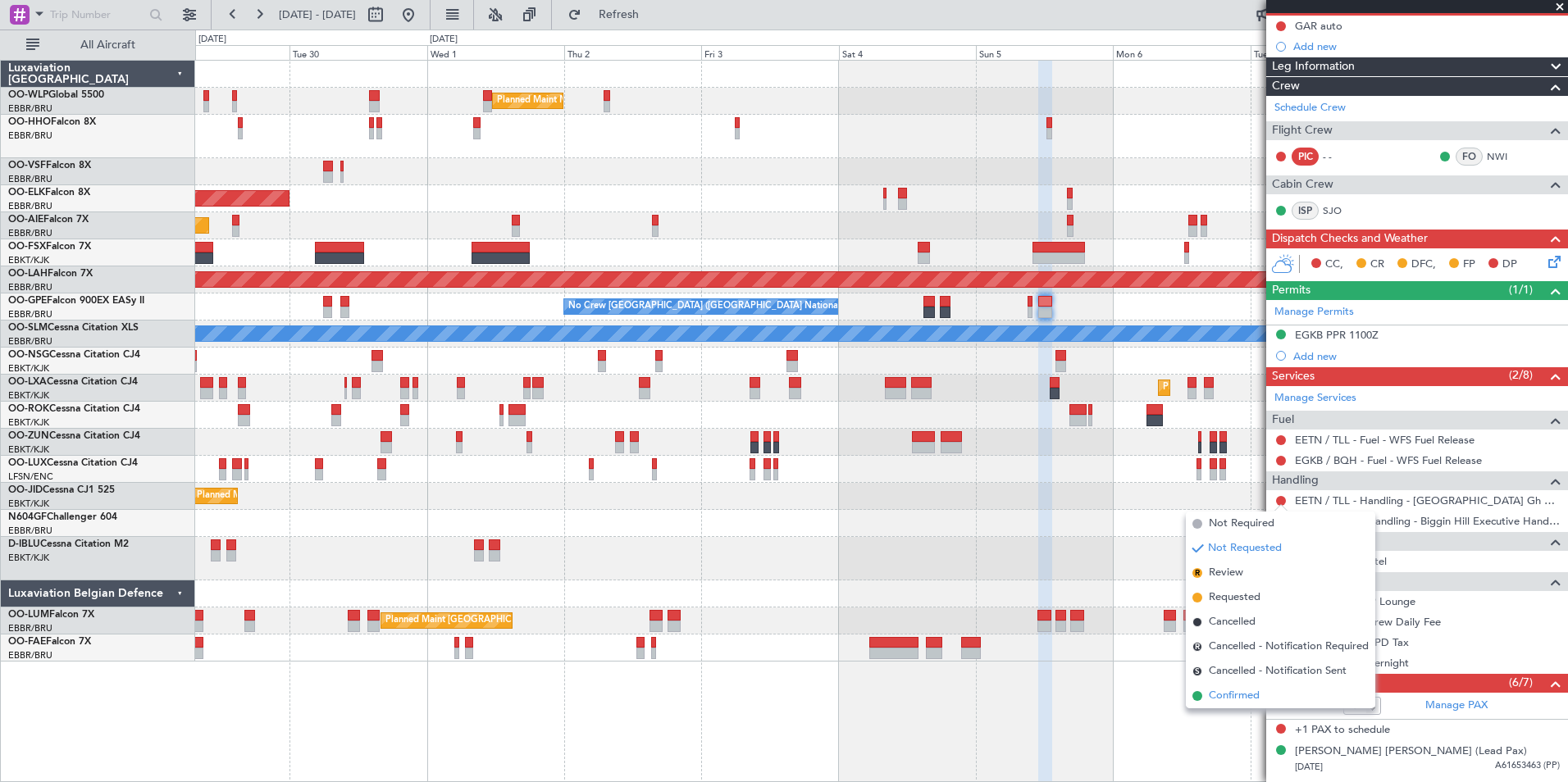
click at [1240, 693] on span "Confirmed" at bounding box center [1234, 695] width 51 height 16
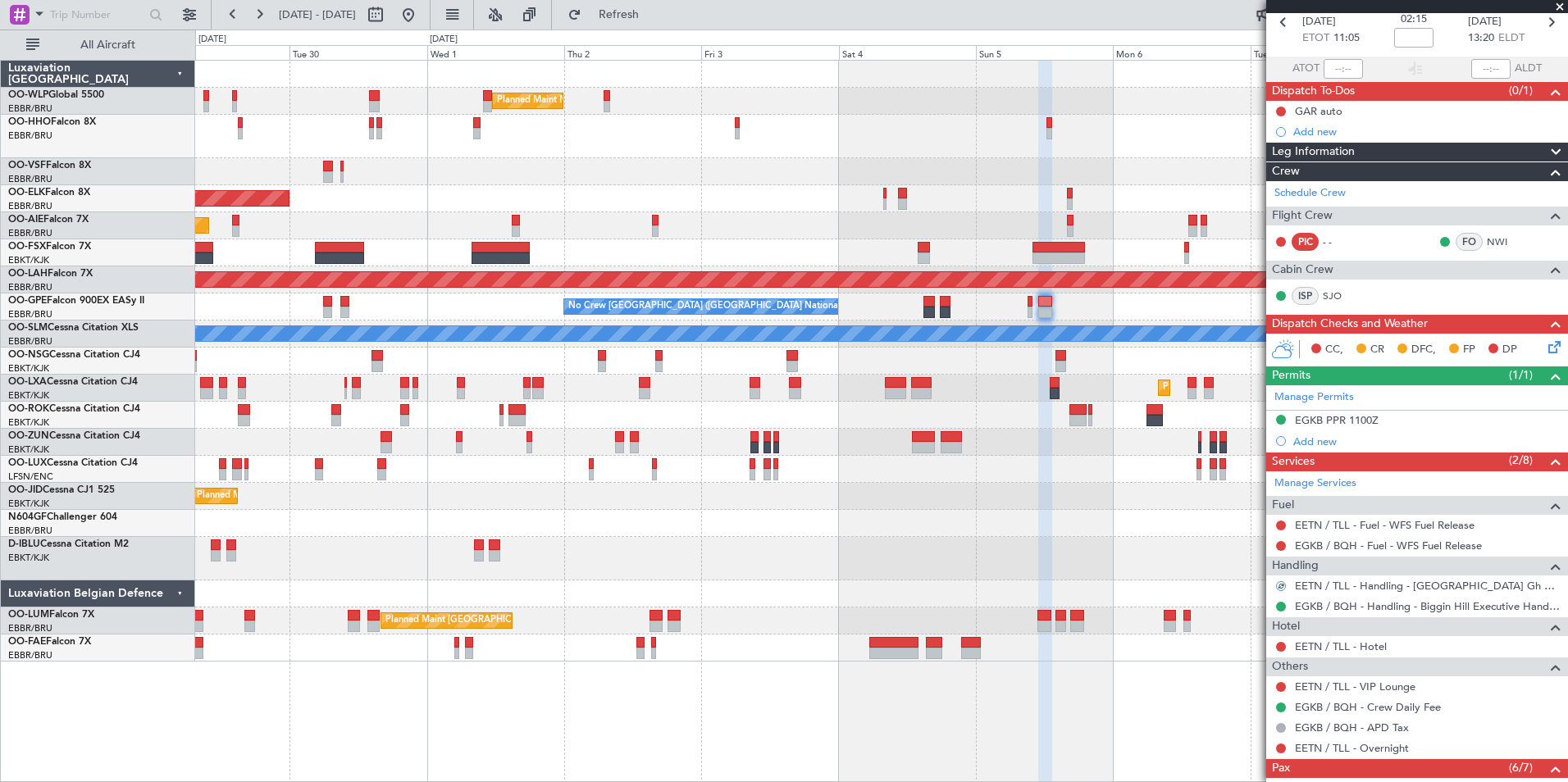
scroll to position [0, 0]
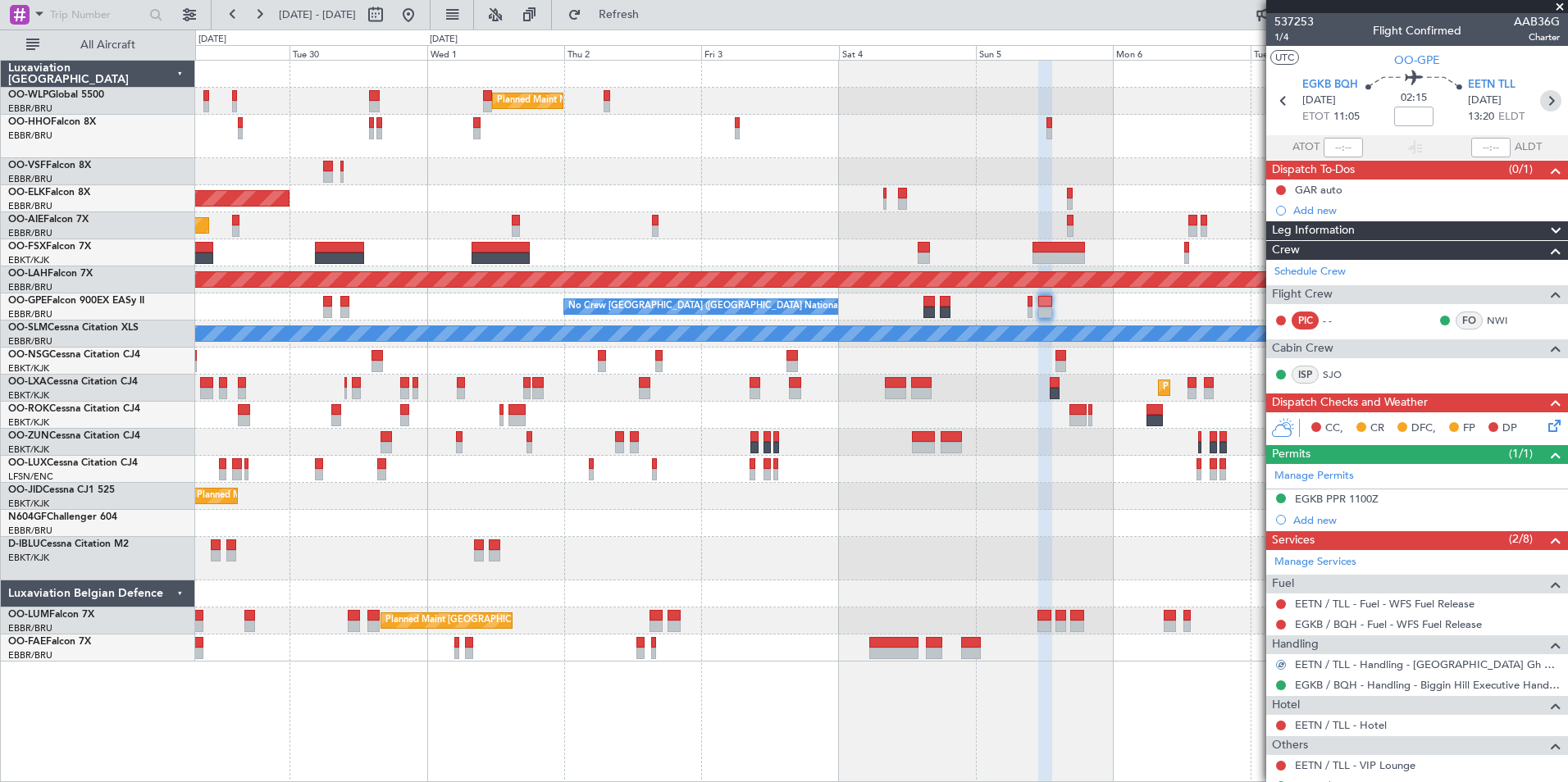
click at [1541, 100] on icon at bounding box center [1551, 100] width 21 height 21
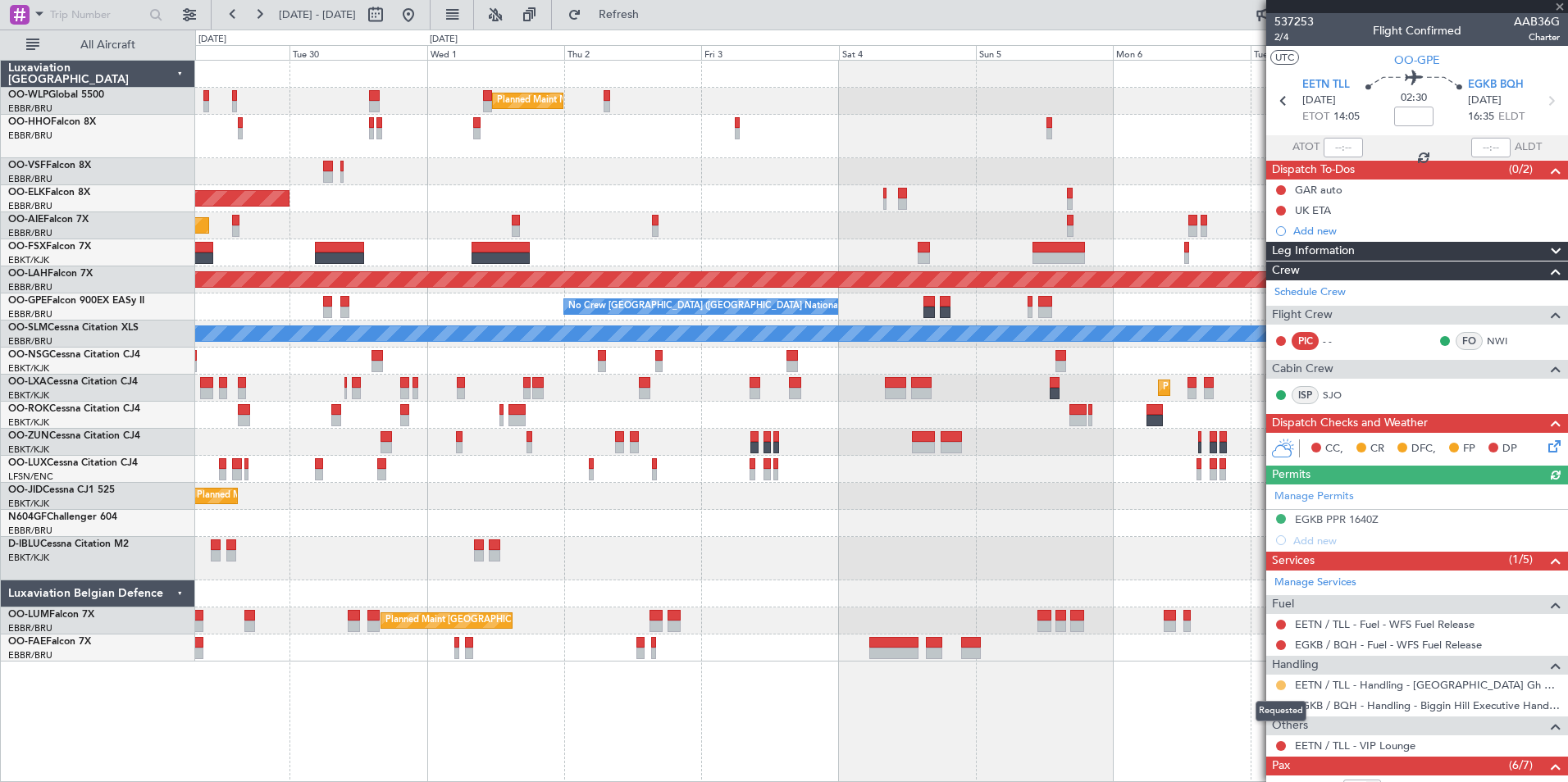
click at [1279, 683] on button at bounding box center [1280, 685] width 9 height 9
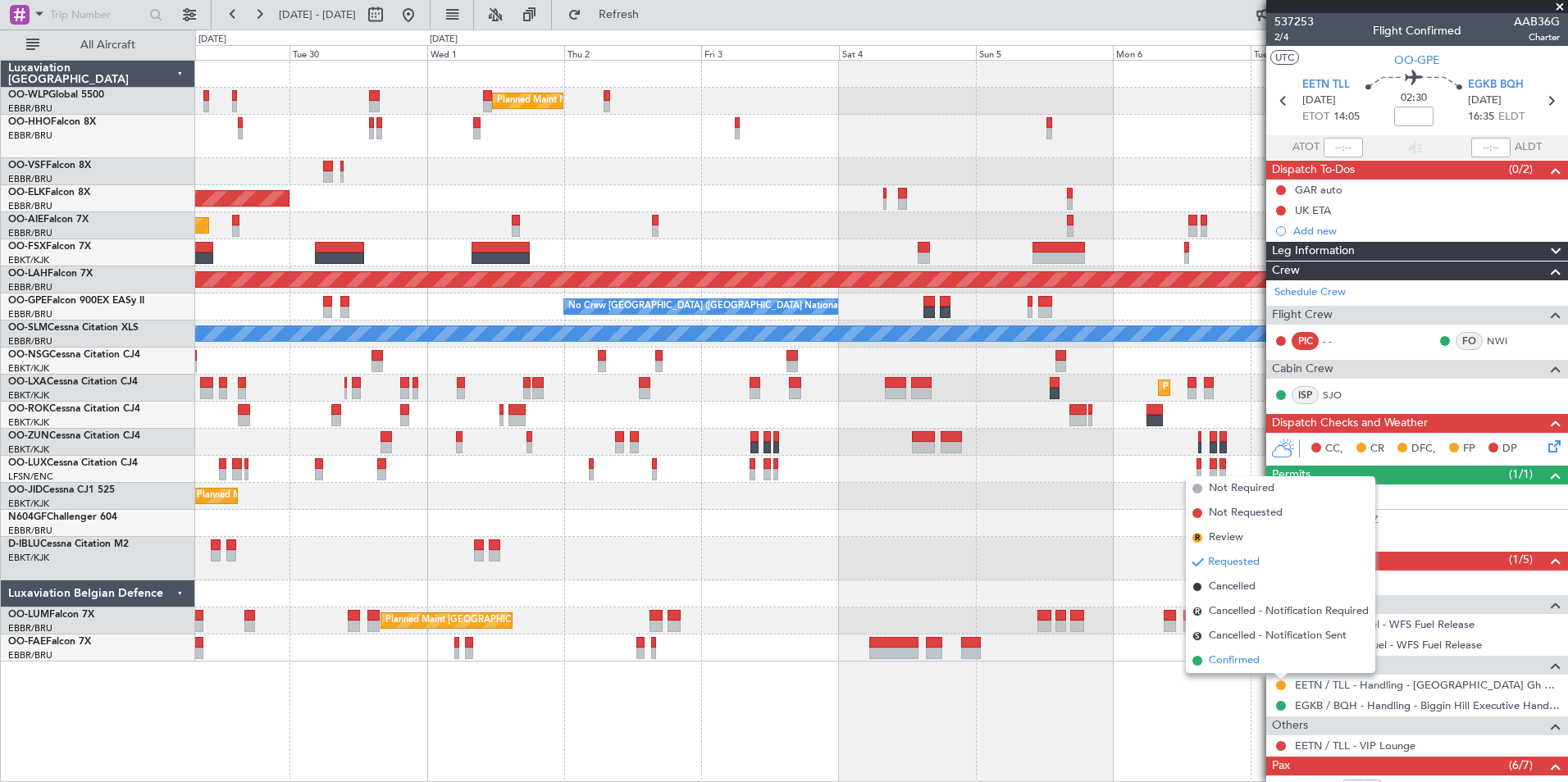
click at [1230, 656] on span "Confirmed" at bounding box center [1234, 660] width 51 height 16
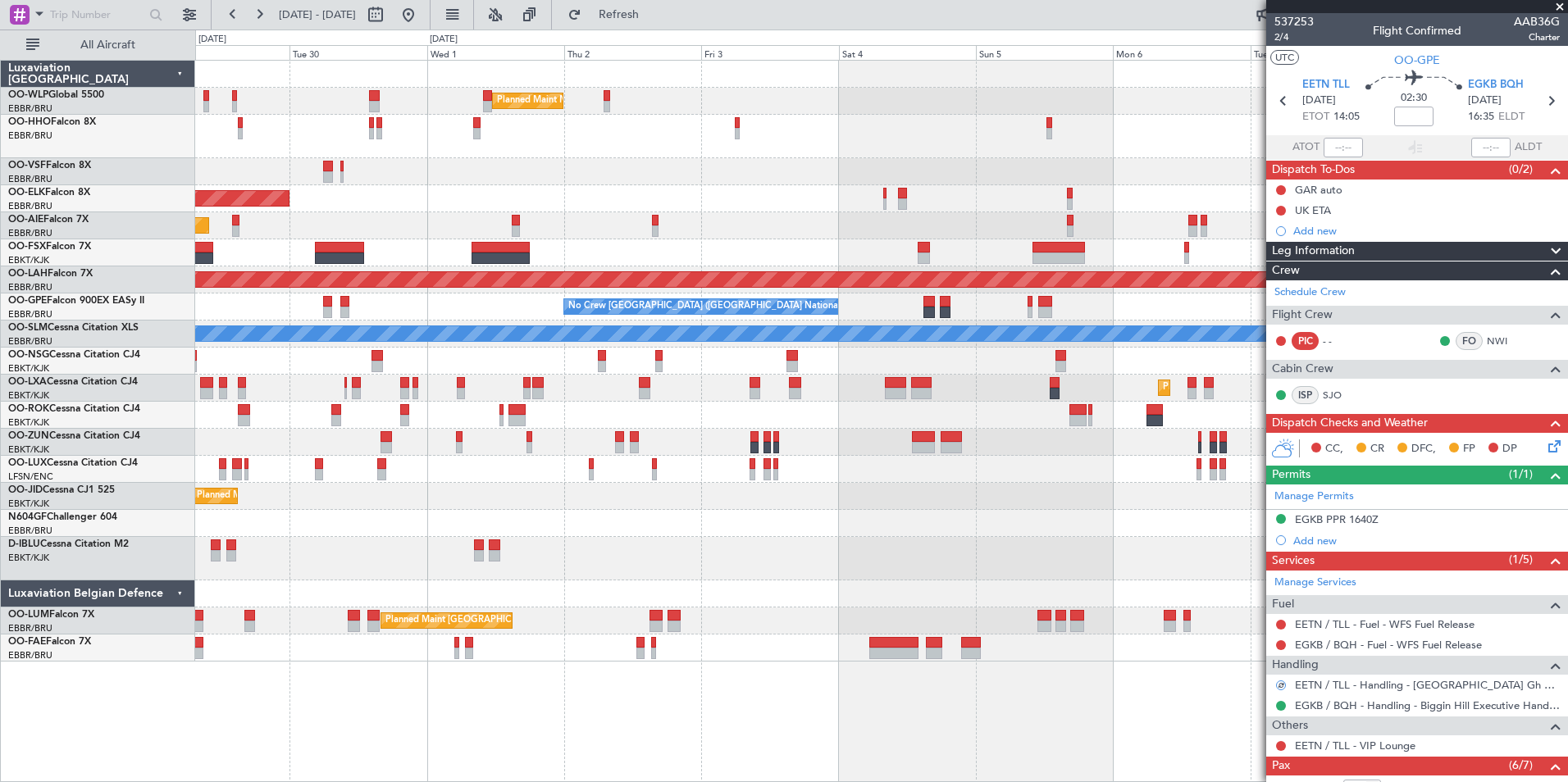
click at [1327, 93] on span "[DATE]" at bounding box center [1319, 100] width 33 height 16
click at [1318, 80] on span "EETN TLL" at bounding box center [1326, 85] width 47 height 16
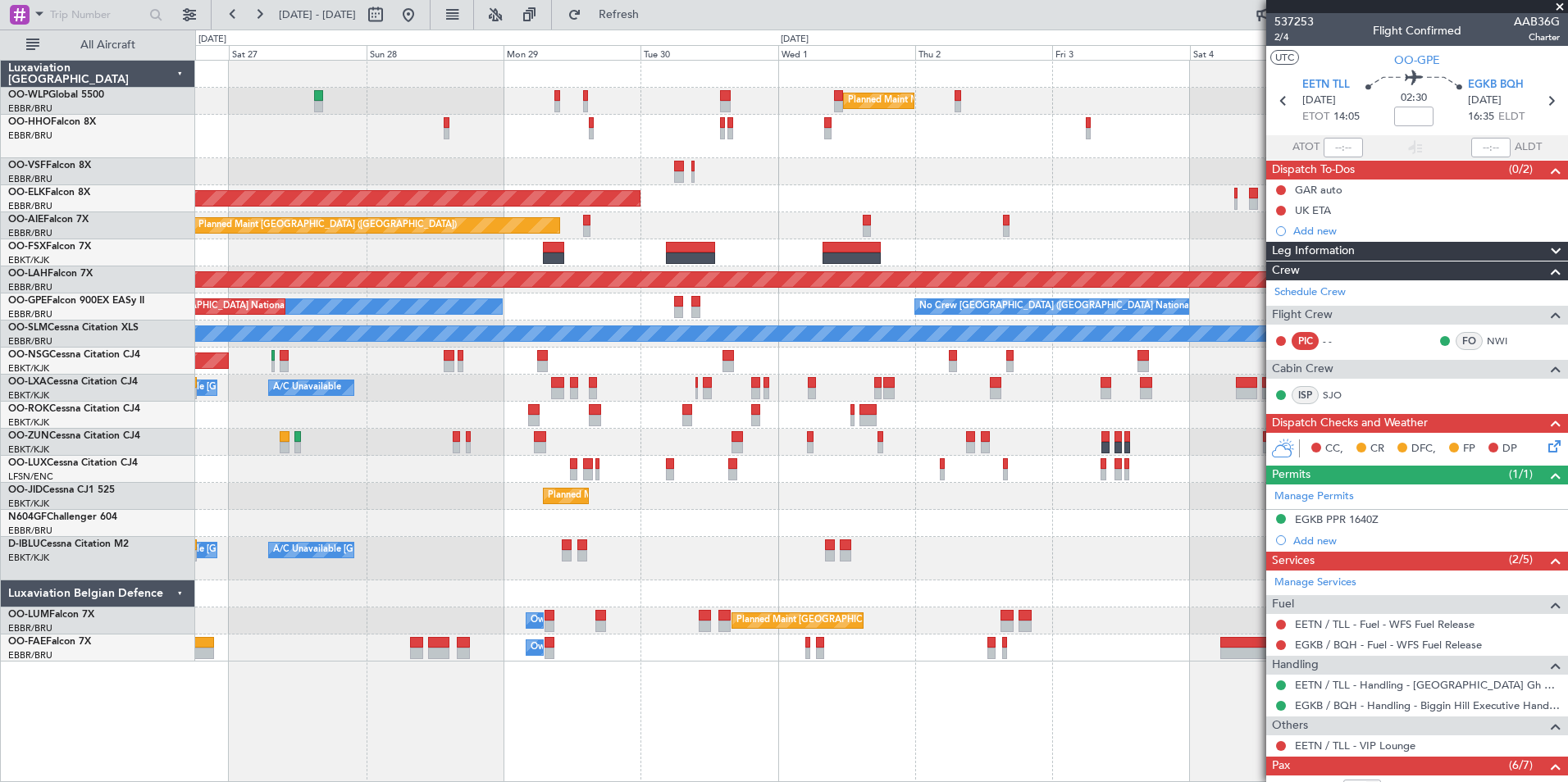
click at [811, 195] on div "Planned Maint Kortrijk-[GEOGRAPHIC_DATA]" at bounding box center [881, 199] width 1372 height 27
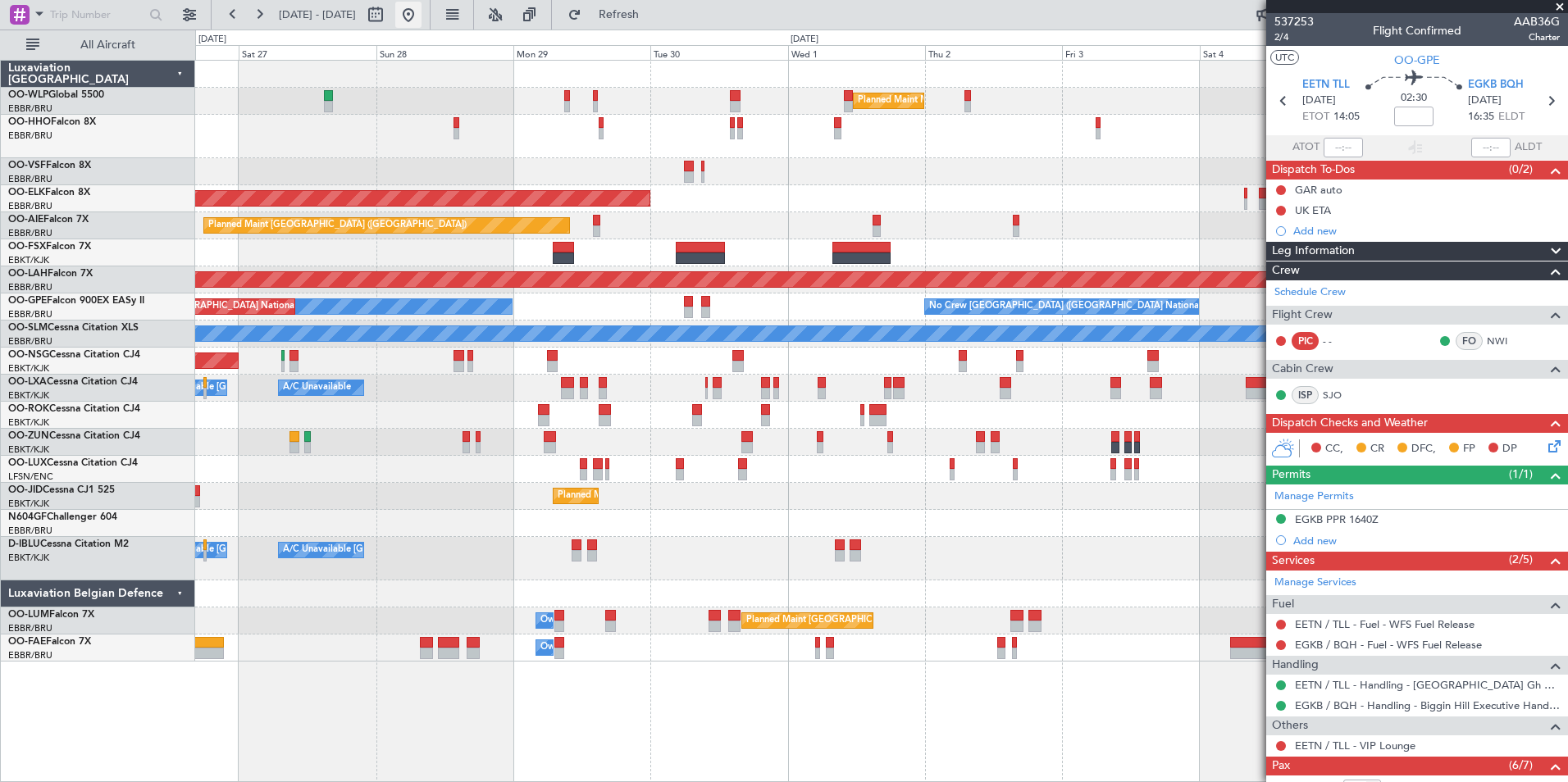
click at [422, 11] on button at bounding box center [408, 15] width 27 height 27
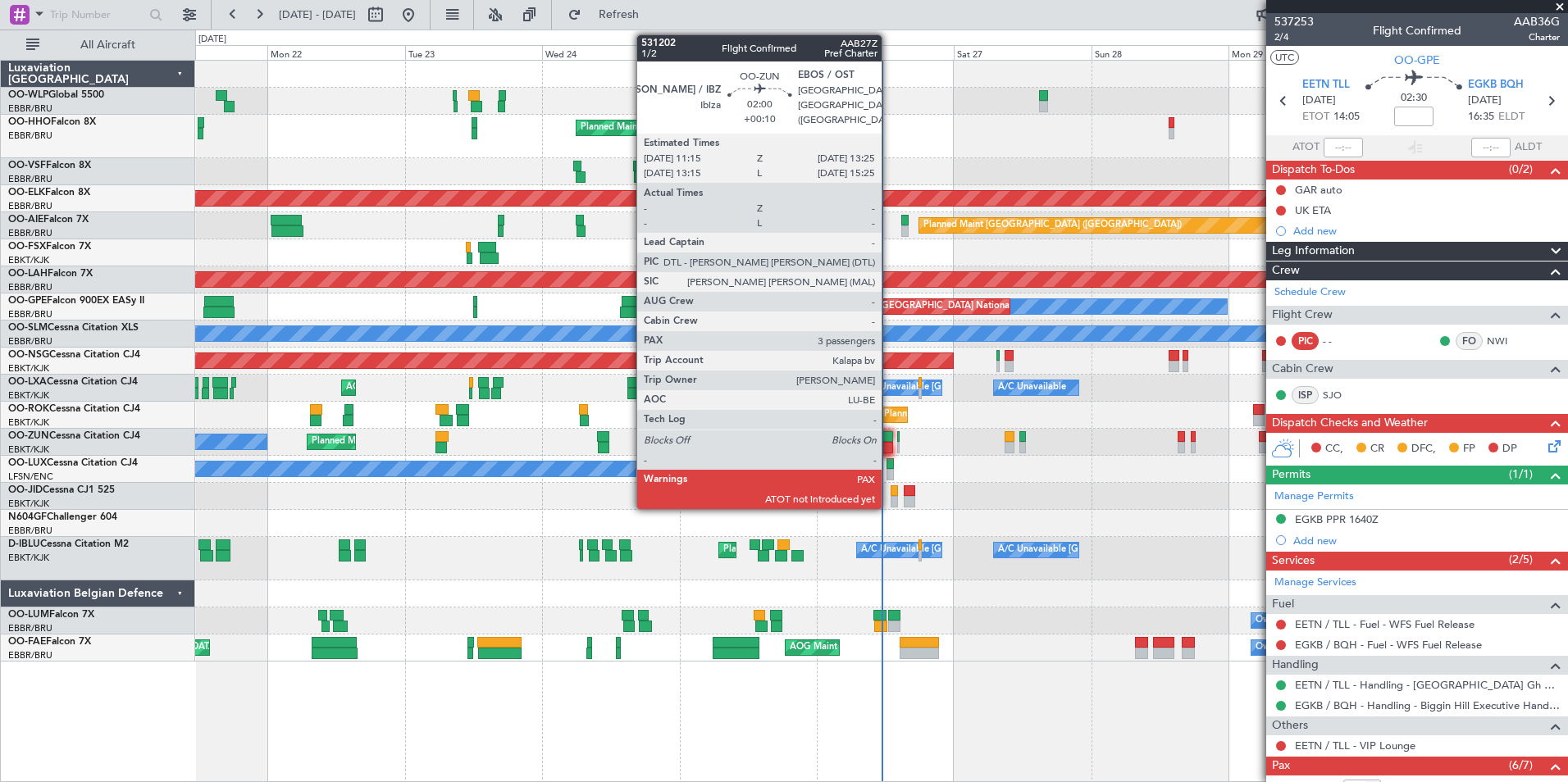
click at [889, 442] on div at bounding box center [886, 447] width 13 height 11
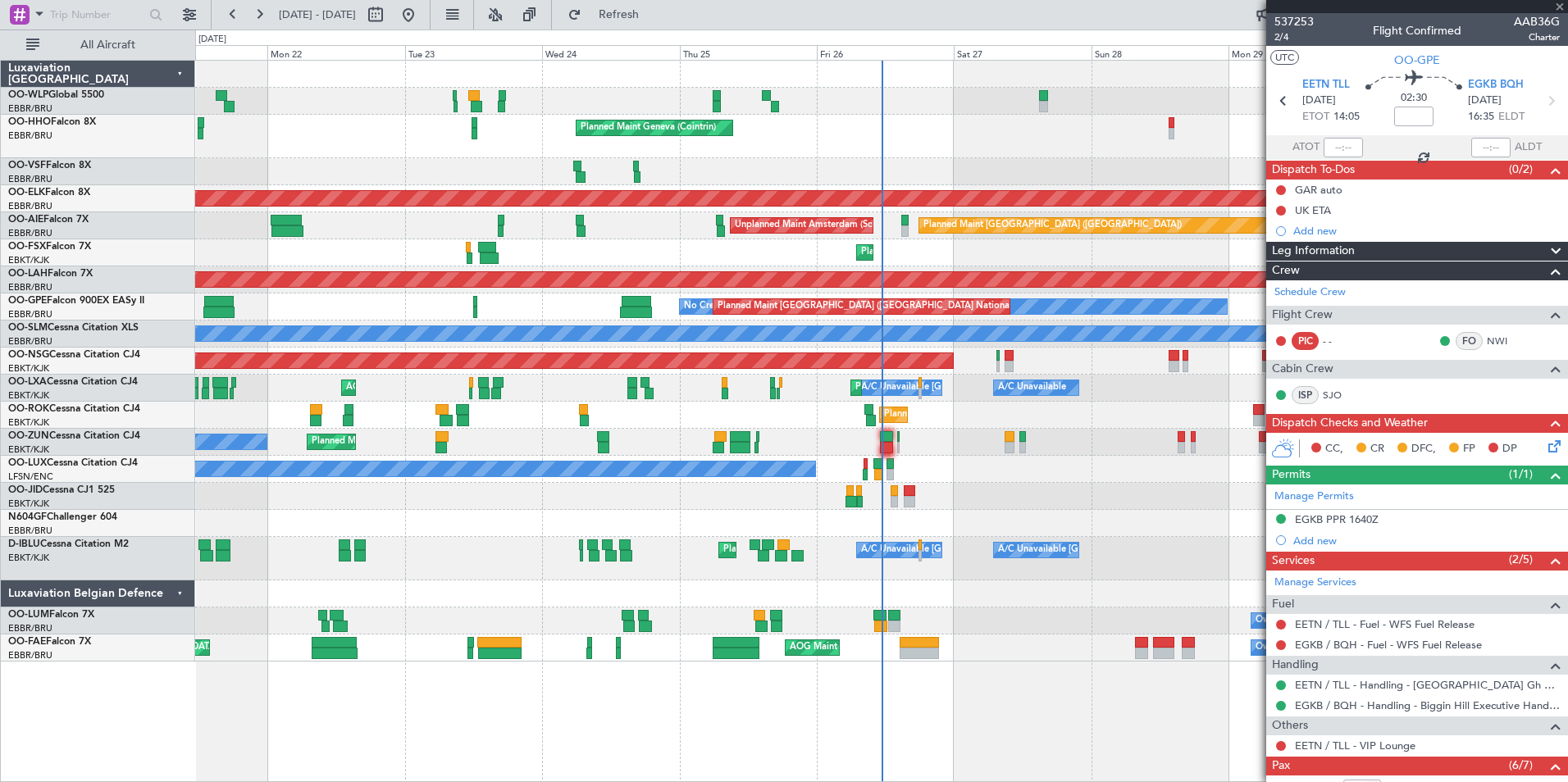
type input "+00:10"
type input "3"
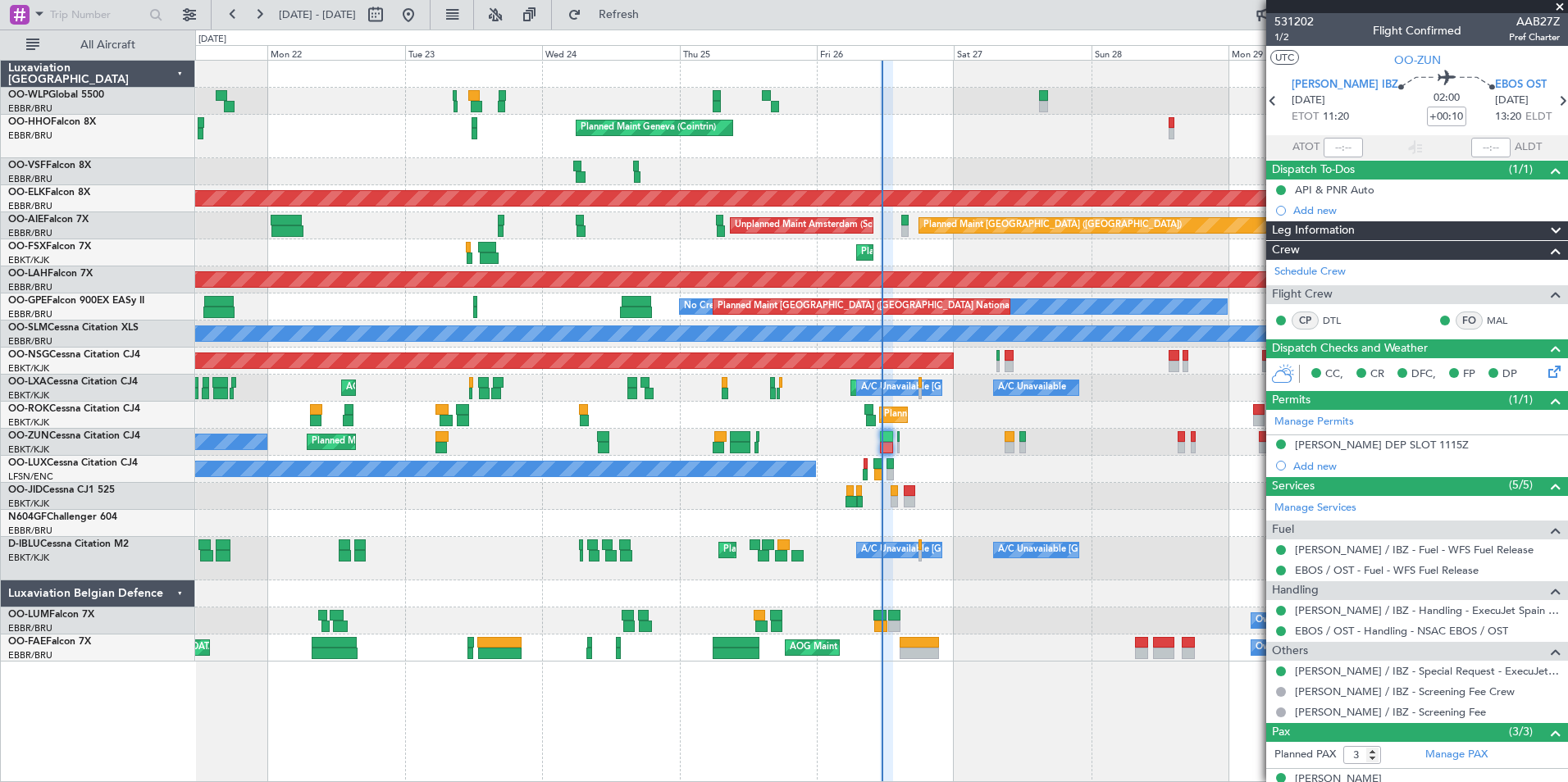
click at [1330, 137] on section "ATOT ALDT" at bounding box center [1418, 148] width 302 height 25
click at [1331, 150] on input "text" at bounding box center [1344, 147] width 40 height 20
click at [1154, 154] on div "Planned Maint Geneva (Cointrin)" at bounding box center [881, 136] width 1372 height 44
type input "11:25"
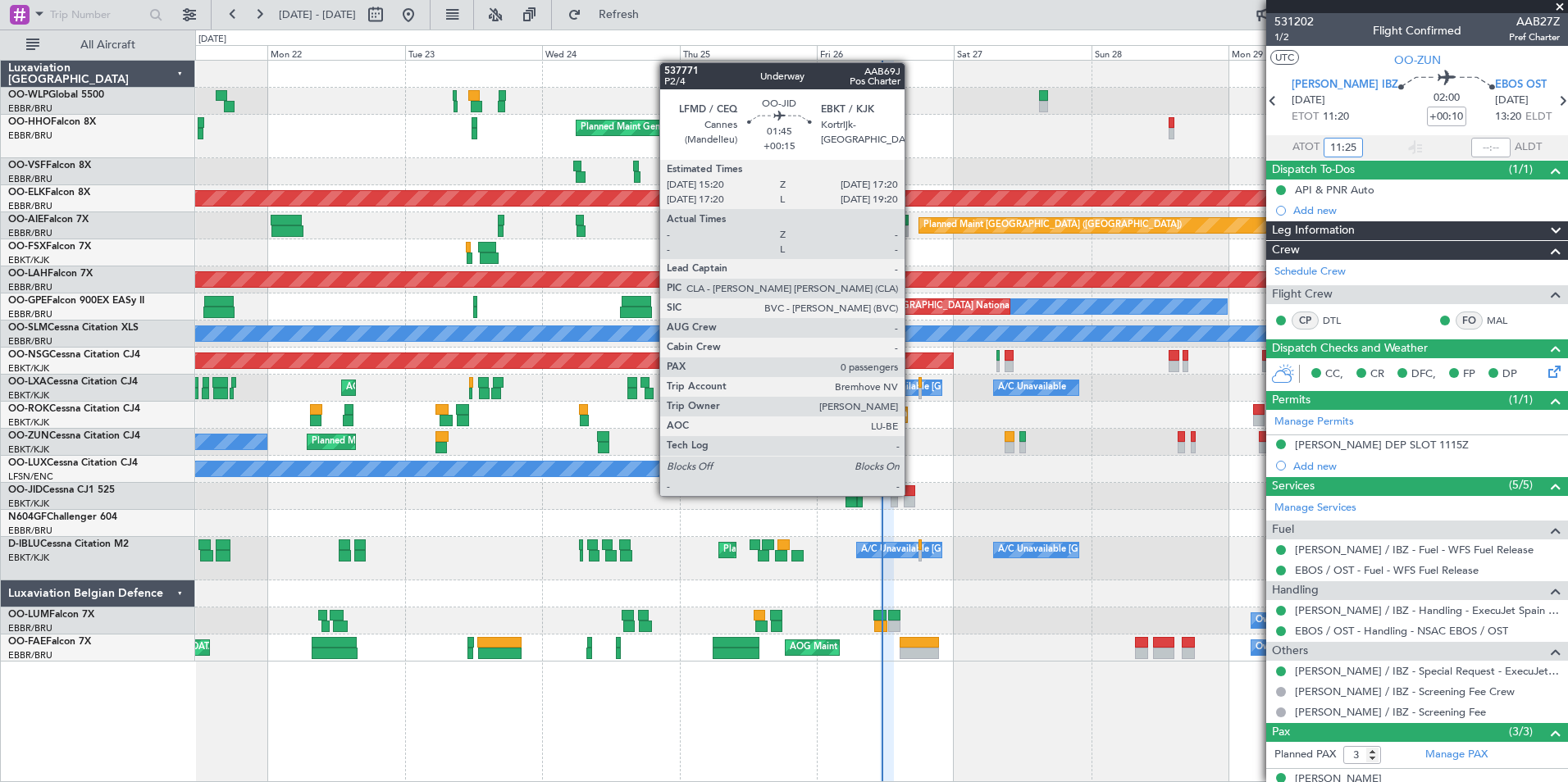
click at [912, 494] on div at bounding box center [909, 490] width 11 height 11
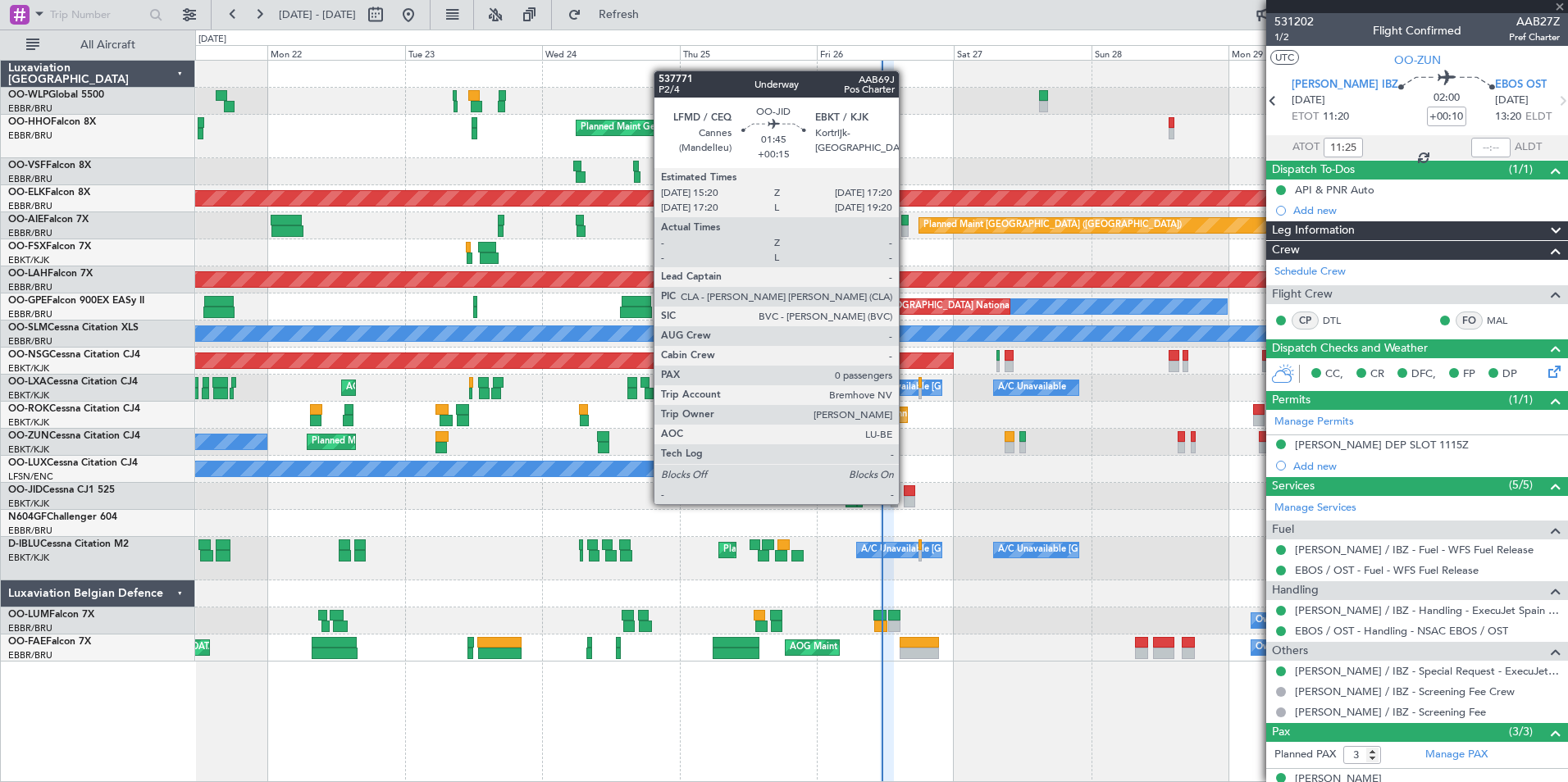
type input "+00:15"
type input "0"
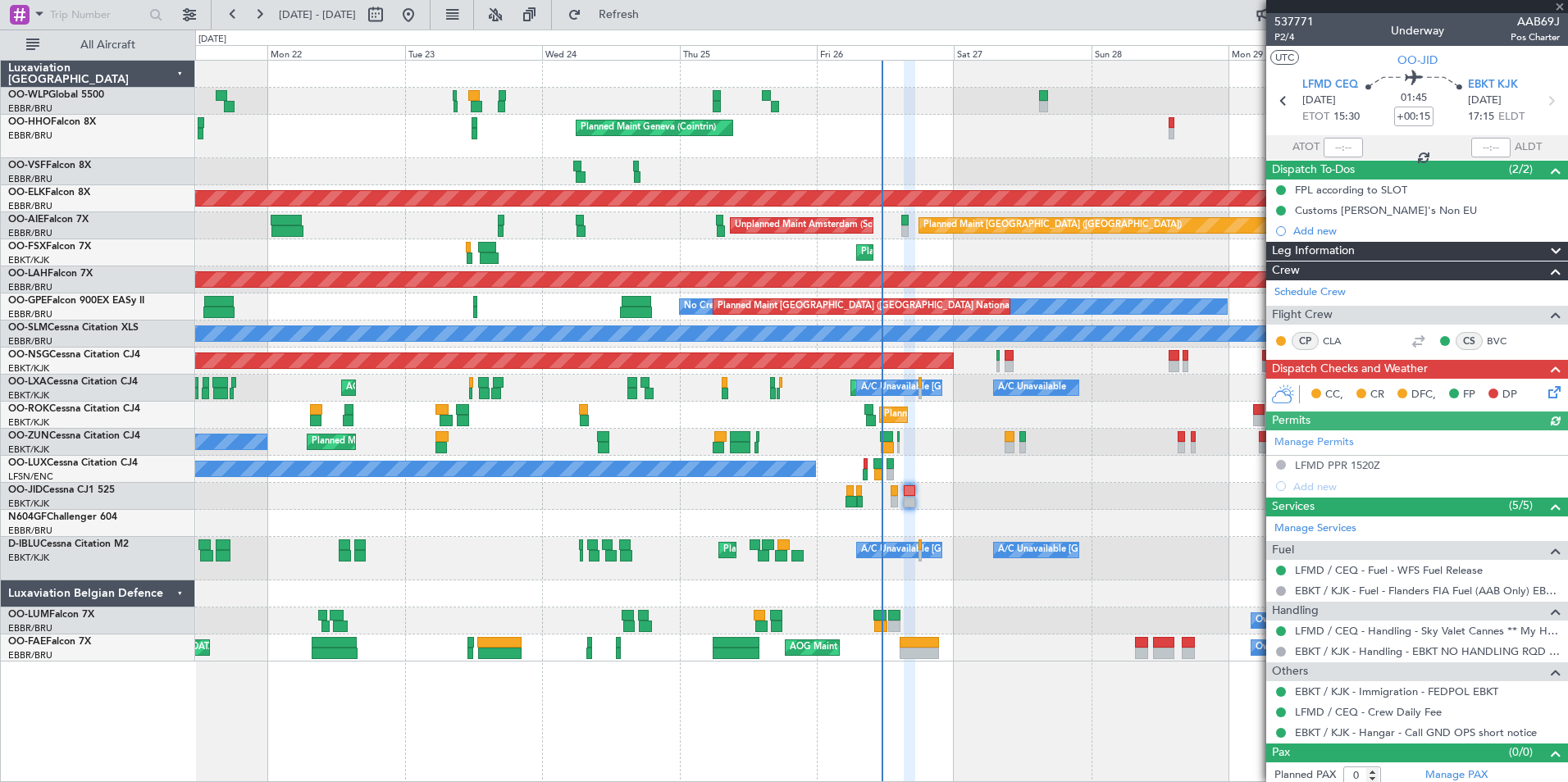
click at [1541, 379] on div "CC, CR DFC, FP DP" at bounding box center [1418, 395] width 302 height 33
click at [1536, 411] on div "Permits (0/0)" at bounding box center [1418, 421] width 302 height 19
click at [1546, 385] on icon at bounding box center [1552, 389] width 13 height 13
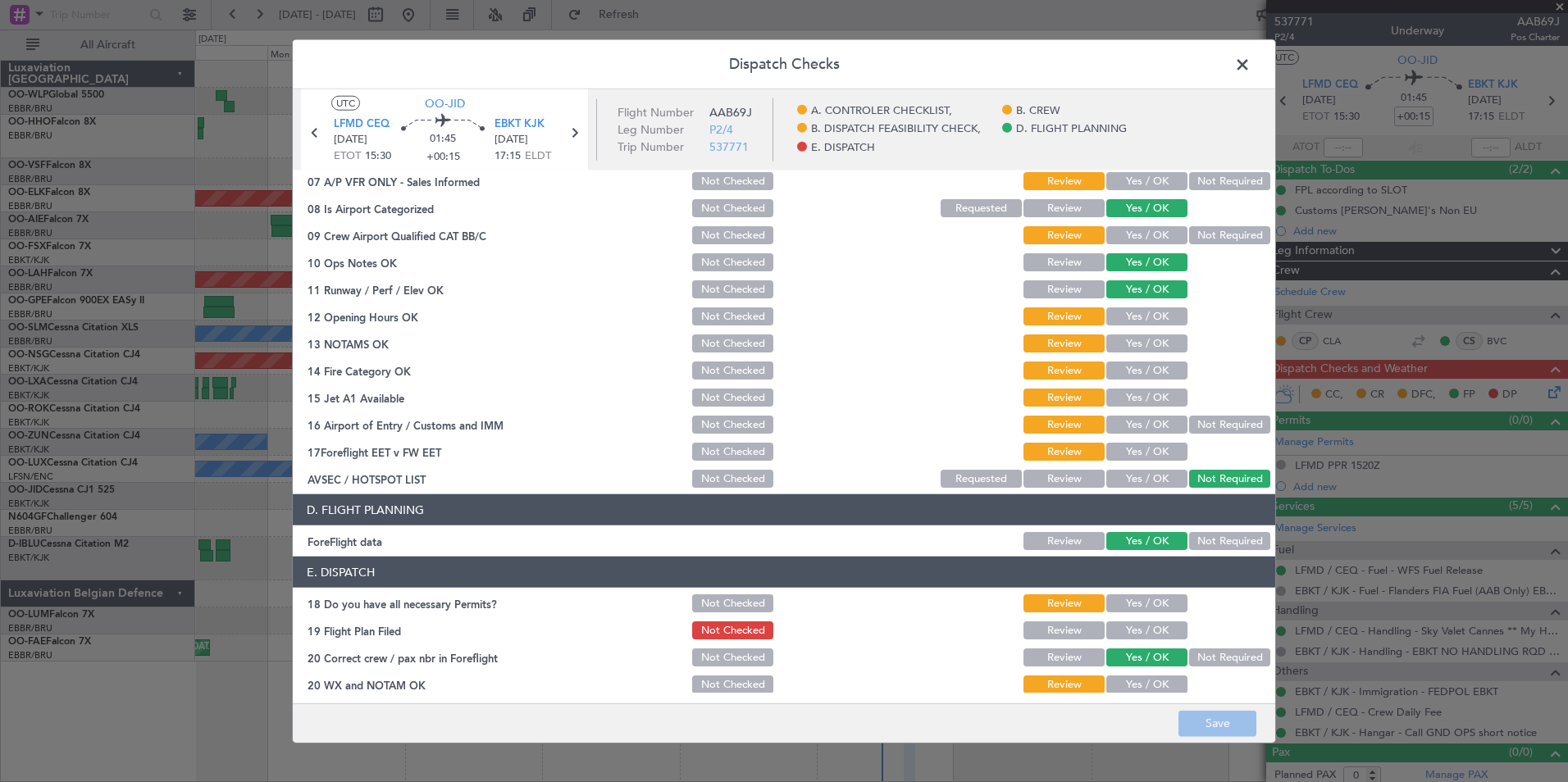
scroll to position [303, 0]
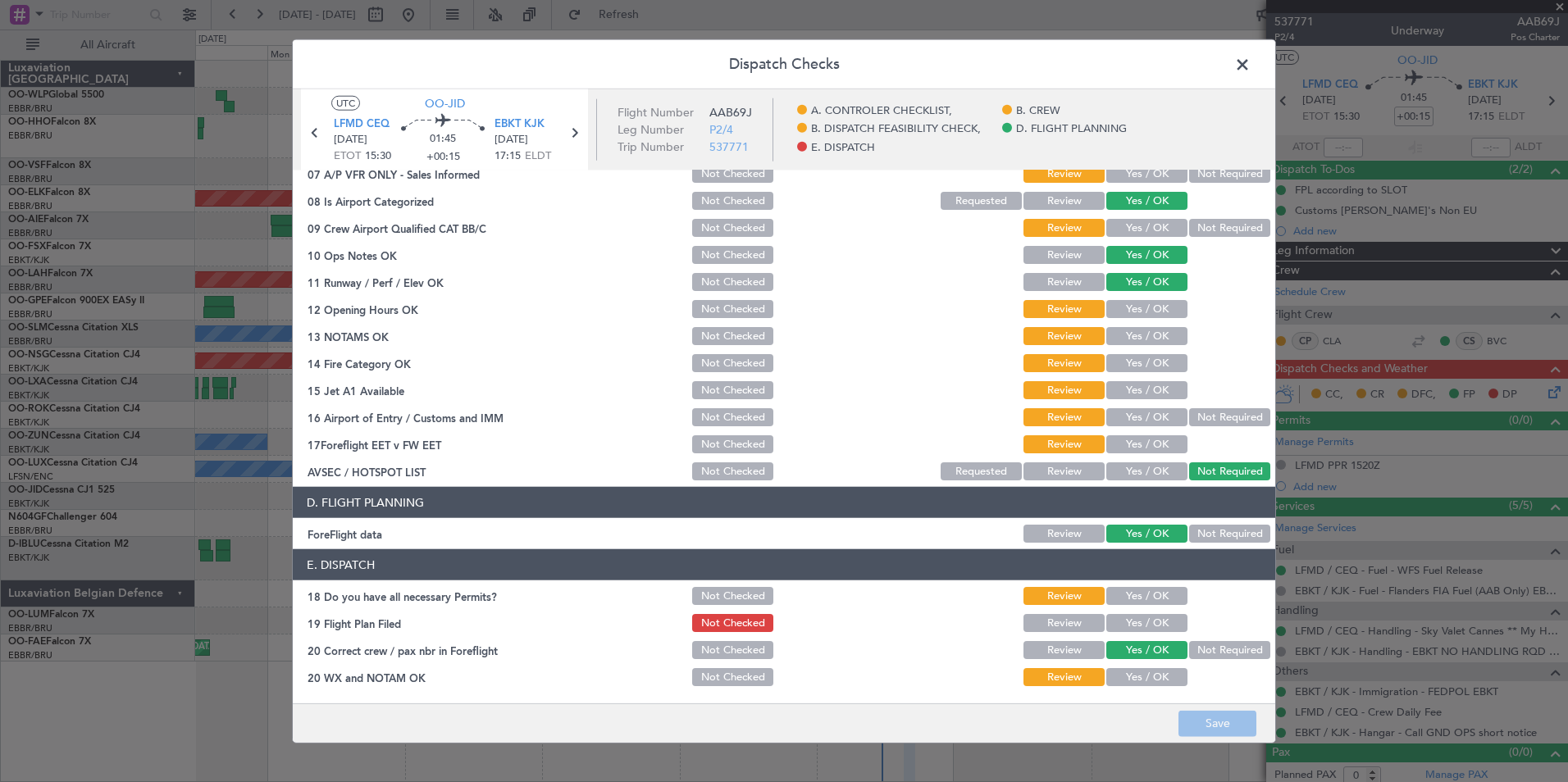
click at [1251, 60] on span at bounding box center [1251, 69] width 0 height 33
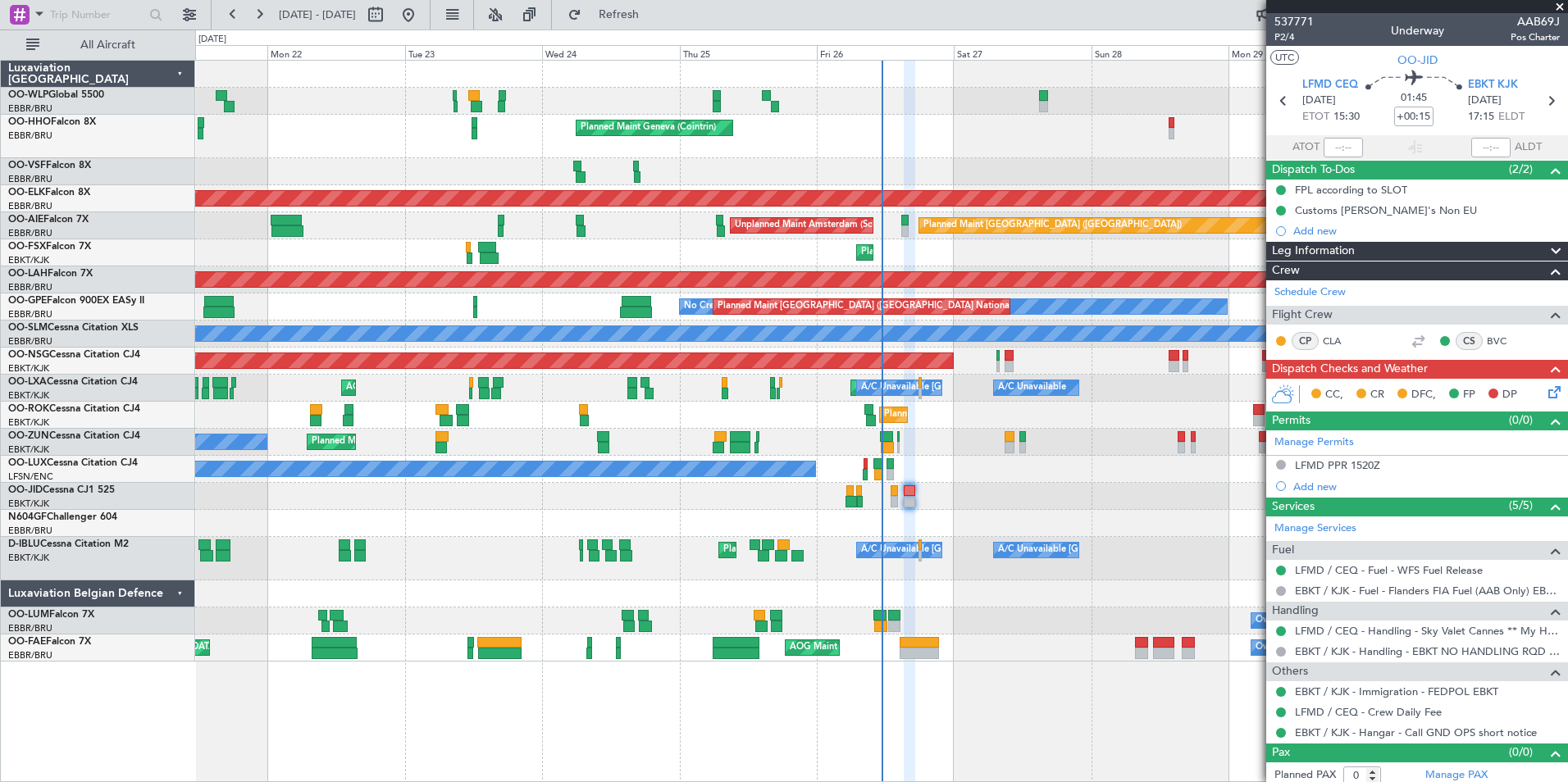
click at [895, 496] on div at bounding box center [894, 501] width 8 height 11
type input "-00:05"
type input "2"
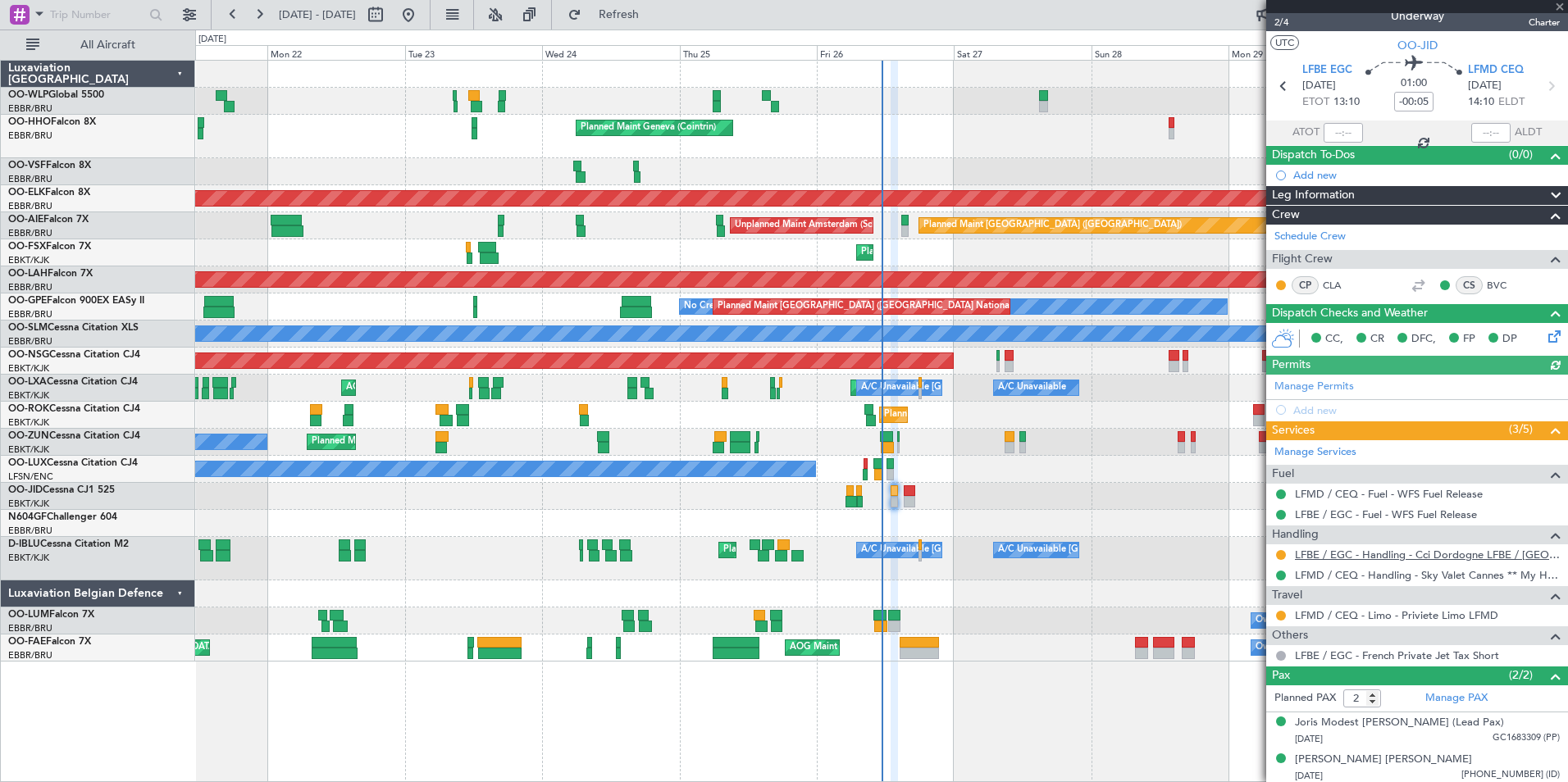
scroll to position [18, 0]
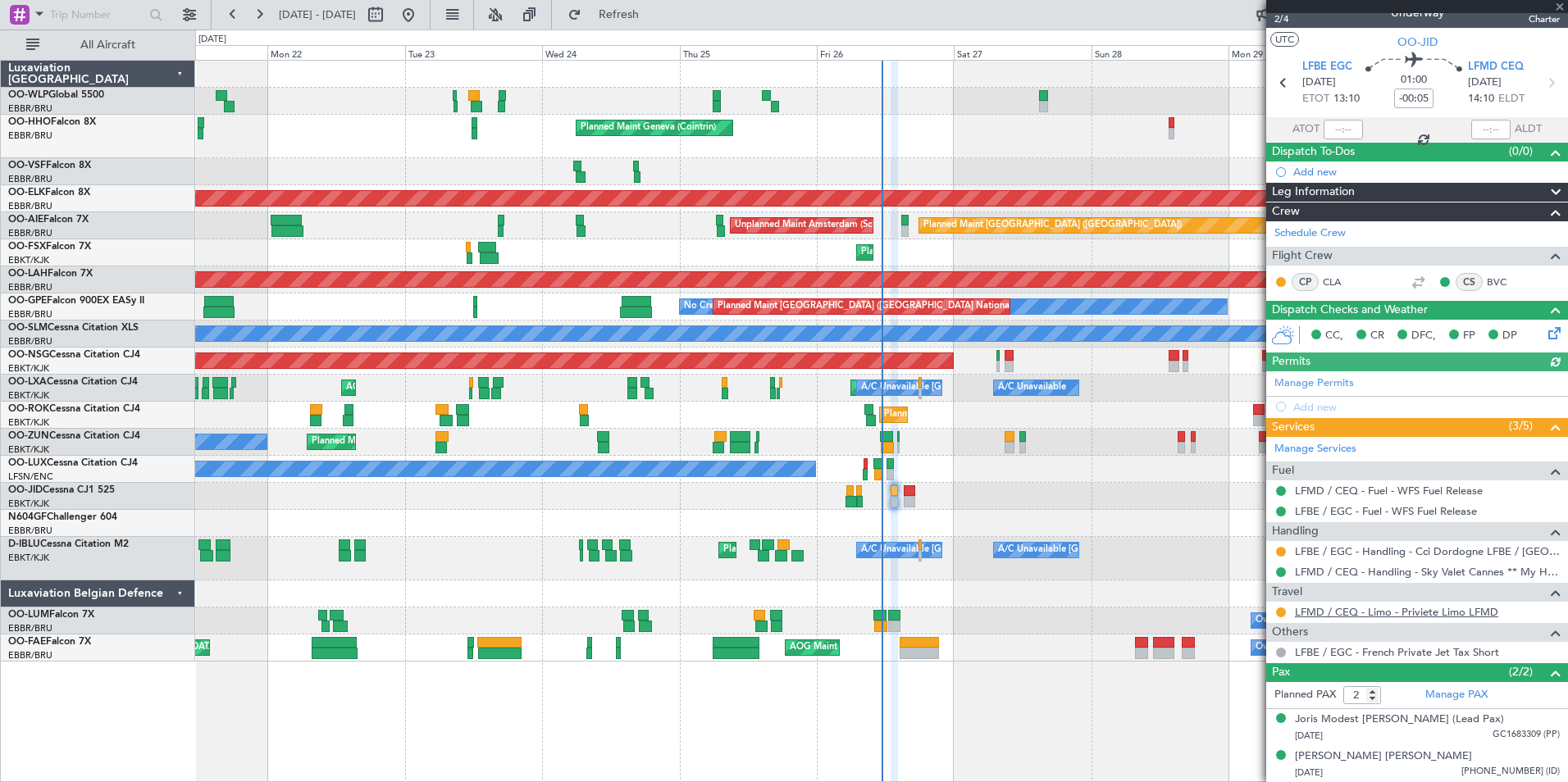
click at [1385, 605] on link "LFMD / CEQ - Limo - Priviete Limo LFMD" at bounding box center [1396, 612] width 204 height 14
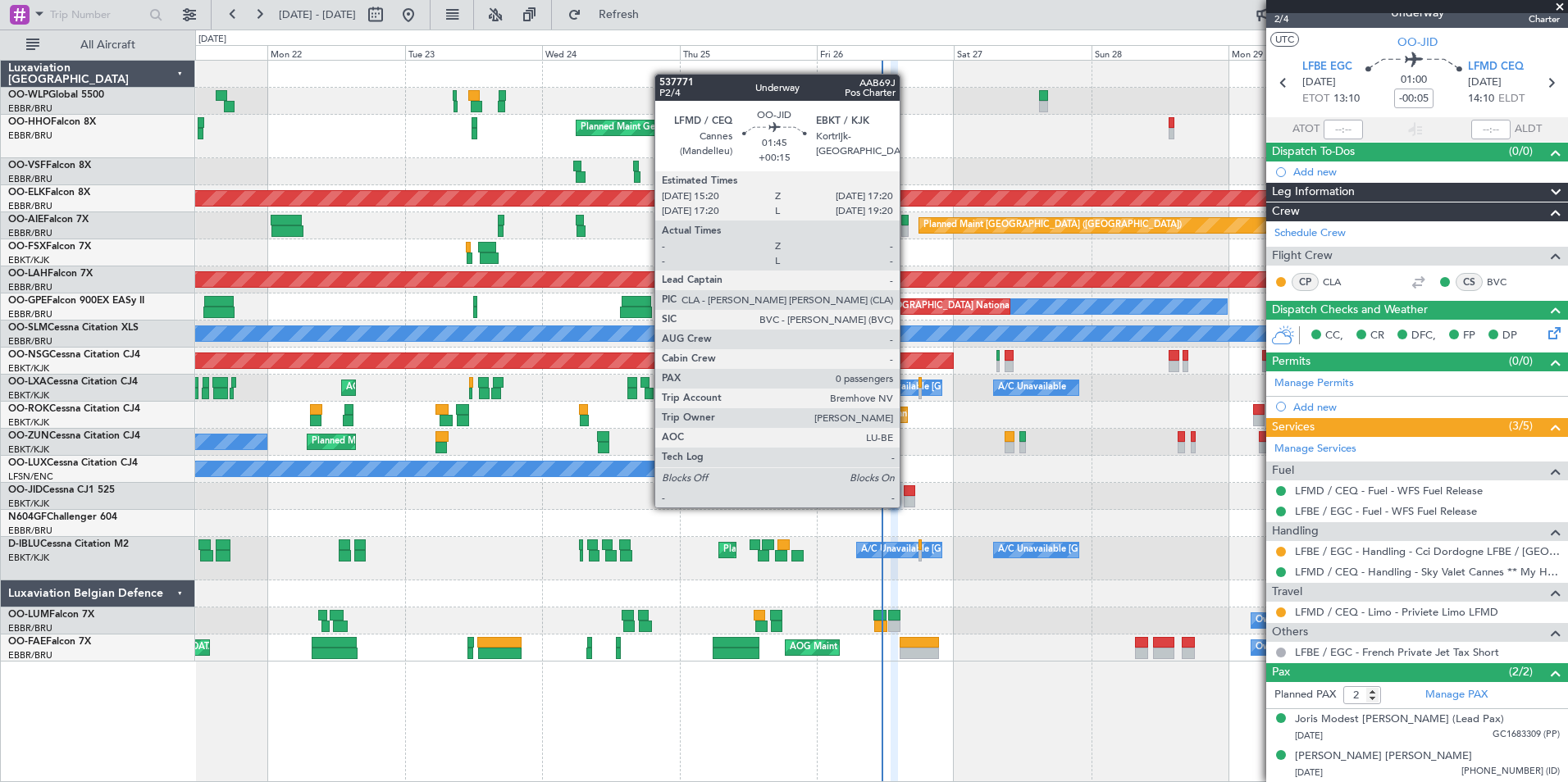
click at [907, 506] on div at bounding box center [909, 501] width 11 height 11
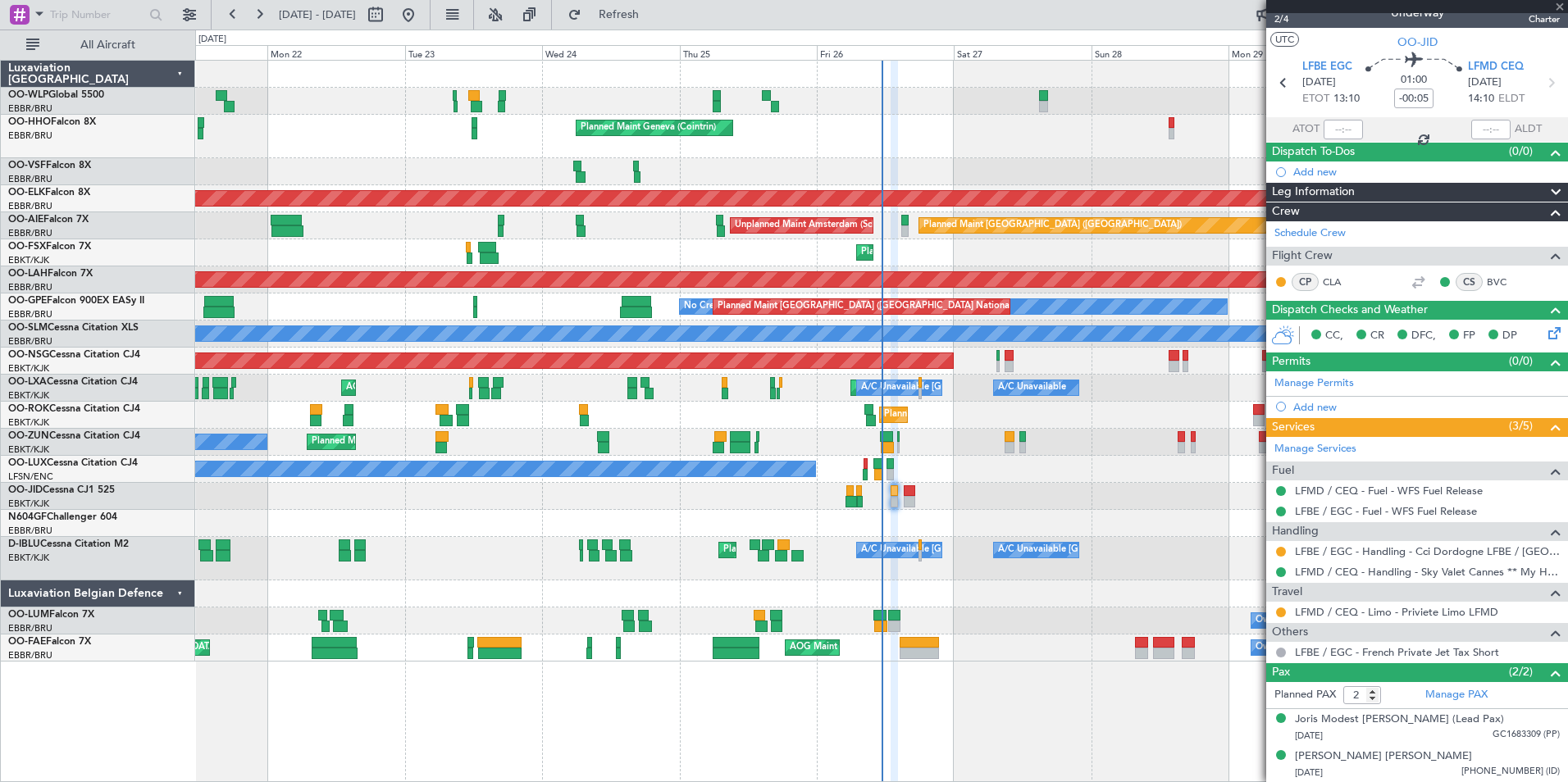
type input "+00:15"
type input "0"
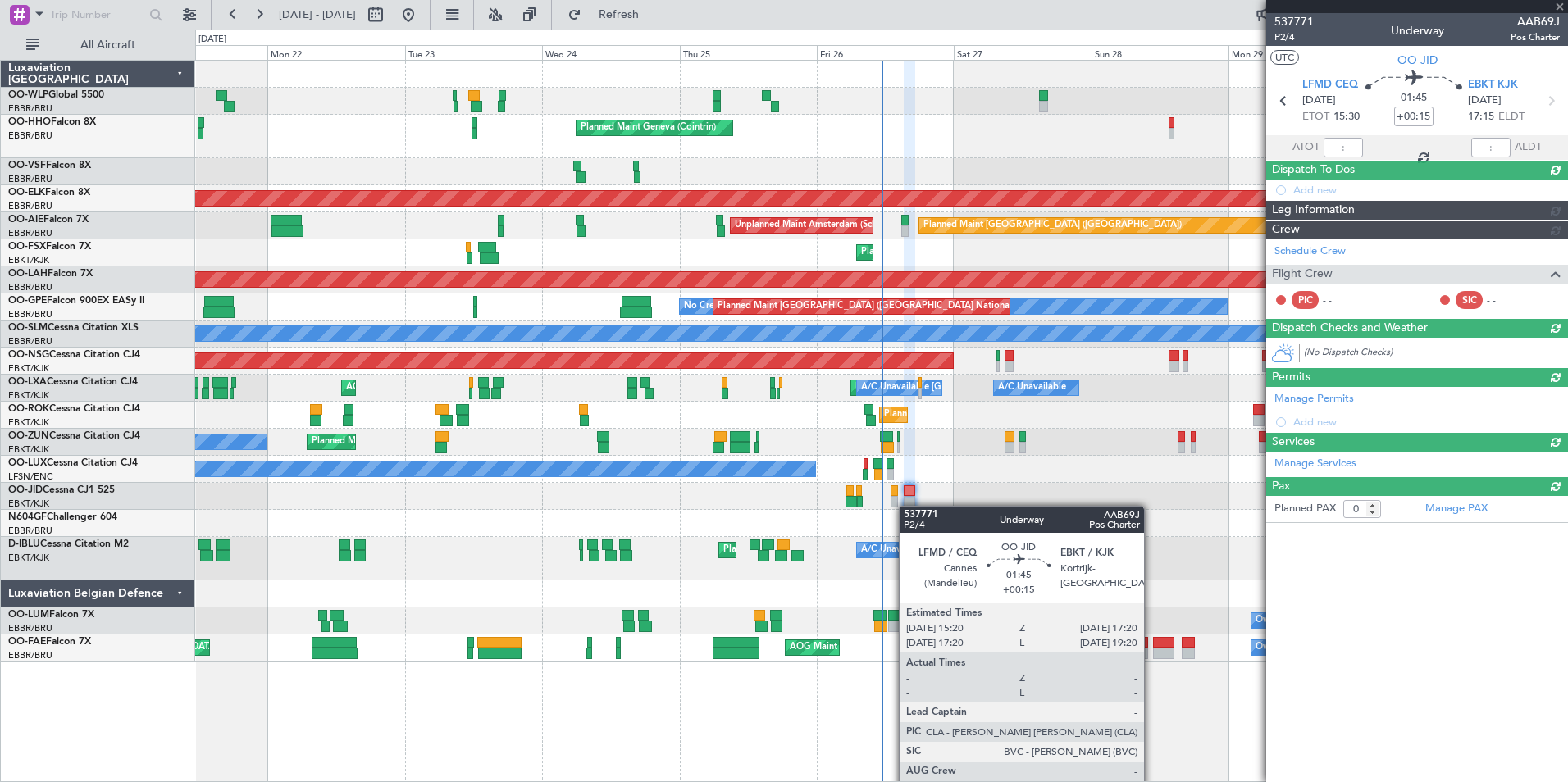
scroll to position [0, 0]
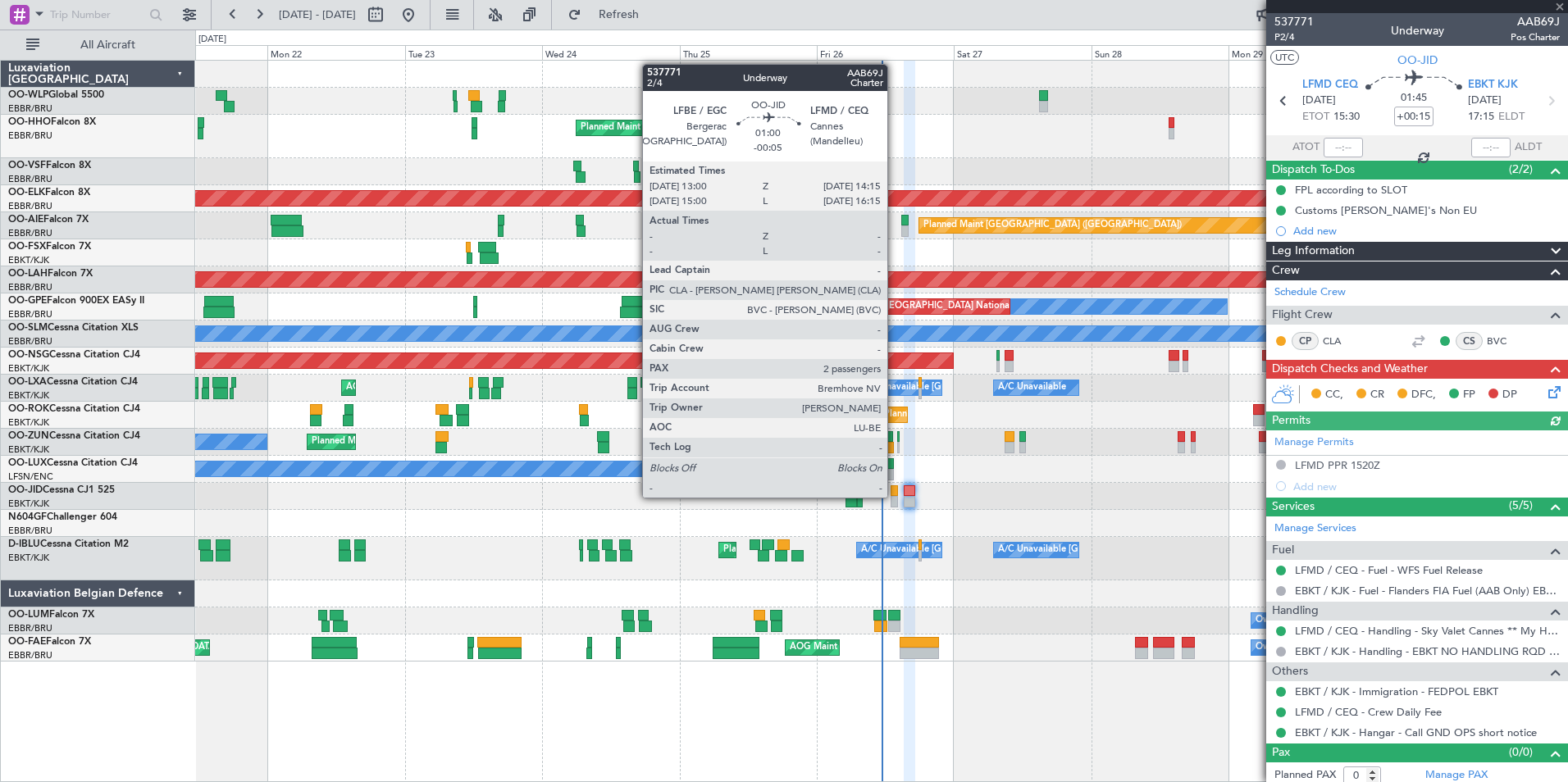
click at [895, 496] on div at bounding box center [894, 501] width 8 height 11
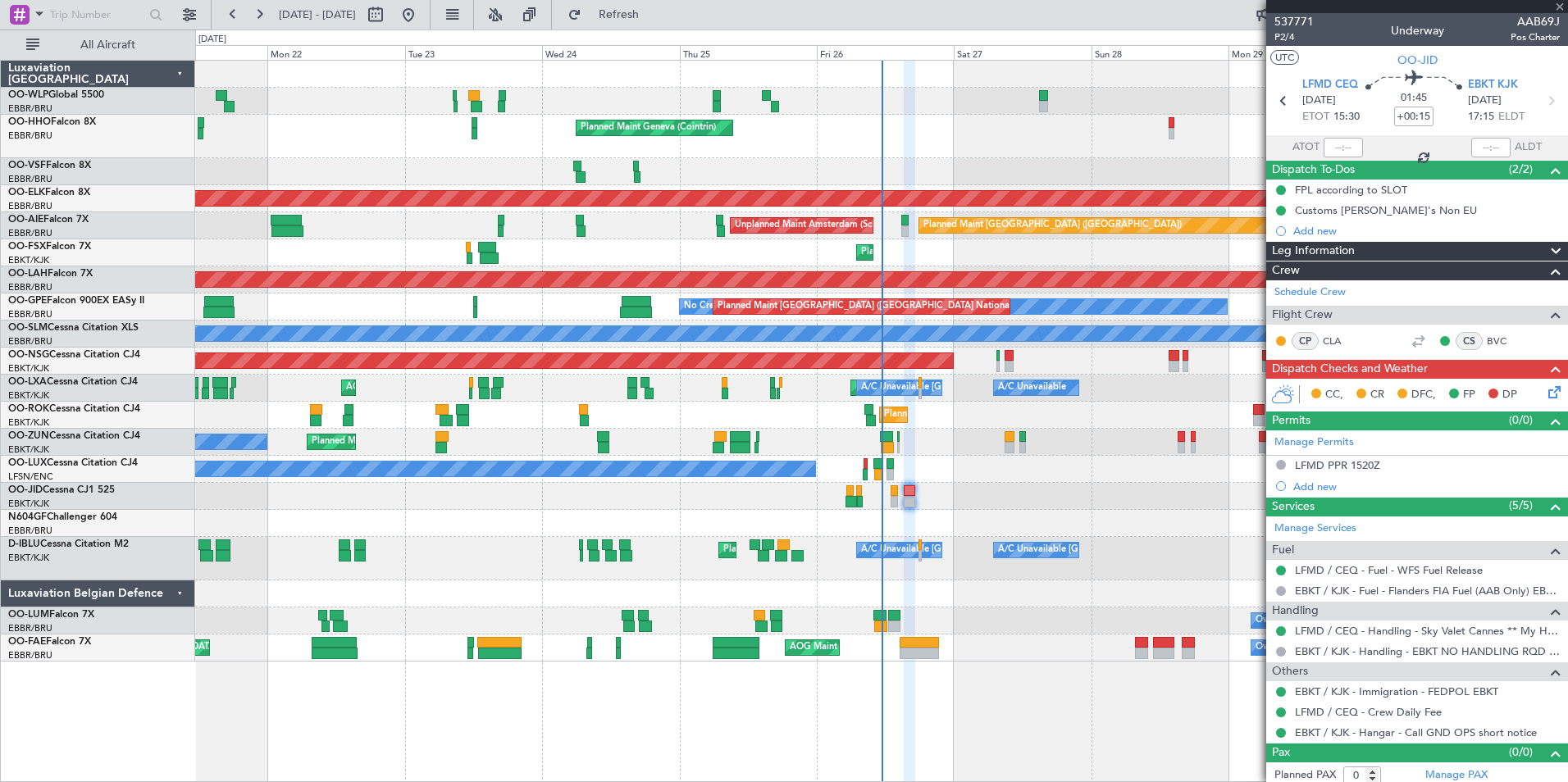
type input "-00:05"
type input "2"
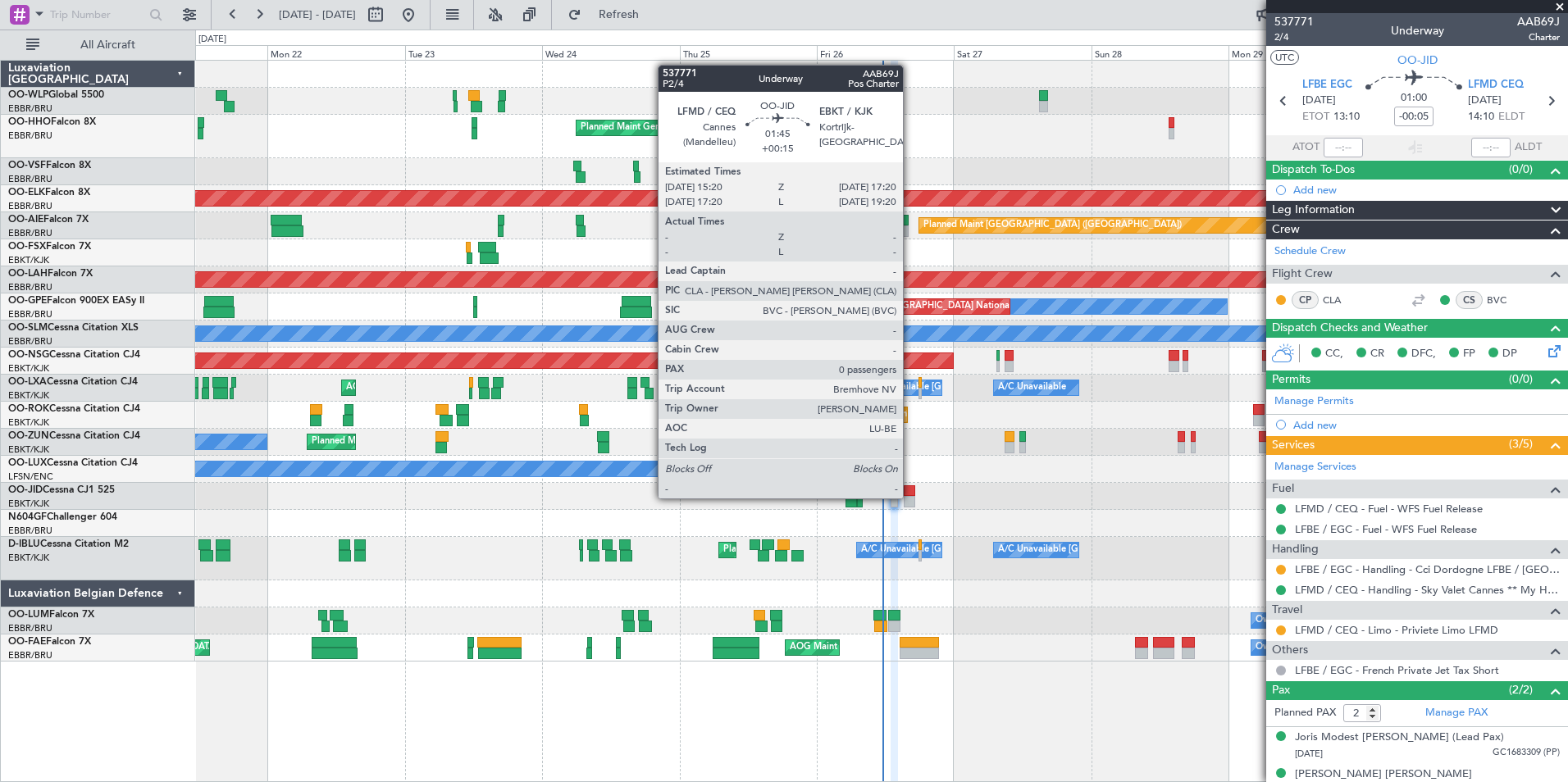
click at [910, 497] on div at bounding box center [909, 501] width 11 height 11
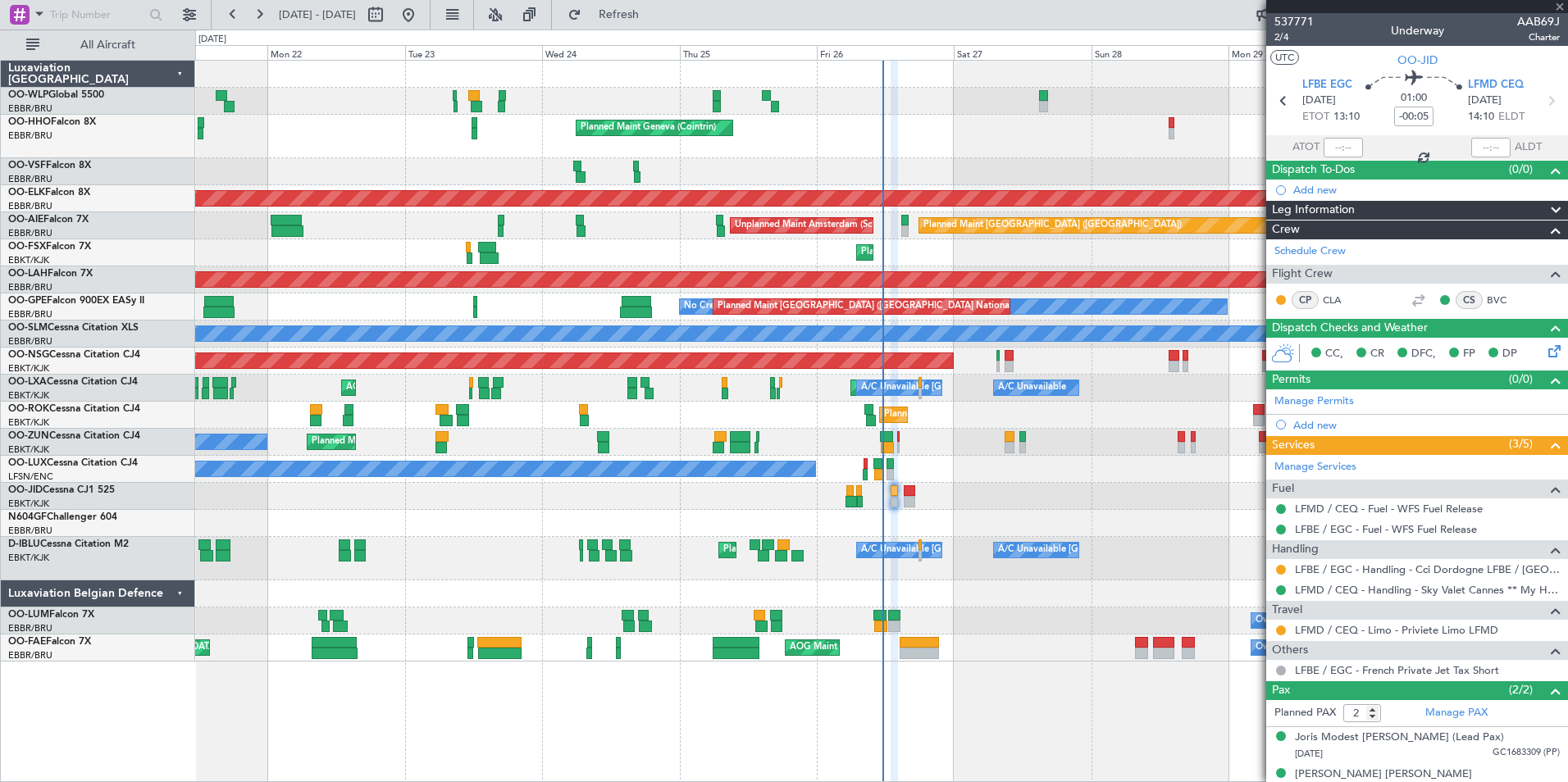
type input "+00:15"
type input "0"
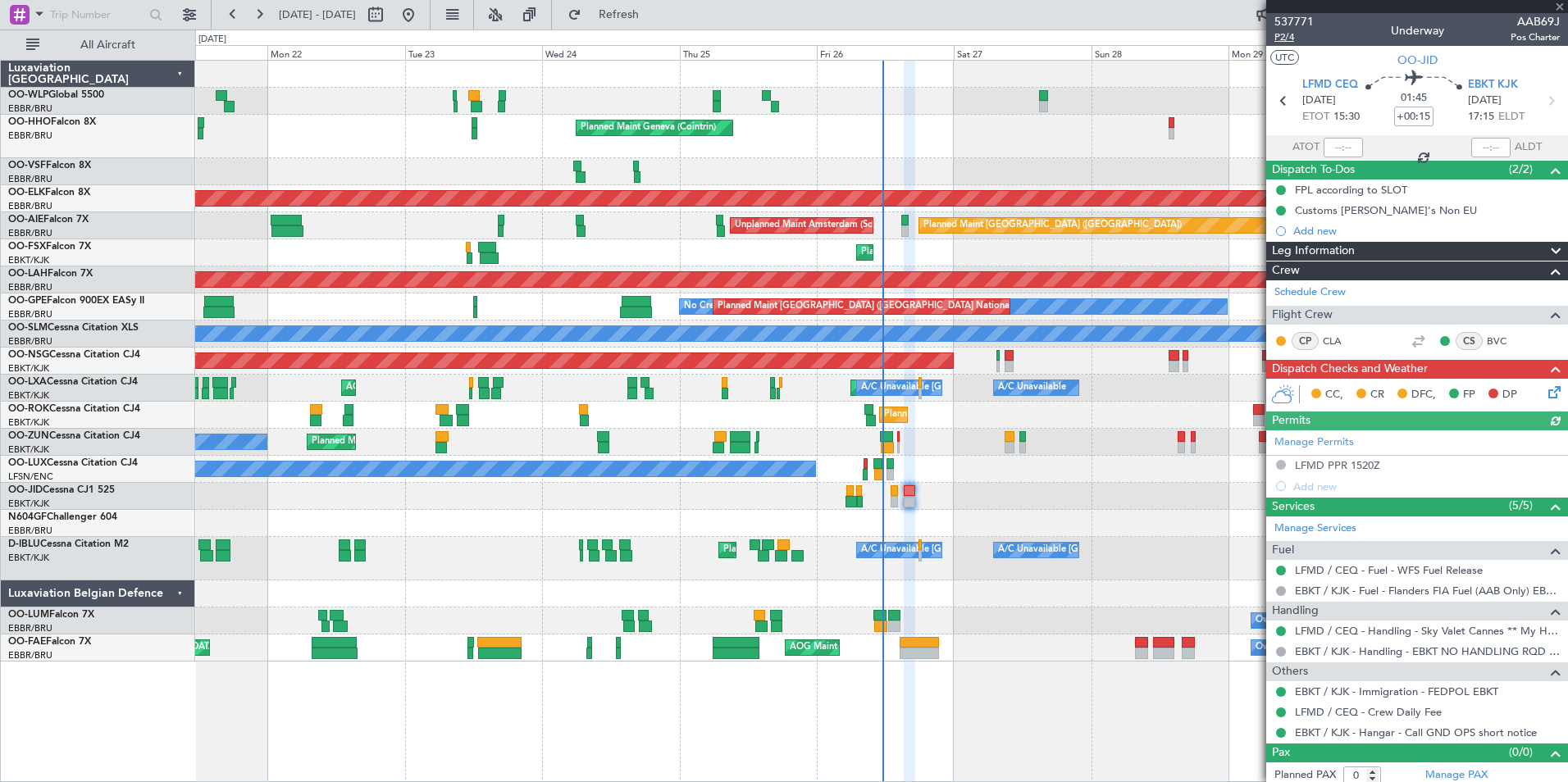
click at [1285, 39] on span "P2/4" at bounding box center [1294, 37] width 40 height 14
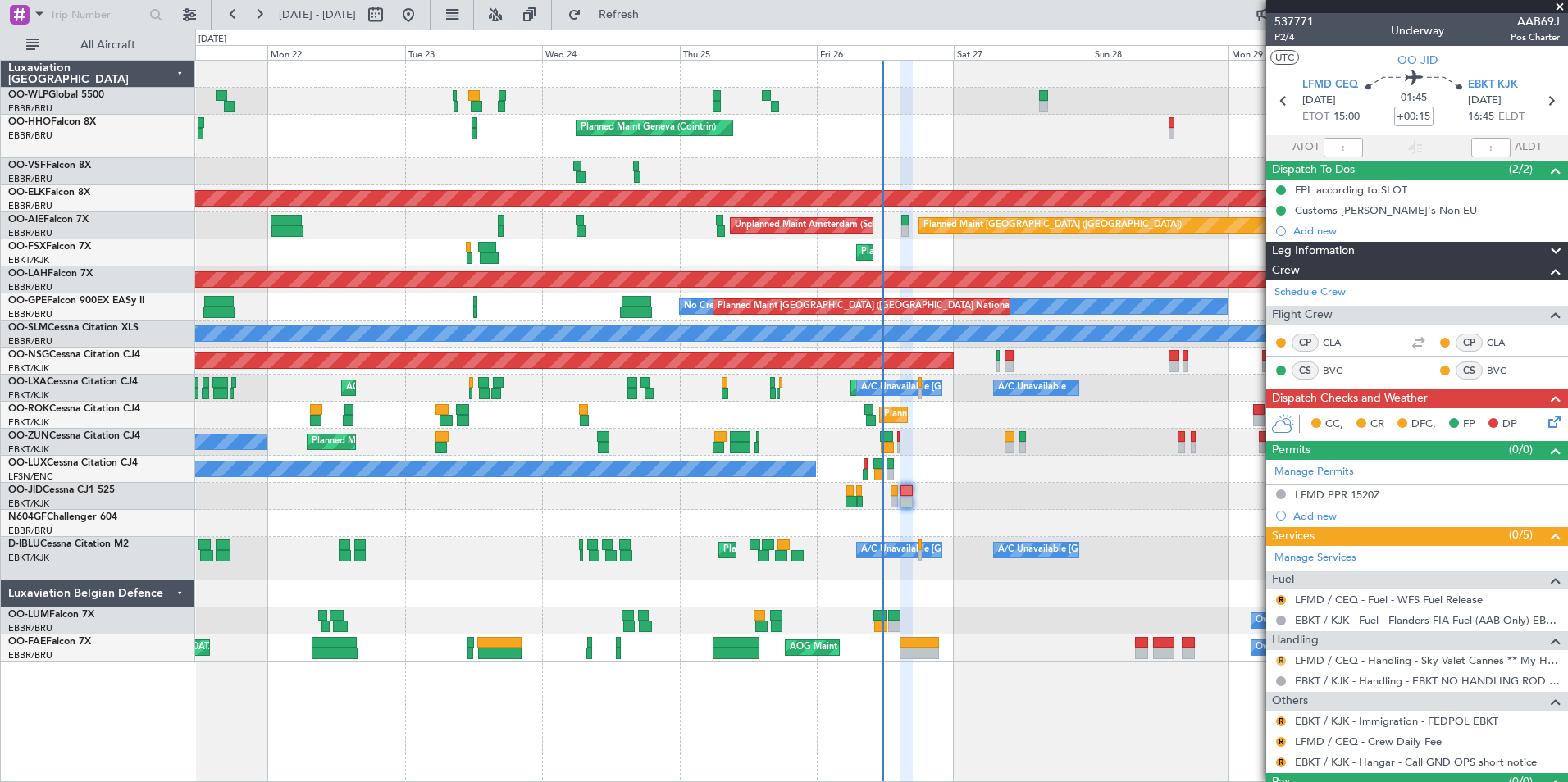
click at [1285, 663] on button "R" at bounding box center [1280, 660] width 9 height 9
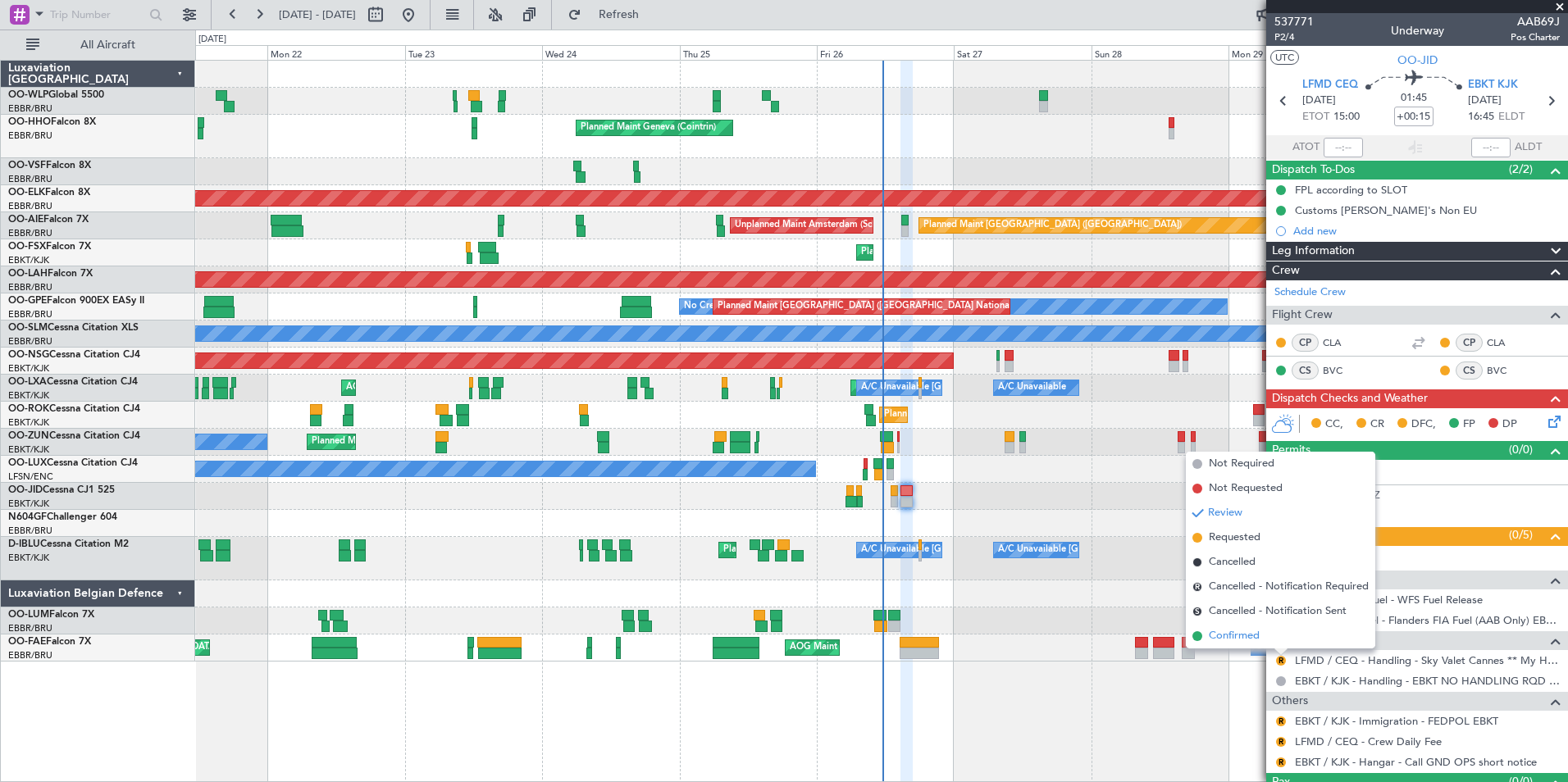
click at [1267, 642] on li "Confirmed" at bounding box center [1280, 636] width 190 height 25
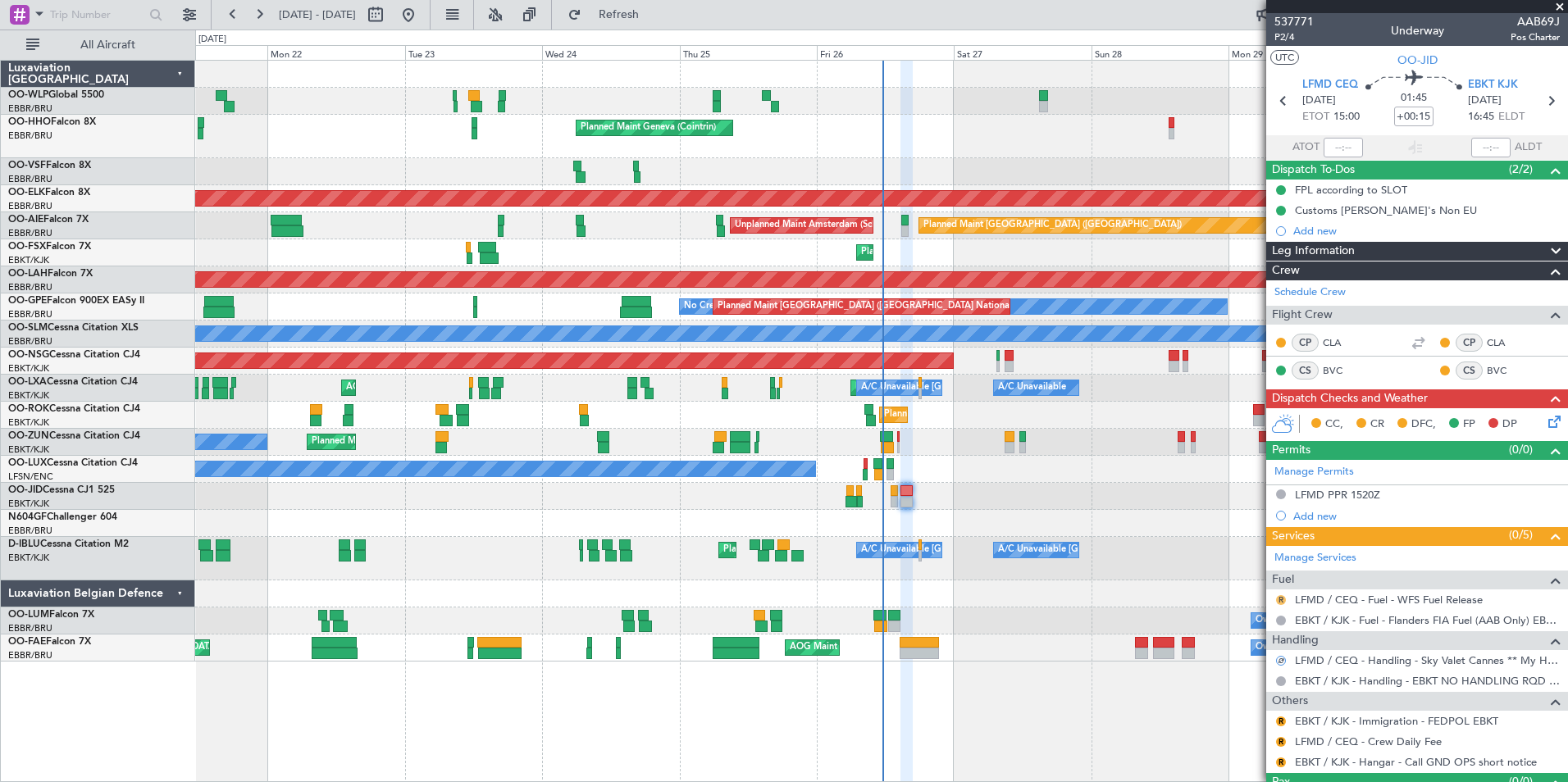
click at [1277, 595] on button "R" at bounding box center [1280, 599] width 9 height 9
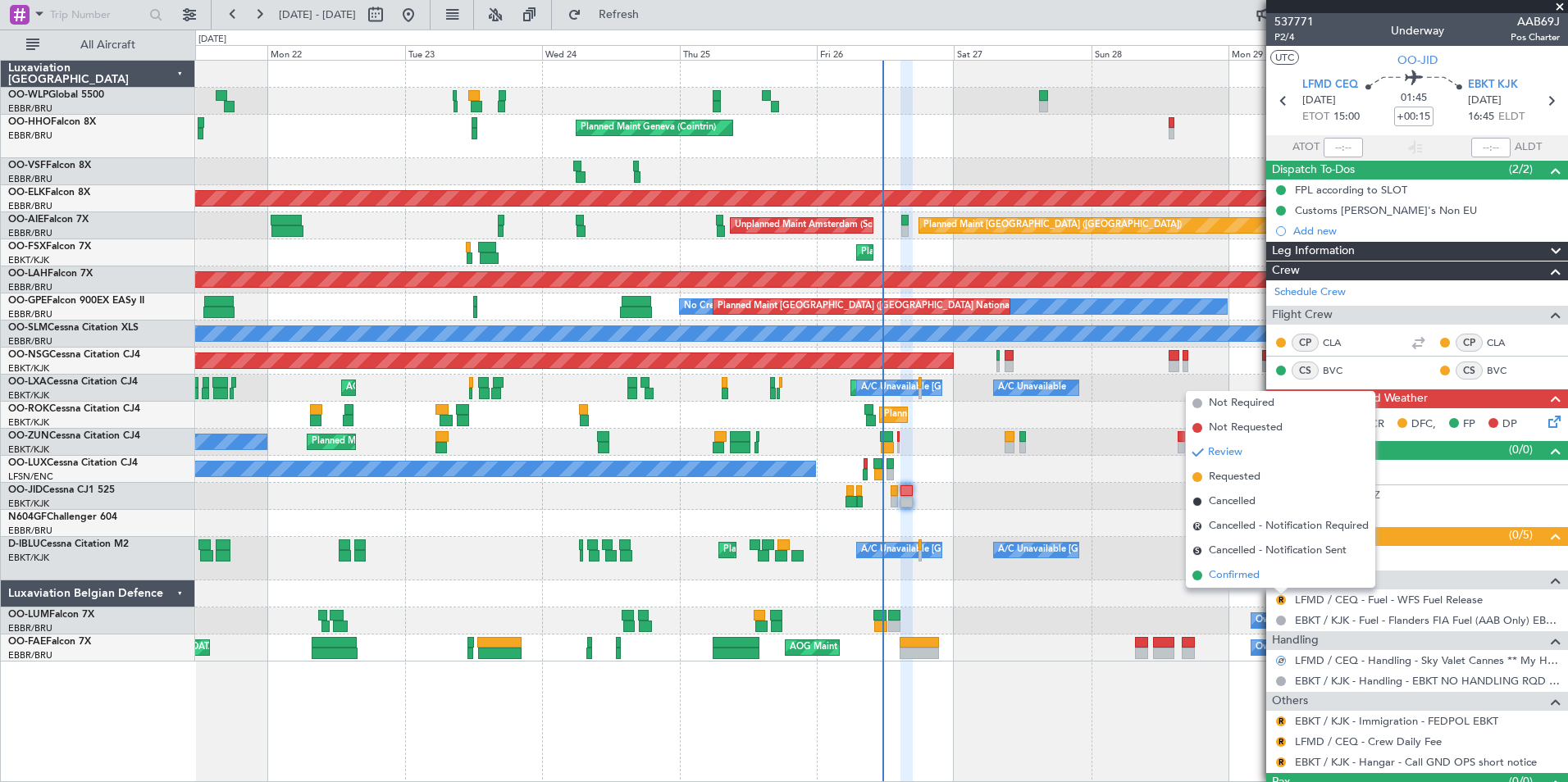
click at [1251, 577] on span "Confirmed" at bounding box center [1234, 575] width 51 height 16
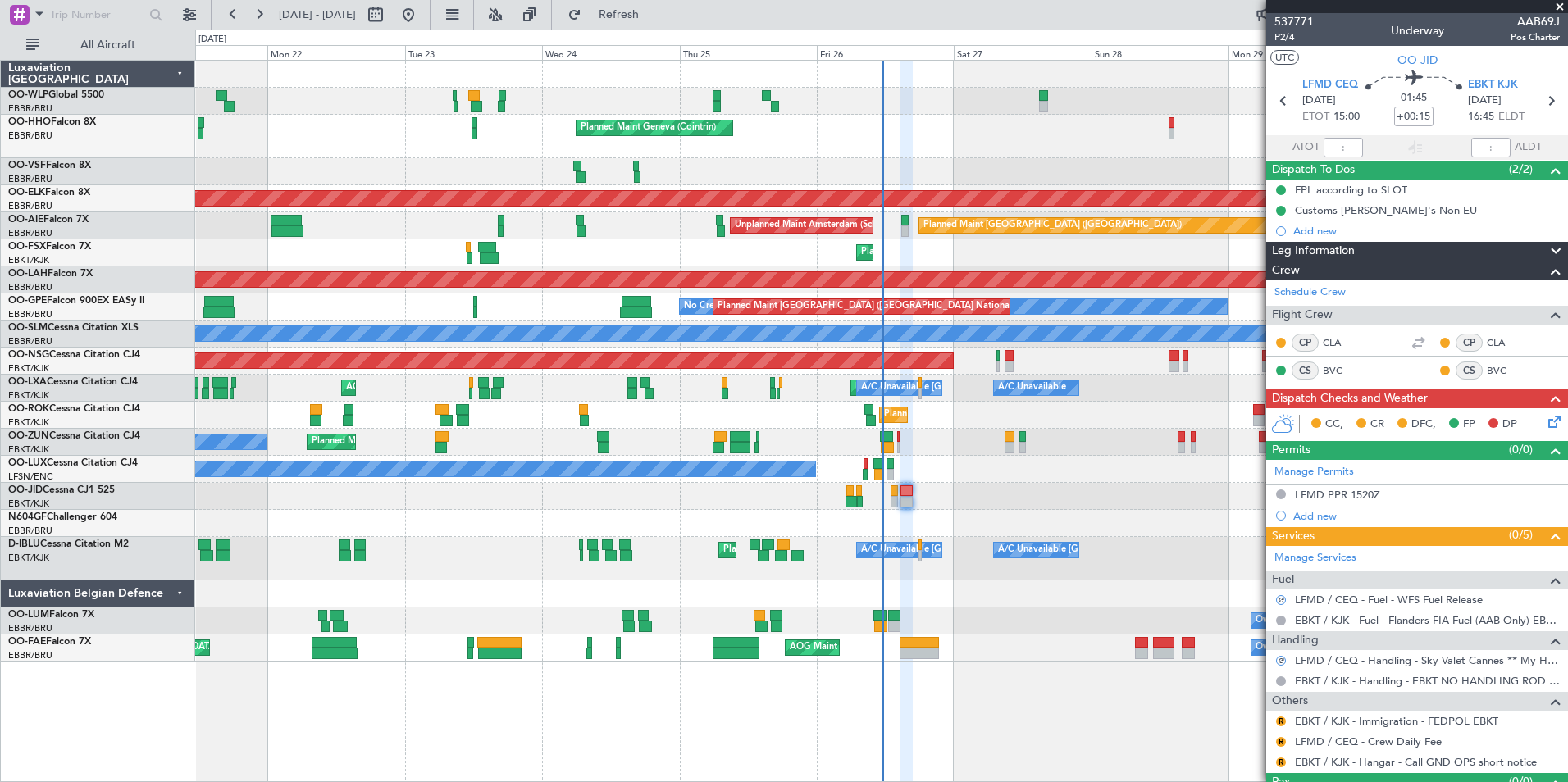
click at [1281, 724] on div "Review" at bounding box center [1281, 724] width 0 height 0
click at [1282, 720] on button "R" at bounding box center [1280, 721] width 9 height 9
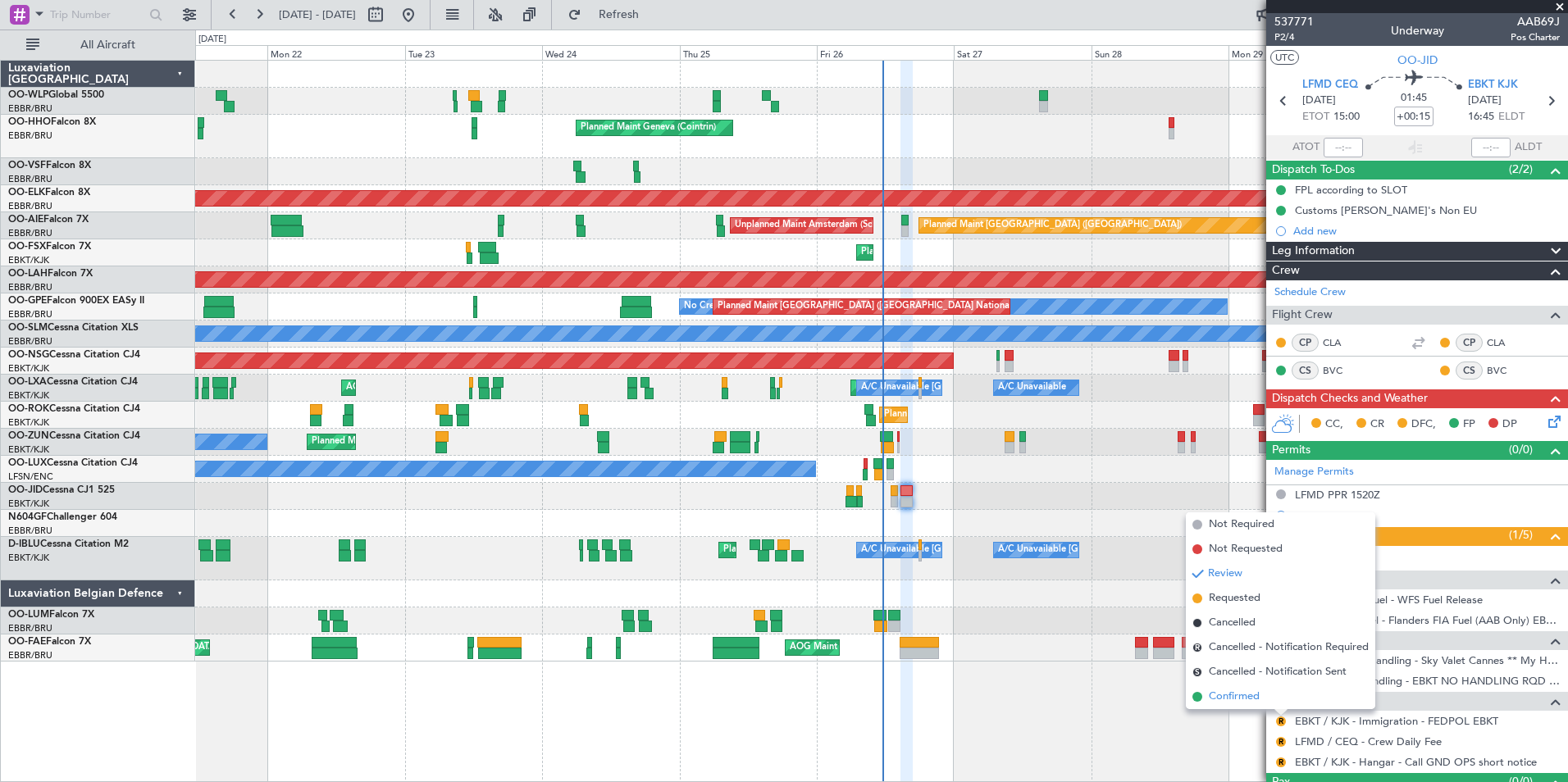
click at [1257, 700] on span "Confirmed" at bounding box center [1234, 696] width 51 height 16
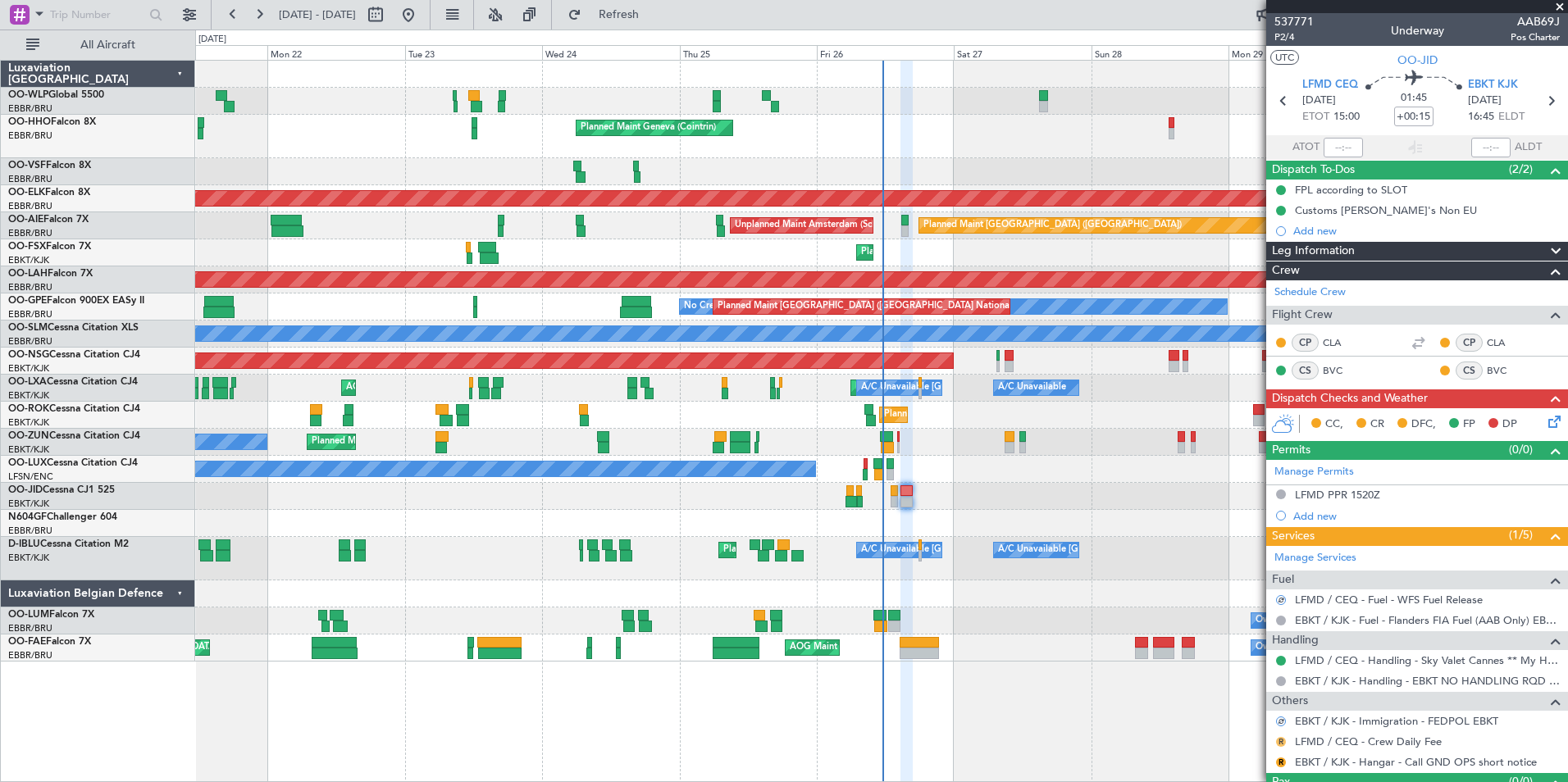
click at [1279, 740] on button "R" at bounding box center [1280, 742] width 9 height 9
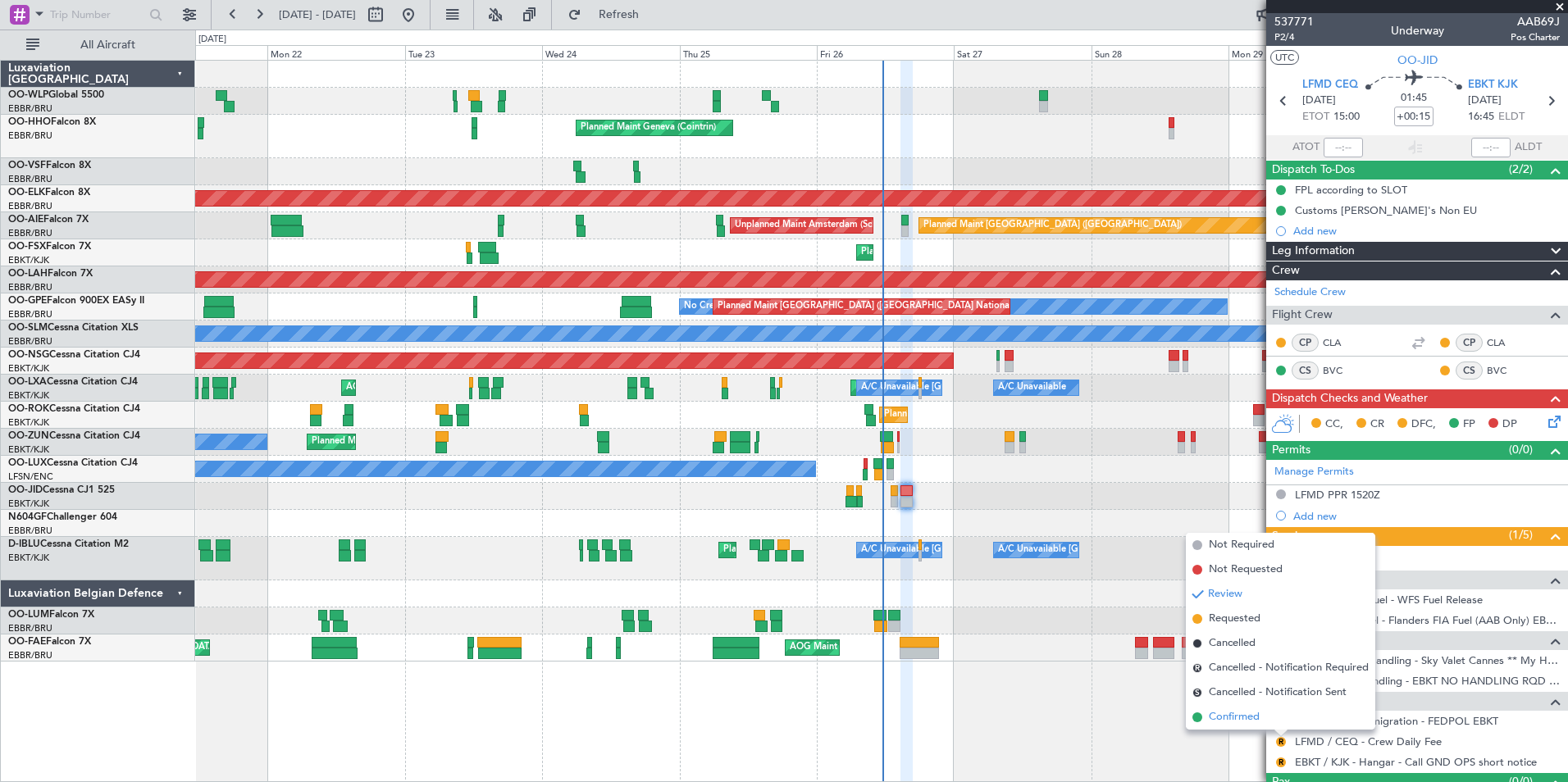
click at [1245, 722] on span "Confirmed" at bounding box center [1234, 717] width 51 height 16
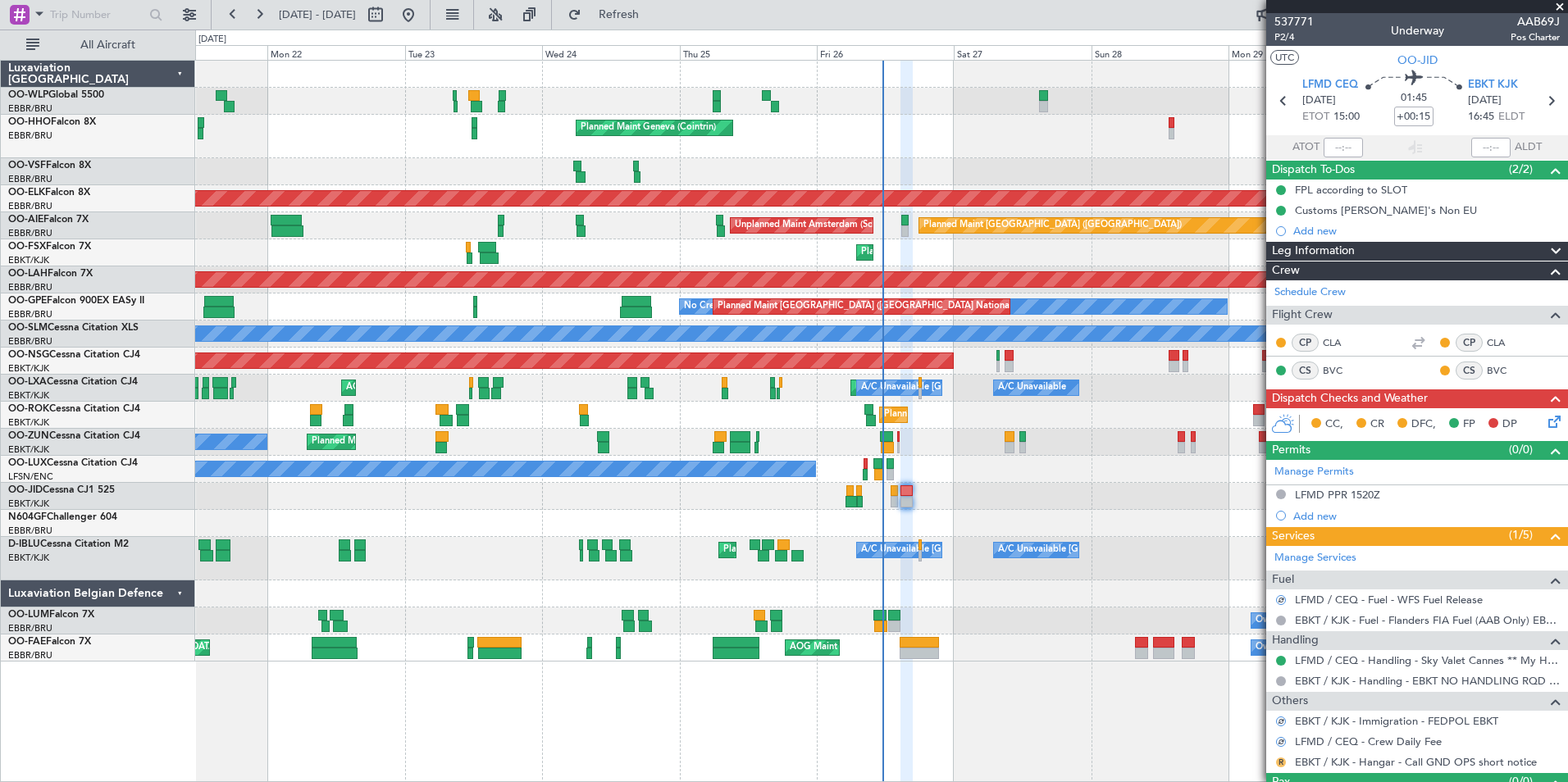
click at [1277, 761] on button "R" at bounding box center [1280, 762] width 9 height 9
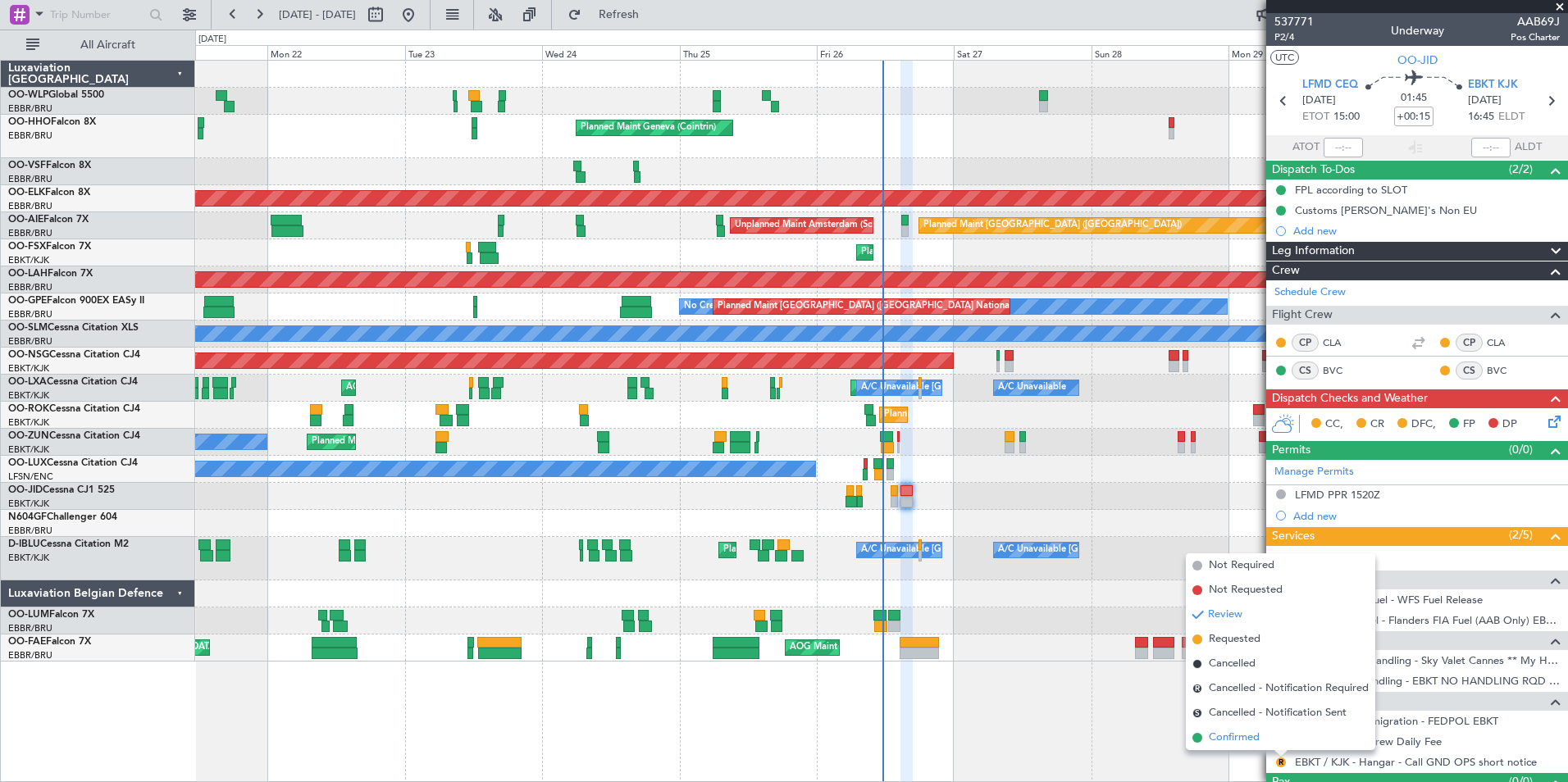
click at [1237, 735] on span "Confirmed" at bounding box center [1234, 737] width 51 height 16
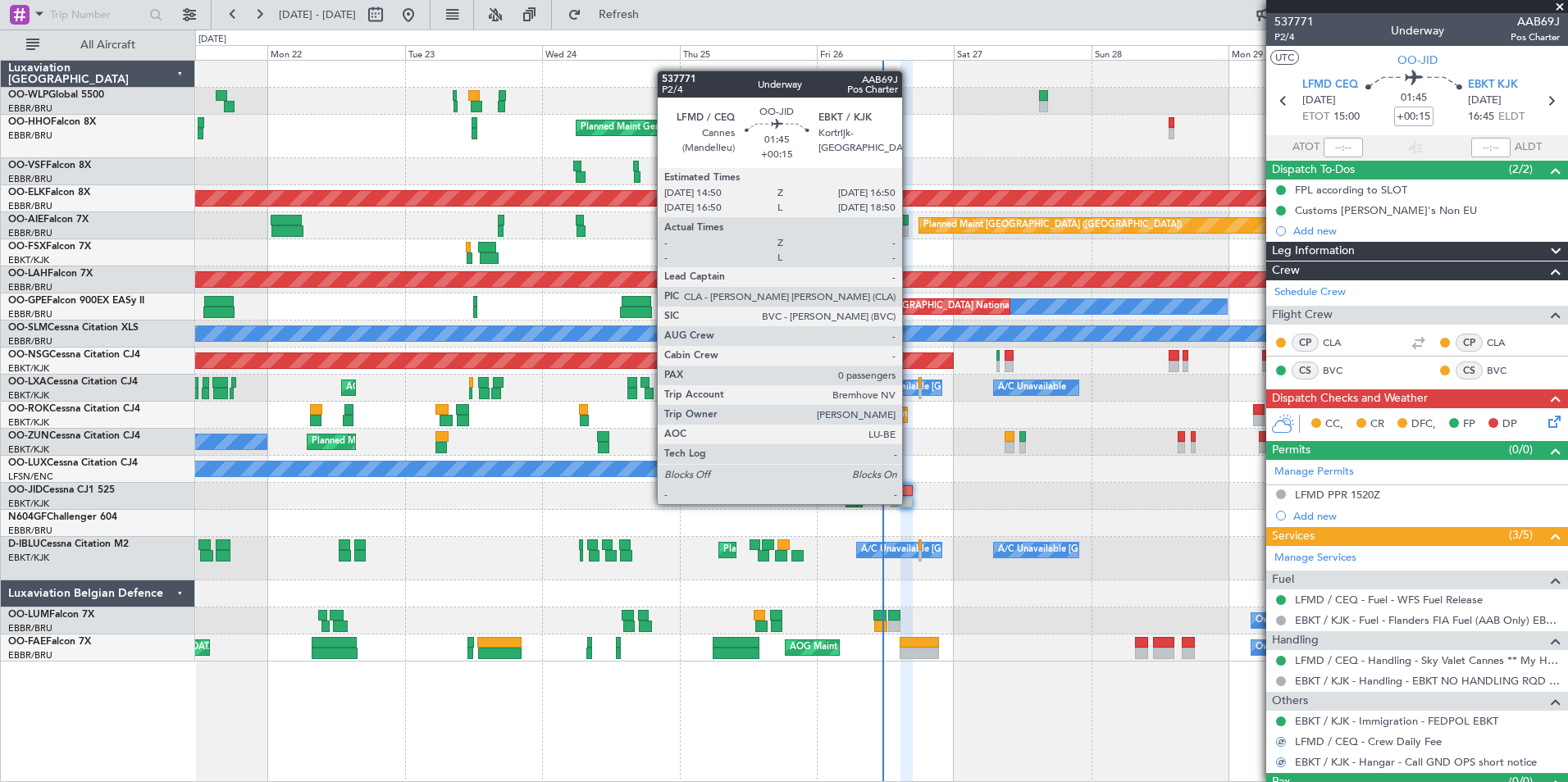
click at [1546, 424] on icon at bounding box center [1552, 418] width 13 height 13
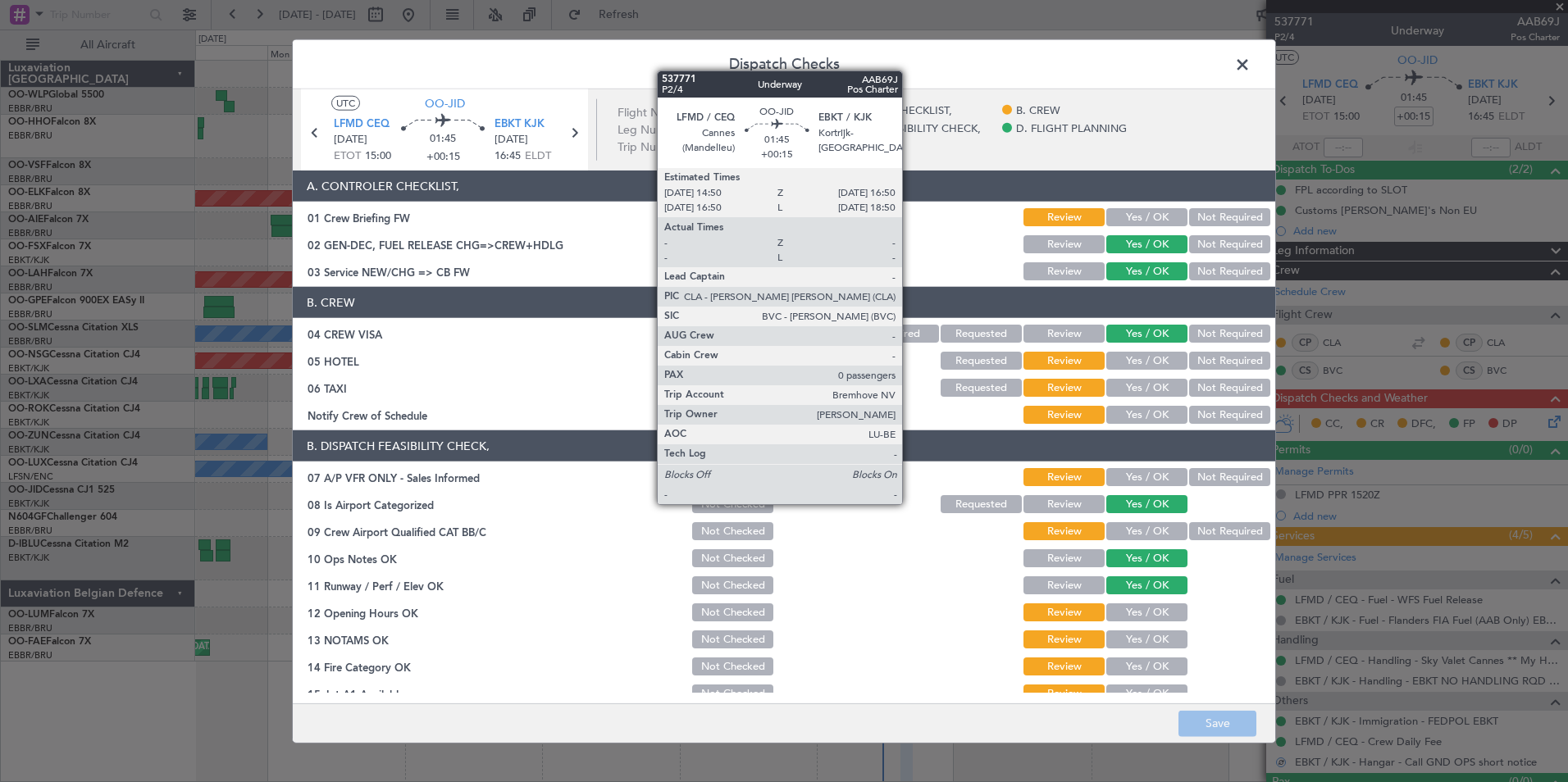
click at [1149, 214] on button "Yes / OK" at bounding box center [1147, 217] width 82 height 18
click at [1195, 364] on button "Not Required" at bounding box center [1230, 361] width 82 height 18
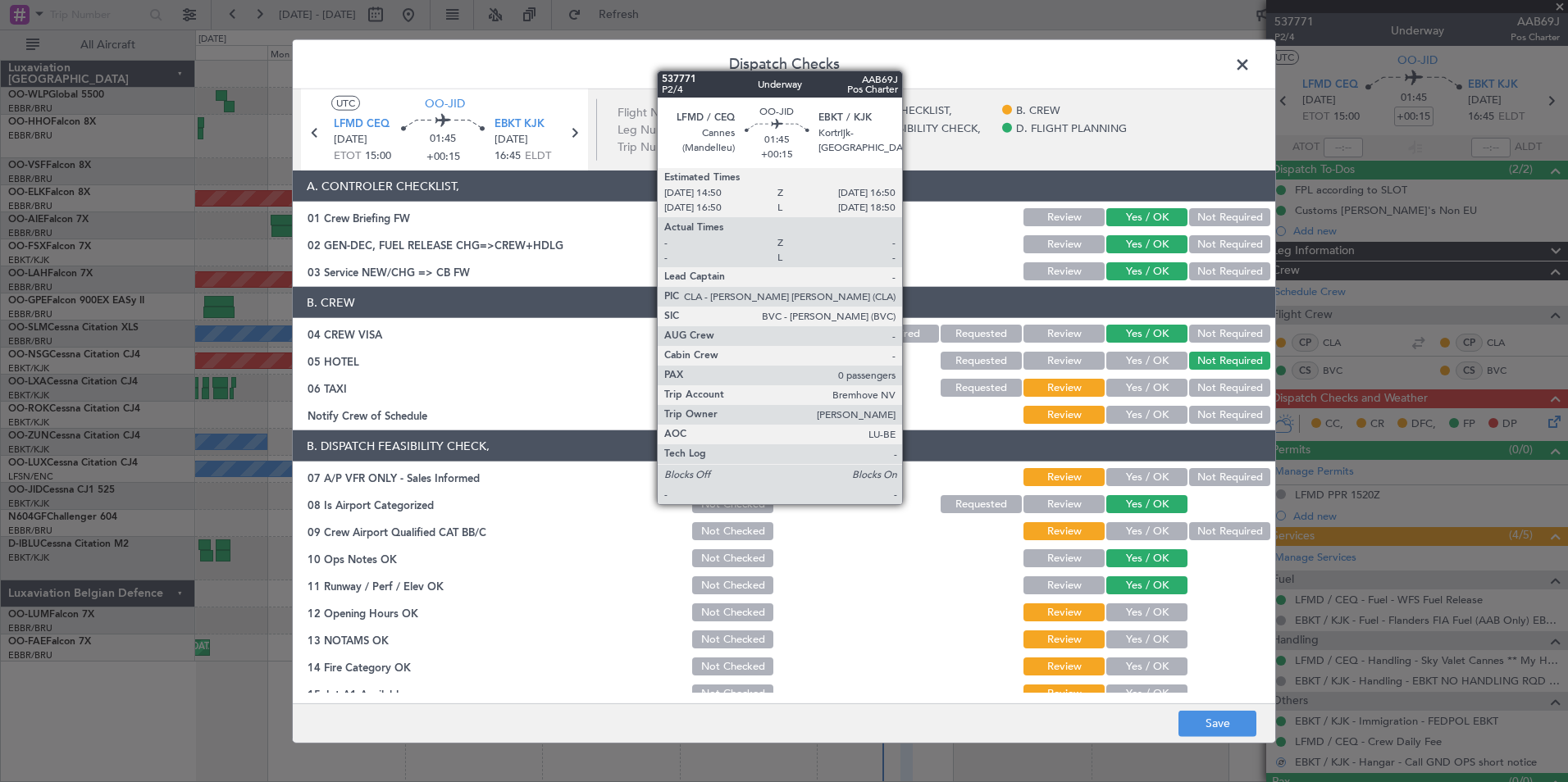
drag, startPoint x: 1195, startPoint y: 381, endPoint x: 1181, endPoint y: 400, distance: 23.6
click at [1195, 384] on button "Not Required" at bounding box center [1230, 387] width 82 height 18
click at [1152, 414] on button "Yes / OK" at bounding box center [1147, 415] width 82 height 18
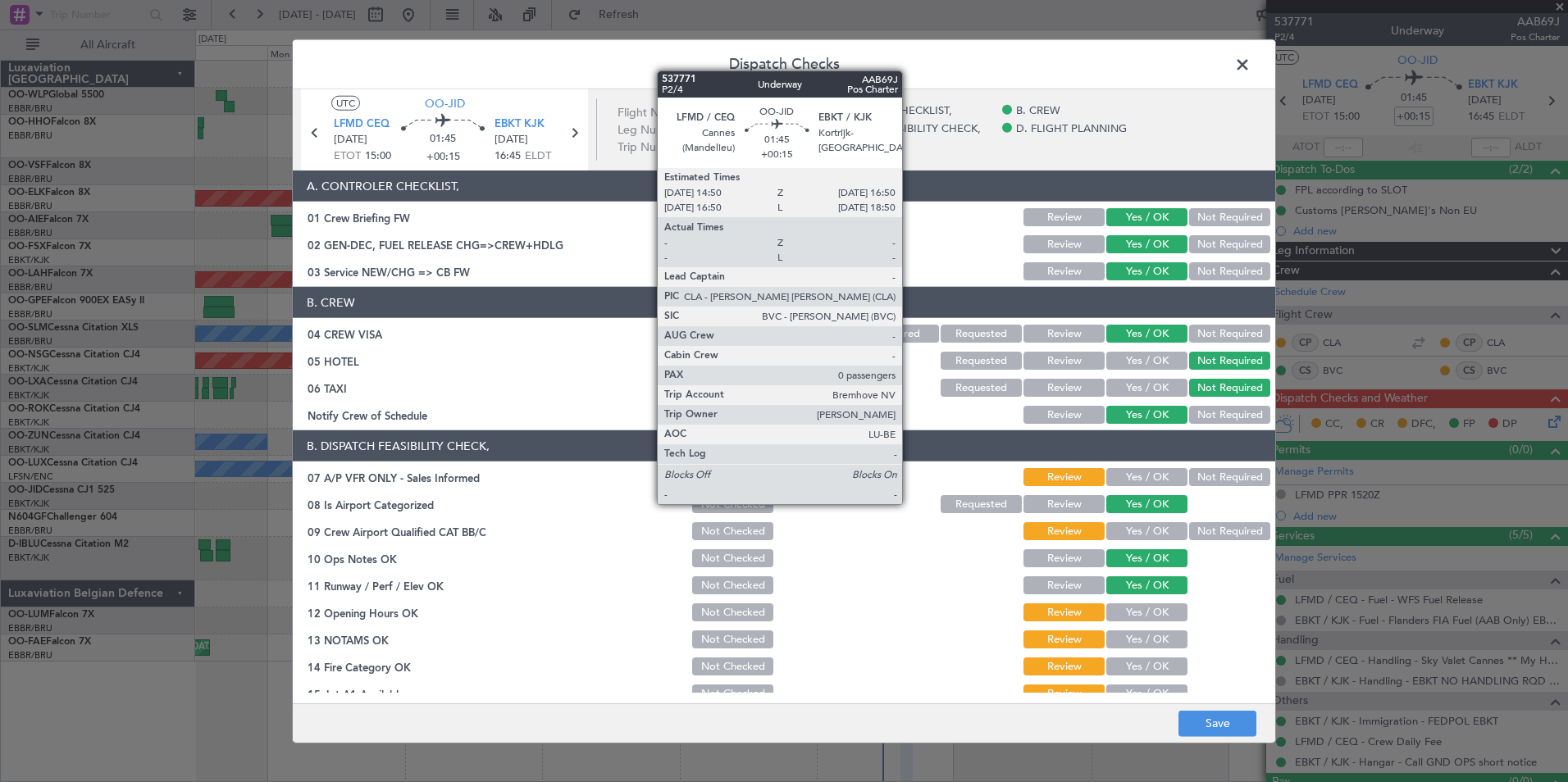
click at [1189, 476] on button "Not Required" at bounding box center [1230, 476] width 82 height 18
click at [1150, 534] on button "Yes / OK" at bounding box center [1147, 530] width 82 height 18
click at [1142, 610] on button "Yes / OK" at bounding box center [1147, 612] width 82 height 18
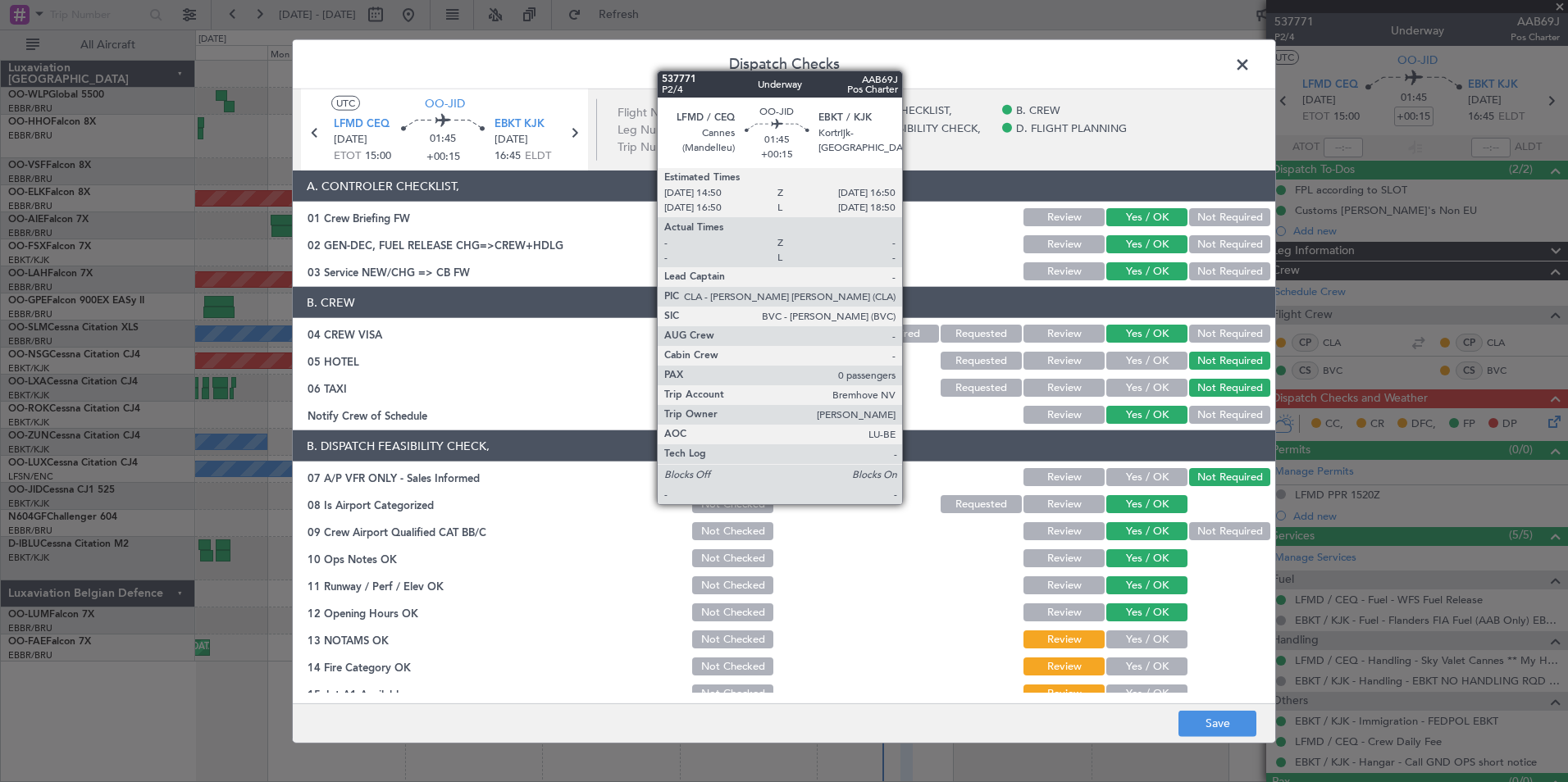
drag, startPoint x: 1137, startPoint y: 637, endPoint x: 1135, endPoint y: 646, distance: 9.2
click at [1137, 640] on button "Yes / OK" at bounding box center [1147, 640] width 82 height 18
click at [1134, 674] on button "Yes / OK" at bounding box center [1147, 666] width 82 height 18
click at [1133, 694] on main "UTC OO-JID LFMD CEQ [DATE] ETOT 15:00 01:45 +00:15 EBKT KJK [DATE] 16:45 ELDT F…" at bounding box center [784, 399] width 982 height 621
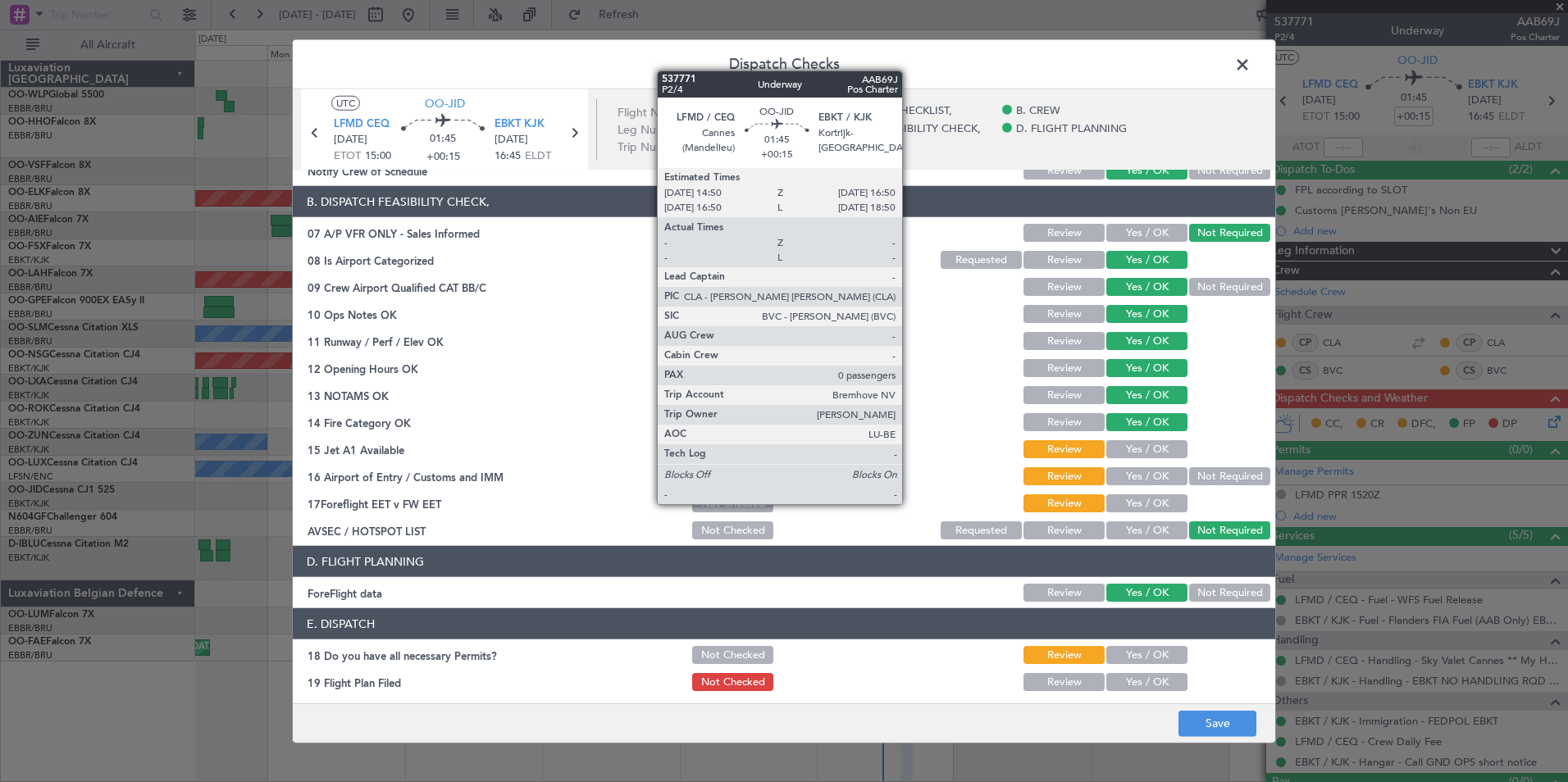
scroll to position [246, 0]
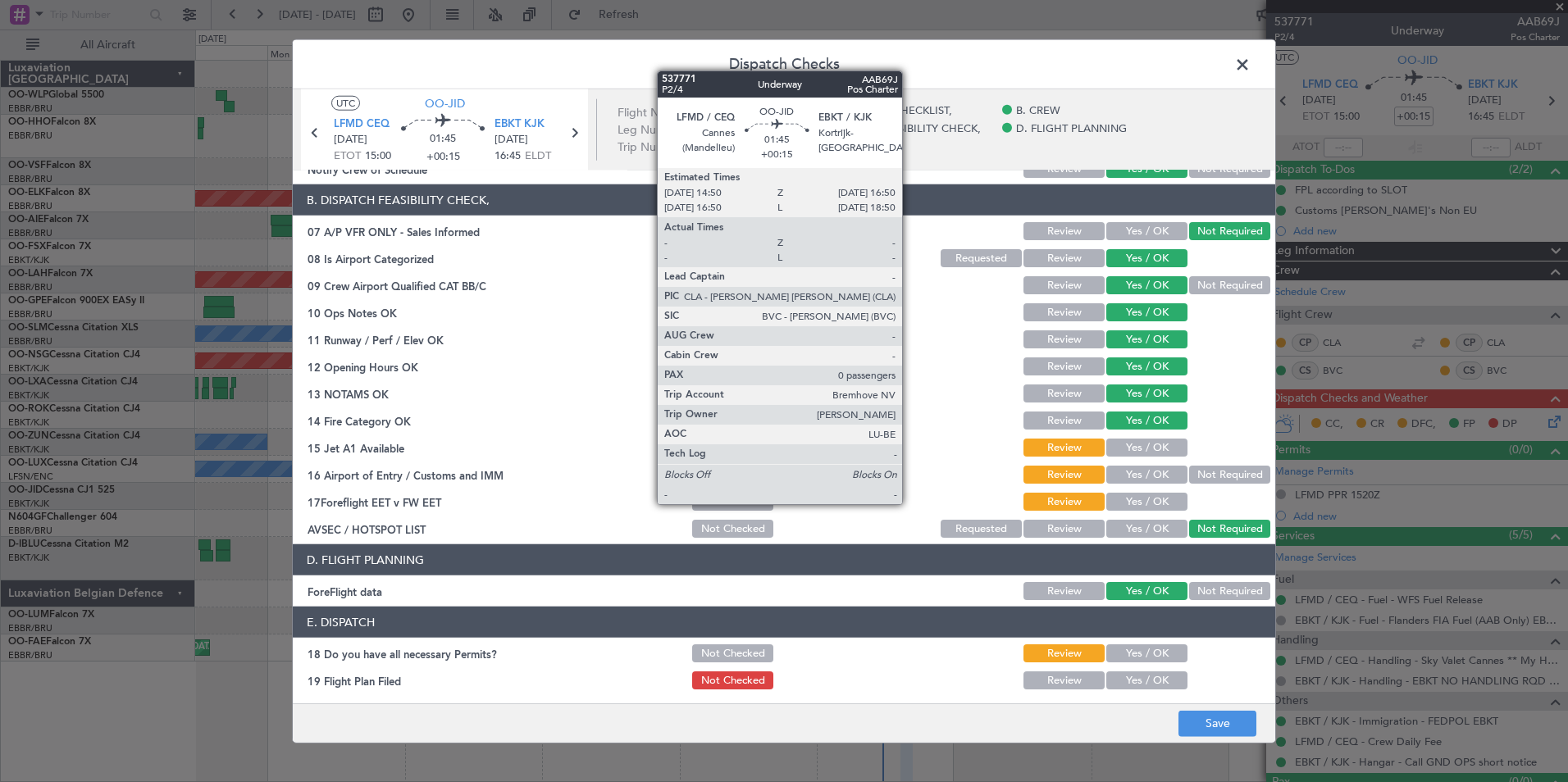
click at [1134, 452] on button "Yes / OK" at bounding box center [1147, 447] width 82 height 18
click at [1135, 476] on button "Yes / OK" at bounding box center [1147, 475] width 82 height 18
click at [1135, 503] on button "Yes / OK" at bounding box center [1147, 501] width 82 height 18
drag, startPoint x: 1135, startPoint y: 649, endPoint x: 1133, endPoint y: 679, distance: 30.1
click at [1135, 656] on button "Yes / OK" at bounding box center [1147, 653] width 82 height 18
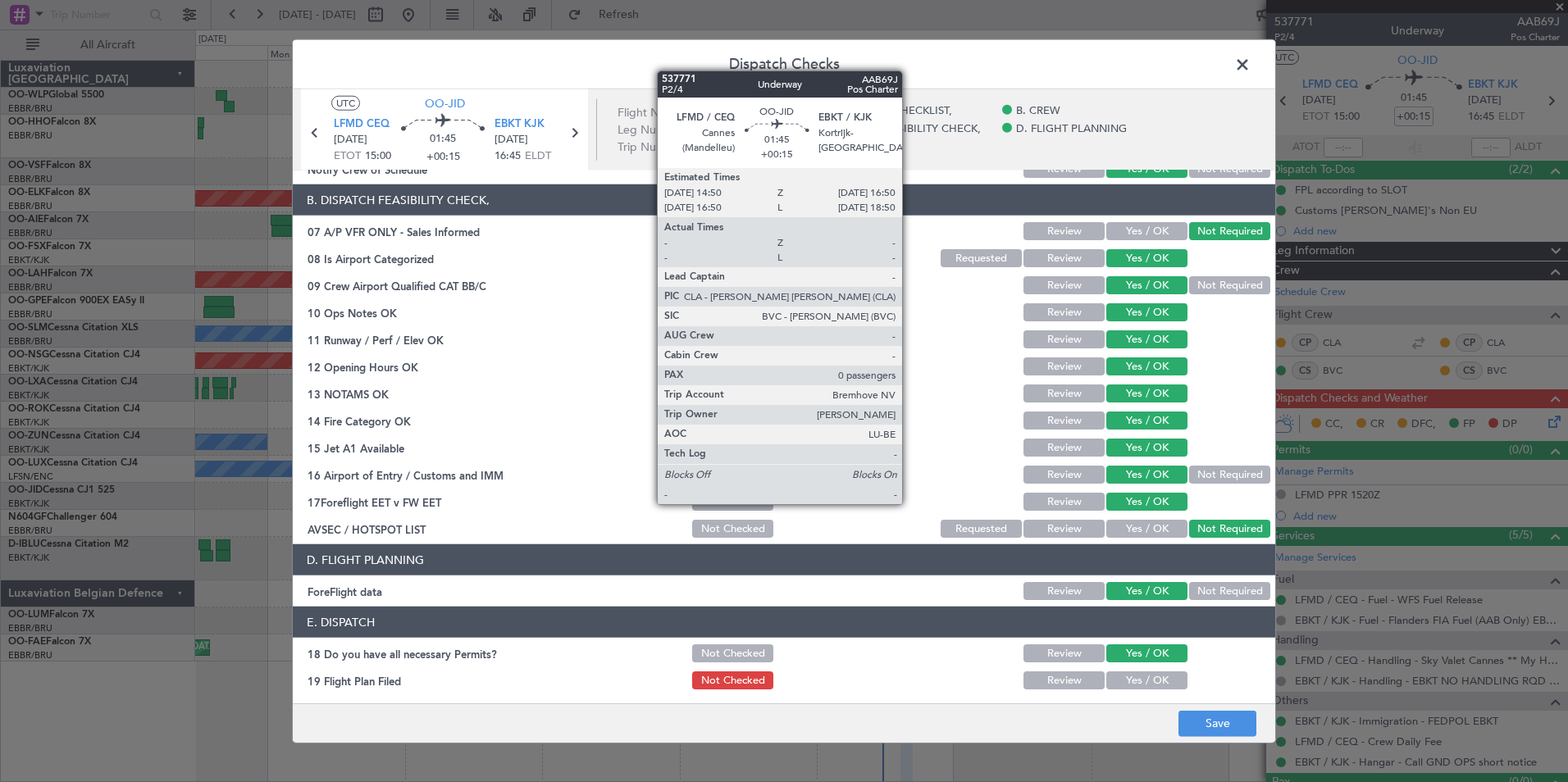
click at [1133, 680] on button "Yes / OK" at bounding box center [1147, 680] width 82 height 18
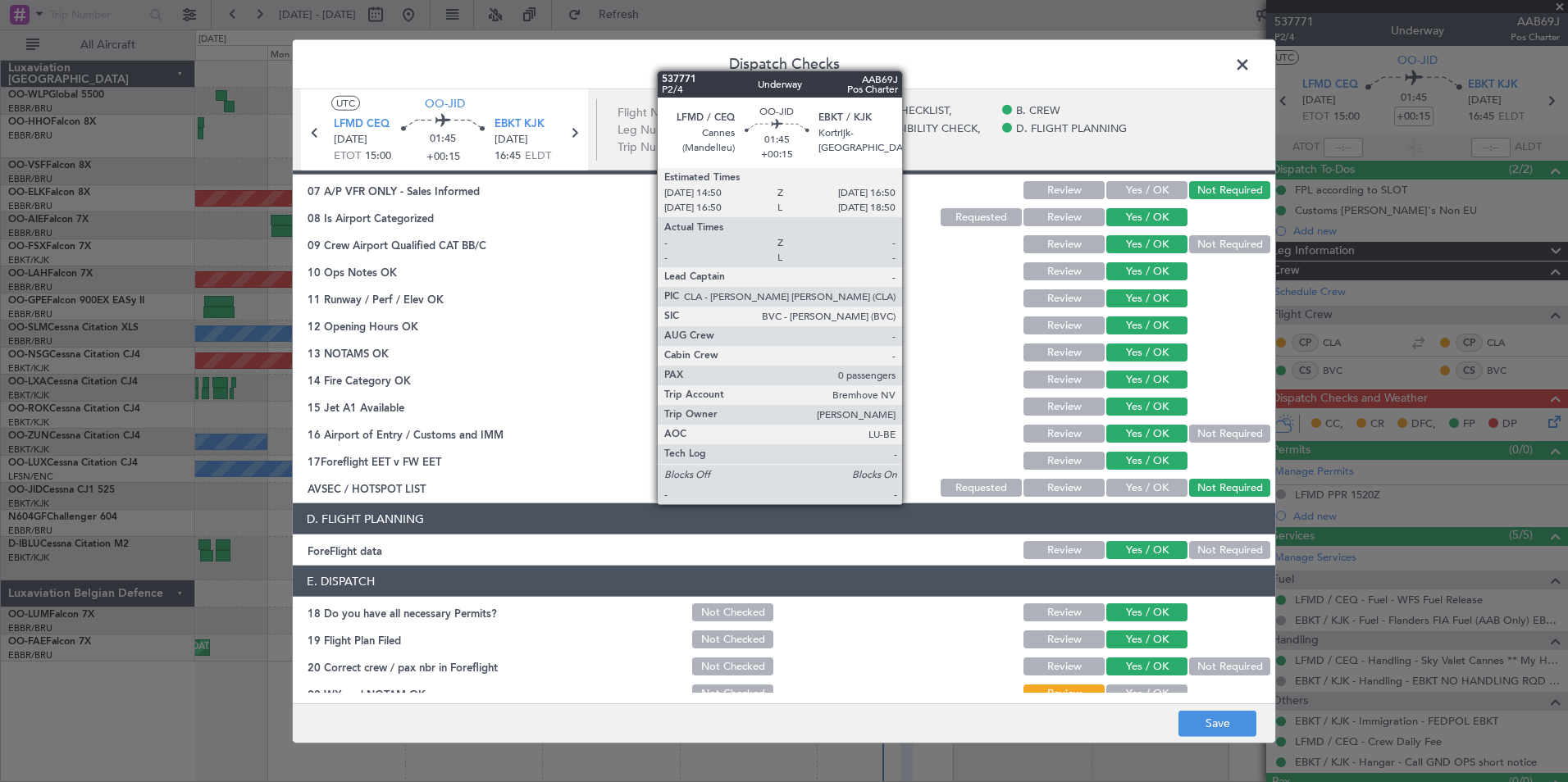
scroll to position [303, 0]
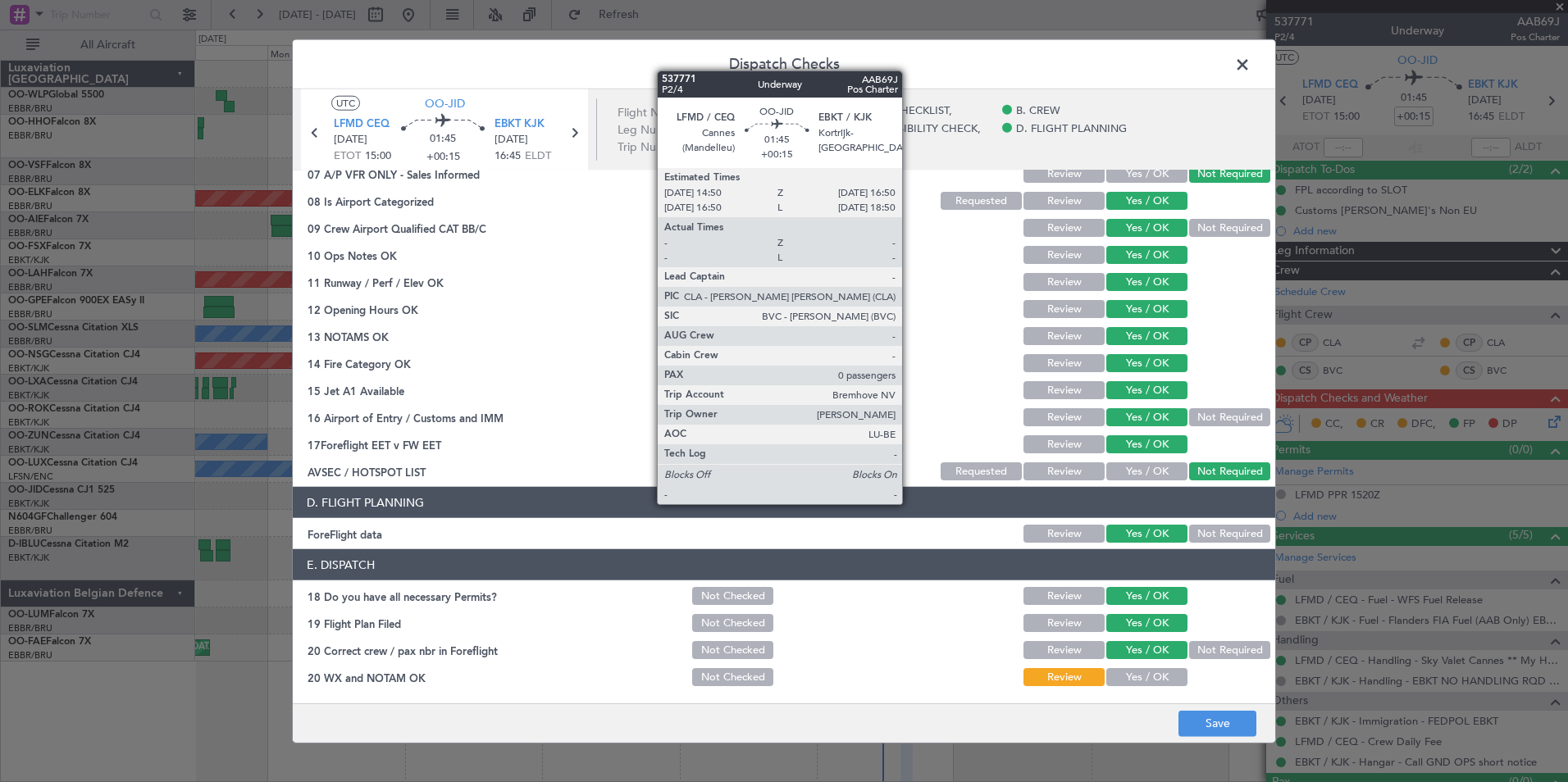
click at [1128, 678] on button "Yes / OK" at bounding box center [1147, 676] width 82 height 18
click at [1244, 755] on div "Dispatch Checks UTC OO-JID LFMD CEQ [DATE] ETOT 15:00 01:45 +00:15 EBKT KJK [DA…" at bounding box center [784, 391] width 1568 height 782
click at [1231, 730] on button "Save" at bounding box center [1218, 723] width 78 height 27
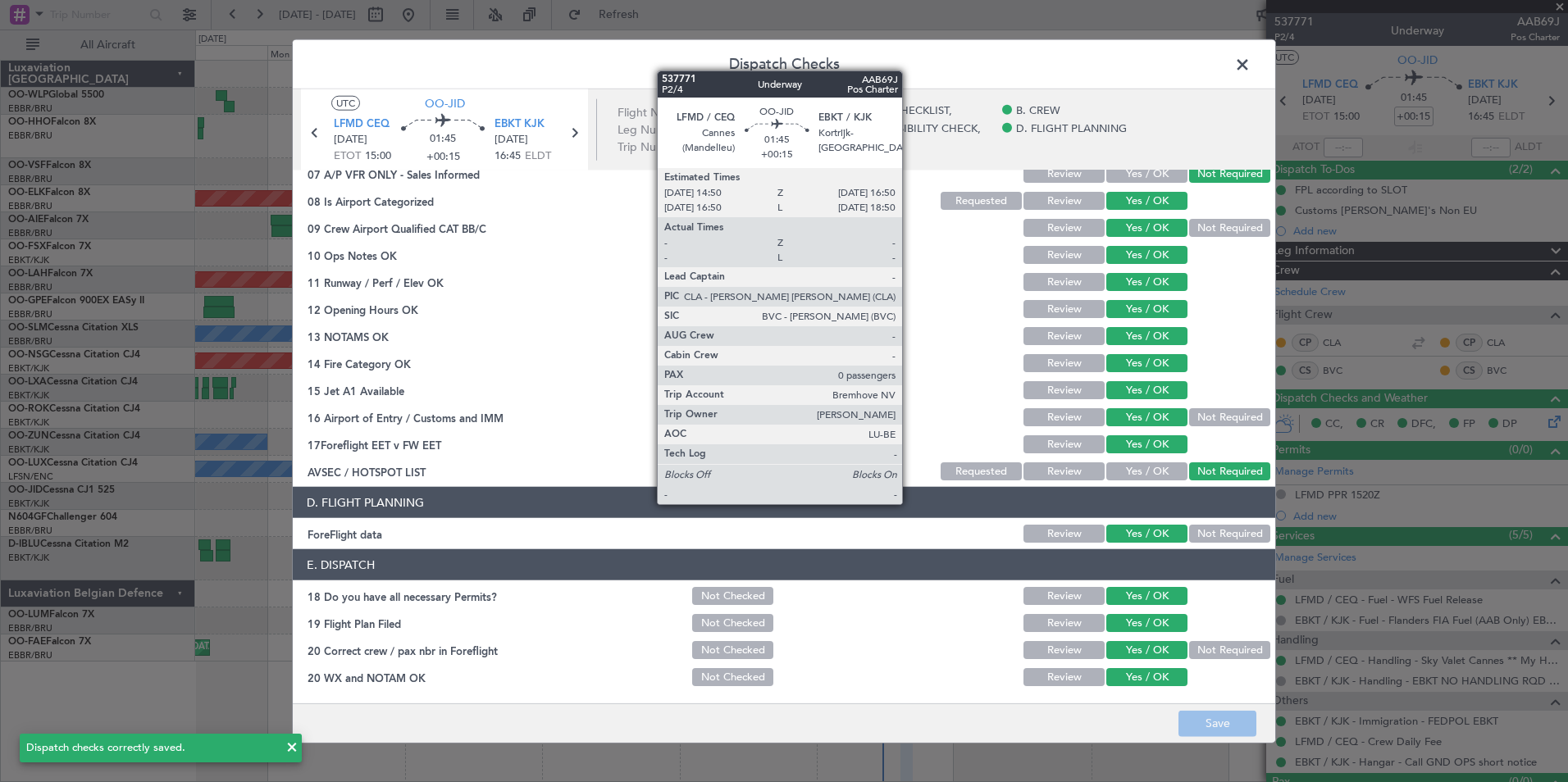
click at [1251, 76] on span at bounding box center [1251, 69] width 0 height 33
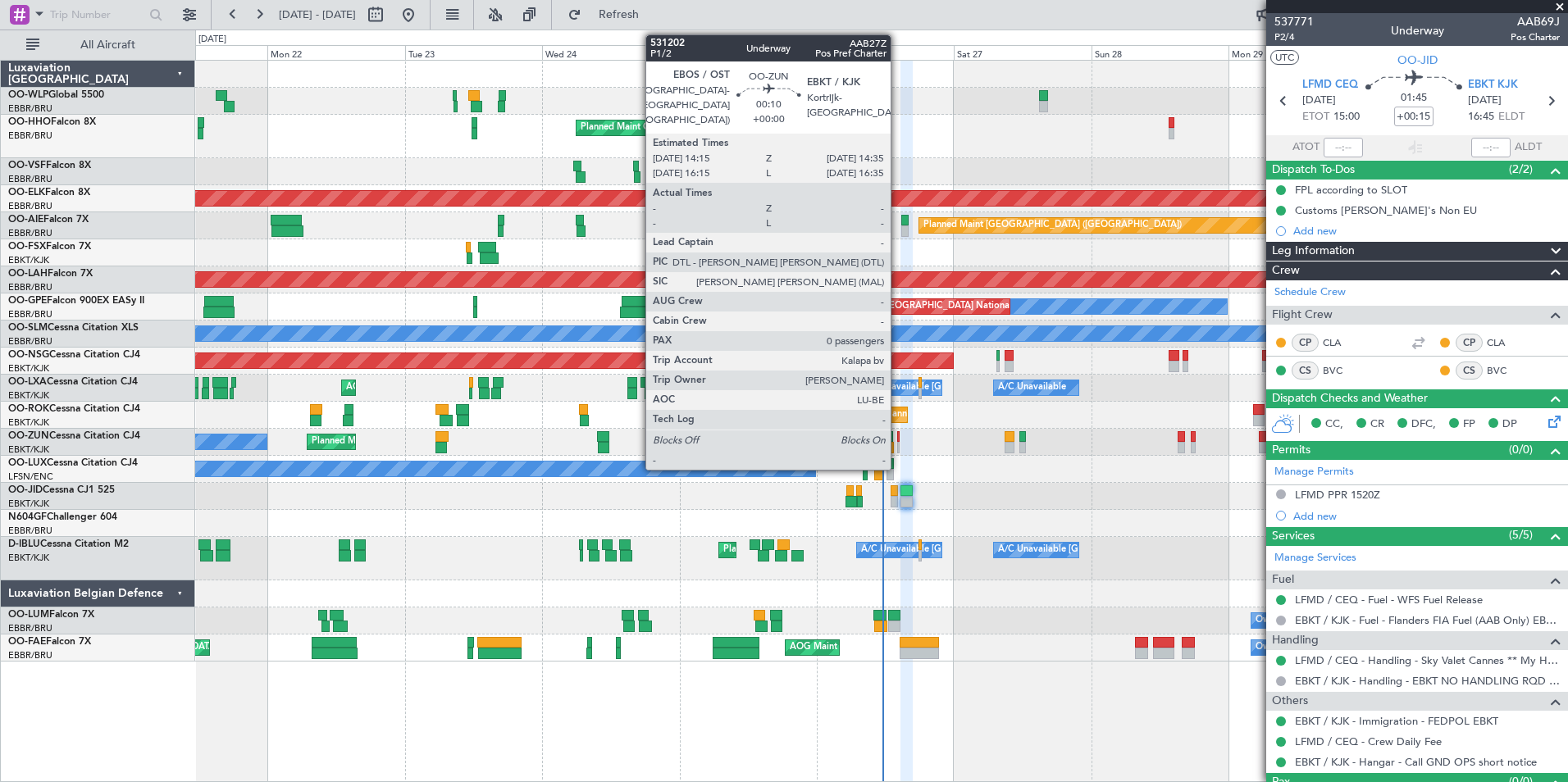
click at [898, 443] on div at bounding box center [898, 447] width 3 height 11
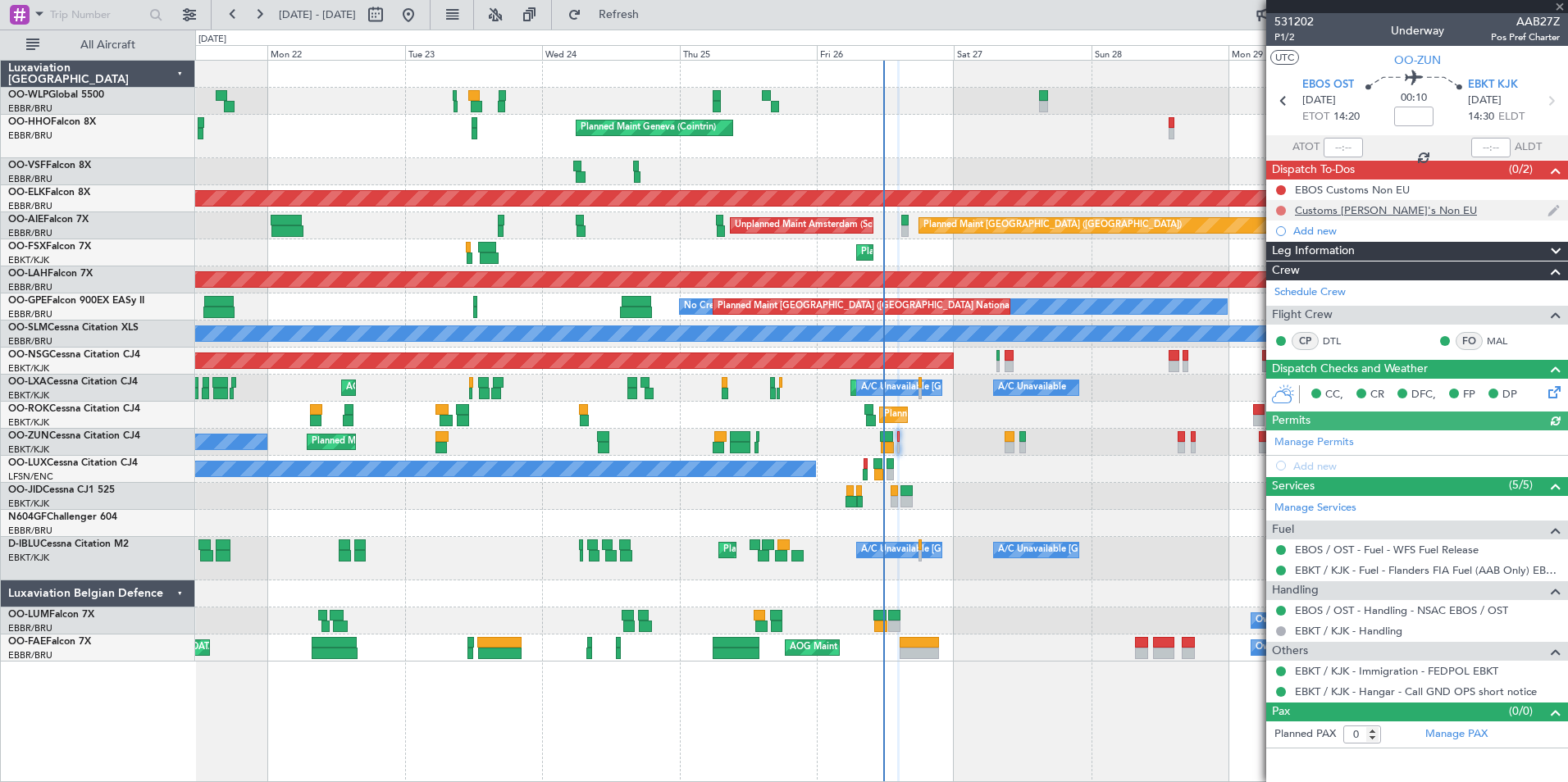
click at [1281, 206] on button at bounding box center [1280, 210] width 9 height 9
click at [1273, 282] on span "Completed" at bounding box center [1288, 282] width 54 height 16
click at [1281, 189] on button at bounding box center [1280, 190] width 9 height 9
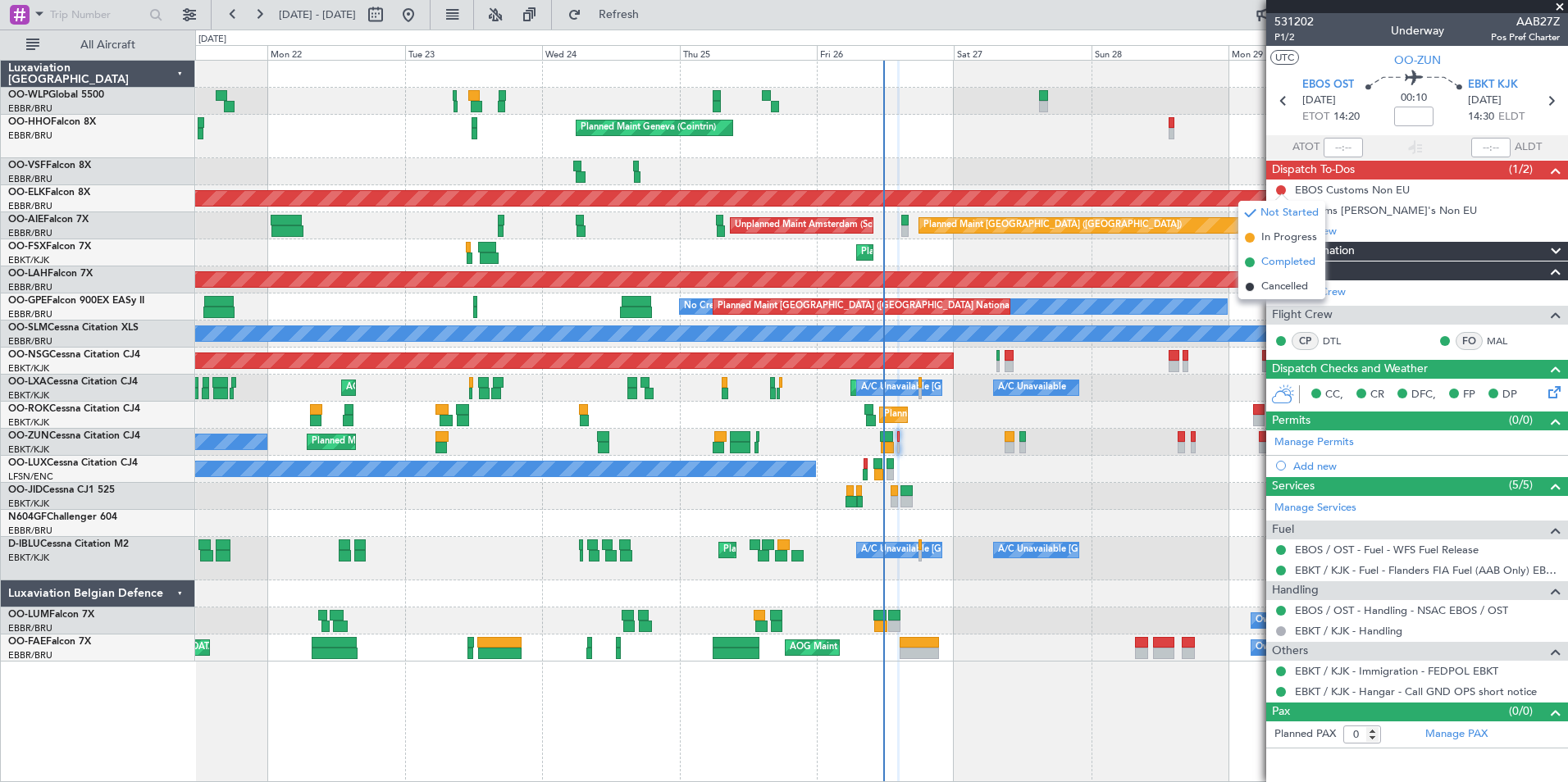
click at [1278, 257] on span "Completed" at bounding box center [1288, 262] width 54 height 16
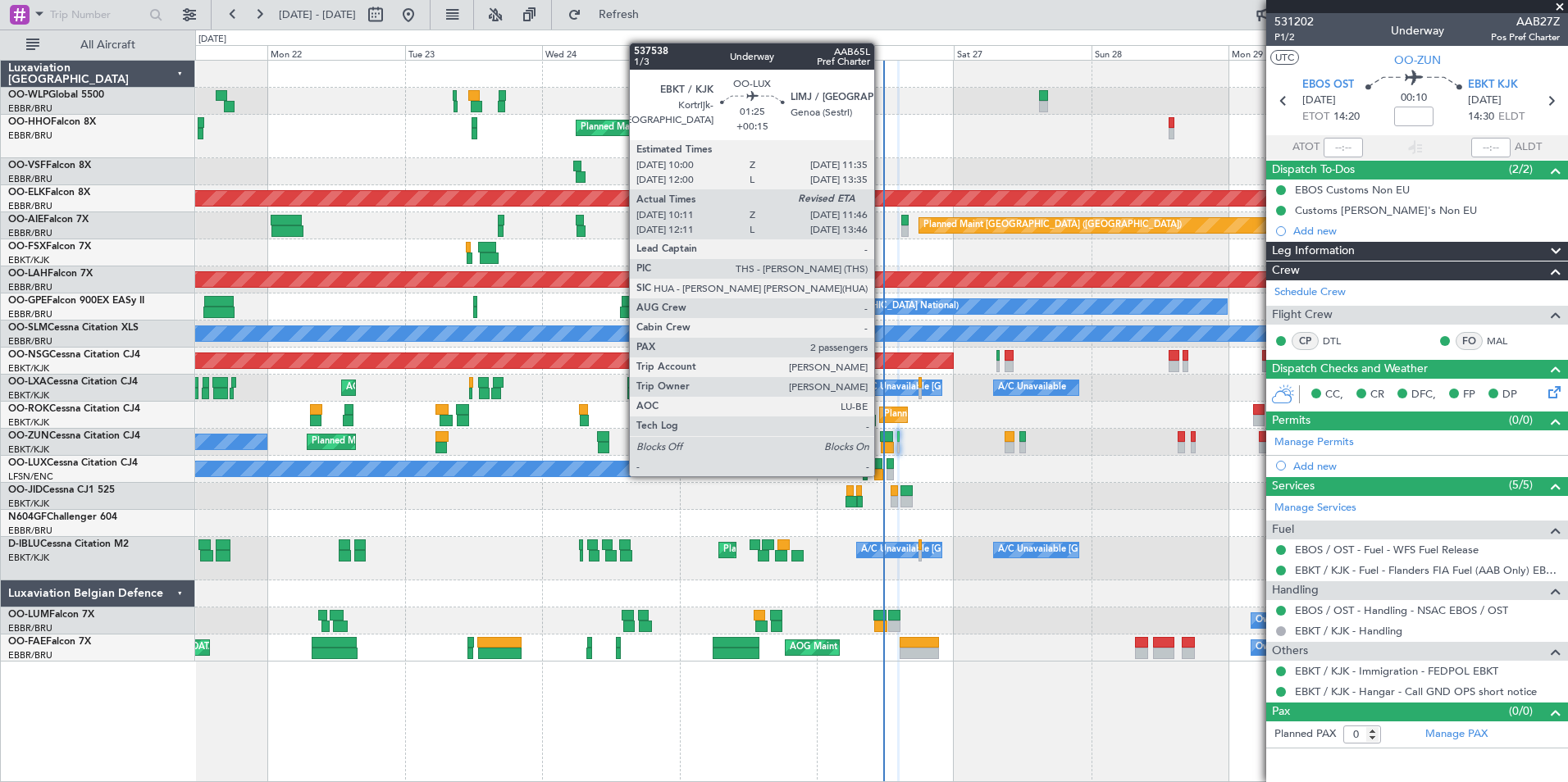
click at [882, 475] on div at bounding box center [878, 474] width 9 height 11
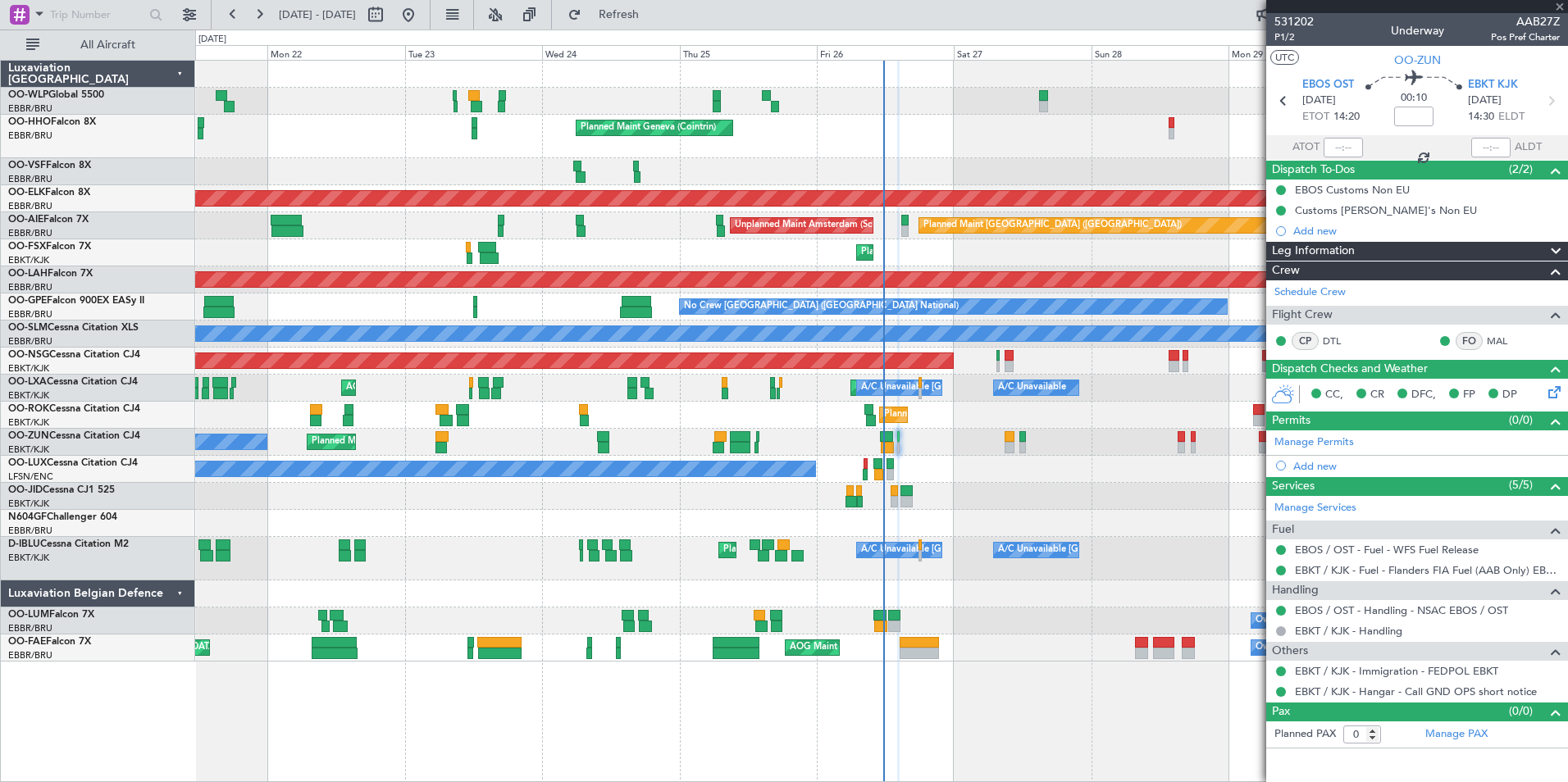
type input "+00:15"
type input "10:16"
type input "2"
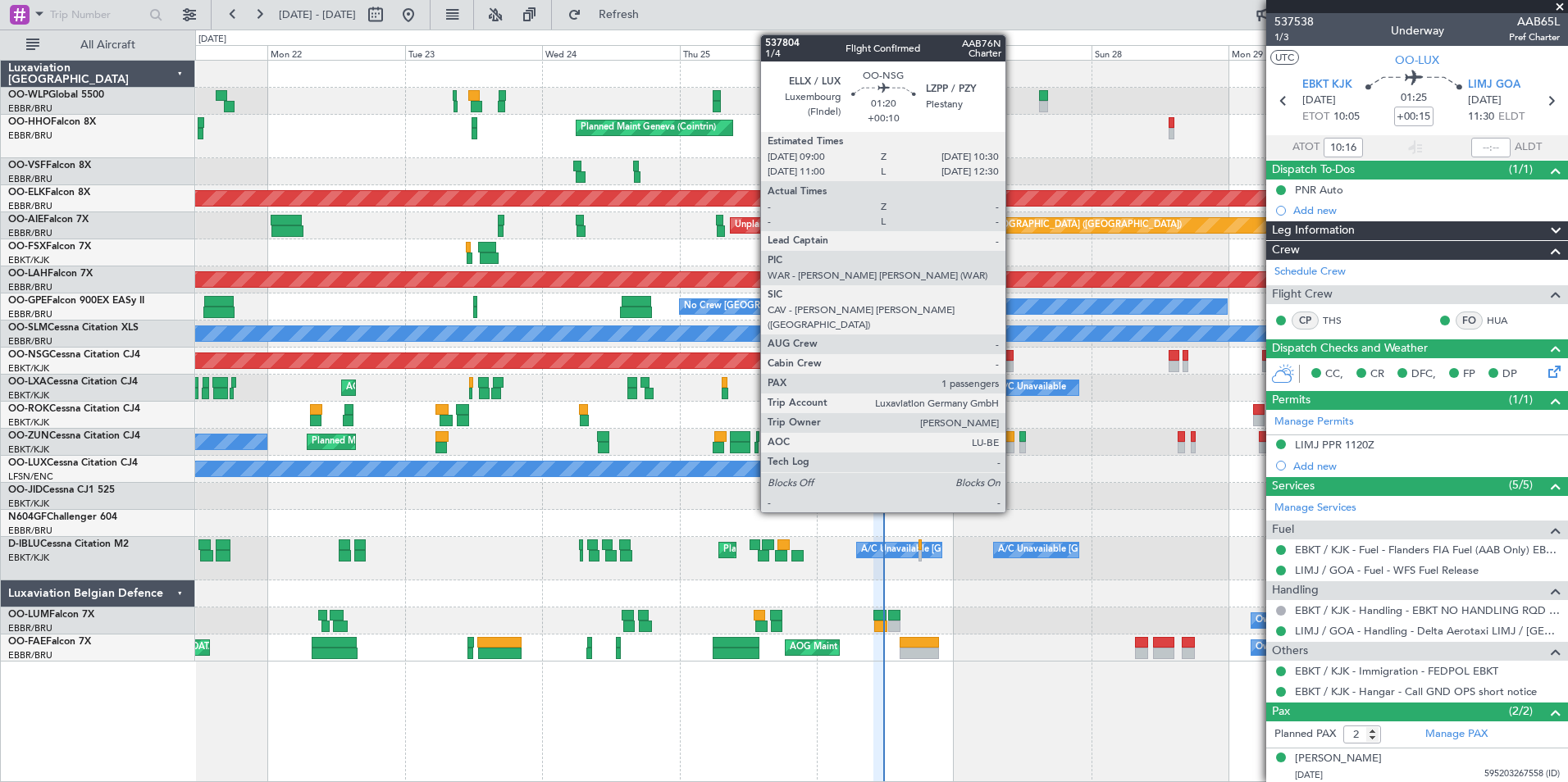
click at [1013, 367] on div at bounding box center [1009, 366] width 9 height 11
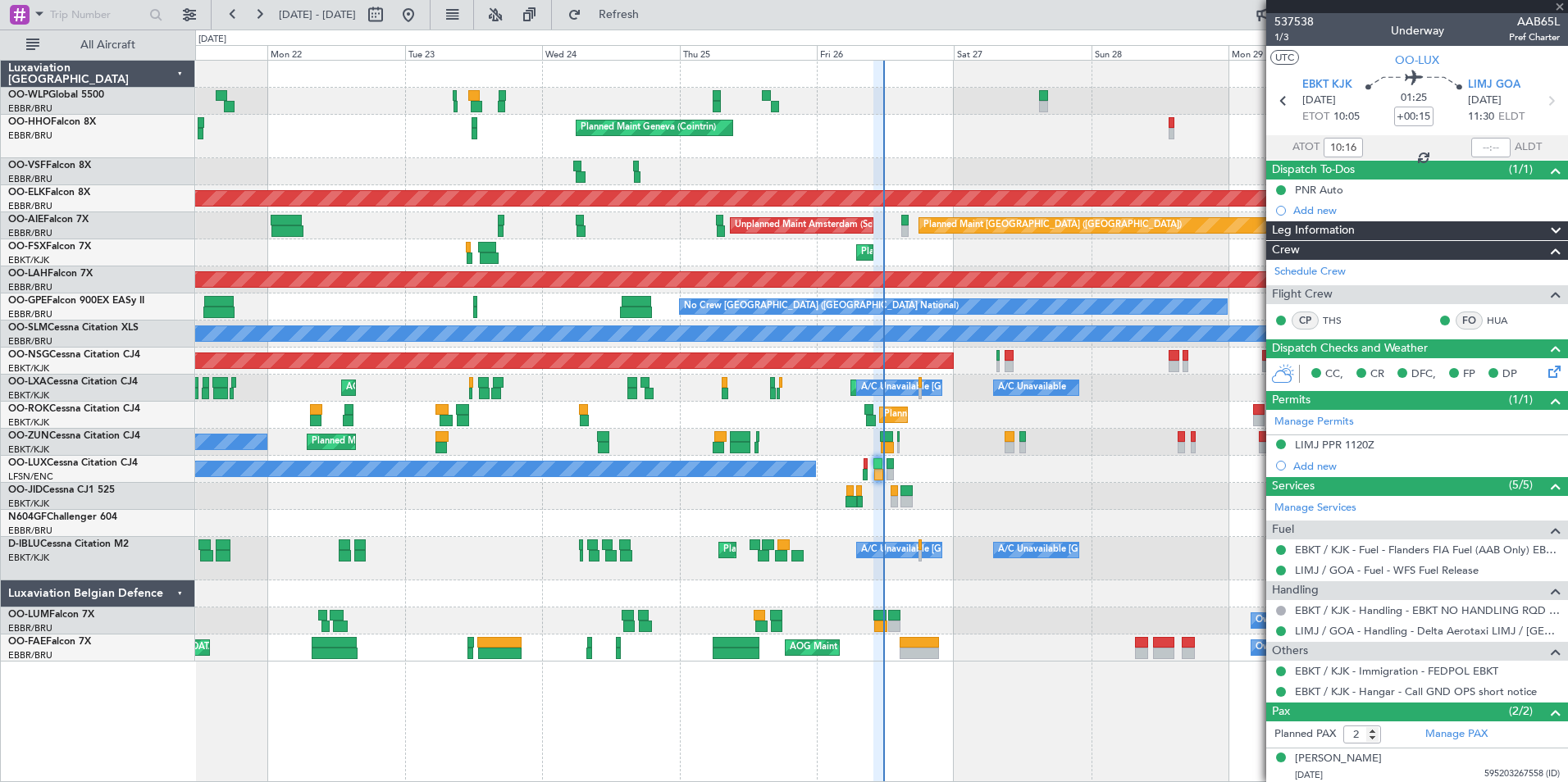
type input "+00:10"
type input "1"
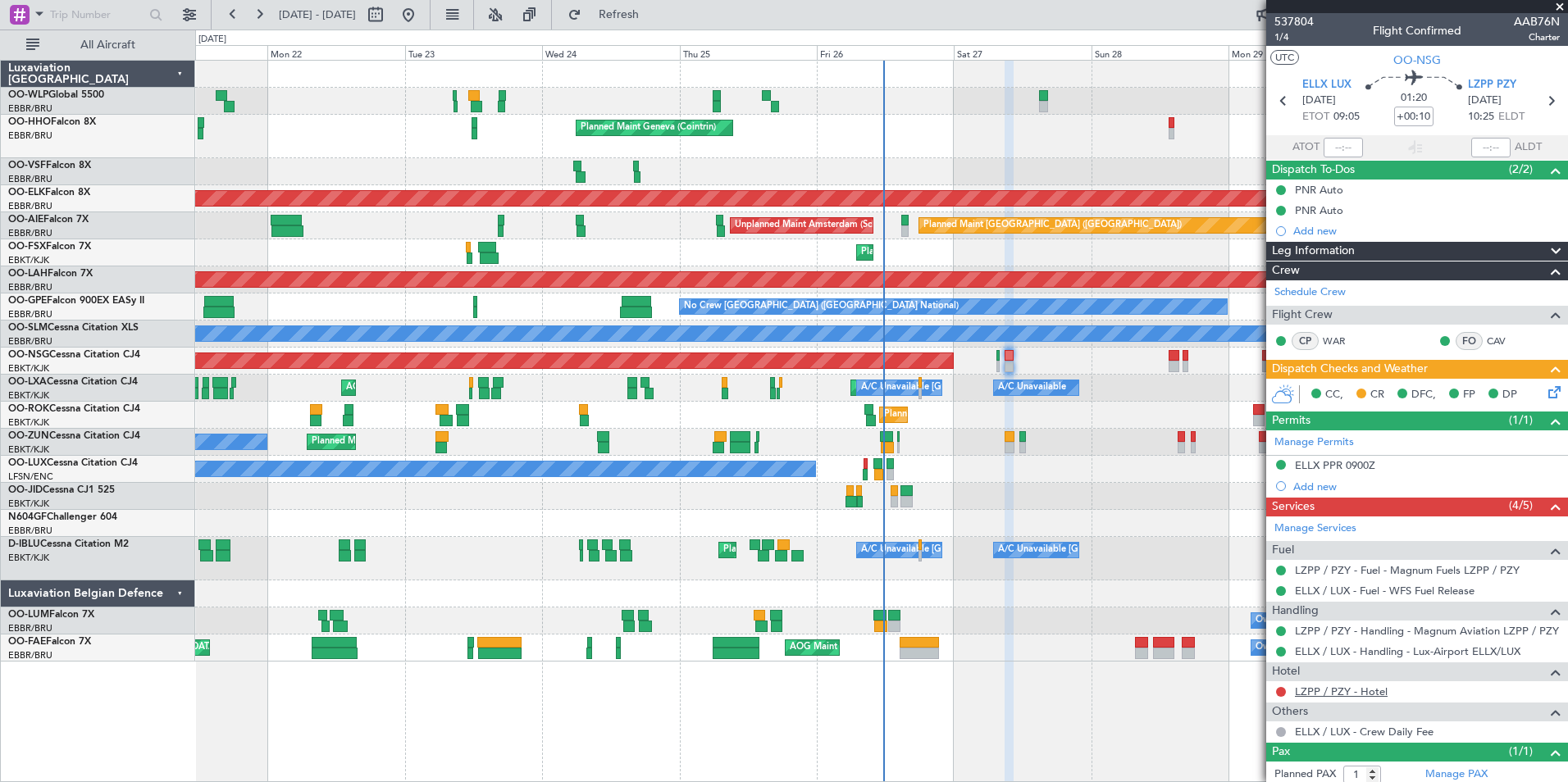
click at [1343, 690] on link "LZPP / PZY - Hotel" at bounding box center [1341, 692] width 93 height 14
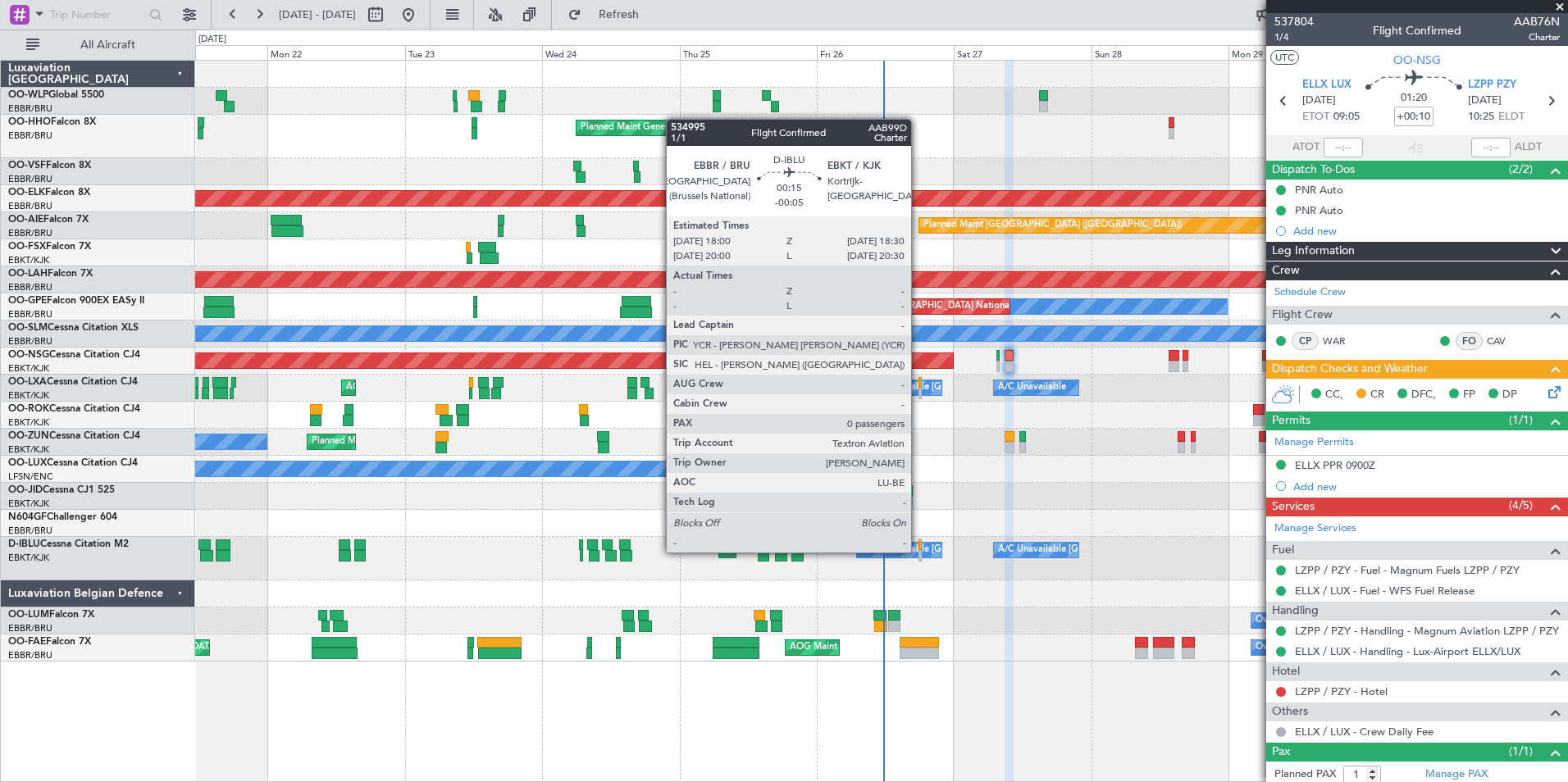
click at [919, 553] on div at bounding box center [921, 555] width 3 height 11
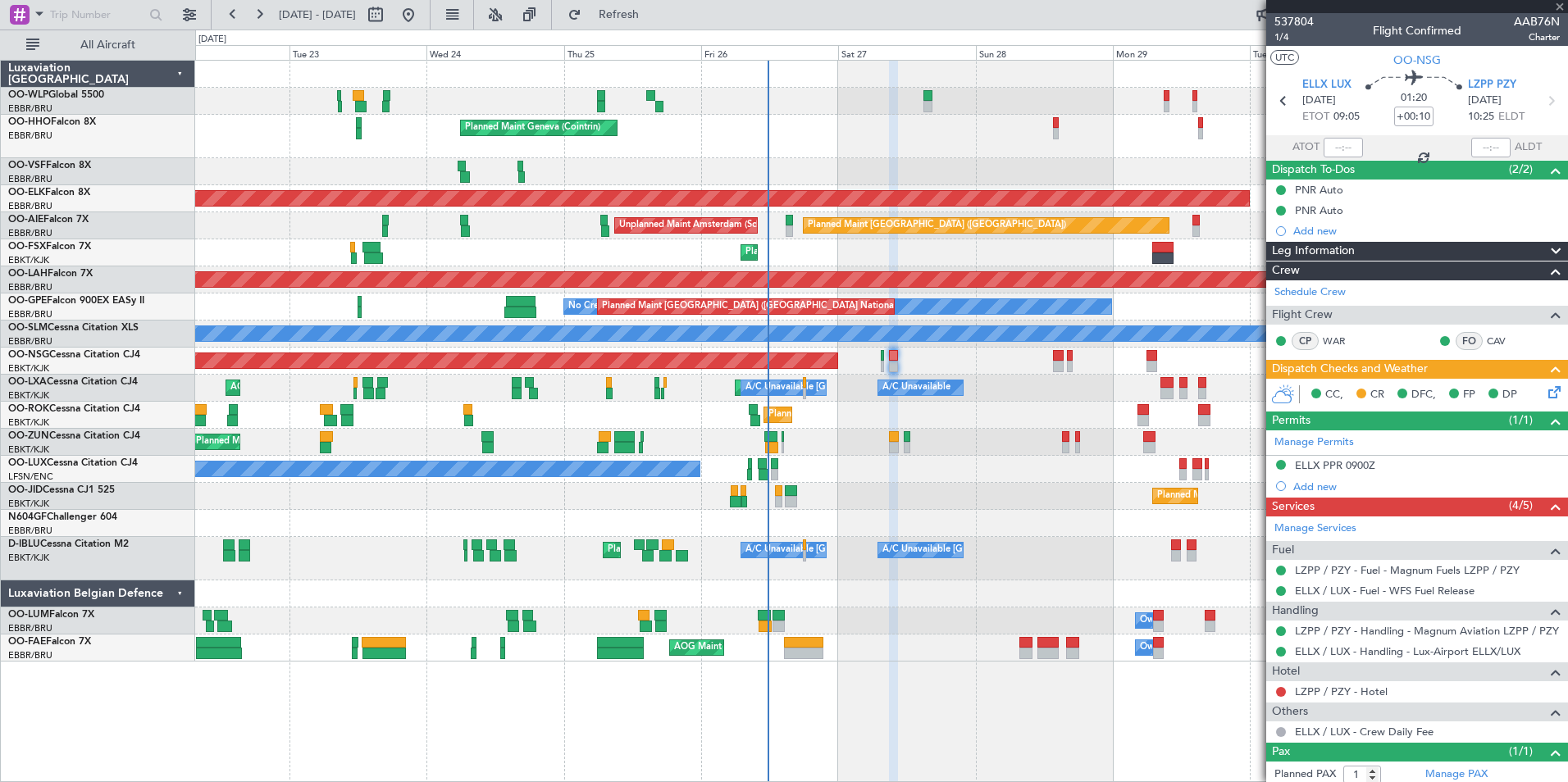
click at [901, 506] on div "Planned Maint Kortrijk-[GEOGRAPHIC_DATA]" at bounding box center [881, 497] width 1372 height 27
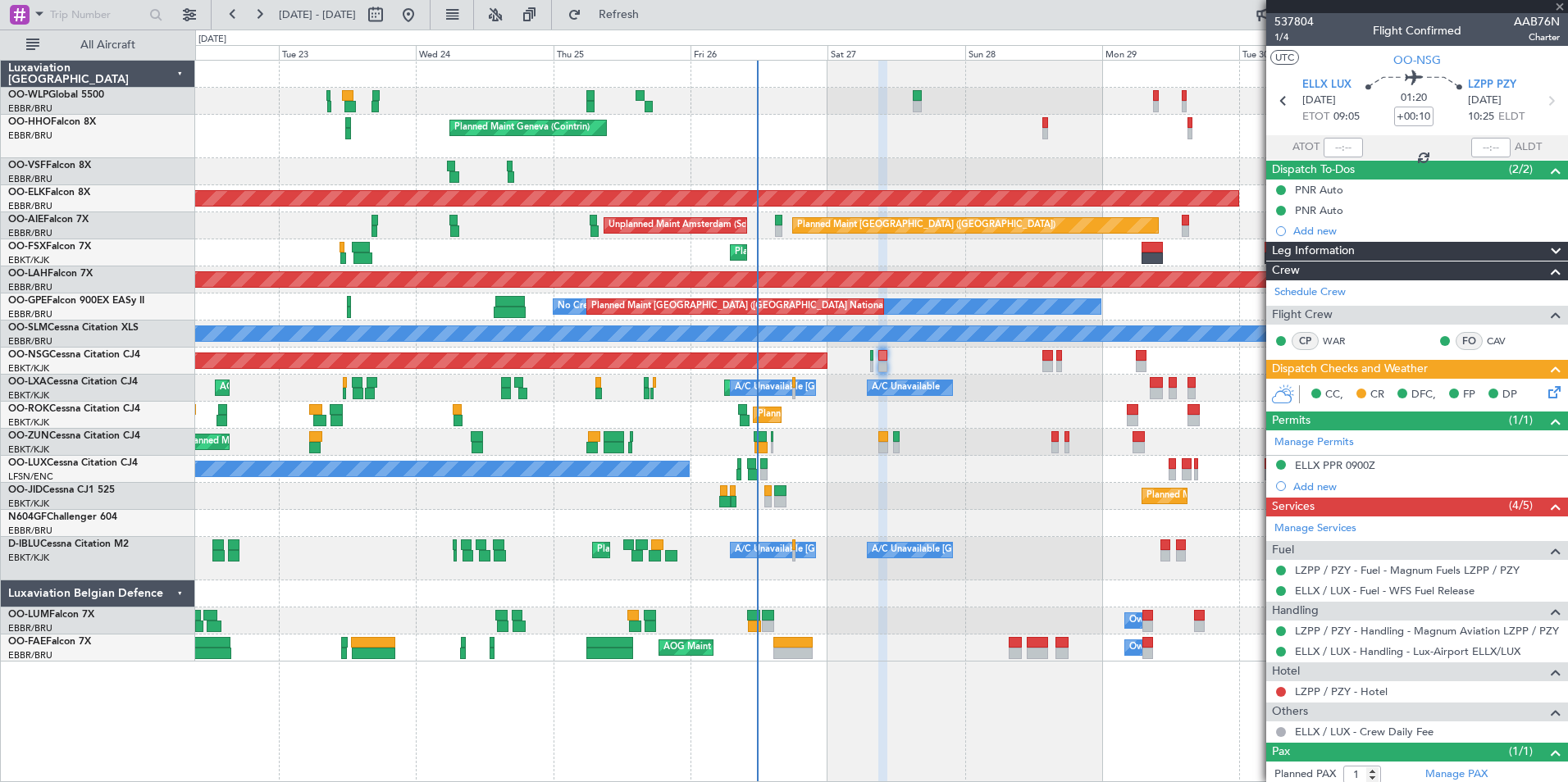
type input "-00:05"
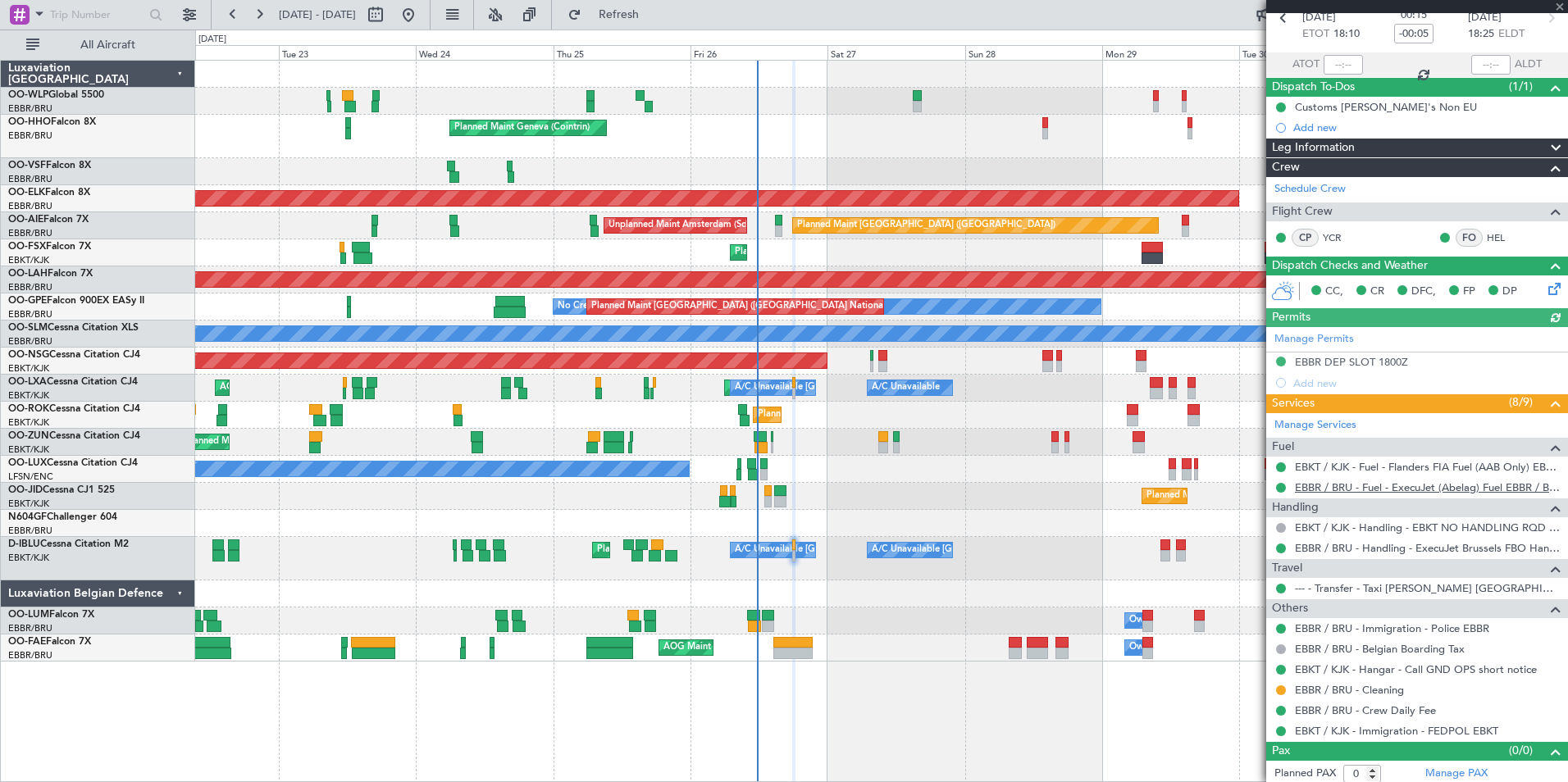
scroll to position [88, 0]
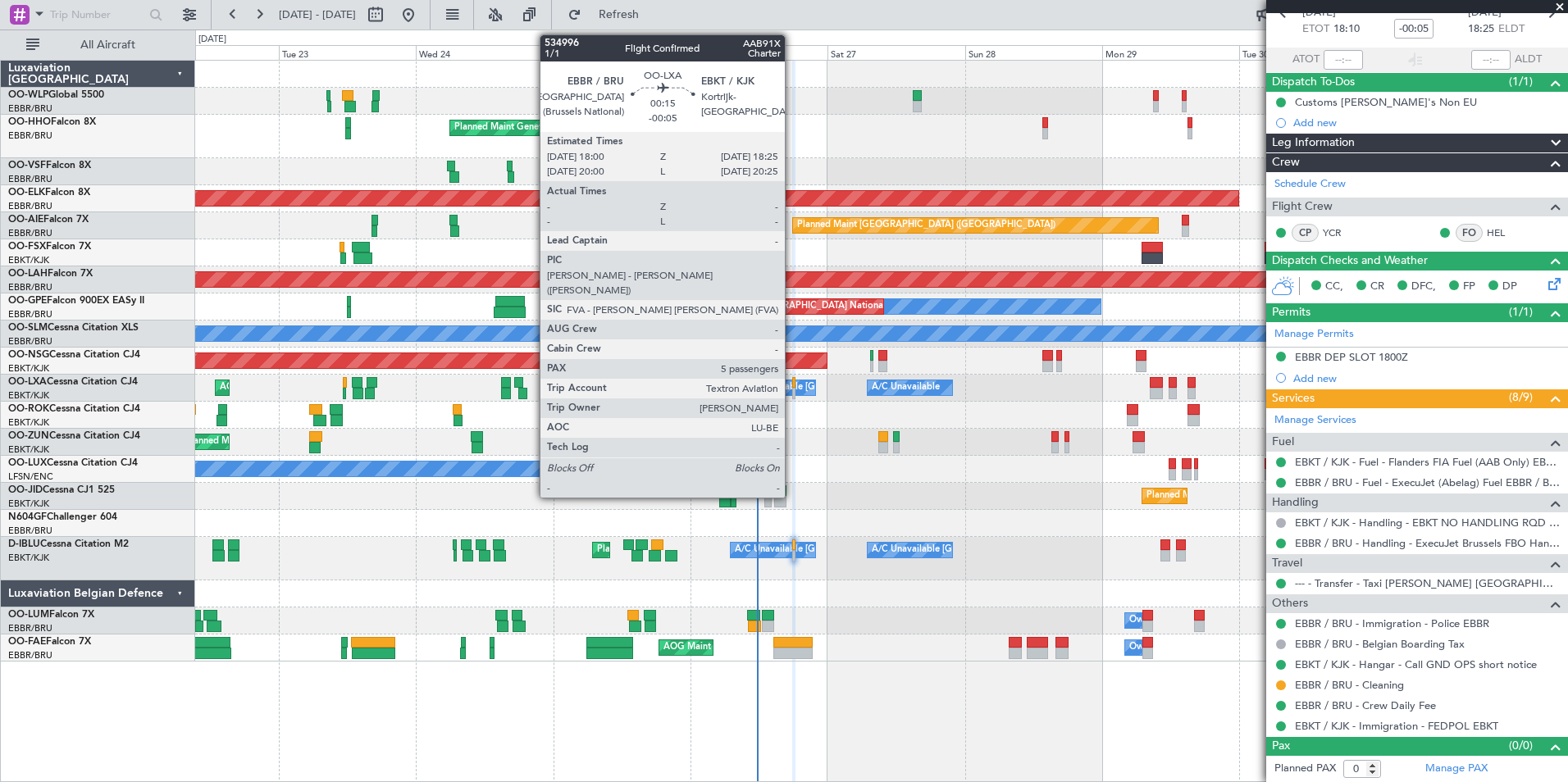
click at [793, 391] on div at bounding box center [793, 393] width 3 height 11
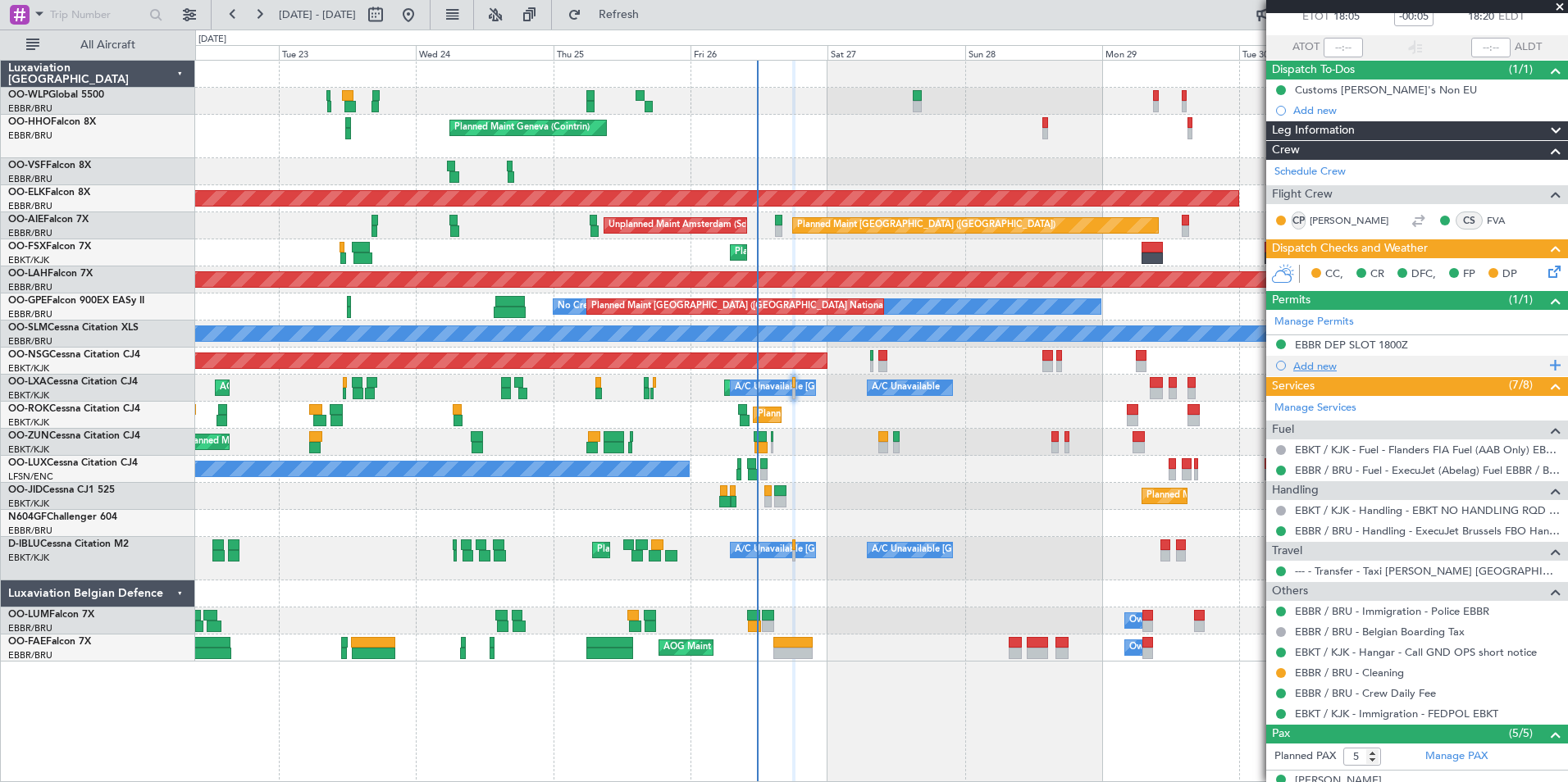
scroll to position [0, 0]
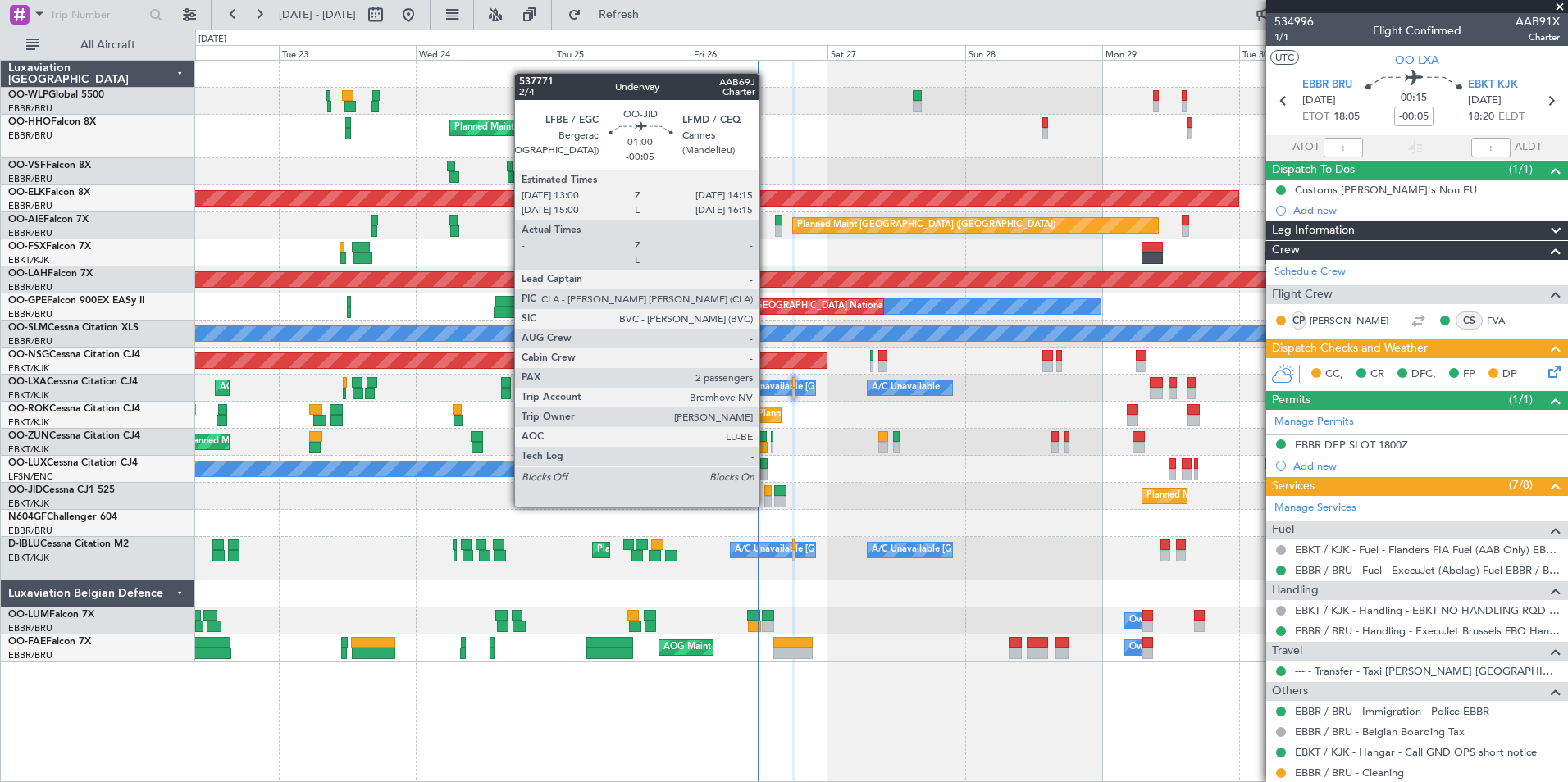
click at [767, 505] on div at bounding box center [768, 501] width 8 height 11
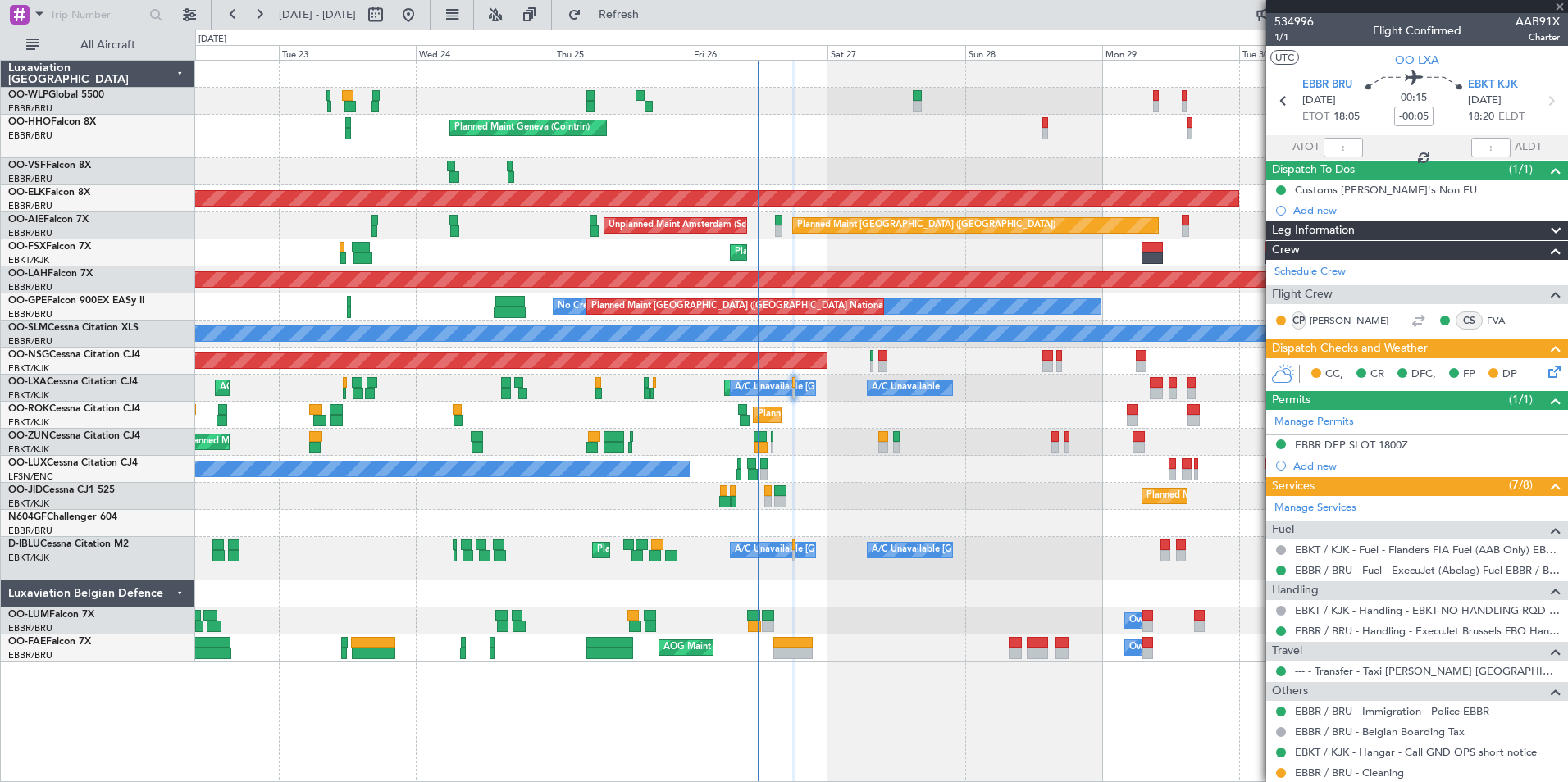
type input "2"
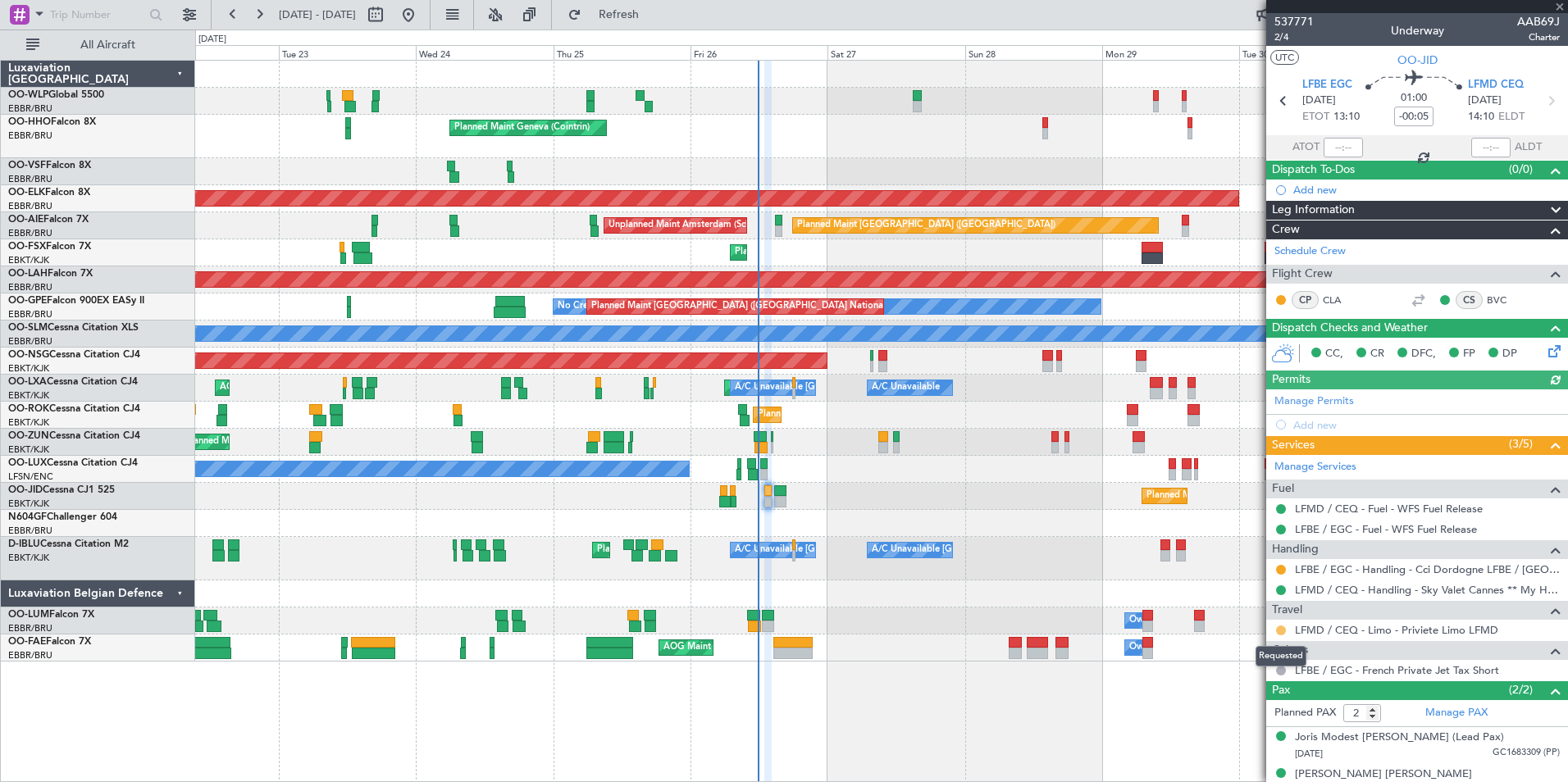
click at [1282, 632] on button at bounding box center [1280, 630] width 9 height 9
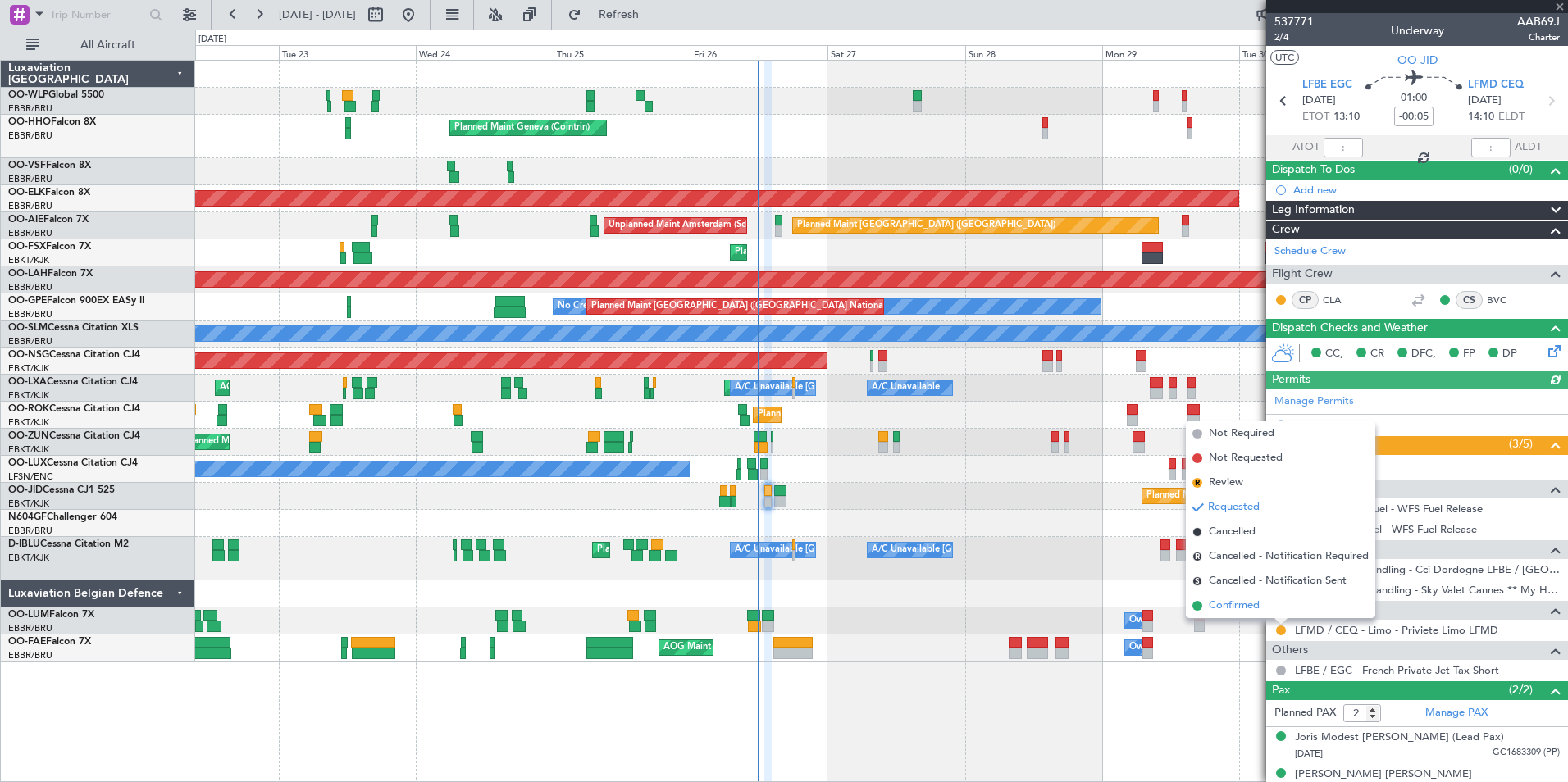
click at [1237, 608] on span "Confirmed" at bounding box center [1234, 605] width 51 height 16
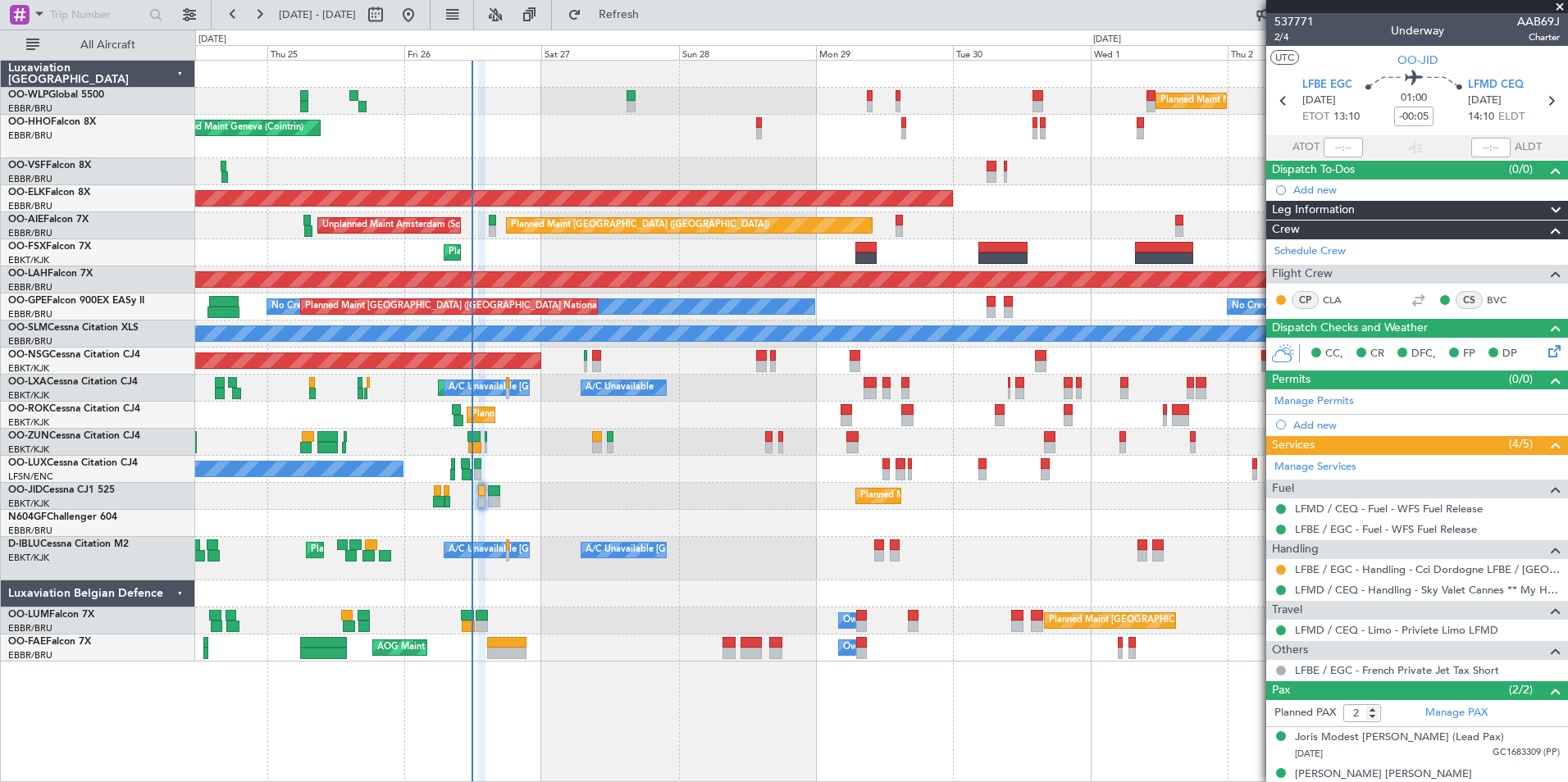
click at [785, 215] on div "Planned Maint Milan (Linate) Planned Maint Geneva ([GEOGRAPHIC_DATA]) Planned M…" at bounding box center [881, 361] width 1372 height 601
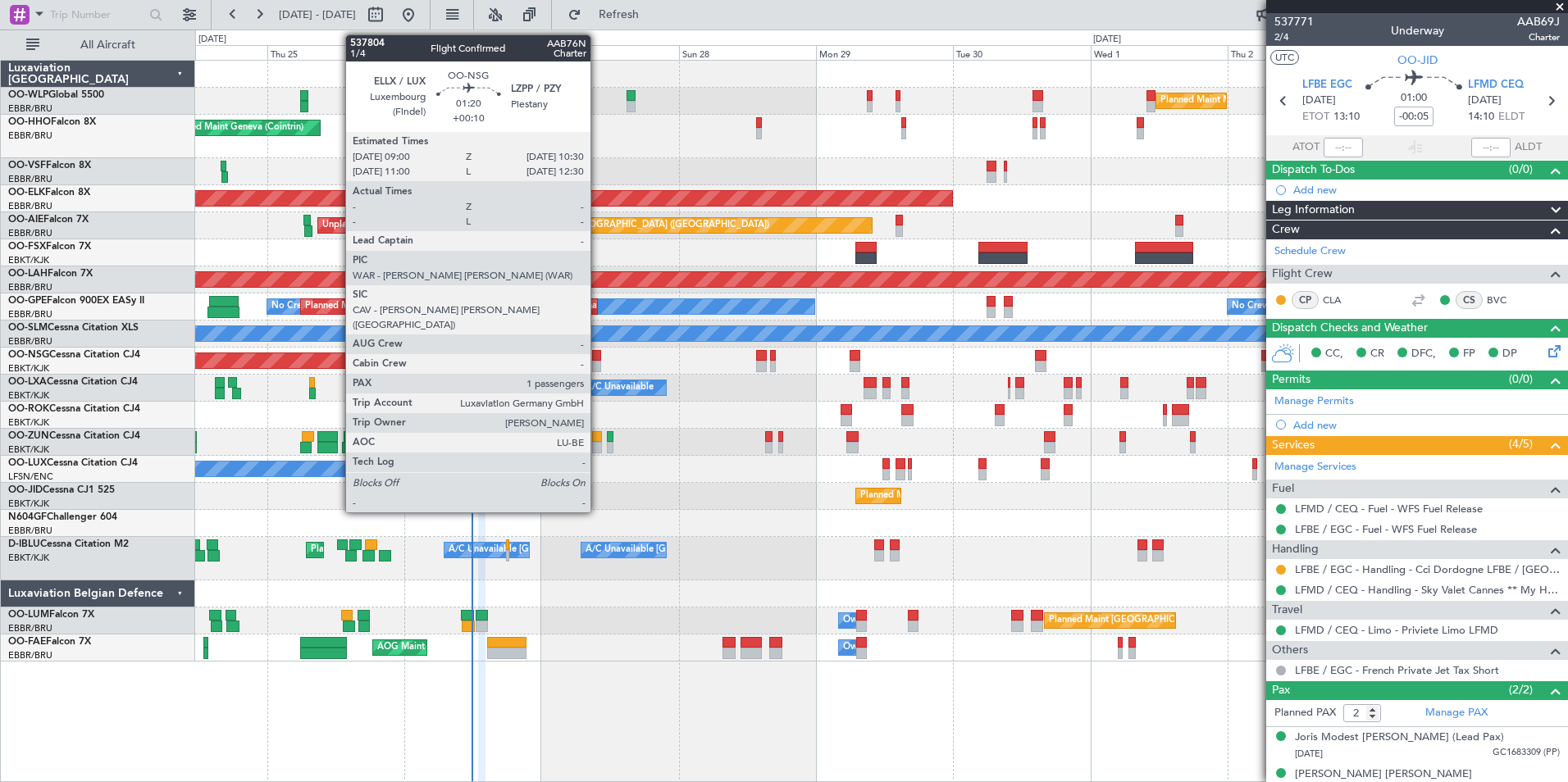
click at [598, 362] on div at bounding box center [597, 366] width 9 height 11
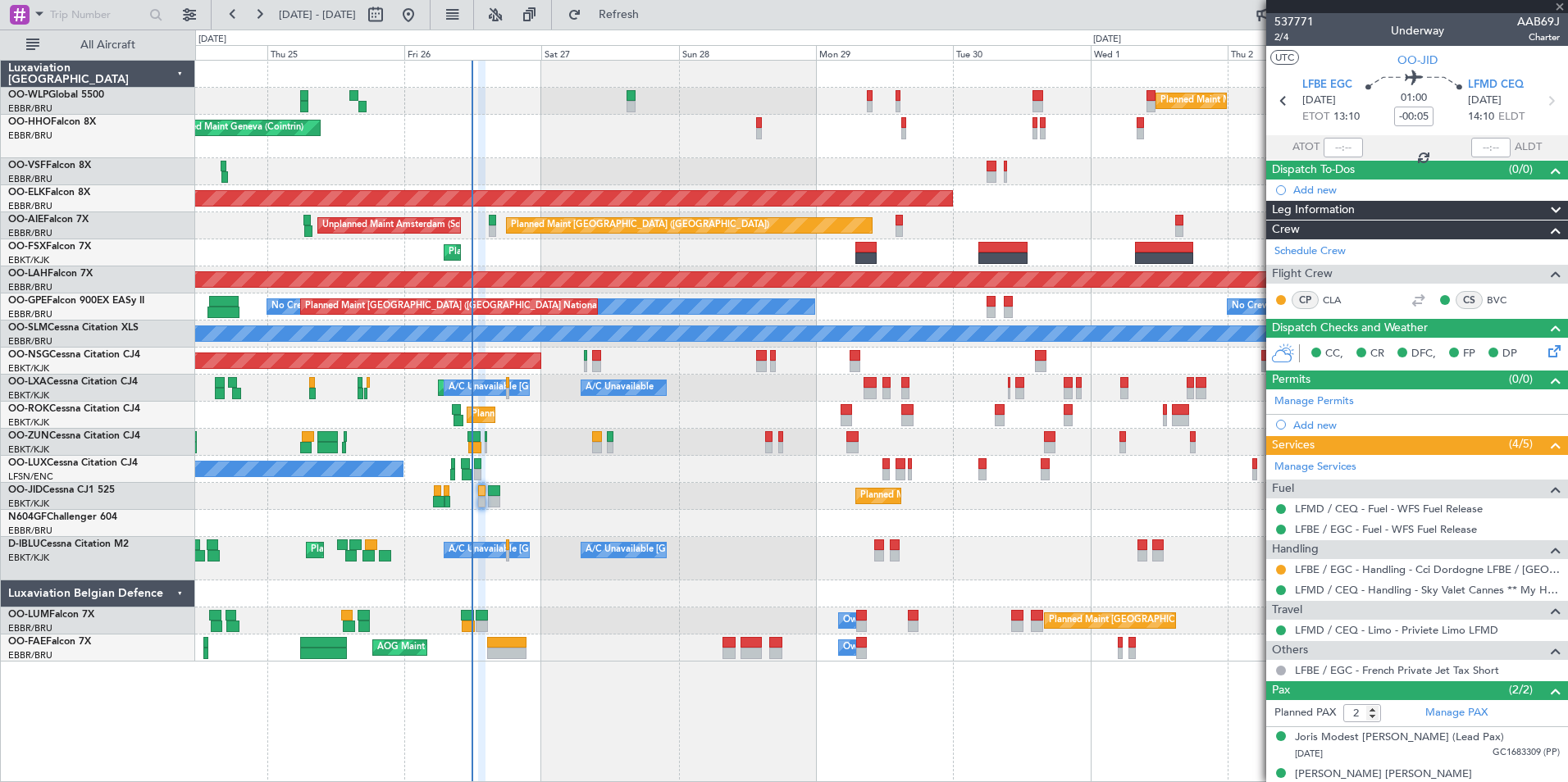
type input "+00:10"
type input "1"
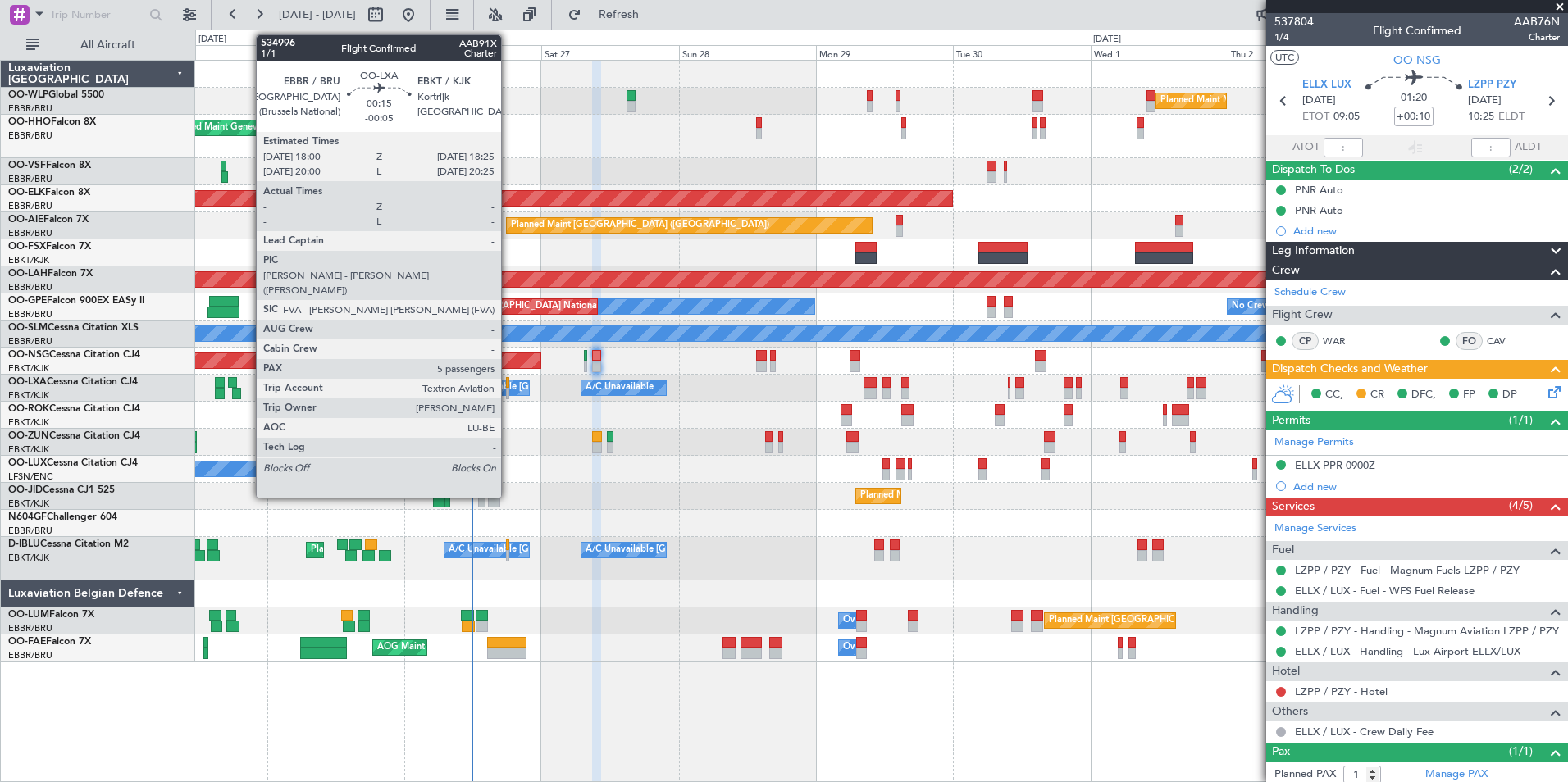
click at [508, 385] on div at bounding box center [507, 382] width 3 height 11
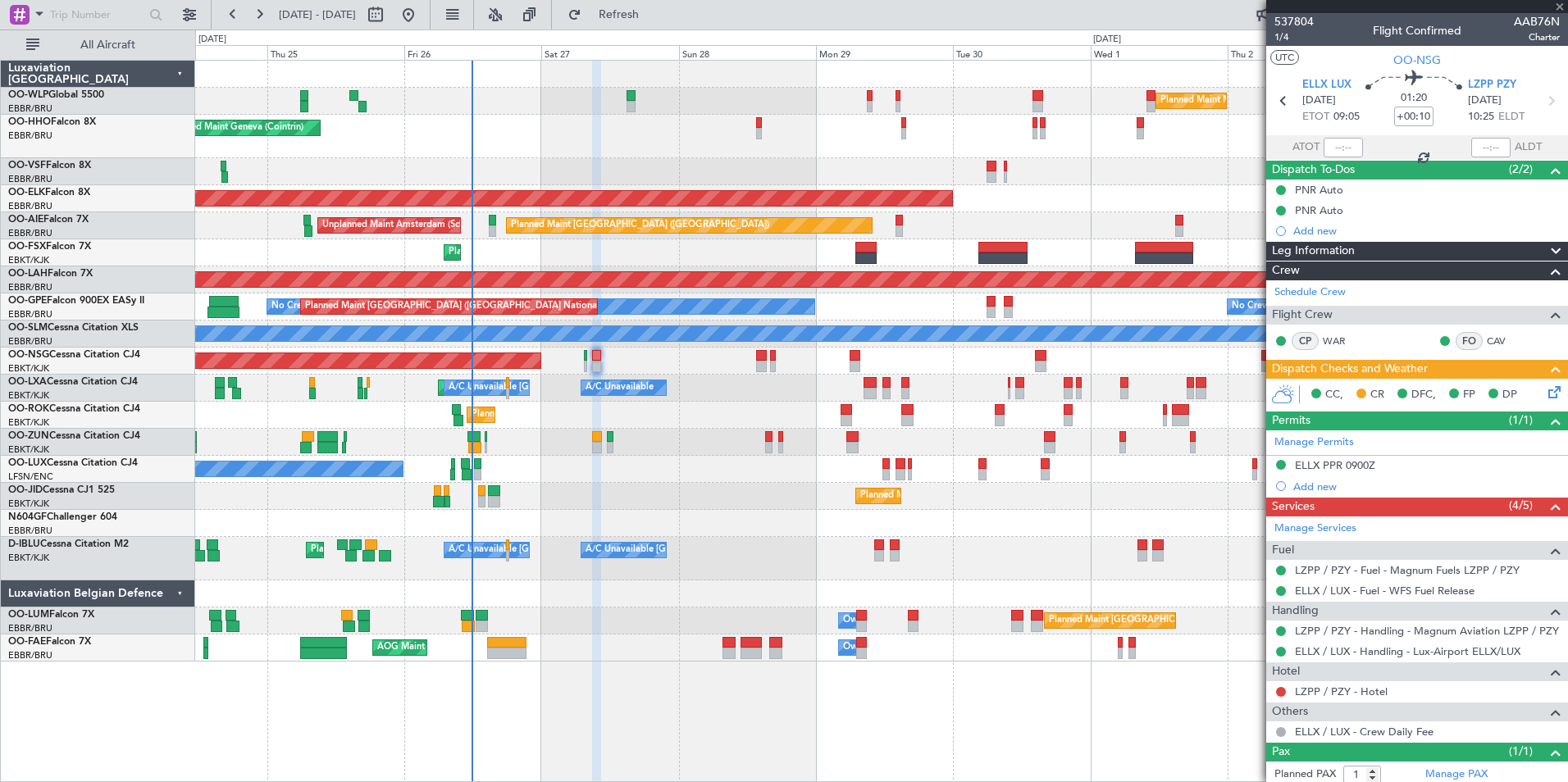
type input "-00:05"
type input "5"
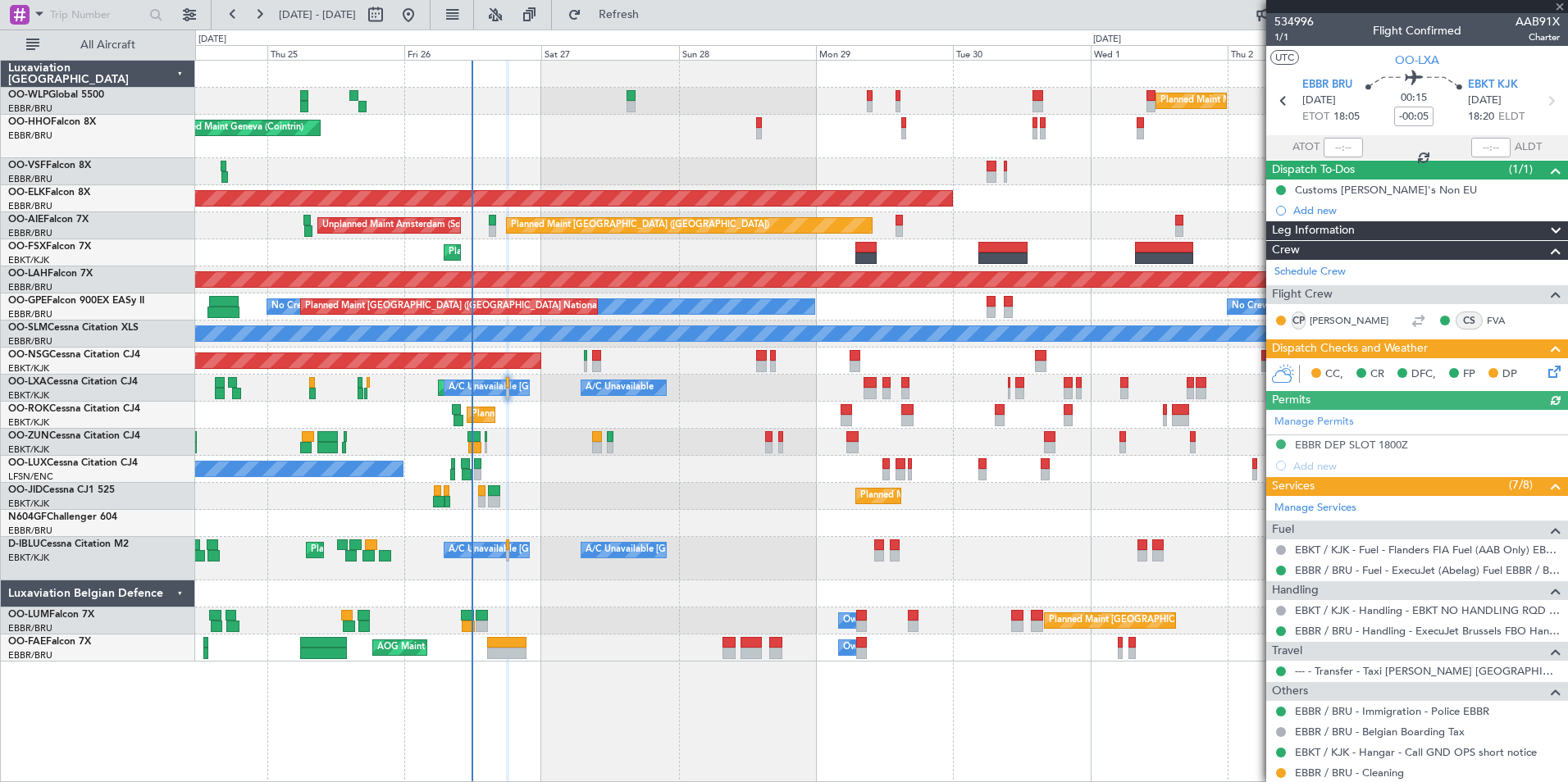
click at [1483, 310] on div "CS FVA" at bounding box center [1489, 321] width 101 height 23
click at [1487, 318] on link "FVA" at bounding box center [1505, 320] width 37 height 15
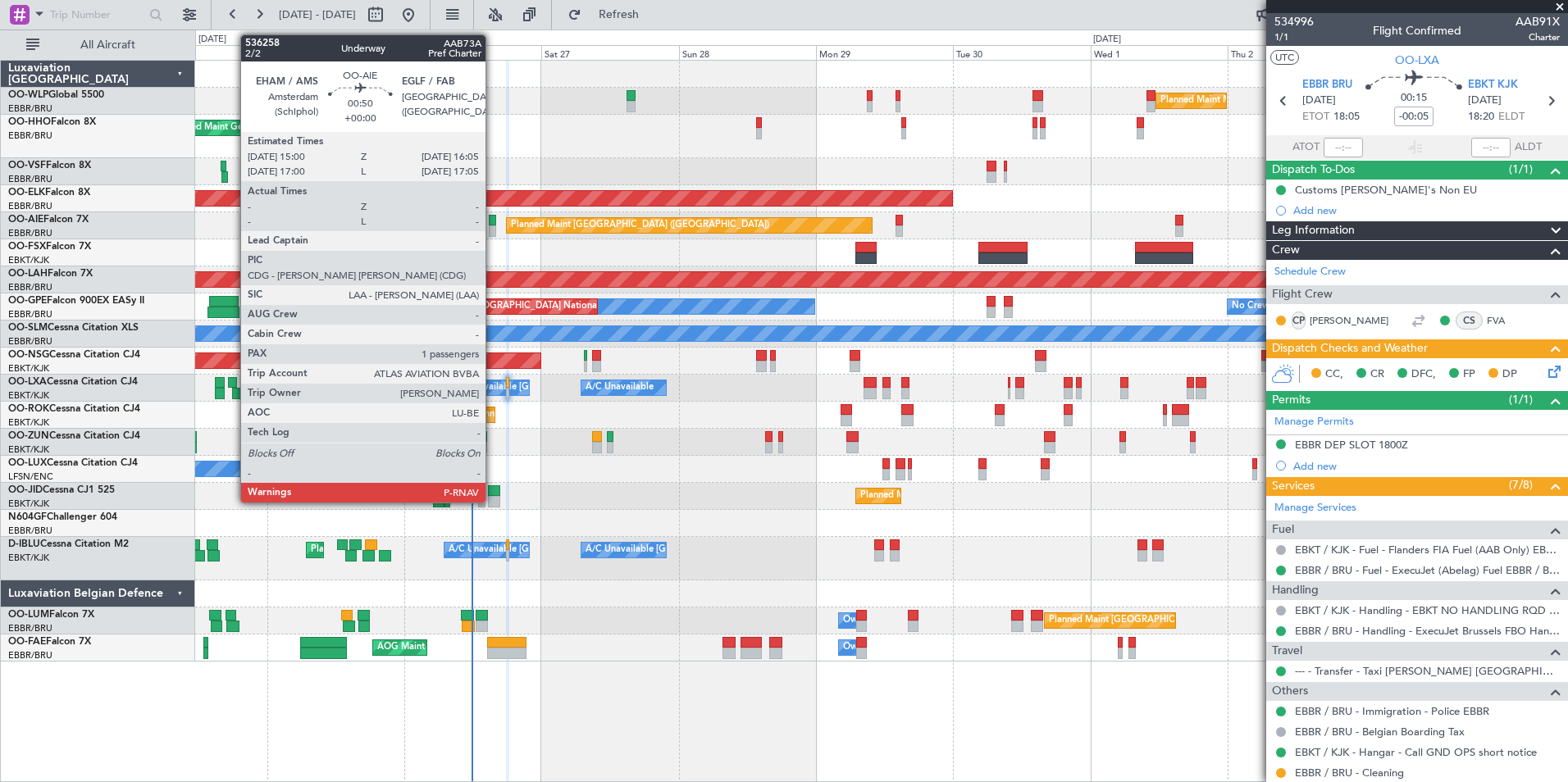
click at [493, 227] on div at bounding box center [492, 231] width 7 height 11
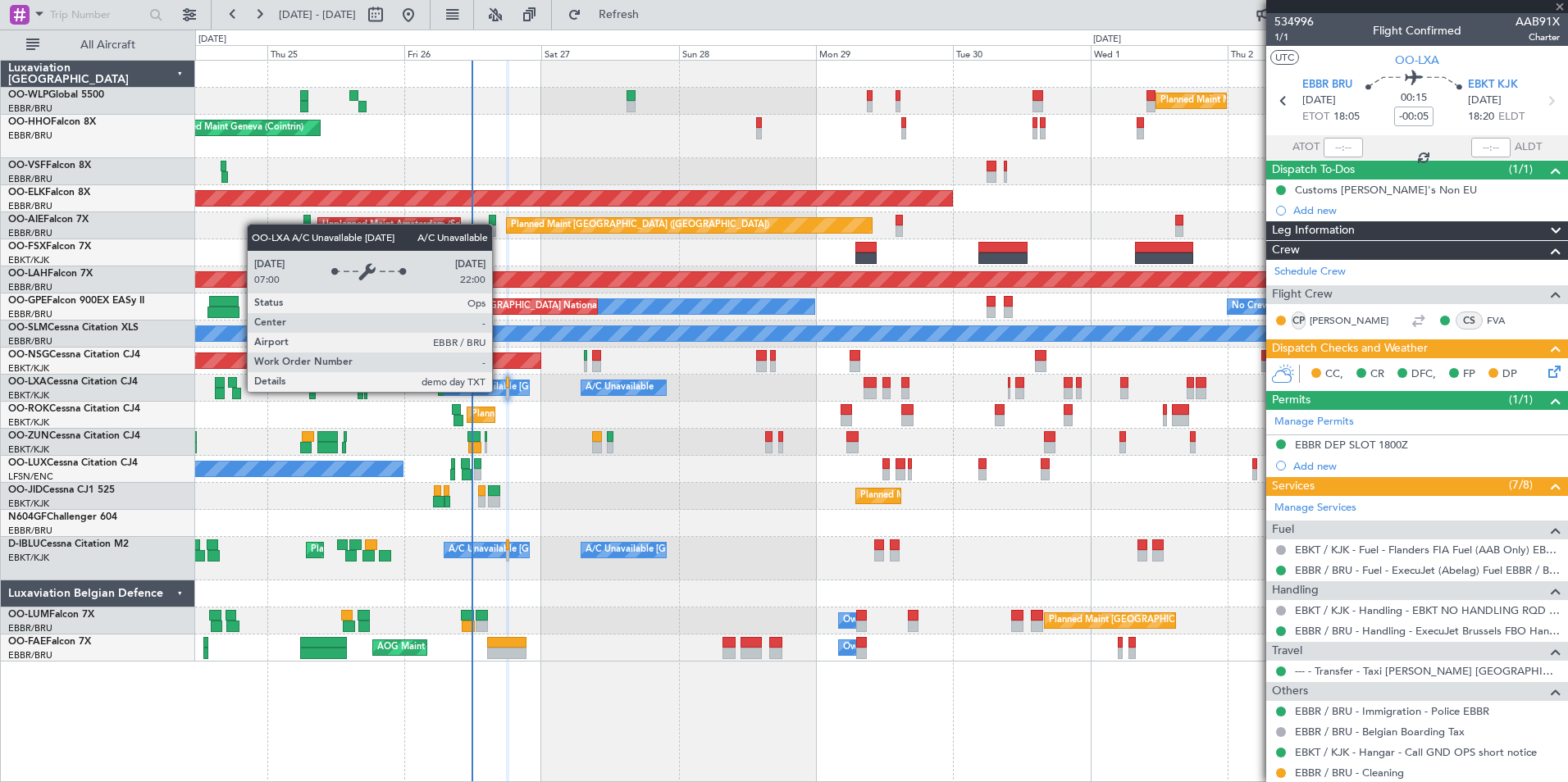
type input "1"
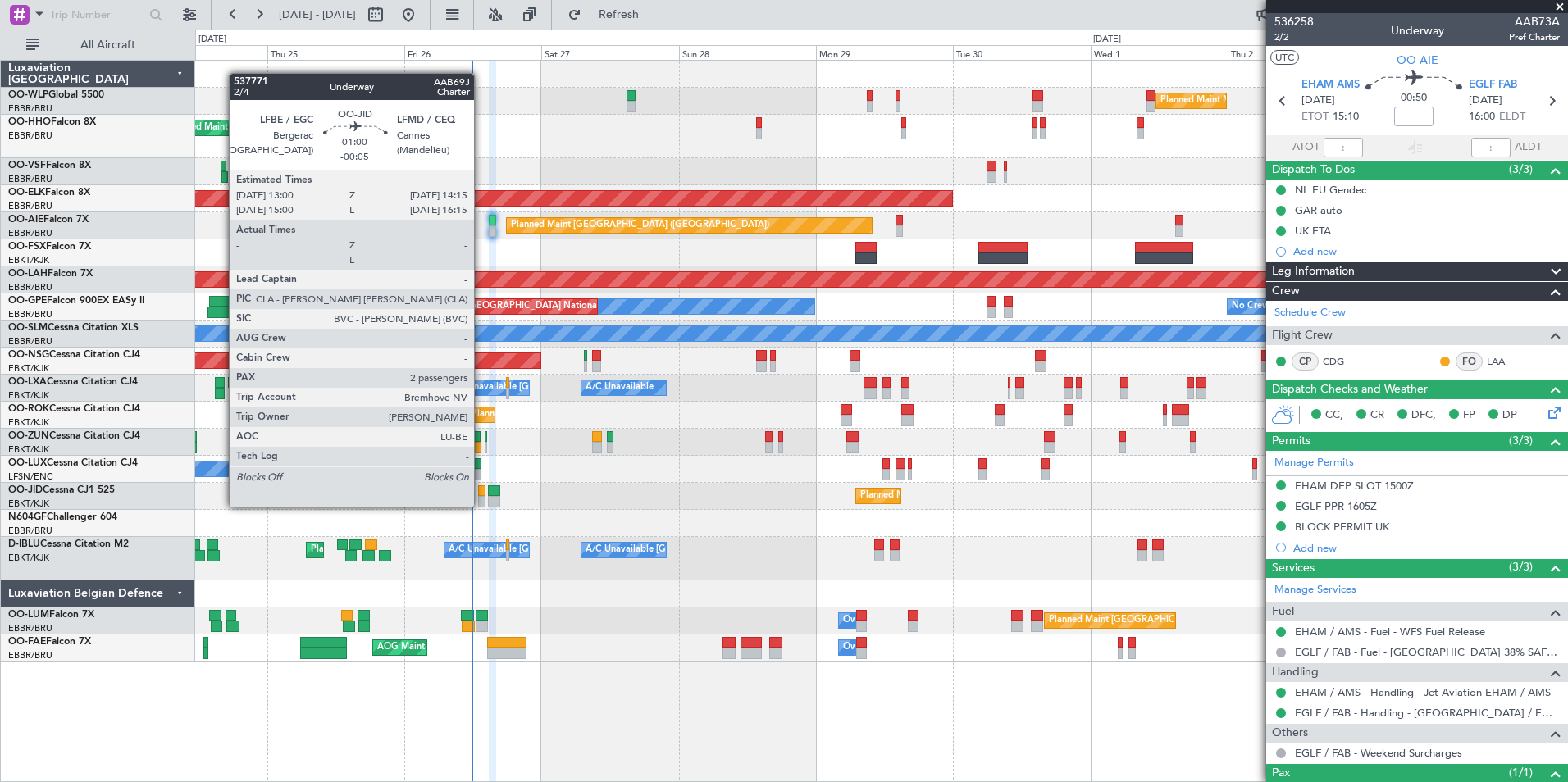
click at [482, 505] on div at bounding box center [482, 501] width 8 height 11
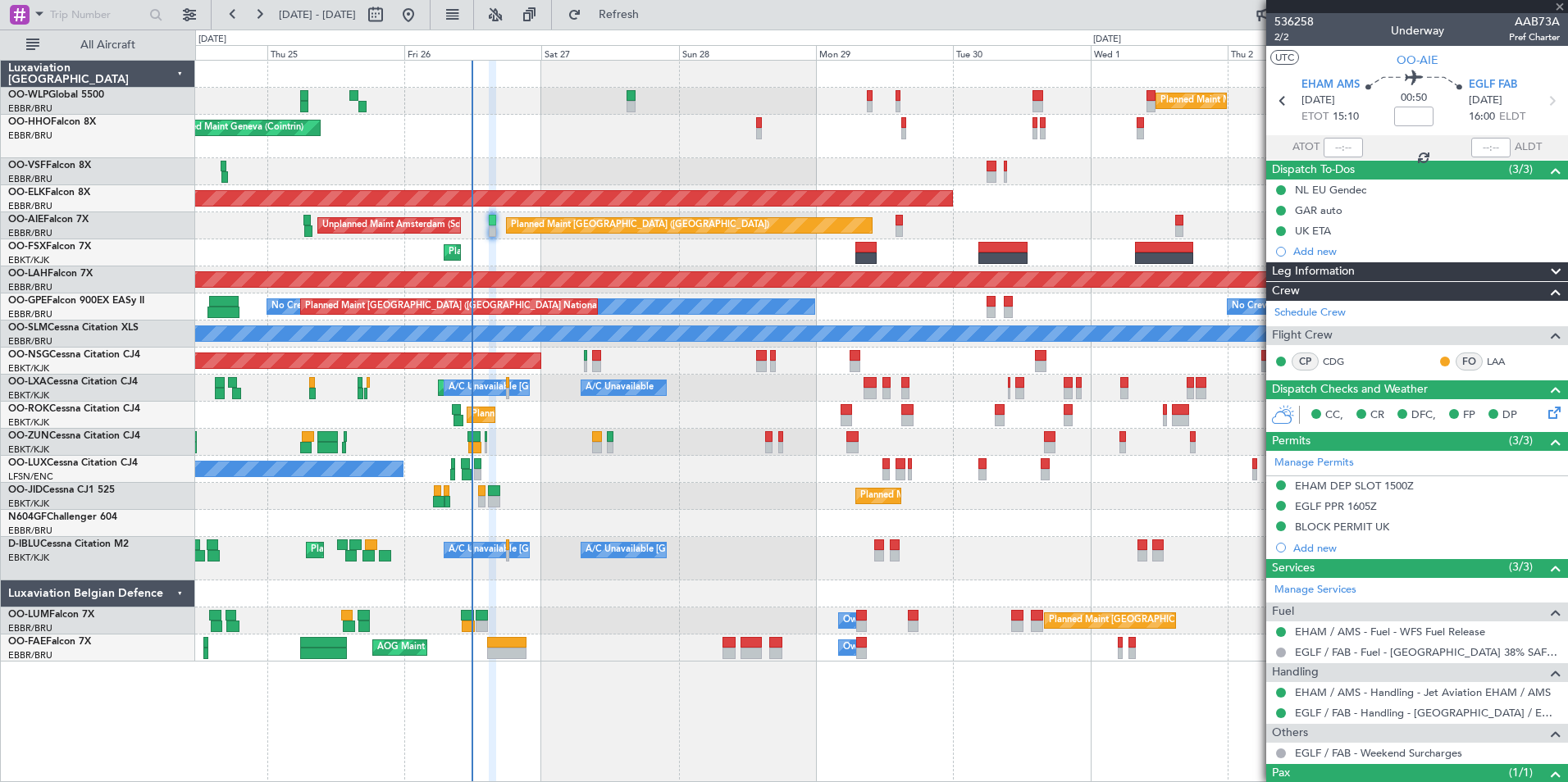
type input "-00:05"
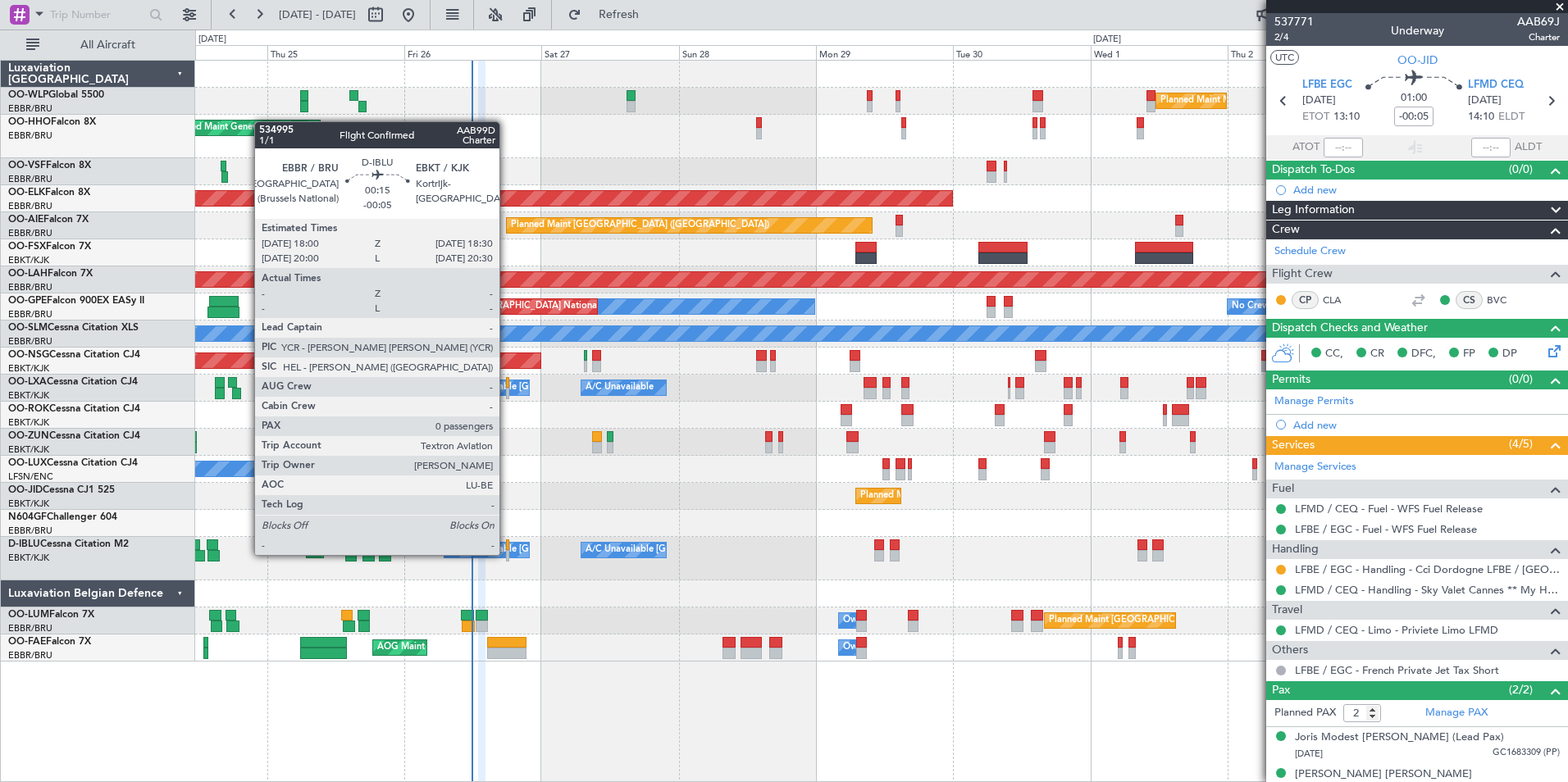
click at [507, 555] on div at bounding box center [507, 555] width 3 height 11
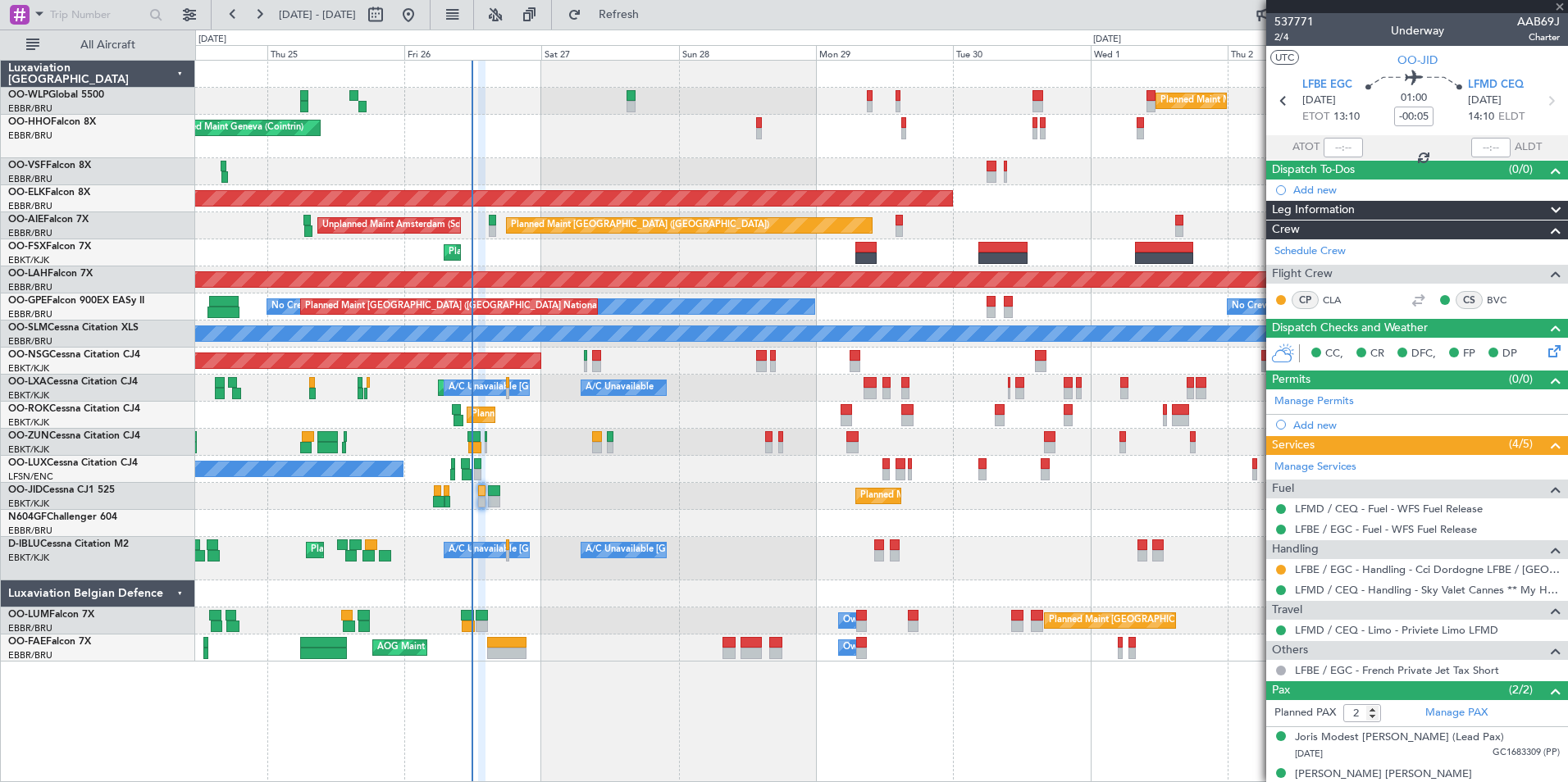
type input "0"
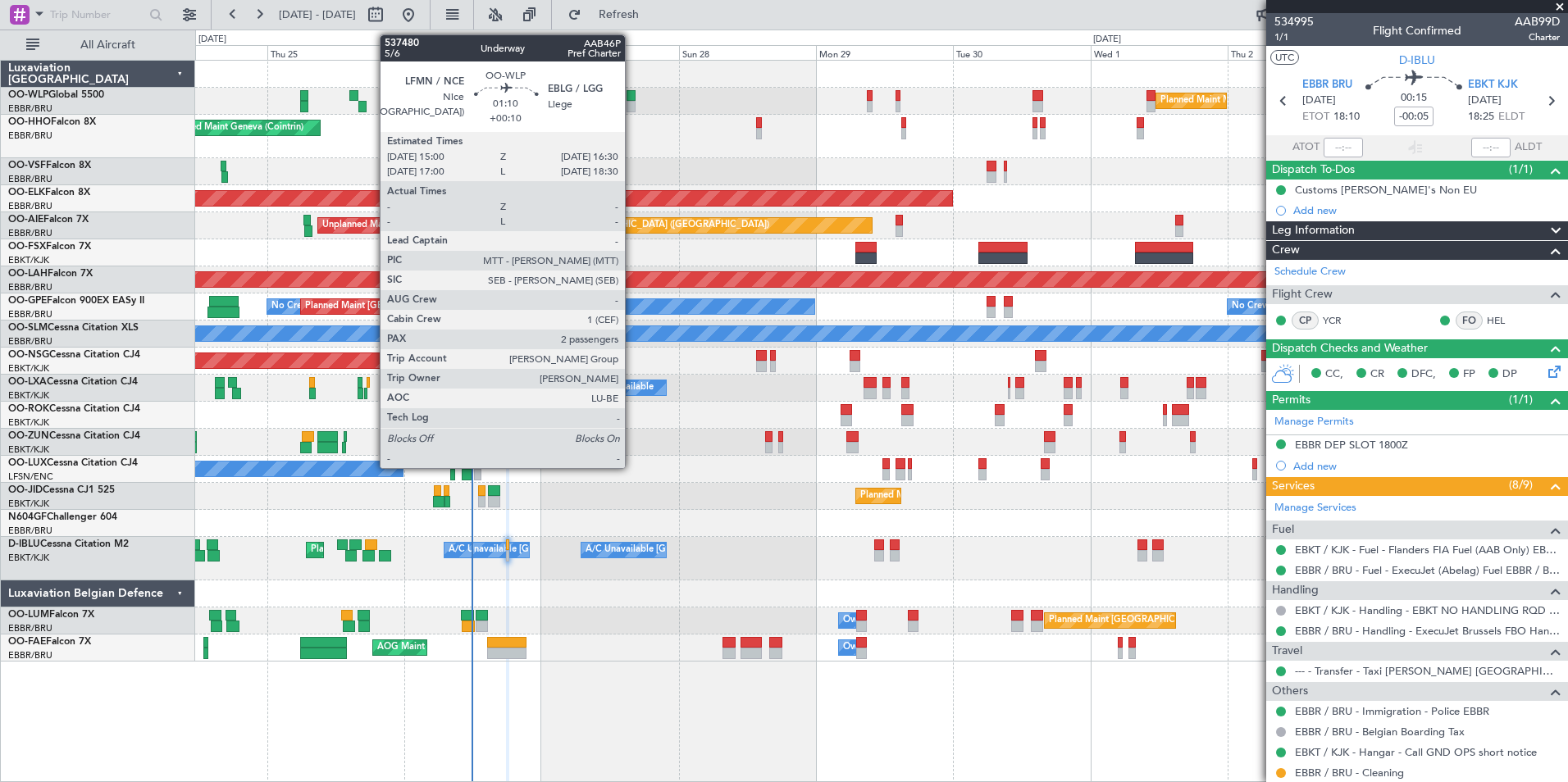
click at [632, 106] on div at bounding box center [631, 106] width 9 height 11
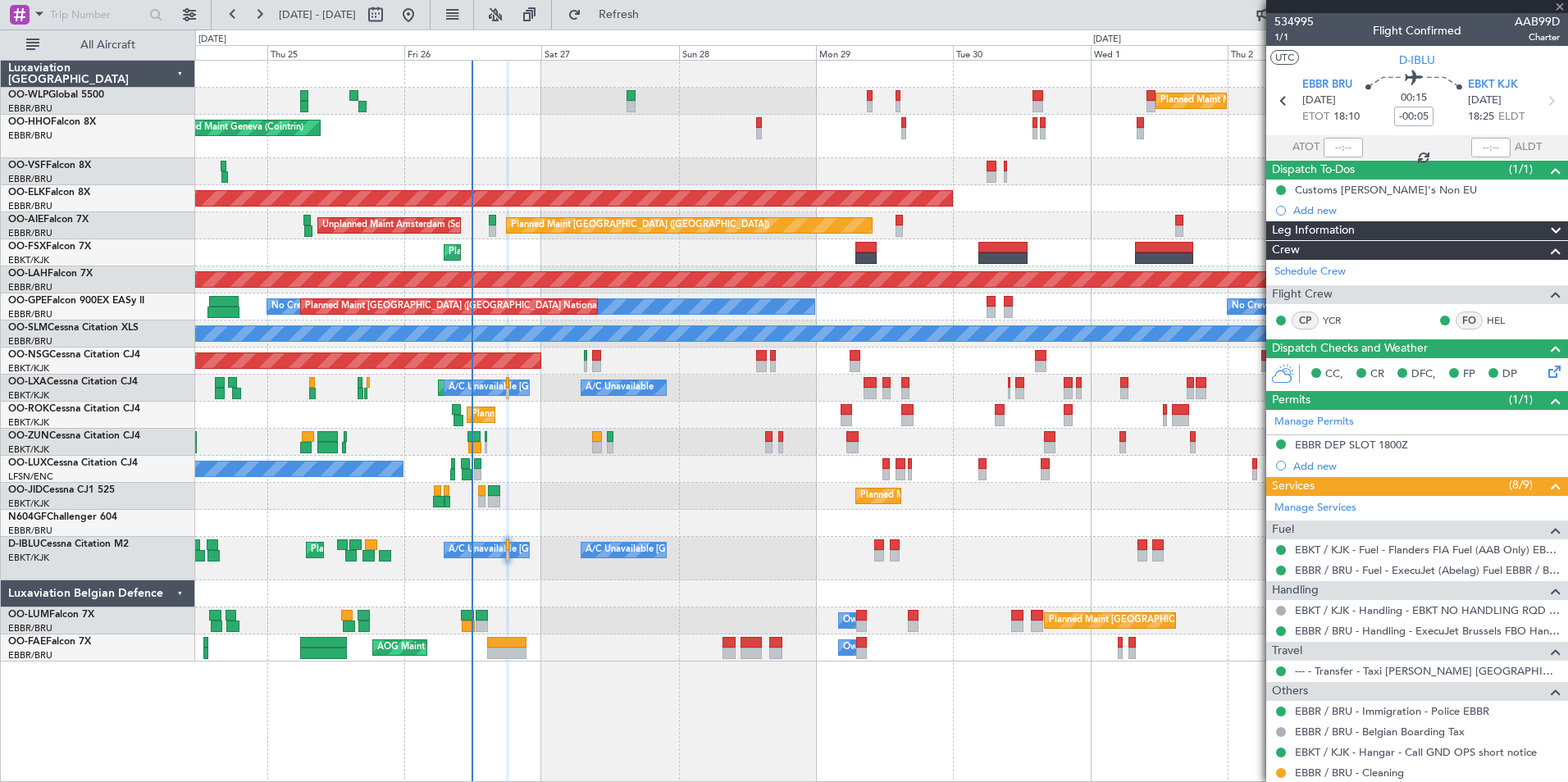
type input "+00:10"
type input "2"
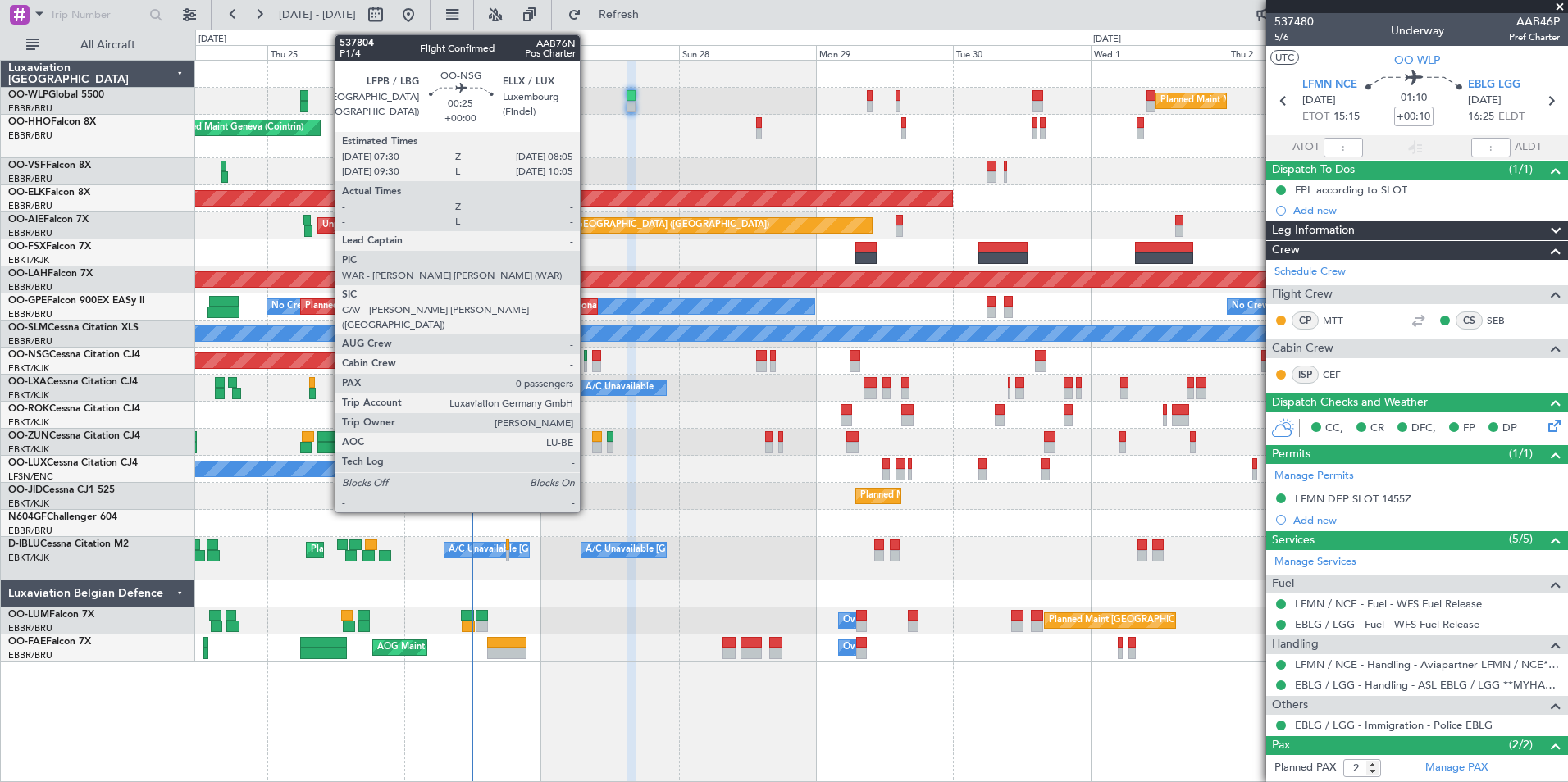
click at [587, 361] on div at bounding box center [586, 366] width 4 height 11
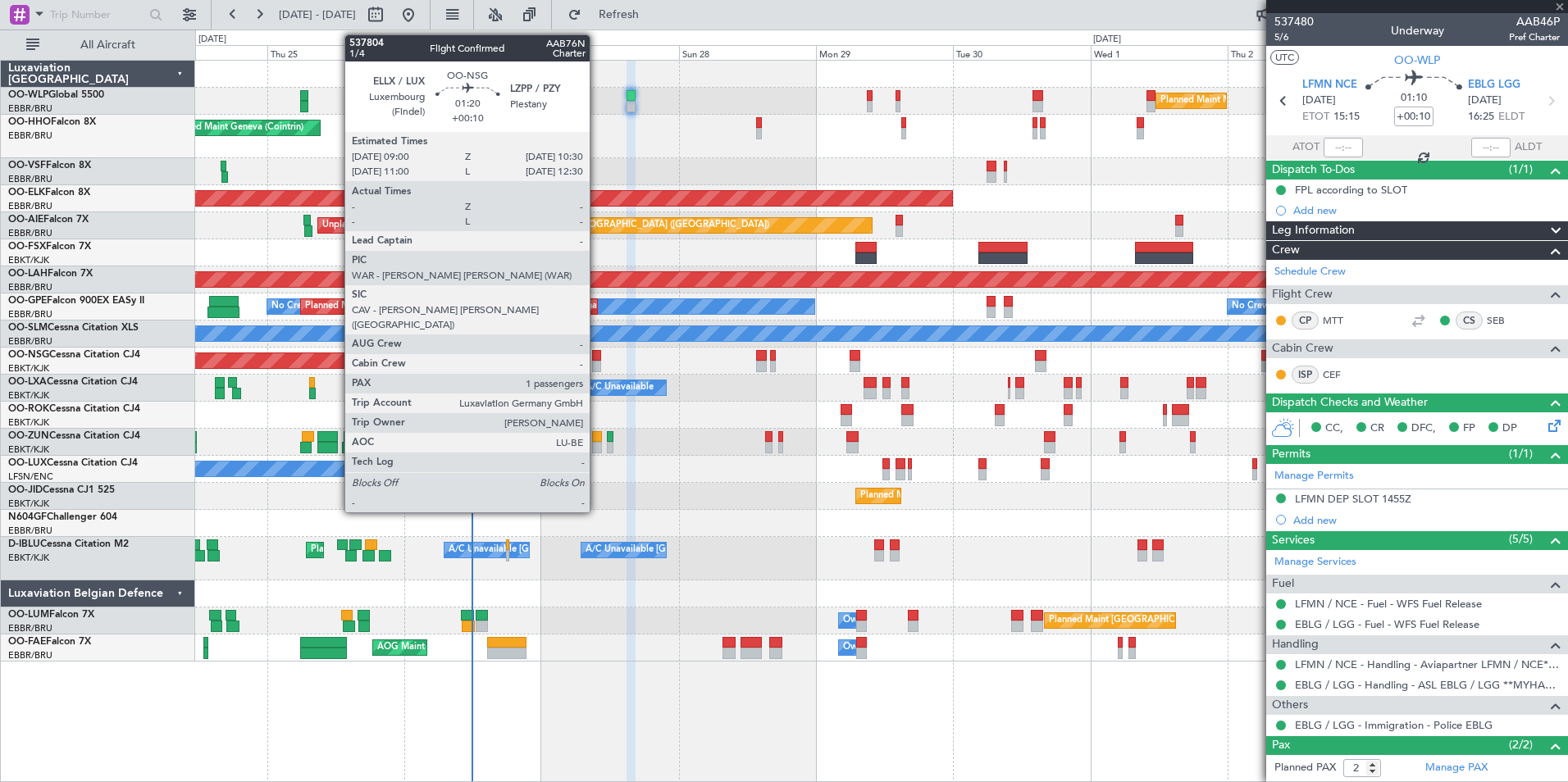
type input "0"
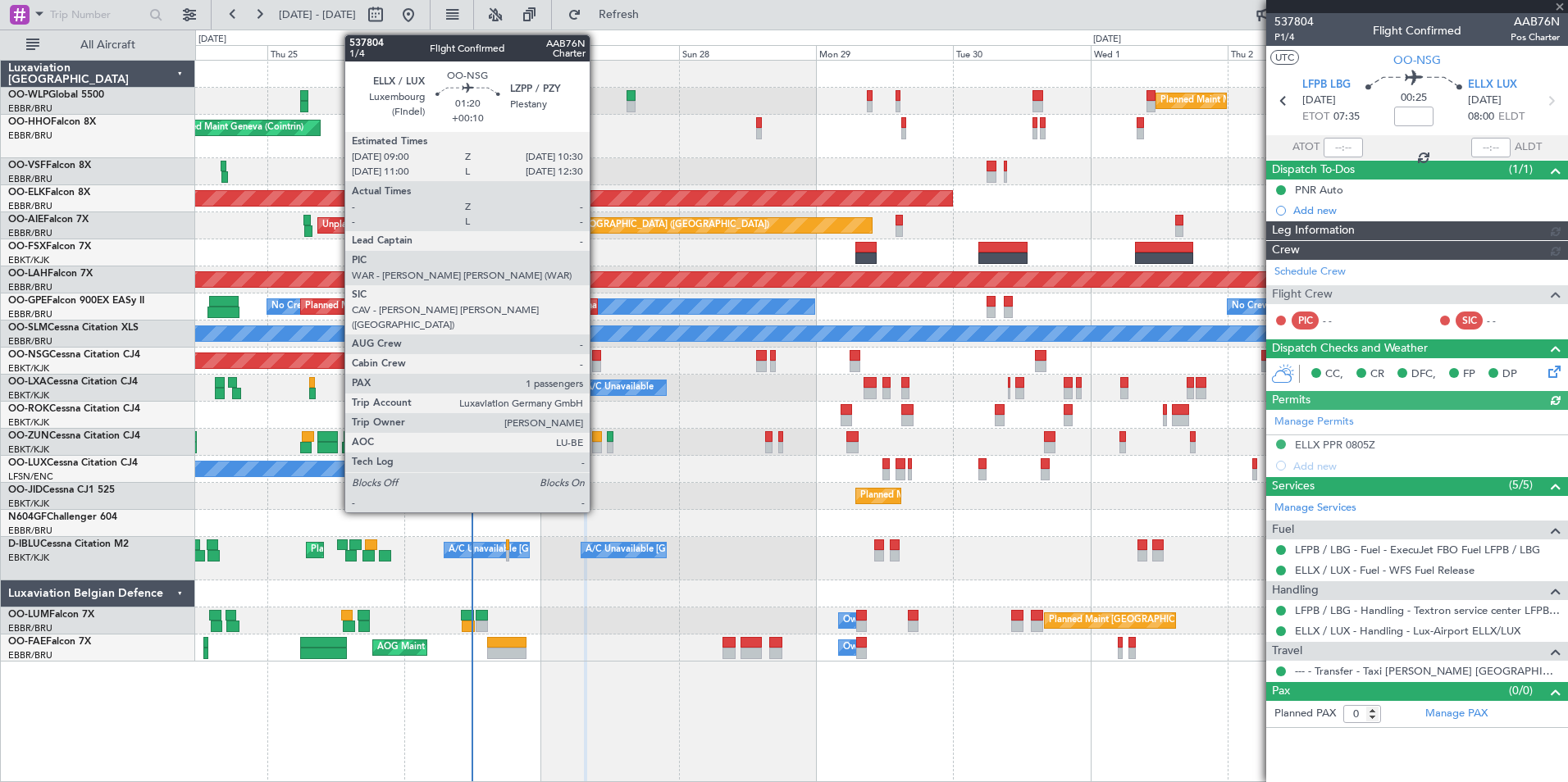
click at [597, 363] on div at bounding box center [597, 366] width 9 height 11
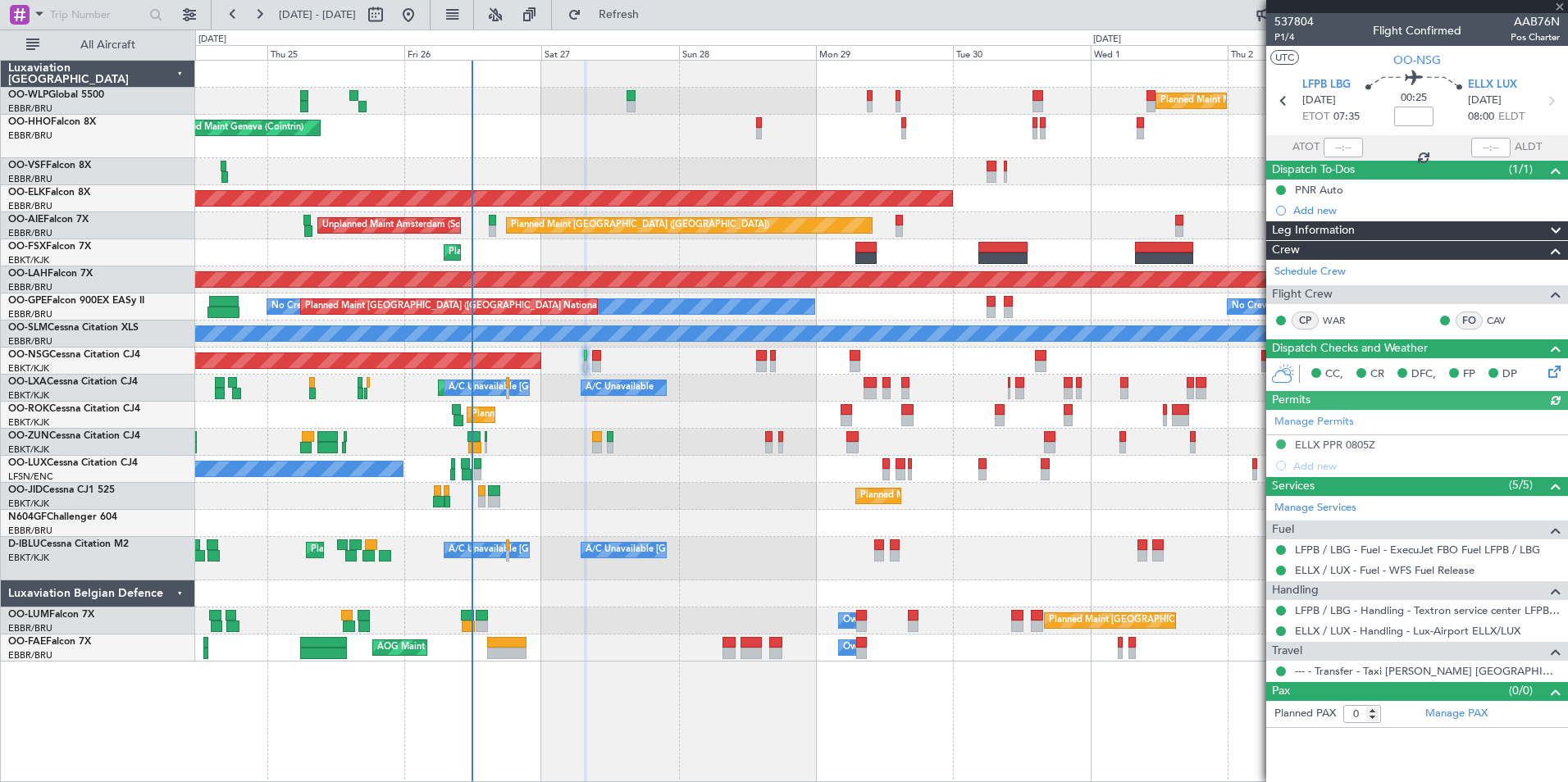
type input "+00:10"
type input "1"
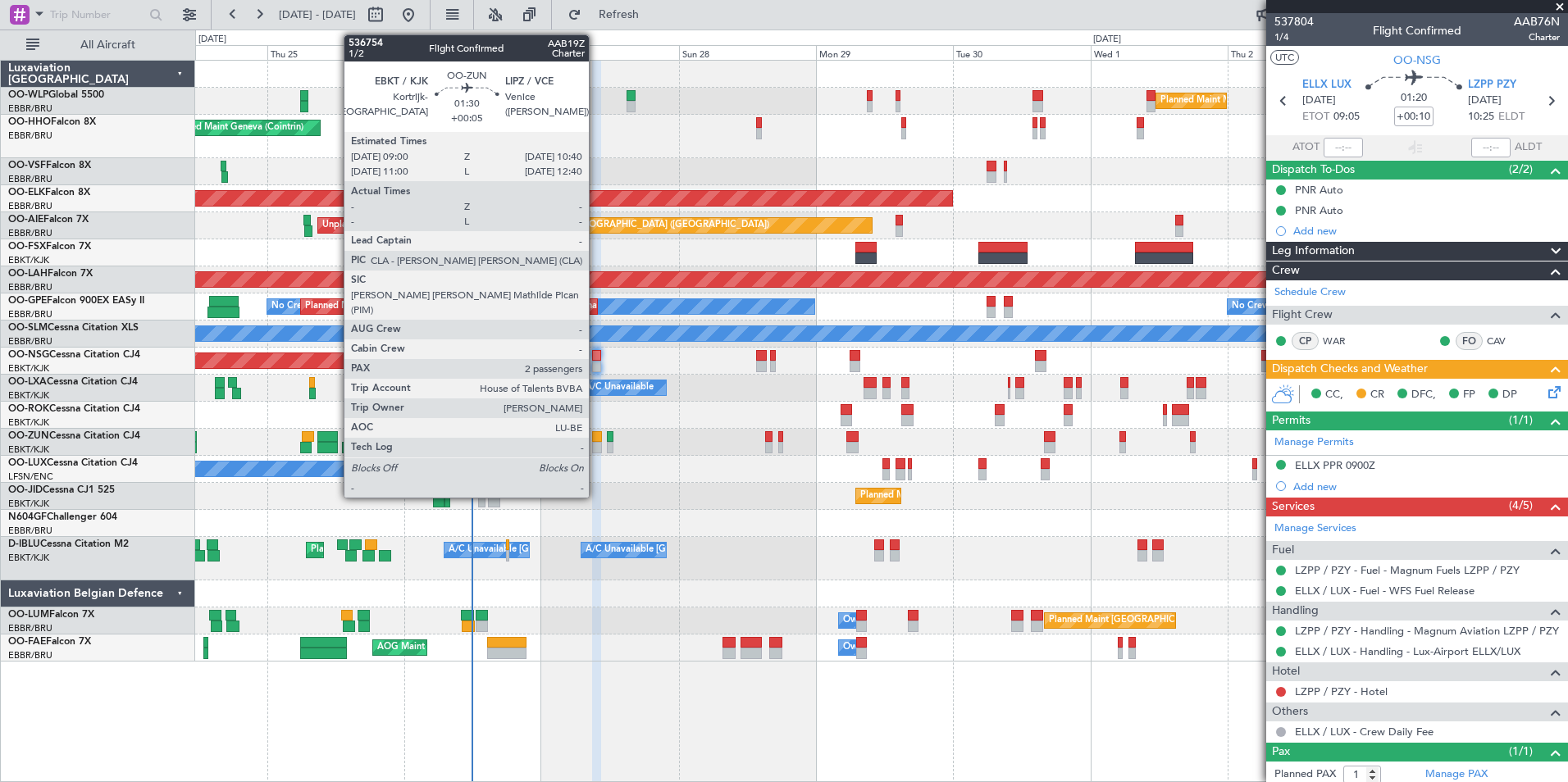
click at [596, 446] on div at bounding box center [597, 447] width 9 height 11
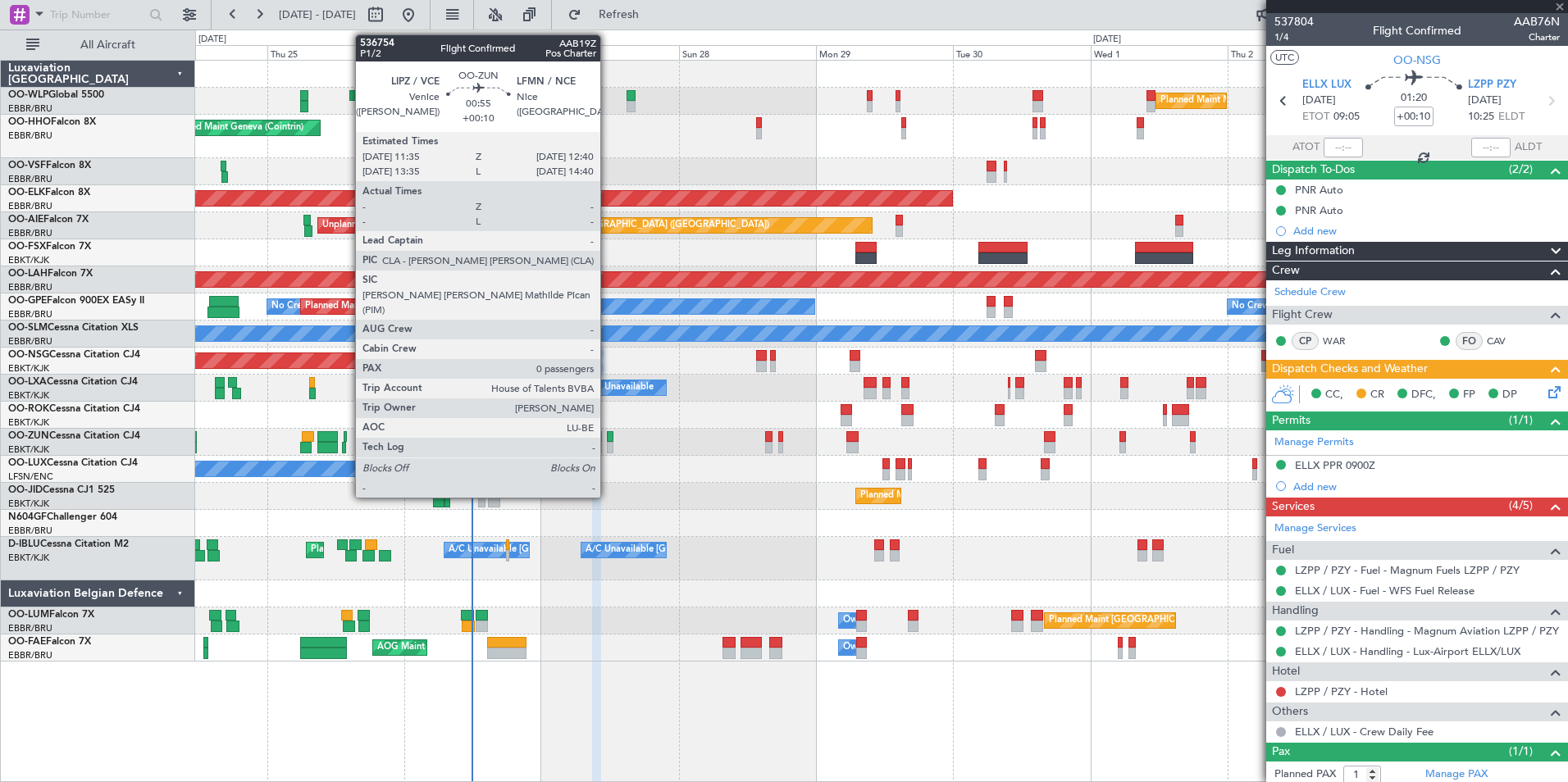
type input "+00:05"
type input "2"
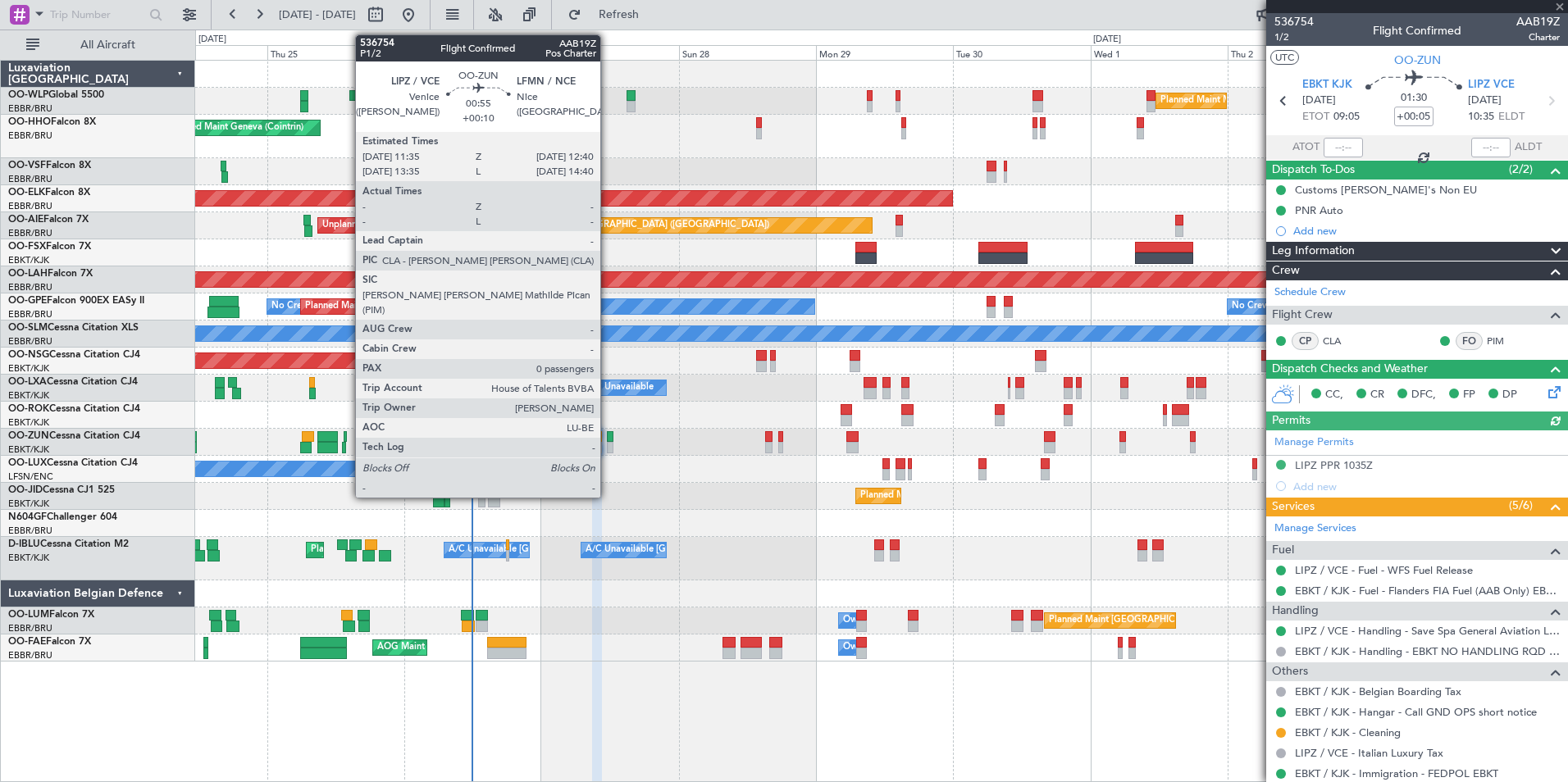
click at [608, 442] on div at bounding box center [611, 447] width 7 height 11
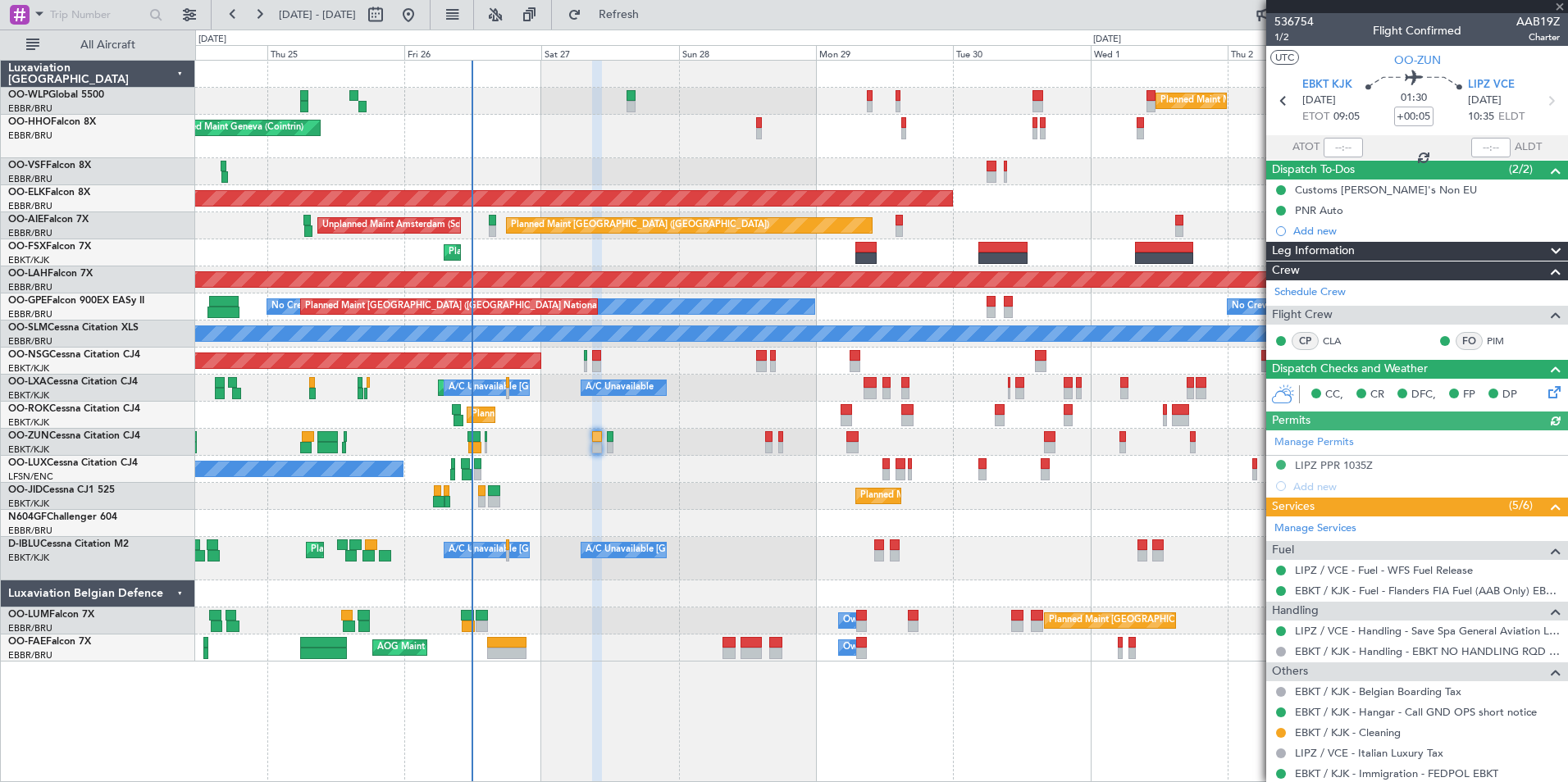
type input "+00:10"
type input "0"
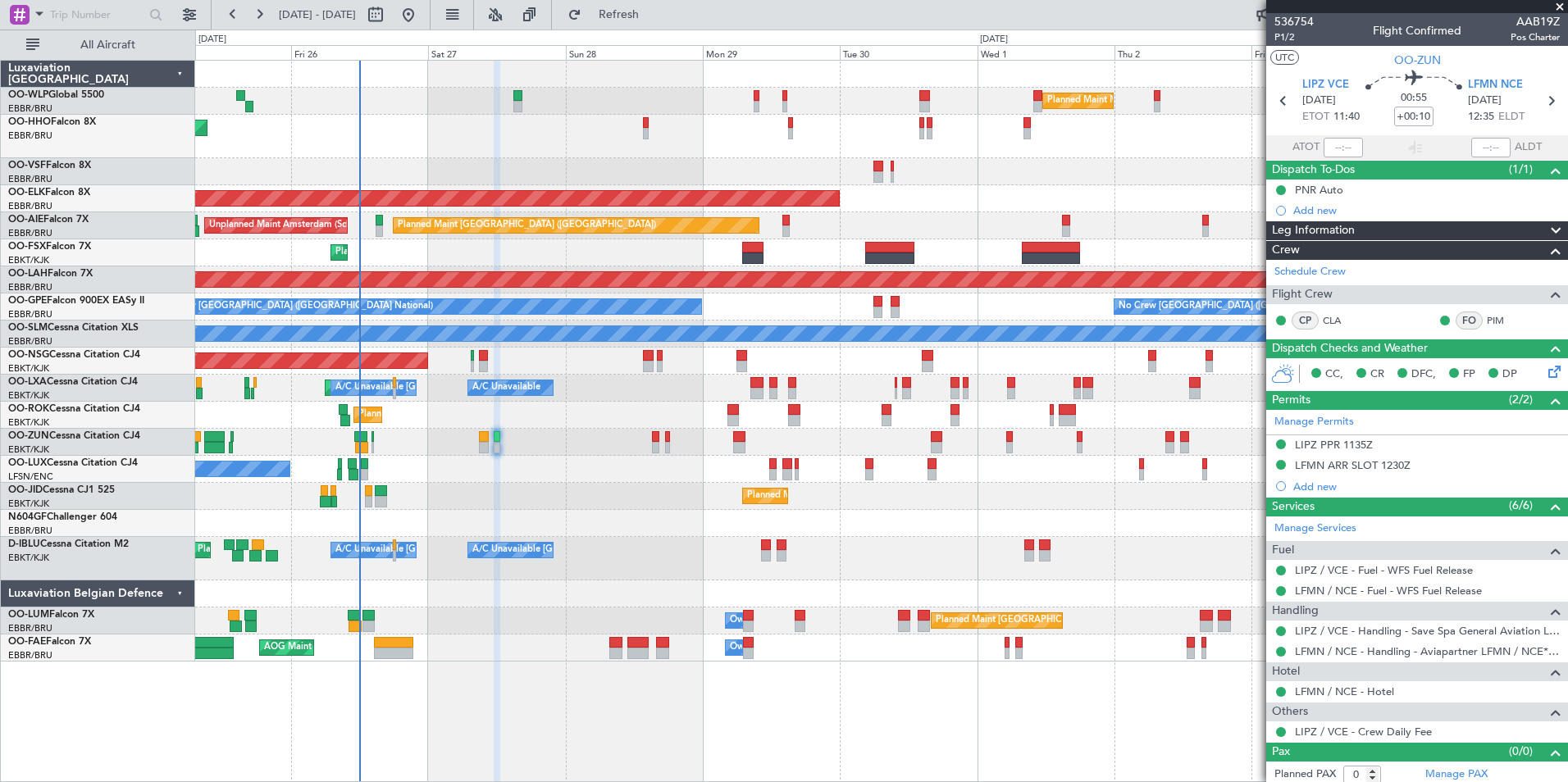
click at [934, 193] on div "Planned Maint Kortrijk-[GEOGRAPHIC_DATA]" at bounding box center [881, 199] width 1372 height 27
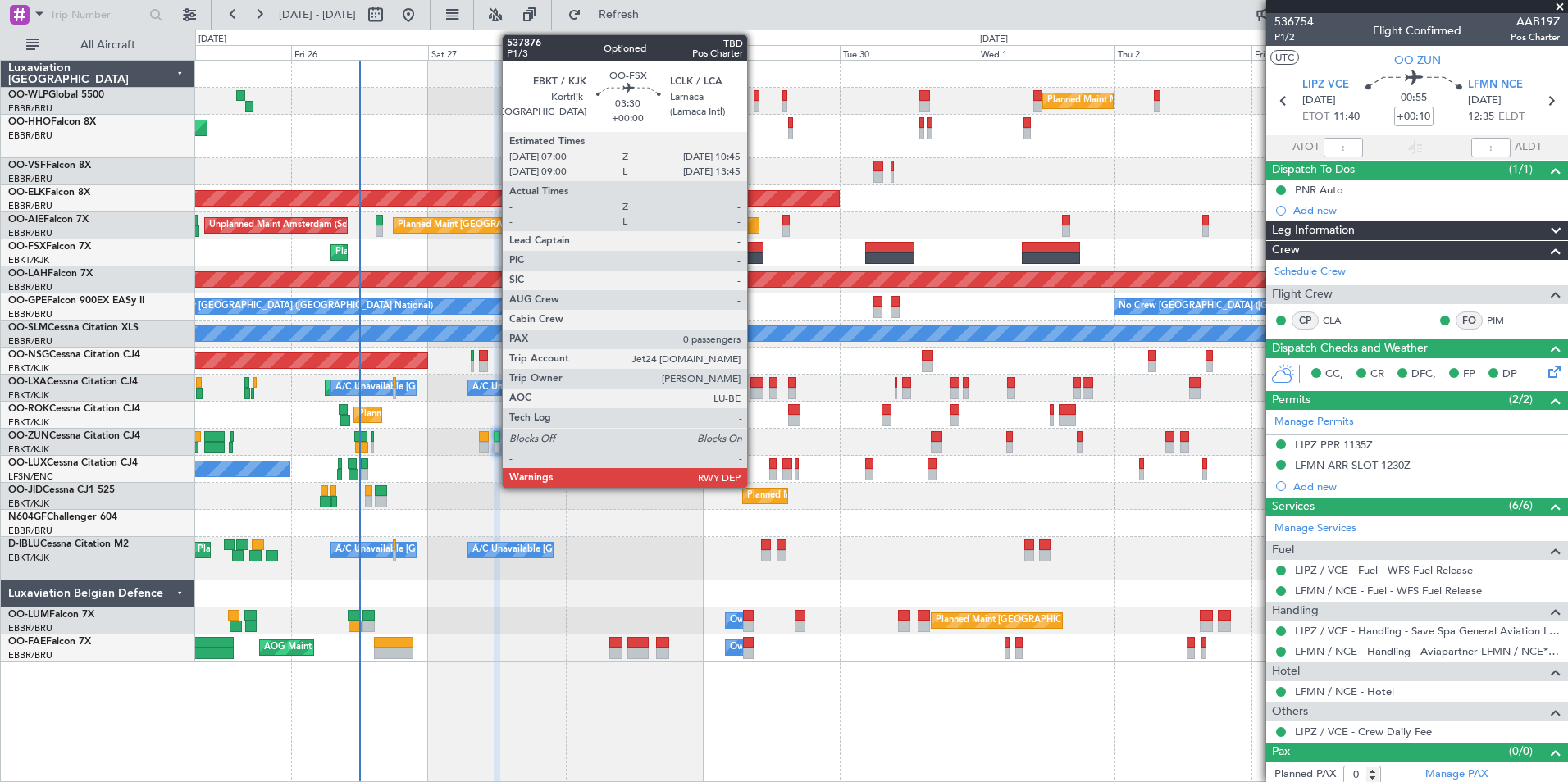
click at [755, 252] on div at bounding box center [753, 258] width 22 height 11
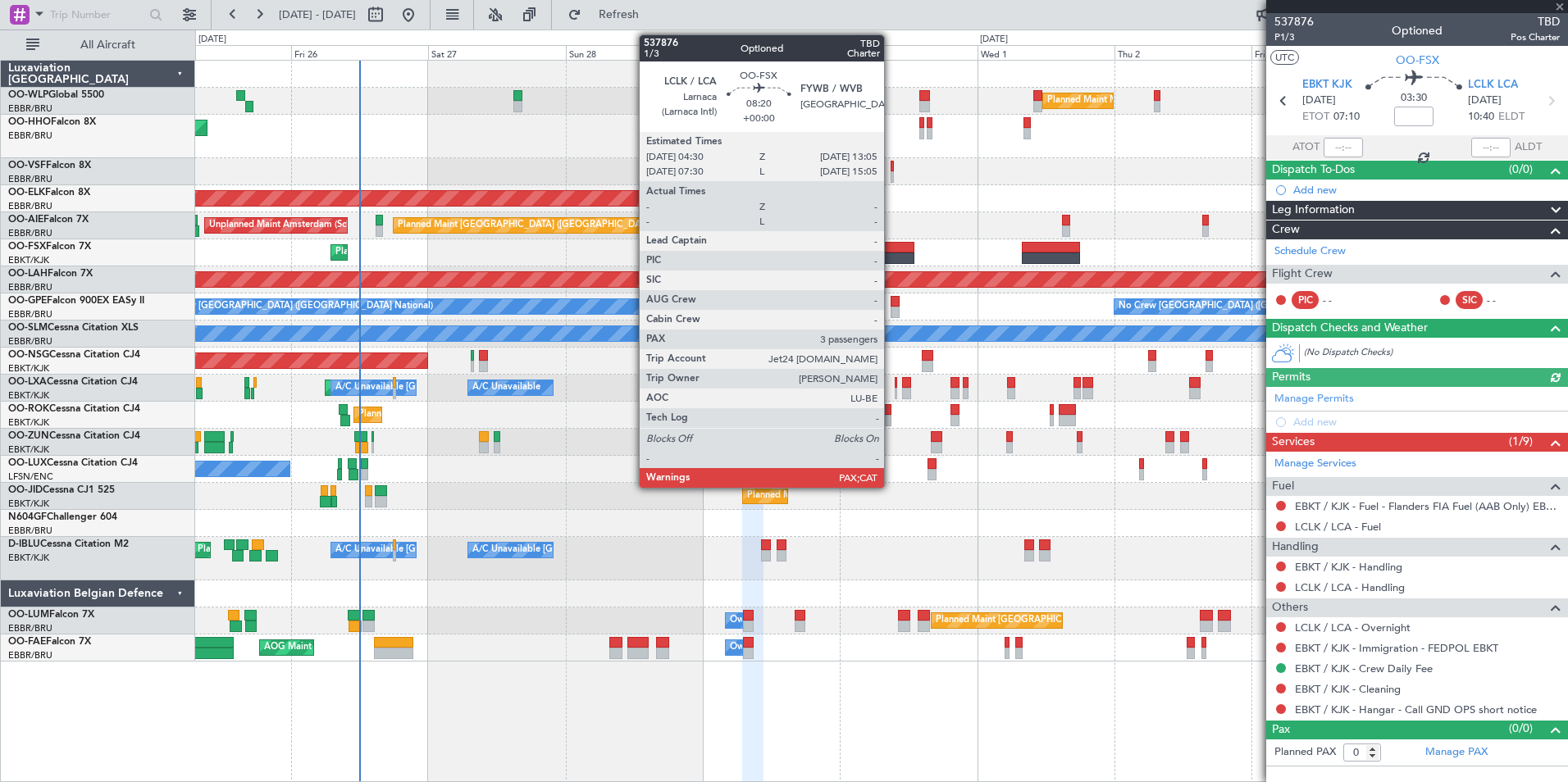
click at [891, 258] on div at bounding box center [890, 258] width 49 height 11
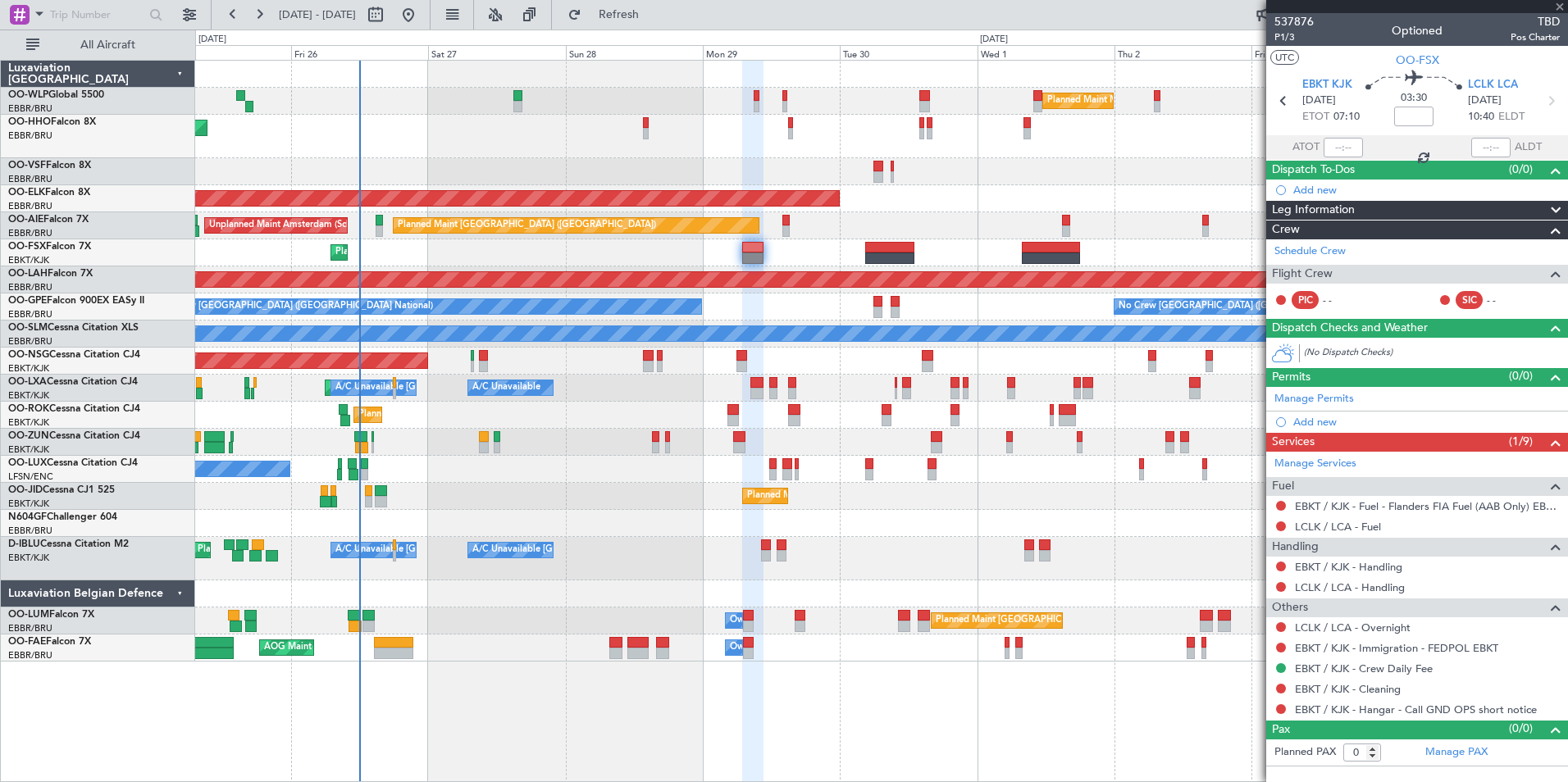
type input "3"
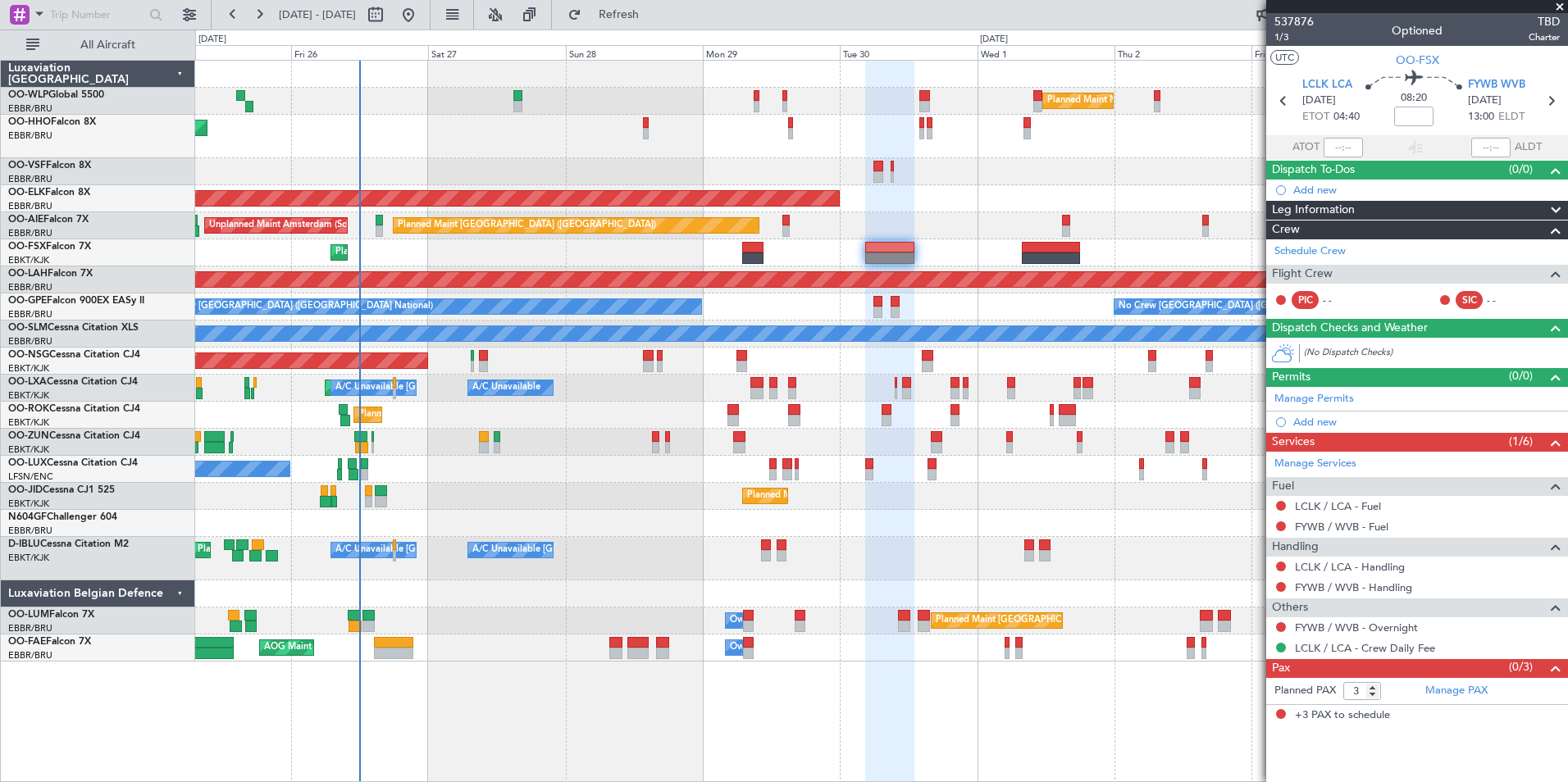
click at [573, 179] on div at bounding box center [881, 172] width 1372 height 27
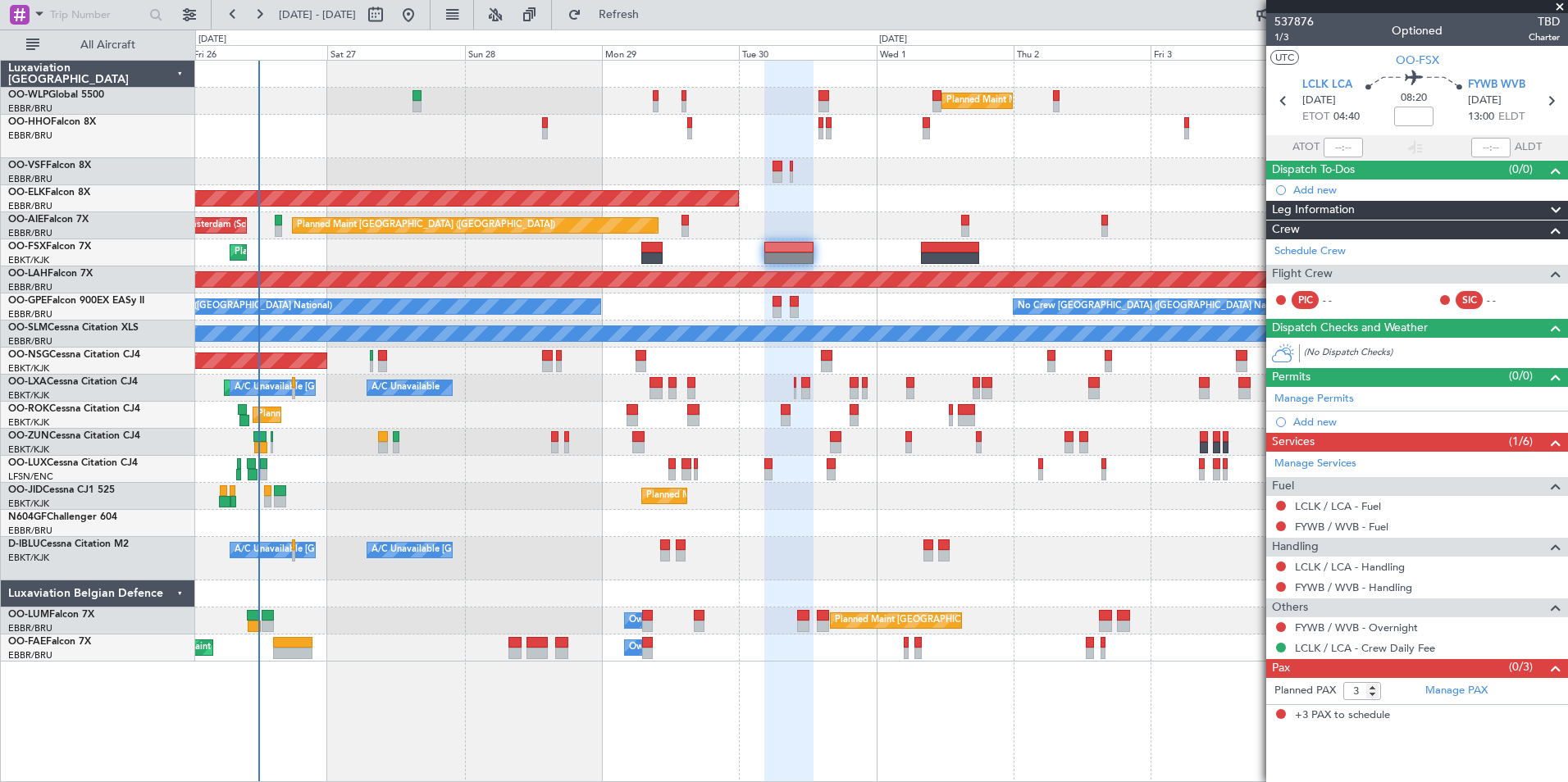
click at [1058, 176] on div at bounding box center [881, 172] width 1372 height 27
click at [984, 177] on div at bounding box center [881, 172] width 1372 height 27
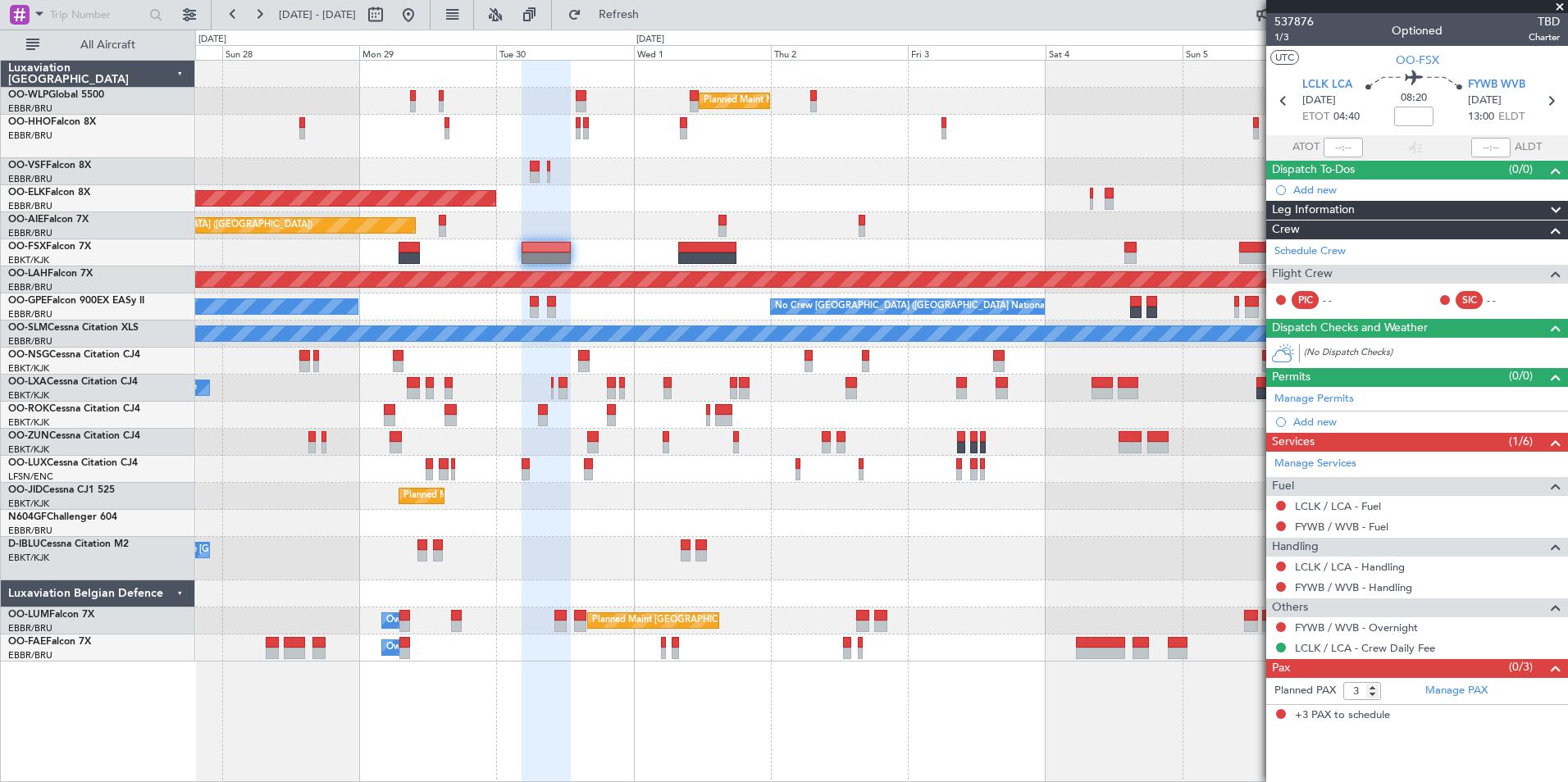
click at [846, 195] on div "Planned Maint Milan (Linate) Planned Maint Geneva ([GEOGRAPHIC_DATA]) Planned M…" at bounding box center [881, 361] width 1372 height 601
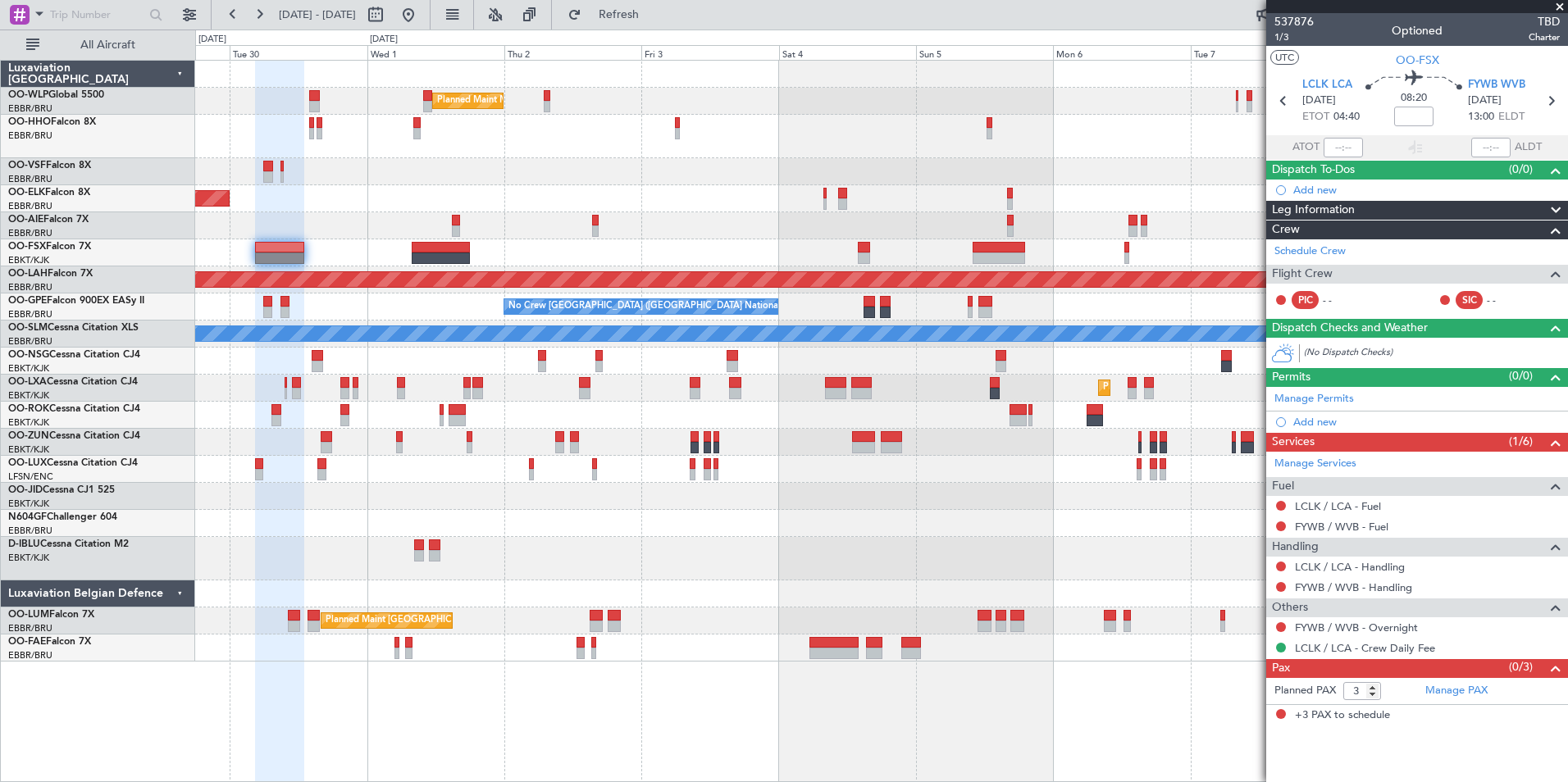
click at [705, 220] on div "Planned Maint Milan (Linate) Planned Maint [GEOGRAPHIC_DATA]-[GEOGRAPHIC_DATA] …" at bounding box center [881, 361] width 1372 height 601
click at [757, 478] on div "Planned Maint Milan (Linate) Planned Maint [GEOGRAPHIC_DATA]-[GEOGRAPHIC_DATA] …" at bounding box center [881, 361] width 1372 height 601
